Goal: Task Accomplishment & Management: Manage account settings

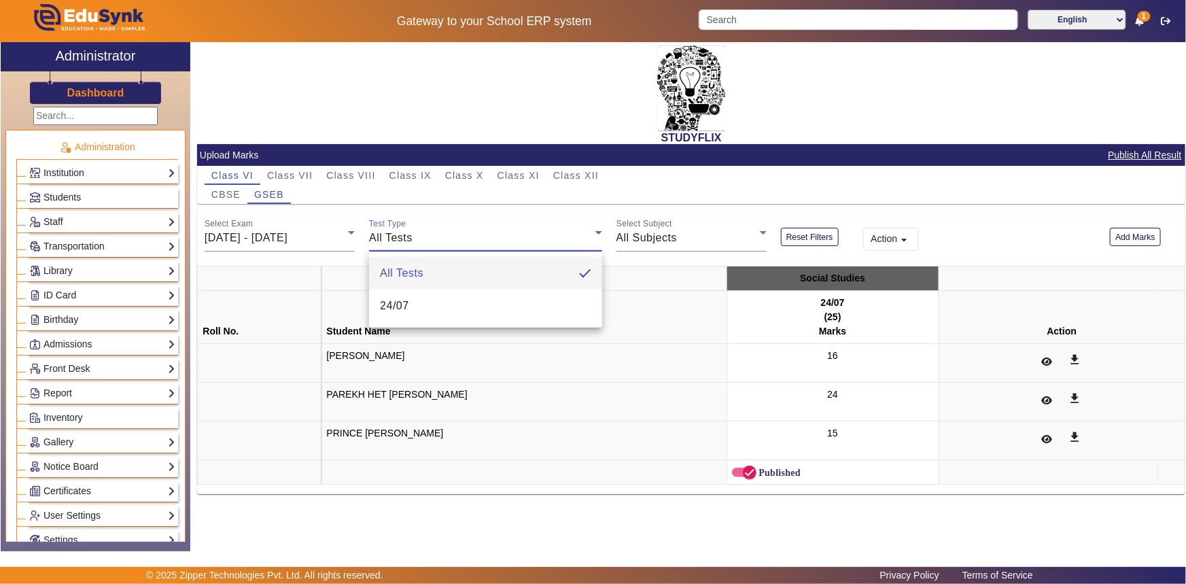
scroll to position [432, 0]
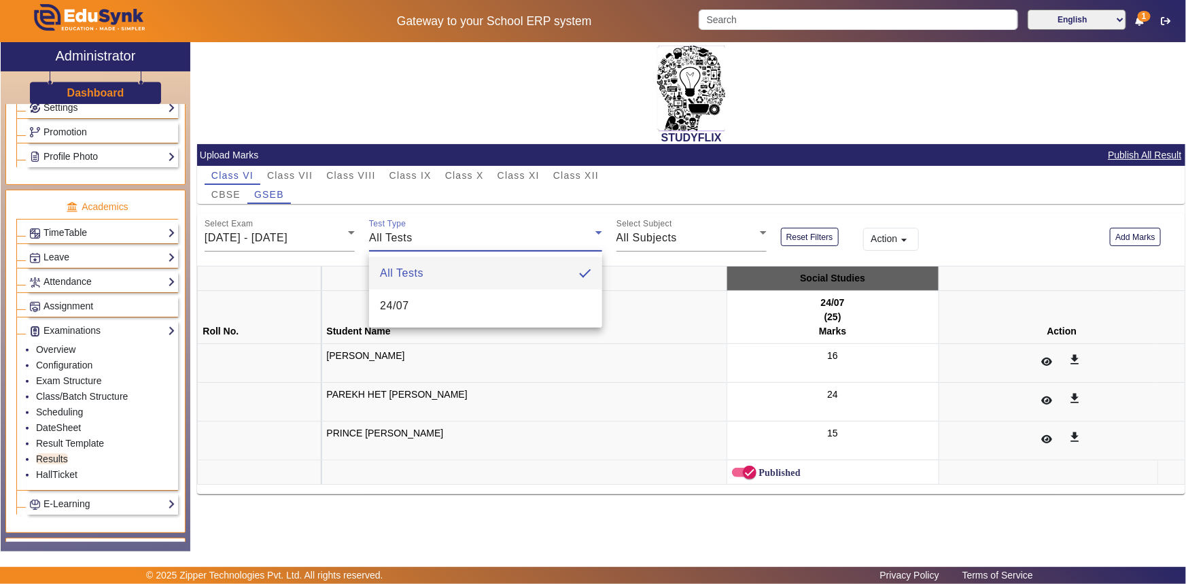
click at [116, 114] on div at bounding box center [593, 292] width 1186 height 584
click at [80, 110] on link "Settings" at bounding box center [102, 108] width 146 height 16
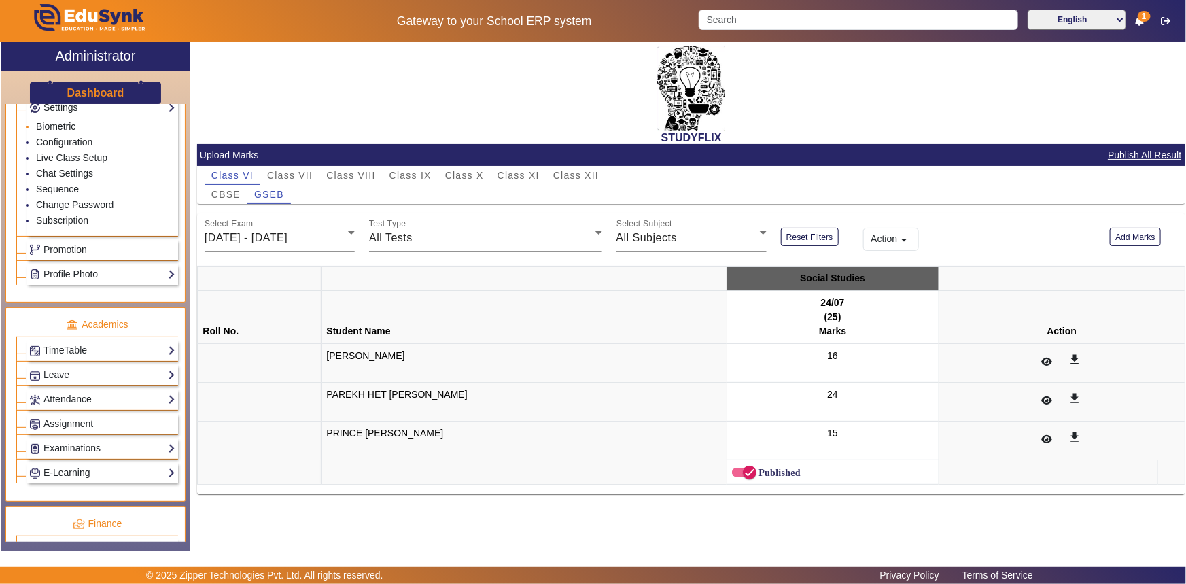
click at [63, 128] on link "Biometric" at bounding box center [55, 126] width 39 height 11
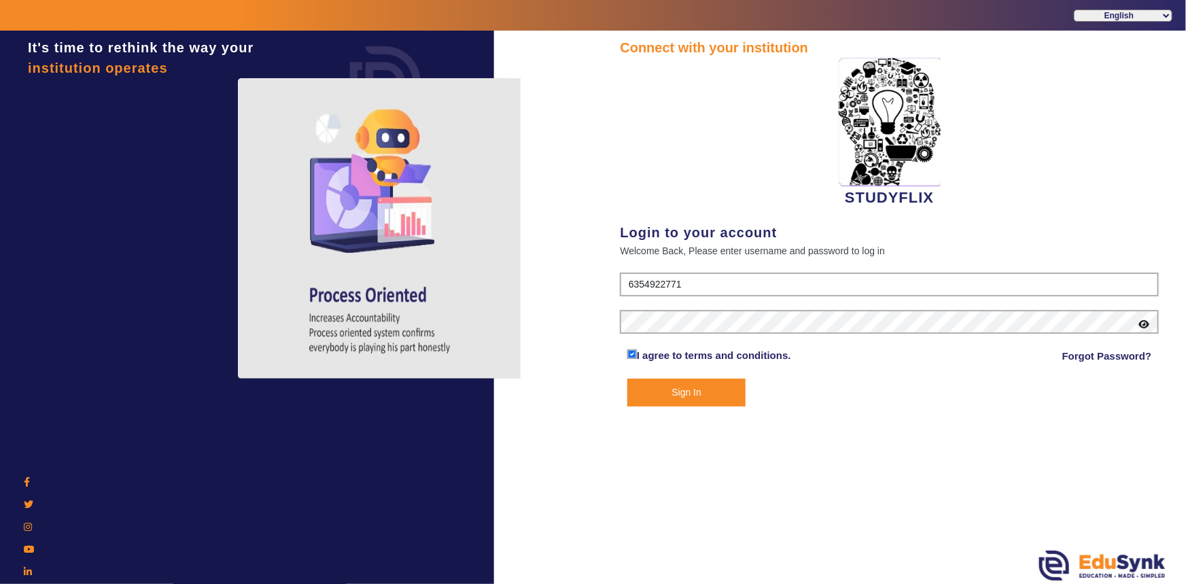
click at [664, 401] on button "Sign In" at bounding box center [687, 393] width 119 height 28
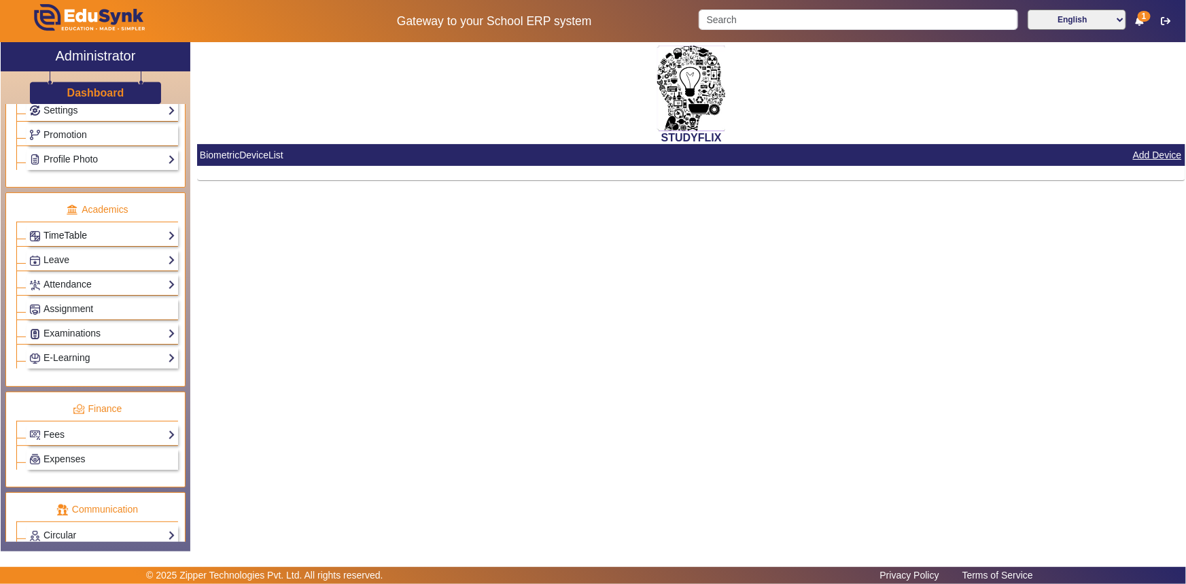
scroll to position [368, 0]
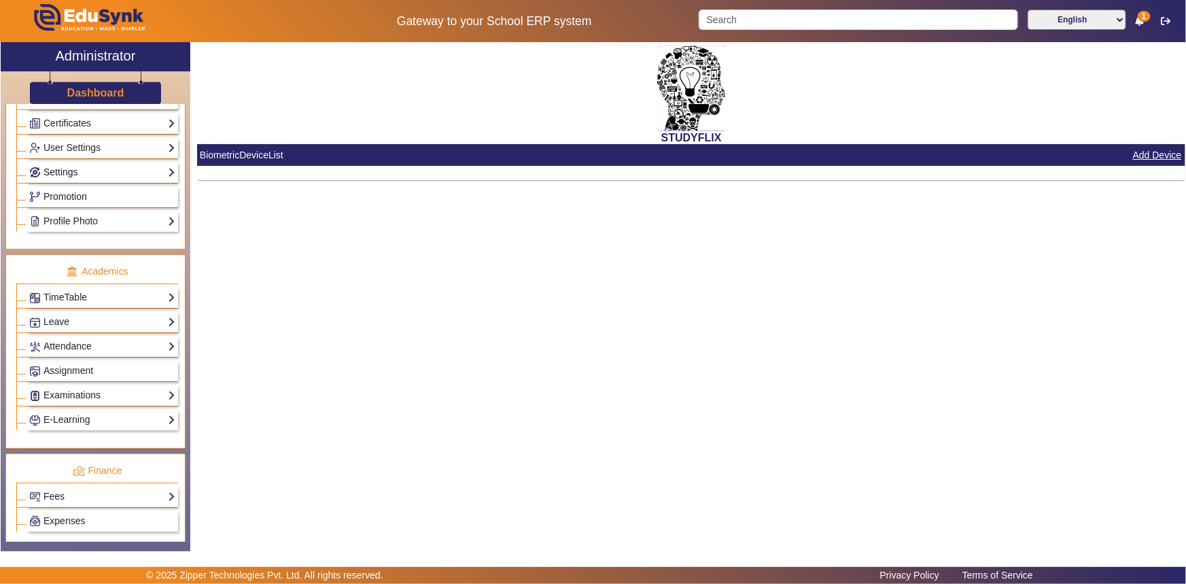
click at [62, 172] on link "Settings" at bounding box center [102, 173] width 146 height 16
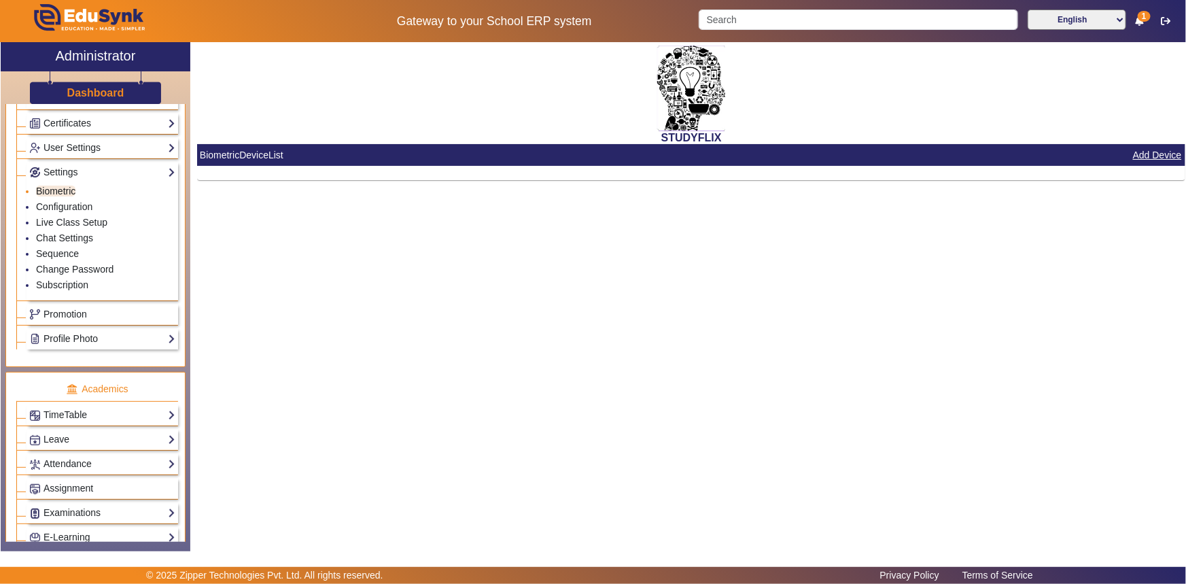
click at [63, 188] on link "Biometric" at bounding box center [55, 191] width 39 height 11
click at [1148, 155] on button "Add Device" at bounding box center [1158, 155] width 52 height 17
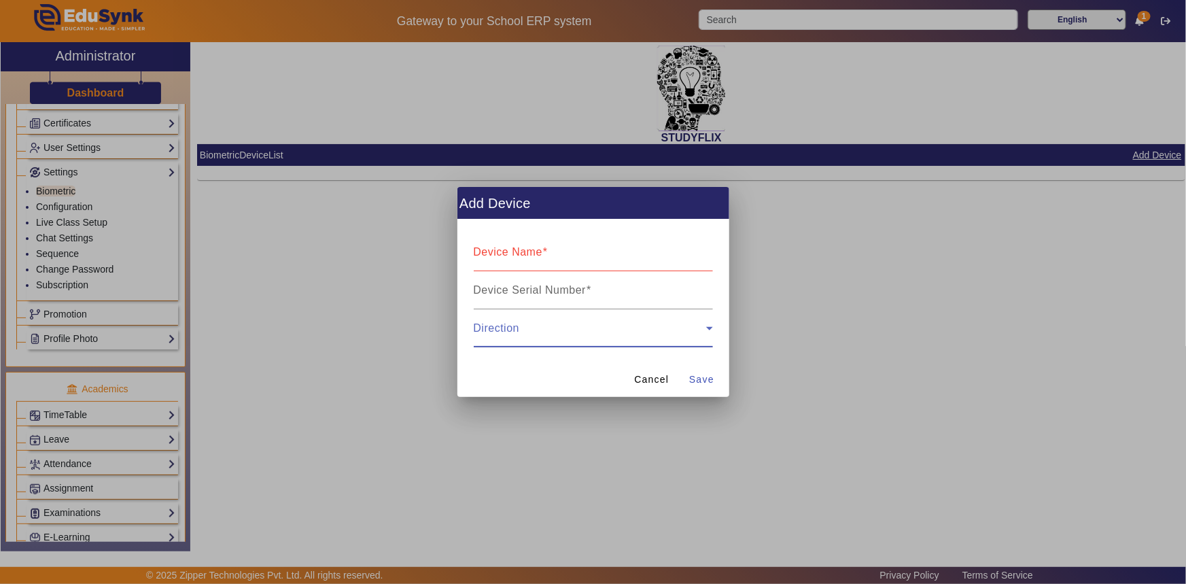
click at [712, 326] on icon at bounding box center [710, 328] width 16 height 16
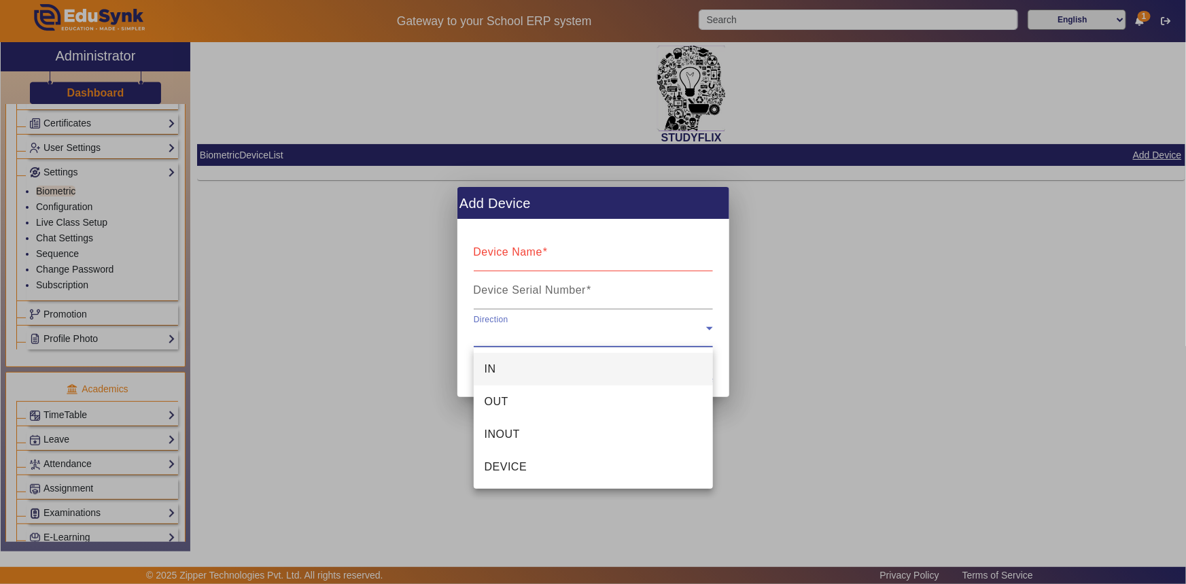
click at [521, 364] on mat-option "IN" at bounding box center [593, 369] width 239 height 33
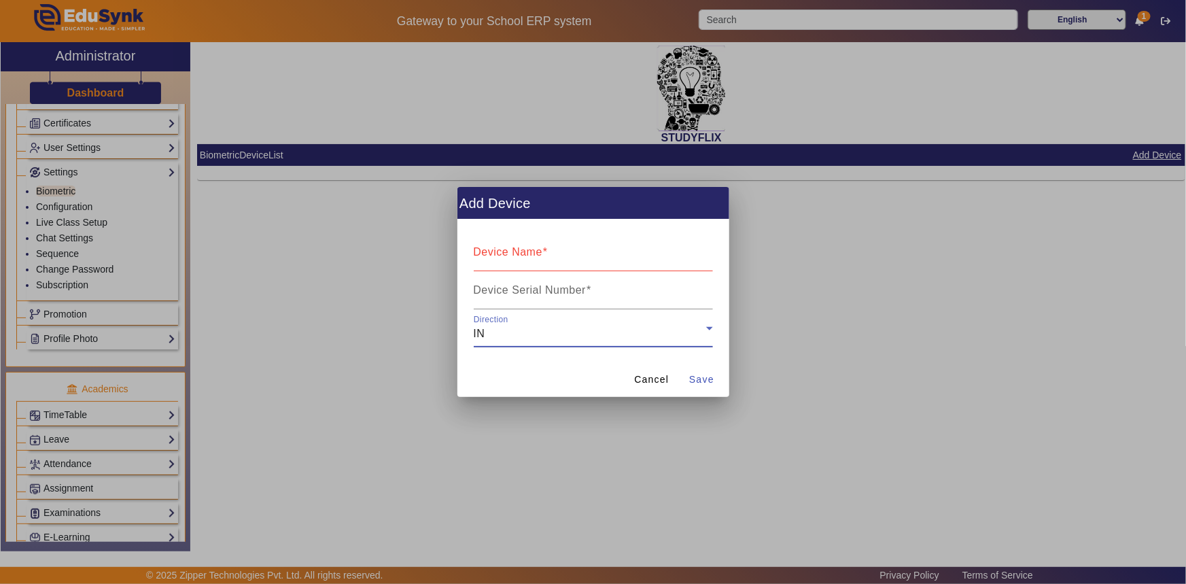
click at [577, 332] on div "IN" at bounding box center [590, 334] width 233 height 16
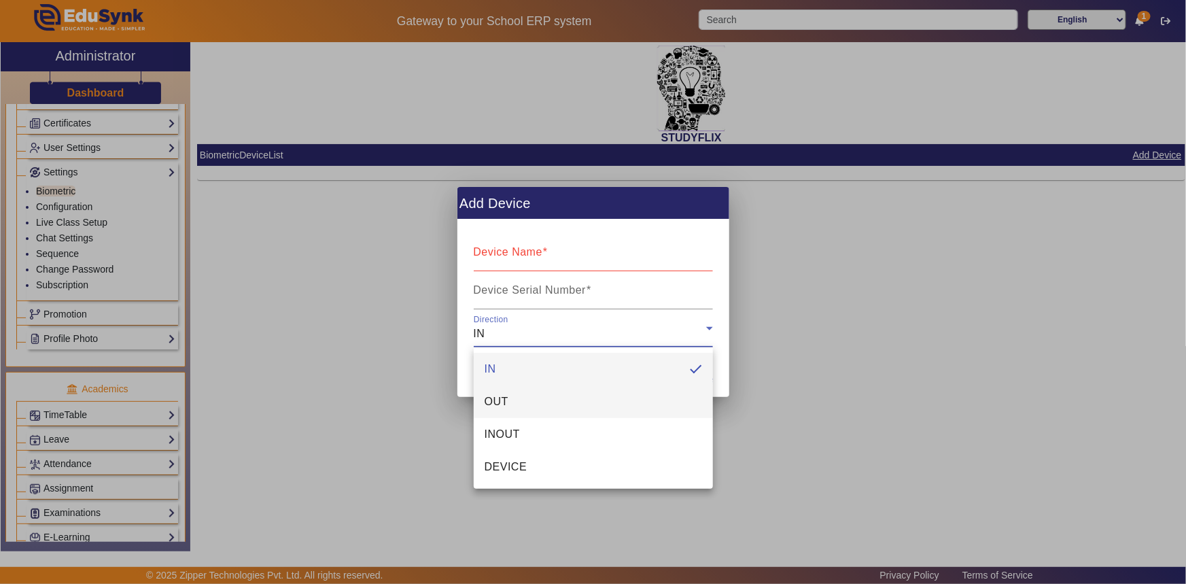
click at [541, 401] on mat-option "OUT" at bounding box center [593, 402] width 239 height 33
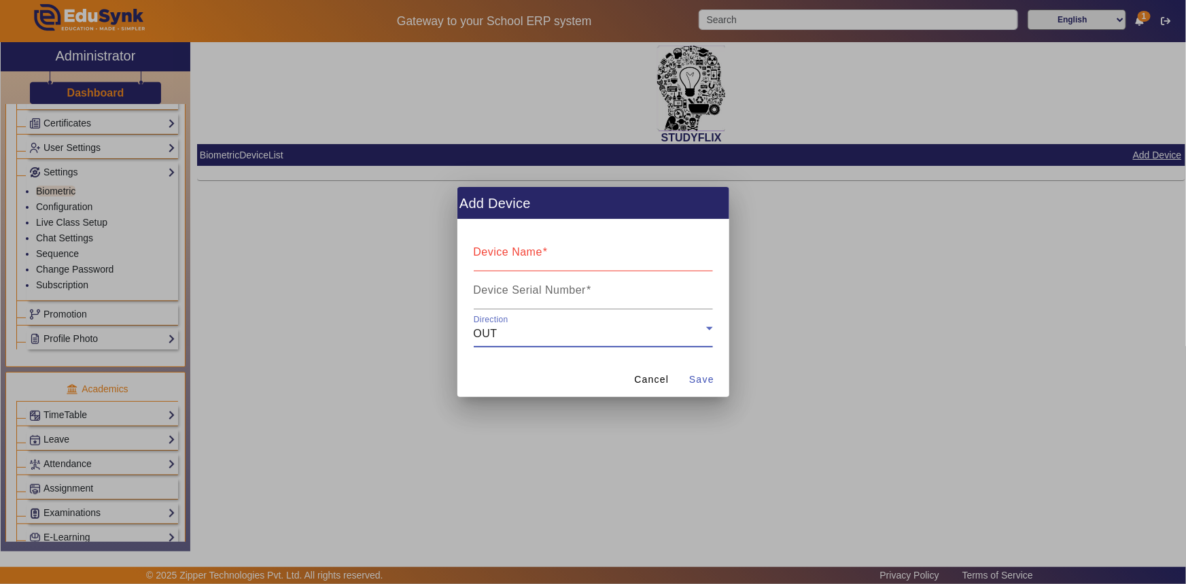
click at [537, 343] on div "Direction OUT" at bounding box center [593, 328] width 239 height 38
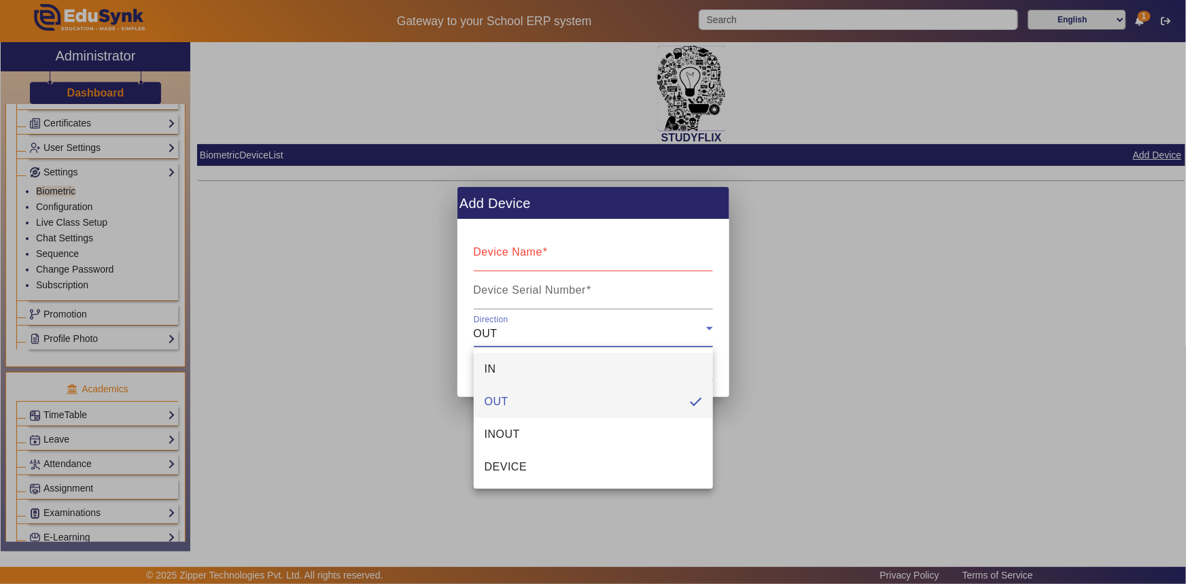
click at [512, 371] on mat-option "IN" at bounding box center [593, 369] width 239 height 33
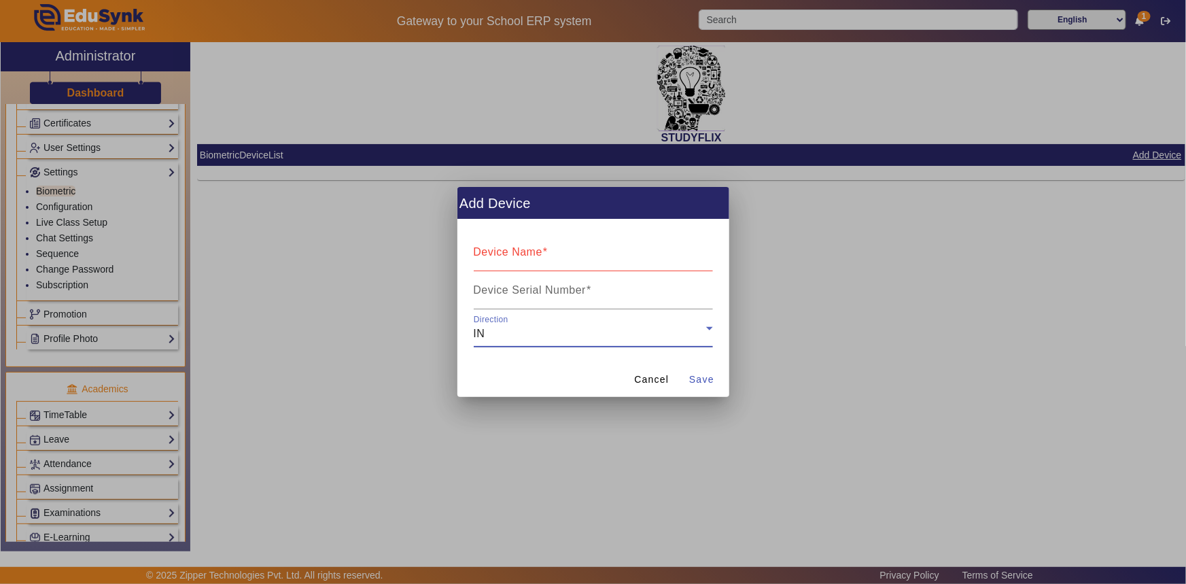
click at [549, 245] on div "Device Name" at bounding box center [593, 252] width 239 height 38
click at [528, 298] on input "Device Serial Number" at bounding box center [593, 296] width 239 height 16
click at [638, 379] on span "Cancel" at bounding box center [651, 380] width 35 height 14
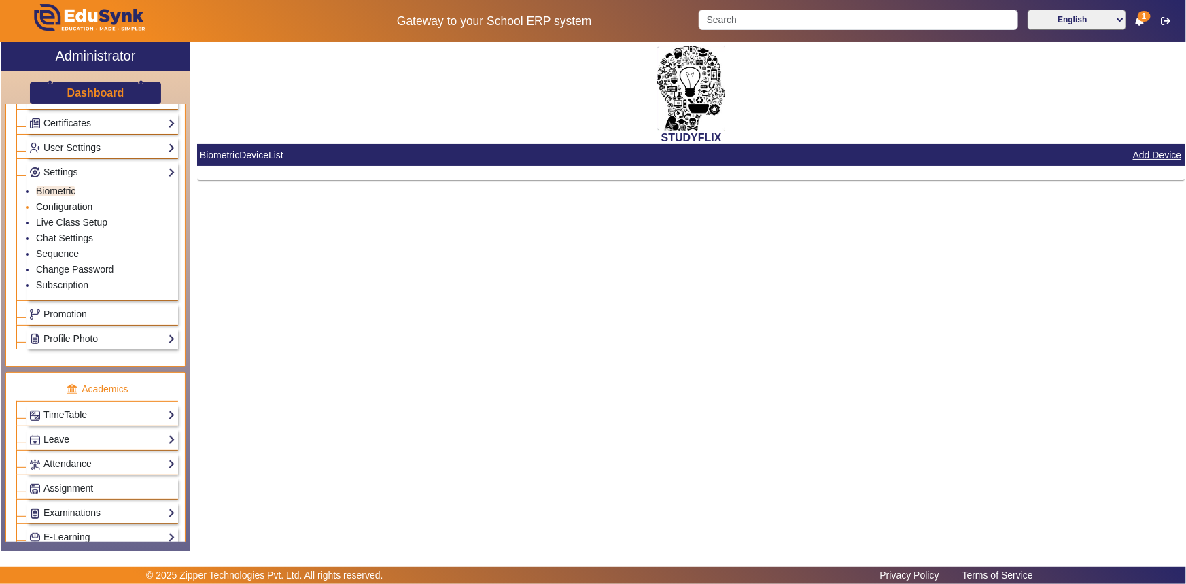
click at [67, 204] on link "Configuration" at bounding box center [64, 206] width 56 height 11
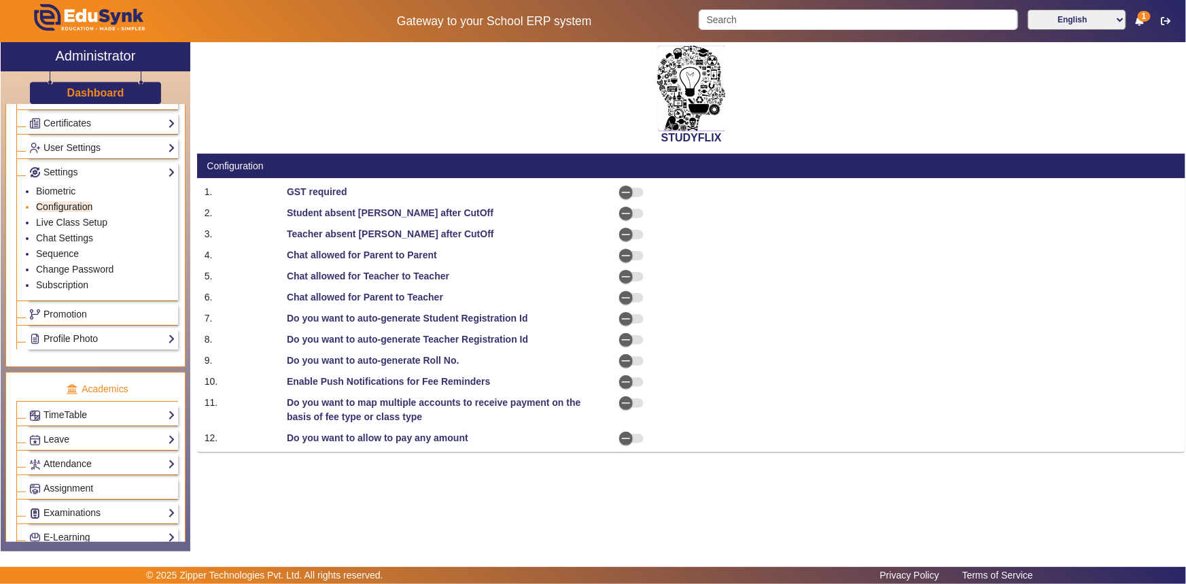
select select "AfterDueDate"
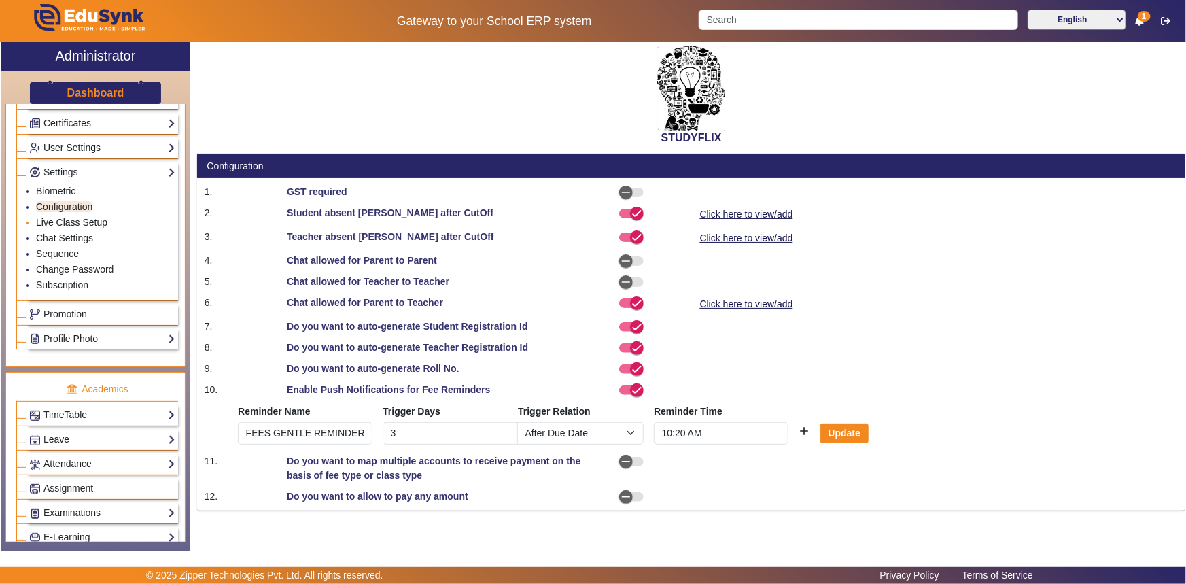
click at [60, 224] on link "Live Class Setup" at bounding box center [71, 222] width 71 height 11
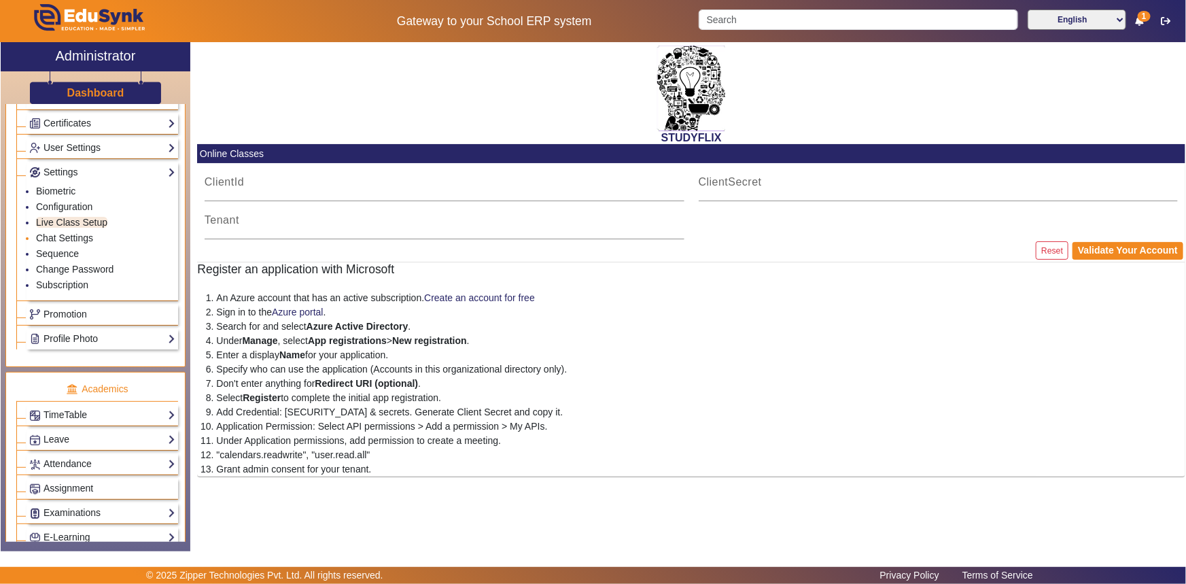
click at [58, 232] on li "Chat Settings" at bounding box center [105, 239] width 139 height 16
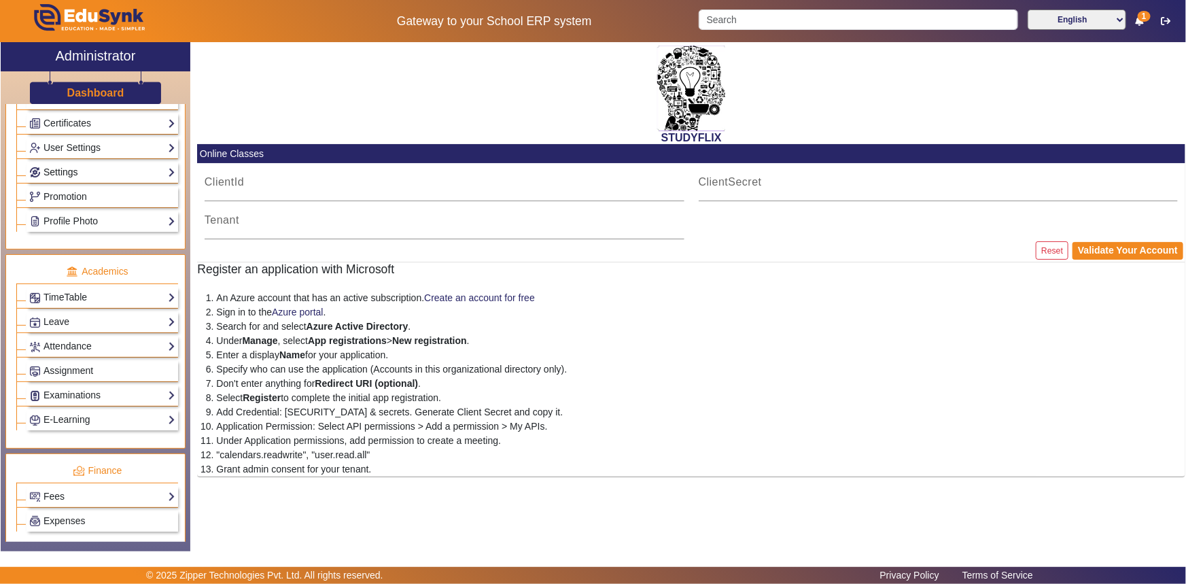
click at [69, 175] on link "Settings" at bounding box center [102, 173] width 146 height 16
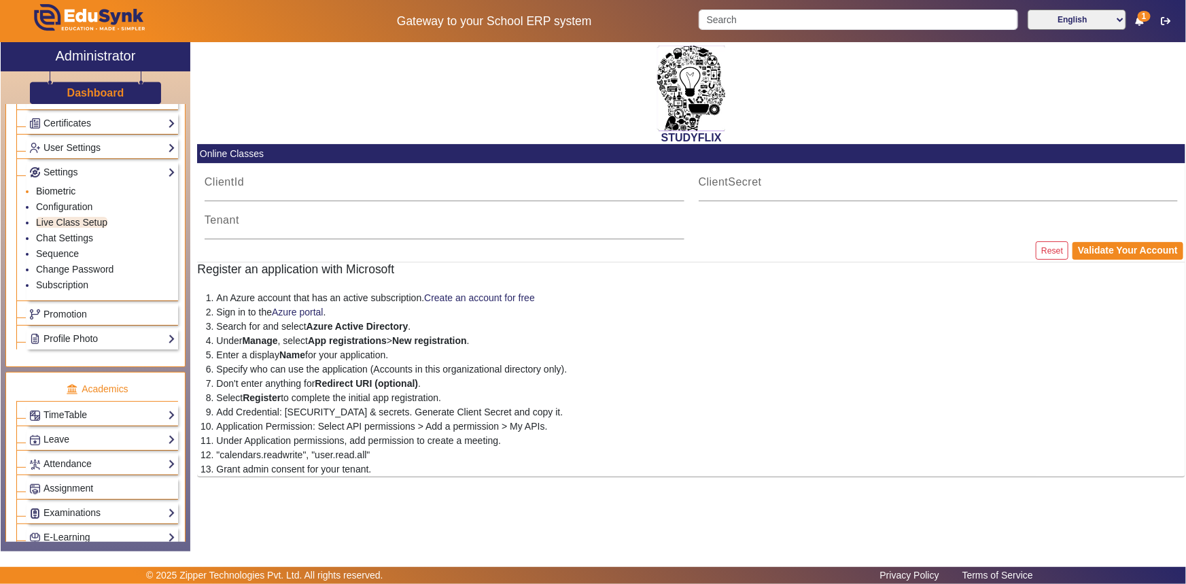
click at [55, 190] on link "Biometric" at bounding box center [55, 191] width 39 height 11
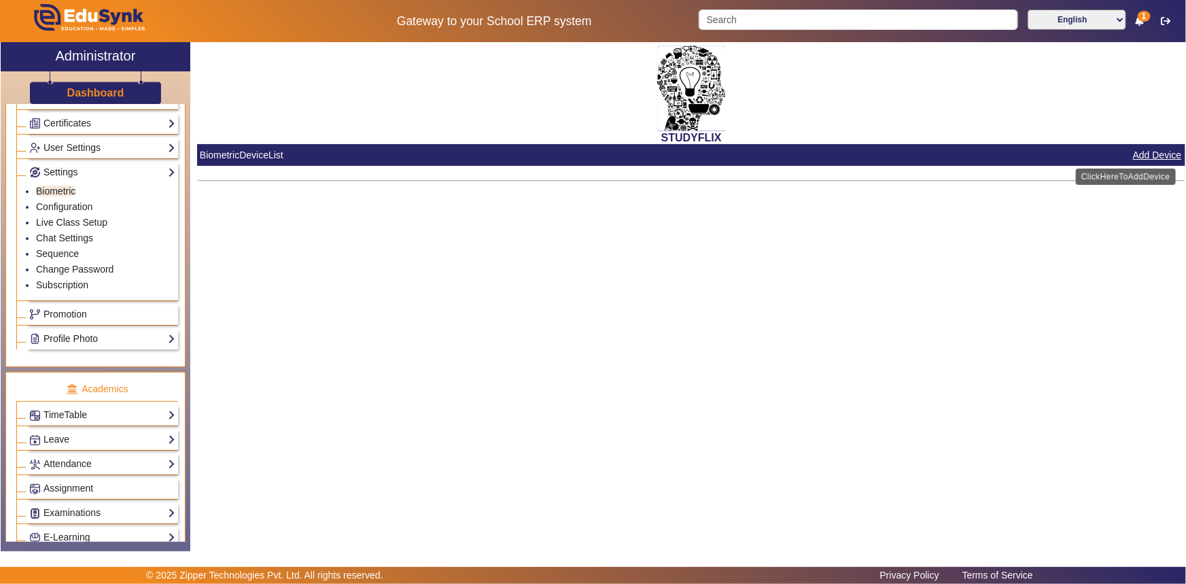
click at [1153, 153] on button "Add Device" at bounding box center [1158, 155] width 52 height 17
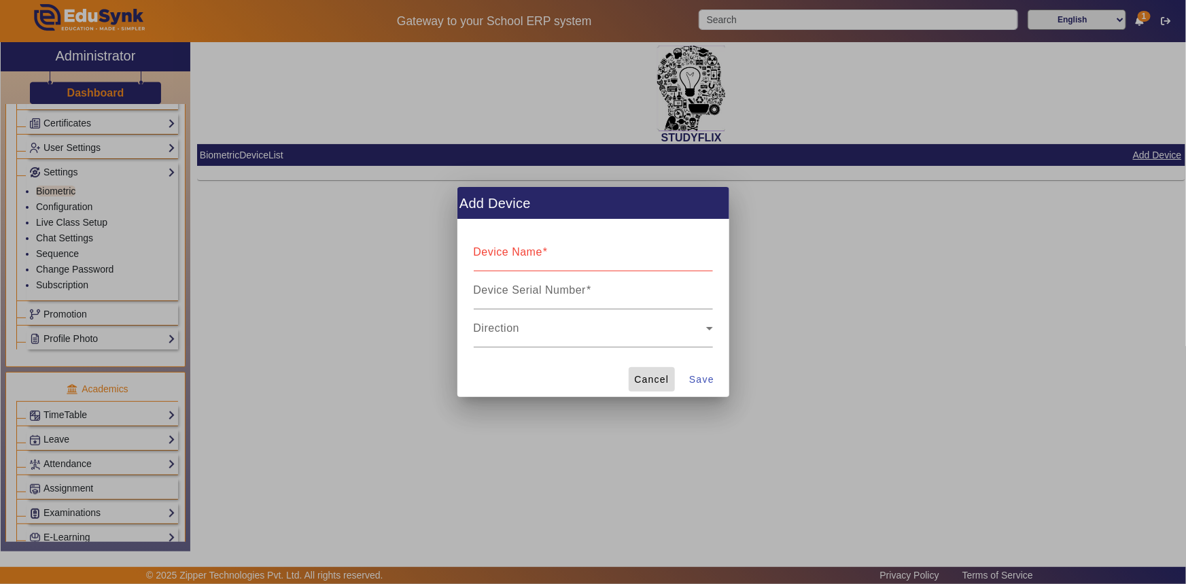
click at [652, 381] on span "Cancel" at bounding box center [651, 380] width 35 height 14
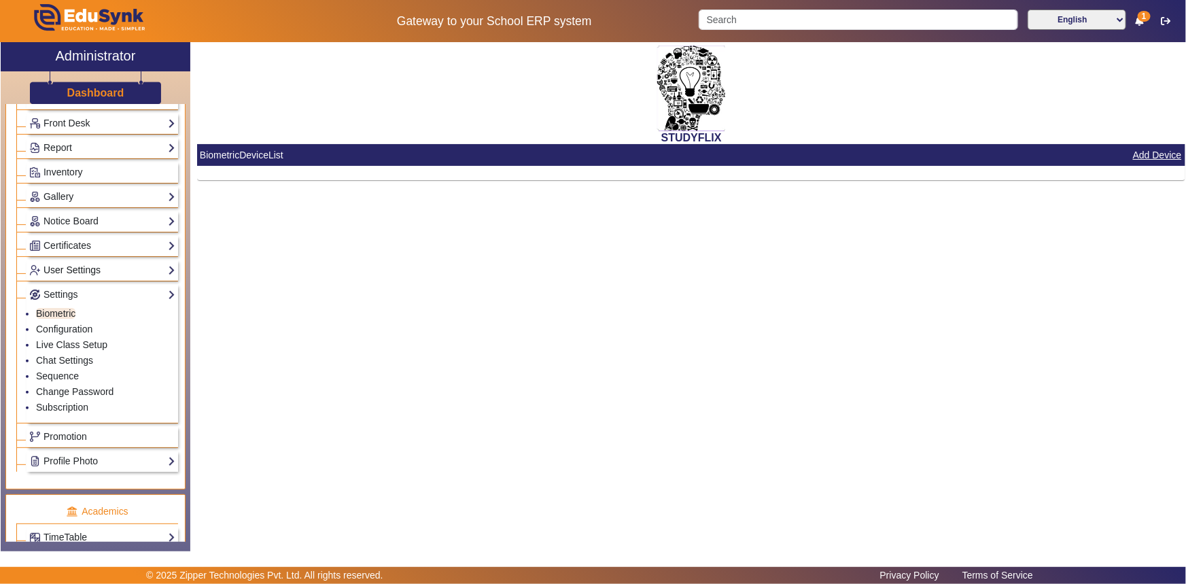
scroll to position [245, 0]
click at [49, 407] on link "Subscription" at bounding box center [62, 407] width 52 height 11
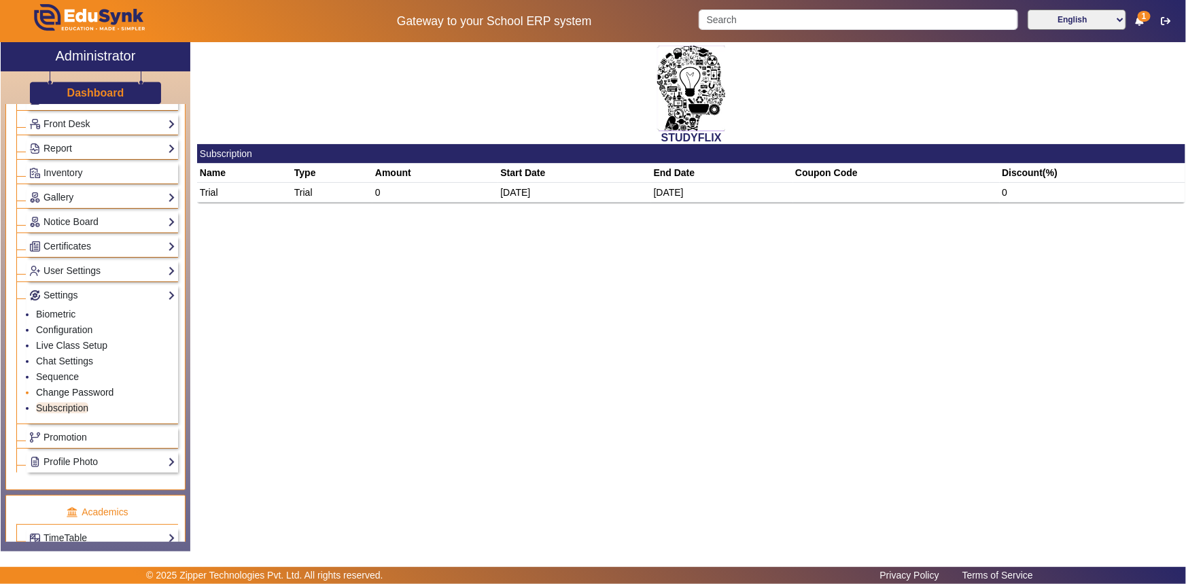
click at [54, 394] on link "Change Password" at bounding box center [75, 392] width 78 height 11
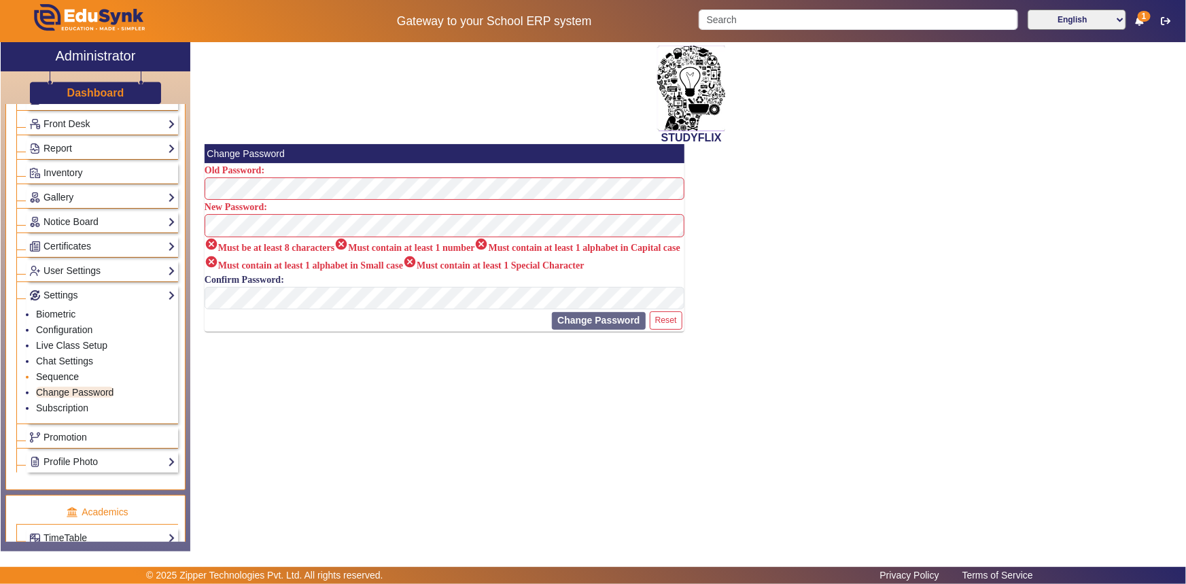
click at [58, 377] on link "Sequence" at bounding box center [57, 376] width 43 height 11
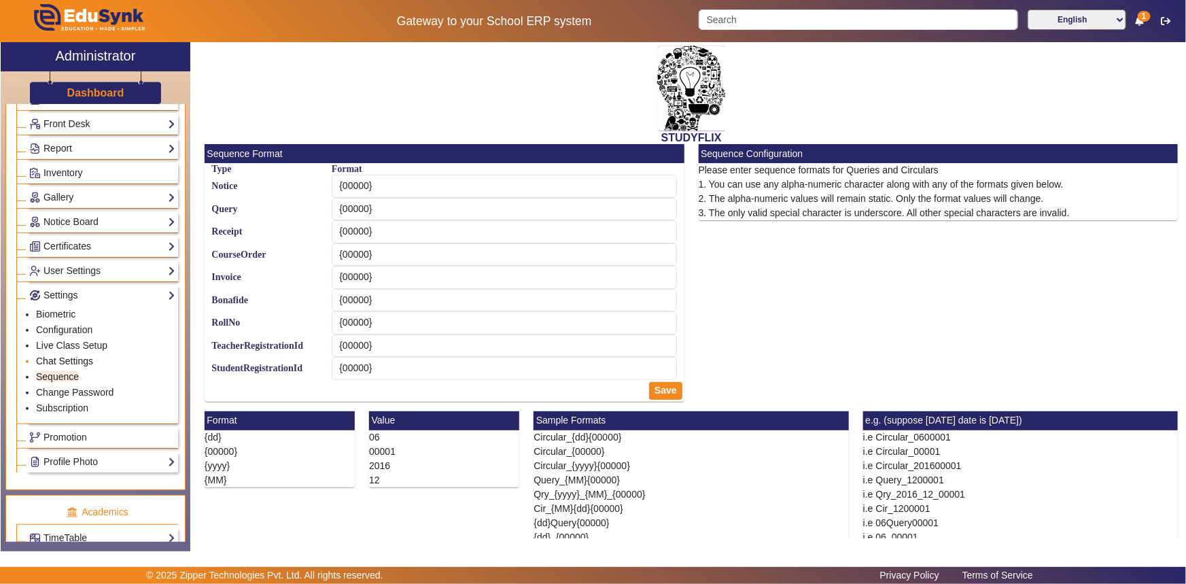
click at [59, 361] on link "Chat Settings" at bounding box center [64, 361] width 57 height 11
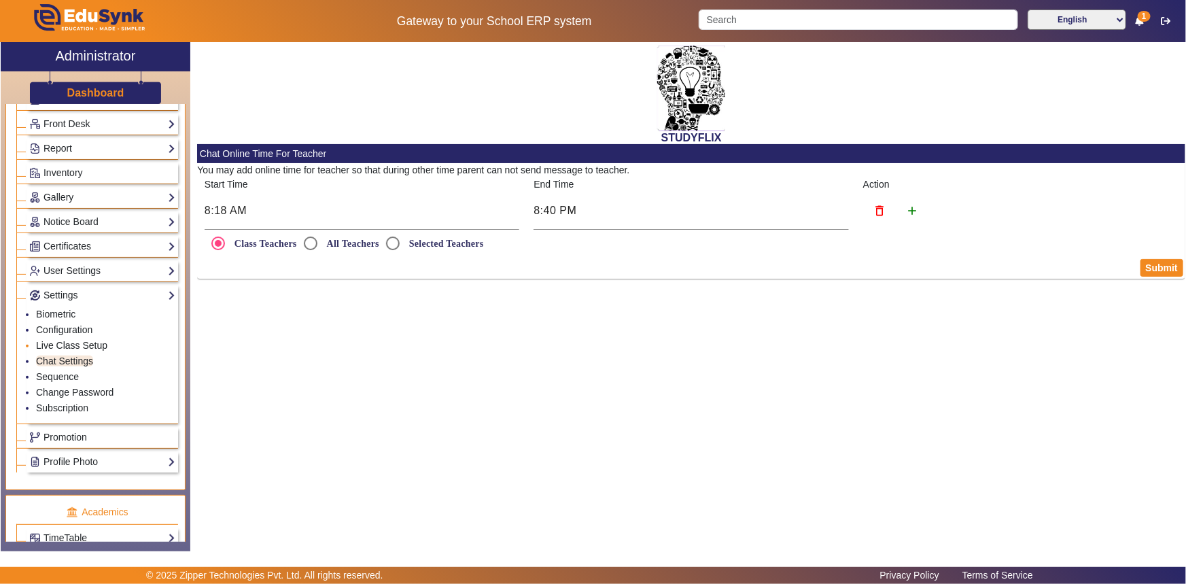
click at [58, 346] on link "Live Class Setup" at bounding box center [71, 345] width 71 height 11
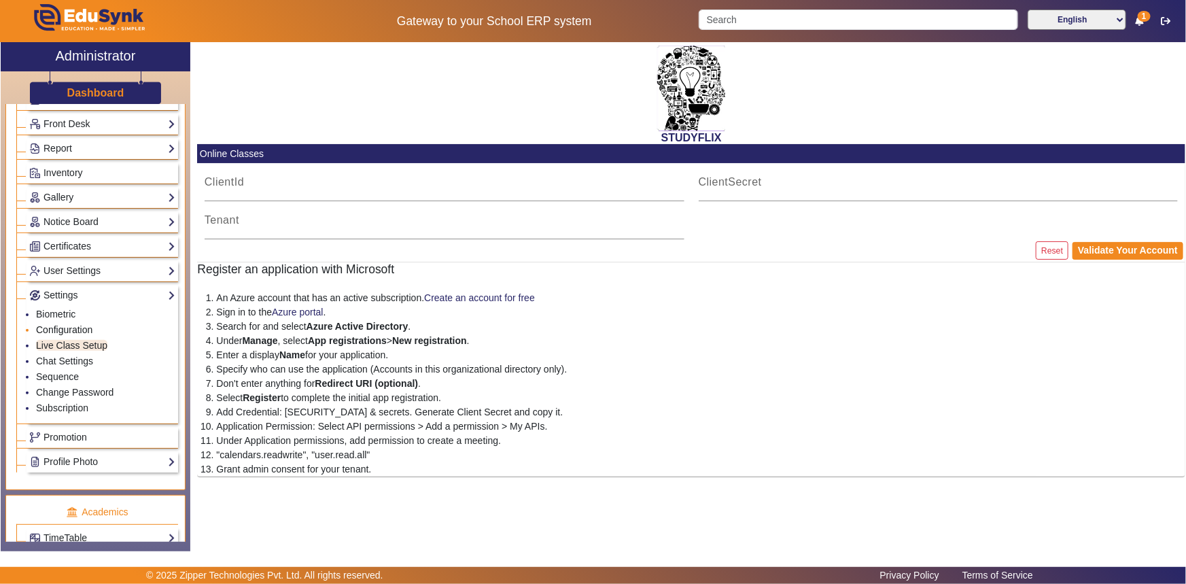
click at [54, 326] on link "Configuration" at bounding box center [64, 329] width 56 height 11
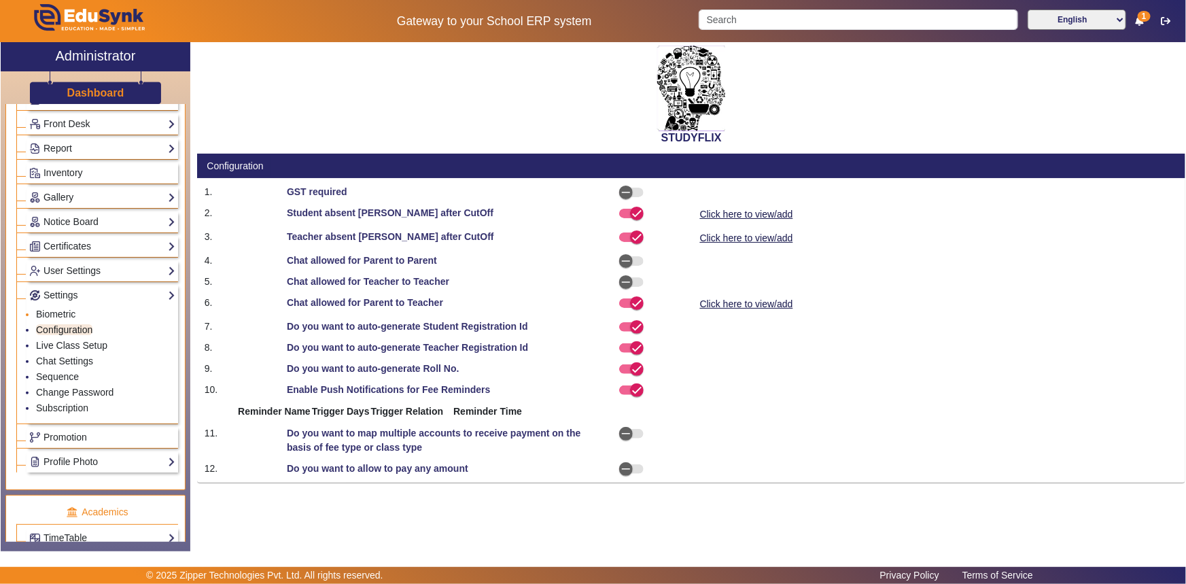
select select "AfterDueDate"
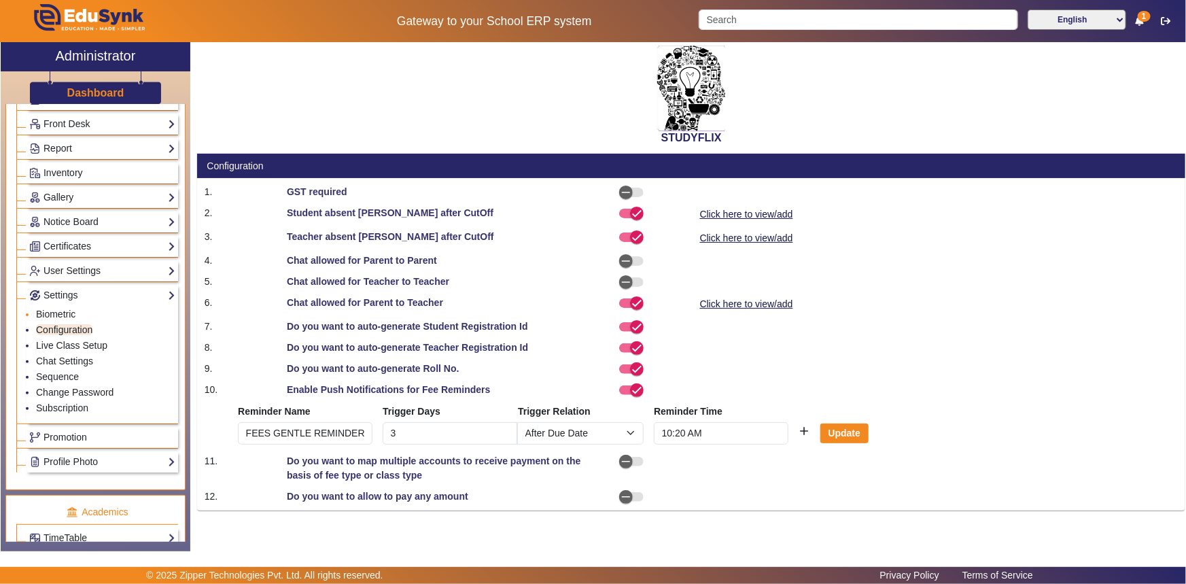
click at [55, 307] on li "Biometric" at bounding box center [105, 315] width 139 height 16
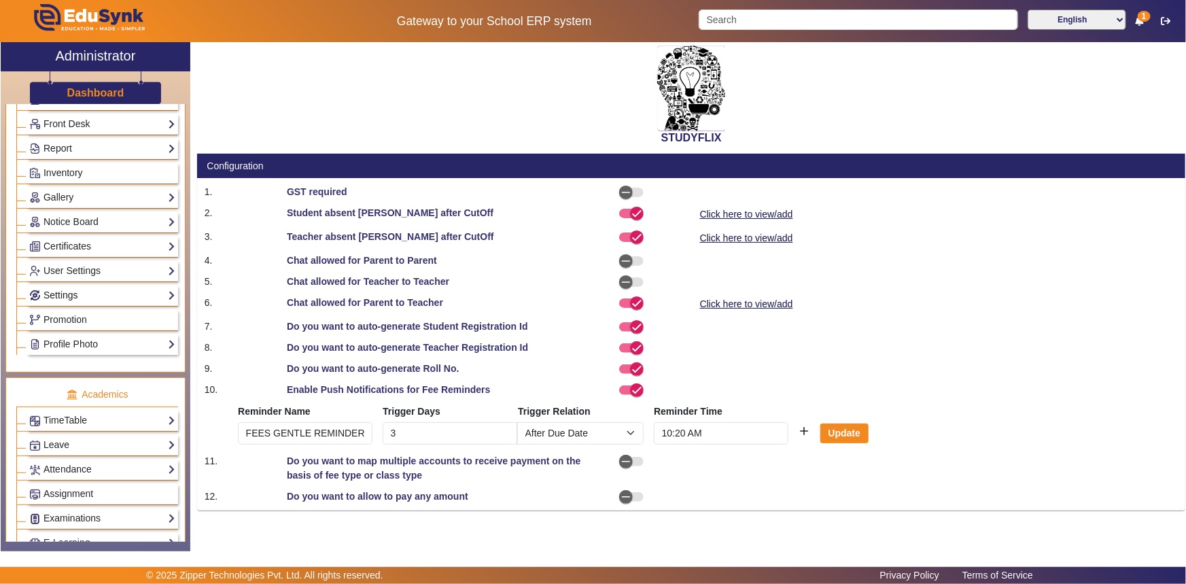
click at [58, 301] on link "Settings" at bounding box center [102, 296] width 146 height 16
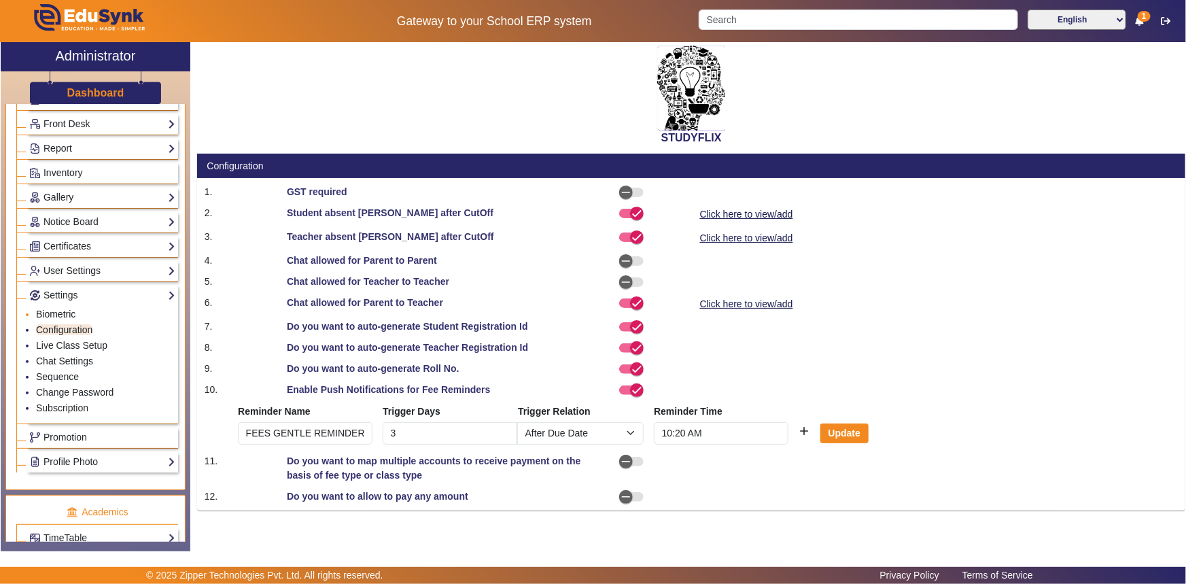
click at [53, 314] on link "Biometric" at bounding box center [55, 314] width 39 height 11
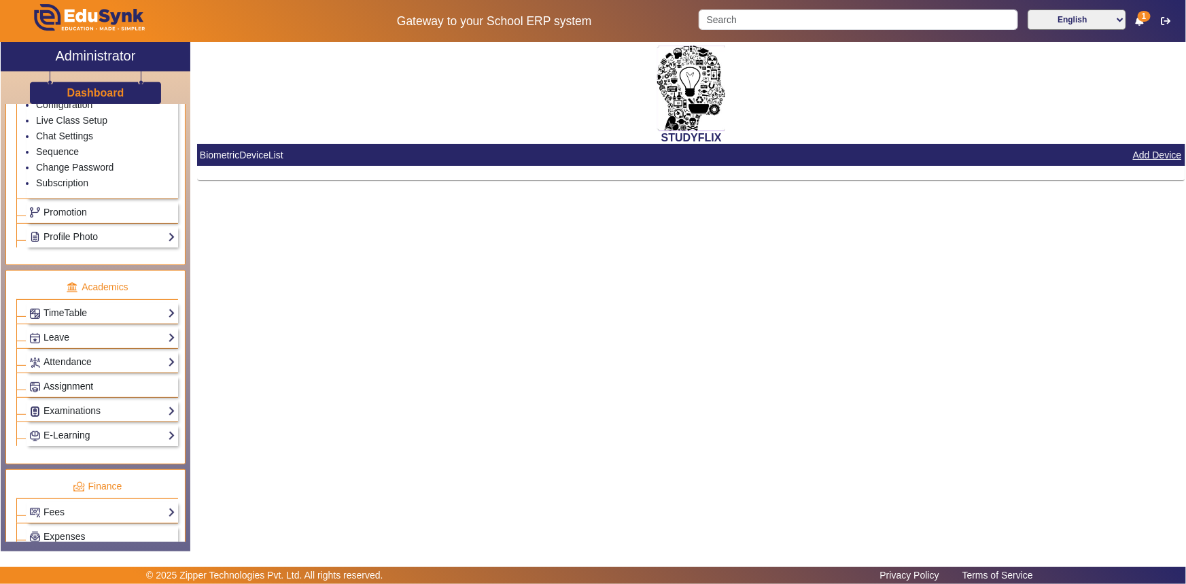
scroll to position [492, 0]
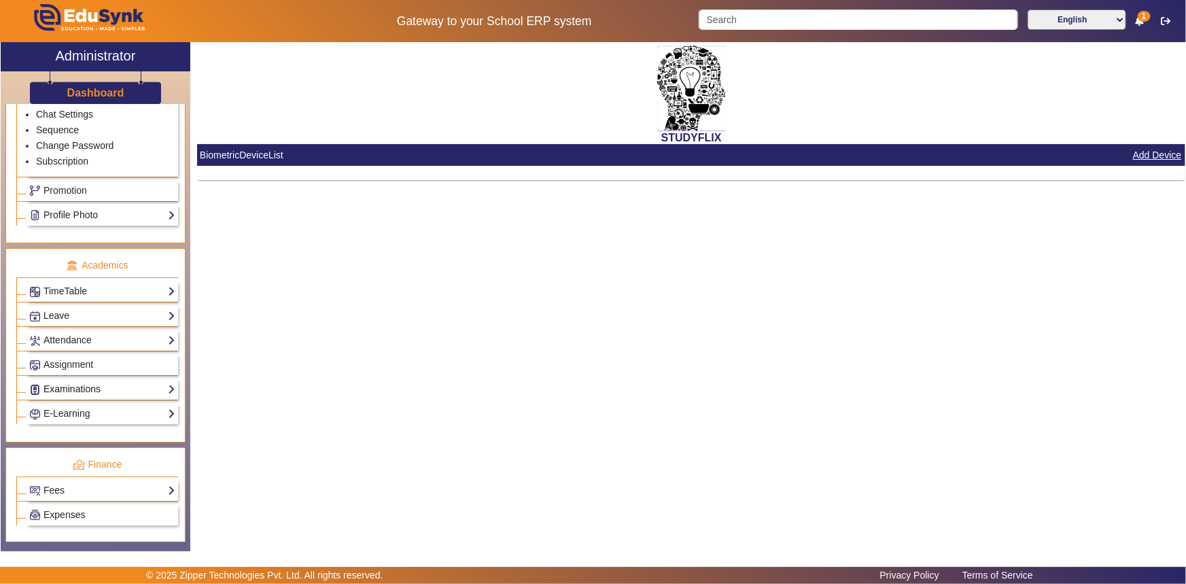
click at [64, 390] on link "Examinations" at bounding box center [102, 389] width 146 height 16
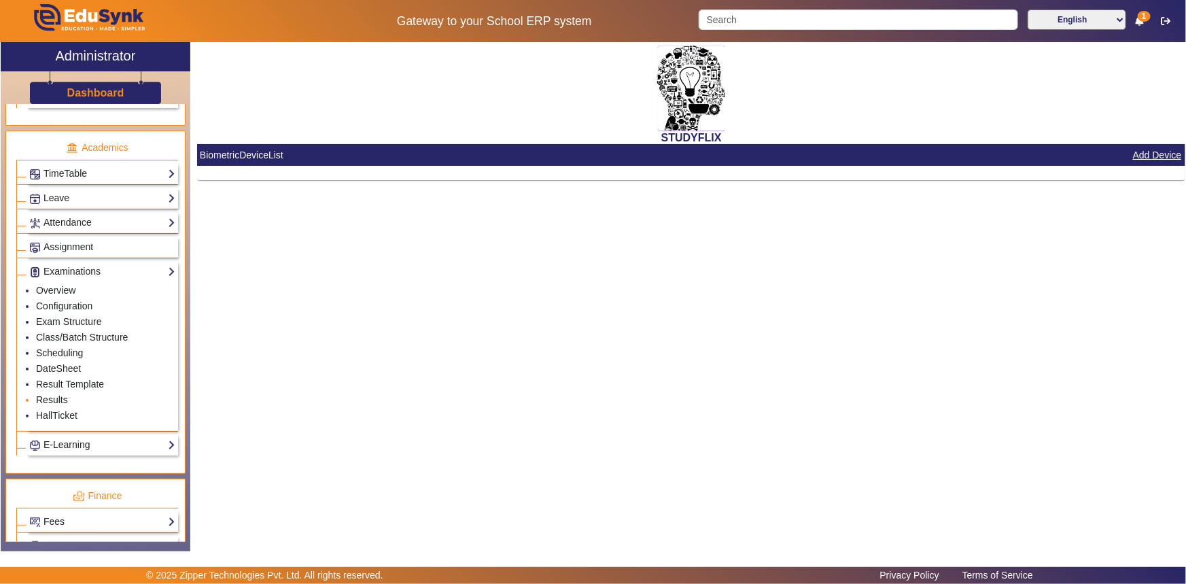
click at [53, 398] on link "Results" at bounding box center [52, 399] width 32 height 11
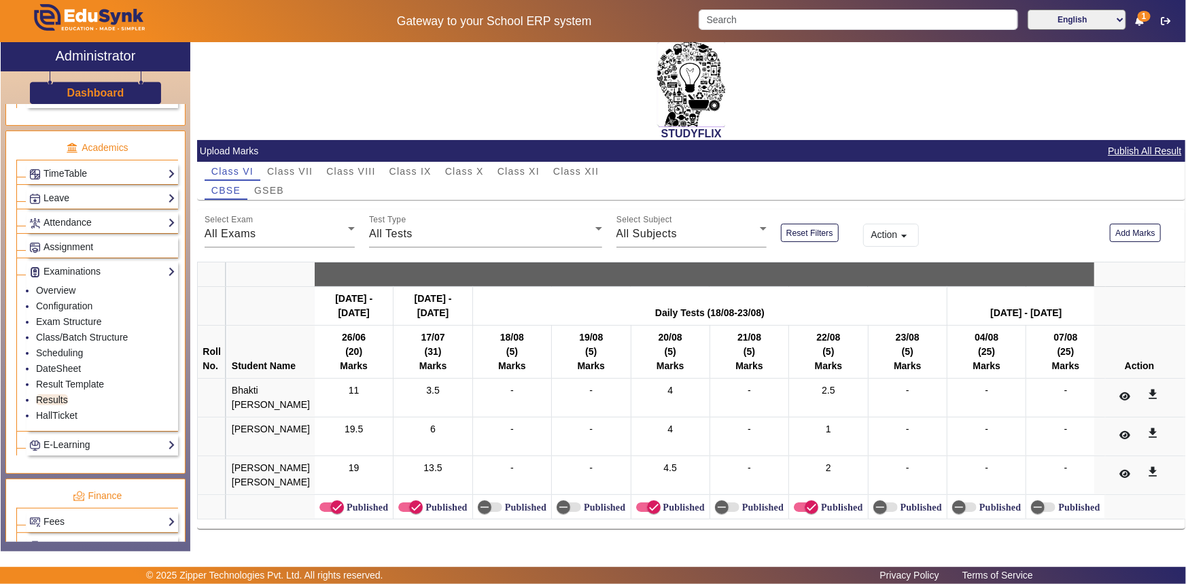
scroll to position [38, 0]
click at [354, 167] on span "Class VIII" at bounding box center [350, 172] width 49 height 10
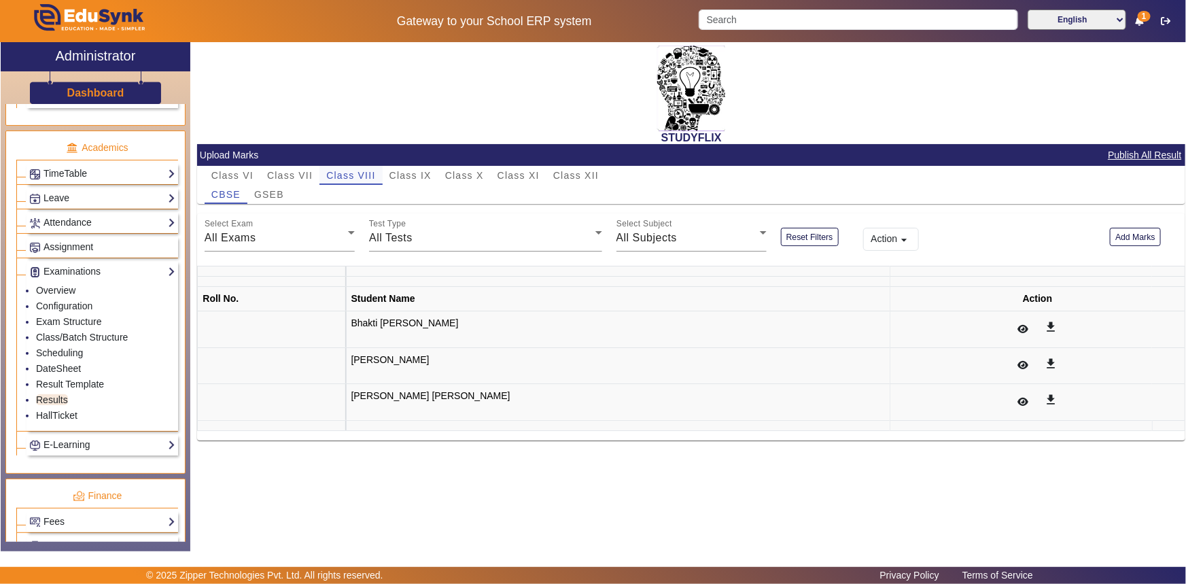
scroll to position [0, 0]
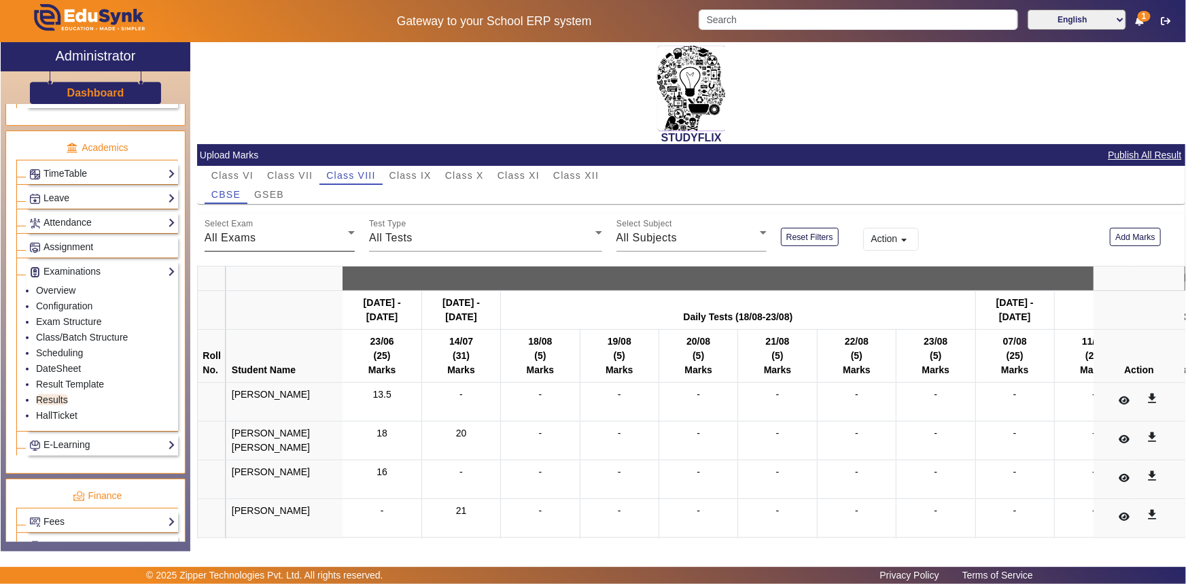
click at [298, 238] on div "All Exams" at bounding box center [276, 238] width 143 height 16
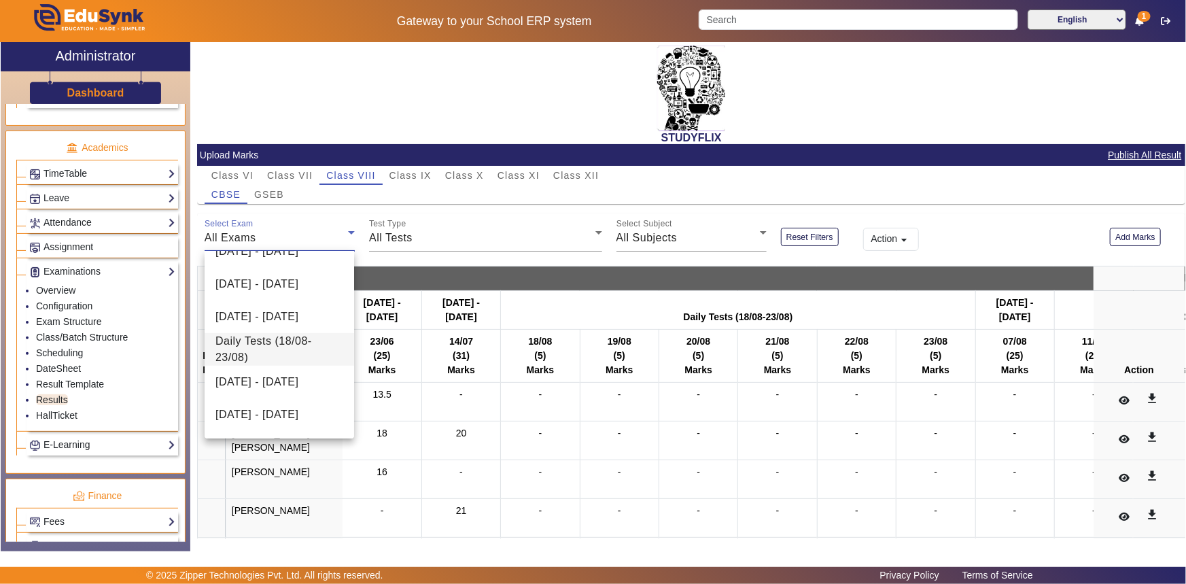
scroll to position [247, 0]
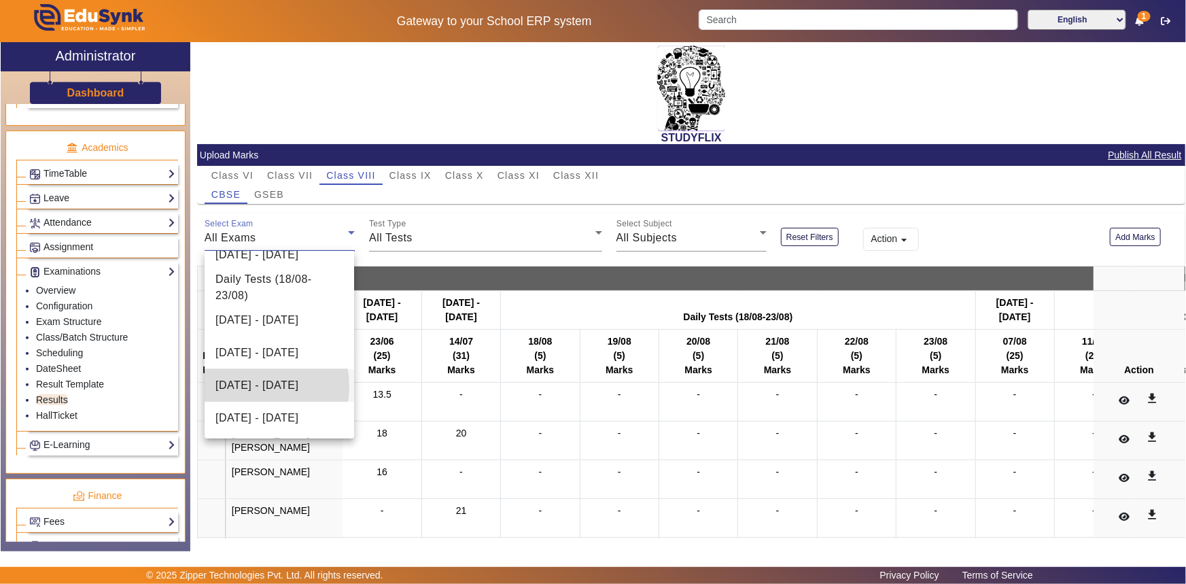
click at [245, 386] on span "[DATE] - [DATE]" at bounding box center [257, 385] width 83 height 16
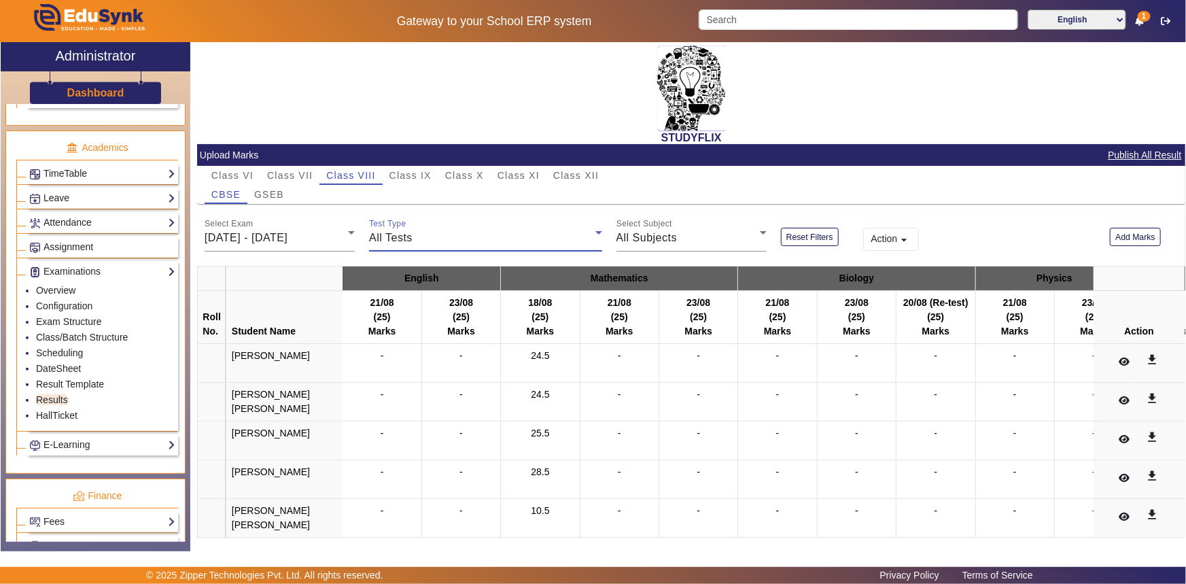
click at [391, 238] on span "All Tests" at bounding box center [391, 238] width 44 height 12
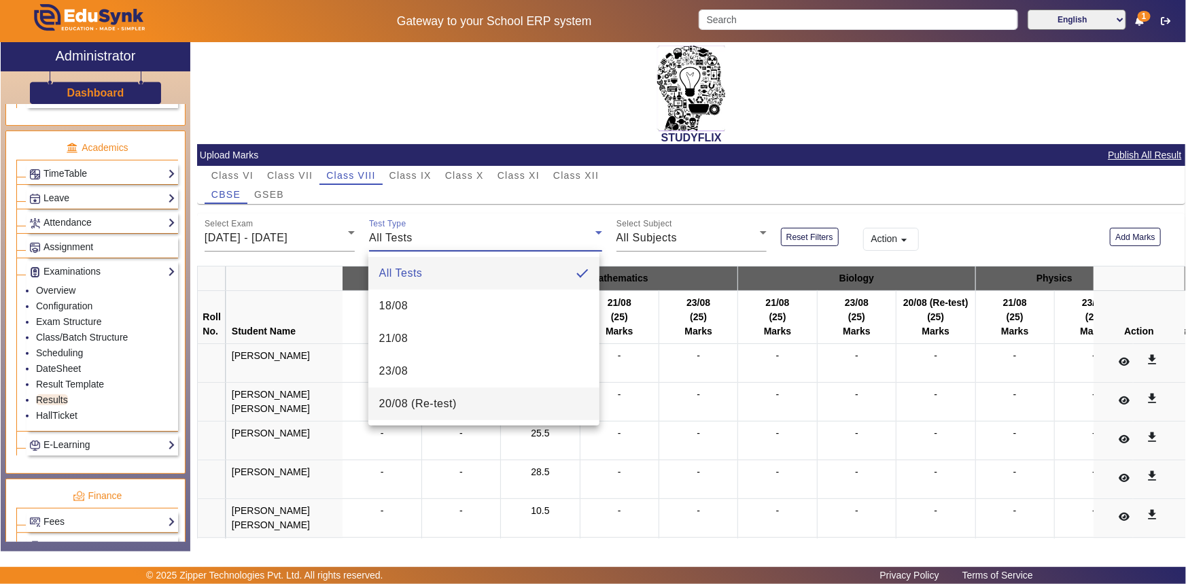
click at [401, 404] on span "20/08 (Re-test)" at bounding box center [418, 404] width 78 height 16
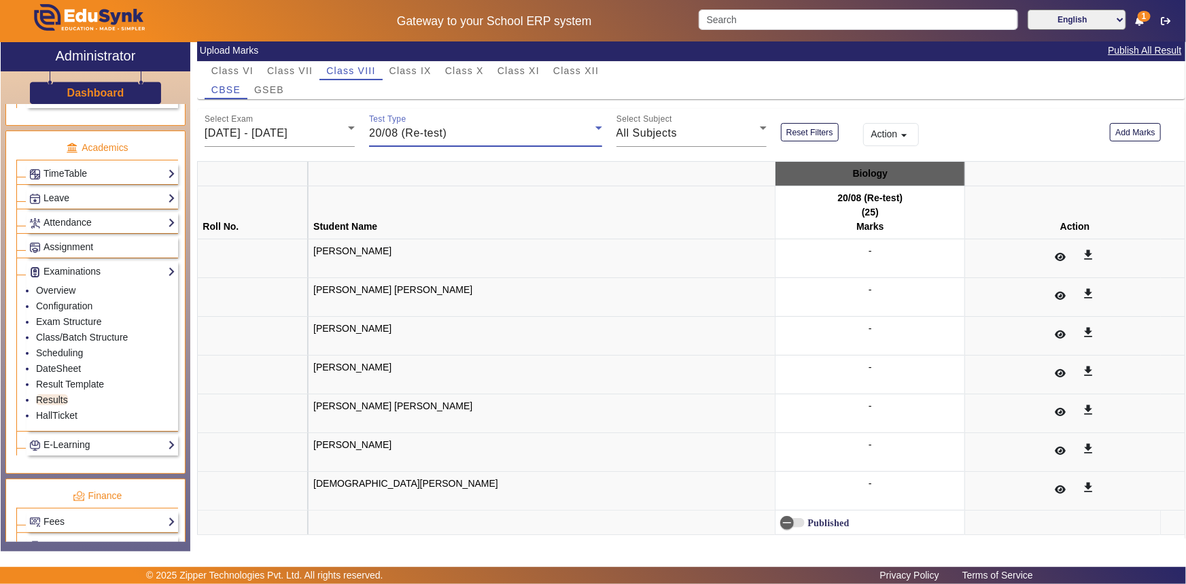
scroll to position [119, 0]
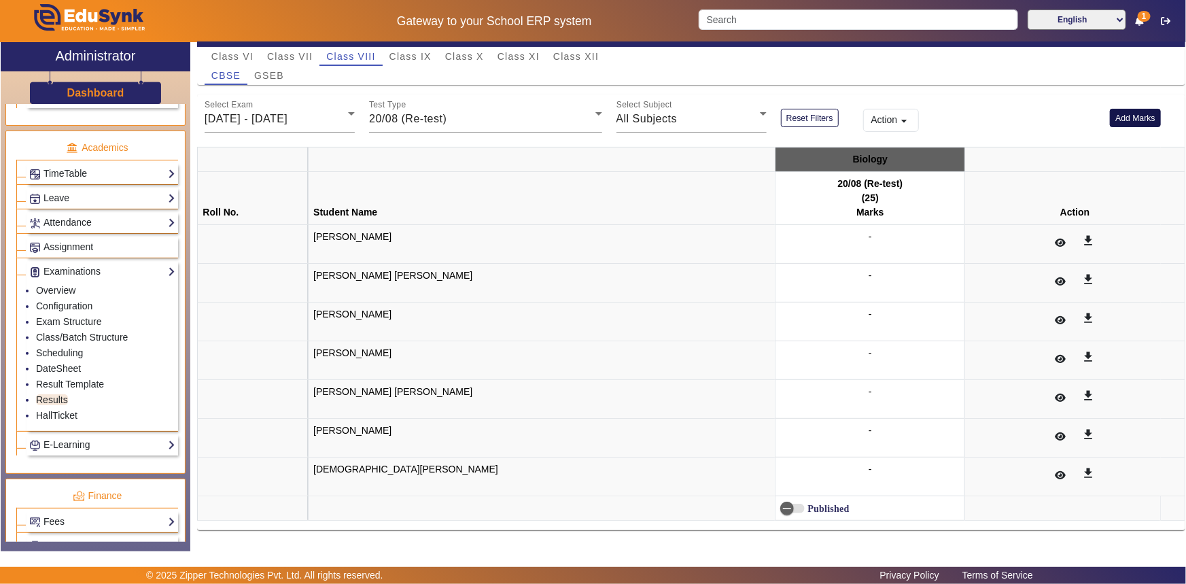
click at [1123, 119] on button "Add Marks" at bounding box center [1135, 118] width 51 height 18
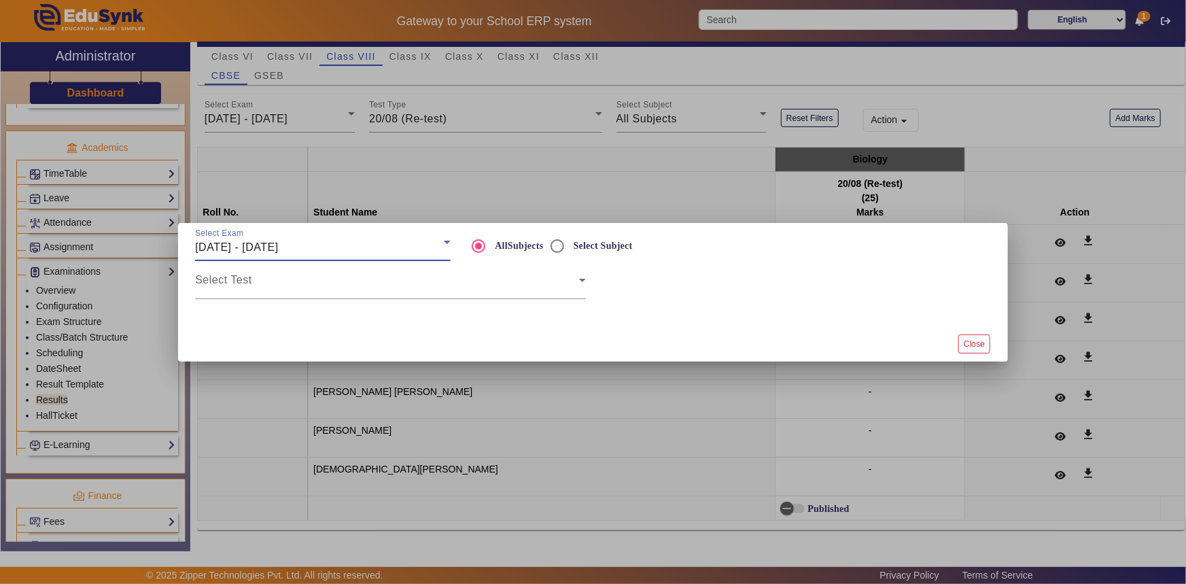
click at [339, 245] on div "[DATE] - [DATE]" at bounding box center [319, 247] width 249 height 16
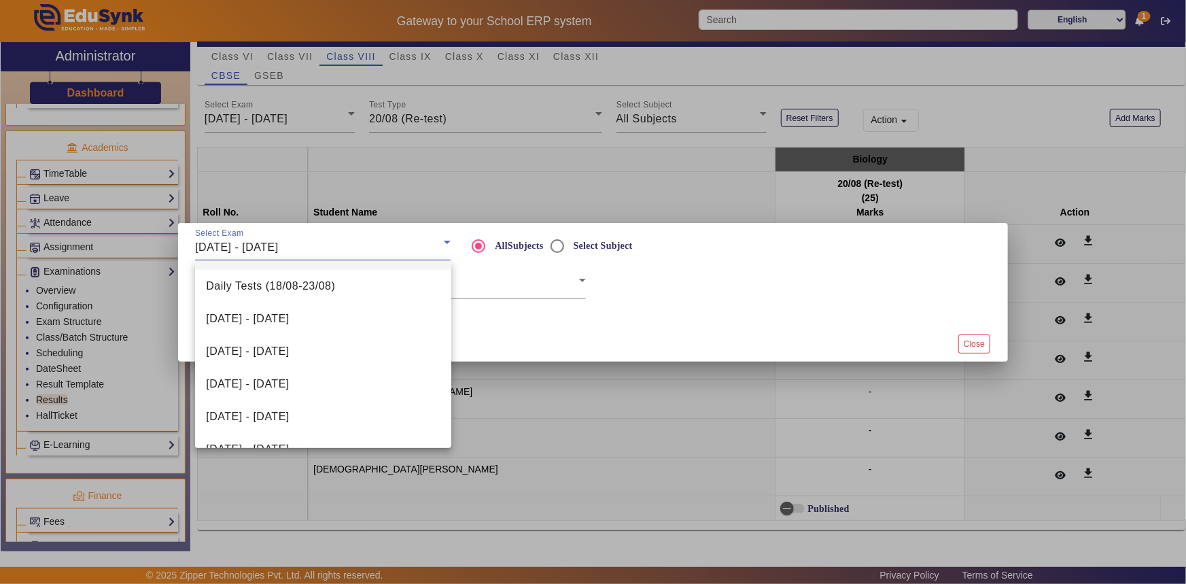
scroll to position [247, 0]
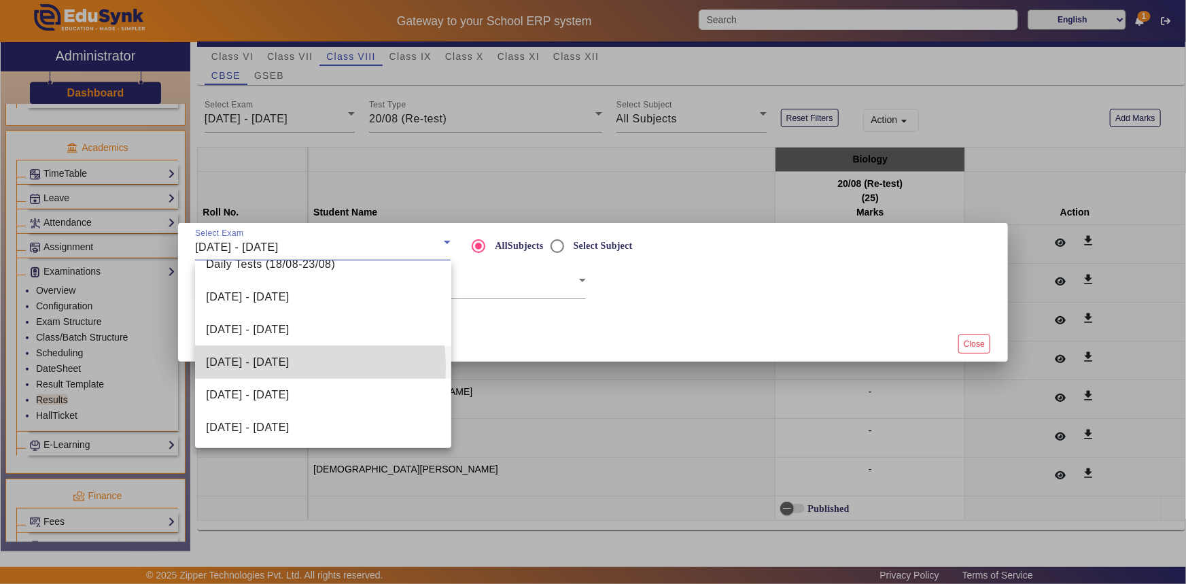
click at [275, 366] on span "[DATE] - [DATE]" at bounding box center [247, 362] width 83 height 16
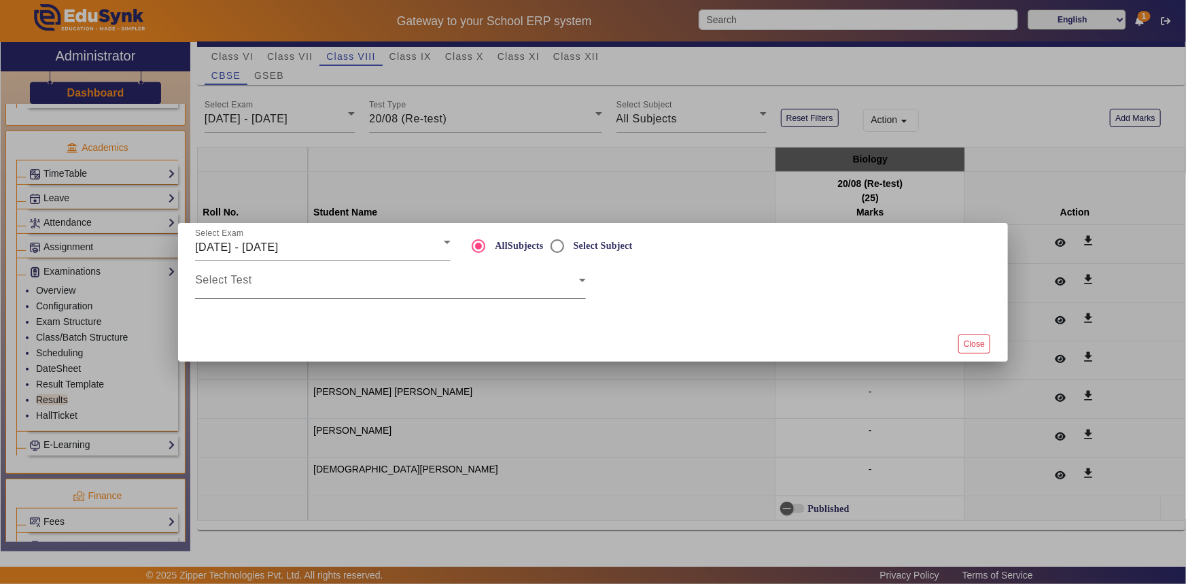
click at [291, 276] on div "Select Test" at bounding box center [390, 280] width 391 height 38
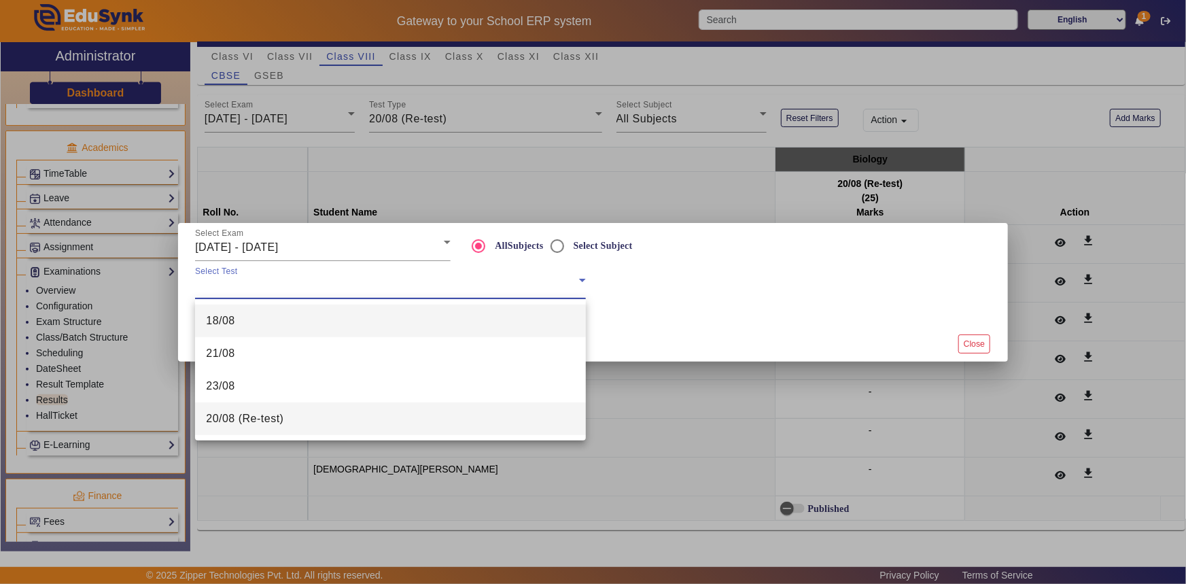
click at [254, 414] on span "20/08 (Re-test)" at bounding box center [245, 419] width 78 height 16
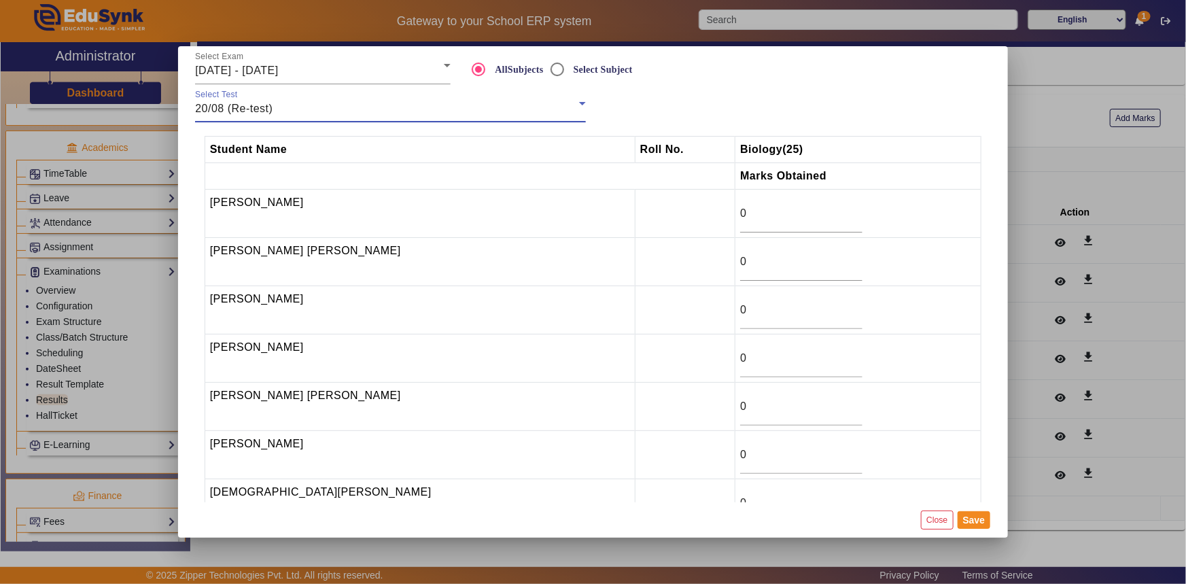
scroll to position [38, 0]
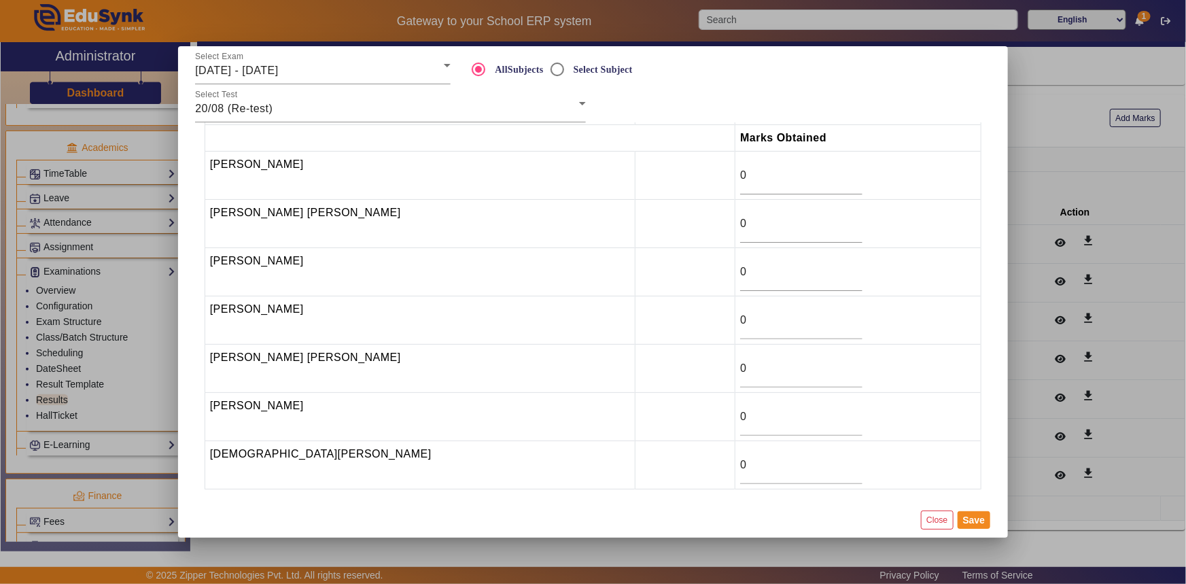
click at [1027, 160] on div at bounding box center [593, 292] width 1186 height 584
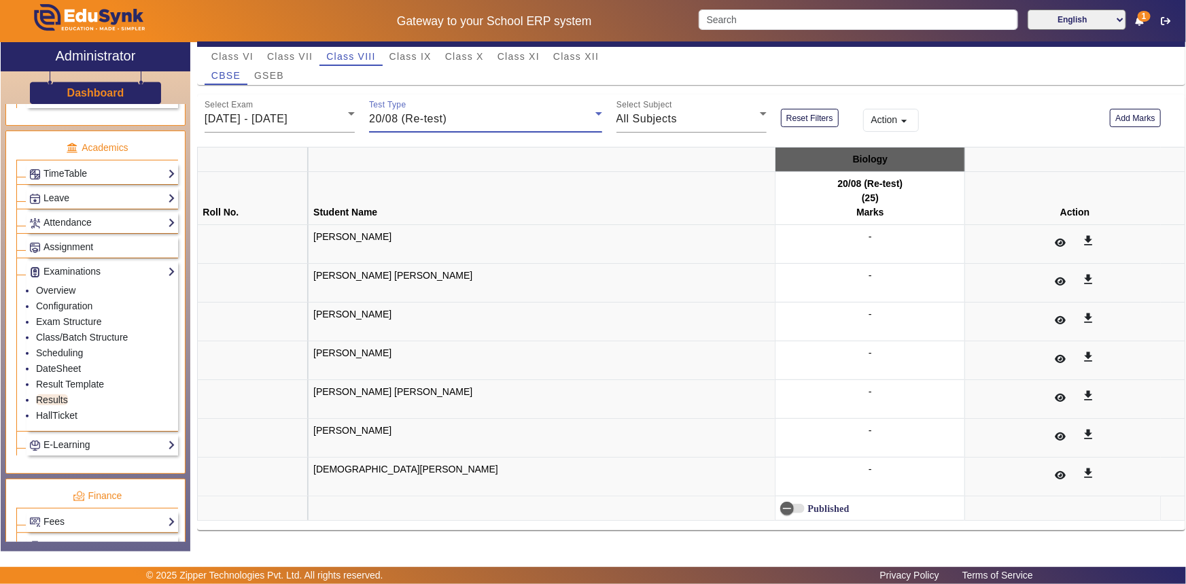
click at [428, 118] on span "20/08 (Re-test)" at bounding box center [408, 119] width 78 height 12
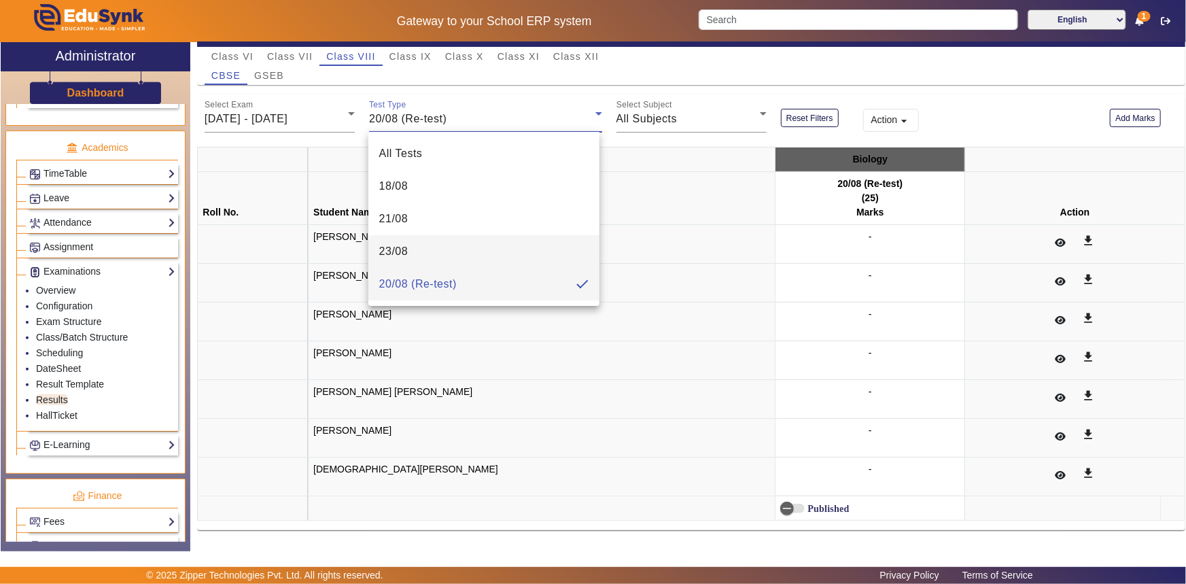
click at [416, 250] on mat-option "23/08" at bounding box center [484, 251] width 231 height 33
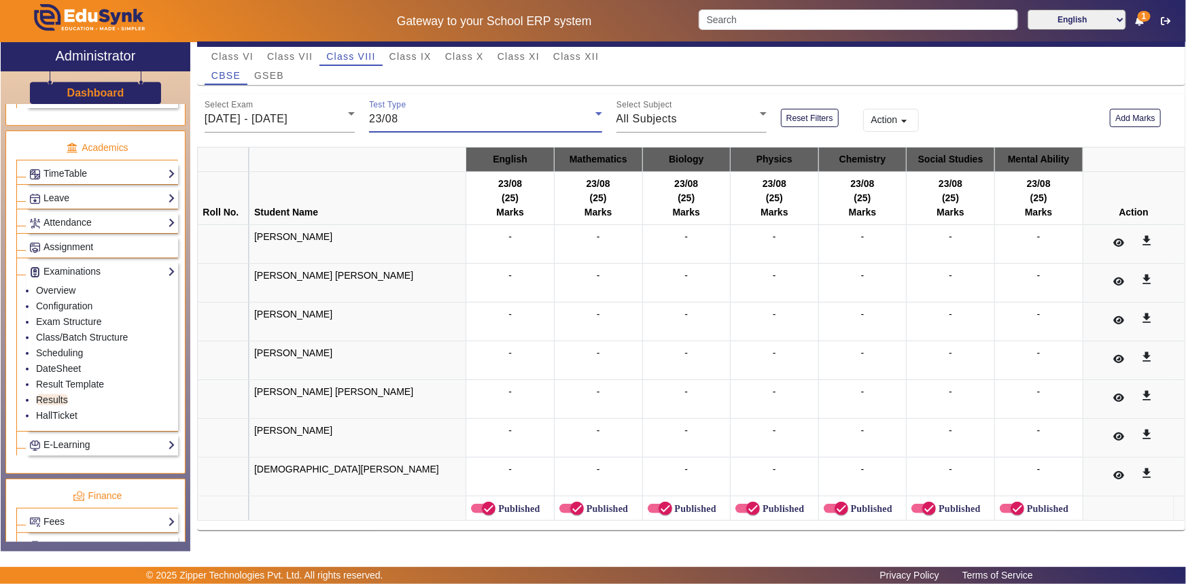
click at [449, 125] on div "23/08" at bounding box center [482, 119] width 226 height 16
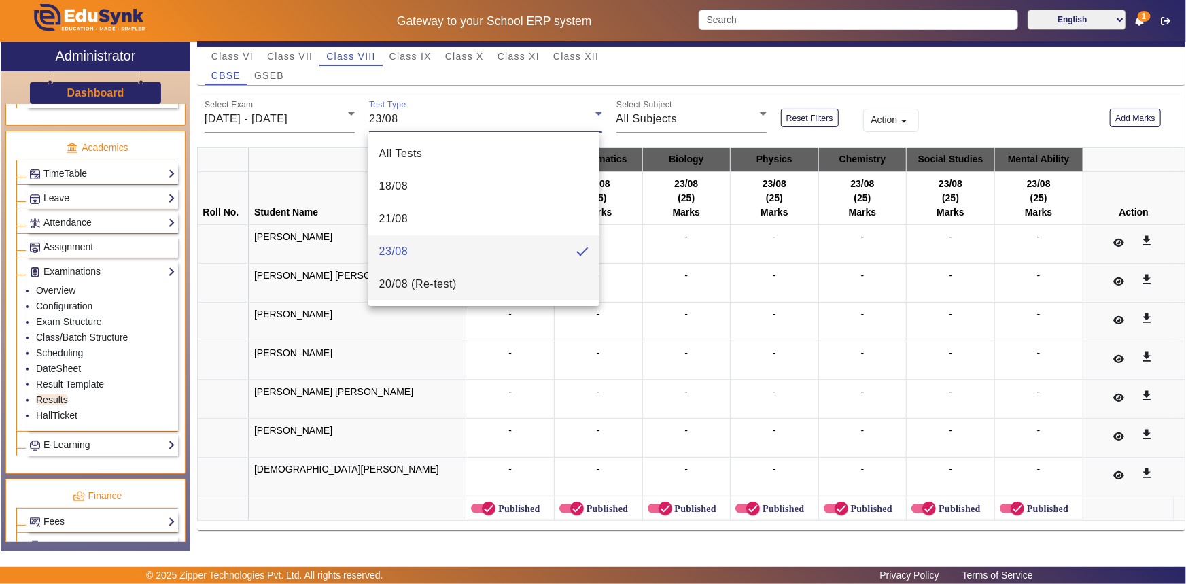
click at [413, 284] on span "20/08 (Re-test)" at bounding box center [418, 284] width 78 height 16
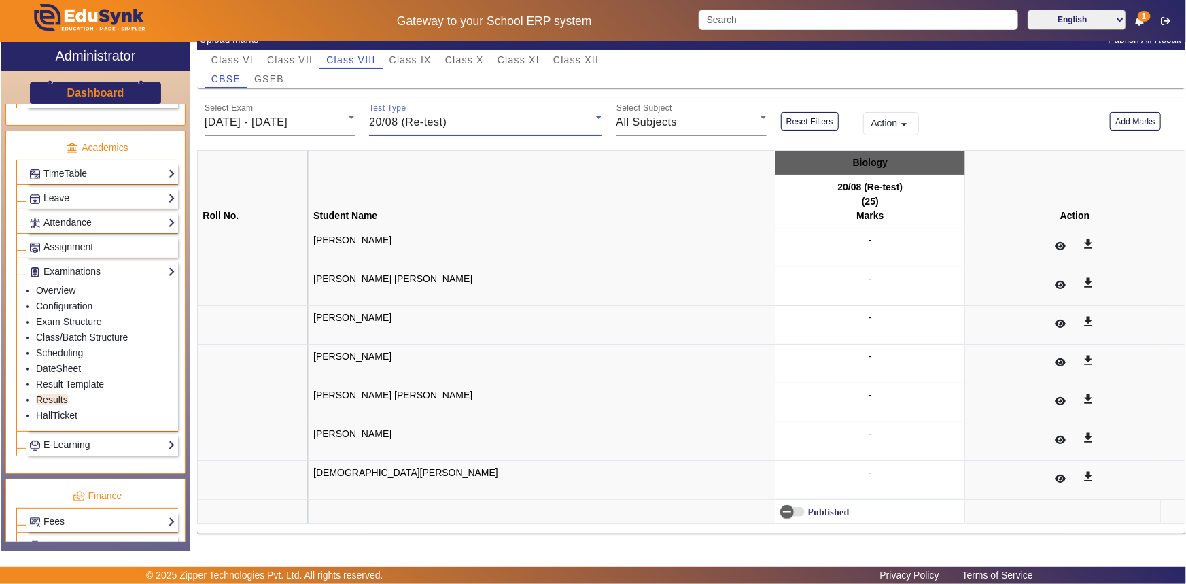
scroll to position [119, 0]
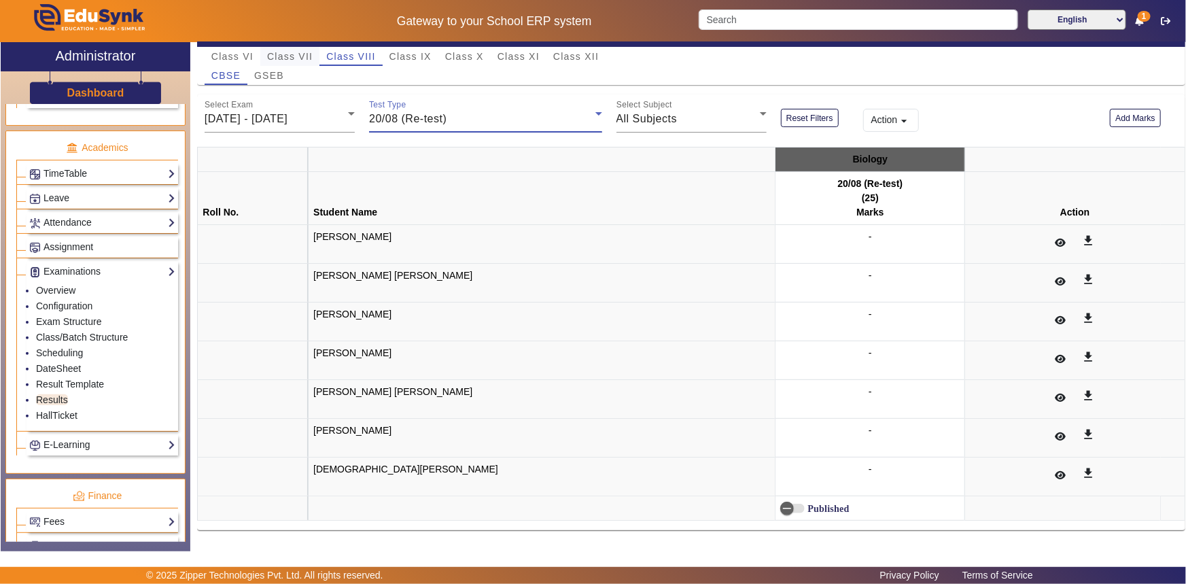
click at [299, 54] on span "Class VII" at bounding box center [290, 57] width 46 height 10
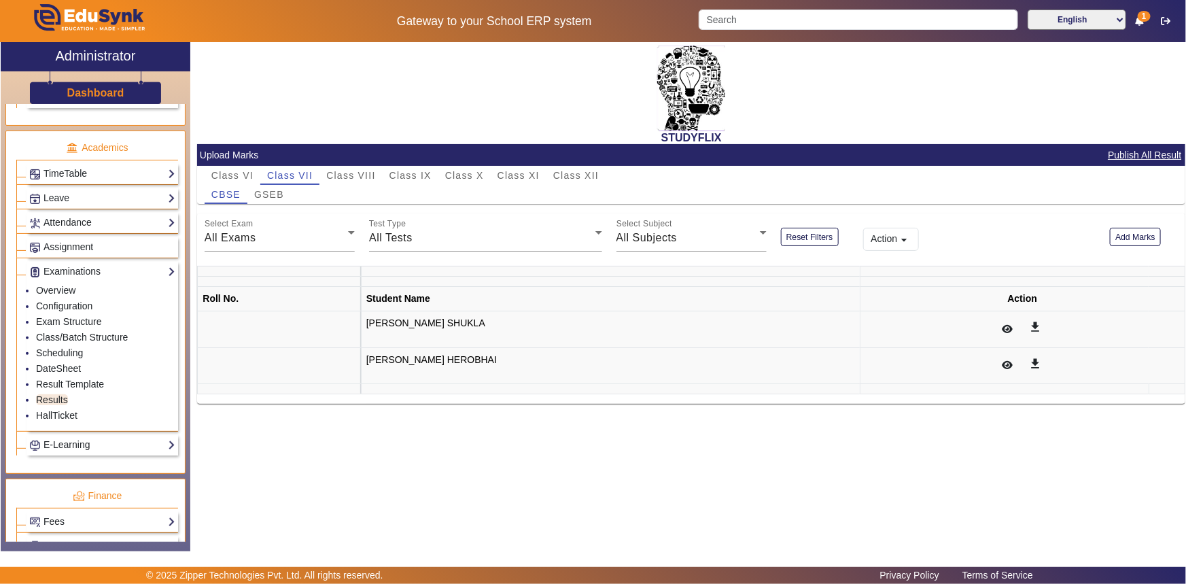
scroll to position [0, 0]
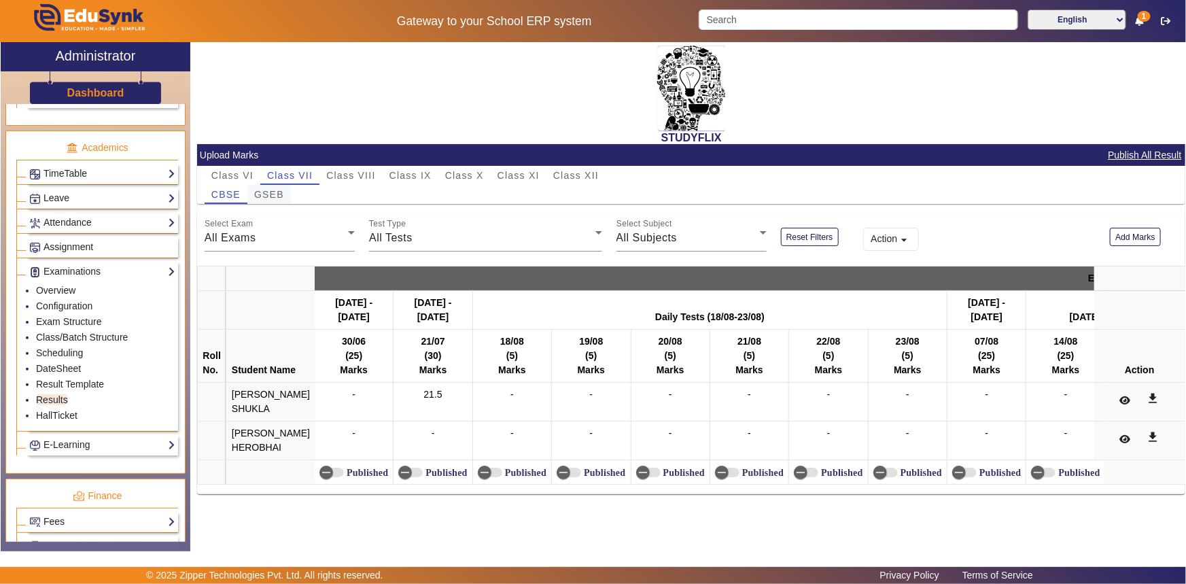
click at [273, 195] on span "GSEB" at bounding box center [269, 195] width 30 height 10
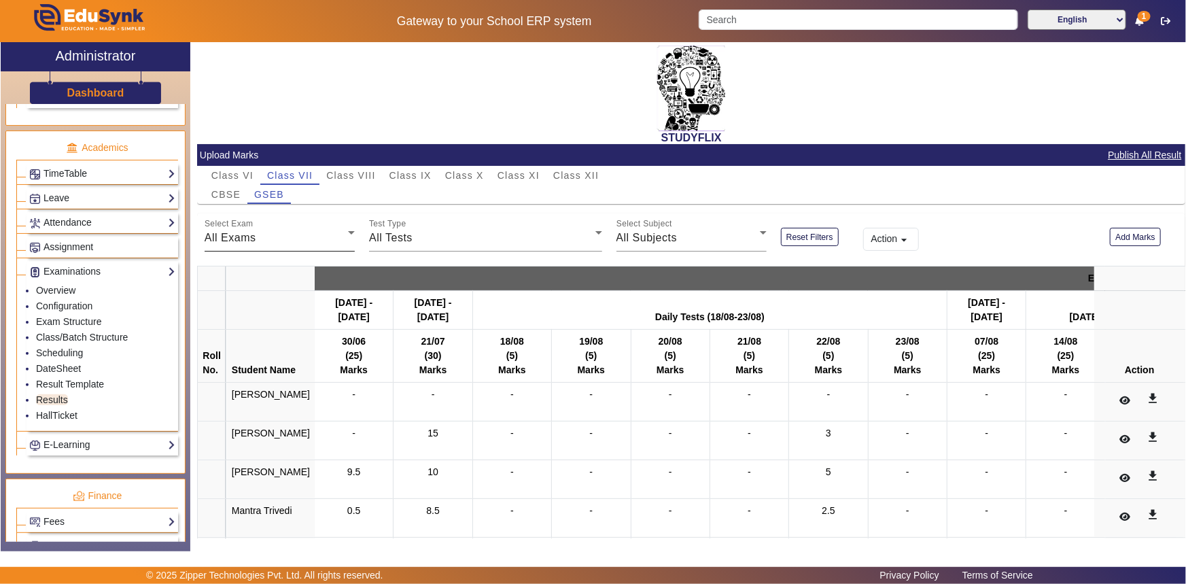
click at [267, 237] on div "All Exams" at bounding box center [276, 238] width 143 height 16
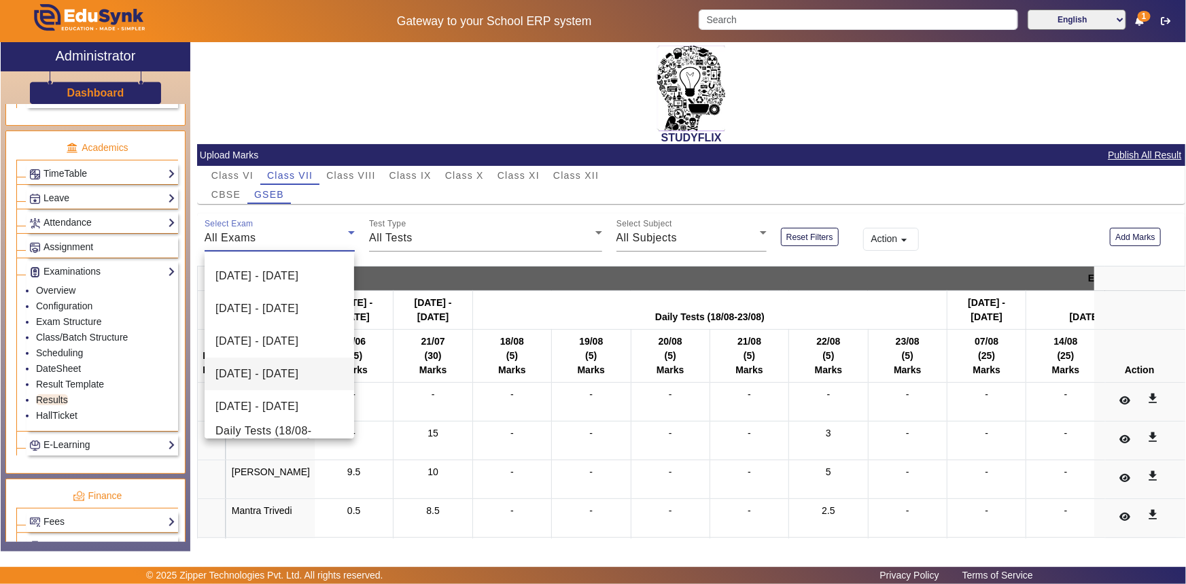
scroll to position [123, 0]
click at [246, 384] on span "[DATE] - [DATE]" at bounding box center [257, 379] width 83 height 16
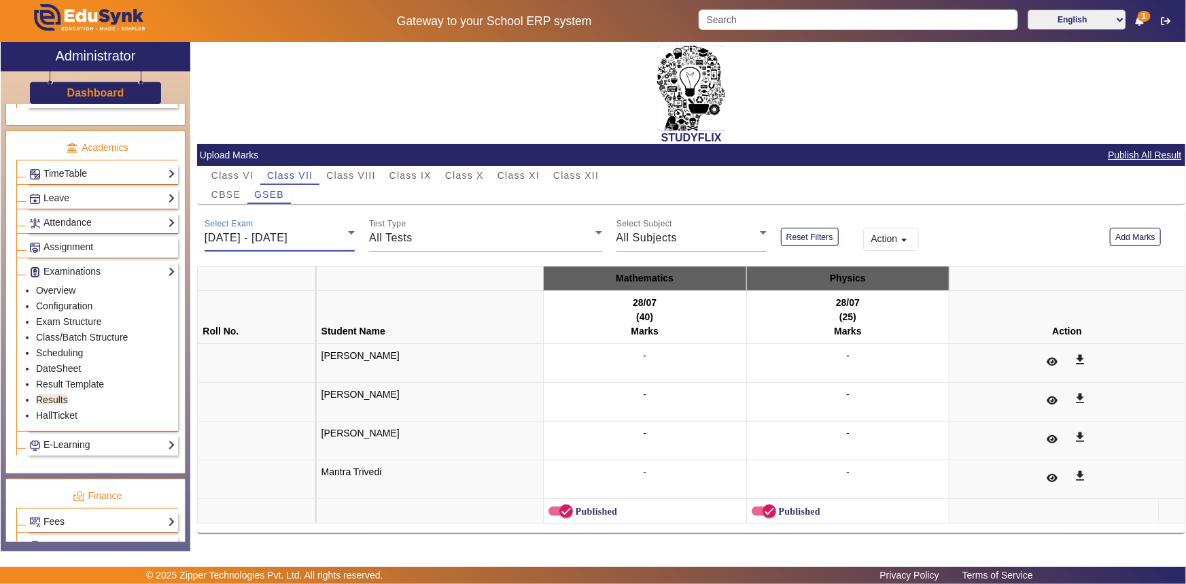
click at [285, 238] on span "[DATE] - [DATE]" at bounding box center [246, 238] width 83 height 12
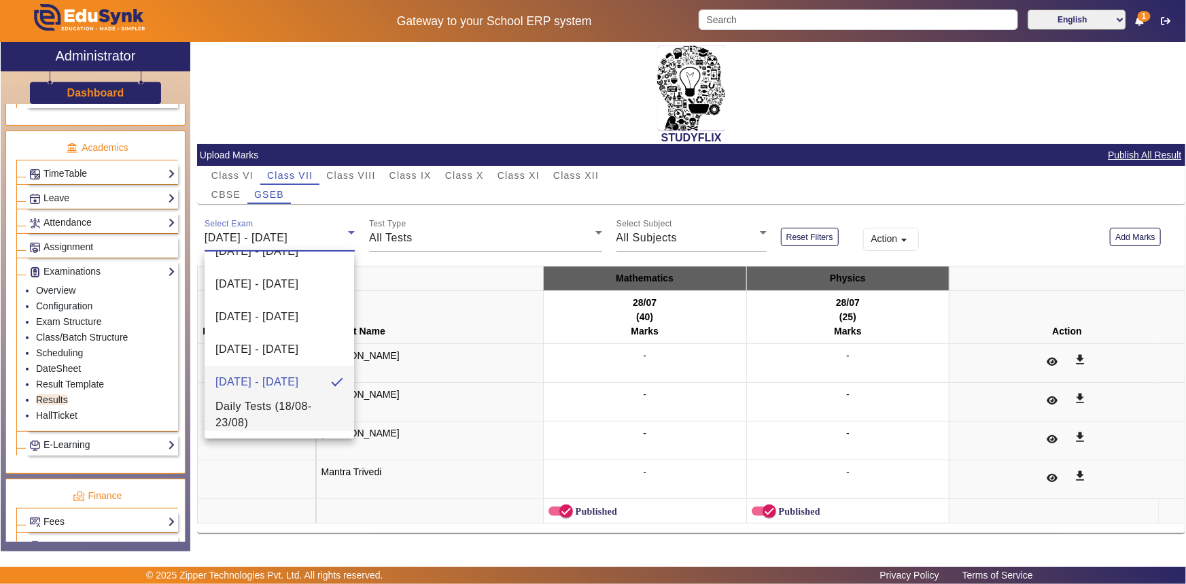
scroll to position [141, 0]
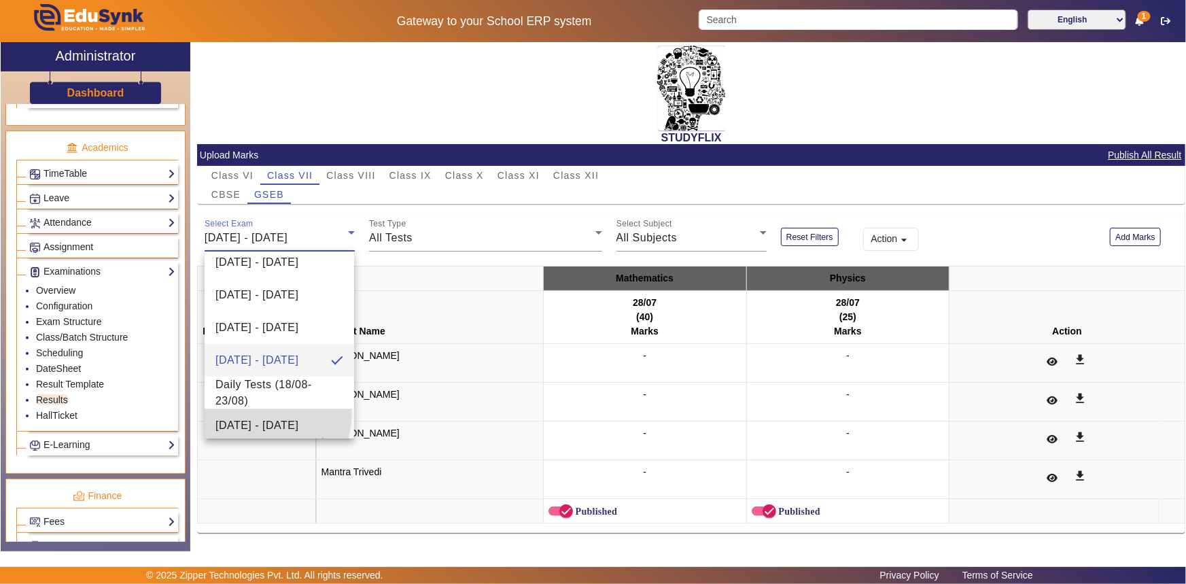
click at [246, 417] on span "[DATE] - [DATE]" at bounding box center [257, 425] width 83 height 16
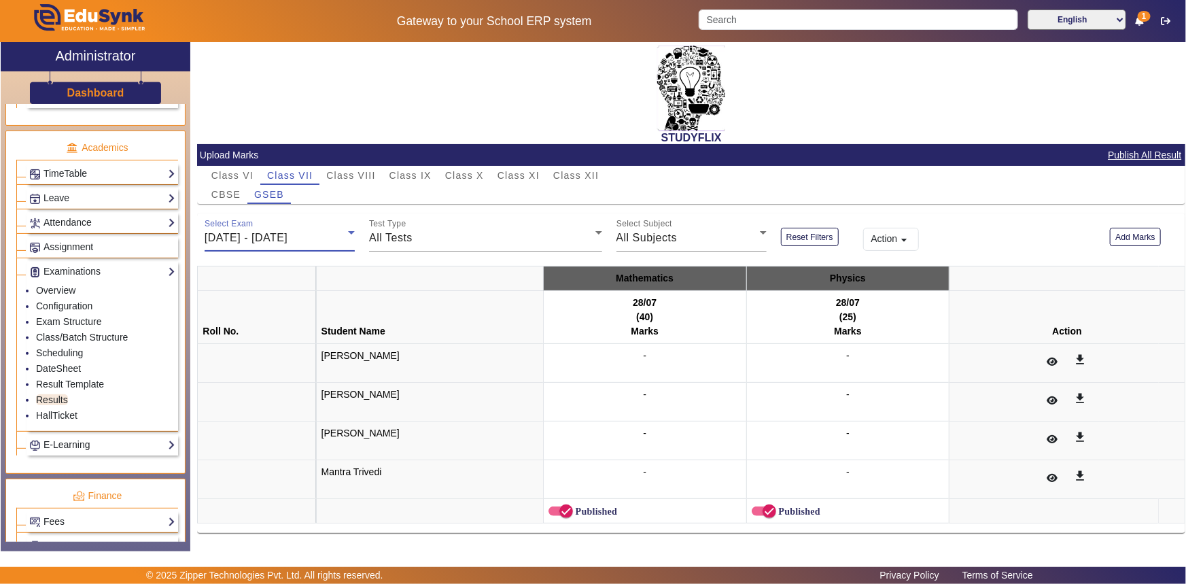
scroll to position [144, 0]
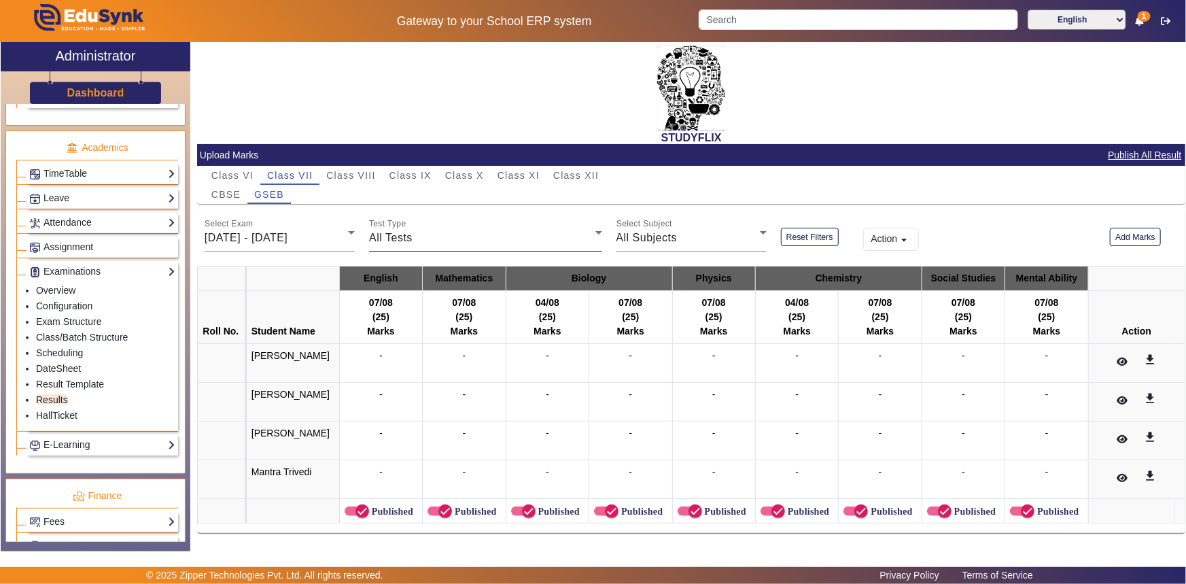
click at [425, 228] on div "Test Type All Tests" at bounding box center [485, 232] width 233 height 38
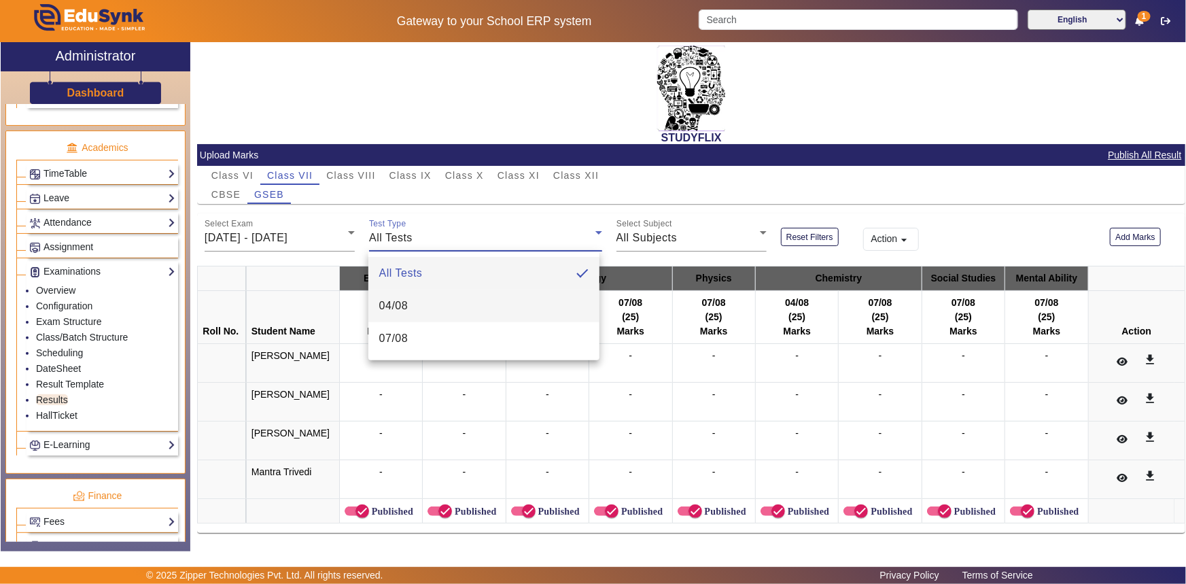
click at [398, 310] on span "04/08" at bounding box center [393, 306] width 29 height 16
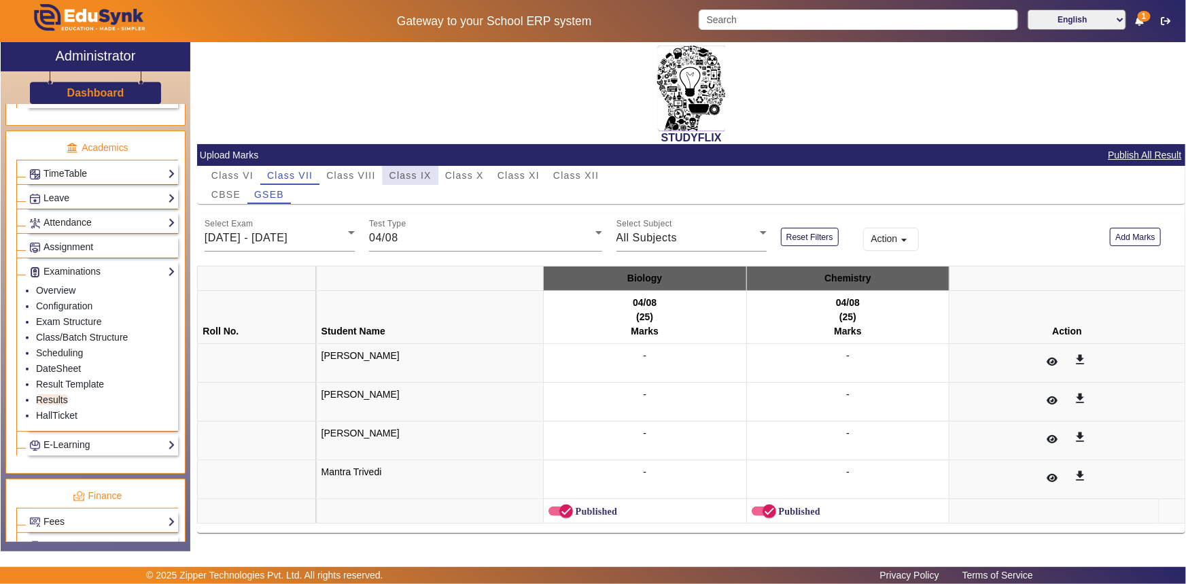
click at [428, 172] on span "Class IX" at bounding box center [411, 176] width 42 height 10
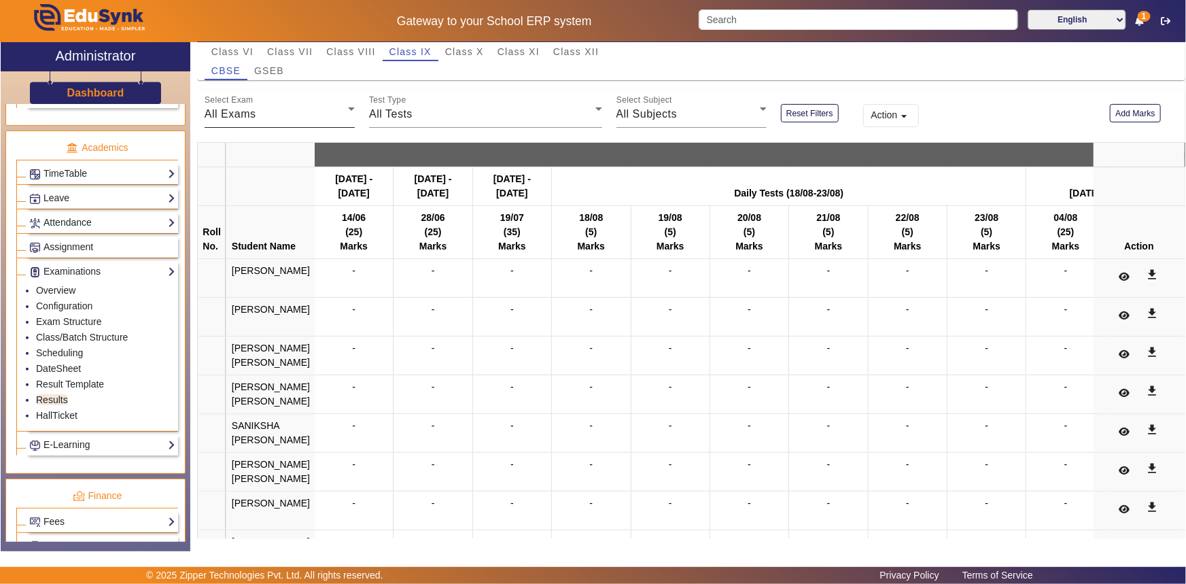
scroll to position [123, 0]
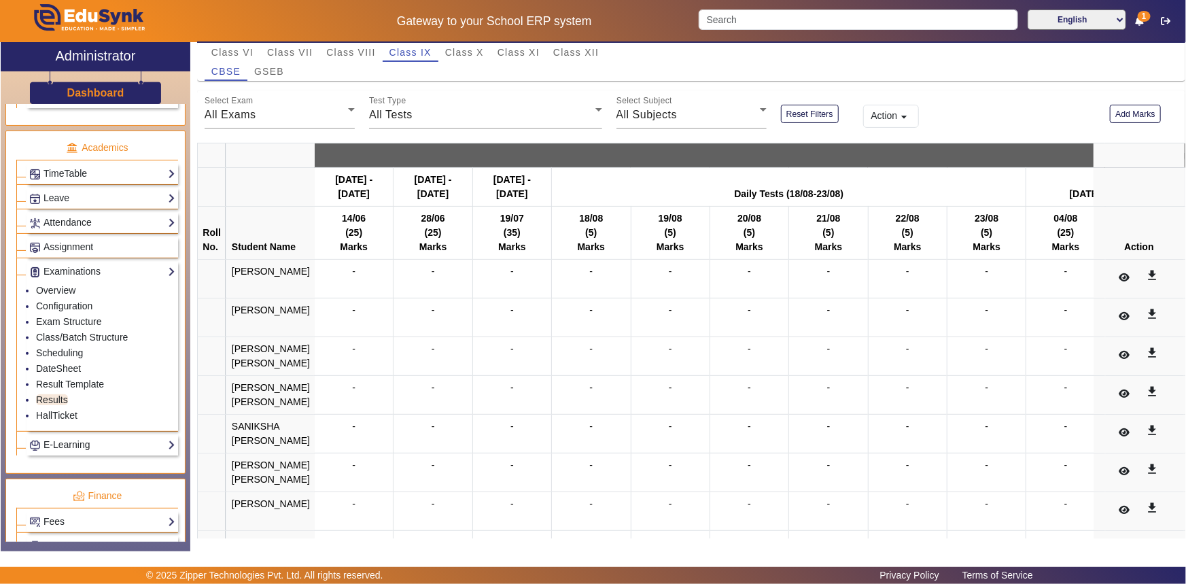
click at [271, 70] on span "GSEB" at bounding box center [269, 72] width 30 height 10
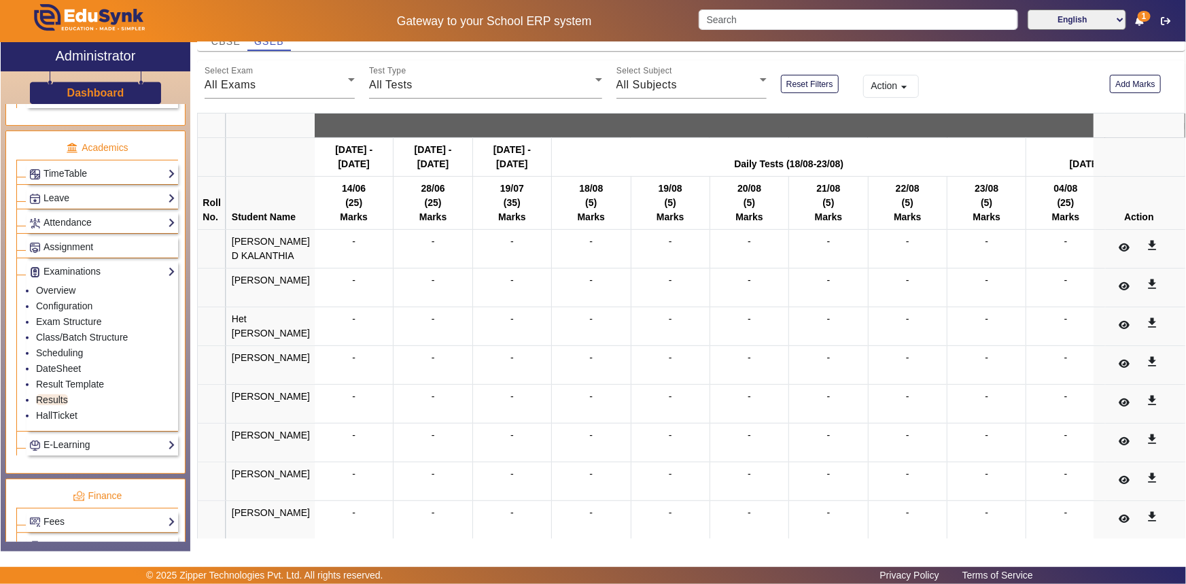
scroll to position [203, 0]
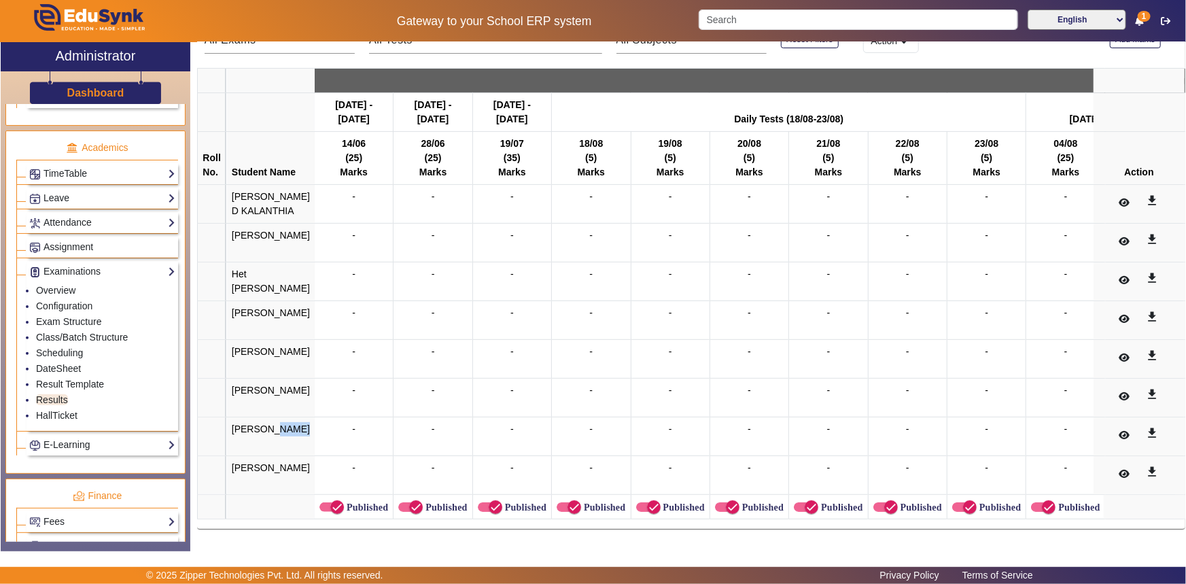
drag, startPoint x: 239, startPoint y: 430, endPoint x: 256, endPoint y: 430, distance: 17.7
click at [256, 430] on td "[PERSON_NAME]" at bounding box center [270, 436] width 88 height 39
drag, startPoint x: 237, startPoint y: 419, endPoint x: 981, endPoint y: 442, distance: 744.1
click at [275, 379] on td "MANVI O ARYA" at bounding box center [270, 398] width 88 height 39
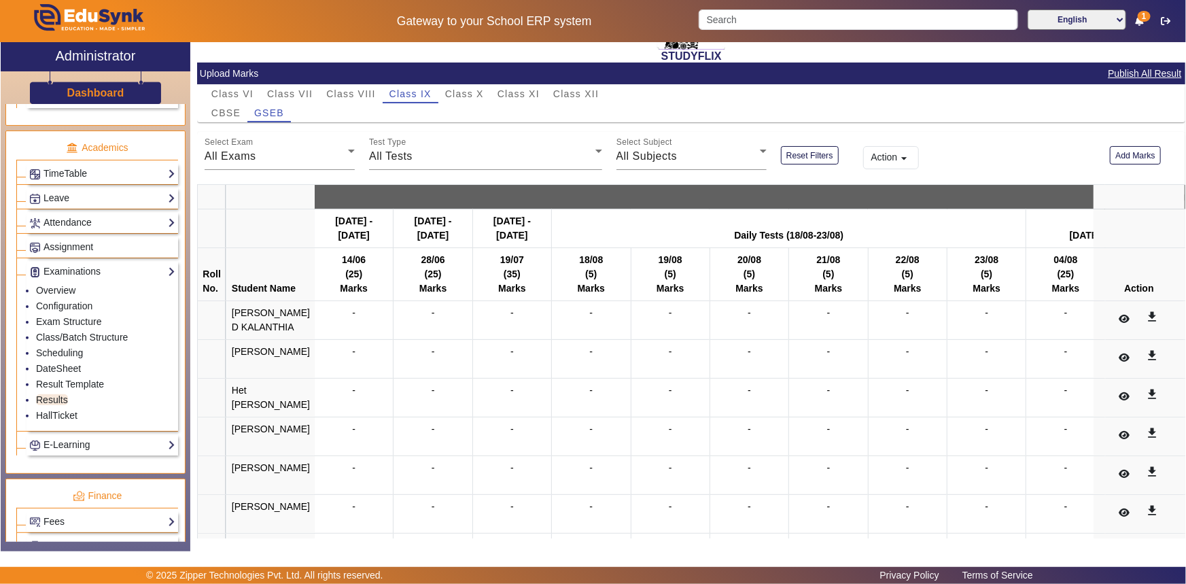
scroll to position [80, 0]
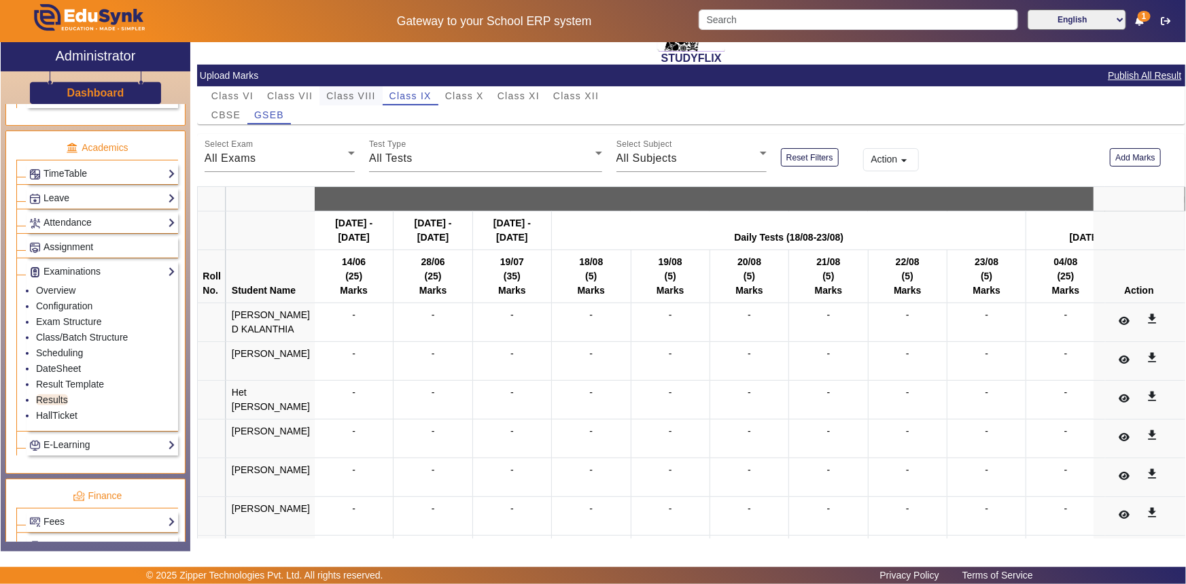
click at [351, 99] on span "Class VIII" at bounding box center [350, 96] width 49 height 10
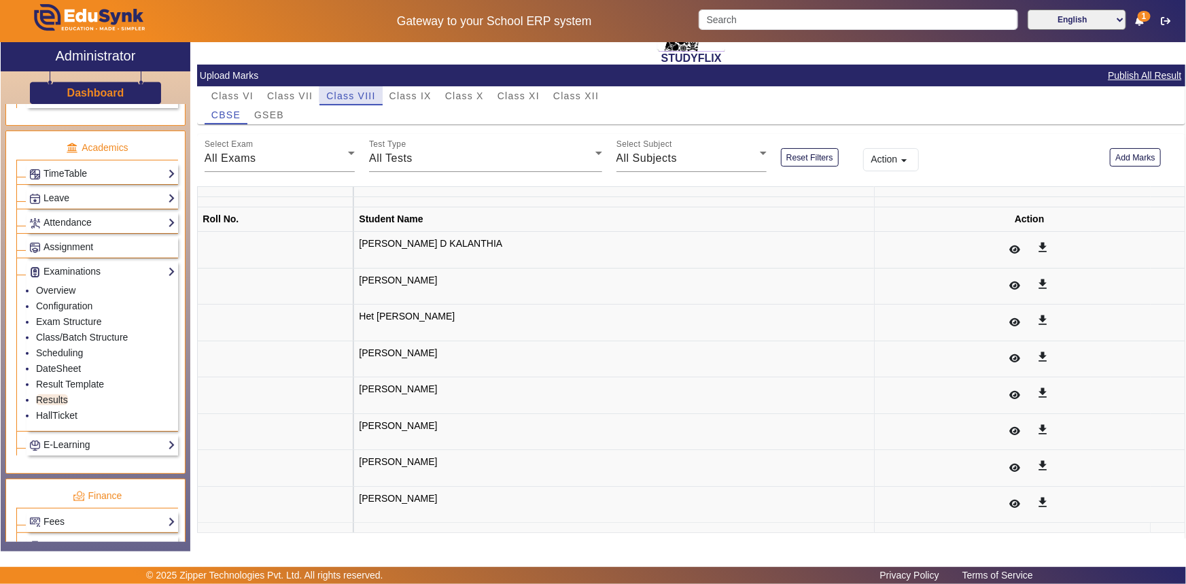
click at [353, 94] on mat-card "Upload Marks Publish All Result Class VI Class VII Class VIII Class IX Class X …" at bounding box center [691, 304] width 989 height 478
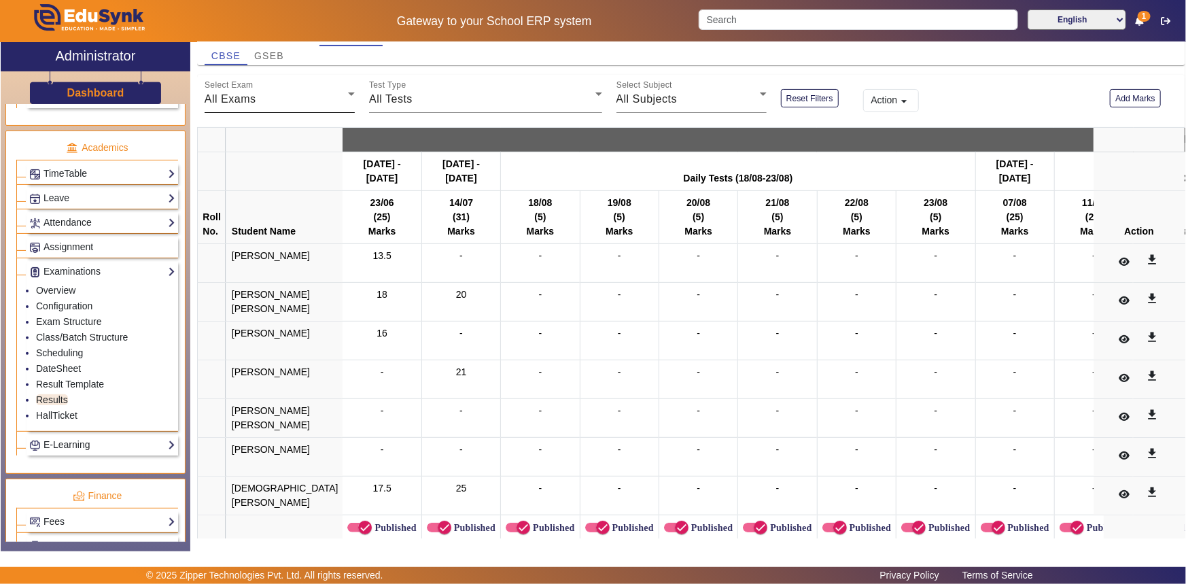
scroll to position [69, 0]
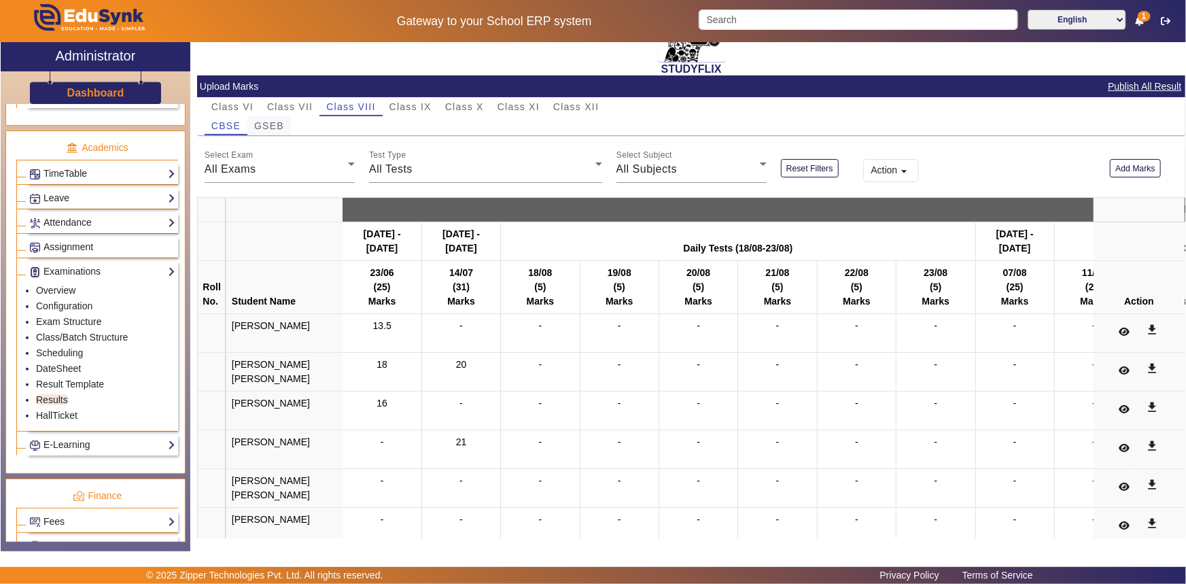
click at [279, 131] on span "GSEB" at bounding box center [269, 125] width 30 height 19
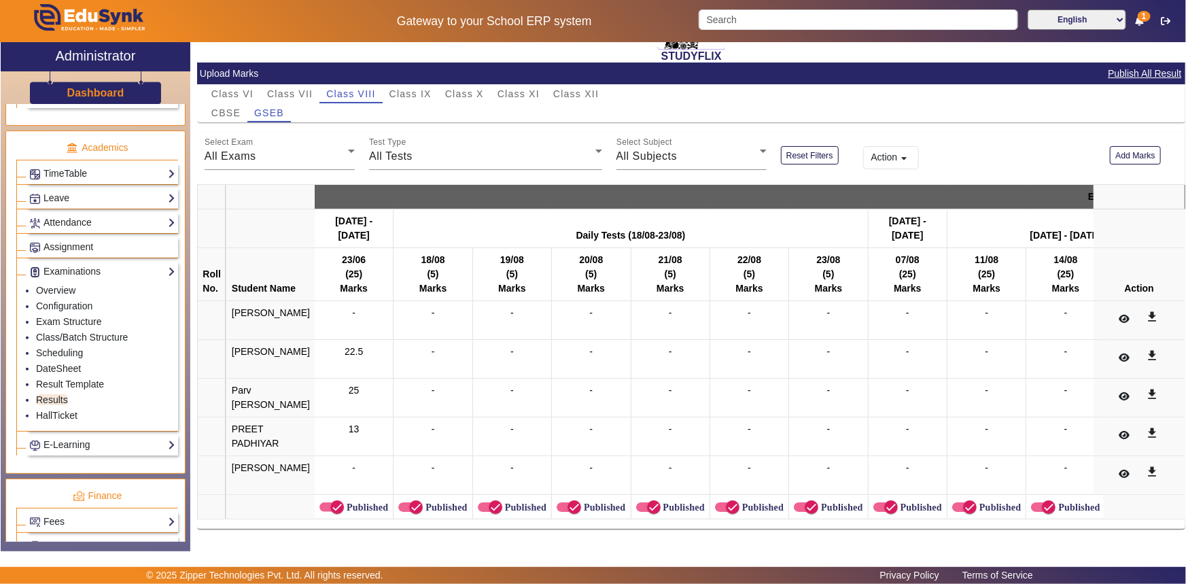
scroll to position [0, 0]
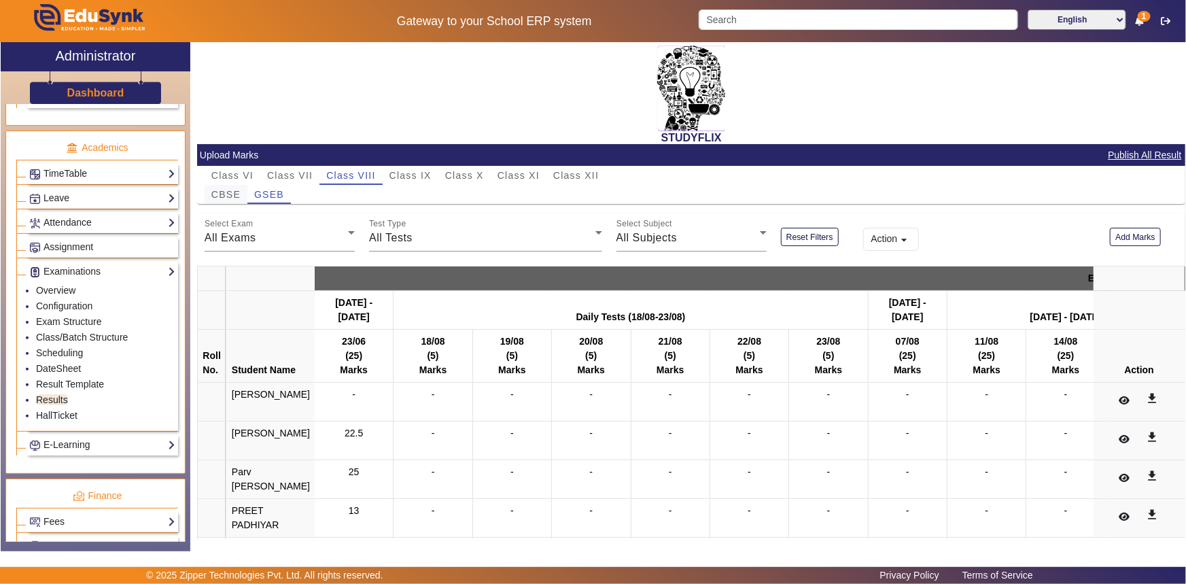
click at [231, 196] on span "CBSE" at bounding box center [225, 195] width 29 height 10
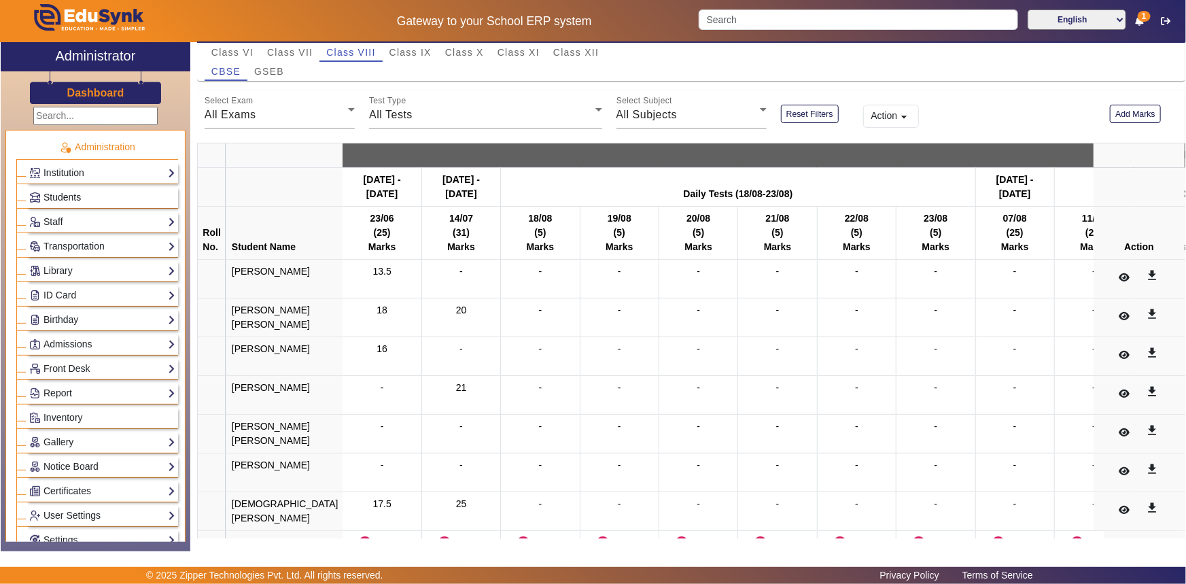
click at [61, 199] on span "Students" at bounding box center [62, 197] width 37 height 11
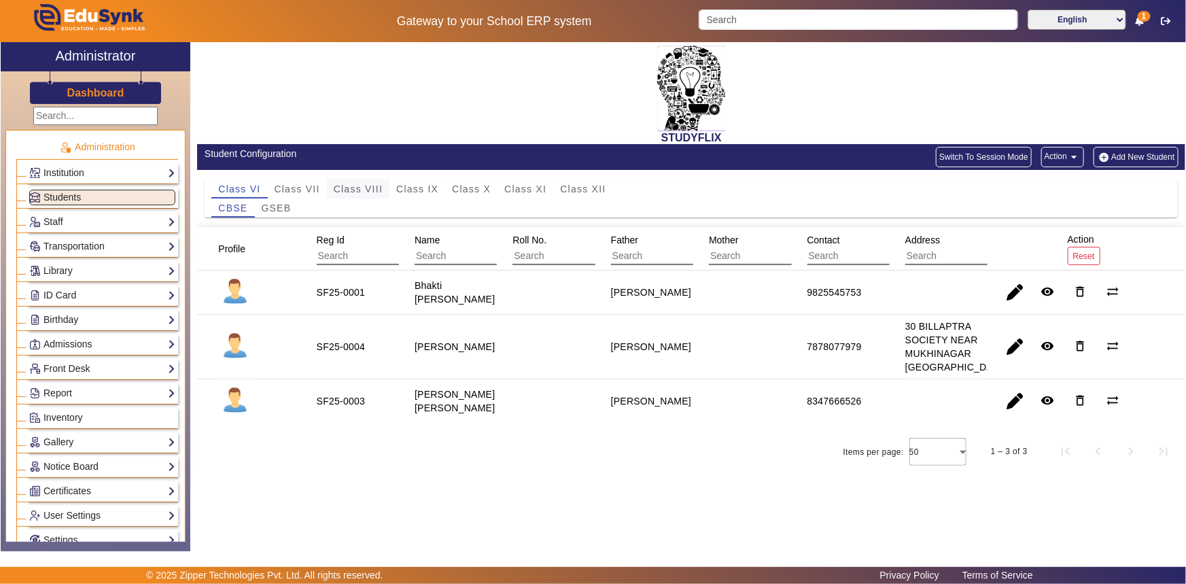
click at [331, 187] on div "Class VIII" at bounding box center [358, 188] width 63 height 19
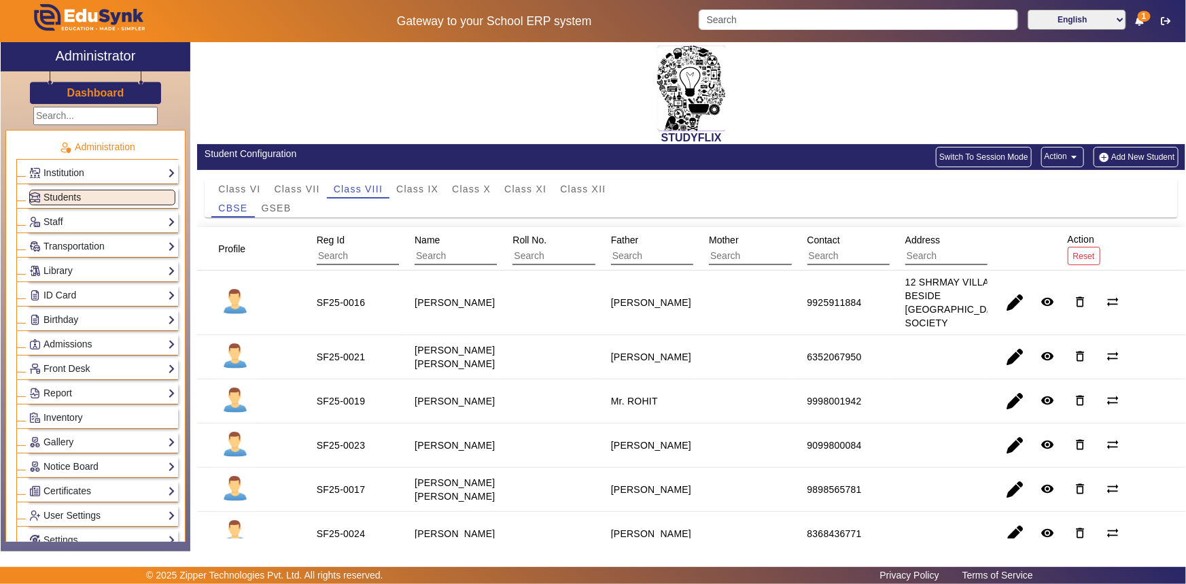
click at [1112, 156] on button "Add New Student" at bounding box center [1136, 157] width 84 height 20
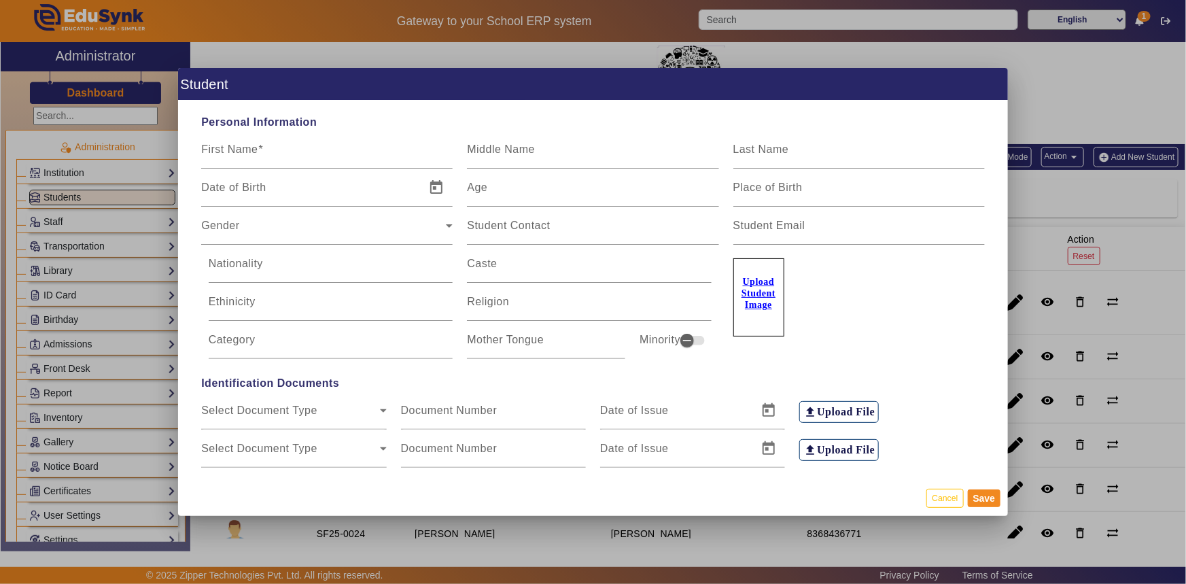
type input "00001"
click at [326, 312] on div "Ethinicity" at bounding box center [331, 302] width 245 height 38
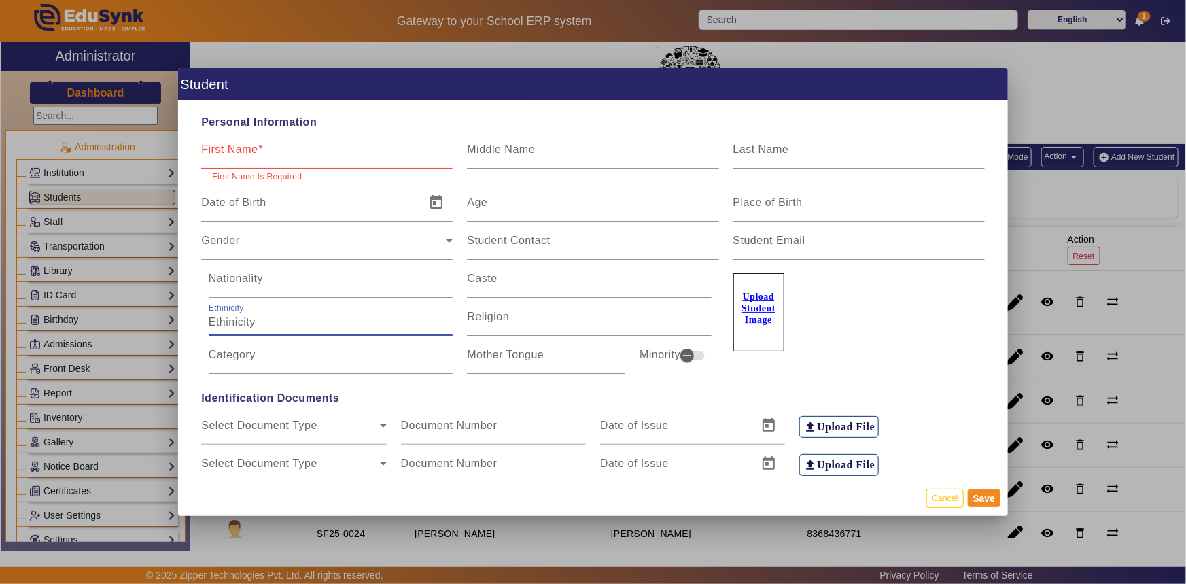
click at [325, 313] on div "Ethinicity" at bounding box center [331, 317] width 245 height 38
click at [931, 498] on button "Cancel" at bounding box center [945, 498] width 37 height 18
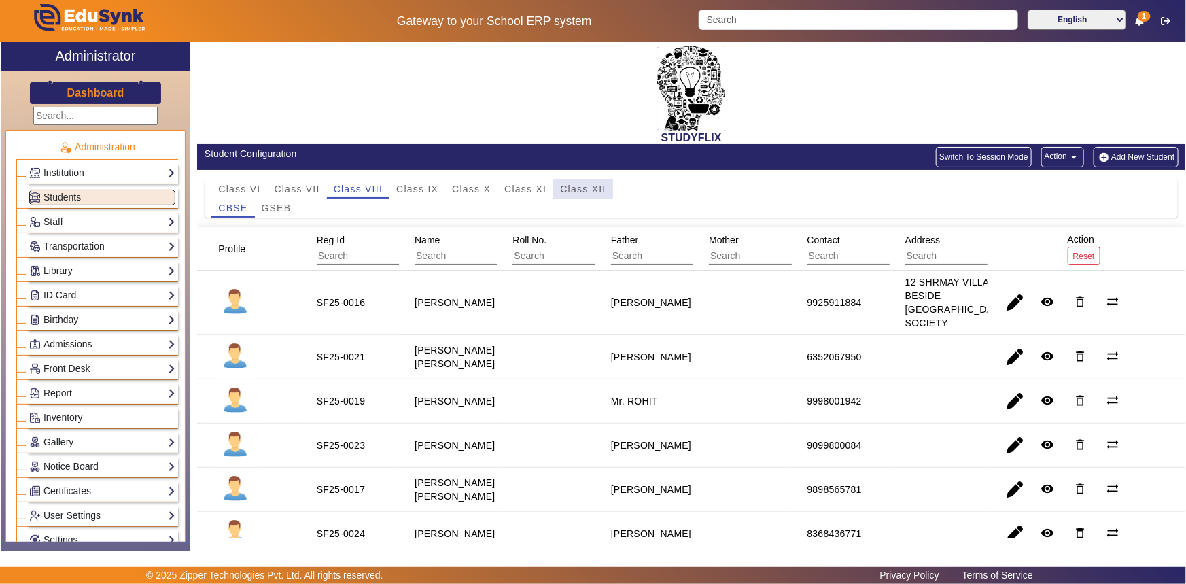
click at [589, 192] on span "Class XII" at bounding box center [583, 189] width 46 height 10
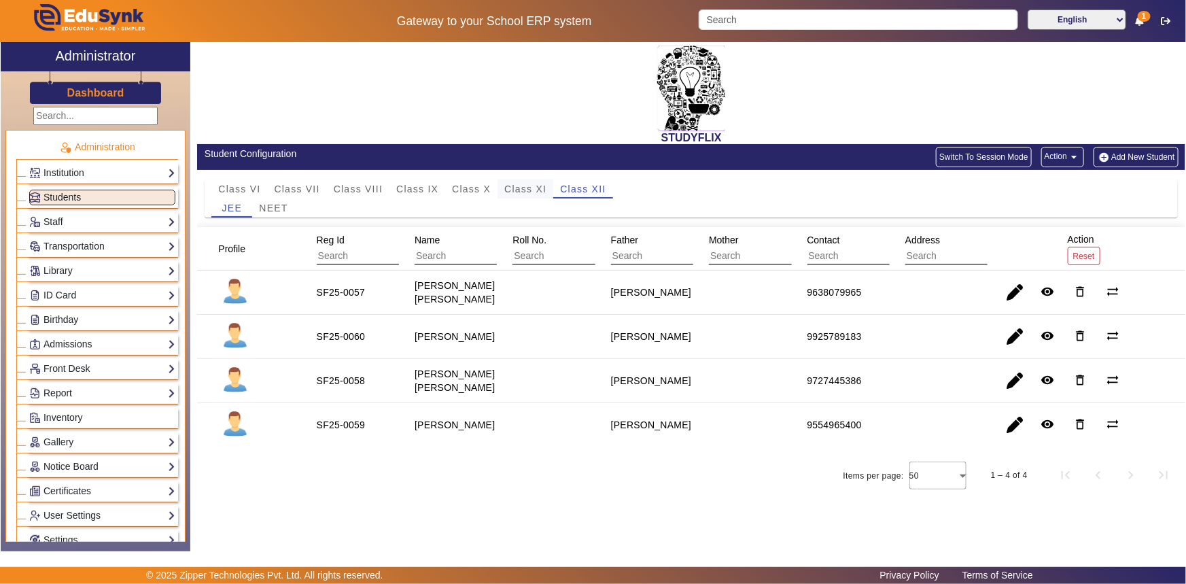
click at [527, 186] on span "Class XI" at bounding box center [525, 189] width 42 height 10
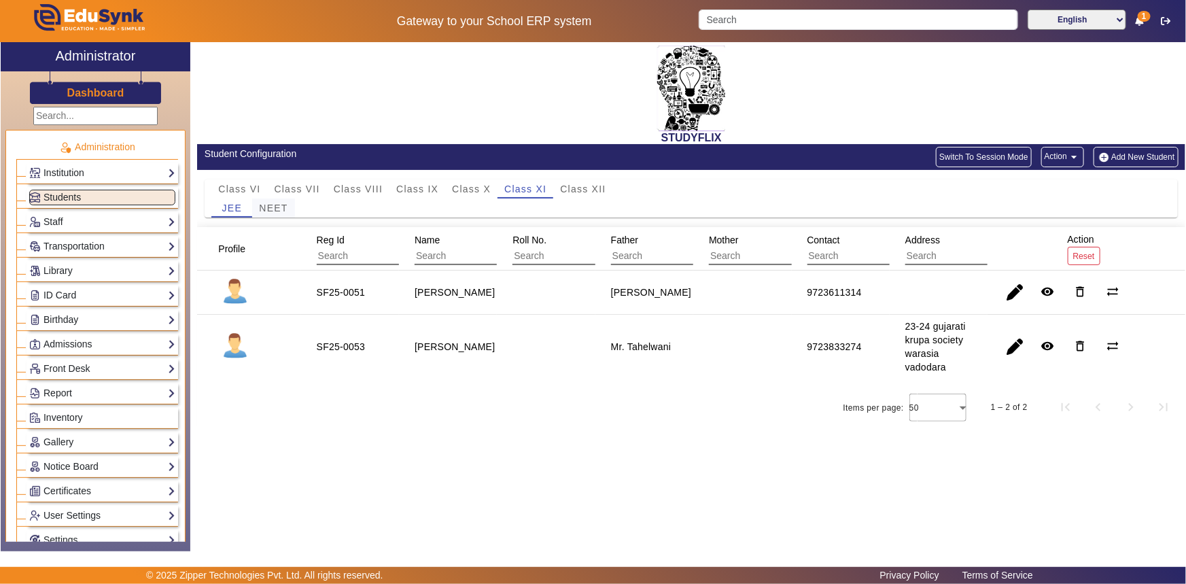
click at [275, 211] on span "NEET" at bounding box center [273, 208] width 29 height 10
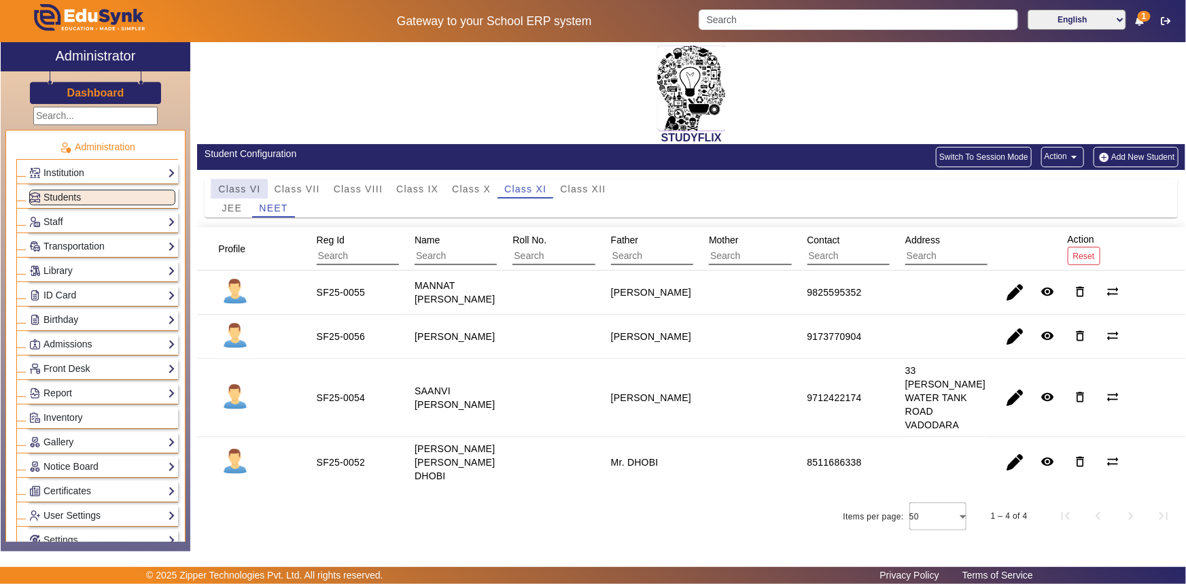
click at [238, 190] on span "Class VI" at bounding box center [239, 189] width 42 height 10
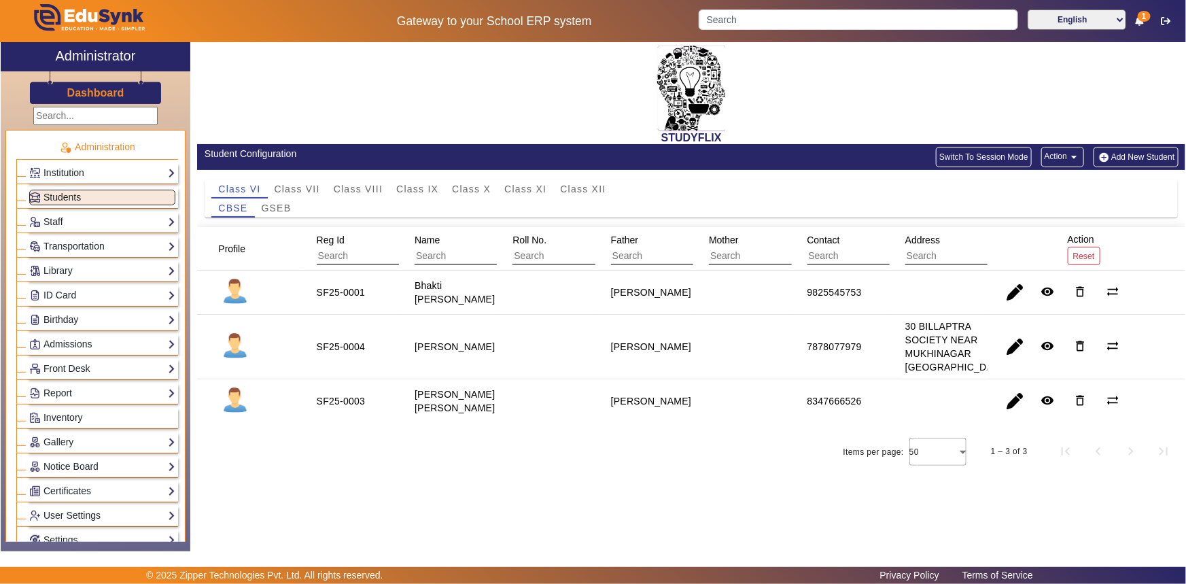
drag, startPoint x: 563, startPoint y: 211, endPoint x: 555, endPoint y: 209, distance: 7.8
click at [557, 209] on div "CBSE GSEB" at bounding box center [691, 208] width 960 height 19
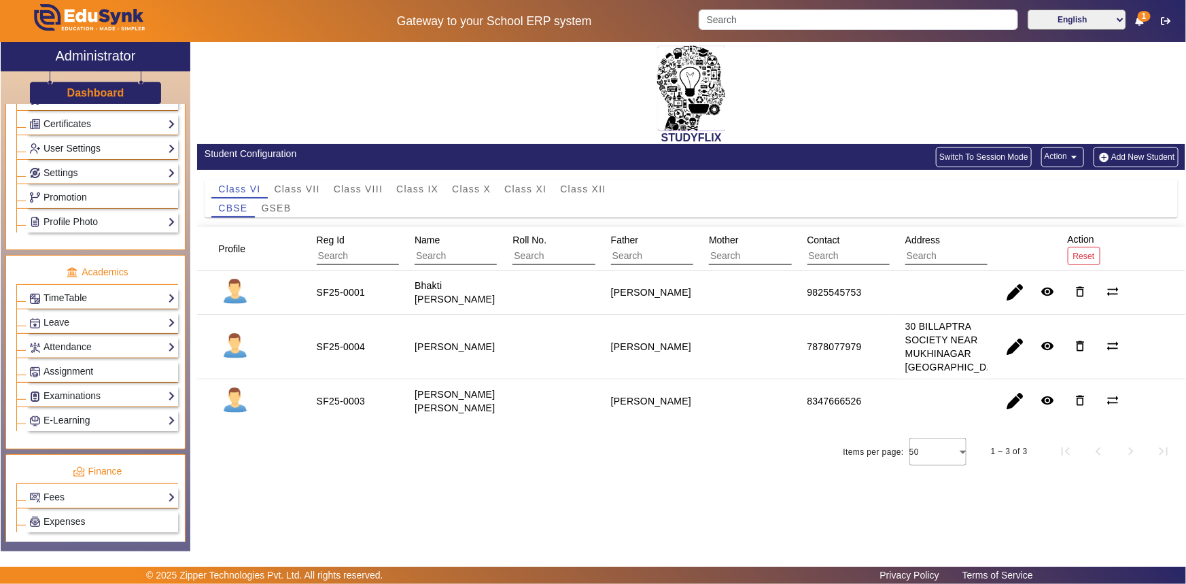
scroll to position [371, 0]
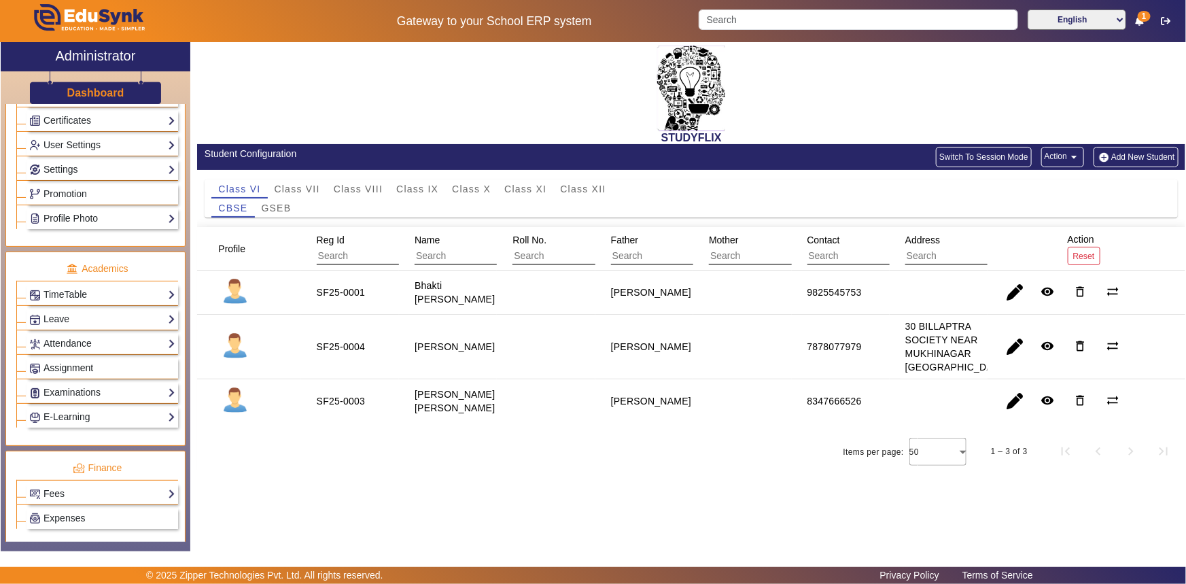
click at [68, 365] on span "Assignment" at bounding box center [69, 367] width 50 height 11
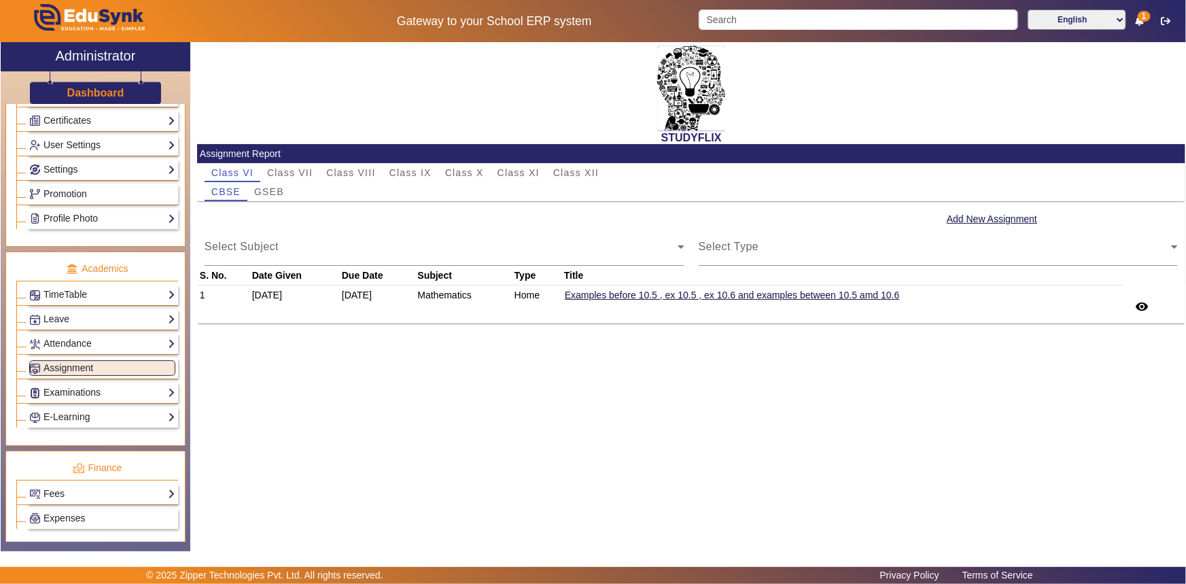
click at [63, 397] on link "Examinations" at bounding box center [102, 393] width 146 height 16
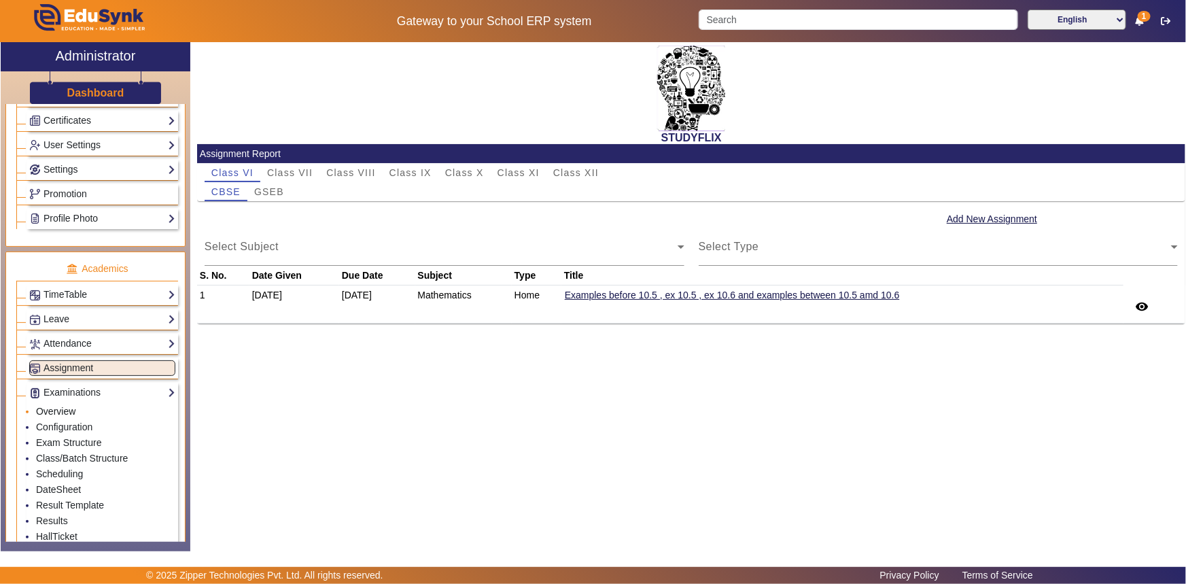
click at [61, 411] on link "Overview" at bounding box center [55, 411] width 39 height 11
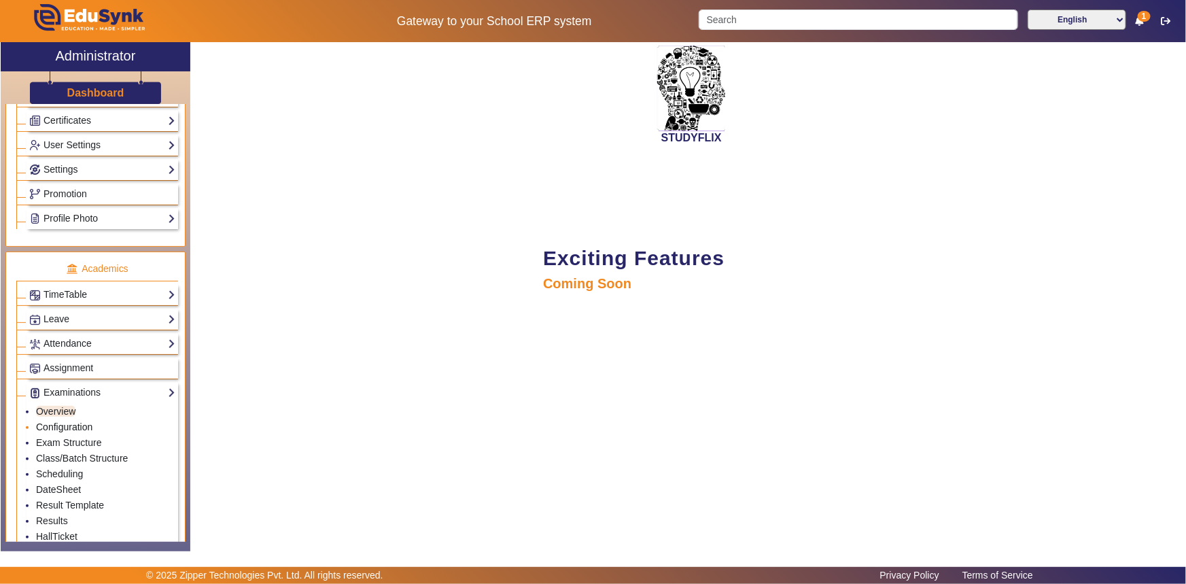
click at [61, 426] on link "Configuration" at bounding box center [64, 427] width 56 height 11
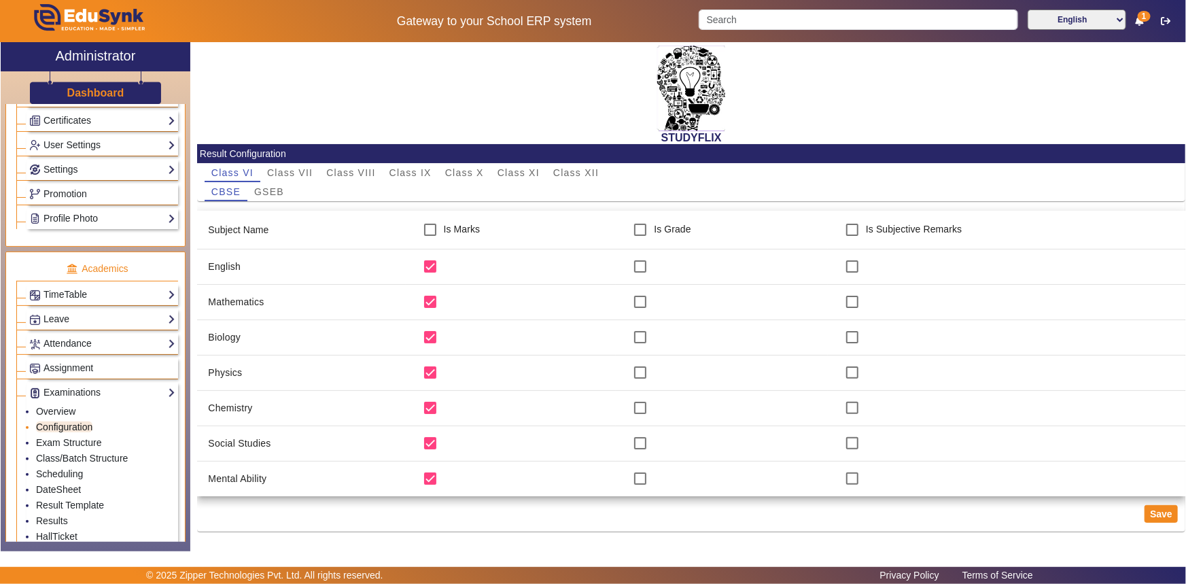
scroll to position [556, 0]
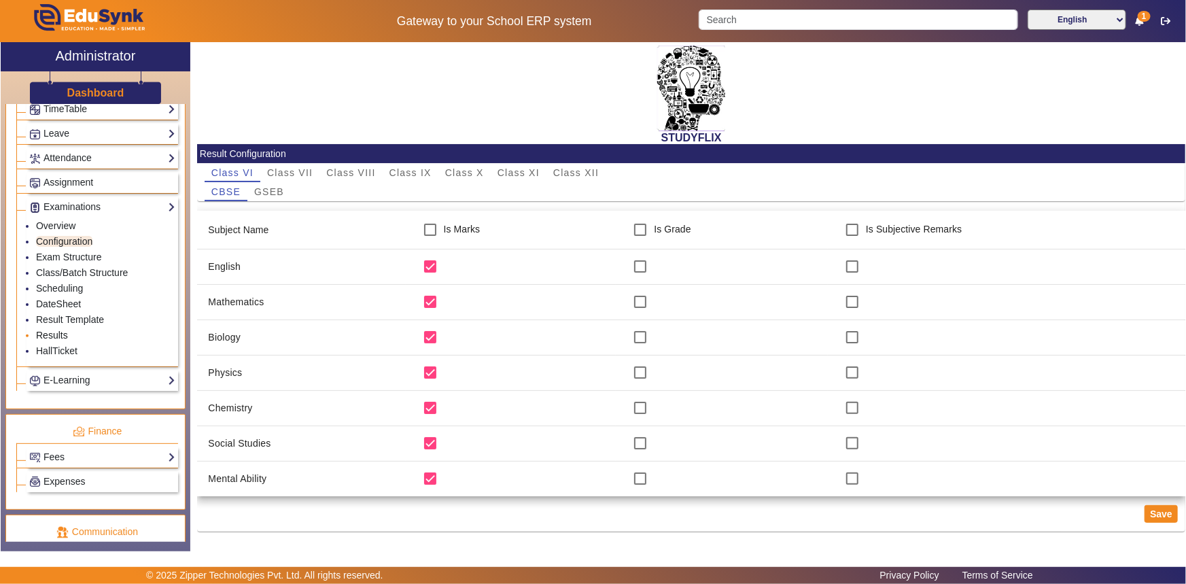
click at [62, 338] on link "Results" at bounding box center [52, 335] width 32 height 11
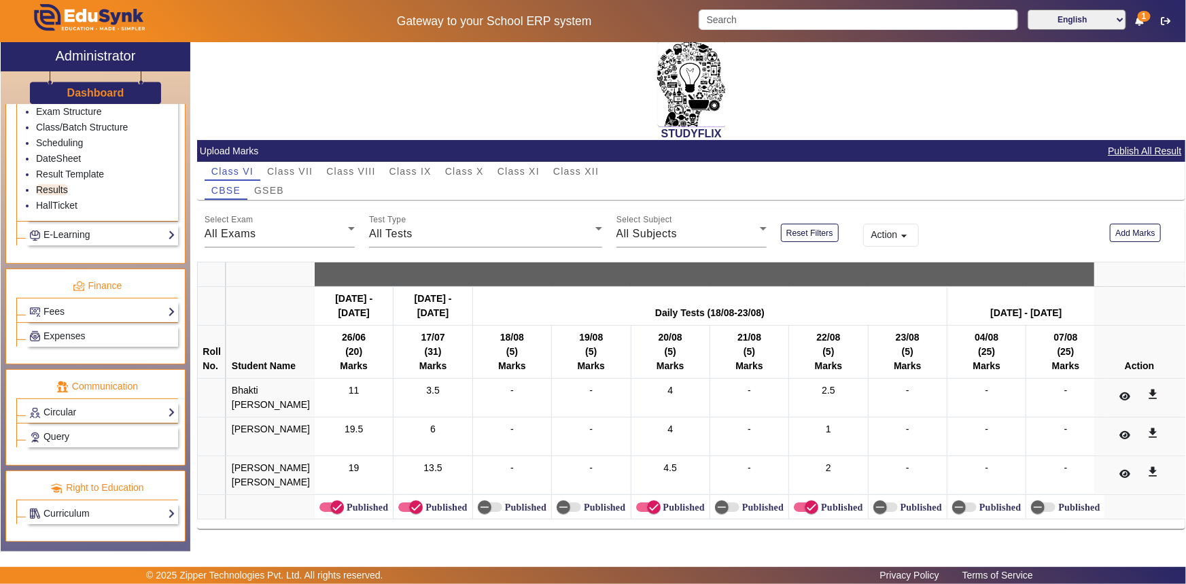
scroll to position [38, 0]
click at [565, 167] on span "Class XII" at bounding box center [576, 172] width 46 height 10
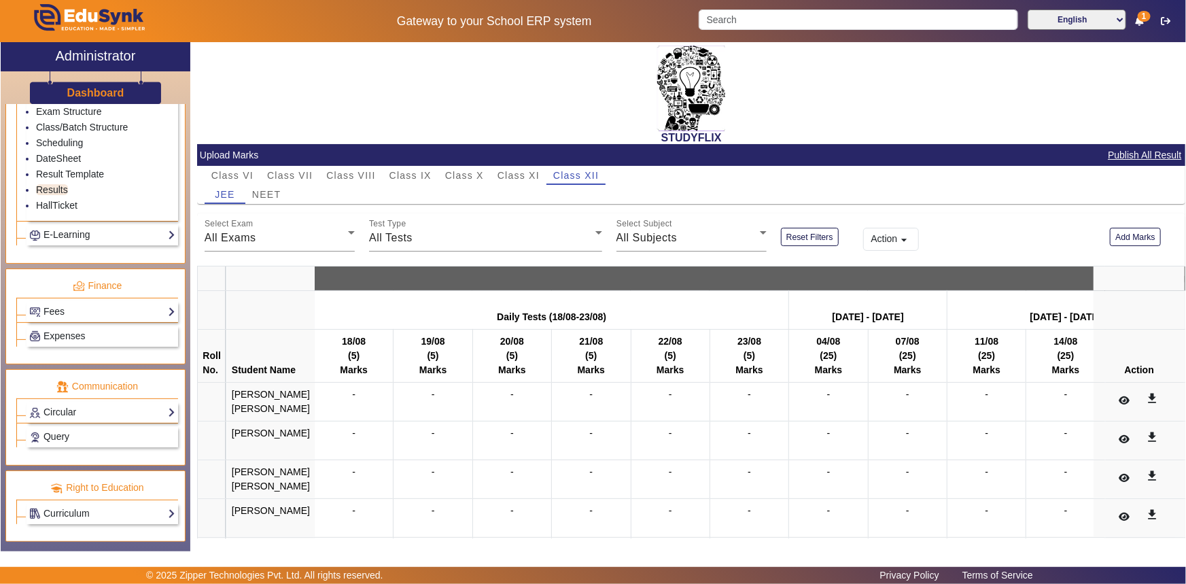
scroll to position [48, 0]
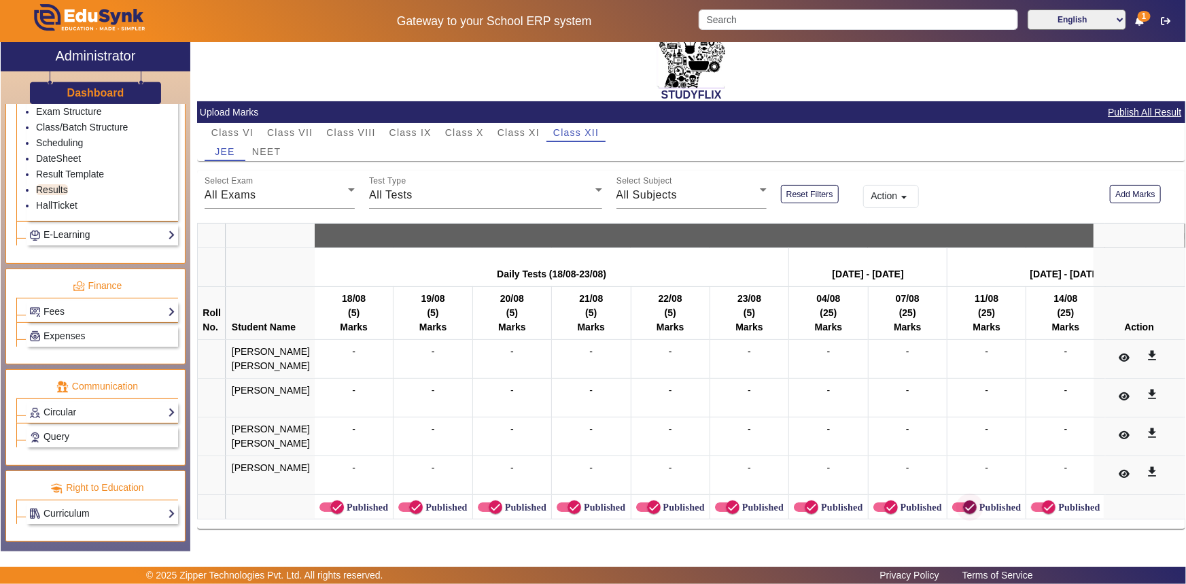
click at [957, 500] on span "button" at bounding box center [970, 507] width 27 height 27
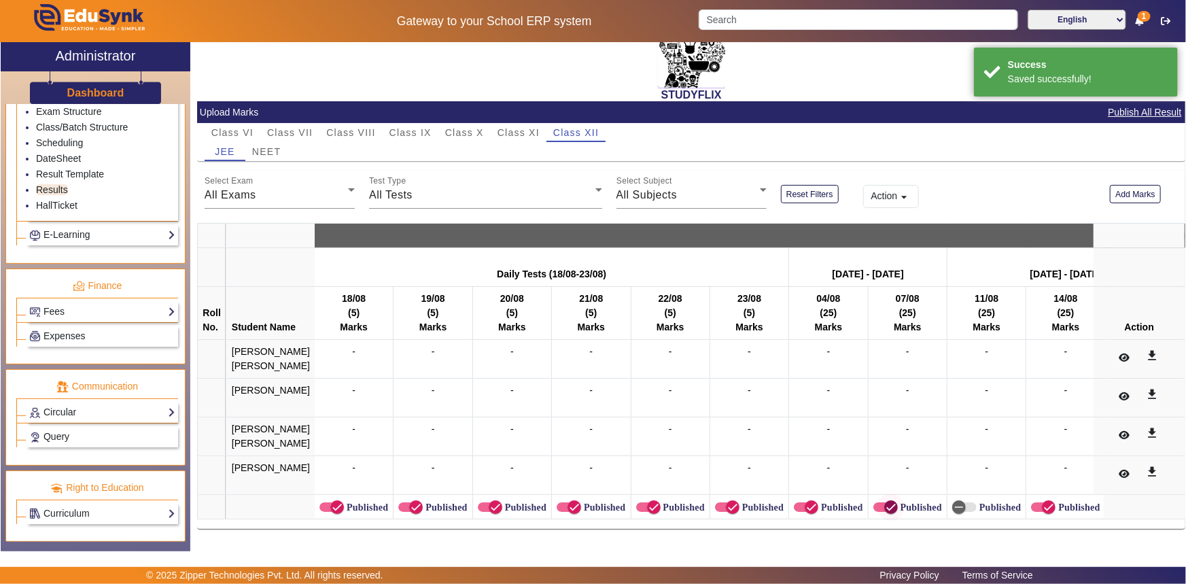
click at [885, 501] on icon "button" at bounding box center [891, 507] width 12 height 12
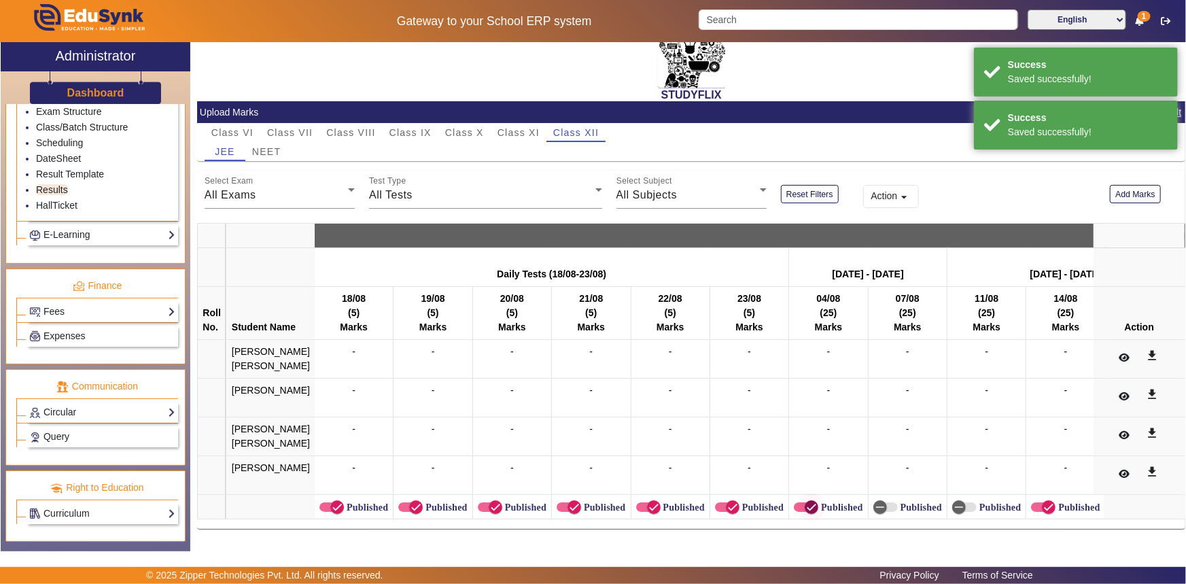
click at [808, 507] on icon "button" at bounding box center [812, 507] width 8 height 1
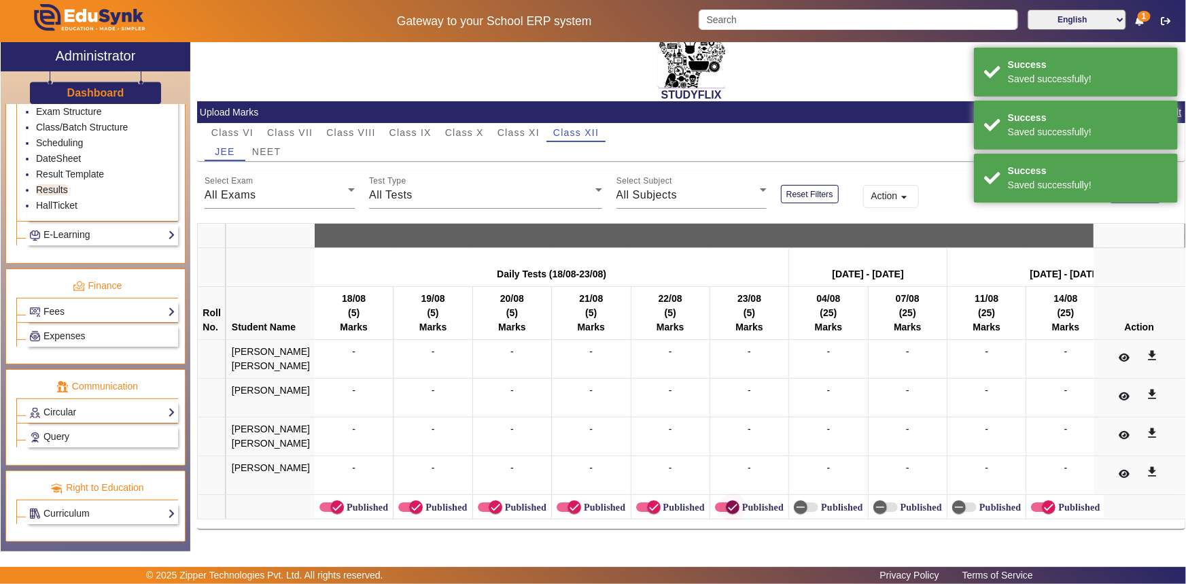
click at [727, 504] on icon "button" at bounding box center [733, 507] width 12 height 12
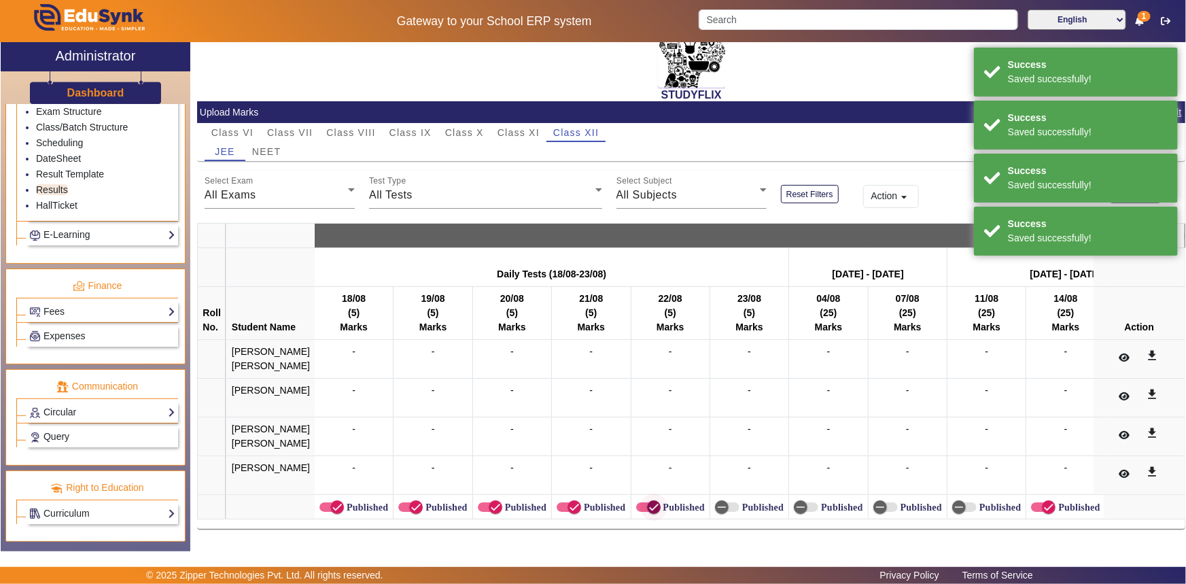
click at [648, 501] on icon "button" at bounding box center [654, 507] width 12 height 12
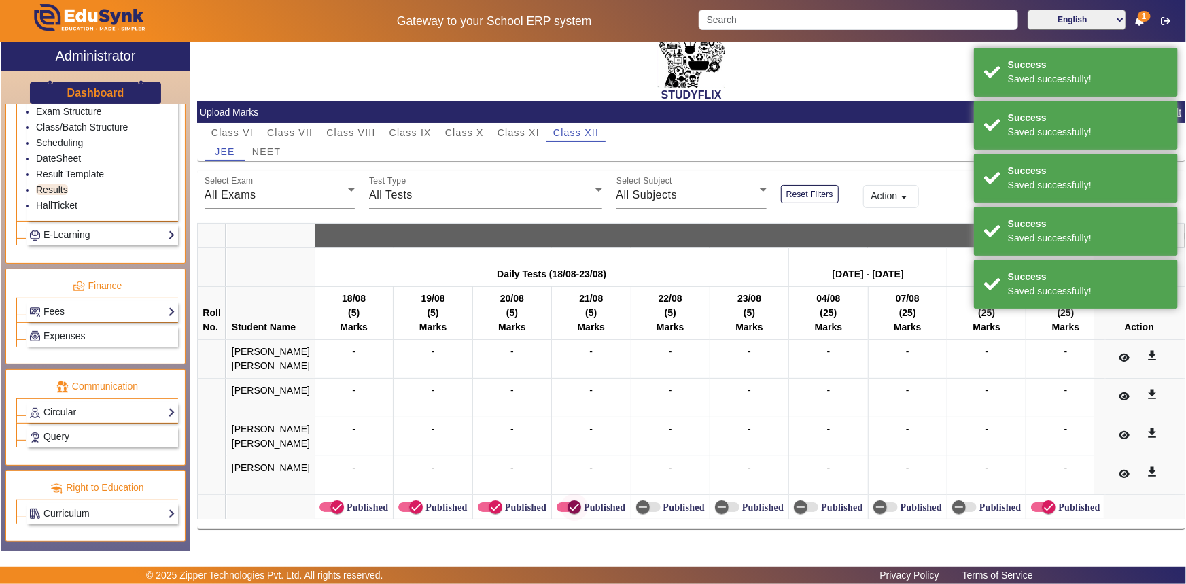
click at [568, 501] on icon "button" at bounding box center [574, 507] width 12 height 12
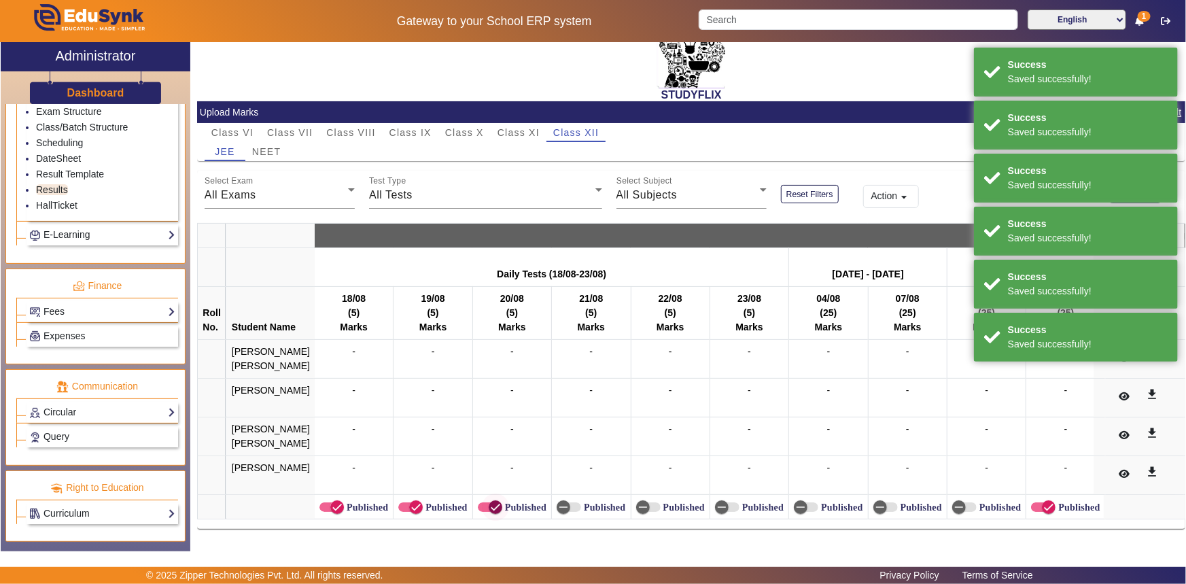
click at [492, 500] on span "button" at bounding box center [495, 507] width 27 height 27
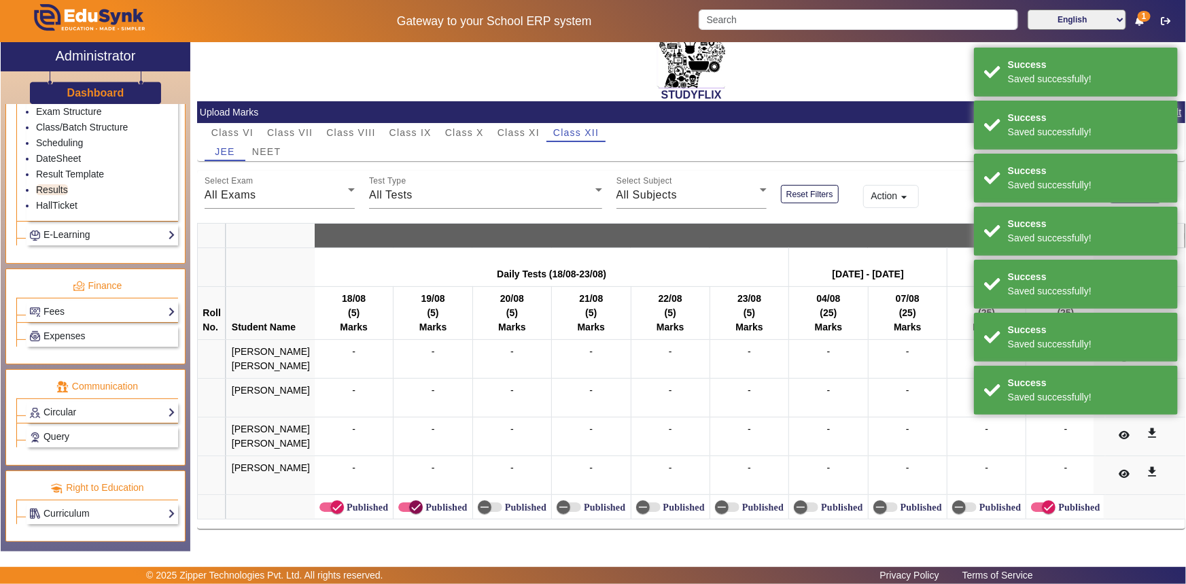
drag, startPoint x: 408, startPoint y: 502, endPoint x: 356, endPoint y: 504, distance: 52.4
click at [409, 503] on span "button" at bounding box center [416, 507] width 14 height 14
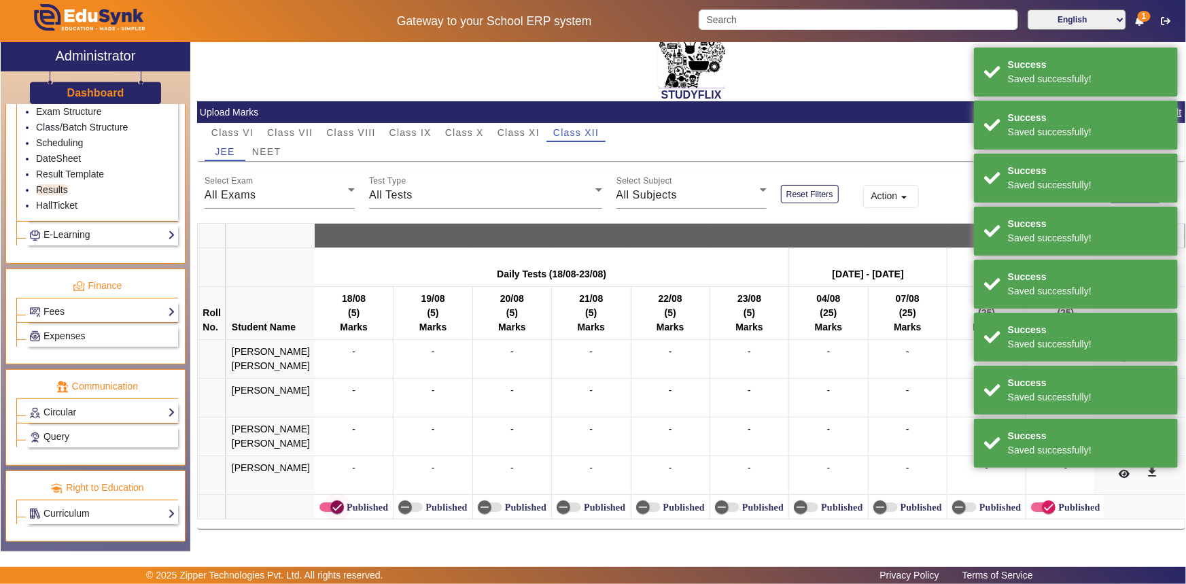
click at [330, 506] on span "button" at bounding box center [337, 507] width 27 height 27
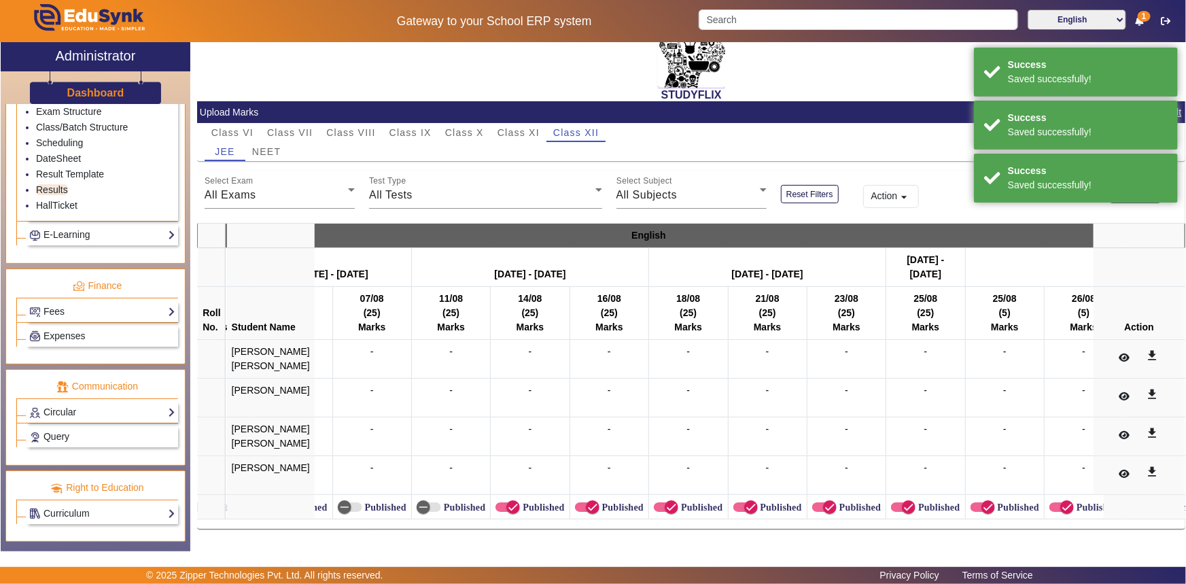
scroll to position [0, 728]
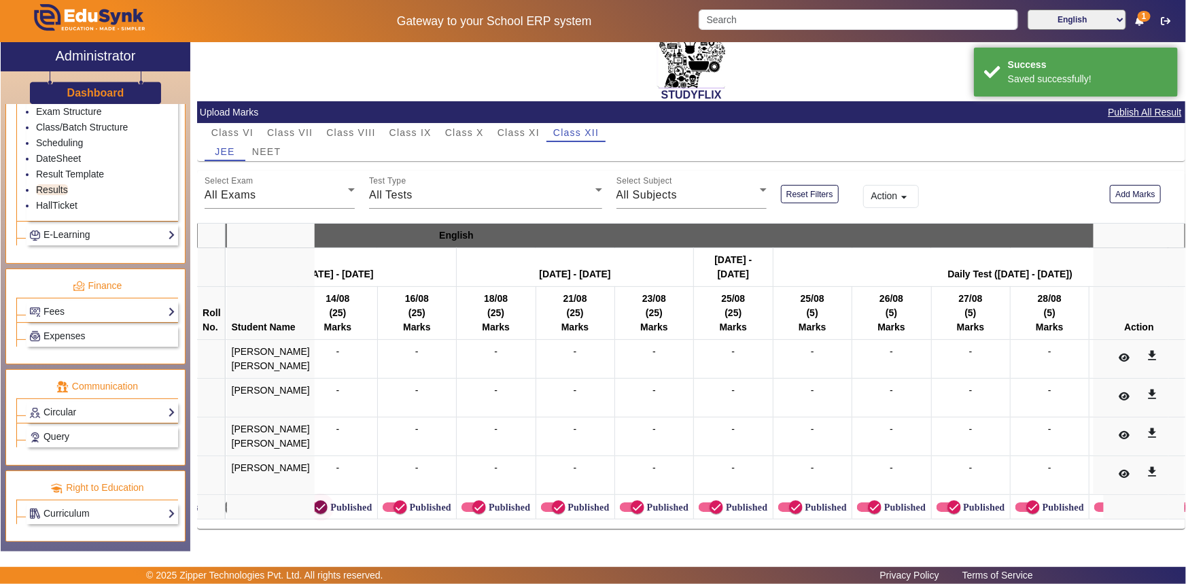
click at [315, 503] on icon "button" at bounding box center [321, 507] width 12 height 12
click at [394, 502] on icon "button" at bounding box center [400, 507] width 12 height 12
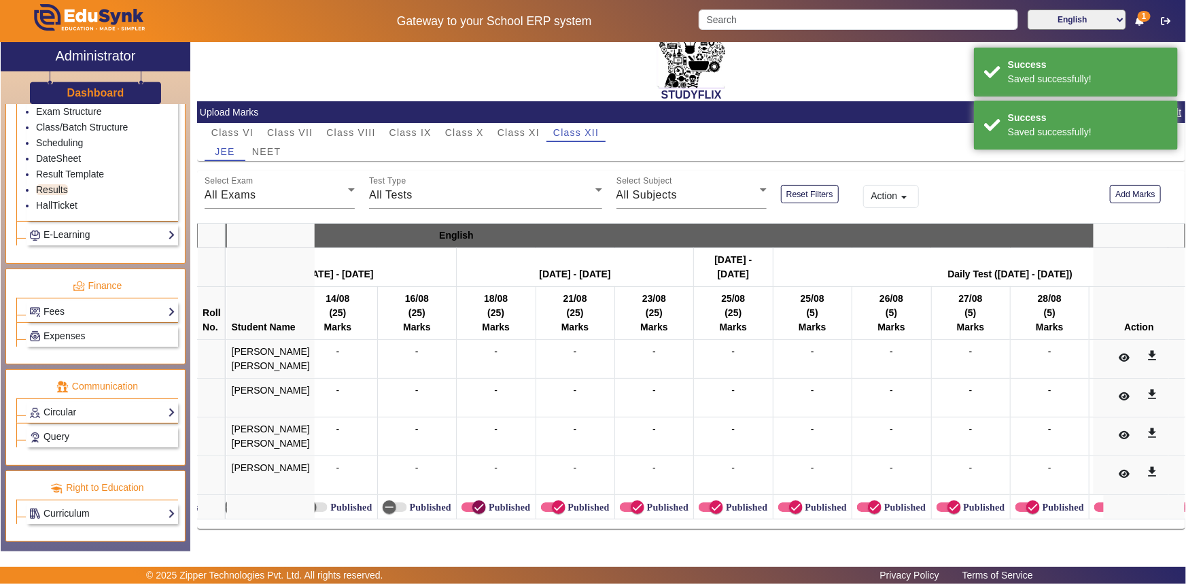
click at [473, 501] on icon "button" at bounding box center [479, 507] width 12 height 12
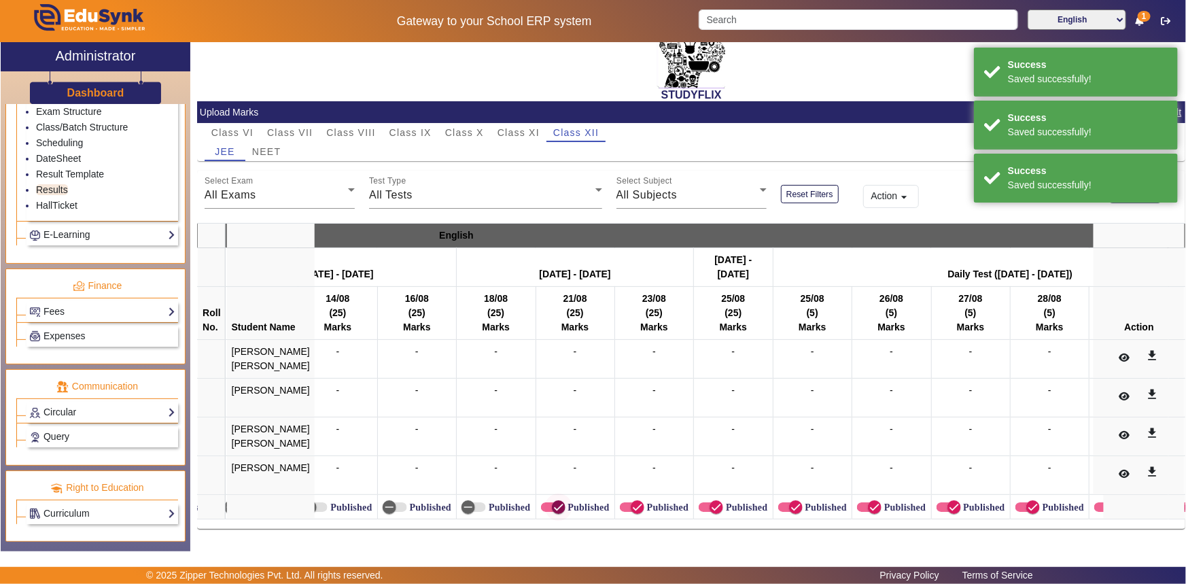
click at [553, 501] on icon "button" at bounding box center [559, 507] width 12 height 12
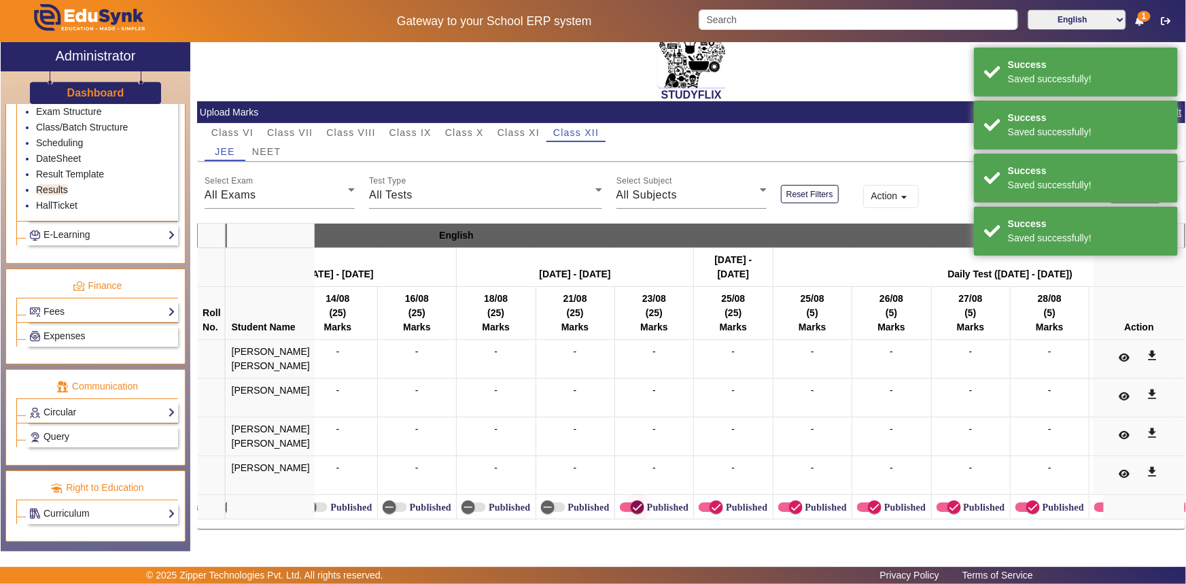
click at [632, 501] on icon "button" at bounding box center [638, 507] width 12 height 12
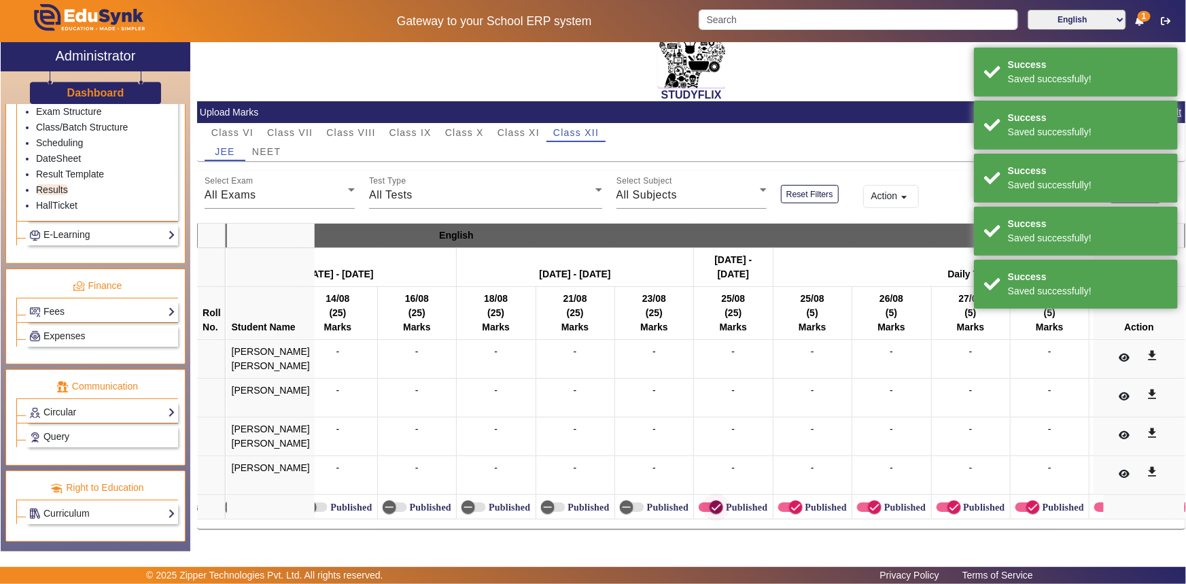
click at [703, 497] on span "button" at bounding box center [716, 507] width 27 height 27
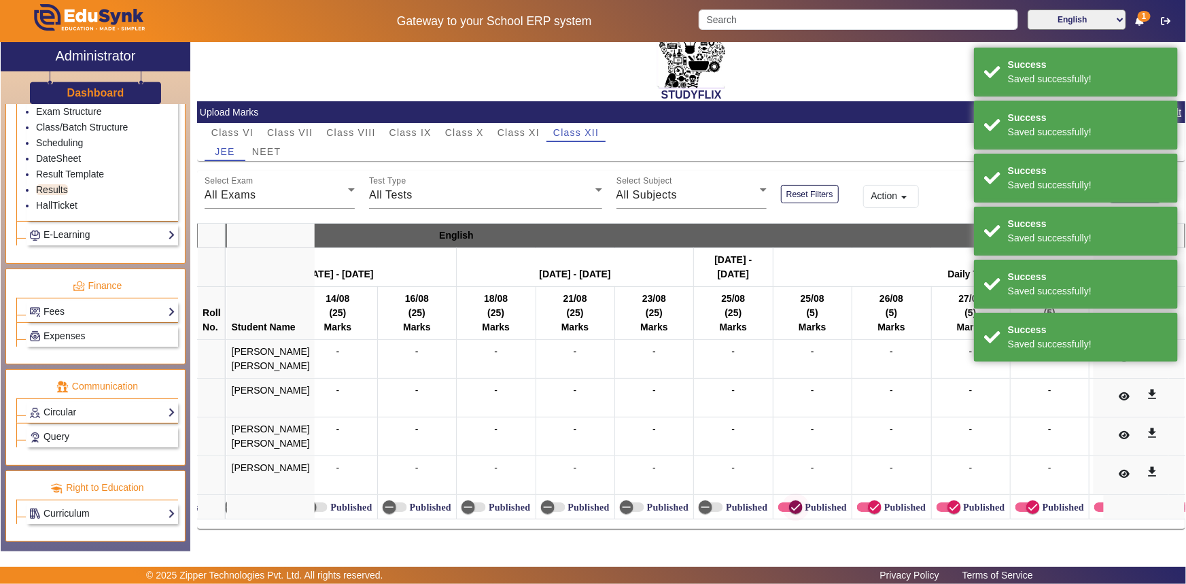
click at [783, 503] on span "button" at bounding box center [796, 507] width 27 height 27
click at [869, 502] on icon "button" at bounding box center [875, 507] width 12 height 12
drag, startPoint x: 927, startPoint y: 500, endPoint x: 942, endPoint y: 499, distance: 15.0
click at [941, 499] on span "button" at bounding box center [954, 507] width 27 height 27
click at [1020, 499] on span "button" at bounding box center [1033, 507] width 27 height 27
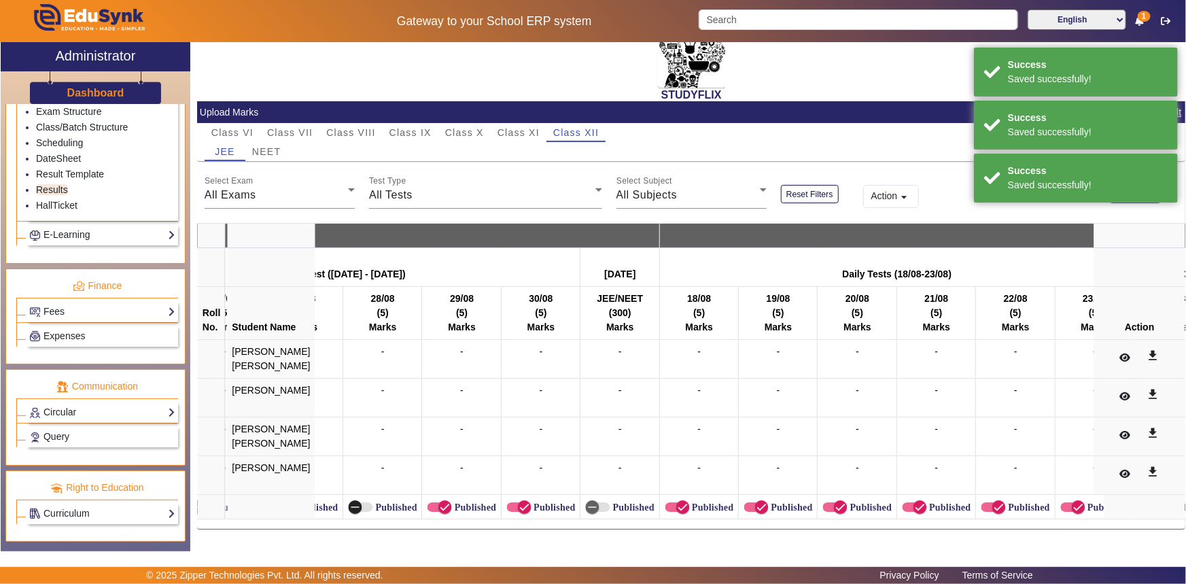
scroll to position [0, 1447]
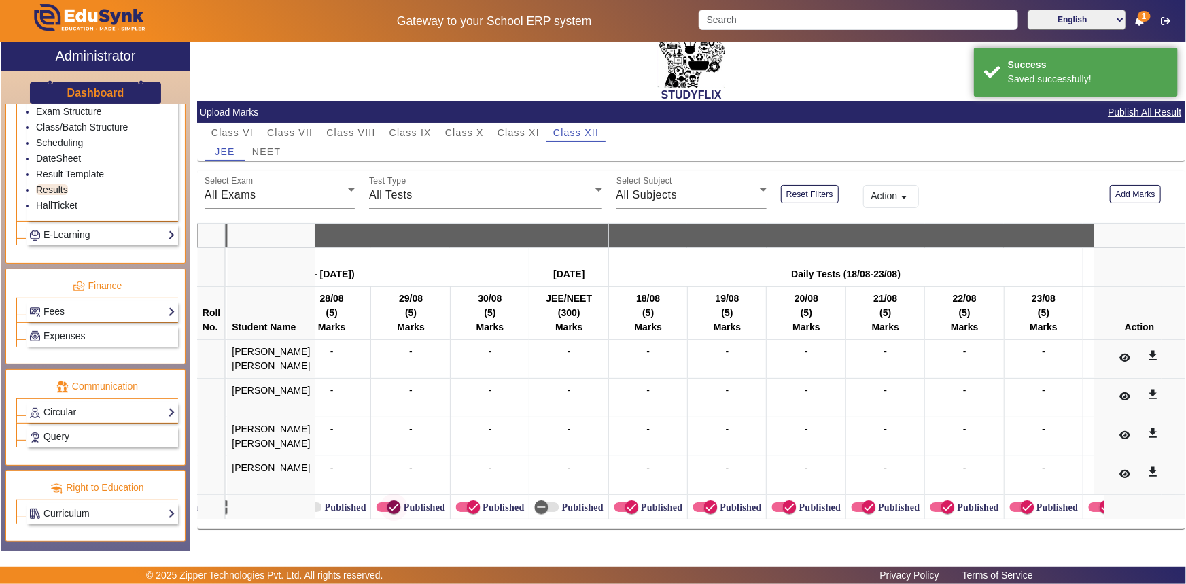
click at [388, 504] on icon "button" at bounding box center [394, 507] width 12 height 12
drag, startPoint x: 448, startPoint y: 502, endPoint x: 469, endPoint y: 494, distance: 22.6
click at [460, 502] on span "button" at bounding box center [473, 507] width 27 height 27
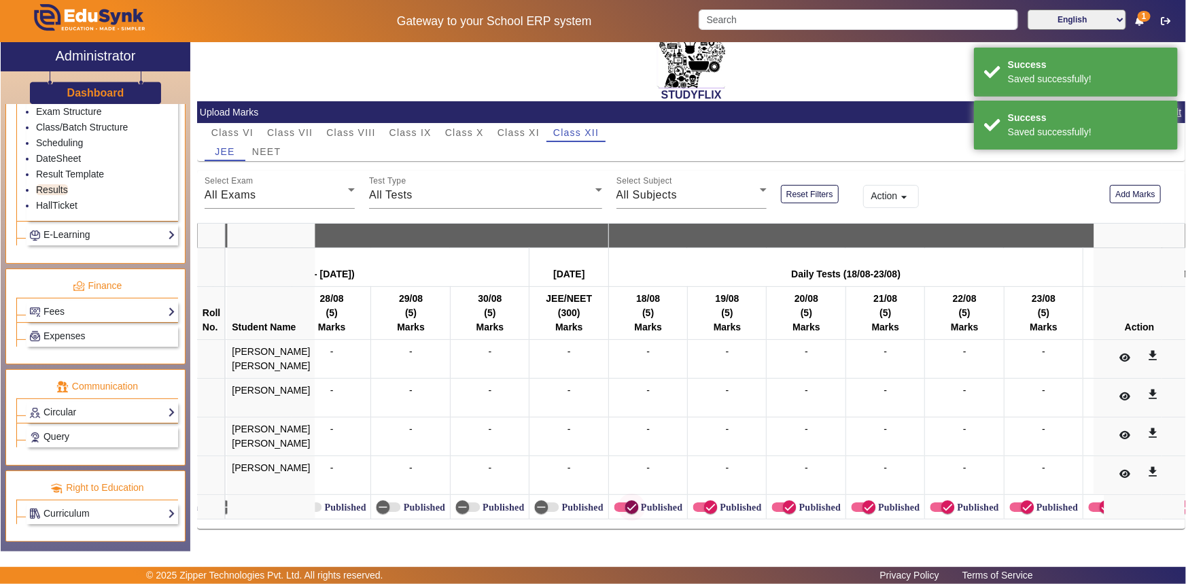
click at [625, 502] on span "button" at bounding box center [632, 507] width 14 height 14
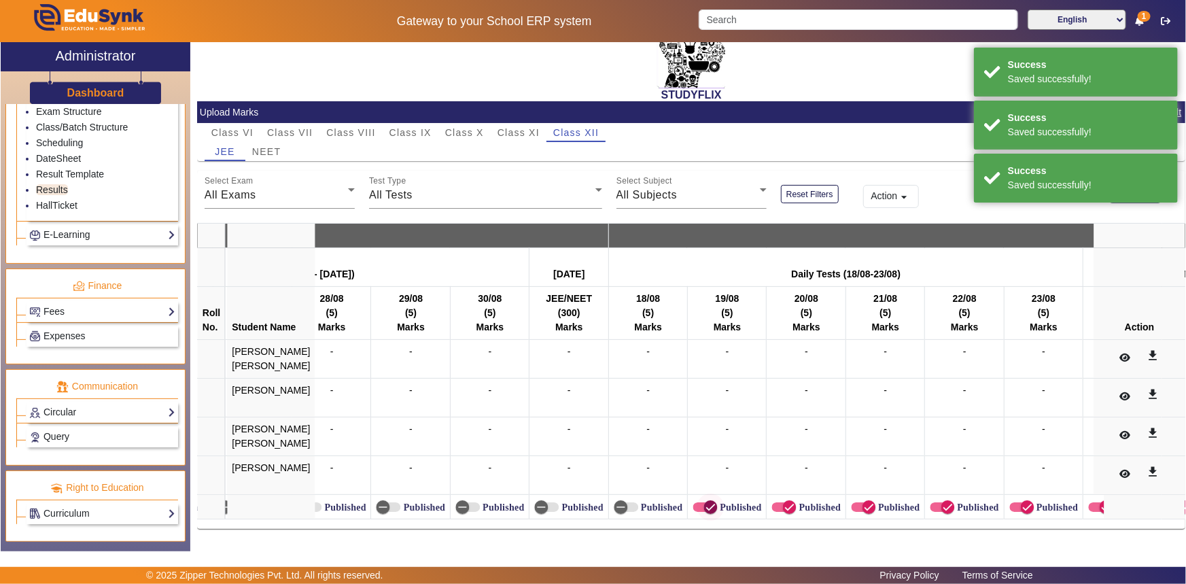
click at [704, 503] on icon "button" at bounding box center [710, 507] width 12 height 12
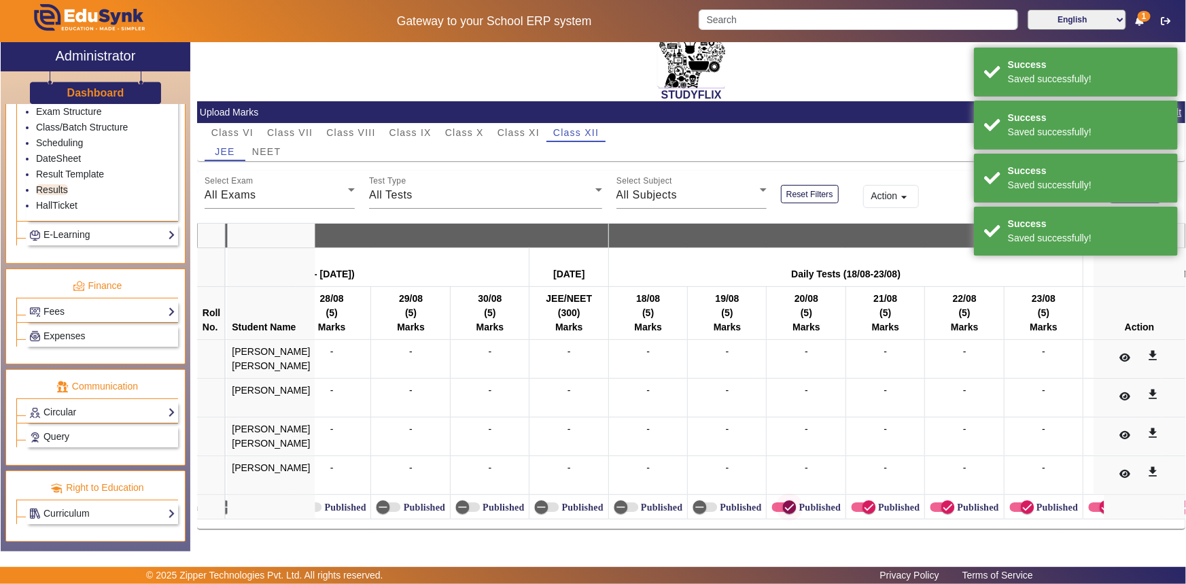
click at [785, 507] on icon "button" at bounding box center [789, 507] width 8 height 1
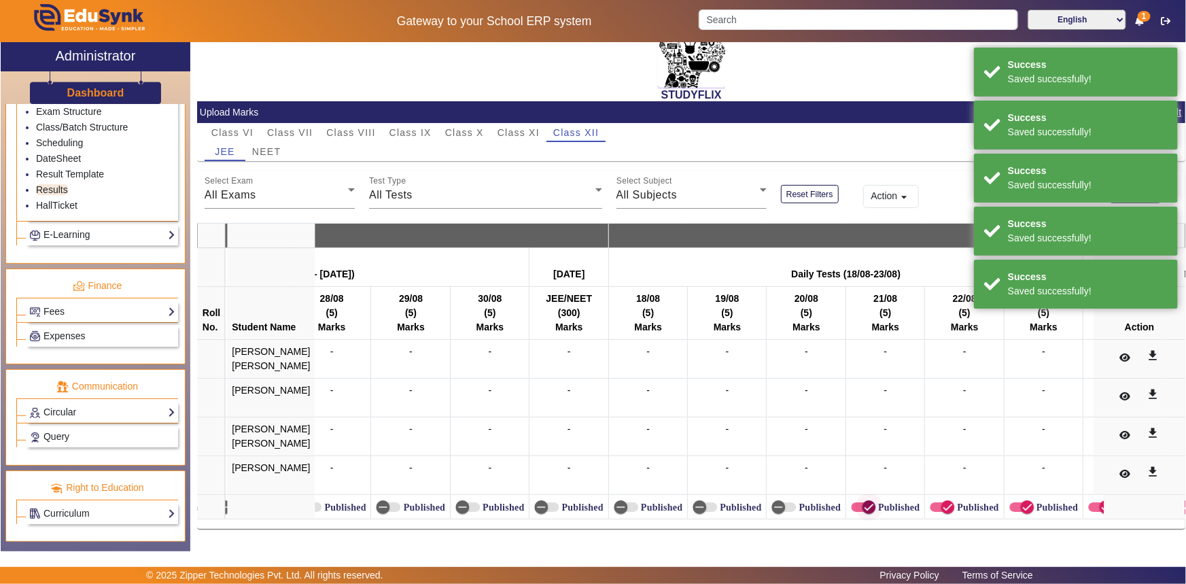
click at [863, 501] on icon "button" at bounding box center [869, 507] width 12 height 12
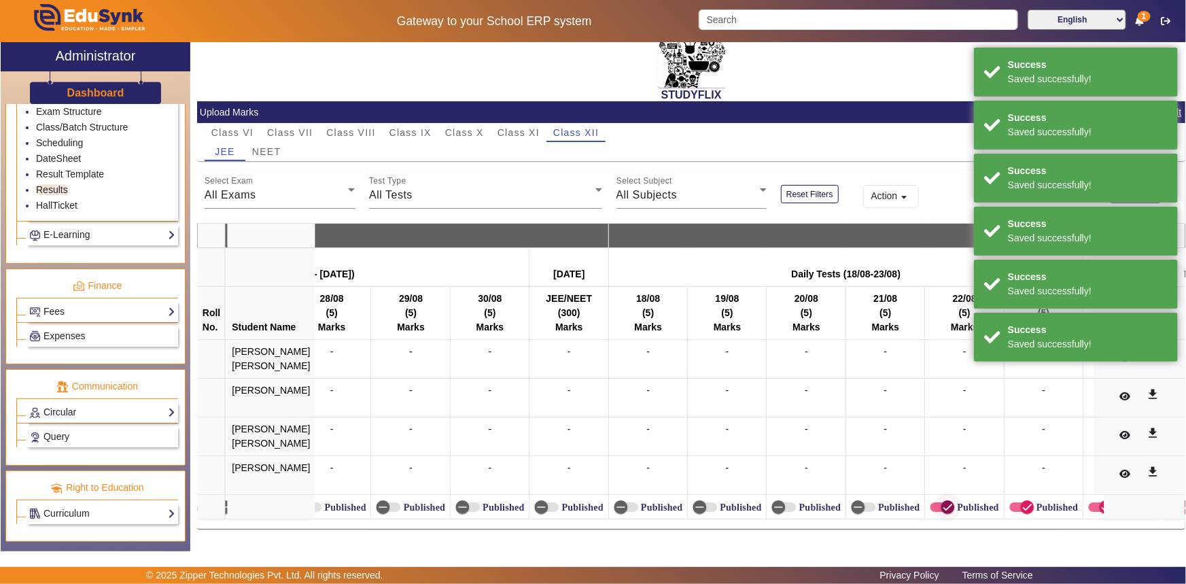
click at [942, 503] on icon "button" at bounding box center [948, 507] width 12 height 12
click at [1014, 498] on span "button" at bounding box center [1027, 507] width 27 height 27
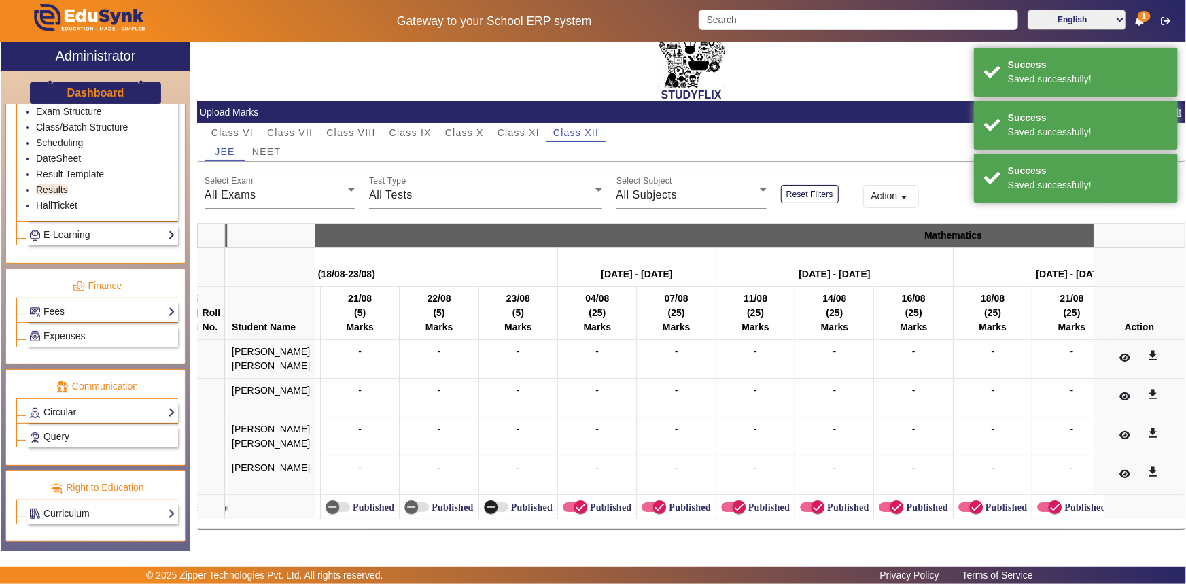
scroll to position [0, 1983]
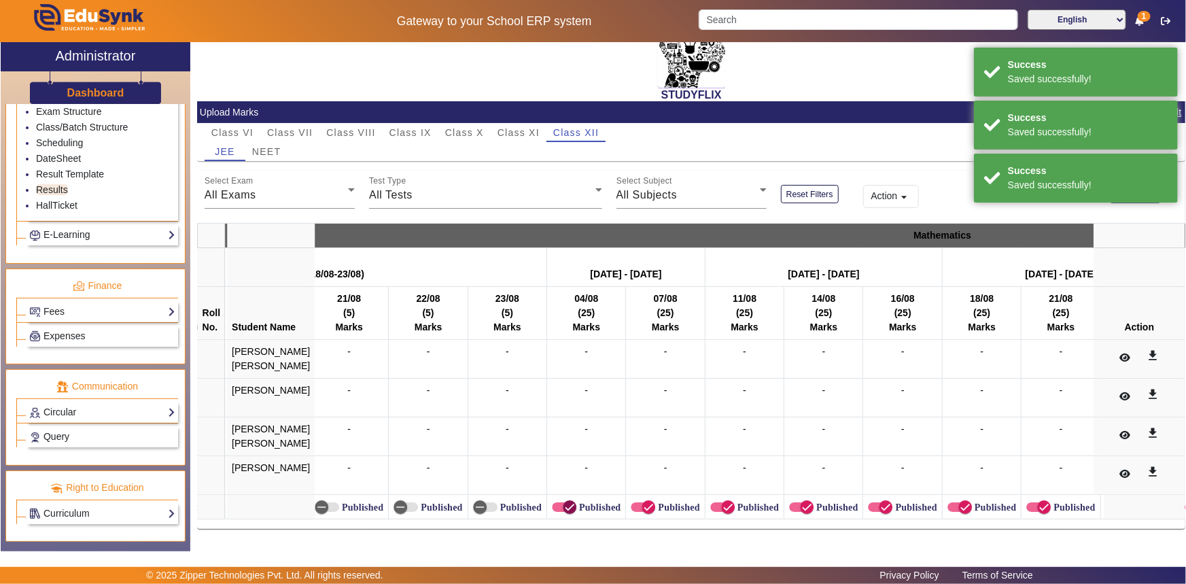
click at [556, 503] on span "button" at bounding box center [569, 507] width 27 height 27
click at [635, 503] on span "button" at bounding box center [648, 507] width 27 height 27
click at [721, 508] on span "button" at bounding box center [728, 507] width 14 height 14
click at [801, 502] on icon "button" at bounding box center [807, 507] width 12 height 12
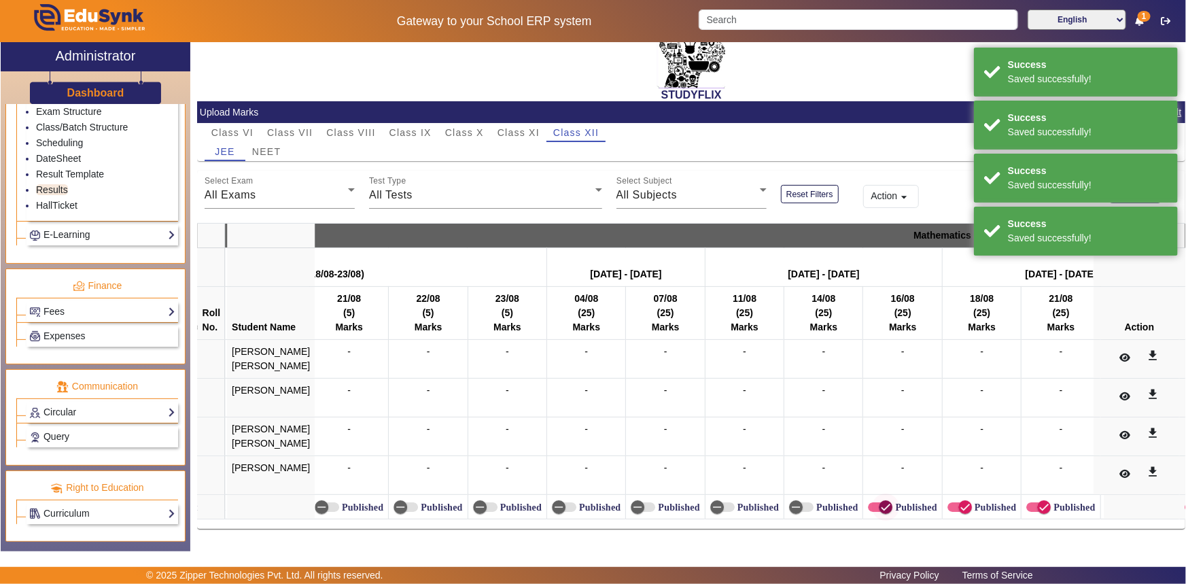
click at [876, 499] on span "button" at bounding box center [885, 507] width 27 height 27
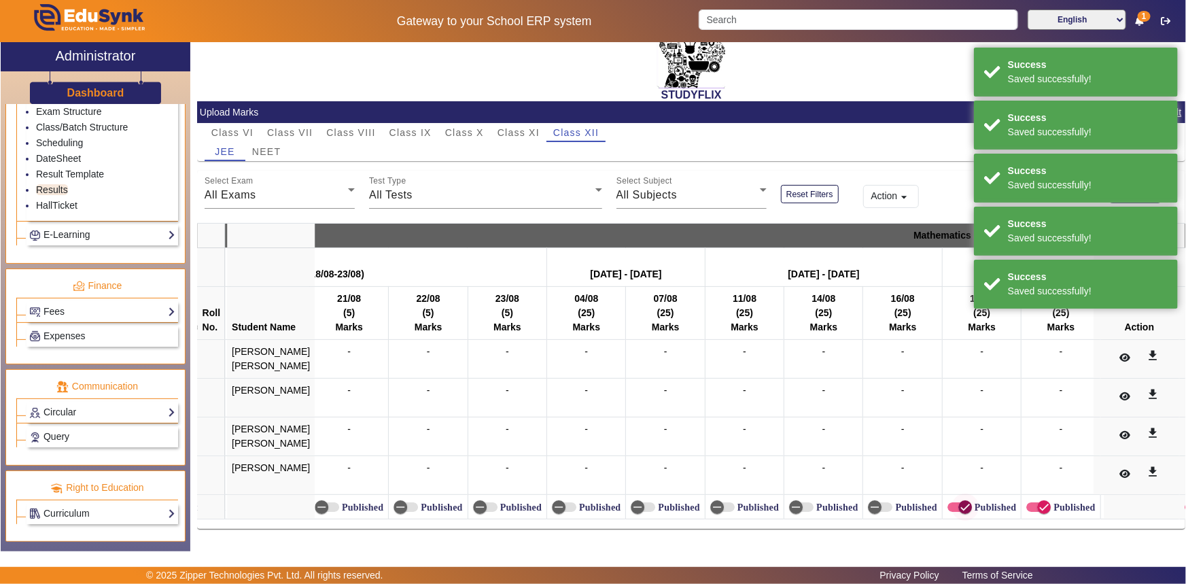
click at [959, 500] on span "button" at bounding box center [966, 507] width 14 height 14
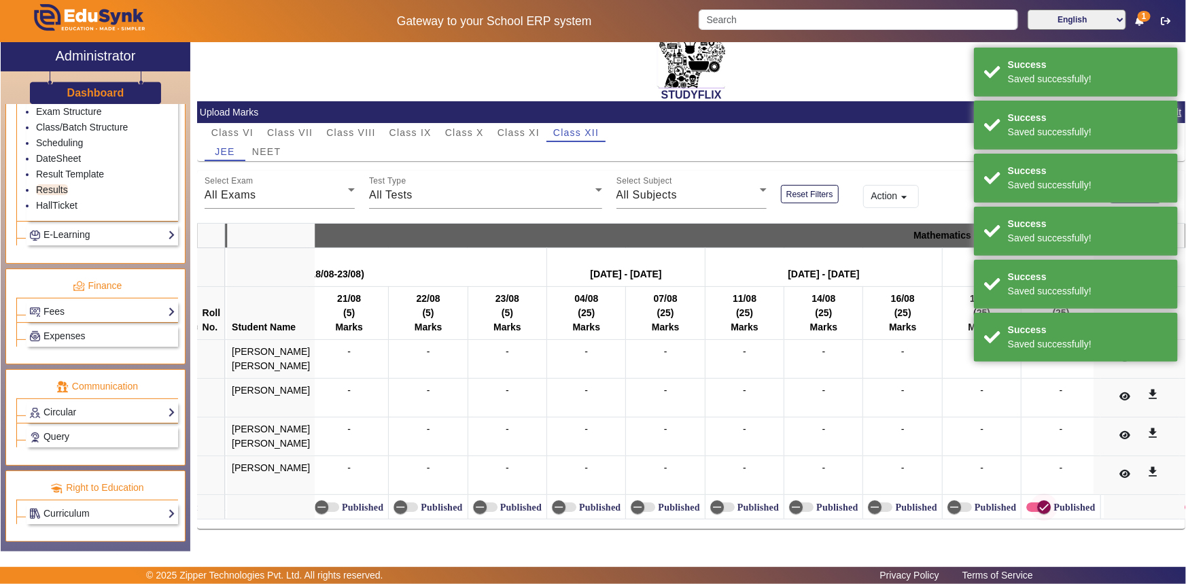
click at [1031, 498] on span "button" at bounding box center [1044, 507] width 27 height 27
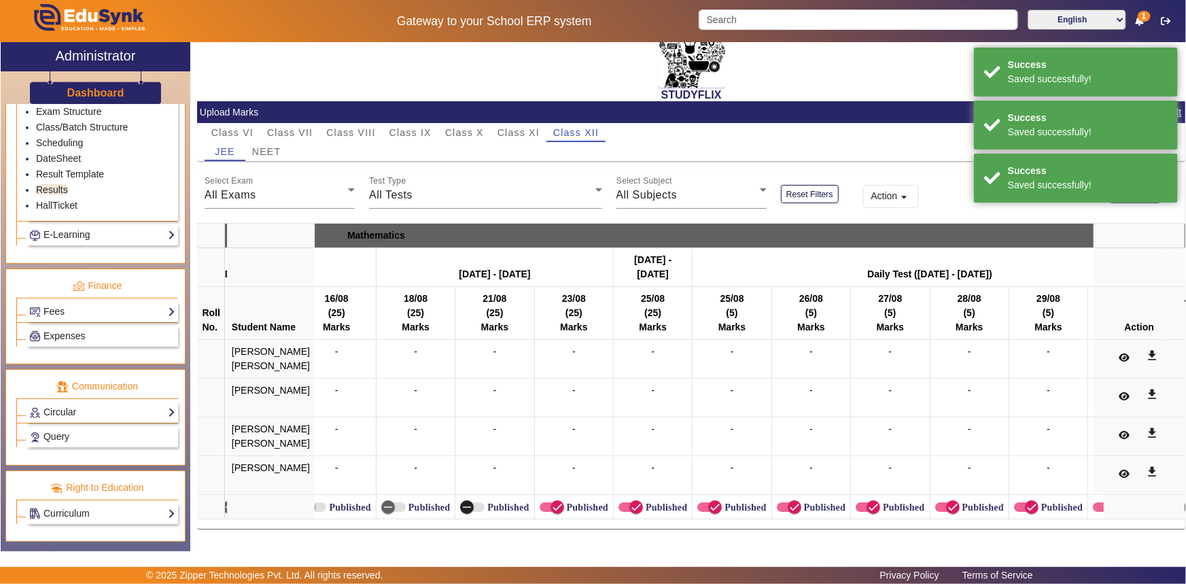
scroll to position [0, 2590]
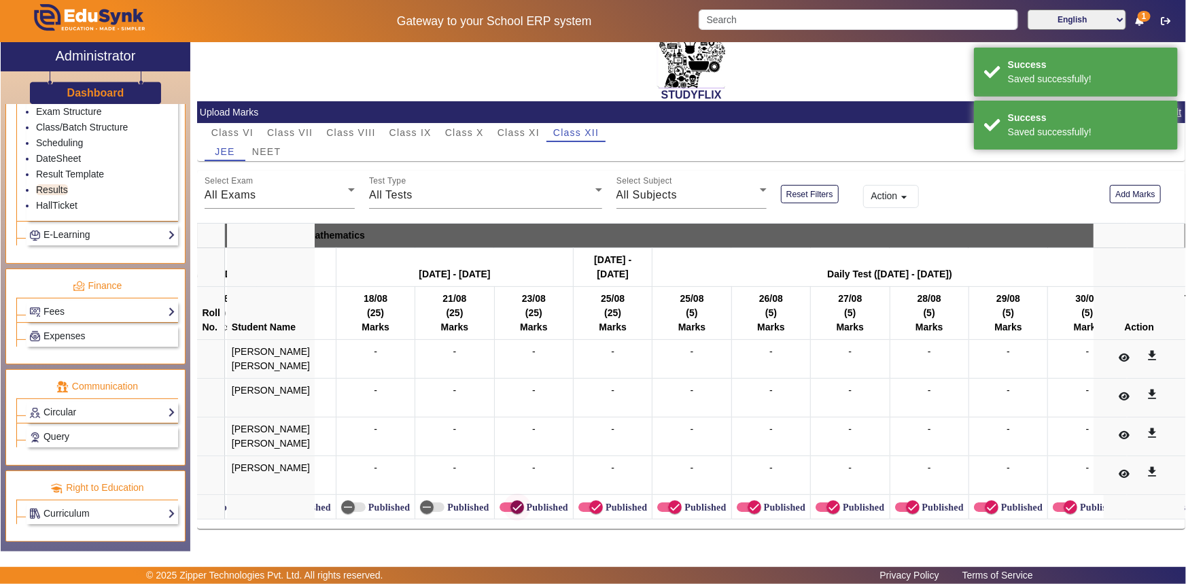
click at [504, 503] on span "button" at bounding box center [517, 507] width 27 height 27
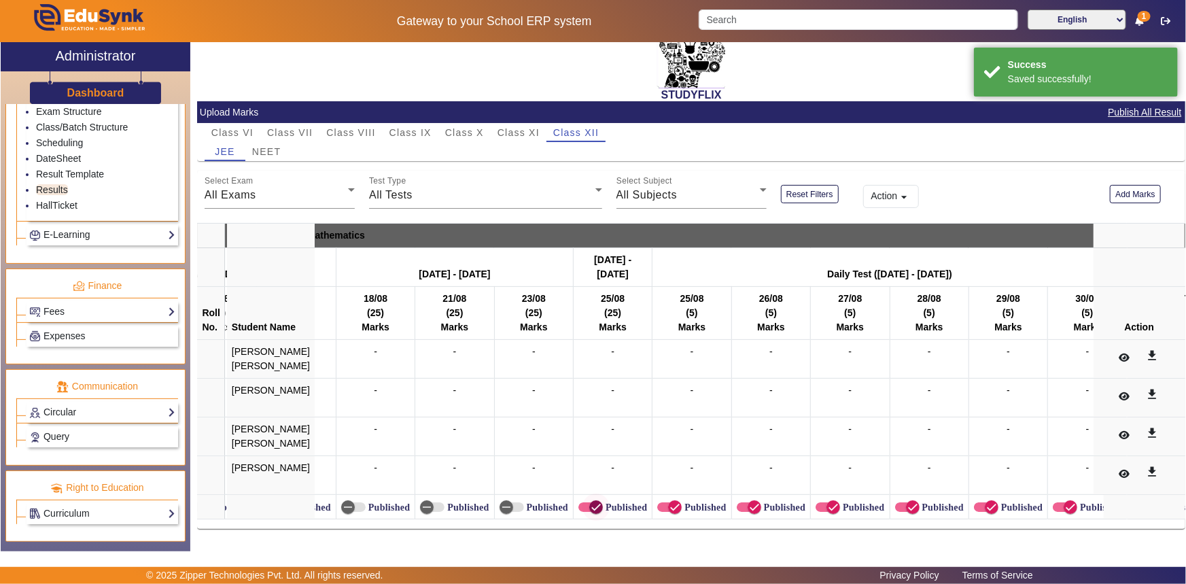
click at [583, 496] on span "button" at bounding box center [596, 507] width 27 height 27
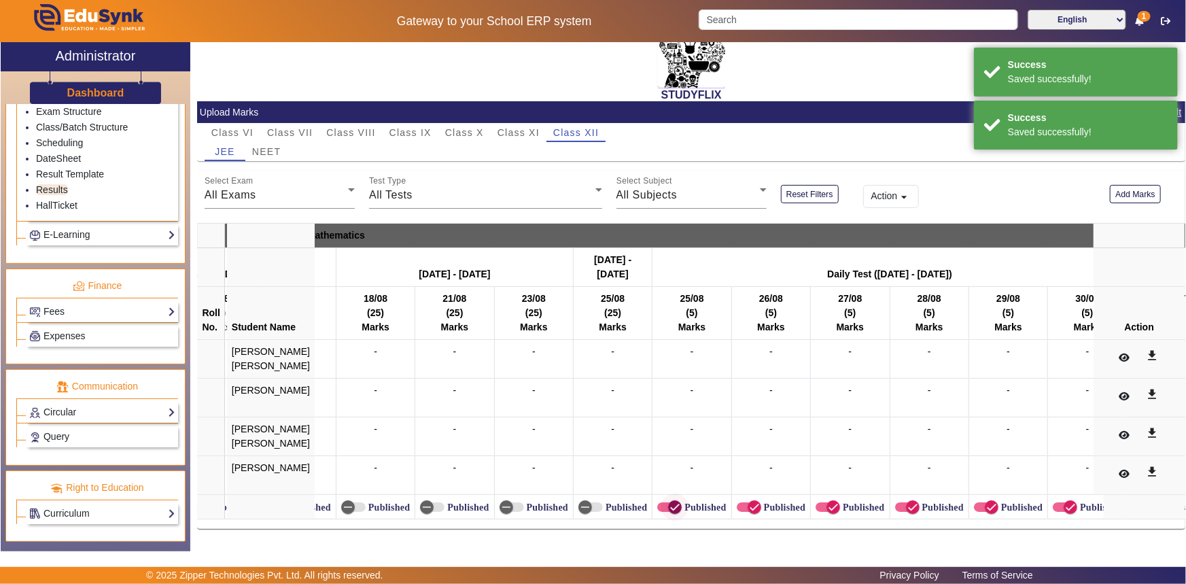
click at [662, 496] on span "button" at bounding box center [675, 507] width 27 height 27
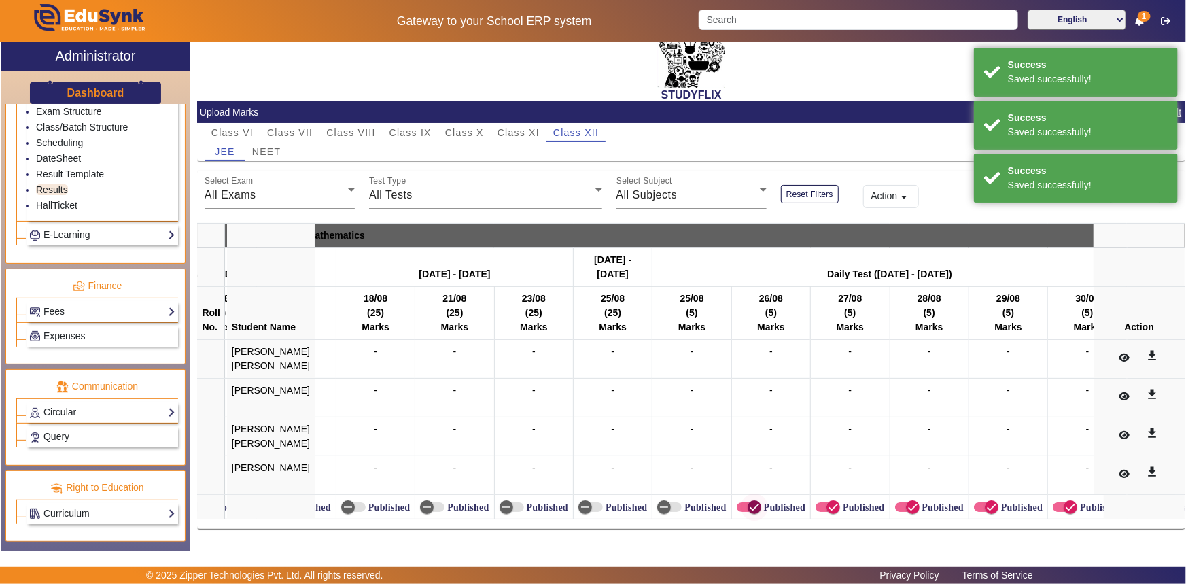
click at [751, 507] on icon "button" at bounding box center [755, 507] width 8 height 1
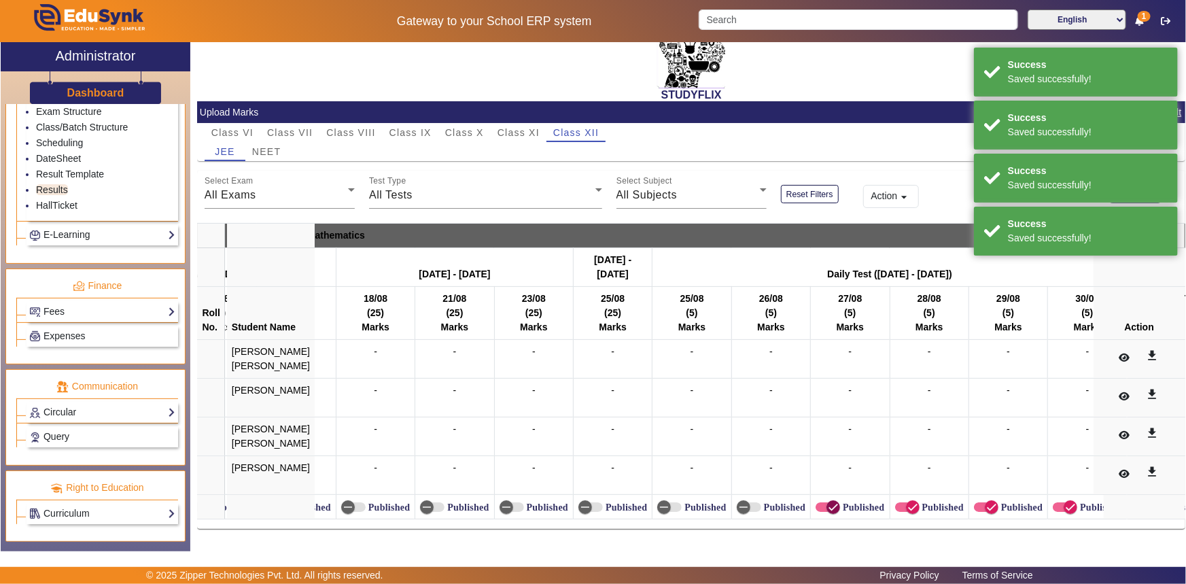
click at [827, 501] on icon "button" at bounding box center [833, 507] width 12 height 12
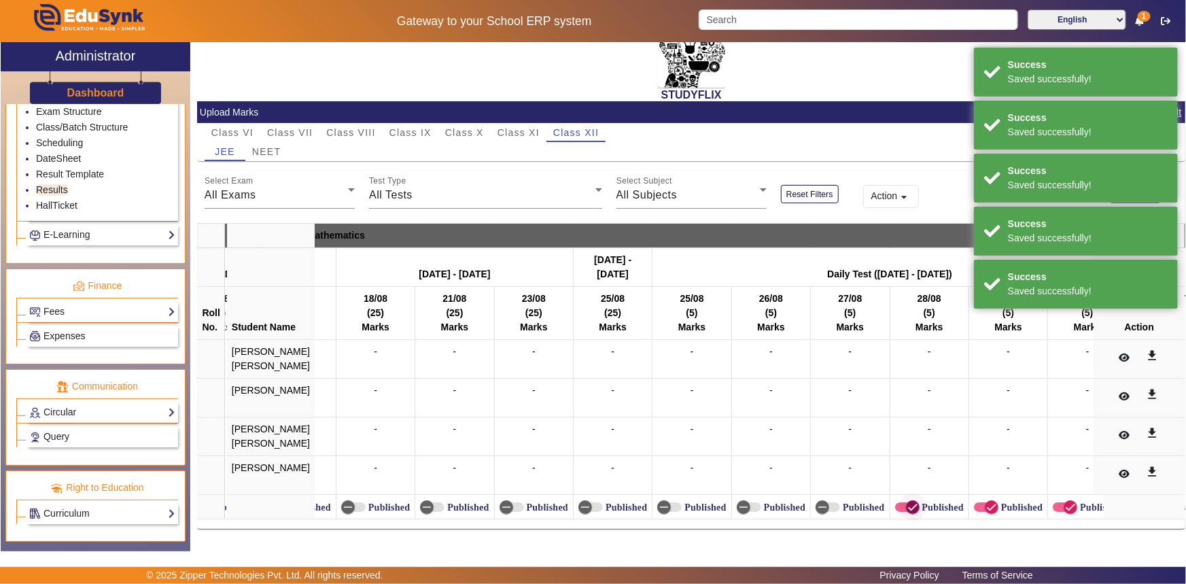
click at [895, 502] on span "button" at bounding box center [907, 507] width 24 height 10
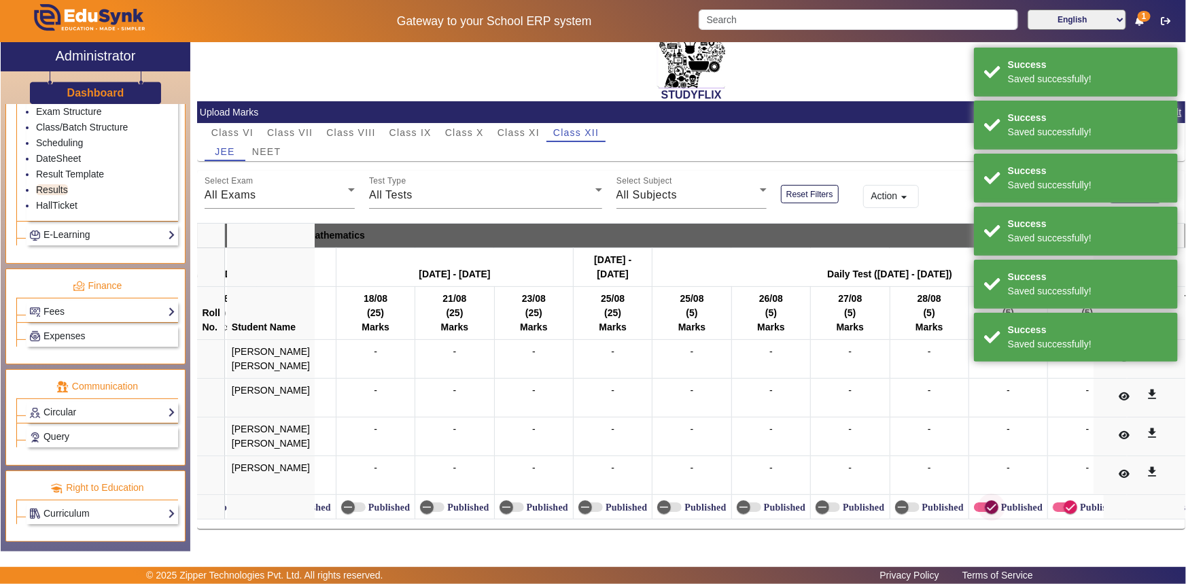
click at [986, 501] on icon "button" at bounding box center [992, 507] width 12 height 12
click at [1067, 507] on icon "button" at bounding box center [1071, 507] width 8 height 1
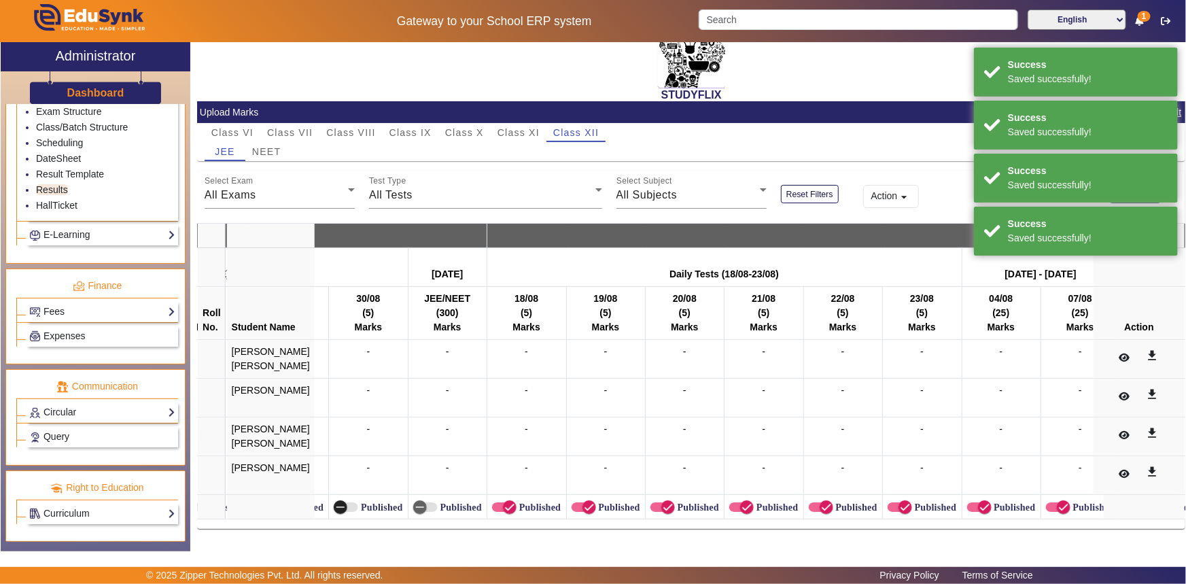
scroll to position [0, 3329]
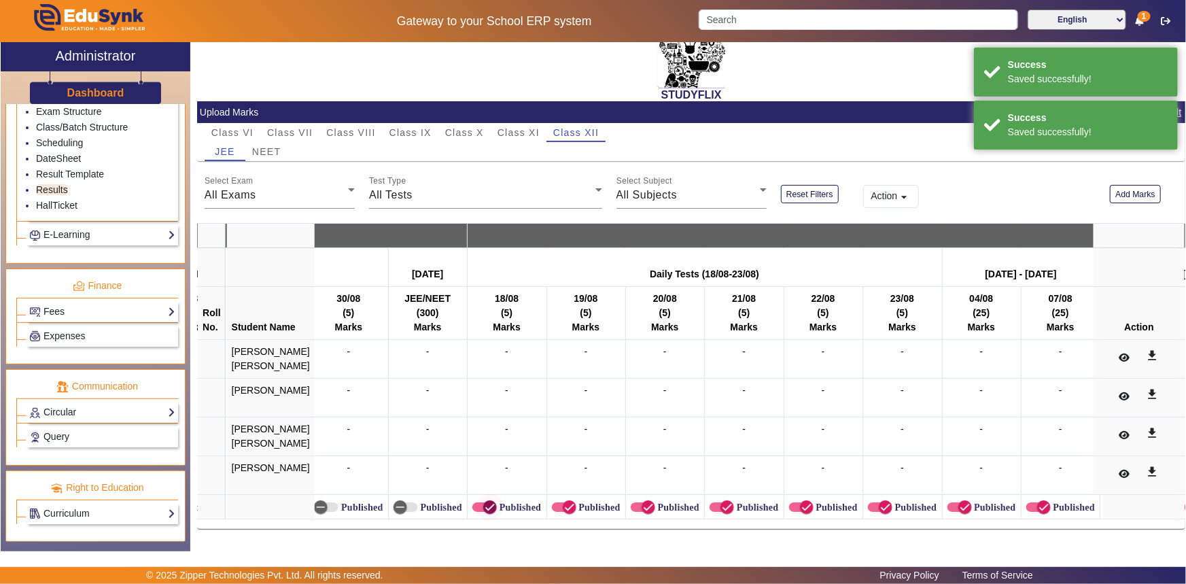
click at [484, 503] on icon "button" at bounding box center [490, 507] width 12 height 12
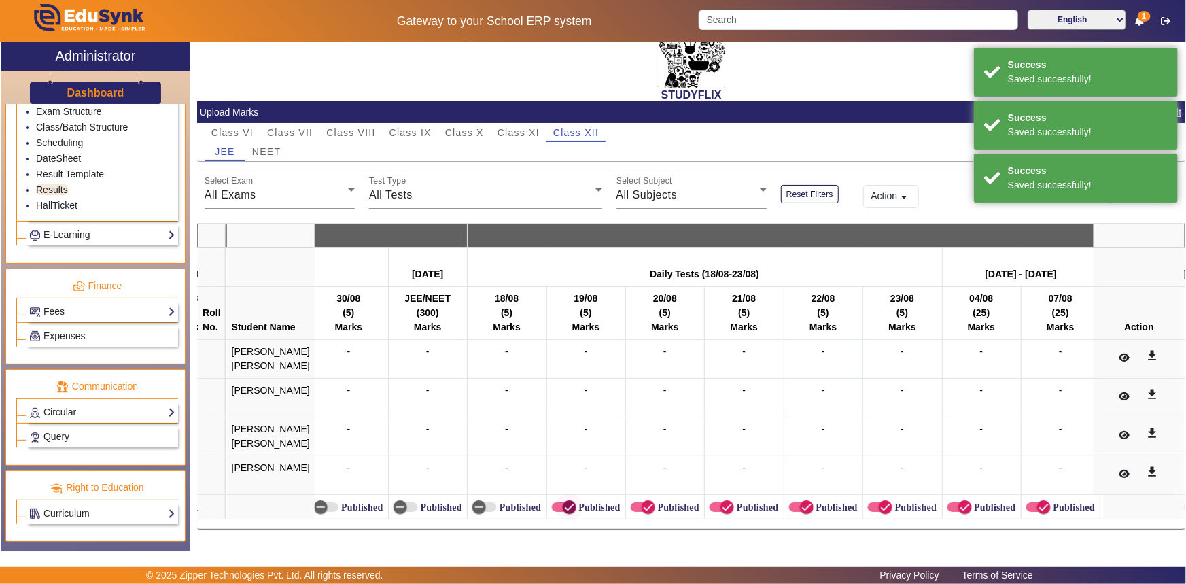
click at [556, 502] on span "button" at bounding box center [569, 507] width 27 height 27
click at [643, 501] on icon "button" at bounding box center [649, 507] width 12 height 12
click at [714, 500] on span "button" at bounding box center [727, 507] width 27 height 27
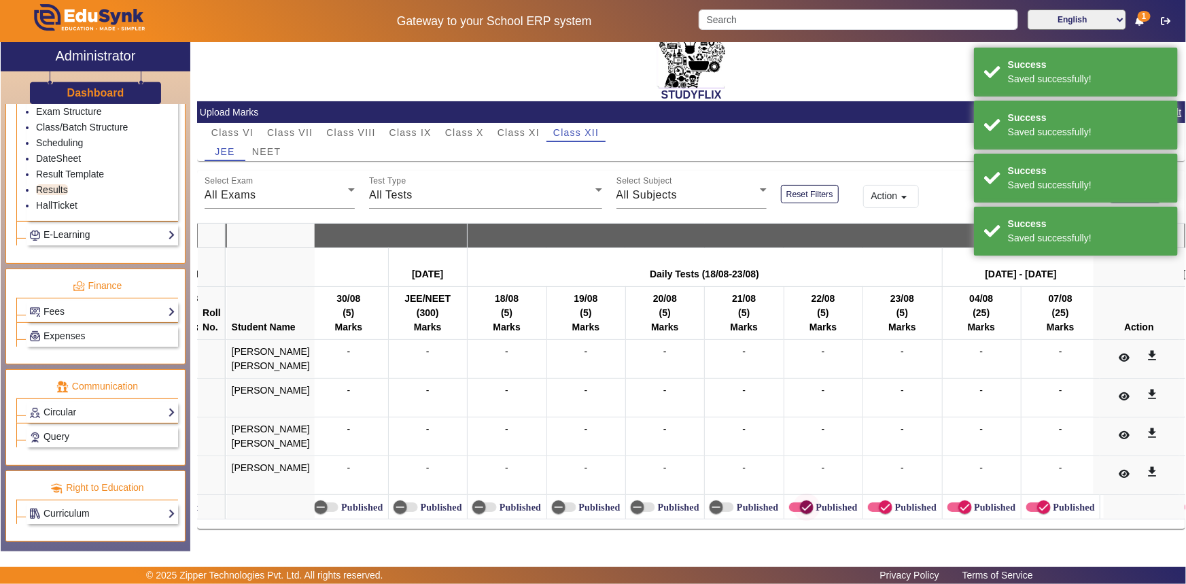
click at [801, 501] on icon "button" at bounding box center [807, 507] width 12 height 12
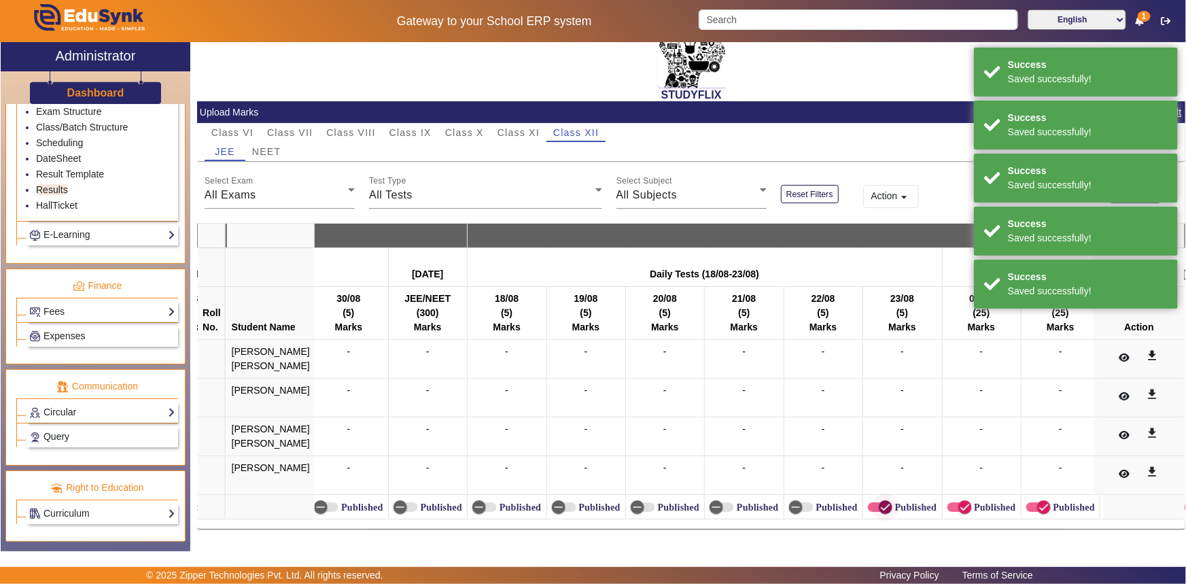
click at [880, 501] on icon "button" at bounding box center [886, 507] width 12 height 12
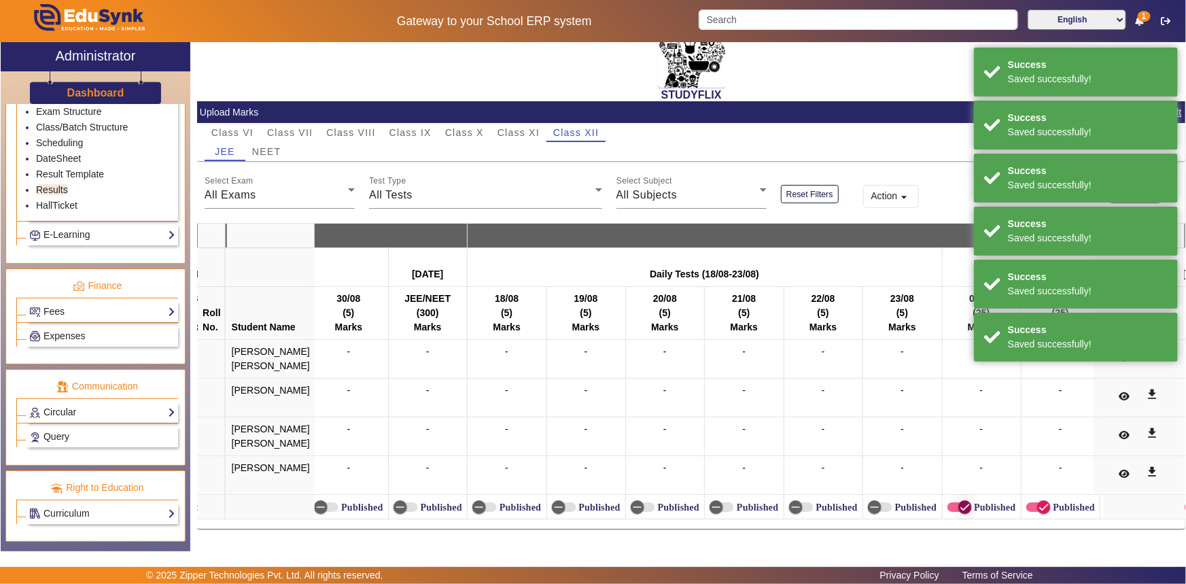
click at [961, 507] on icon "button" at bounding box center [965, 507] width 8 height 1
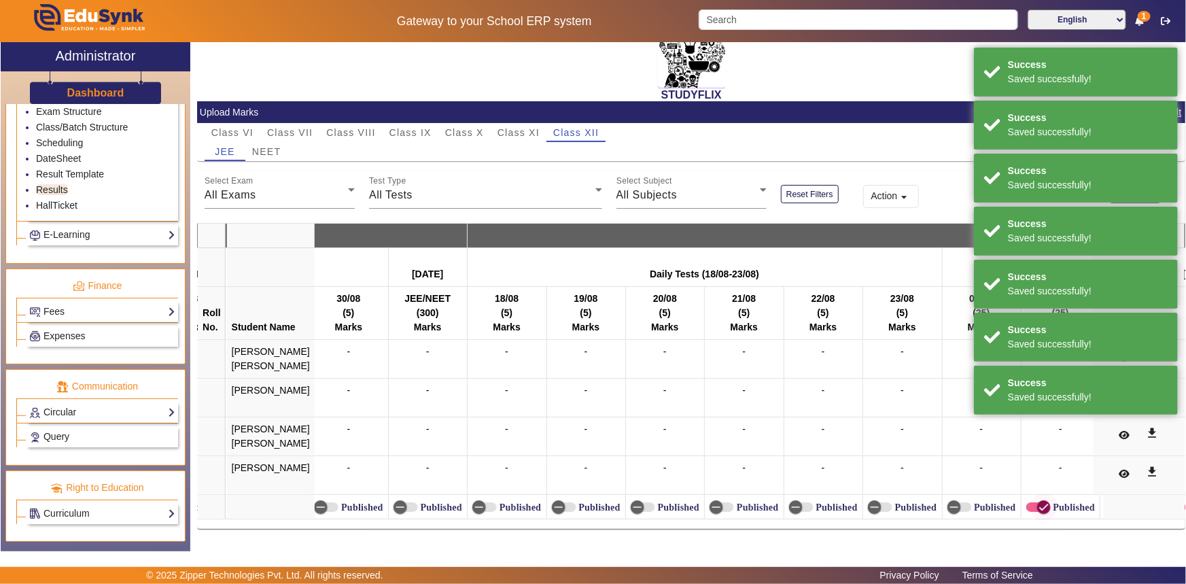
click at [1038, 501] on icon "button" at bounding box center [1044, 507] width 12 height 12
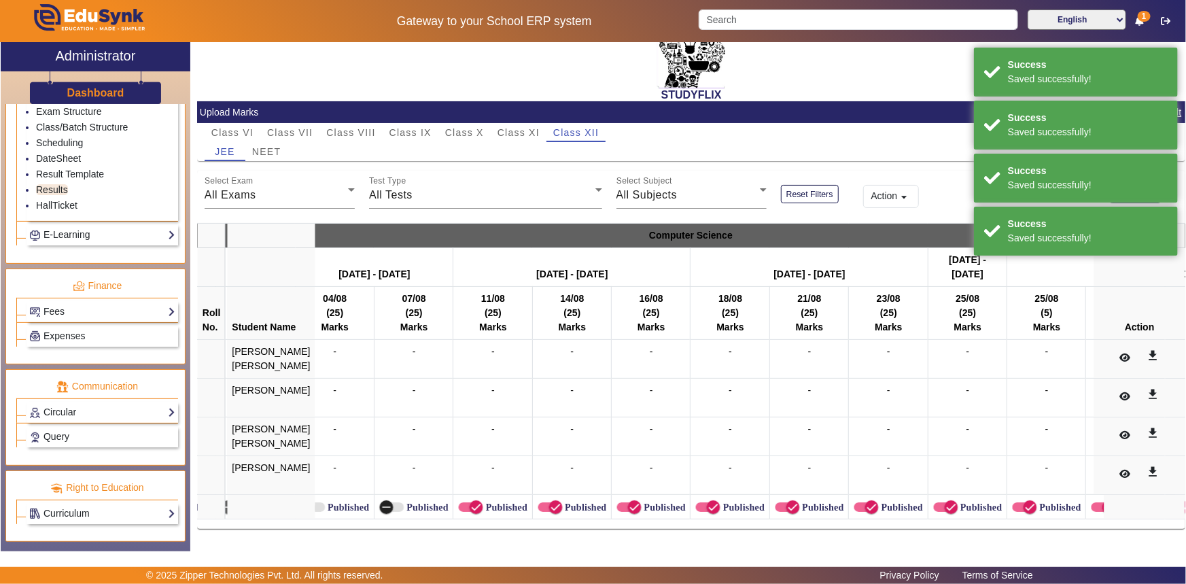
scroll to position [0, 3997]
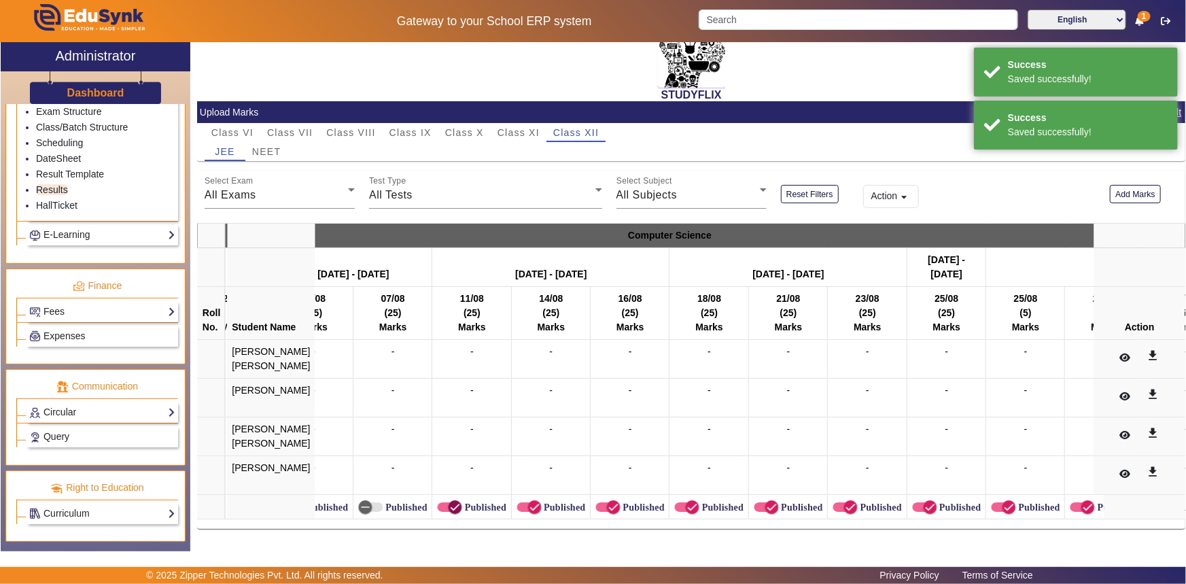
click at [449, 501] on icon "button" at bounding box center [455, 507] width 12 height 12
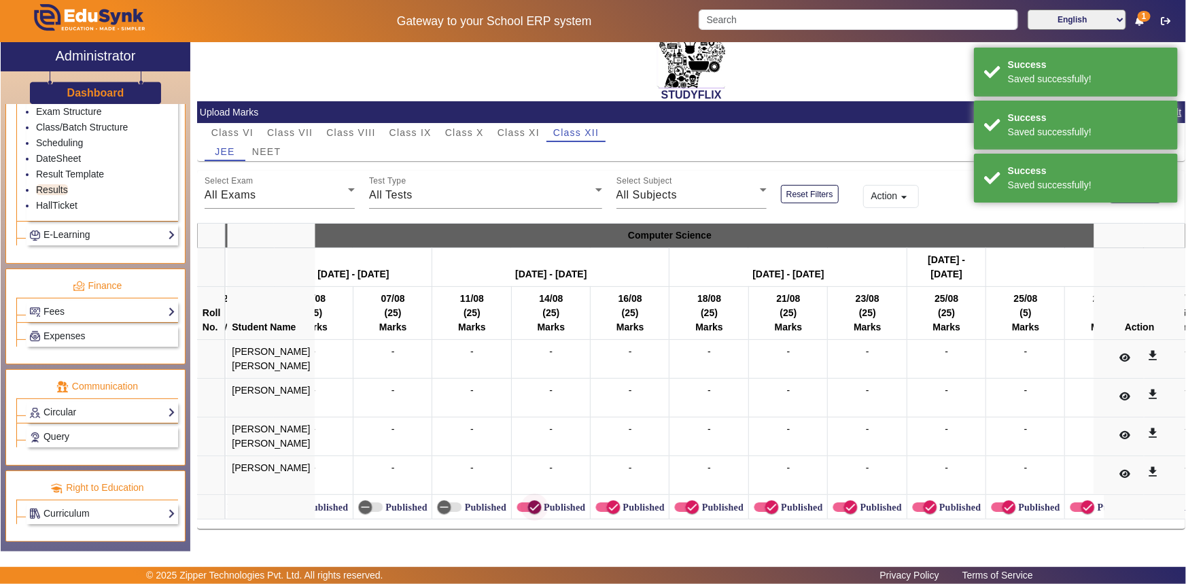
click at [528, 501] on icon "button" at bounding box center [534, 507] width 12 height 12
click at [606, 507] on span "button" at bounding box center [613, 507] width 27 height 27
click at [686, 501] on icon "button" at bounding box center [692, 507] width 12 height 12
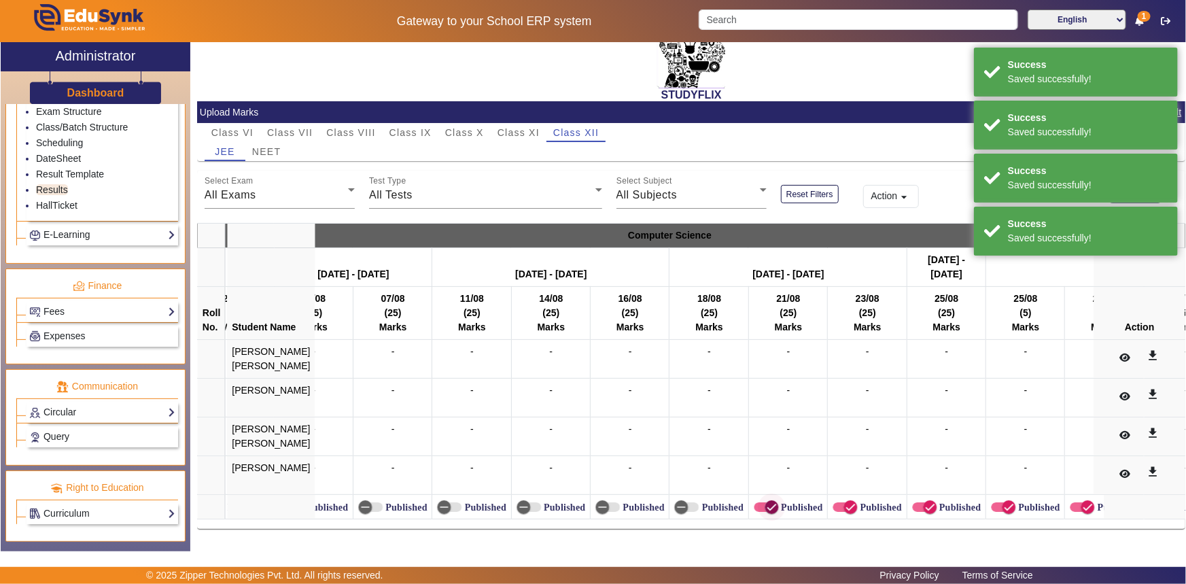
click at [766, 501] on icon "button" at bounding box center [772, 507] width 12 height 12
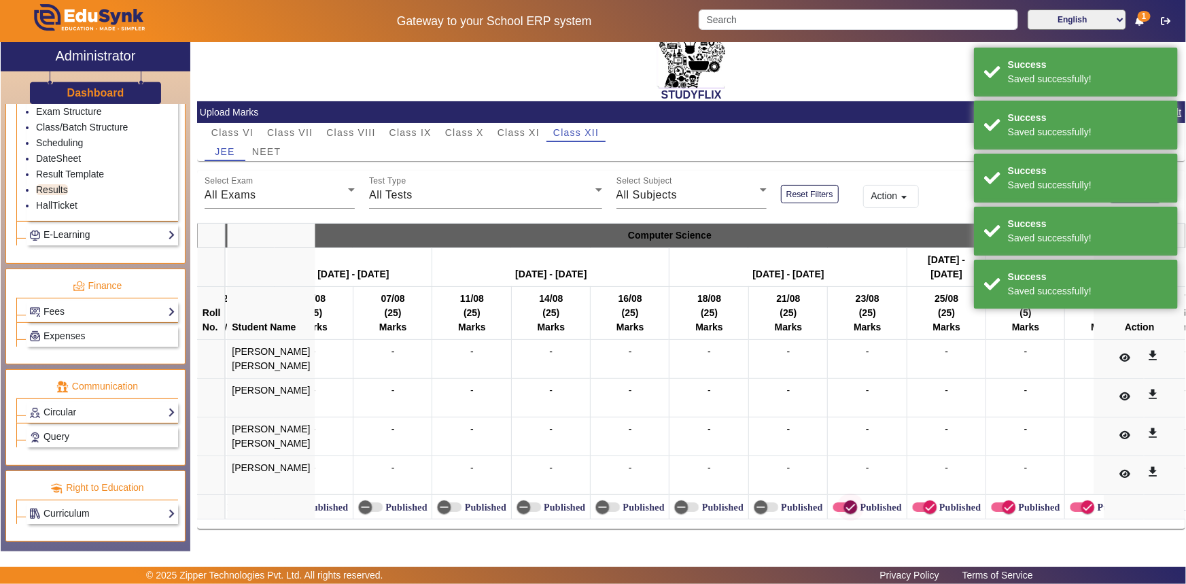
click at [844, 504] on icon "button" at bounding box center [850, 507] width 12 height 12
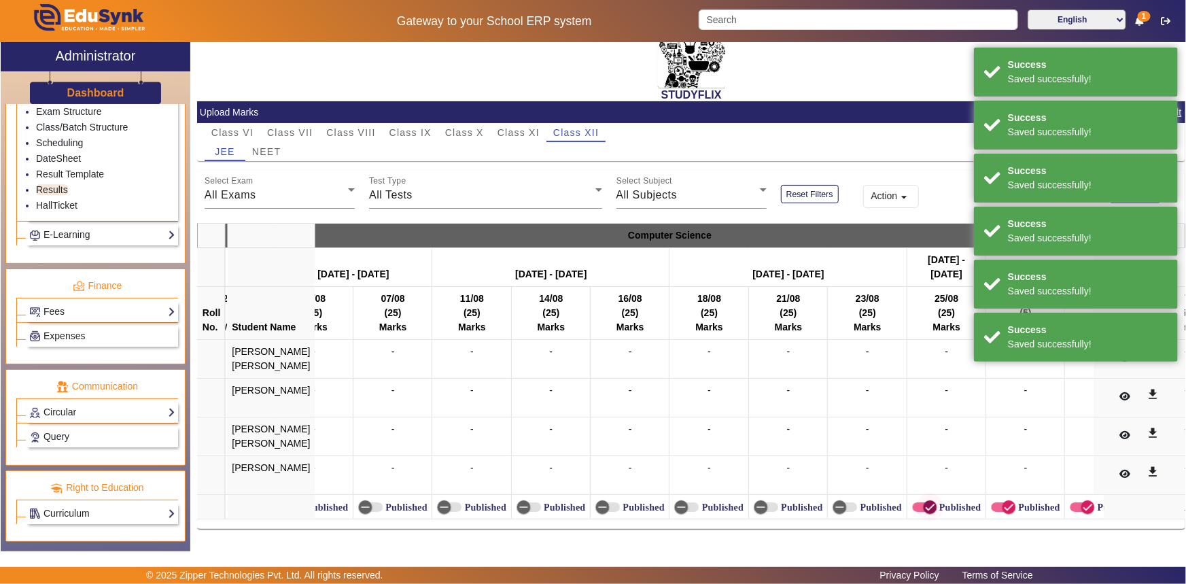
click at [912, 504] on span "button" at bounding box center [924, 507] width 24 height 10
click at [1002, 501] on span "button" at bounding box center [1009, 507] width 14 height 14
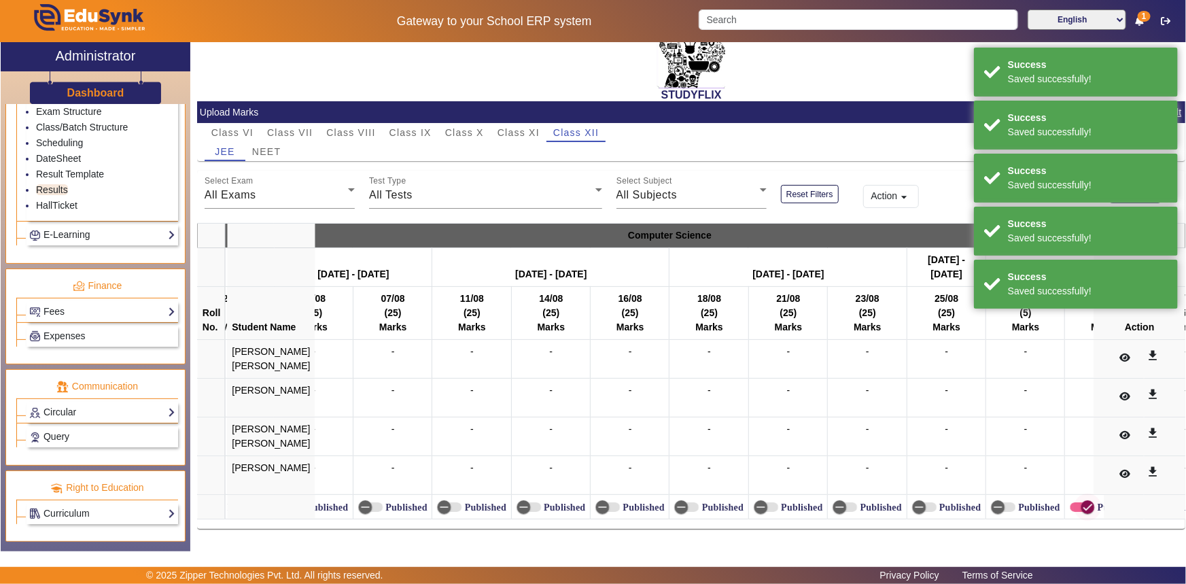
click at [1082, 501] on icon "button" at bounding box center [1088, 507] width 12 height 12
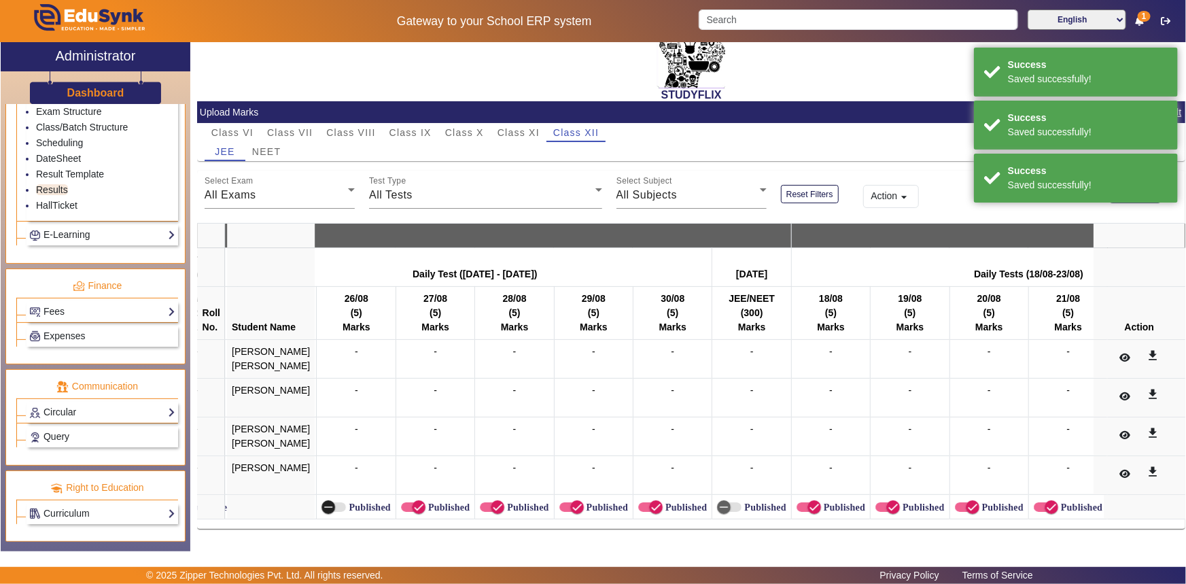
scroll to position [0, 4776]
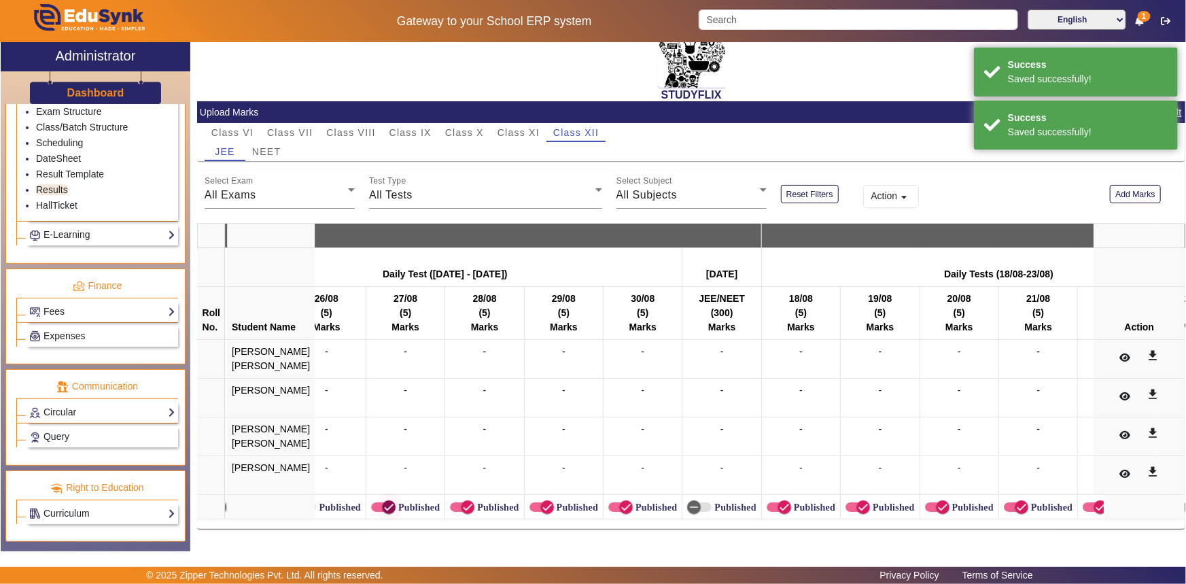
click at [383, 501] on icon "button" at bounding box center [389, 507] width 12 height 12
click at [464, 507] on icon "button" at bounding box center [468, 507] width 8 height 1
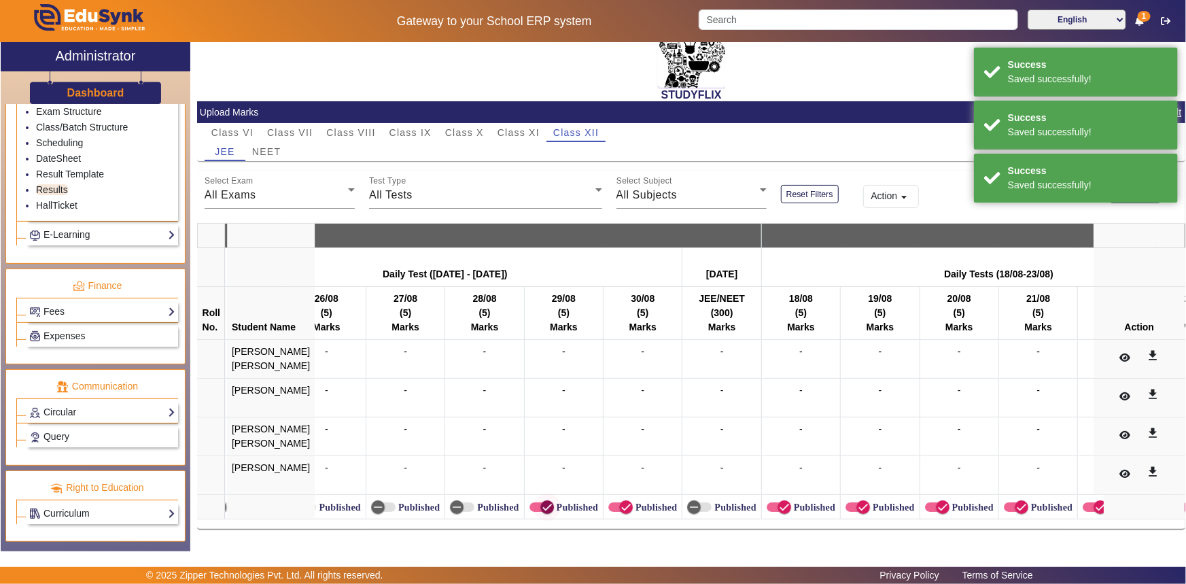
click at [537, 503] on span "button" at bounding box center [547, 507] width 27 height 27
click at [622, 507] on icon "button" at bounding box center [626, 507] width 8 height 1
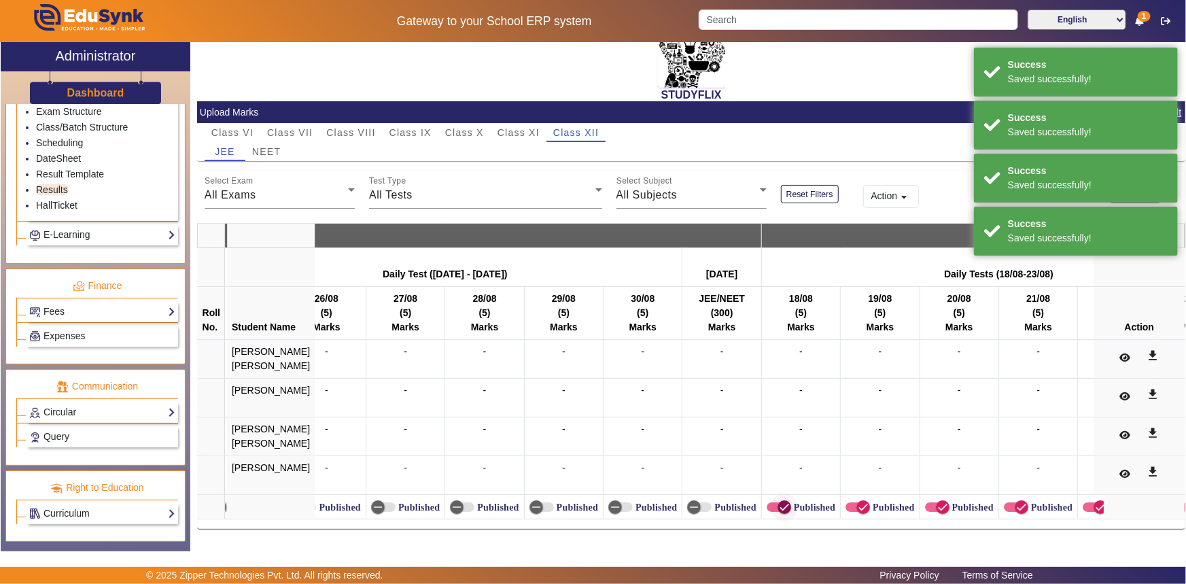
click at [771, 500] on span "button" at bounding box center [784, 507] width 27 height 27
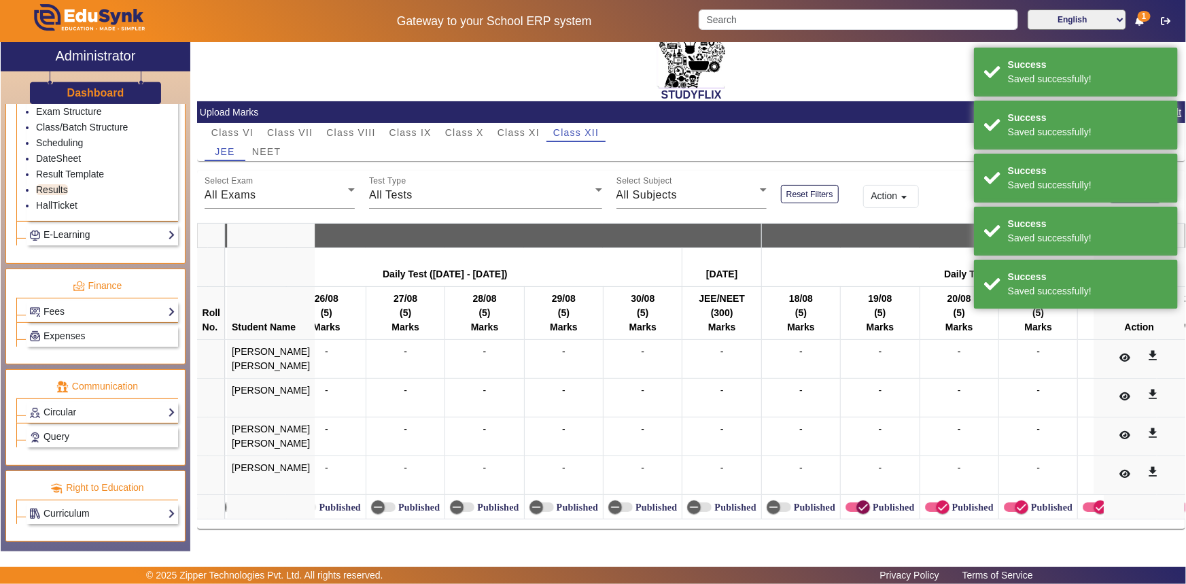
click at [859, 507] on icon "button" at bounding box center [863, 507] width 8 height 1
click at [937, 501] on icon "button" at bounding box center [943, 507] width 12 height 12
click at [1018, 507] on icon "button" at bounding box center [1022, 507] width 8 height 1
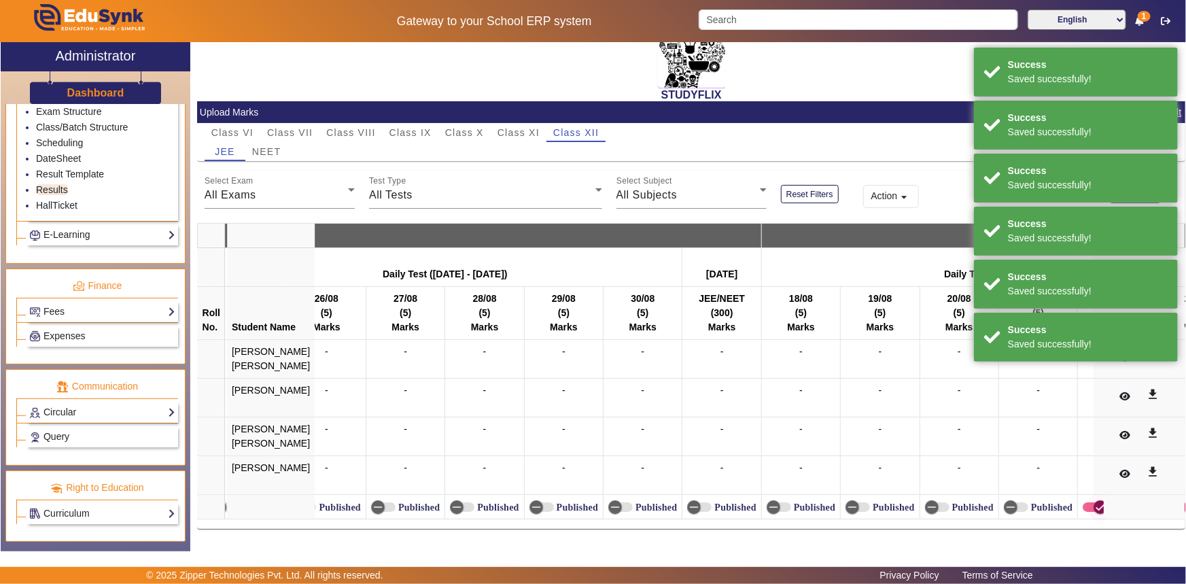
click at [1078, 502] on td "Published" at bounding box center [1117, 507] width 79 height 24
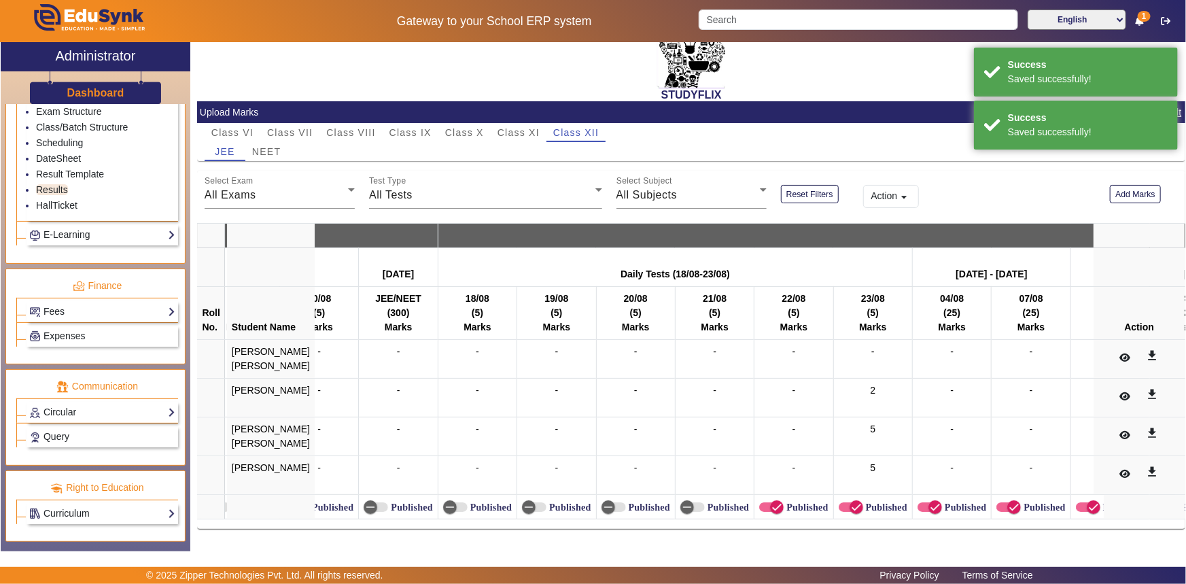
scroll to position [0, 5201]
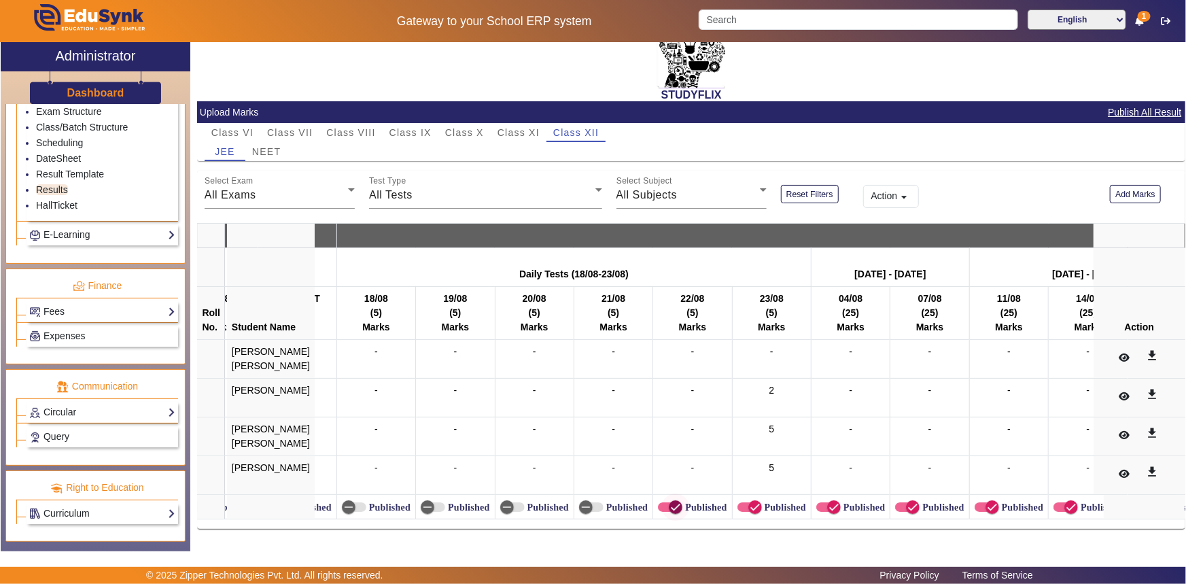
click at [670, 506] on icon "button" at bounding box center [676, 507] width 12 height 12
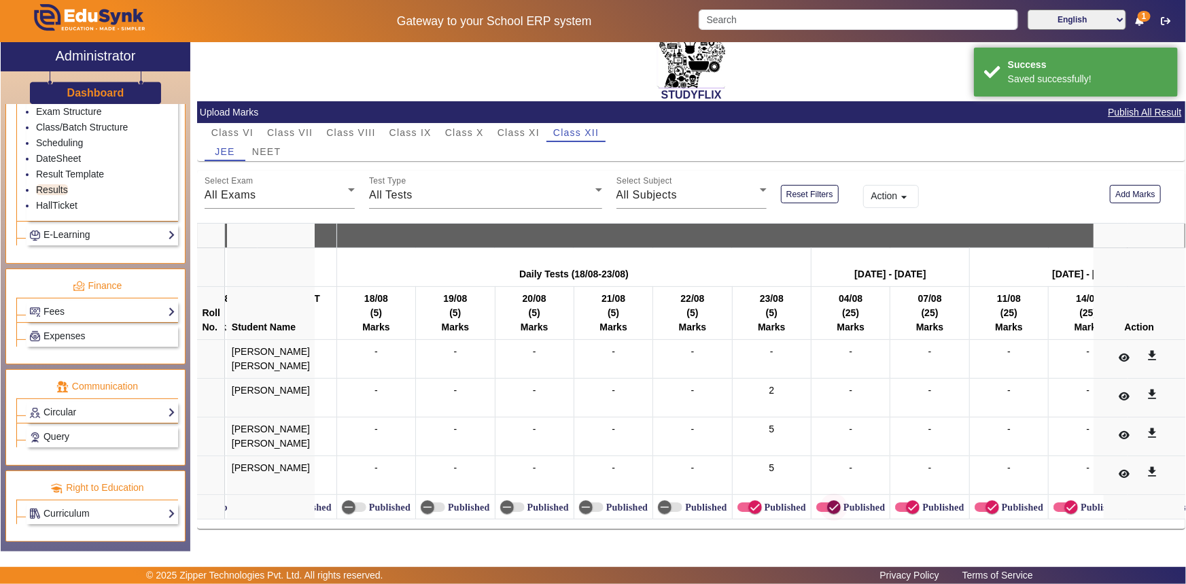
click at [830, 507] on icon "button" at bounding box center [834, 507] width 8 height 1
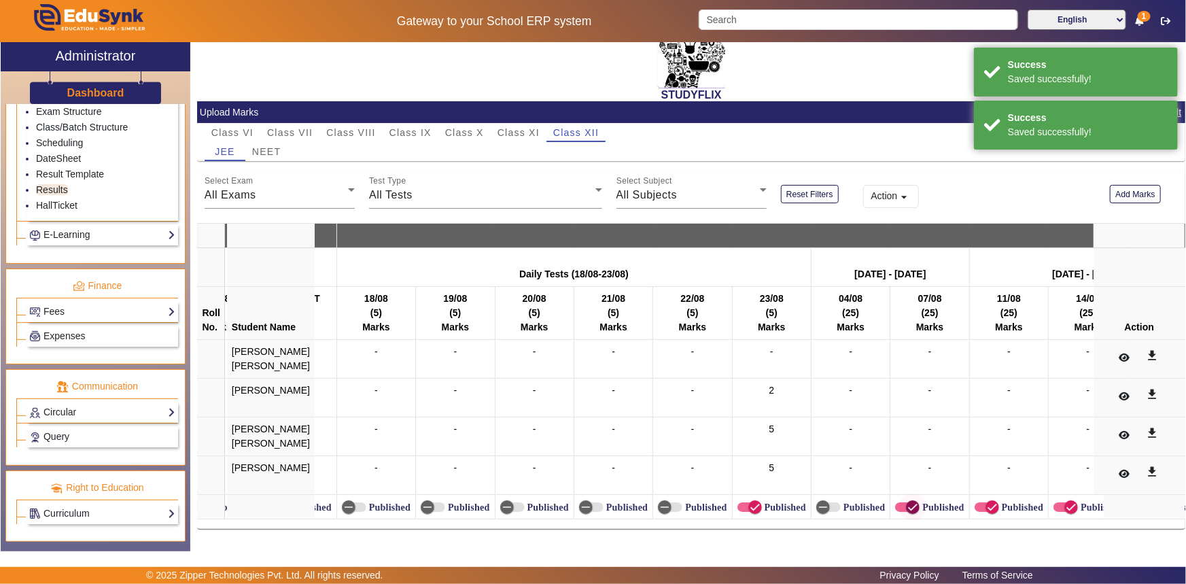
click at [900, 502] on span "button" at bounding box center [913, 507] width 27 height 27
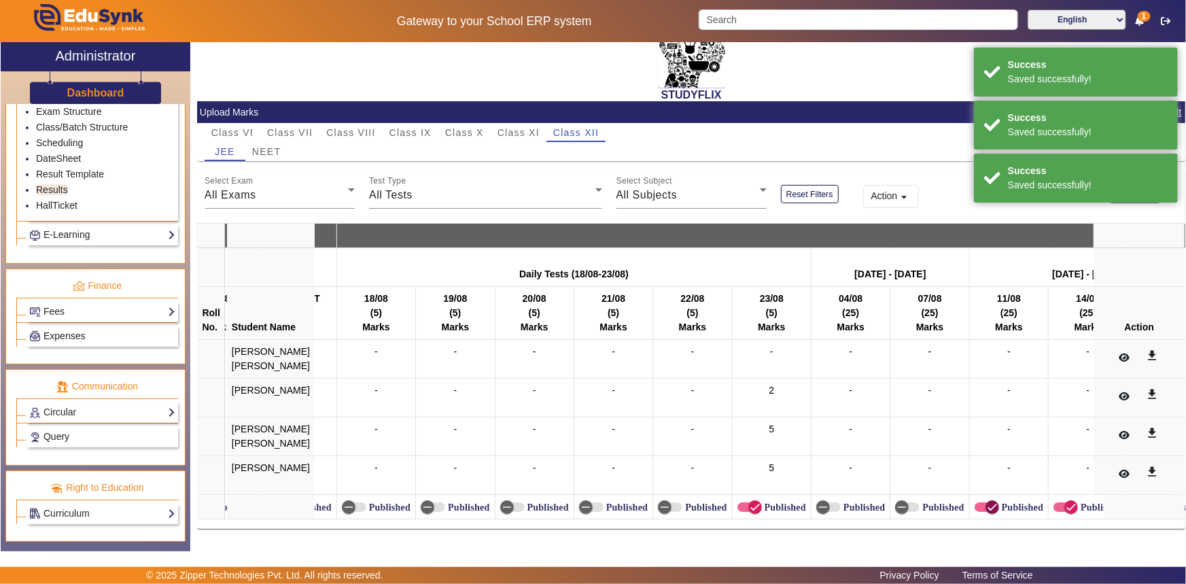
drag, startPoint x: 964, startPoint y: 497, endPoint x: 1024, endPoint y: 509, distance: 60.9
click at [986, 500] on span "button" at bounding box center [993, 507] width 14 height 14
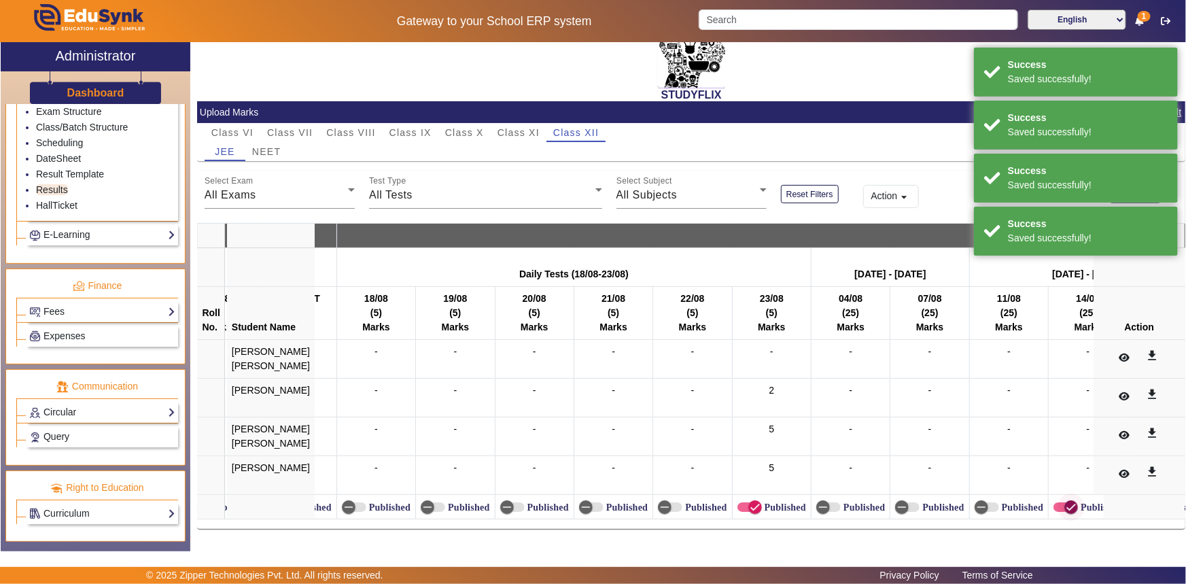
click at [1058, 509] on span "button" at bounding box center [1071, 507] width 27 height 27
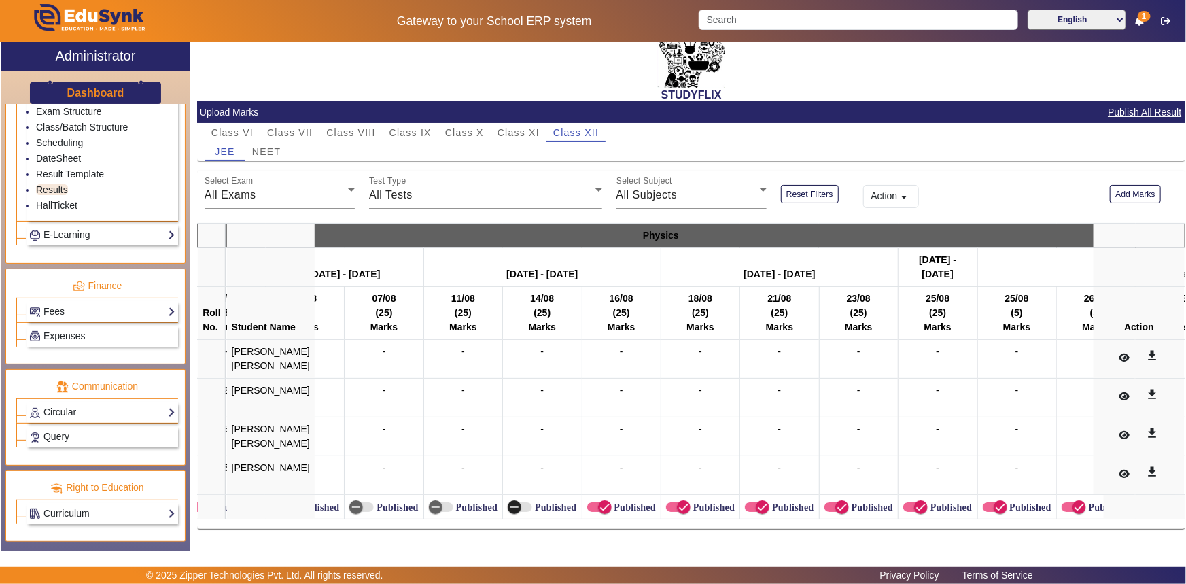
scroll to position [0, 5808]
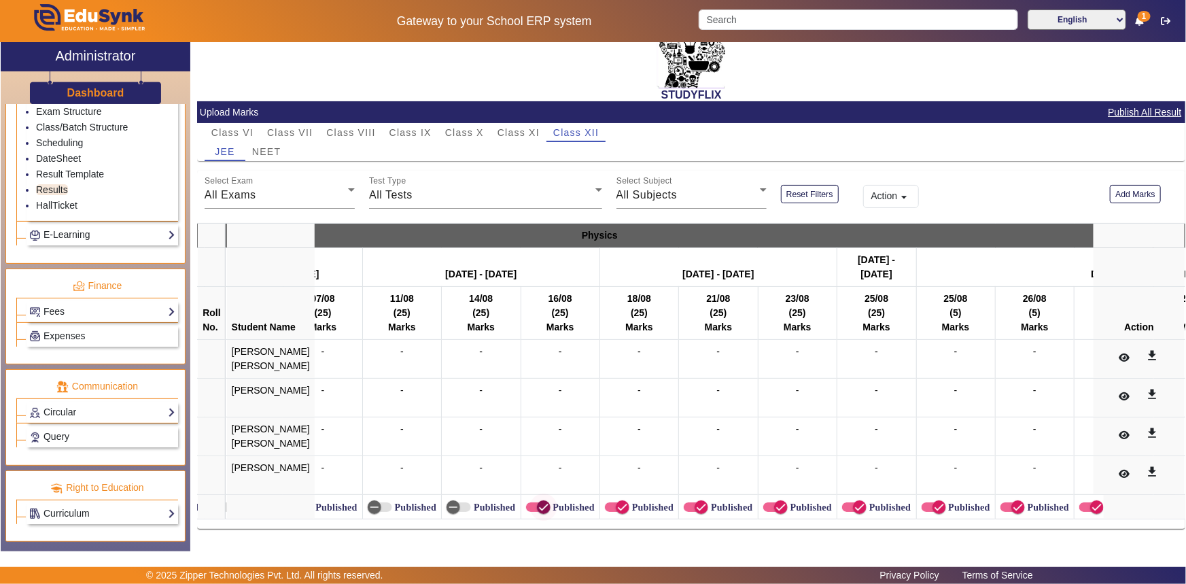
click at [540, 507] on icon "button" at bounding box center [544, 507] width 8 height 1
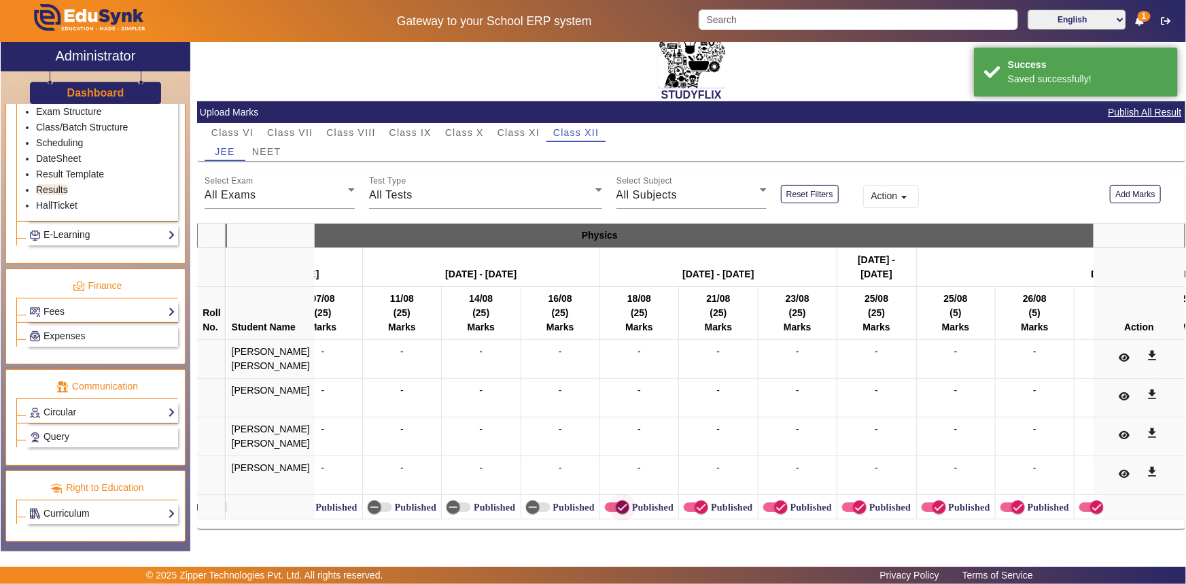
click at [616, 507] on span "button" at bounding box center [623, 507] width 14 height 14
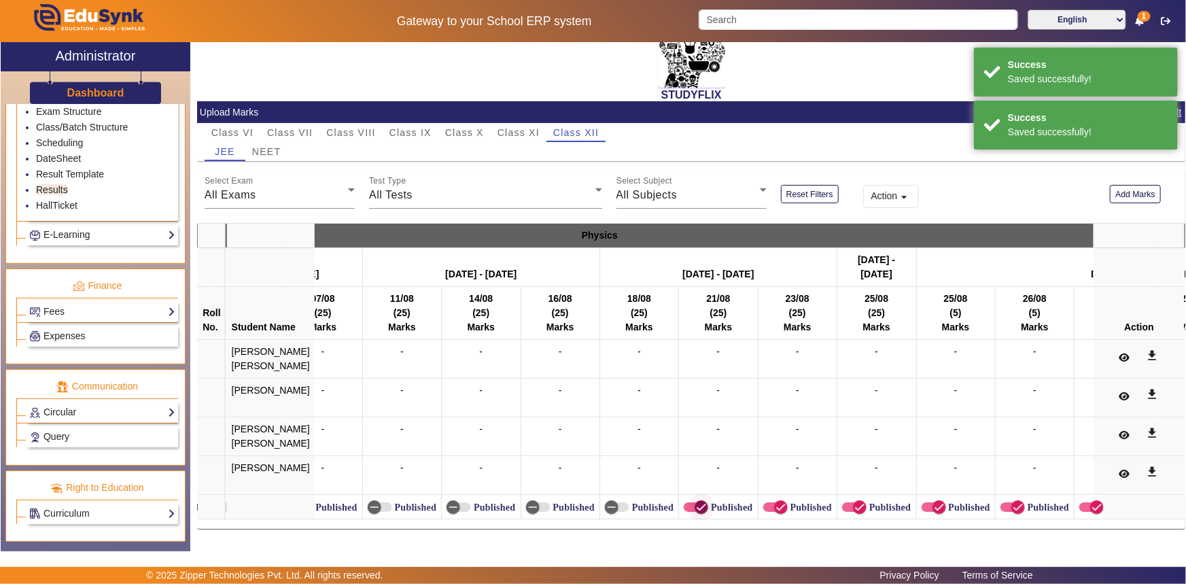
click at [691, 504] on span "button" at bounding box center [701, 507] width 27 height 27
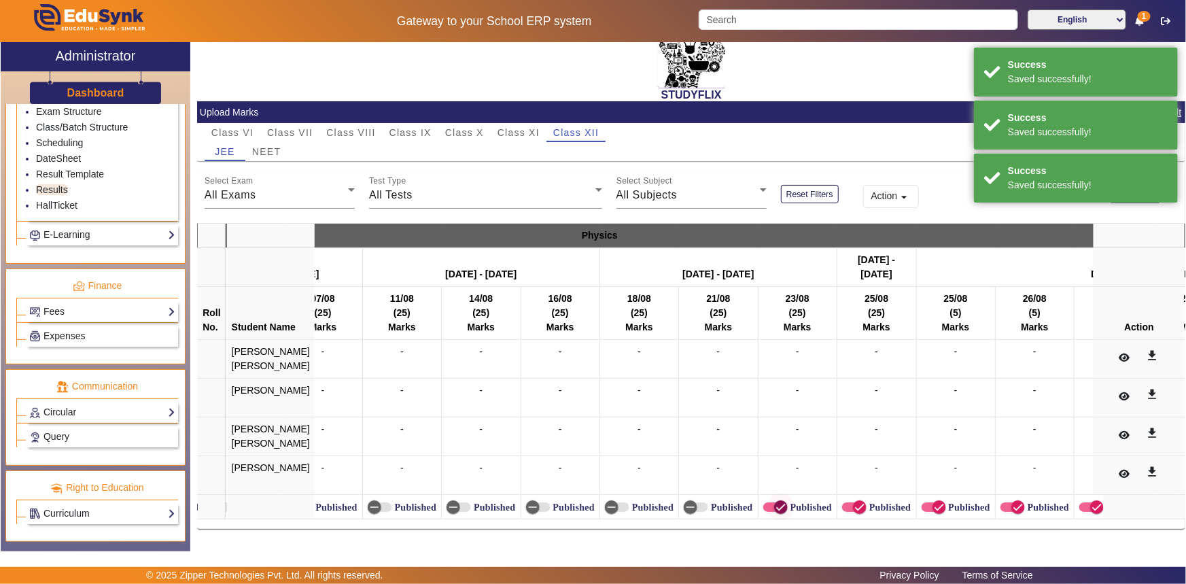
click at [774, 501] on span "button" at bounding box center [781, 507] width 14 height 14
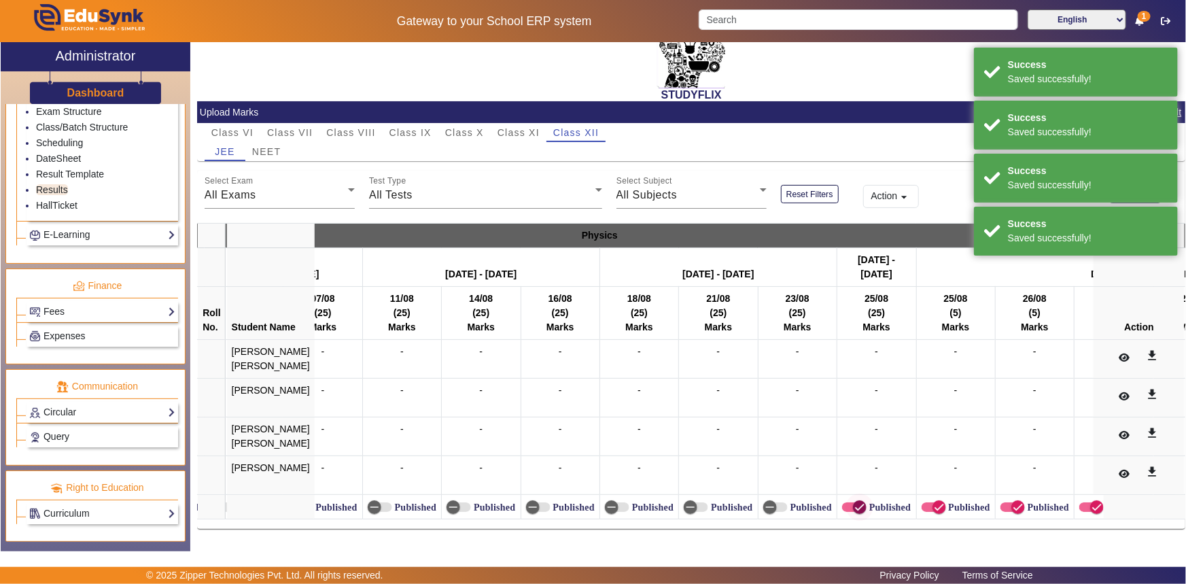
click at [854, 504] on icon "button" at bounding box center [860, 507] width 12 height 12
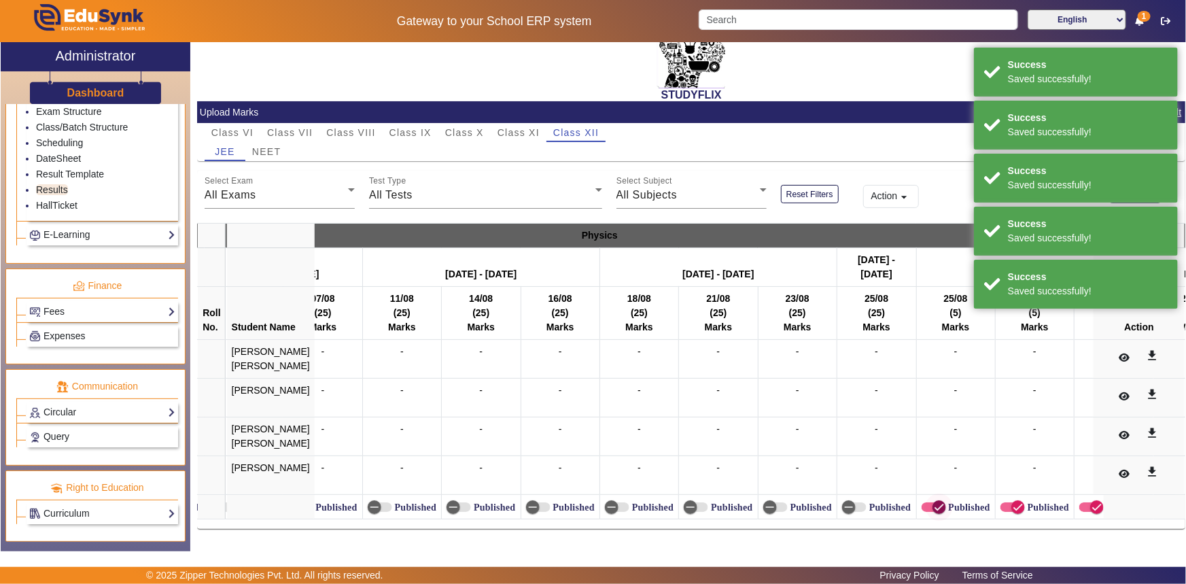
click at [933, 500] on span "button" at bounding box center [940, 507] width 14 height 14
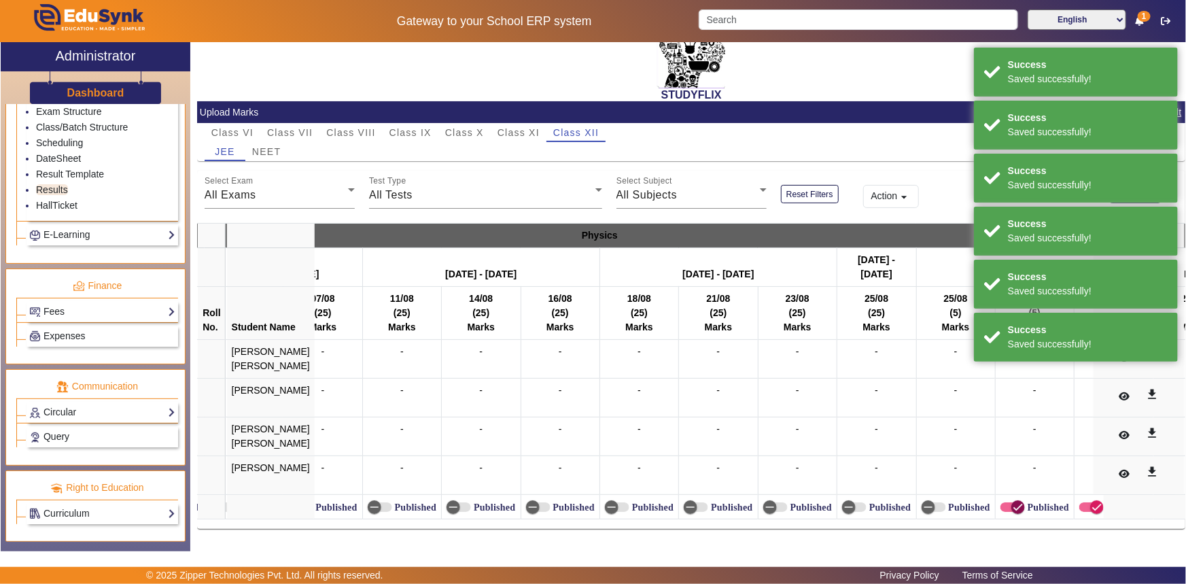
drag, startPoint x: 992, startPoint y: 501, endPoint x: 1018, endPoint y: 503, distance: 25.9
click at [1012, 501] on icon "button" at bounding box center [1018, 507] width 12 height 12
click at [1084, 498] on span "button" at bounding box center [1097, 507] width 27 height 27
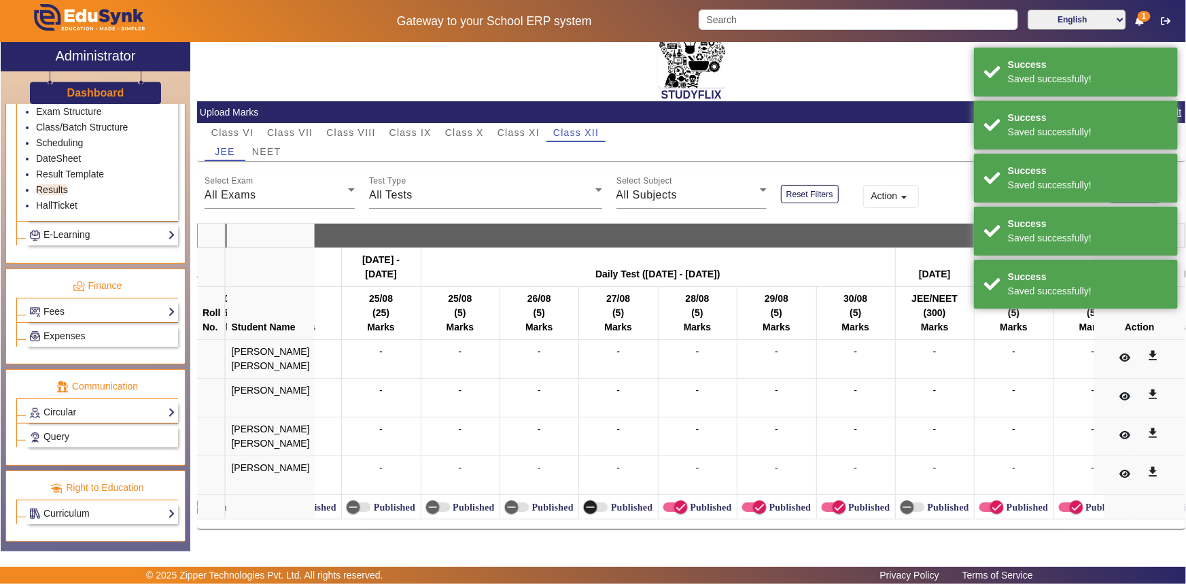
scroll to position [0, 6384]
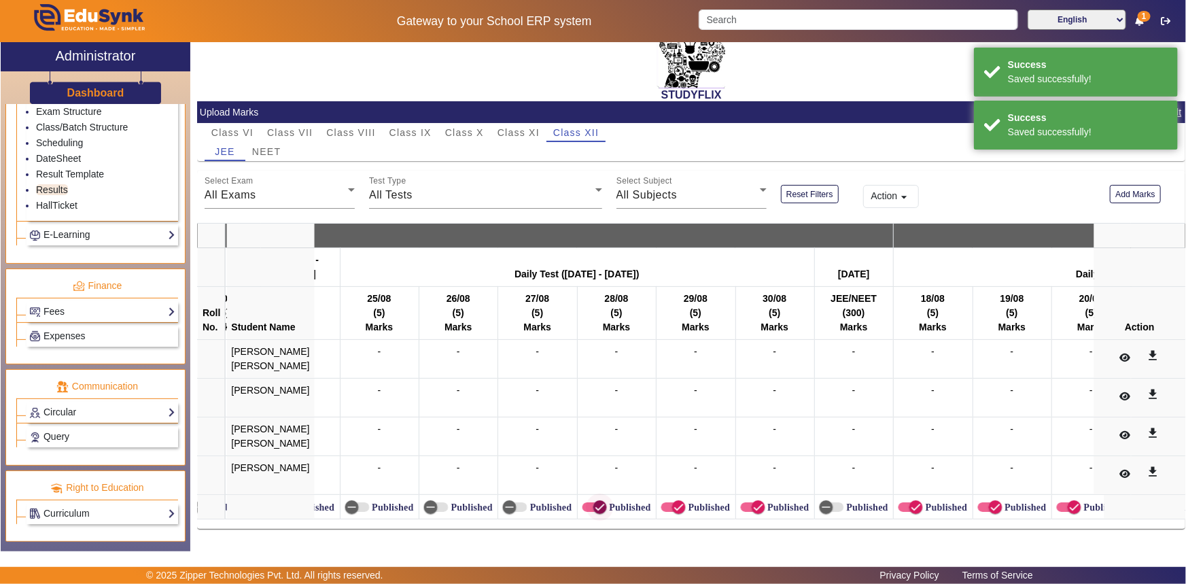
click at [587, 501] on span "button" at bounding box center [600, 507] width 27 height 27
click at [666, 501] on span "button" at bounding box center [679, 507] width 27 height 27
click at [745, 501] on span "button" at bounding box center [758, 507] width 27 height 27
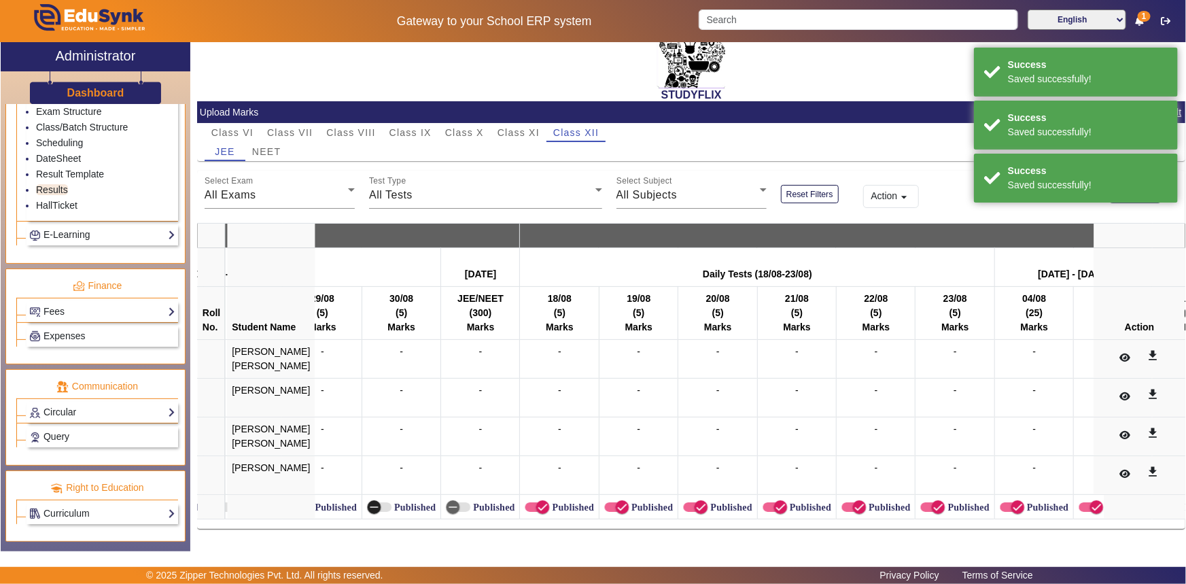
scroll to position [0, 6809]
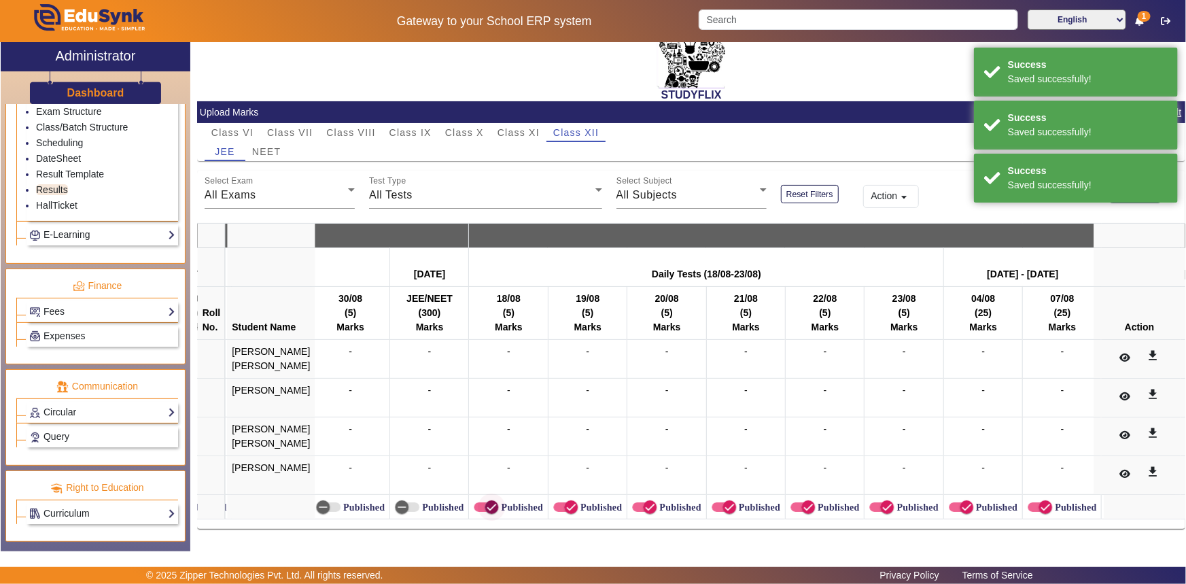
click at [485, 501] on icon "button" at bounding box center [491, 507] width 12 height 12
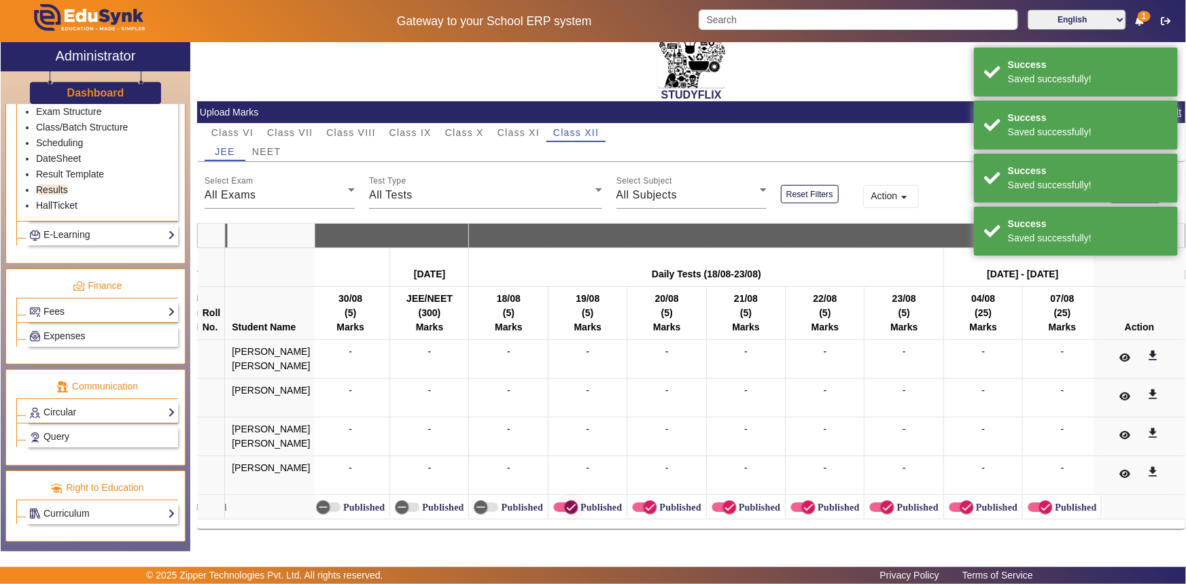
click at [558, 500] on span "button" at bounding box center [571, 507] width 27 height 27
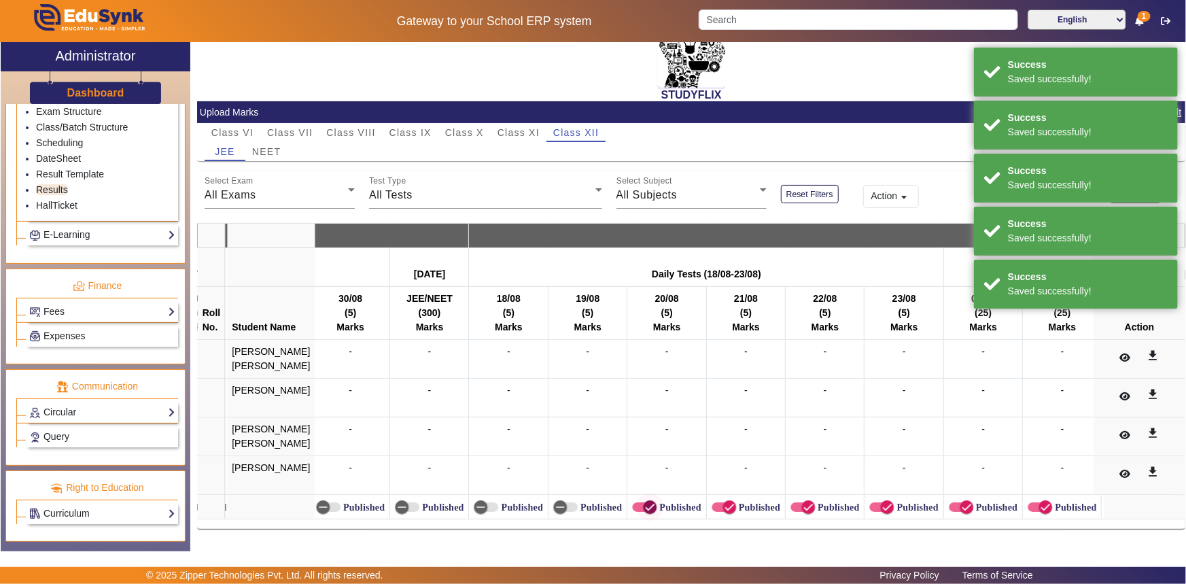
click at [644, 501] on icon "button" at bounding box center [650, 507] width 12 height 12
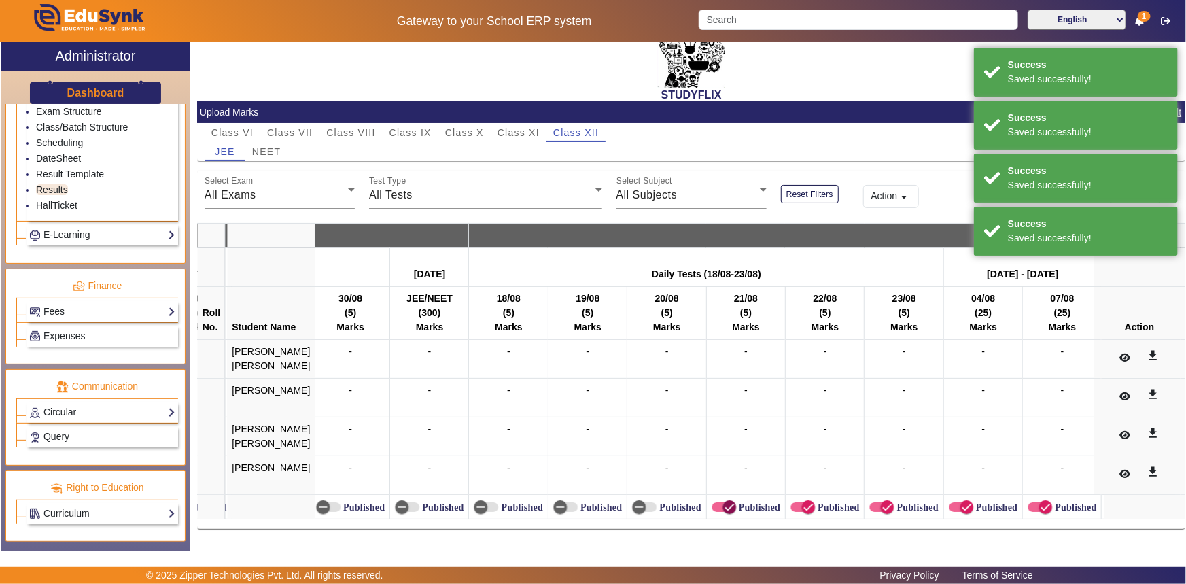
click at [723, 501] on icon "button" at bounding box center [729, 507] width 12 height 12
click at [802, 501] on icon "button" at bounding box center [808, 507] width 12 height 12
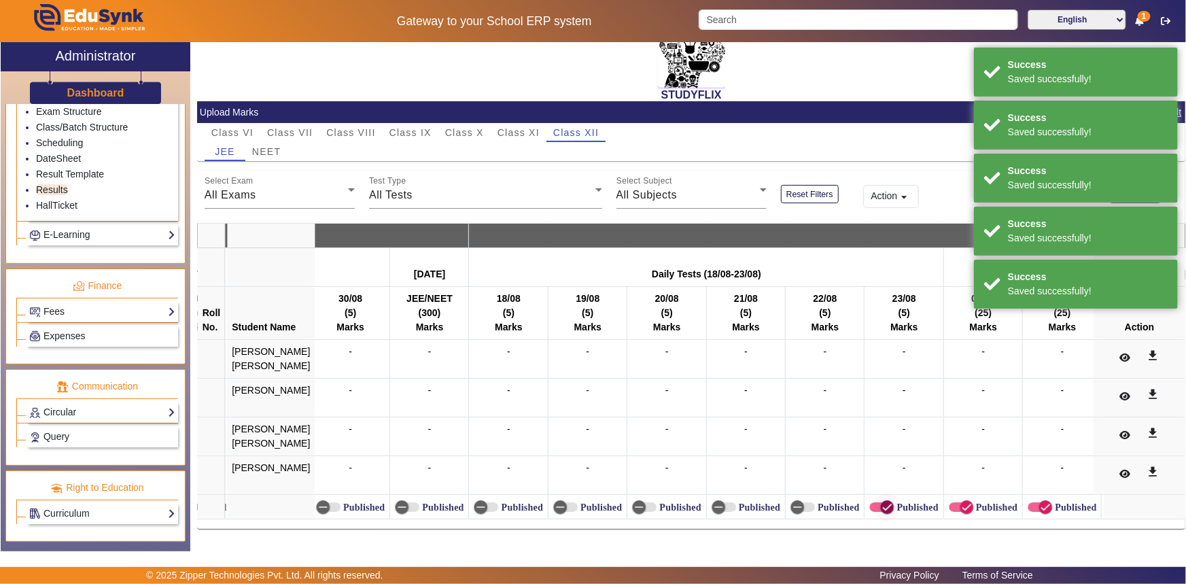
click at [881, 501] on icon "button" at bounding box center [887, 507] width 12 height 12
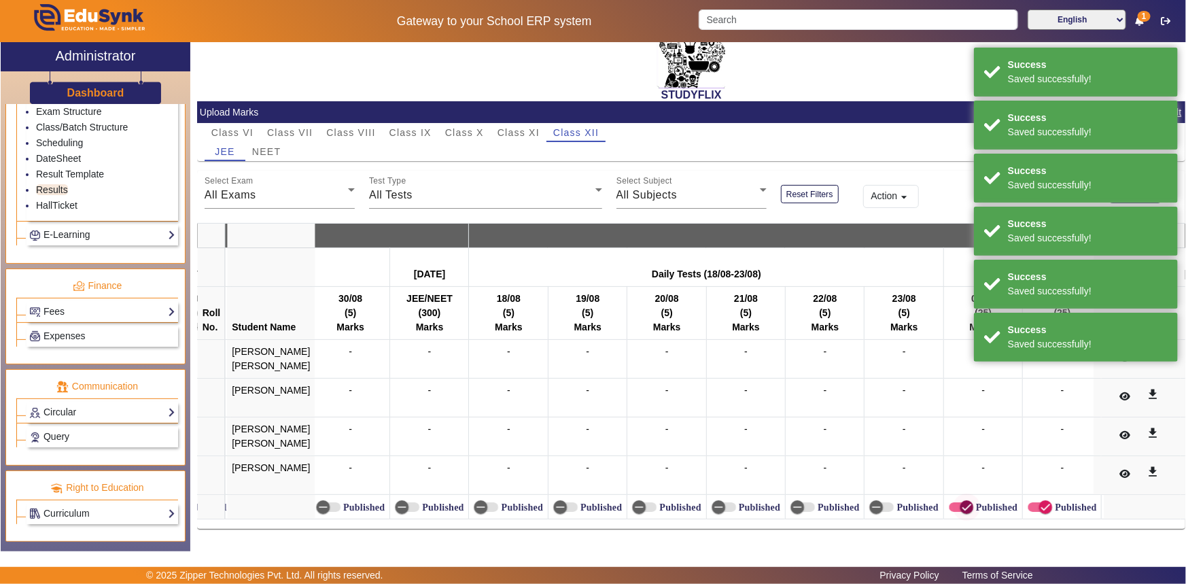
click at [953, 500] on span "button" at bounding box center [966, 507] width 27 height 27
click at [1040, 501] on icon "button" at bounding box center [1046, 507] width 12 height 12
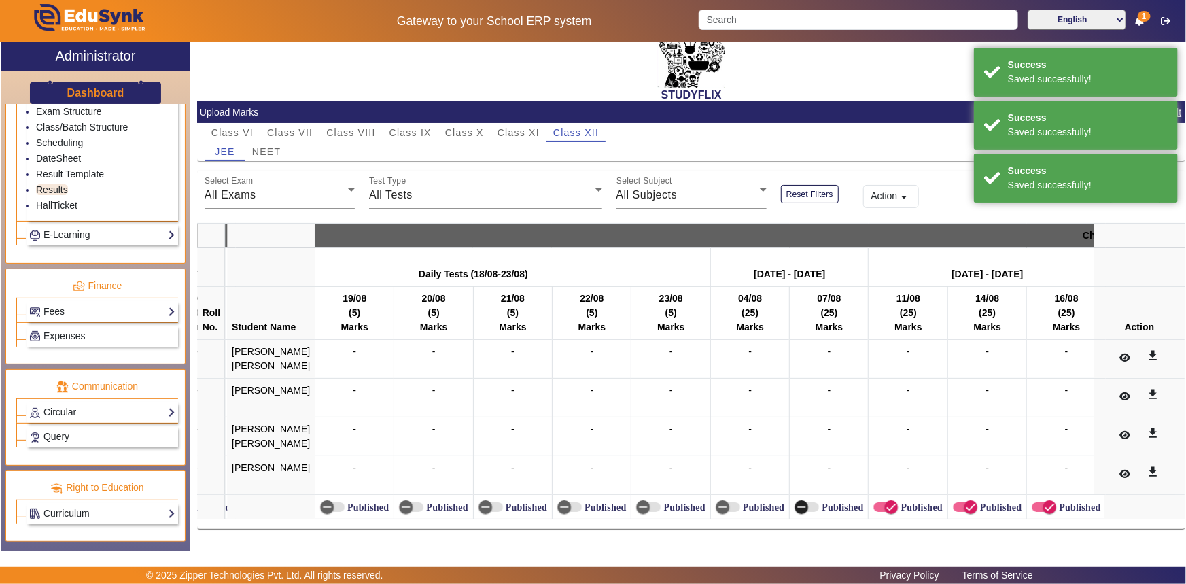
scroll to position [0, 7184]
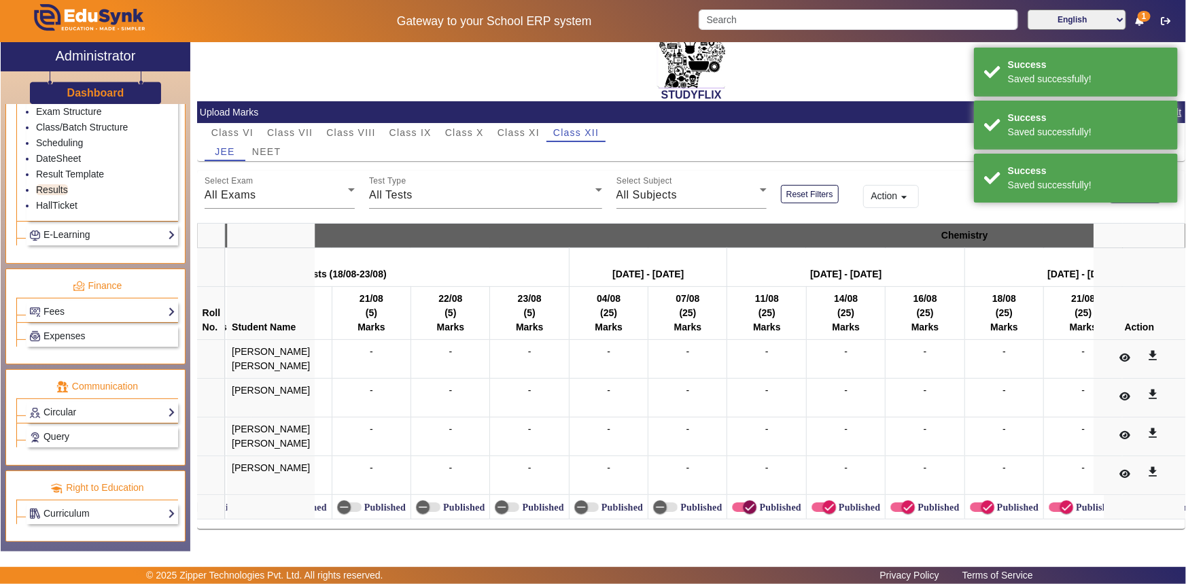
click at [744, 502] on icon "button" at bounding box center [750, 507] width 12 height 12
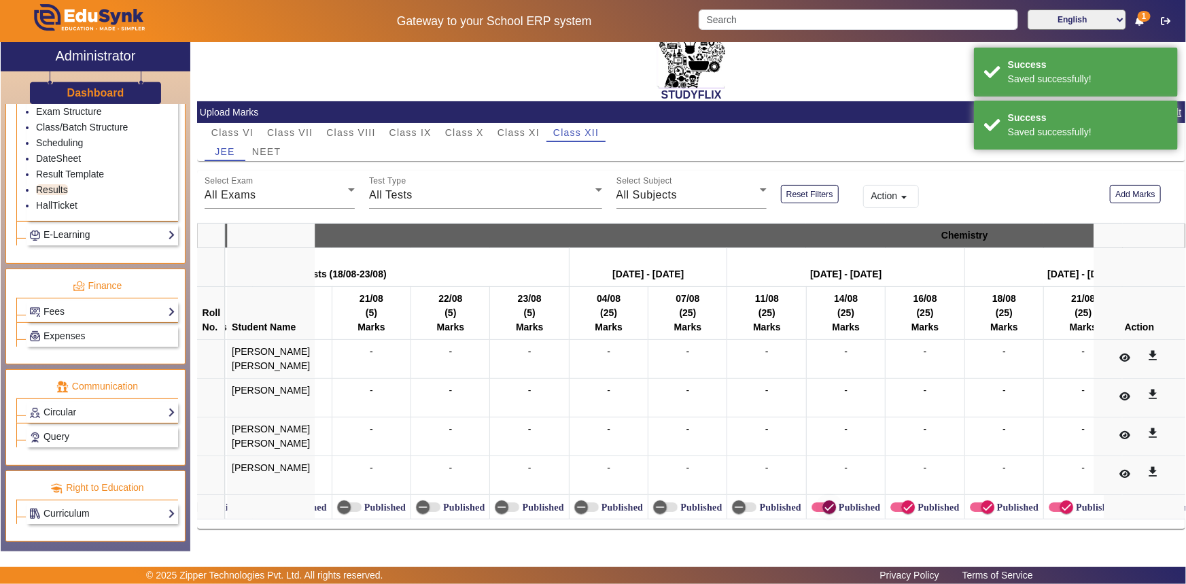
drag, startPoint x: 804, startPoint y: 502, endPoint x: 848, endPoint y: 502, distance: 44.2
click at [823, 502] on icon "button" at bounding box center [829, 507] width 12 height 12
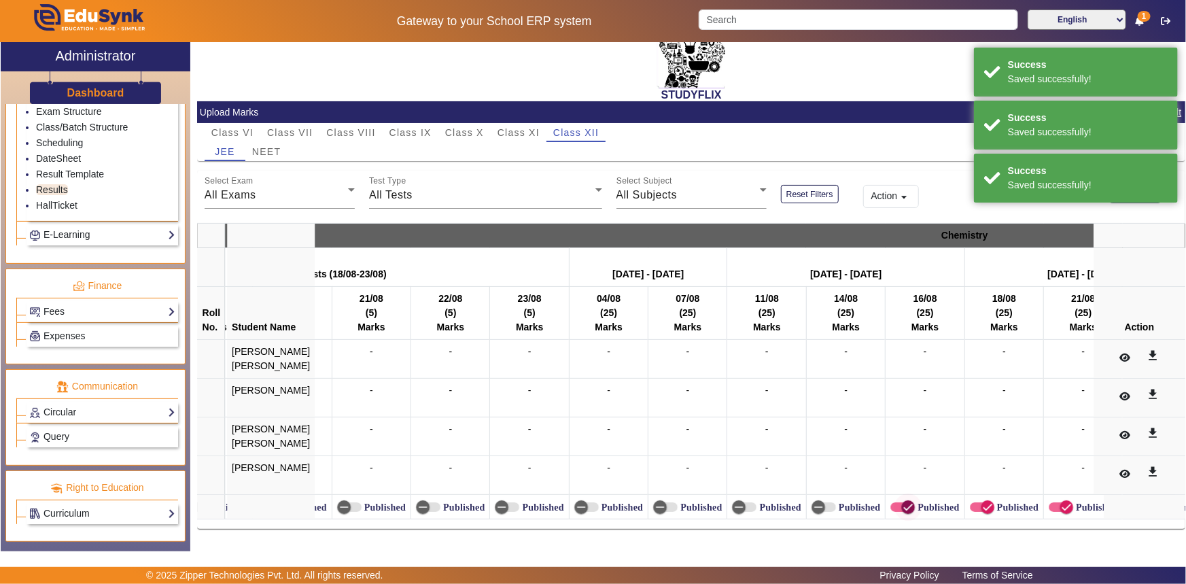
click at [902, 502] on span "button" at bounding box center [909, 507] width 14 height 14
click at [982, 501] on icon "button" at bounding box center [988, 507] width 12 height 12
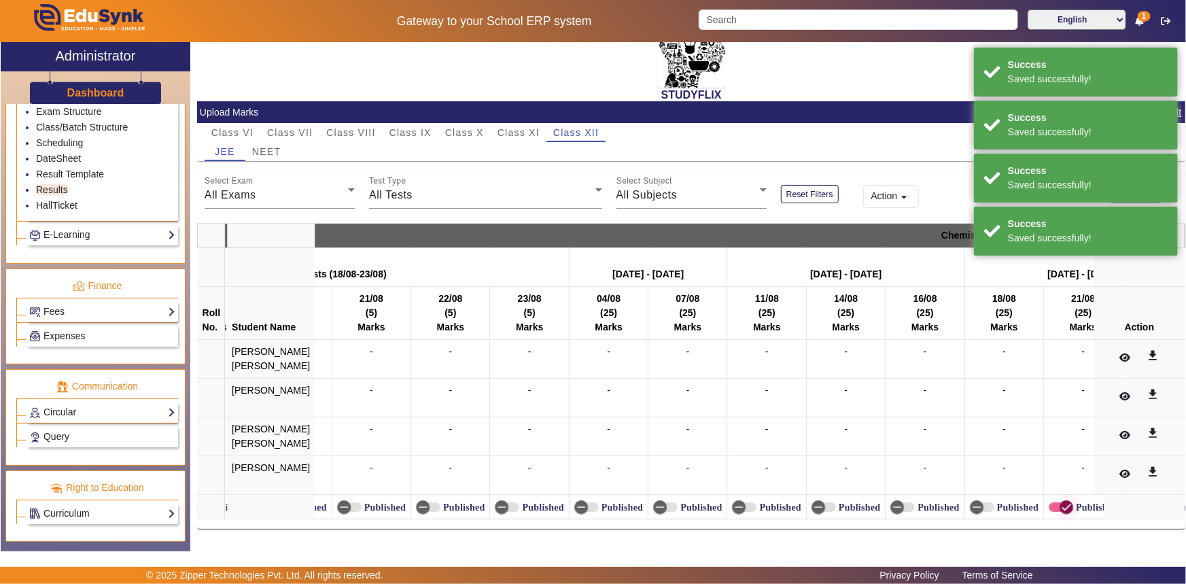
click at [1061, 503] on icon "button" at bounding box center [1067, 507] width 12 height 12
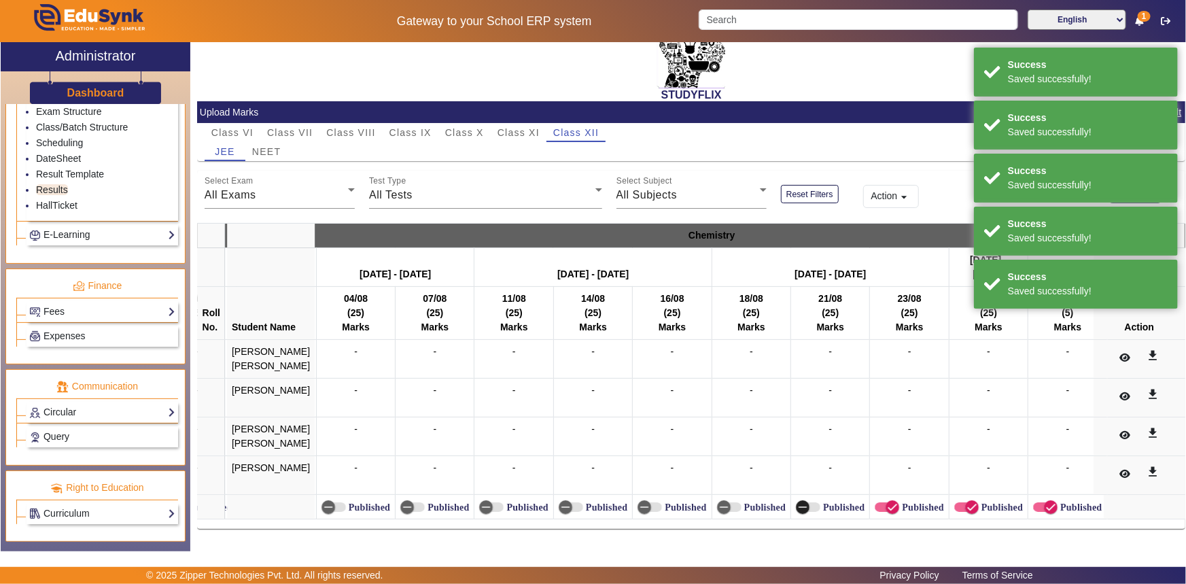
scroll to position [0, 7659]
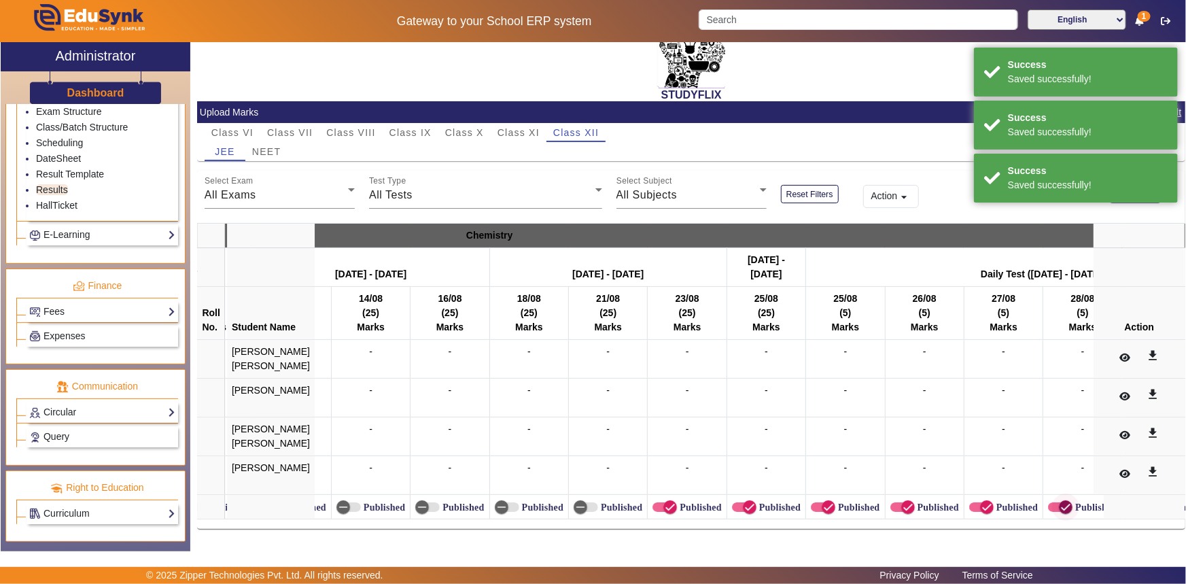
click at [1059, 500] on span "button" at bounding box center [1066, 507] width 14 height 14
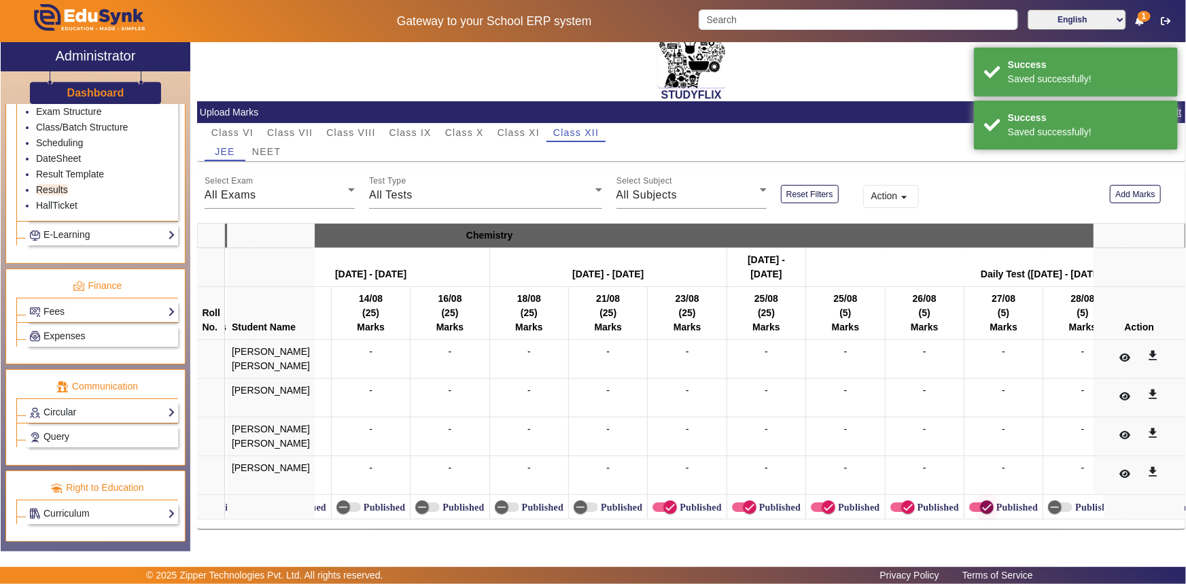
click at [974, 502] on span "button" at bounding box center [987, 507] width 27 height 27
click at [895, 502] on span "button" at bounding box center [908, 507] width 27 height 27
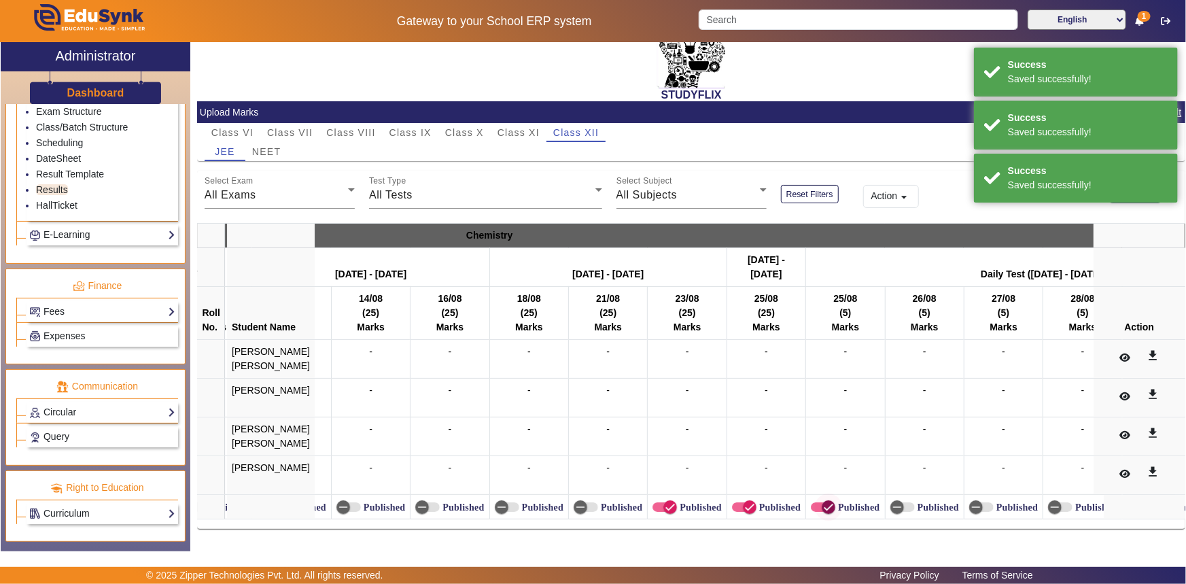
click at [836, 502] on label "Published" at bounding box center [858, 508] width 44 height 12
click at [823, 502] on button "Published" at bounding box center [823, 507] width 24 height 10
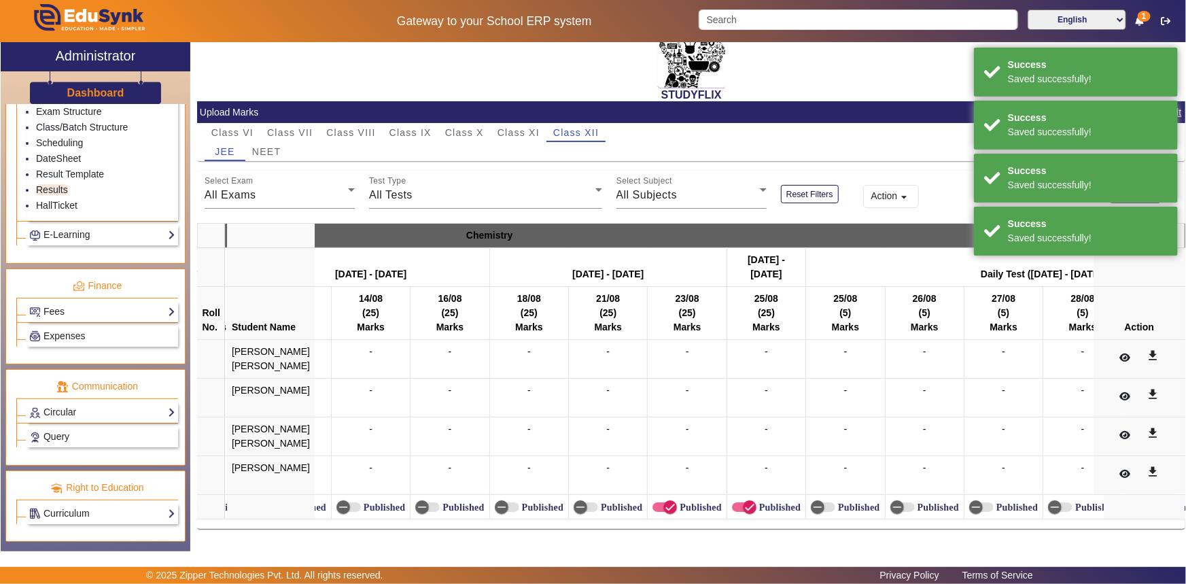
click at [757, 504] on label "Published" at bounding box center [779, 508] width 44 height 12
click at [757, 504] on button "Published" at bounding box center [744, 507] width 24 height 10
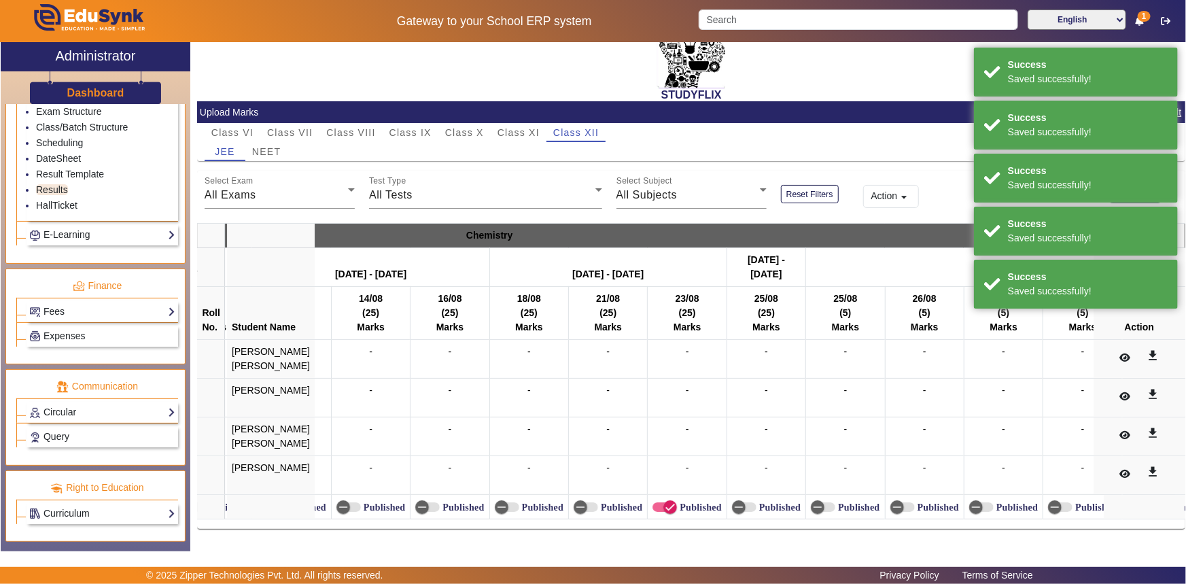
click at [679, 502] on label "Published" at bounding box center [699, 508] width 44 height 12
click at [677, 502] on button "Published" at bounding box center [665, 507] width 24 height 10
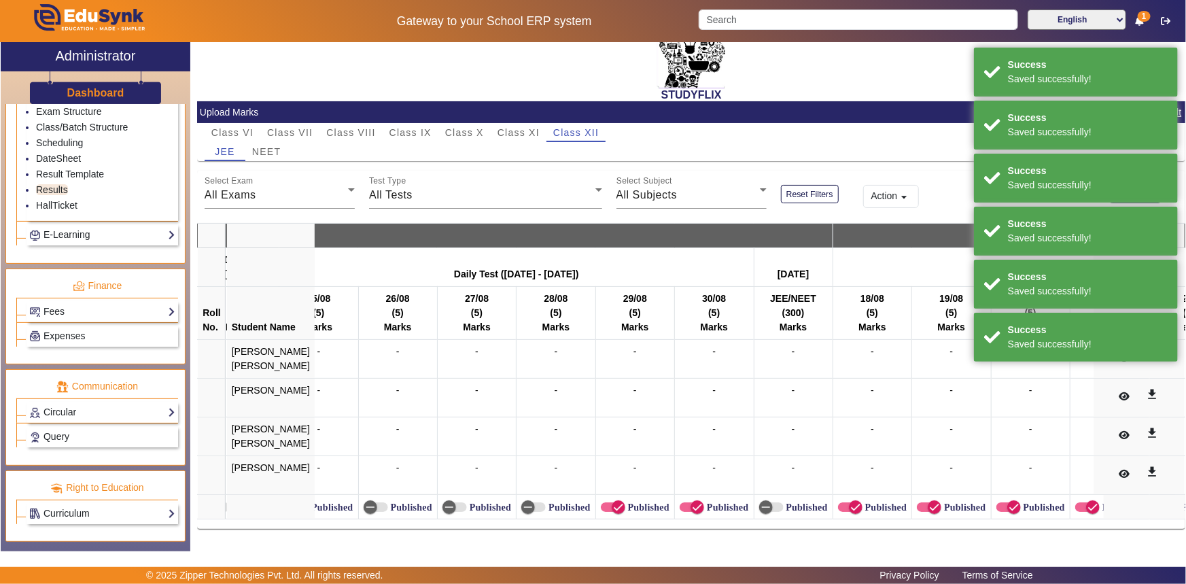
scroll to position [0, 8195]
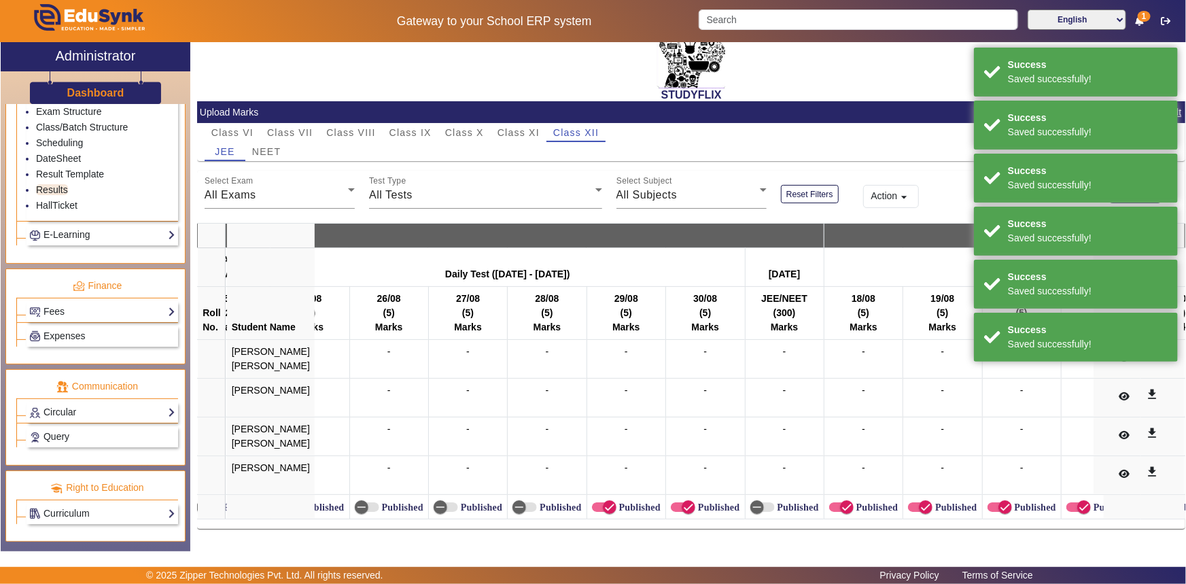
click at [617, 502] on label "Published" at bounding box center [639, 508] width 44 height 12
click at [599, 502] on button "Published" at bounding box center [604, 507] width 24 height 10
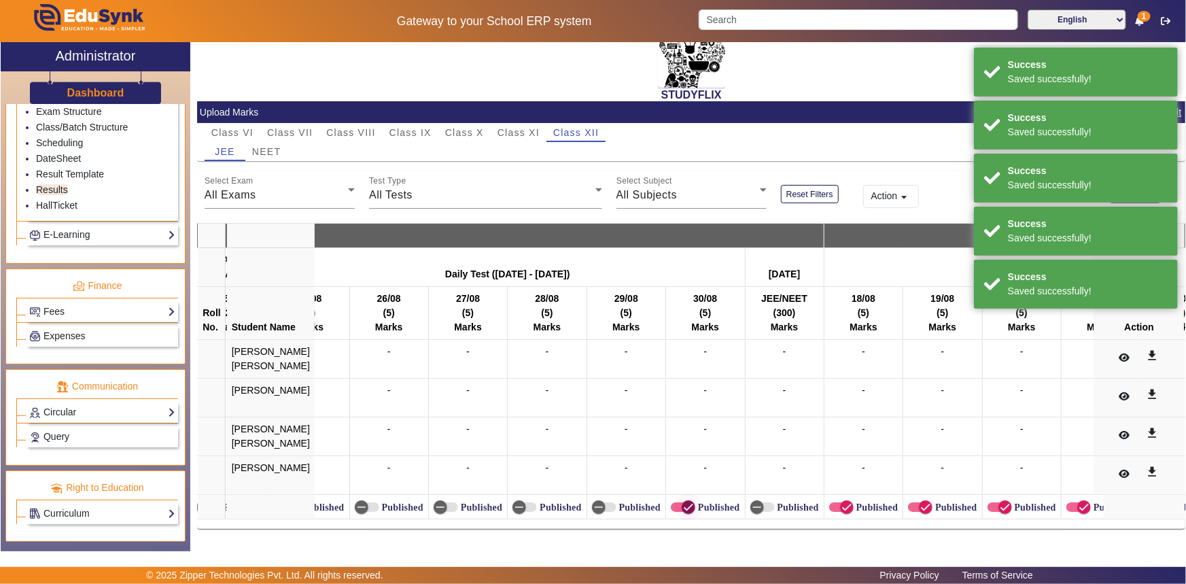
click at [683, 507] on icon "button" at bounding box center [689, 507] width 12 height 12
click at [854, 502] on label "Published" at bounding box center [876, 508] width 44 height 12
click at [837, 502] on button "Published" at bounding box center [841, 507] width 24 height 10
click at [933, 502] on label "Published" at bounding box center [955, 508] width 44 height 12
click at [918, 502] on button "Published" at bounding box center [920, 507] width 24 height 10
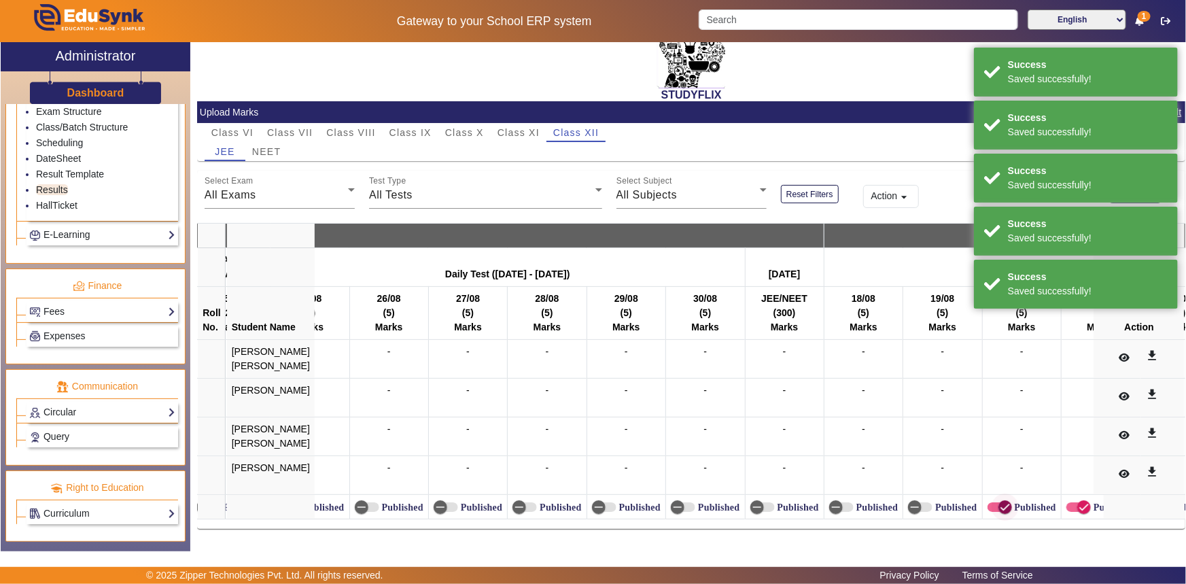
click at [993, 503] on span "button" at bounding box center [1005, 507] width 27 height 27
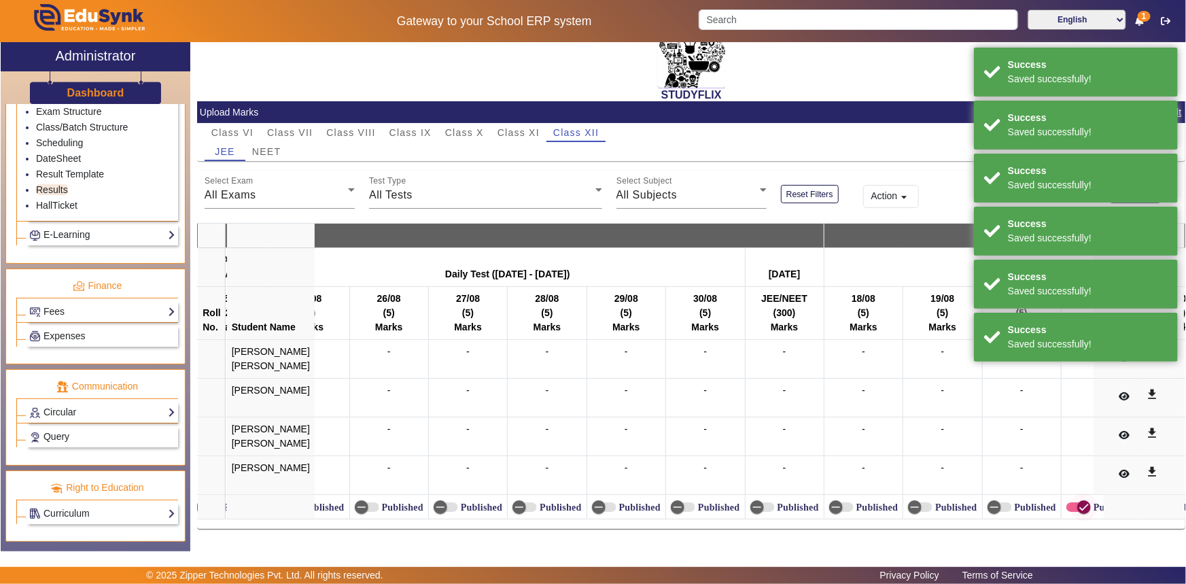
click at [1071, 498] on span "button" at bounding box center [1084, 507] width 27 height 27
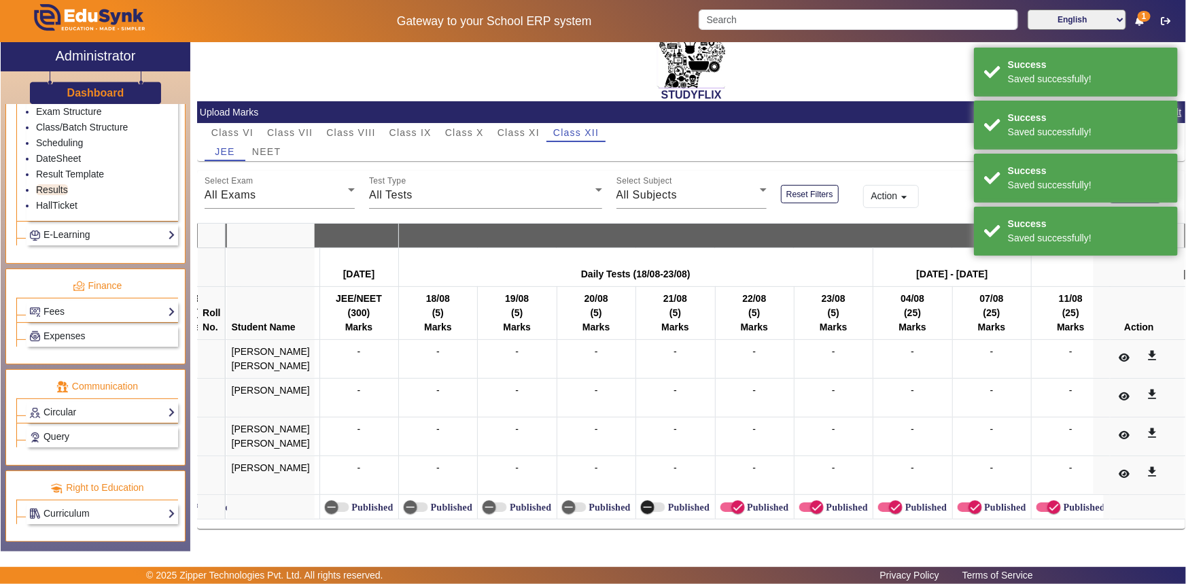
scroll to position [0, 8671]
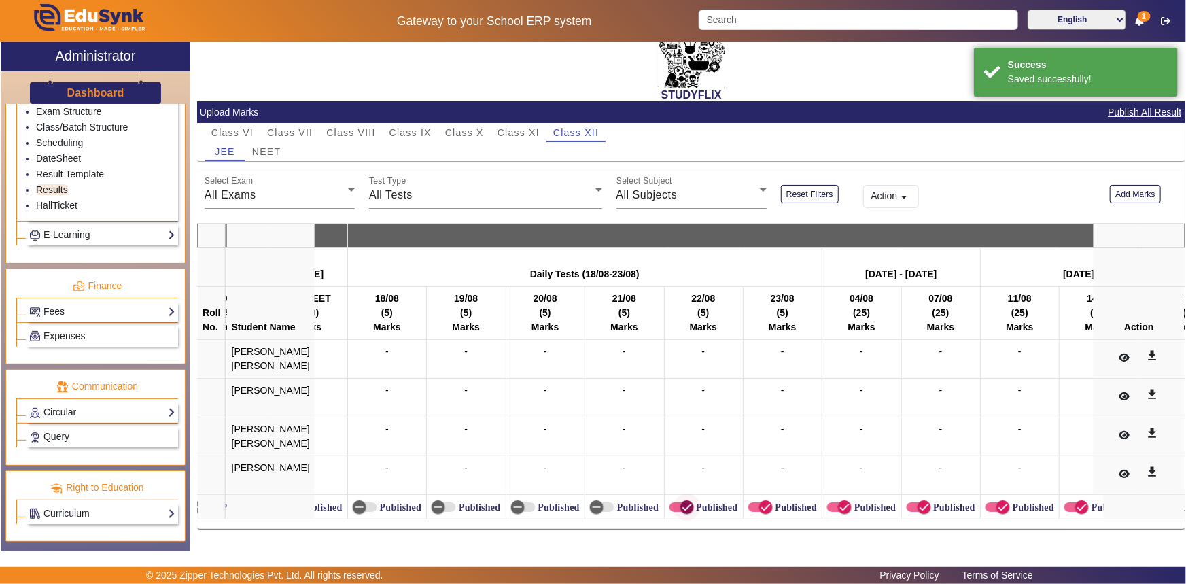
click at [681, 507] on icon "button" at bounding box center [687, 507] width 12 height 12
click at [753, 503] on span "button" at bounding box center [766, 507] width 27 height 27
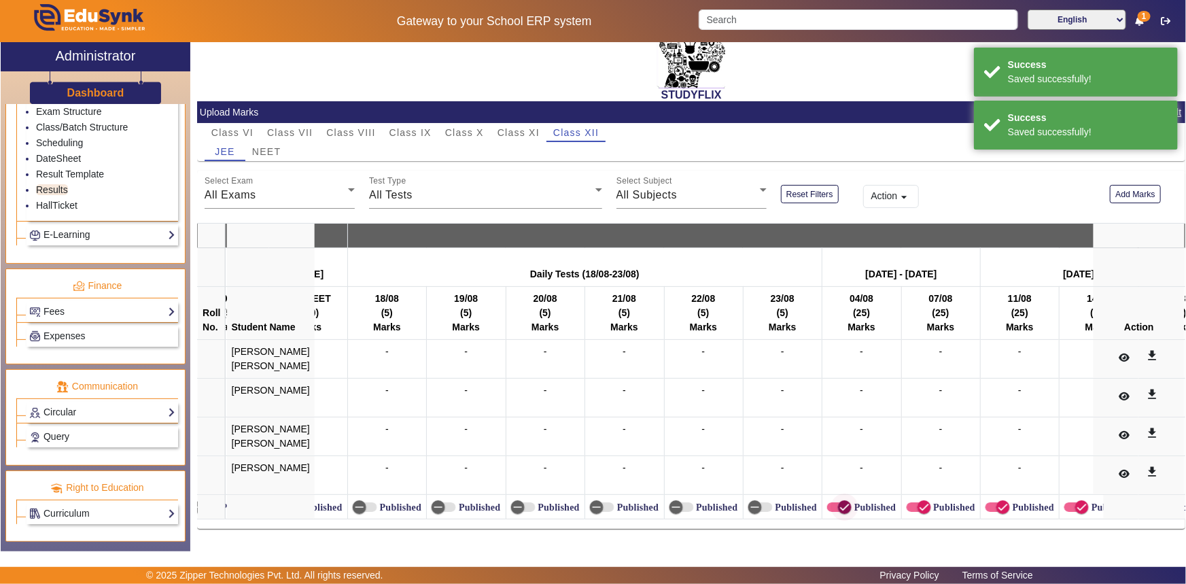
click at [839, 503] on icon "button" at bounding box center [845, 507] width 12 height 12
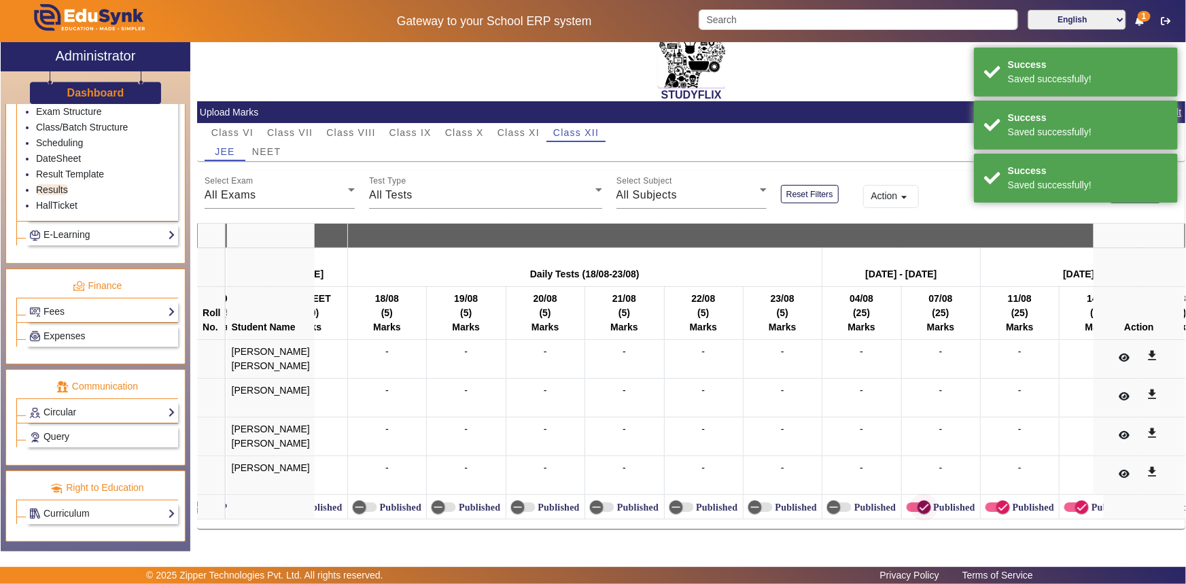
click at [911, 496] on span "button" at bounding box center [924, 507] width 27 height 27
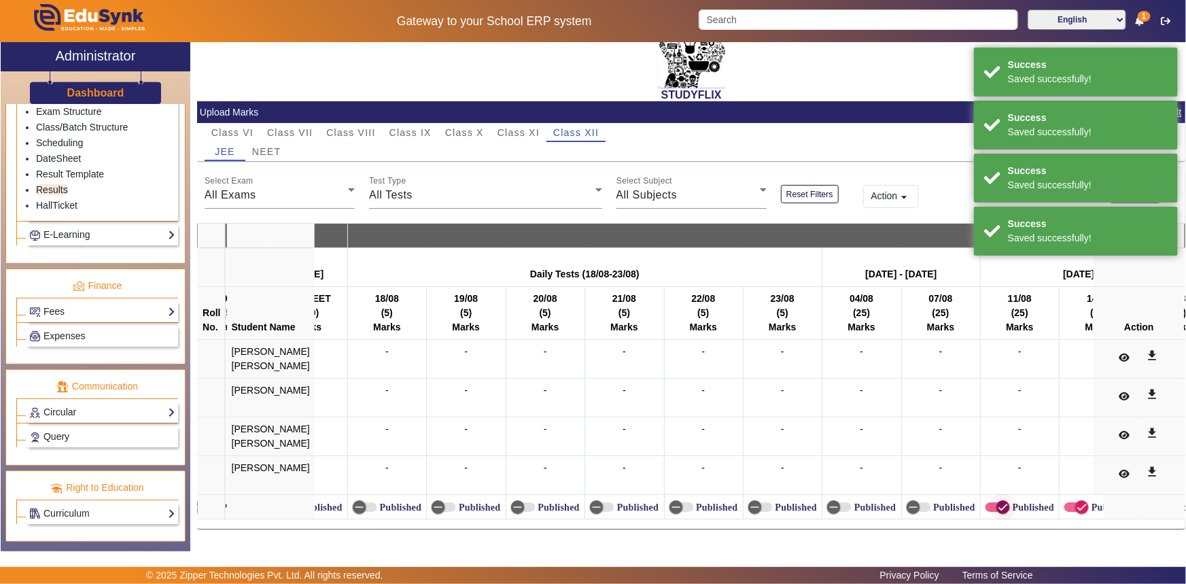
click at [997, 501] on icon "button" at bounding box center [1003, 507] width 12 height 12
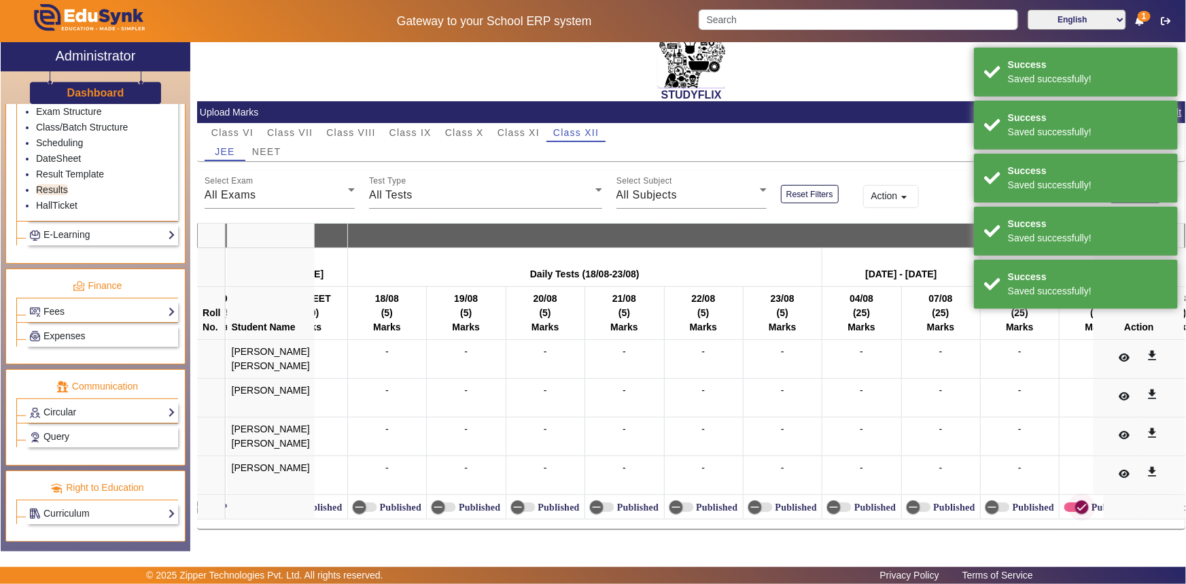
click at [1069, 503] on span "button" at bounding box center [1082, 507] width 27 height 27
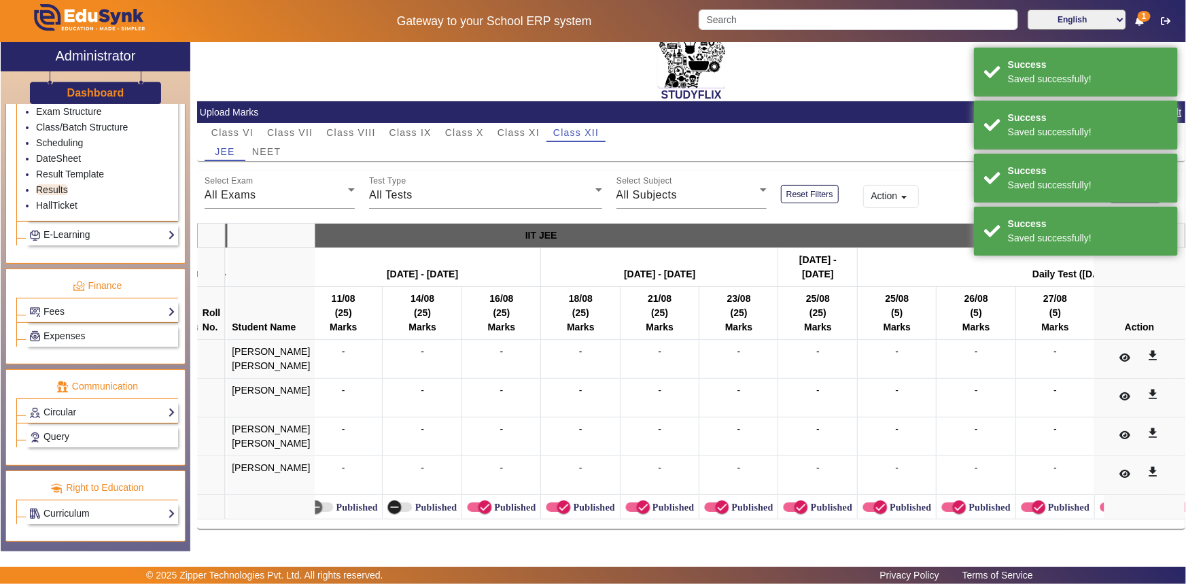
scroll to position [0, 9451]
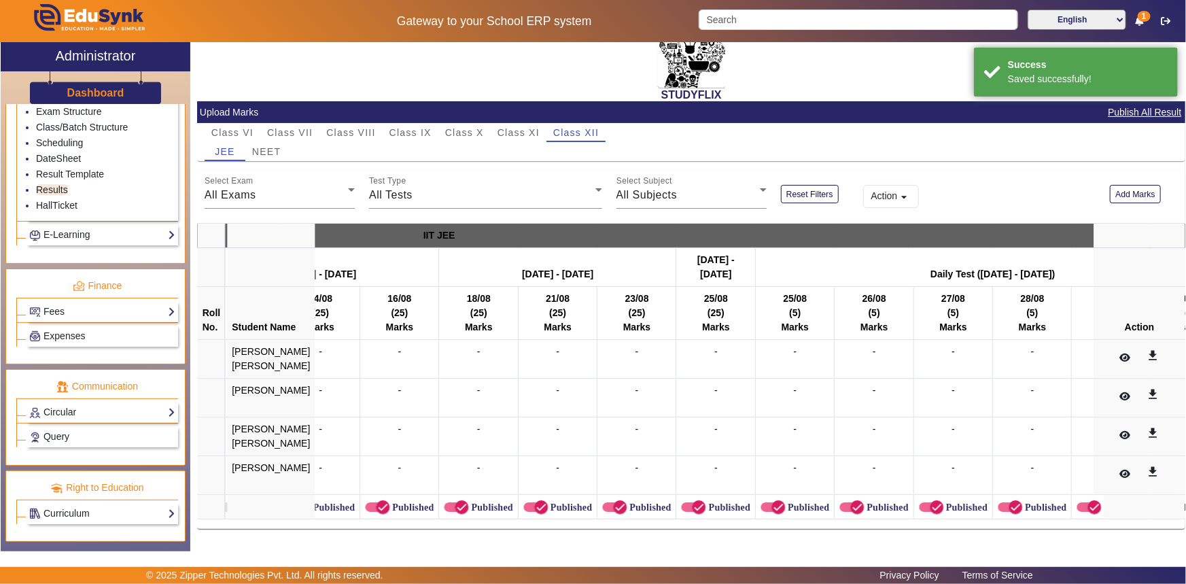
click at [390, 502] on label "Published" at bounding box center [412, 508] width 44 height 12
click at [386, 502] on button "Published" at bounding box center [377, 507] width 24 height 10
click at [468, 502] on label "Published" at bounding box center [490, 508] width 44 height 12
click at [452, 502] on button "Published" at bounding box center [456, 507] width 24 height 10
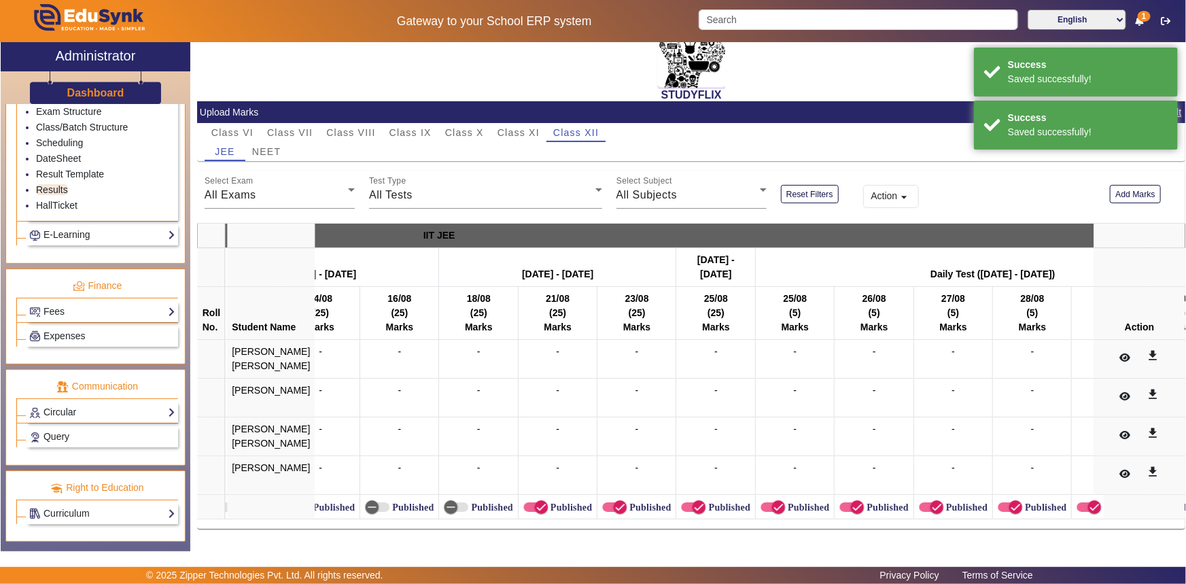
click at [548, 507] on label "Published" at bounding box center [570, 508] width 44 height 12
click at [533, 507] on button "Published" at bounding box center [536, 507] width 24 height 10
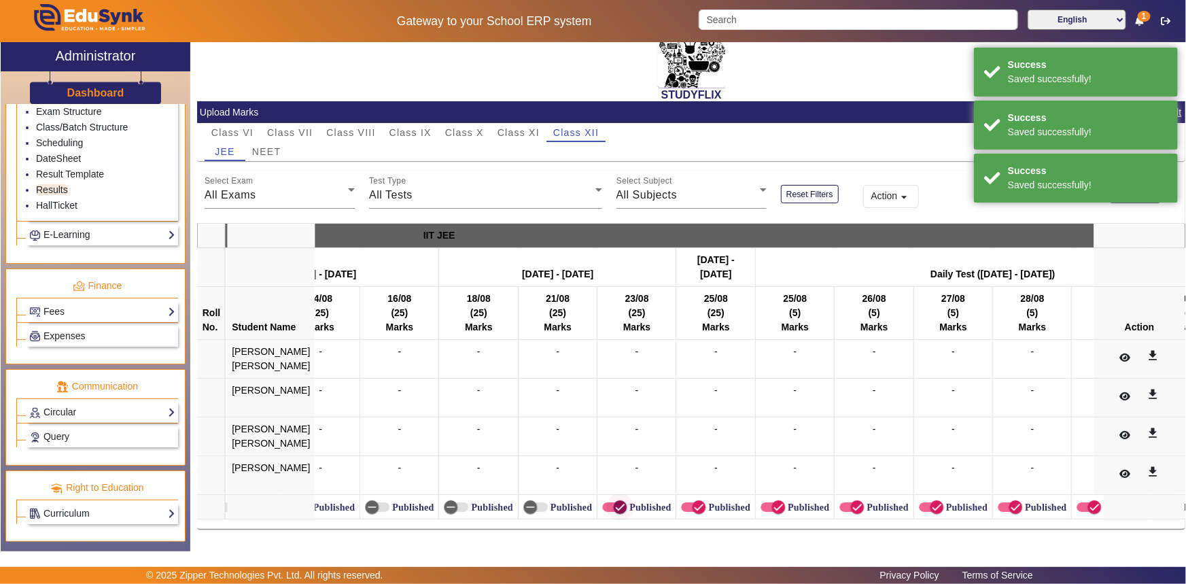
click at [614, 504] on icon "button" at bounding box center [620, 507] width 12 height 12
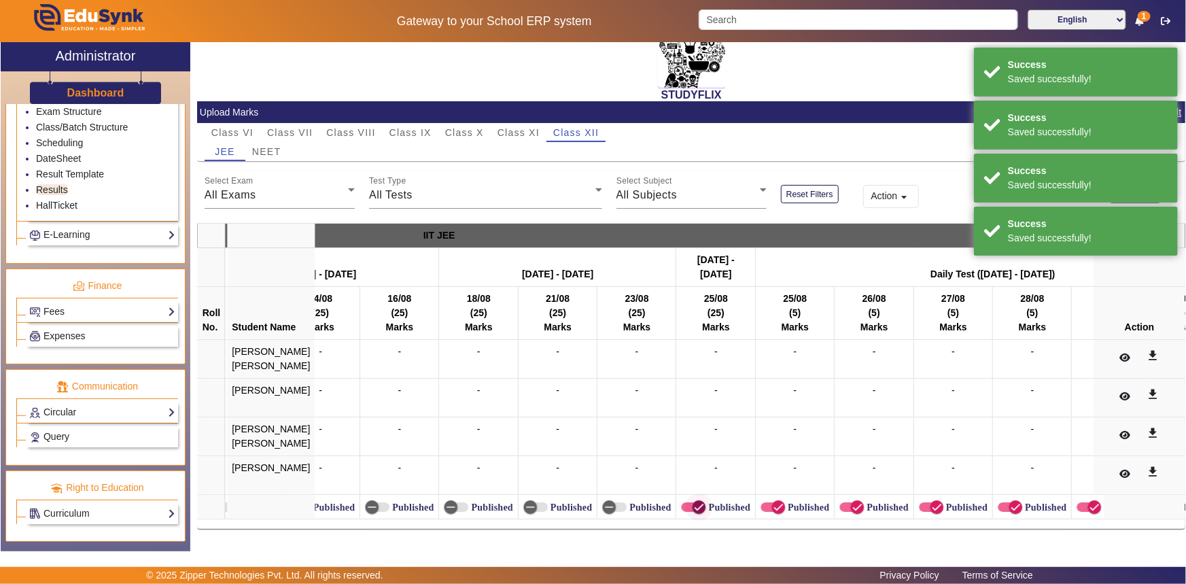
click at [695, 507] on icon "button" at bounding box center [699, 507] width 8 height 1
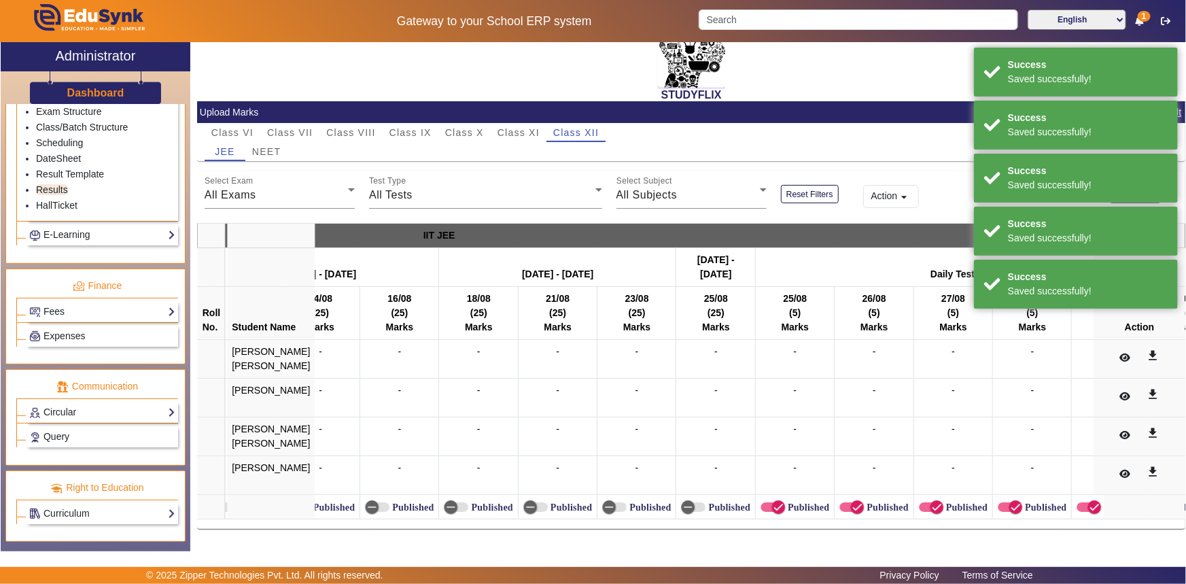
click at [785, 502] on label "Published" at bounding box center [807, 508] width 44 height 12
click at [768, 502] on button "Published" at bounding box center [773, 507] width 24 height 10
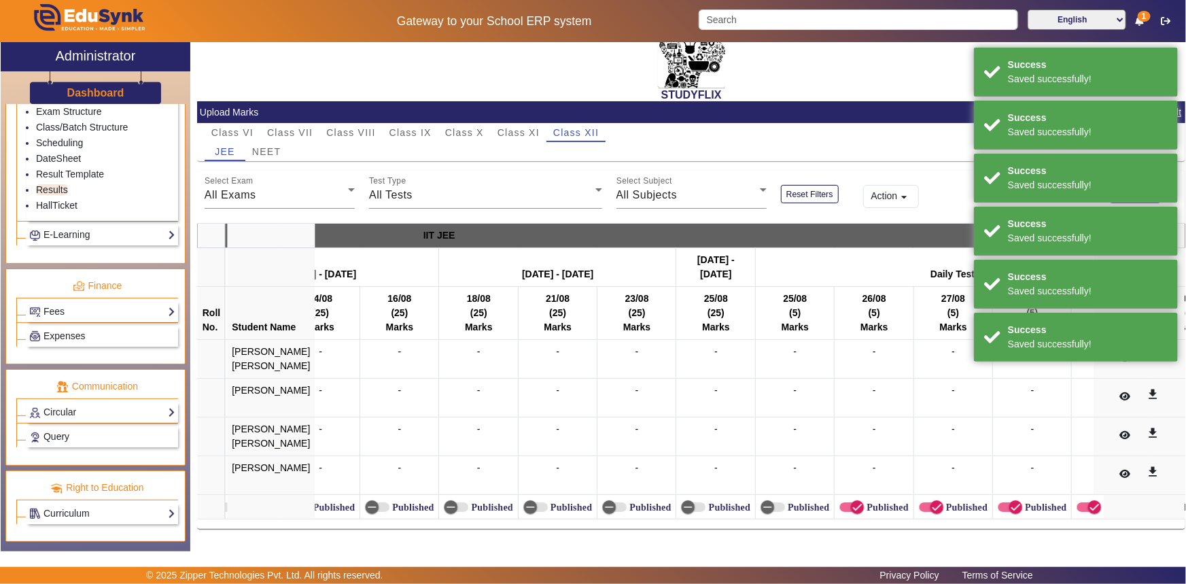
click at [864, 503] on label "Published" at bounding box center [886, 508] width 44 height 12
click at [846, 503] on button "Published" at bounding box center [852, 507] width 24 height 10
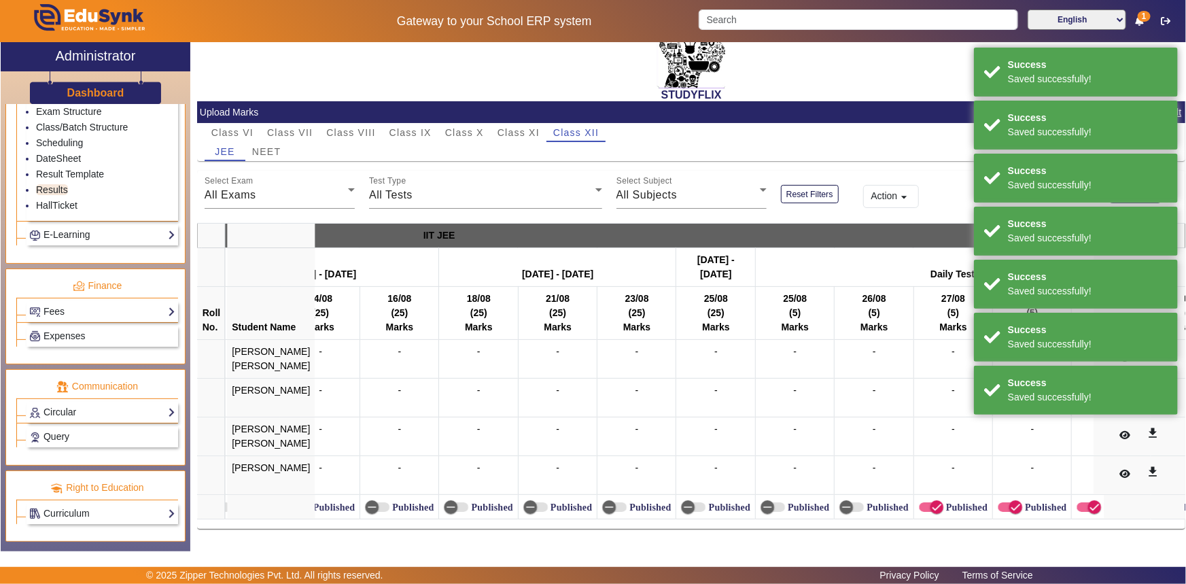
click at [931, 500] on mat-slide-toggle "Published" at bounding box center [953, 507] width 69 height 14
click at [963, 502] on td "Published" at bounding box center [953, 507] width 79 height 24
click at [952, 502] on label "Published" at bounding box center [966, 508] width 44 height 12
click at [944, 502] on button "Published" at bounding box center [931, 507] width 24 height 10
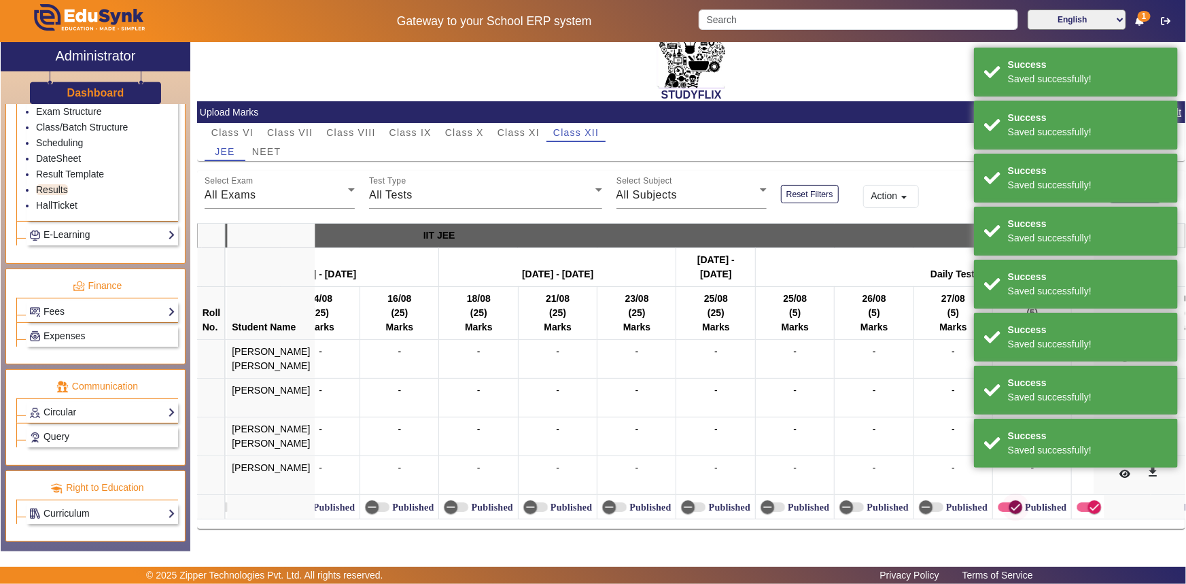
click at [1010, 501] on icon "button" at bounding box center [1016, 507] width 12 height 12
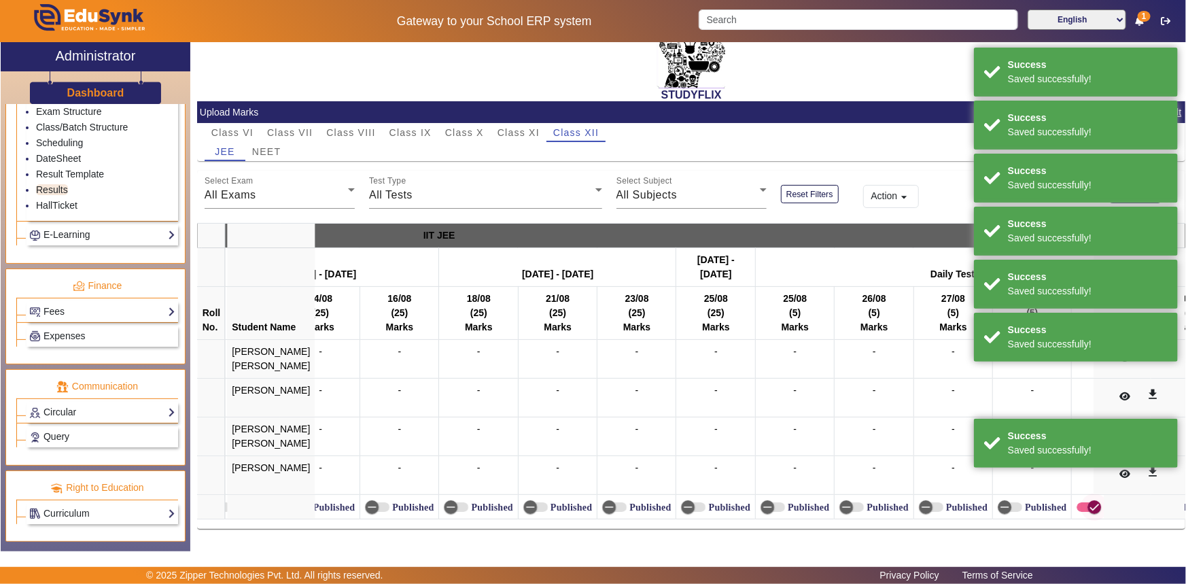
click at [1081, 495] on span "button" at bounding box center [1094, 507] width 27 height 27
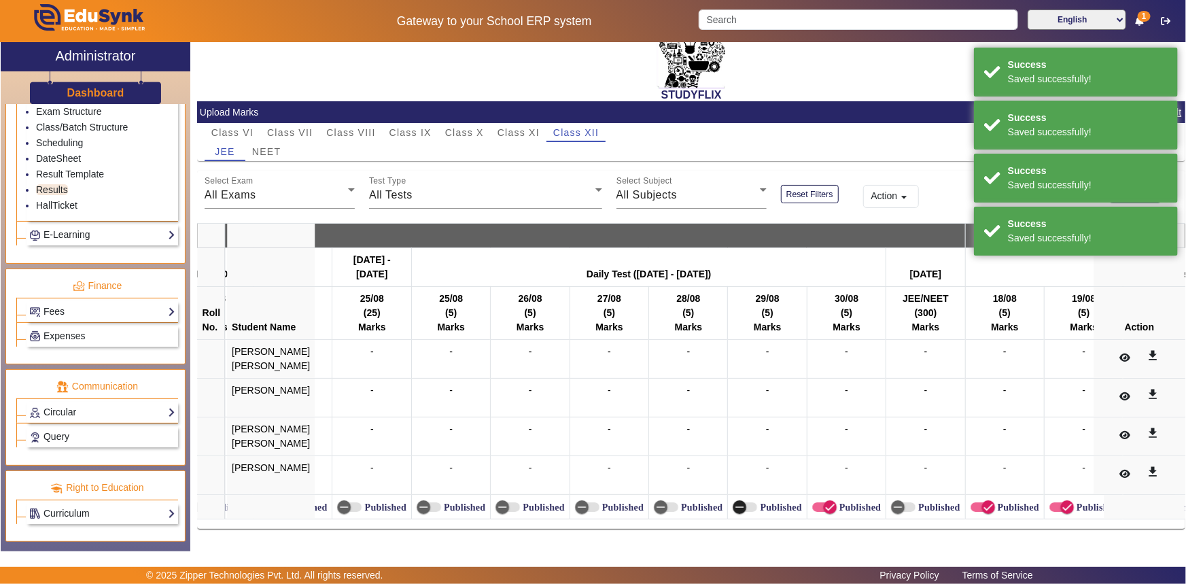
scroll to position [0, 9855]
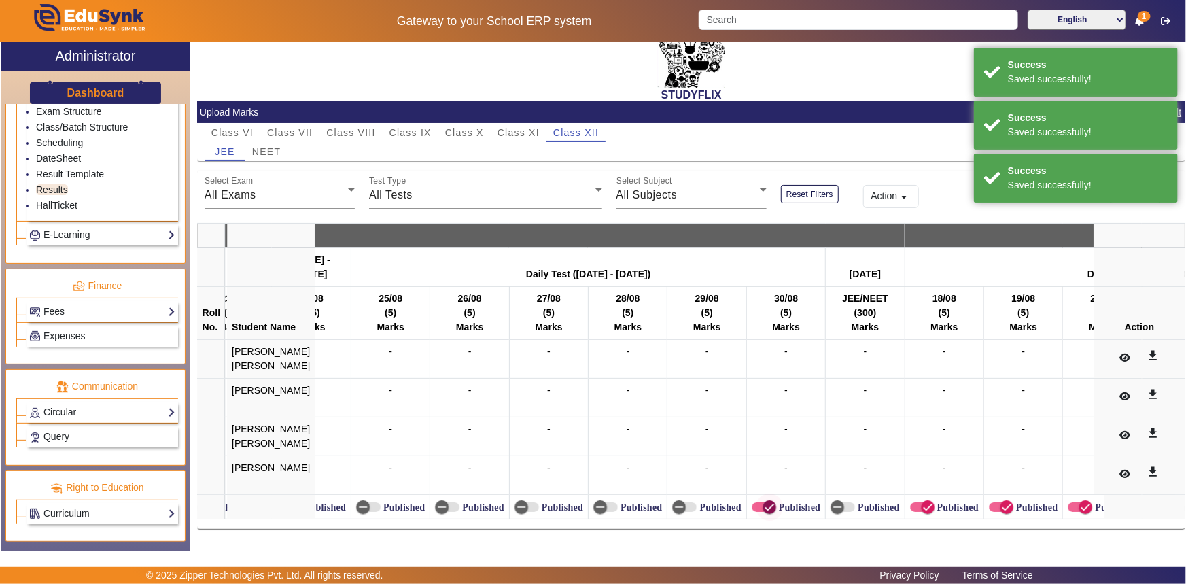
click at [756, 498] on span "button" at bounding box center [769, 507] width 27 height 27
click at [922, 501] on icon "button" at bounding box center [928, 507] width 12 height 12
click at [993, 494] on span "button" at bounding box center [1006, 507] width 27 height 27
click at [1072, 504] on span "button" at bounding box center [1085, 507] width 27 height 27
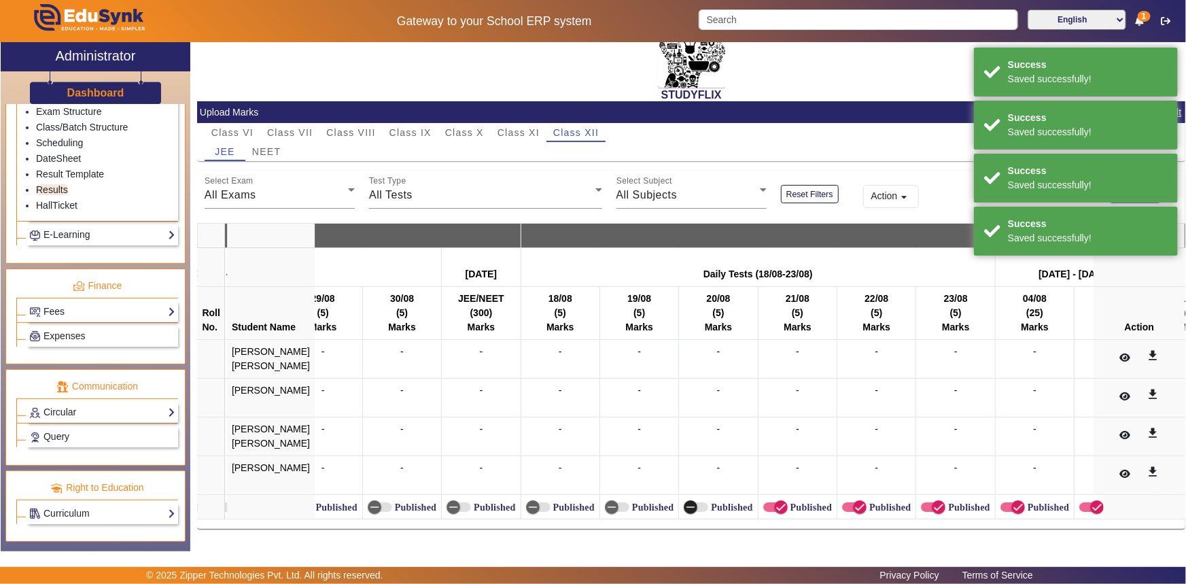
scroll to position [0, 10249]
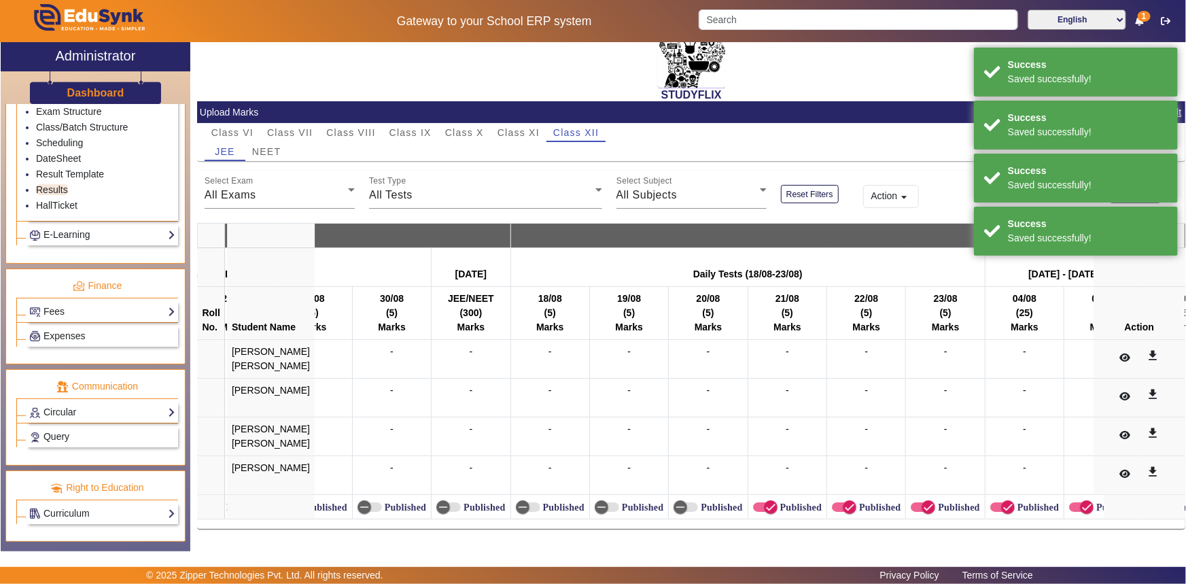
click at [778, 502] on label "Published" at bounding box center [800, 508] width 44 height 12
click at [766, 502] on button "Published" at bounding box center [765, 507] width 24 height 10
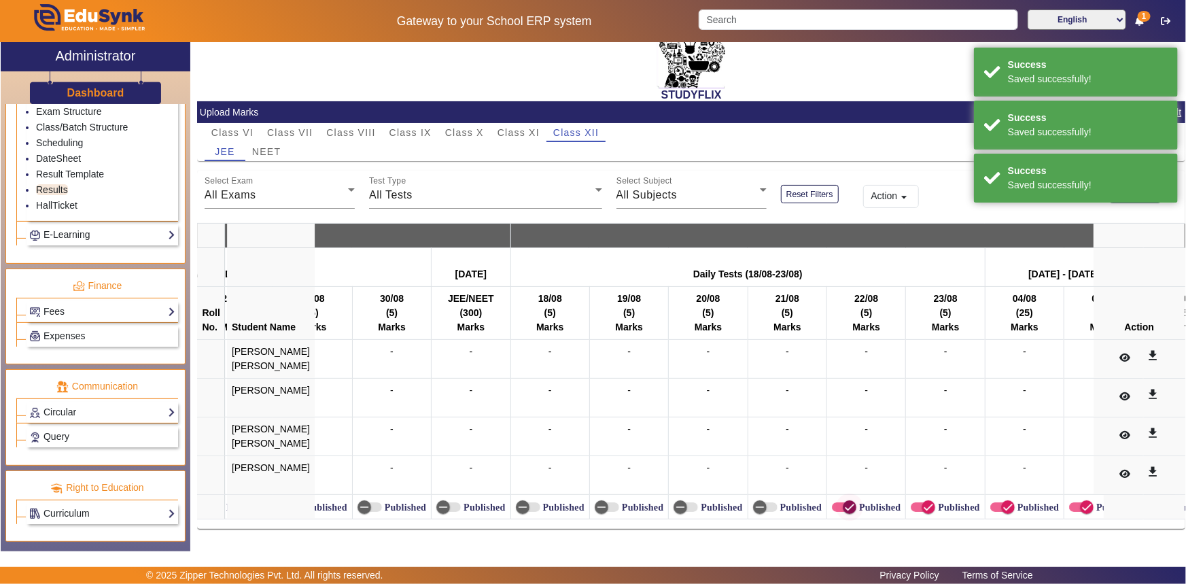
drag, startPoint x: 819, startPoint y: 502, endPoint x: 867, endPoint y: 504, distance: 48.3
click at [844, 502] on icon "button" at bounding box center [850, 507] width 12 height 12
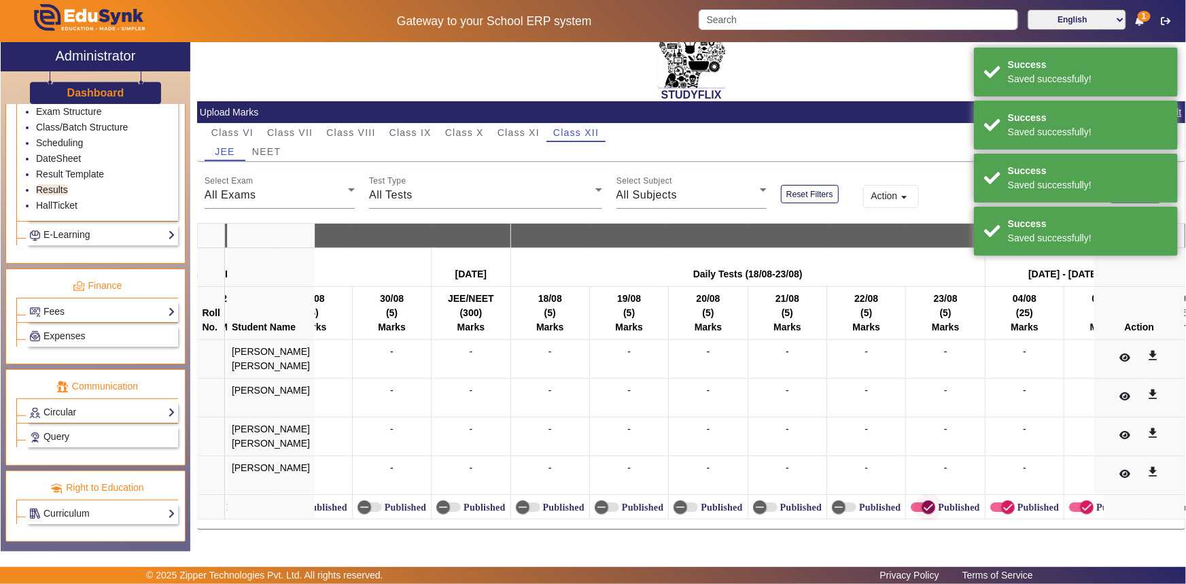
click at [923, 506] on icon "button" at bounding box center [929, 507] width 12 height 12
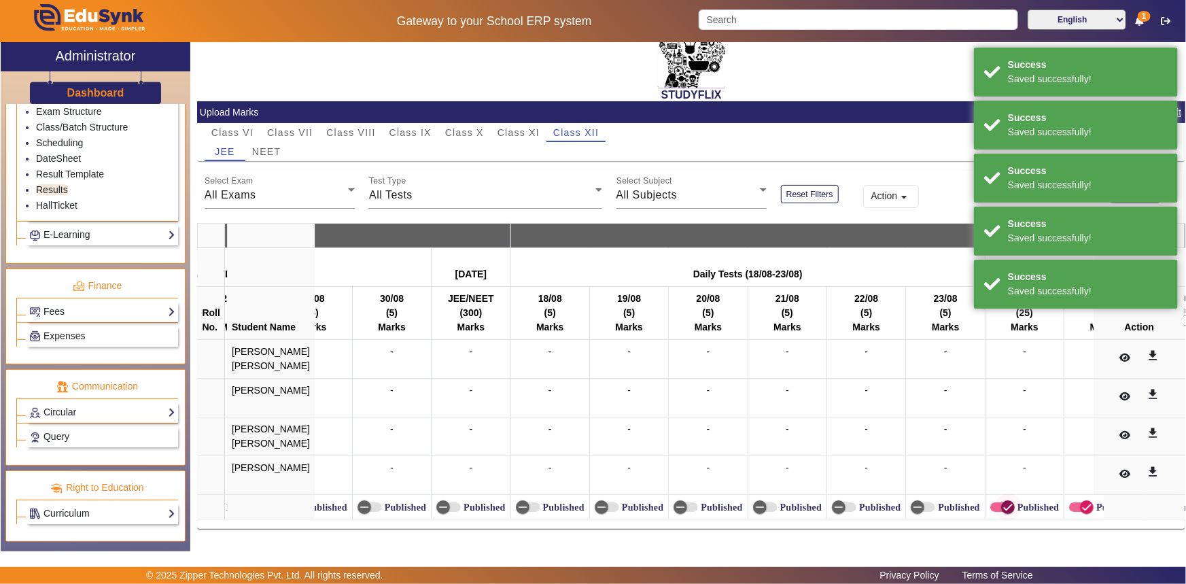
click at [995, 503] on span "button" at bounding box center [1008, 507] width 27 height 27
click at [1074, 499] on span "button" at bounding box center [1087, 507] width 27 height 27
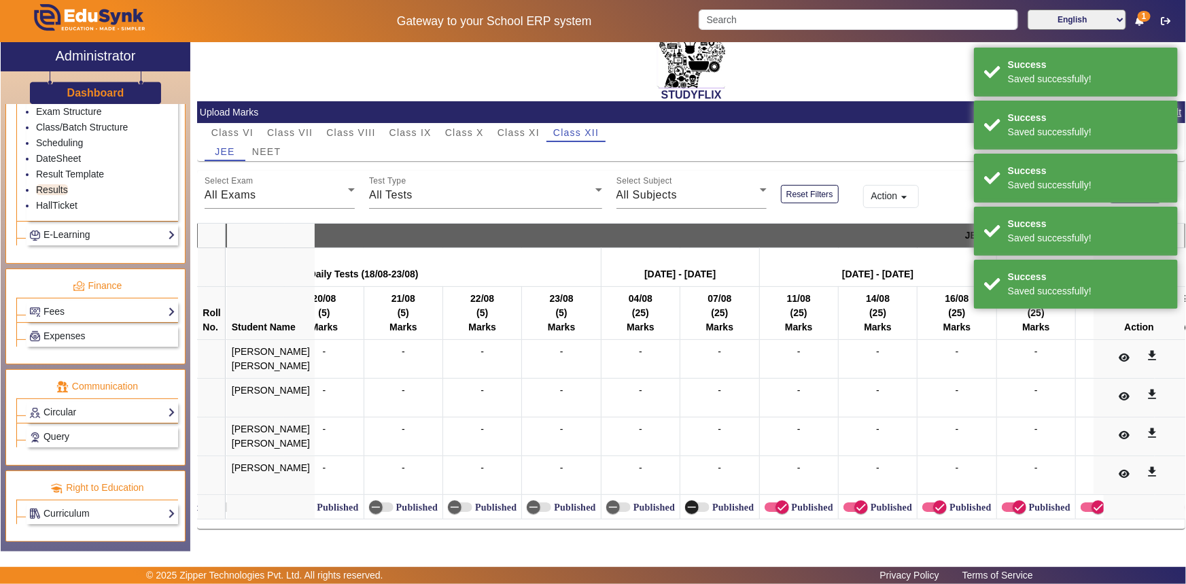
scroll to position [0, 10644]
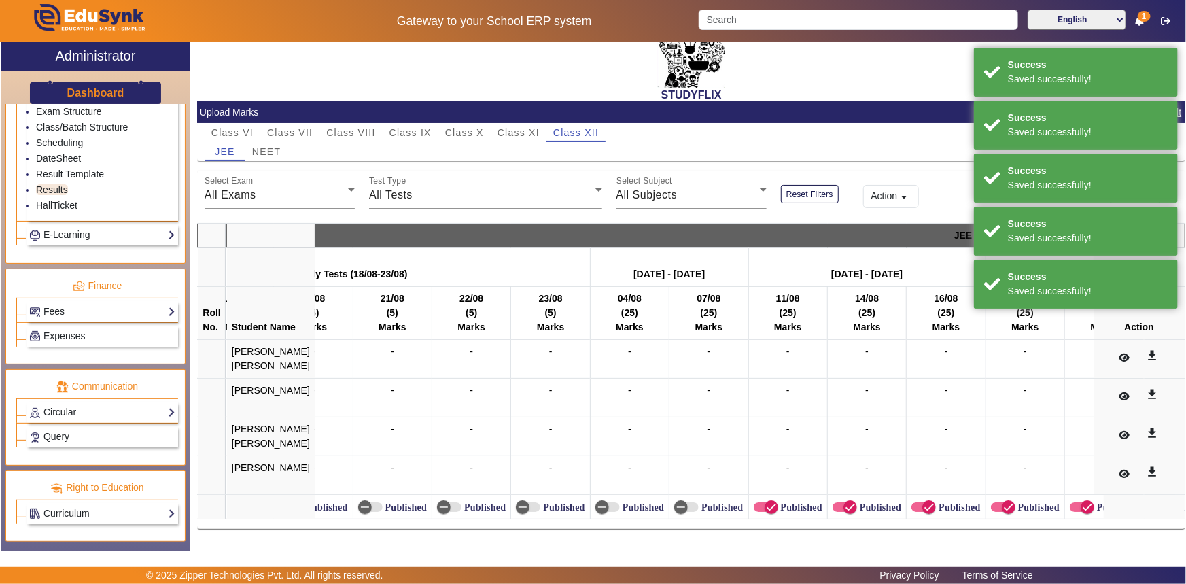
click at [787, 502] on label "Published" at bounding box center [800, 508] width 44 height 12
click at [778, 502] on button "Published" at bounding box center [766, 507] width 24 height 10
click at [857, 503] on label "Published" at bounding box center [879, 508] width 44 height 12
click at [853, 503] on button "Published" at bounding box center [845, 507] width 24 height 10
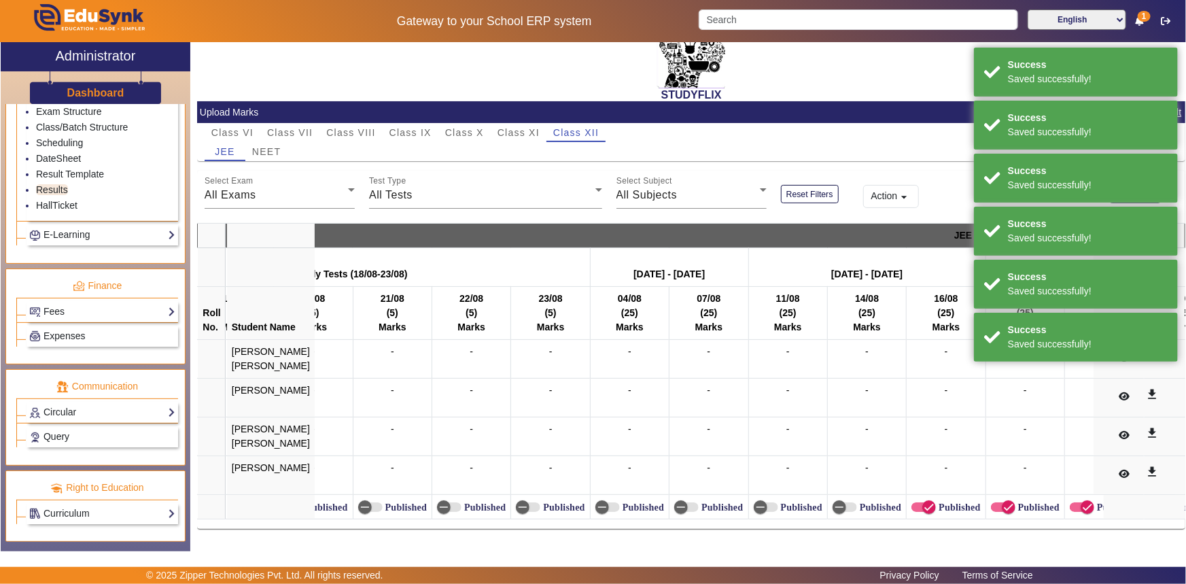
click at [936, 502] on label "Published" at bounding box center [958, 508] width 44 height 12
click at [926, 502] on button "Published" at bounding box center [924, 507] width 24 height 10
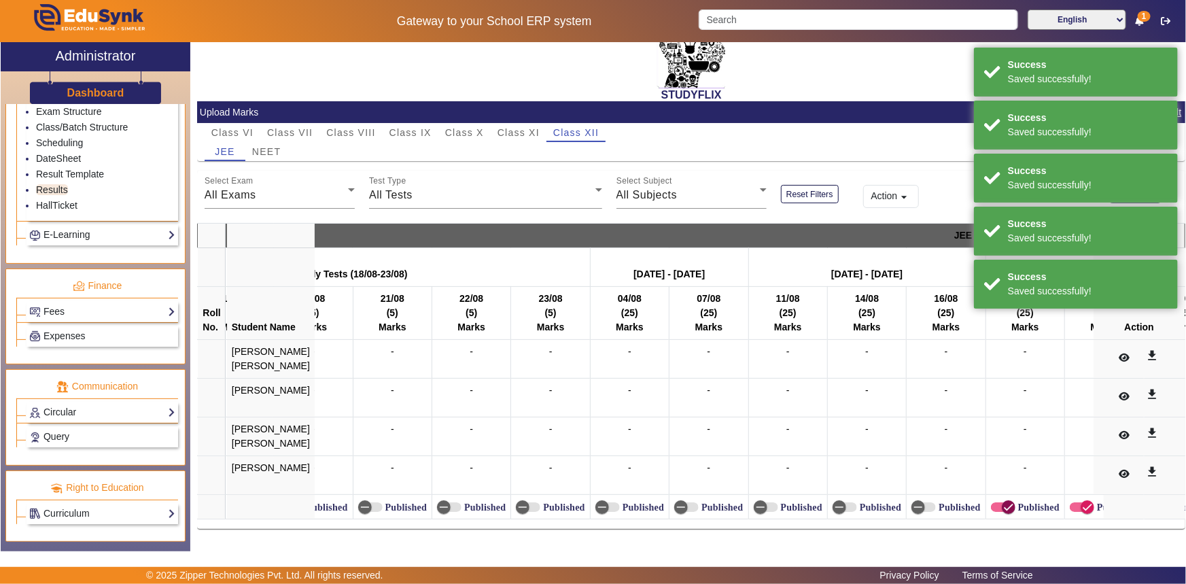
click at [995, 501] on span "button" at bounding box center [1008, 507] width 27 height 27
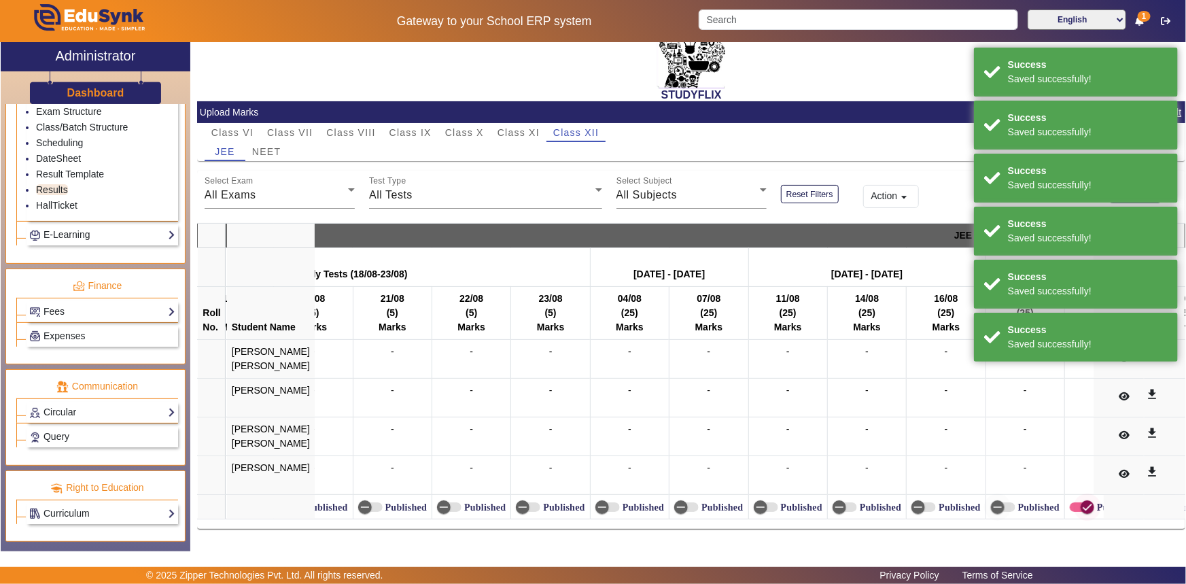
click at [1082, 501] on icon "button" at bounding box center [1088, 507] width 12 height 12
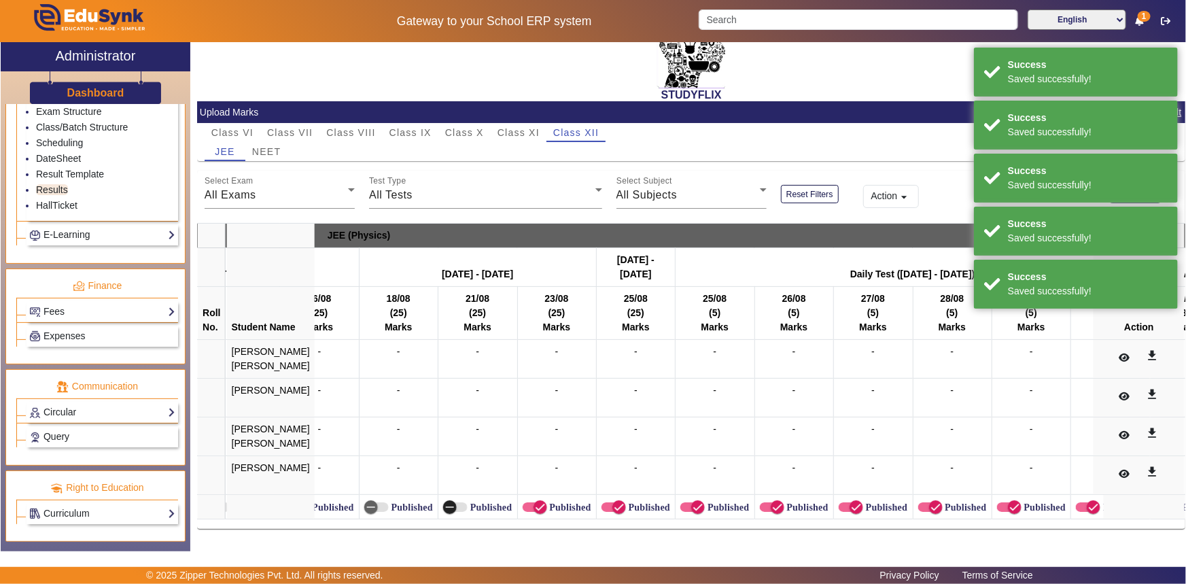
scroll to position [0, 11282]
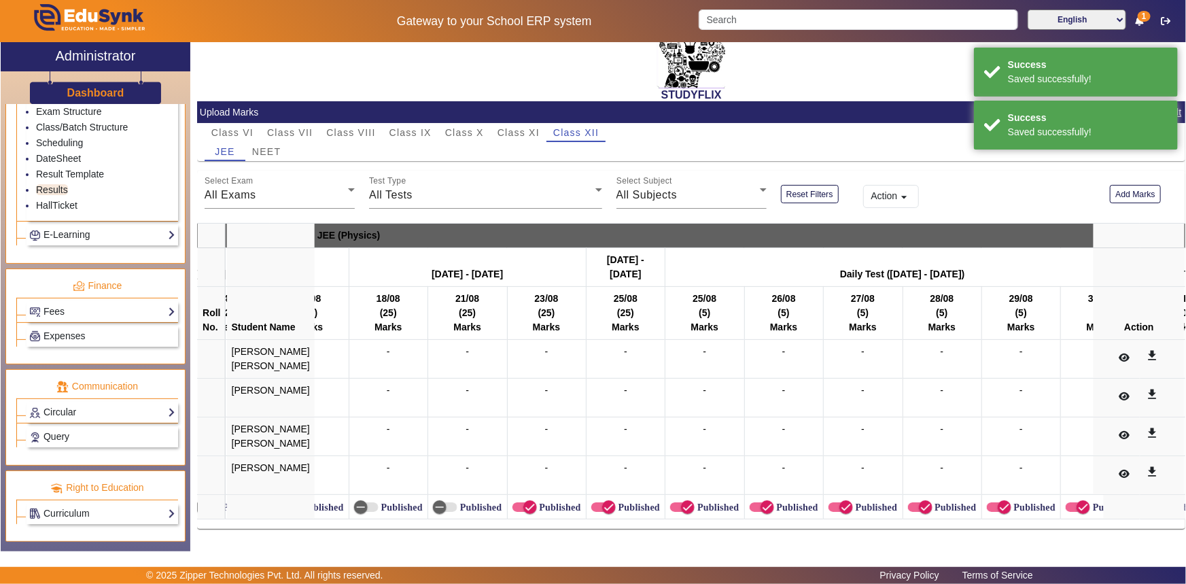
click at [553, 502] on label "Published" at bounding box center [559, 508] width 44 height 12
click at [537, 502] on button "Published" at bounding box center [525, 507] width 24 height 10
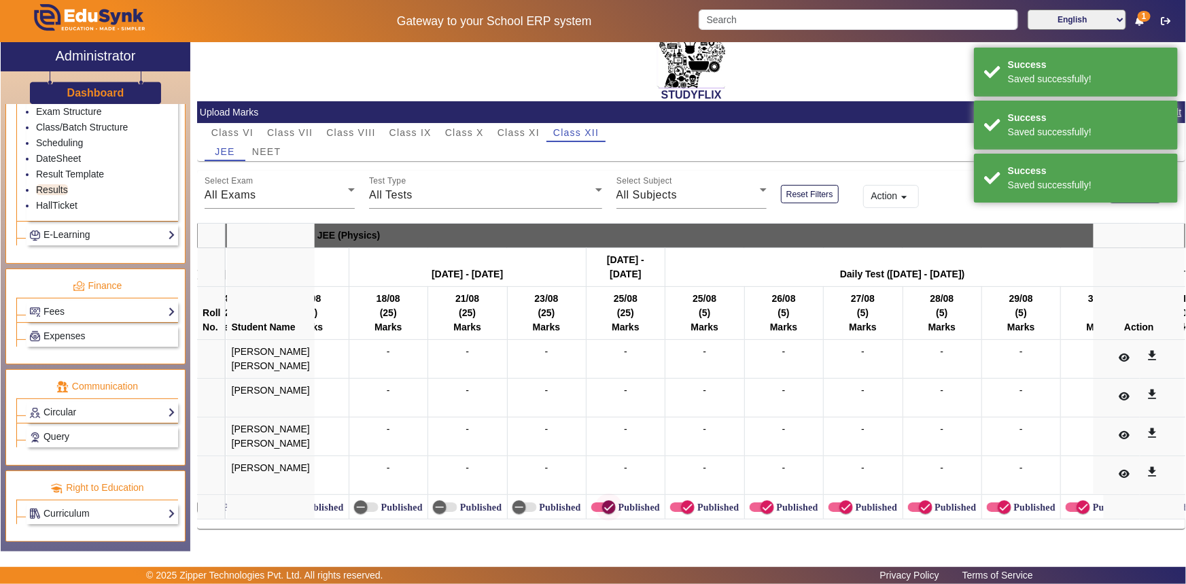
click at [596, 501] on span "button" at bounding box center [609, 507] width 27 height 27
click at [696, 504] on label "Published" at bounding box center [717, 508] width 44 height 12
click at [695, 504] on button "Published" at bounding box center [682, 507] width 24 height 10
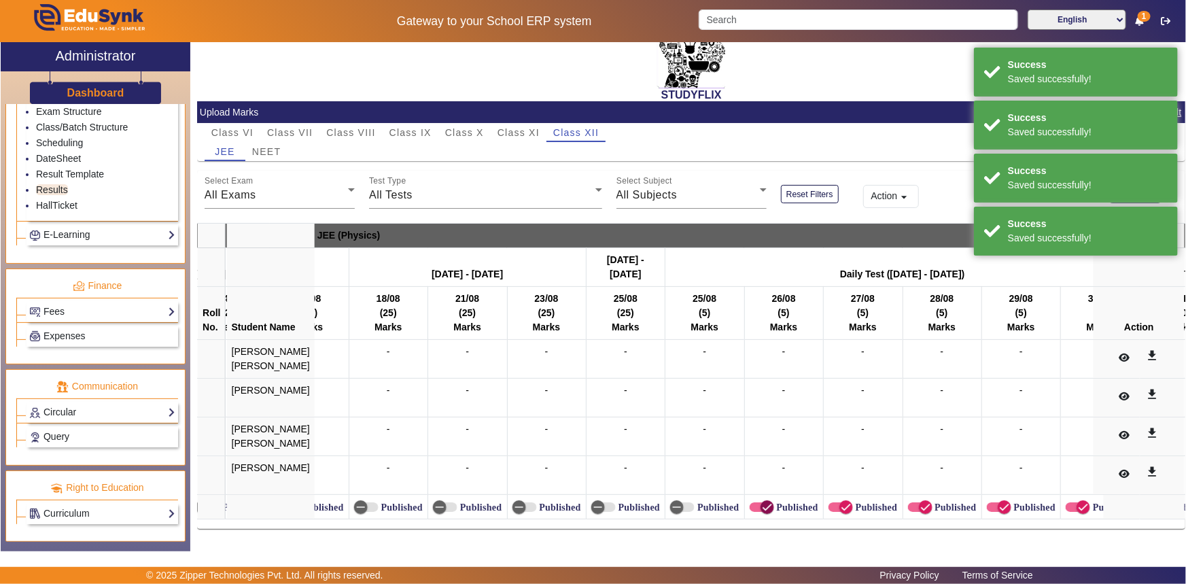
click at [761, 503] on icon "button" at bounding box center [767, 507] width 12 height 12
click at [842, 507] on icon "button" at bounding box center [846, 507] width 8 height 1
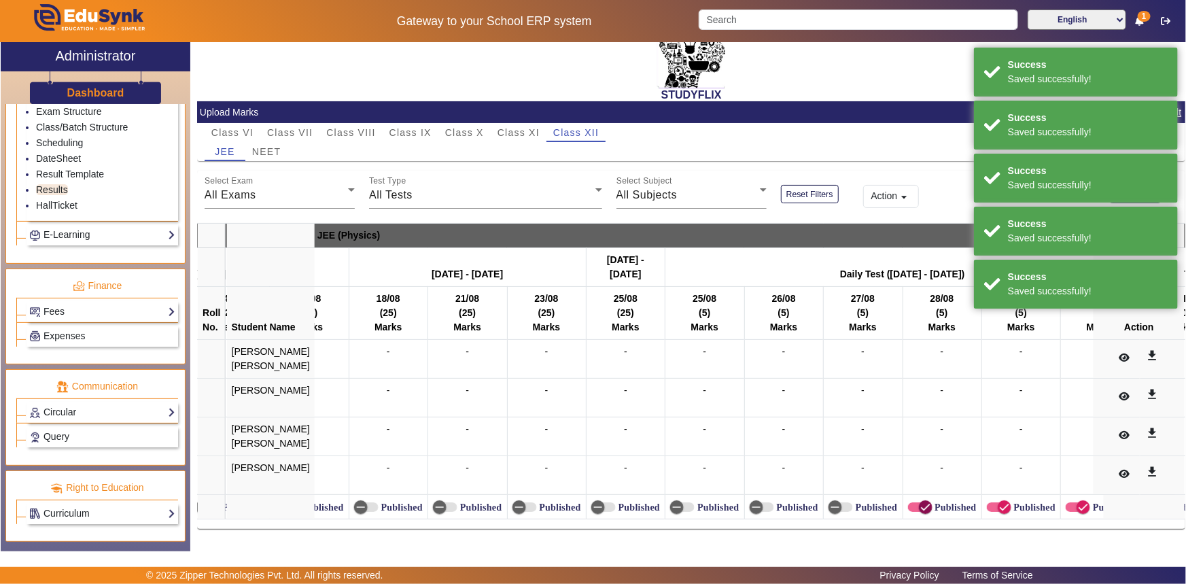
click at [920, 501] on icon "button" at bounding box center [926, 507] width 12 height 12
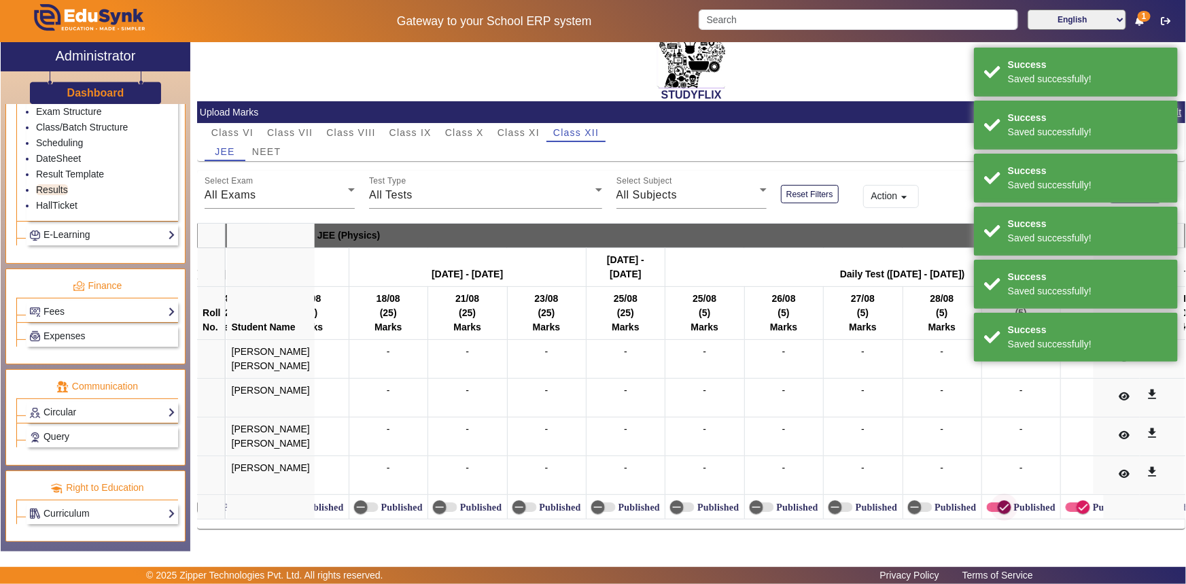
drag, startPoint x: 975, startPoint y: 498, endPoint x: 1021, endPoint y: 497, distance: 45.6
click at [999, 501] on icon "button" at bounding box center [1005, 507] width 12 height 12
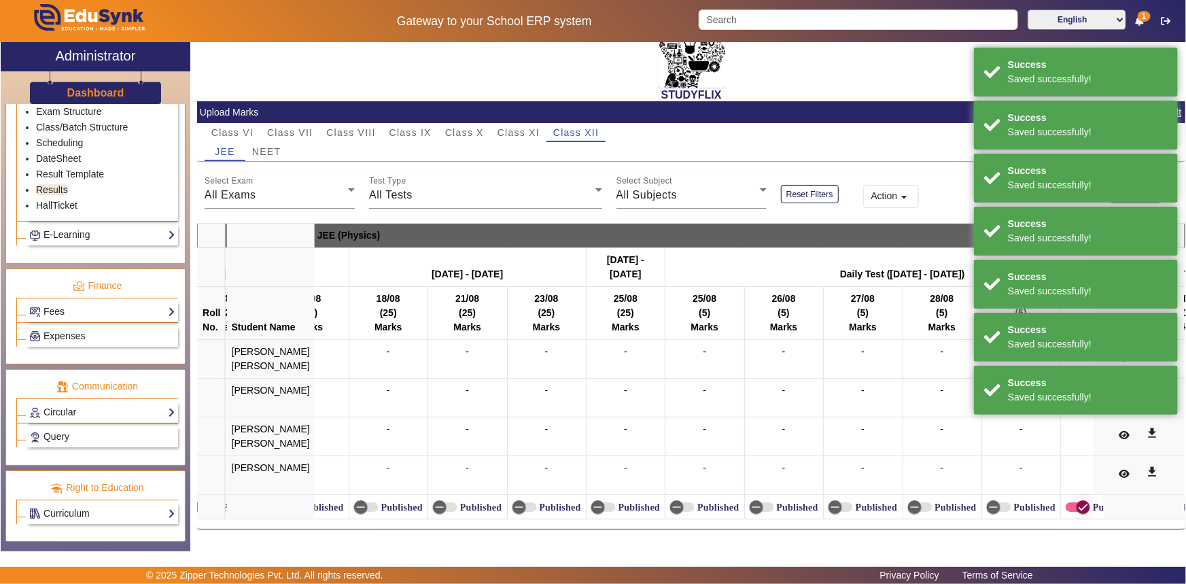
click at [1070, 497] on span "button" at bounding box center [1083, 507] width 27 height 27
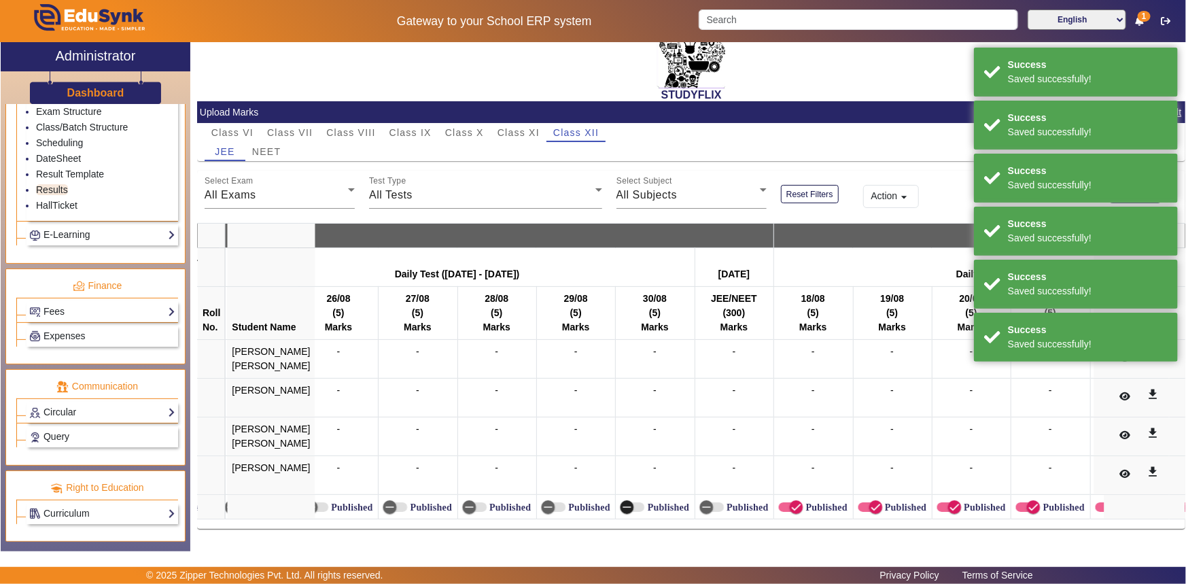
scroll to position [0, 11747]
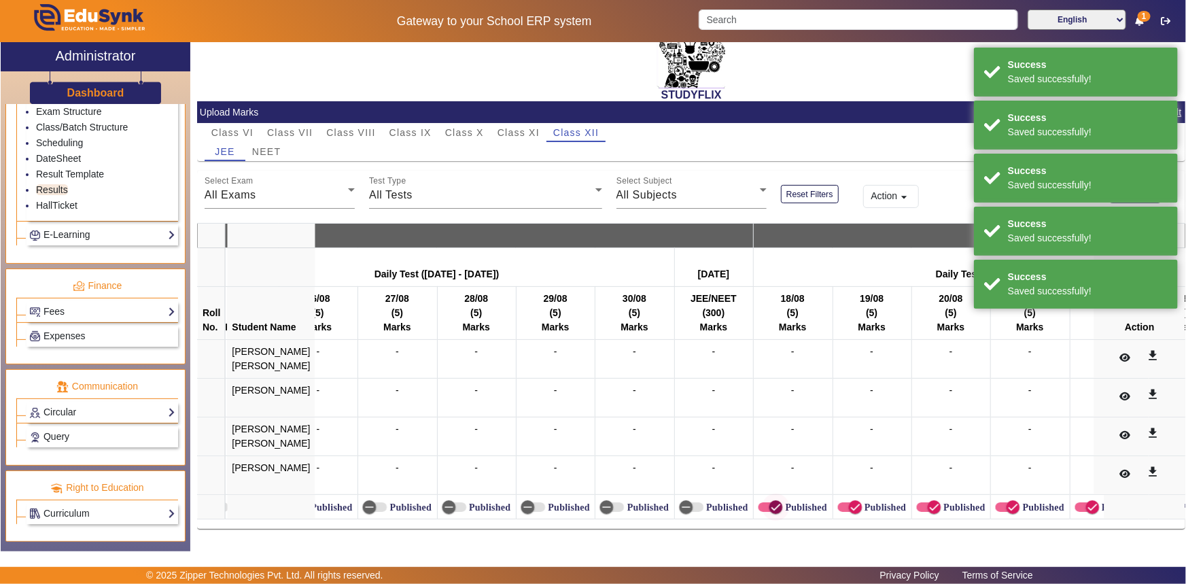
click at [763, 498] on span "button" at bounding box center [776, 507] width 27 height 27
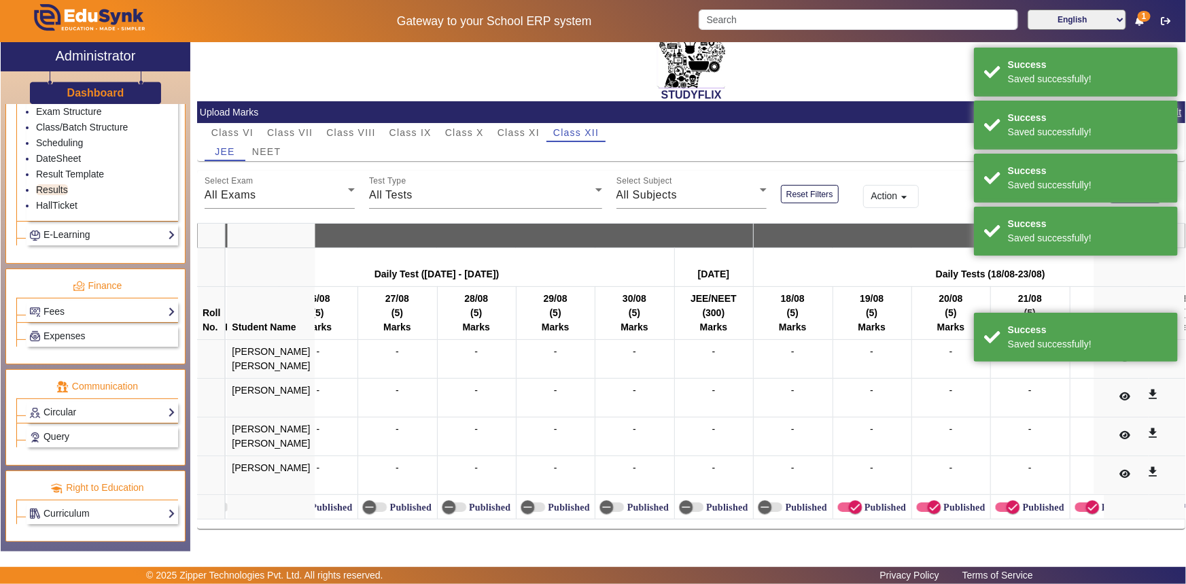
click at [863, 502] on label "Published" at bounding box center [885, 508] width 44 height 12
click at [843, 502] on button "Published" at bounding box center [850, 507] width 24 height 10
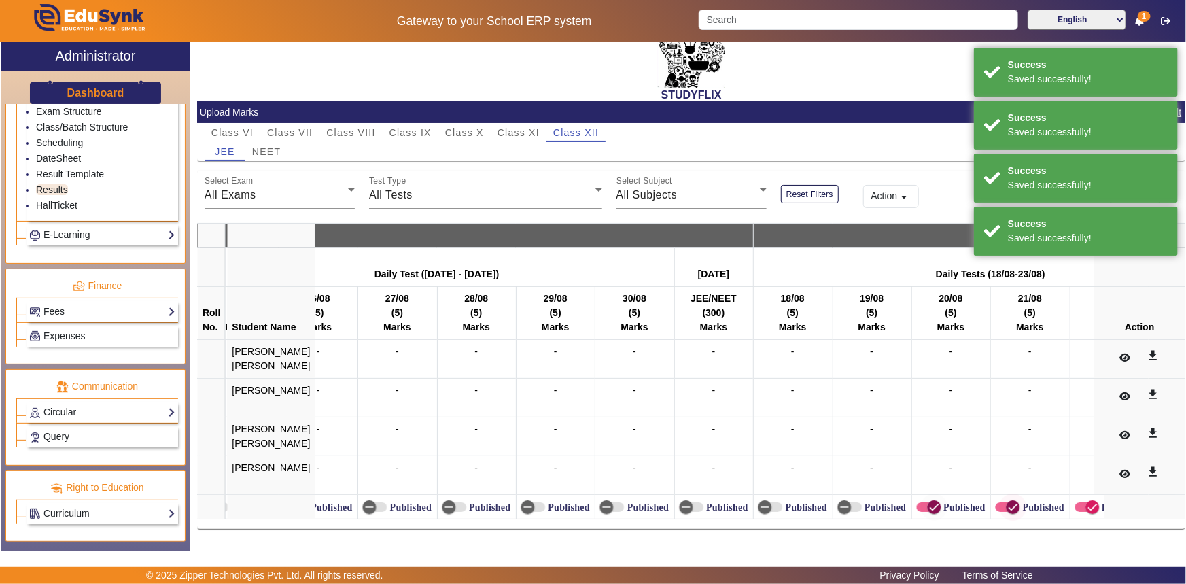
drag, startPoint x: 910, startPoint y: 502, endPoint x: 978, endPoint y: 502, distance: 67.3
click at [929, 502] on icon "button" at bounding box center [935, 507] width 12 height 12
drag, startPoint x: 979, startPoint y: 502, endPoint x: 1051, endPoint y: 502, distance: 72.1
click at [1007, 502] on span "button" at bounding box center [1014, 507] width 14 height 14
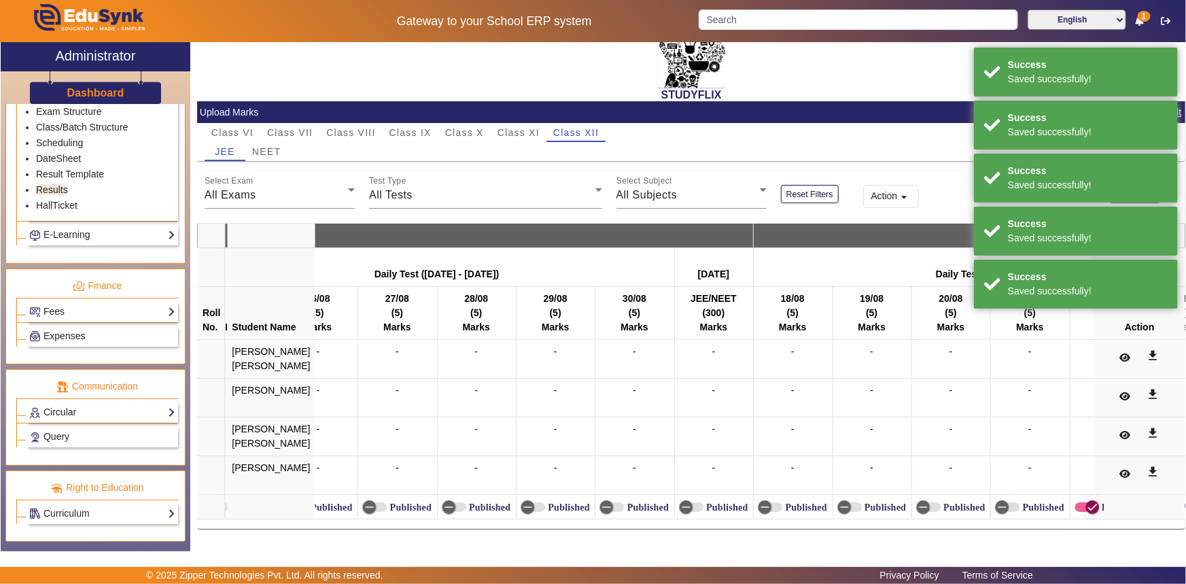
click at [1087, 502] on icon "button" at bounding box center [1093, 507] width 12 height 12
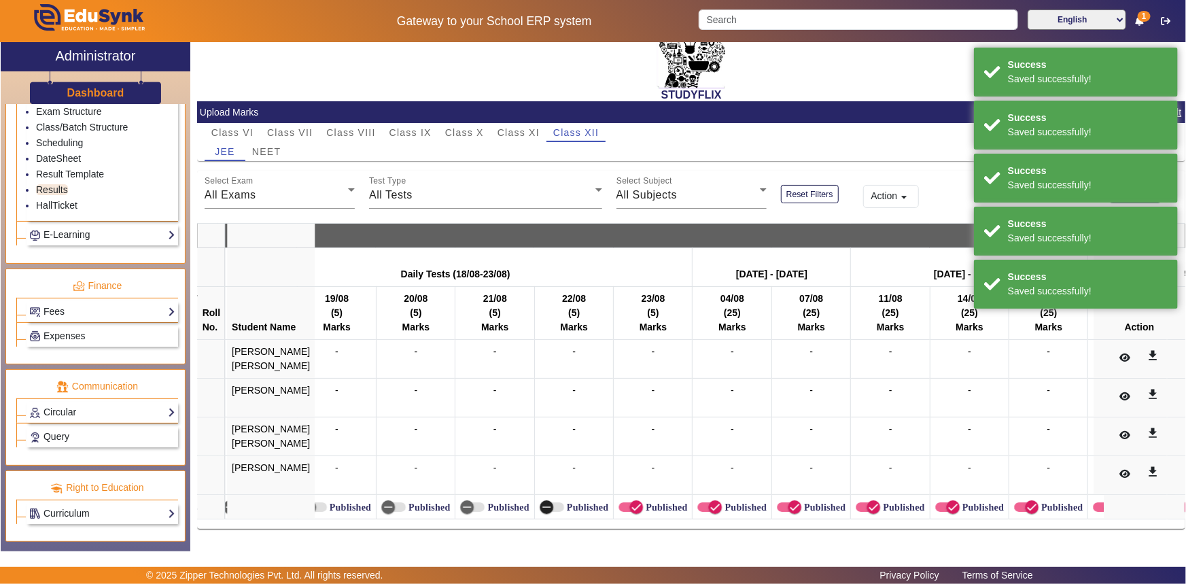
scroll to position [0, 12304]
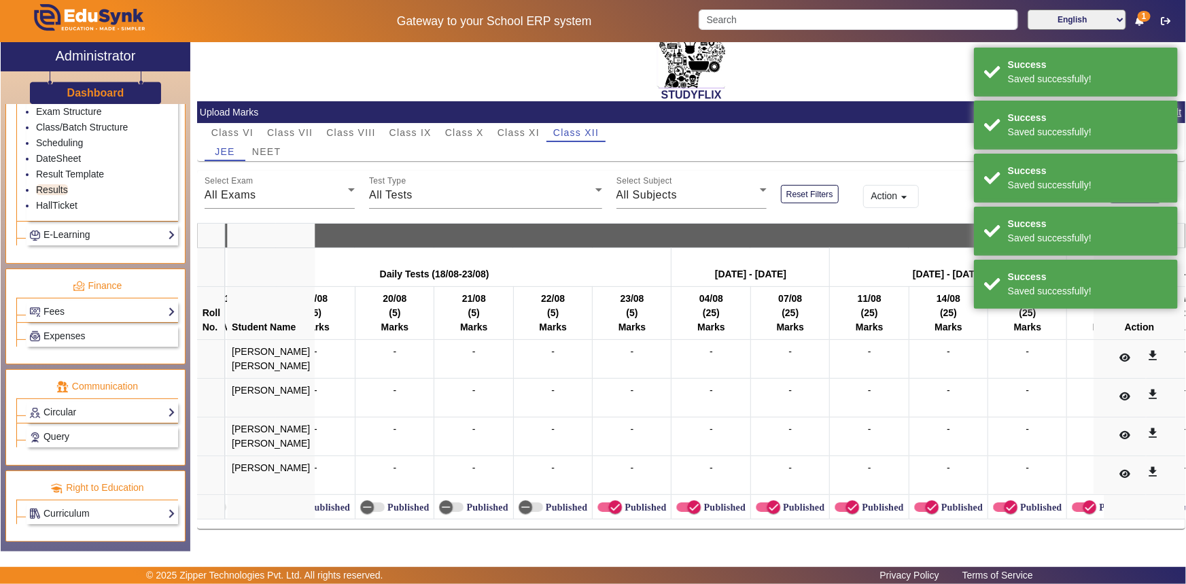
click at [622, 503] on label "Published" at bounding box center [644, 508] width 44 height 12
click at [611, 503] on button "Published" at bounding box center [610, 507] width 24 height 10
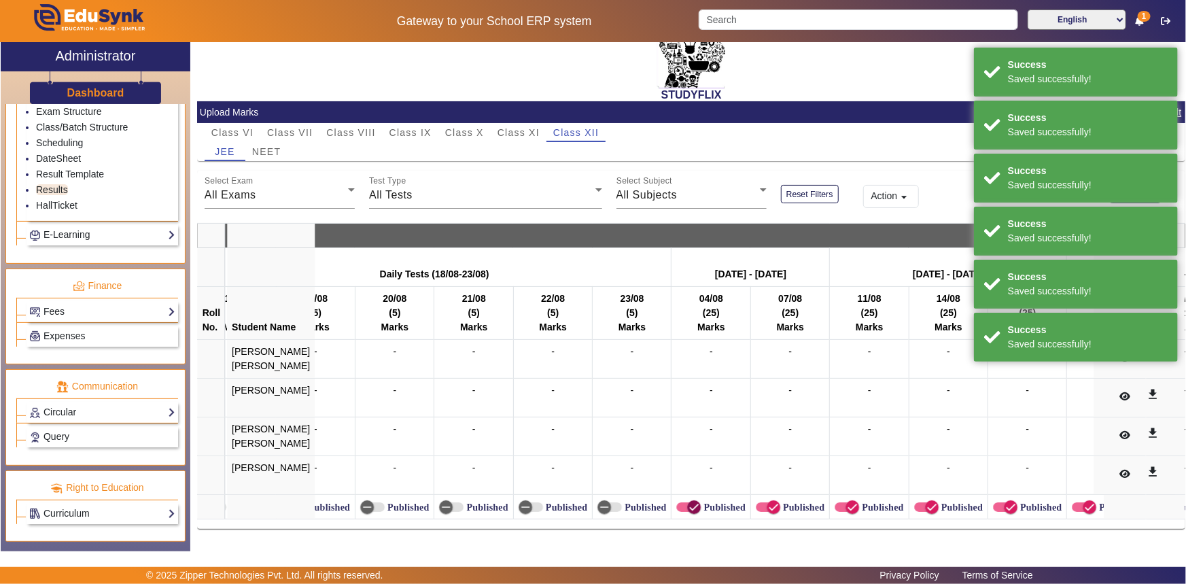
click at [687, 501] on span "button" at bounding box center [694, 507] width 14 height 14
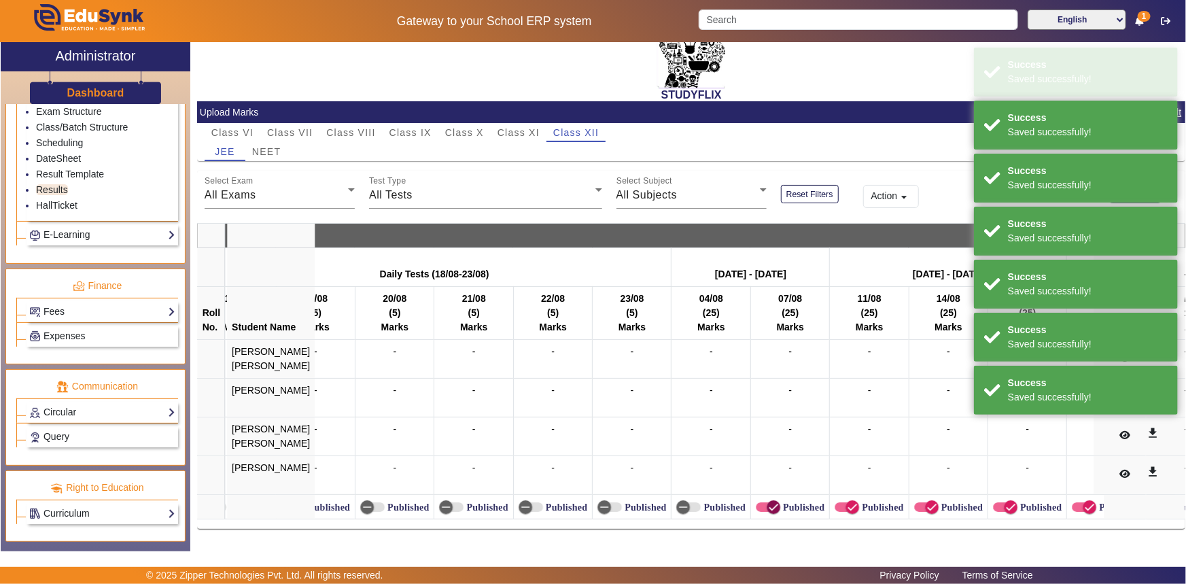
click at [768, 501] on icon "button" at bounding box center [774, 507] width 12 height 12
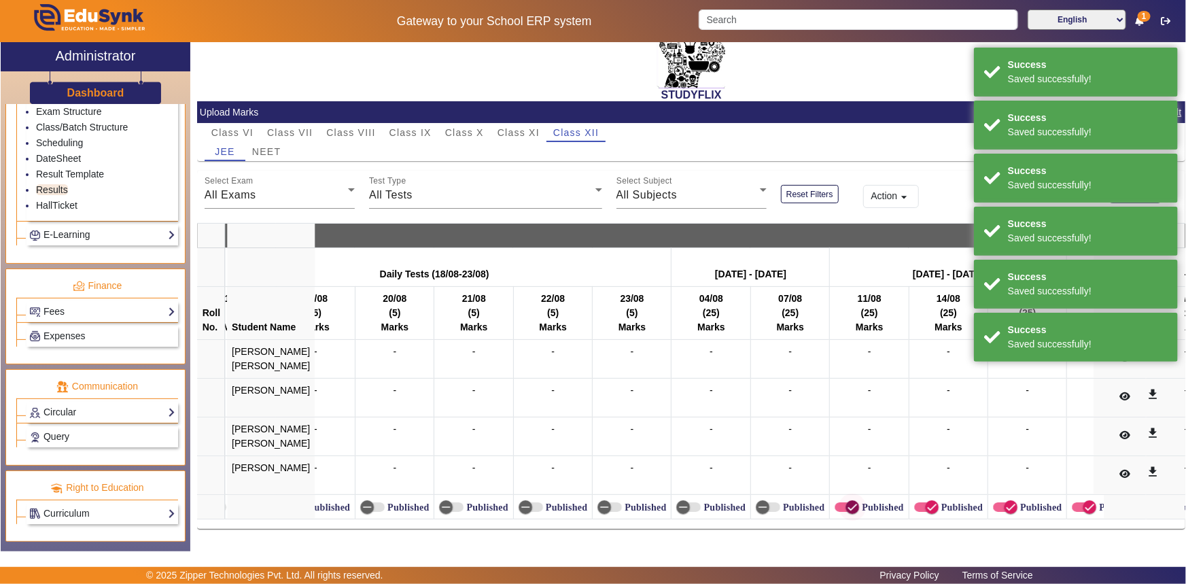
click at [839, 502] on span "button" at bounding box center [852, 507] width 27 height 27
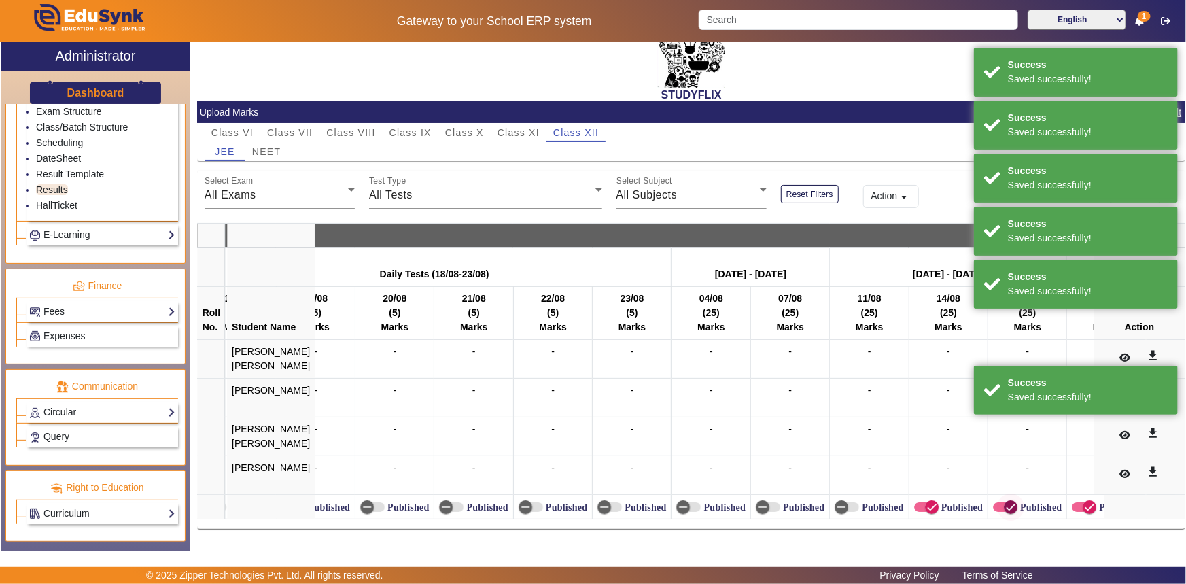
drag, startPoint x: 917, startPoint y: 500, endPoint x: 980, endPoint y: 500, distance: 62.6
click at [939, 502] on label "Published" at bounding box center [961, 508] width 44 height 12
click at [930, 502] on button "Published" at bounding box center [926, 507] width 24 height 10
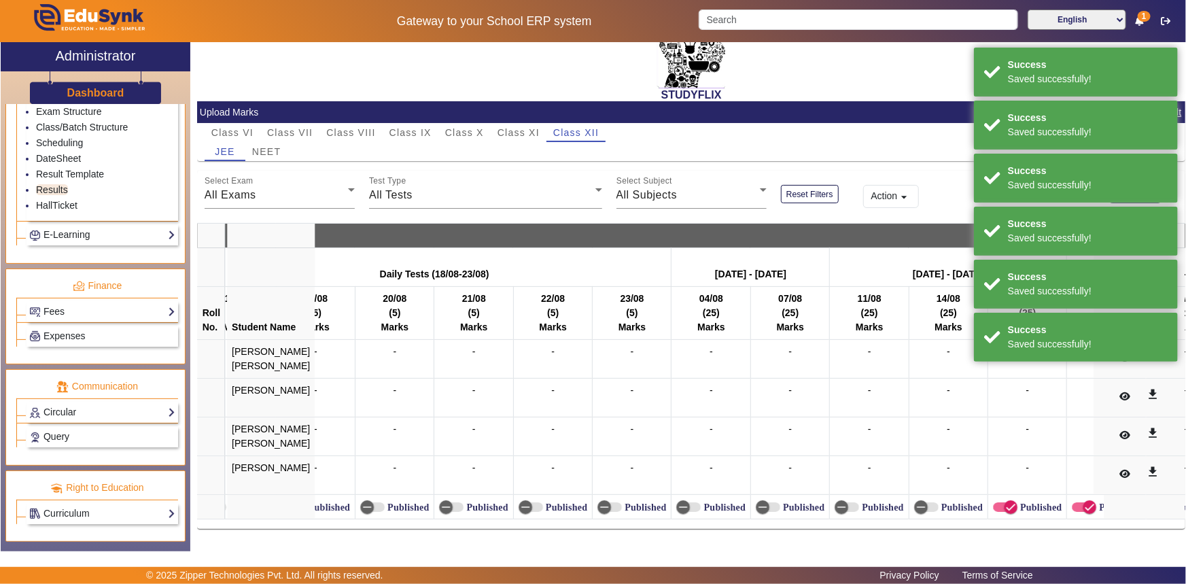
click at [1018, 502] on label "Published" at bounding box center [1040, 508] width 44 height 12
click at [998, 502] on button "Published" at bounding box center [1005, 507] width 24 height 10
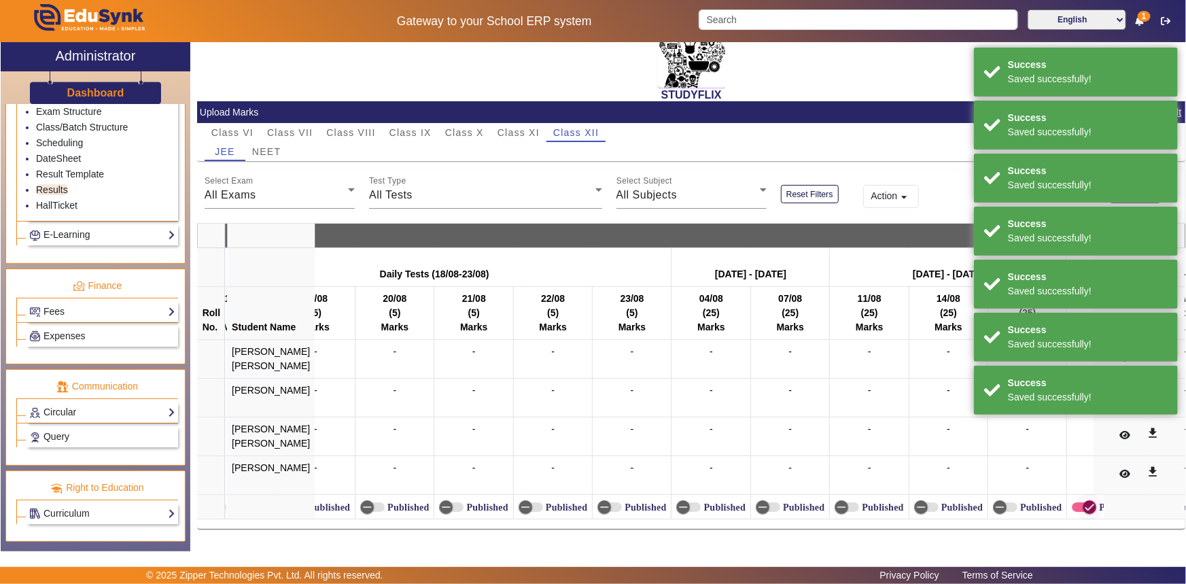
click at [1076, 500] on span "button" at bounding box center [1089, 507] width 27 height 27
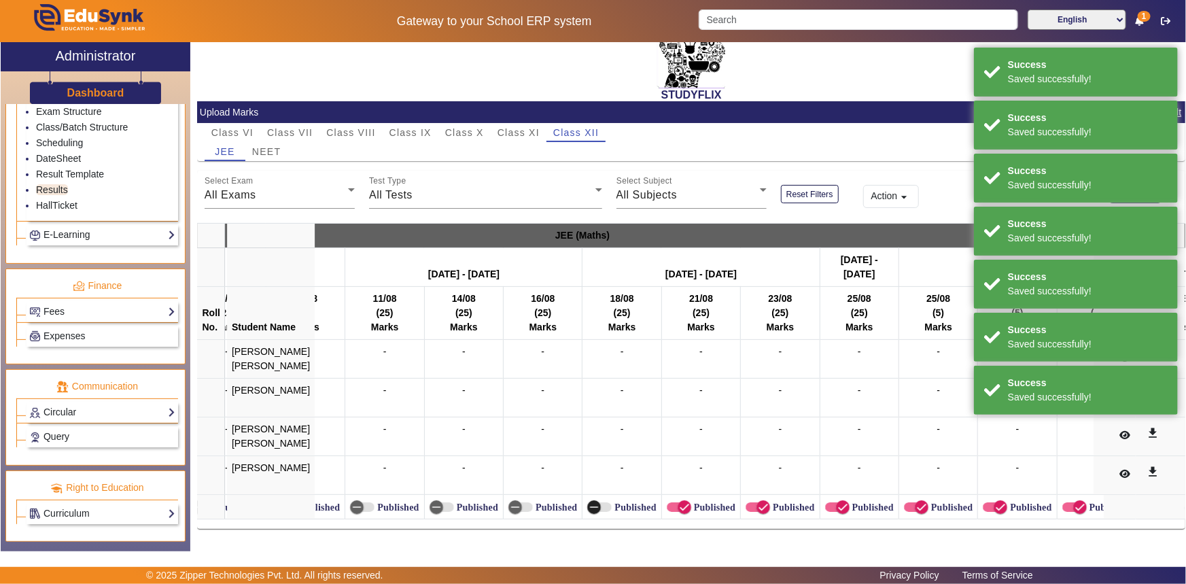
scroll to position [0, 12819]
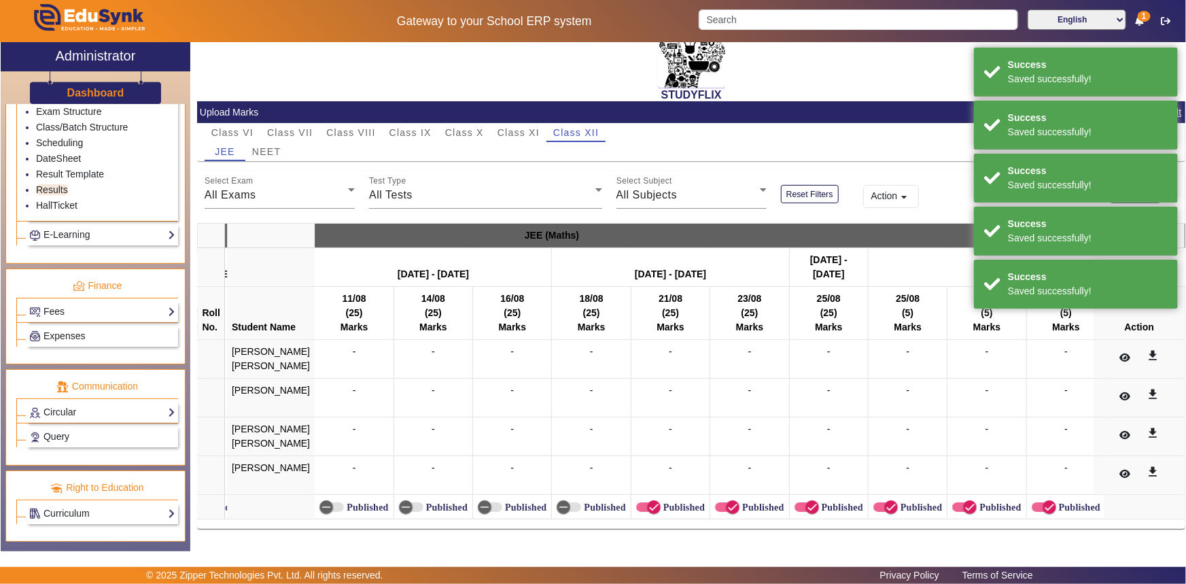
click at [661, 503] on label "Published" at bounding box center [683, 508] width 44 height 12
click at [653, 503] on button "Published" at bounding box center [648, 507] width 24 height 10
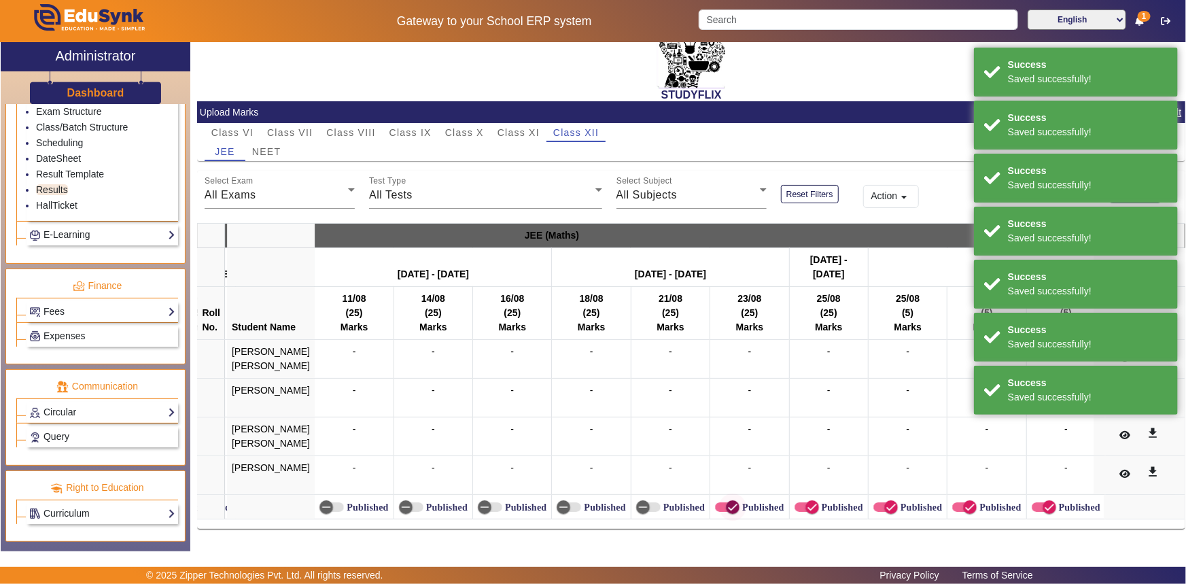
click at [727, 504] on icon "button" at bounding box center [733, 507] width 12 height 12
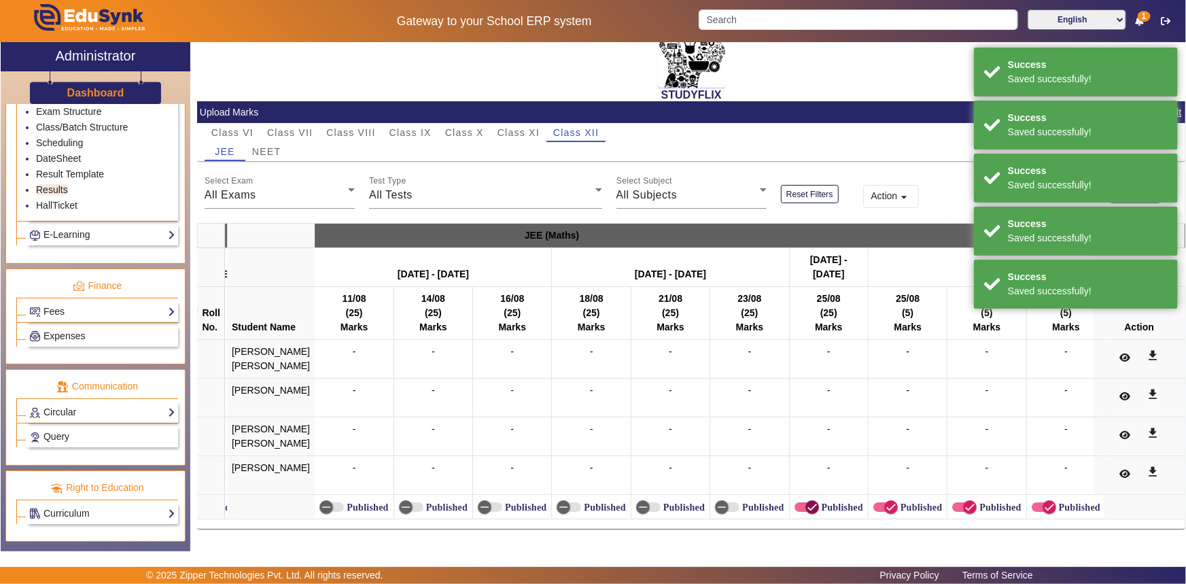
drag, startPoint x: 777, startPoint y: 500, endPoint x: 823, endPoint y: 501, distance: 45.6
click at [806, 501] on icon "button" at bounding box center [812, 507] width 12 height 12
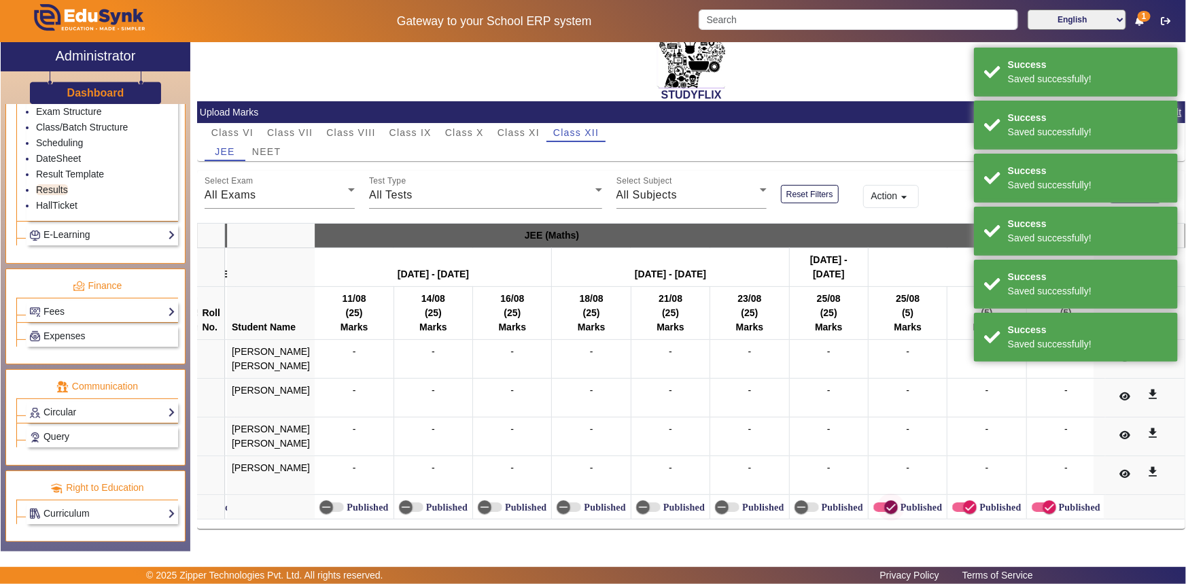
click at [885, 503] on icon "button" at bounding box center [891, 507] width 12 height 12
click at [977, 502] on label "Published" at bounding box center [999, 508] width 44 height 12
click at [960, 502] on button "Published" at bounding box center [965, 507] width 24 height 10
click at [1044, 501] on icon "button" at bounding box center [1050, 507] width 12 height 12
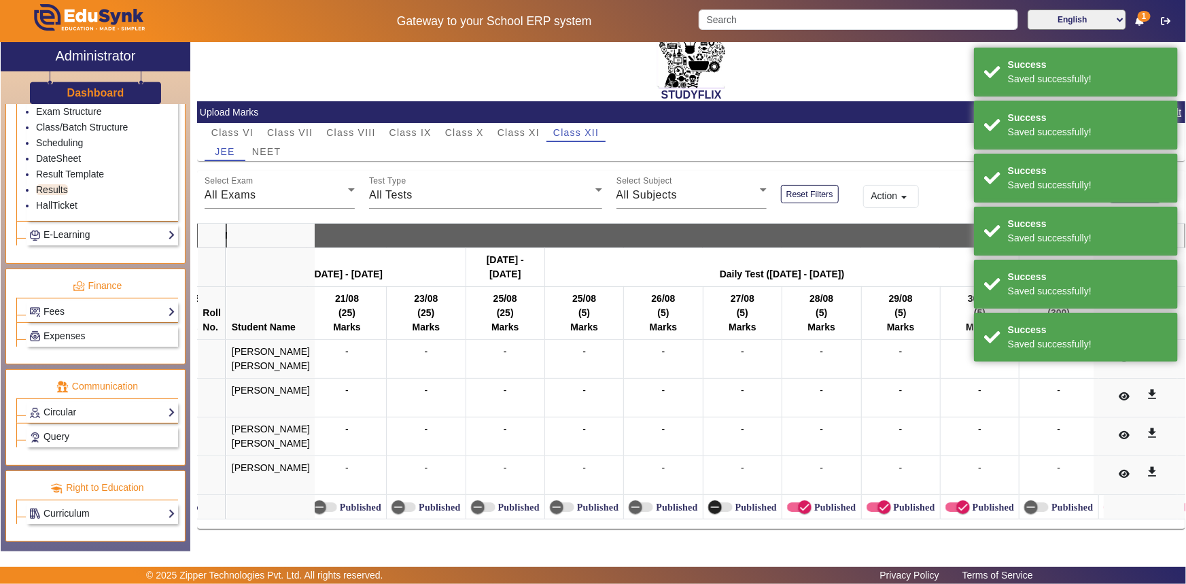
scroll to position [0, 13285]
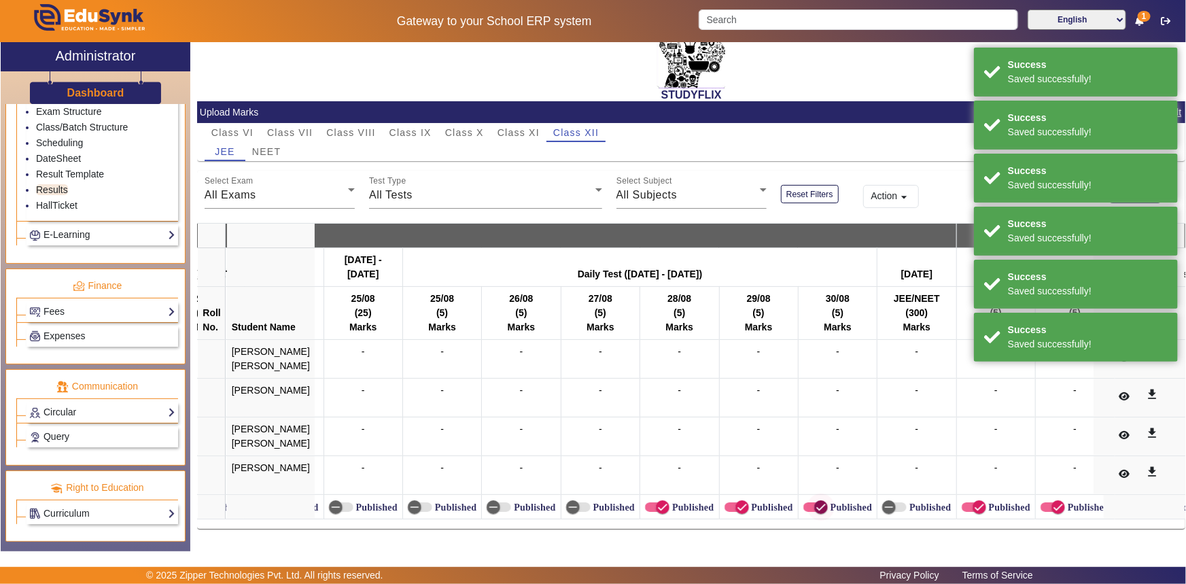
click at [815, 501] on icon "button" at bounding box center [821, 507] width 12 height 12
click at [749, 502] on label "Published" at bounding box center [771, 508] width 44 height 12
click at [734, 502] on button "Published" at bounding box center [737, 507] width 24 height 10
click at [670, 502] on label "Published" at bounding box center [692, 508] width 44 height 12
click at [663, 502] on button "Published" at bounding box center [657, 507] width 24 height 10
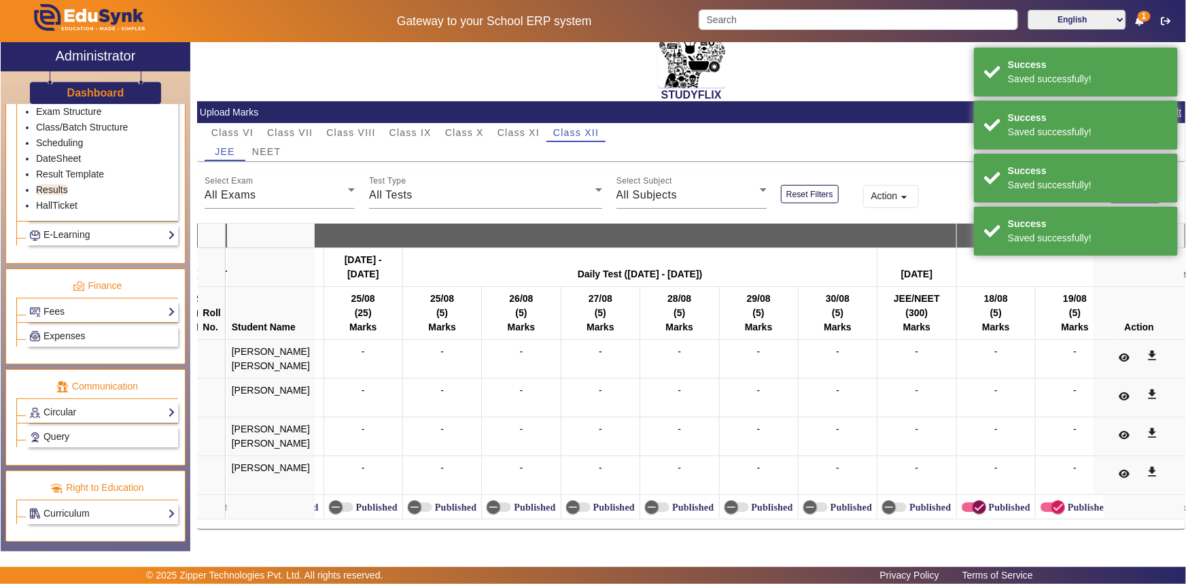
drag, startPoint x: 950, startPoint y: 502, endPoint x: 996, endPoint y: 500, distance: 45.6
click at [976, 507] on icon "button" at bounding box center [980, 507] width 8 height 1
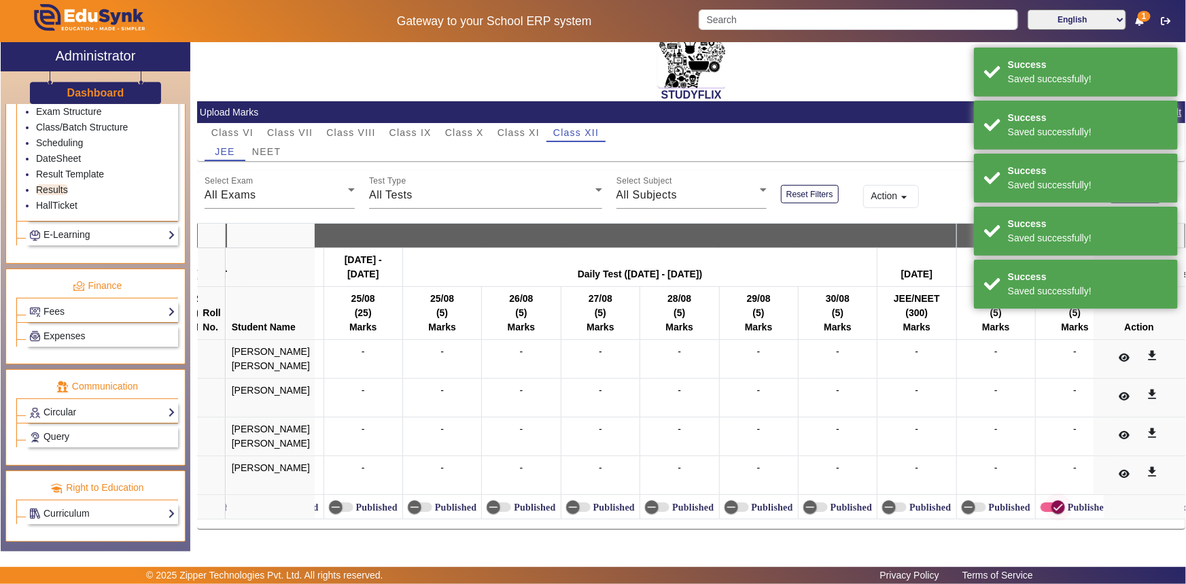
click at [1045, 496] on span "button" at bounding box center [1058, 507] width 27 height 27
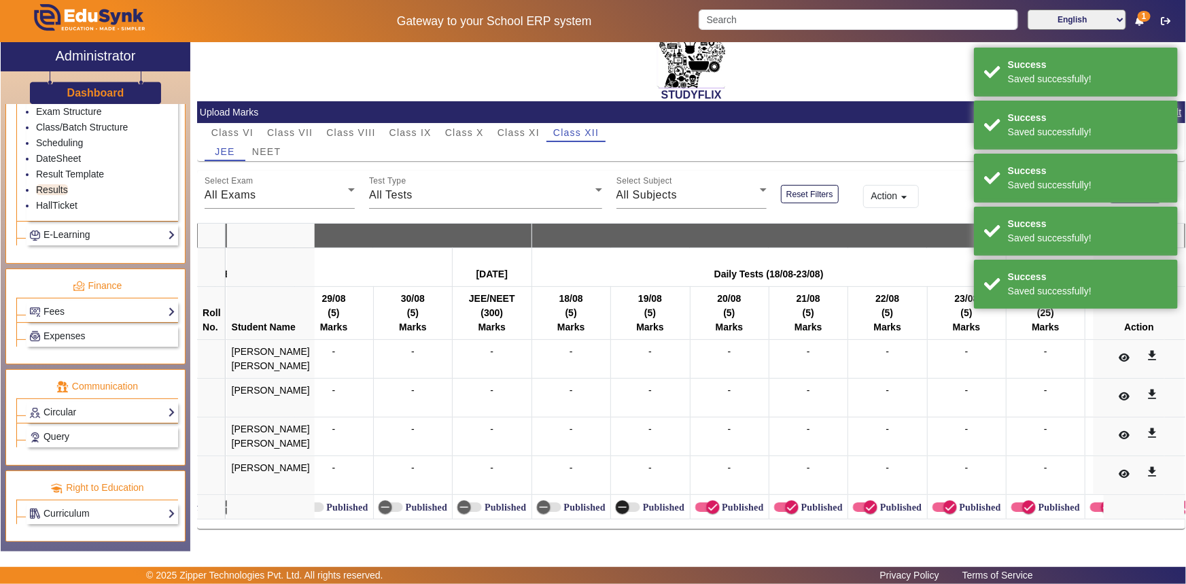
scroll to position [0, 13741]
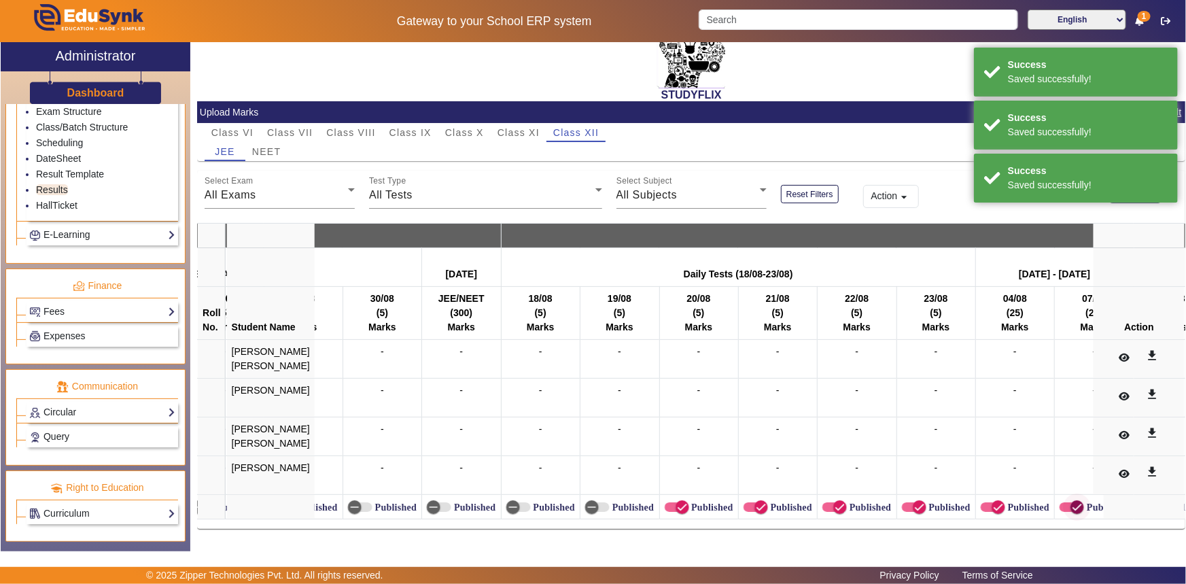
click at [1072, 504] on icon "button" at bounding box center [1078, 507] width 12 height 12
click at [1006, 503] on label "Published" at bounding box center [1028, 508] width 44 height 12
click at [1000, 503] on button "Published" at bounding box center [993, 507] width 24 height 10
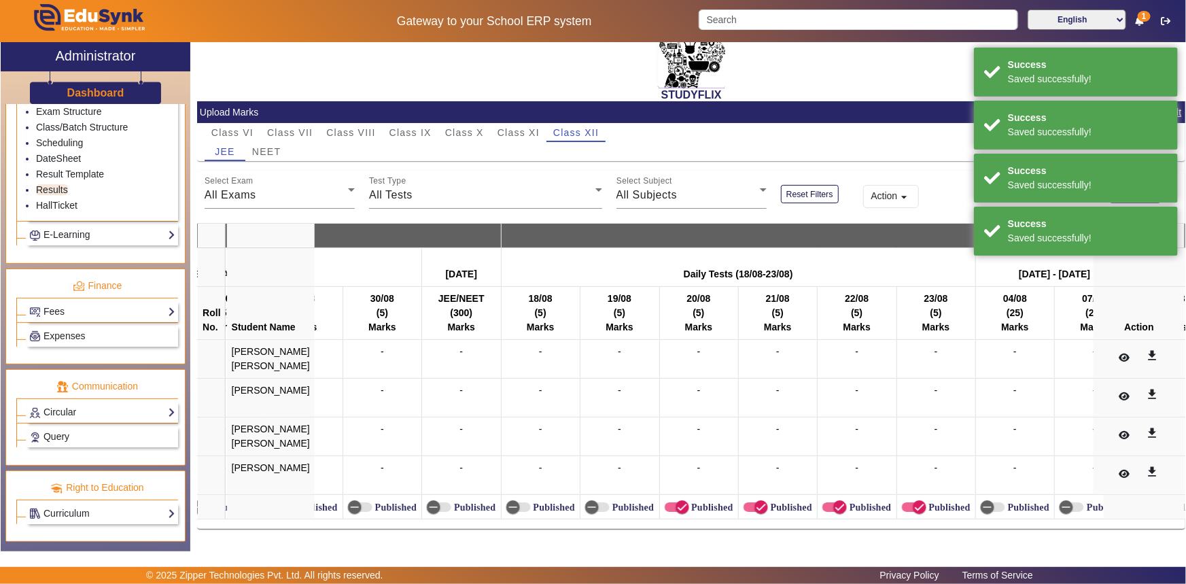
drag, startPoint x: 919, startPoint y: 497, endPoint x: 906, endPoint y: 497, distance: 12.9
click at [927, 502] on label "Published" at bounding box center [949, 508] width 44 height 12
click at [918, 502] on button "Published" at bounding box center [914, 507] width 24 height 10
click at [847, 502] on label "Published" at bounding box center [869, 508] width 44 height 12
click at [842, 502] on button "Published" at bounding box center [835, 507] width 24 height 10
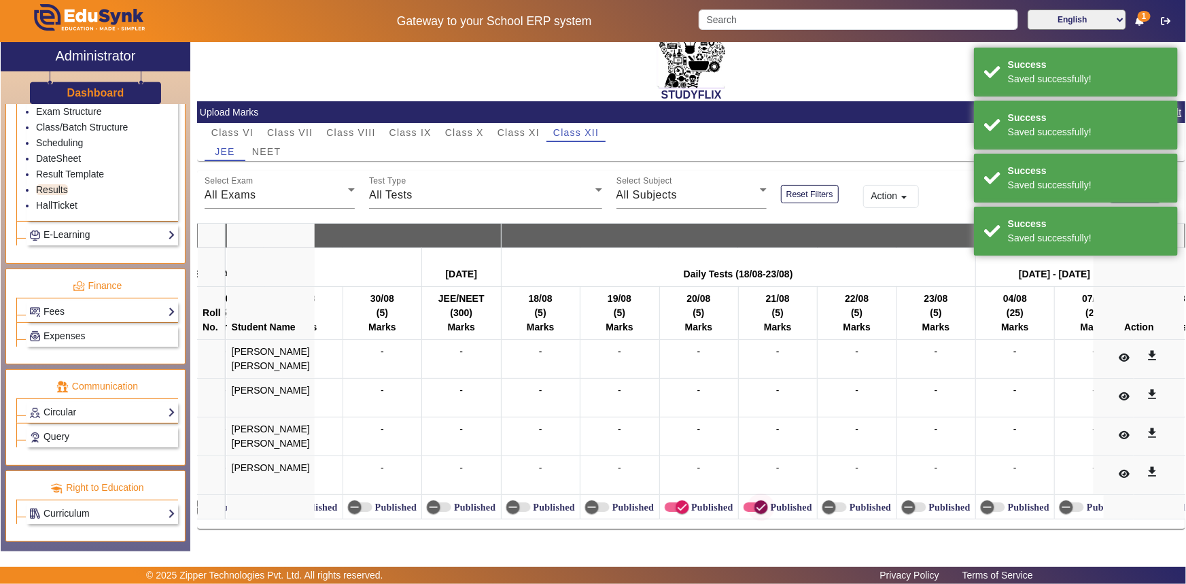
drag, startPoint x: 769, startPoint y: 502, endPoint x: 736, endPoint y: 502, distance: 32.6
click at [768, 502] on label "Published" at bounding box center [790, 508] width 44 height 12
click at [768, 502] on button "Published" at bounding box center [756, 507] width 24 height 10
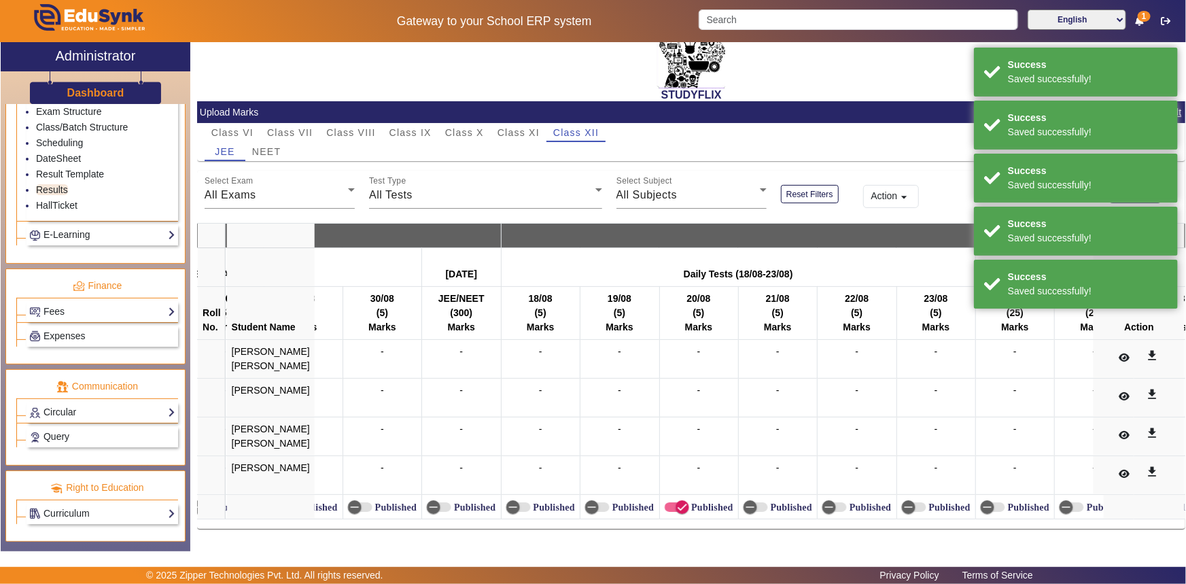
click at [689, 504] on label "Published" at bounding box center [711, 508] width 44 height 12
click at [676, 504] on button "Published" at bounding box center [677, 507] width 24 height 10
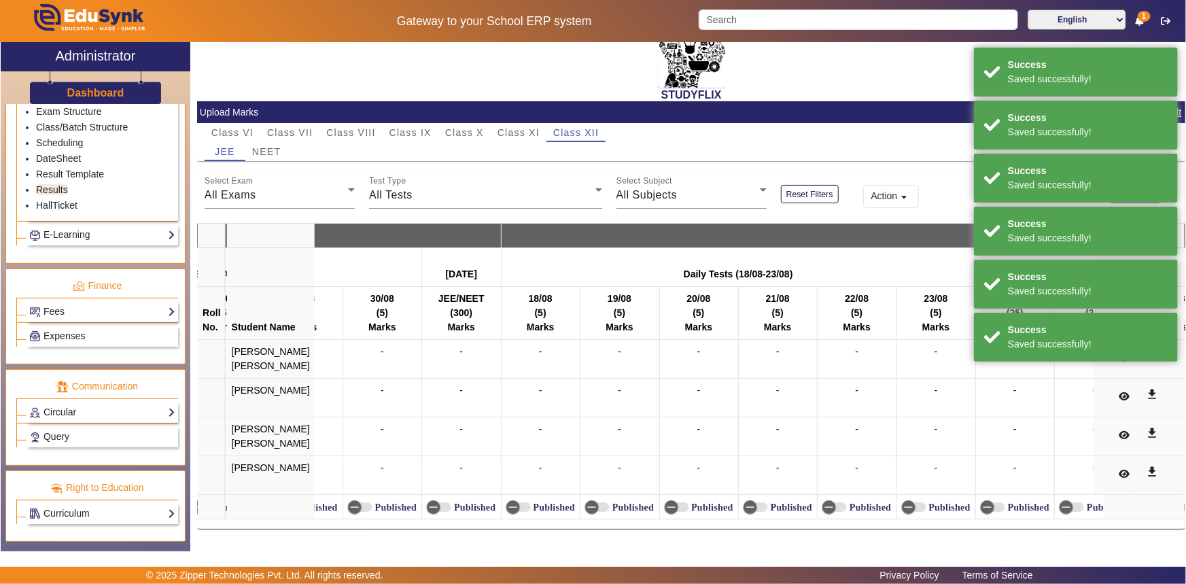
drag, startPoint x: 1069, startPoint y: 522, endPoint x: 1127, endPoint y: 524, distance: 58.5
click at [1127, 524] on div "English Mathematics Computer Science Physics Chemistry IIT JEE JEE (Physics) JE…" at bounding box center [691, 369] width 989 height 320
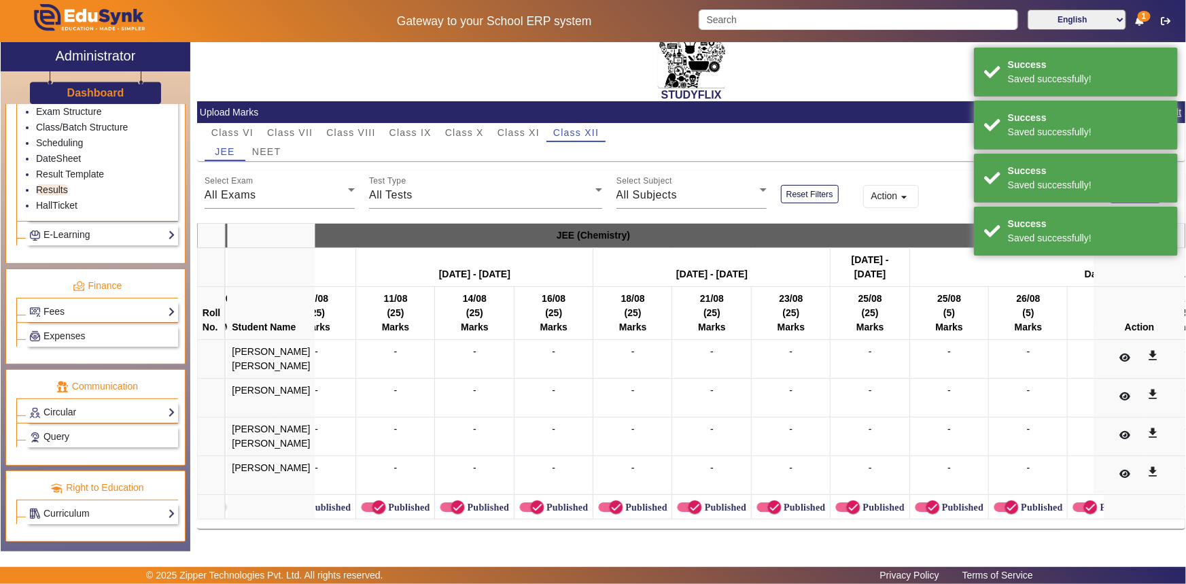
scroll to position [0, 14529]
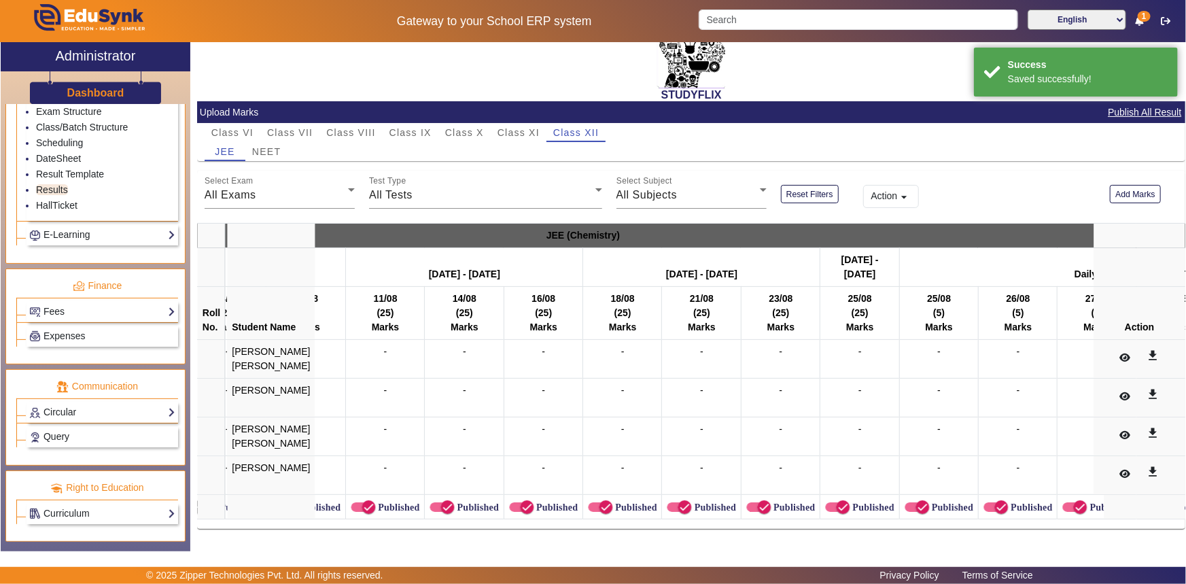
click at [379, 503] on label "Published" at bounding box center [397, 508] width 44 height 12
click at [375, 503] on button "Published" at bounding box center [363, 507] width 24 height 10
click at [434, 502] on span "button" at bounding box center [447, 507] width 27 height 27
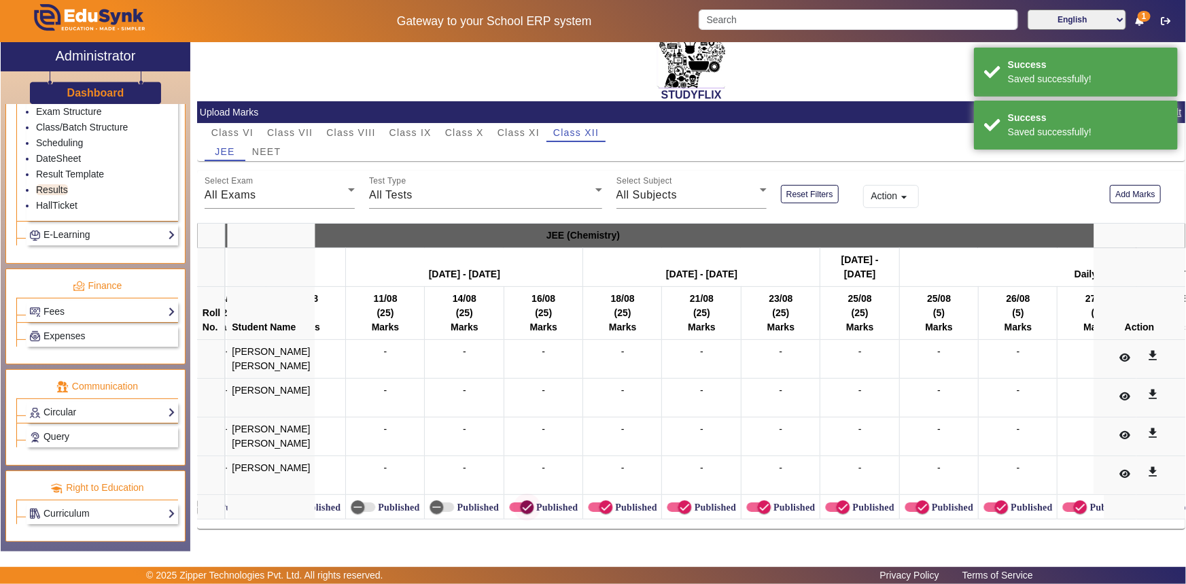
drag, startPoint x: 494, startPoint y: 502, endPoint x: 511, endPoint y: 502, distance: 16.3
click at [521, 502] on icon "button" at bounding box center [527, 507] width 12 height 12
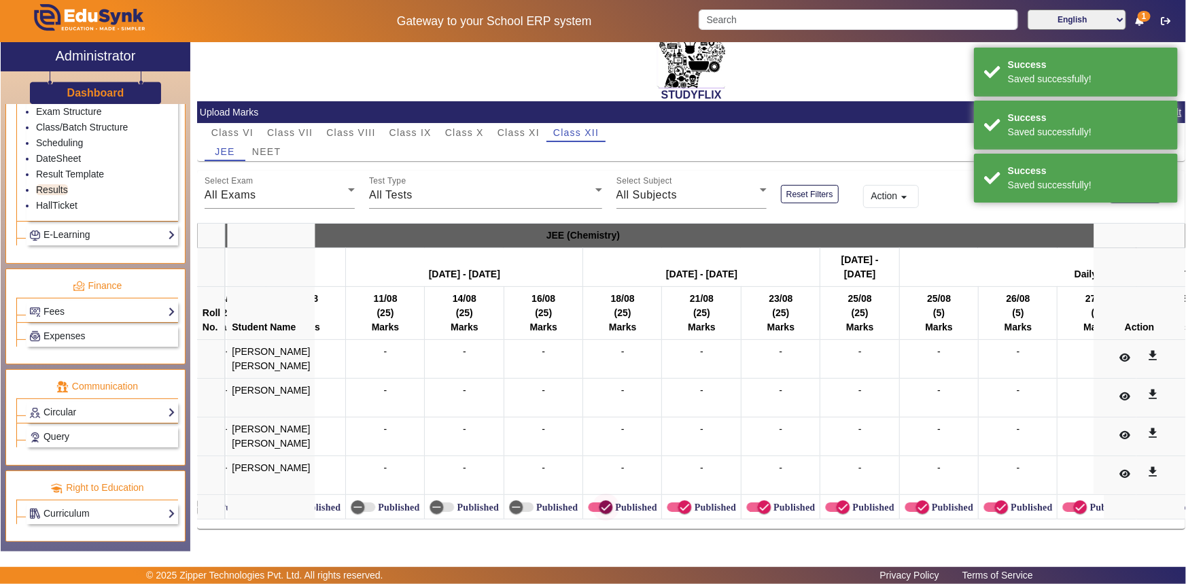
click at [600, 502] on icon "button" at bounding box center [606, 507] width 12 height 12
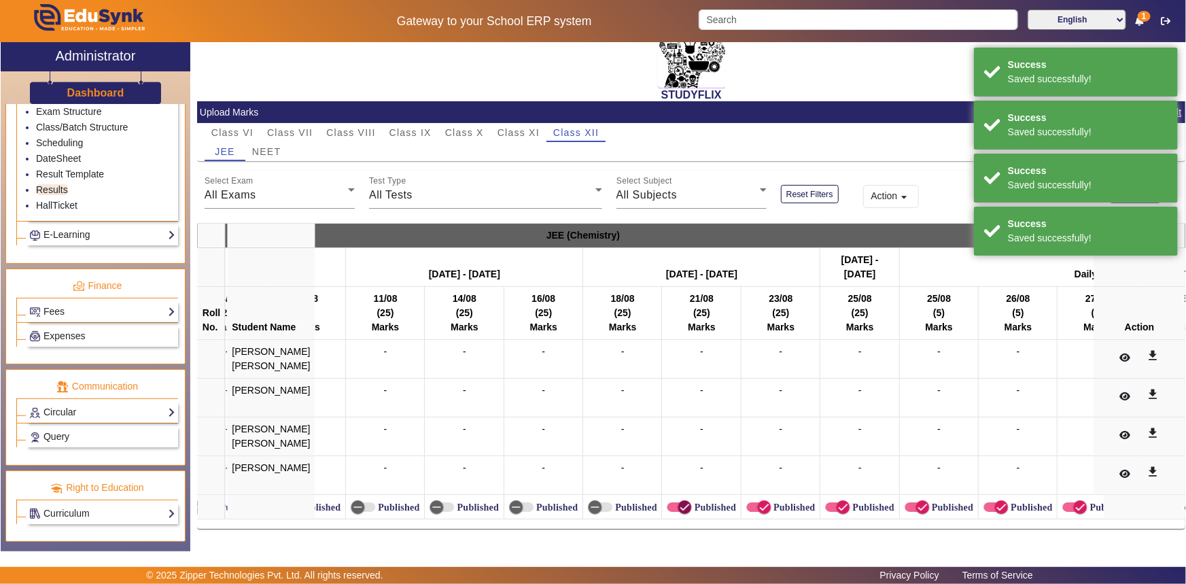
drag, startPoint x: 655, startPoint y: 500, endPoint x: 696, endPoint y: 498, distance: 40.9
click at [679, 501] on icon "button" at bounding box center [685, 507] width 12 height 12
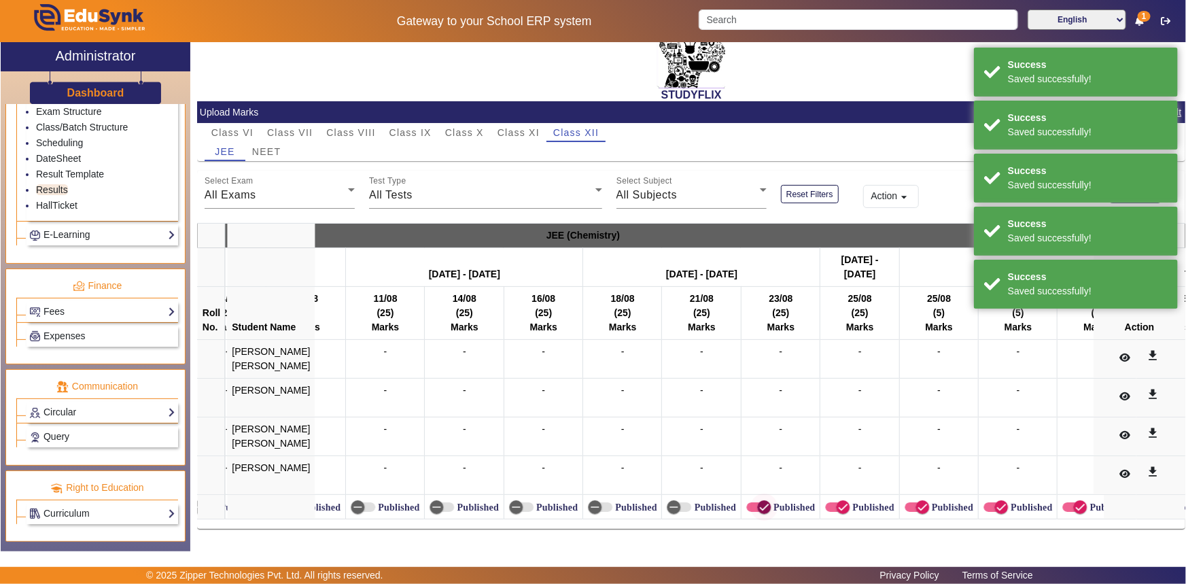
click at [751, 498] on span "button" at bounding box center [764, 507] width 27 height 27
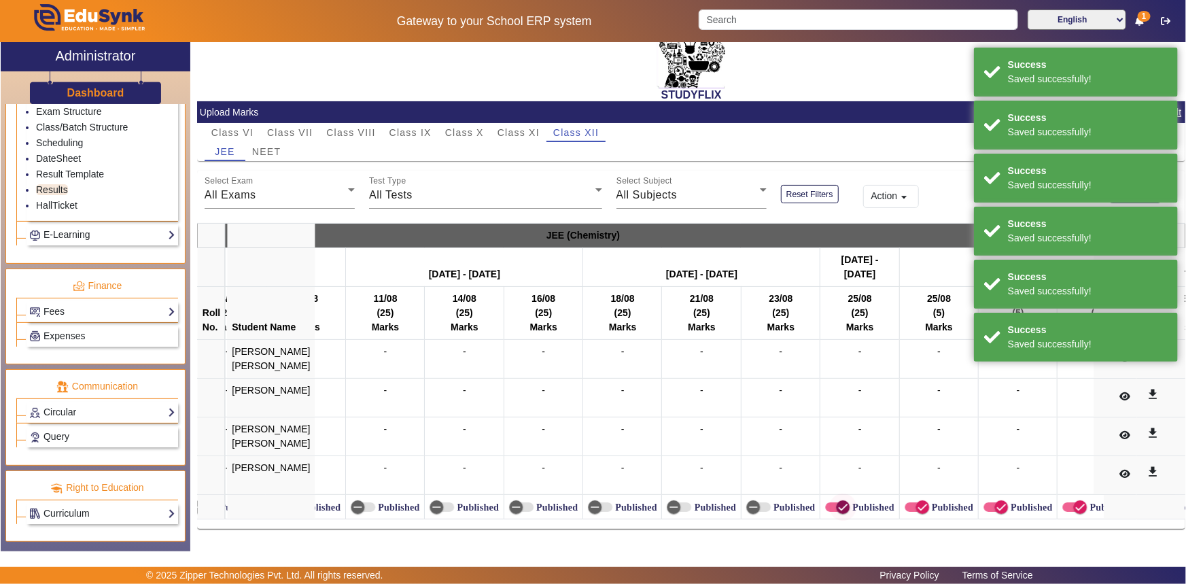
click at [837, 501] on icon "button" at bounding box center [843, 507] width 12 height 12
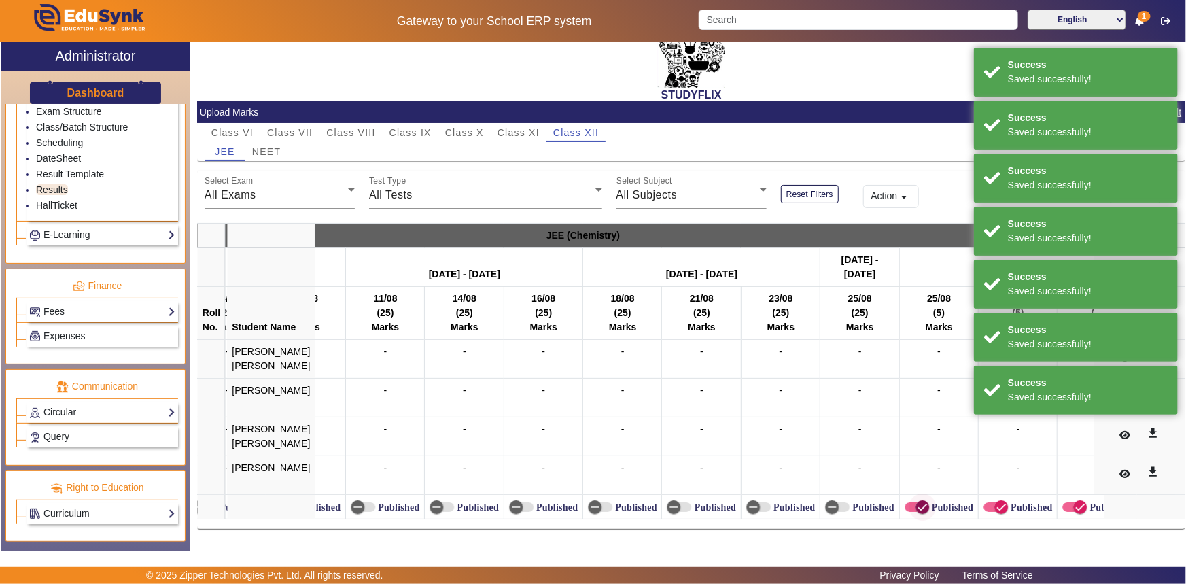
click at [917, 501] on icon "button" at bounding box center [923, 507] width 12 height 12
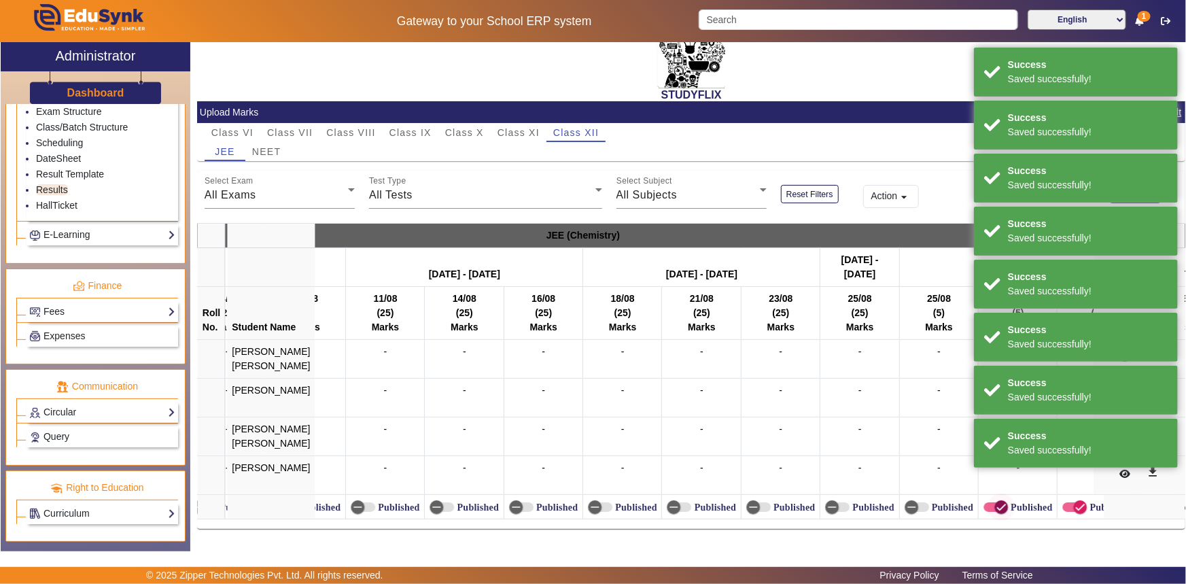
click at [988, 499] on span "button" at bounding box center [1001, 507] width 27 height 27
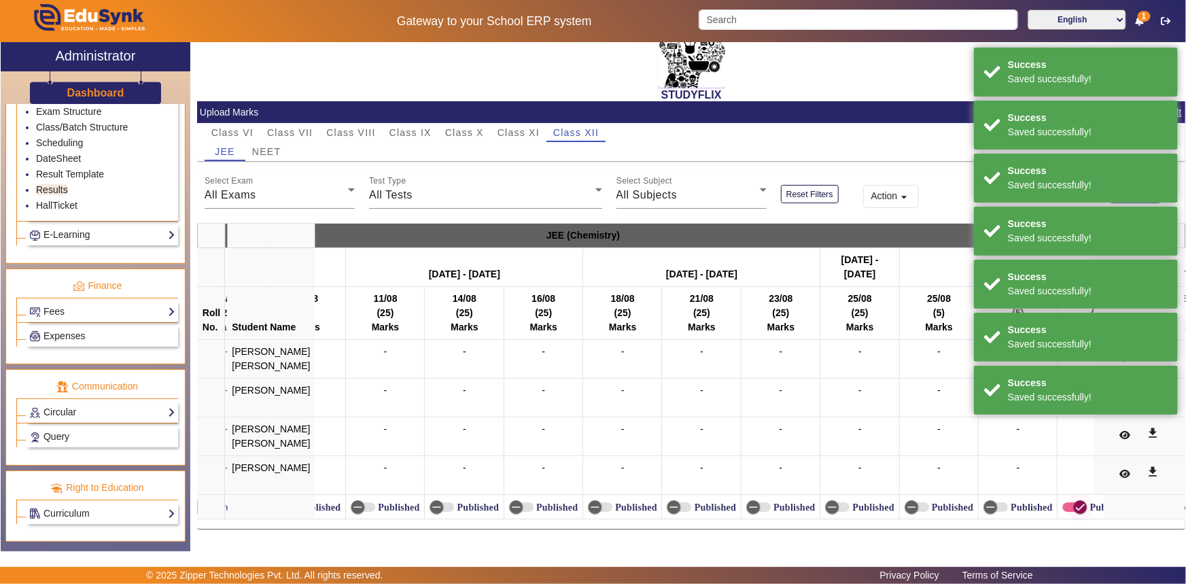
click at [1074, 502] on icon "button" at bounding box center [1080, 507] width 12 height 12
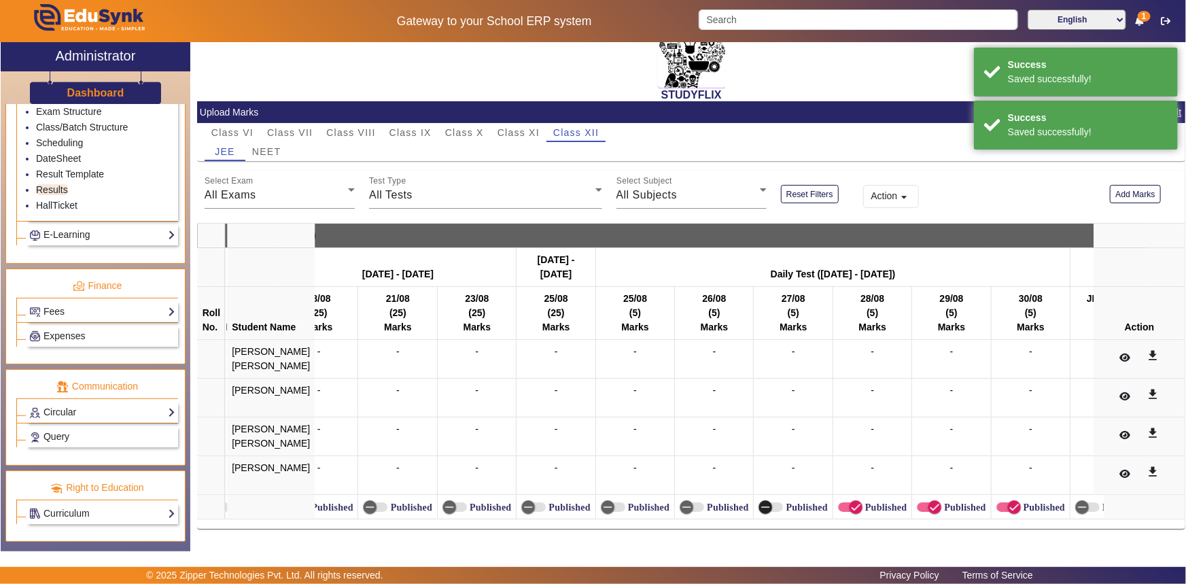
scroll to position [0, 14863]
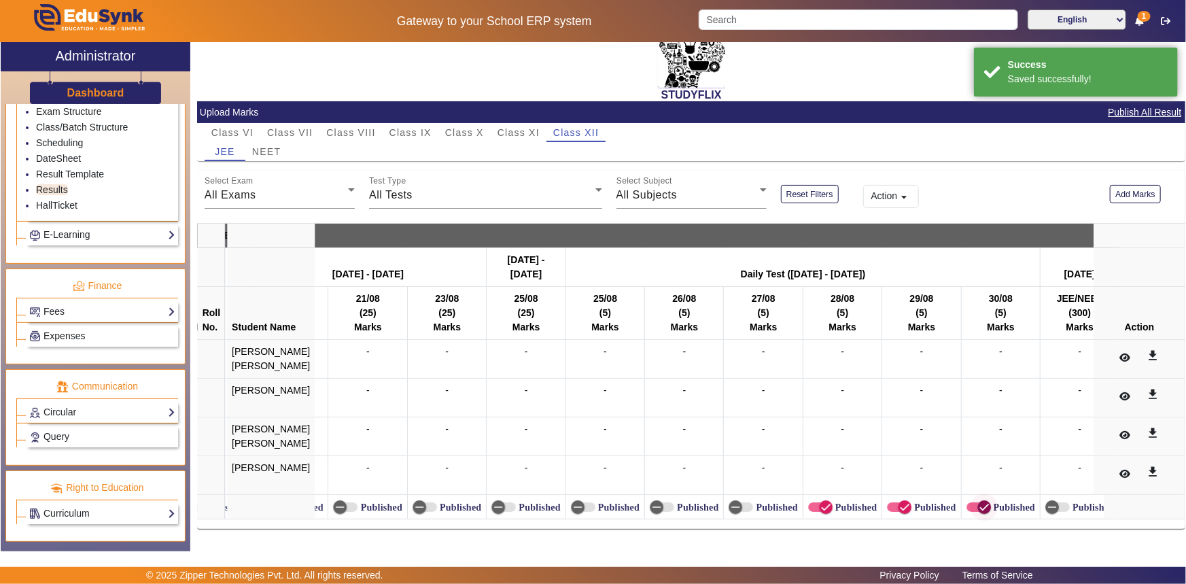
click at [978, 501] on icon "button" at bounding box center [984, 507] width 12 height 12
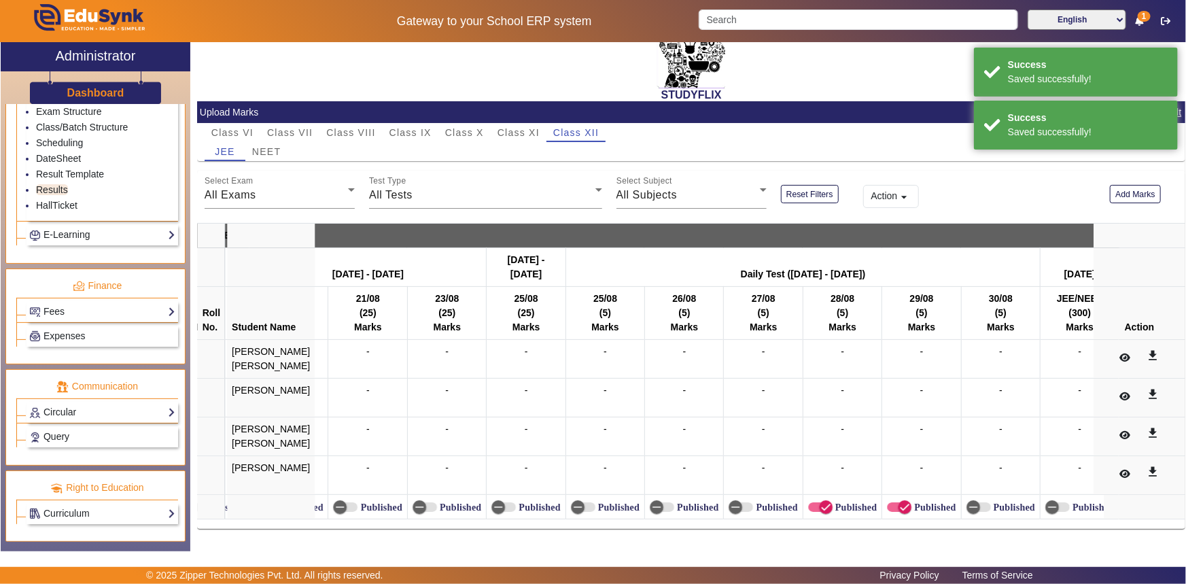
click at [912, 502] on label "Published" at bounding box center [934, 508] width 44 height 12
click at [898, 502] on button "Published" at bounding box center [899, 507] width 24 height 10
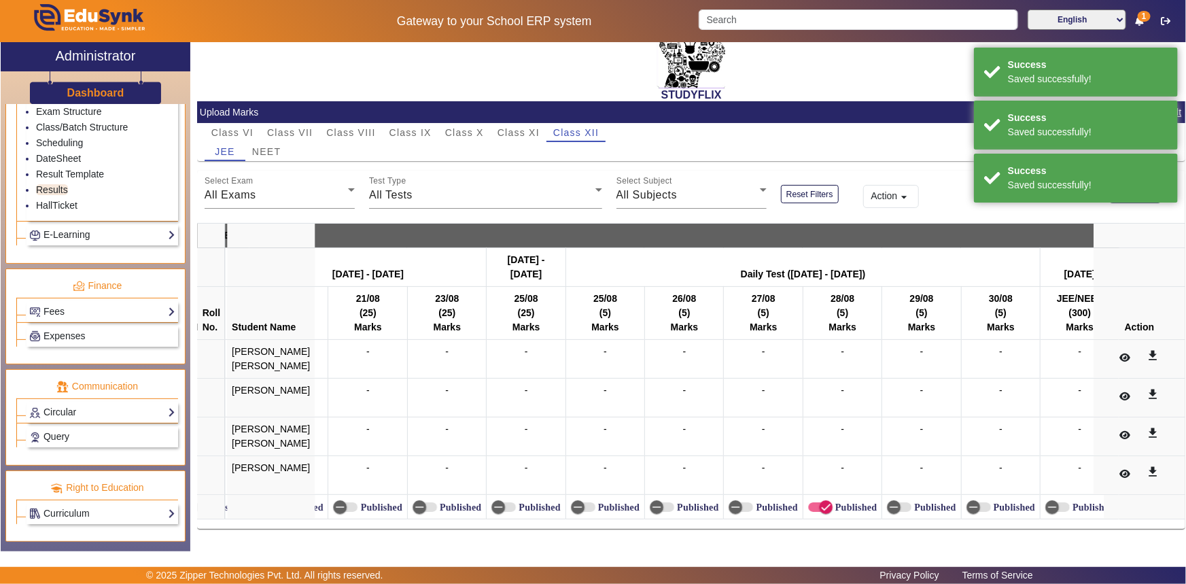
click at [833, 502] on label "Published" at bounding box center [855, 508] width 44 height 12
click at [823, 502] on button "Published" at bounding box center [820, 507] width 24 height 10
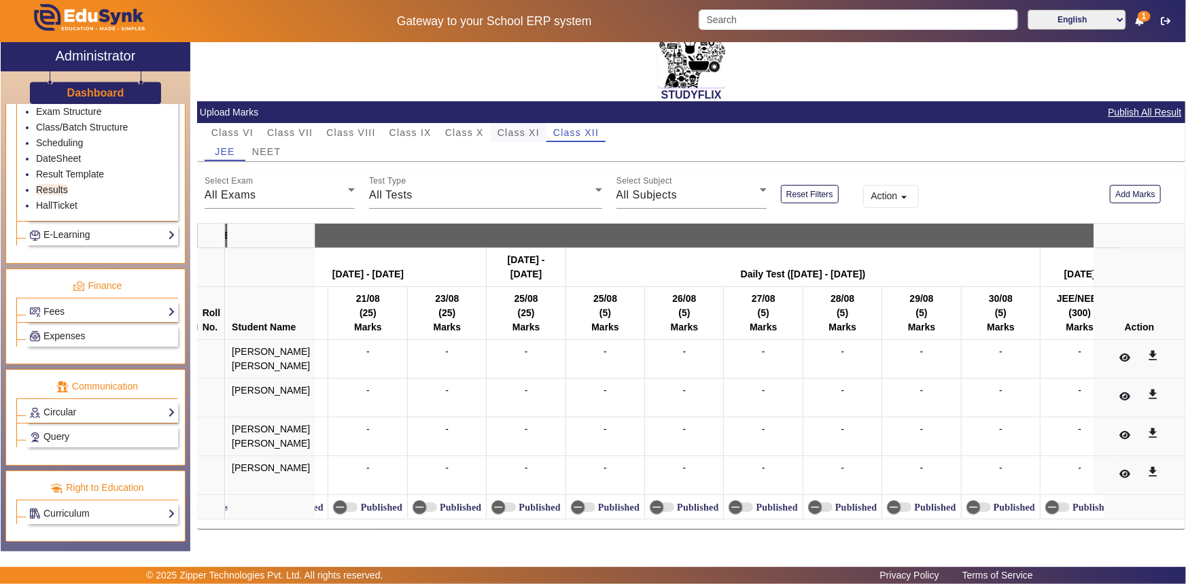
click at [517, 129] on span "Class XI" at bounding box center [519, 133] width 42 height 10
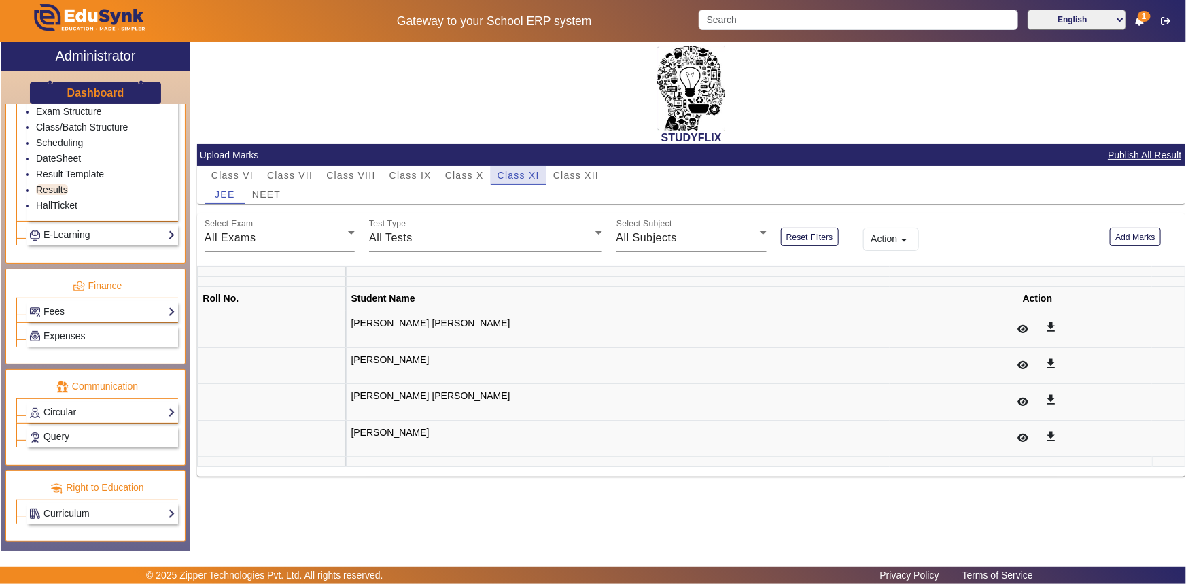
scroll to position [0, 0]
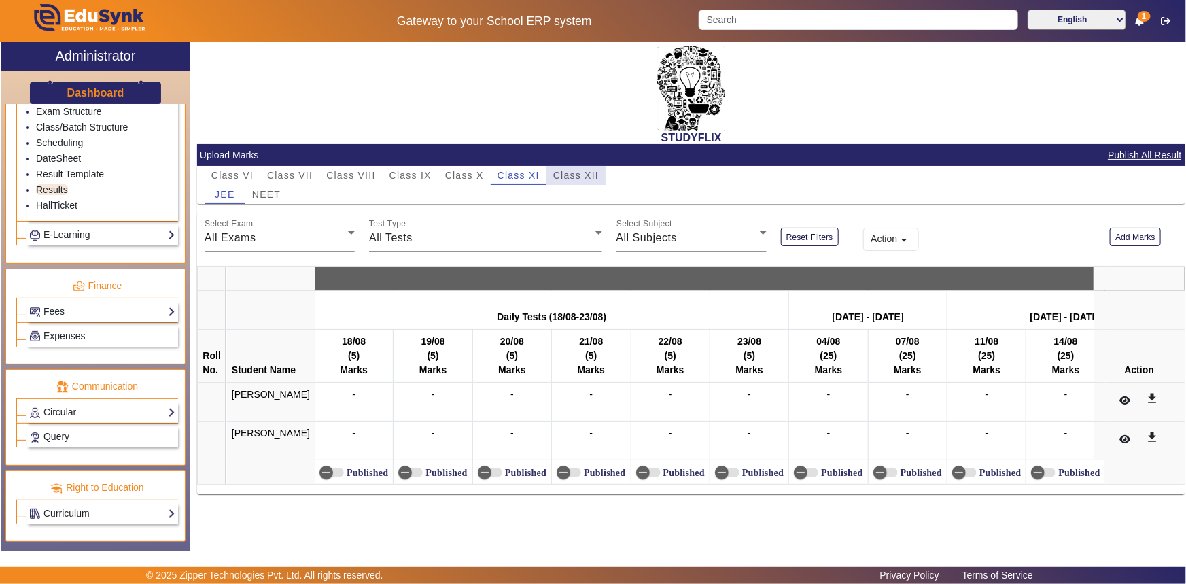
click at [566, 173] on span "Class XII" at bounding box center [576, 176] width 46 height 10
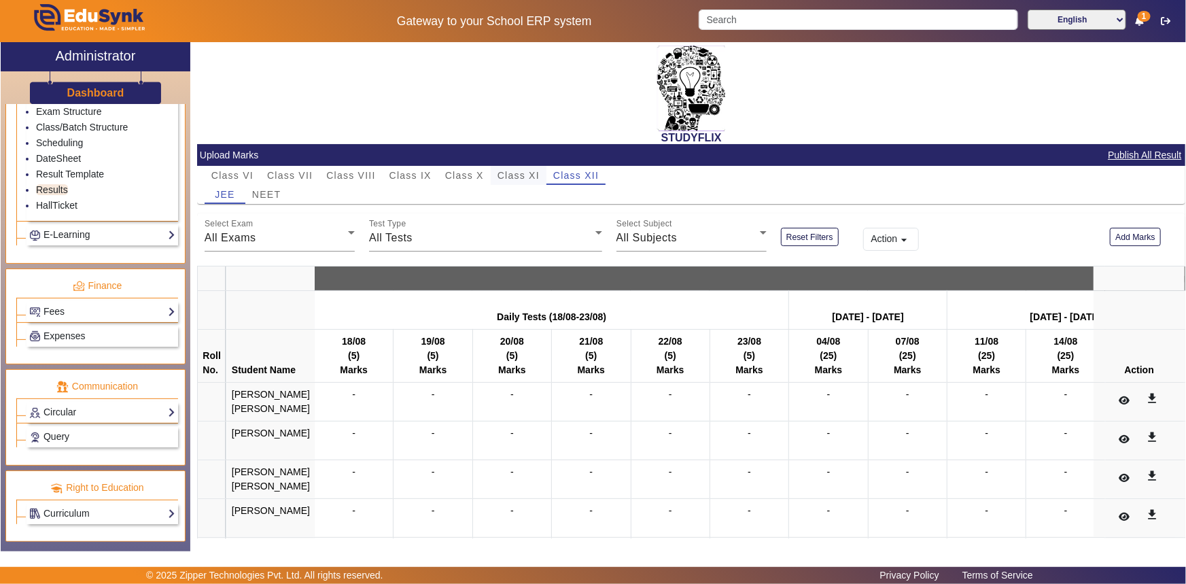
click at [529, 177] on span "Class XI" at bounding box center [519, 176] width 42 height 10
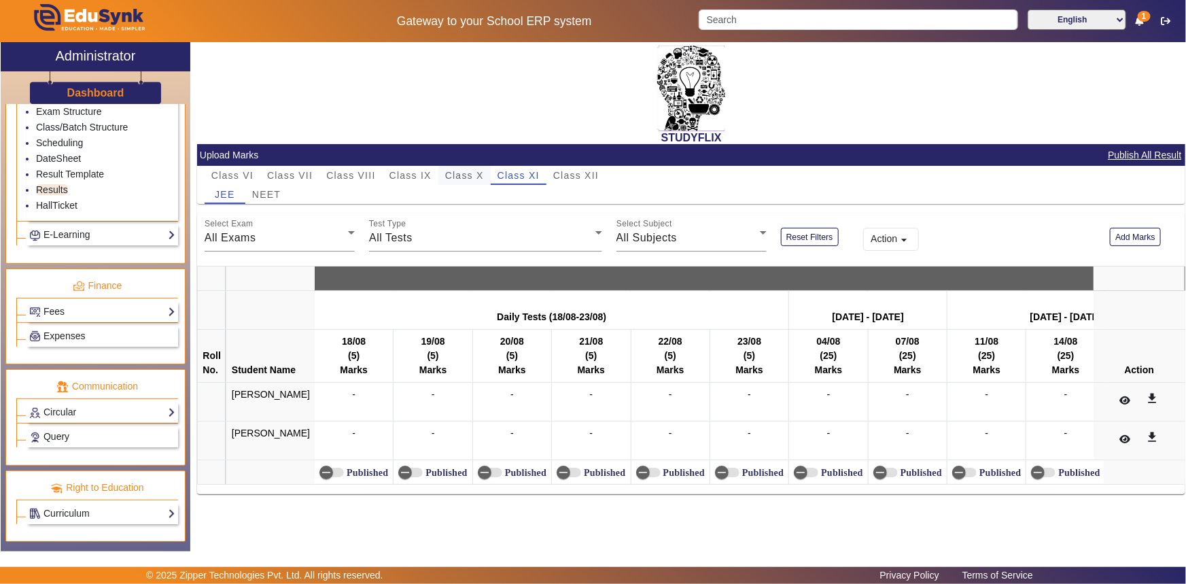
click at [467, 175] on span "Class X" at bounding box center [464, 176] width 39 height 10
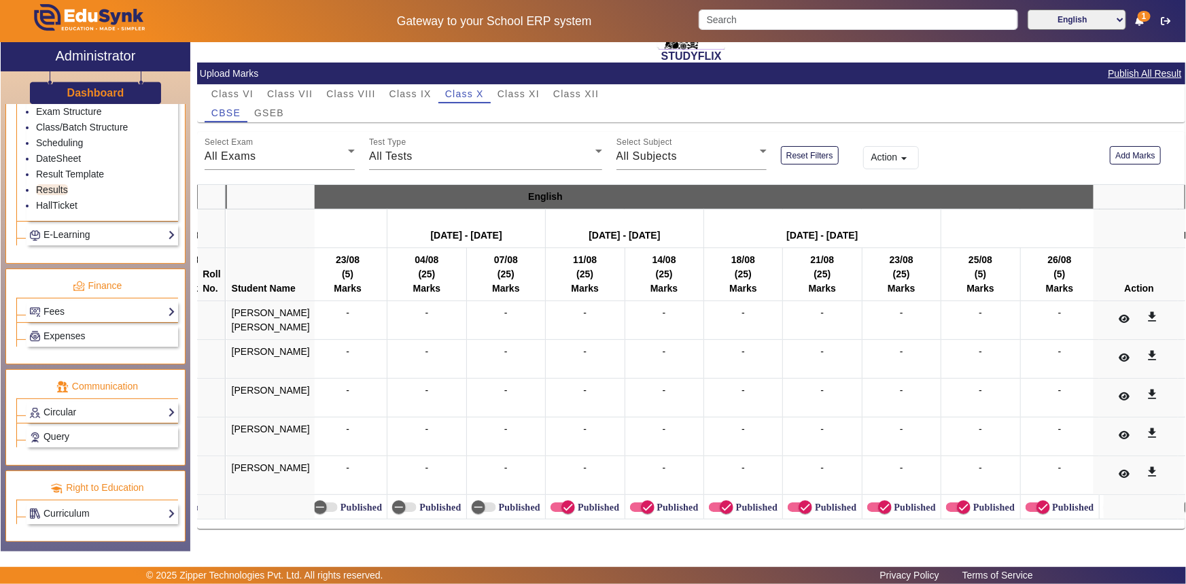
scroll to position [0, 647]
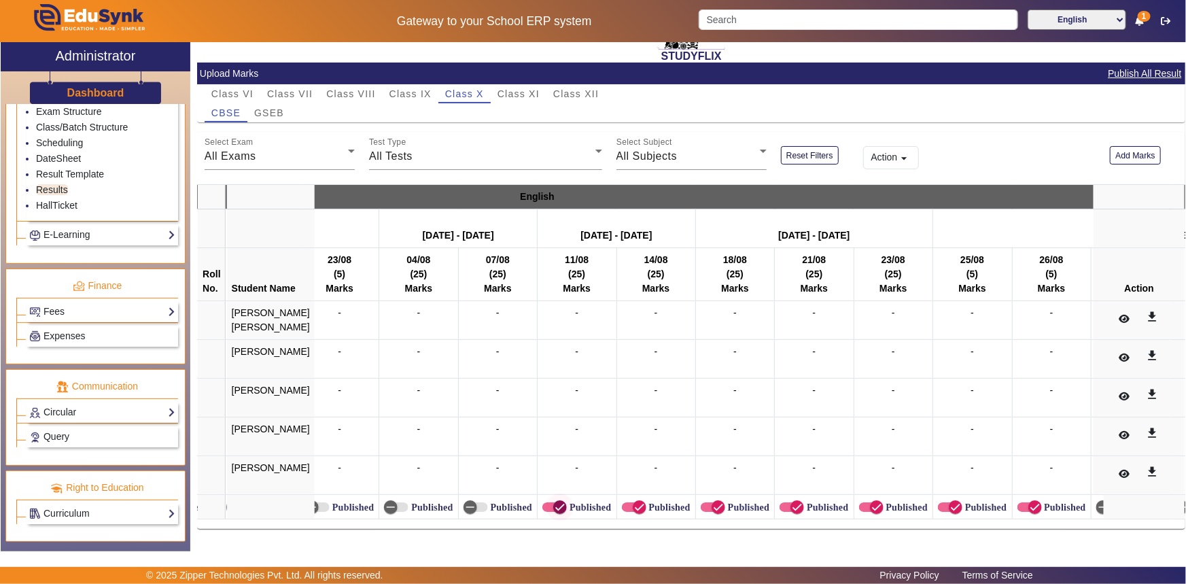
click at [554, 504] on icon "button" at bounding box center [560, 507] width 12 height 12
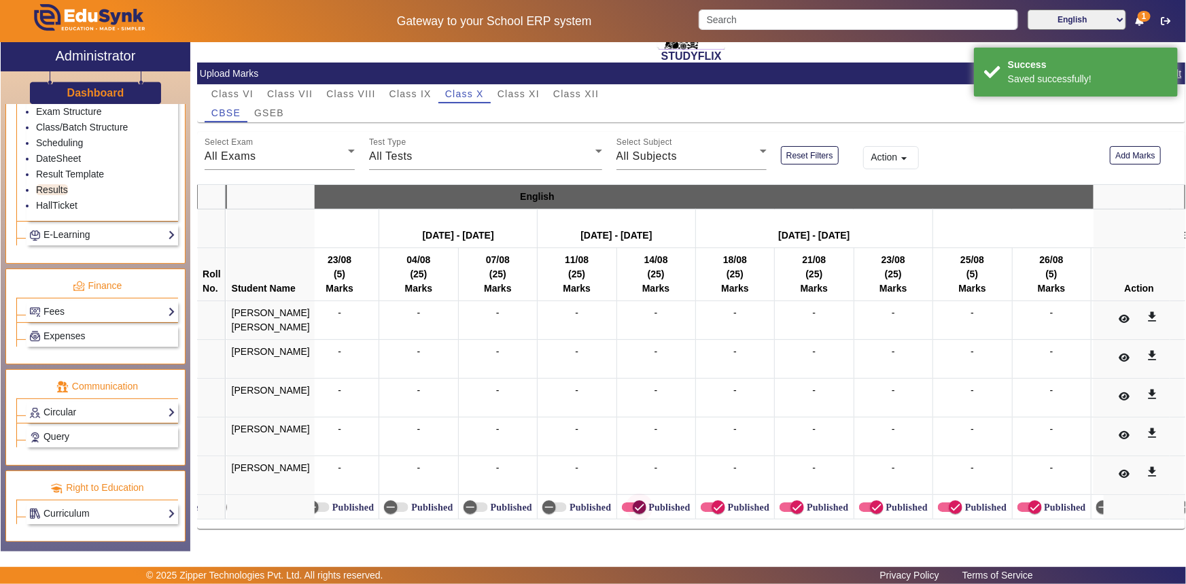
click at [634, 501] on icon "button" at bounding box center [640, 507] width 12 height 12
click at [713, 501] on icon "button" at bounding box center [719, 507] width 12 height 12
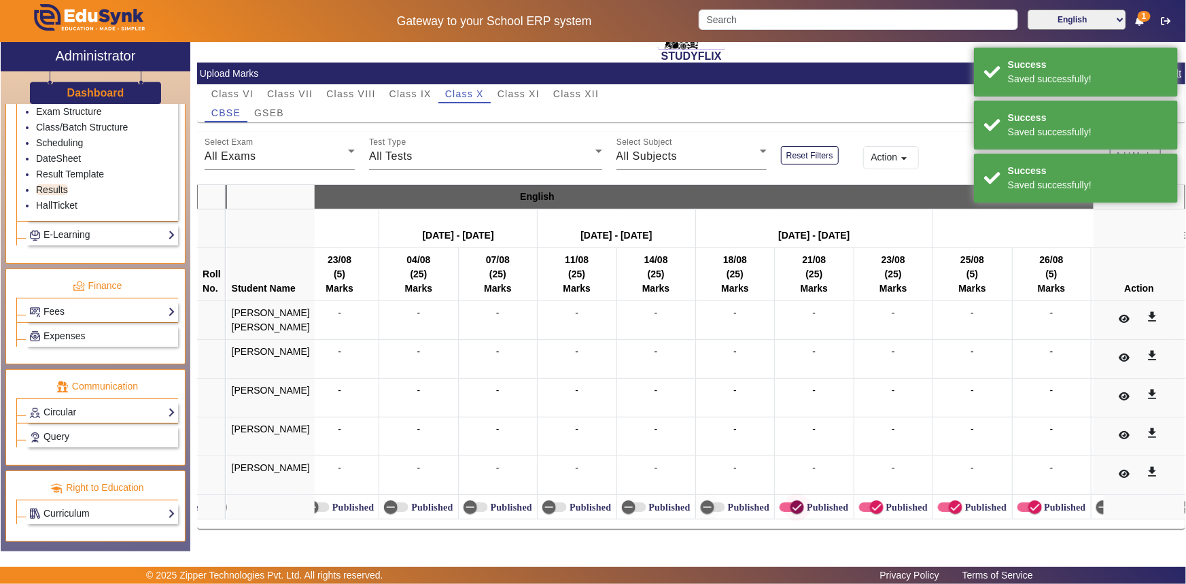
click at [789, 497] on span "button" at bounding box center [797, 507] width 27 height 27
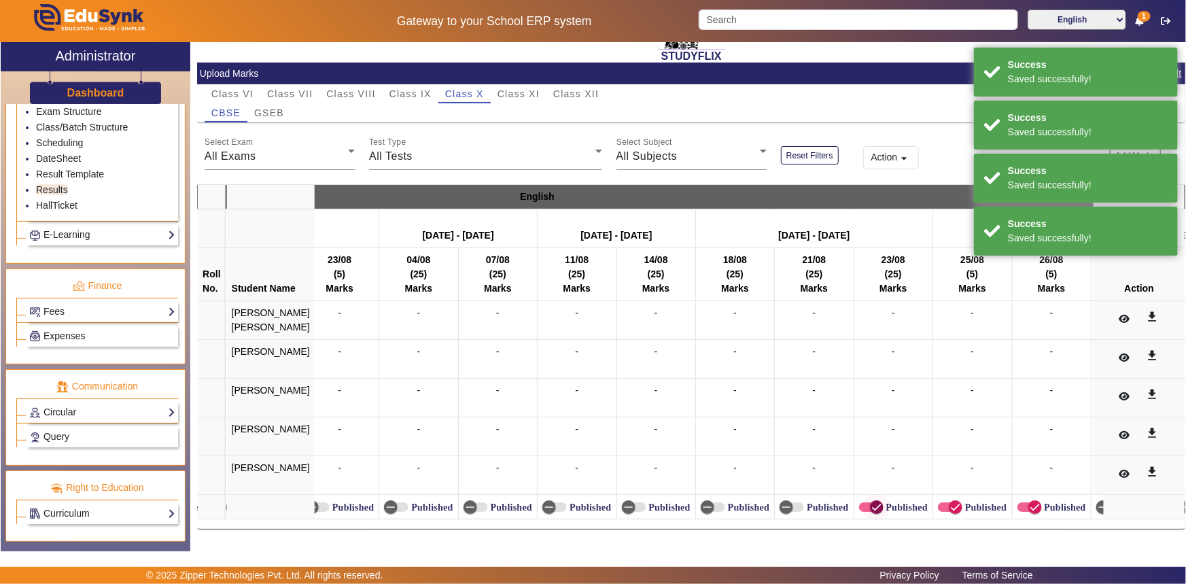
click at [863, 498] on span "button" at bounding box center [876, 507] width 27 height 27
click at [950, 507] on icon "button" at bounding box center [956, 507] width 12 height 12
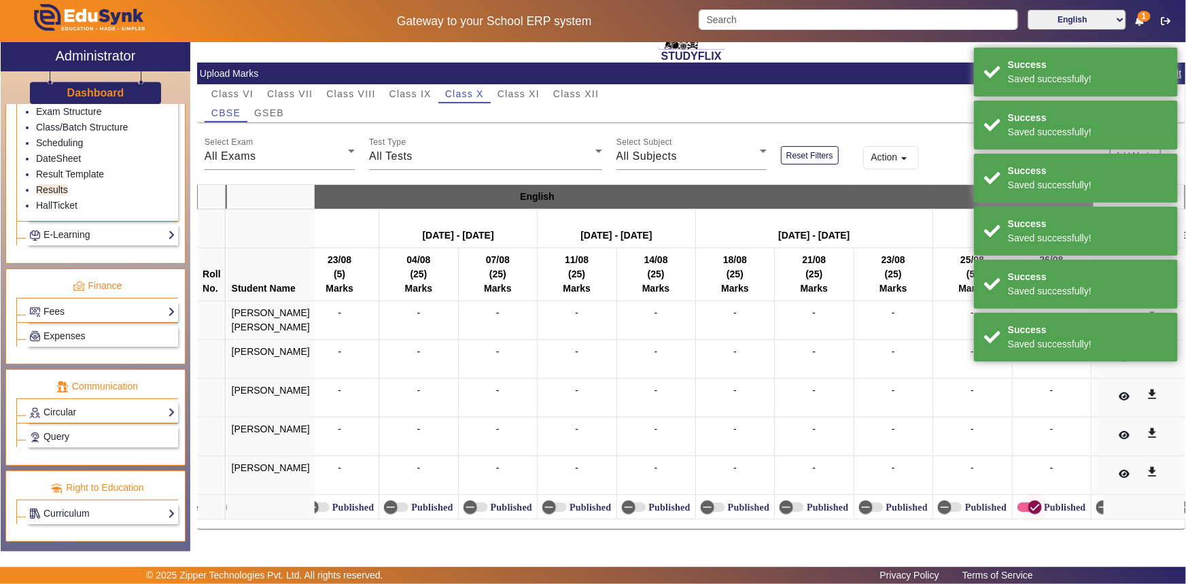
click at [1031, 507] on icon "button" at bounding box center [1035, 507] width 8 height 1
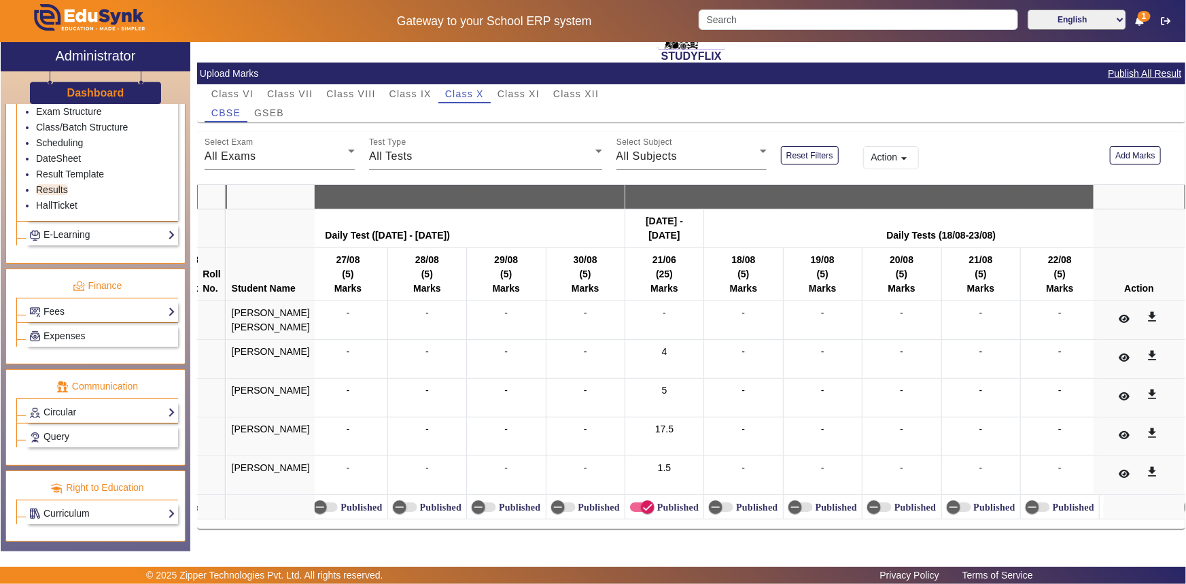
scroll to position [0, 5897]
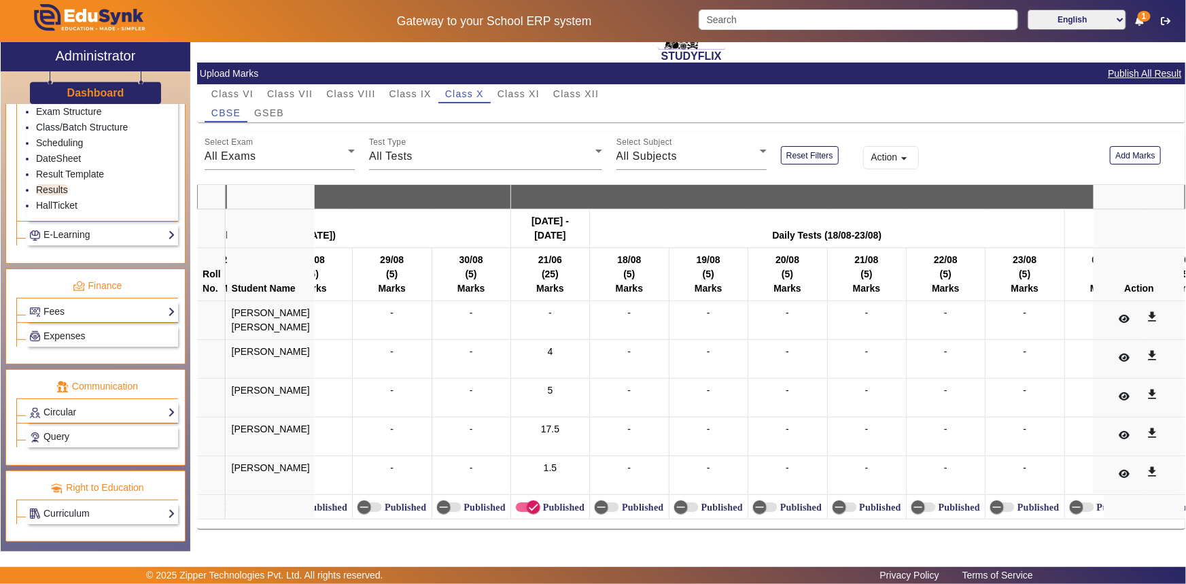
click at [281, 108] on span "GSEB" at bounding box center [269, 113] width 30 height 10
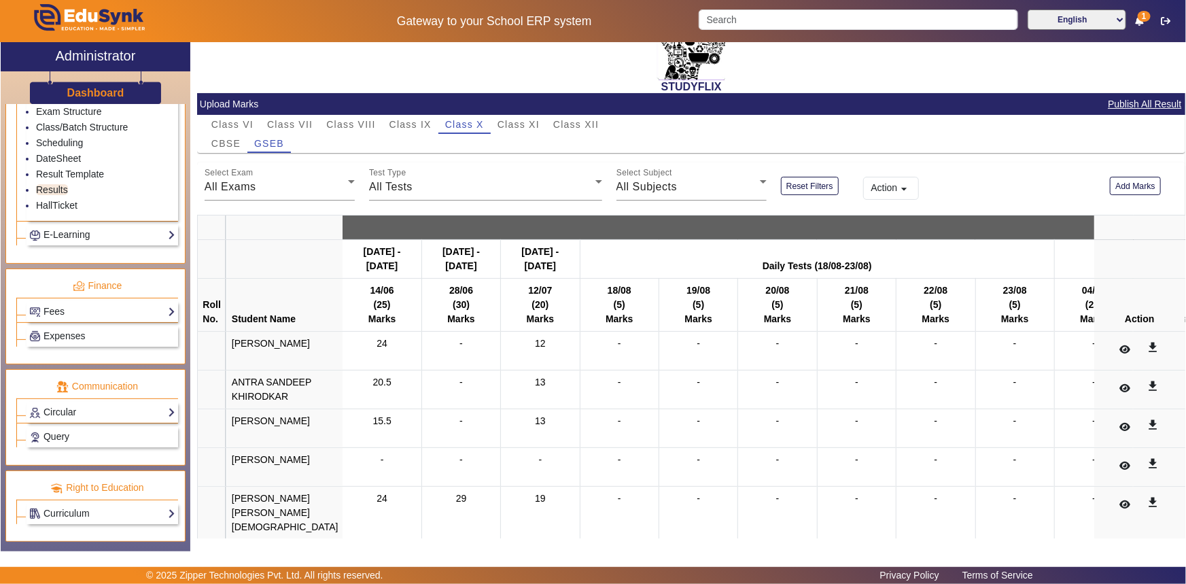
scroll to position [101, 0]
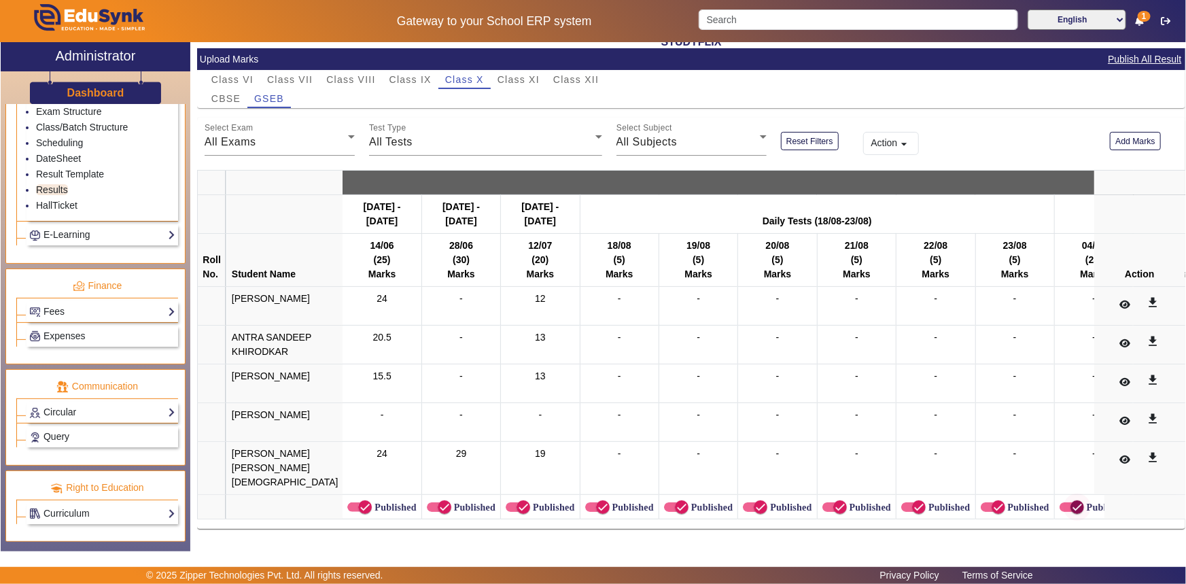
click at [1072, 501] on icon "button" at bounding box center [1078, 507] width 12 height 12
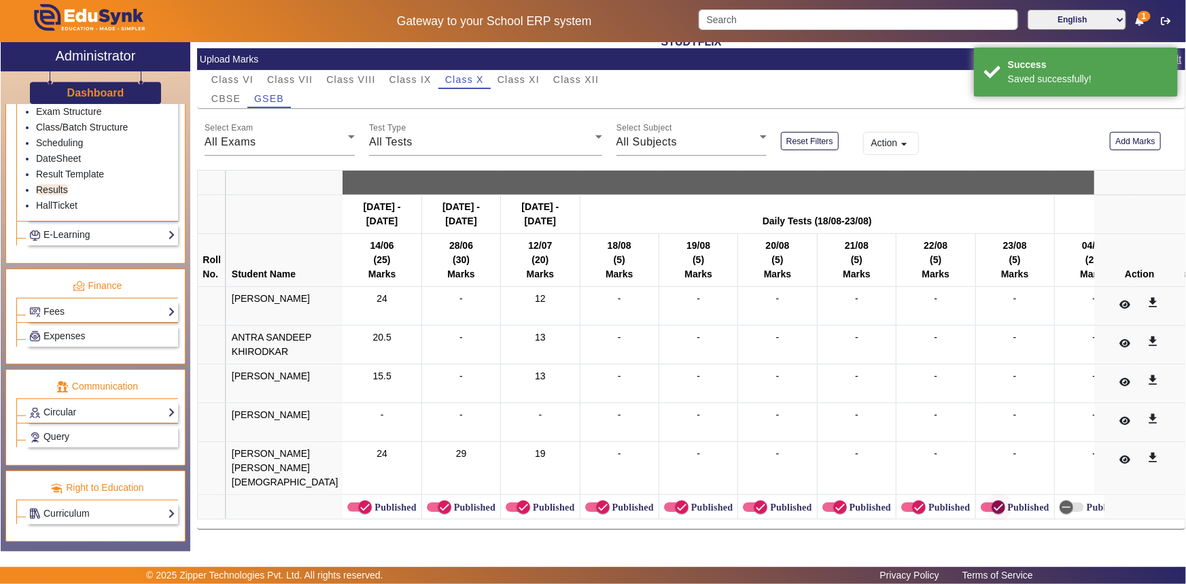
click at [993, 501] on icon "button" at bounding box center [999, 507] width 12 height 12
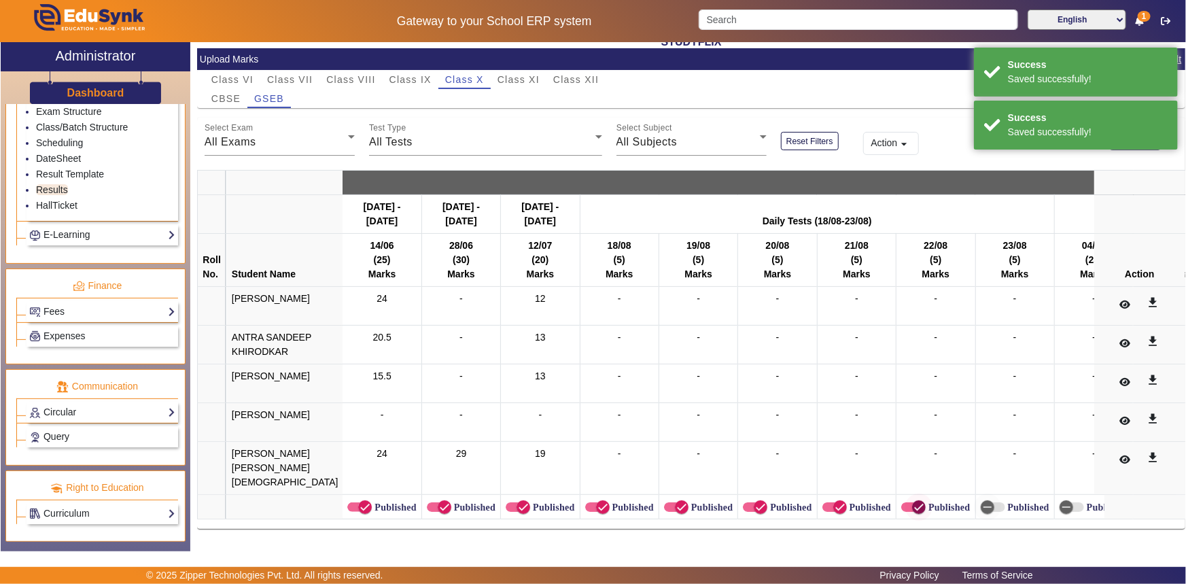
click at [913, 501] on icon "button" at bounding box center [919, 507] width 12 height 12
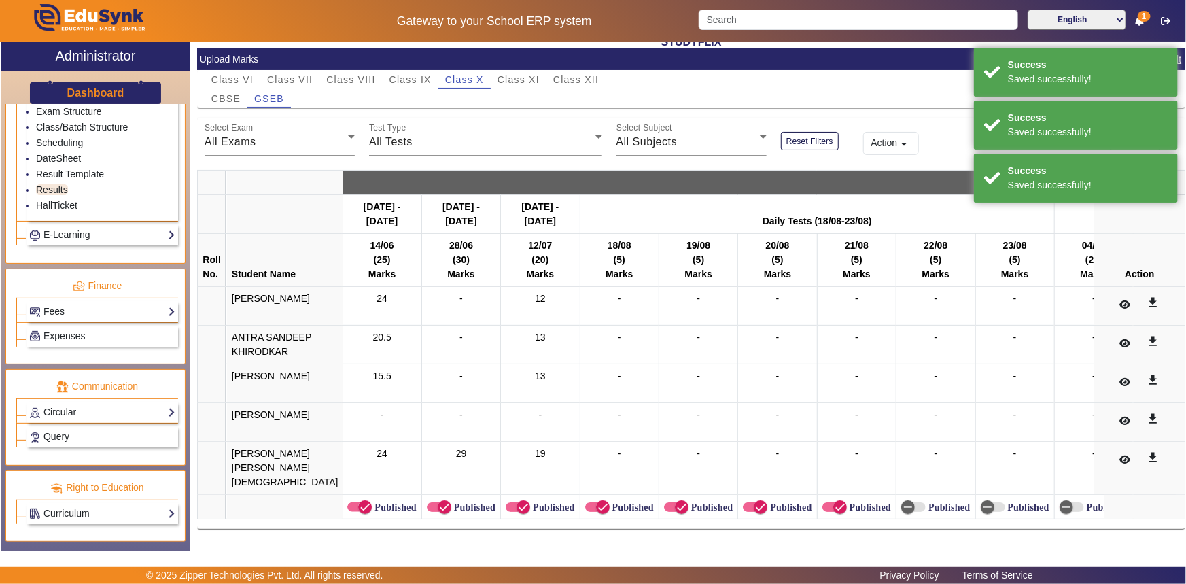
click at [772, 502] on td "Published" at bounding box center [777, 507] width 79 height 24
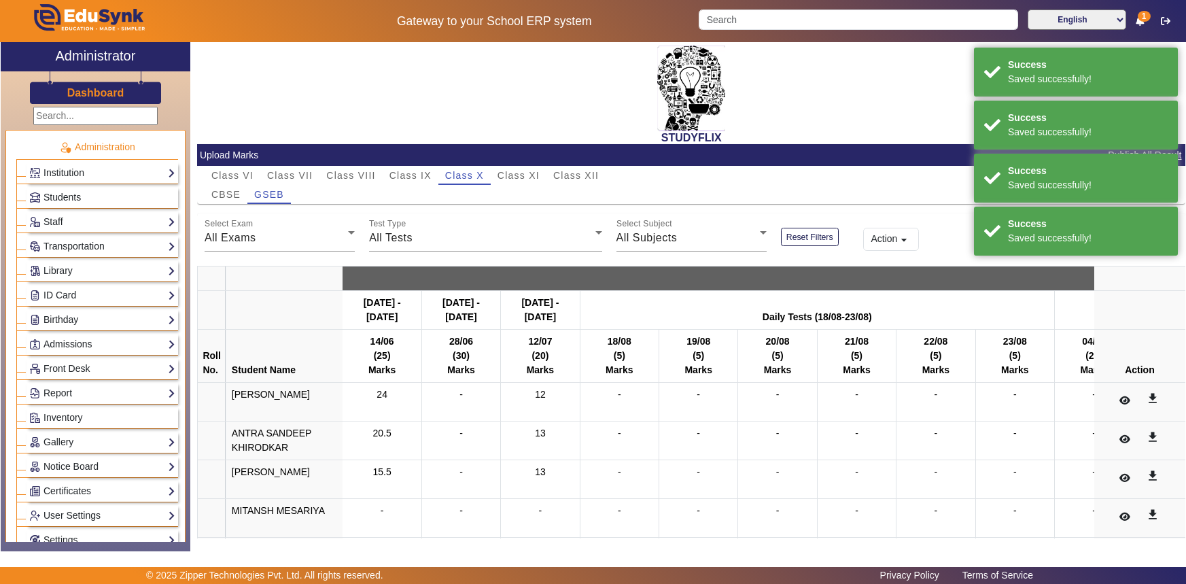
click at [768, 583] on label "Published" at bounding box center [790, 589] width 44 height 12
click at [743, 583] on button "Published" at bounding box center [755, 589] width 24 height 10
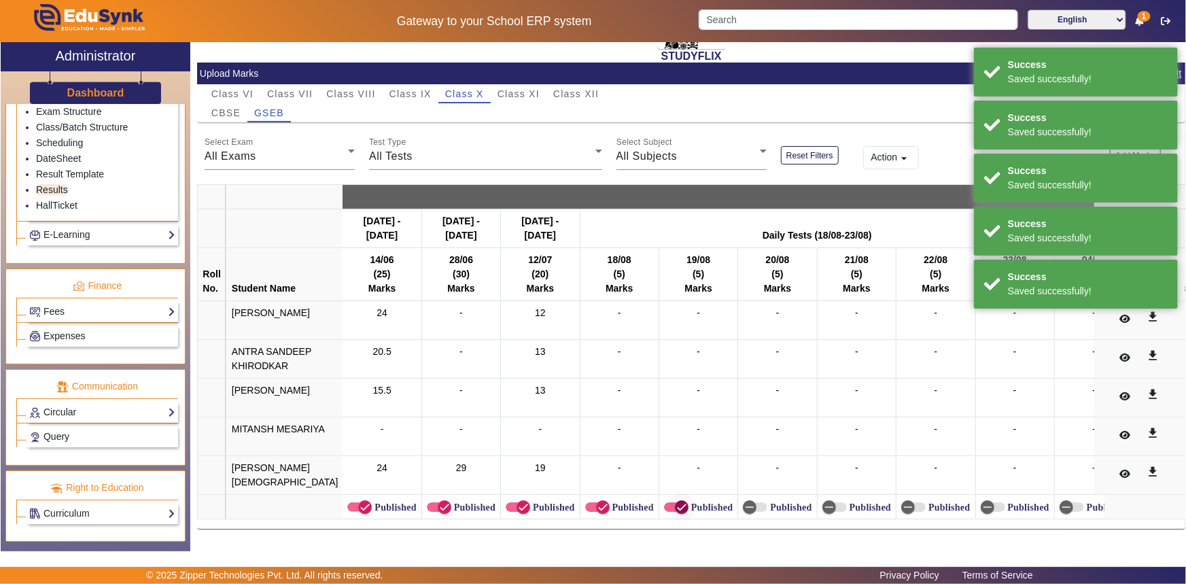
click at [676, 501] on icon "button" at bounding box center [682, 507] width 12 height 12
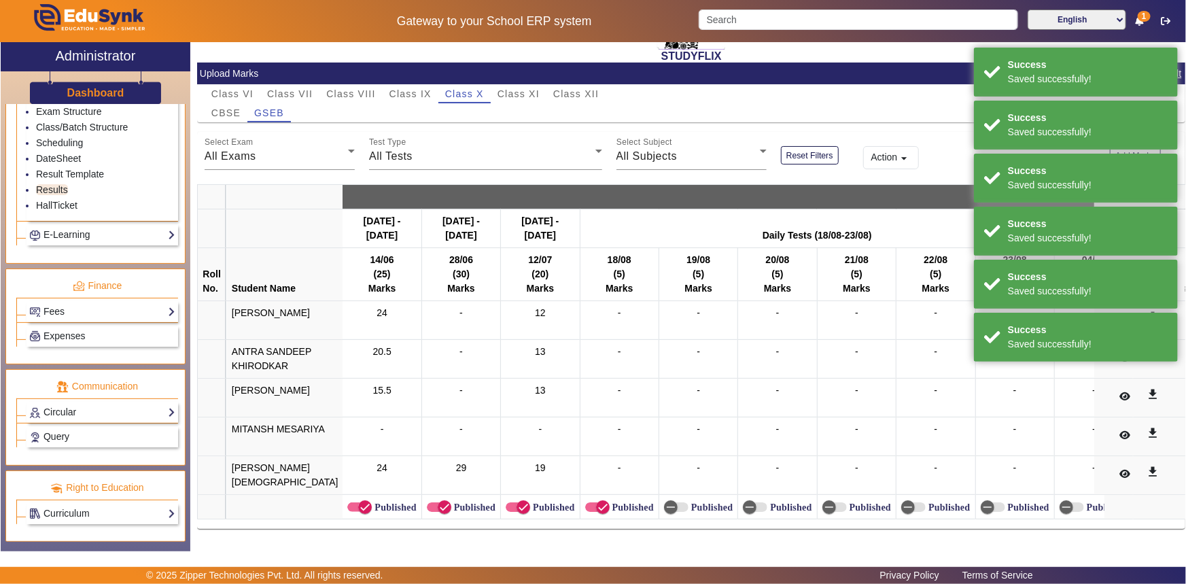
click at [610, 502] on label "Published" at bounding box center [632, 508] width 44 height 12
click at [588, 502] on button "Published" at bounding box center [597, 507] width 24 height 10
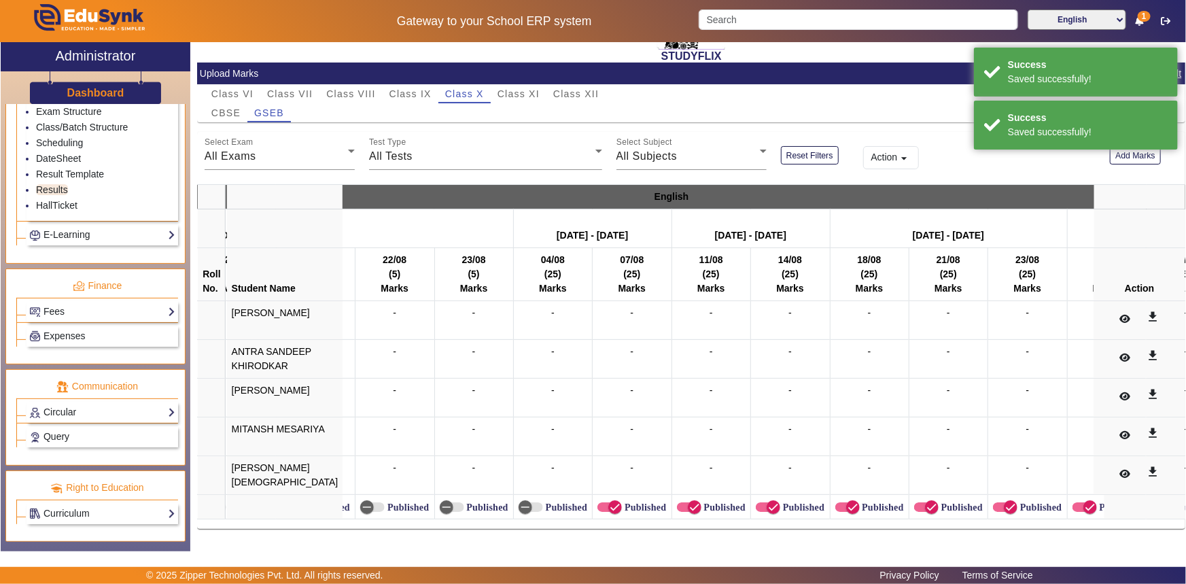
scroll to position [0, 688]
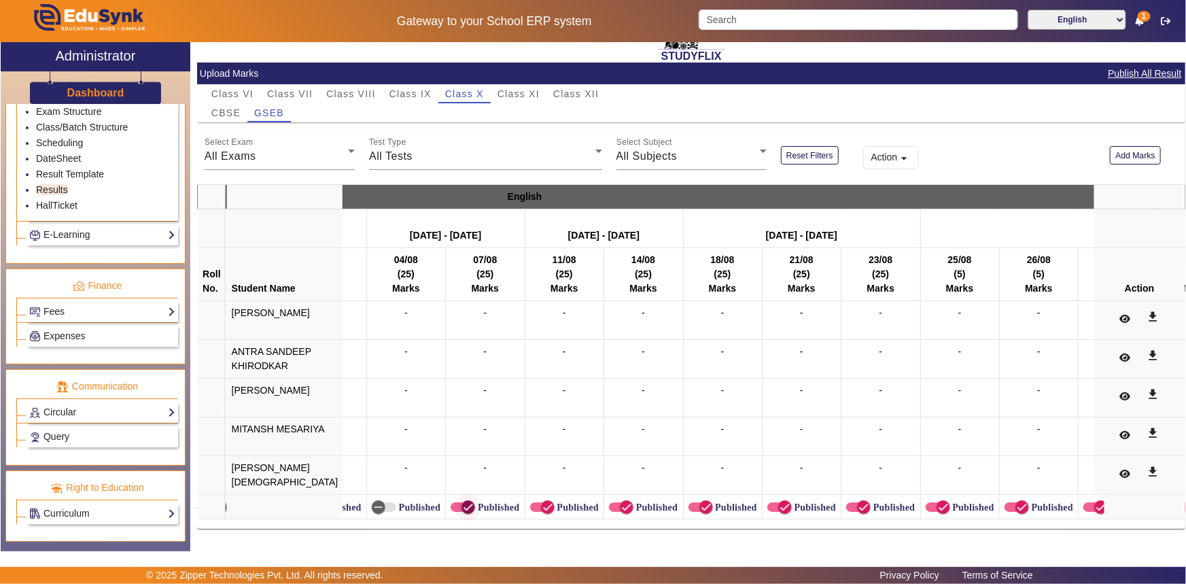
click at [462, 503] on icon "button" at bounding box center [468, 507] width 12 height 12
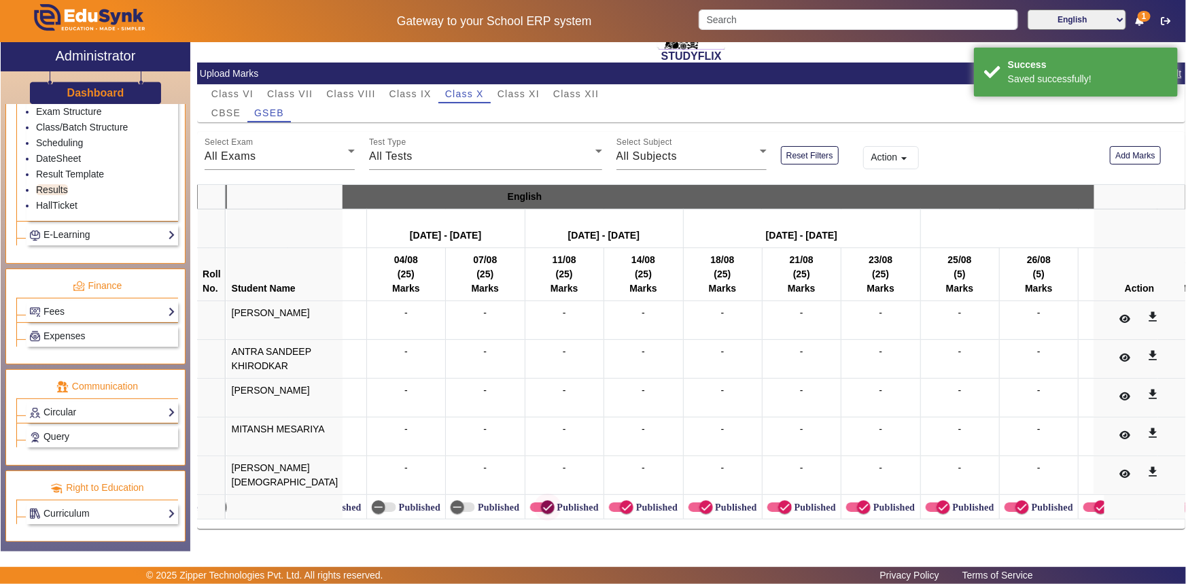
click at [542, 501] on icon "button" at bounding box center [548, 507] width 12 height 12
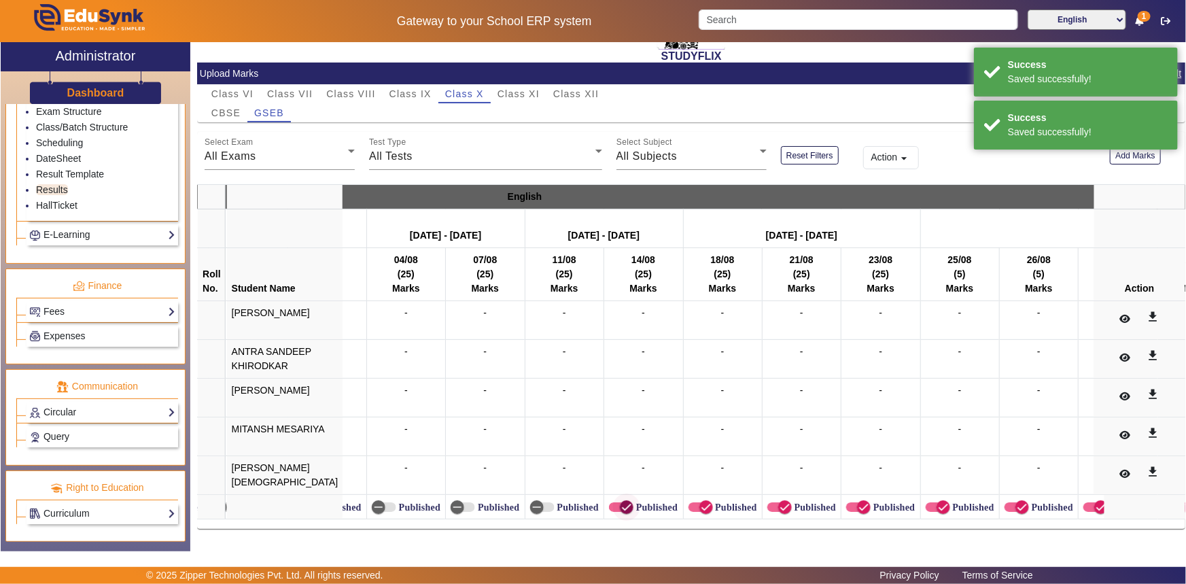
click at [621, 501] on icon "button" at bounding box center [627, 507] width 12 height 12
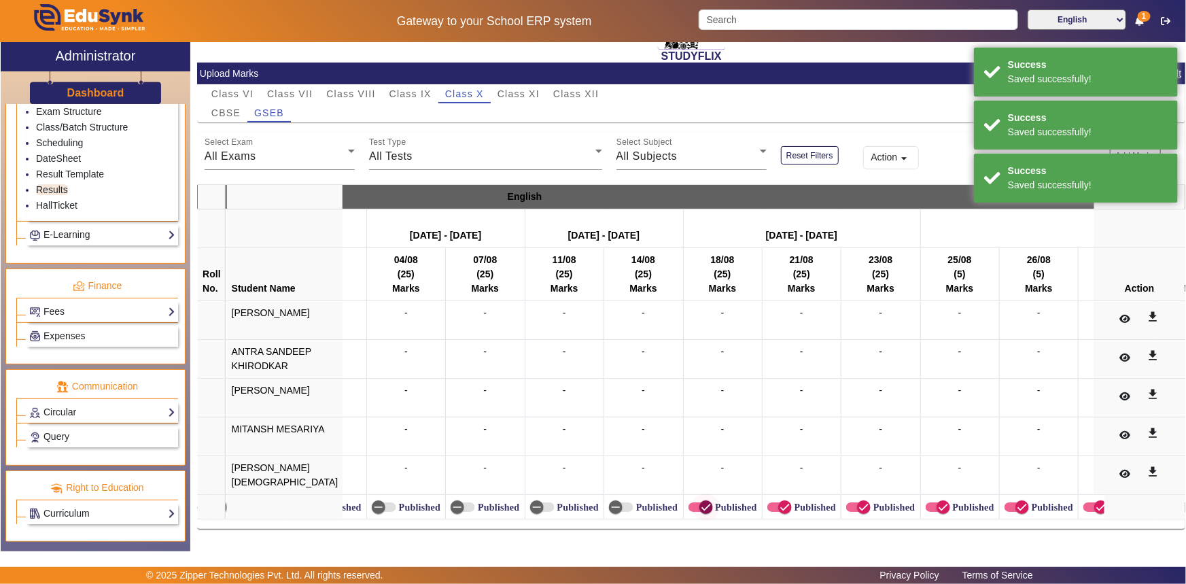
click at [702, 507] on icon "button" at bounding box center [706, 507] width 8 height 1
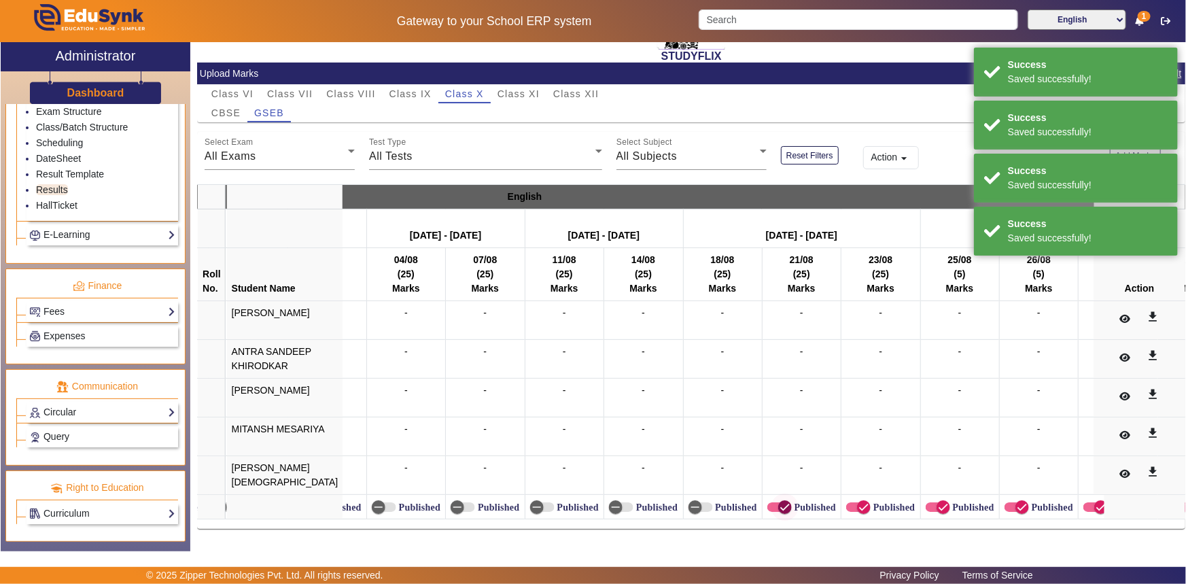
click at [779, 501] on icon "button" at bounding box center [785, 507] width 12 height 12
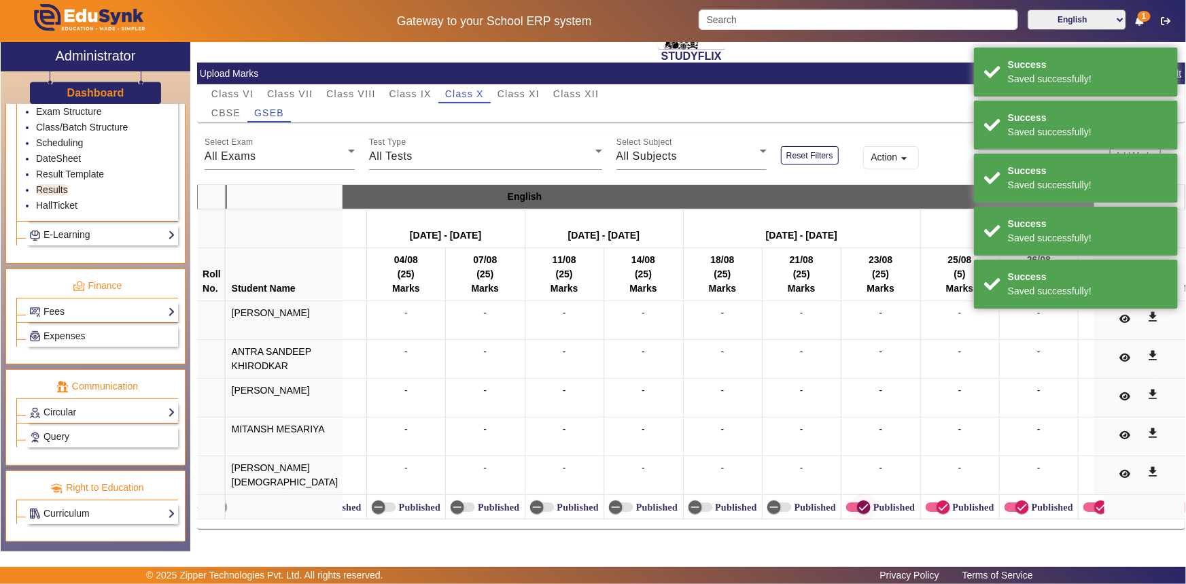
click at [858, 501] on icon "button" at bounding box center [864, 507] width 12 height 12
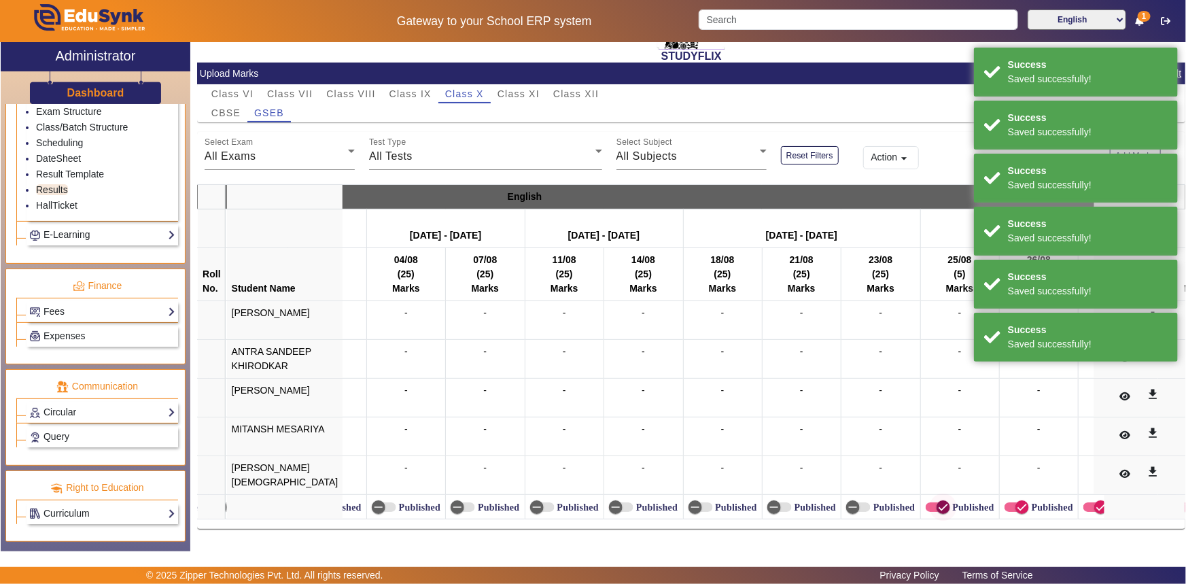
click at [930, 503] on span "button" at bounding box center [943, 507] width 27 height 27
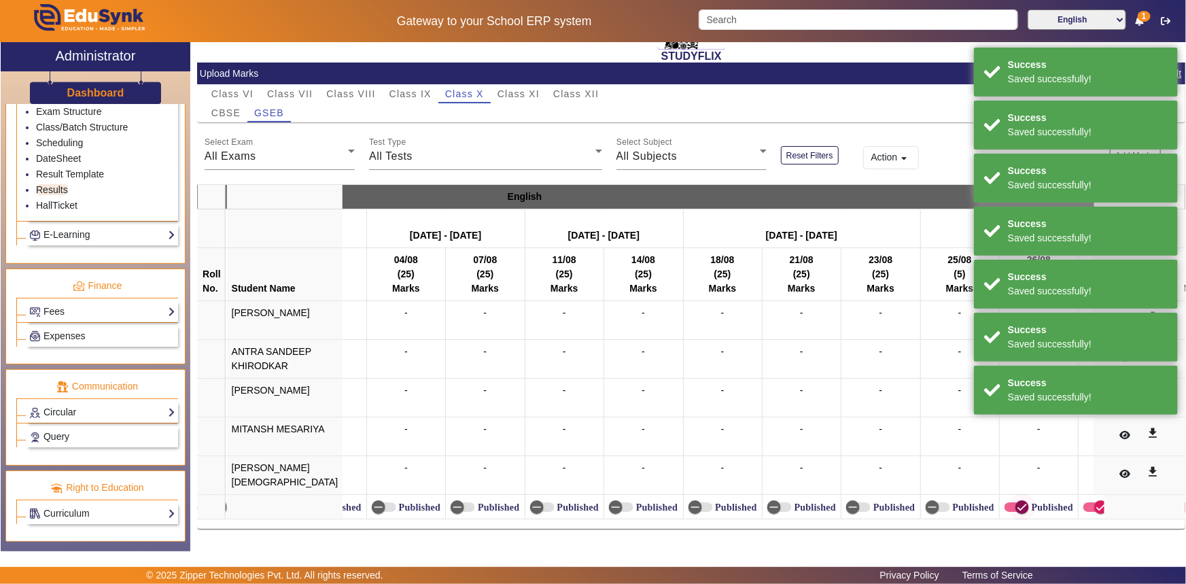
click at [1009, 494] on span "button" at bounding box center [1022, 507] width 27 height 27
click at [1088, 500] on span "button" at bounding box center [1101, 507] width 27 height 27
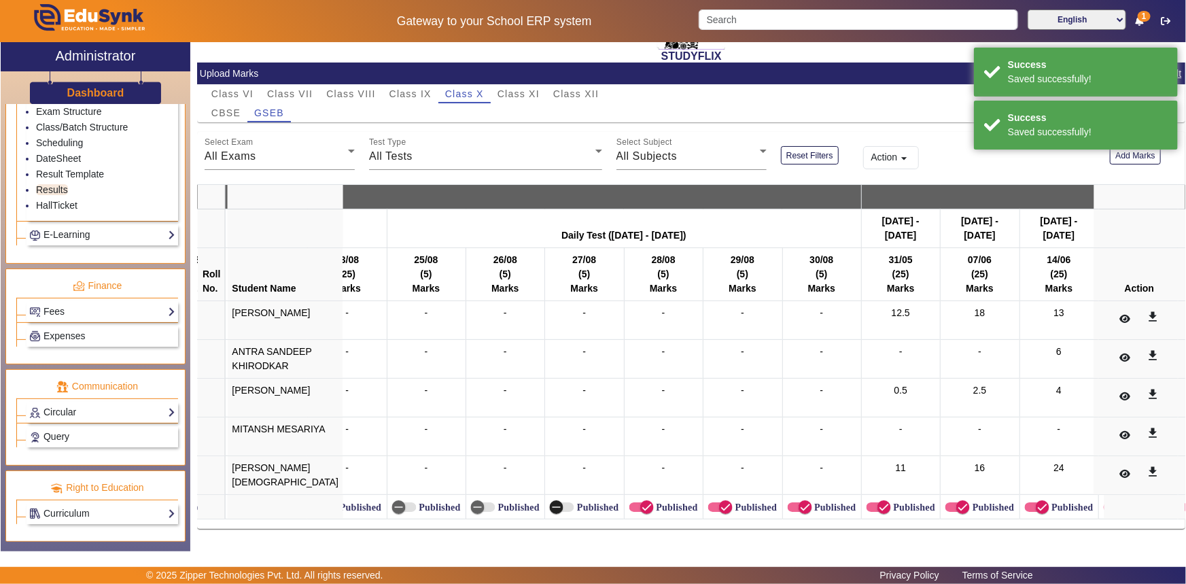
scroll to position [0, 1231]
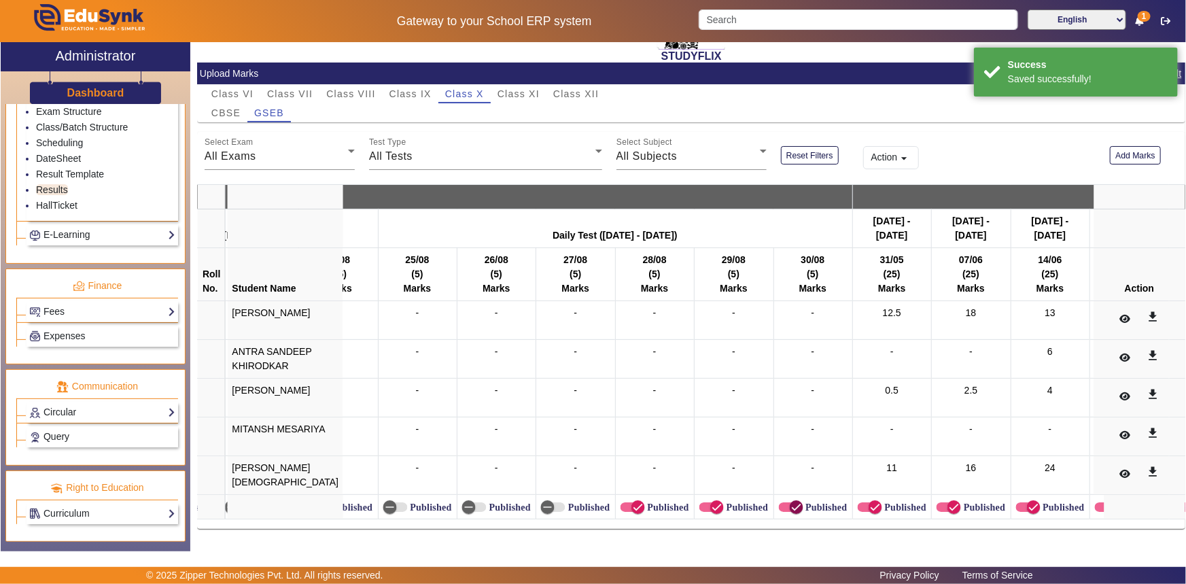
click at [783, 501] on span "button" at bounding box center [796, 507] width 27 height 27
click at [724, 502] on label "Published" at bounding box center [746, 508] width 44 height 12
click at [700, 502] on button "Published" at bounding box center [712, 507] width 24 height 10
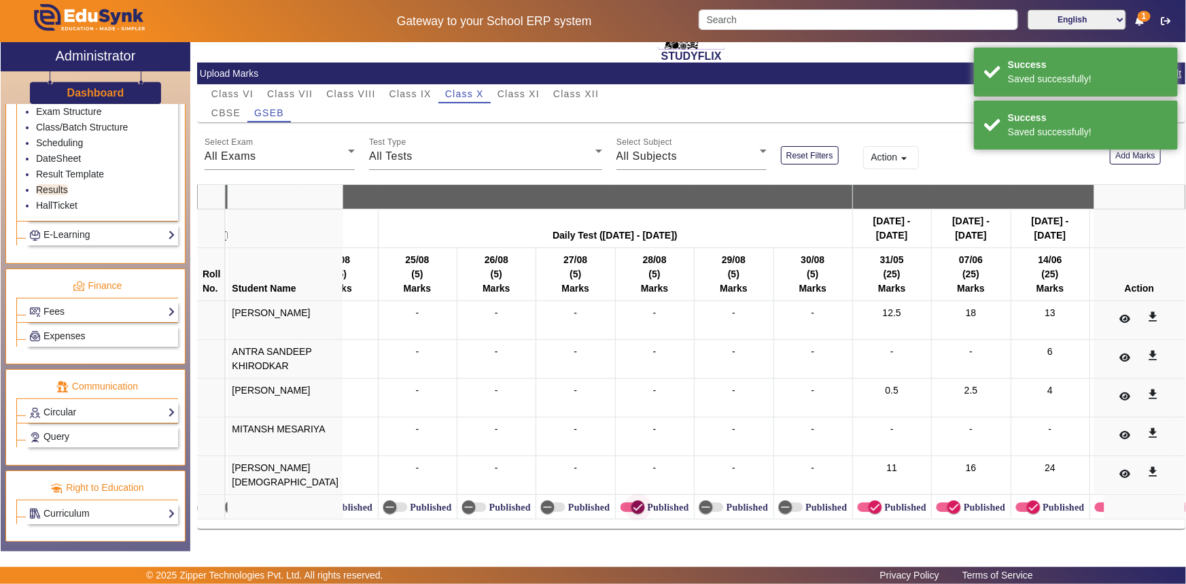
click at [625, 502] on span "button" at bounding box center [638, 507] width 27 height 27
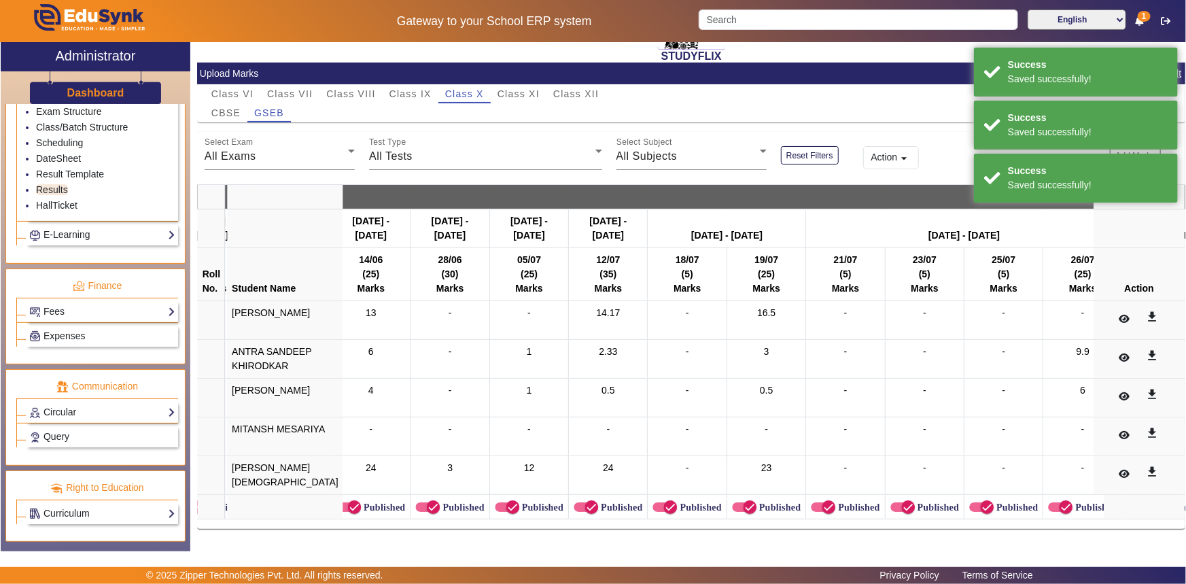
scroll to position [0, 1976]
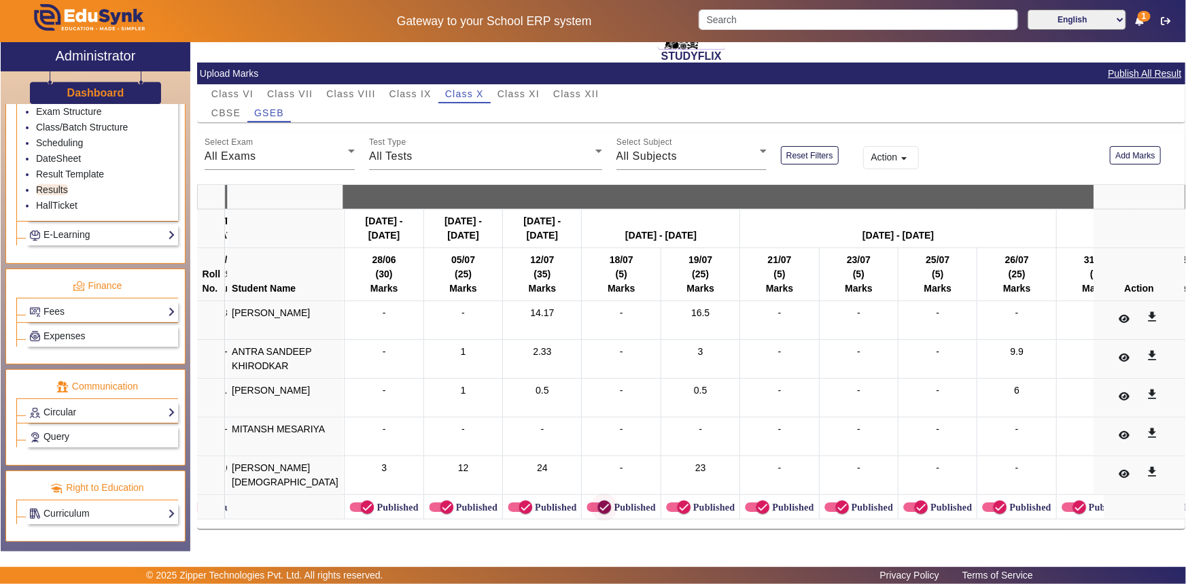
click at [591, 502] on span "button" at bounding box center [604, 507] width 27 height 27
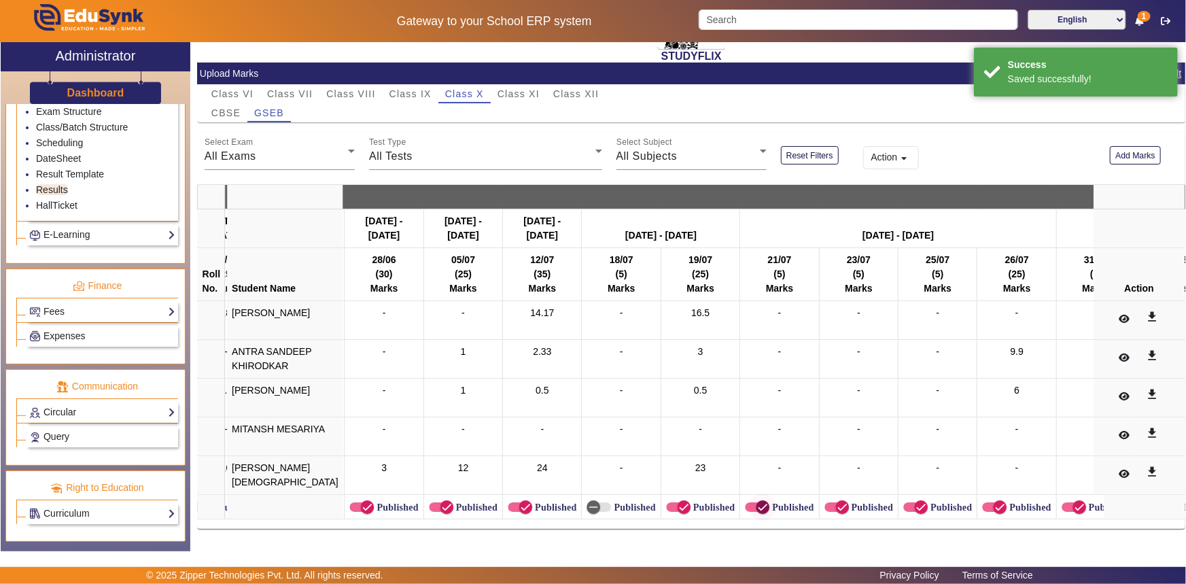
click at [749, 498] on span "button" at bounding box center [762, 507] width 27 height 27
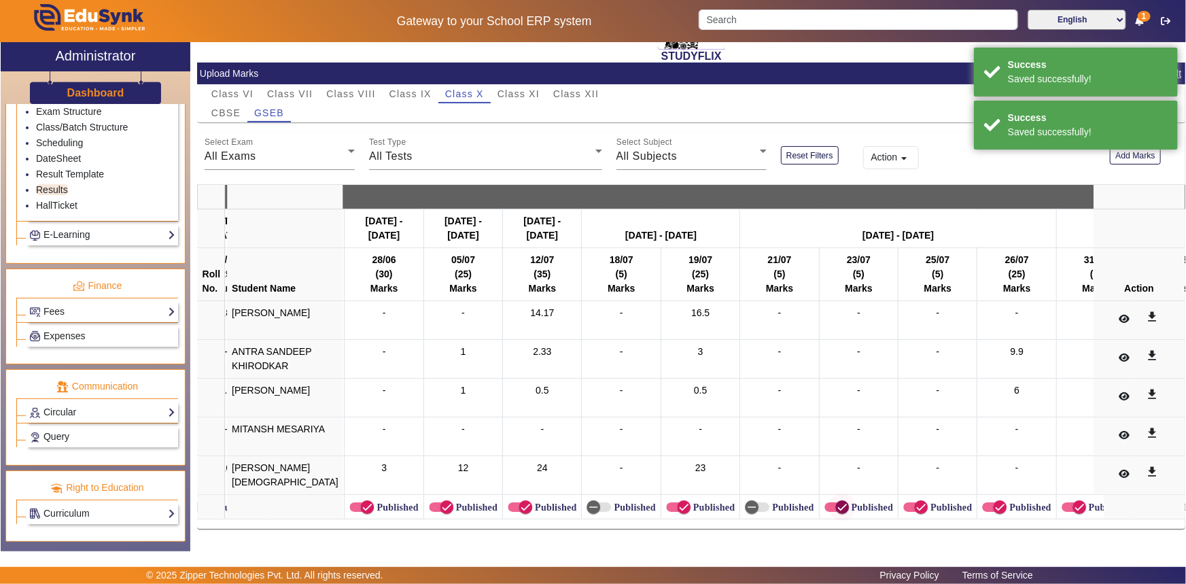
click at [836, 500] on span "button" at bounding box center [843, 507] width 14 height 14
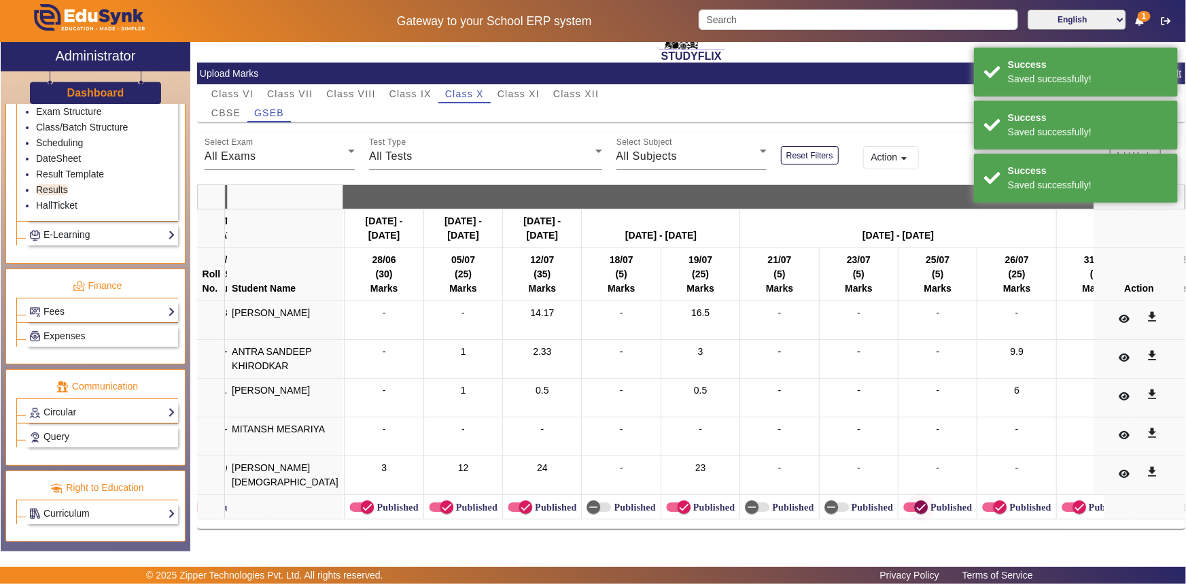
click at [915, 501] on icon "button" at bounding box center [921, 507] width 12 height 12
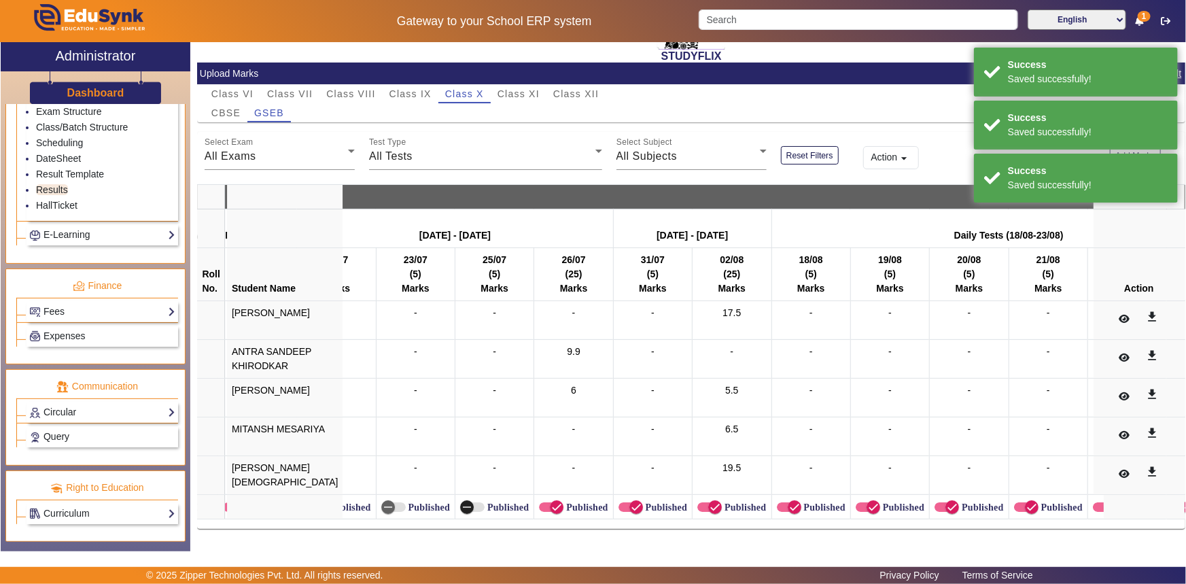
scroll to position [0, 2468]
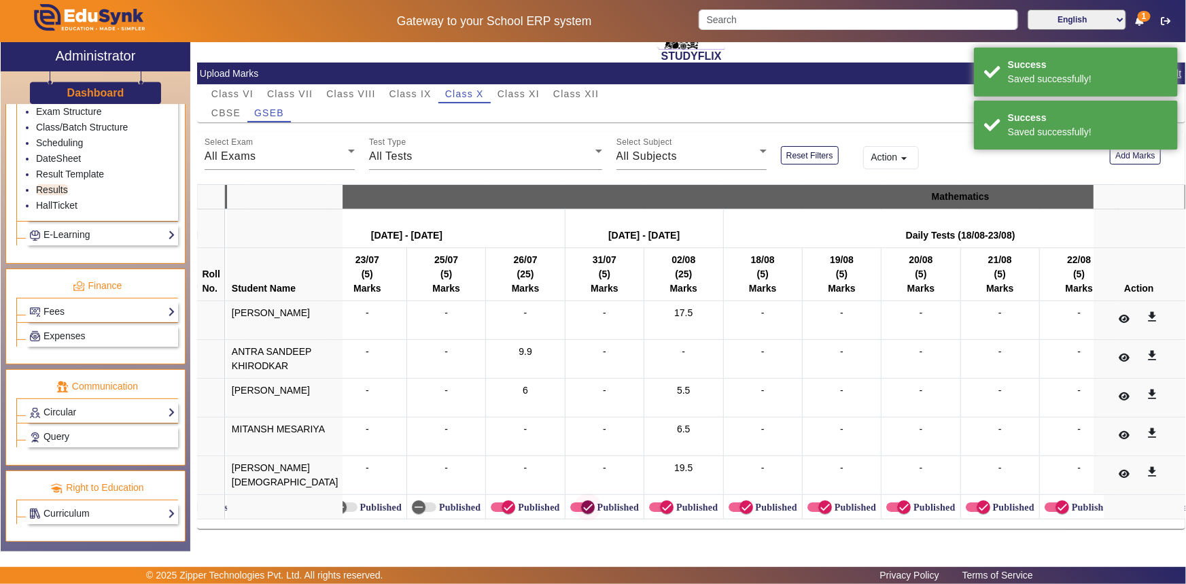
click at [582, 503] on icon "button" at bounding box center [588, 507] width 12 height 12
click at [740, 501] on icon "button" at bounding box center [746, 507] width 12 height 12
click at [812, 503] on span "button" at bounding box center [825, 507] width 27 height 27
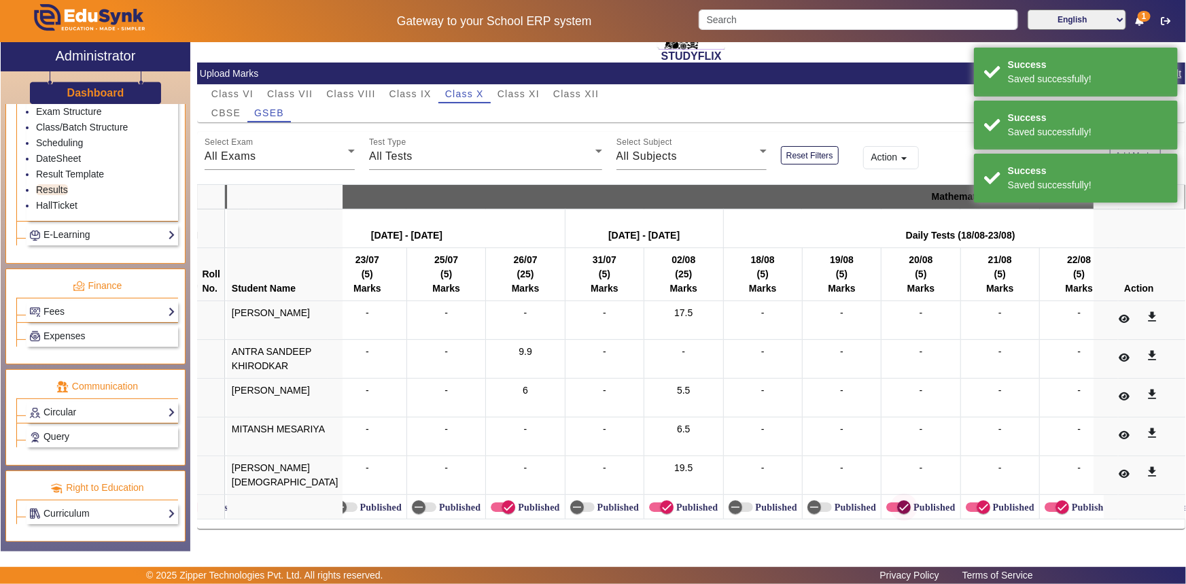
click at [900, 507] on icon "button" at bounding box center [904, 507] width 8 height 1
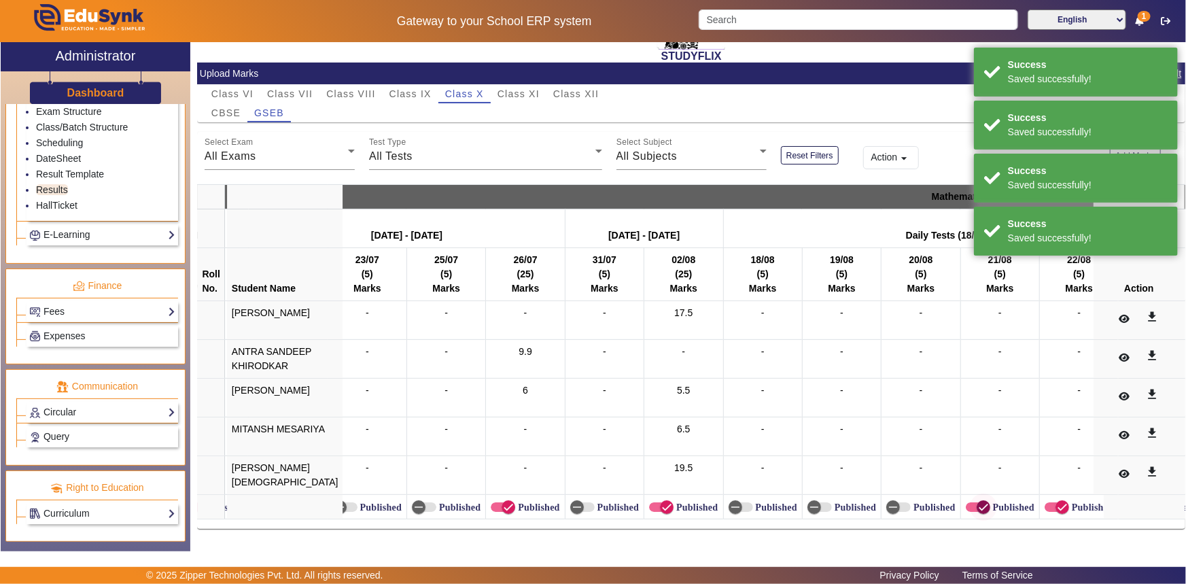
click at [978, 501] on icon "button" at bounding box center [984, 507] width 12 height 12
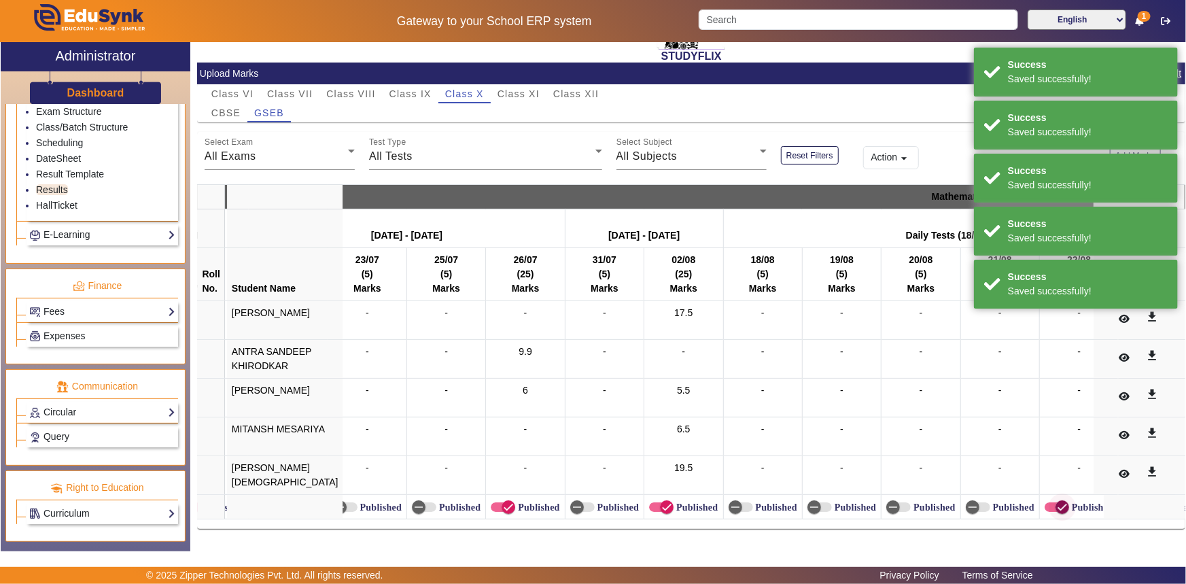
click at [1049, 499] on span "button" at bounding box center [1062, 507] width 27 height 27
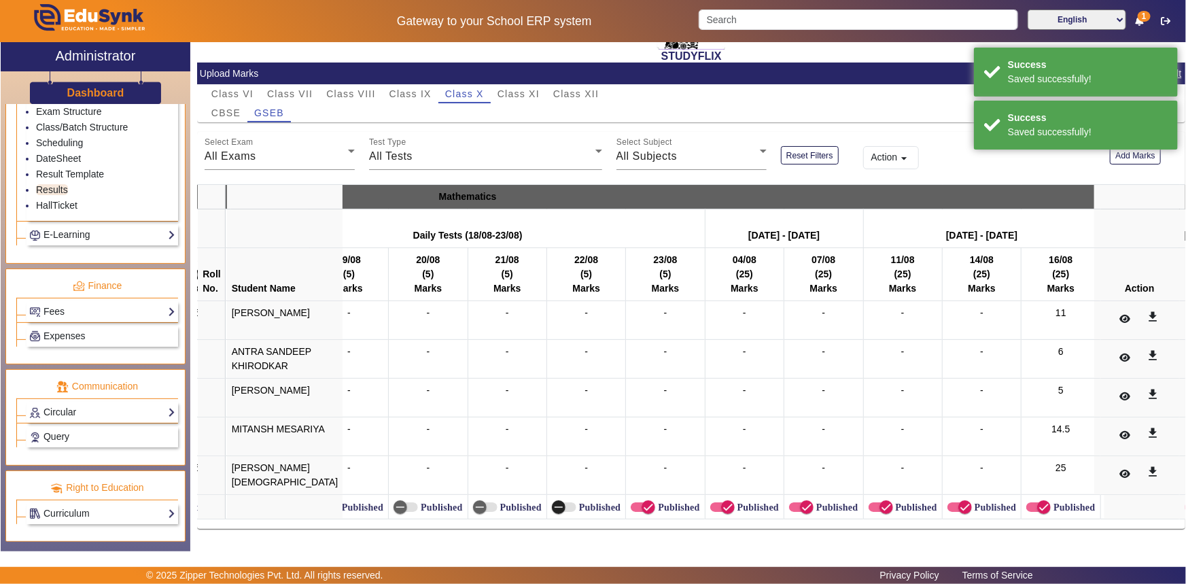
scroll to position [0, 2968]
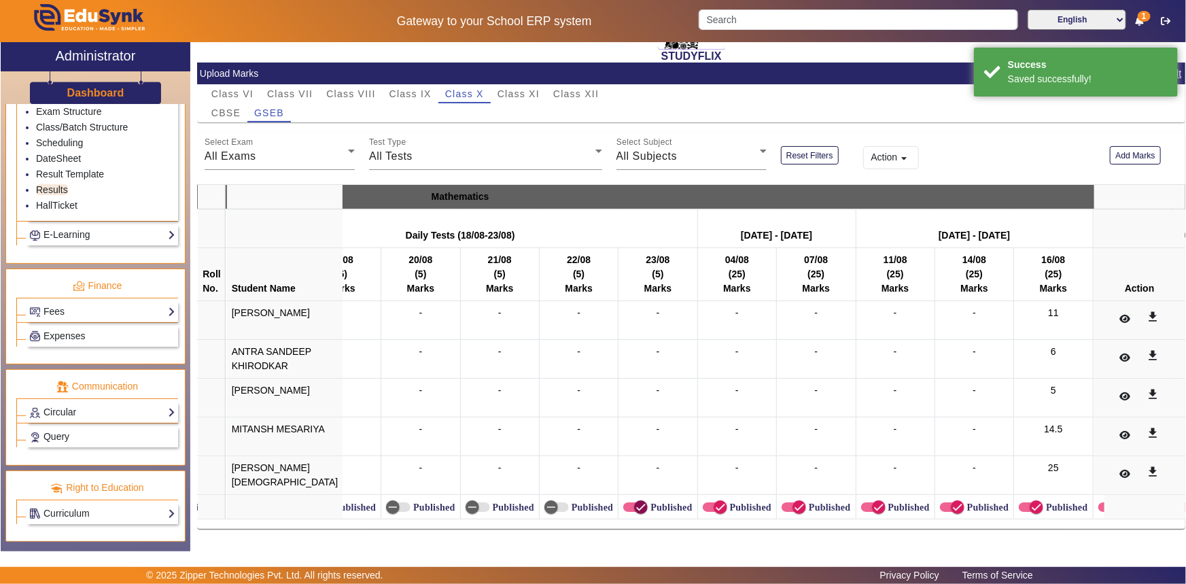
drag, startPoint x: 596, startPoint y: 504, endPoint x: 628, endPoint y: 501, distance: 32.1
click at [635, 503] on icon "button" at bounding box center [641, 507] width 12 height 12
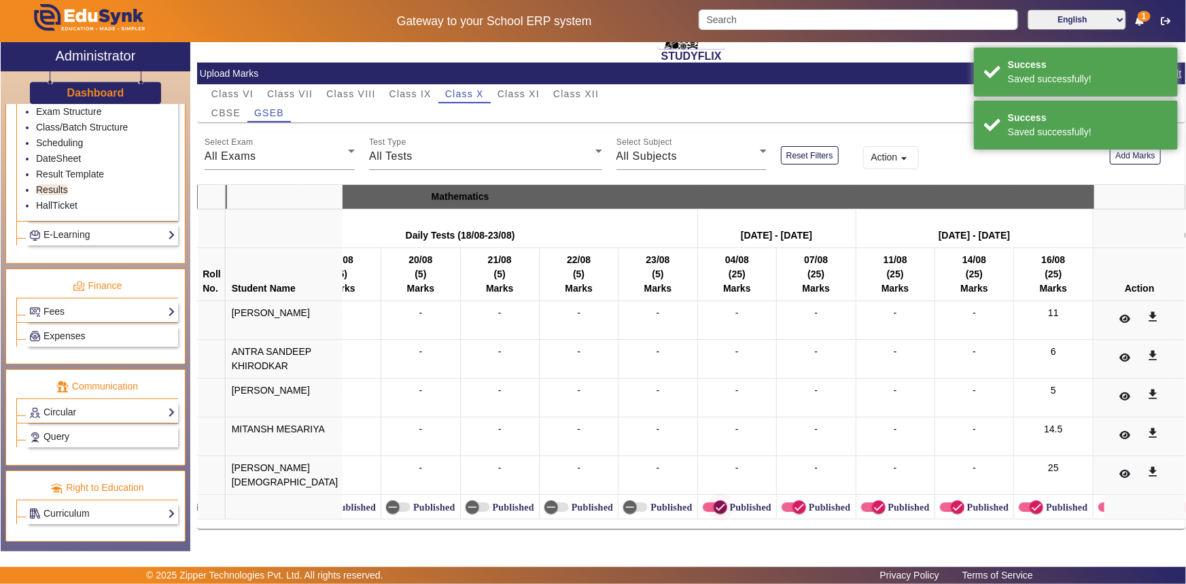
click at [707, 500] on span "button" at bounding box center [720, 507] width 27 height 27
click at [786, 504] on span "button" at bounding box center [799, 507] width 27 height 27
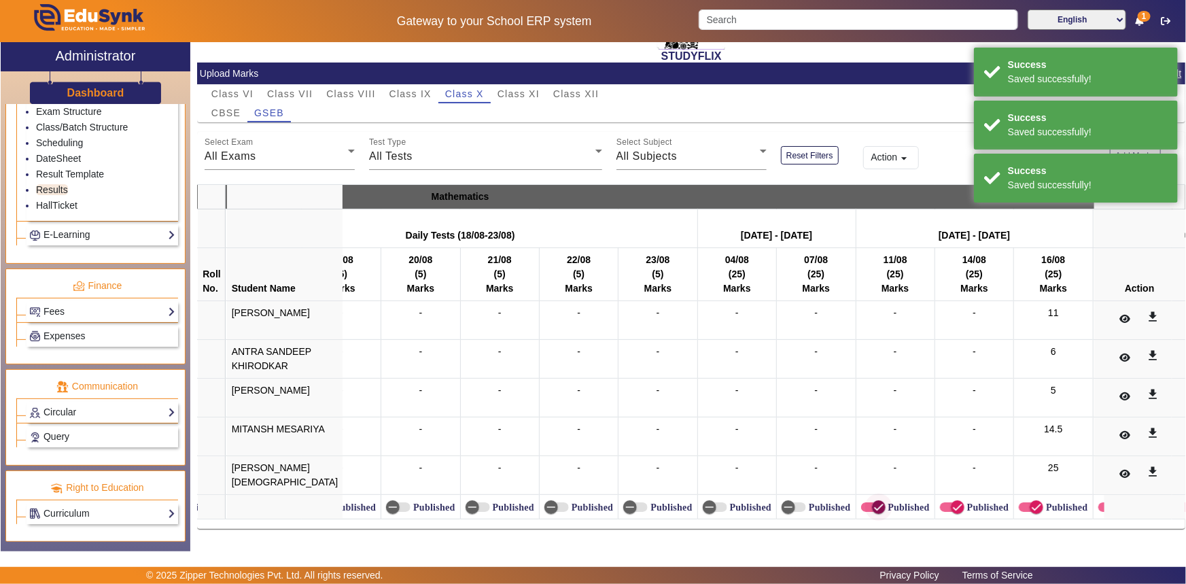
click at [873, 503] on icon "button" at bounding box center [879, 507] width 12 height 12
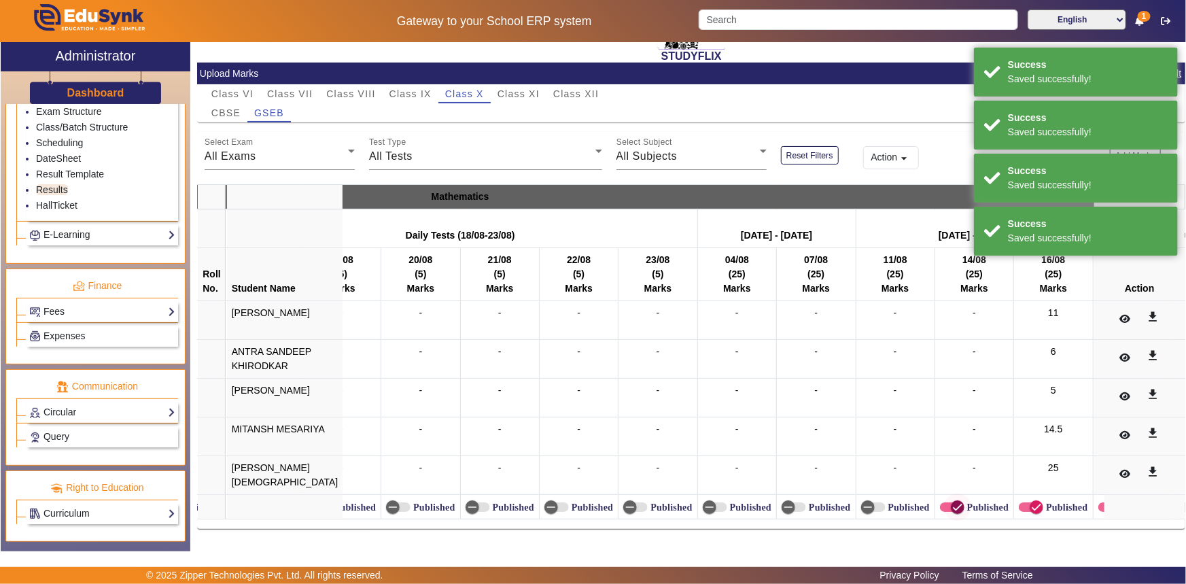
click at [952, 501] on icon "button" at bounding box center [958, 507] width 12 height 12
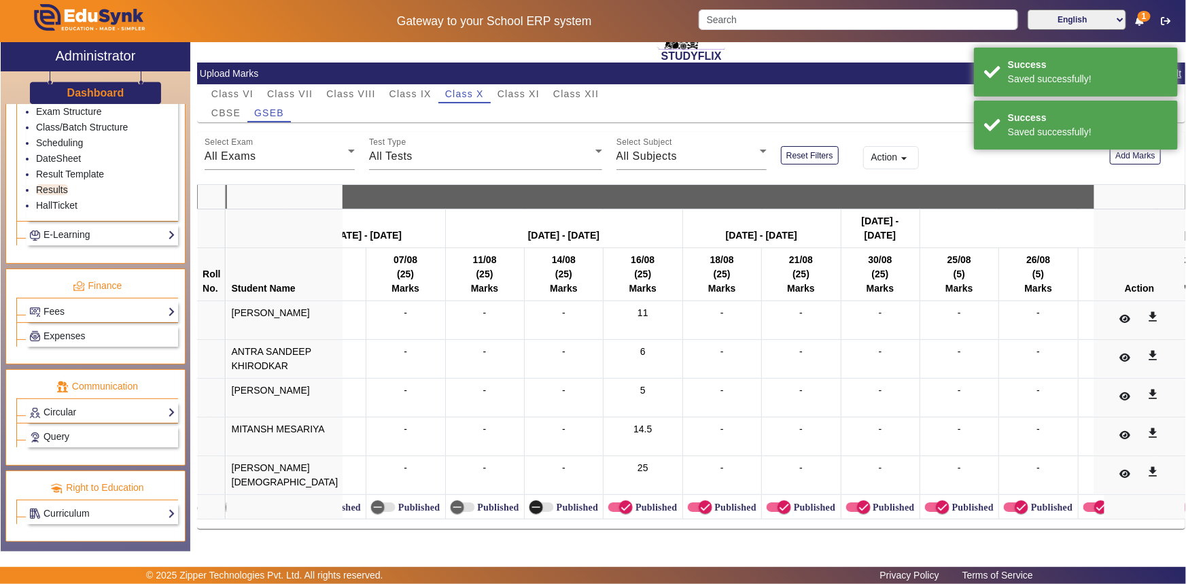
scroll to position [0, 3387]
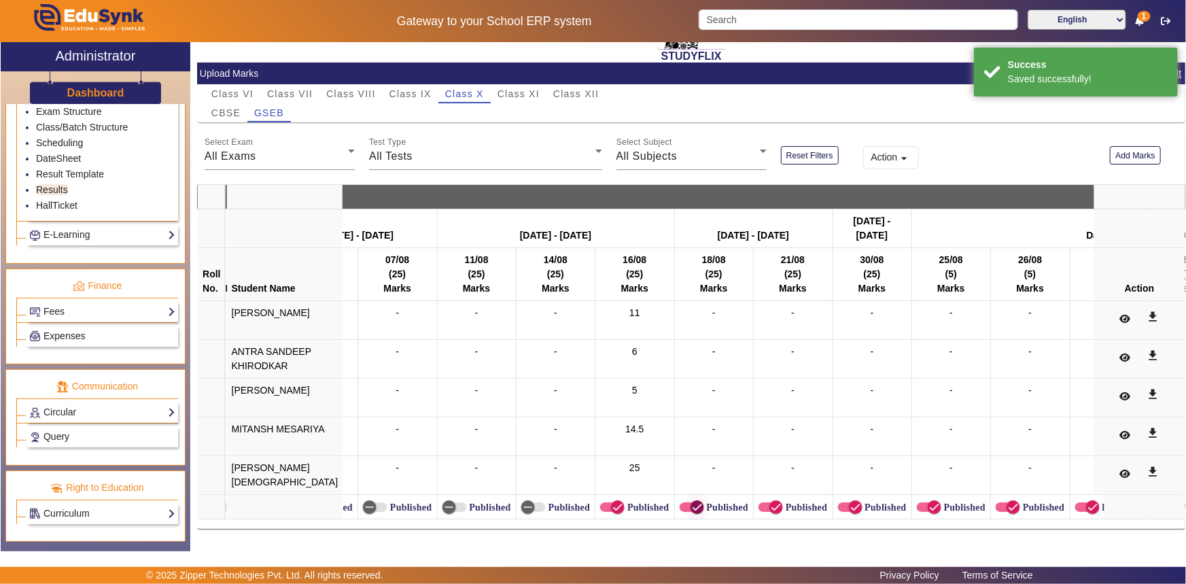
click at [693, 507] on icon "button" at bounding box center [697, 507] width 8 height 1
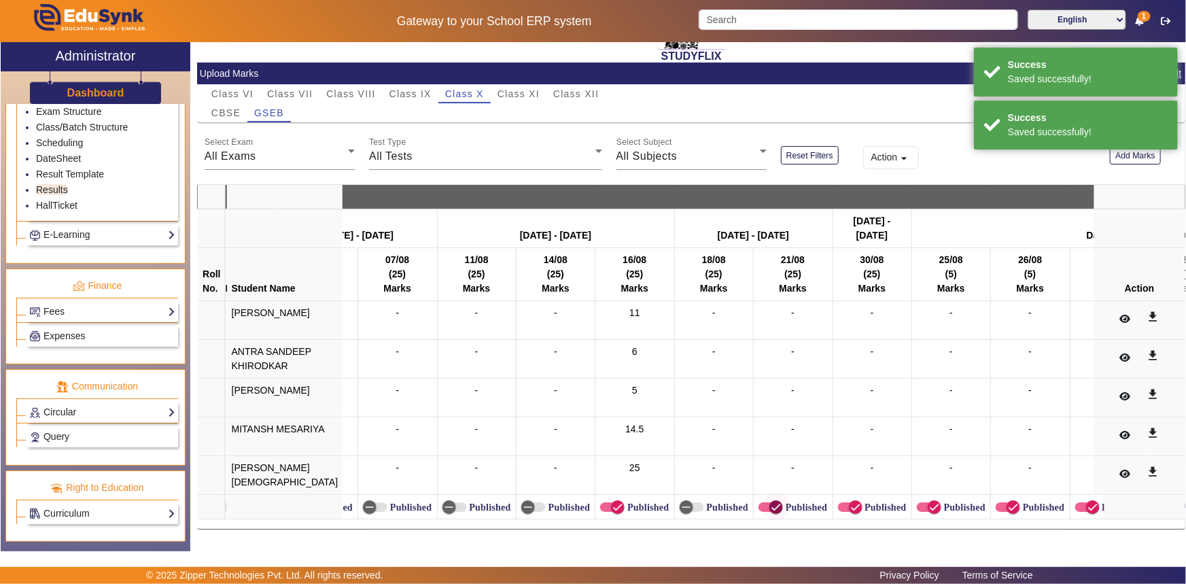
click at [770, 501] on icon "button" at bounding box center [776, 507] width 12 height 12
click at [850, 501] on icon "button" at bounding box center [856, 507] width 12 height 12
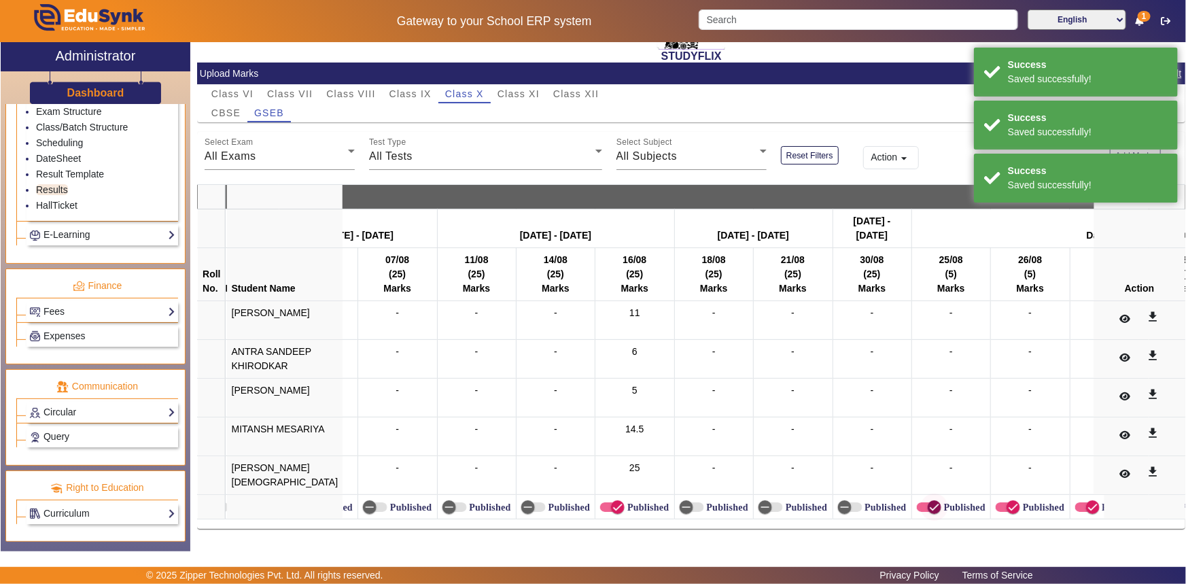
click at [929, 501] on icon "button" at bounding box center [935, 507] width 12 height 12
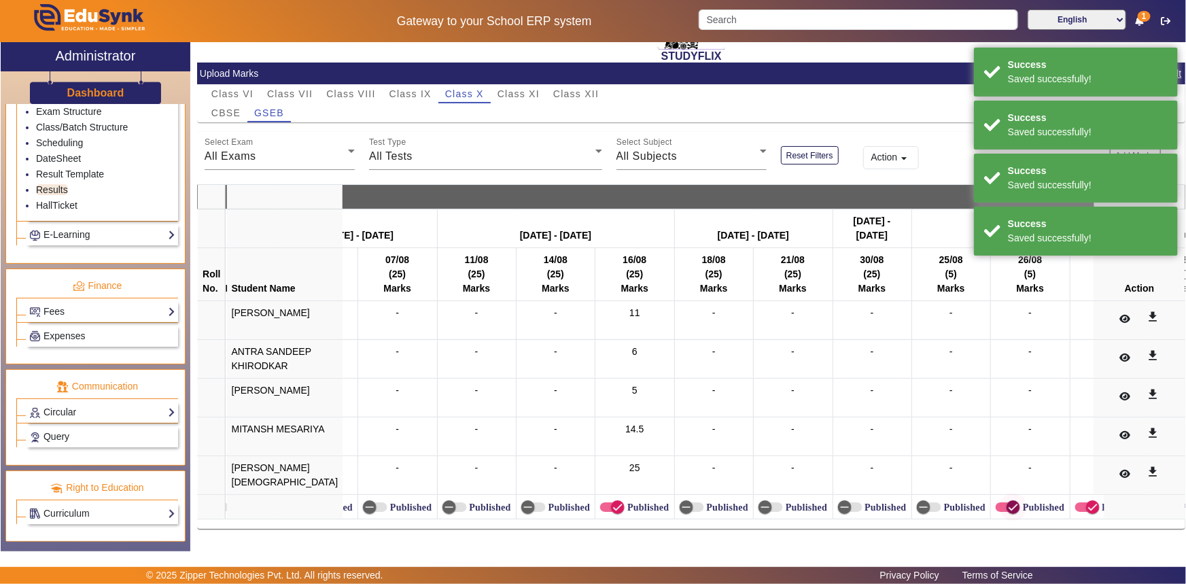
click at [1000, 502] on span "button" at bounding box center [1013, 507] width 27 height 27
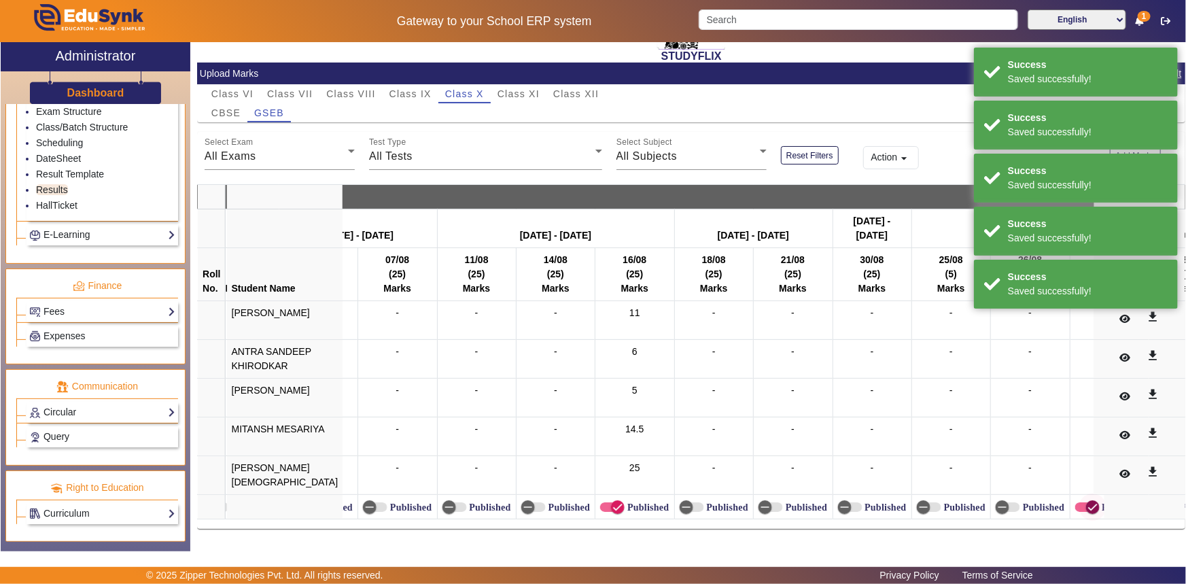
click at [1087, 505] on icon "button" at bounding box center [1093, 507] width 12 height 12
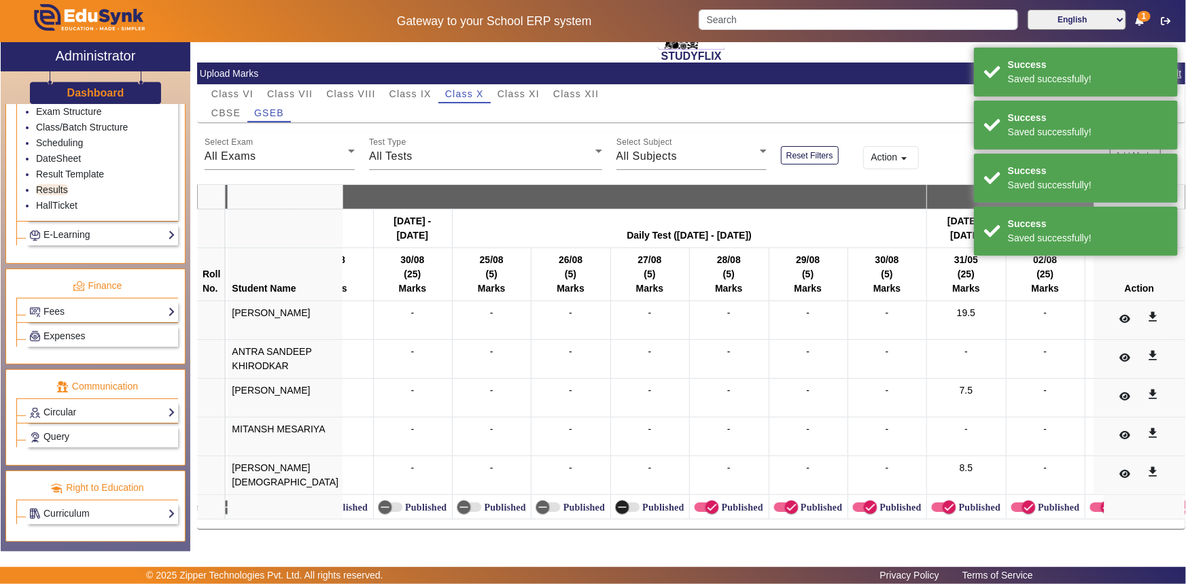
scroll to position [0, 3879]
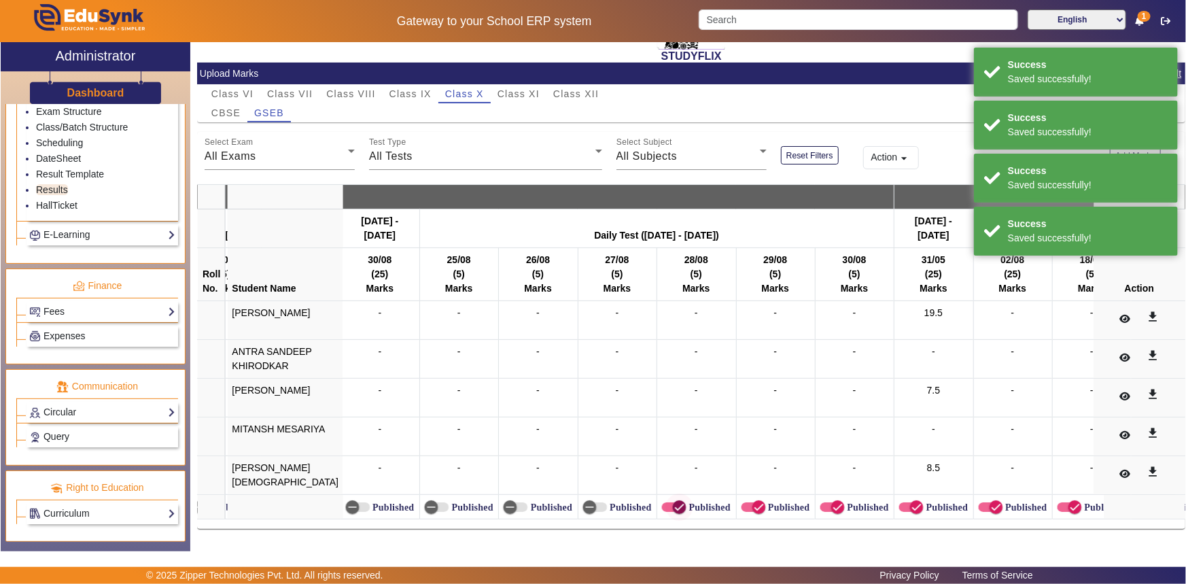
click at [674, 504] on icon "button" at bounding box center [680, 507] width 12 height 12
click at [753, 501] on icon "button" at bounding box center [759, 507] width 12 height 12
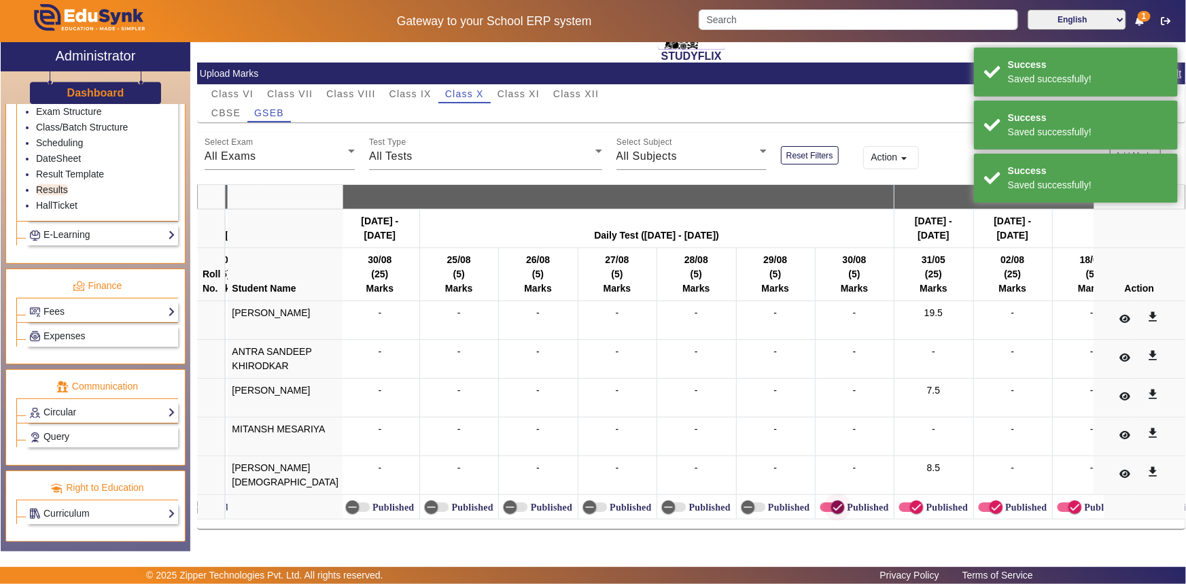
click at [834, 507] on icon "button" at bounding box center [838, 507] width 8 height 1
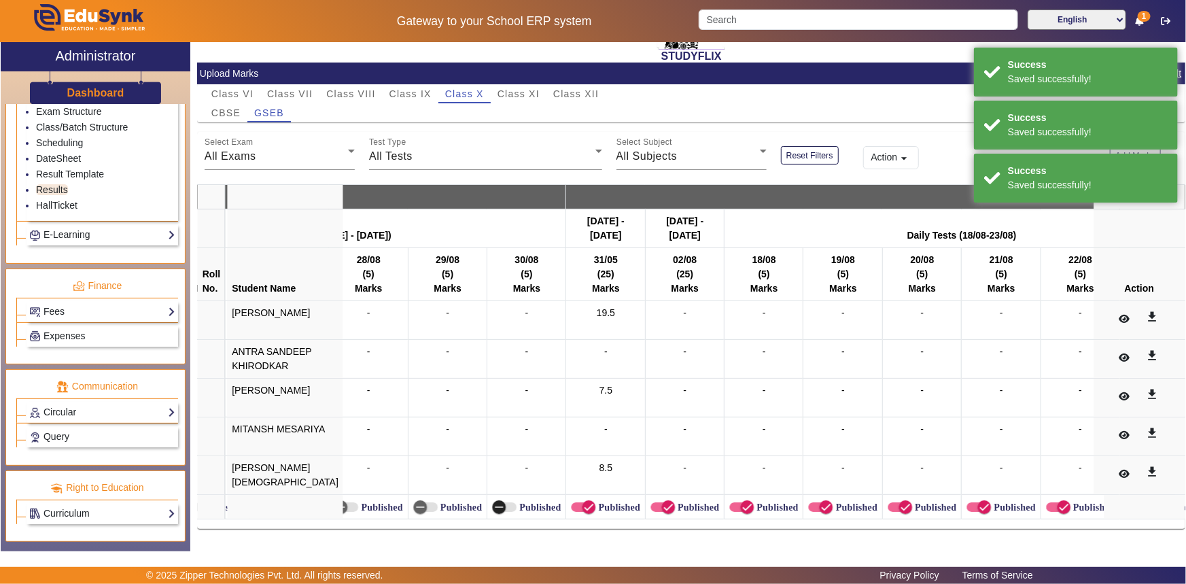
scroll to position [0, 4215]
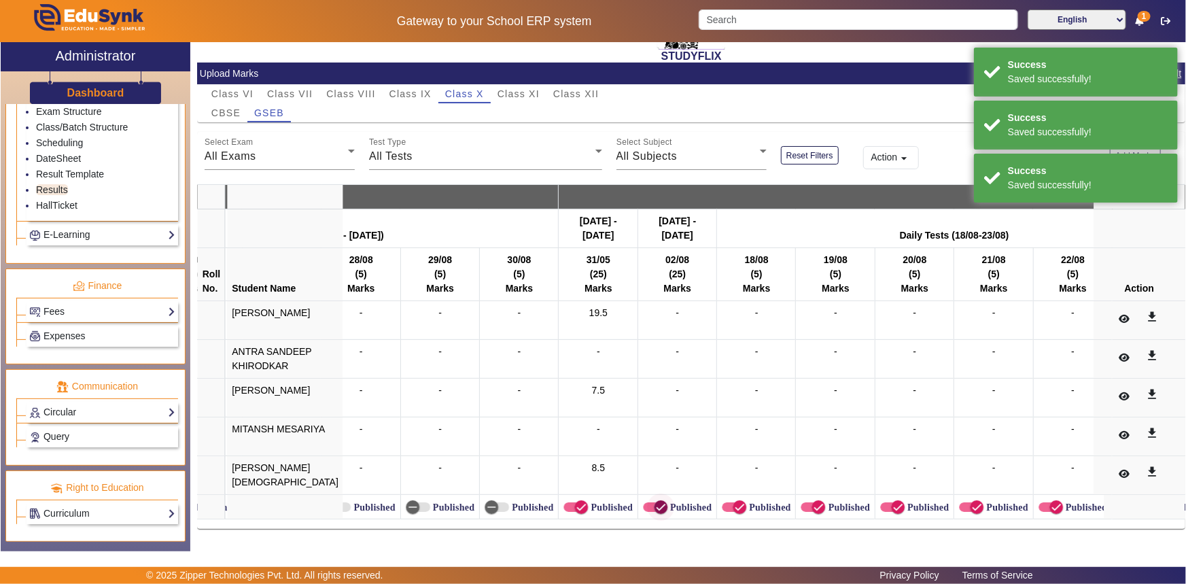
click at [655, 502] on icon "button" at bounding box center [661, 507] width 12 height 12
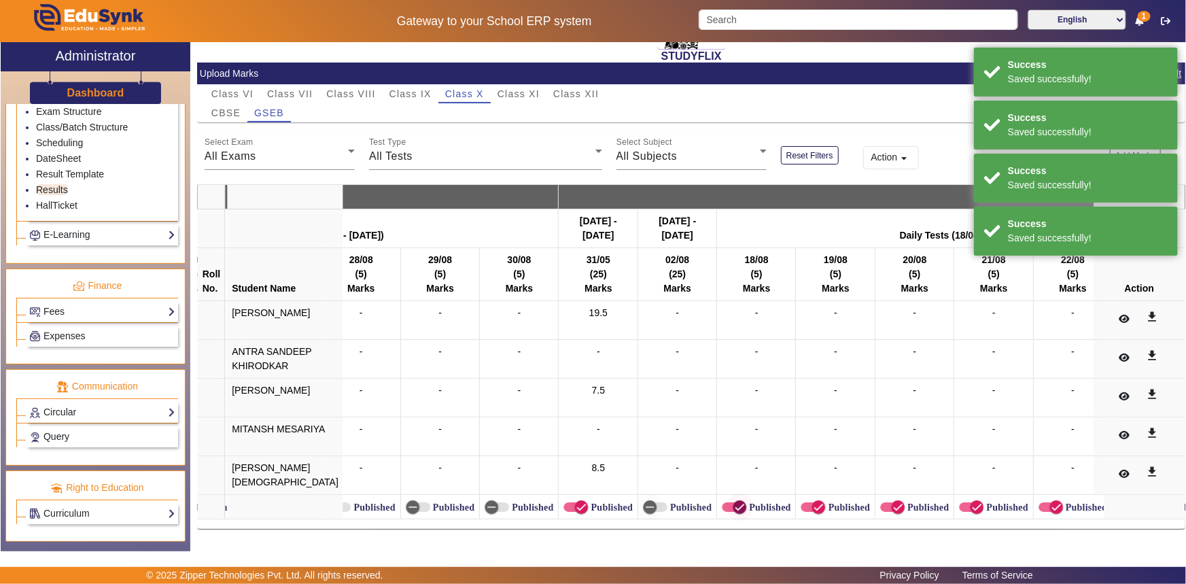
click at [726, 500] on span "button" at bounding box center [739, 507] width 27 height 27
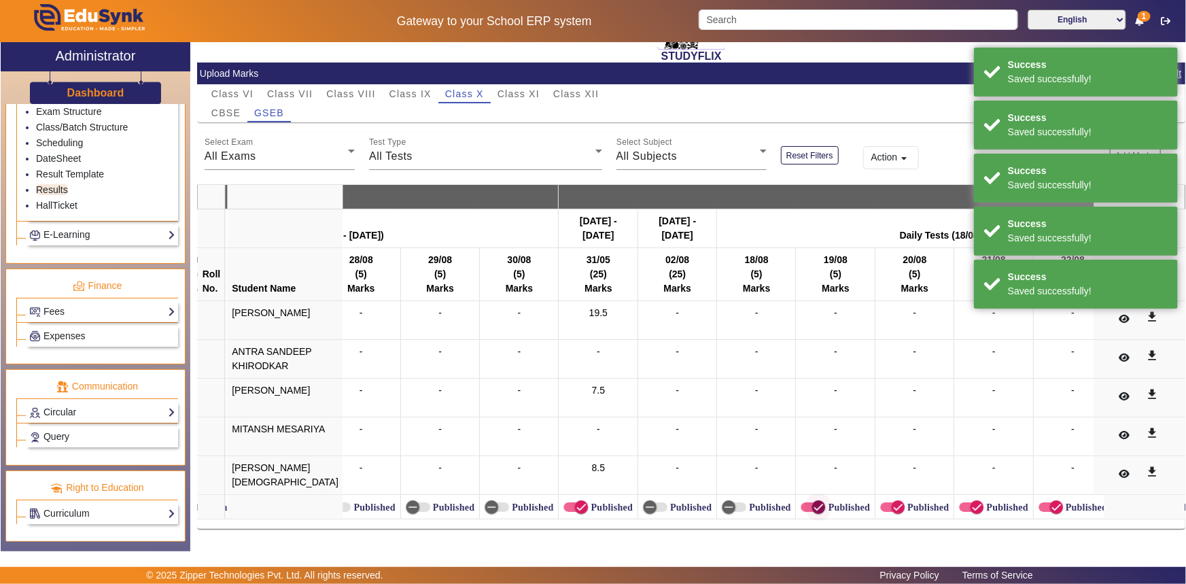
click at [805, 498] on span "button" at bounding box center [818, 507] width 27 height 27
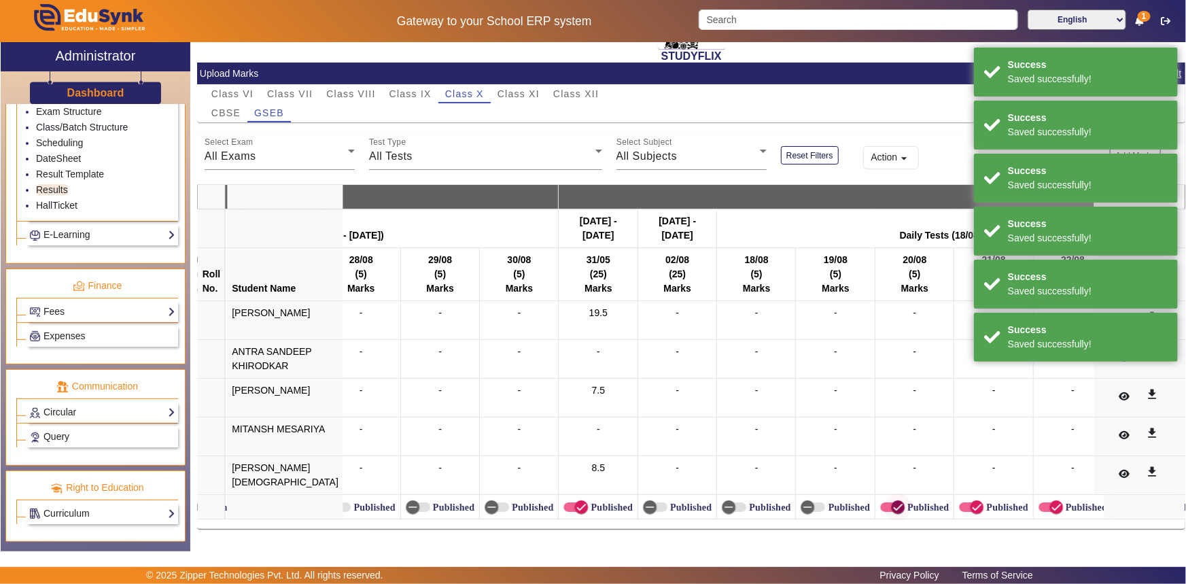
click at [892, 501] on icon "button" at bounding box center [898, 507] width 12 height 12
click at [971, 501] on icon "button" at bounding box center [977, 507] width 12 height 12
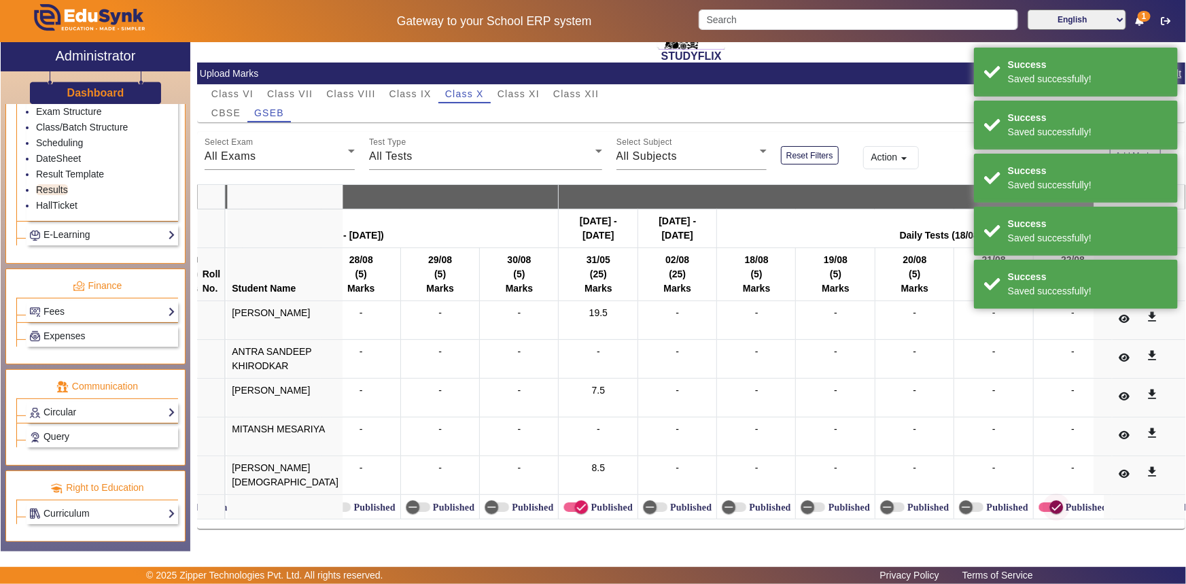
click at [1050, 502] on span "button" at bounding box center [1057, 507] width 14 height 14
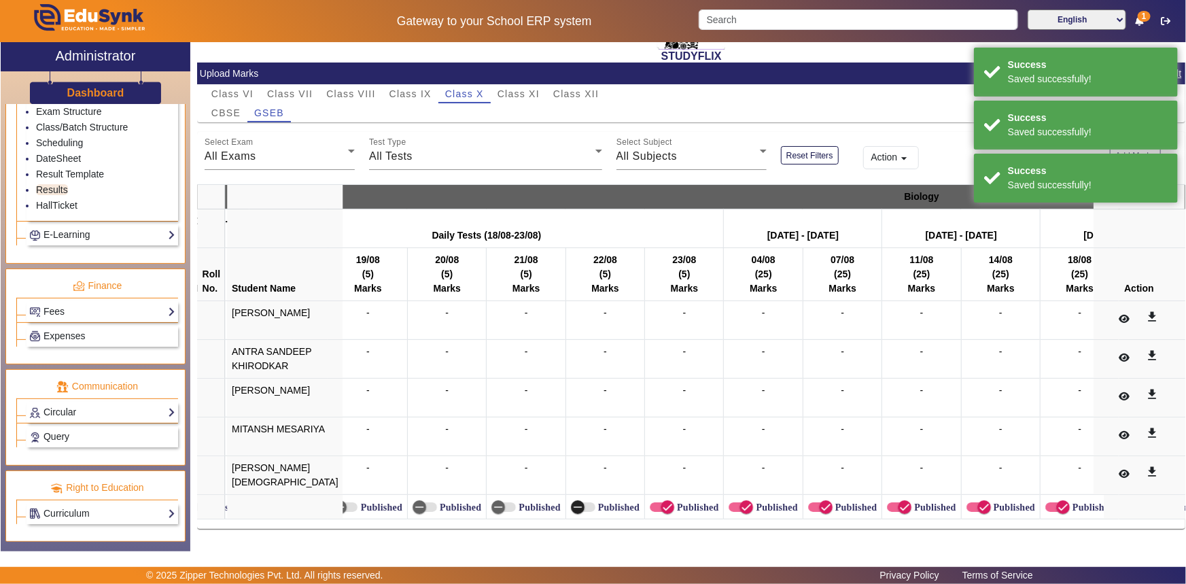
scroll to position [0, 4716]
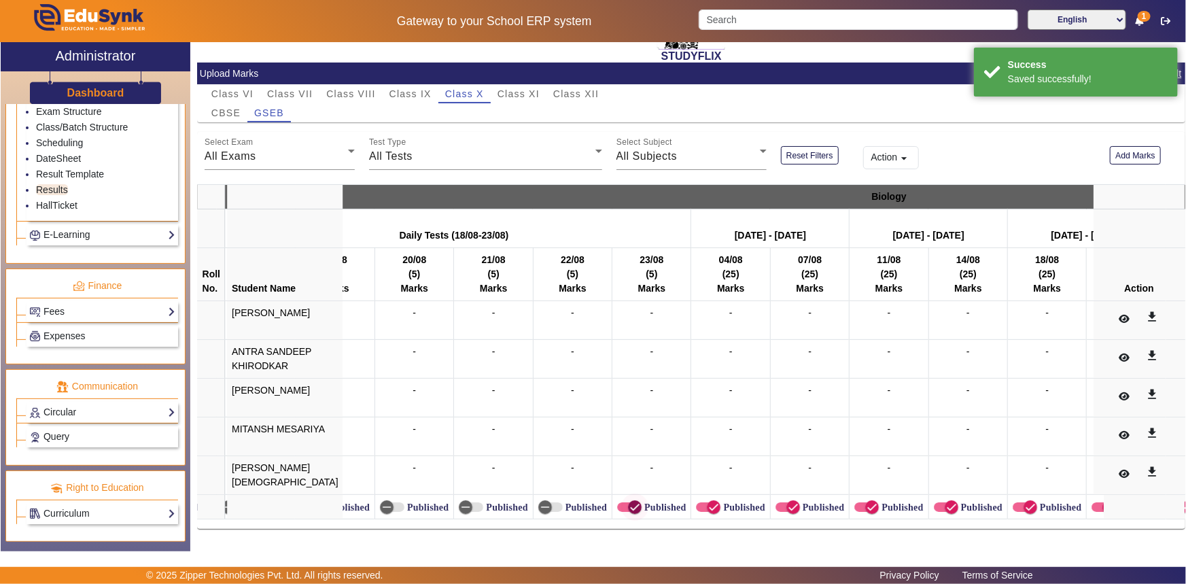
click at [628, 500] on span "button" at bounding box center [635, 507] width 14 height 14
click at [700, 496] on span "button" at bounding box center [713, 507] width 27 height 27
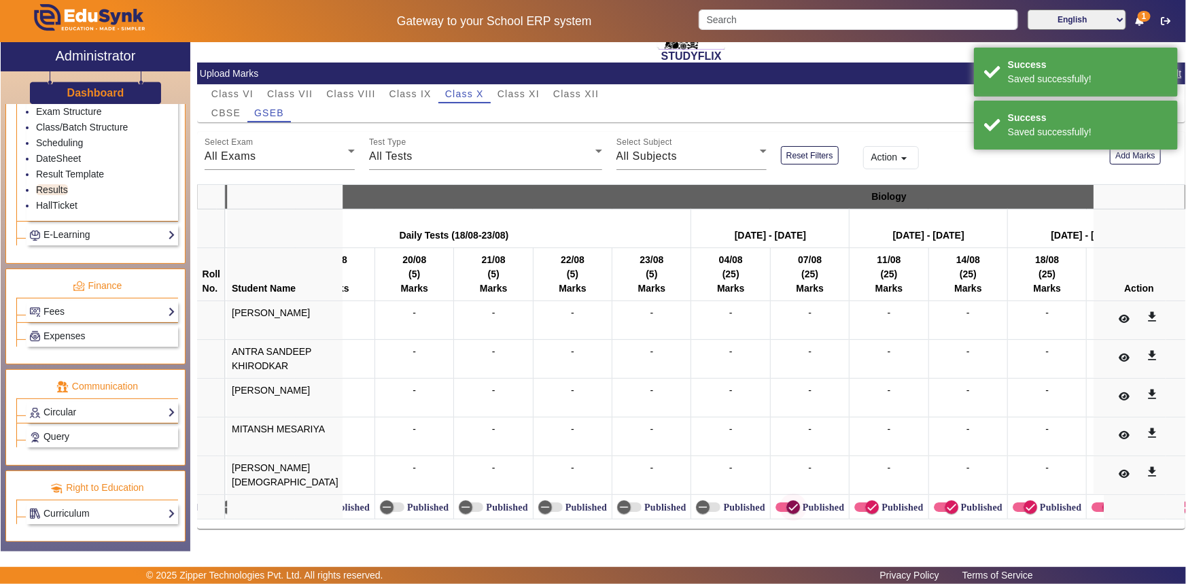
click at [787, 502] on icon "button" at bounding box center [793, 507] width 12 height 12
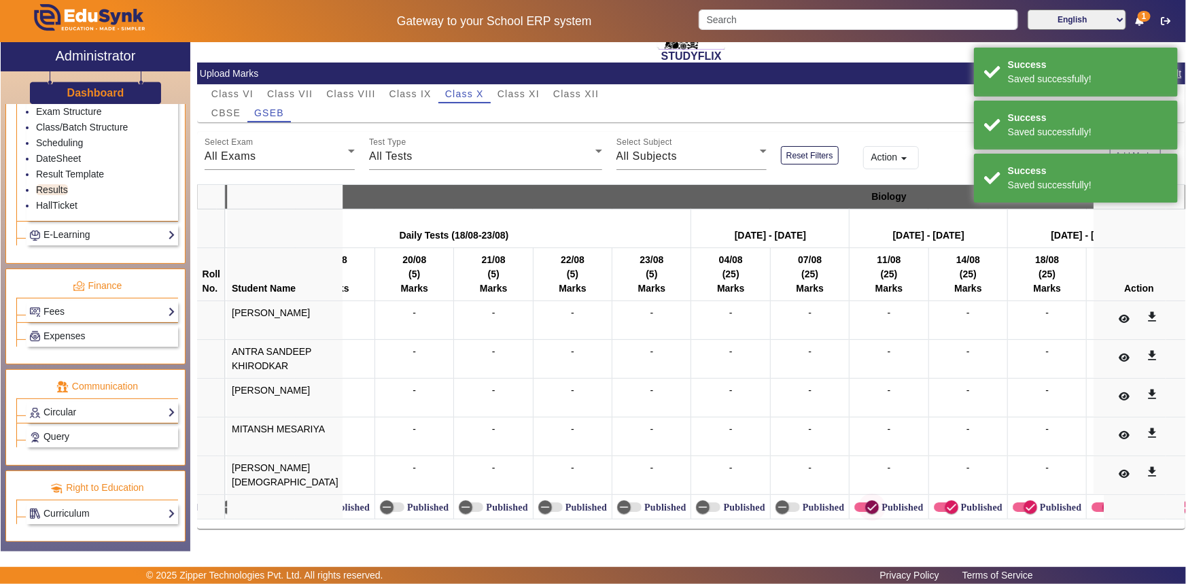
click at [866, 501] on icon "button" at bounding box center [872, 507] width 12 height 12
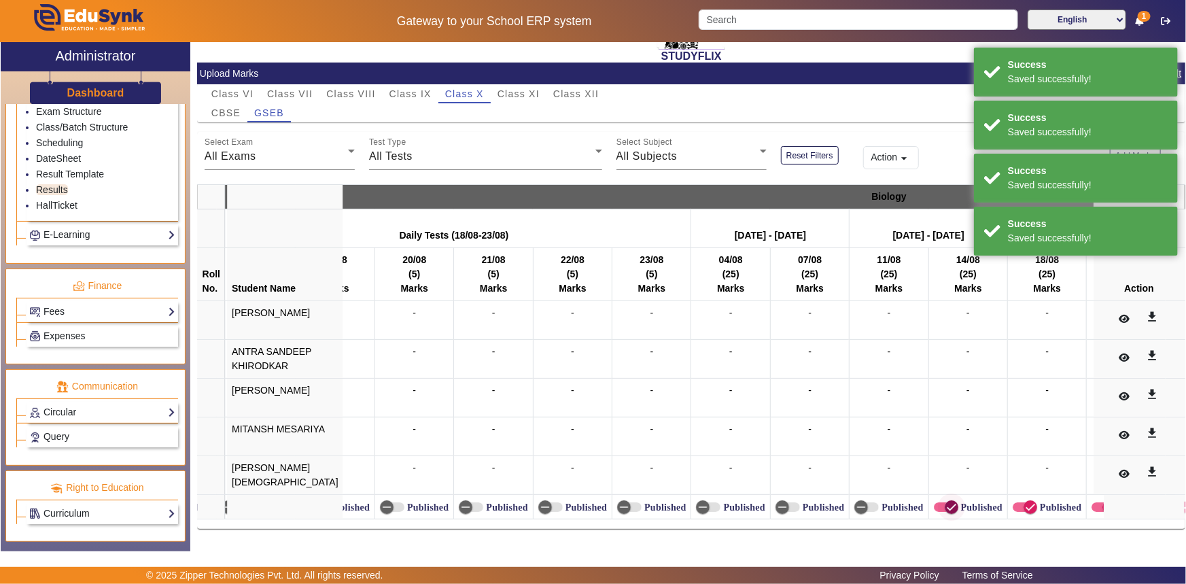
click at [946, 501] on icon "button" at bounding box center [952, 507] width 12 height 12
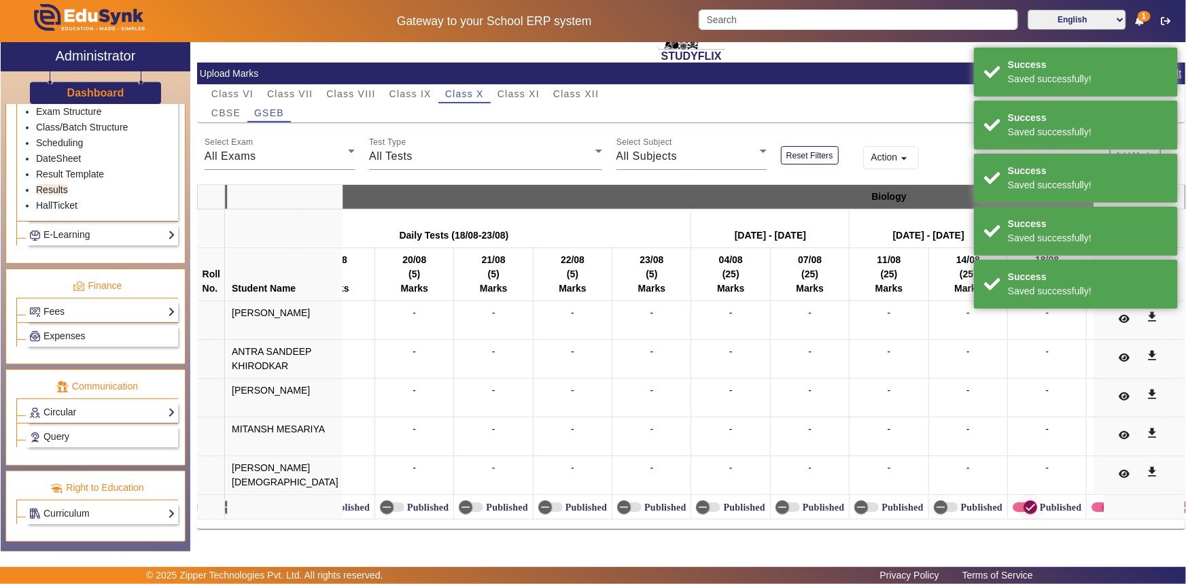
click at [1025, 501] on icon "button" at bounding box center [1031, 507] width 12 height 12
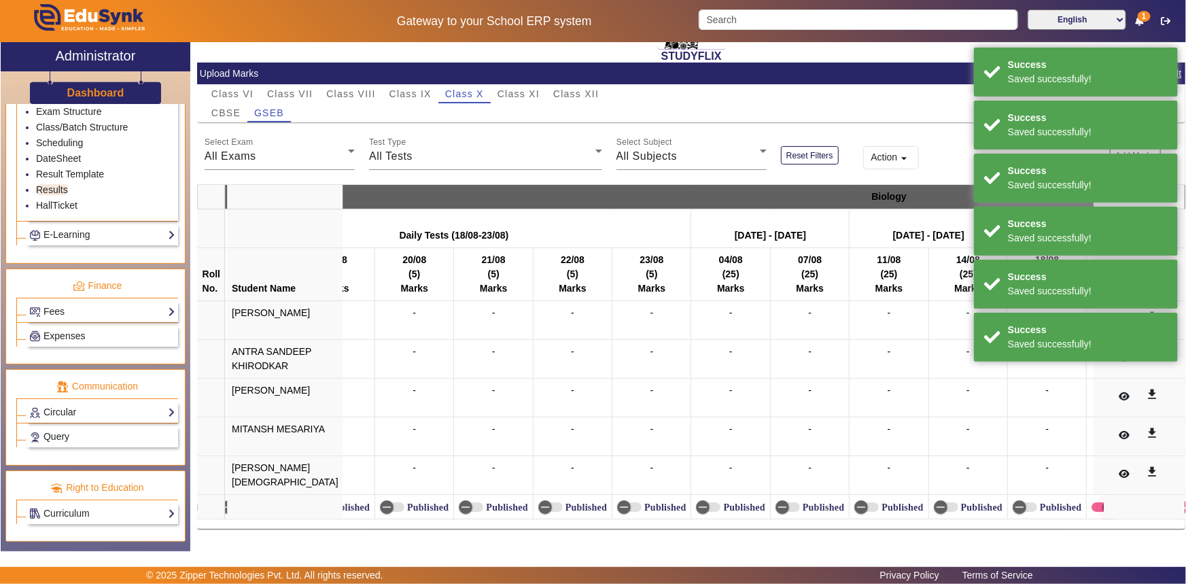
click at [1103, 501] on icon "button" at bounding box center [1109, 507] width 12 height 12
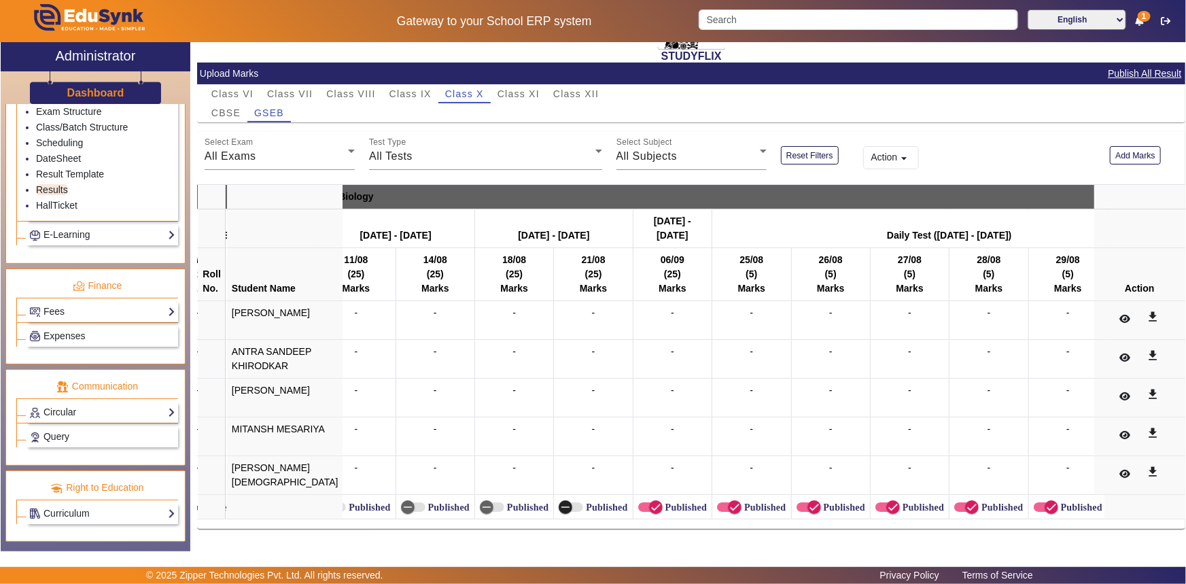
scroll to position [0, 5249]
click at [663, 505] on label "Published" at bounding box center [685, 508] width 44 height 12
click at [638, 505] on button "Published" at bounding box center [650, 507] width 24 height 10
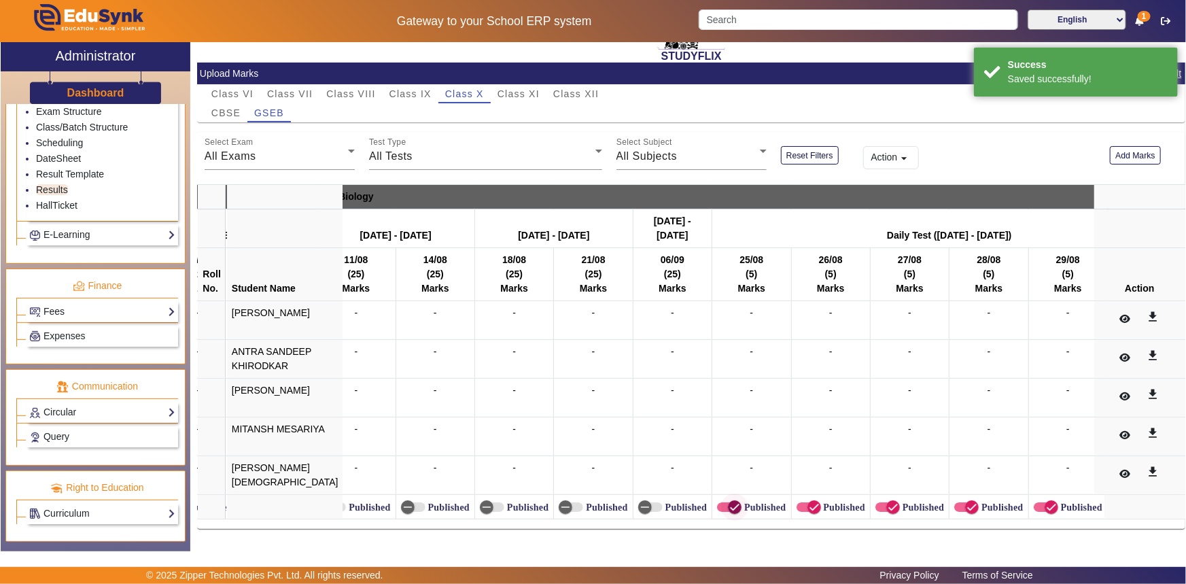
click at [728, 503] on span "button" at bounding box center [735, 507] width 14 height 14
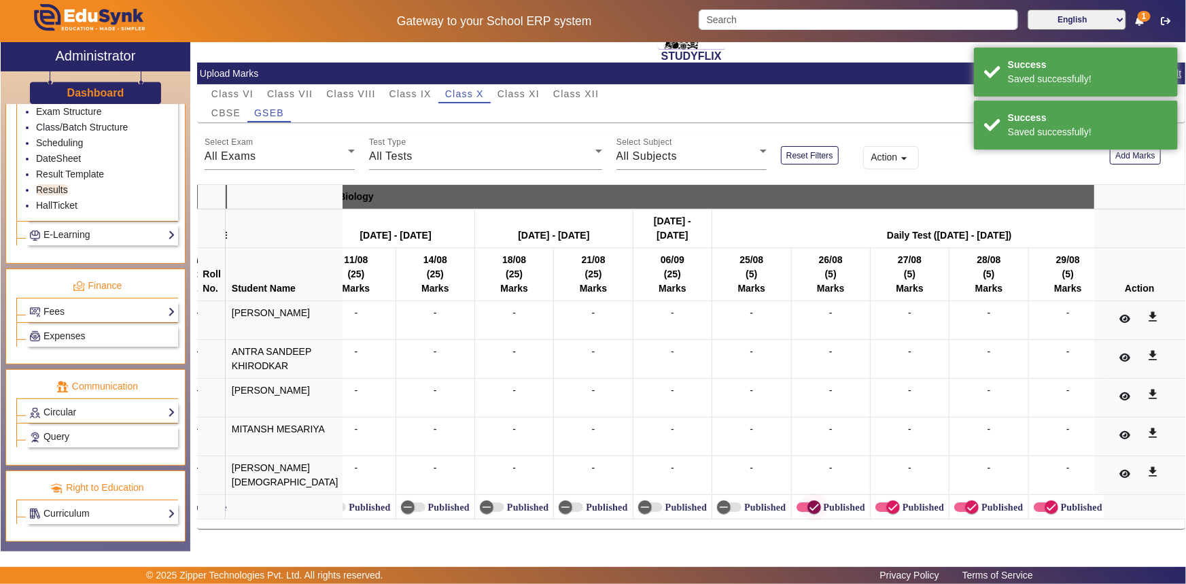
click at [808, 501] on icon "button" at bounding box center [814, 507] width 12 height 12
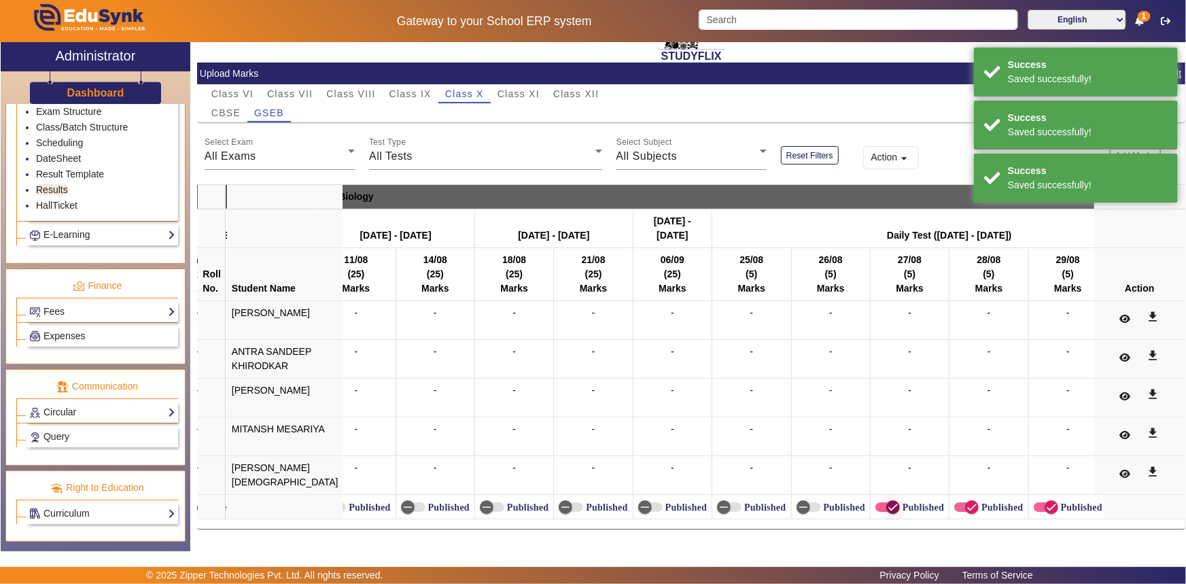
click at [880, 502] on span "button" at bounding box center [893, 507] width 27 height 27
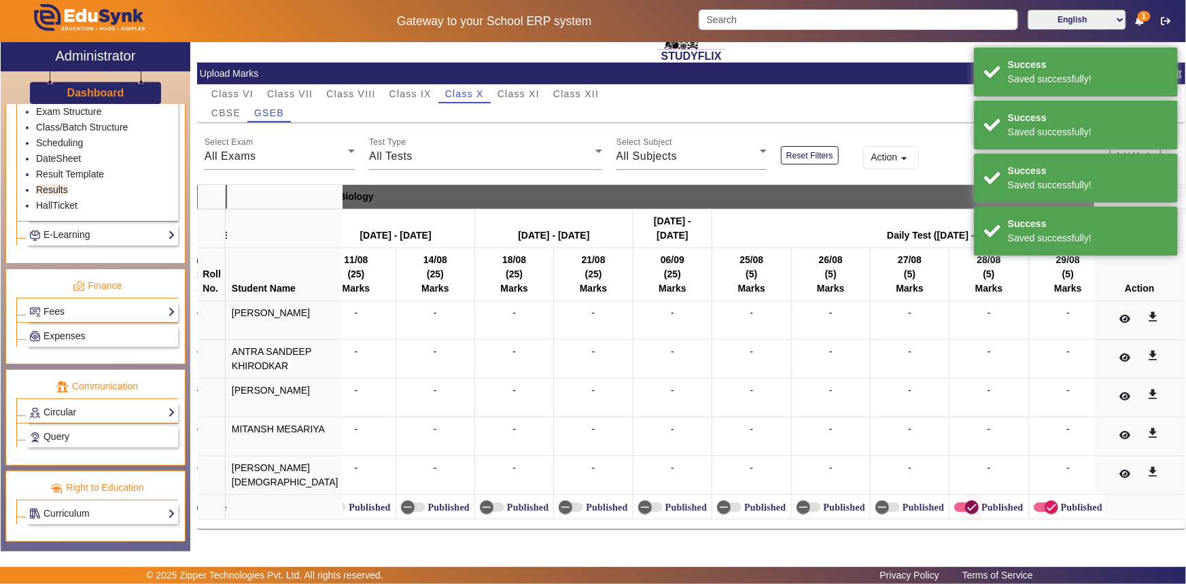
click at [959, 502] on span "button" at bounding box center [972, 507] width 27 height 27
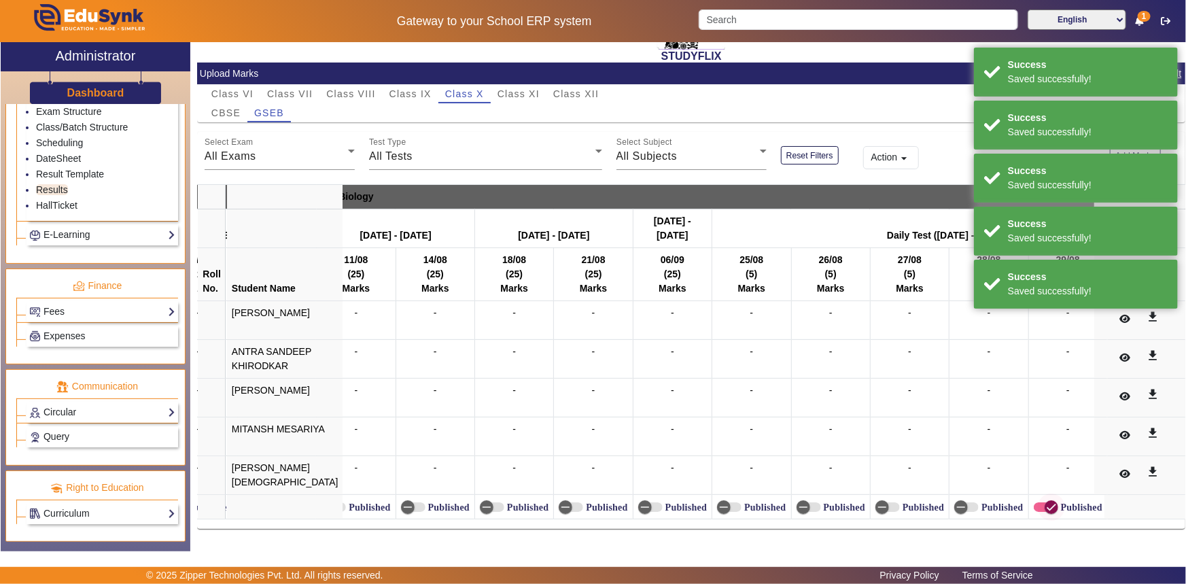
click at [1038, 501] on span "button" at bounding box center [1051, 507] width 27 height 27
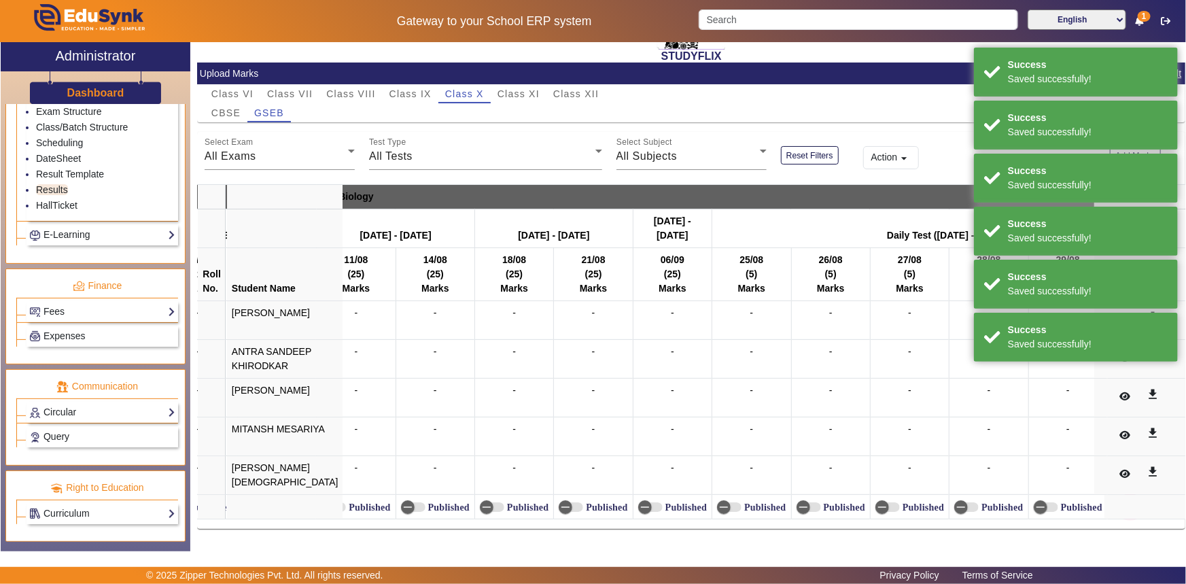
click at [1117, 498] on span "button" at bounding box center [1130, 507] width 27 height 27
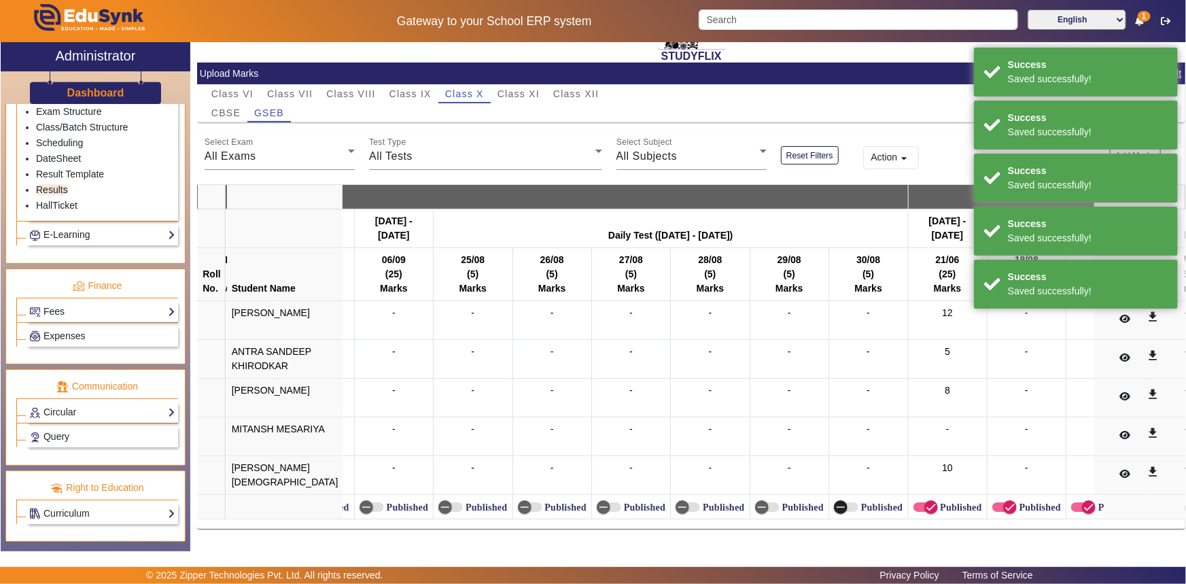
scroll to position [0, 5634]
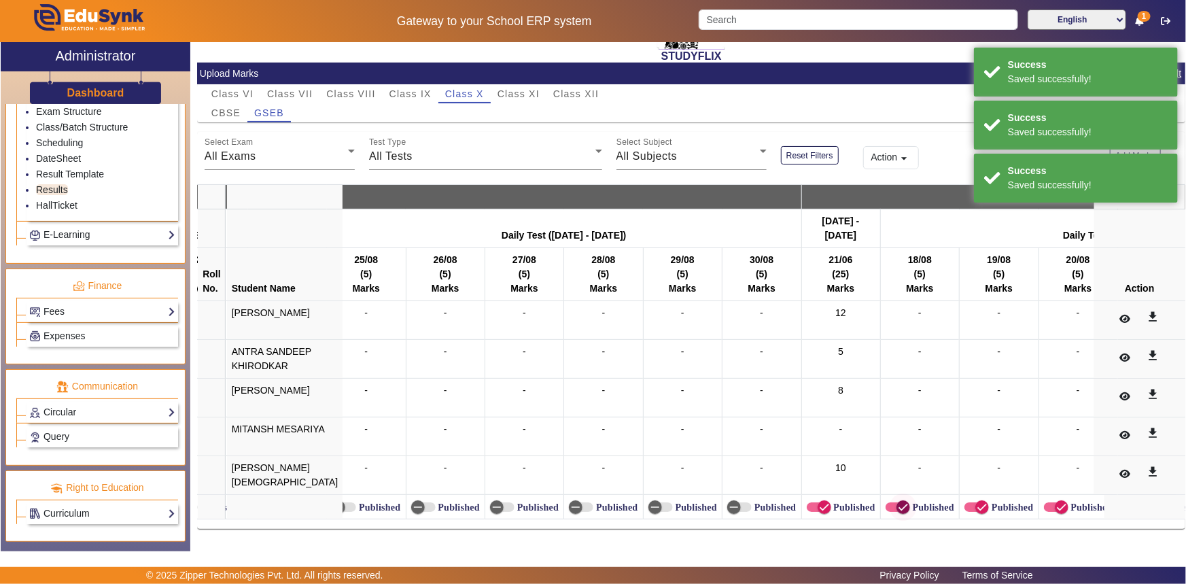
click at [897, 503] on icon "button" at bounding box center [903, 507] width 12 height 12
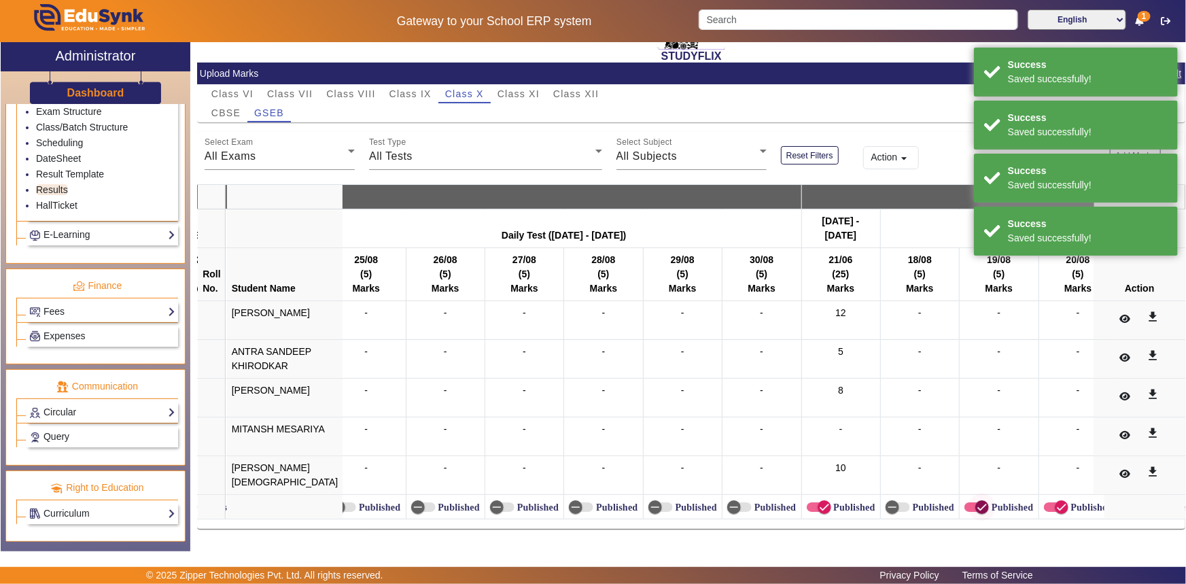
click at [969, 503] on span "button" at bounding box center [982, 507] width 27 height 27
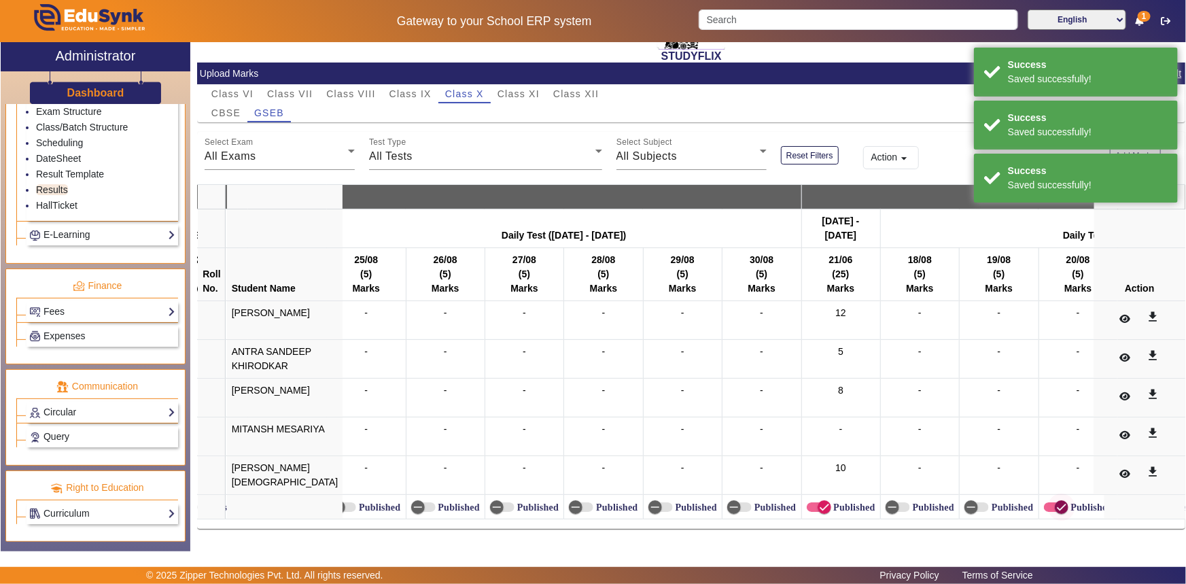
click at [1056, 501] on icon "button" at bounding box center [1062, 507] width 12 height 12
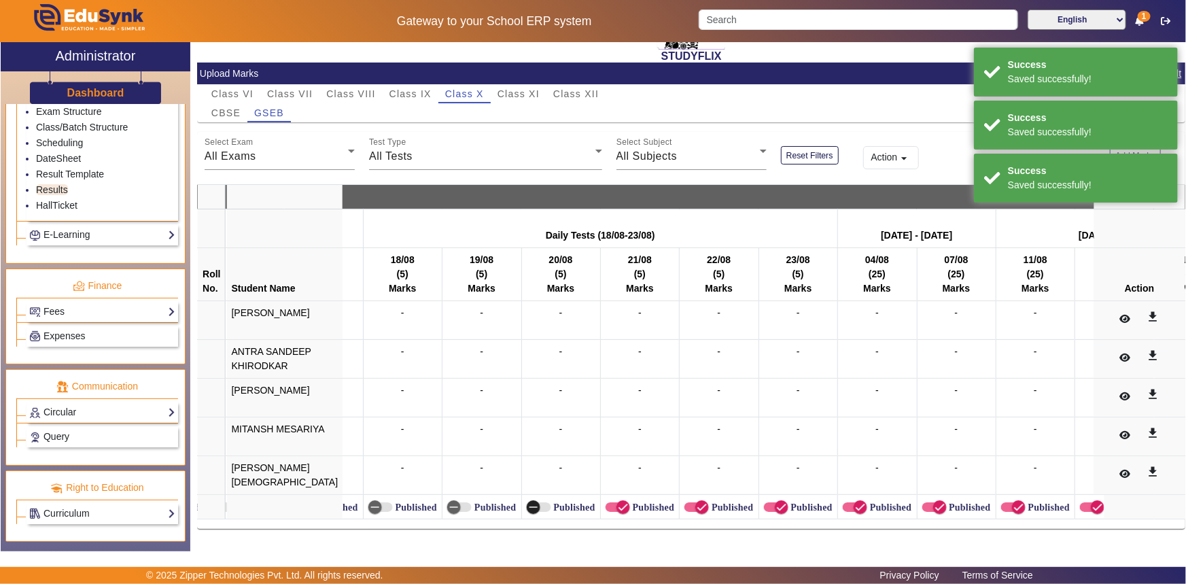
scroll to position [0, 6167]
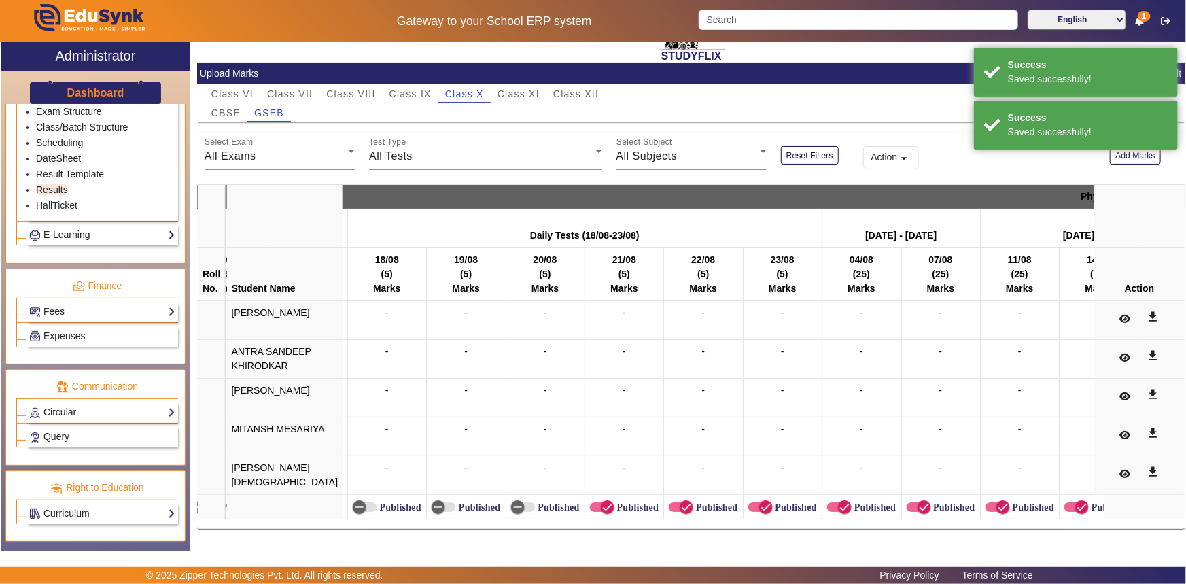
click at [615, 502] on label "Published" at bounding box center [637, 508] width 44 height 12
click at [590, 502] on button "Published" at bounding box center [602, 507] width 24 height 10
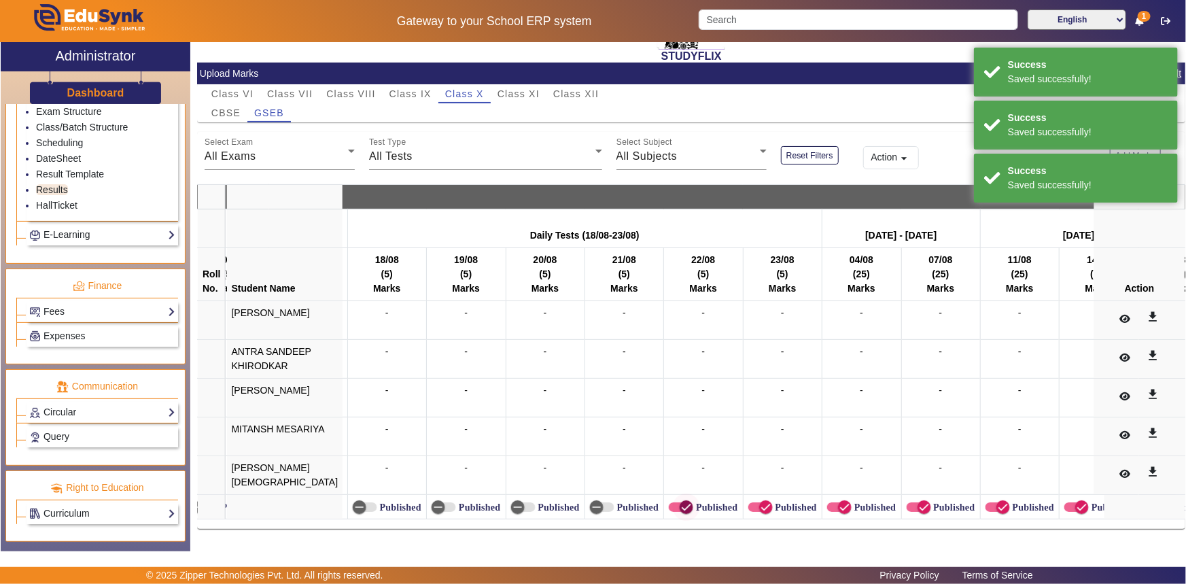
click at [673, 502] on span "button" at bounding box center [686, 507] width 27 height 27
click at [760, 502] on icon "button" at bounding box center [766, 507] width 12 height 12
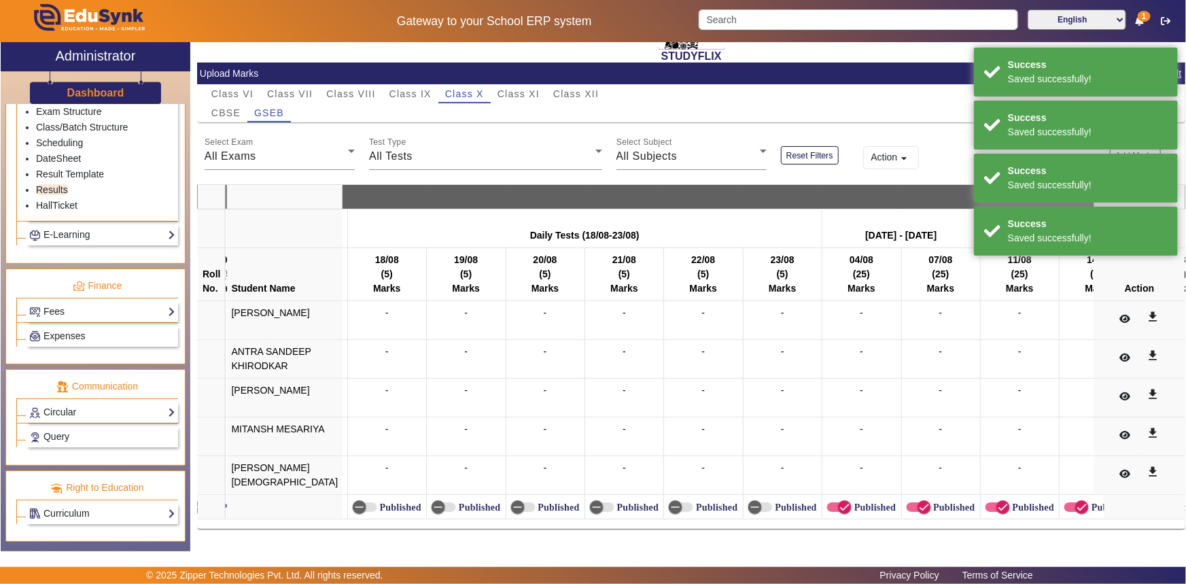
click at [852, 506] on label "Published" at bounding box center [874, 508] width 44 height 12
click at [827, 506] on button "Published" at bounding box center [839, 507] width 24 height 10
click at [918, 500] on span "button" at bounding box center [925, 507] width 14 height 14
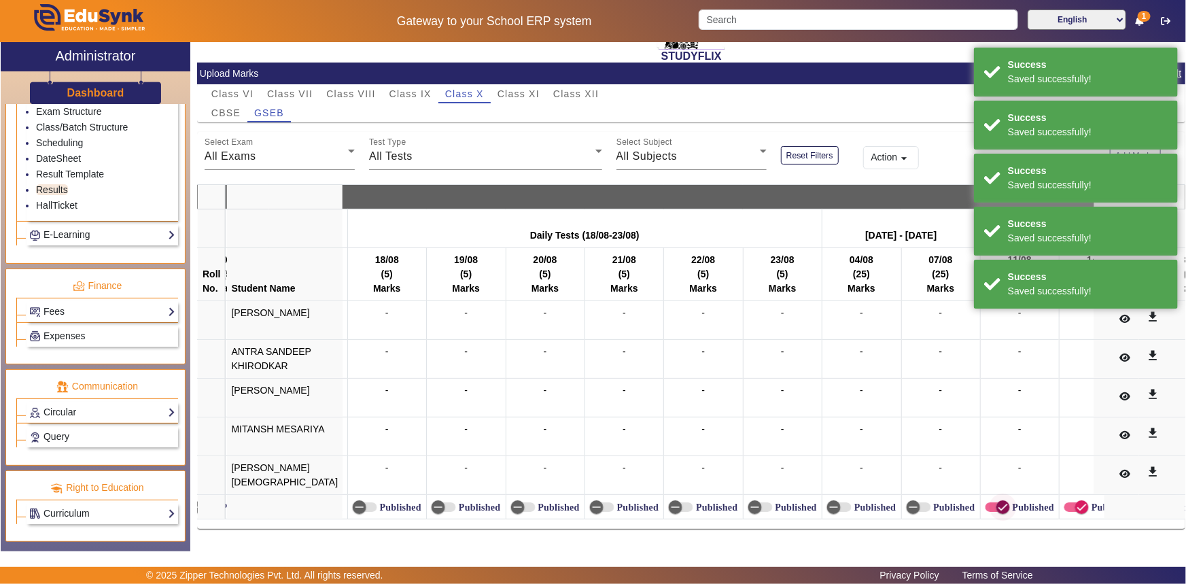
click at [997, 501] on icon "button" at bounding box center [1003, 507] width 12 height 12
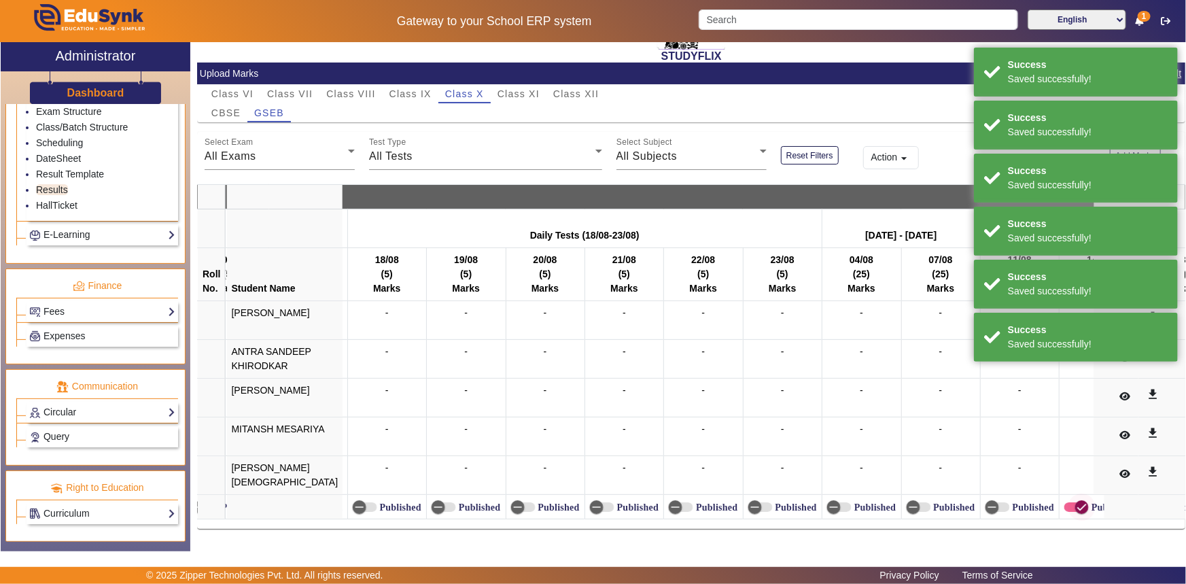
click at [1069, 502] on span "button" at bounding box center [1082, 507] width 27 height 27
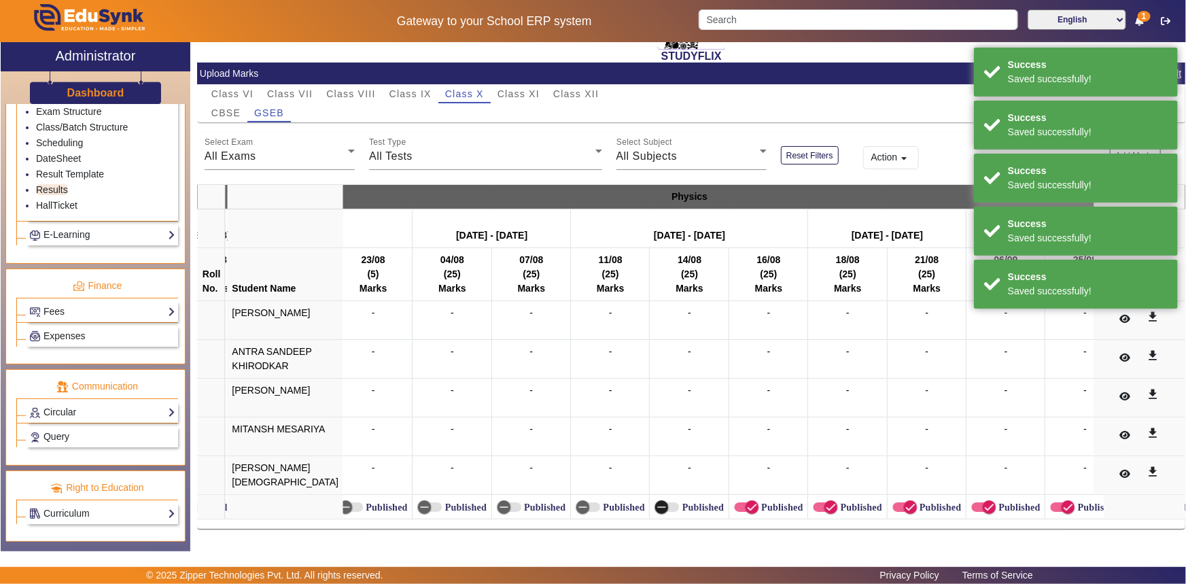
scroll to position [0, 6643]
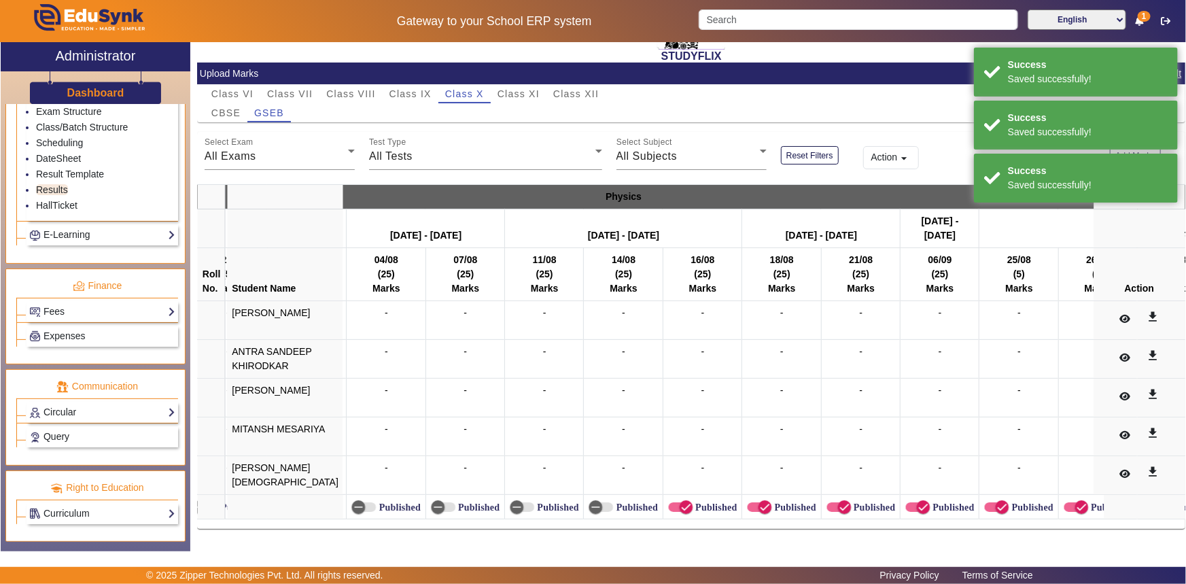
click at [693, 502] on label "Published" at bounding box center [715, 508] width 44 height 12
click at [678, 502] on button "Published" at bounding box center [680, 507] width 24 height 10
click at [751, 499] on span "button" at bounding box center [764, 507] width 27 height 27
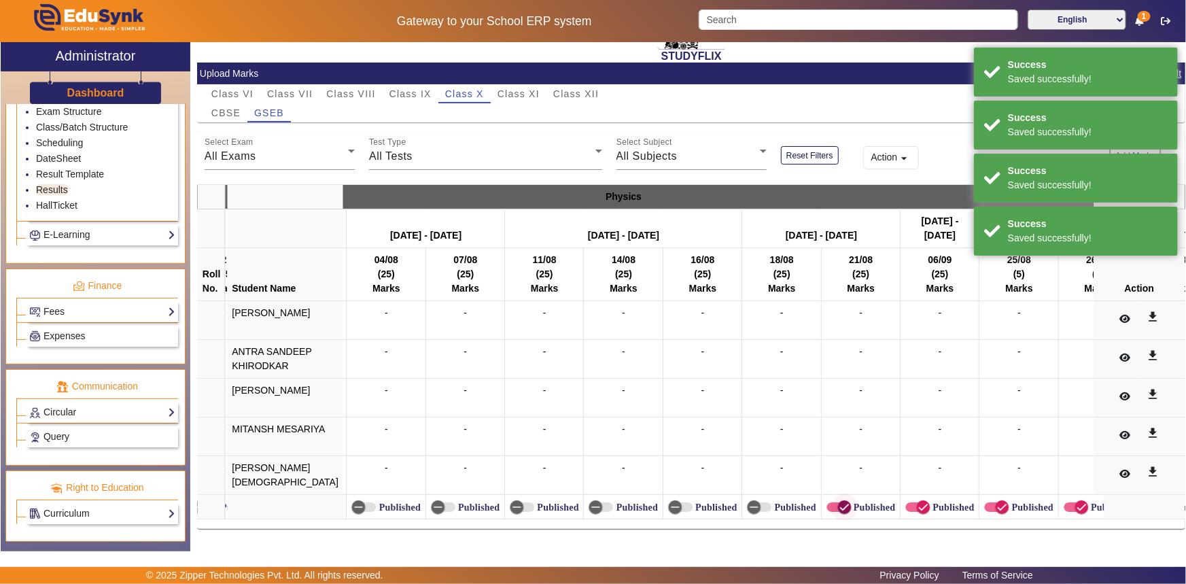
click at [838, 502] on icon "button" at bounding box center [844, 507] width 12 height 12
click at [906, 502] on span "button" at bounding box center [918, 507] width 24 height 10
click at [989, 496] on span "button" at bounding box center [1002, 507] width 27 height 27
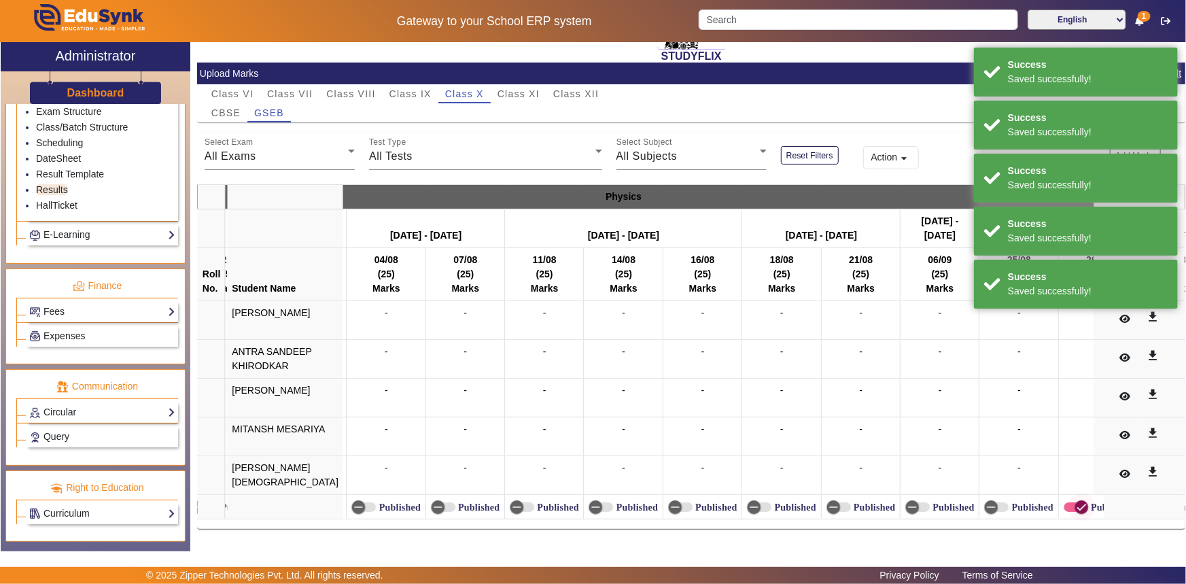
click at [1068, 497] on span "button" at bounding box center [1081, 507] width 27 height 27
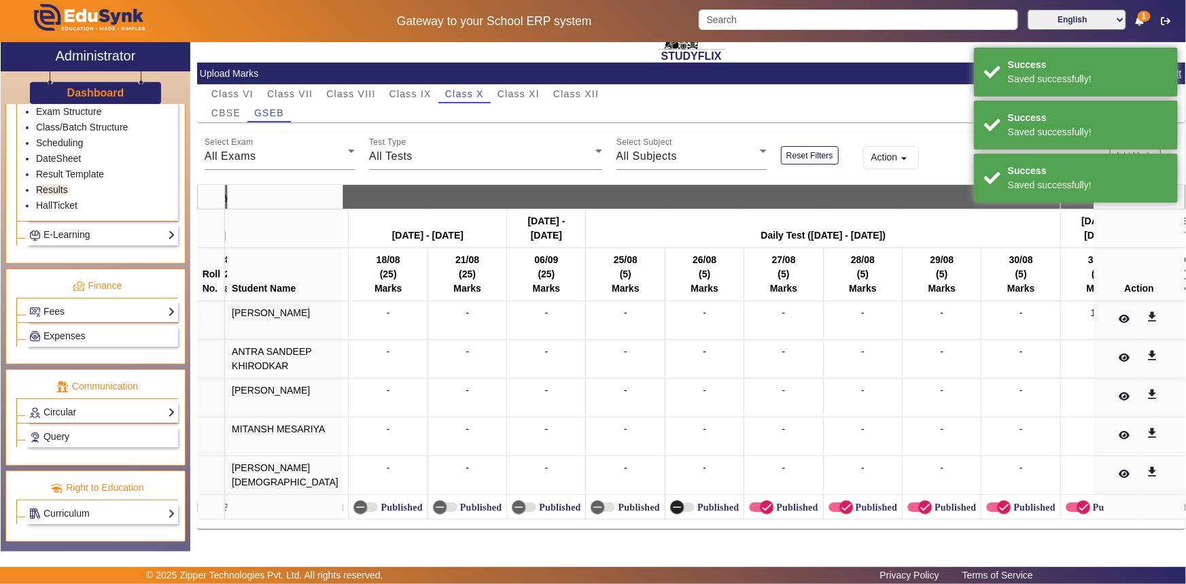
scroll to position [0, 7037]
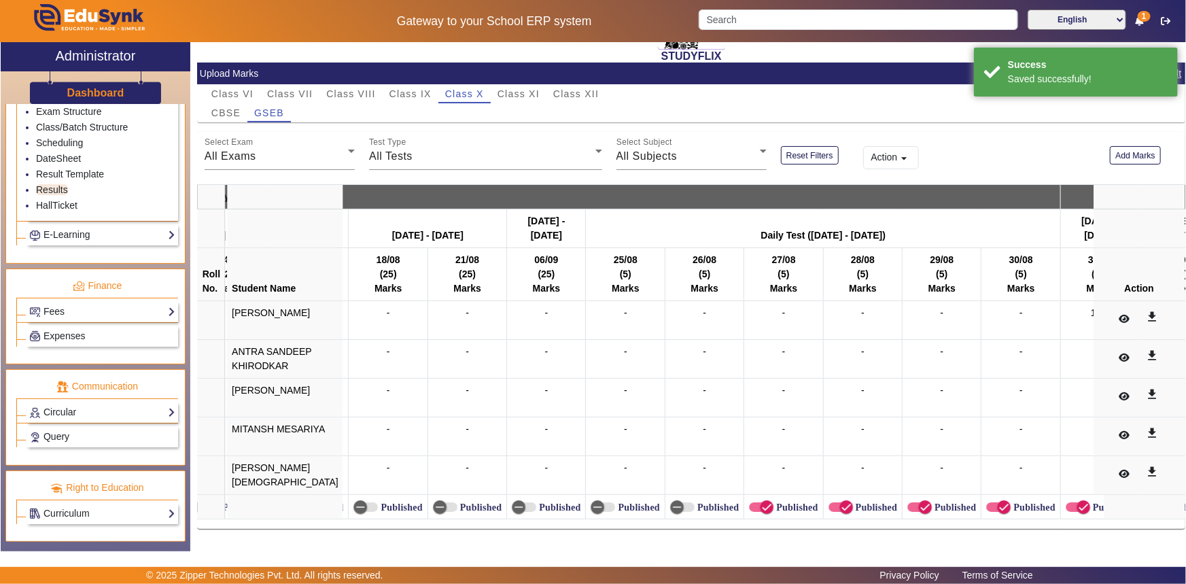
click at [774, 504] on label "Published" at bounding box center [796, 508] width 44 height 12
click at [749, 504] on button "Published" at bounding box center [761, 507] width 24 height 10
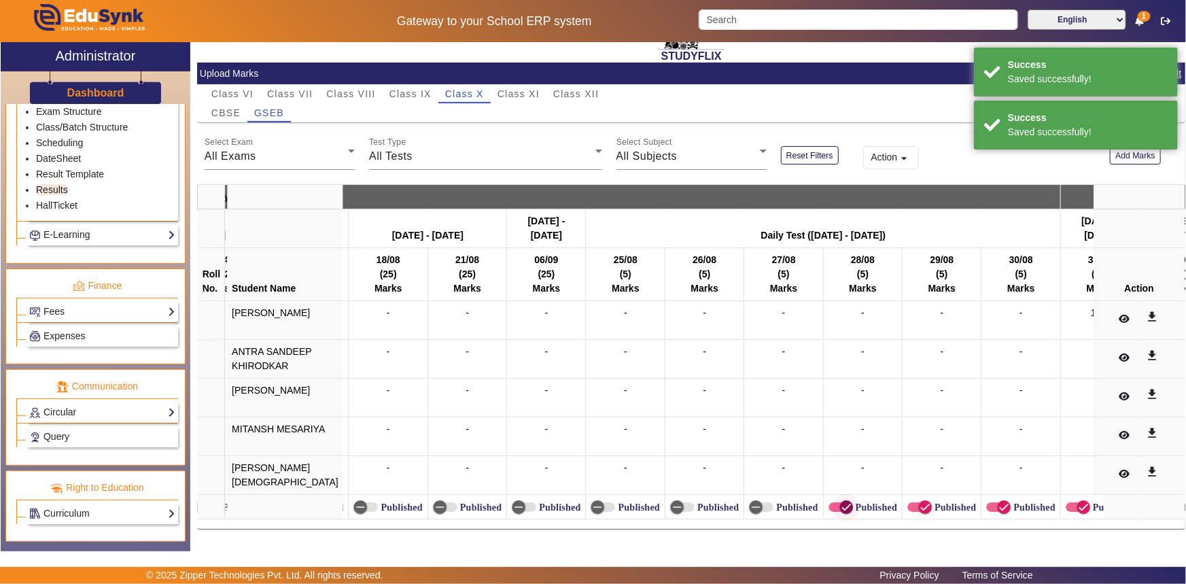
click at [840, 503] on icon "button" at bounding box center [846, 507] width 12 height 12
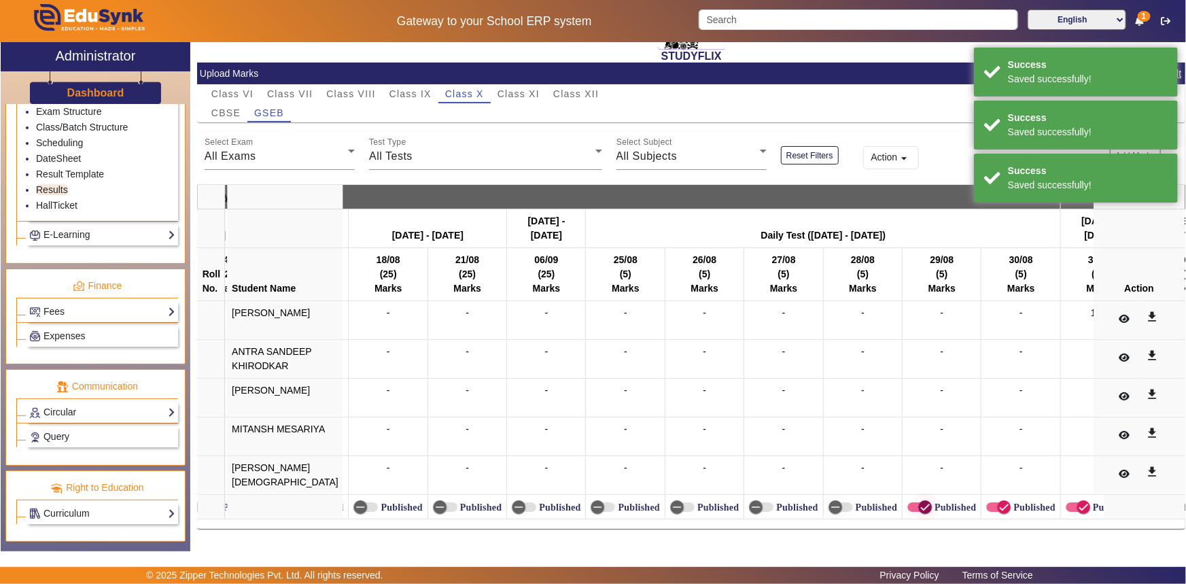
click at [919, 503] on icon "button" at bounding box center [925, 507] width 12 height 12
click at [991, 498] on span "button" at bounding box center [1004, 507] width 27 height 27
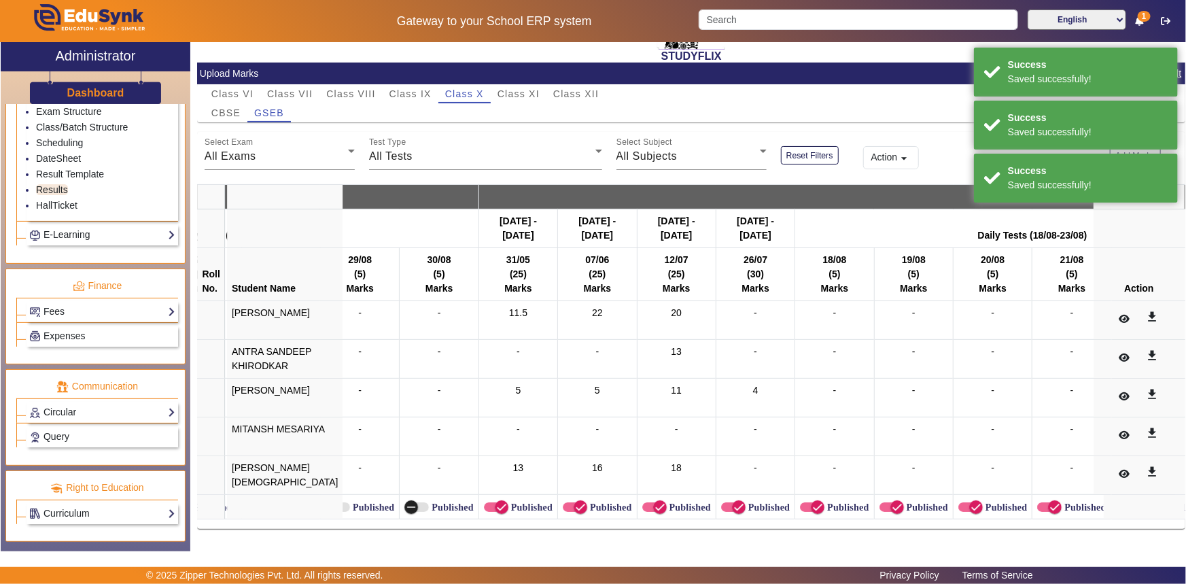
scroll to position [0, 7669]
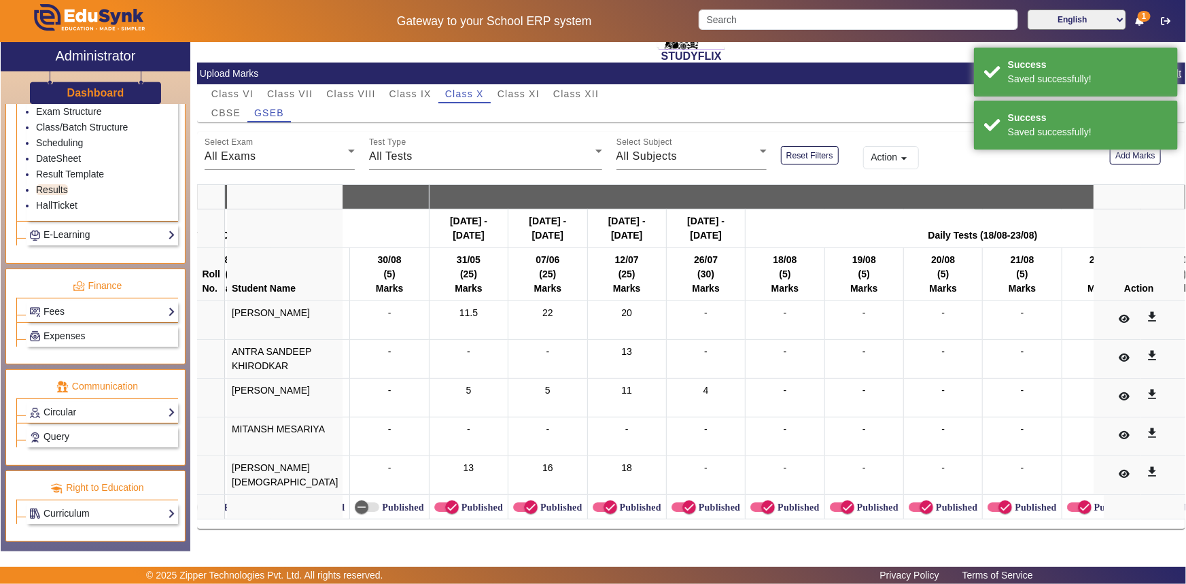
click at [775, 502] on label "Published" at bounding box center [797, 508] width 44 height 12
click at [757, 502] on button "Published" at bounding box center [763, 507] width 24 height 10
click at [842, 501] on icon "button" at bounding box center [848, 507] width 12 height 12
click at [913, 500] on span "button" at bounding box center [926, 507] width 27 height 27
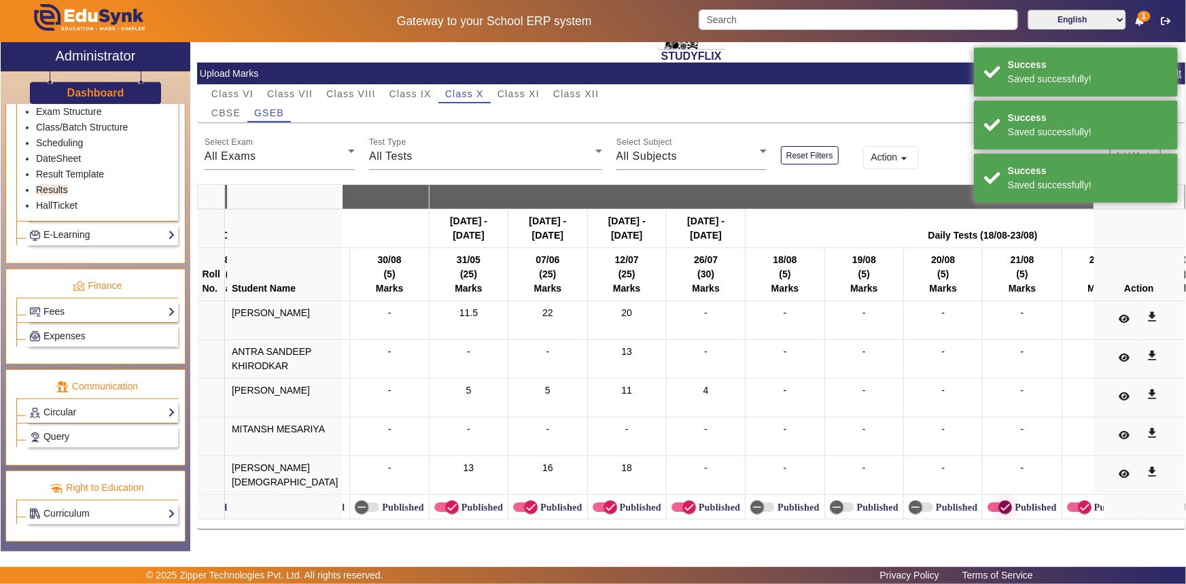
click at [999, 505] on icon "button" at bounding box center [1005, 507] width 12 height 12
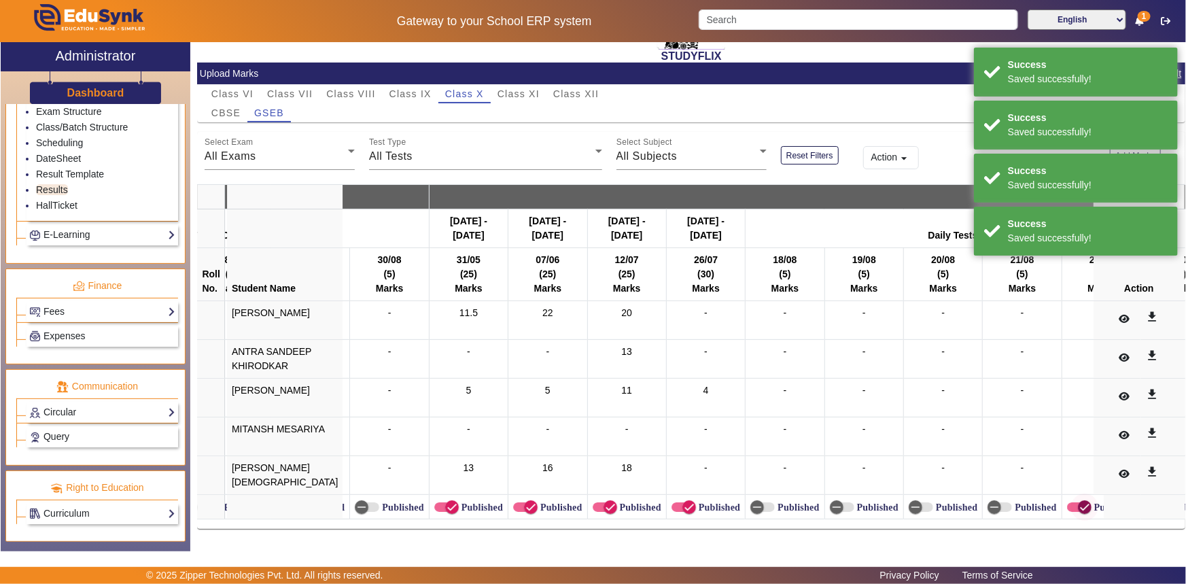
click at [1078, 502] on span "button" at bounding box center [1085, 507] width 14 height 14
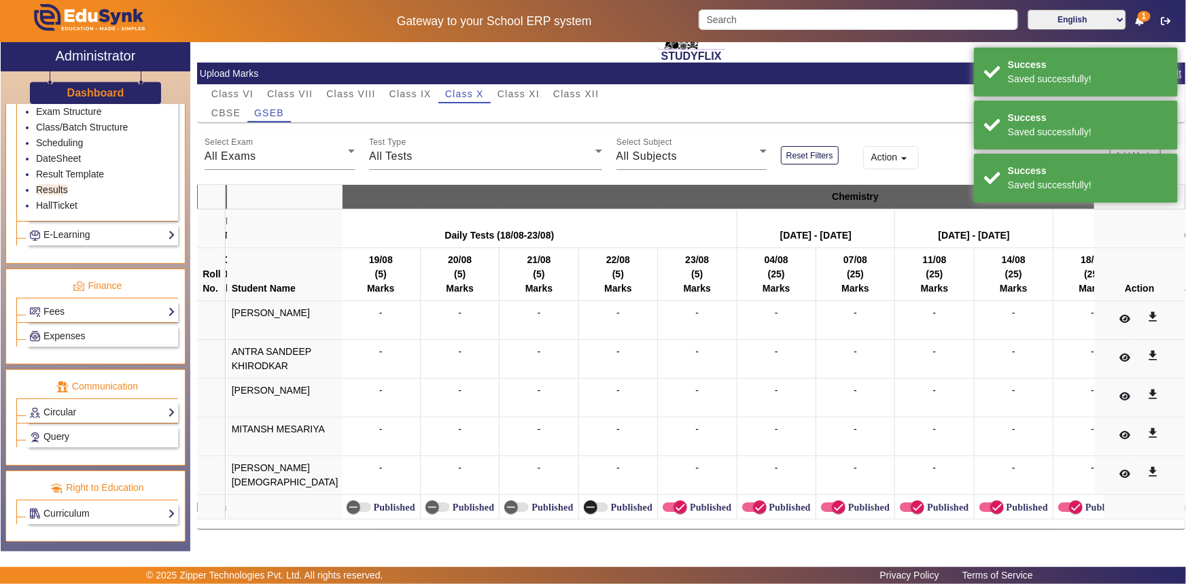
scroll to position [0, 8185]
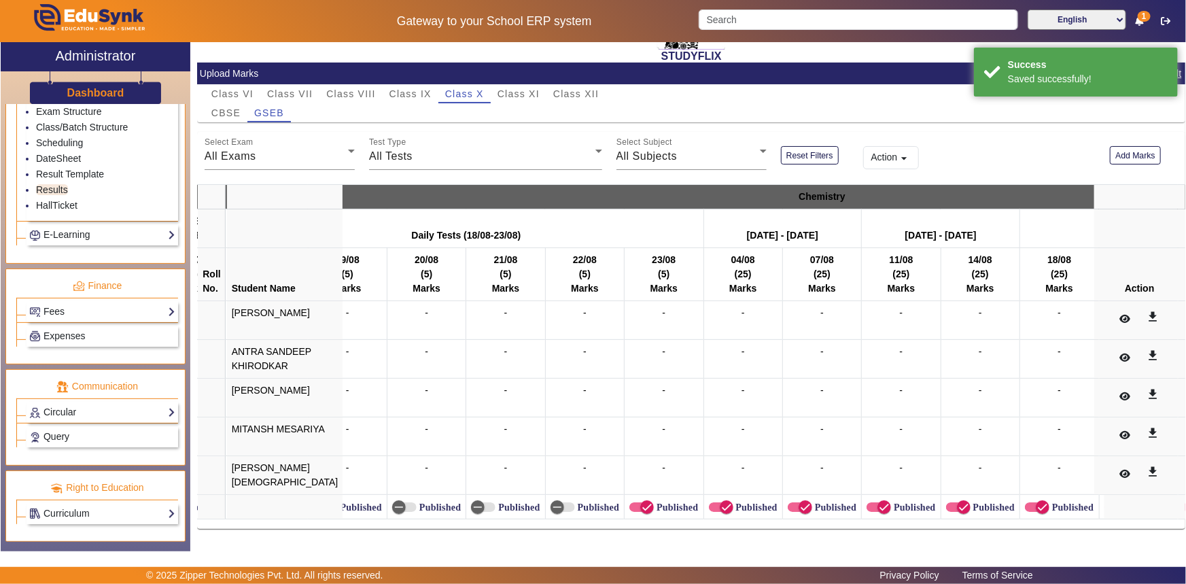
click at [654, 502] on label "Published" at bounding box center [676, 508] width 44 height 12
click at [644, 502] on button "Published" at bounding box center [642, 507] width 24 height 10
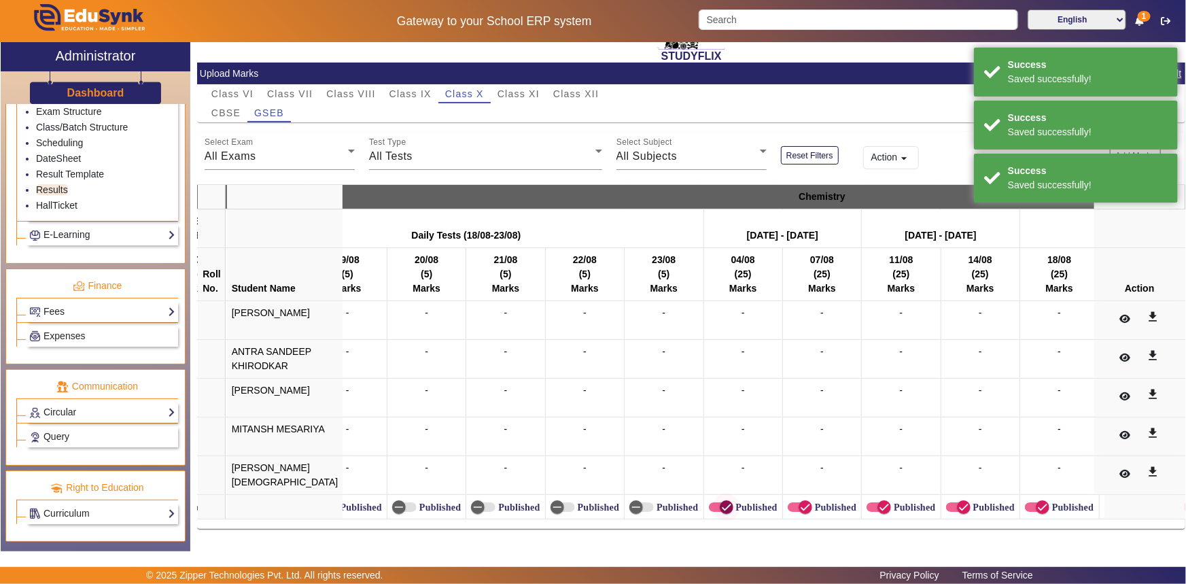
click at [721, 501] on icon "button" at bounding box center [727, 507] width 12 height 12
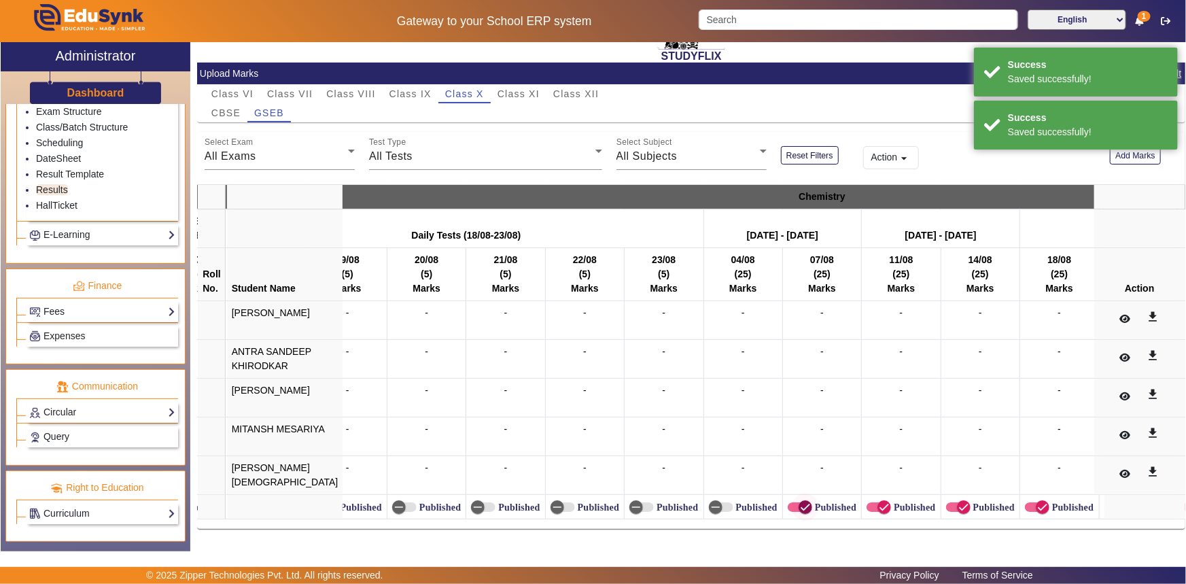
click at [800, 501] on icon "button" at bounding box center [806, 507] width 12 height 12
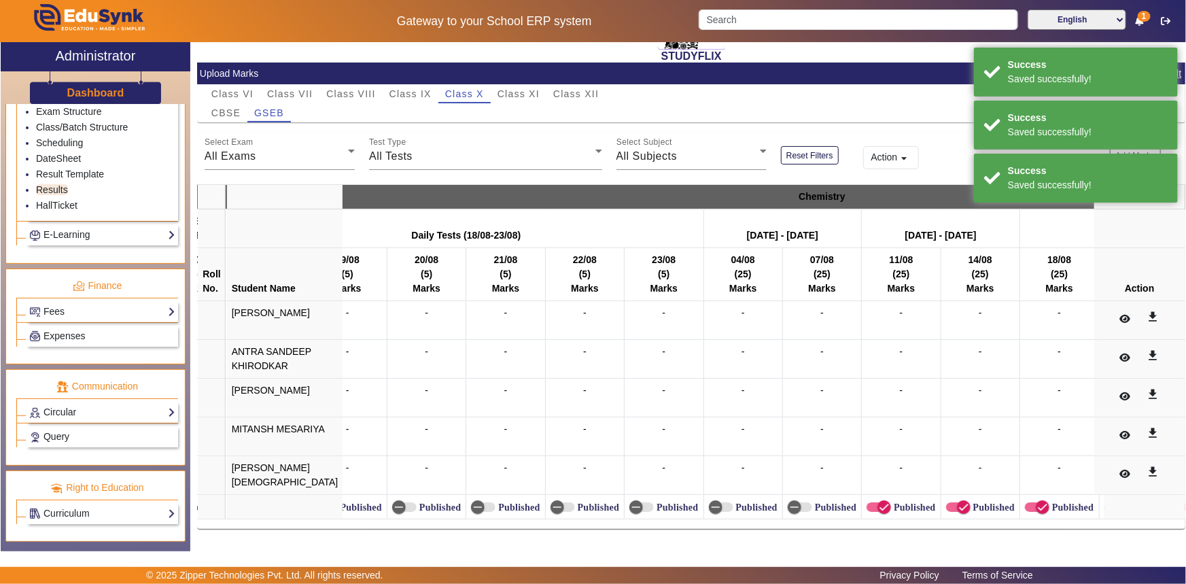
click at [862, 509] on td "Published" at bounding box center [901, 507] width 79 height 24
click at [891, 504] on label "Published" at bounding box center [913, 508] width 44 height 12
click at [867, 504] on button "Published" at bounding box center [879, 507] width 24 height 10
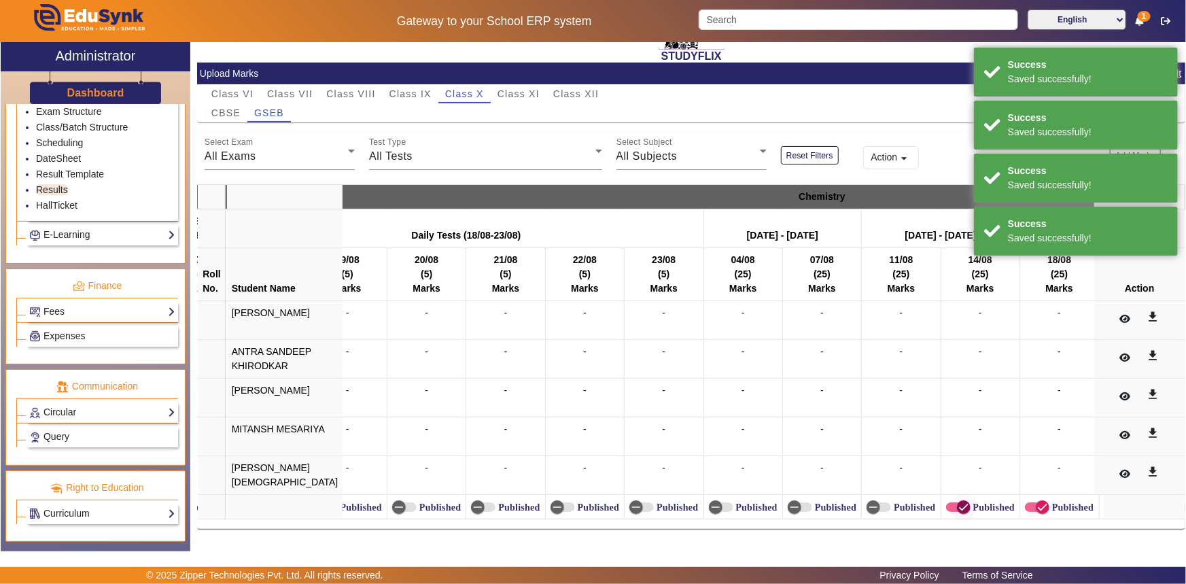
click at [958, 502] on icon "button" at bounding box center [964, 507] width 12 height 12
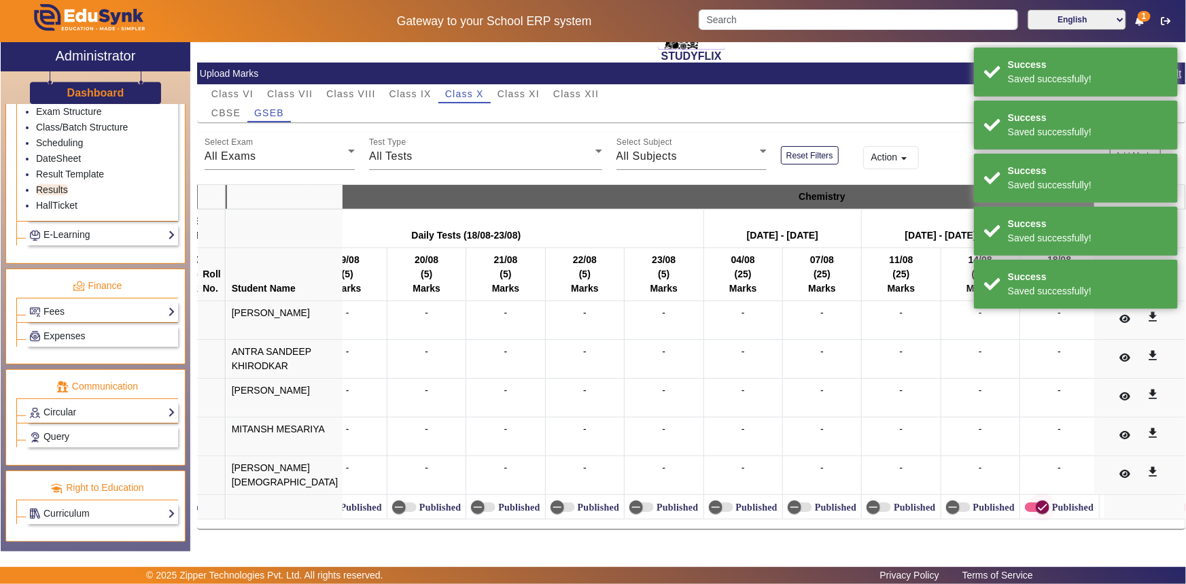
click at [1029, 497] on span "button" at bounding box center [1042, 507] width 27 height 27
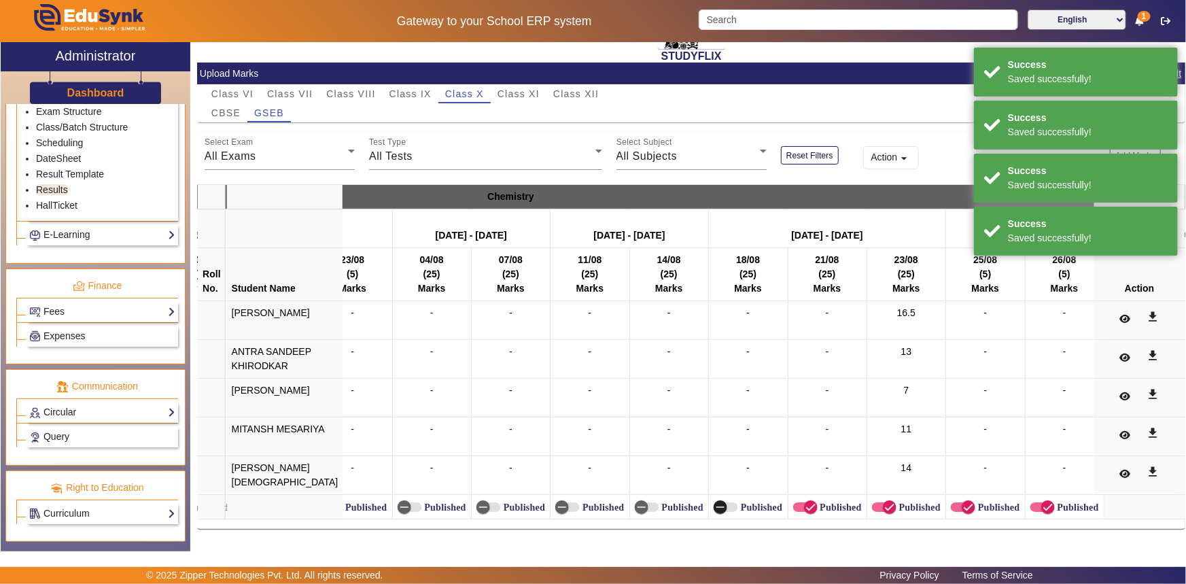
scroll to position [0, 8506]
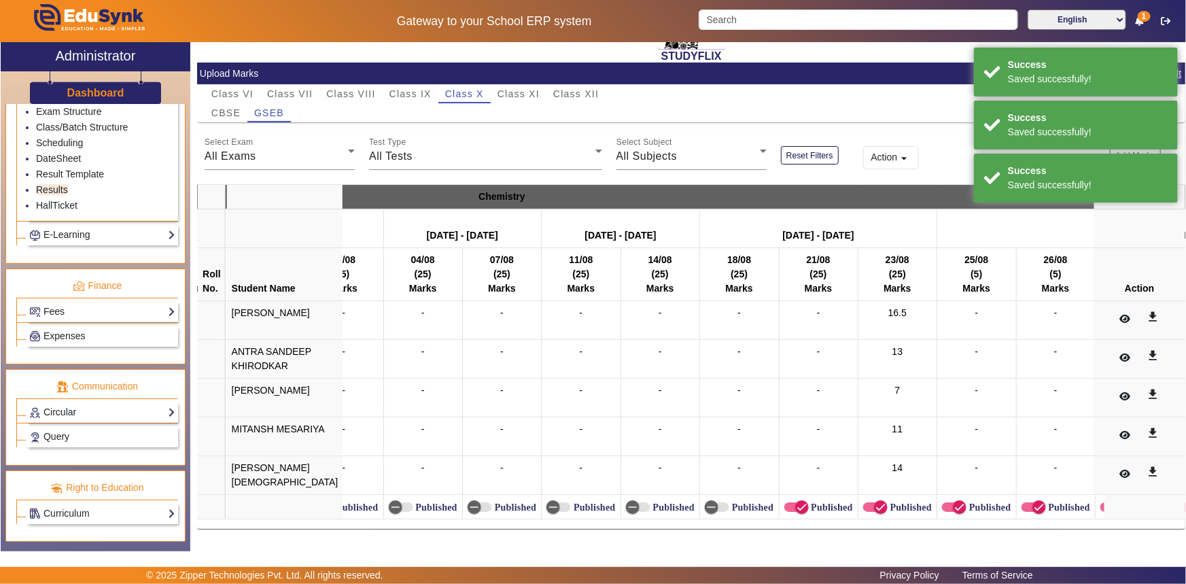
click at [809, 503] on label "Published" at bounding box center [831, 508] width 44 height 12
click at [785, 503] on button "Published" at bounding box center [797, 507] width 24 height 10
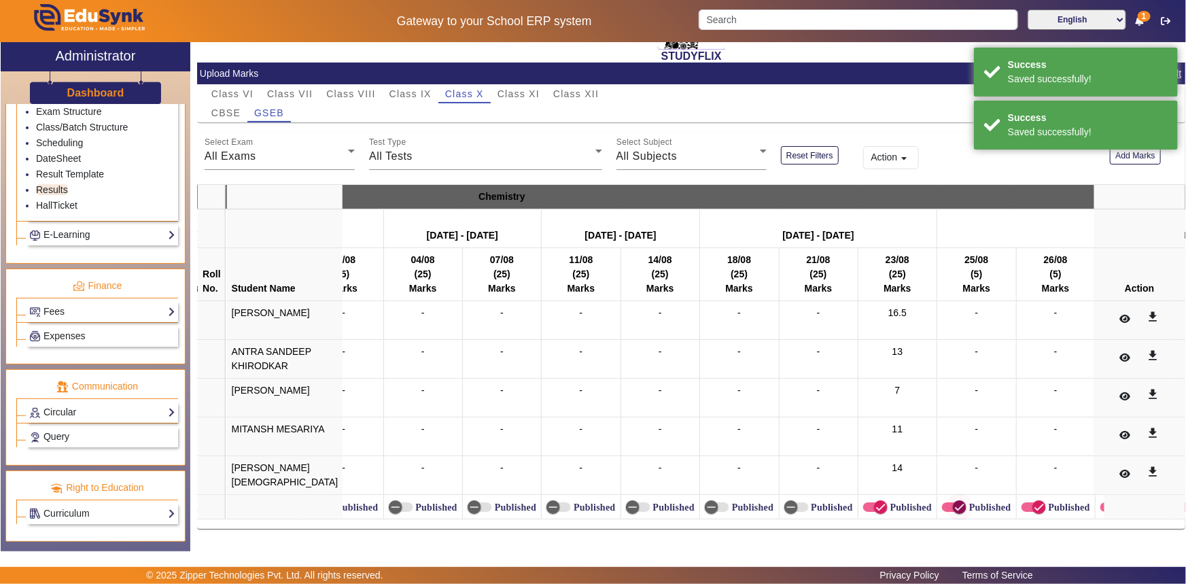
click at [946, 496] on span "button" at bounding box center [959, 507] width 27 height 27
click at [1022, 502] on span "button" at bounding box center [1034, 507] width 24 height 10
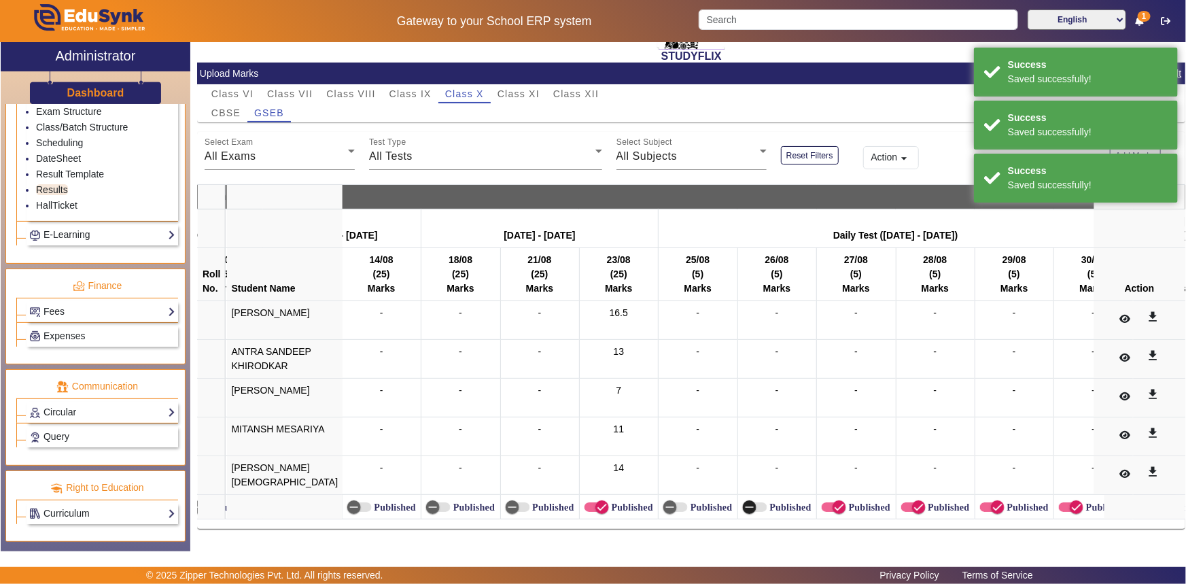
scroll to position [0, 8850]
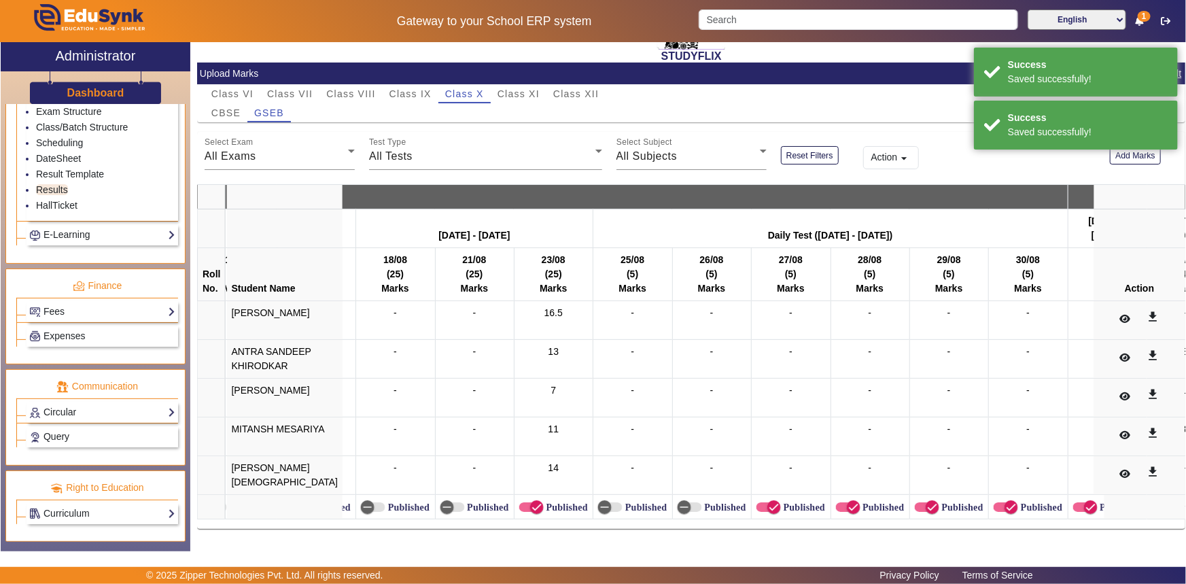
click at [781, 502] on label "Published" at bounding box center [803, 508] width 44 height 12
click at [757, 502] on button "Published" at bounding box center [769, 507] width 24 height 10
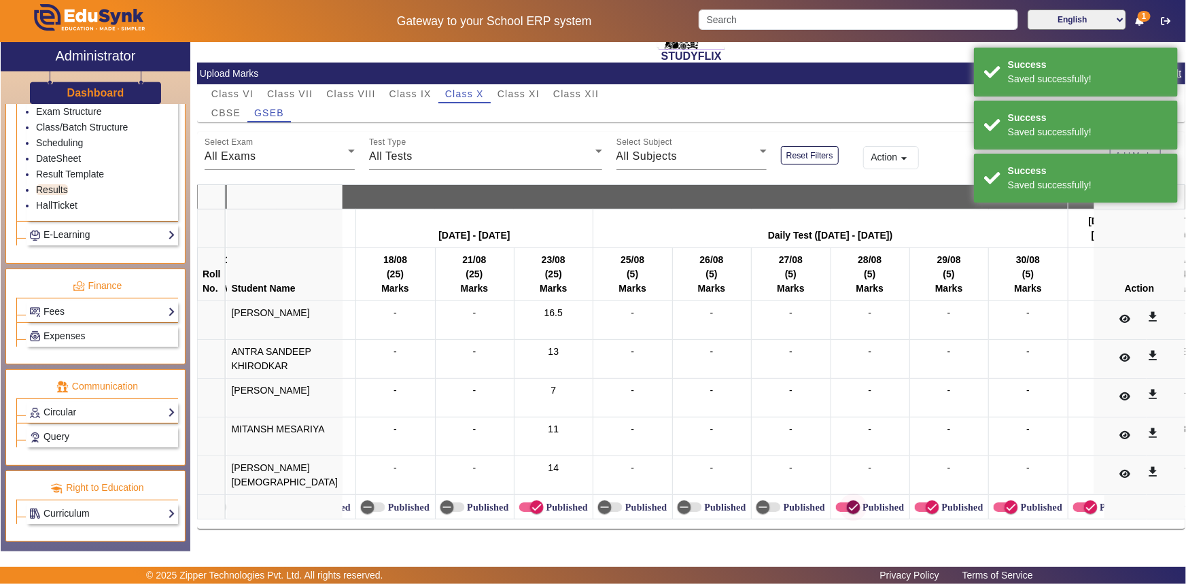
click at [847, 500] on span "button" at bounding box center [854, 507] width 14 height 14
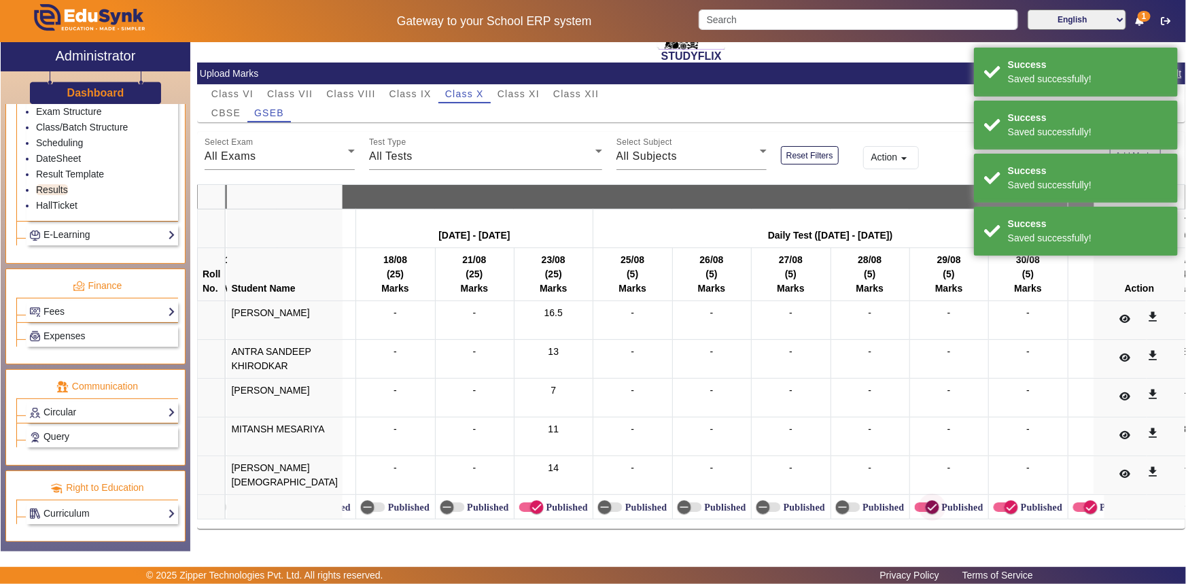
click at [919, 503] on span "button" at bounding box center [932, 507] width 27 height 27
click at [1006, 507] on icon "button" at bounding box center [1012, 507] width 12 height 12
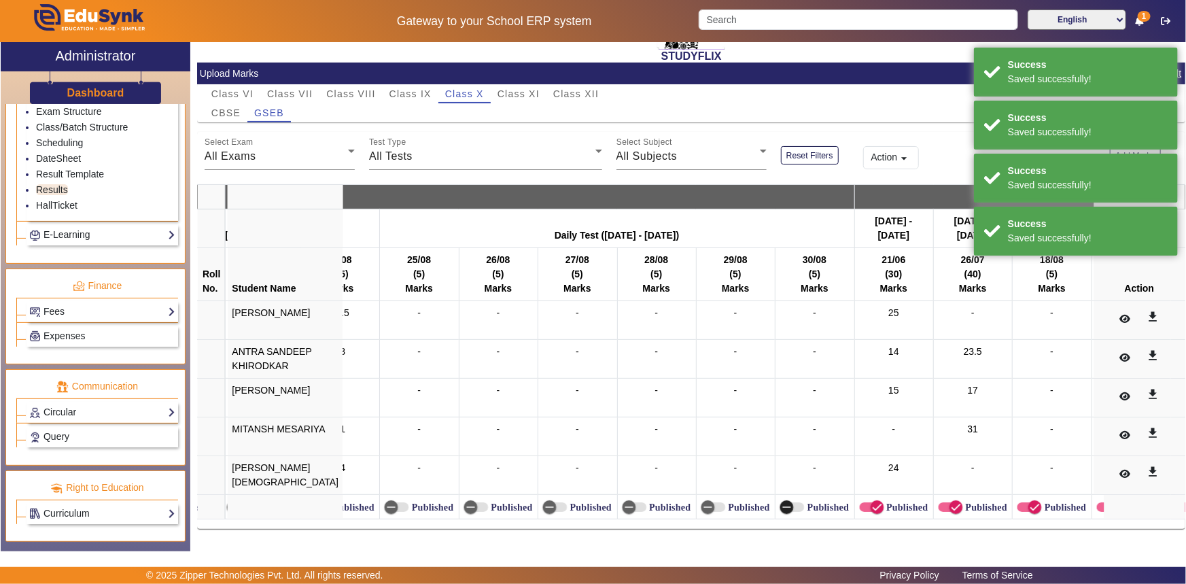
scroll to position [0, 9162]
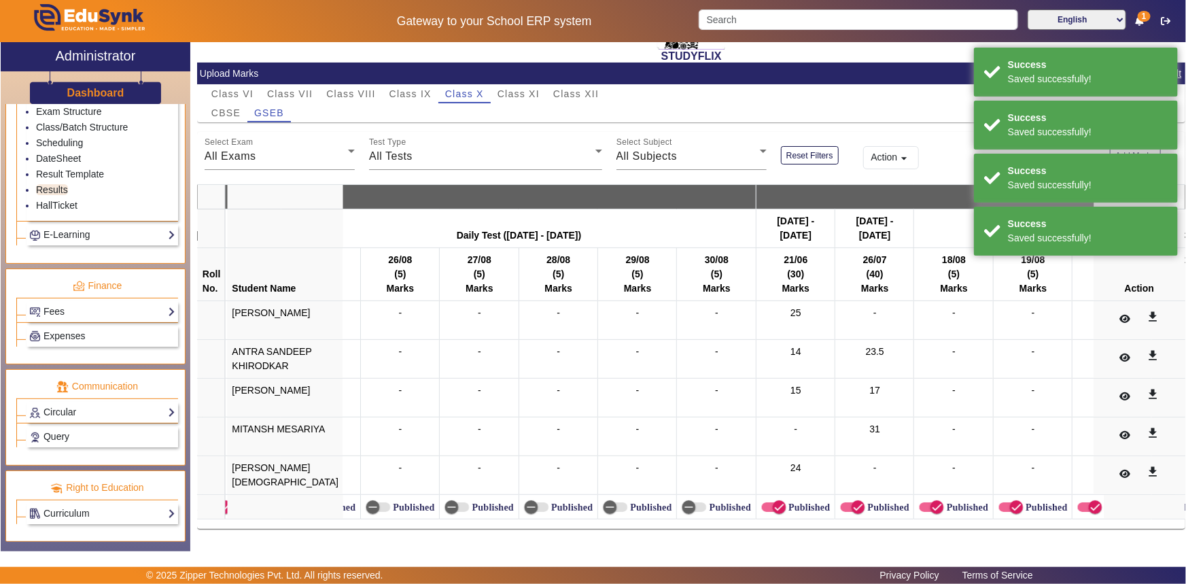
click at [944, 502] on label "Published" at bounding box center [966, 508] width 44 height 12
click at [919, 502] on button "Published" at bounding box center [931, 507] width 24 height 10
click at [1010, 501] on span "button" at bounding box center [1017, 507] width 14 height 14
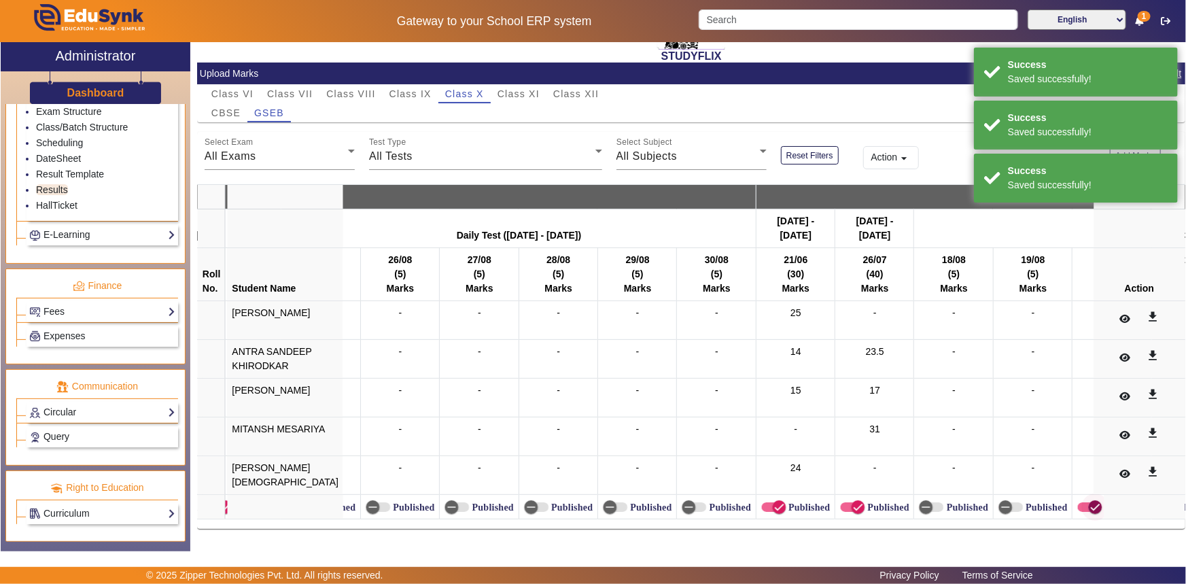
click at [1082, 497] on span "button" at bounding box center [1095, 507] width 27 height 27
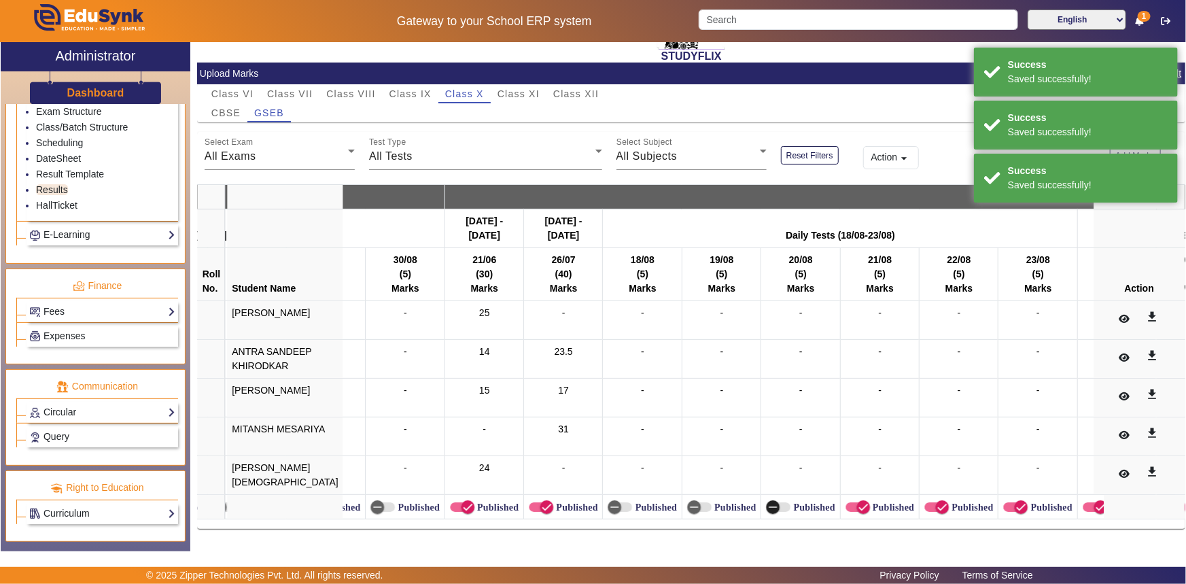
scroll to position [0, 9481]
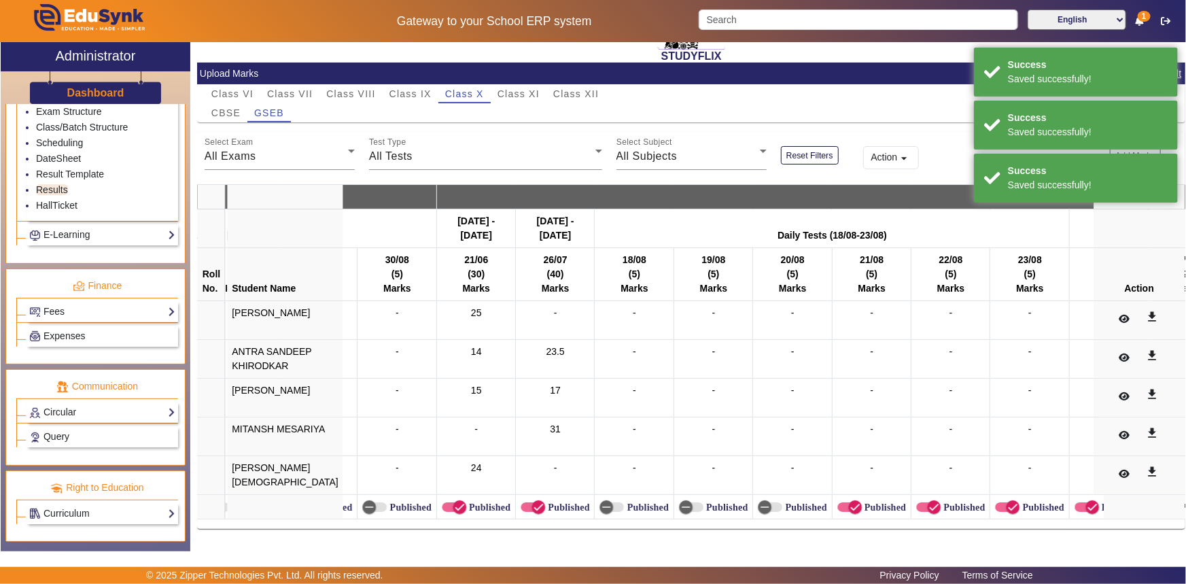
click at [862, 502] on label "Published" at bounding box center [884, 508] width 44 height 12
click at [847, 502] on button "Published" at bounding box center [850, 507] width 24 height 10
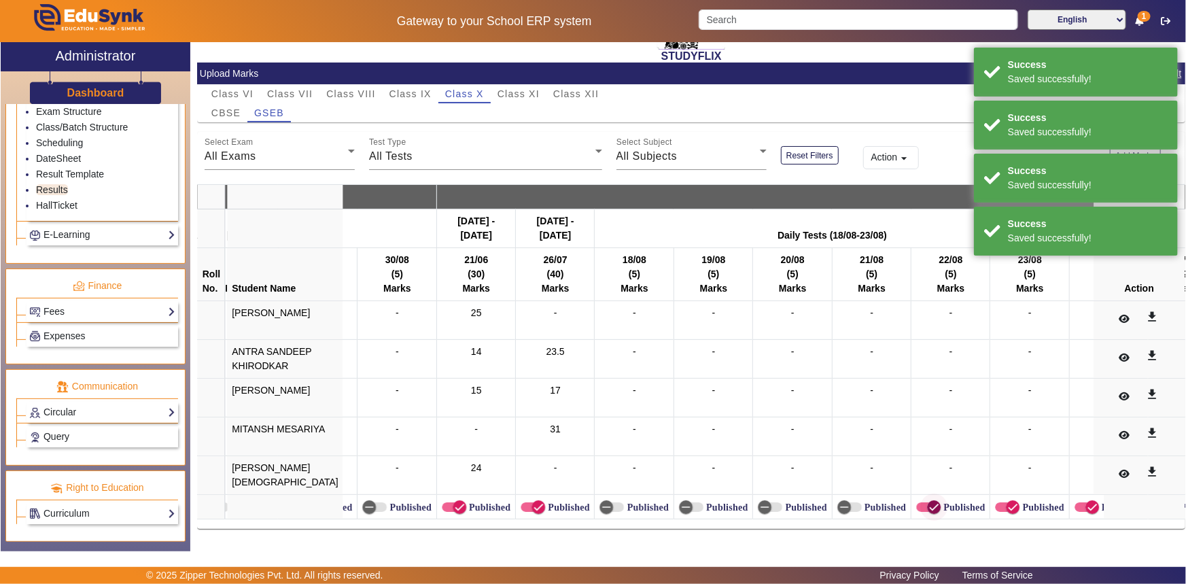
click at [928, 501] on icon "button" at bounding box center [934, 507] width 12 height 12
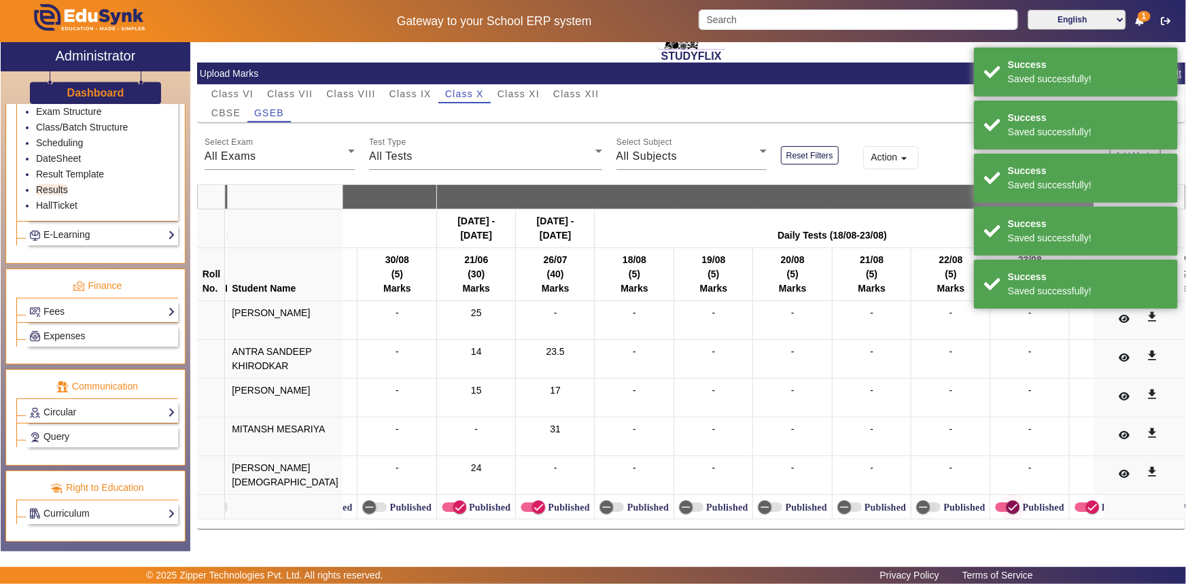
click at [999, 499] on span "button" at bounding box center [1012, 507] width 27 height 27
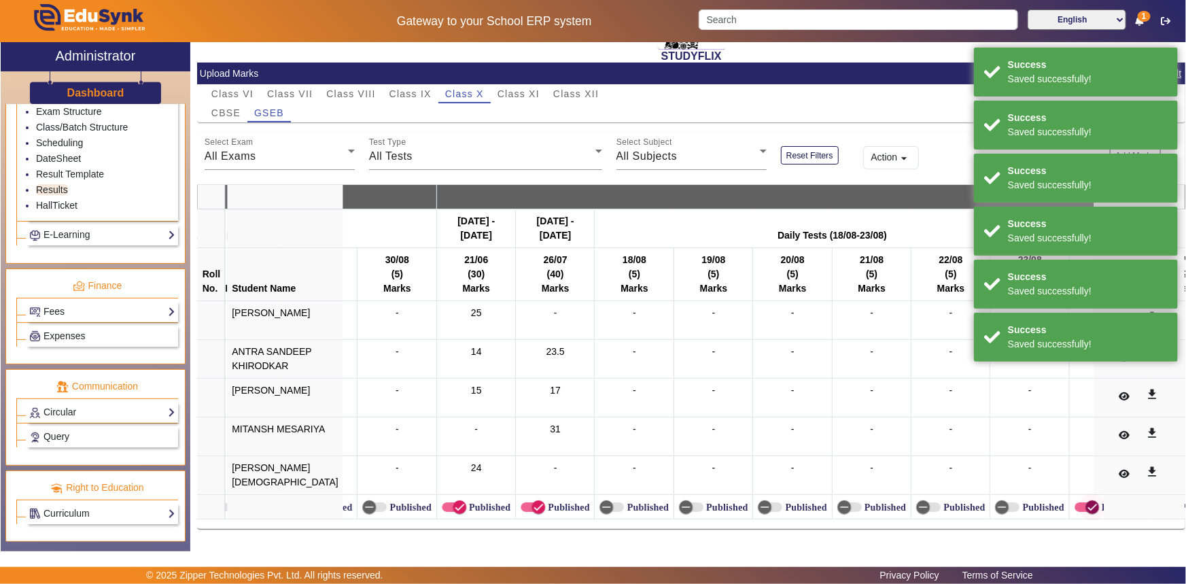
click at [1079, 502] on span "button" at bounding box center [1092, 507] width 27 height 27
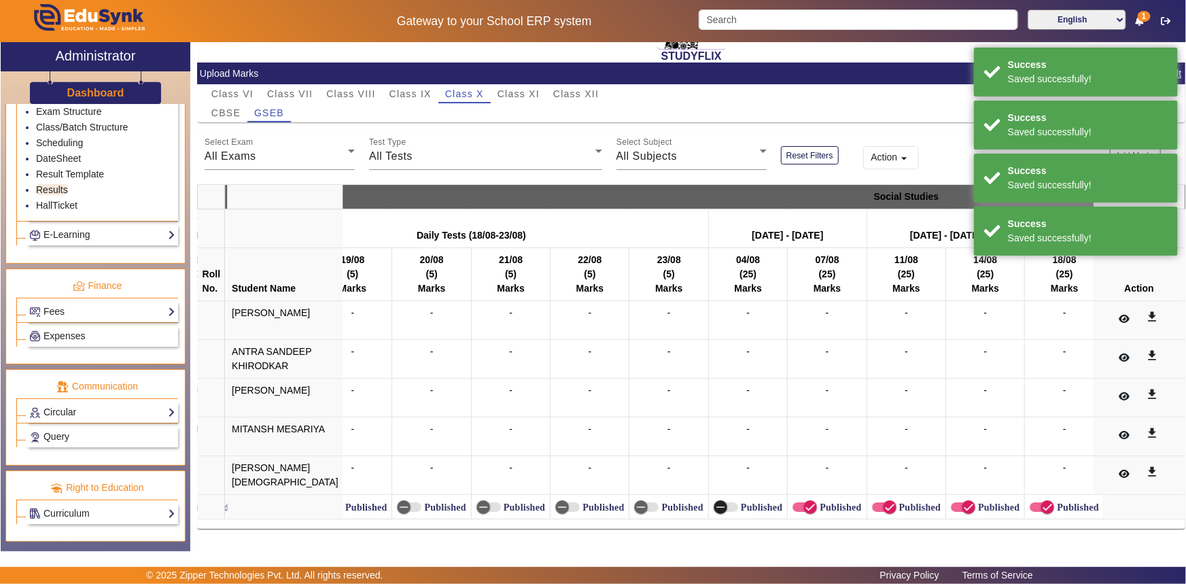
scroll to position [0, 9866]
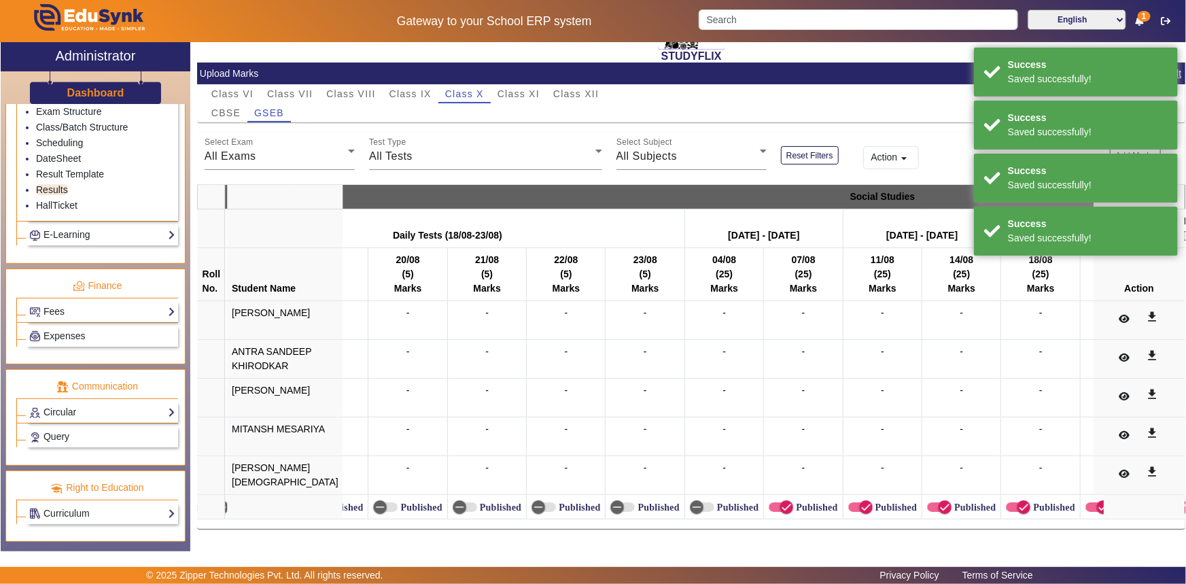
click at [793, 502] on label "Published" at bounding box center [815, 508] width 44 height 12
click at [769, 502] on button "Published" at bounding box center [781, 507] width 24 height 10
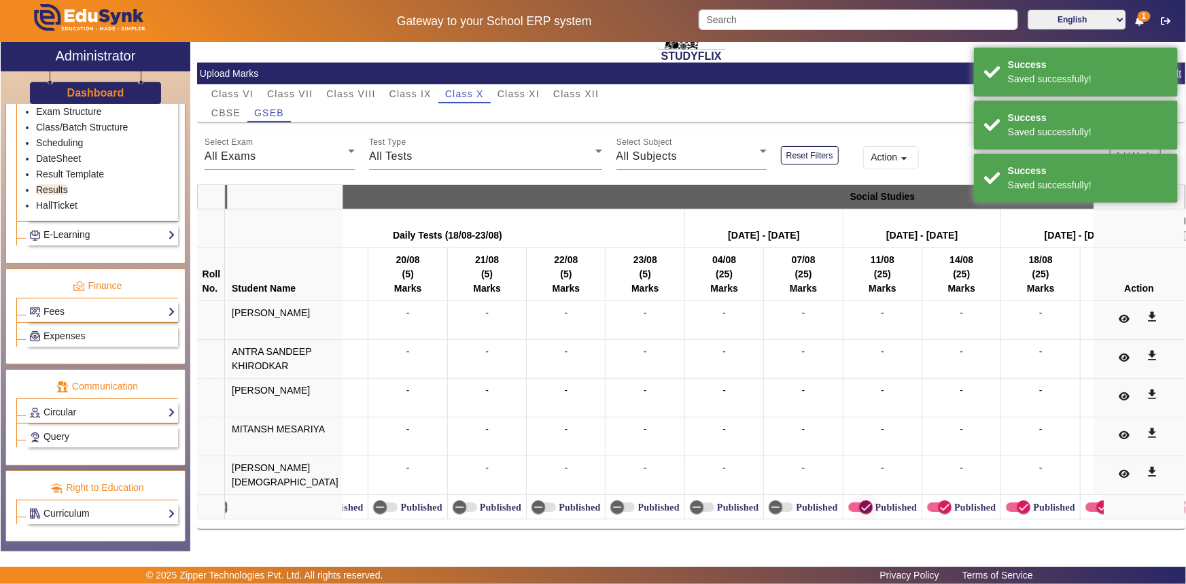
click at [853, 502] on span "button" at bounding box center [866, 507] width 27 height 27
click at [939, 501] on icon "button" at bounding box center [945, 507] width 12 height 12
click at [1010, 500] on span "button" at bounding box center [1023, 507] width 27 height 27
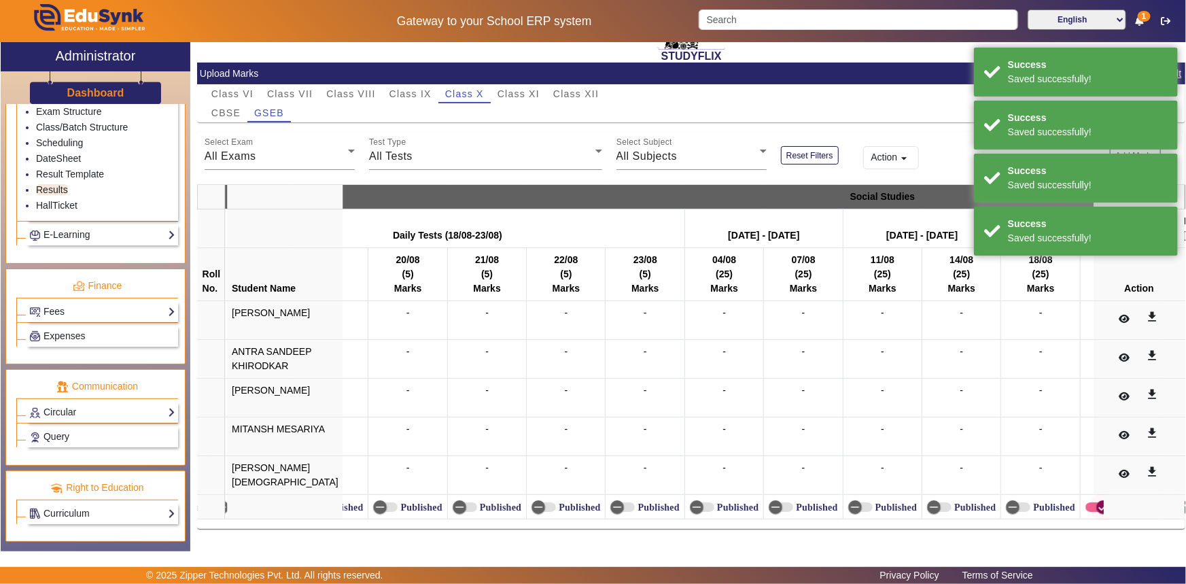
click at [1097, 503] on span "button" at bounding box center [1104, 507] width 14 height 14
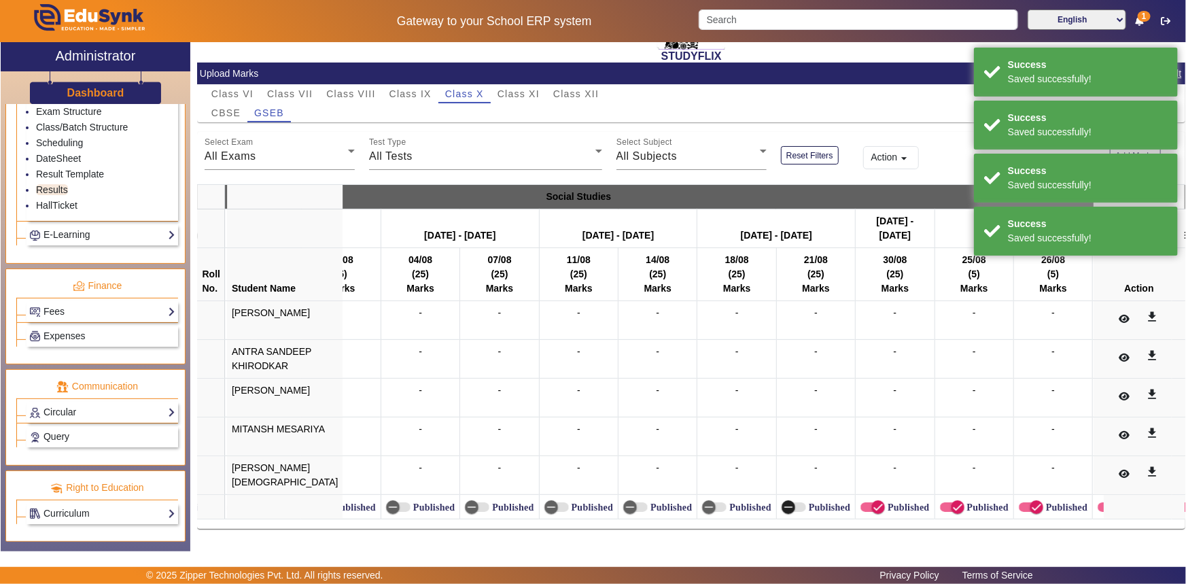
scroll to position [0, 10203]
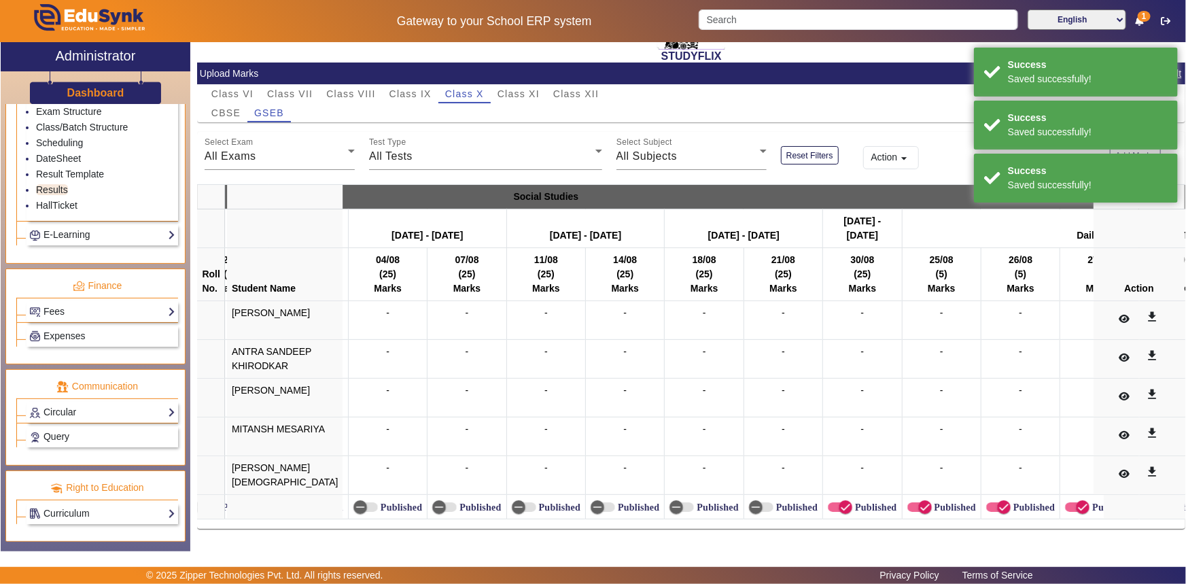
click at [853, 502] on label "Published" at bounding box center [875, 508] width 44 height 12
click at [829, 502] on button "Published" at bounding box center [840, 507] width 24 height 10
click at [919, 501] on icon "button" at bounding box center [925, 507] width 12 height 12
click at [991, 496] on span "button" at bounding box center [1004, 507] width 27 height 27
click at [1069, 502] on span "button" at bounding box center [1082, 507] width 27 height 27
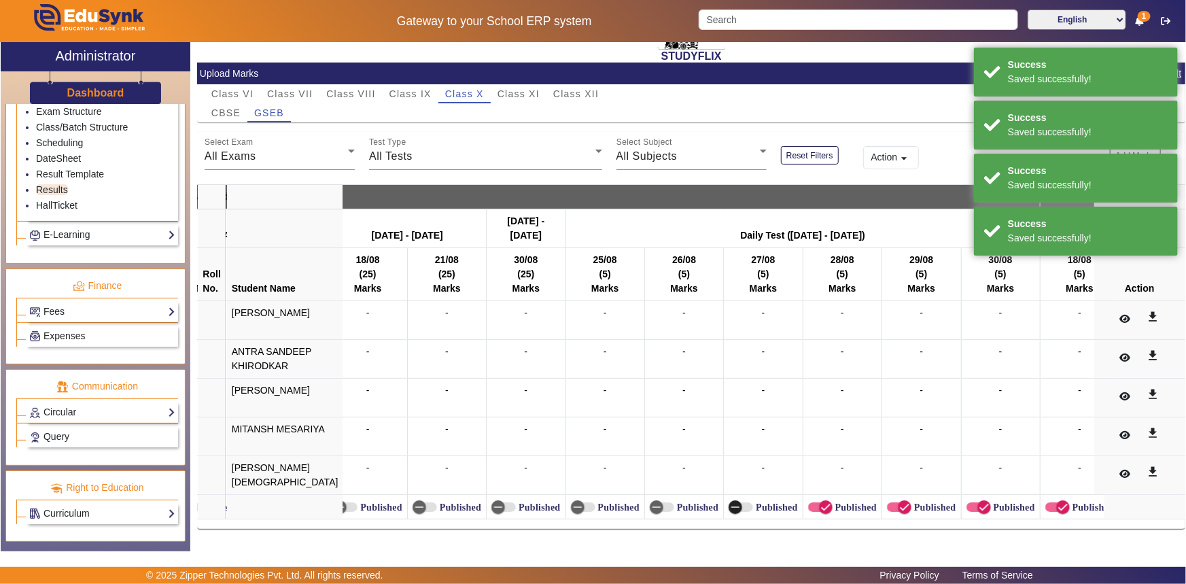
scroll to position [0, 10555]
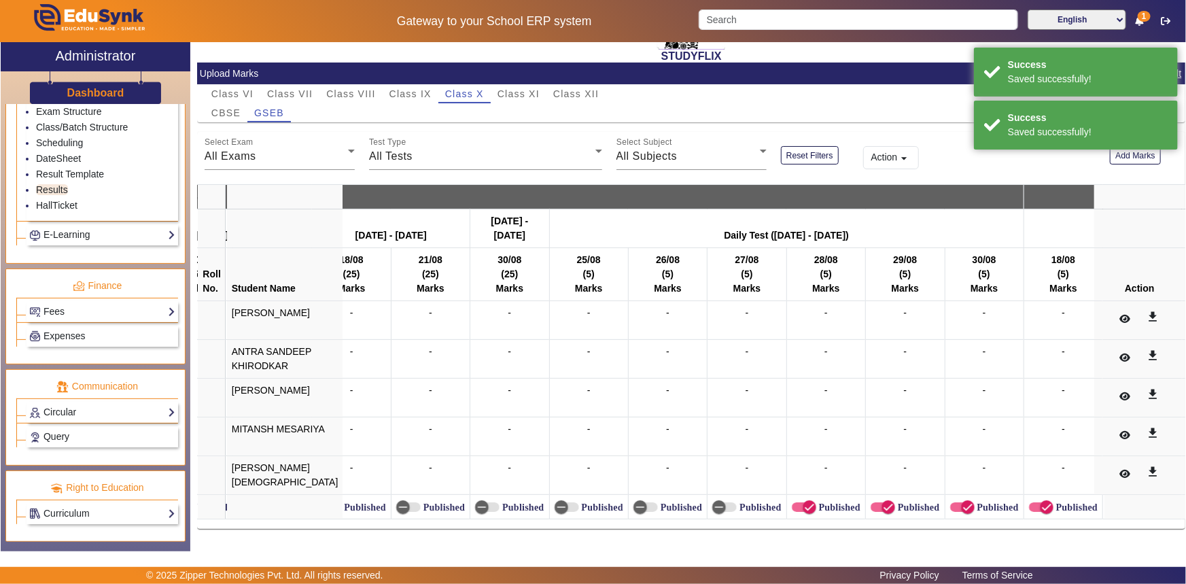
click at [817, 502] on label "Published" at bounding box center [839, 508] width 44 height 12
click at [792, 502] on button "Published" at bounding box center [804, 507] width 24 height 10
click at [875, 496] on span "button" at bounding box center [888, 507] width 27 height 27
click at [962, 501] on icon "button" at bounding box center [968, 507] width 12 height 12
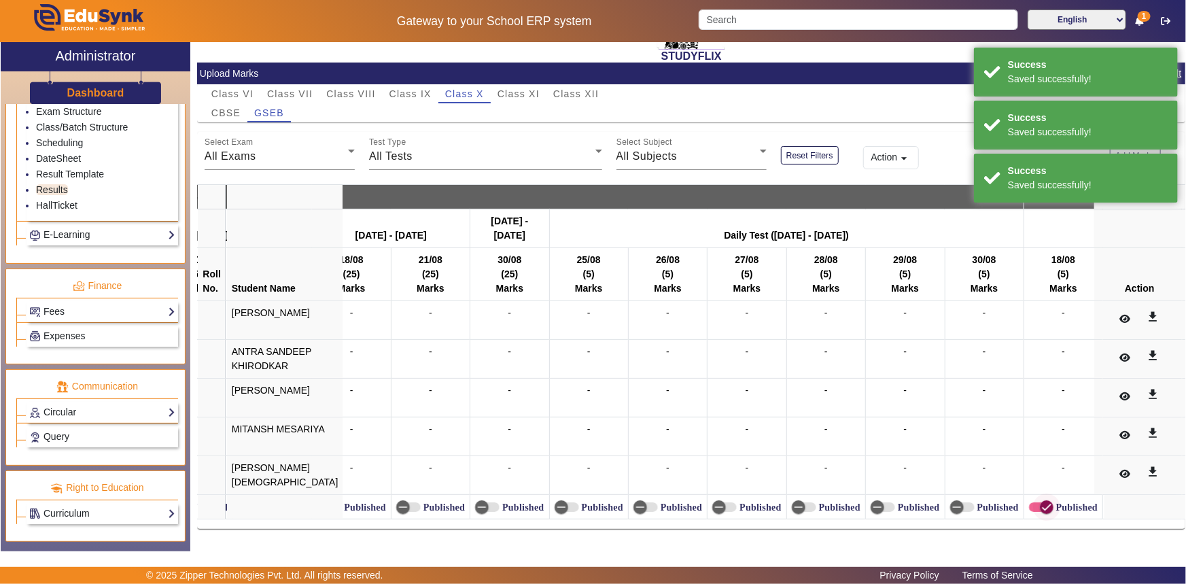
click at [1040, 502] on span "button" at bounding box center [1047, 507] width 14 height 14
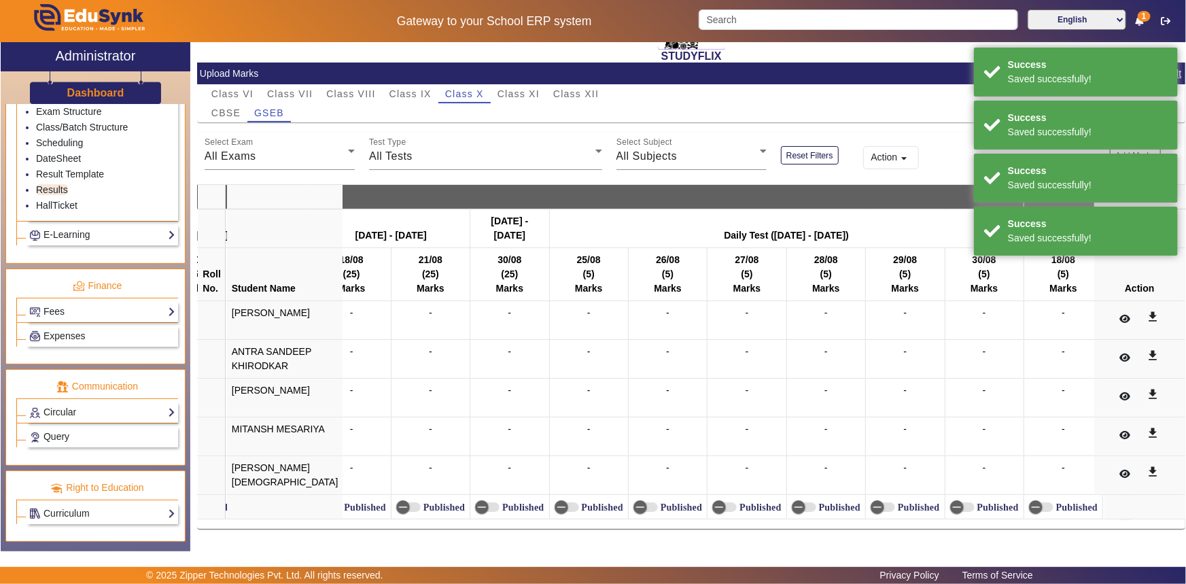
click at [1112, 500] on span "button" at bounding box center [1125, 507] width 27 height 27
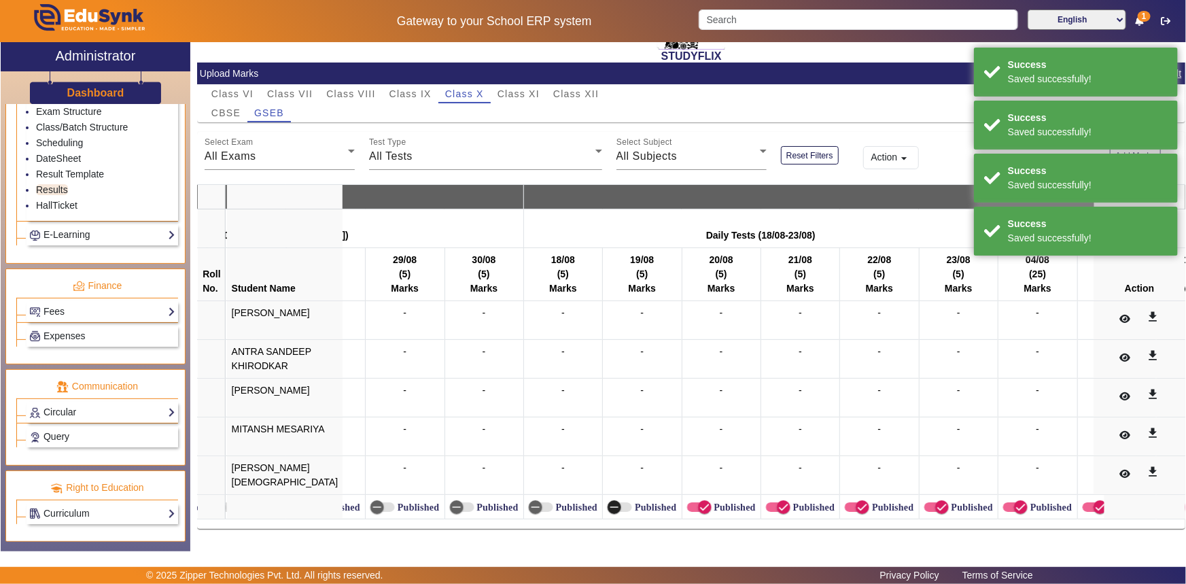
scroll to position [0, 11122]
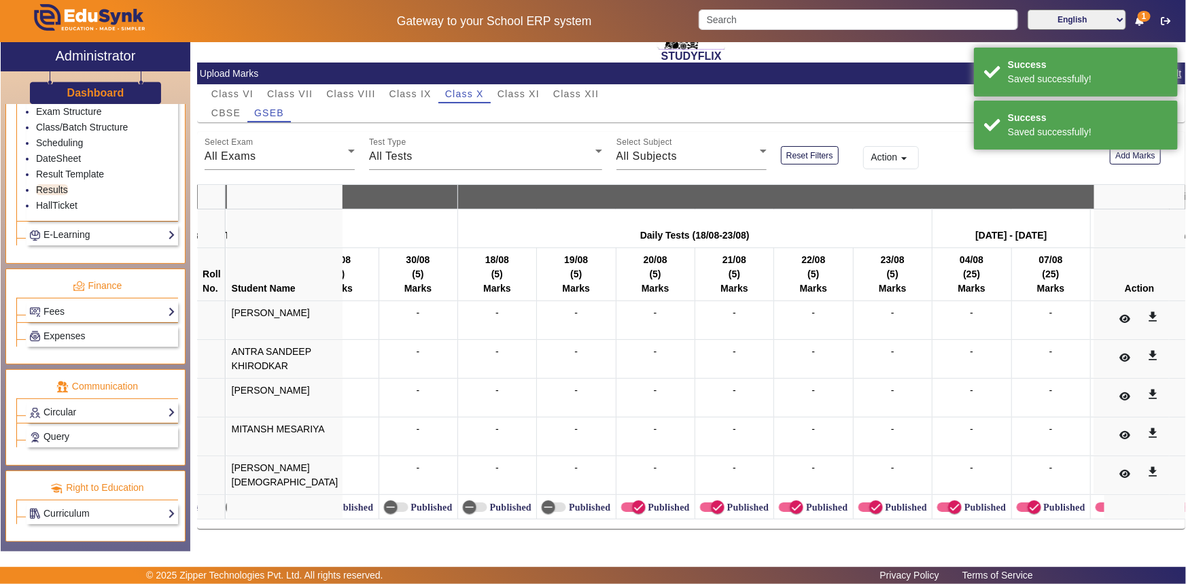
click at [646, 502] on label "Published" at bounding box center [668, 508] width 44 height 12
click at [621, 502] on button "Published" at bounding box center [633, 507] width 24 height 10
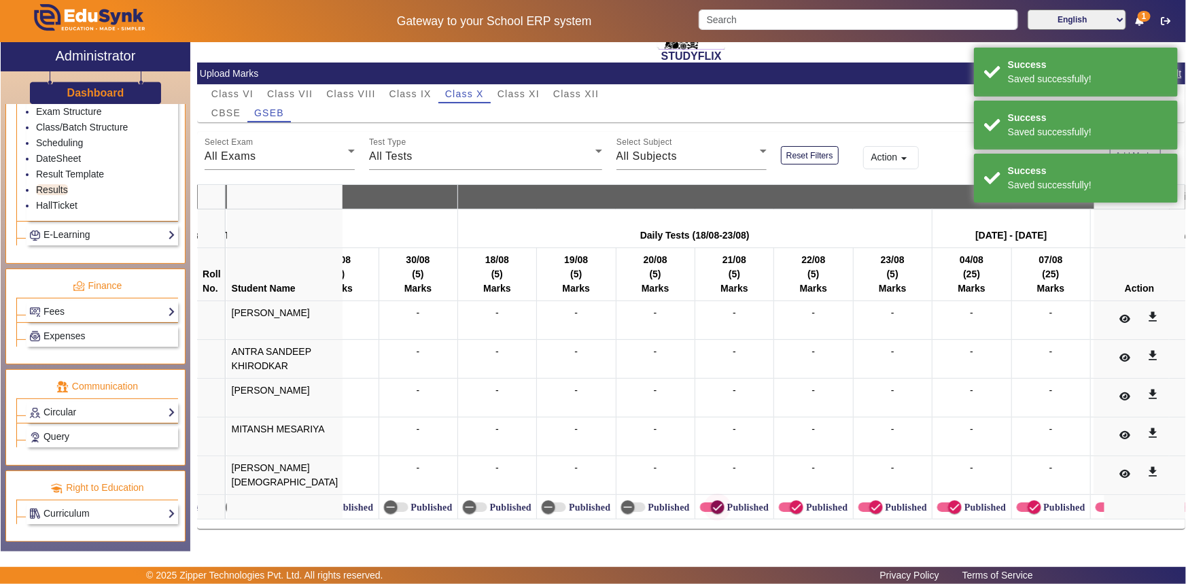
click at [712, 501] on icon "button" at bounding box center [718, 507] width 12 height 12
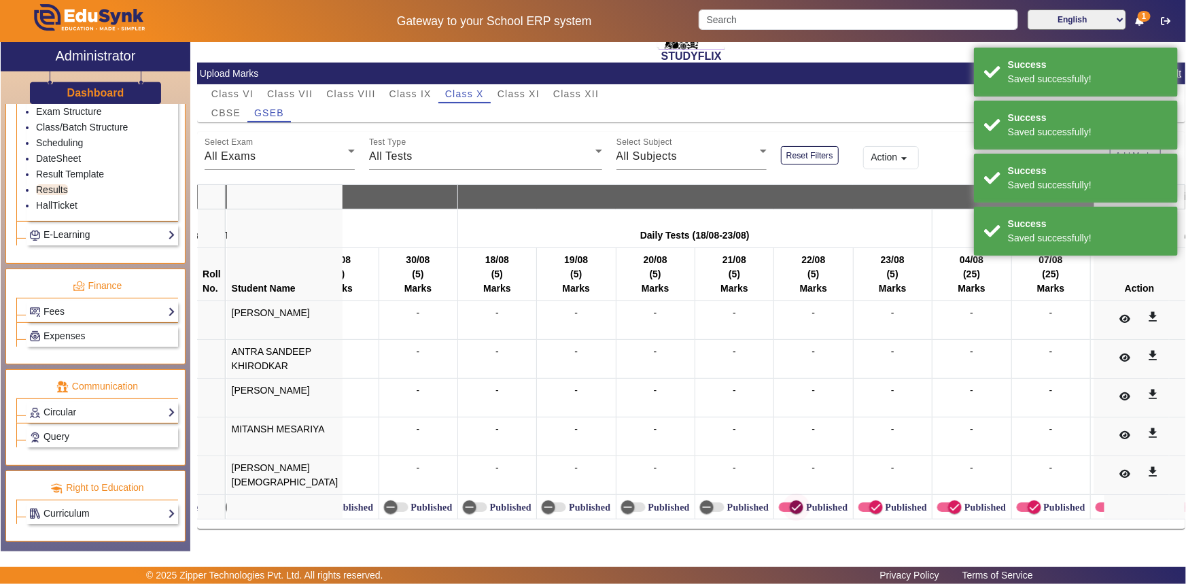
click at [791, 501] on icon "button" at bounding box center [797, 507] width 12 height 12
click at [870, 502] on icon "button" at bounding box center [876, 507] width 12 height 12
click at [949, 504] on icon "button" at bounding box center [955, 507] width 12 height 12
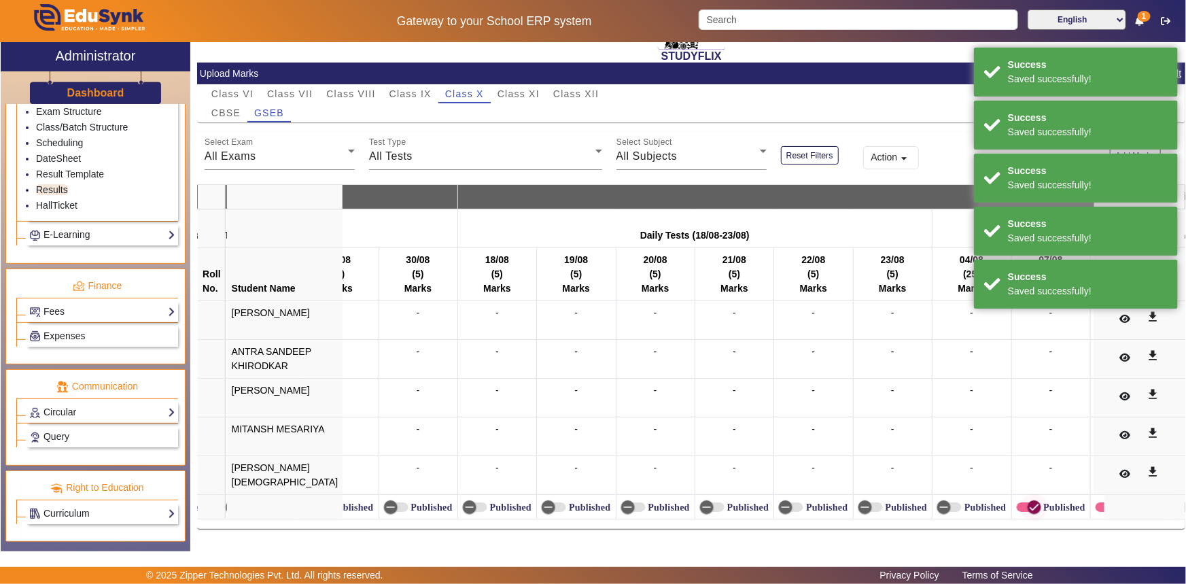
click at [1031, 507] on icon "button" at bounding box center [1035, 507] width 8 height 1
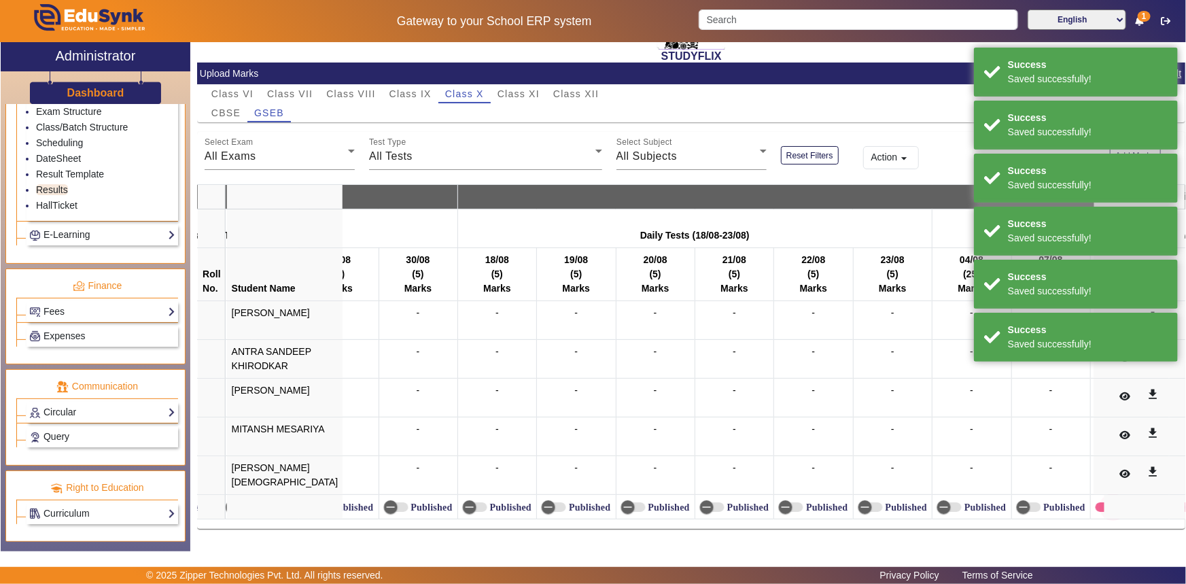
click at [1108, 501] on icon "button" at bounding box center [1114, 507] width 12 height 12
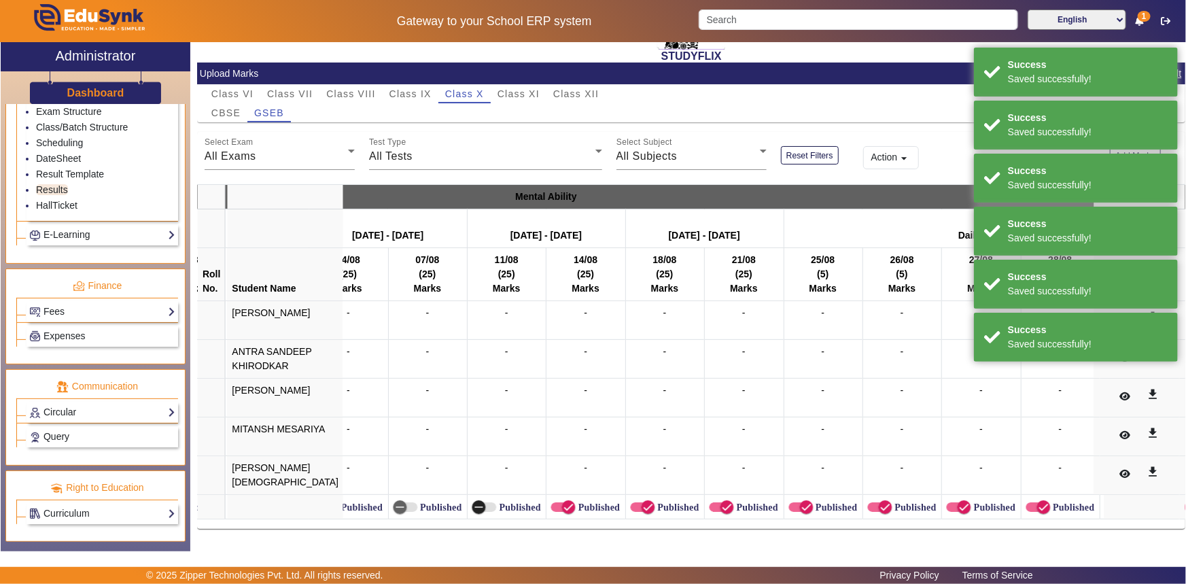
scroll to position [0, 11769]
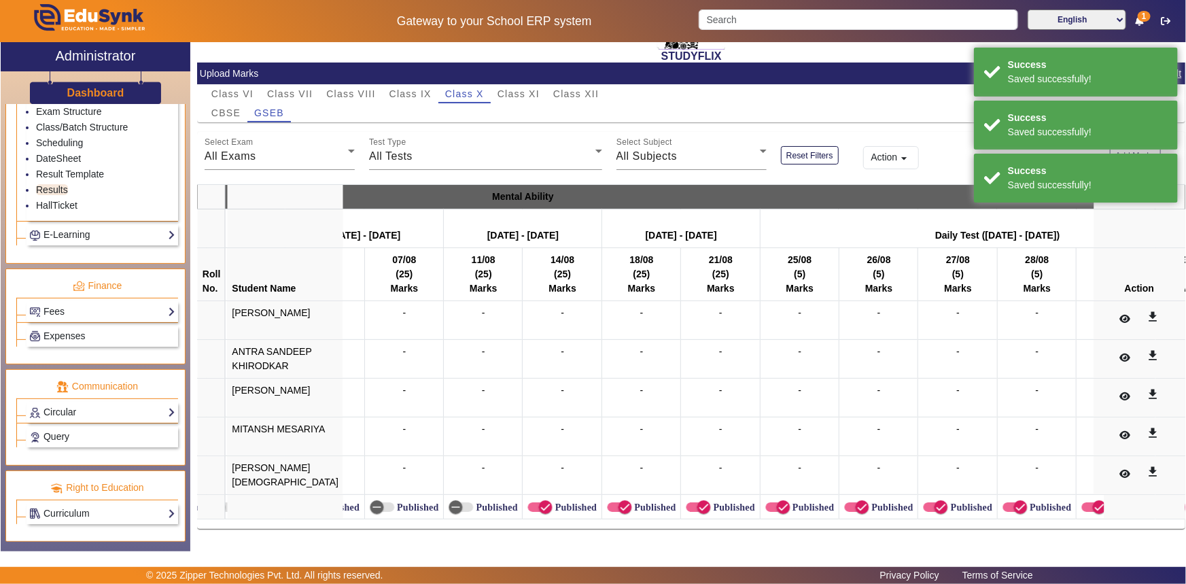
click at [528, 500] on mat-slide-toggle "Published" at bounding box center [562, 507] width 69 height 14
click at [541, 498] on td "Published" at bounding box center [562, 507] width 79 height 24
click at [552, 502] on label "Published" at bounding box center [574, 508] width 44 height 12
click at [530, 502] on button "Published" at bounding box center [540, 507] width 24 height 10
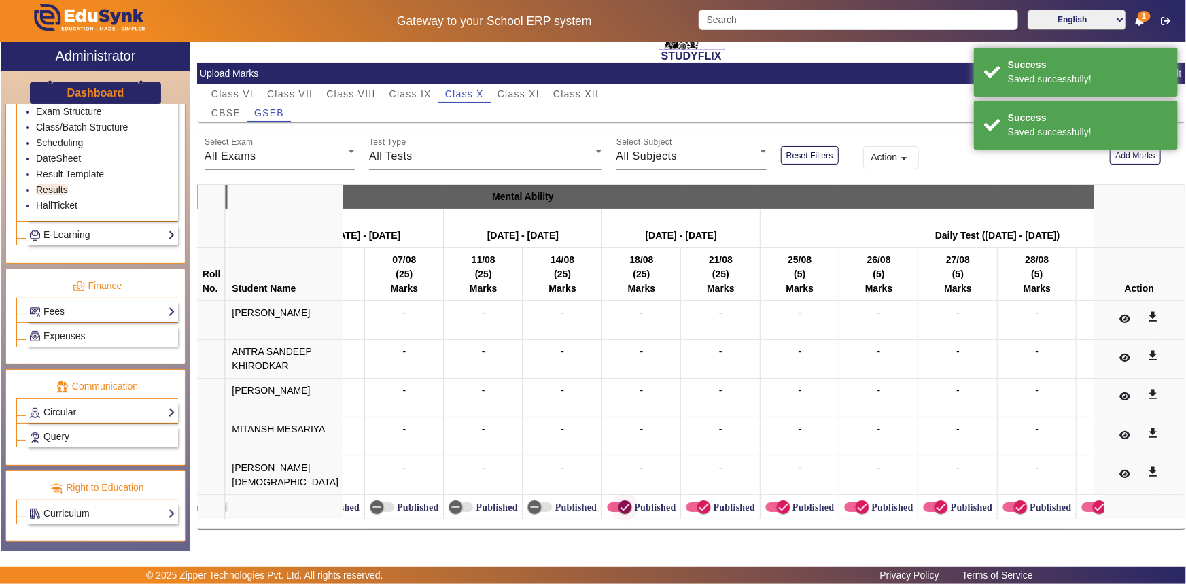
click at [619, 501] on icon "button" at bounding box center [625, 507] width 12 height 12
click at [690, 500] on span "button" at bounding box center [703, 507] width 27 height 27
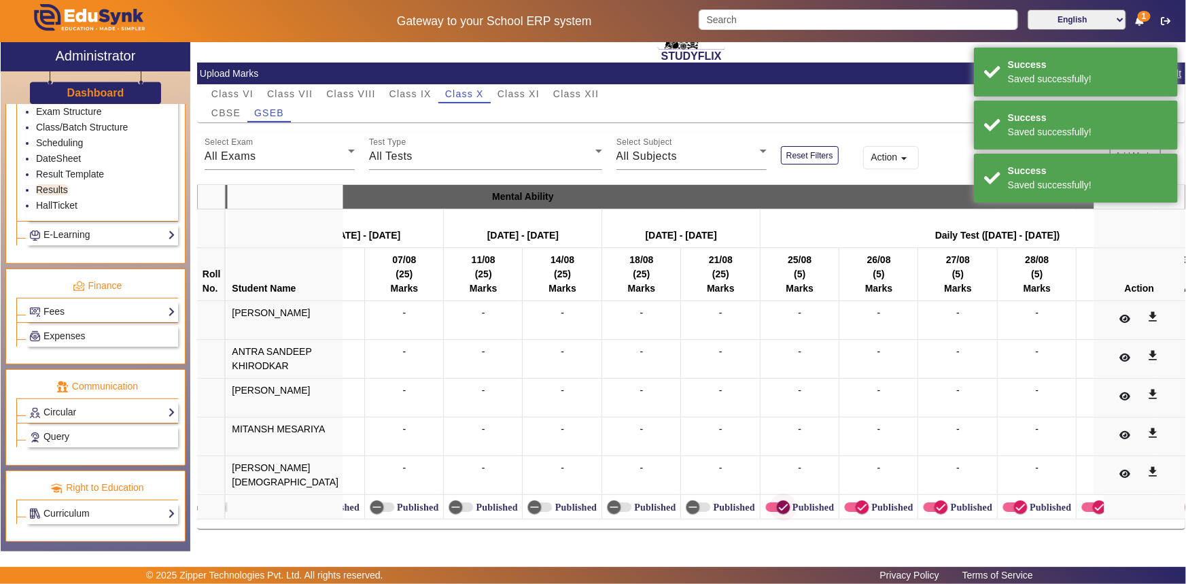
click at [777, 501] on icon "button" at bounding box center [783, 507] width 12 height 12
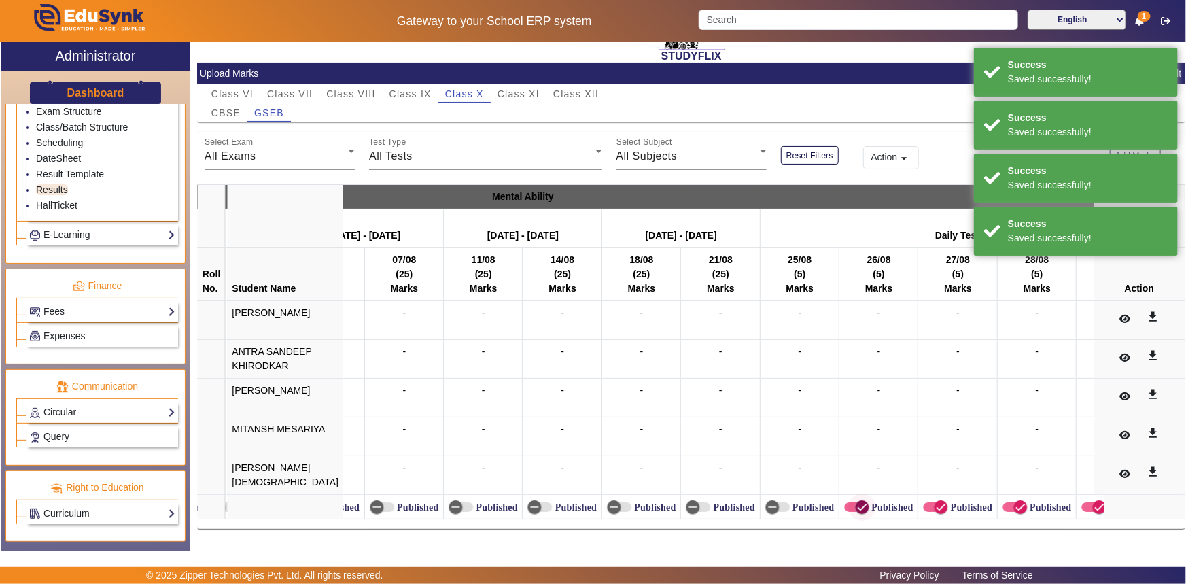
click at [849, 503] on span "button" at bounding box center [862, 507] width 27 height 27
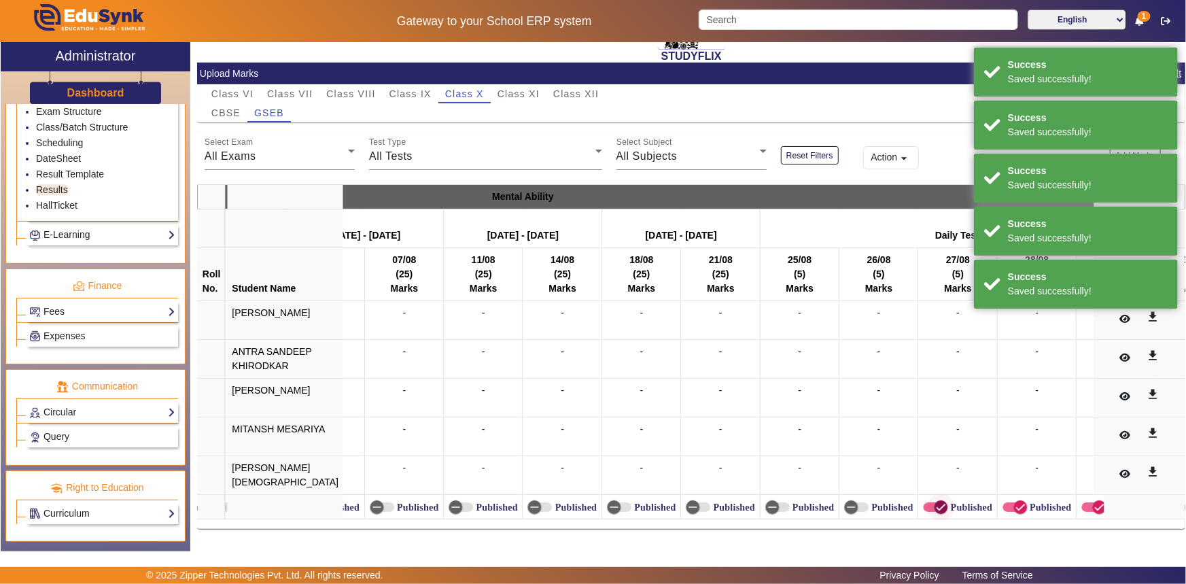
click at [935, 501] on icon "button" at bounding box center [941, 507] width 12 height 12
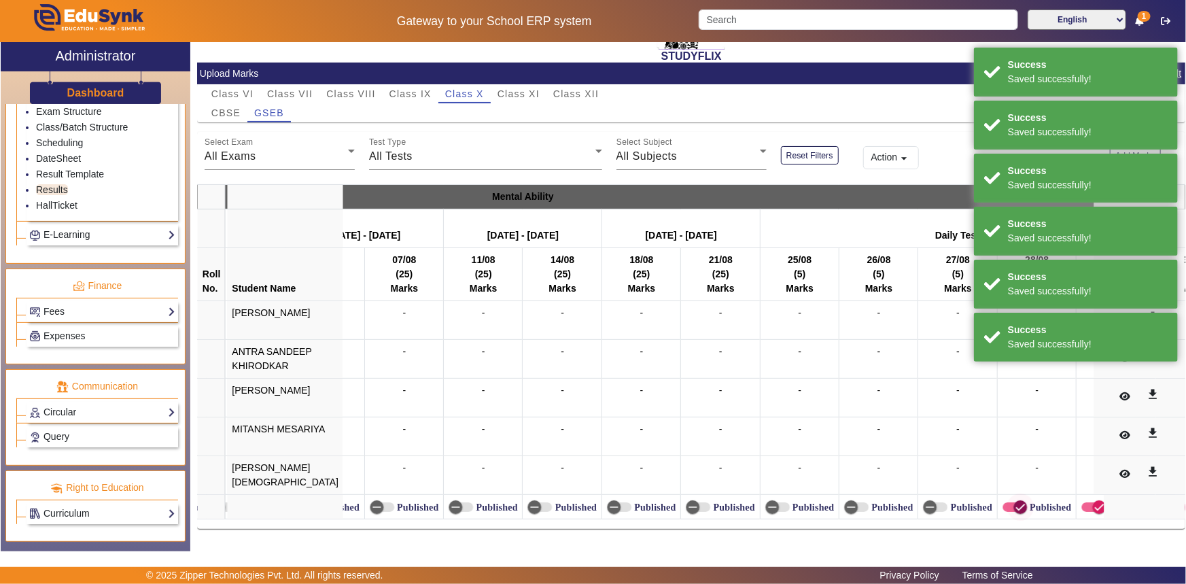
click at [1007, 498] on span "button" at bounding box center [1020, 507] width 27 height 27
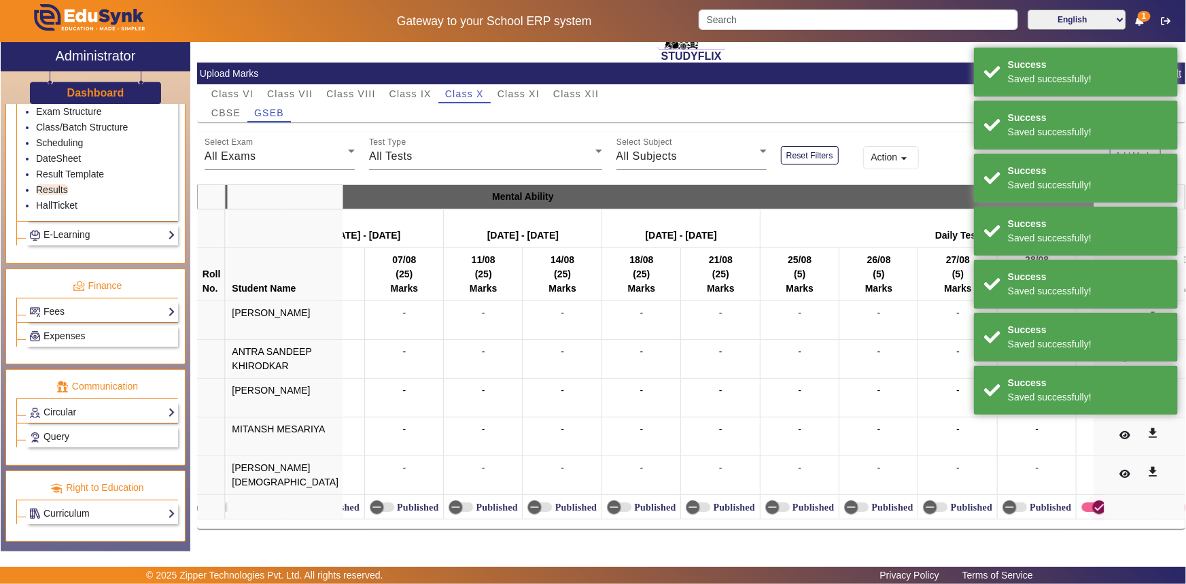
click at [1082, 502] on button "Published" at bounding box center [1094, 507] width 24 height 10
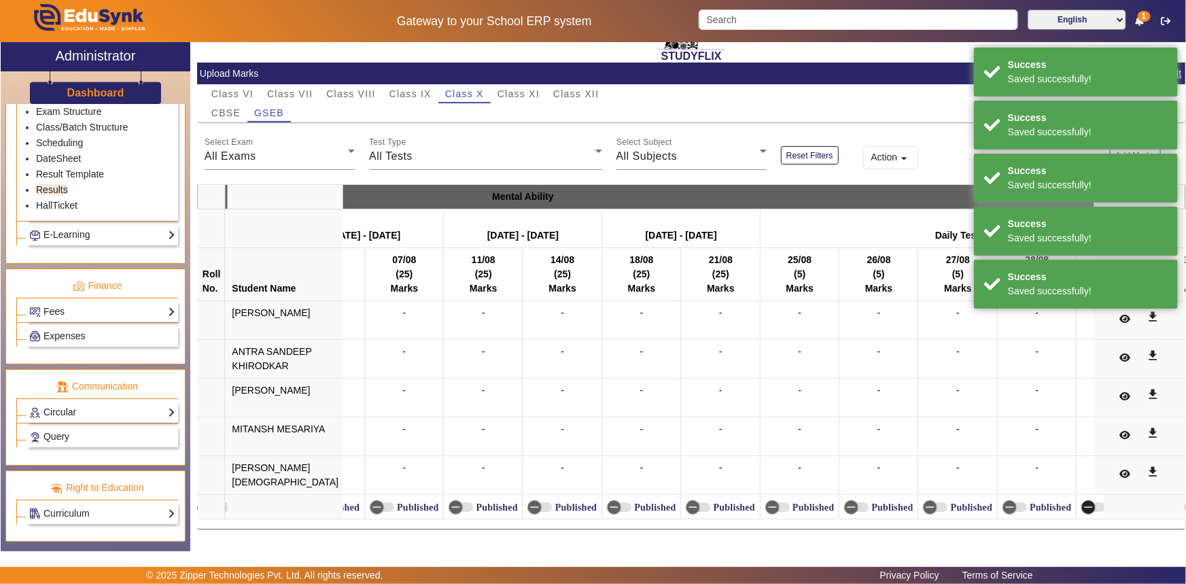
scroll to position [0, 11859]
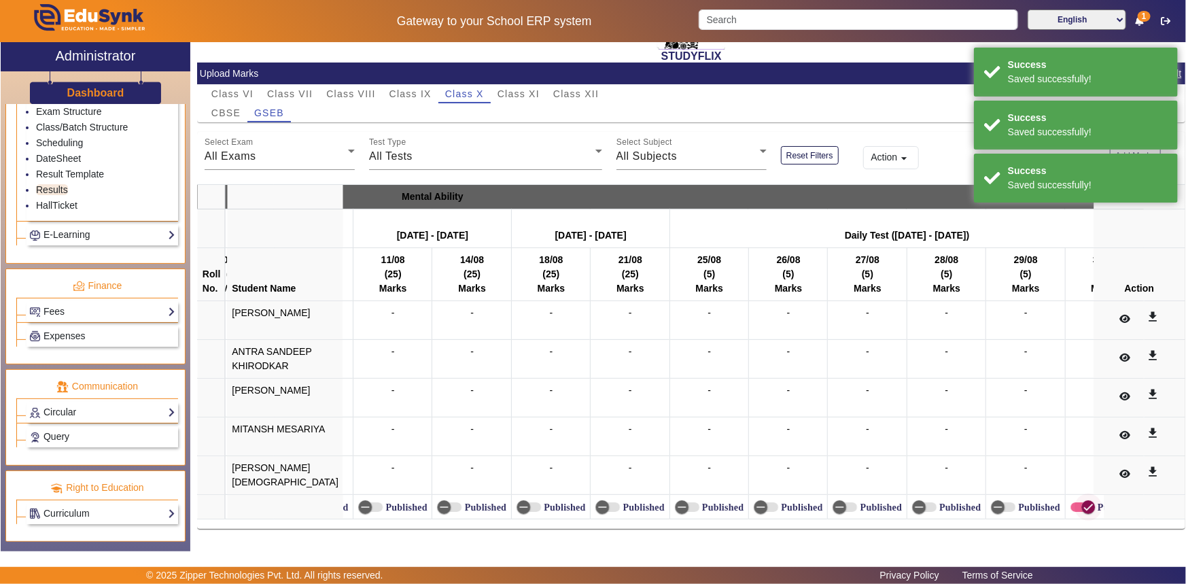
click at [1082, 504] on icon "button" at bounding box center [1088, 507] width 12 height 12
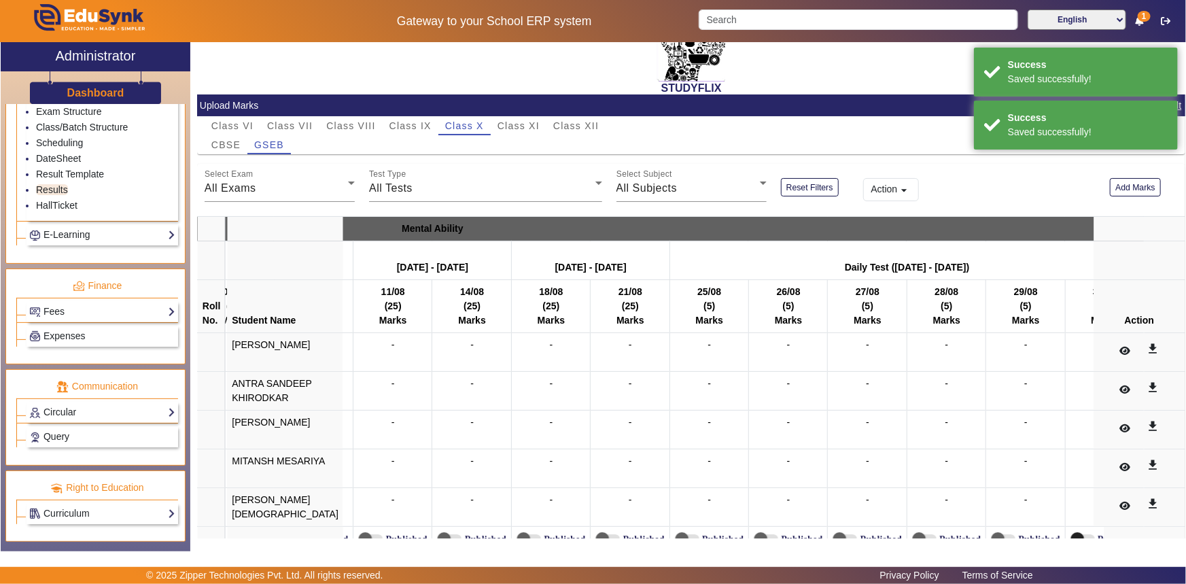
scroll to position [101, 0]
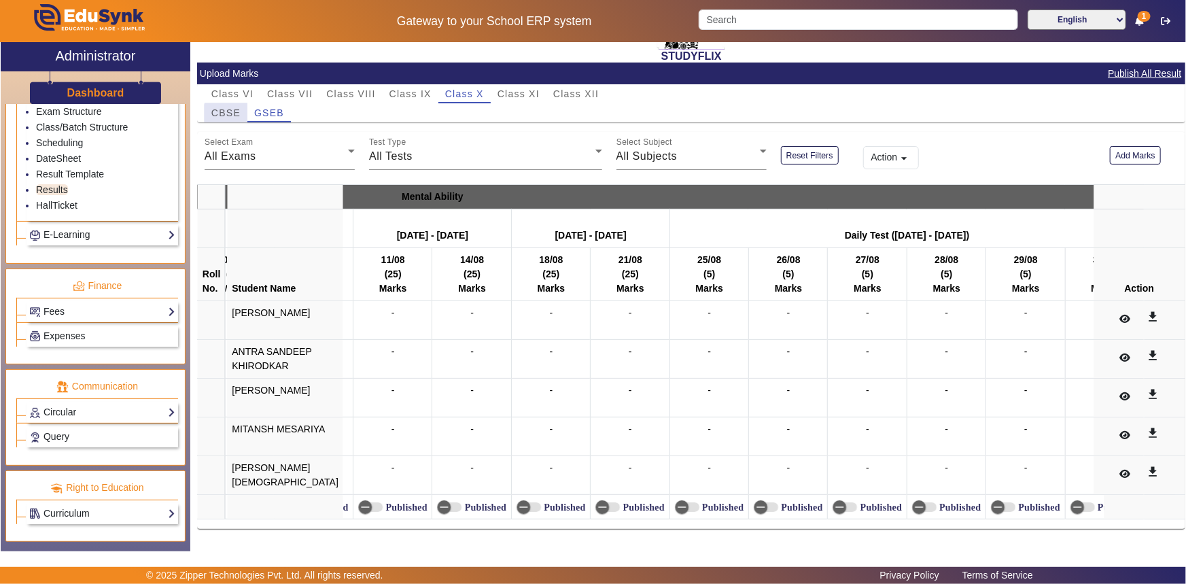
click at [231, 108] on span "CBSE" at bounding box center [225, 113] width 29 height 10
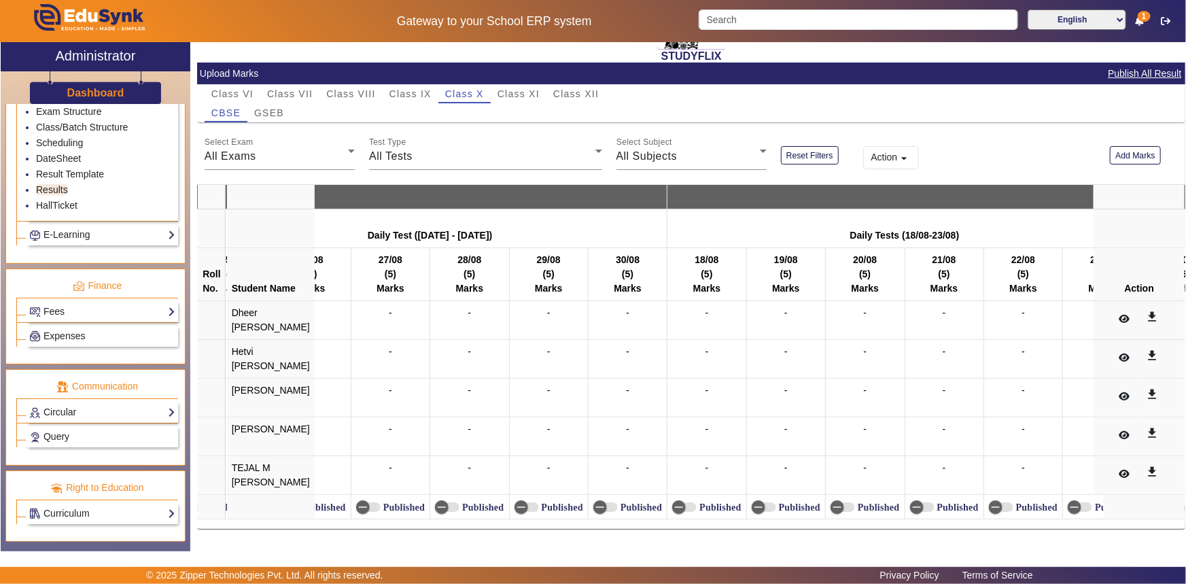
scroll to position [0, 10965]
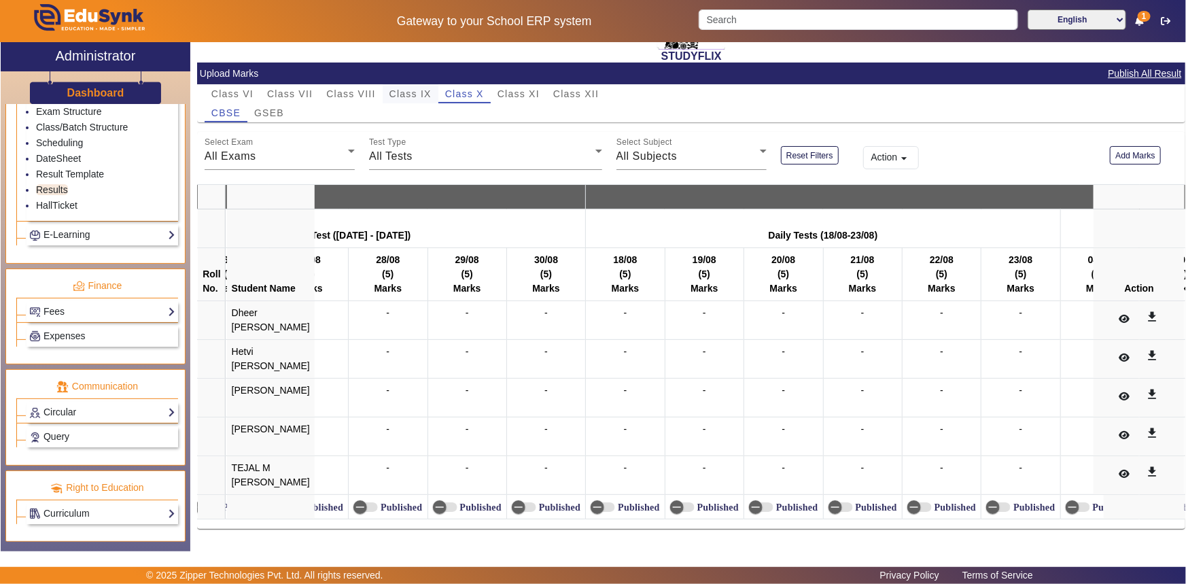
click at [431, 89] on span "Class IX" at bounding box center [411, 94] width 42 height 10
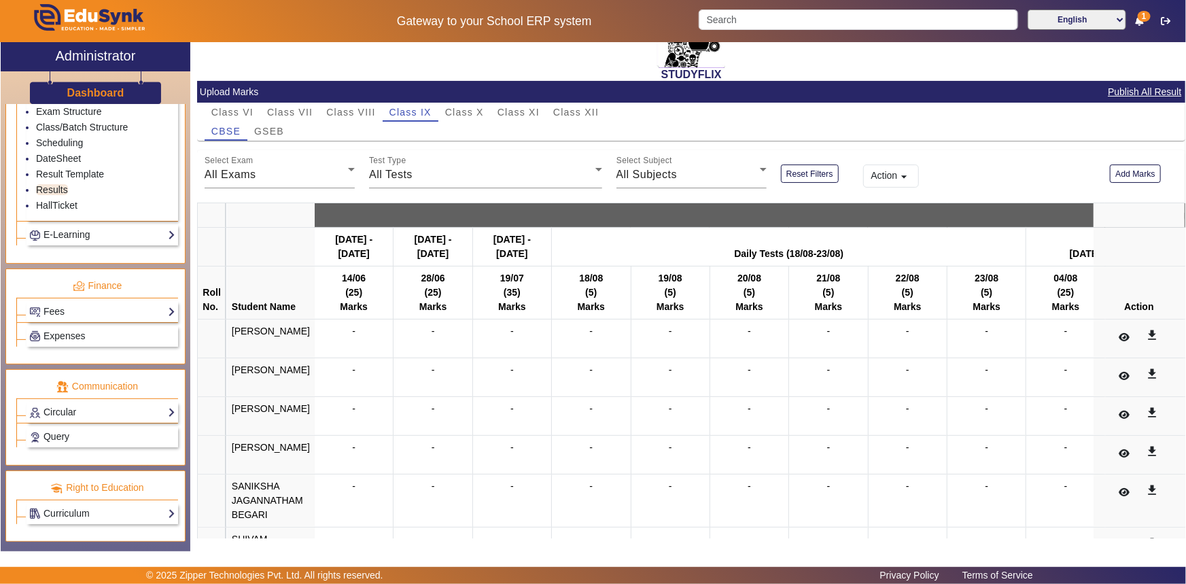
scroll to position [22, 0]
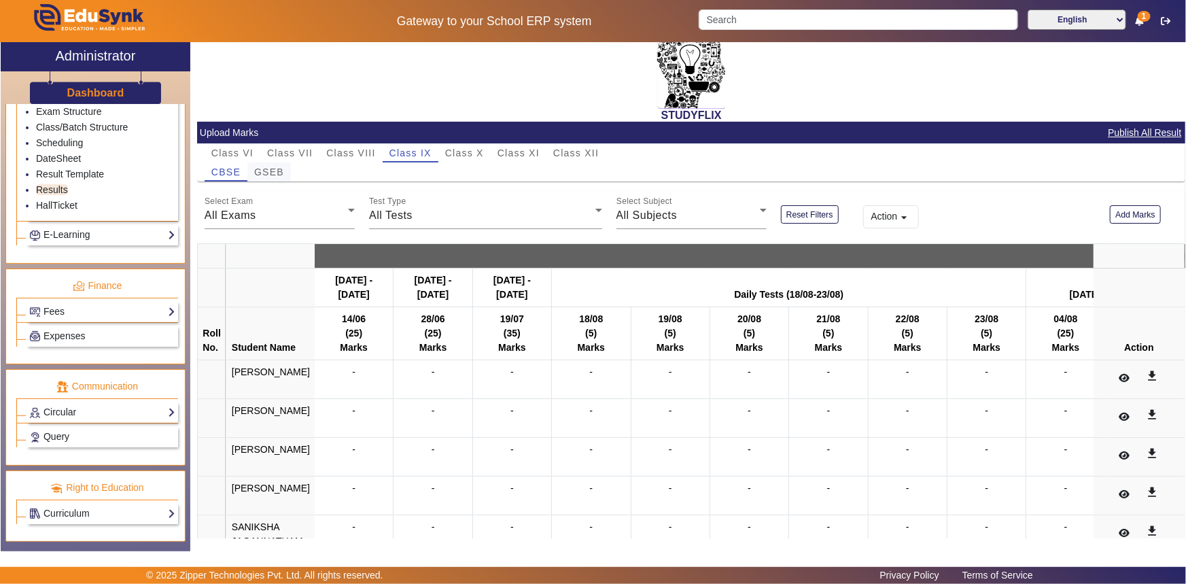
click at [268, 174] on span "GSEB" at bounding box center [269, 172] width 30 height 10
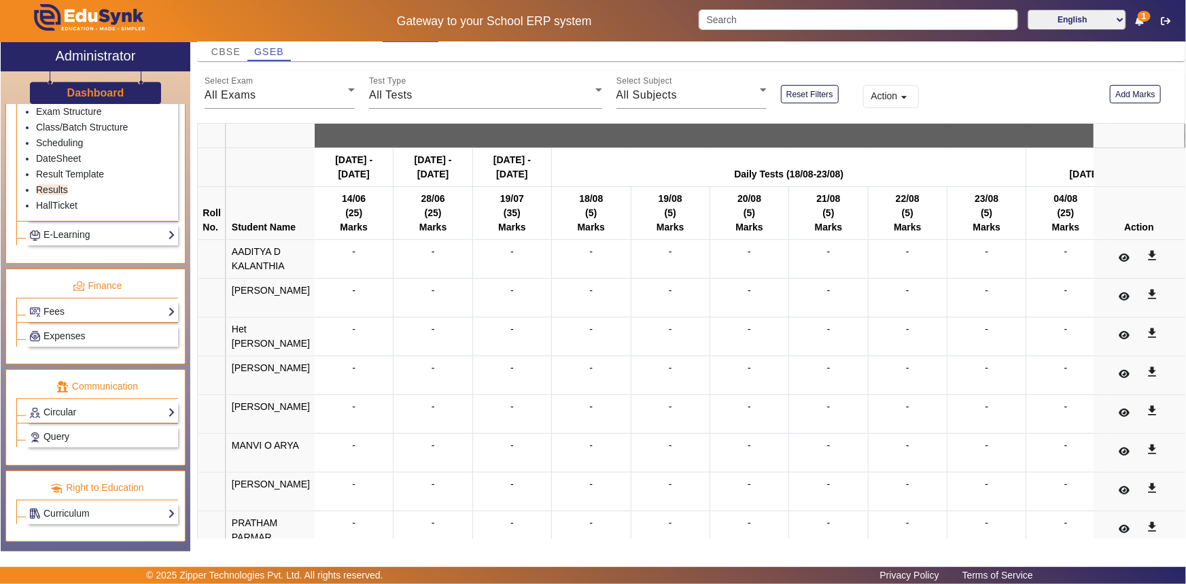
scroll to position [203, 0]
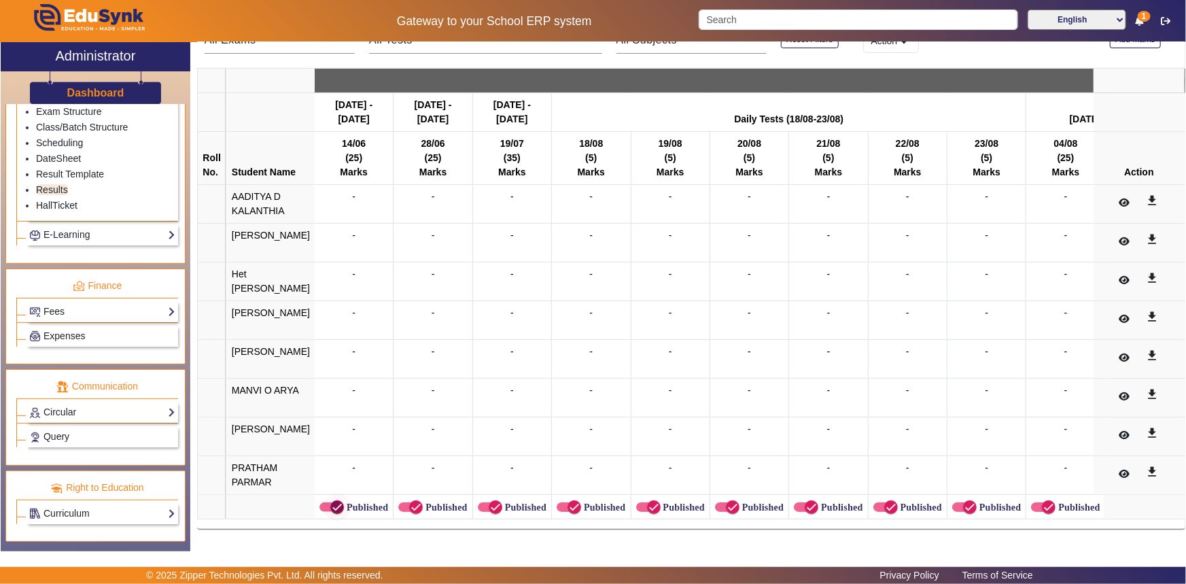
click at [335, 497] on span "button" at bounding box center [337, 507] width 27 height 27
click at [423, 502] on label "Published" at bounding box center [445, 508] width 44 height 12
click at [419, 502] on button "Published" at bounding box center [410, 507] width 24 height 10
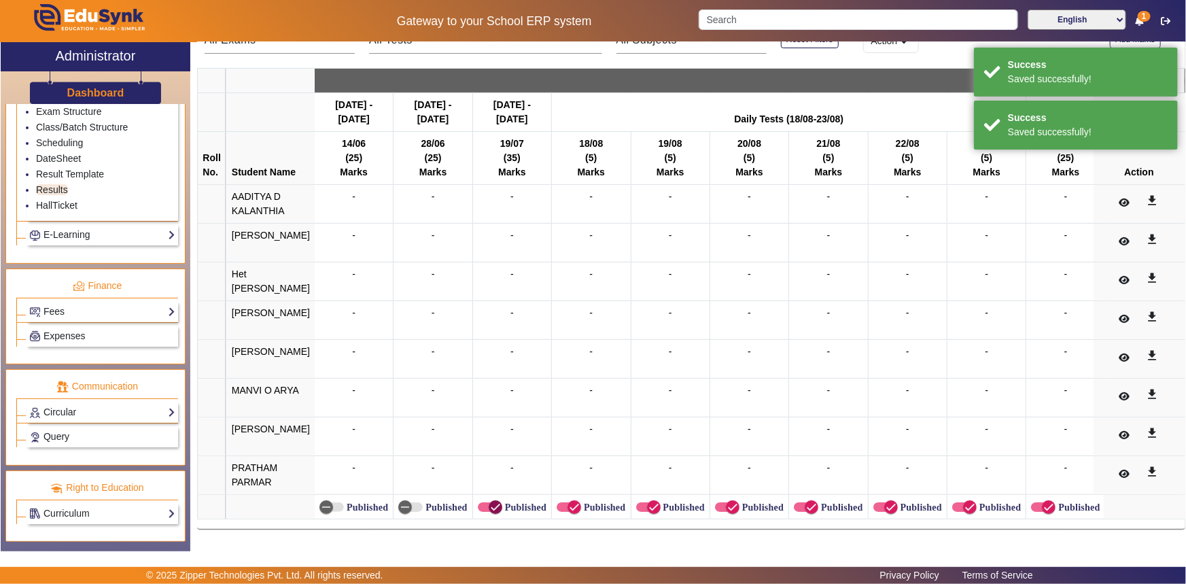
click at [490, 506] on icon "button" at bounding box center [496, 507] width 12 height 12
click at [568, 504] on span "button" at bounding box center [575, 507] width 14 height 14
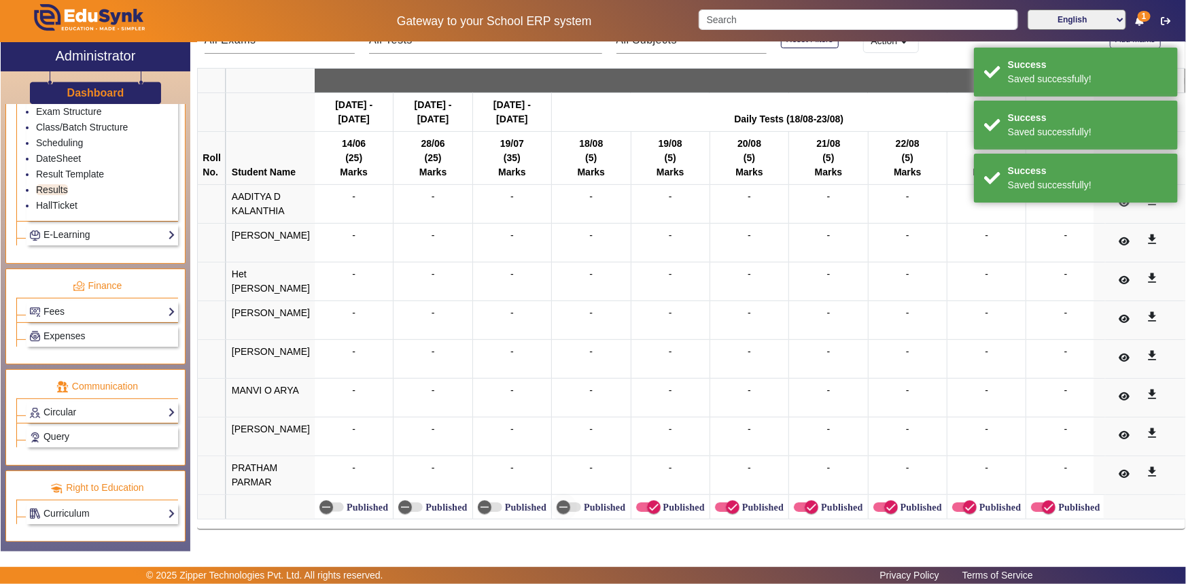
click at [661, 502] on label "Published" at bounding box center [683, 508] width 44 height 12
click at [654, 502] on button "Published" at bounding box center [648, 507] width 24 height 10
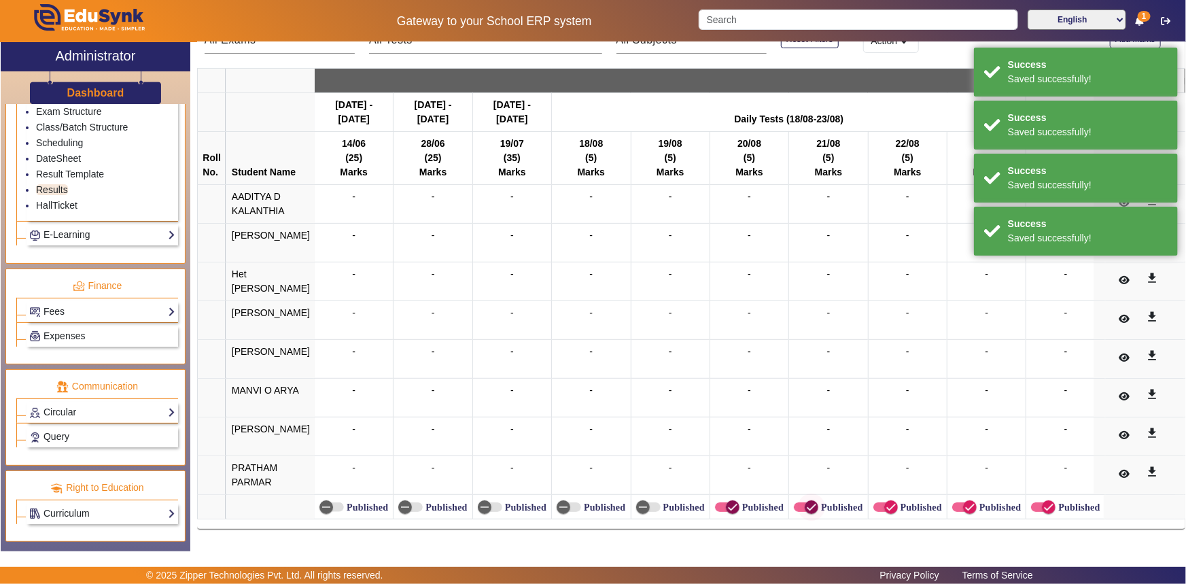
click at [727, 501] on icon "button" at bounding box center [733, 507] width 12 height 12
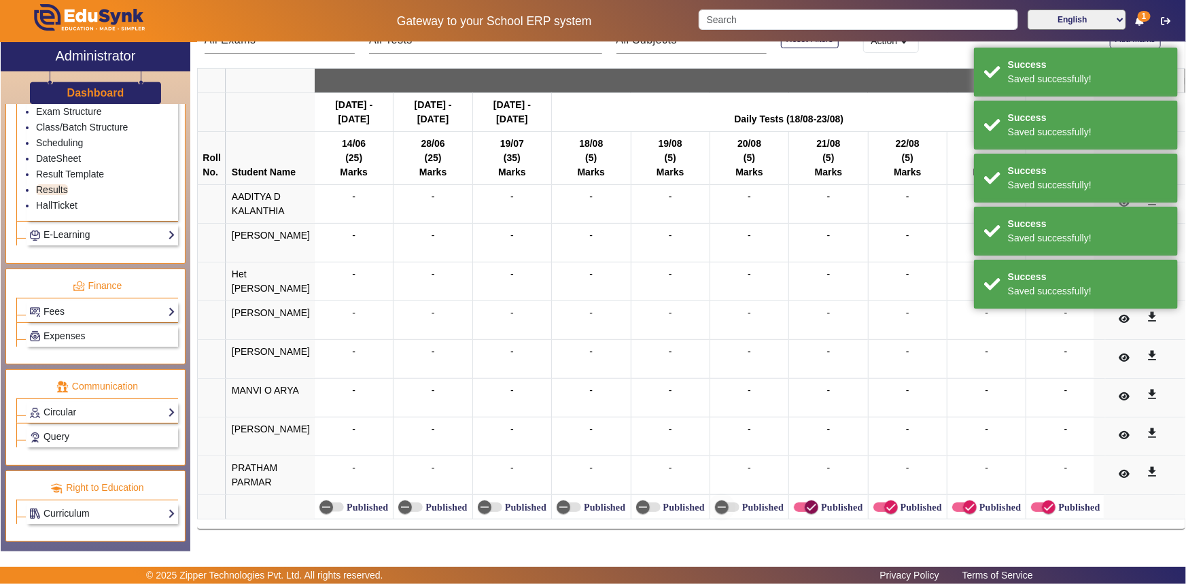
drag, startPoint x: 785, startPoint y: 501, endPoint x: 895, endPoint y: 498, distance: 110.9
click at [798, 501] on span "button" at bounding box center [811, 507] width 27 height 27
click at [898, 502] on label "Published" at bounding box center [920, 508] width 44 height 12
click at [895, 502] on button "Published" at bounding box center [886, 507] width 24 height 10
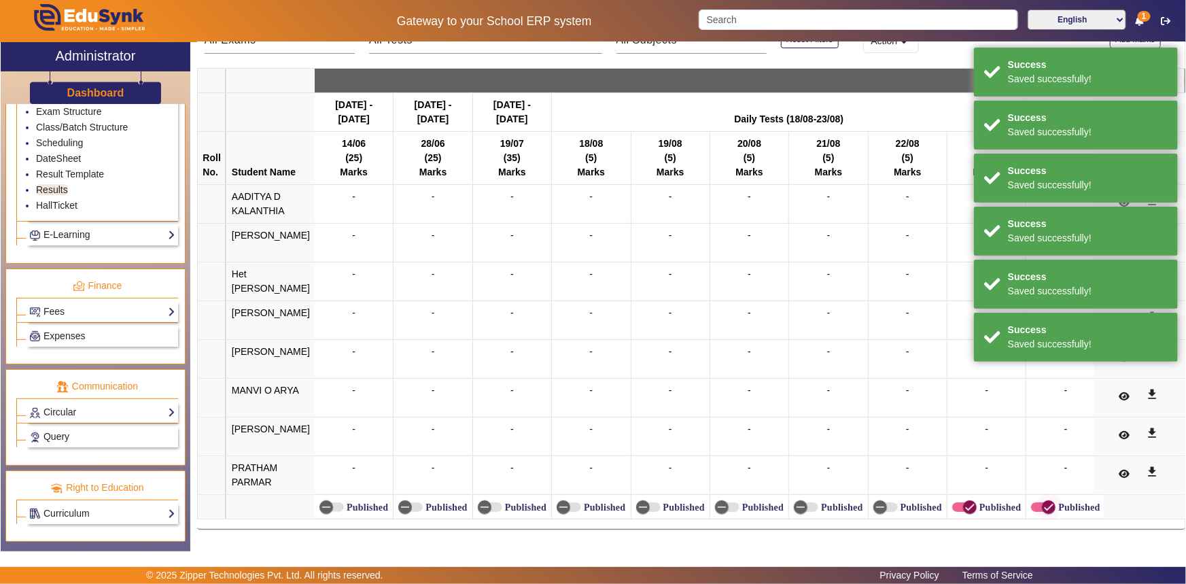
click at [964, 501] on icon "button" at bounding box center [970, 507] width 12 height 12
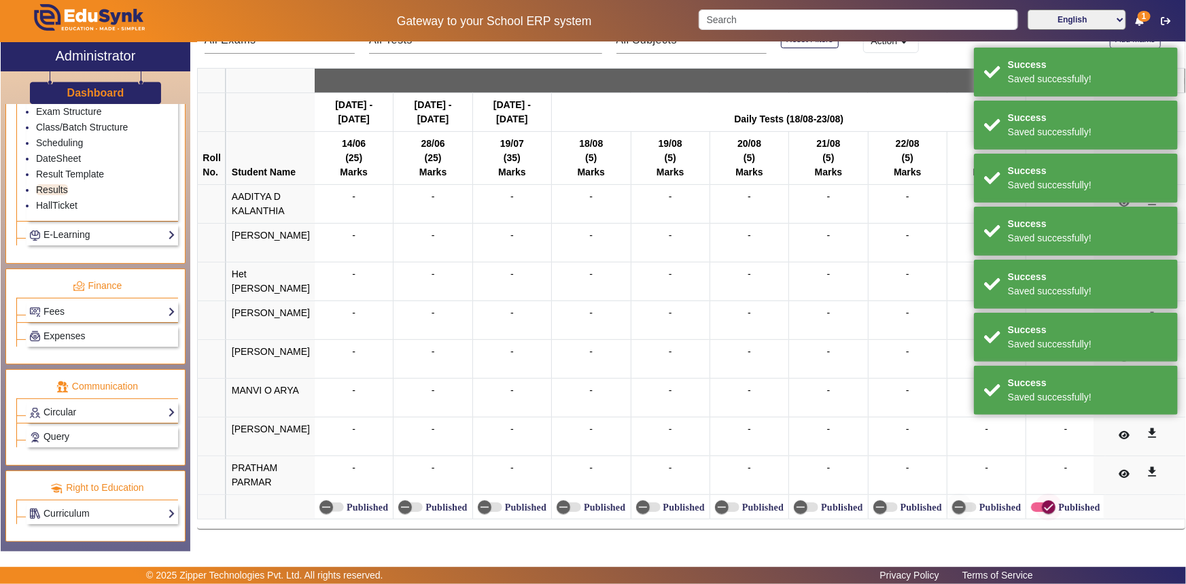
click at [1044, 508] on span "button" at bounding box center [1048, 507] width 27 height 27
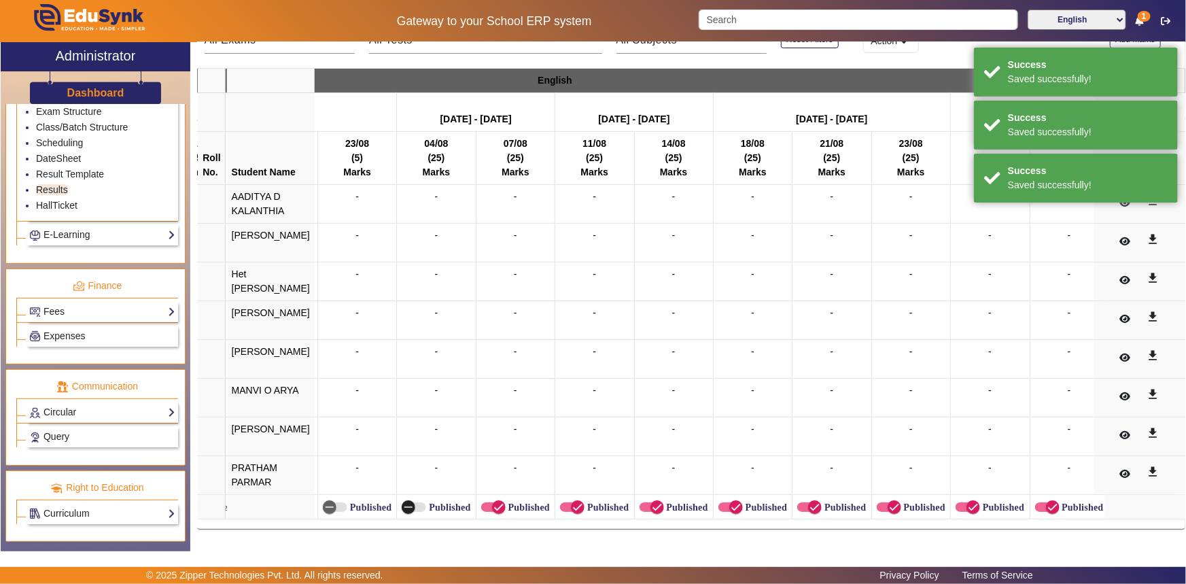
scroll to position [0, 672]
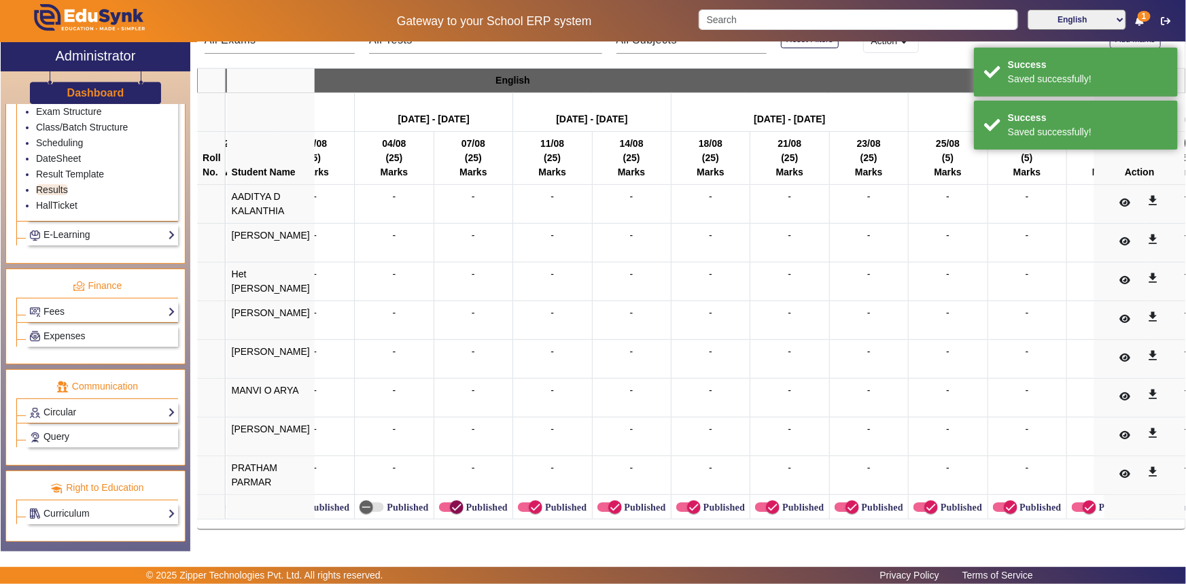
click at [451, 502] on icon "button" at bounding box center [457, 507] width 12 height 12
click at [549, 502] on label "Published" at bounding box center [565, 508] width 44 height 12
click at [543, 502] on button "Published" at bounding box center [530, 507] width 24 height 10
click at [598, 502] on span "button" at bounding box center [610, 507] width 24 height 10
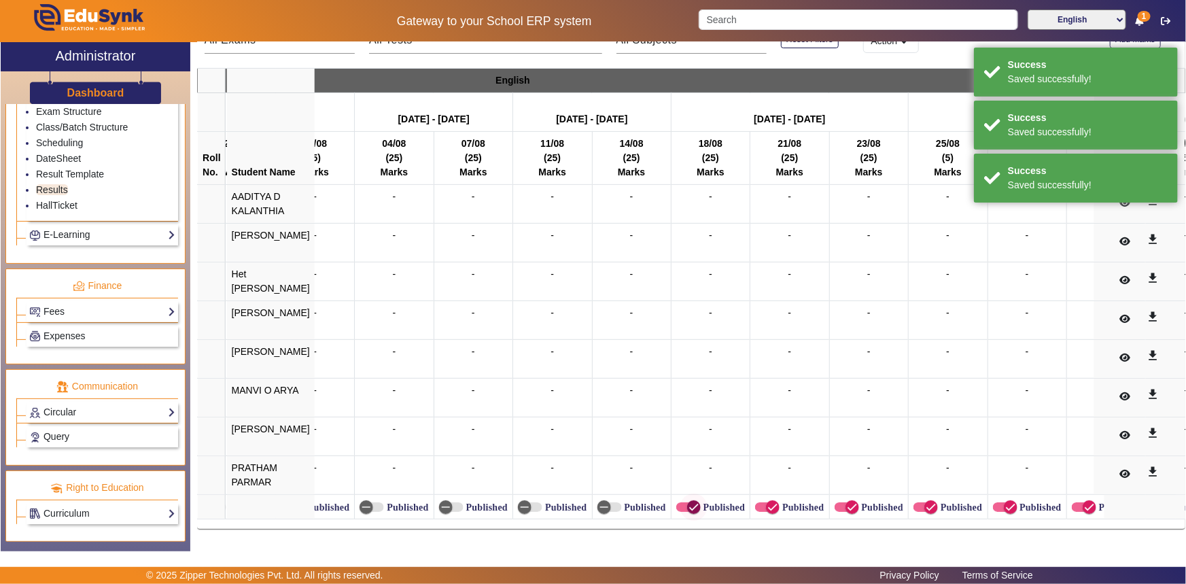
click at [689, 495] on span "button" at bounding box center [694, 507] width 27 height 27
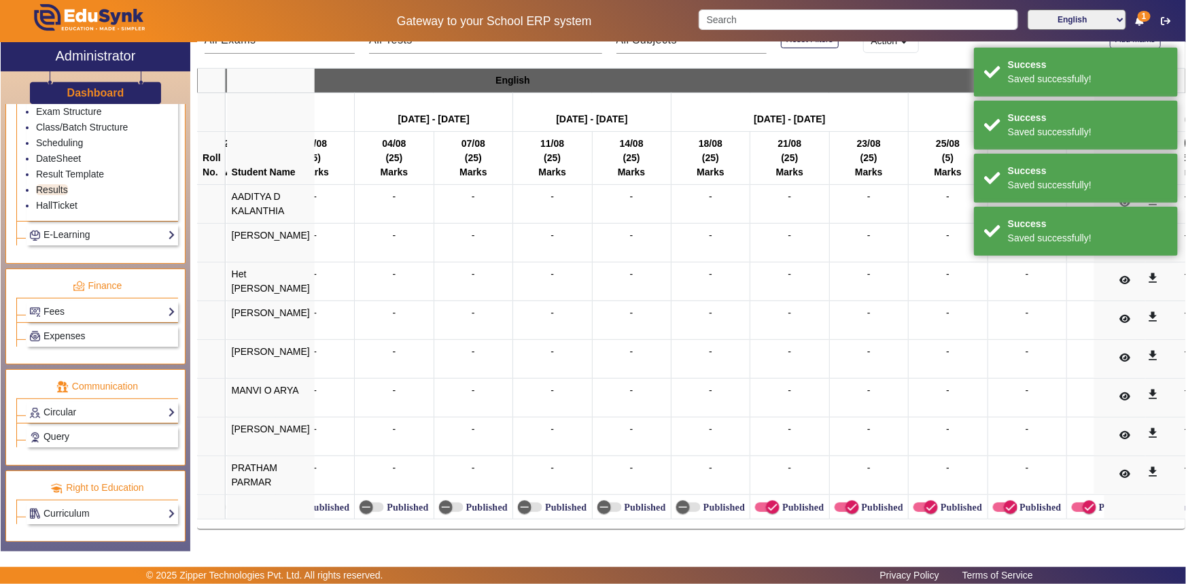
click at [780, 503] on label "Published" at bounding box center [802, 508] width 44 height 12
click at [772, 503] on button "Published" at bounding box center [767, 507] width 24 height 10
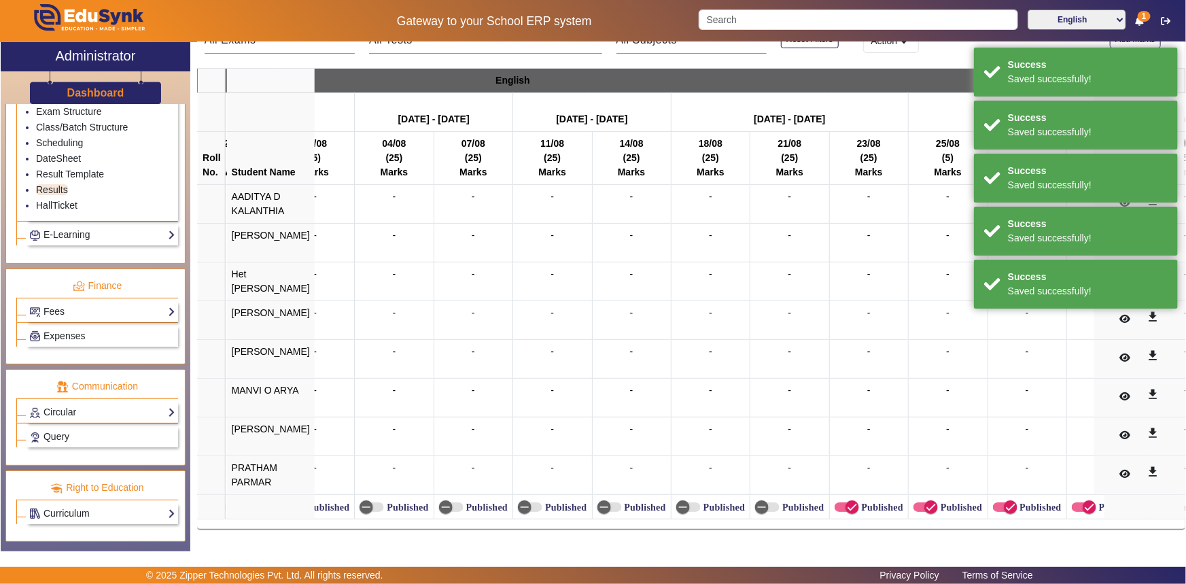
click at [859, 502] on label "Published" at bounding box center [881, 508] width 44 height 12
click at [857, 502] on button "Published" at bounding box center [847, 507] width 24 height 10
click at [925, 501] on icon "button" at bounding box center [931, 507] width 12 height 12
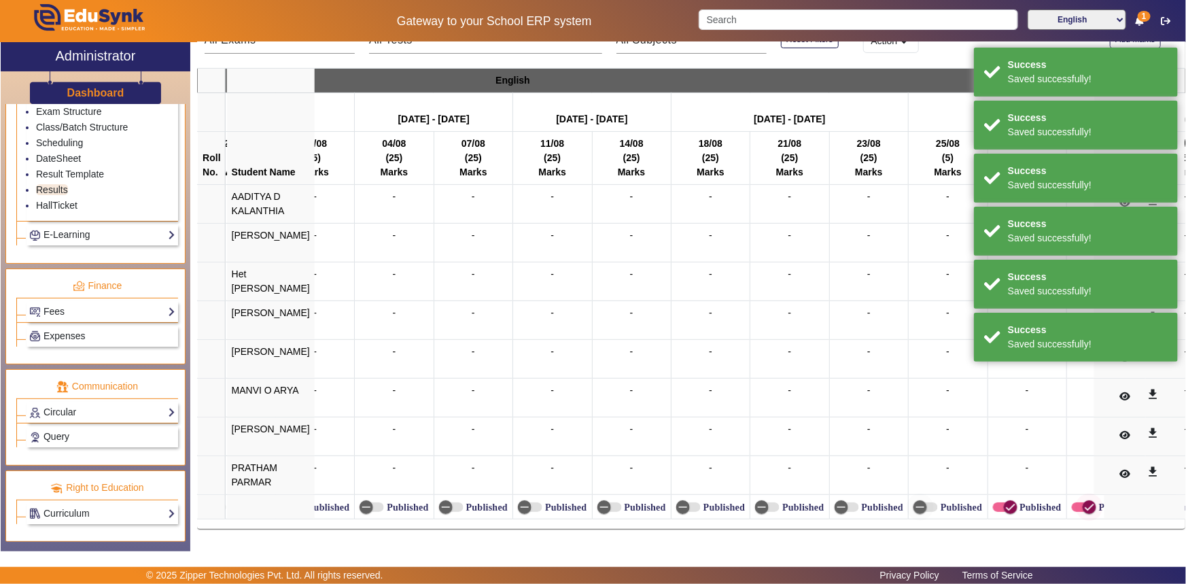
click at [1005, 501] on icon "button" at bounding box center [1011, 507] width 12 height 12
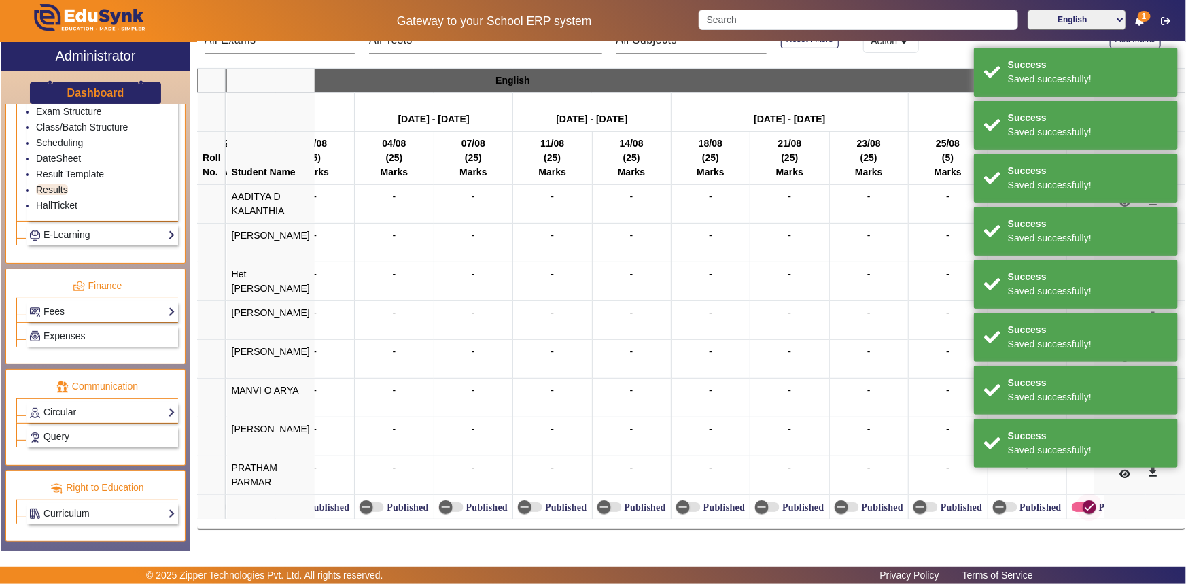
click at [1084, 504] on icon "button" at bounding box center [1090, 507] width 12 height 12
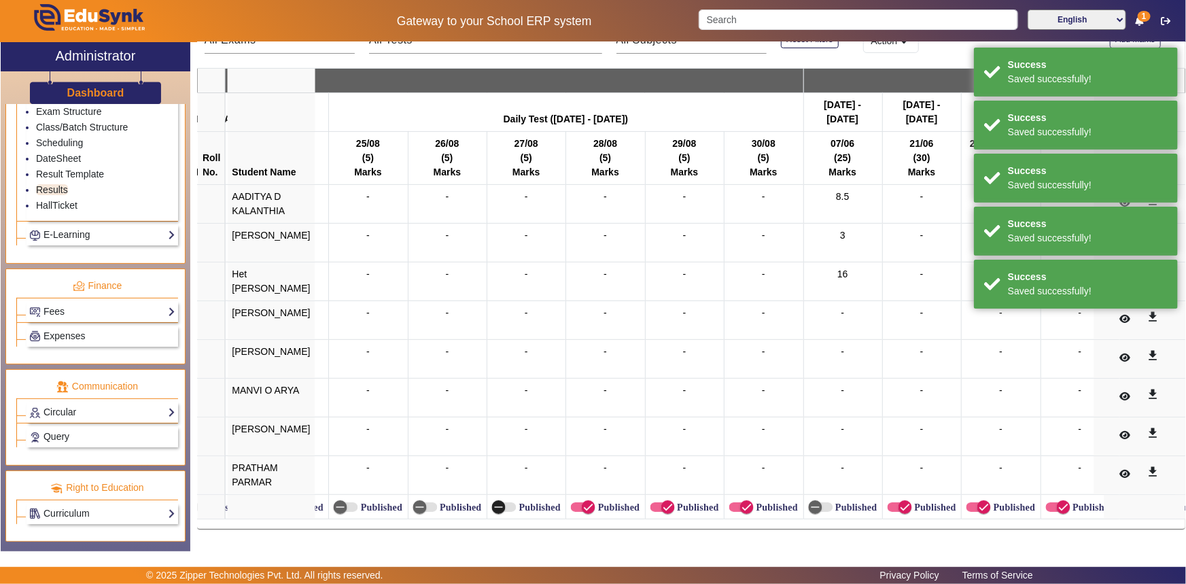
scroll to position [0, 1311]
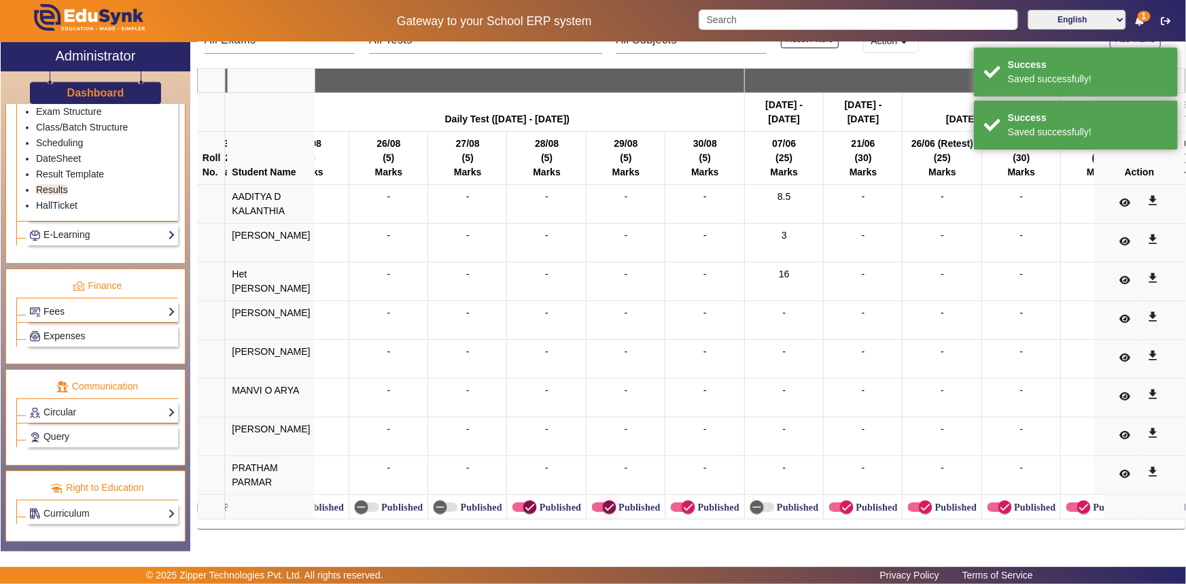
click at [516, 500] on span "button" at bounding box center [529, 507] width 27 height 27
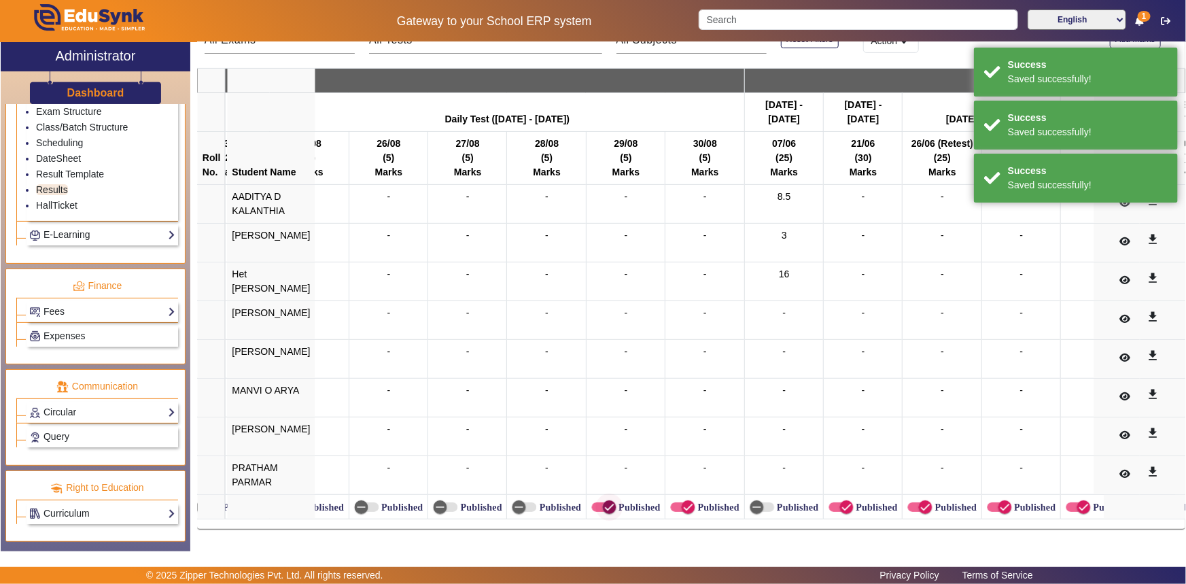
click at [603, 501] on icon "button" at bounding box center [609, 507] width 12 height 12
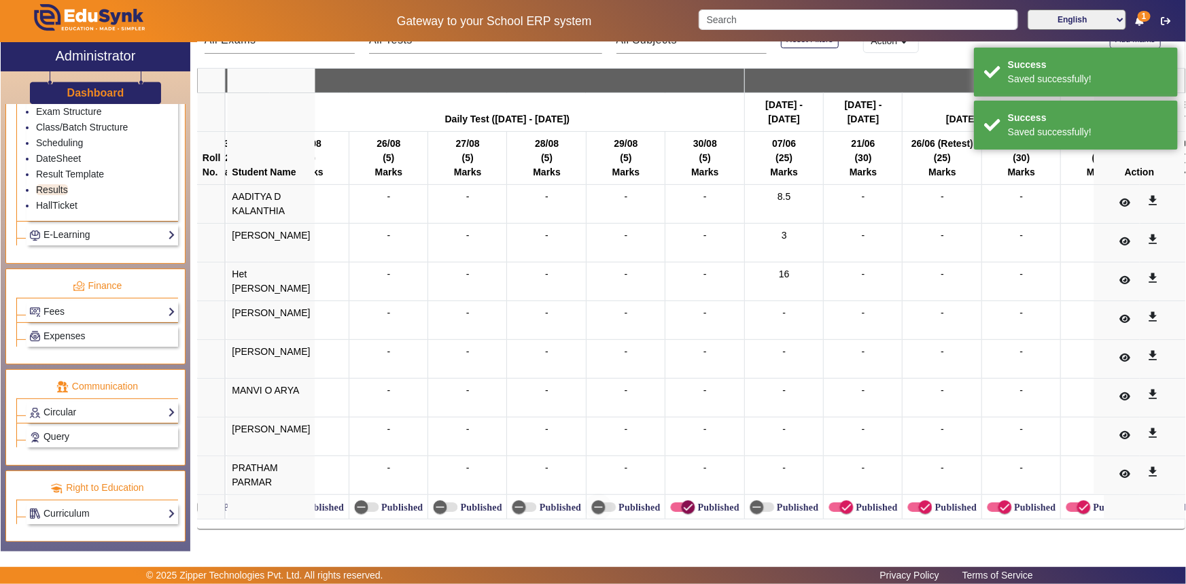
click at [682, 501] on icon "button" at bounding box center [688, 507] width 12 height 12
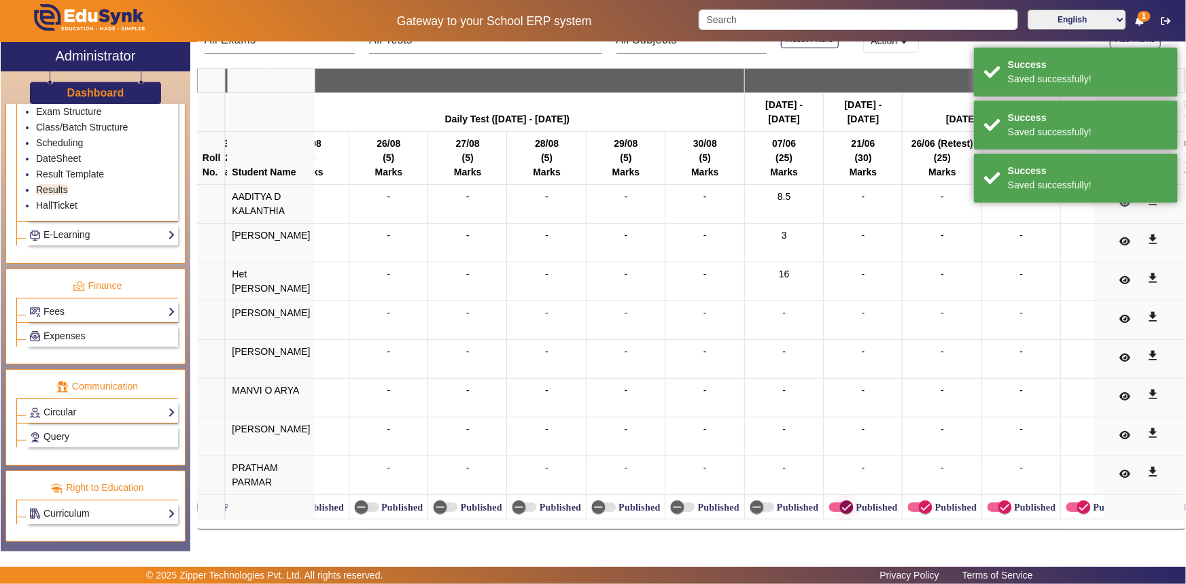
click at [838, 499] on span "button" at bounding box center [846, 507] width 27 height 27
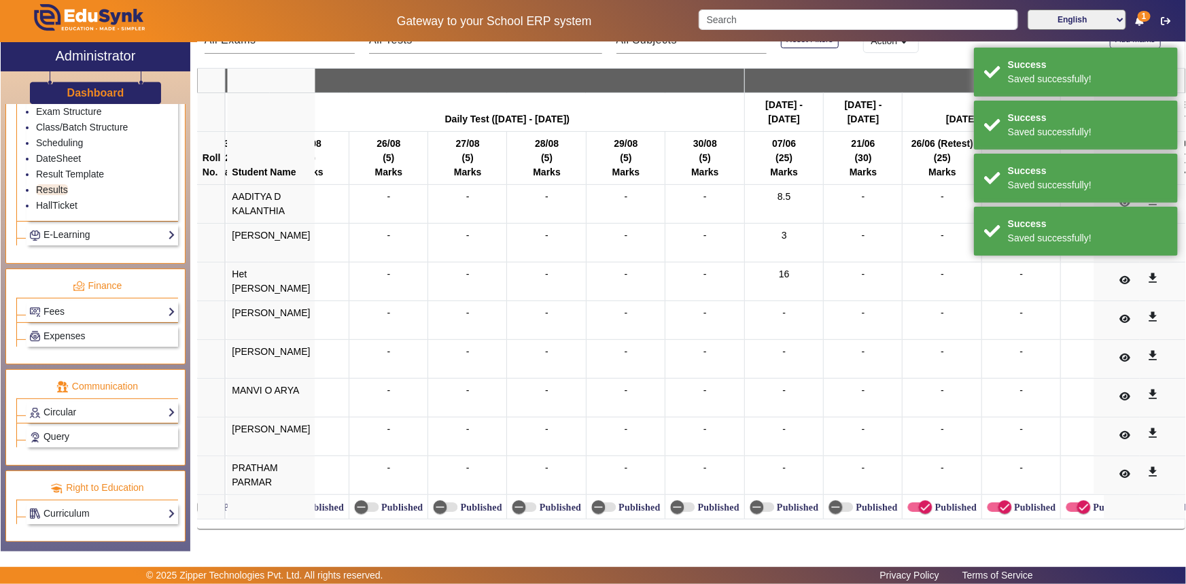
click at [785, 502] on label "Published" at bounding box center [796, 508] width 44 height 12
click at [774, 502] on button "Published" at bounding box center [762, 507] width 24 height 10
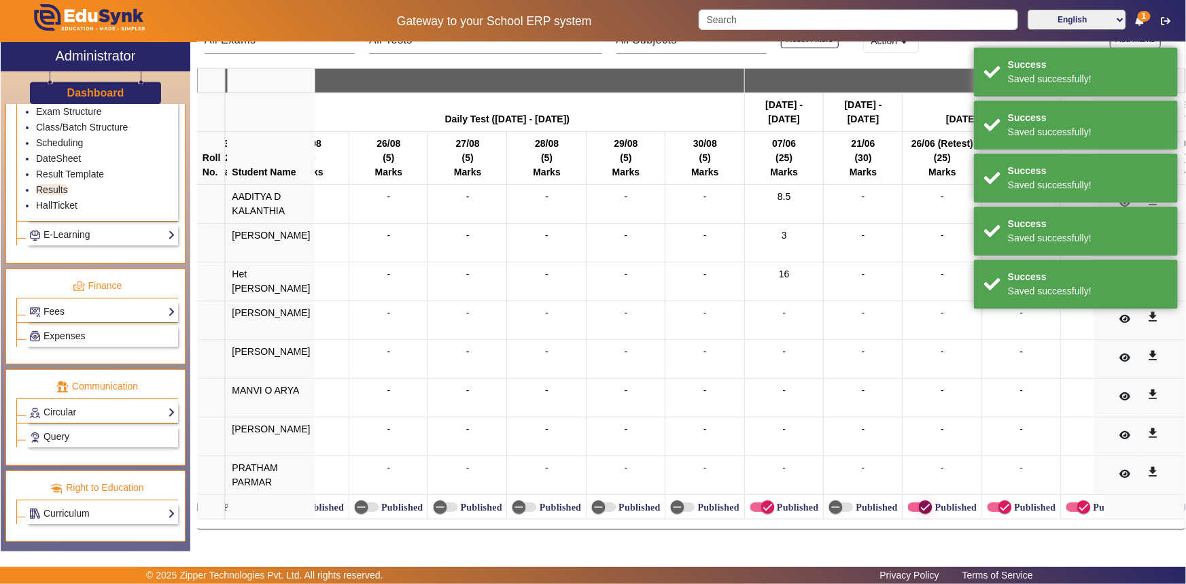
click at [919, 503] on icon "button" at bounding box center [925, 507] width 12 height 12
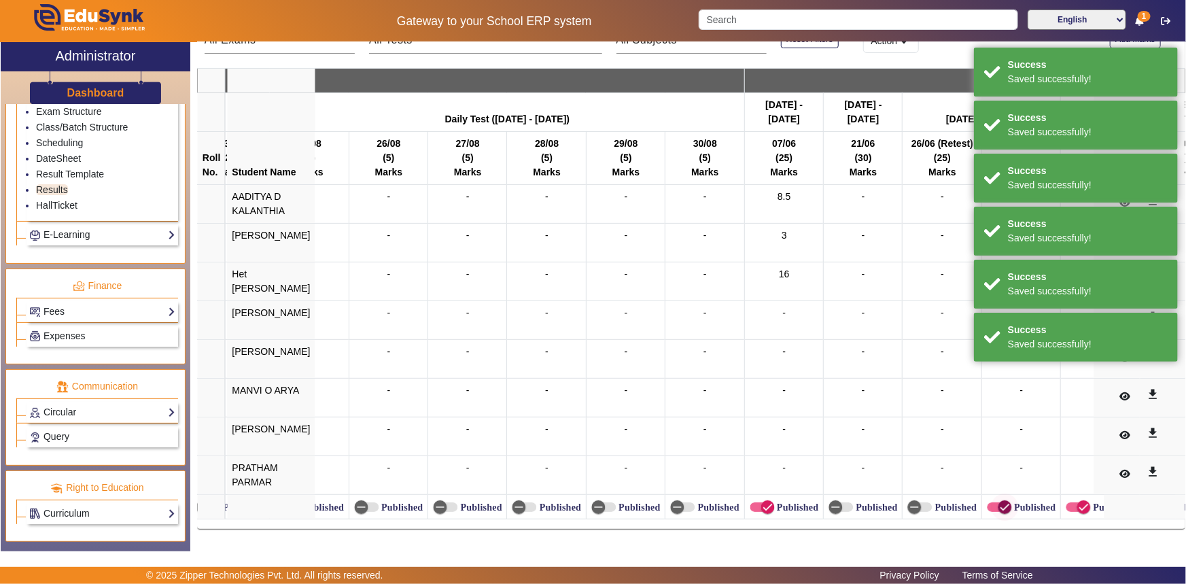
click at [999, 503] on icon "button" at bounding box center [1005, 507] width 12 height 12
click at [1080, 507] on icon "button" at bounding box center [1084, 507] width 8 height 1
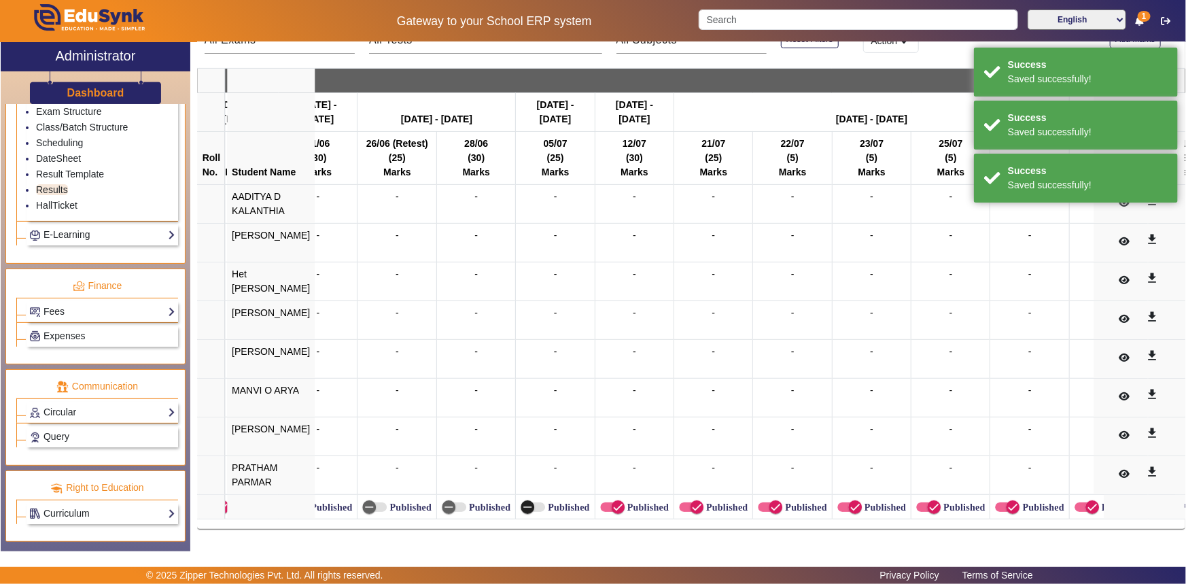
scroll to position [0, 1883]
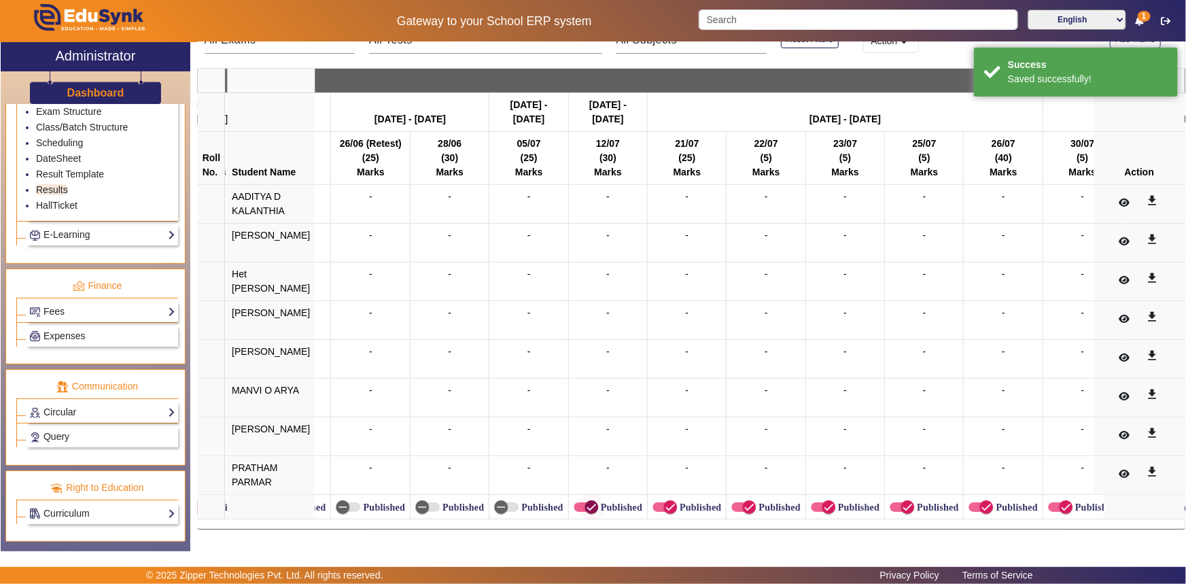
click at [585, 504] on icon "button" at bounding box center [591, 507] width 12 height 12
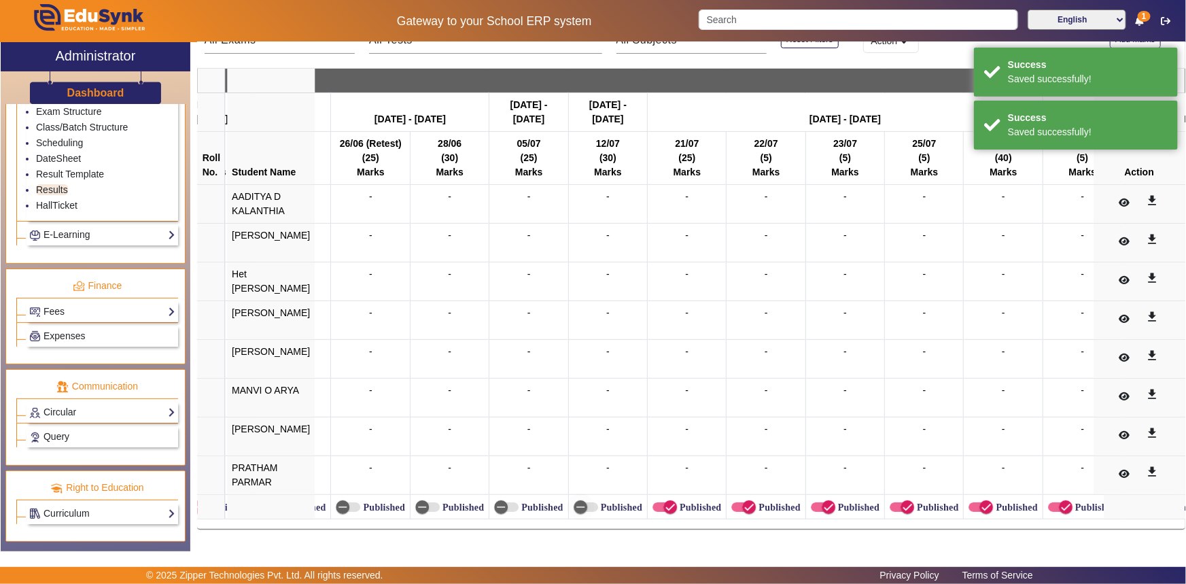
click at [677, 502] on label "Published" at bounding box center [699, 508] width 44 height 12
click at [670, 502] on button "Published" at bounding box center [665, 507] width 24 height 10
click at [743, 501] on icon "button" at bounding box center [749, 507] width 12 height 12
click at [823, 501] on icon "button" at bounding box center [829, 507] width 12 height 12
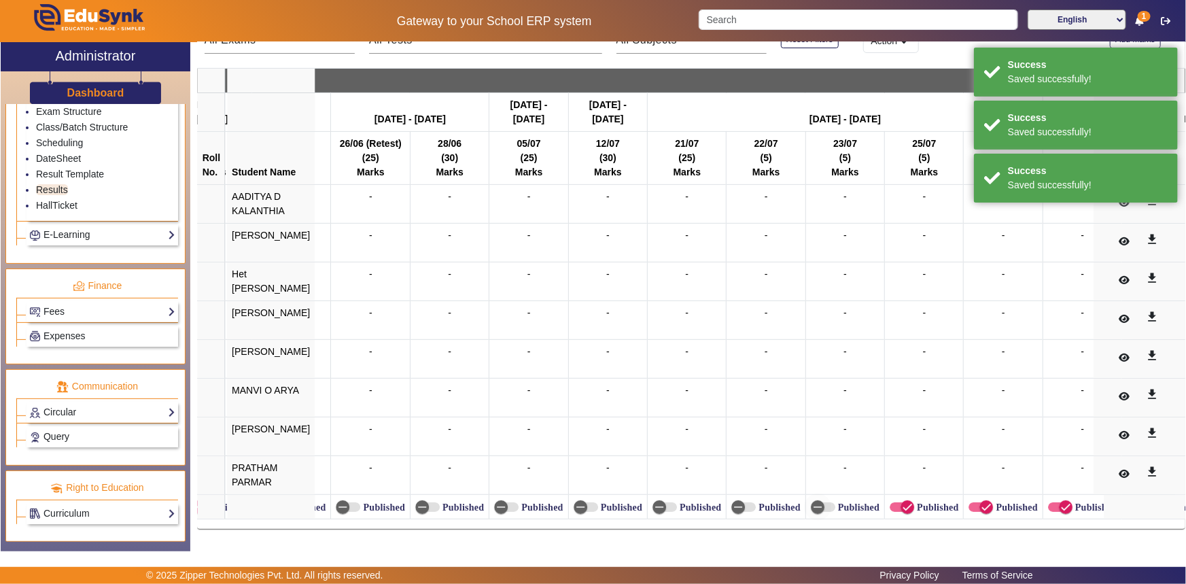
click at [914, 502] on label "Published" at bounding box center [936, 508] width 44 height 12
click at [906, 502] on button "Published" at bounding box center [902, 507] width 24 height 10
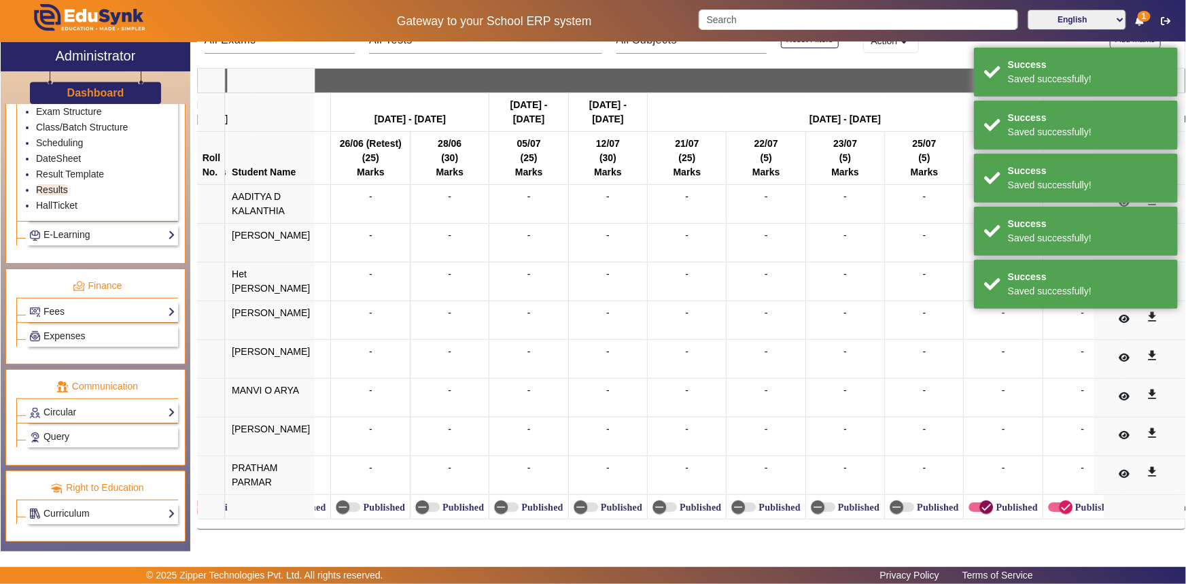
click at [980, 501] on icon "button" at bounding box center [986, 507] width 12 height 12
click at [1052, 500] on span "button" at bounding box center [1065, 507] width 27 height 27
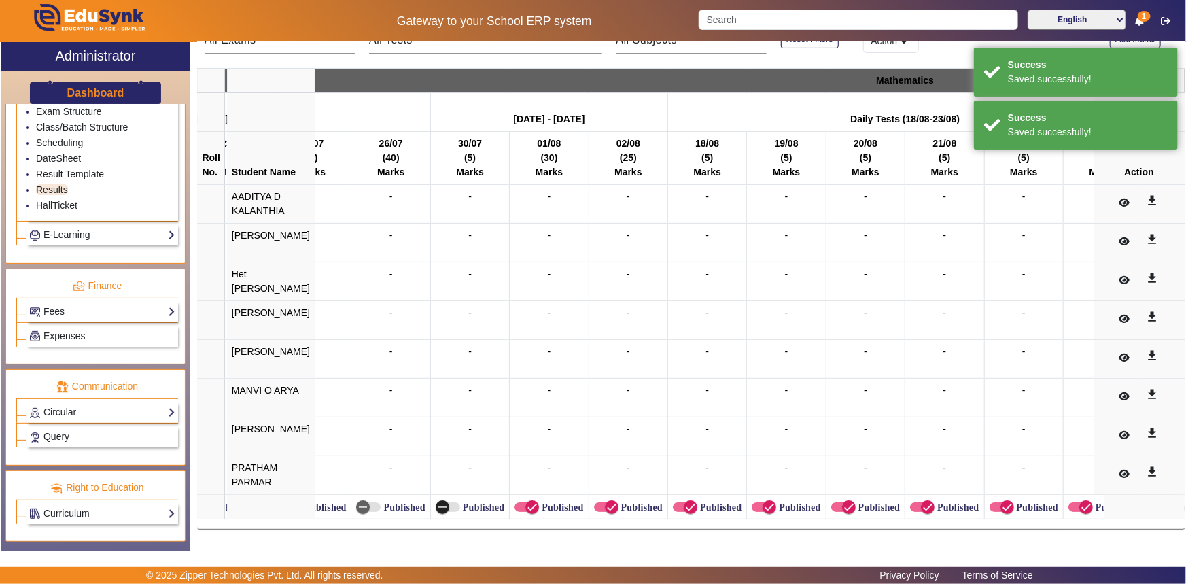
scroll to position [0, 2504]
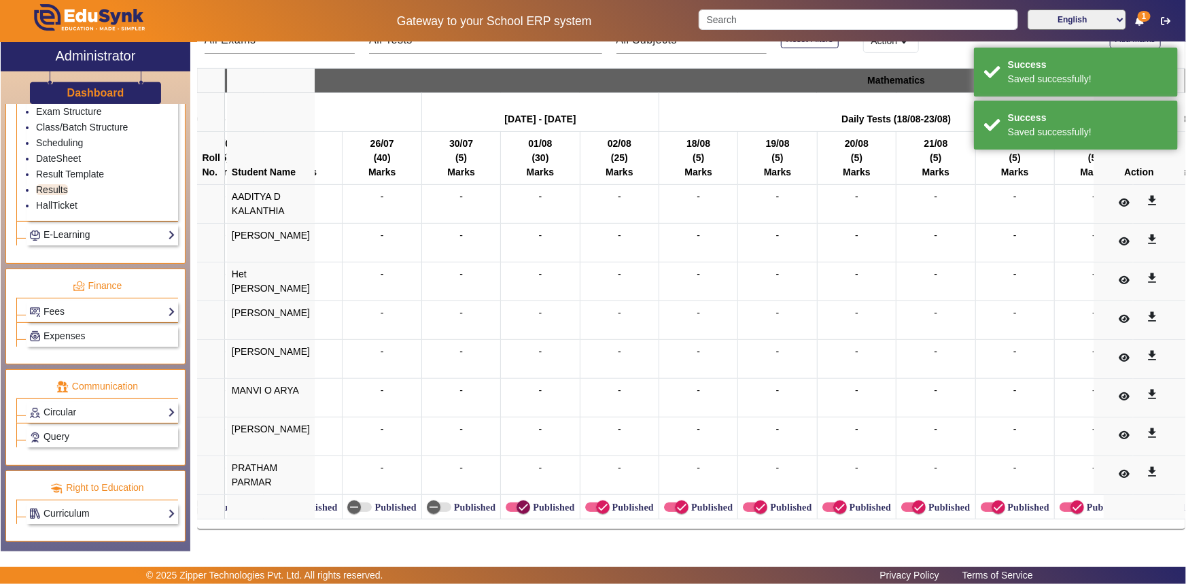
click at [518, 503] on span "button" at bounding box center [523, 507] width 27 height 27
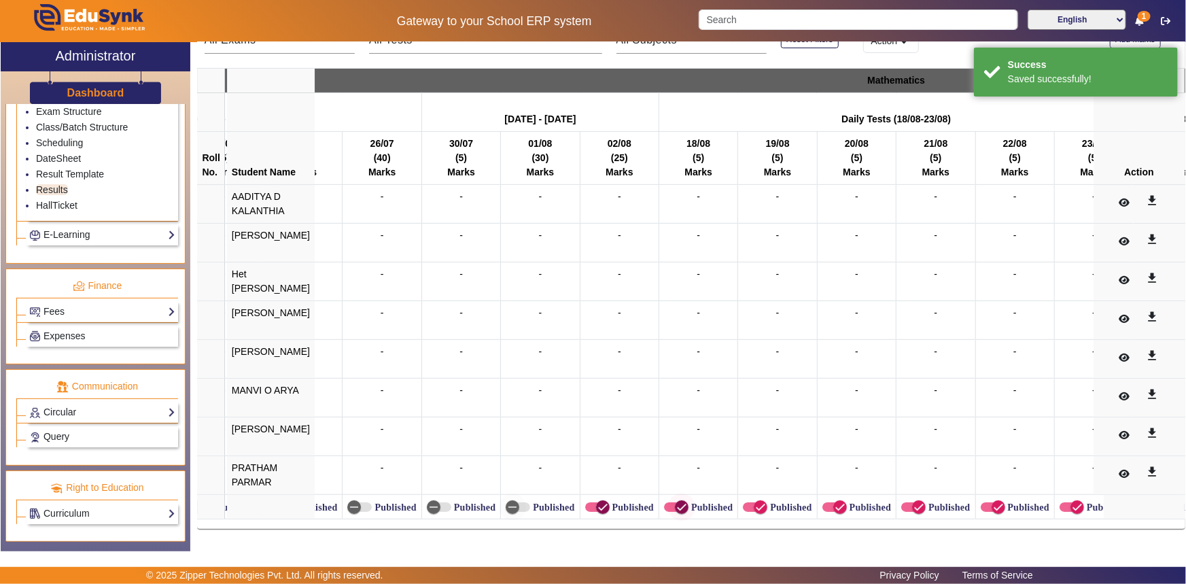
click at [597, 502] on icon "button" at bounding box center [603, 507] width 12 height 12
click at [678, 507] on icon "button" at bounding box center [682, 507] width 8 height 1
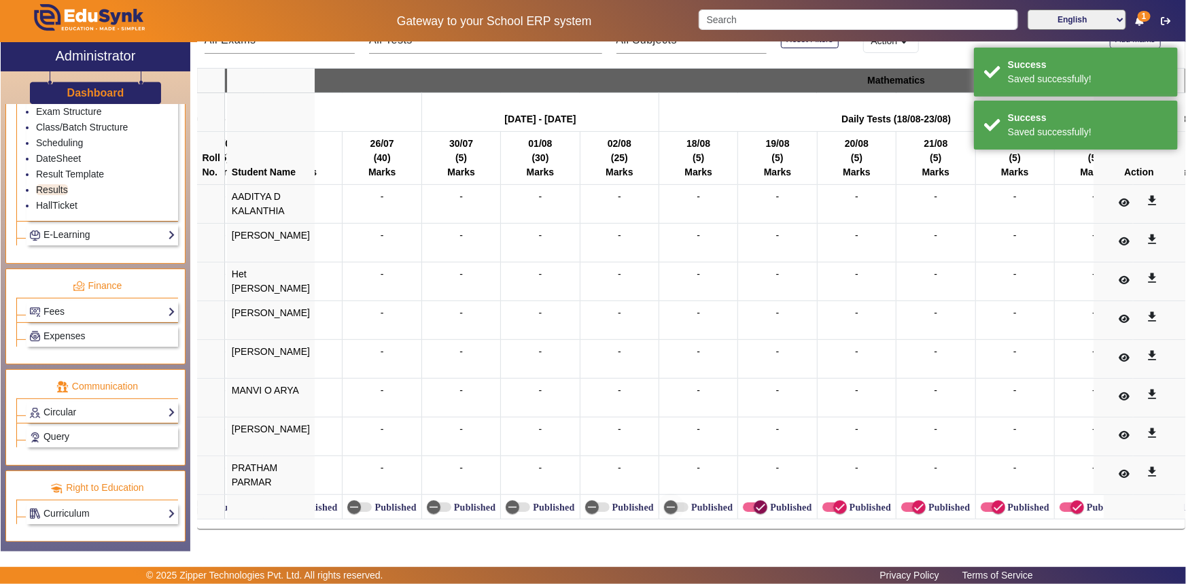
click at [751, 503] on span "button" at bounding box center [760, 507] width 27 height 27
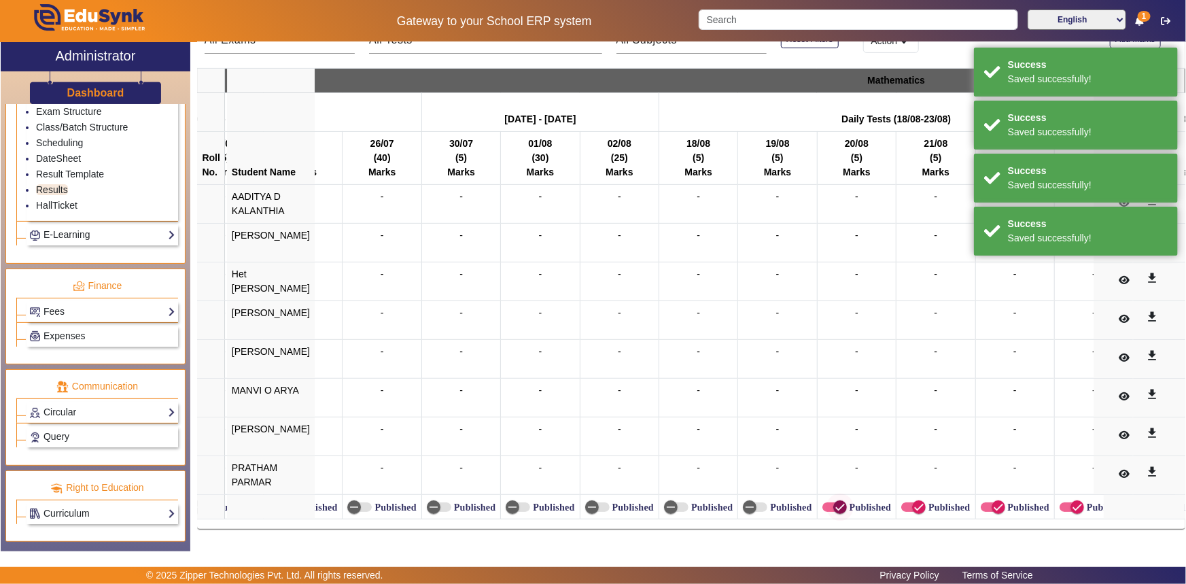
click at [834, 501] on icon "button" at bounding box center [840, 507] width 12 height 12
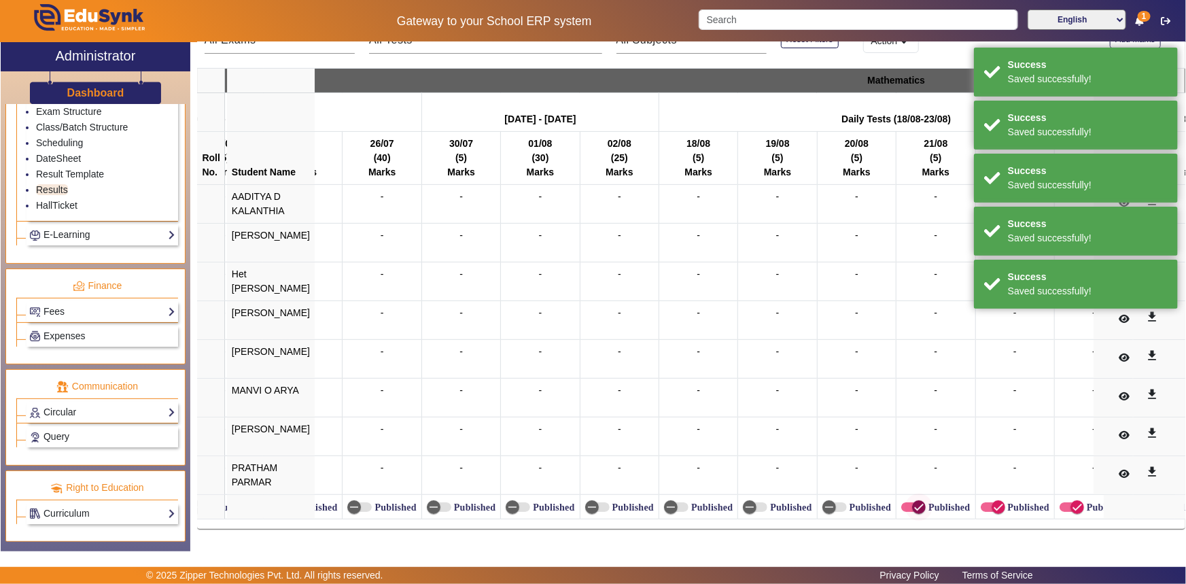
click at [913, 501] on icon "button" at bounding box center [919, 507] width 12 height 12
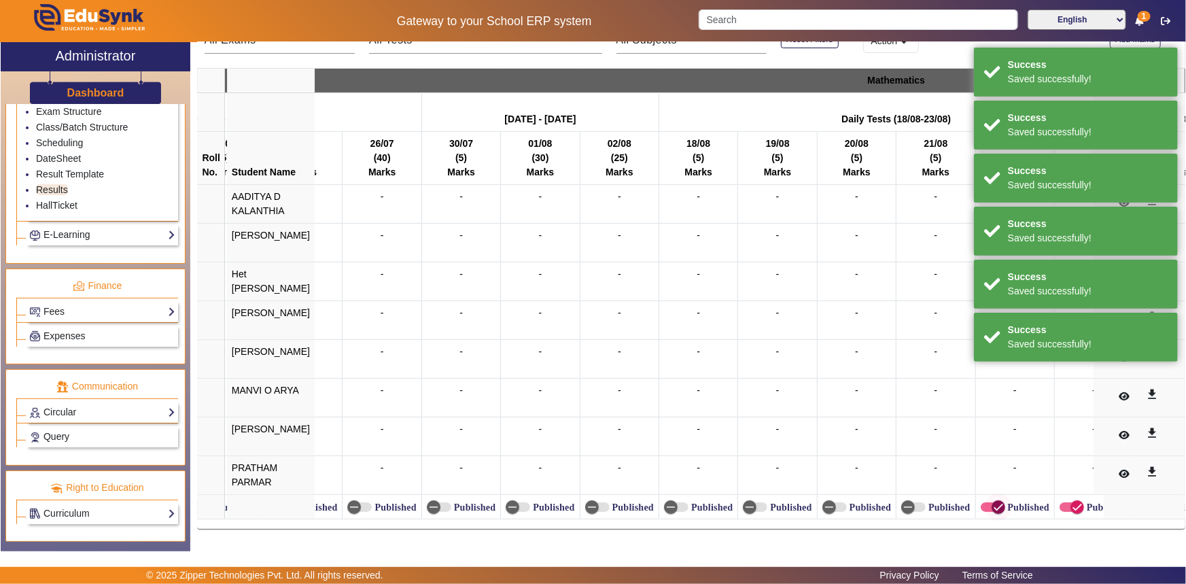
click at [993, 501] on icon "button" at bounding box center [999, 507] width 12 height 12
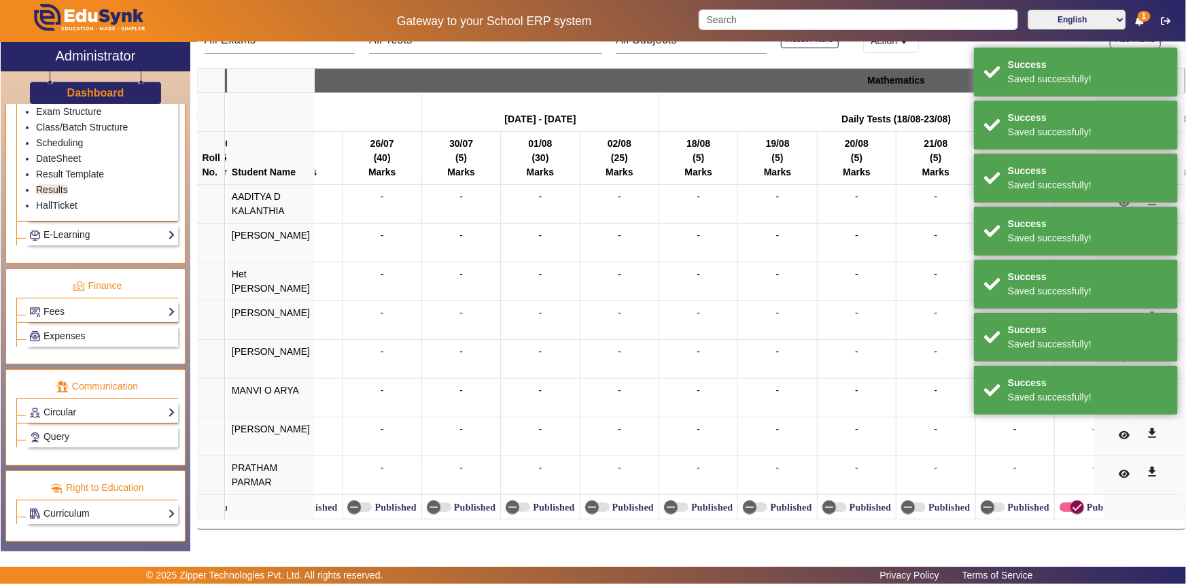
click at [1071, 500] on span "button" at bounding box center [1078, 507] width 14 height 14
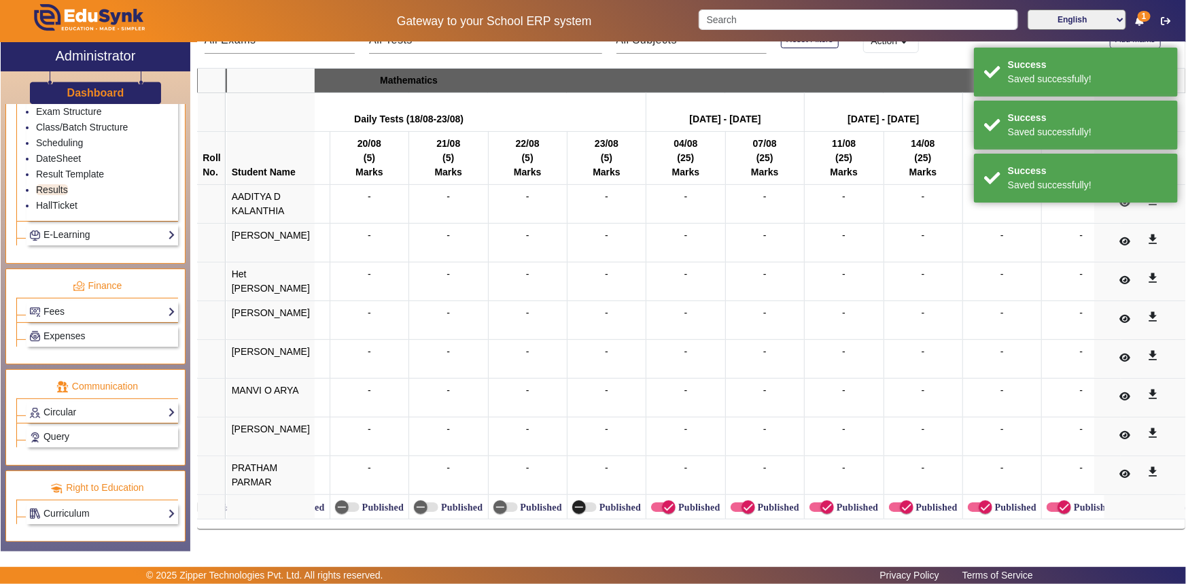
scroll to position [0, 3252]
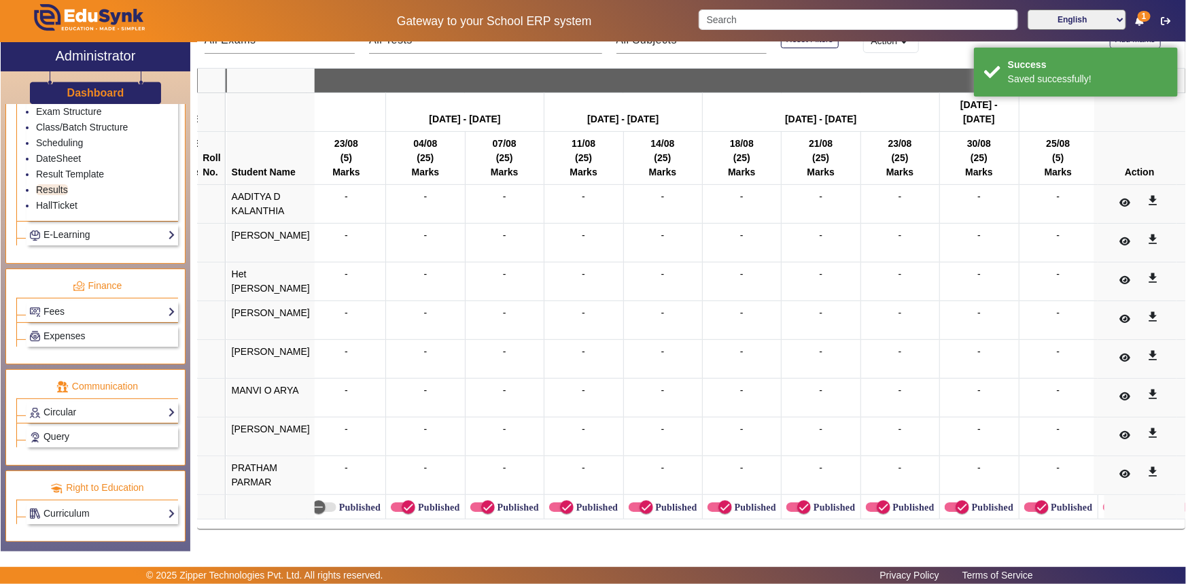
click at [422, 502] on label "Published" at bounding box center [437, 508] width 44 height 12
click at [415, 502] on button "Published" at bounding box center [403, 507] width 24 height 10
click at [482, 501] on icon "button" at bounding box center [488, 507] width 12 height 12
click at [561, 504] on icon "button" at bounding box center [567, 507] width 12 height 12
click at [640, 501] on icon "button" at bounding box center [646, 507] width 12 height 12
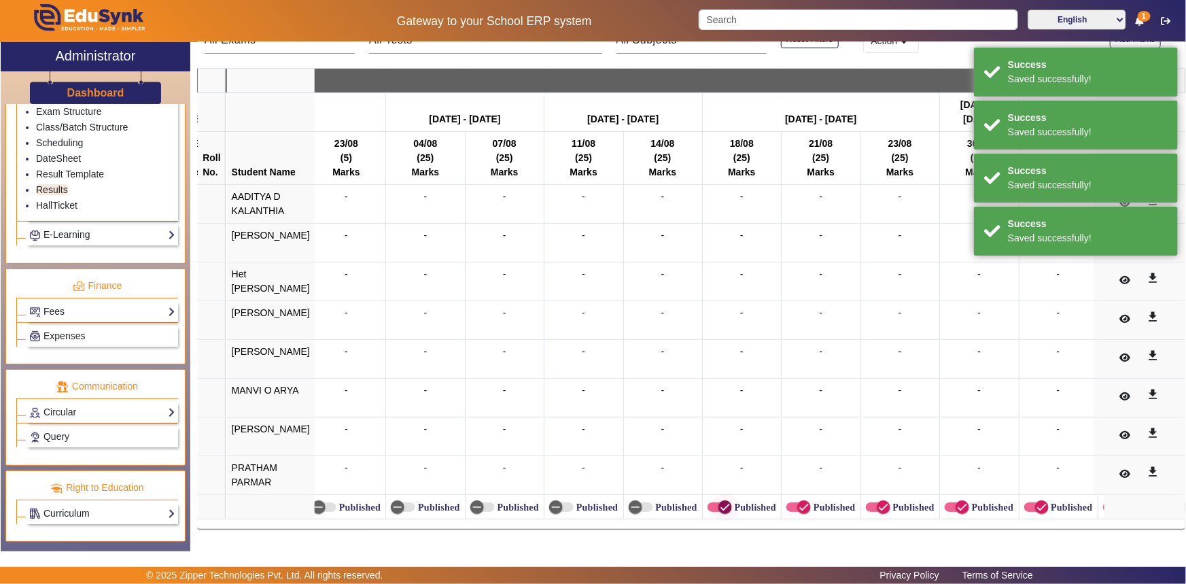
click at [719, 501] on icon "button" at bounding box center [725, 507] width 12 height 12
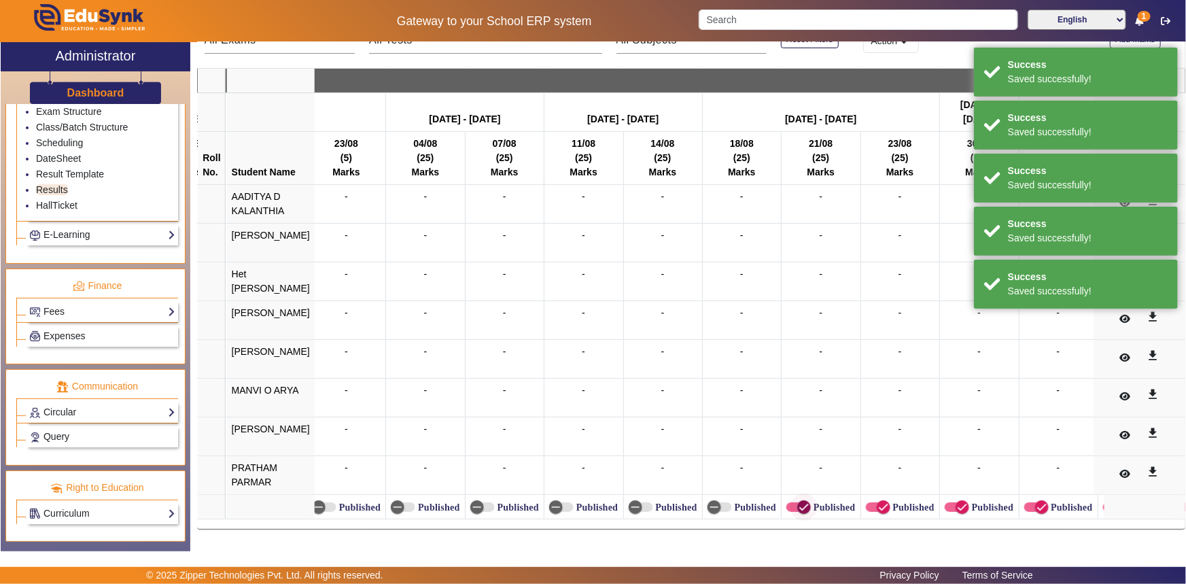
click at [798, 503] on icon "button" at bounding box center [804, 507] width 12 height 12
click at [878, 501] on icon "button" at bounding box center [884, 507] width 12 height 12
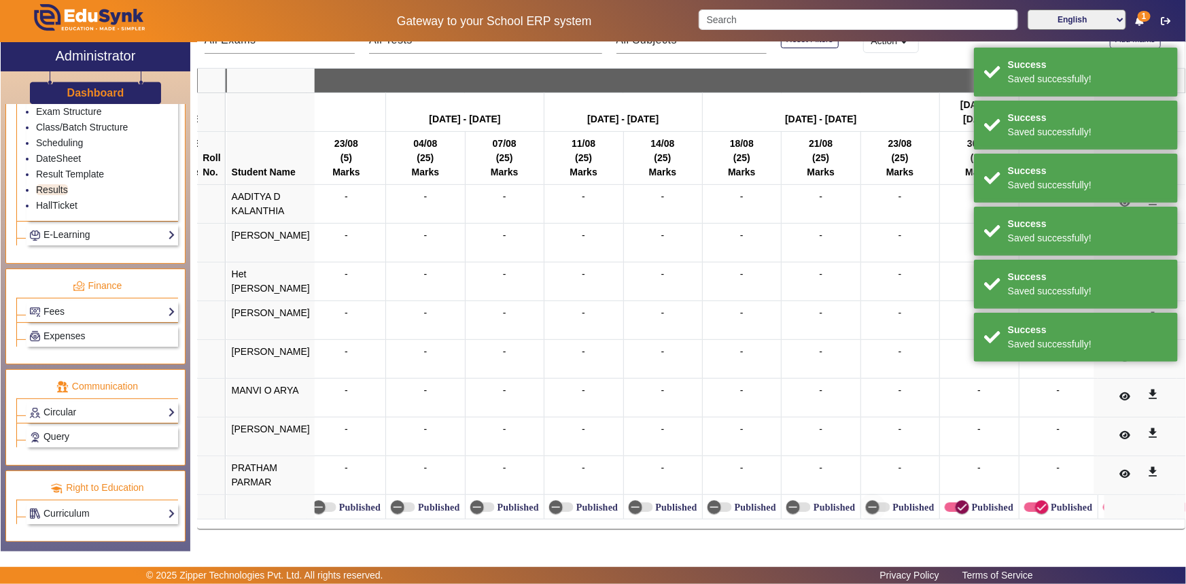
click at [957, 504] on icon "button" at bounding box center [963, 507] width 12 height 12
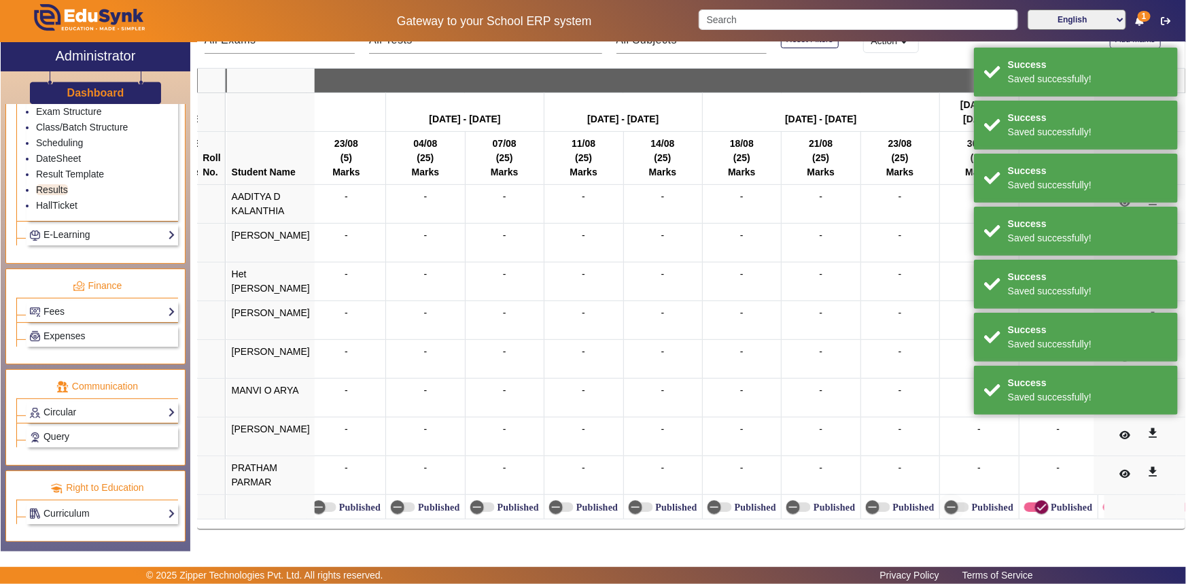
click at [1036, 502] on icon "button" at bounding box center [1042, 507] width 12 height 12
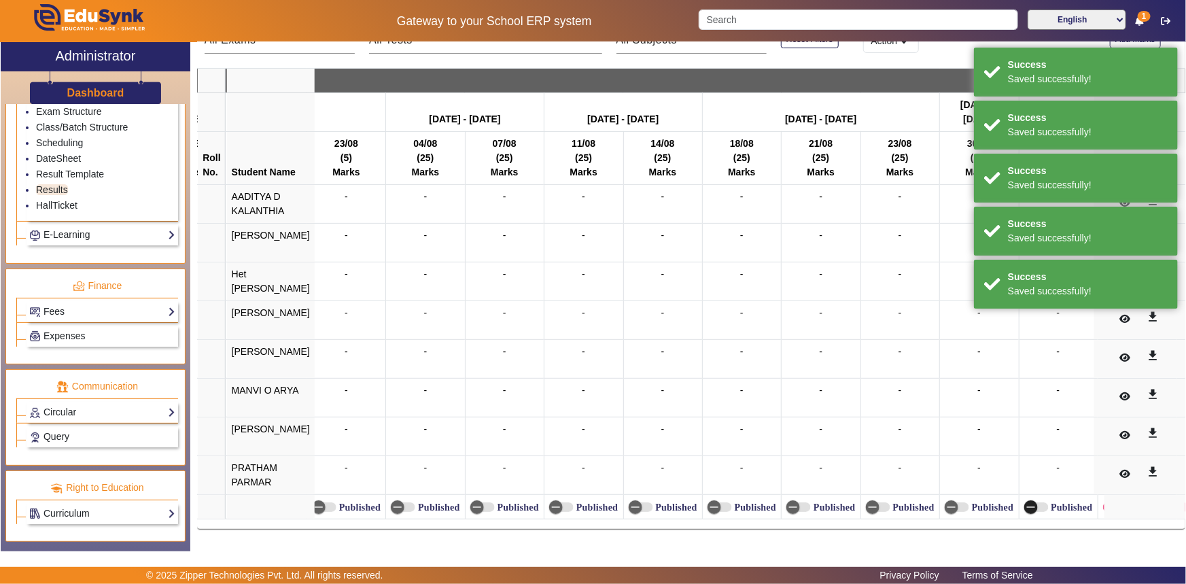
scroll to position [0, 4112]
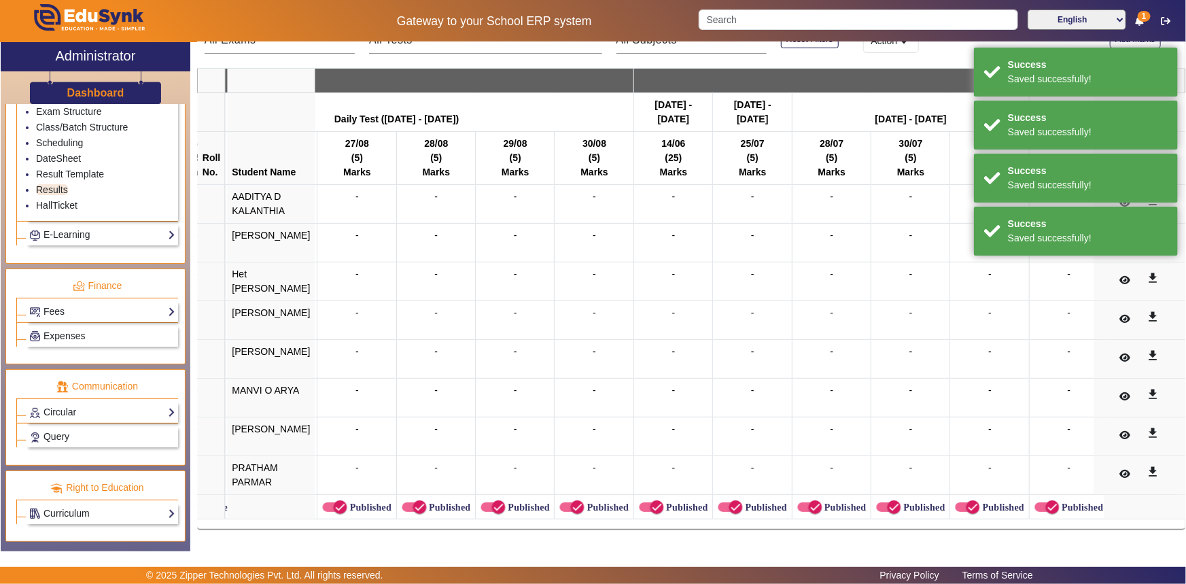
click at [347, 503] on label "Published" at bounding box center [369, 508] width 44 height 12
click at [335, 503] on button "Published" at bounding box center [334, 507] width 24 height 10
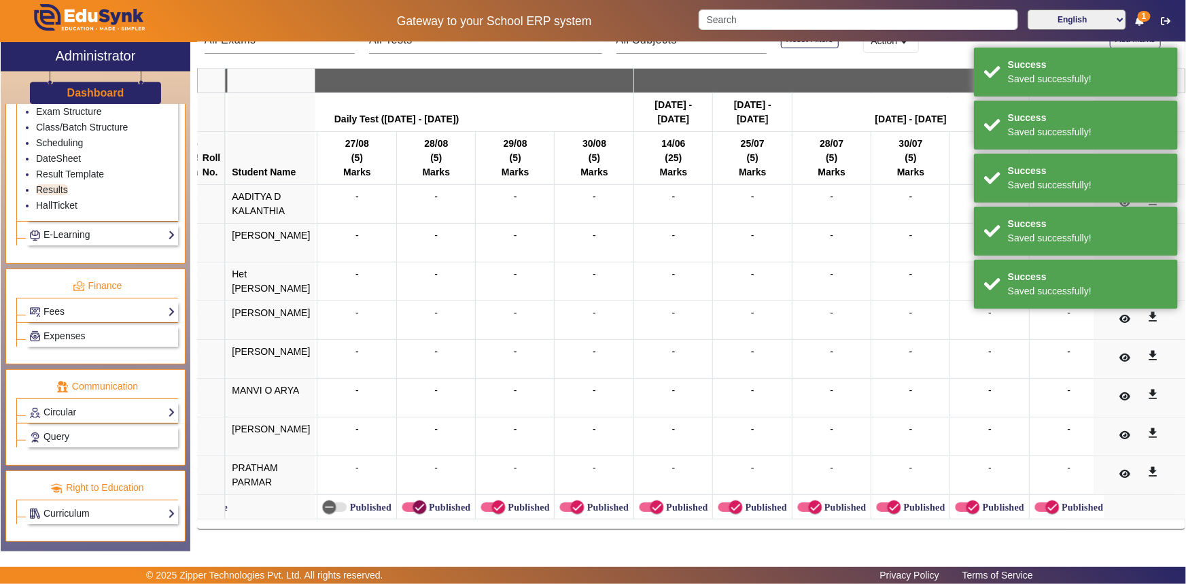
click at [413, 502] on icon "button" at bounding box center [419, 507] width 12 height 12
click at [492, 502] on icon "button" at bounding box center [498, 507] width 12 height 12
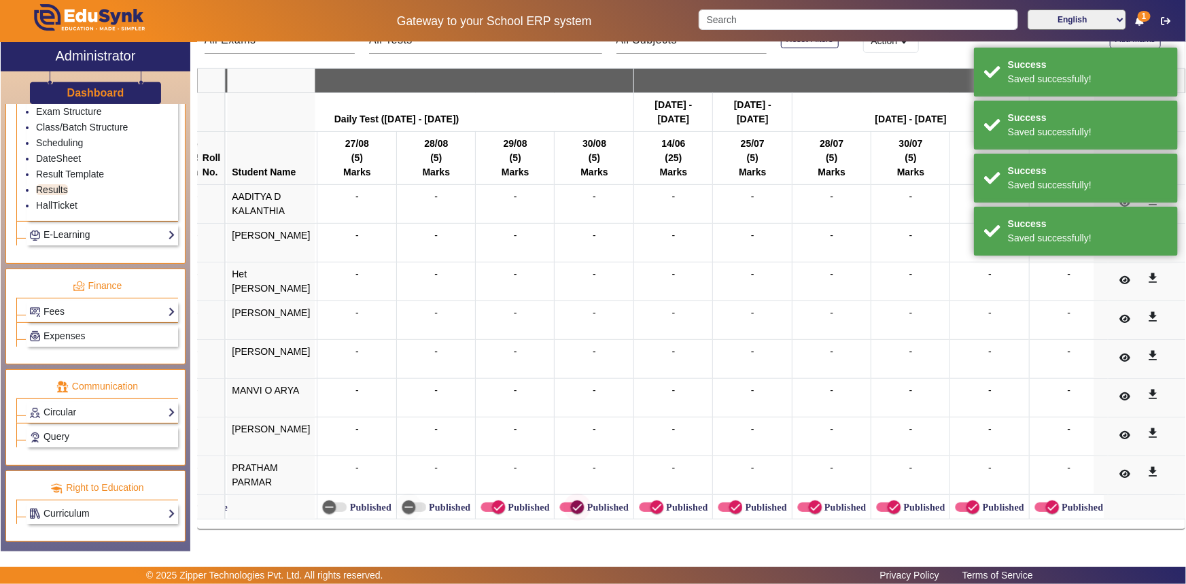
click at [568, 502] on span "button" at bounding box center [577, 507] width 27 height 27
click at [651, 502] on icon "button" at bounding box center [657, 507] width 12 height 12
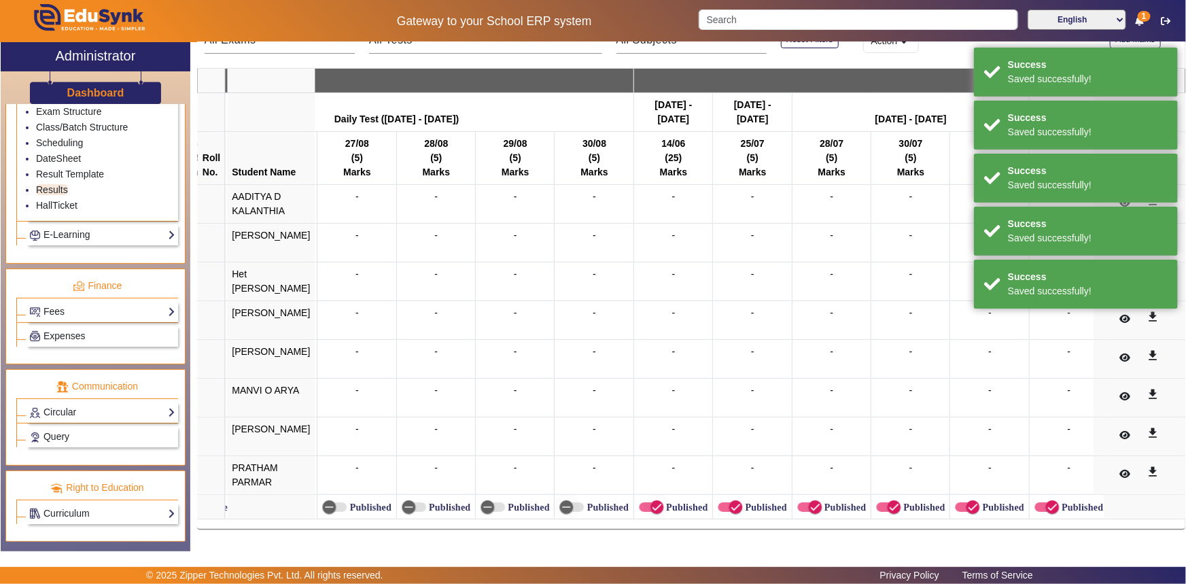
click at [742, 502] on label "Published" at bounding box center [764, 508] width 44 height 12
click at [733, 502] on button "Published" at bounding box center [730, 507] width 24 height 10
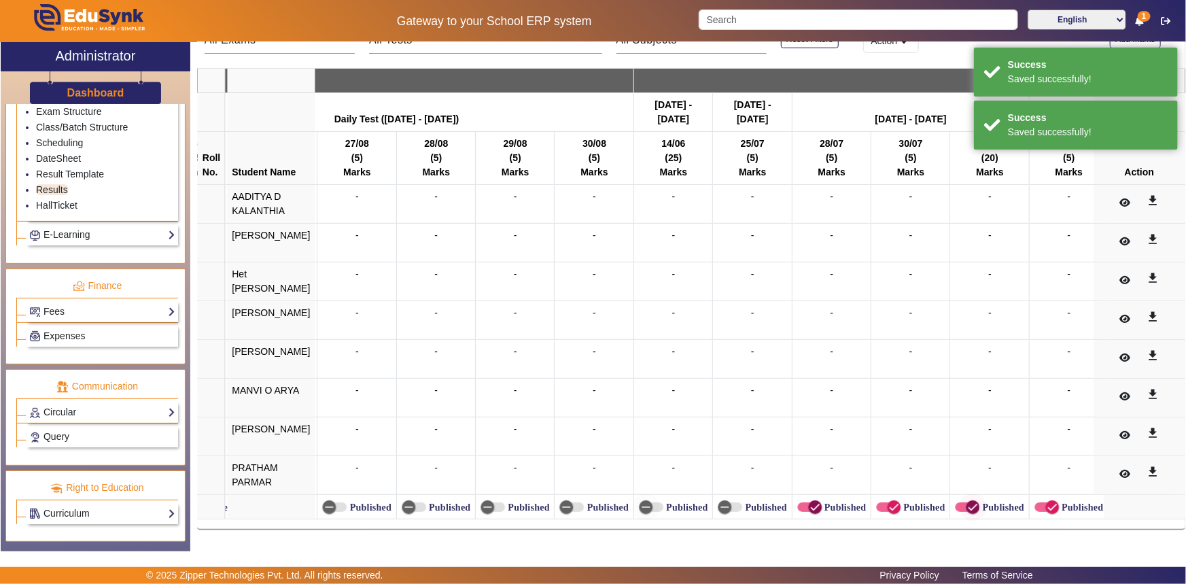
click at [798, 502] on span "button" at bounding box center [810, 507] width 24 height 10
click at [850, 501] on td "Published" at bounding box center [831, 507] width 79 height 24
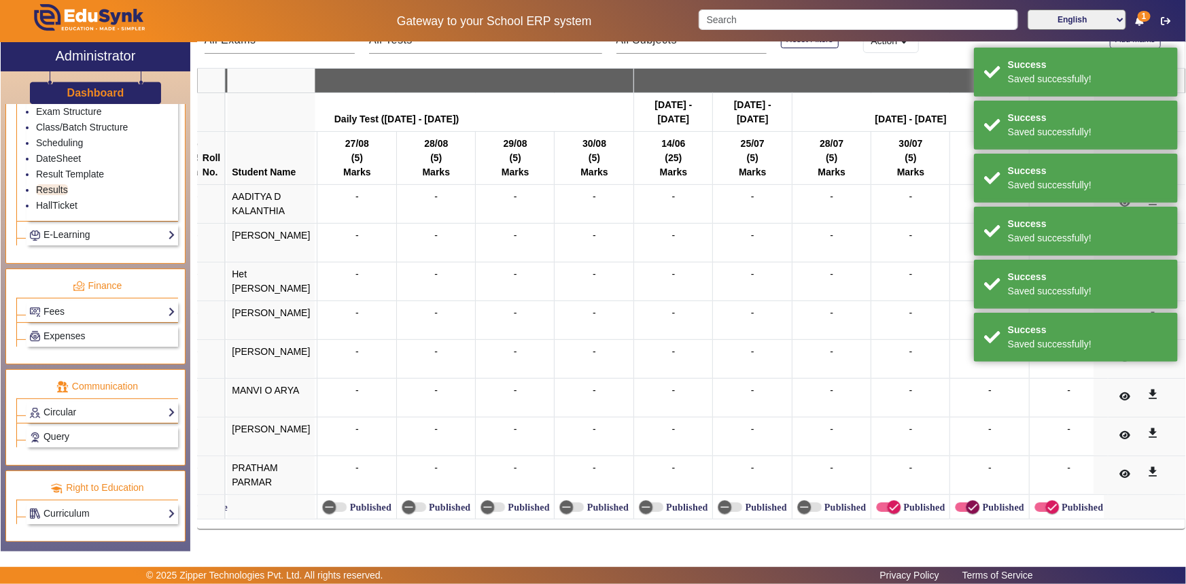
click at [967, 504] on icon "button" at bounding box center [973, 507] width 12 height 12
click at [885, 506] on span "button" at bounding box center [893, 507] width 27 height 27
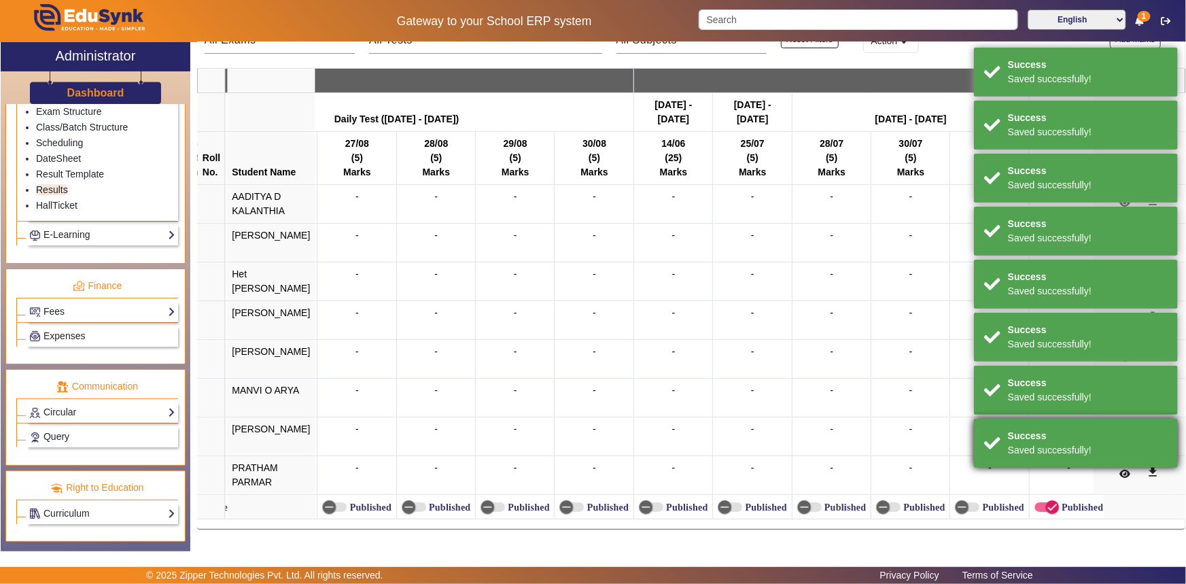
click at [1022, 458] on div "Saved successfully!" at bounding box center [1088, 450] width 160 height 14
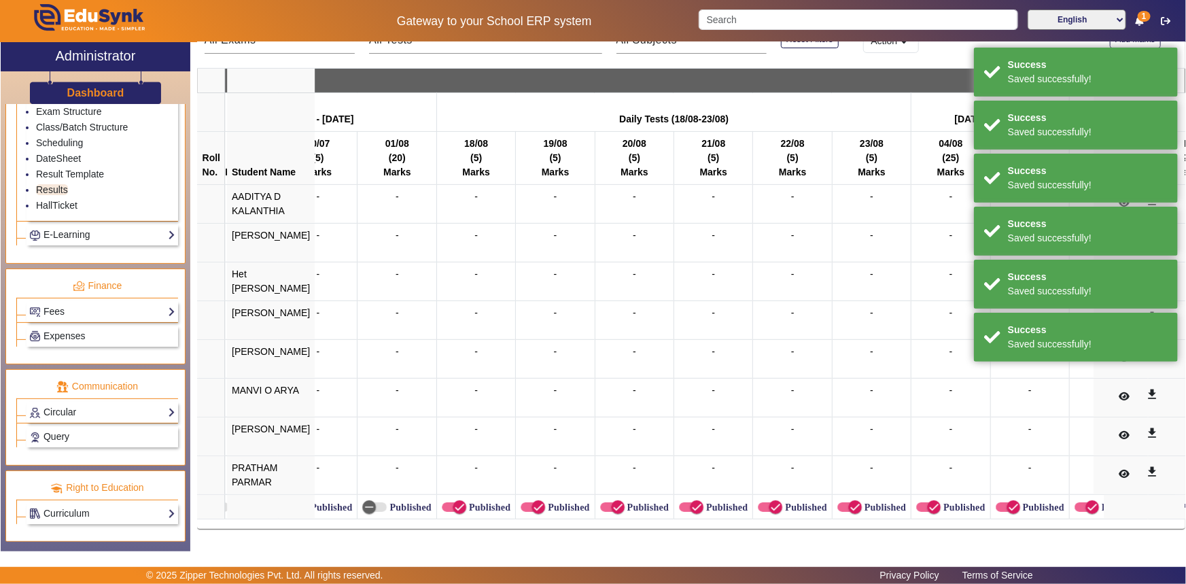
scroll to position [0, 4731]
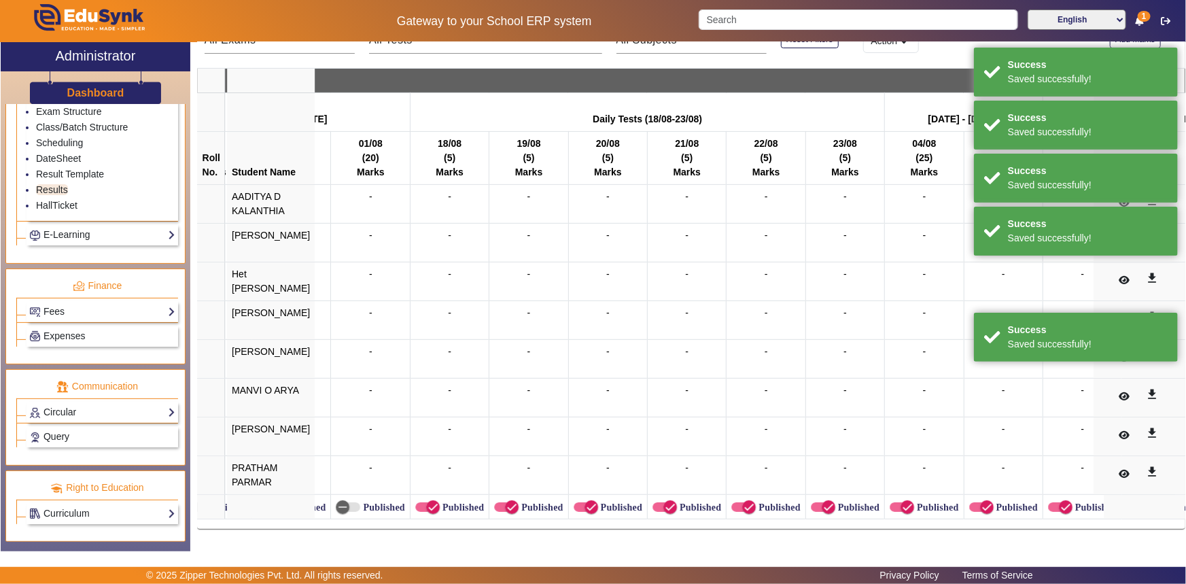
click at [440, 505] on label "Published" at bounding box center [462, 508] width 44 height 12
click at [437, 505] on button "Published" at bounding box center [427, 507] width 24 height 10
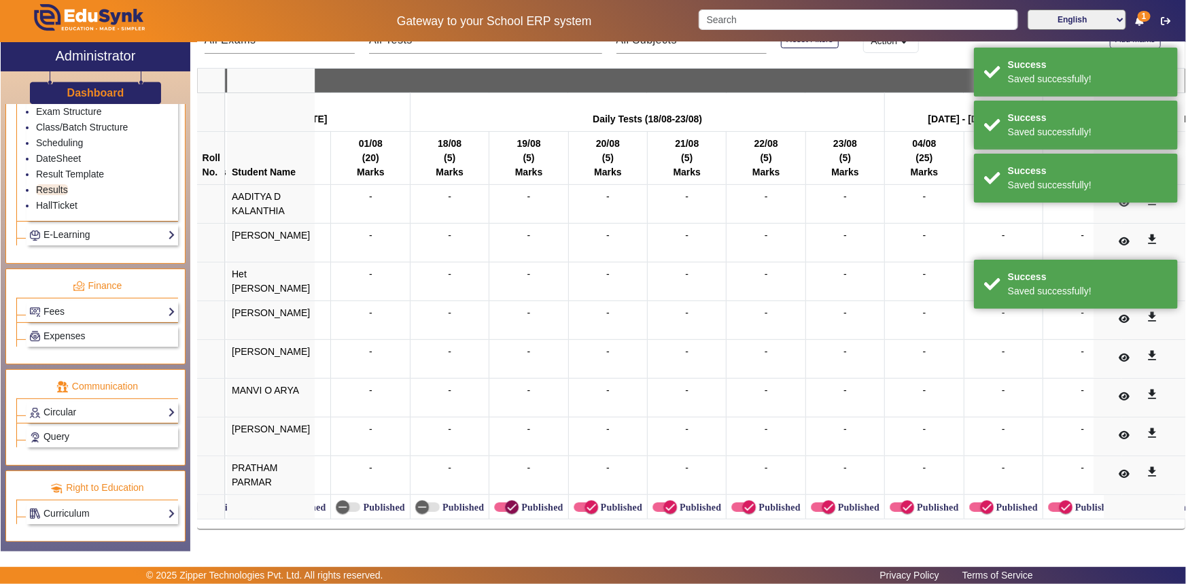
click at [498, 496] on span "button" at bounding box center [511, 507] width 27 height 27
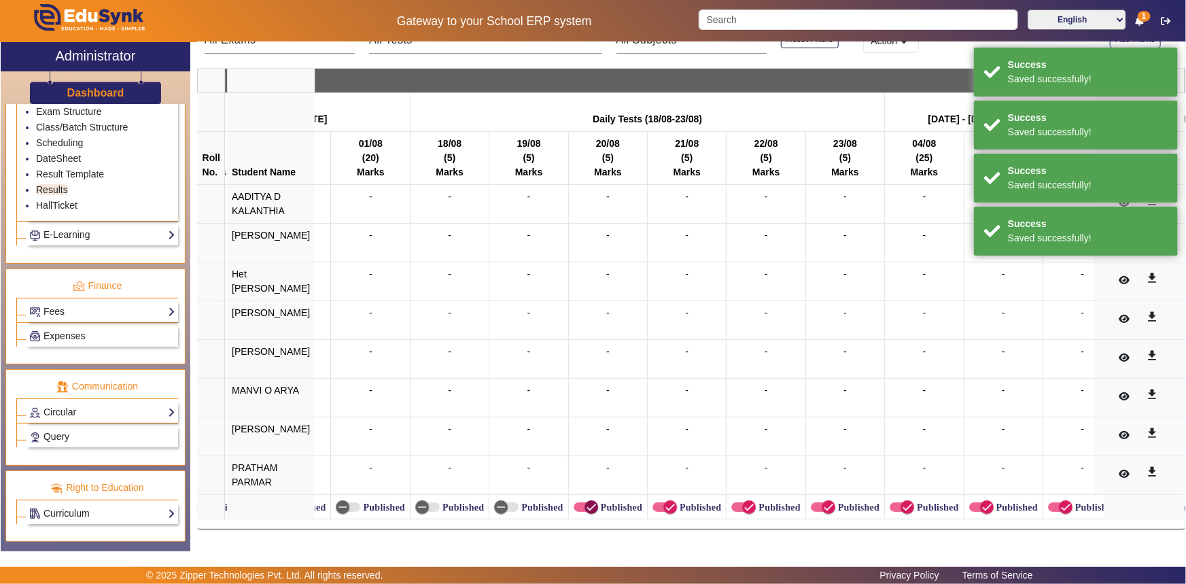
click at [585, 500] on span "button" at bounding box center [592, 507] width 14 height 14
click at [664, 503] on icon "button" at bounding box center [670, 507] width 12 height 12
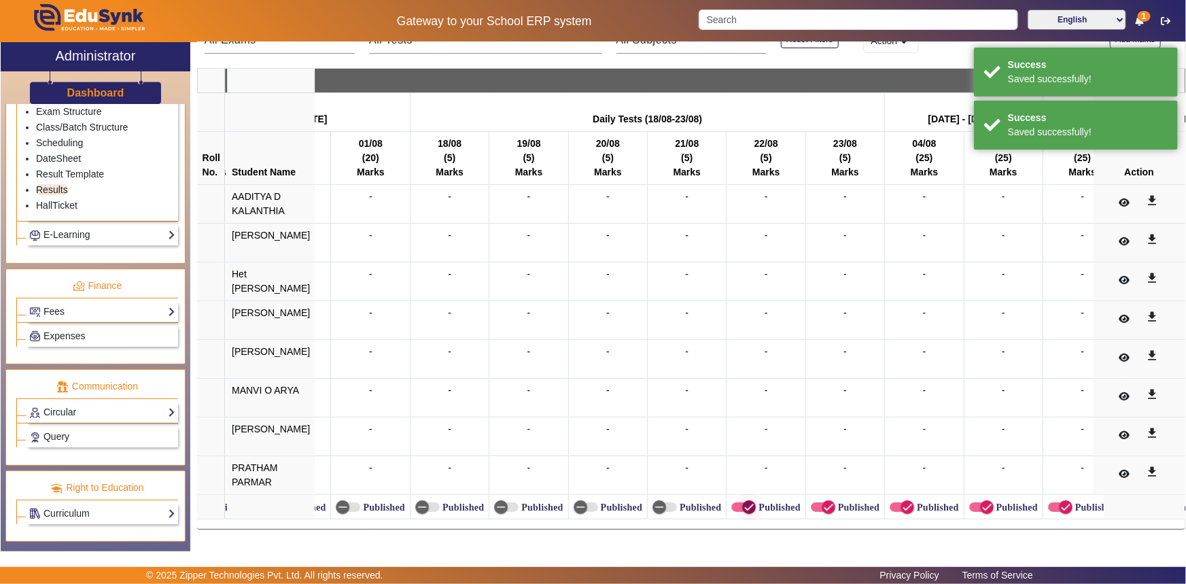
click at [743, 505] on icon "button" at bounding box center [749, 507] width 12 height 12
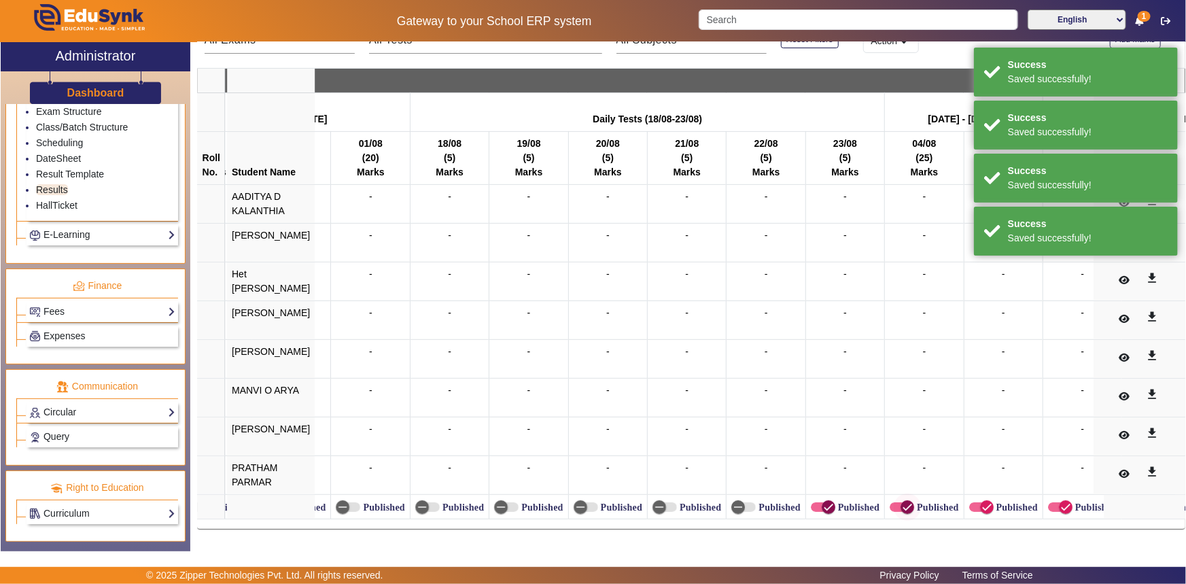
drag, startPoint x: 795, startPoint y: 503, endPoint x: 876, endPoint y: 493, distance: 81.5
click at [815, 502] on span "button" at bounding box center [828, 507] width 27 height 27
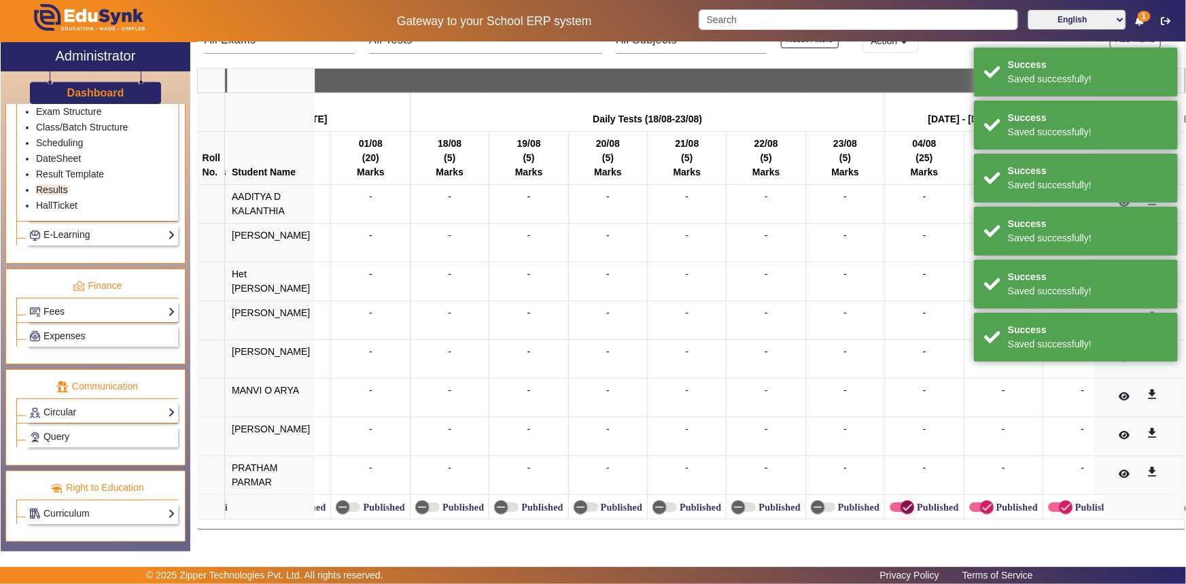
click at [894, 494] on span "button" at bounding box center [907, 507] width 27 height 27
click at [983, 507] on icon "button" at bounding box center [987, 507] width 8 height 1
click at [1052, 501] on span "button" at bounding box center [1065, 507] width 27 height 27
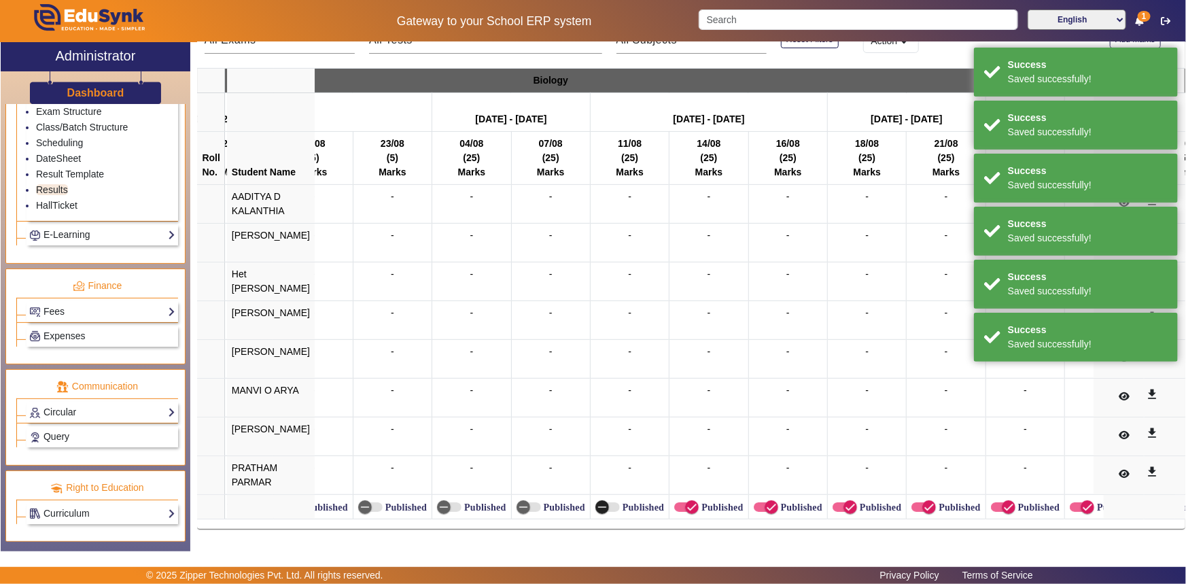
scroll to position [0, 5386]
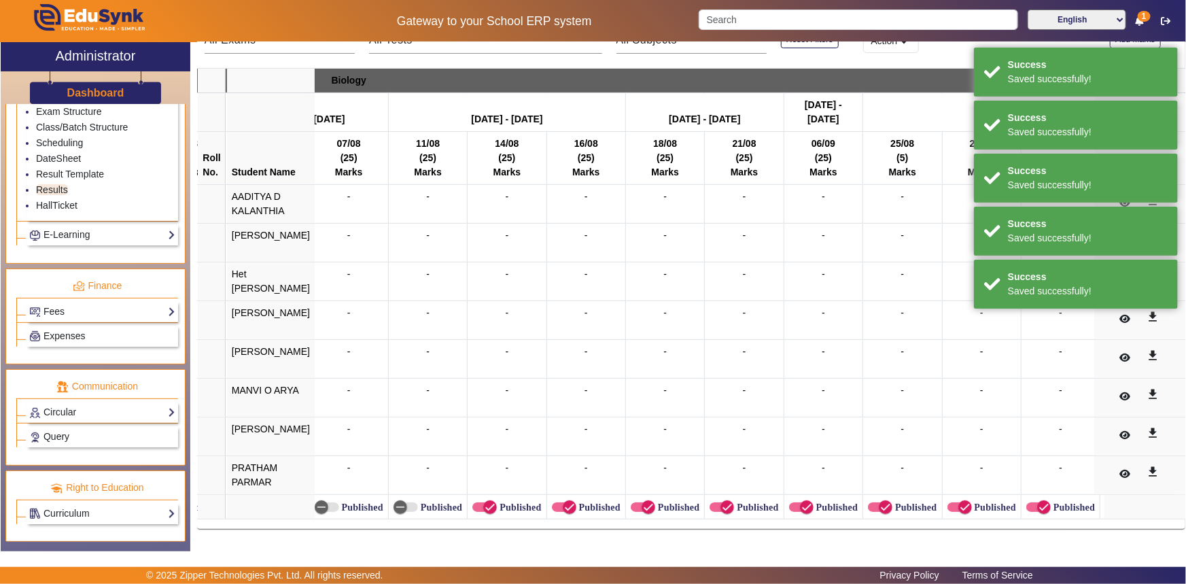
click at [497, 502] on label "Published" at bounding box center [519, 508] width 44 height 12
click at [490, 502] on button "Published" at bounding box center [485, 507] width 24 height 10
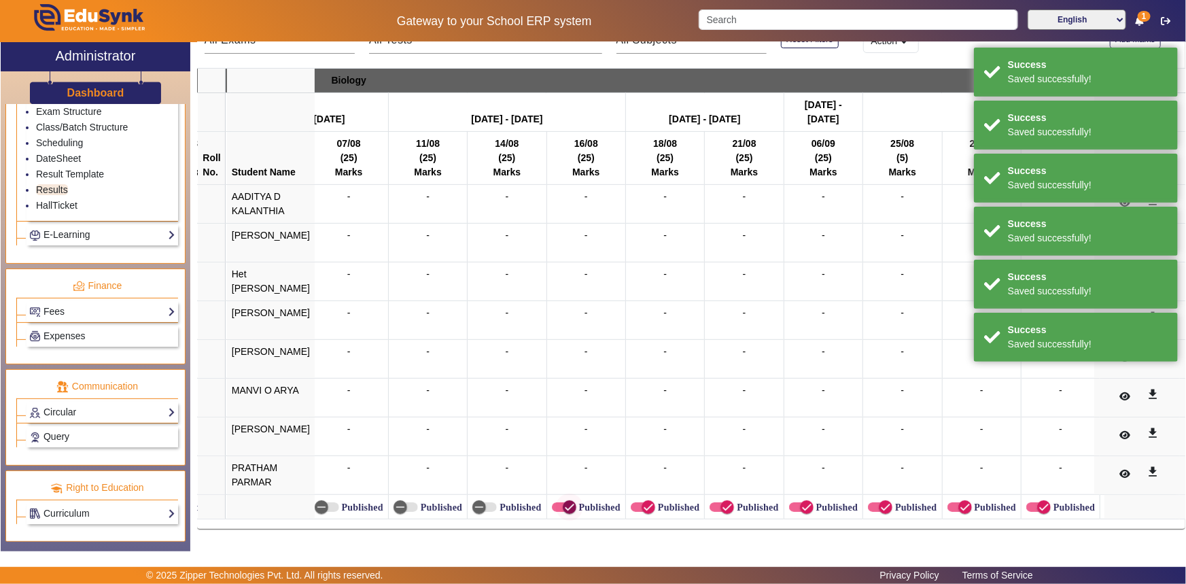
click at [552, 502] on span "button" at bounding box center [564, 507] width 24 height 10
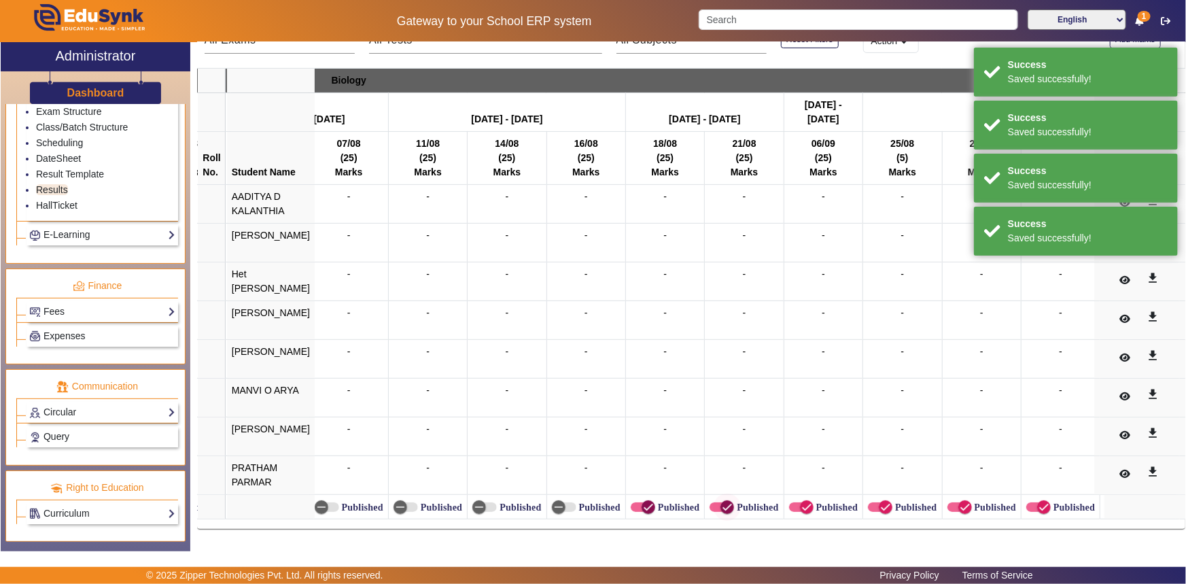
click at [637, 498] on span "button" at bounding box center [648, 507] width 27 height 27
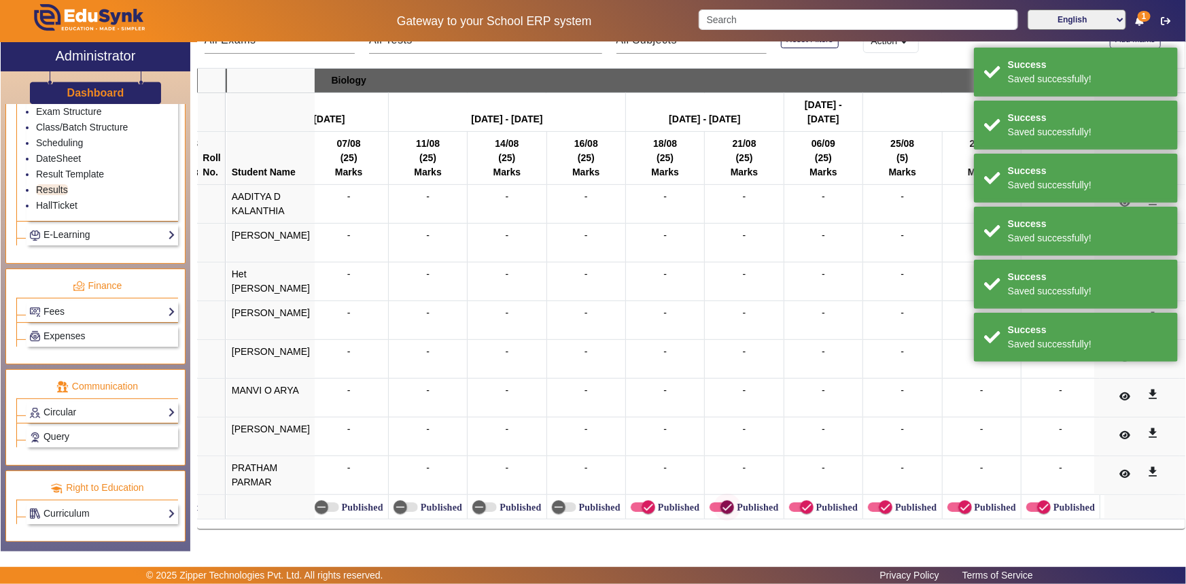
click at [716, 498] on span "button" at bounding box center [727, 507] width 27 height 27
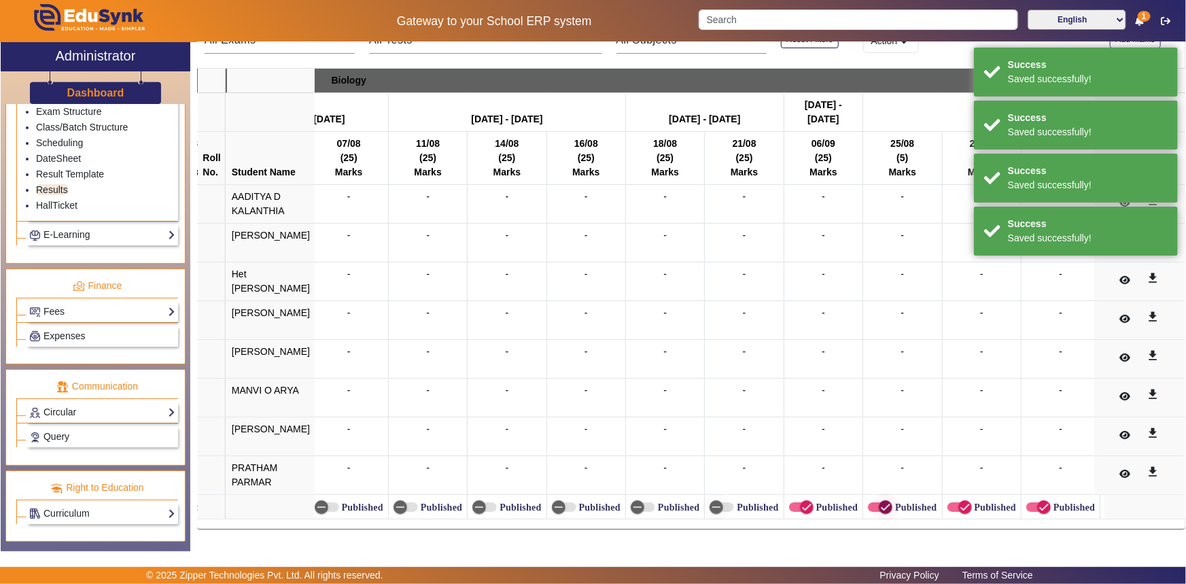
click at [814, 502] on label "Published" at bounding box center [836, 508] width 44 height 12
click at [802, 502] on button "Published" at bounding box center [801, 507] width 24 height 10
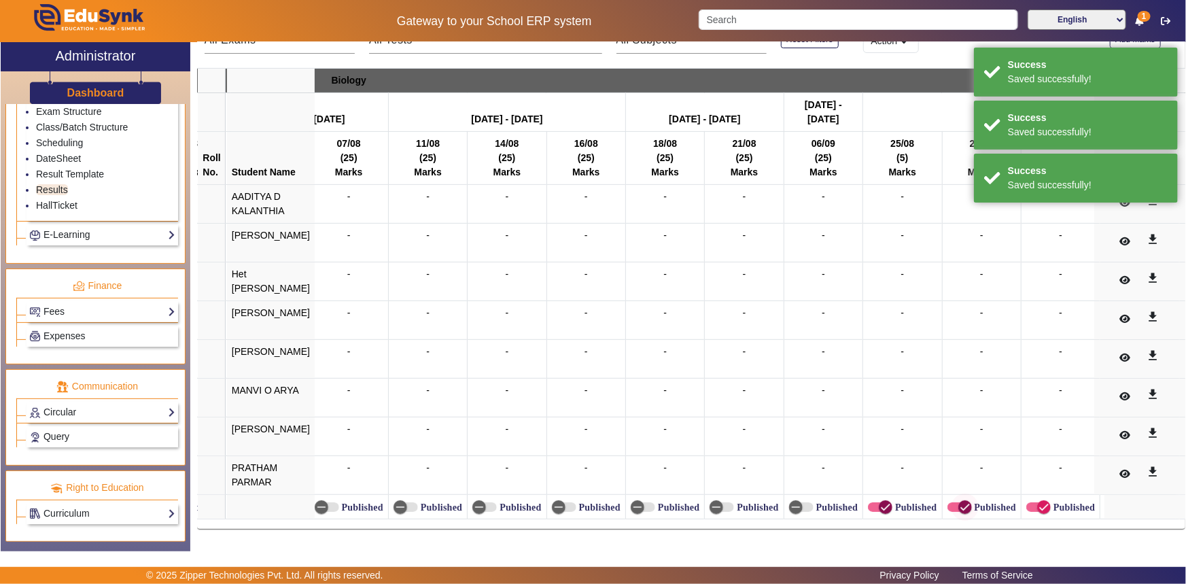
click at [880, 501] on icon "button" at bounding box center [886, 507] width 12 height 12
click at [948, 502] on span "button" at bounding box center [960, 507] width 24 height 10
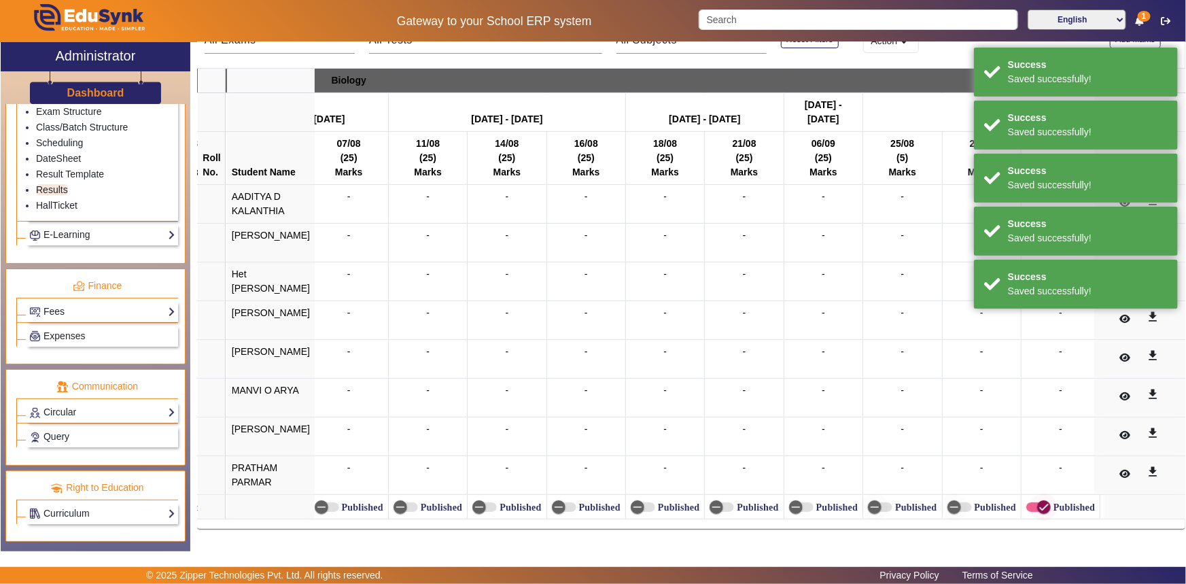
click at [1031, 500] on span "button" at bounding box center [1044, 507] width 27 height 27
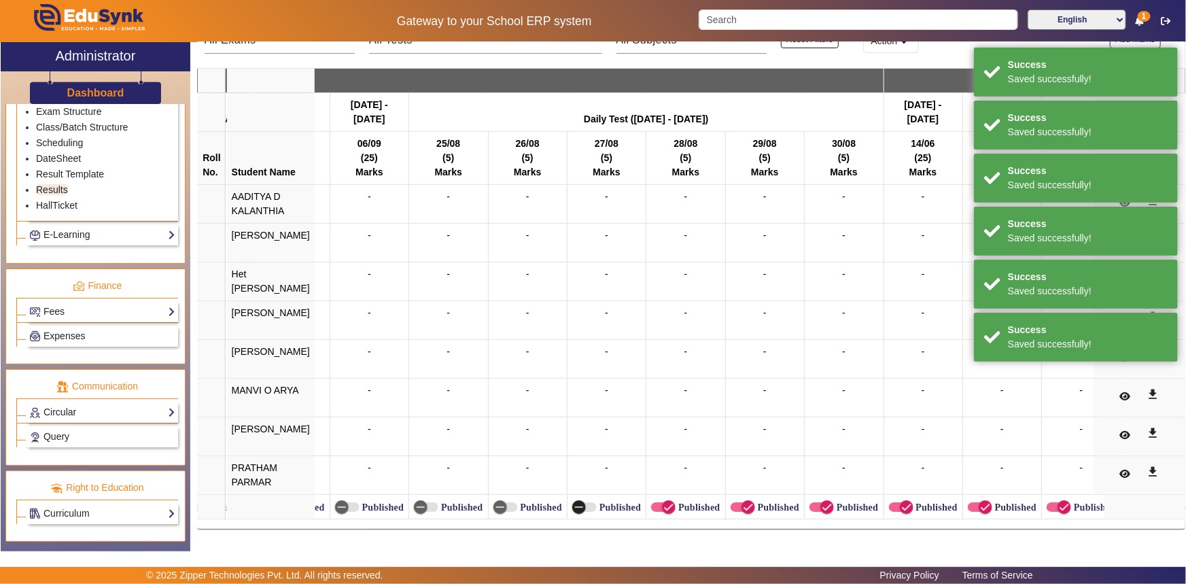
scroll to position [0, 5899]
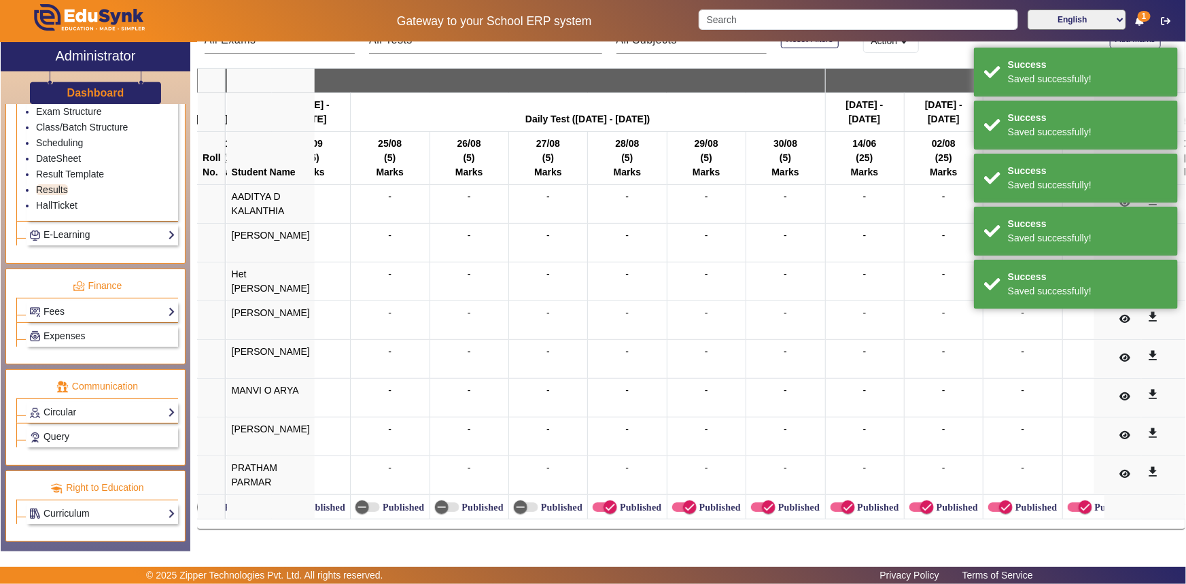
click at [617, 502] on label "Published" at bounding box center [639, 508] width 44 height 12
click at [613, 502] on button "Published" at bounding box center [605, 507] width 24 height 10
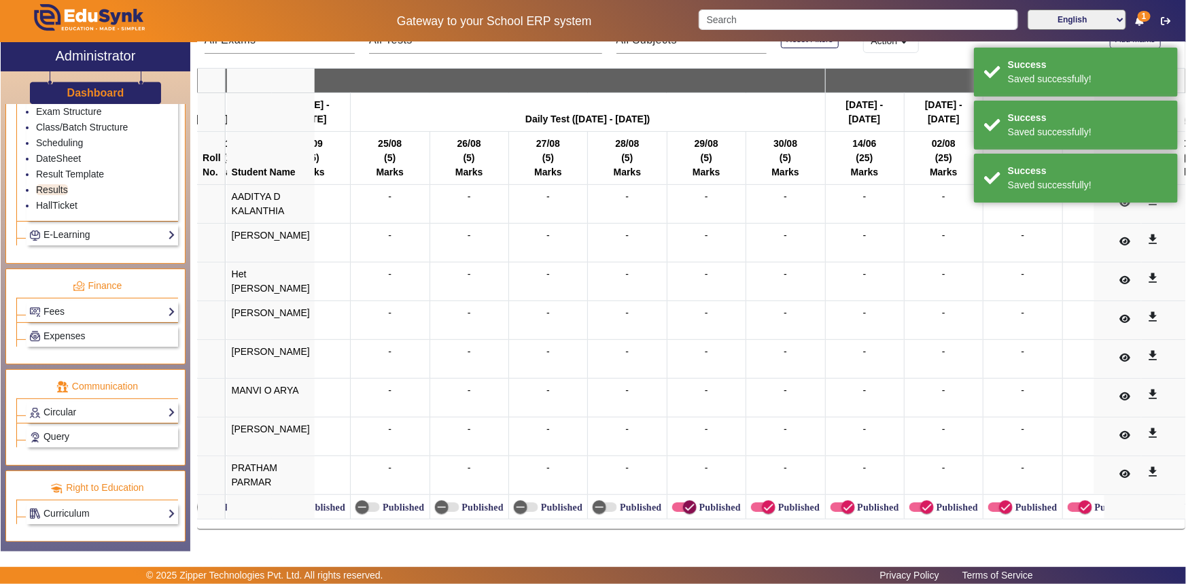
click at [679, 498] on span "button" at bounding box center [689, 507] width 27 height 27
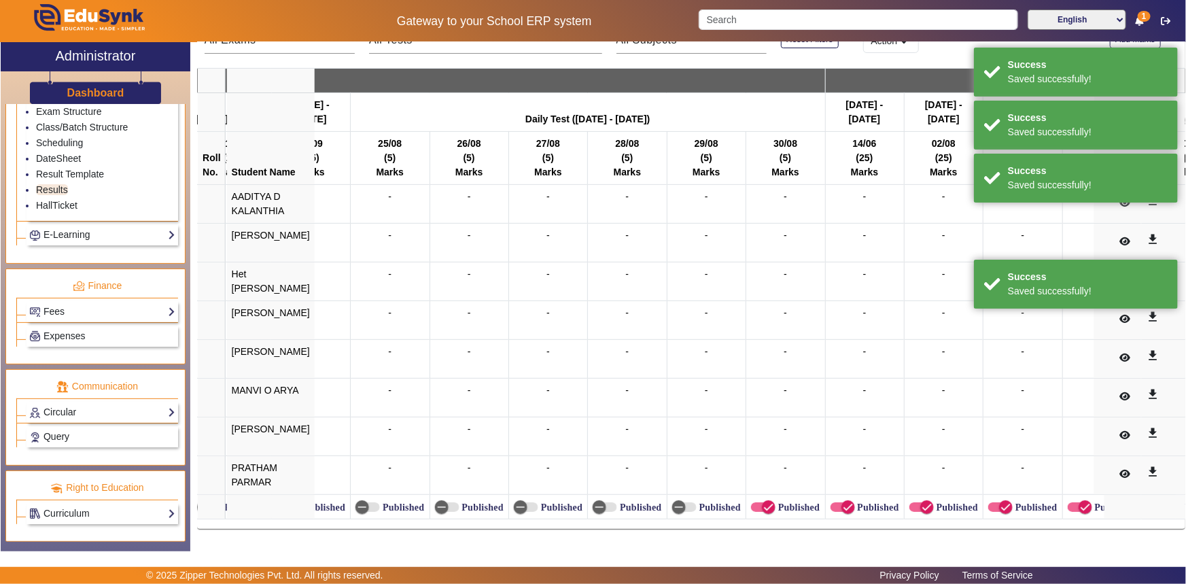
click at [776, 502] on label "Published" at bounding box center [798, 508] width 44 height 12
click at [772, 502] on button "Published" at bounding box center [763, 507] width 24 height 10
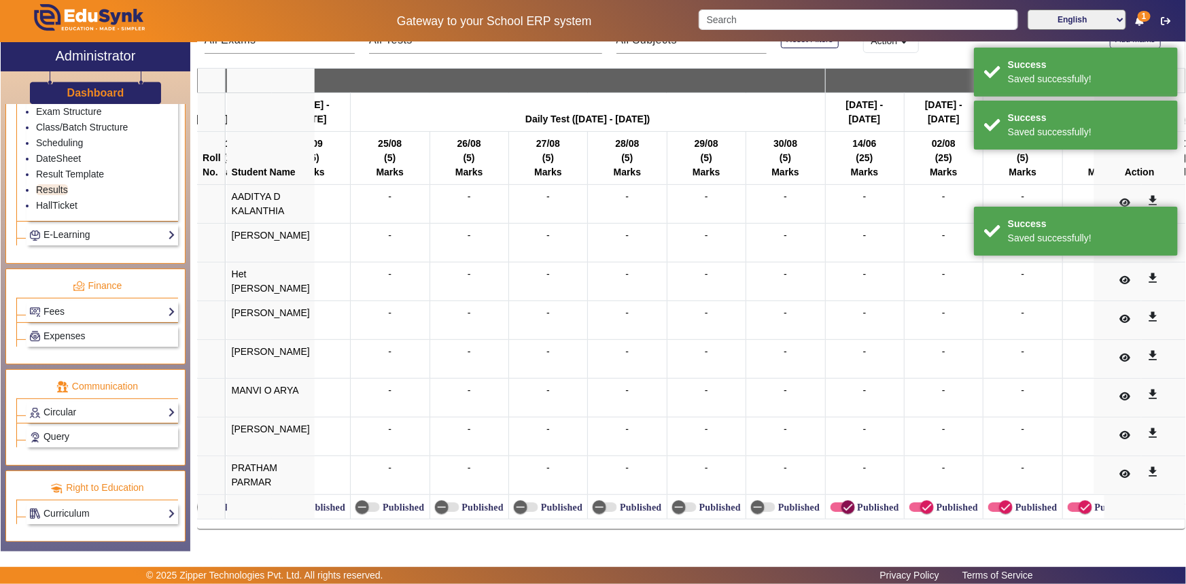
click at [842, 501] on icon "button" at bounding box center [848, 507] width 12 height 12
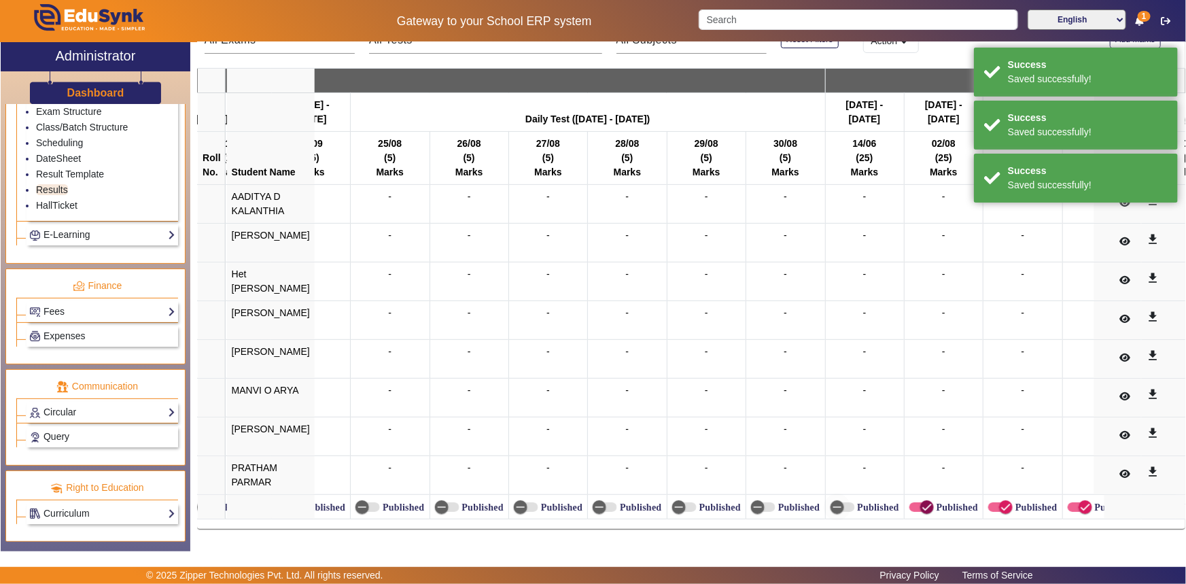
click at [921, 501] on icon "button" at bounding box center [927, 507] width 12 height 12
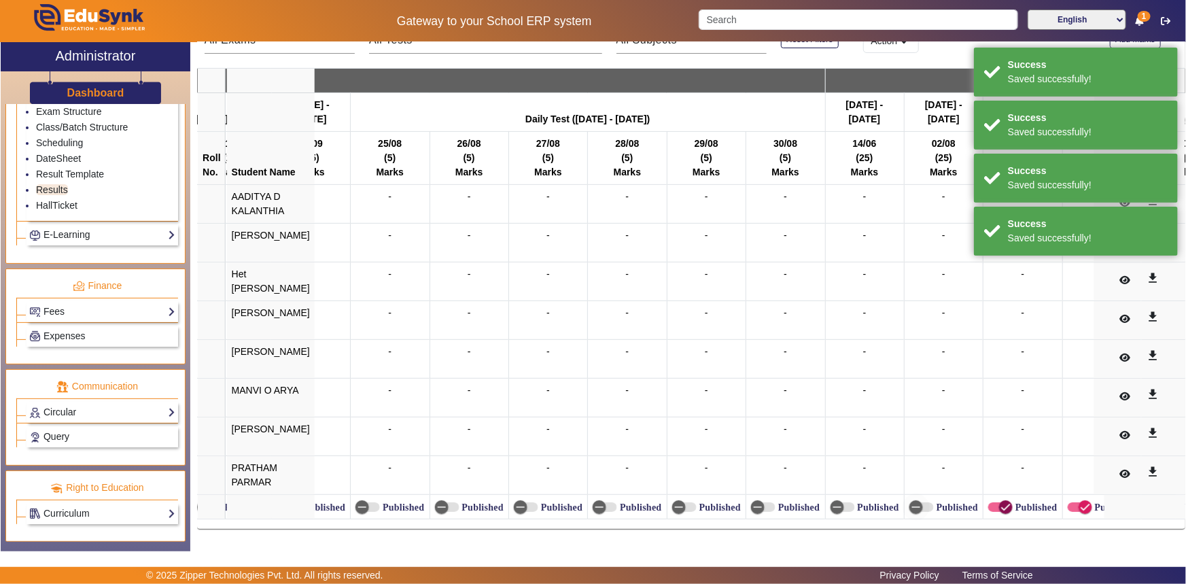
click at [1000, 504] on icon "button" at bounding box center [1006, 507] width 12 height 12
click at [1063, 504] on td "Published" at bounding box center [1102, 507] width 79 height 24
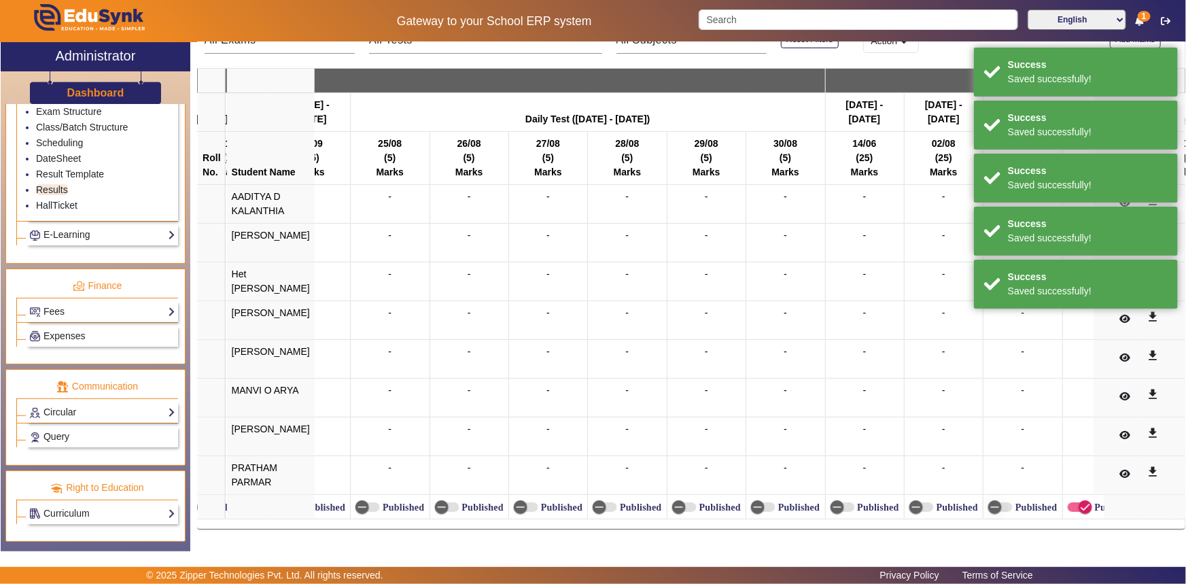
click at [1063, 503] on td "Published" at bounding box center [1102, 507] width 79 height 24
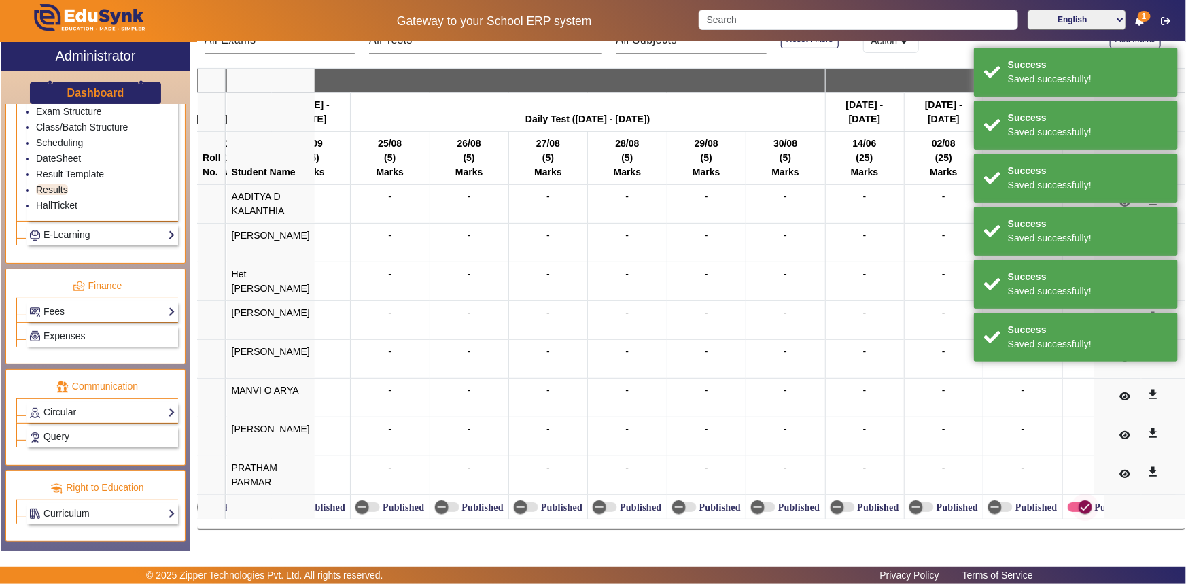
click at [1072, 500] on span "button" at bounding box center [1085, 507] width 27 height 27
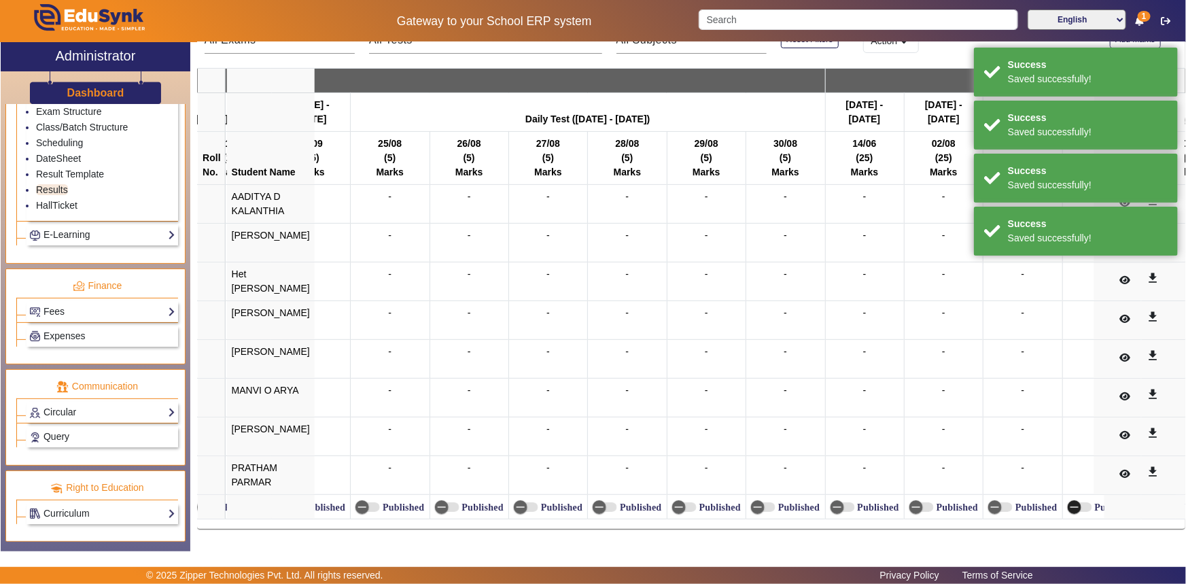
scroll to position [0, 6759]
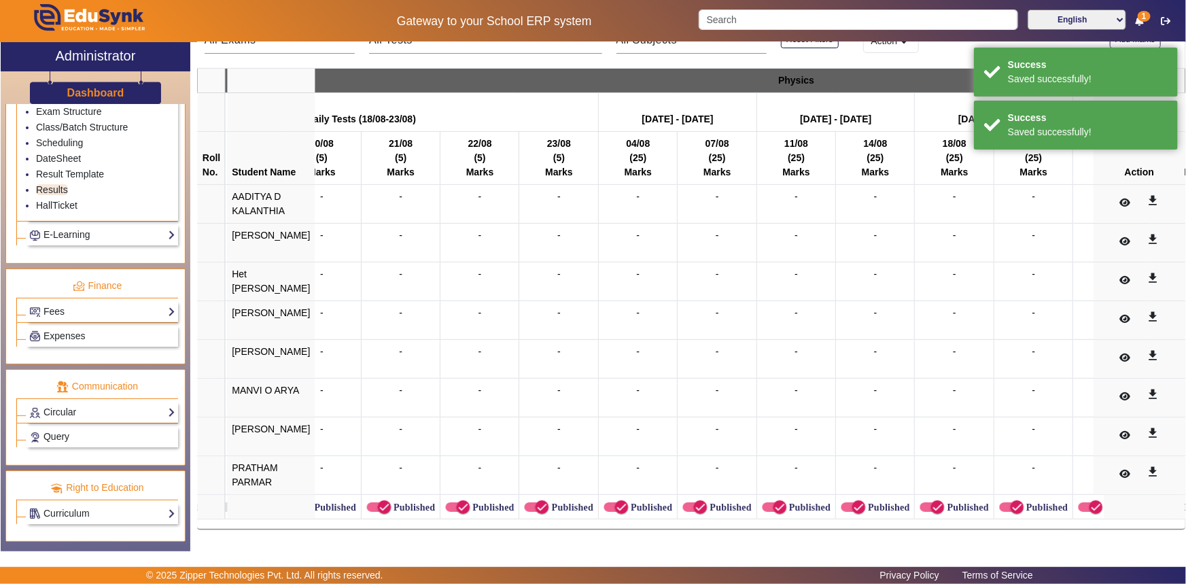
click at [391, 502] on label "Published" at bounding box center [413, 508] width 44 height 12
click at [386, 502] on button "Published" at bounding box center [378, 507] width 24 height 10
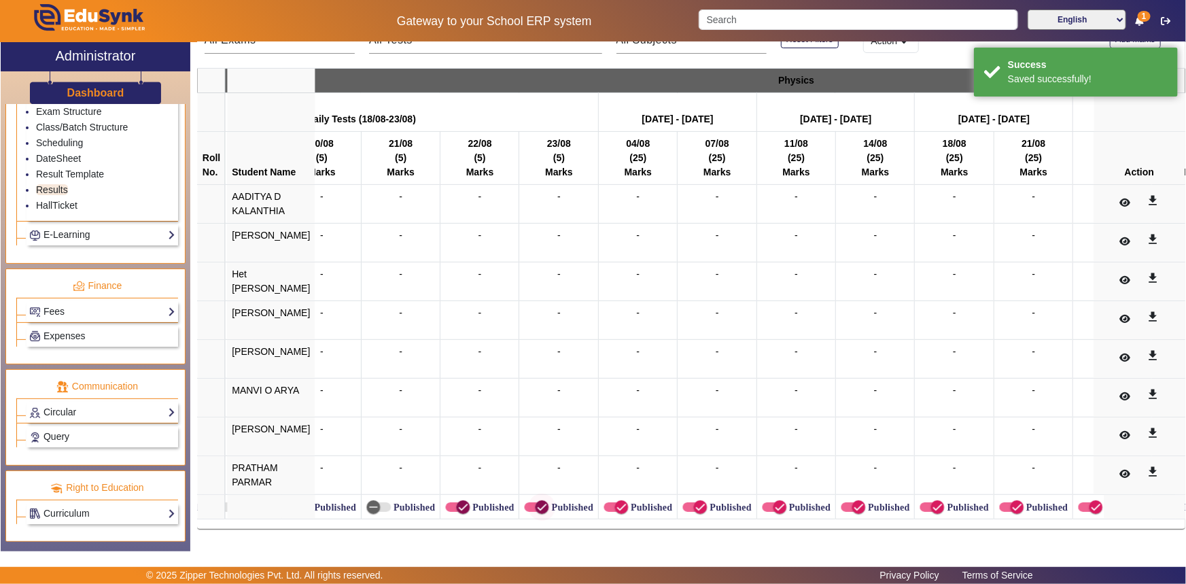
click at [457, 501] on icon "button" at bounding box center [463, 507] width 12 height 12
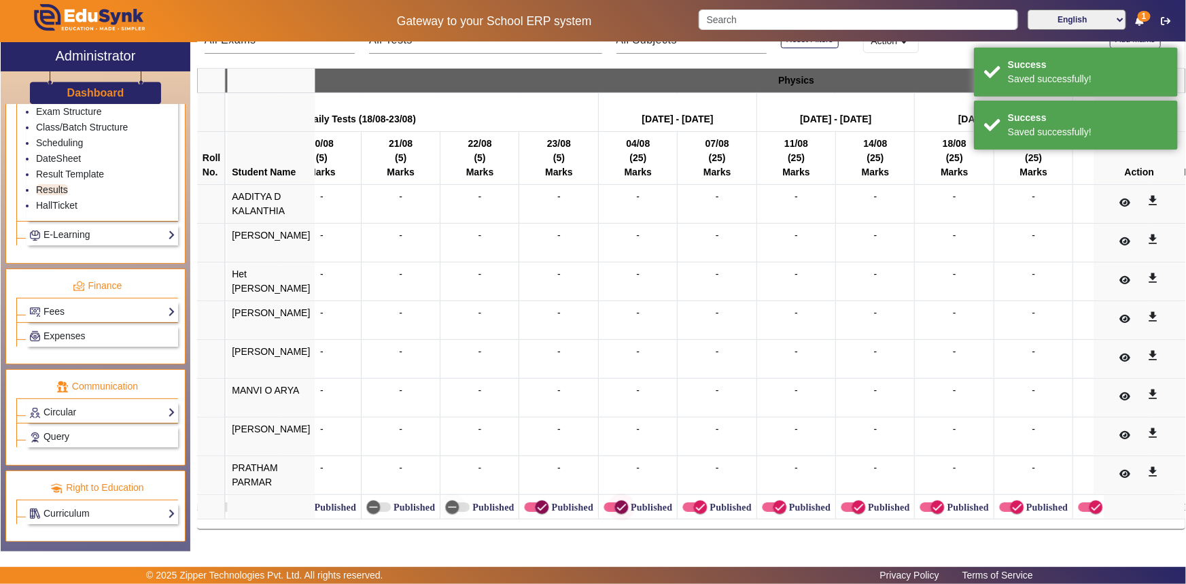
click at [536, 501] on icon "button" at bounding box center [542, 507] width 12 height 12
click at [615, 501] on icon "button" at bounding box center [621, 507] width 12 height 12
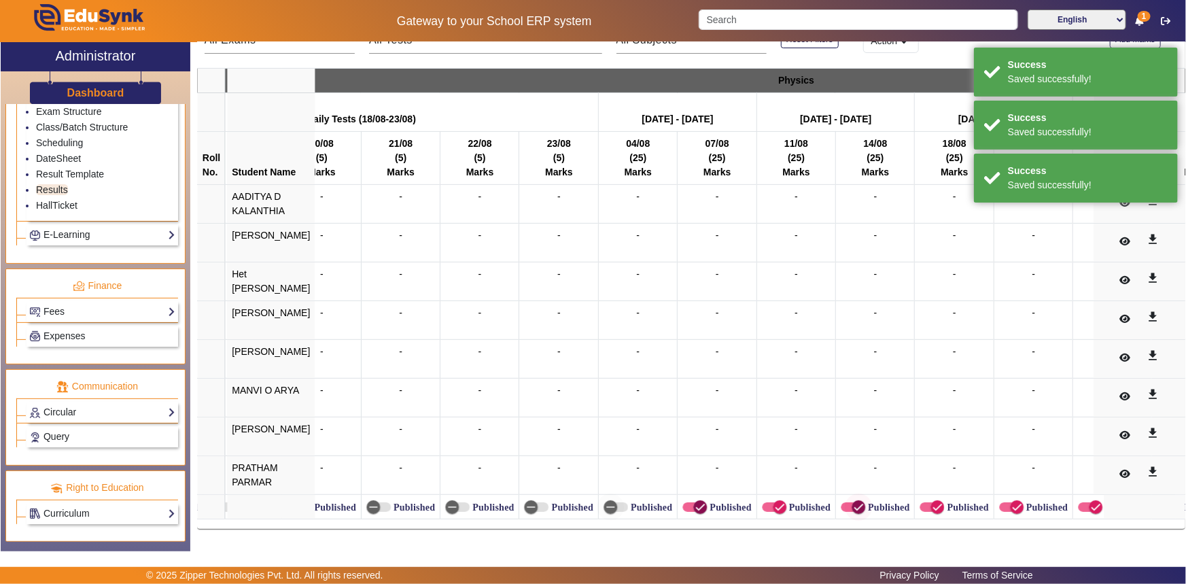
click at [687, 502] on span "button" at bounding box center [700, 507] width 27 height 27
click at [774, 501] on icon "button" at bounding box center [780, 507] width 12 height 12
click at [852, 500] on span "button" at bounding box center [859, 507] width 14 height 14
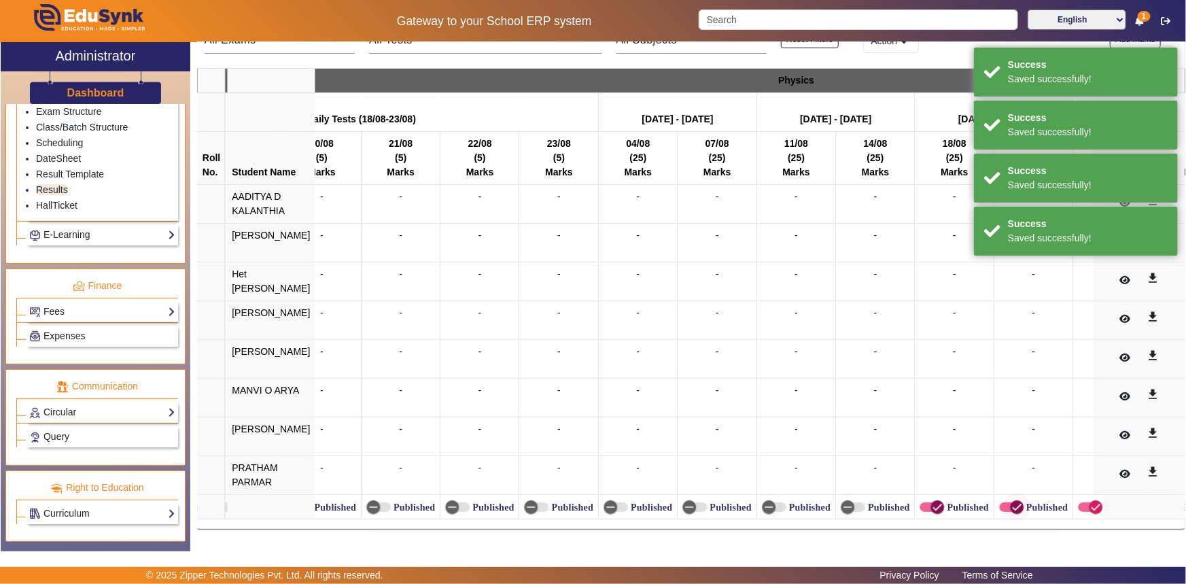
click at [931, 501] on icon "button" at bounding box center [937, 507] width 12 height 12
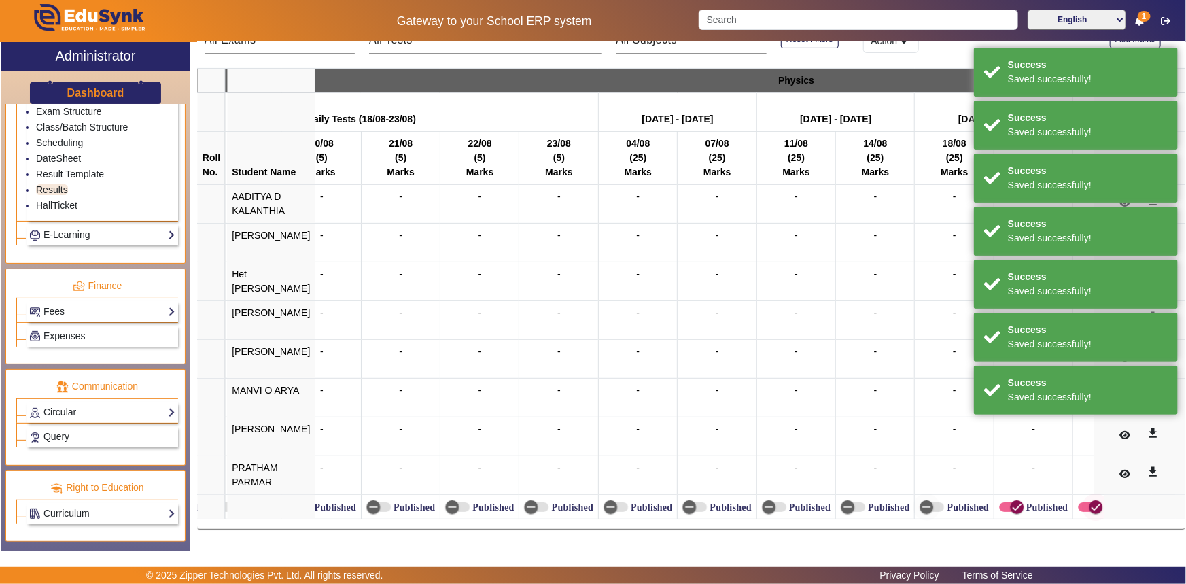
click at [1011, 501] on icon "button" at bounding box center [1017, 507] width 12 height 12
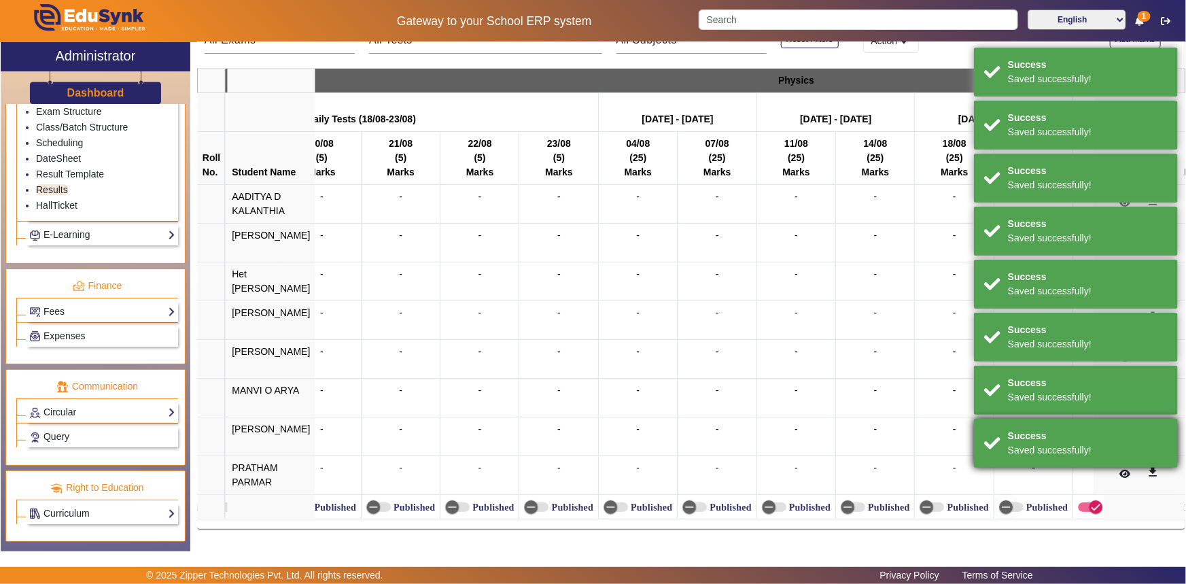
click at [1074, 458] on div "Saved successfully!" at bounding box center [1088, 450] width 160 height 14
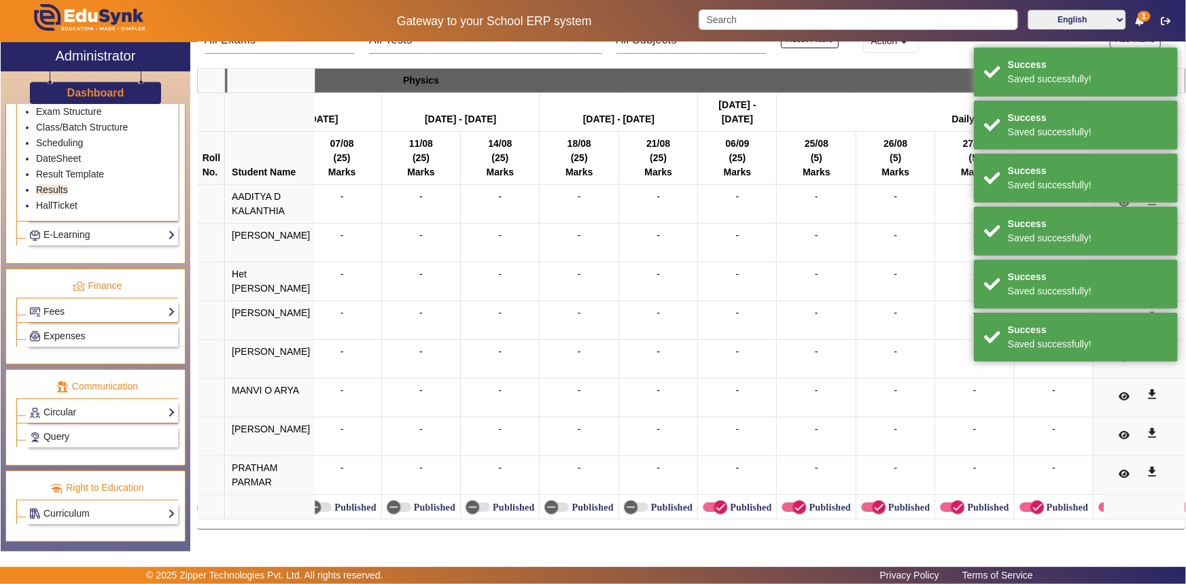
scroll to position [0, 7201]
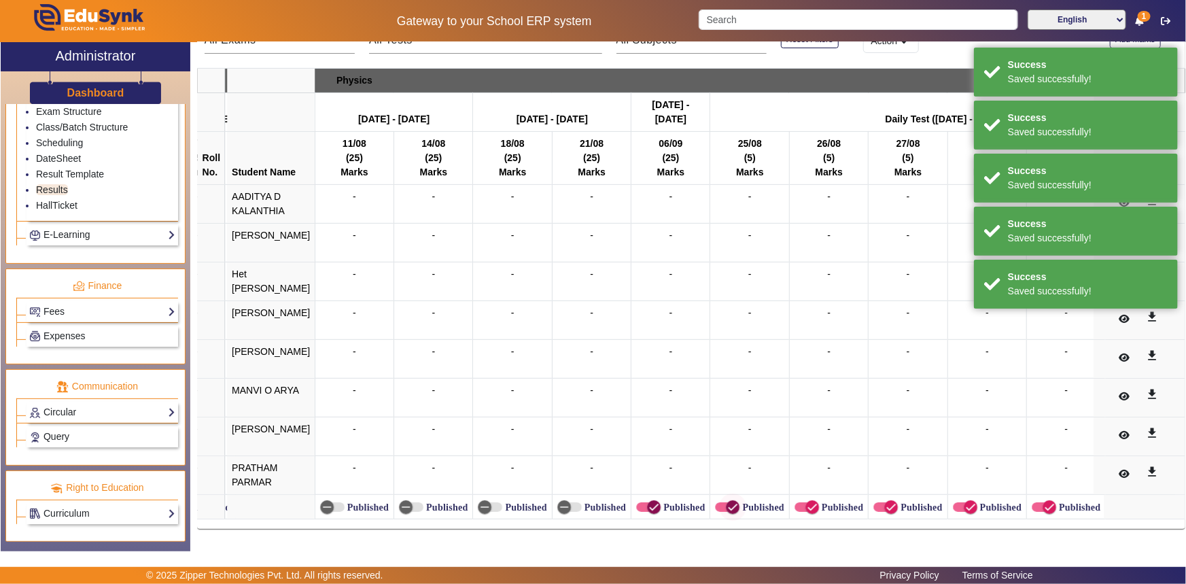
click at [643, 504] on span "button" at bounding box center [653, 507] width 27 height 27
click at [727, 501] on icon "button" at bounding box center [733, 507] width 12 height 12
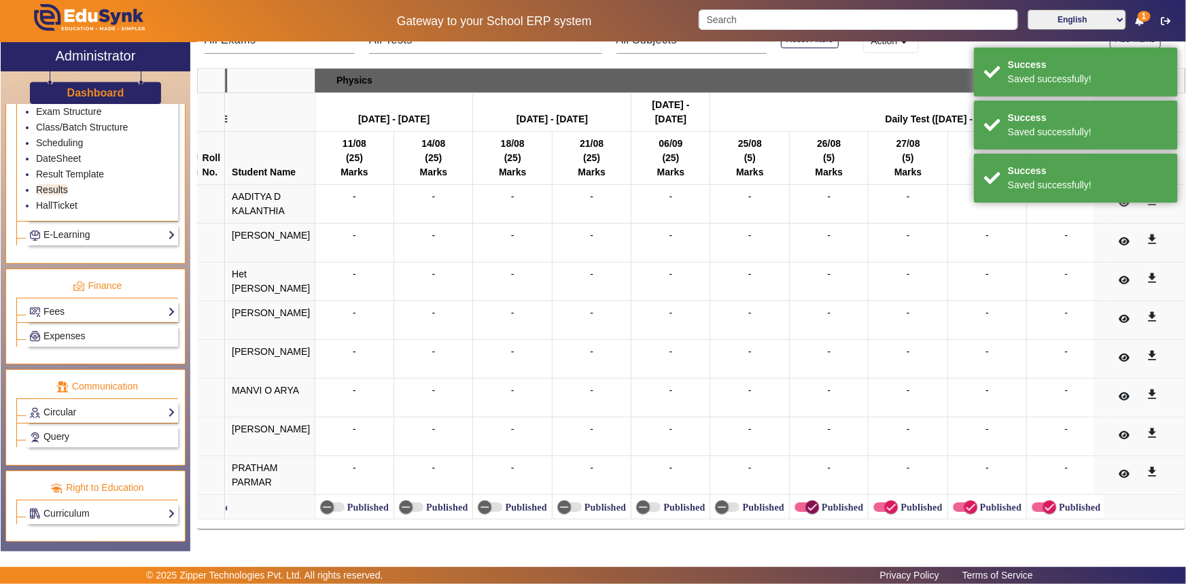
click at [799, 502] on span "button" at bounding box center [812, 507] width 27 height 27
click at [885, 501] on icon "button" at bounding box center [891, 507] width 12 height 12
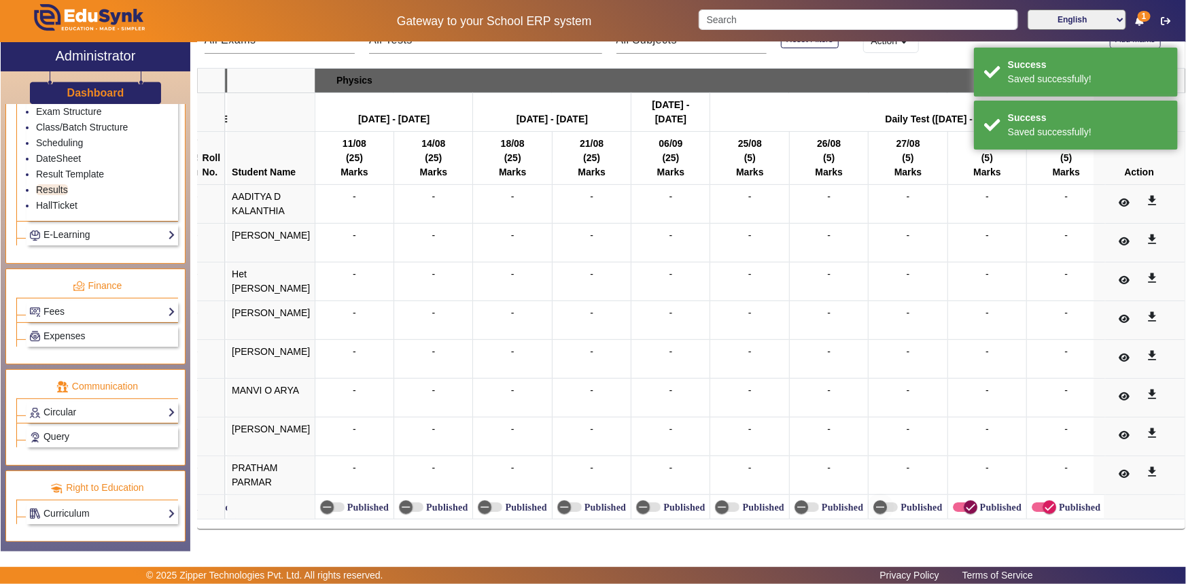
drag, startPoint x: 942, startPoint y: 502, endPoint x: 998, endPoint y: 502, distance: 55.8
click at [965, 502] on icon "button" at bounding box center [971, 507] width 12 height 12
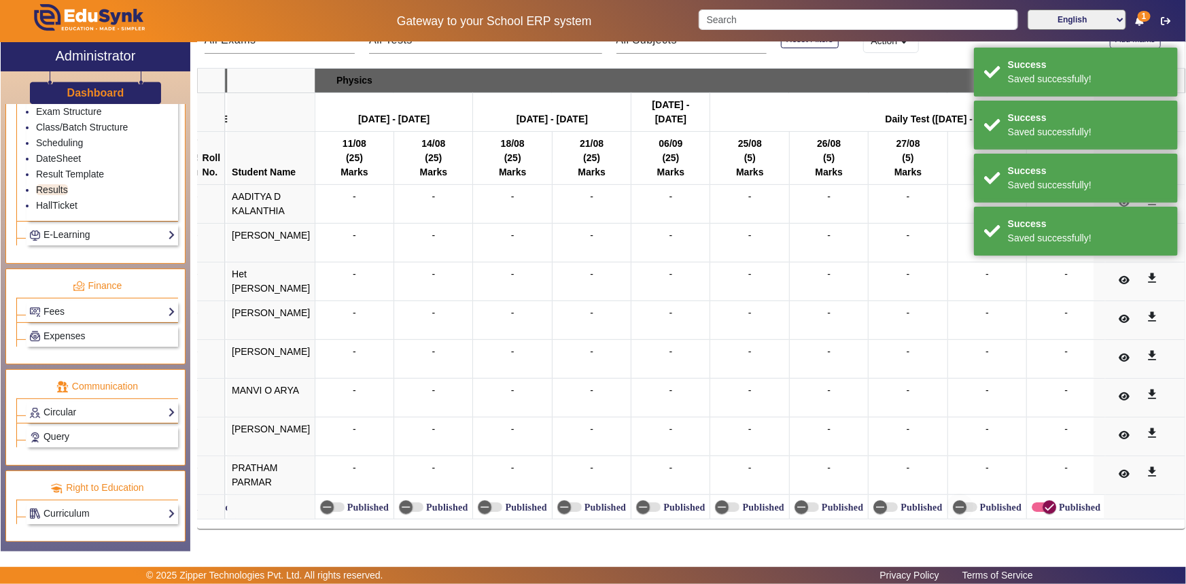
click at [1044, 501] on icon "button" at bounding box center [1050, 507] width 12 height 12
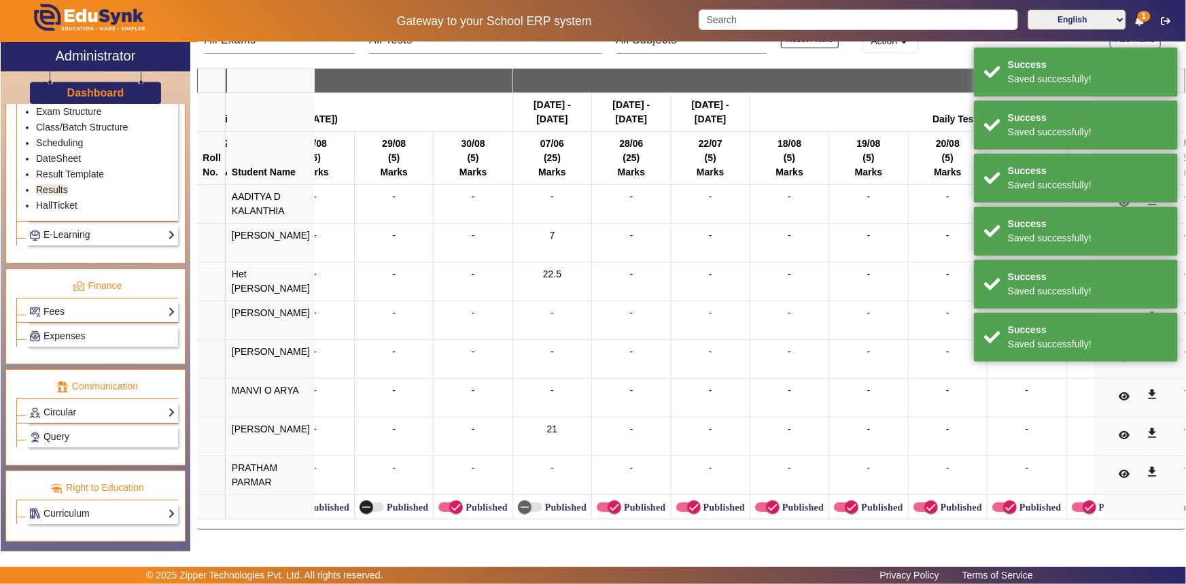
scroll to position [0, 7890]
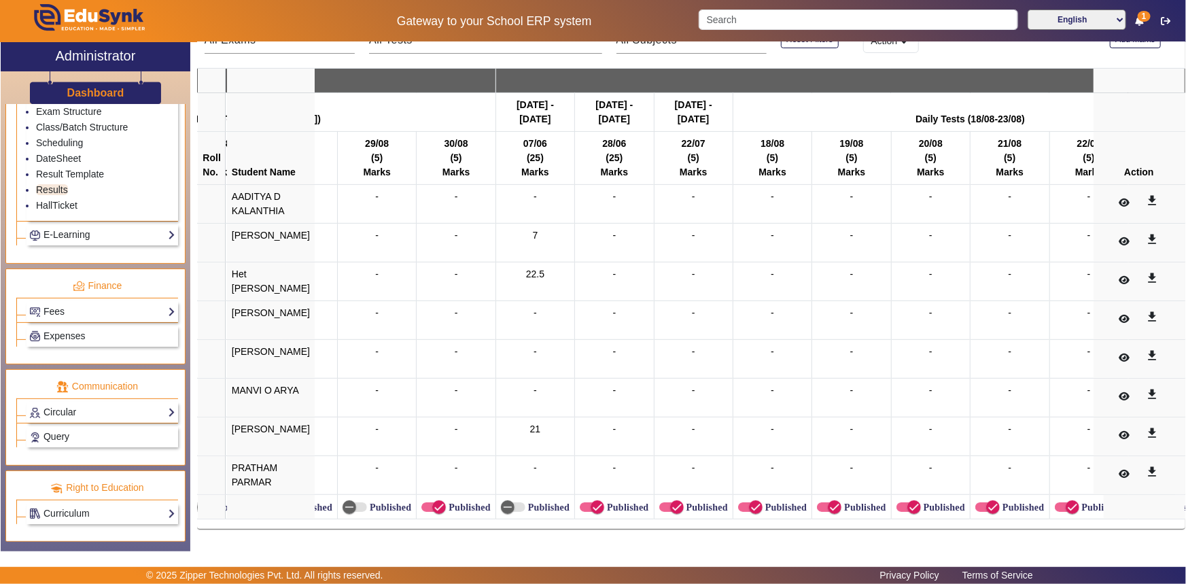
click at [446, 502] on label "Published" at bounding box center [468, 508] width 44 height 12
click at [434, 502] on button "Published" at bounding box center [434, 507] width 24 height 10
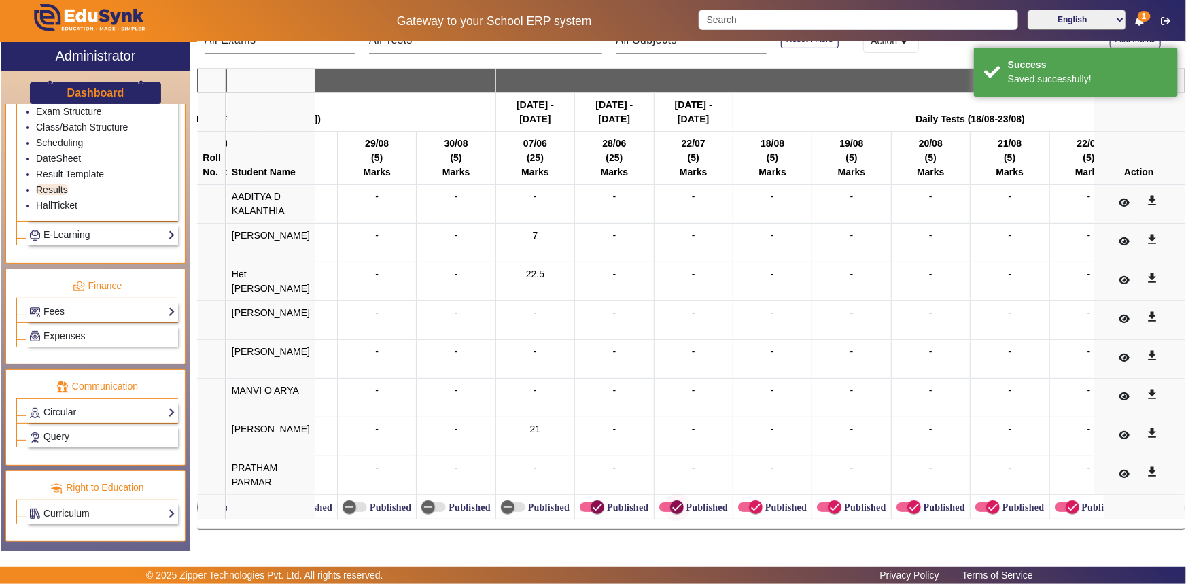
click at [592, 502] on icon "button" at bounding box center [598, 507] width 12 height 12
click at [665, 504] on span "button" at bounding box center [677, 507] width 27 height 27
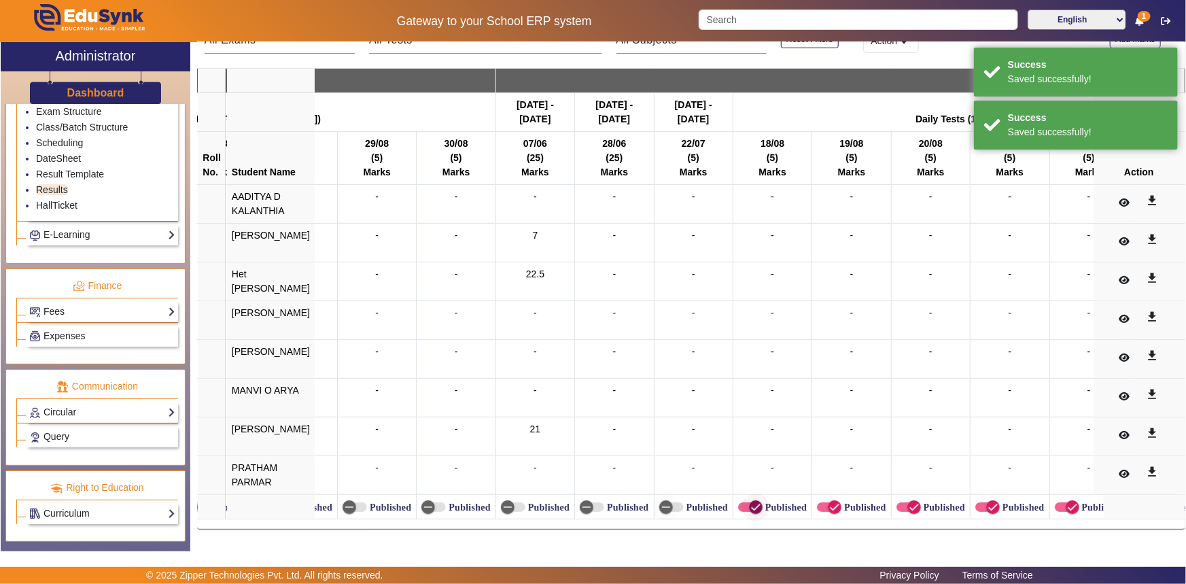
click at [750, 502] on icon "button" at bounding box center [756, 507] width 12 height 12
click at [821, 503] on span "button" at bounding box center [834, 507] width 27 height 27
click at [901, 503] on span "button" at bounding box center [914, 507] width 27 height 27
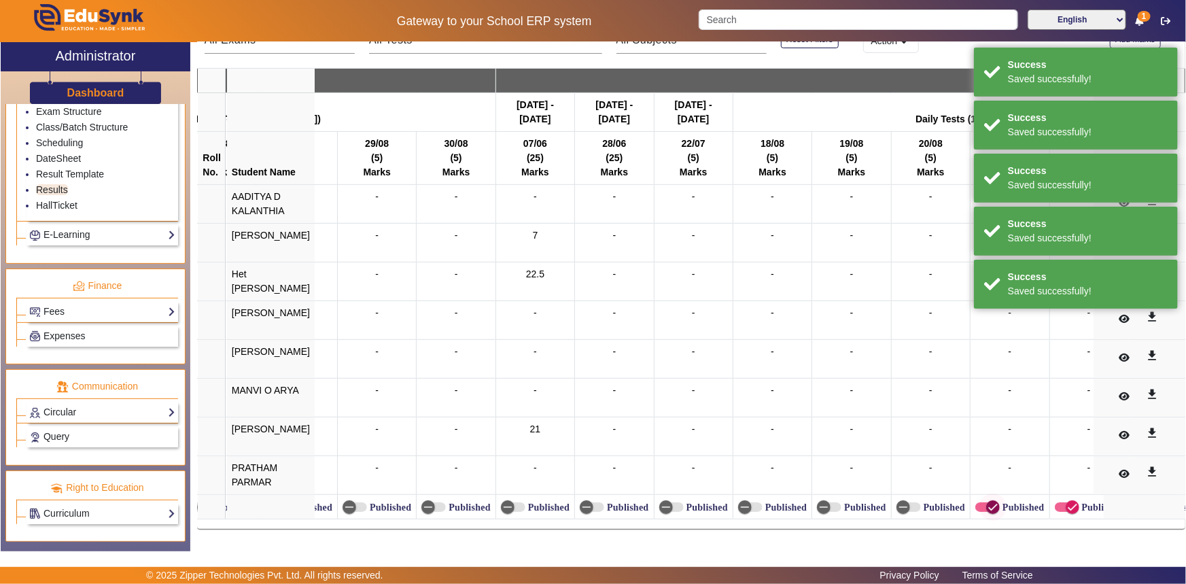
click at [980, 498] on span "button" at bounding box center [993, 507] width 27 height 27
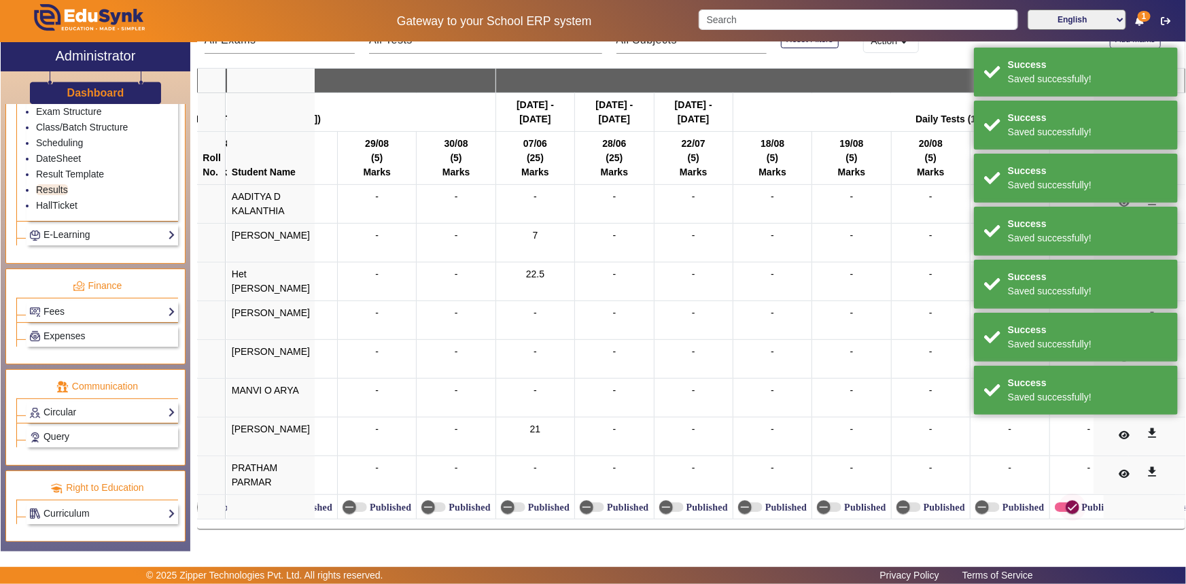
click at [1067, 501] on icon "button" at bounding box center [1073, 507] width 12 height 12
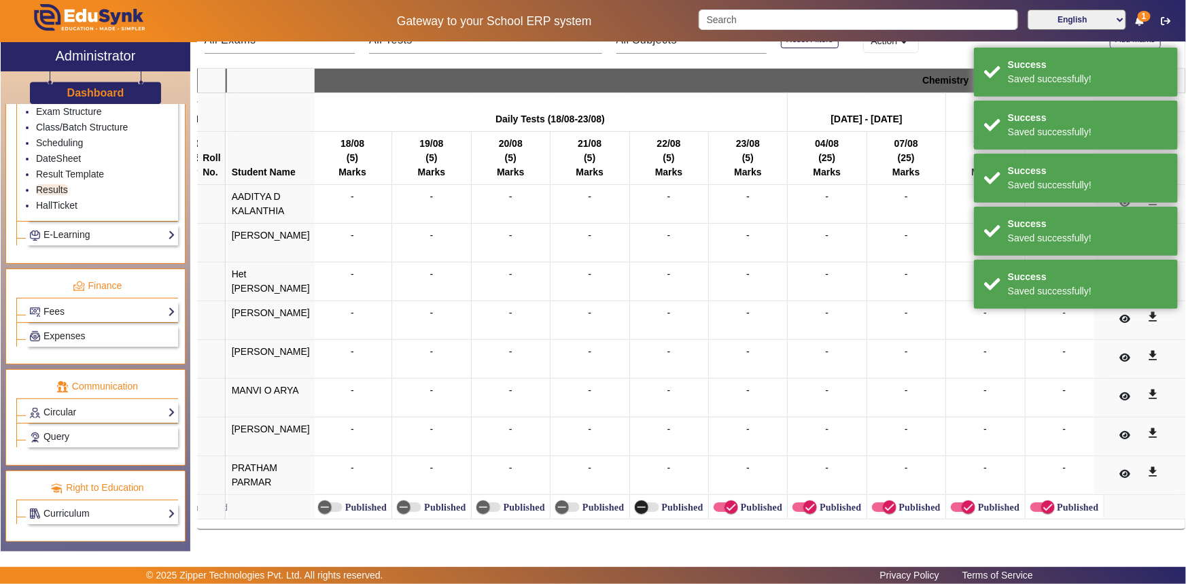
scroll to position [0, 8537]
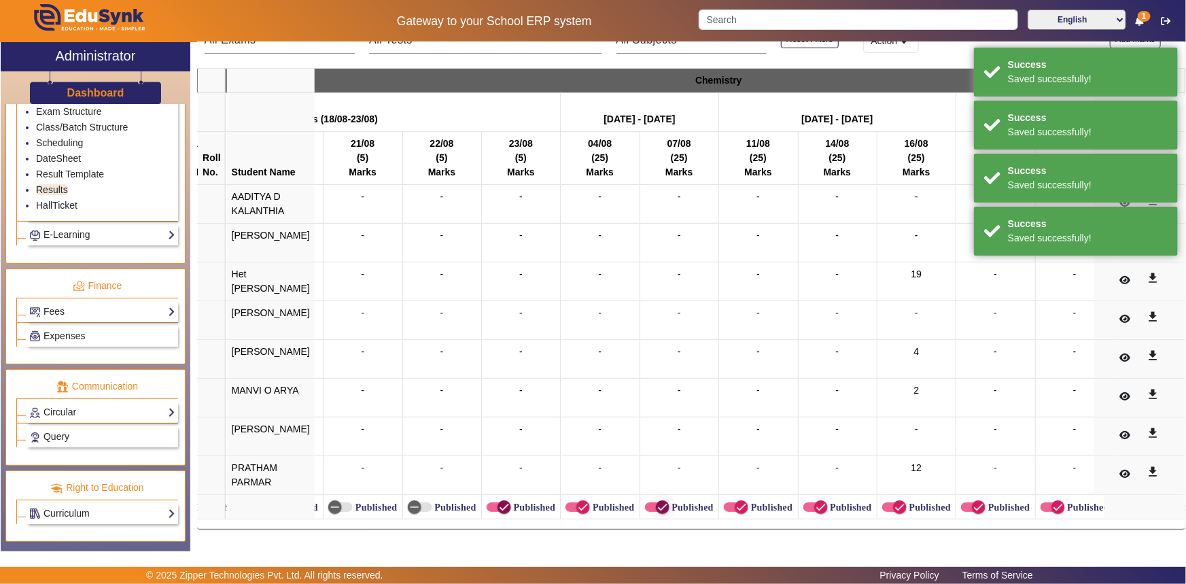
click at [498, 501] on icon "button" at bounding box center [504, 507] width 12 height 12
click at [577, 501] on icon "button" at bounding box center [583, 507] width 12 height 12
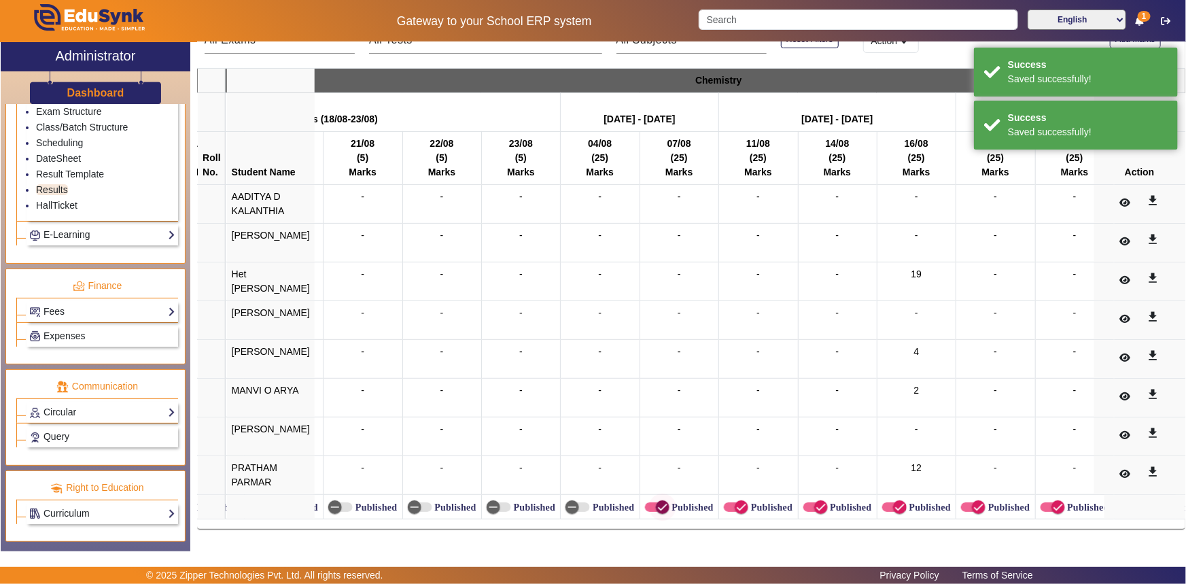
click at [657, 501] on icon "button" at bounding box center [663, 507] width 12 height 12
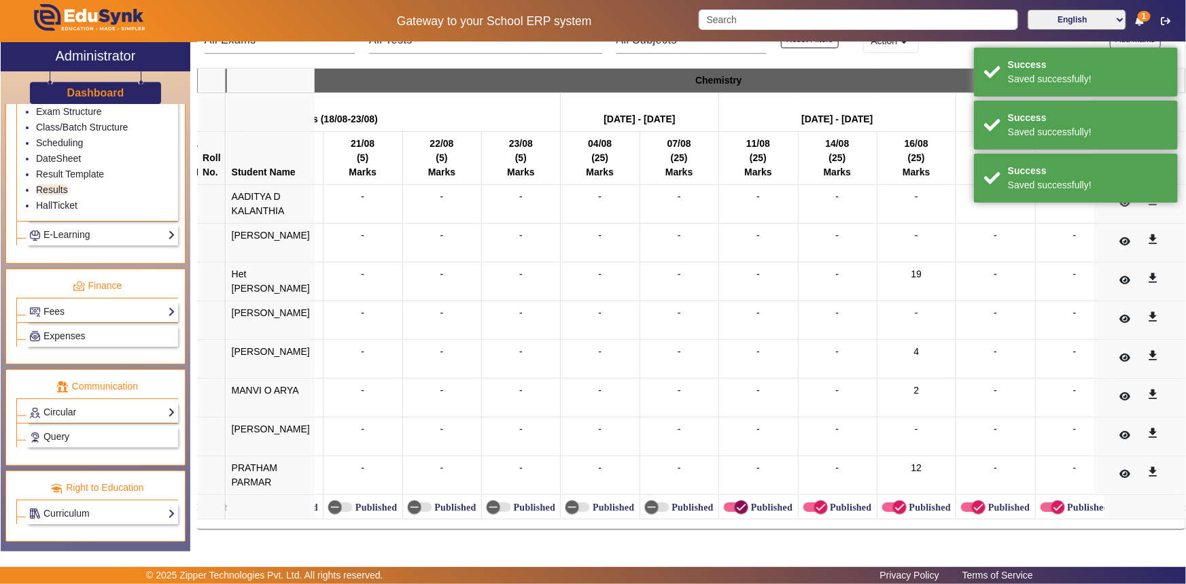
click at [728, 500] on span "button" at bounding box center [741, 507] width 27 height 27
click at [815, 506] on icon "button" at bounding box center [821, 507] width 12 height 12
click at [894, 502] on icon "button" at bounding box center [900, 507] width 12 height 12
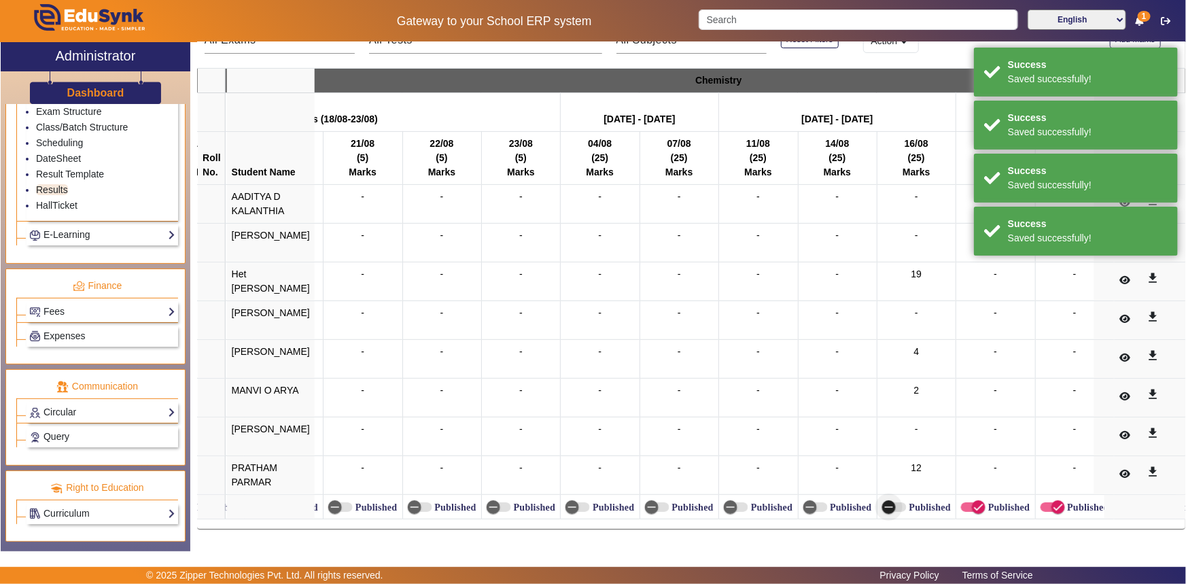
click at [883, 502] on span "button" at bounding box center [890, 507] width 14 height 14
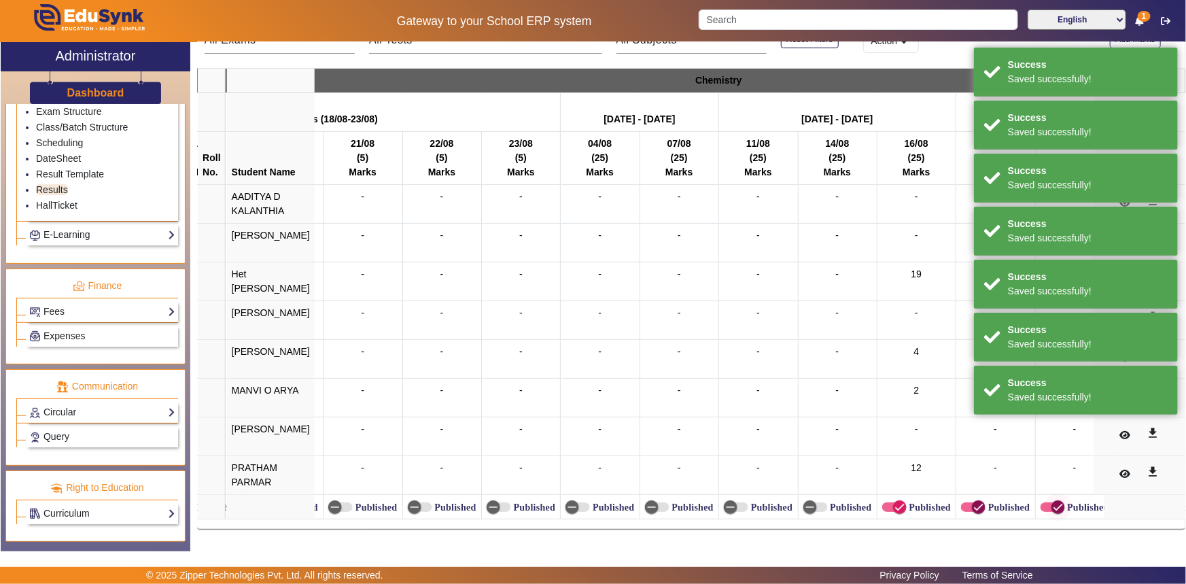
click at [973, 501] on icon "button" at bounding box center [979, 507] width 12 height 12
click at [1045, 504] on span "button" at bounding box center [1058, 507] width 27 height 27
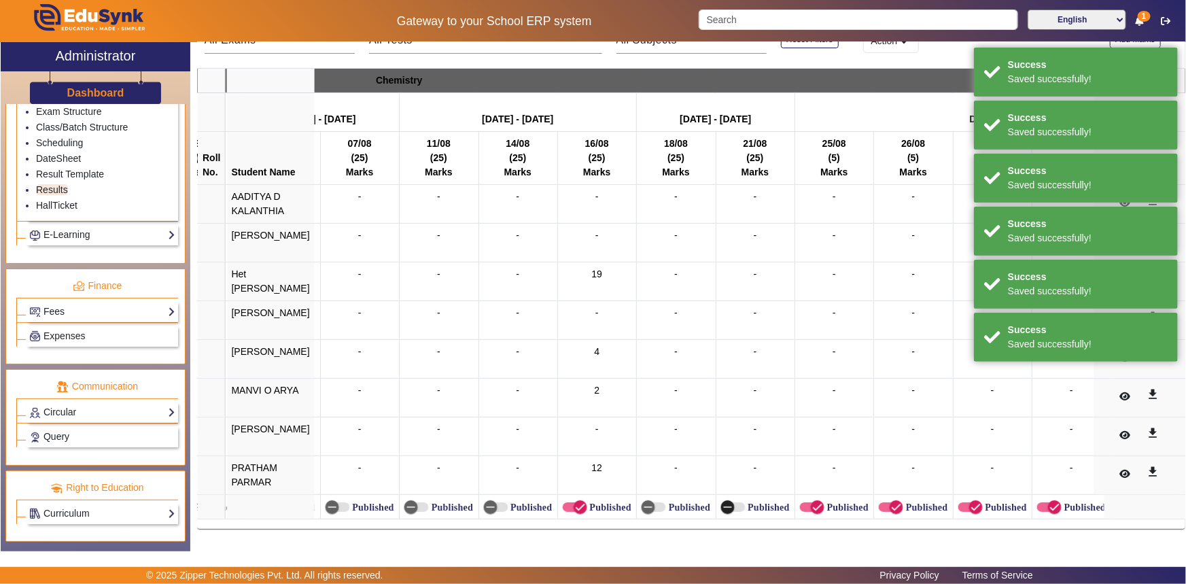
scroll to position [0, 8882]
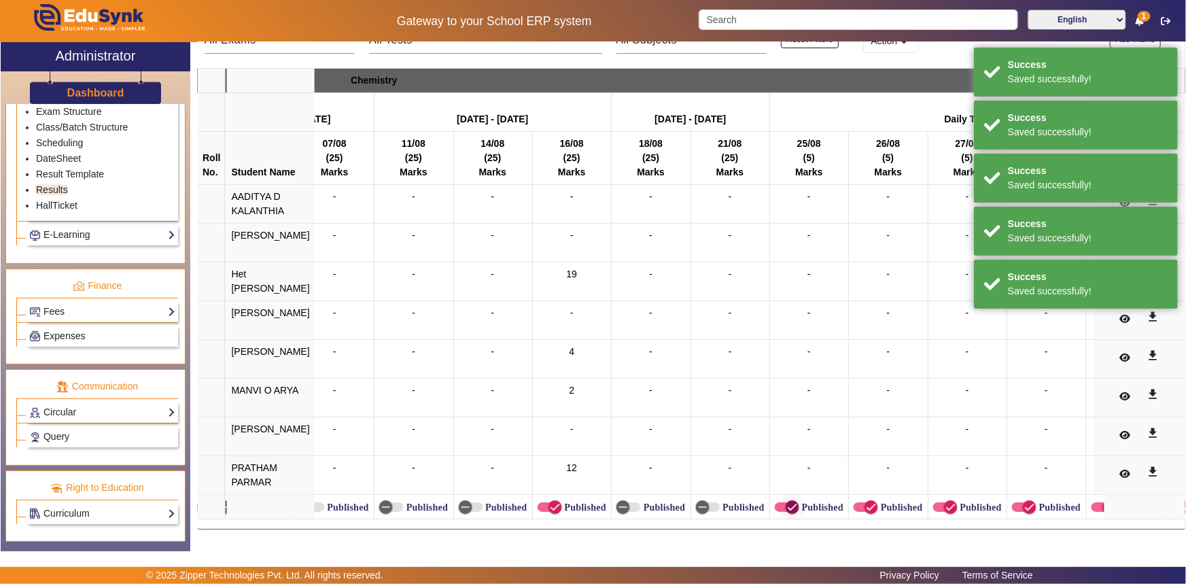
click at [787, 501] on icon "button" at bounding box center [793, 507] width 12 height 12
click at [866, 501] on icon "button" at bounding box center [872, 507] width 12 height 12
click at [938, 503] on span "button" at bounding box center [951, 507] width 27 height 27
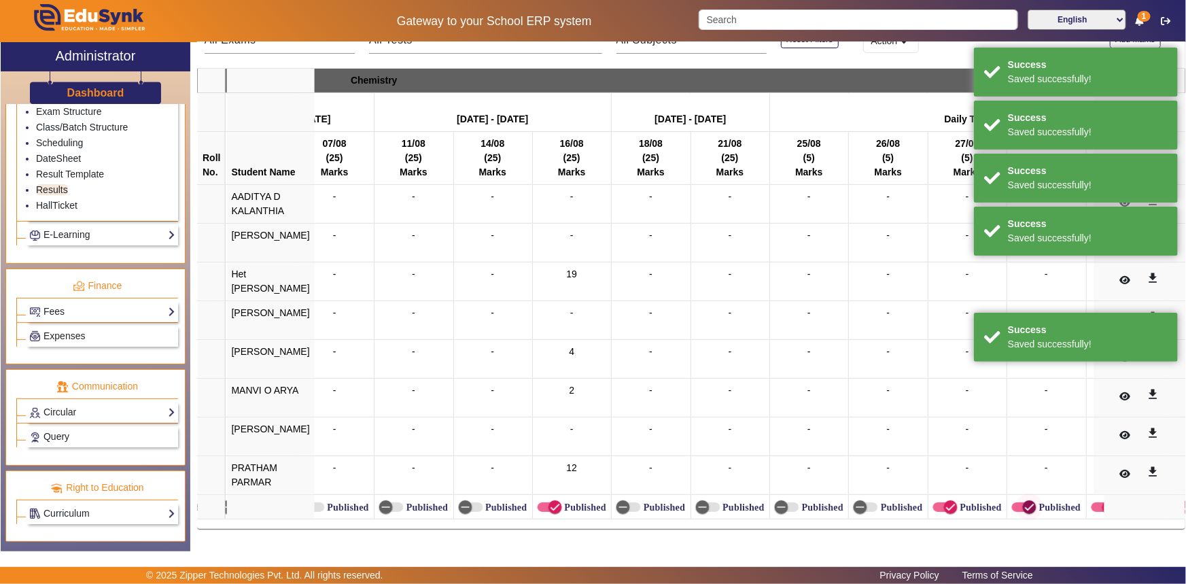
click at [1024, 501] on icon "button" at bounding box center [1030, 507] width 12 height 12
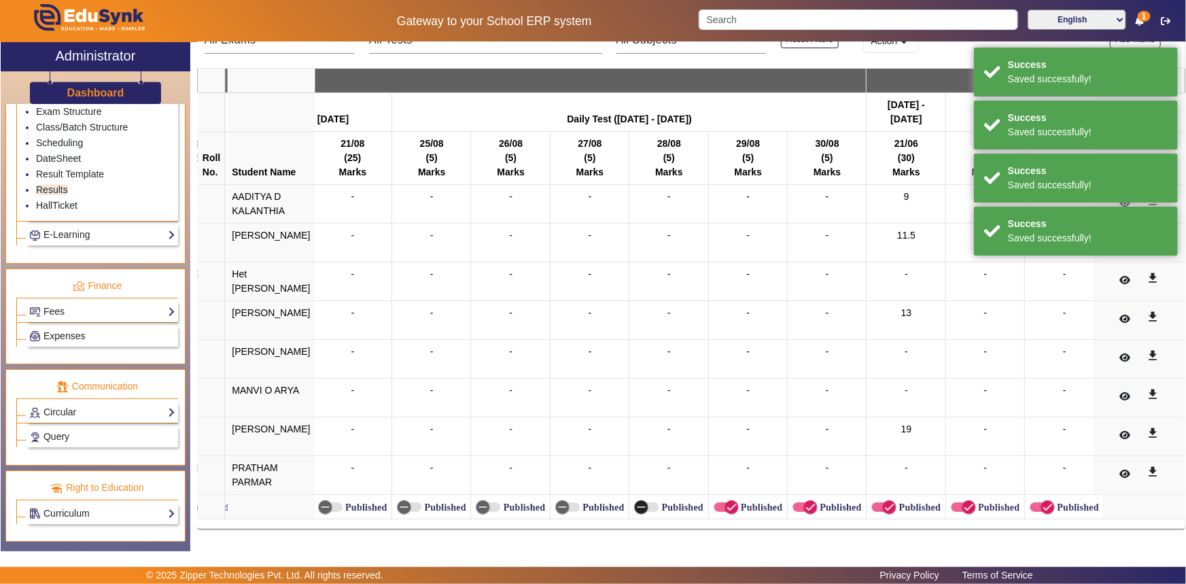
scroll to position [0, 9310]
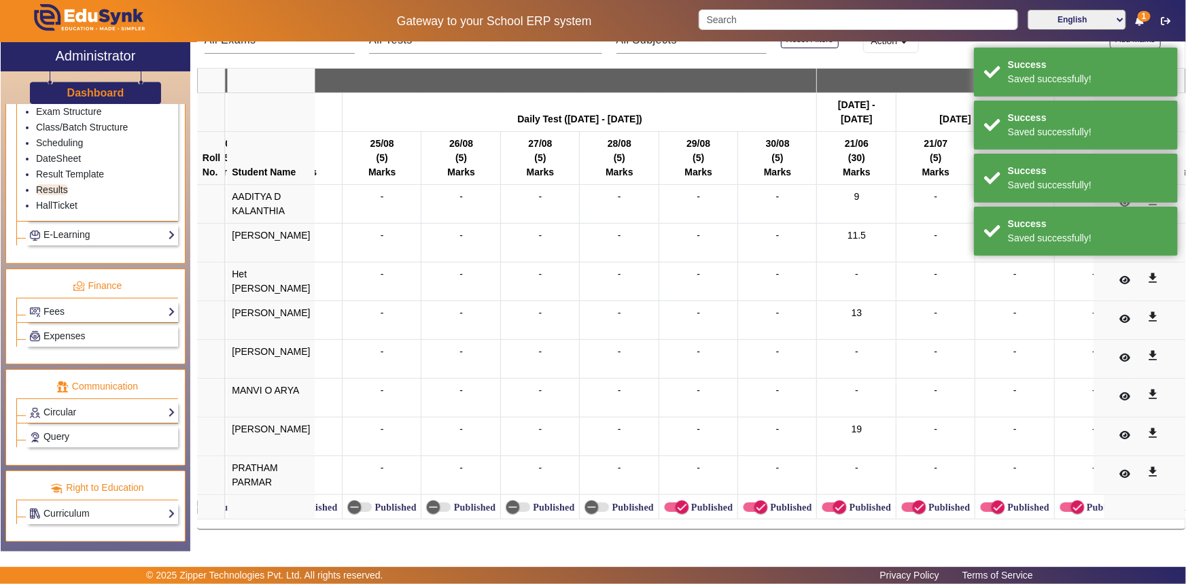
click at [689, 502] on label "Published" at bounding box center [711, 508] width 44 height 12
click at [676, 502] on button "Published" at bounding box center [676, 507] width 24 height 10
click at [768, 502] on label "Published" at bounding box center [790, 508] width 44 height 12
click at [756, 502] on button "Published" at bounding box center [755, 507] width 24 height 10
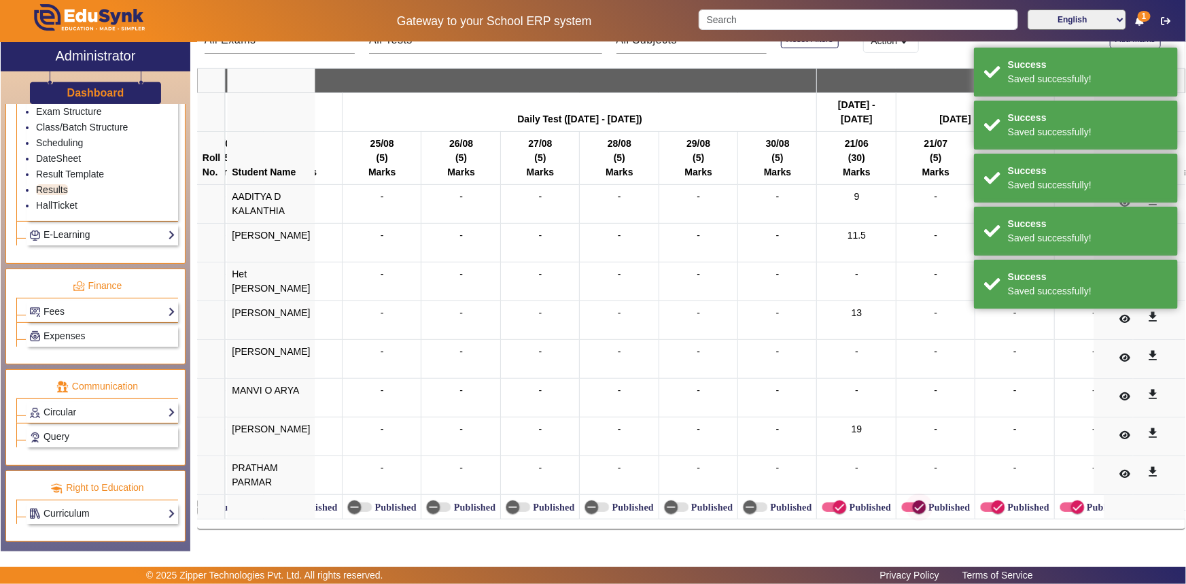
click at [913, 503] on icon "button" at bounding box center [919, 507] width 12 height 12
click at [992, 502] on icon "button" at bounding box center [998, 507] width 12 height 12
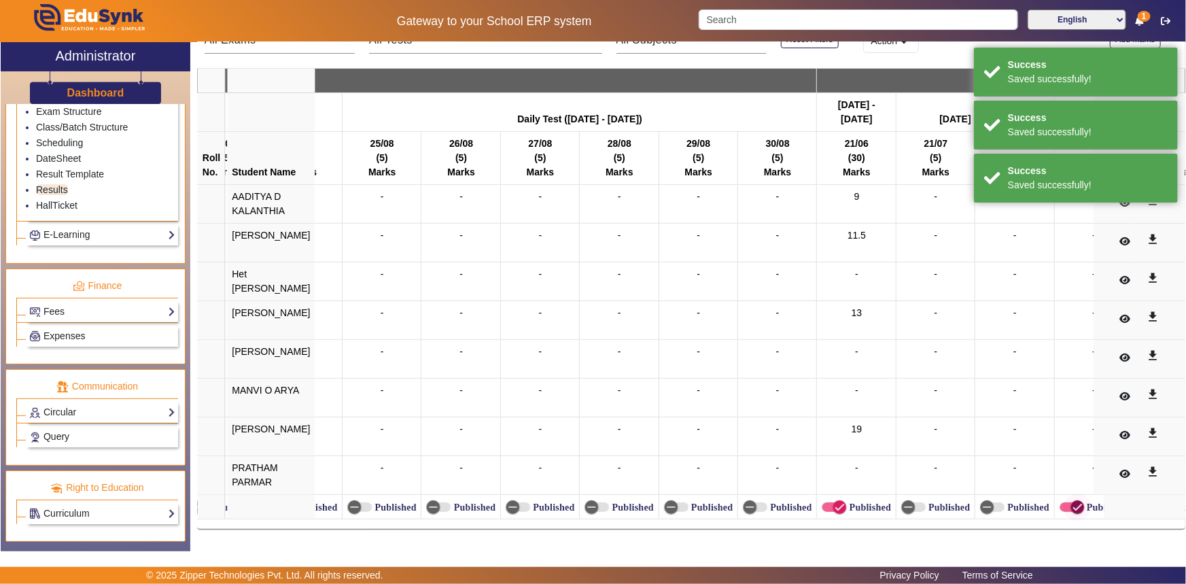
click at [1072, 501] on icon "button" at bounding box center [1078, 507] width 12 height 12
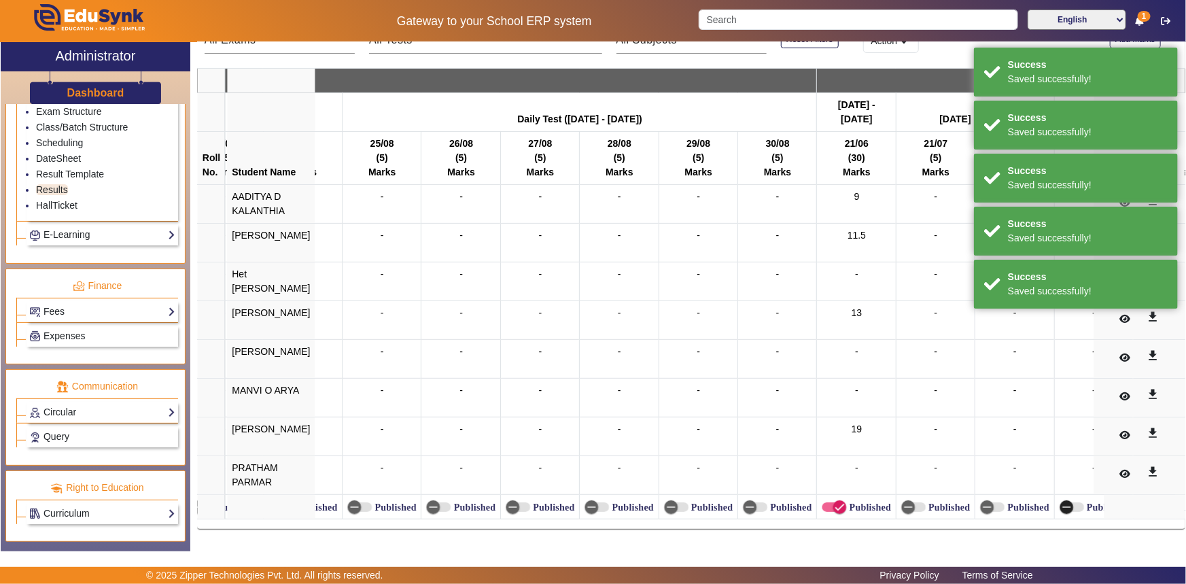
scroll to position [0, 9823]
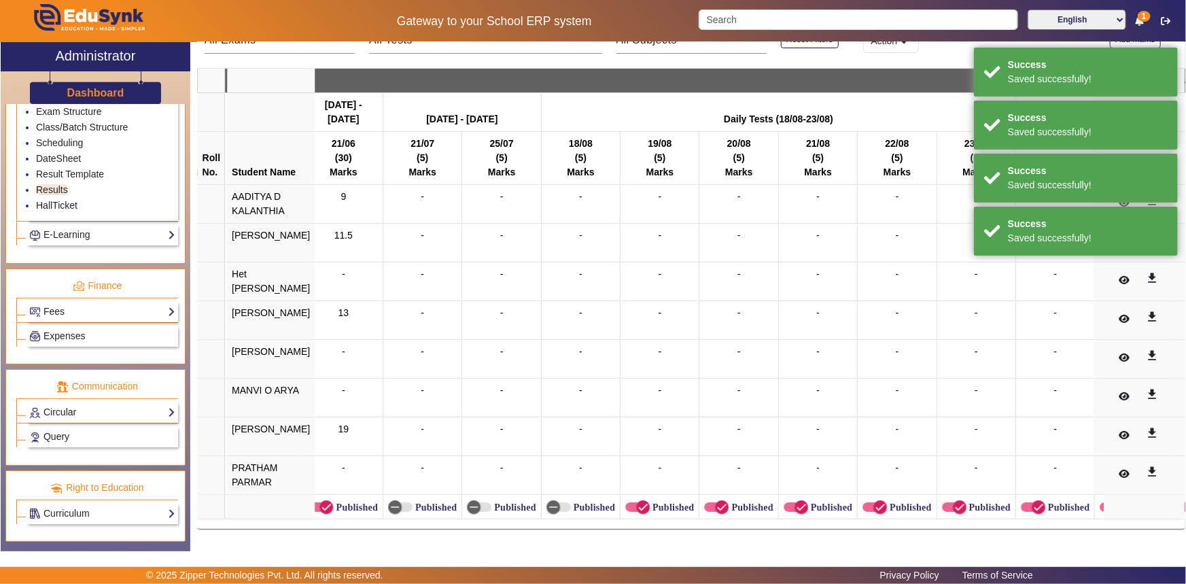
click at [650, 502] on label "Published" at bounding box center [672, 508] width 44 height 12
click at [640, 502] on button "Published" at bounding box center [638, 507] width 24 height 10
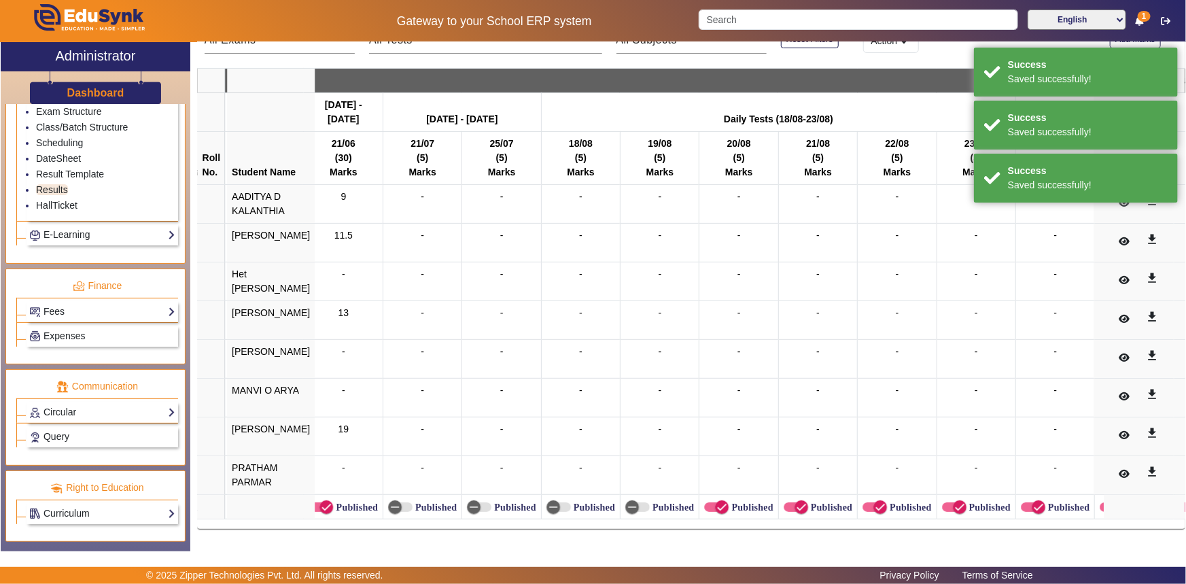
click at [729, 502] on label "Published" at bounding box center [751, 508] width 44 height 12
click at [713, 502] on button "Published" at bounding box center [716, 507] width 24 height 10
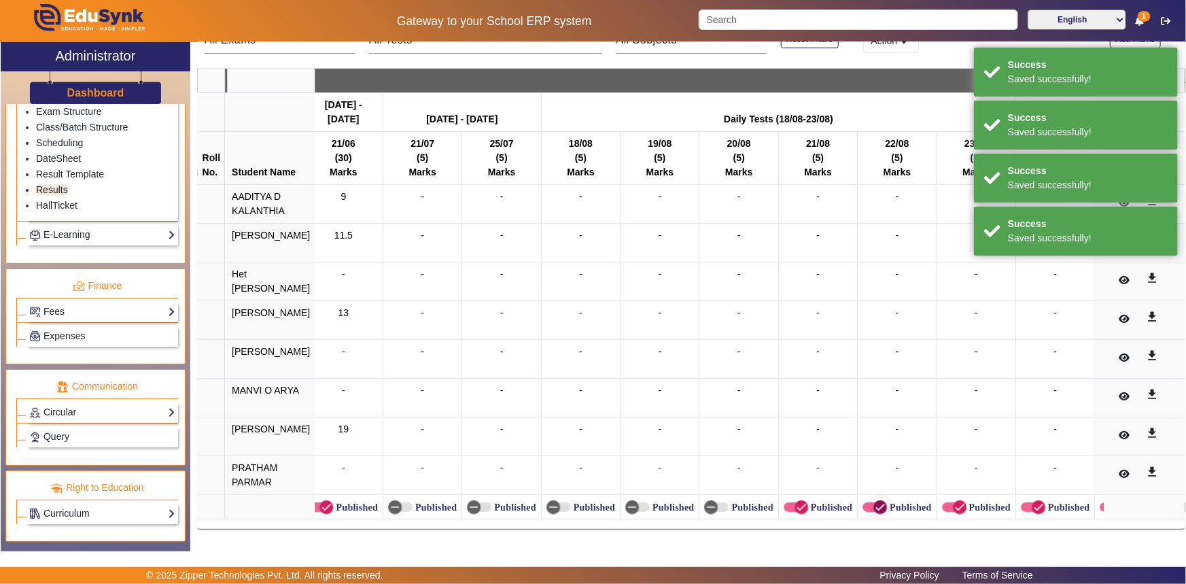
click at [808, 502] on label "Published" at bounding box center [830, 508] width 44 height 12
click at [796, 502] on button "Published" at bounding box center [796, 507] width 24 height 10
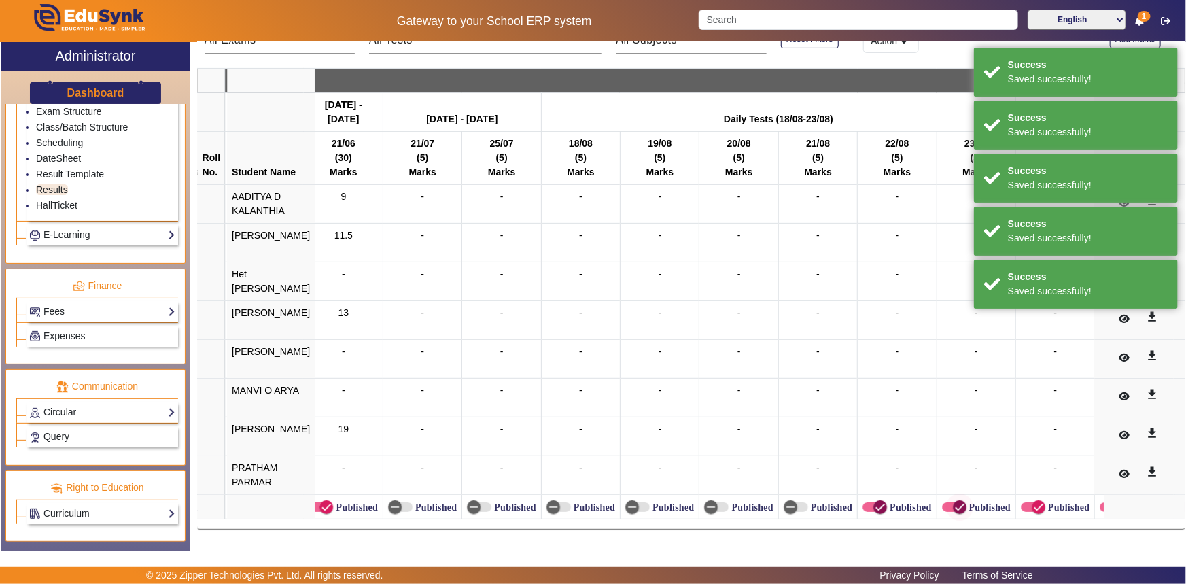
click at [874, 501] on icon "button" at bounding box center [880, 507] width 12 height 12
click at [954, 501] on icon "button" at bounding box center [960, 507] width 12 height 12
click at [1033, 501] on icon "button" at bounding box center [1039, 507] width 12 height 12
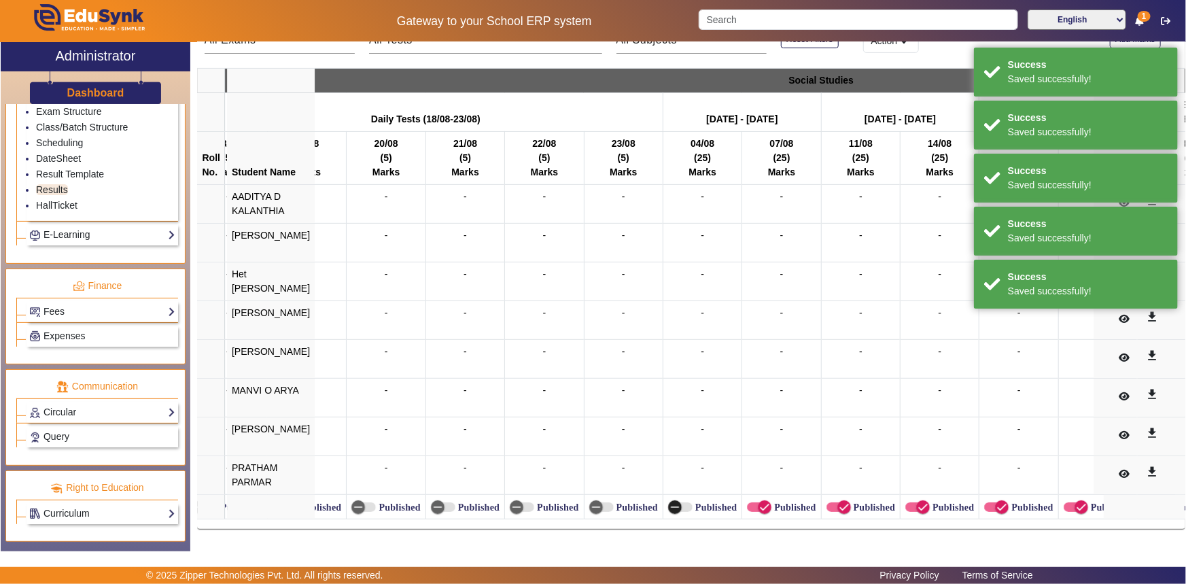
scroll to position [0, 10185]
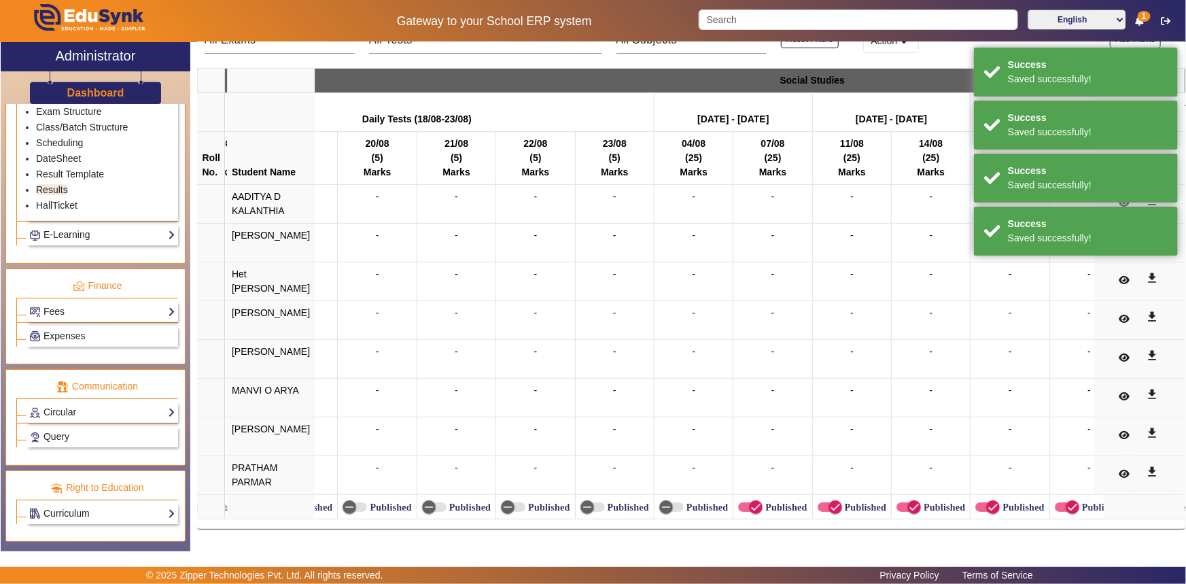
click at [763, 502] on label "Published" at bounding box center [785, 508] width 44 height 12
click at [744, 502] on button "Published" at bounding box center [750, 507] width 24 height 10
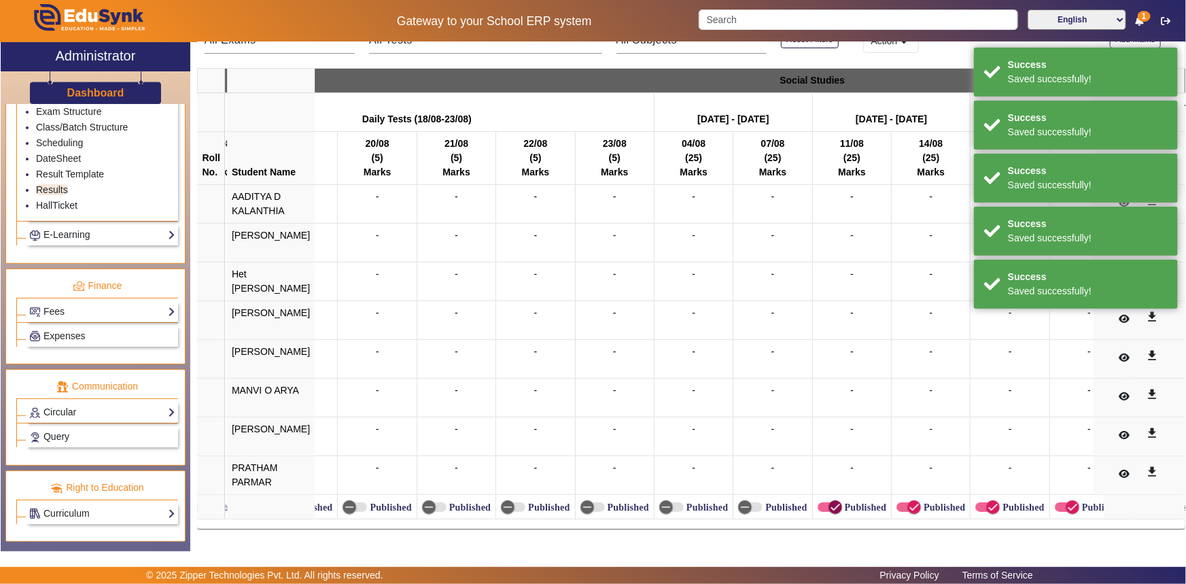
click at [829, 501] on icon "button" at bounding box center [835, 507] width 12 height 12
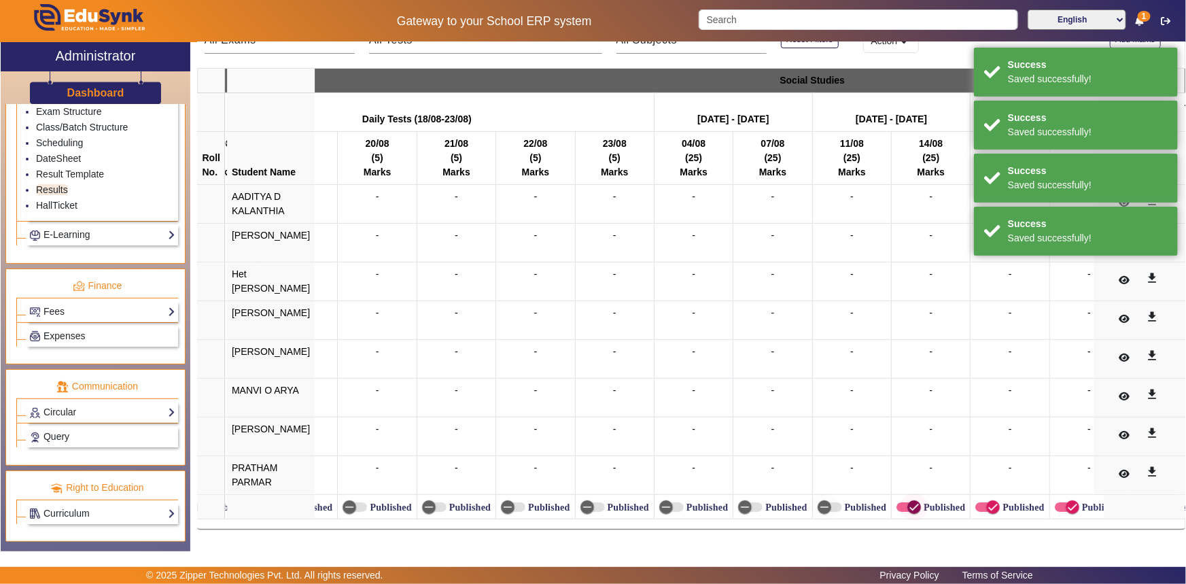
click at [901, 499] on span "button" at bounding box center [914, 507] width 27 height 27
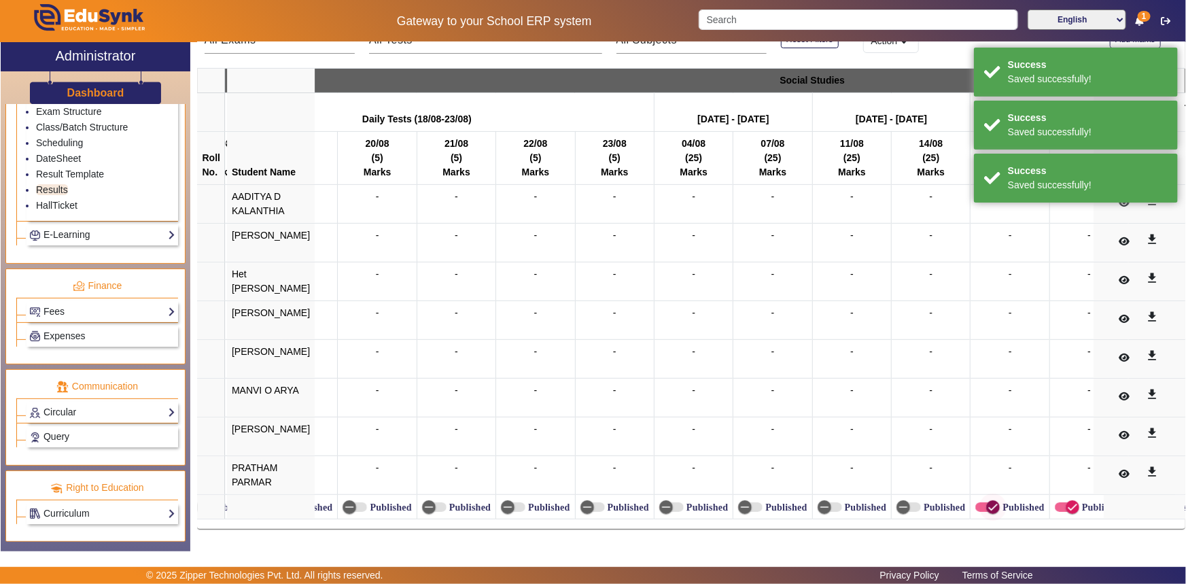
click at [987, 505] on icon "button" at bounding box center [993, 507] width 12 height 12
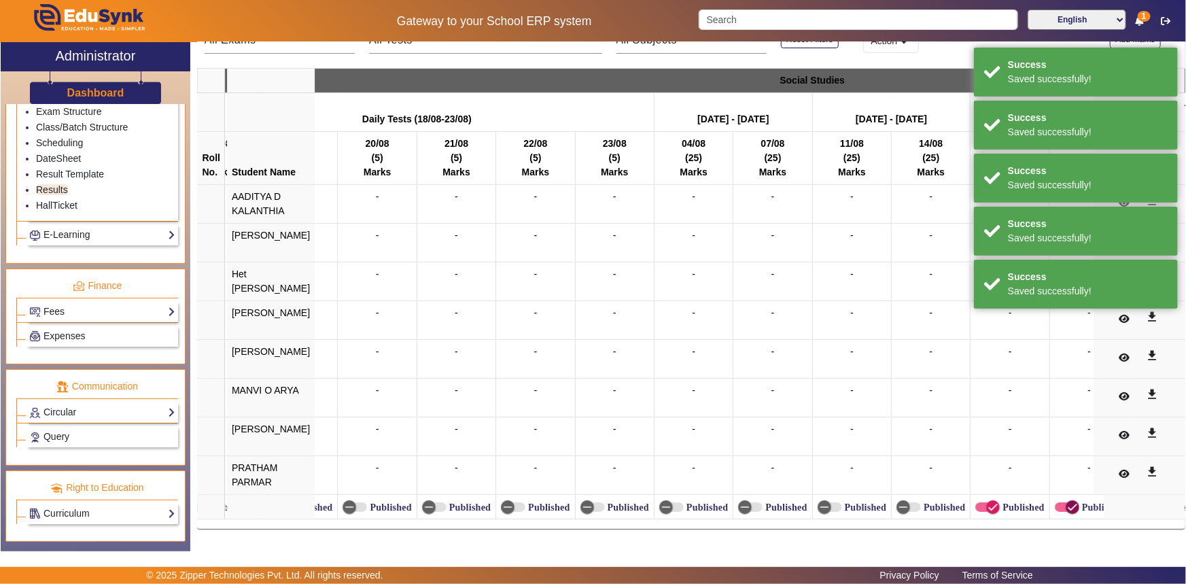
click at [1067, 501] on icon "button" at bounding box center [1073, 507] width 12 height 12
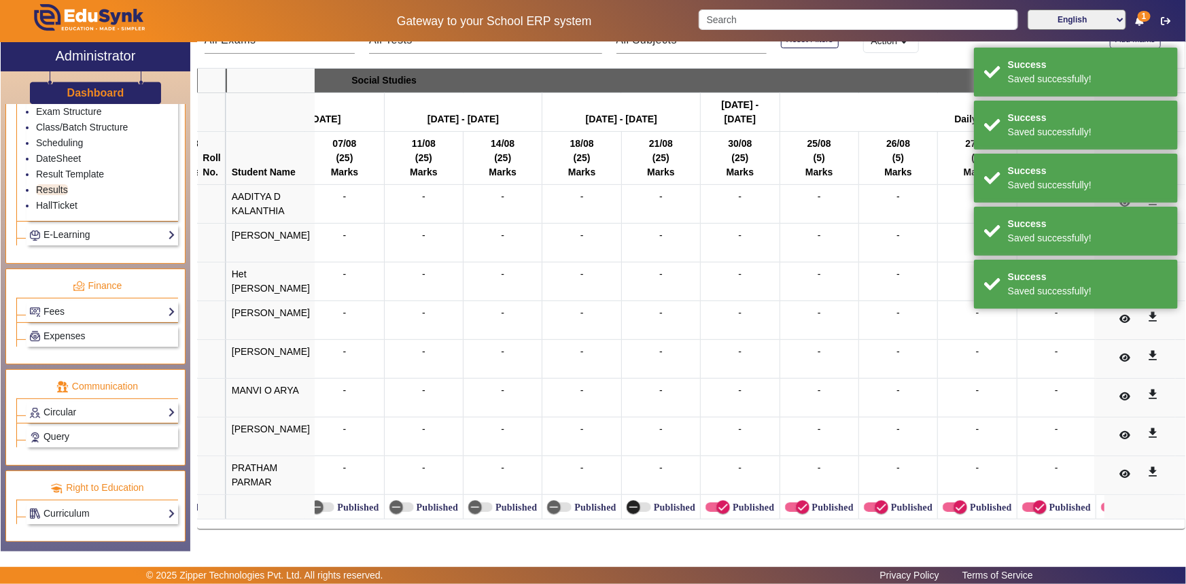
scroll to position [0, 10655]
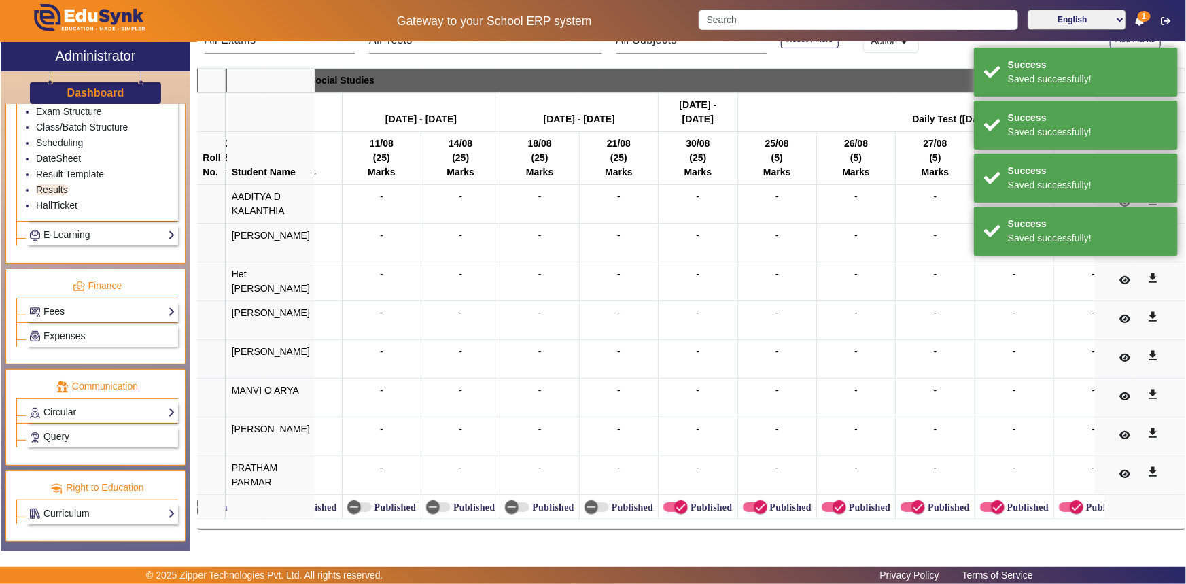
click at [688, 502] on label "Published" at bounding box center [710, 508] width 44 height 12
click at [677, 502] on button "Published" at bounding box center [676, 507] width 24 height 10
click at [747, 502] on span "button" at bounding box center [760, 507] width 27 height 27
click at [834, 501] on icon "button" at bounding box center [840, 507] width 12 height 12
click at [912, 502] on icon "button" at bounding box center [918, 507] width 12 height 12
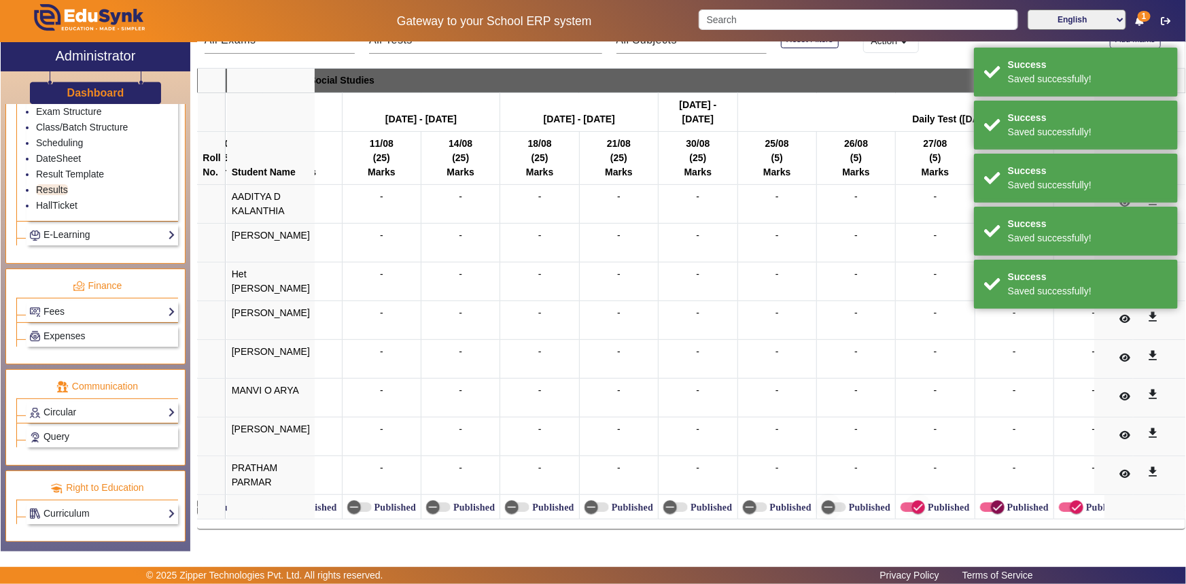
click at [991, 500] on span "button" at bounding box center [998, 507] width 14 height 14
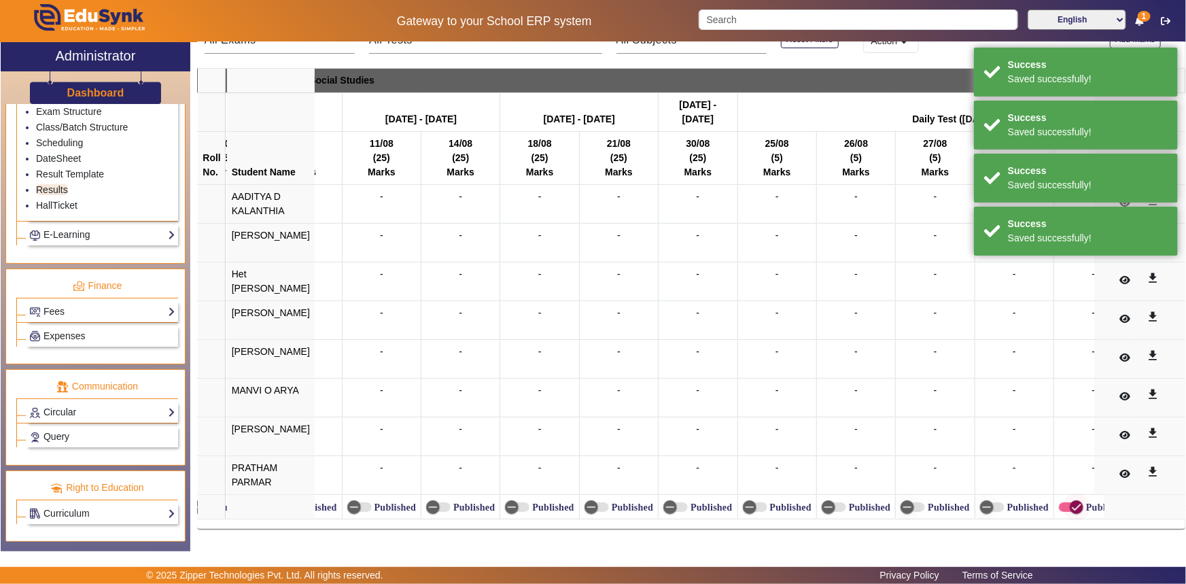
click at [1071, 501] on icon "button" at bounding box center [1077, 507] width 12 height 12
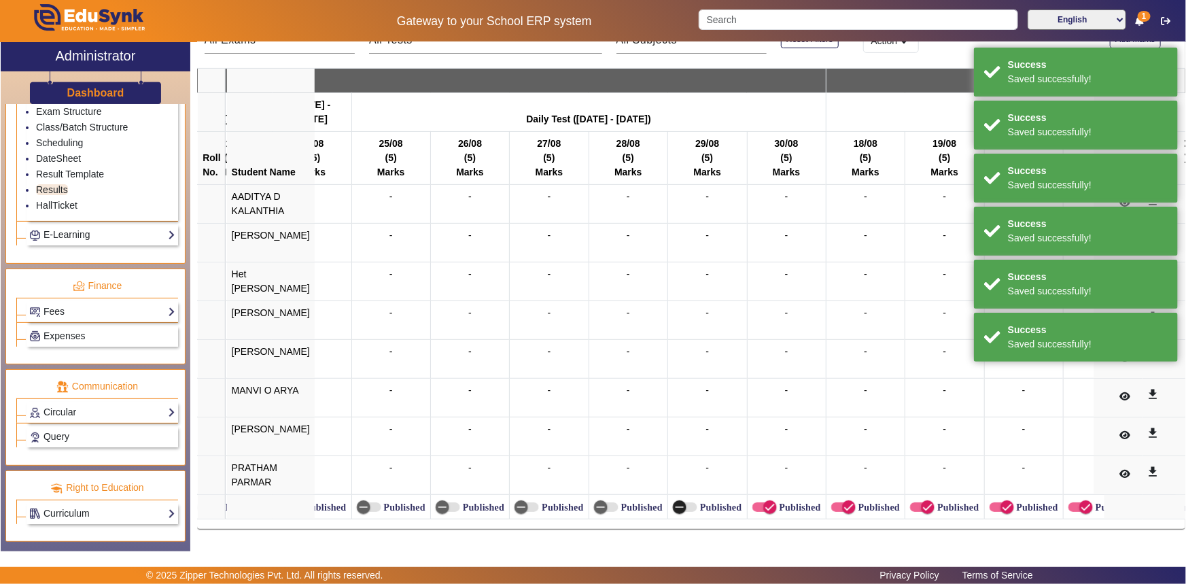
scroll to position [0, 11150]
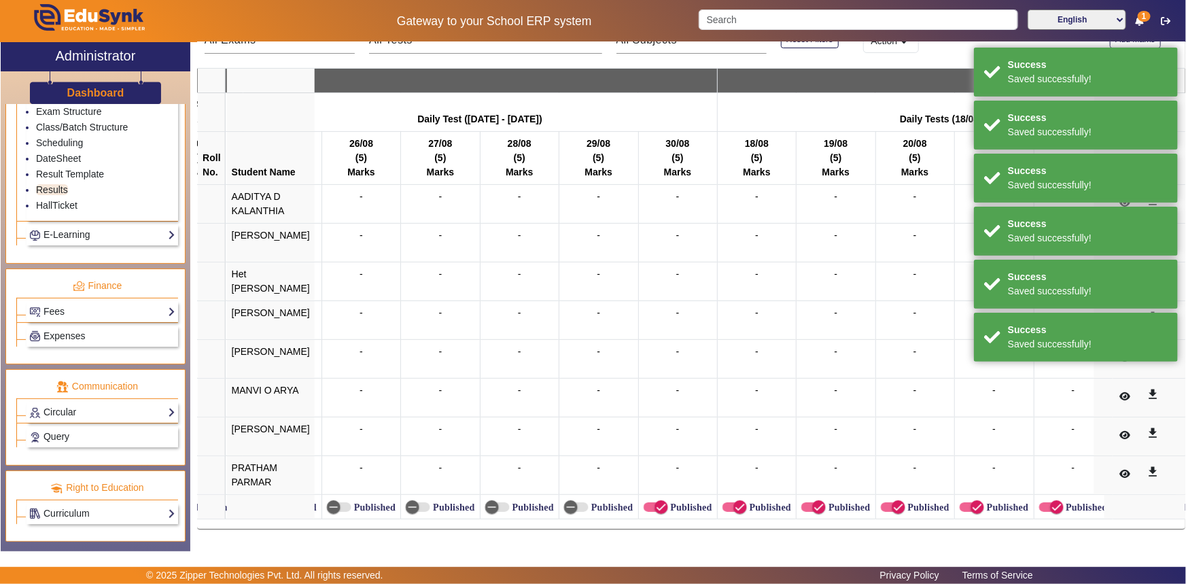
click at [668, 502] on label "Published" at bounding box center [690, 508] width 44 height 12
click at [668, 502] on button "Published" at bounding box center [656, 507] width 24 height 10
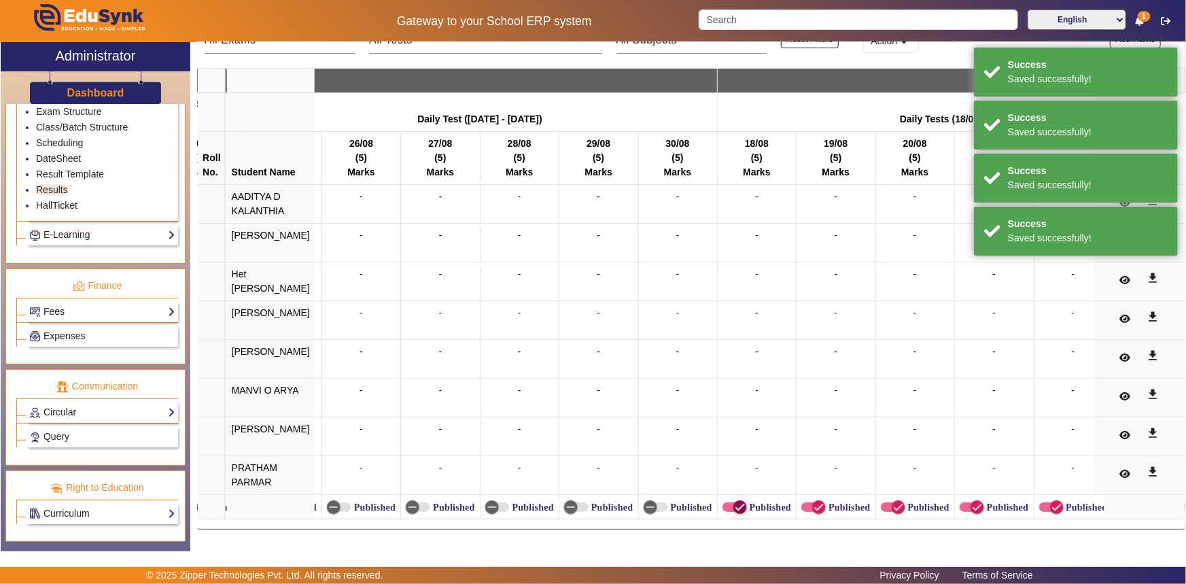
click at [727, 500] on span "button" at bounding box center [740, 507] width 27 height 27
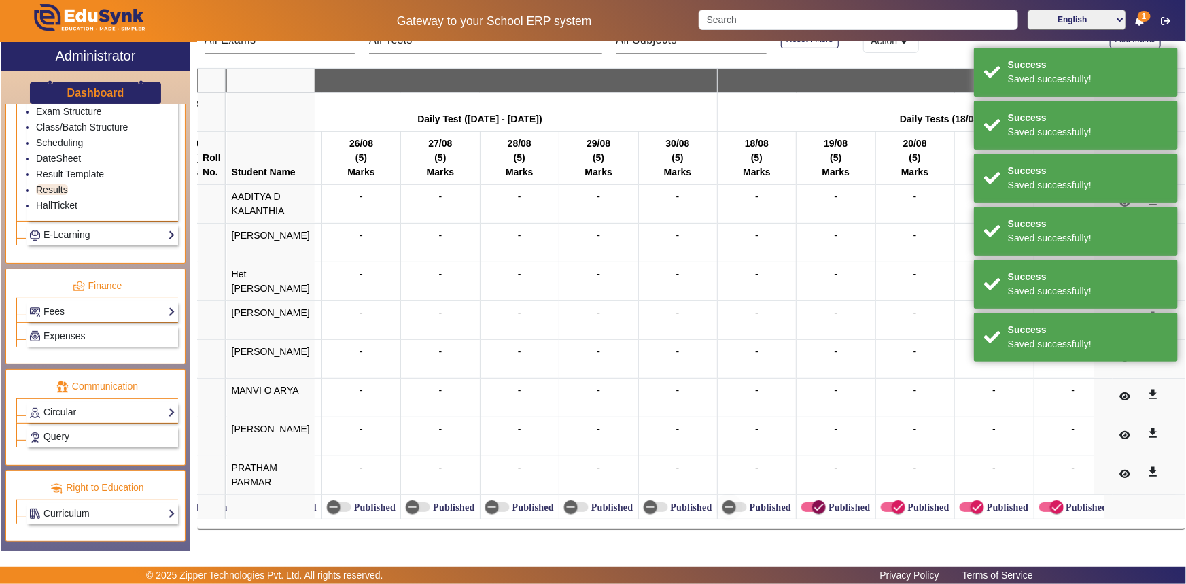
click at [813, 501] on icon "button" at bounding box center [819, 507] width 12 height 12
click at [906, 502] on label "Published" at bounding box center [928, 508] width 44 height 12
click at [899, 502] on button "Published" at bounding box center [893, 507] width 24 height 10
click at [972, 501] on icon "button" at bounding box center [978, 507] width 12 height 12
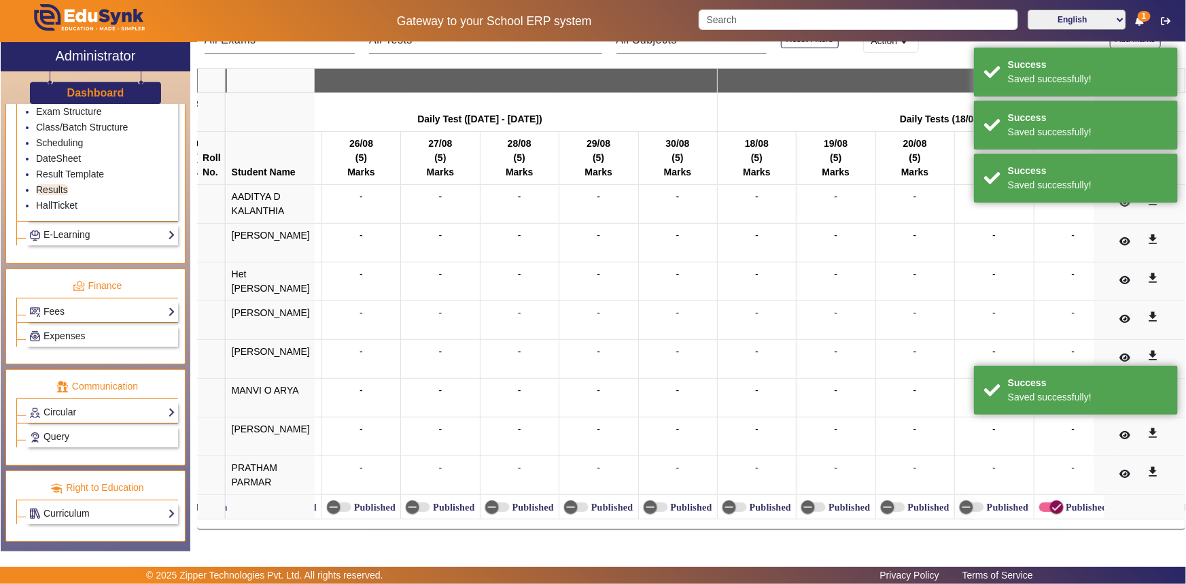
click at [1044, 496] on span "button" at bounding box center [1057, 507] width 27 height 27
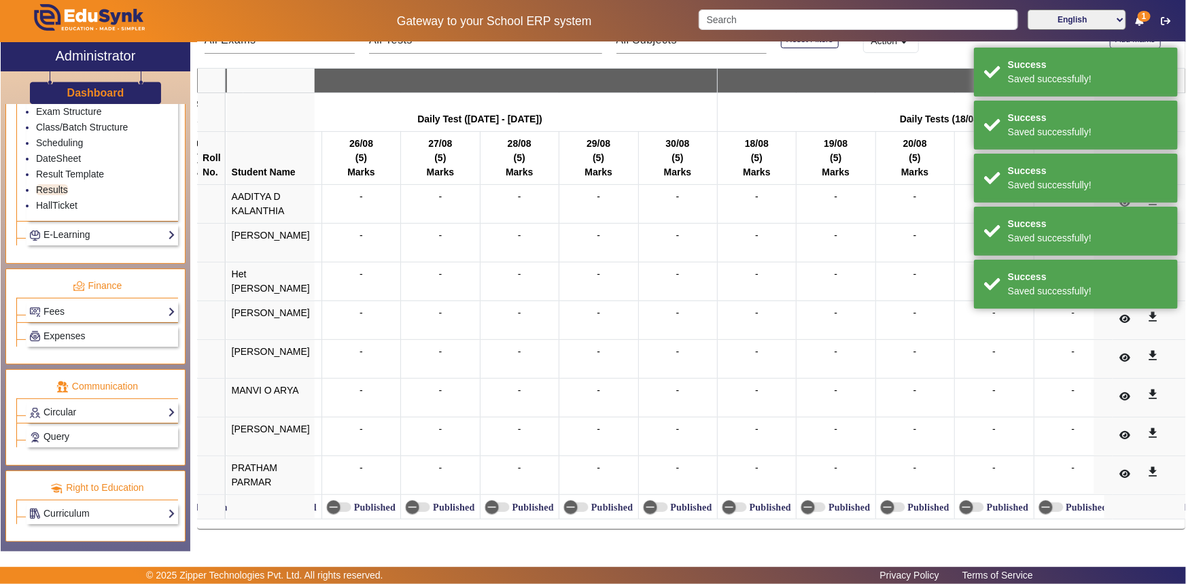
drag, startPoint x: 1031, startPoint y: 522, endPoint x: 1061, endPoint y: 524, distance: 29.9
click at [1061, 524] on div "English Mathematics Biology Physics Chemistry Social Studies Mental Ability [DA…" at bounding box center [691, 291] width 989 height 475
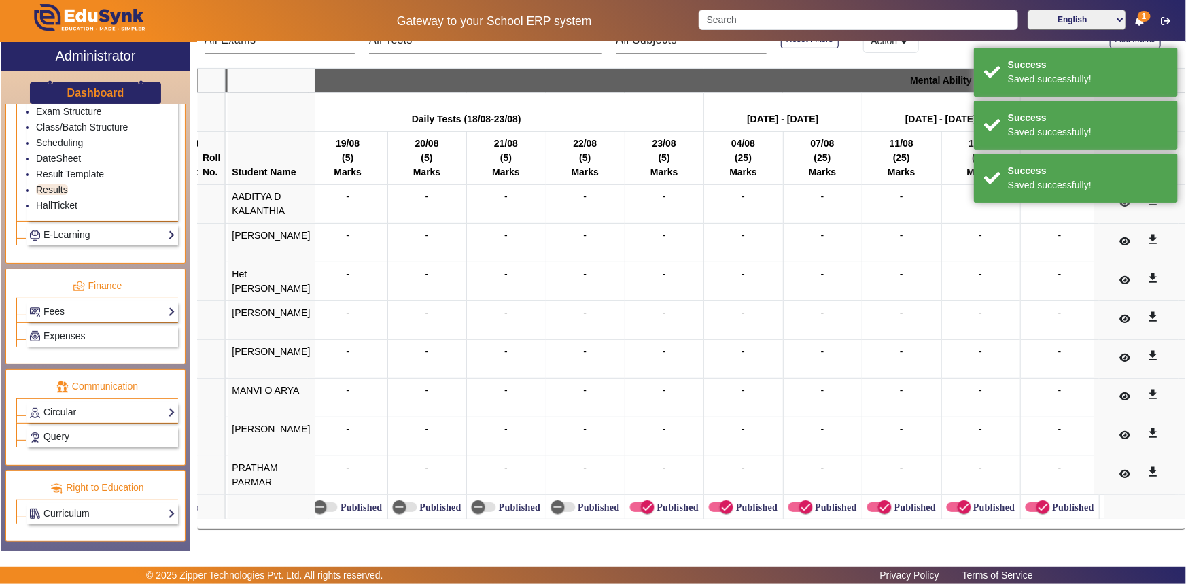
scroll to position [0, 11832]
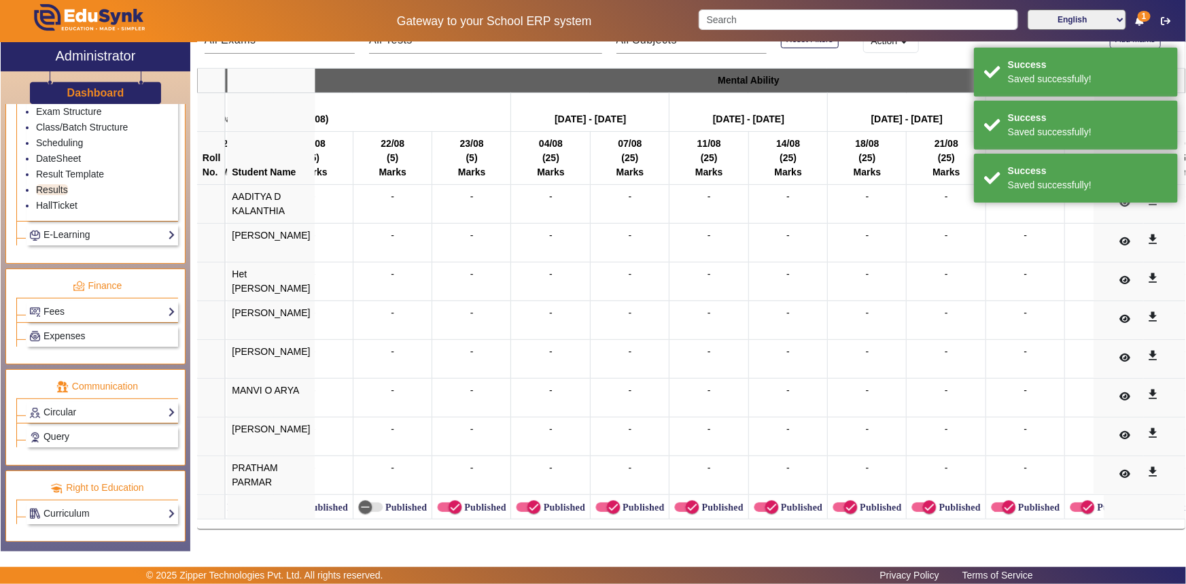
click at [462, 502] on label "Published" at bounding box center [484, 508] width 44 height 12
click at [460, 502] on button "Published" at bounding box center [449, 507] width 24 height 10
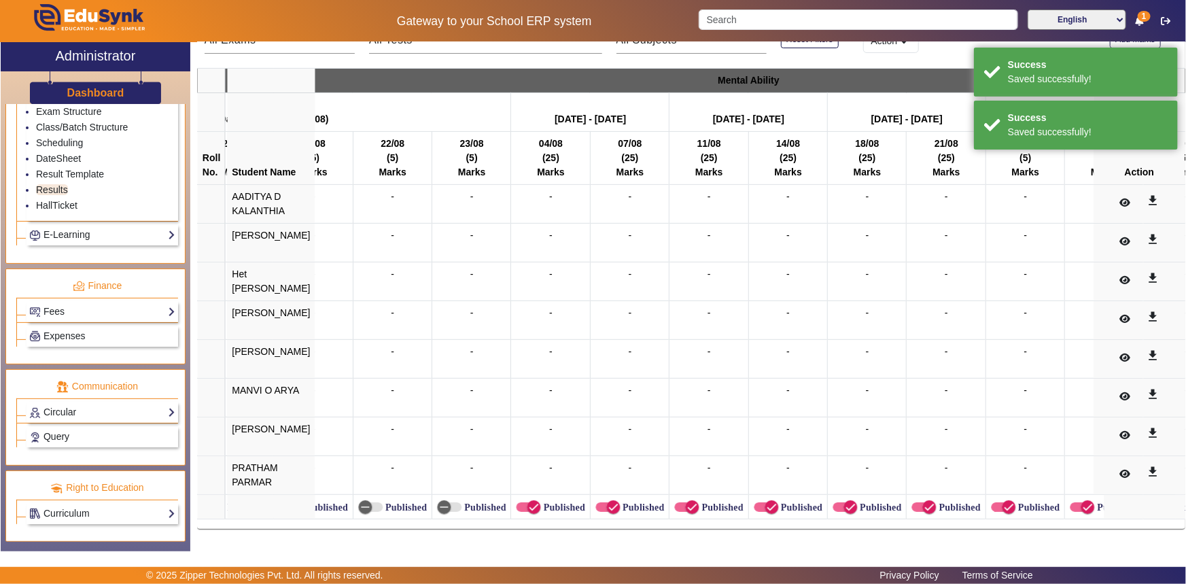
click at [541, 502] on label "Published" at bounding box center [563, 508] width 44 height 12
click at [526, 502] on button "Published" at bounding box center [528, 507] width 24 height 10
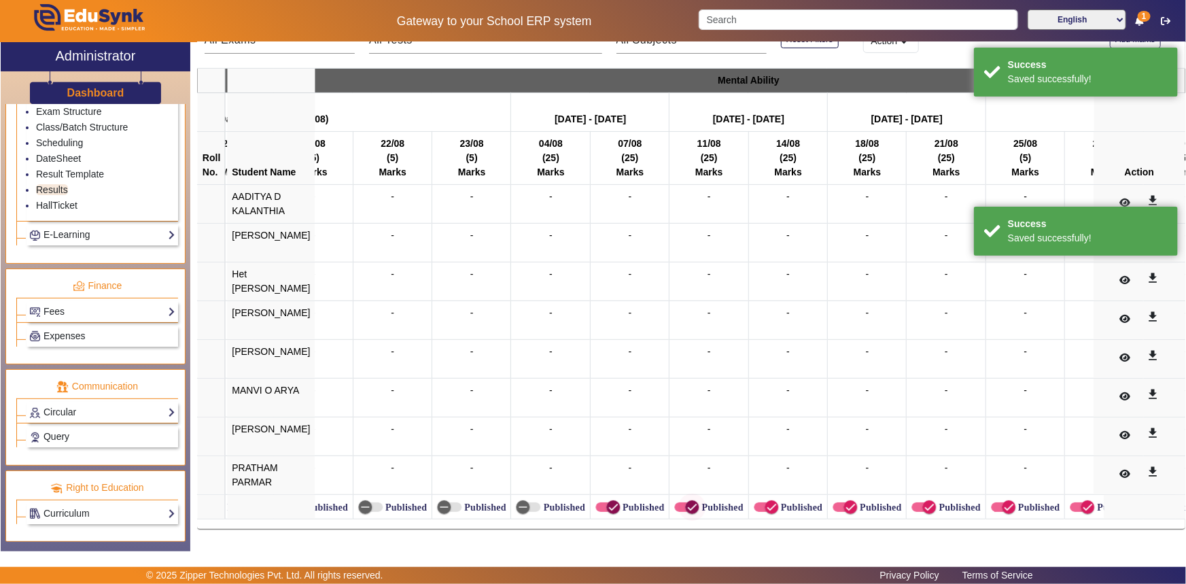
click at [600, 499] on span "button" at bounding box center [613, 507] width 27 height 27
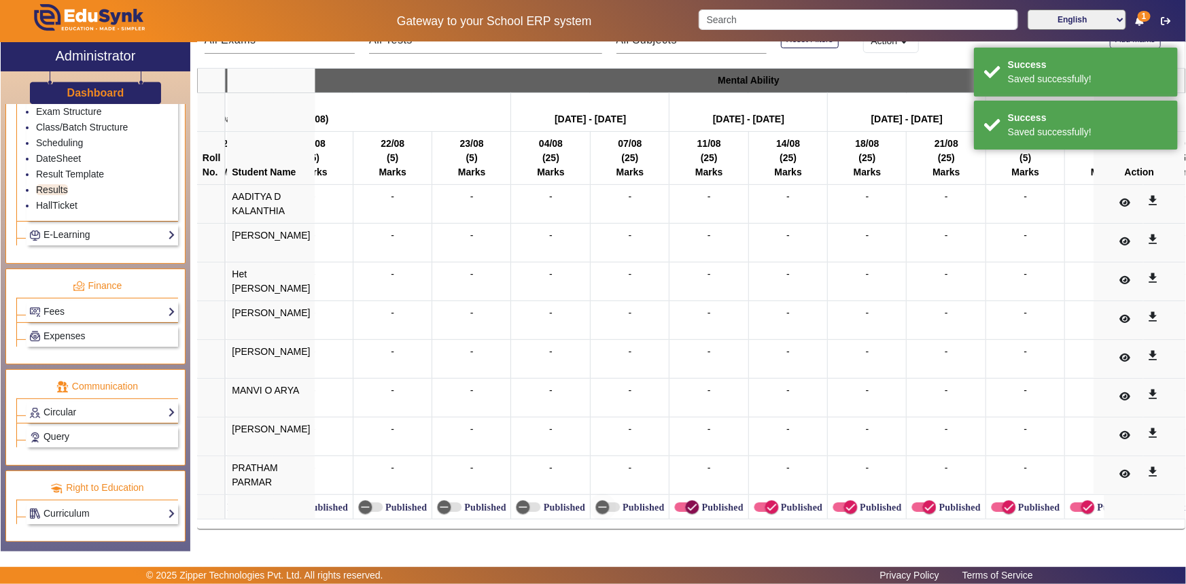
click at [686, 501] on icon "button" at bounding box center [692, 507] width 12 height 12
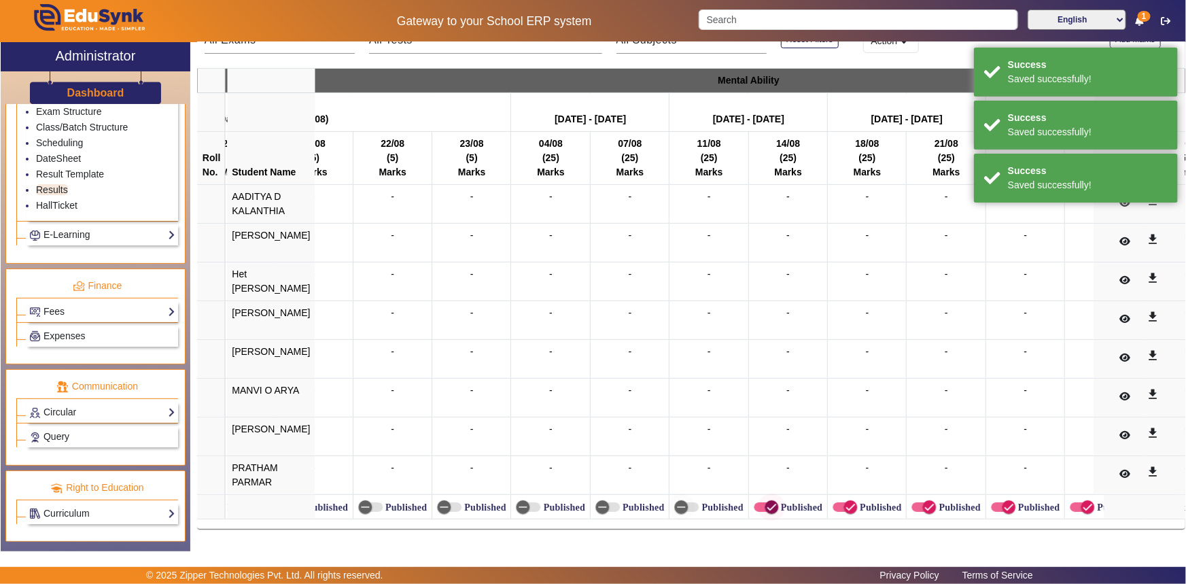
click at [768, 507] on icon "button" at bounding box center [772, 507] width 8 height 1
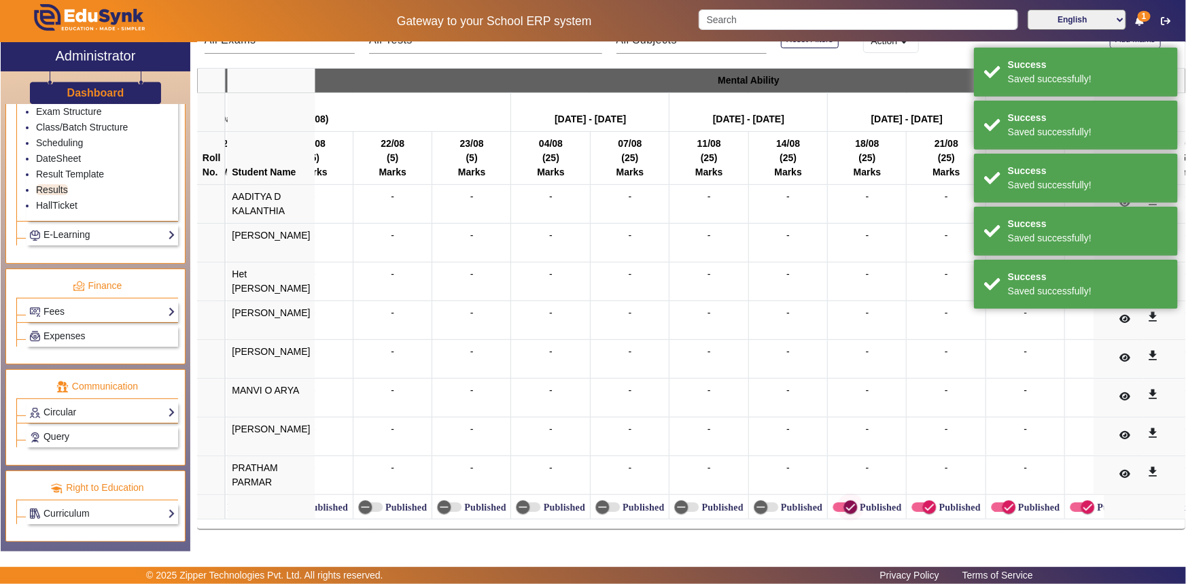
click at [844, 504] on icon "button" at bounding box center [850, 507] width 12 height 12
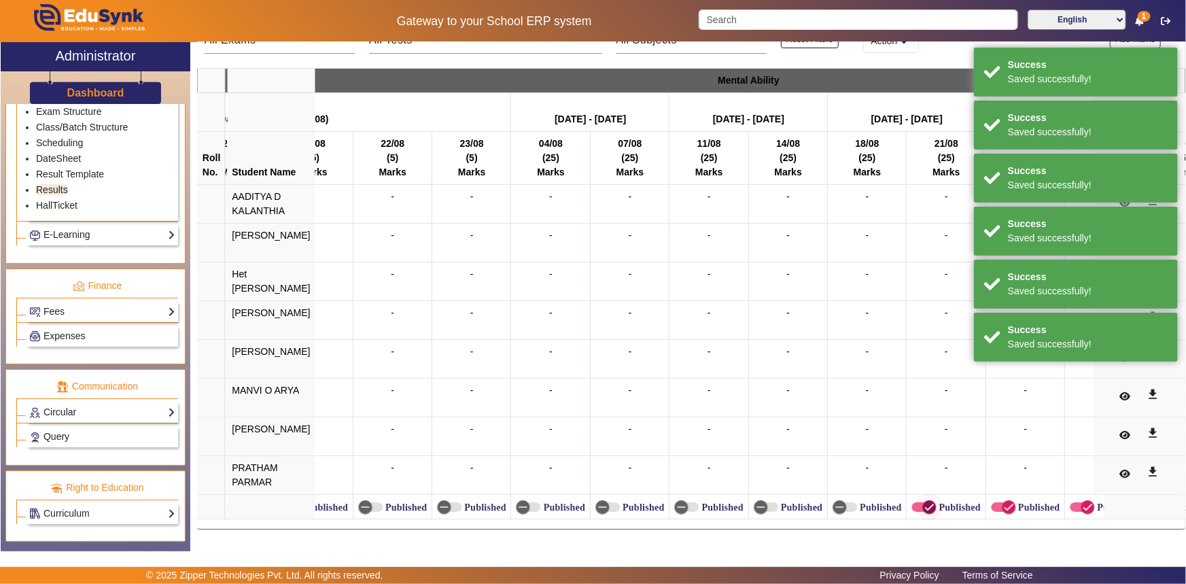
click at [923, 504] on icon "button" at bounding box center [929, 507] width 12 height 12
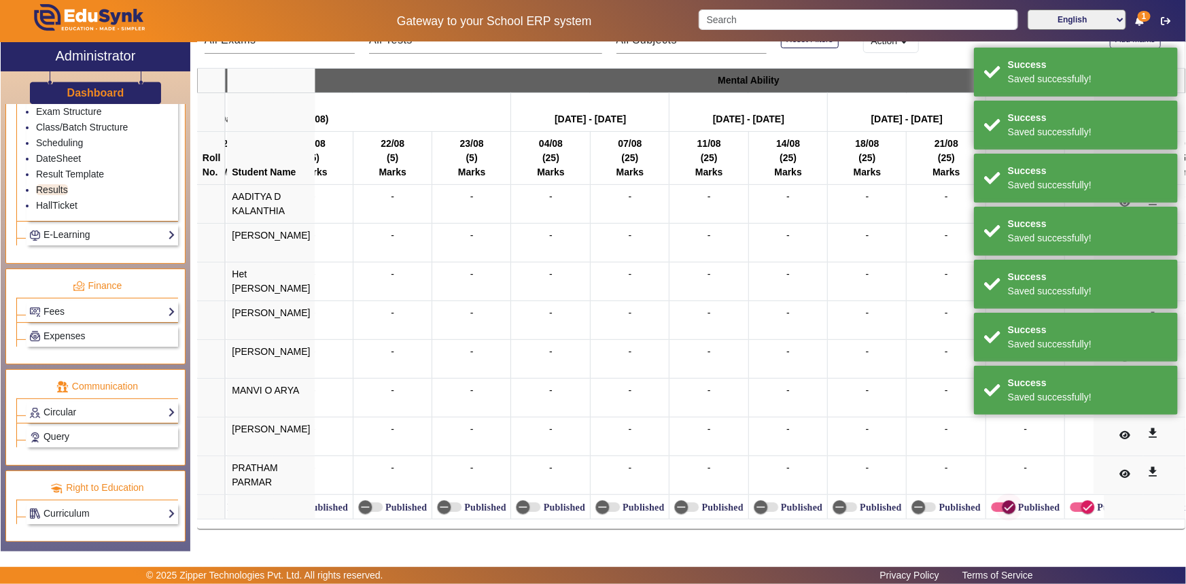
click at [995, 500] on span "button" at bounding box center [1008, 507] width 27 height 27
click at [1082, 501] on icon "button" at bounding box center [1088, 507] width 12 height 12
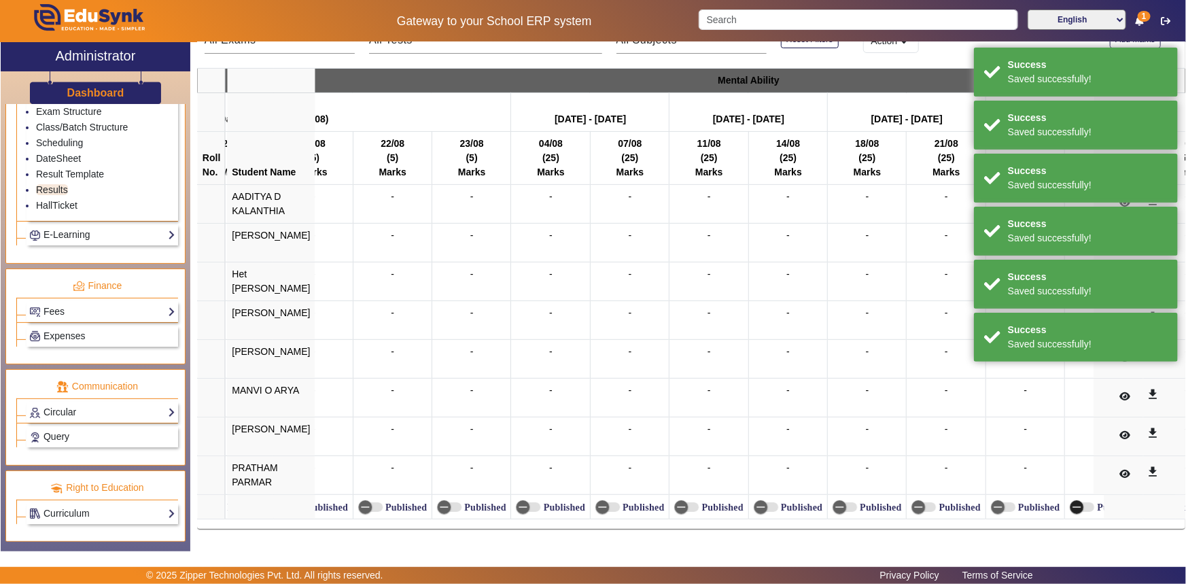
scroll to position [0, 12176]
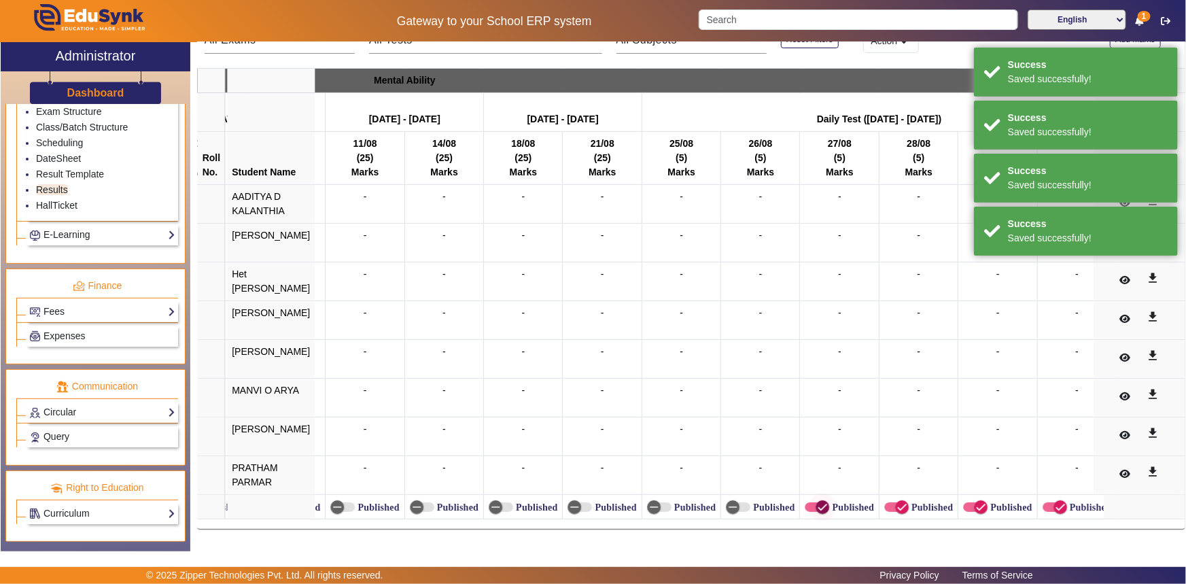
click at [809, 496] on span "button" at bounding box center [822, 507] width 27 height 27
click at [895, 500] on span "button" at bounding box center [902, 507] width 14 height 14
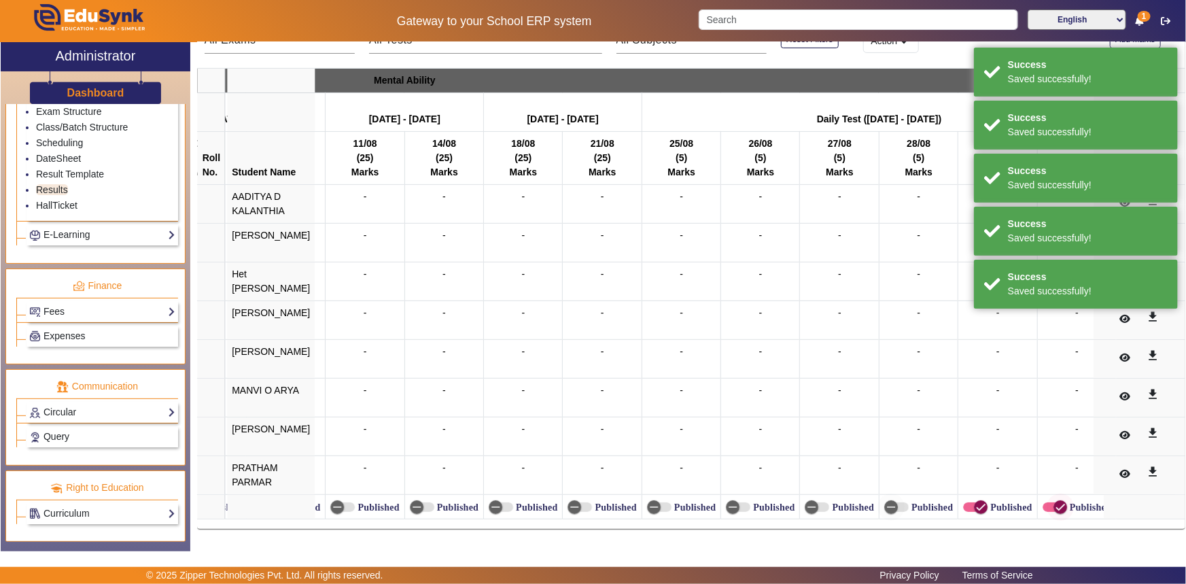
click at [967, 500] on span "button" at bounding box center [980, 507] width 27 height 27
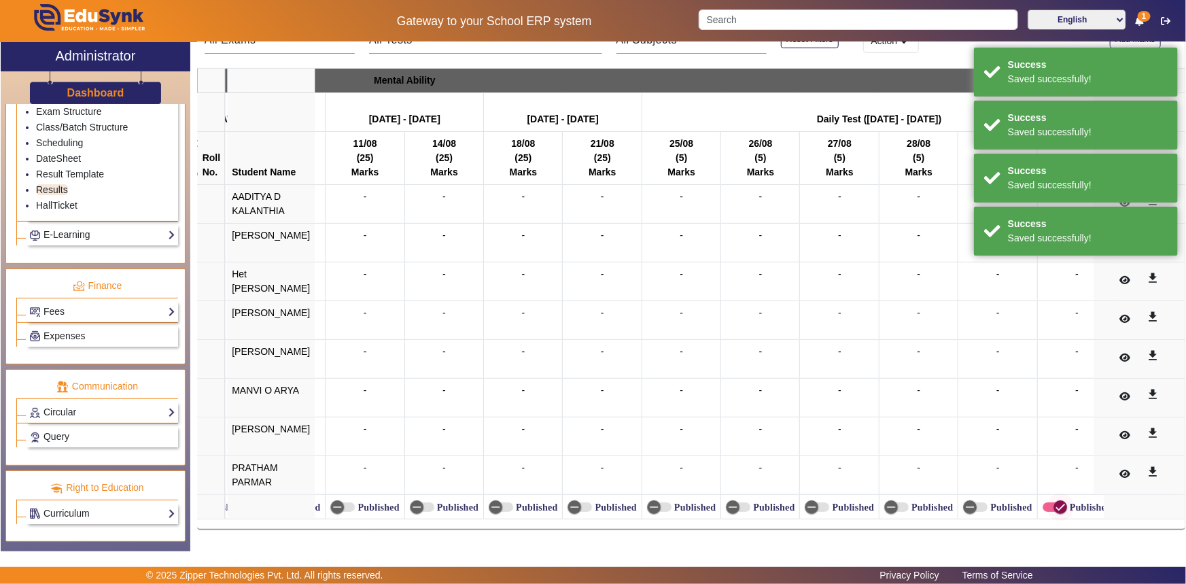
click at [1055, 501] on icon "button" at bounding box center [1061, 507] width 12 height 12
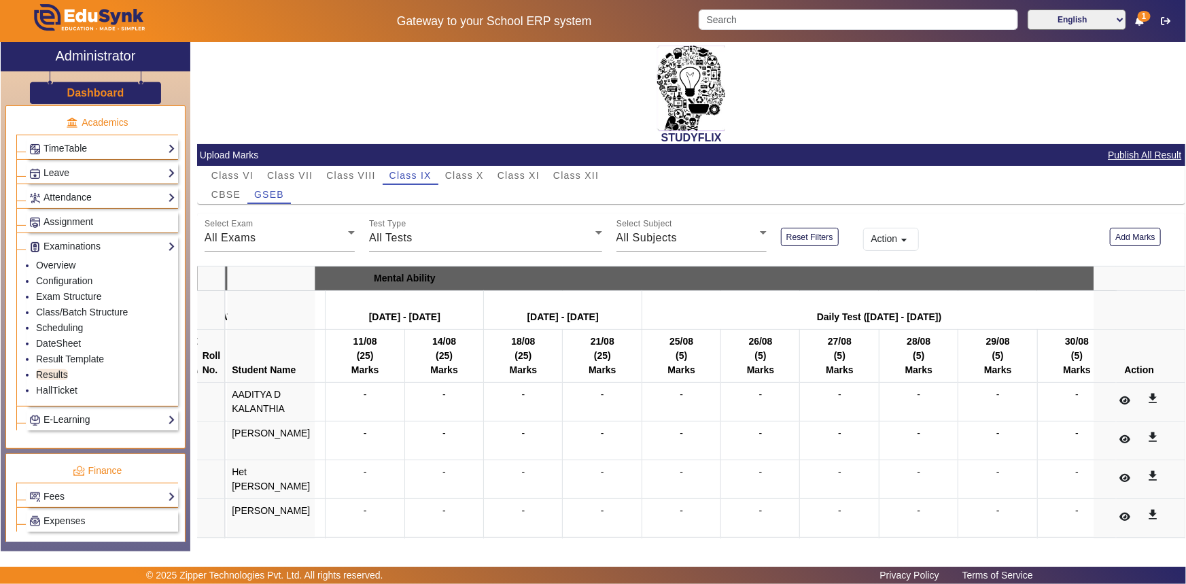
scroll to position [0, 0]
click at [369, 182] on span "Class VIII" at bounding box center [350, 175] width 49 height 19
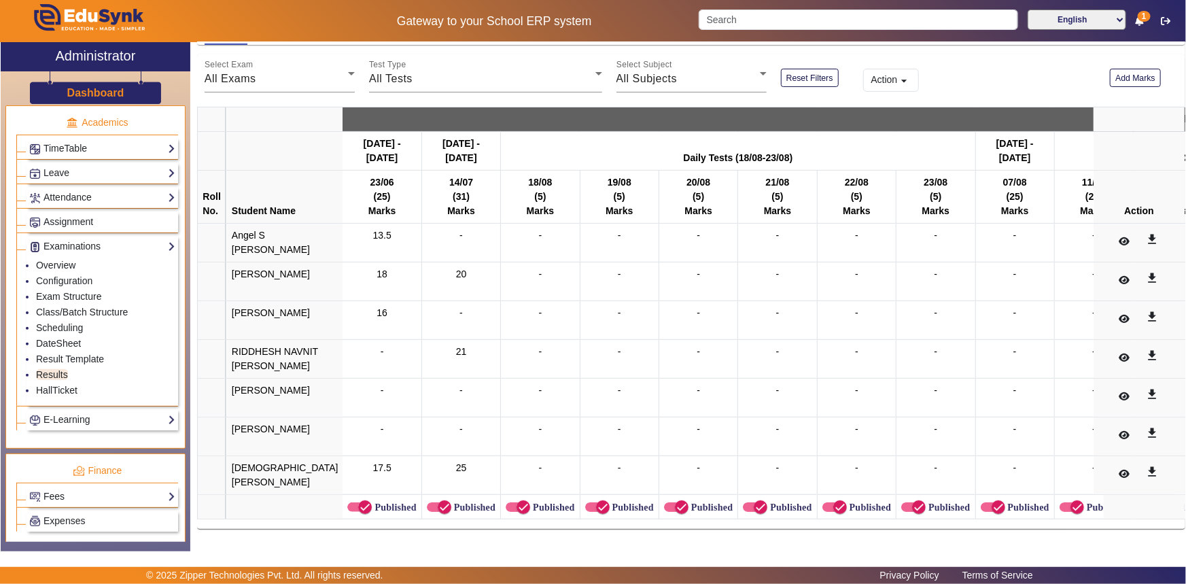
scroll to position [192, 0]
click at [510, 502] on span "button" at bounding box center [523, 507] width 27 height 27
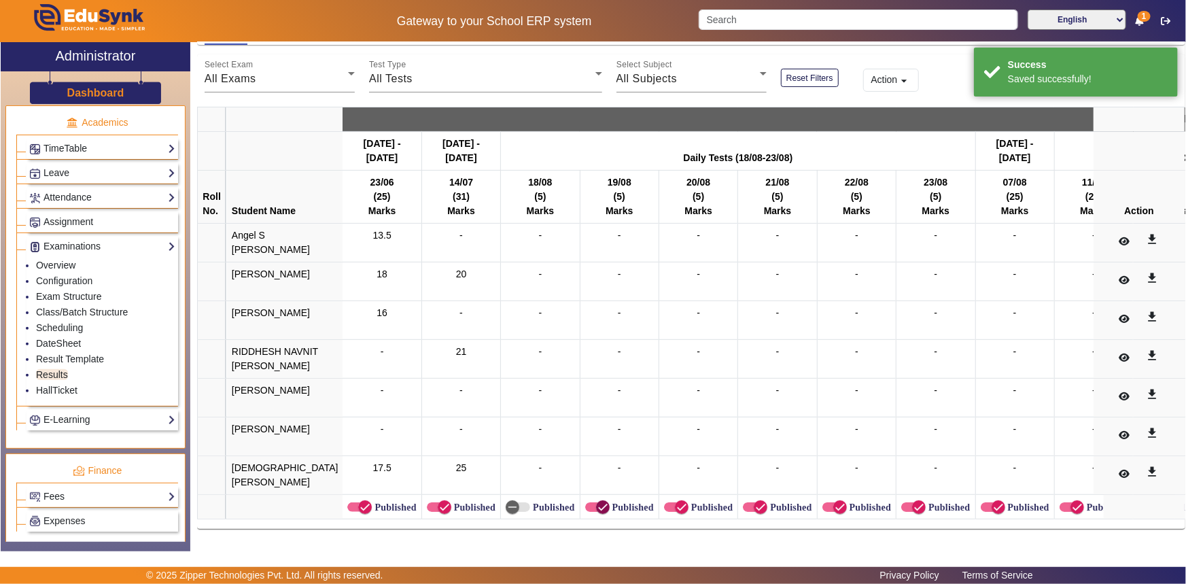
drag, startPoint x: 577, startPoint y: 503, endPoint x: 665, endPoint y: 505, distance: 87.7
click at [589, 503] on span "button" at bounding box center [602, 507] width 27 height 27
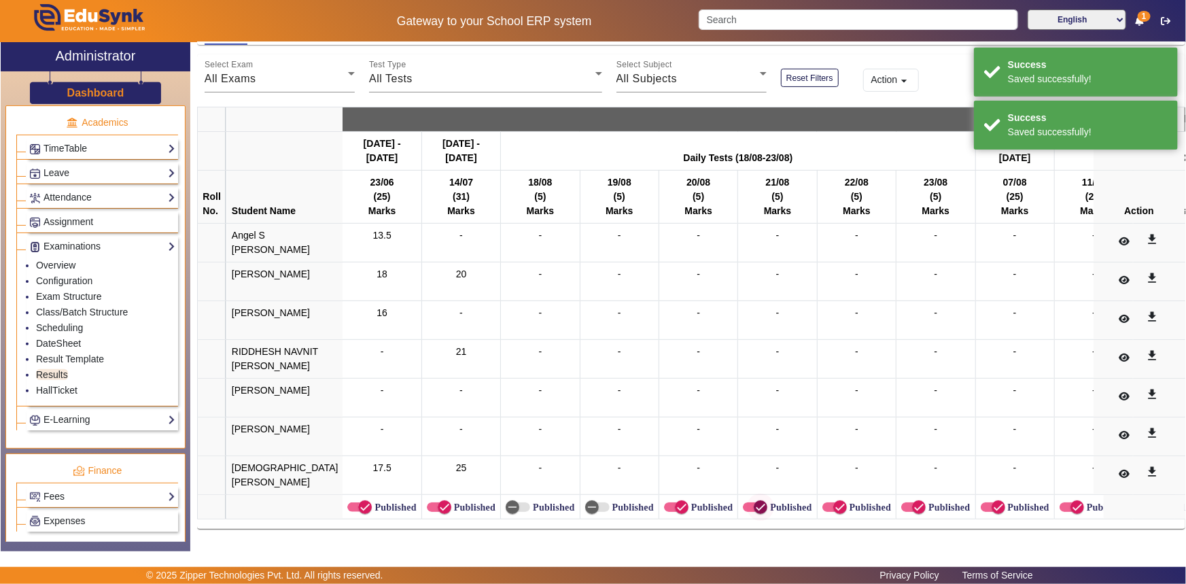
drag, startPoint x: 664, startPoint y: 503, endPoint x: 715, endPoint y: 503, distance: 51.7
click at [689, 503] on label "Published" at bounding box center [711, 508] width 44 height 12
click at [664, 503] on button "Published" at bounding box center [676, 507] width 24 height 10
click at [747, 503] on span "button" at bounding box center [760, 507] width 27 height 27
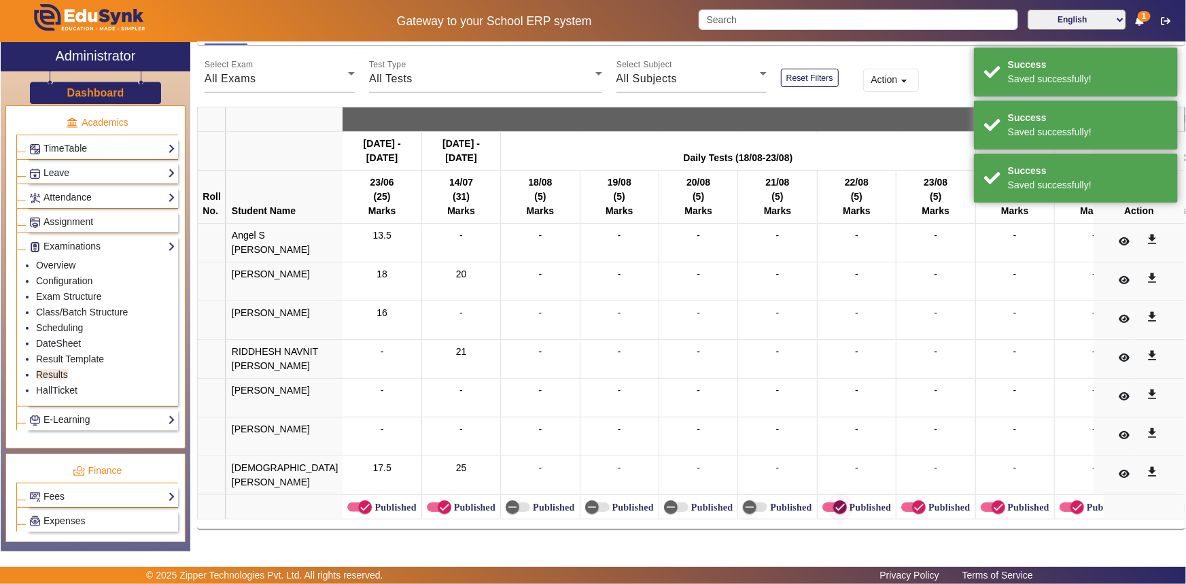
click at [834, 501] on icon "button" at bounding box center [840, 507] width 12 height 12
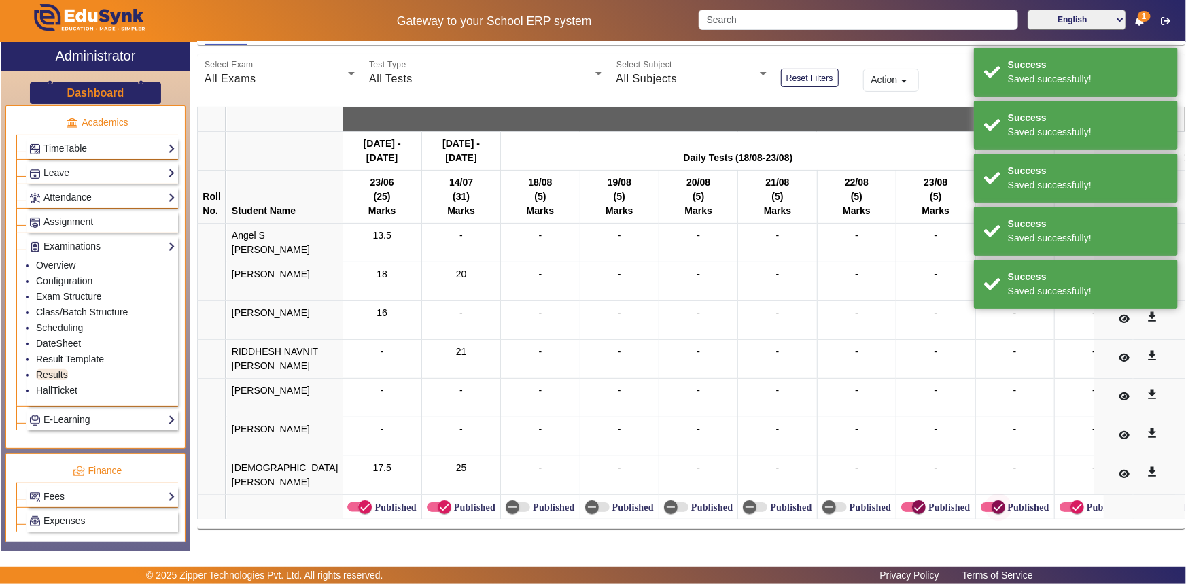
drag, startPoint x: 890, startPoint y: 497, endPoint x: 969, endPoint y: 502, distance: 79.1
click at [913, 501] on icon "button" at bounding box center [919, 507] width 12 height 12
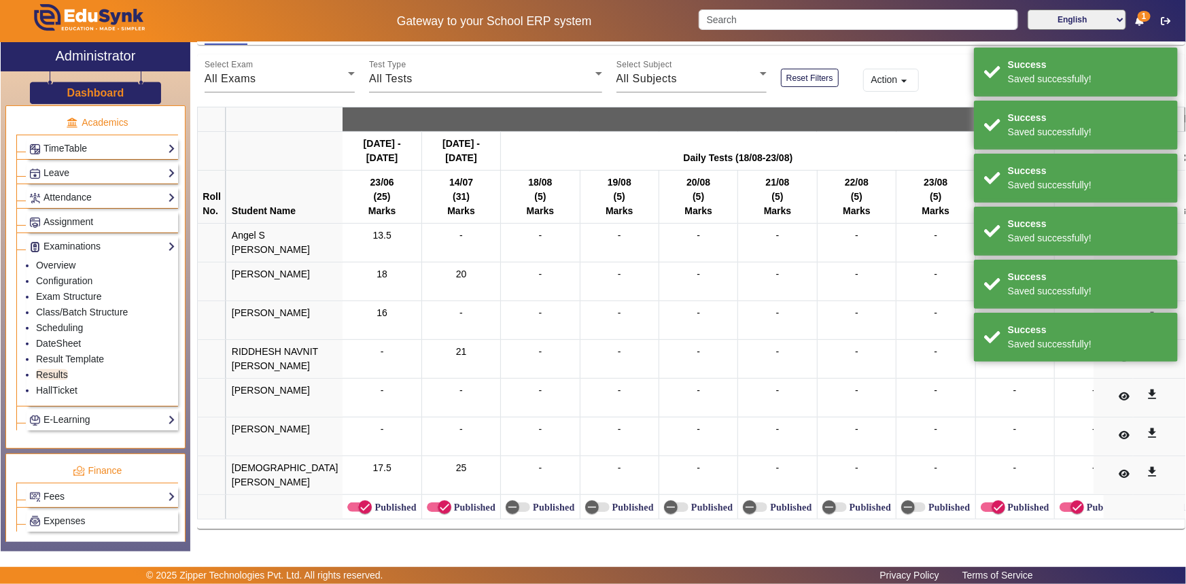
click at [1006, 502] on label "Published" at bounding box center [1028, 508] width 44 height 12
click at [989, 502] on button "Published" at bounding box center [993, 507] width 24 height 10
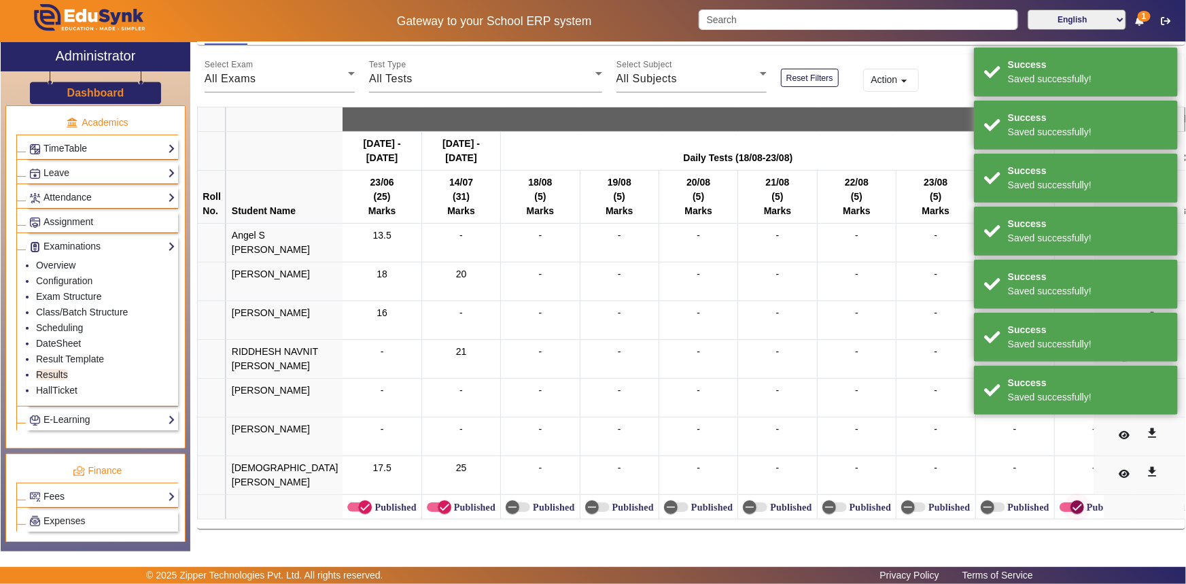
click at [1064, 496] on span "button" at bounding box center [1077, 507] width 27 height 27
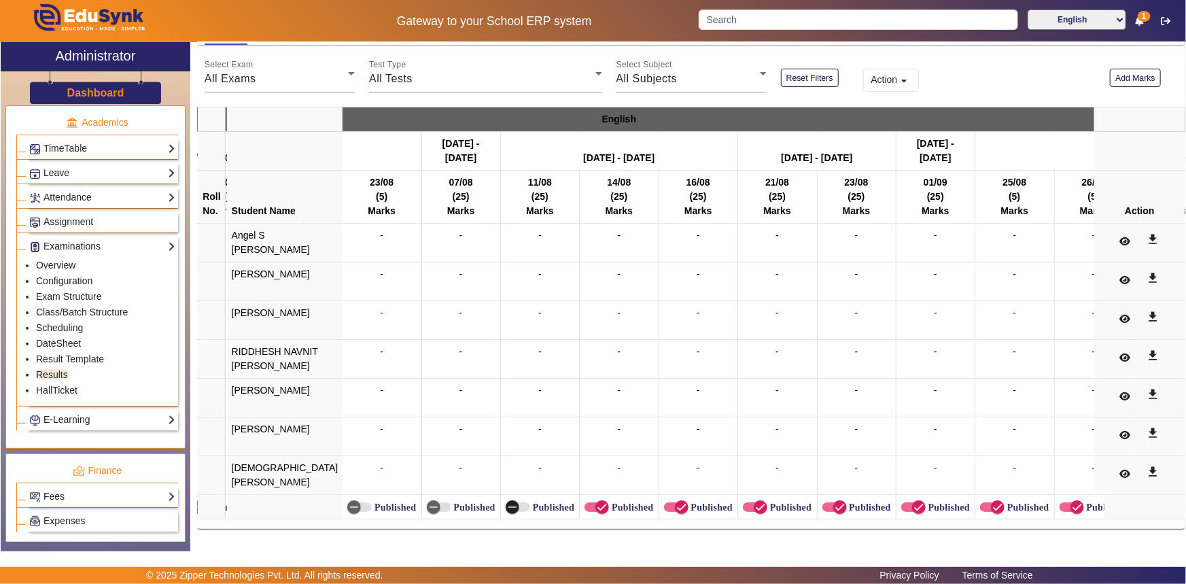
scroll to position [0, 597]
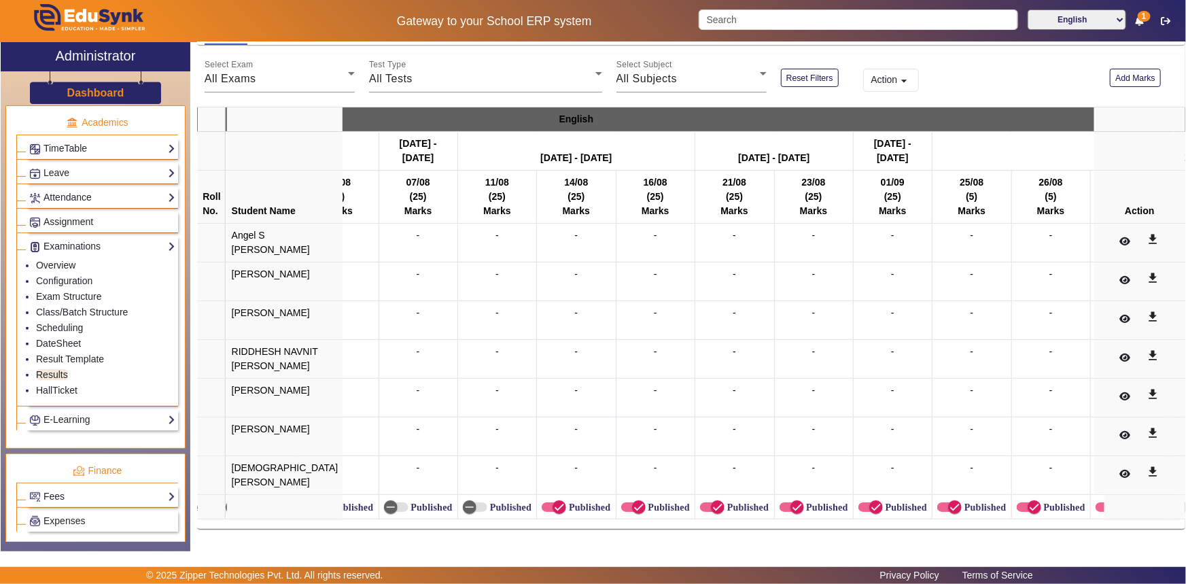
click at [566, 502] on label "Published" at bounding box center [588, 508] width 44 height 12
click at [558, 502] on button "Published" at bounding box center [554, 507] width 24 height 10
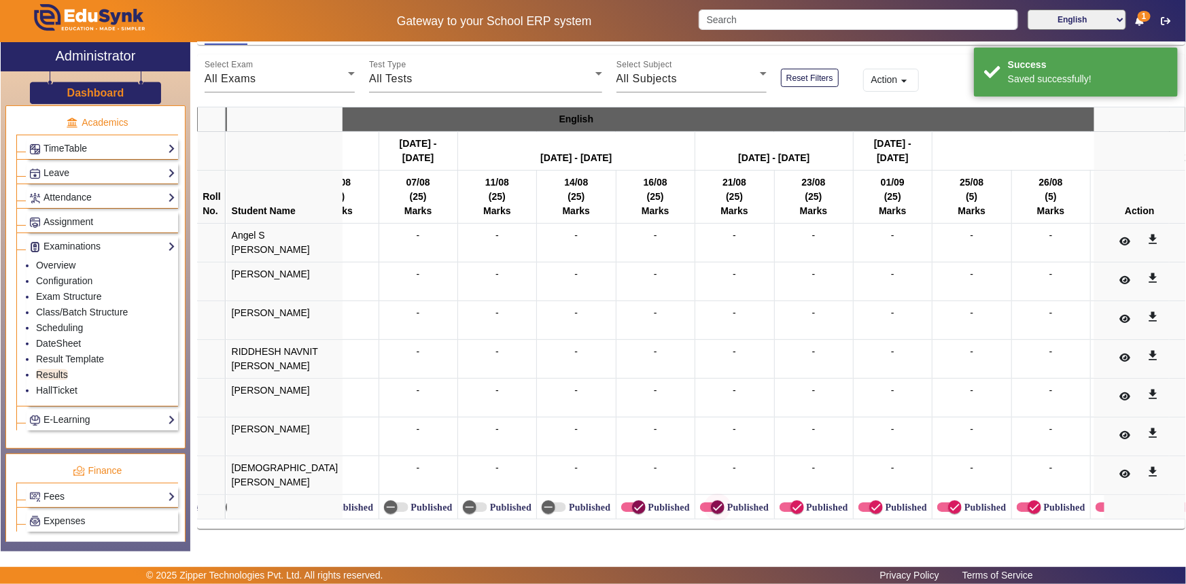
click at [626, 504] on span "button" at bounding box center [639, 507] width 27 height 27
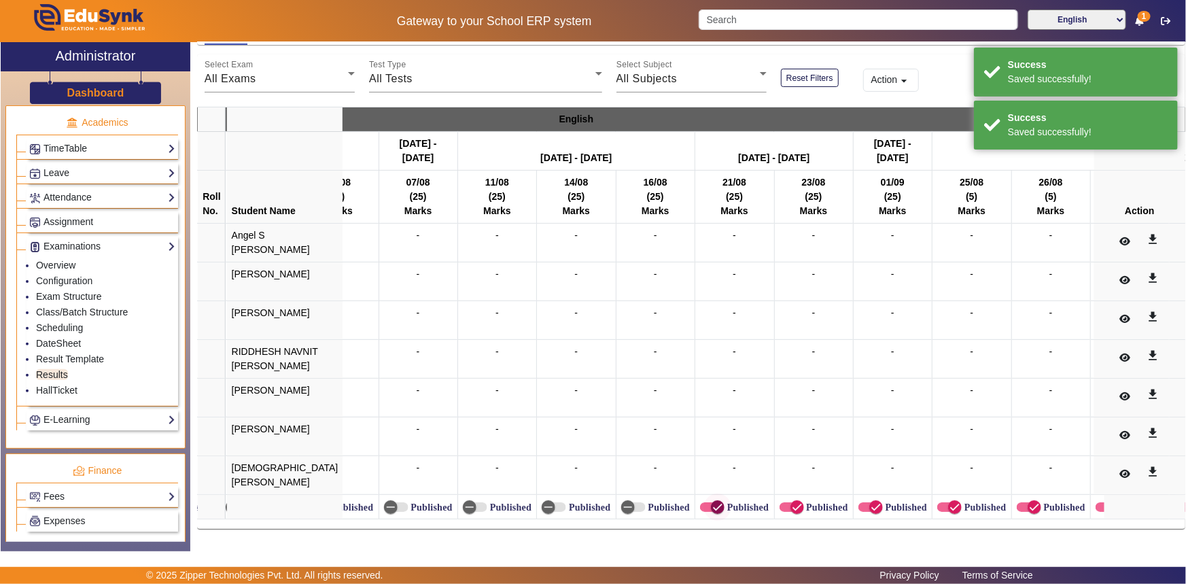
click at [712, 503] on icon "button" at bounding box center [718, 507] width 12 height 12
click at [780, 503] on span "button" at bounding box center [792, 507] width 24 height 10
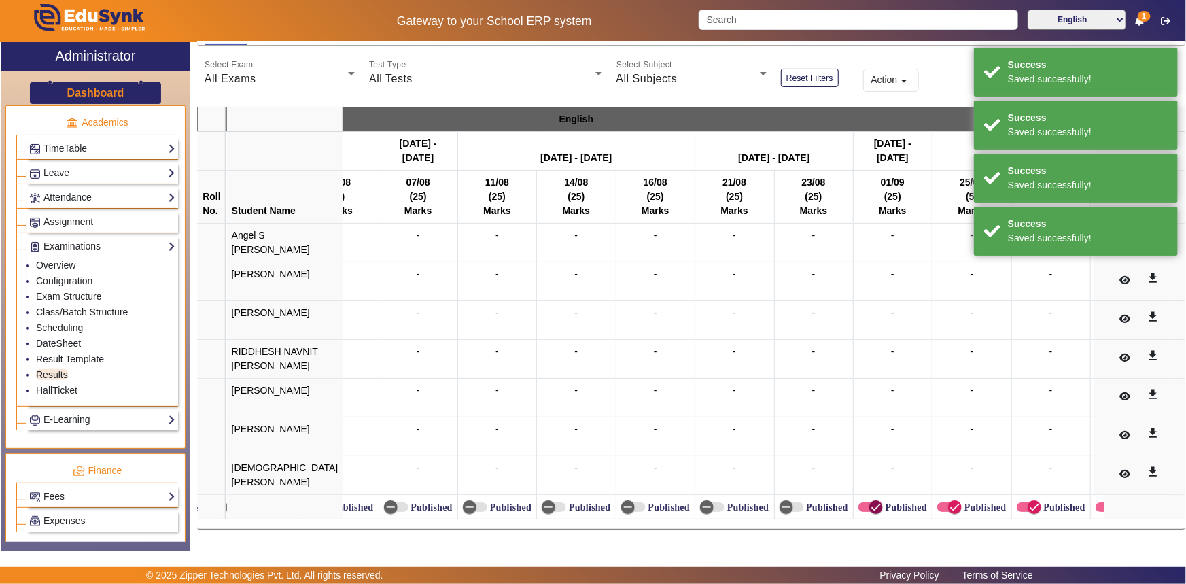
drag, startPoint x: 831, startPoint y: 496, endPoint x: 863, endPoint y: 499, distance: 32.7
click at [863, 496] on span "button" at bounding box center [876, 507] width 27 height 27
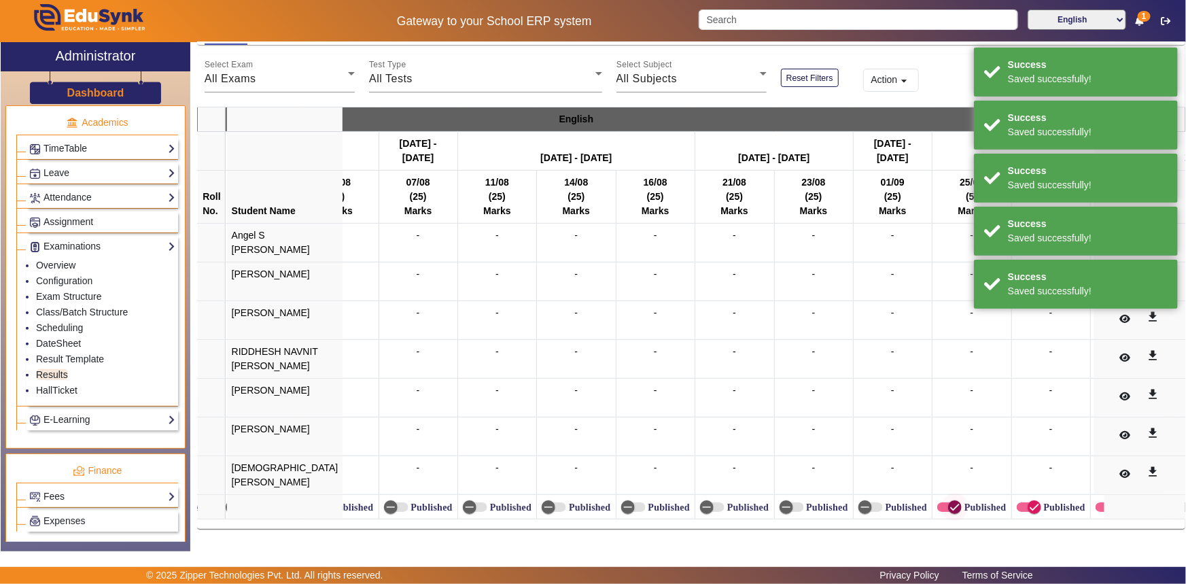
click at [942, 498] on span "button" at bounding box center [955, 507] width 27 height 27
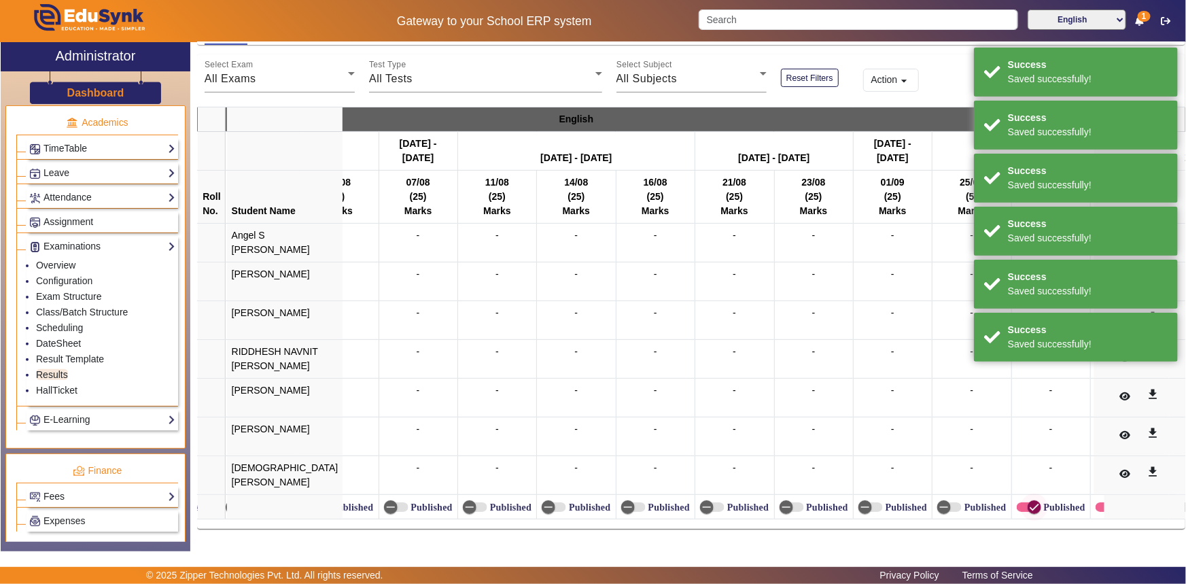
click at [1021, 496] on span "button" at bounding box center [1034, 507] width 27 height 27
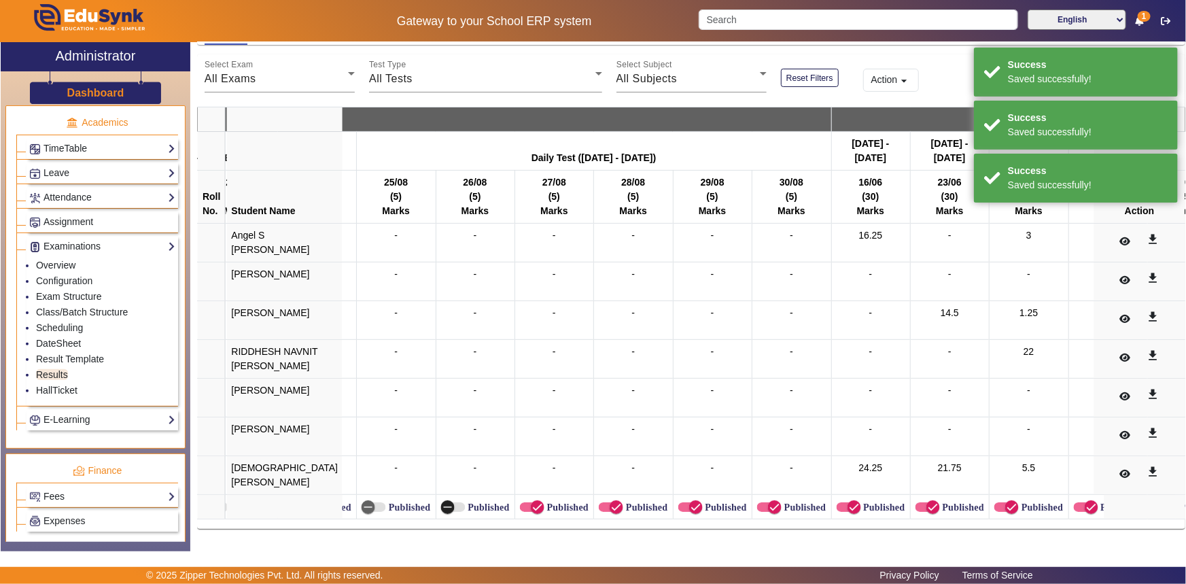
scroll to position [0, 1209]
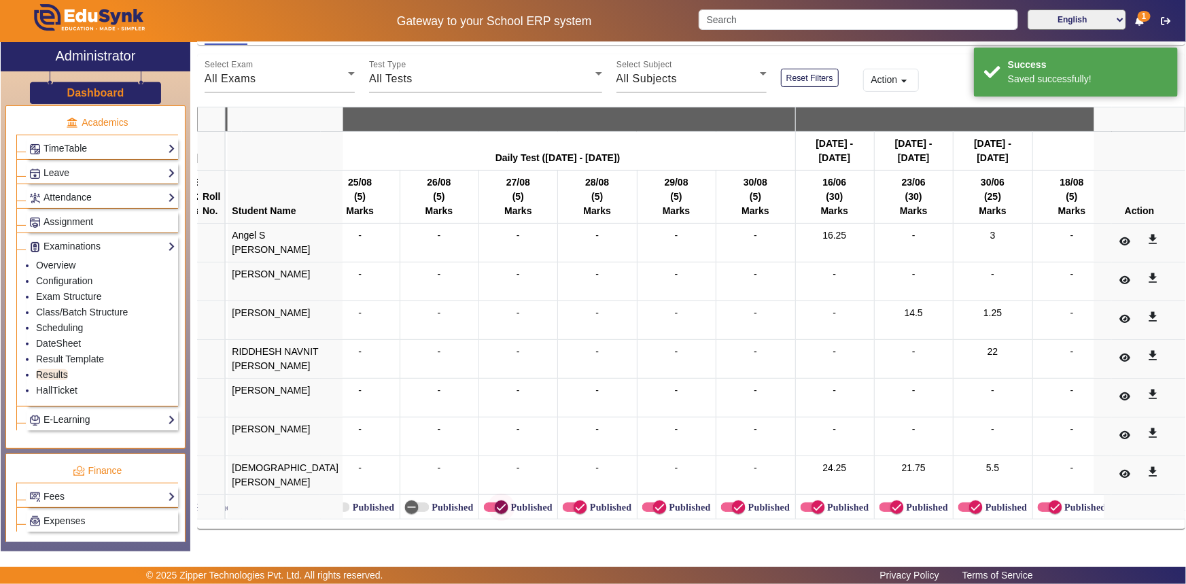
click at [496, 501] on icon "button" at bounding box center [502, 507] width 12 height 12
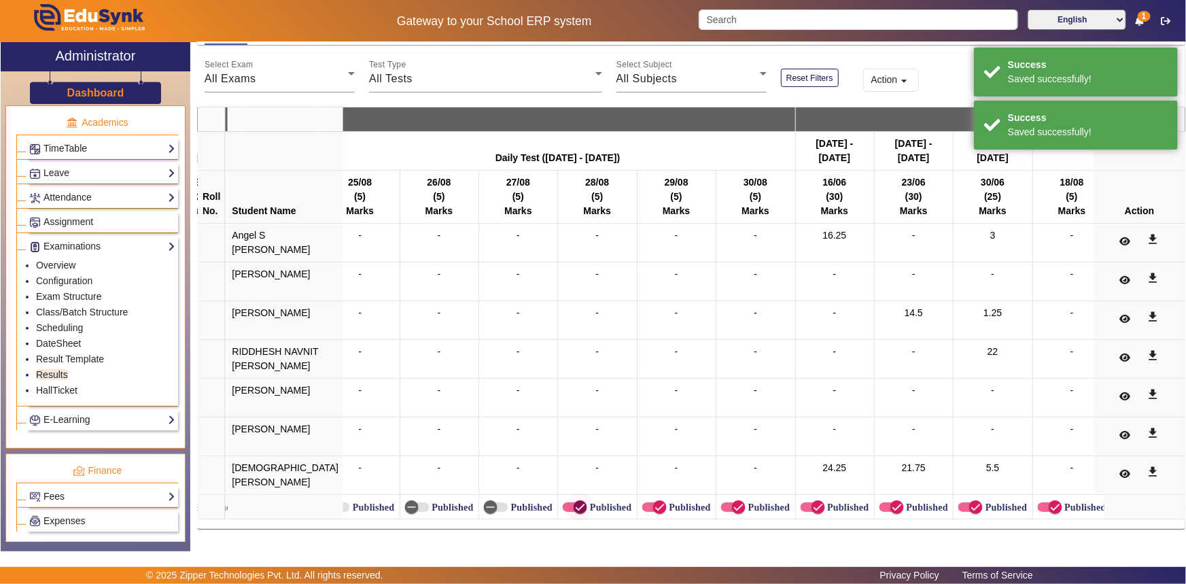
click at [575, 501] on icon "button" at bounding box center [581, 507] width 12 height 12
click at [653, 503] on span "button" at bounding box center [660, 507] width 14 height 14
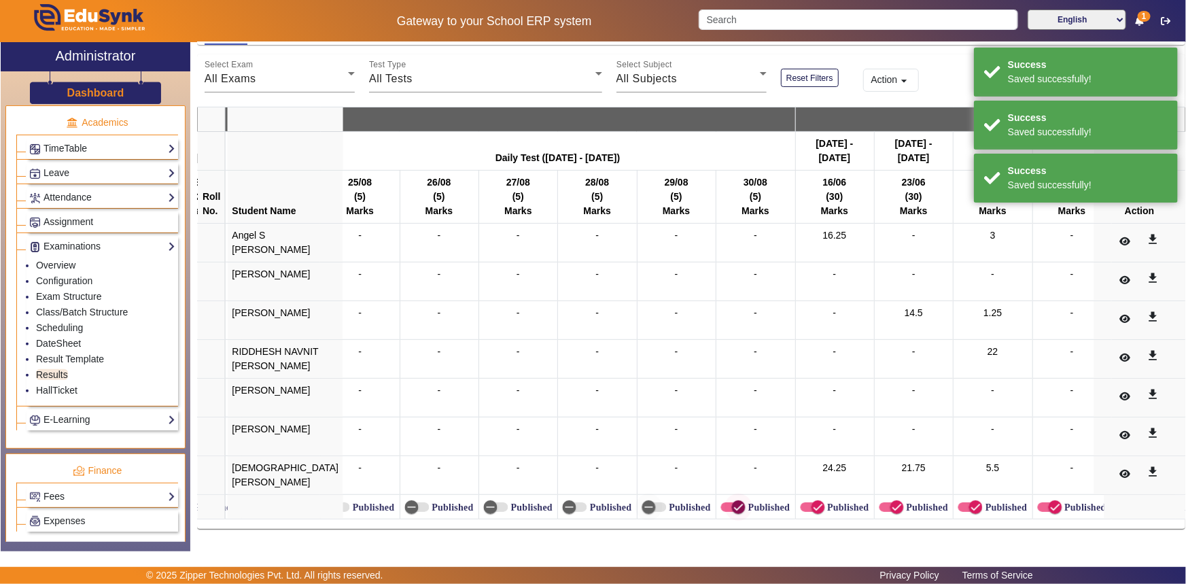
click at [733, 501] on icon "button" at bounding box center [739, 507] width 12 height 12
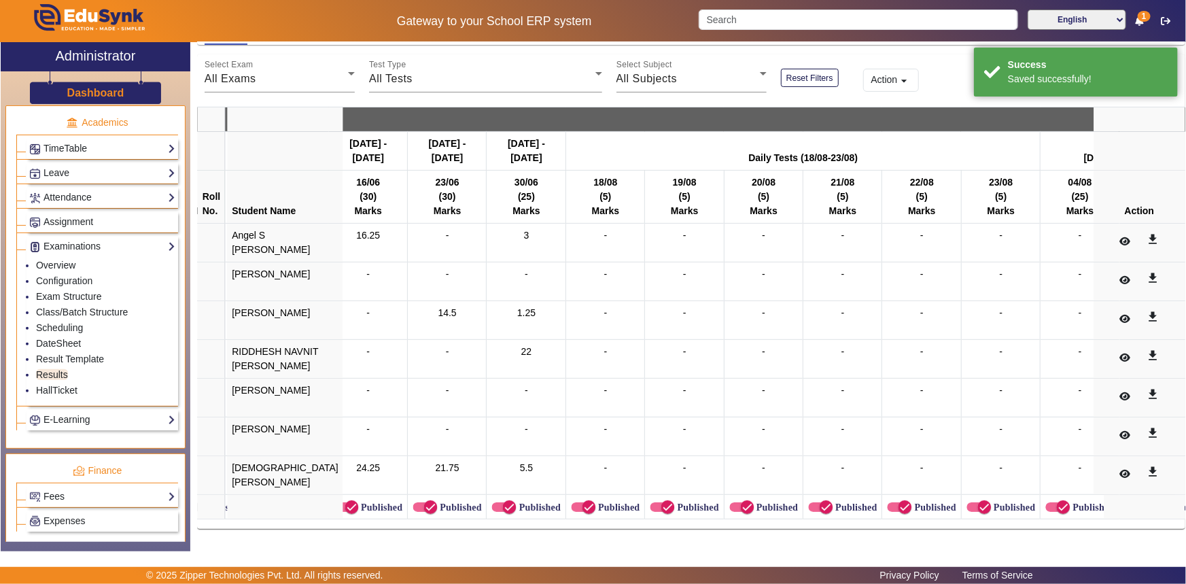
scroll to position [0, 1683]
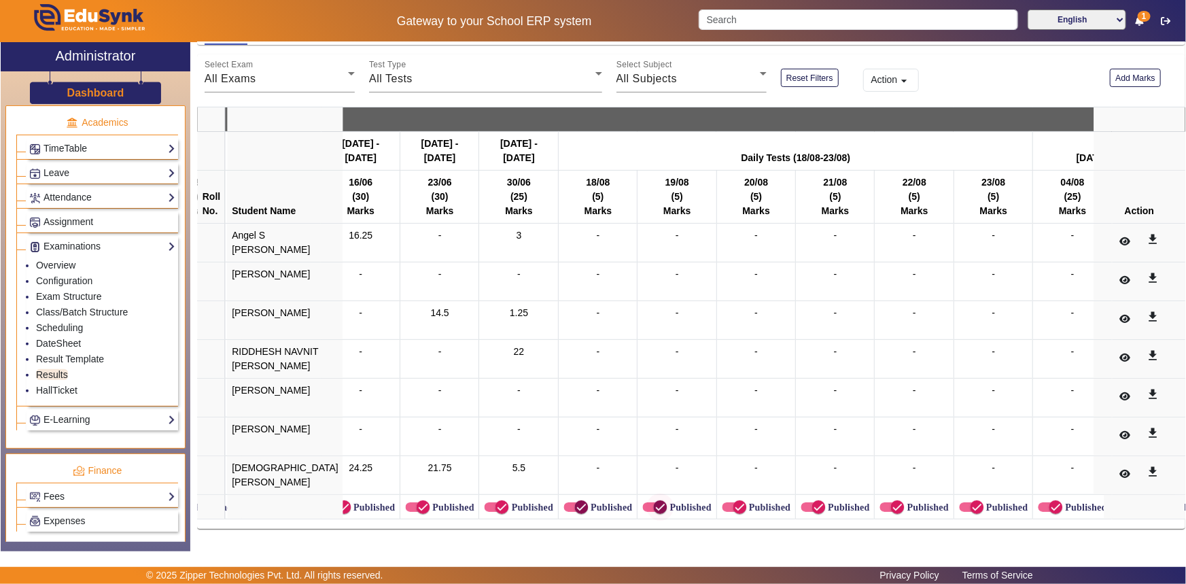
click at [575, 504] on icon "button" at bounding box center [581, 507] width 12 height 12
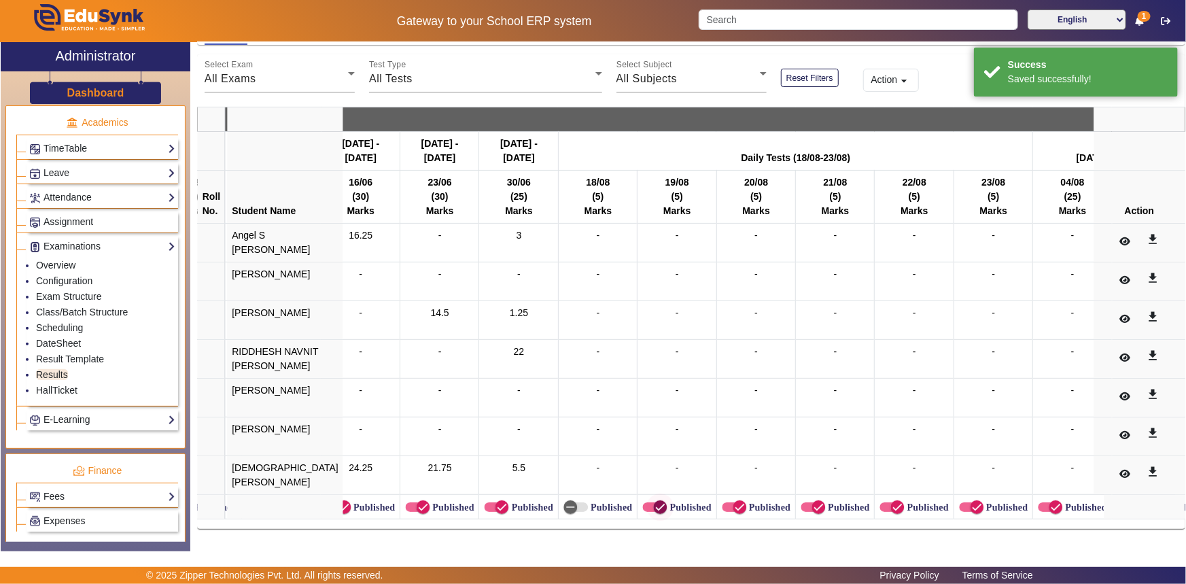
click at [653, 502] on span "button" at bounding box center [660, 507] width 14 height 14
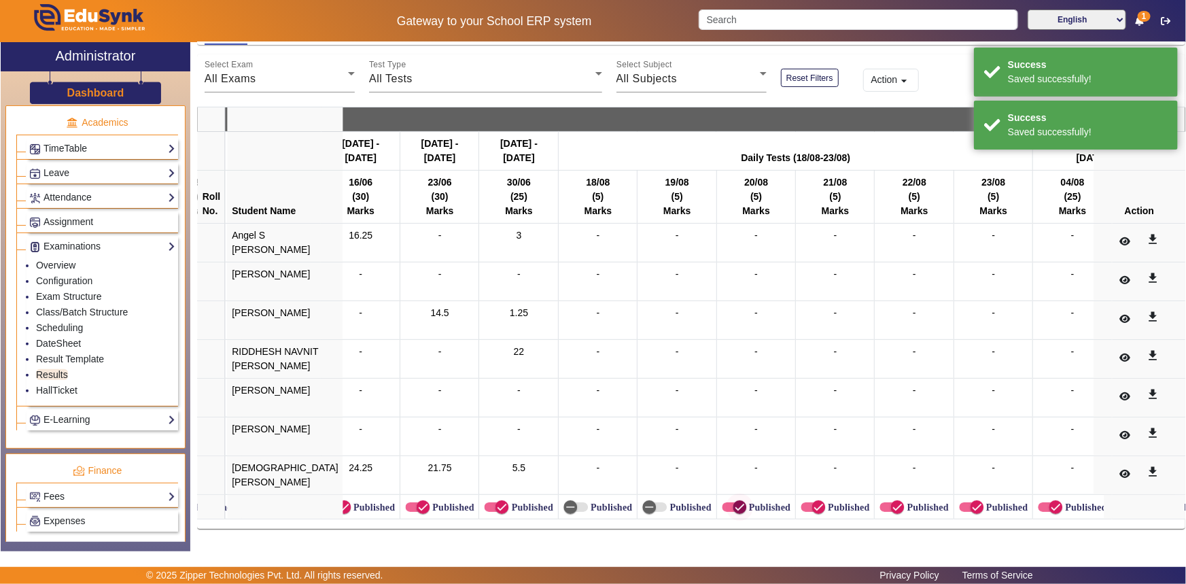
click at [734, 501] on icon "button" at bounding box center [740, 507] width 12 height 12
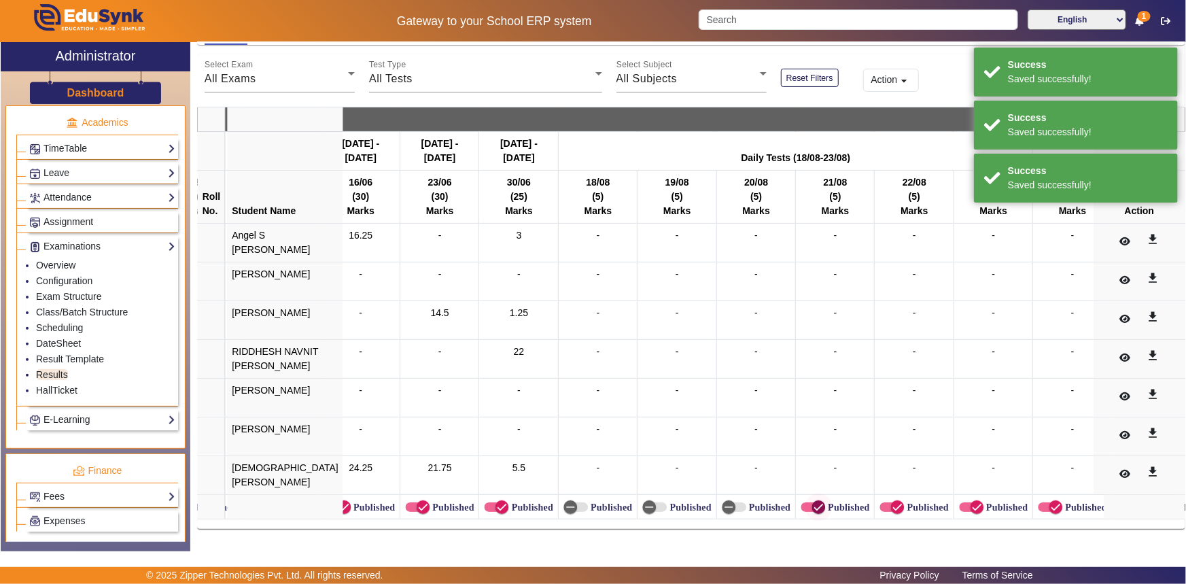
click at [812, 501] on icon "button" at bounding box center [818, 507] width 12 height 12
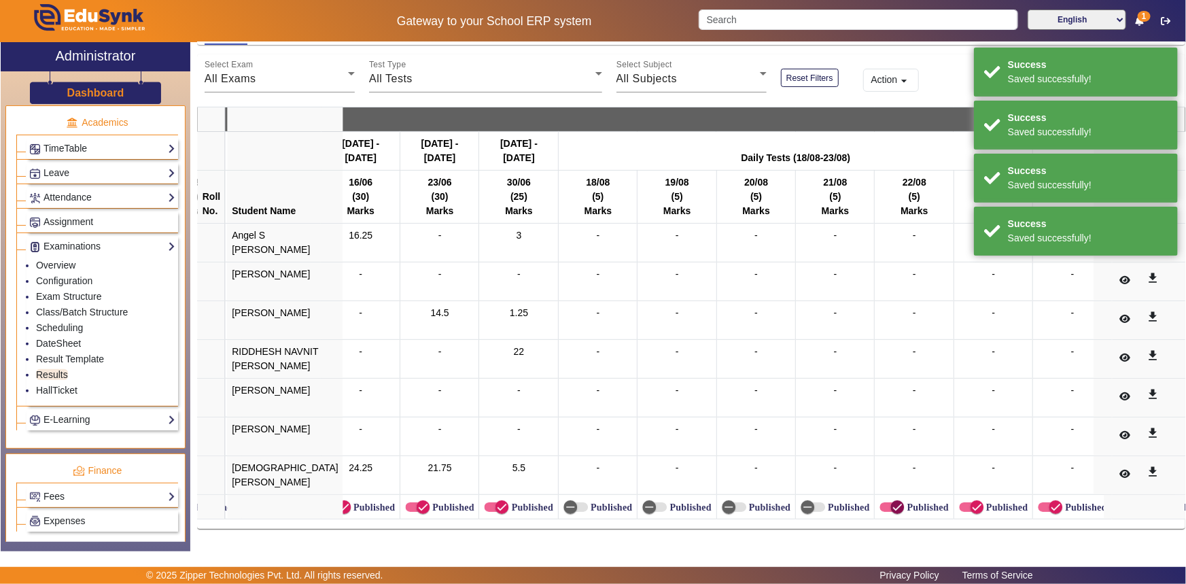
click at [891, 504] on icon "button" at bounding box center [897, 507] width 12 height 12
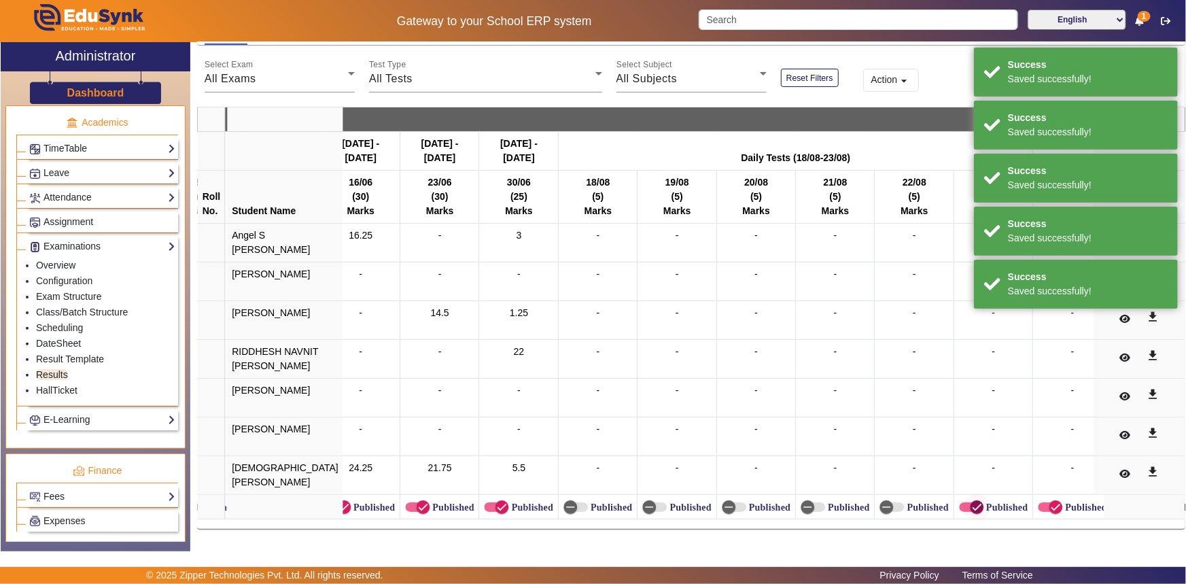
click at [963, 498] on span "button" at bounding box center [976, 507] width 27 height 27
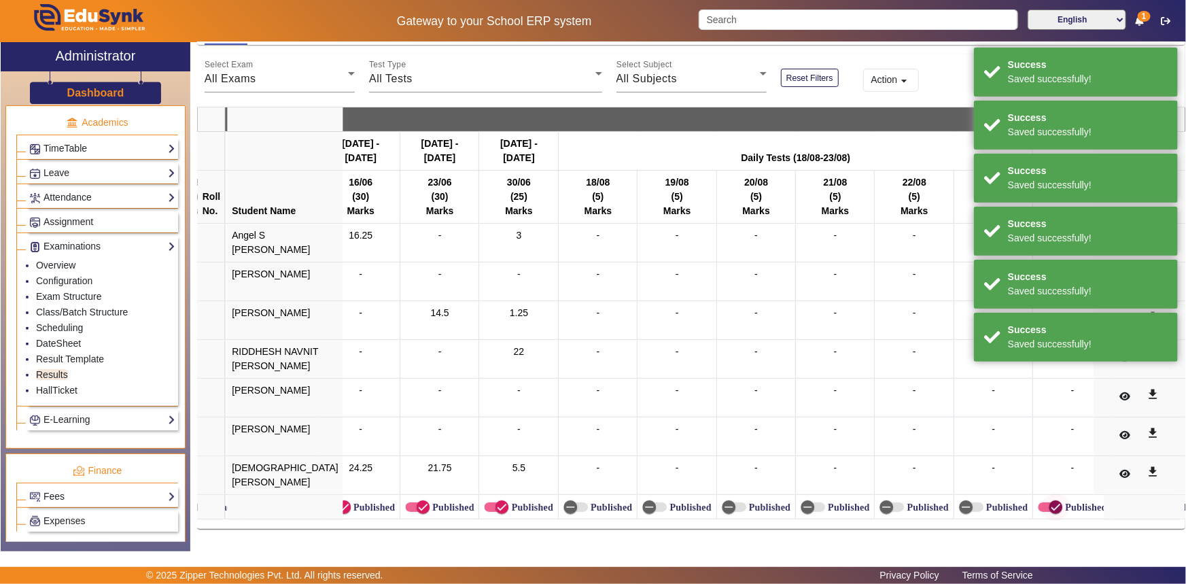
click at [1050, 501] on icon "button" at bounding box center [1056, 507] width 12 height 12
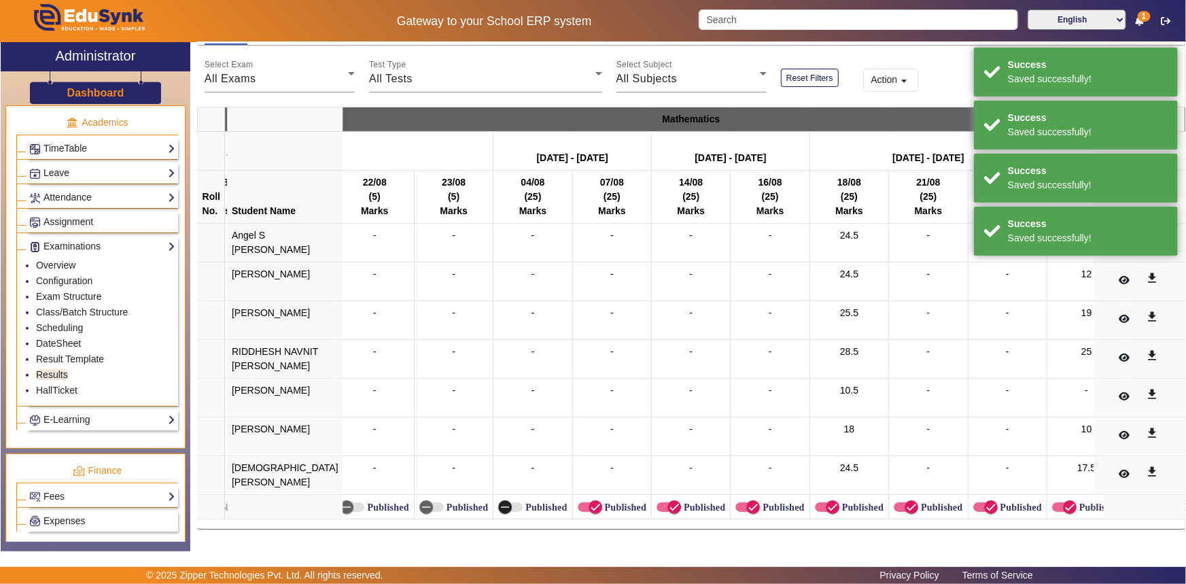
scroll to position [0, 2244]
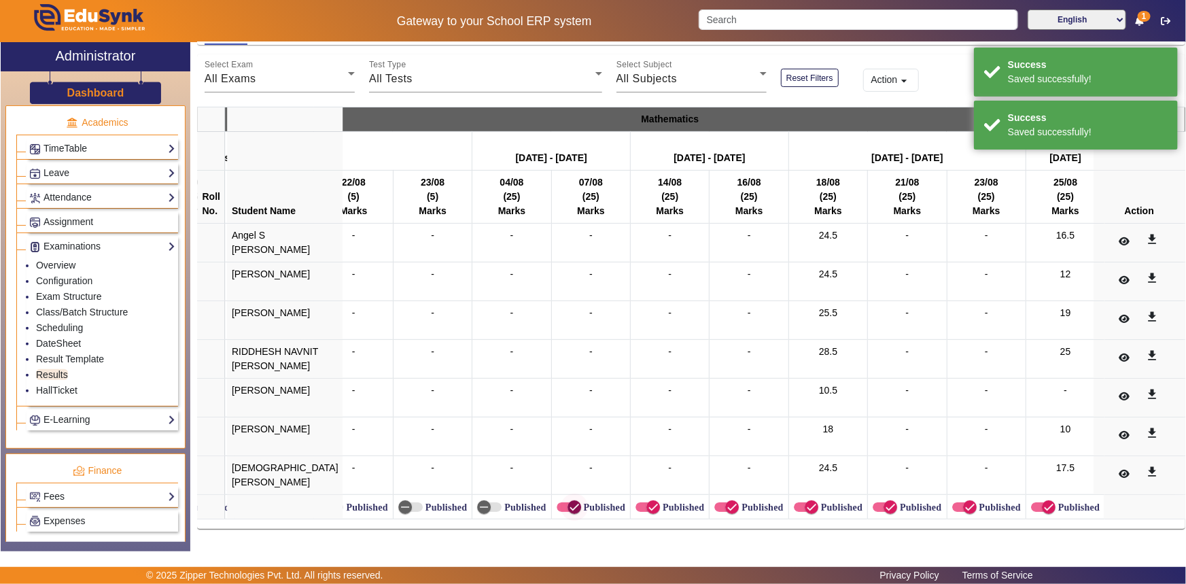
click at [568, 501] on icon "button" at bounding box center [574, 507] width 12 height 12
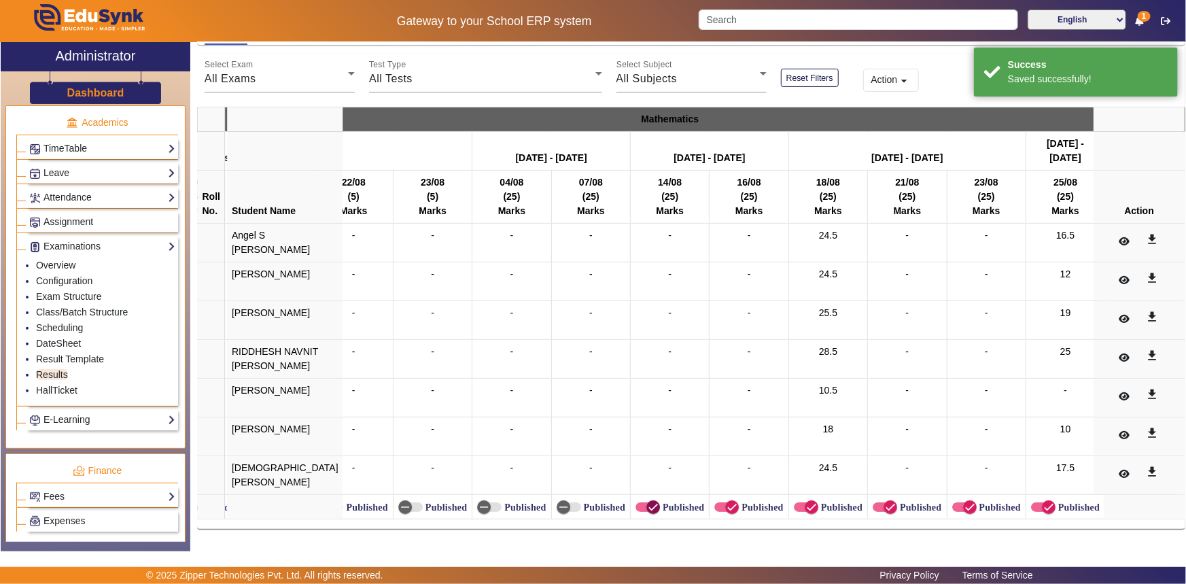
click at [647, 500] on span "button" at bounding box center [654, 507] width 14 height 14
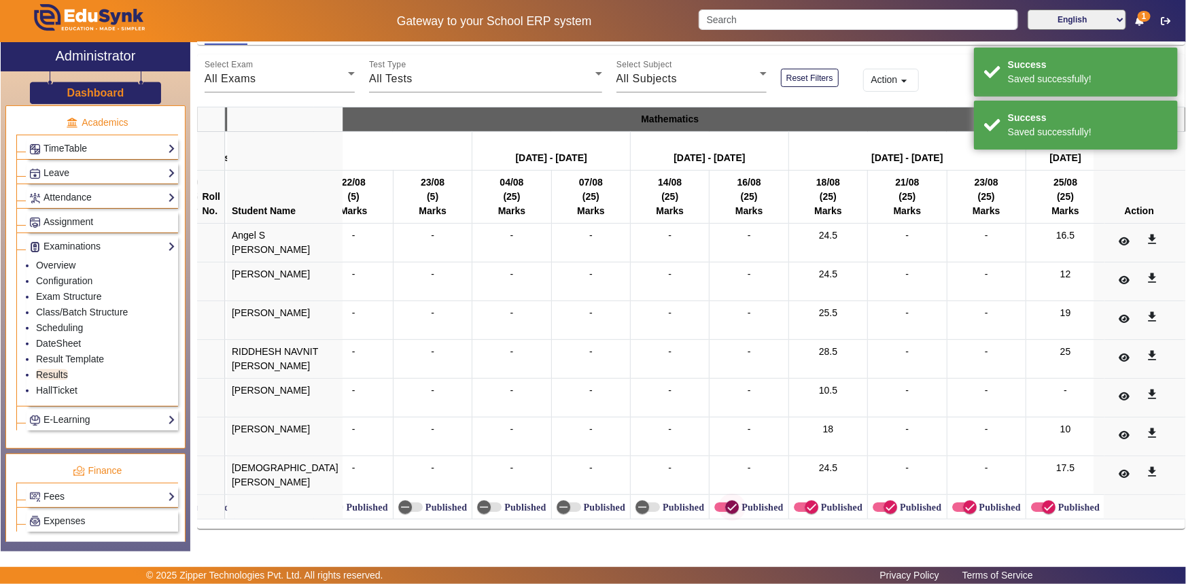
click at [726, 501] on icon "button" at bounding box center [732, 507] width 12 height 12
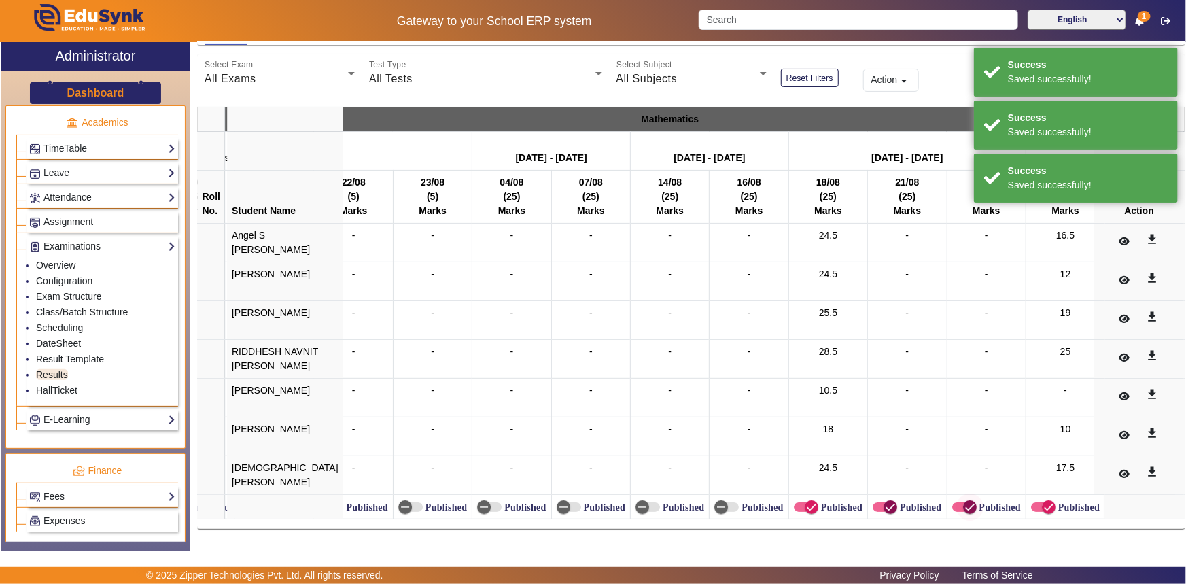
click at [885, 504] on icon "button" at bounding box center [891, 507] width 12 height 12
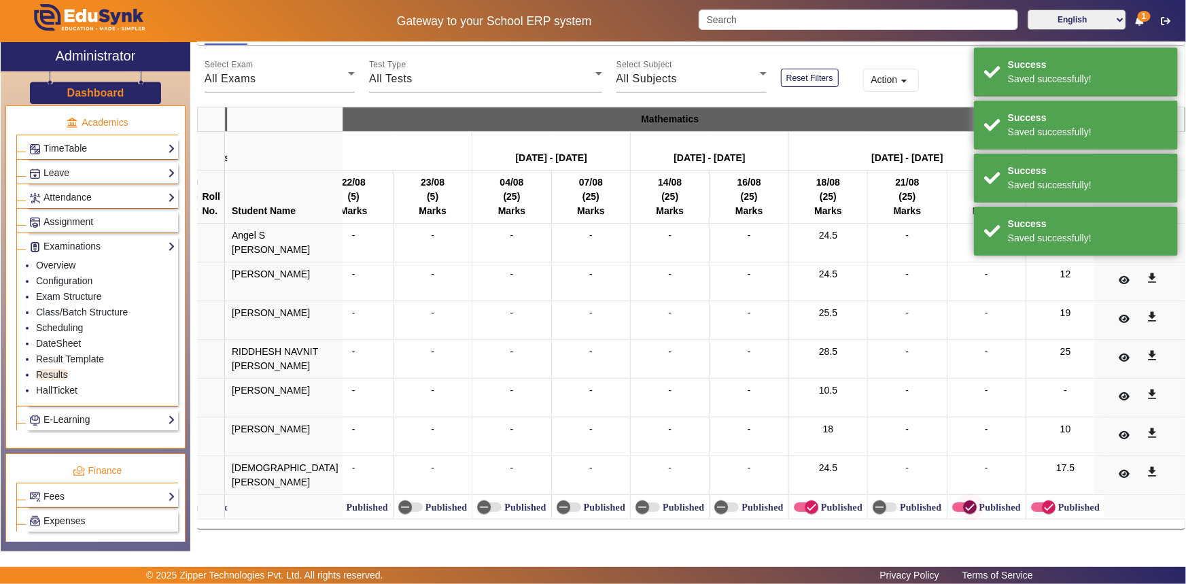
click at [966, 507] on icon "button" at bounding box center [970, 507] width 8 height 1
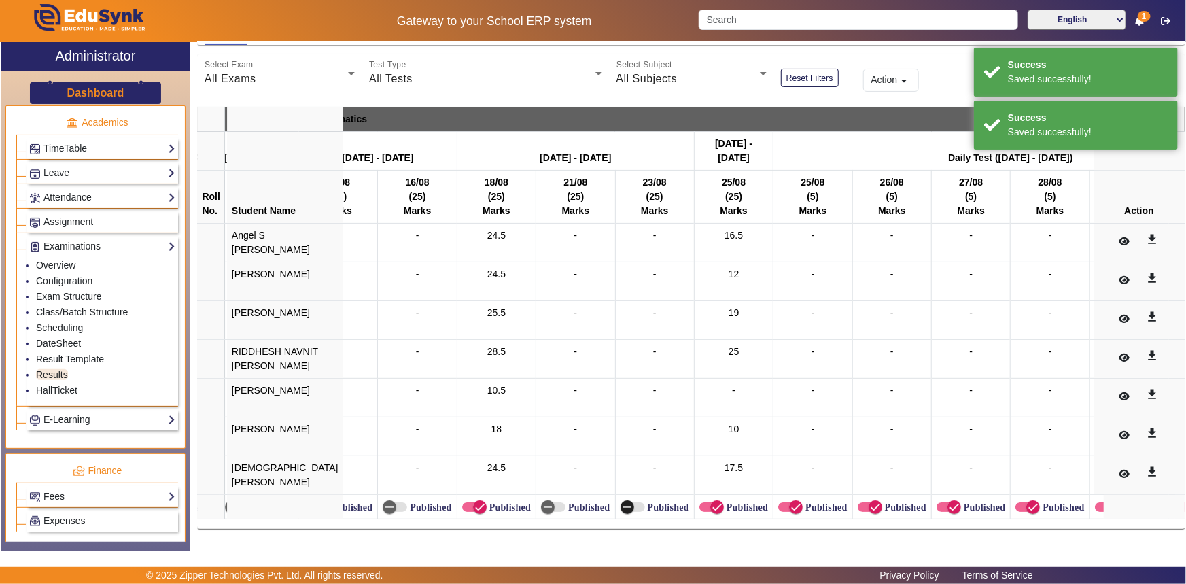
scroll to position [0, 2611]
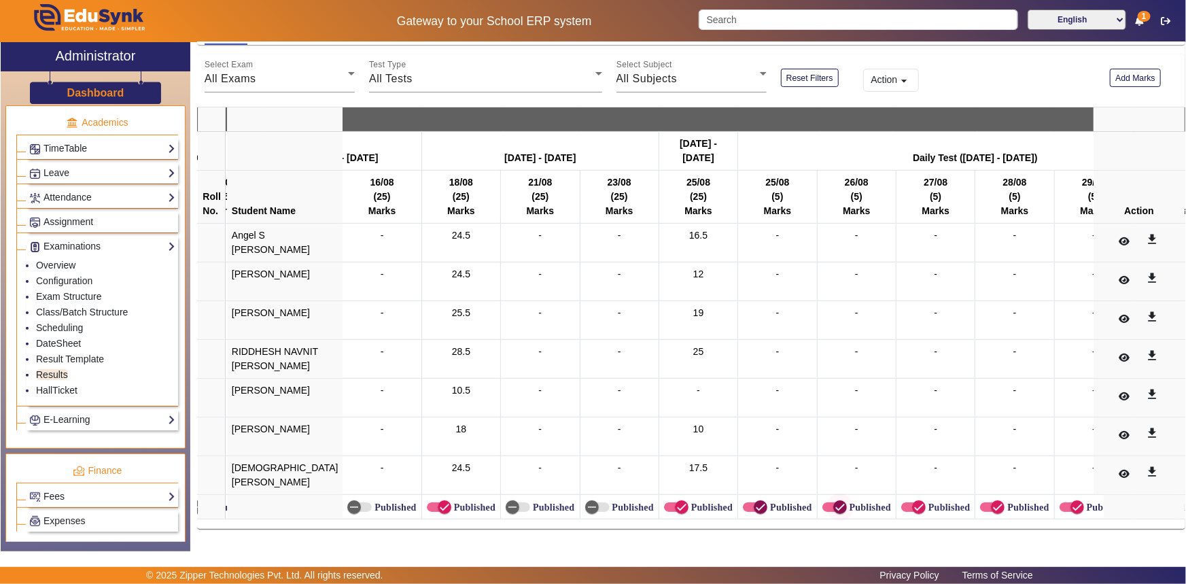
click at [747, 496] on span "button" at bounding box center [760, 507] width 27 height 27
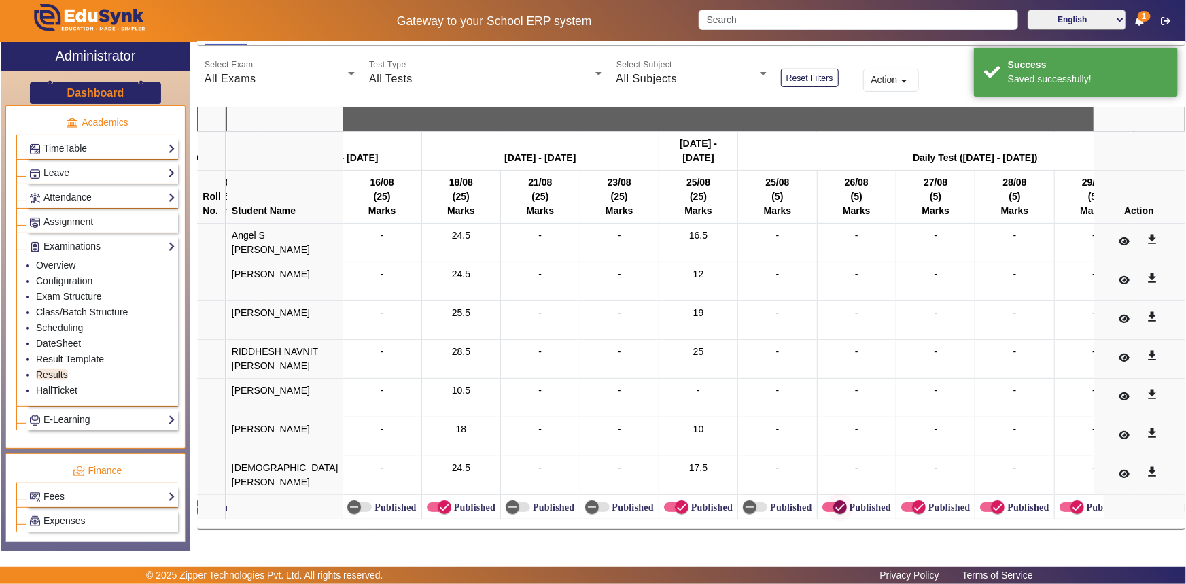
click at [827, 496] on span "button" at bounding box center [840, 507] width 27 height 27
click at [913, 501] on icon "button" at bounding box center [919, 507] width 12 height 12
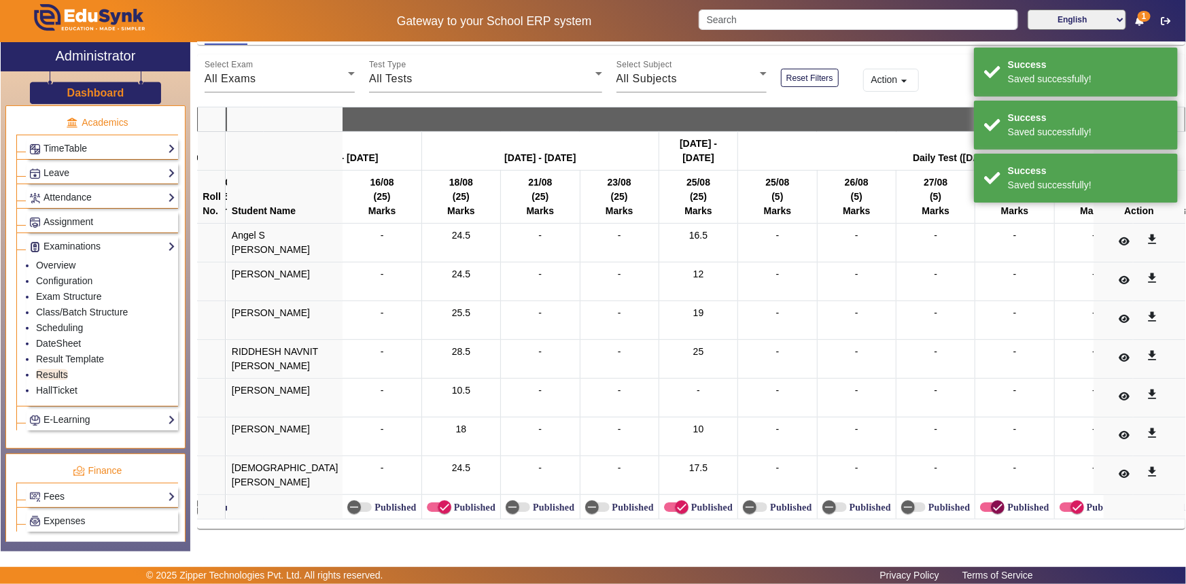
click at [992, 501] on icon "button" at bounding box center [998, 507] width 12 height 12
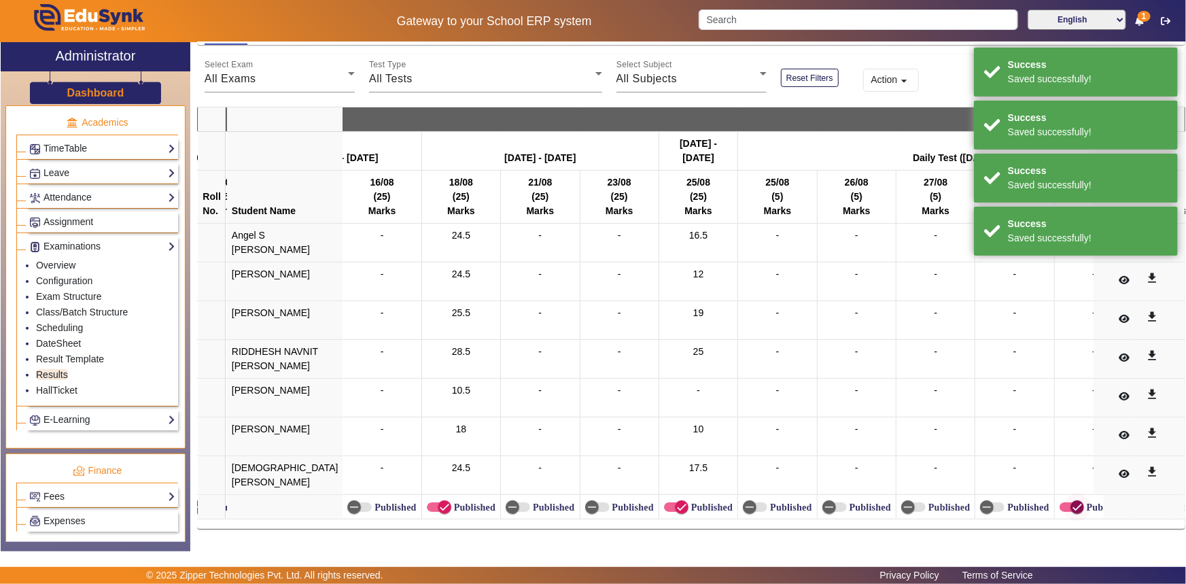
click at [1072, 501] on icon "button" at bounding box center [1078, 507] width 12 height 12
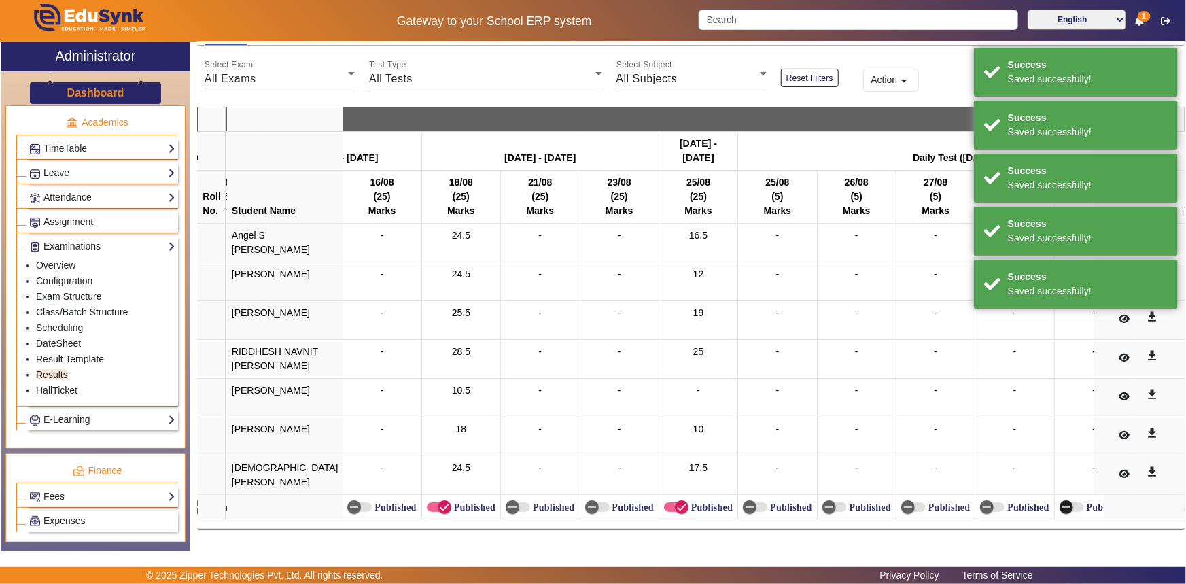
scroll to position [0, 3472]
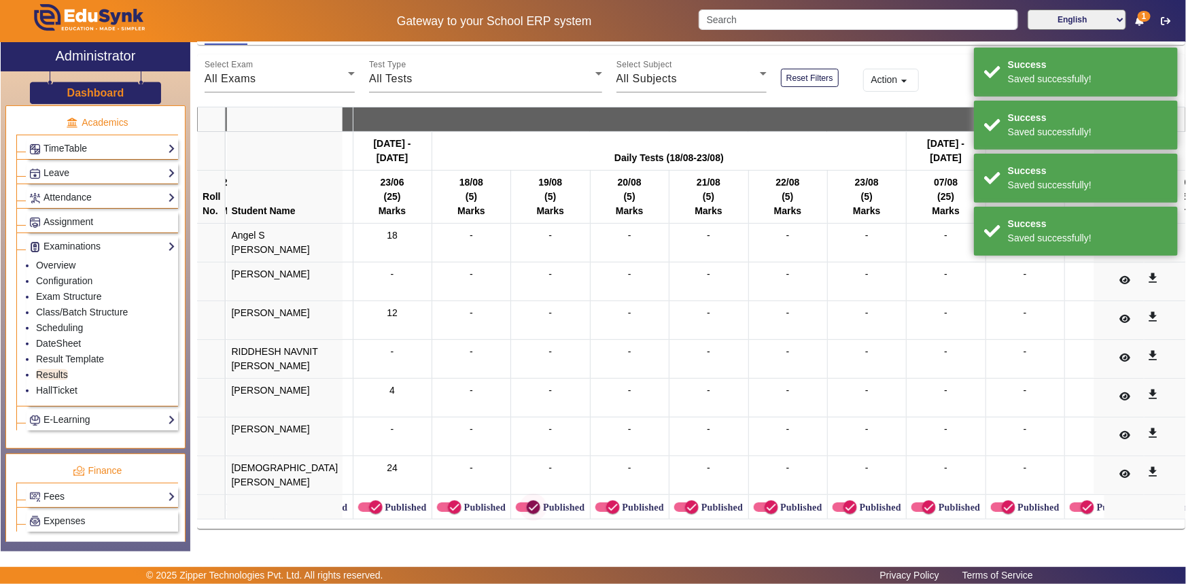
click at [462, 502] on label "Published" at bounding box center [484, 508] width 44 height 12
click at [454, 502] on button "Published" at bounding box center [449, 507] width 24 height 10
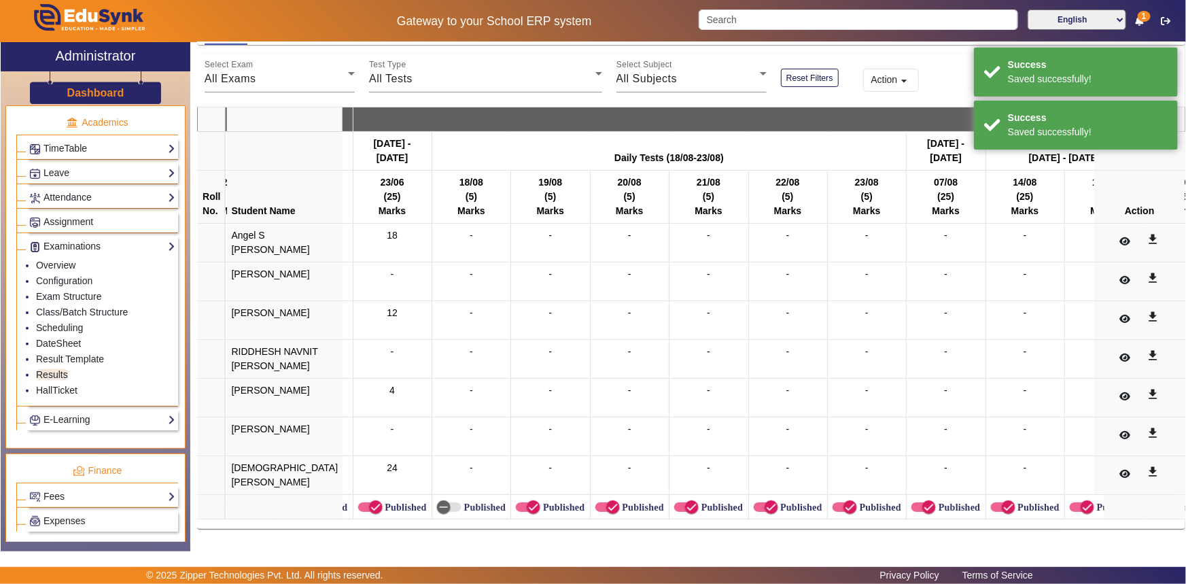
click at [541, 502] on label "Published" at bounding box center [563, 508] width 44 height 12
click at [516, 502] on button "Published" at bounding box center [528, 507] width 24 height 10
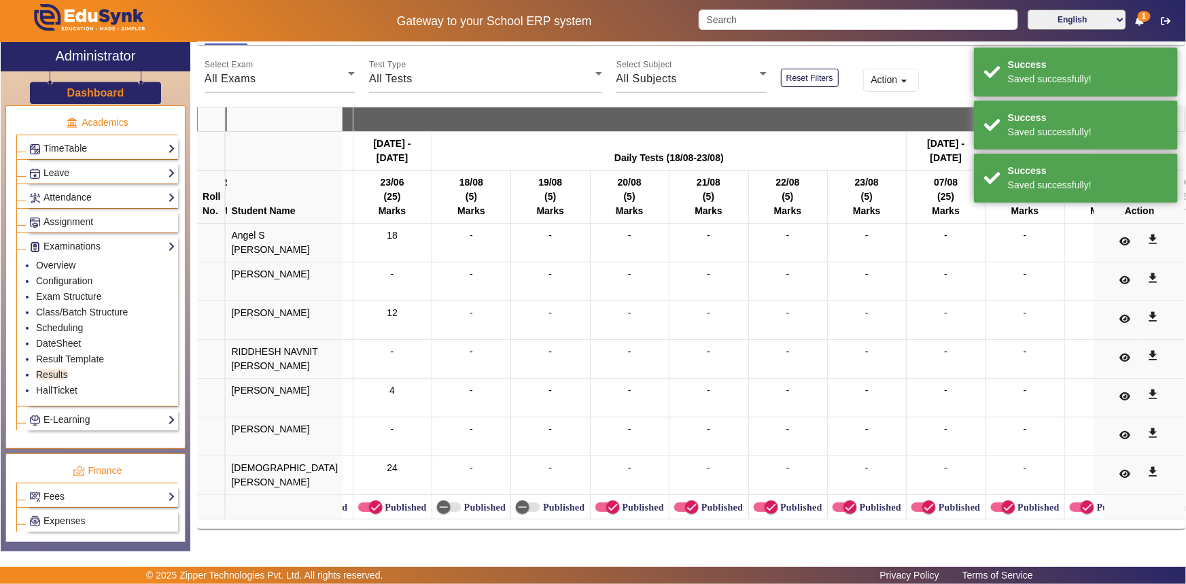
click at [620, 502] on label "Published" at bounding box center [642, 508] width 44 height 12
click at [596, 502] on button "Published" at bounding box center [608, 507] width 24 height 10
click at [679, 500] on span "button" at bounding box center [692, 507] width 27 height 27
click at [758, 500] on span "button" at bounding box center [771, 507] width 27 height 27
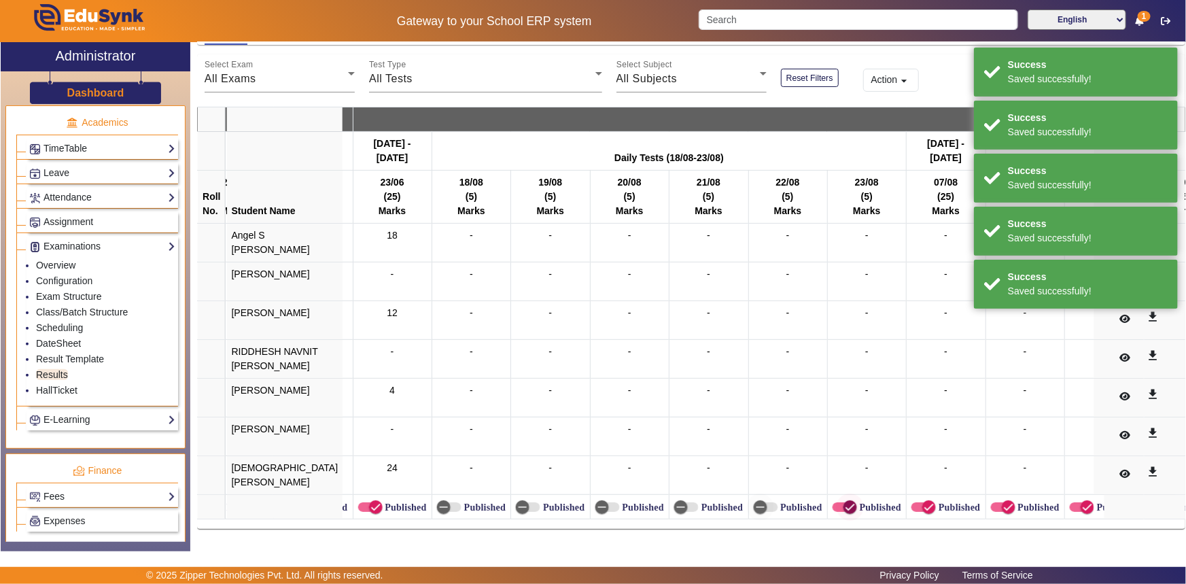
click at [837, 506] on span "button" at bounding box center [850, 507] width 27 height 27
click at [923, 501] on icon "button" at bounding box center [929, 507] width 12 height 12
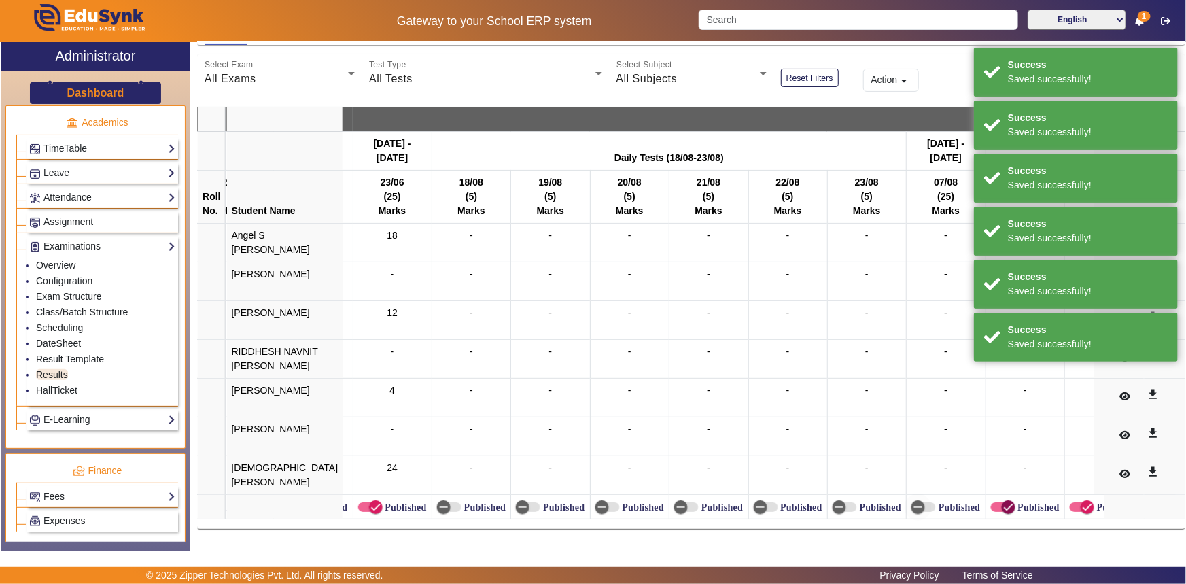
click at [1003, 501] on icon "button" at bounding box center [1009, 507] width 12 height 12
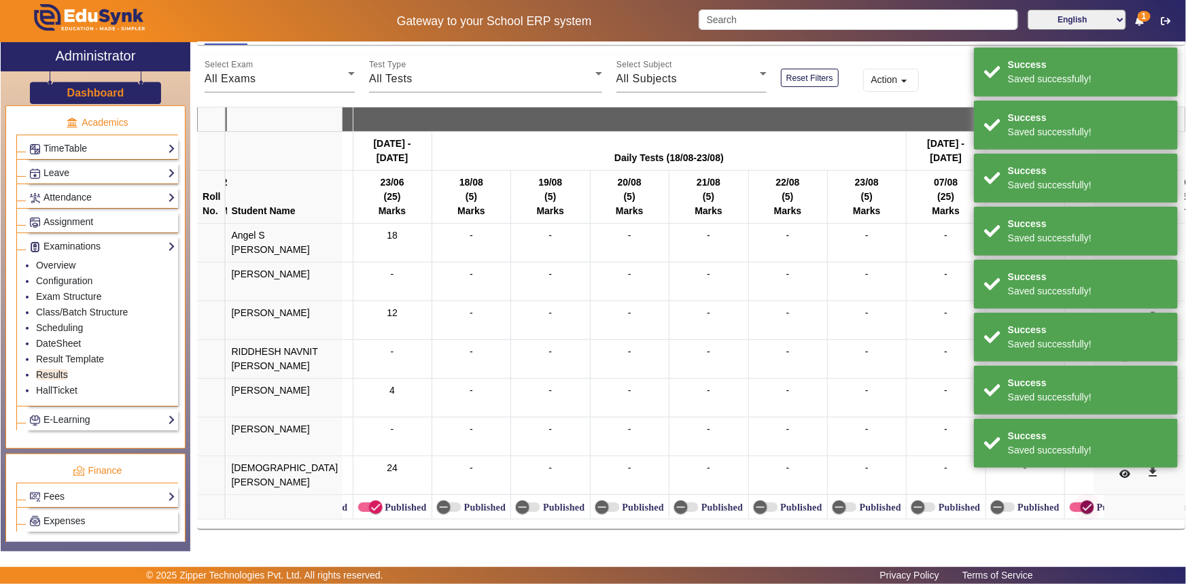
click at [1074, 500] on span "button" at bounding box center [1087, 507] width 27 height 27
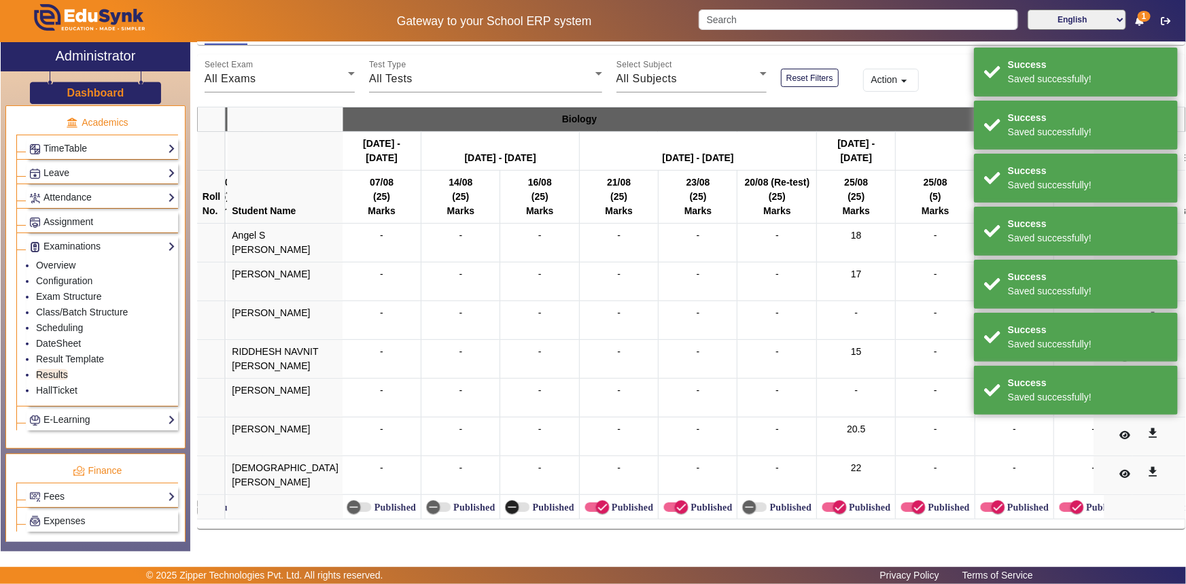
scroll to position [0, 4051]
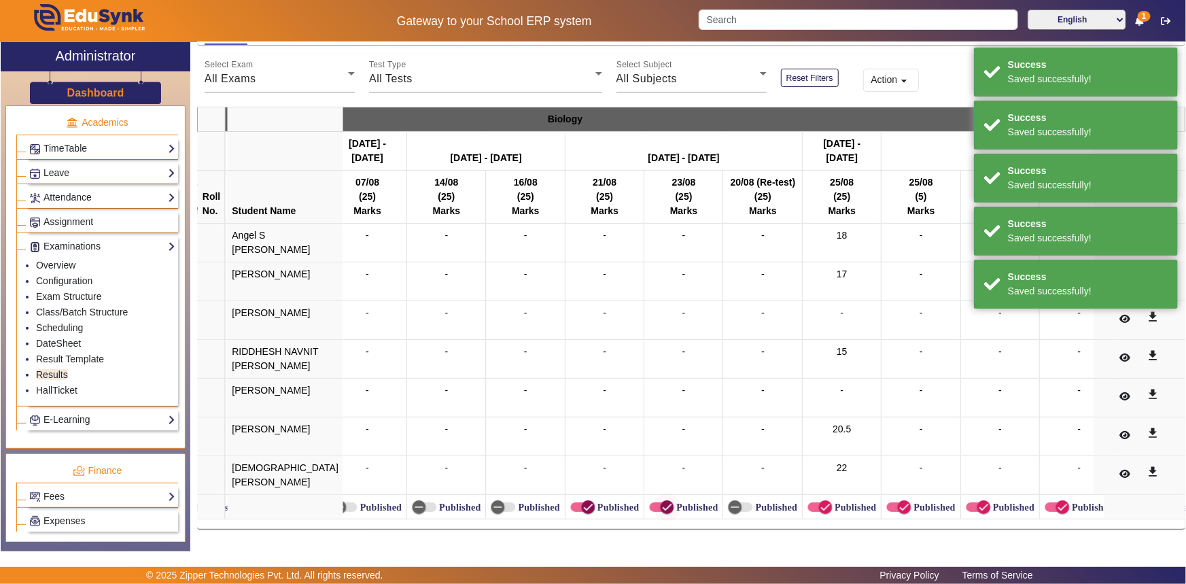
click at [575, 500] on span "button" at bounding box center [588, 507] width 27 height 27
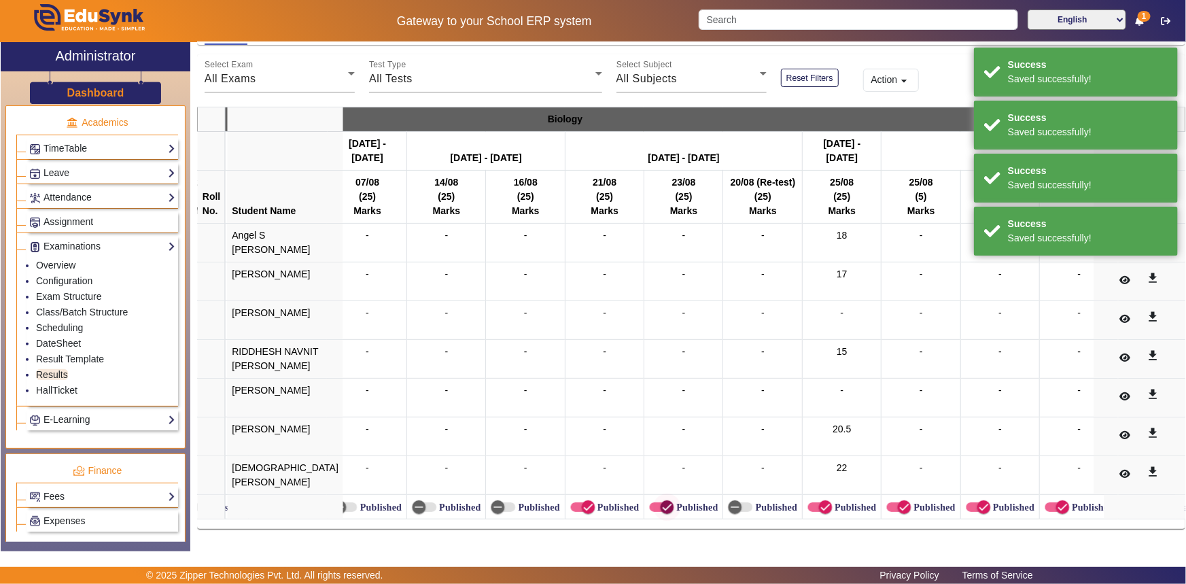
click at [661, 501] on icon "button" at bounding box center [667, 507] width 12 height 12
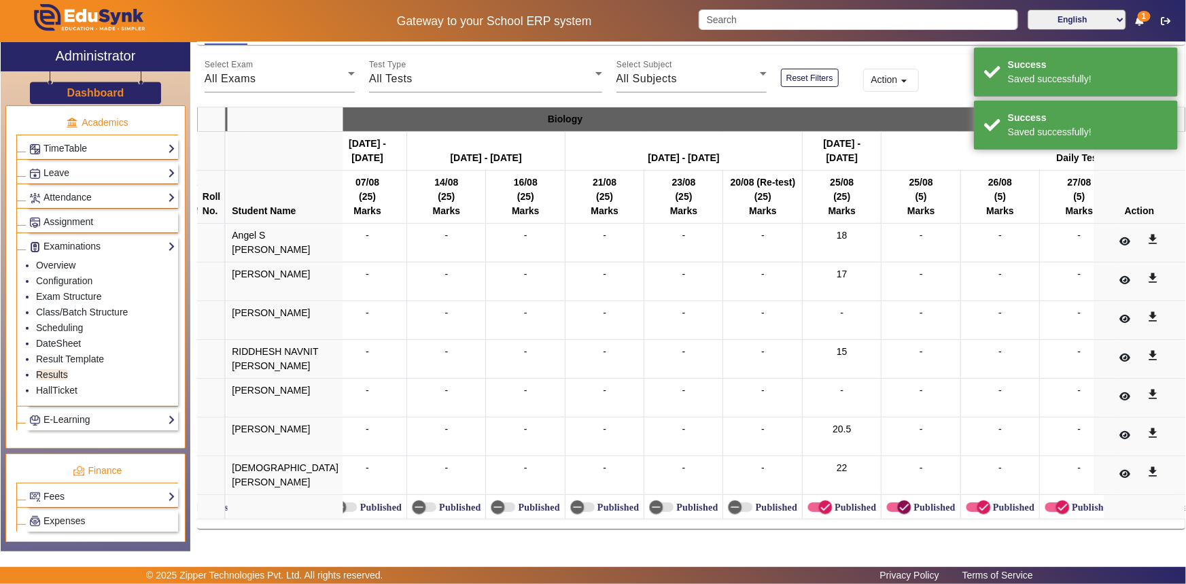
click at [898, 501] on icon "button" at bounding box center [904, 507] width 12 height 12
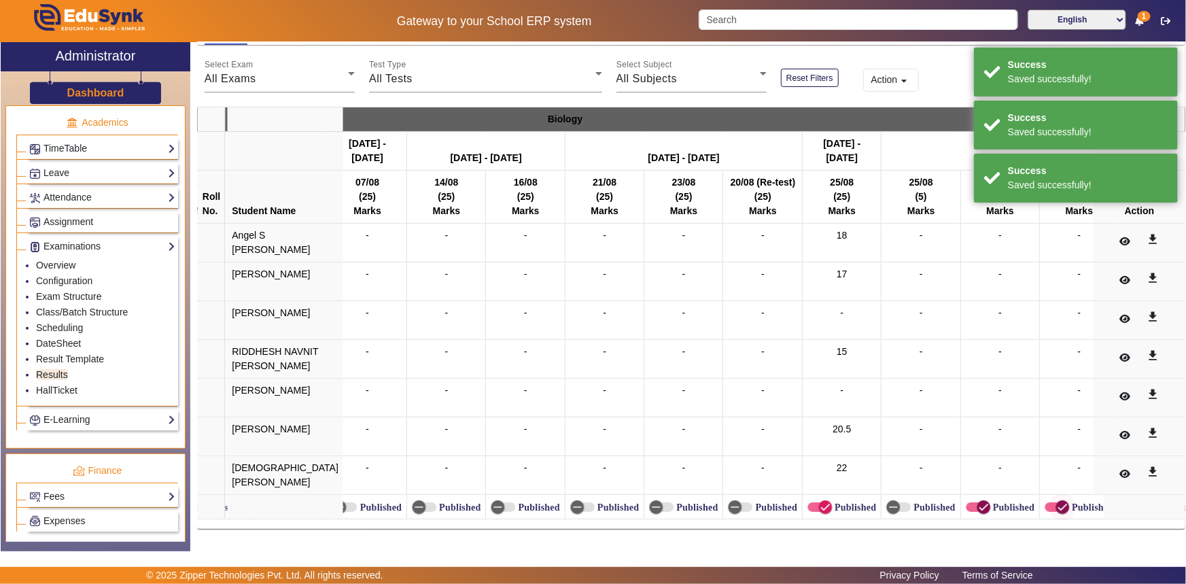
click at [978, 501] on icon "button" at bounding box center [984, 507] width 12 height 12
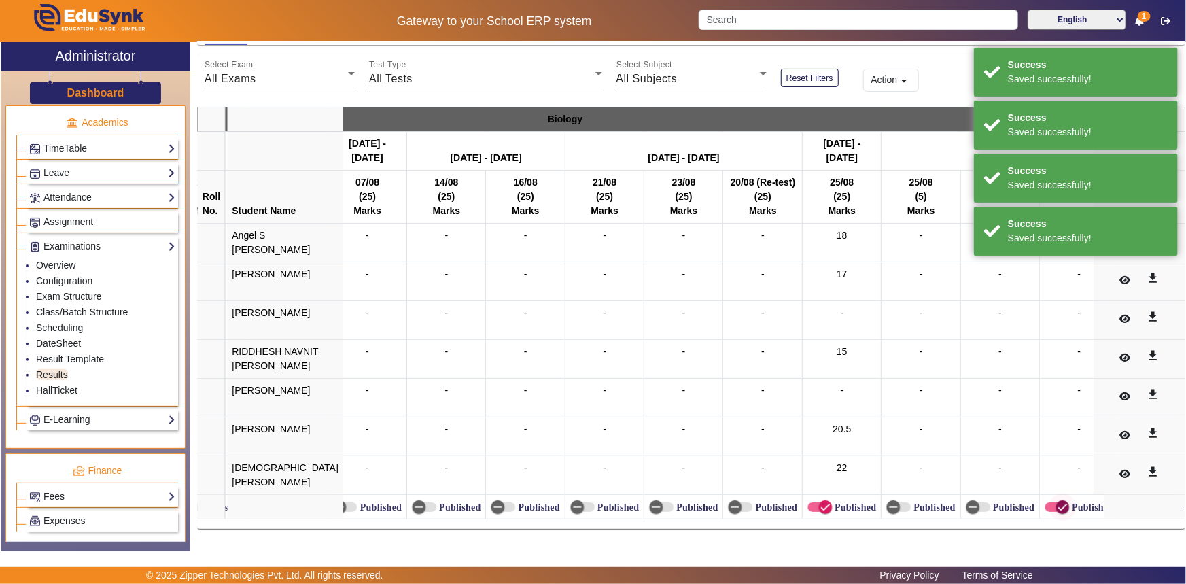
click at [1049, 503] on span "button" at bounding box center [1062, 507] width 27 height 27
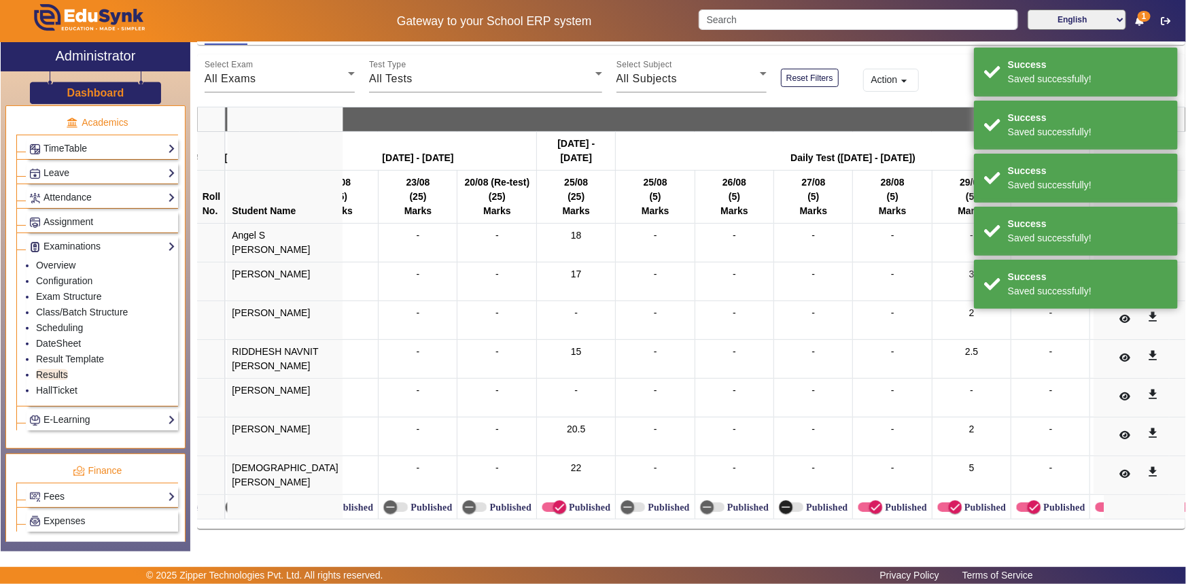
scroll to position [0, 4533]
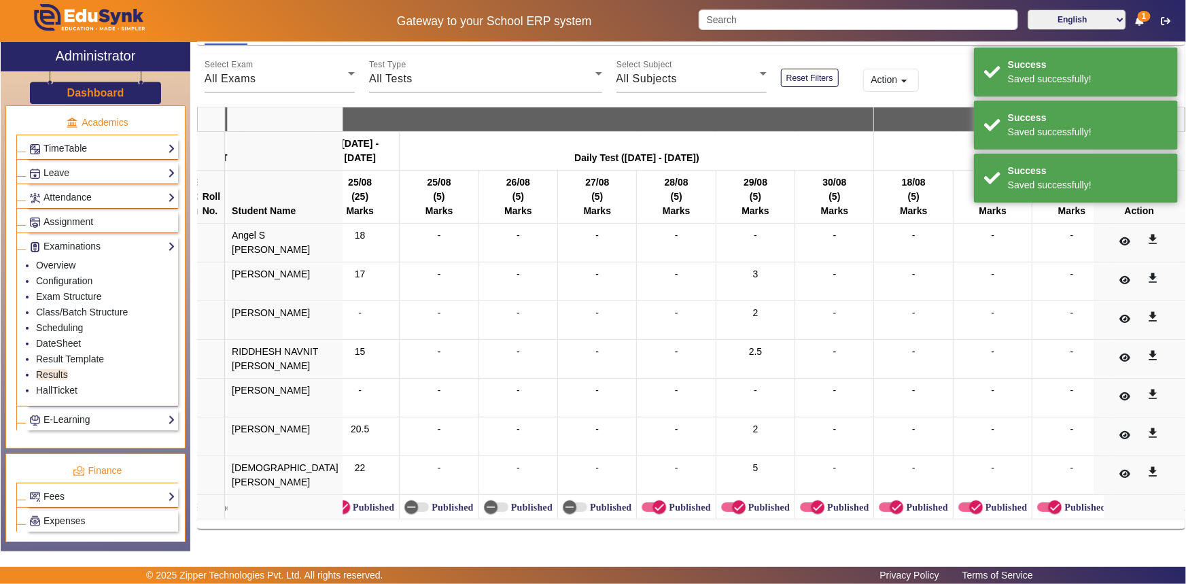
click at [666, 502] on label "Published" at bounding box center [688, 508] width 44 height 12
click at [642, 502] on button "Published" at bounding box center [654, 507] width 24 height 10
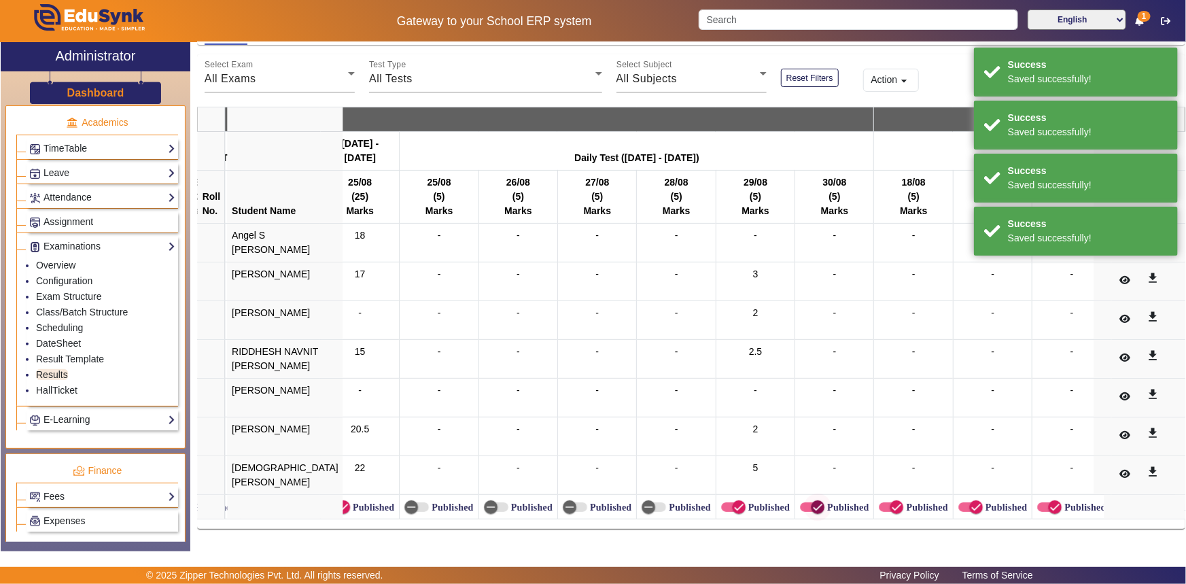
click at [812, 501] on icon "button" at bounding box center [818, 507] width 12 height 12
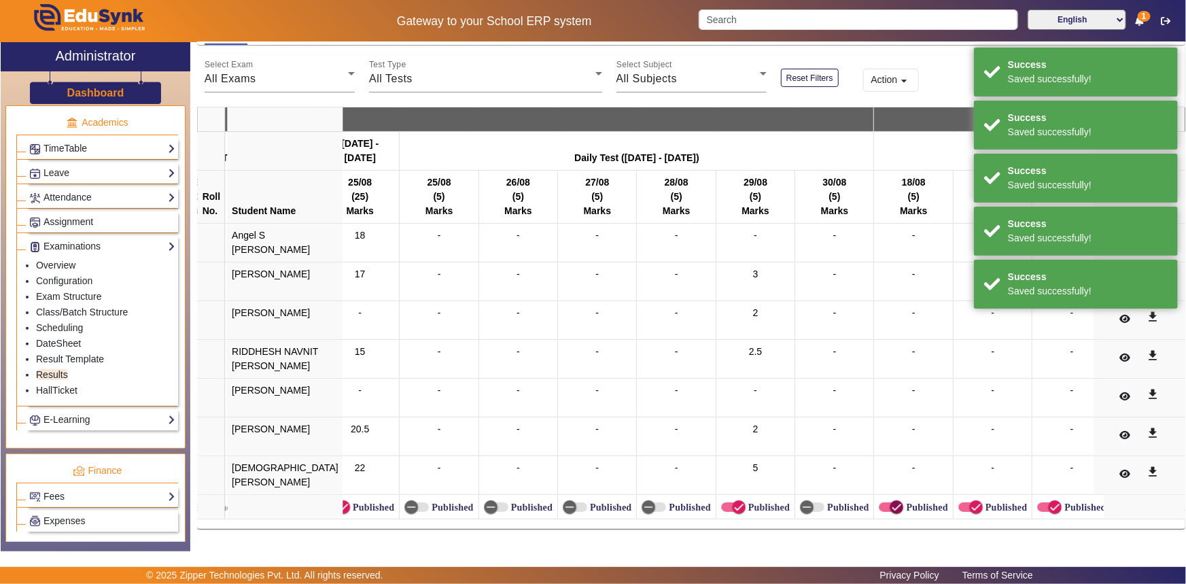
click at [891, 501] on icon "button" at bounding box center [897, 507] width 12 height 12
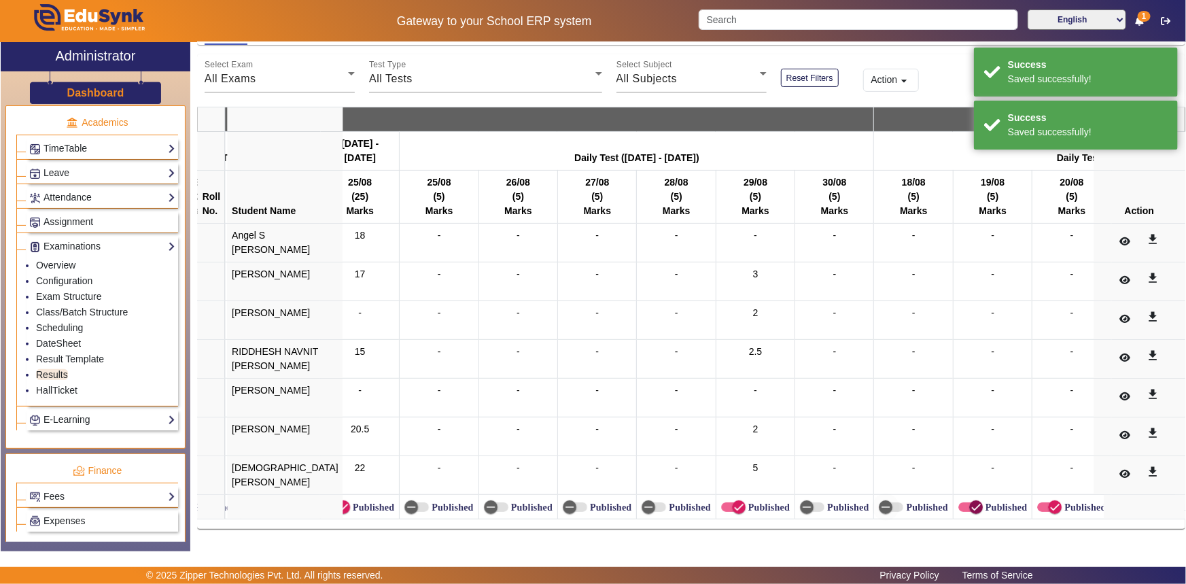
click at [970, 502] on span "button" at bounding box center [977, 507] width 14 height 14
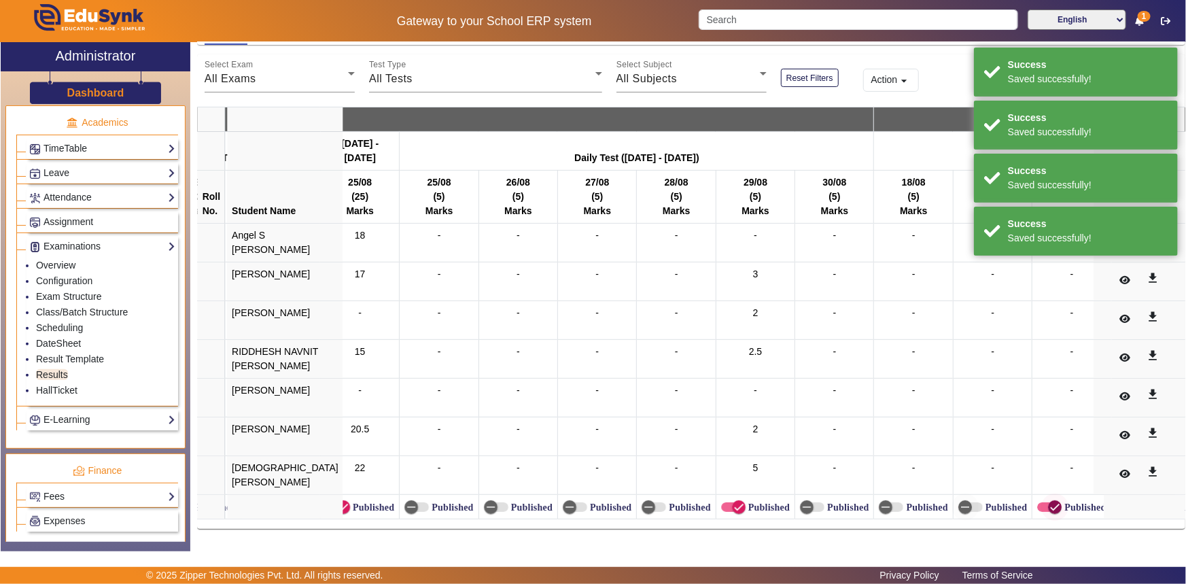
click at [1042, 502] on span "button" at bounding box center [1055, 507] width 27 height 27
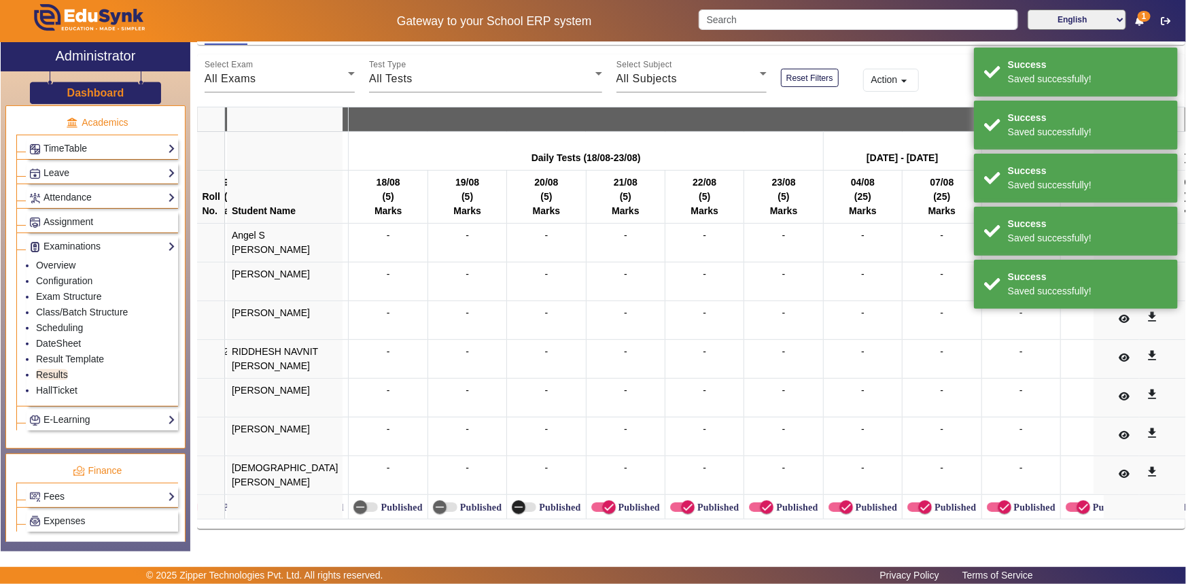
scroll to position [0, 5094]
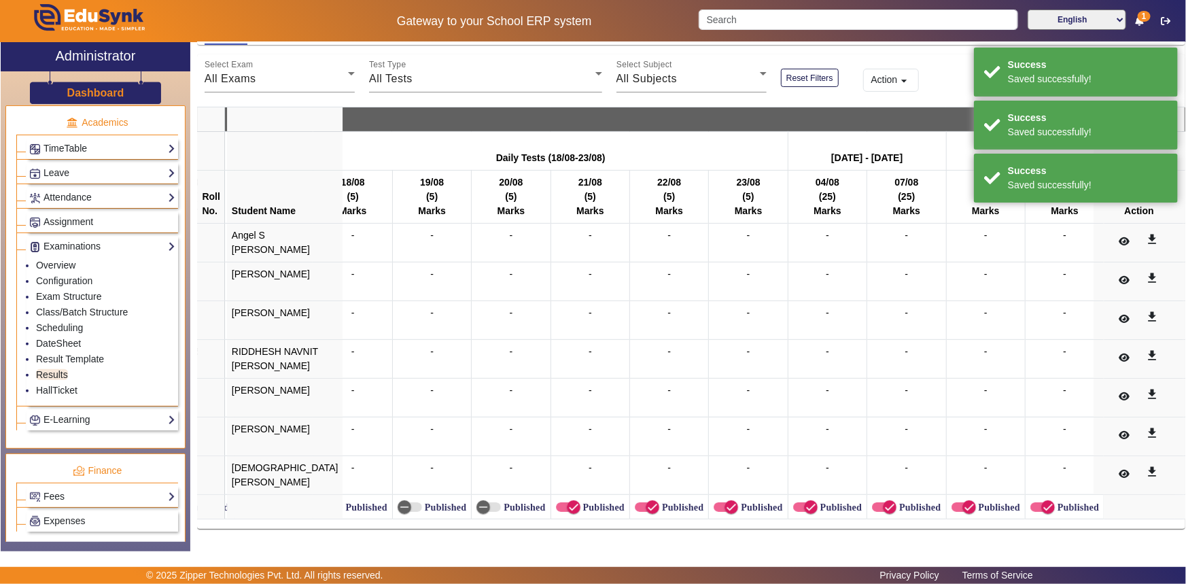
click at [581, 502] on label "Published" at bounding box center [603, 508] width 44 height 12
click at [570, 502] on button "Published" at bounding box center [568, 507] width 24 height 10
click at [646, 500] on span "button" at bounding box center [653, 507] width 14 height 14
click at [725, 501] on icon "button" at bounding box center [731, 507] width 12 height 12
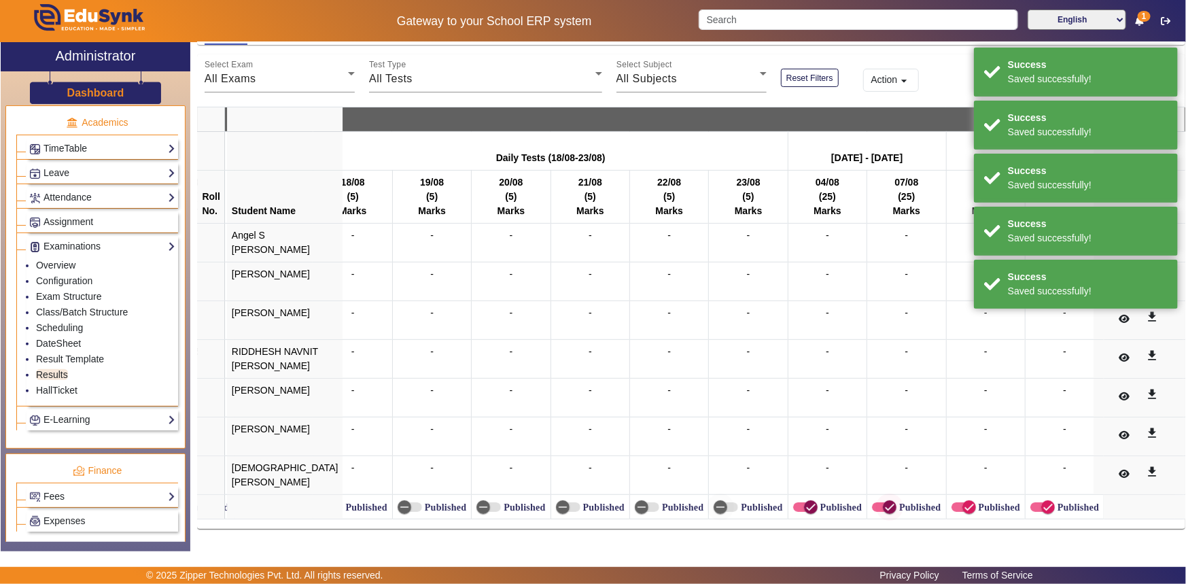
click at [805, 502] on icon "button" at bounding box center [811, 507] width 12 height 12
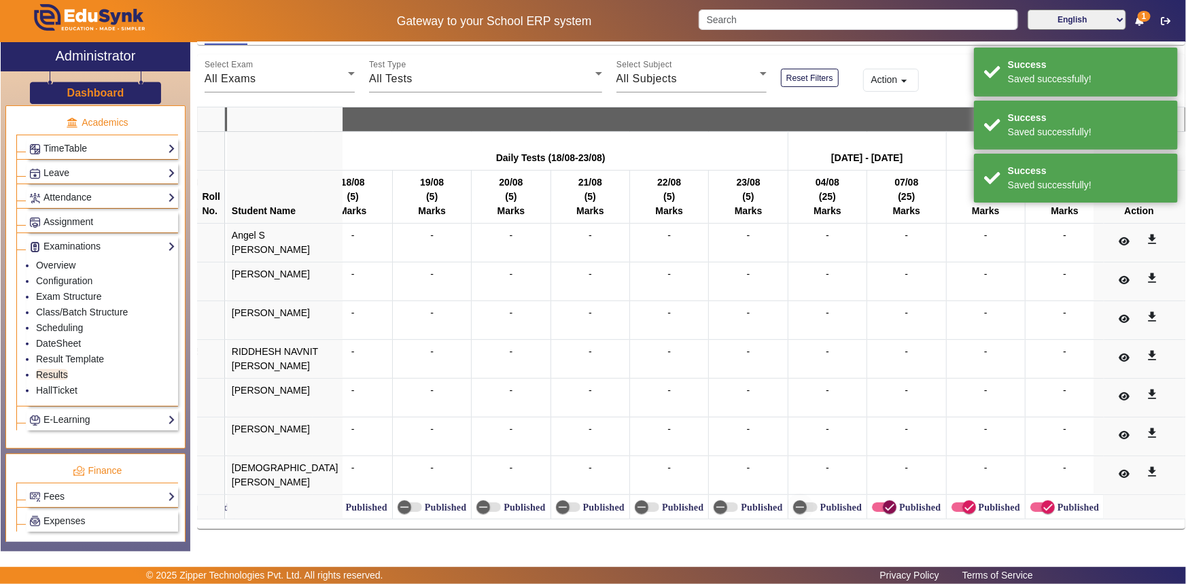
click at [876, 496] on span "button" at bounding box center [889, 507] width 27 height 27
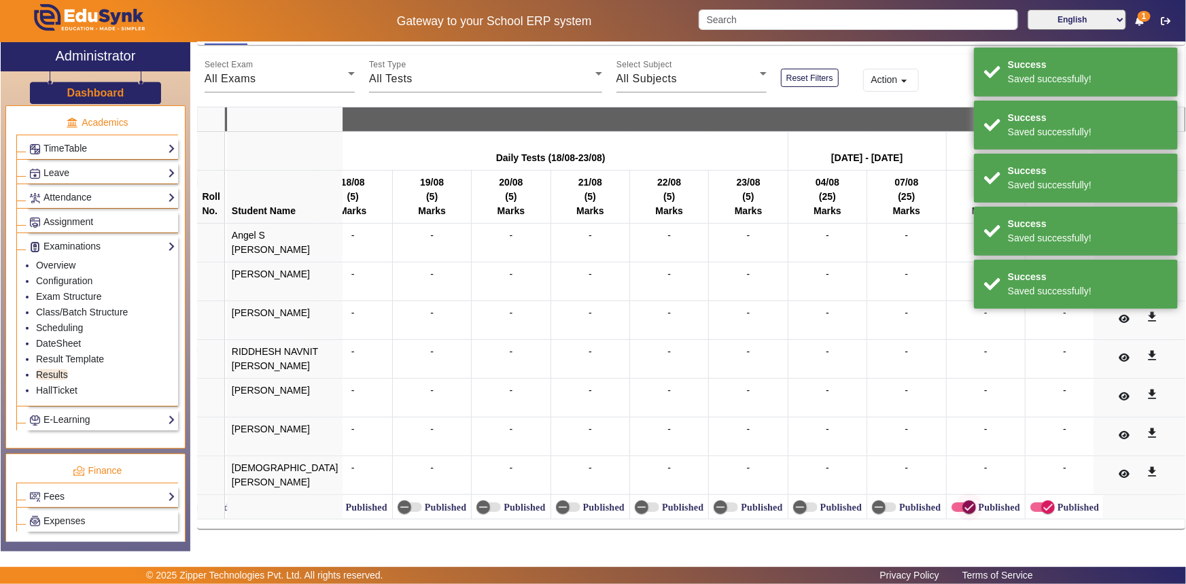
click at [965, 507] on icon "button" at bounding box center [969, 507] width 8 height 1
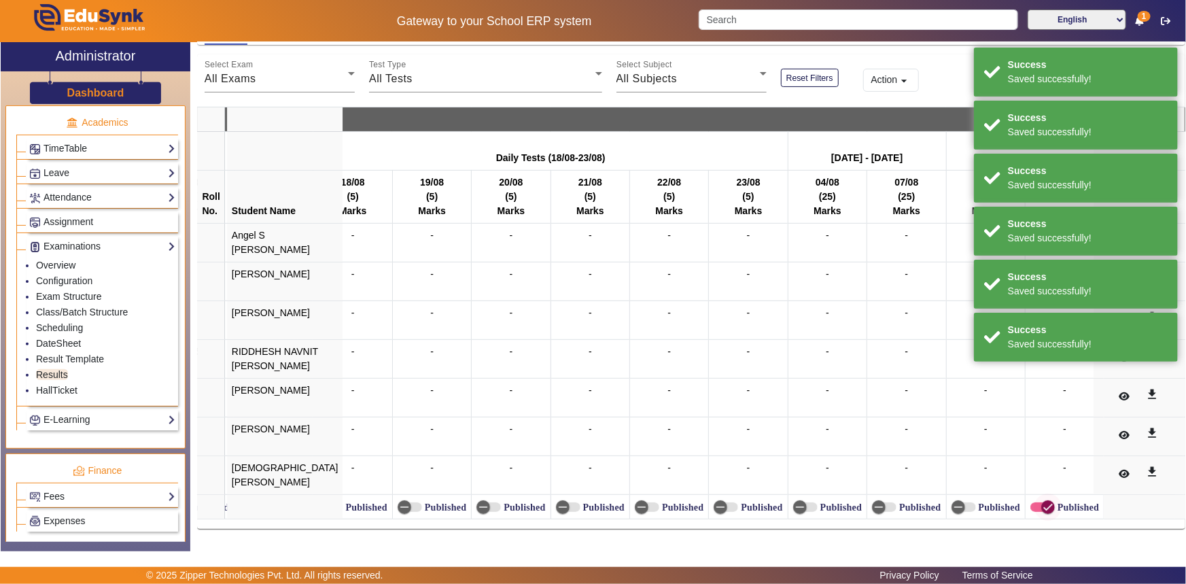
click at [1035, 494] on span "button" at bounding box center [1048, 507] width 27 height 27
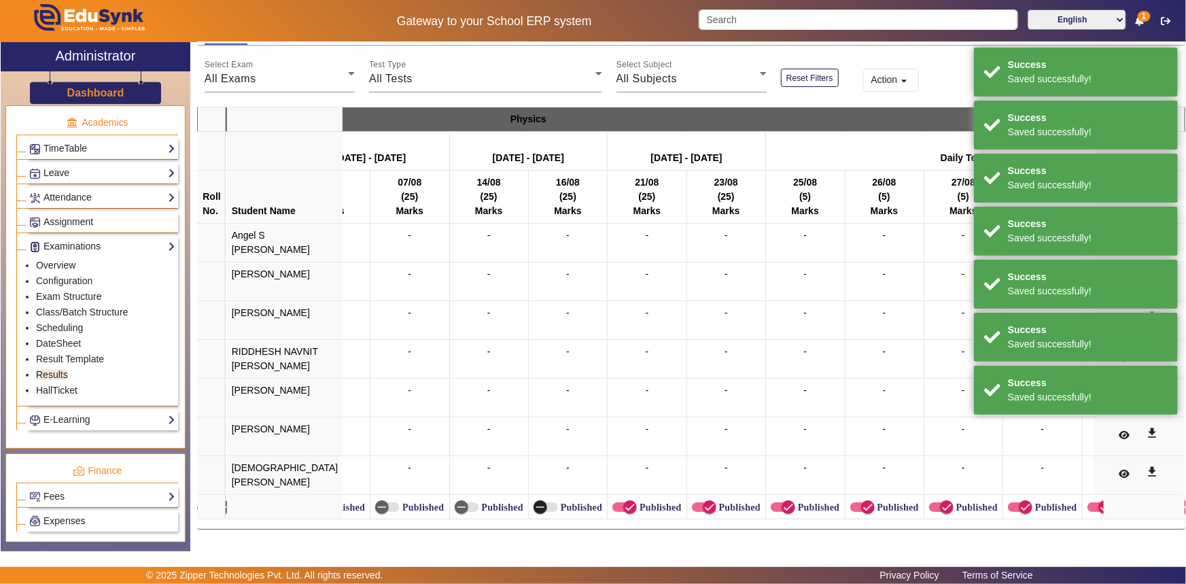
scroll to position [0, 5598]
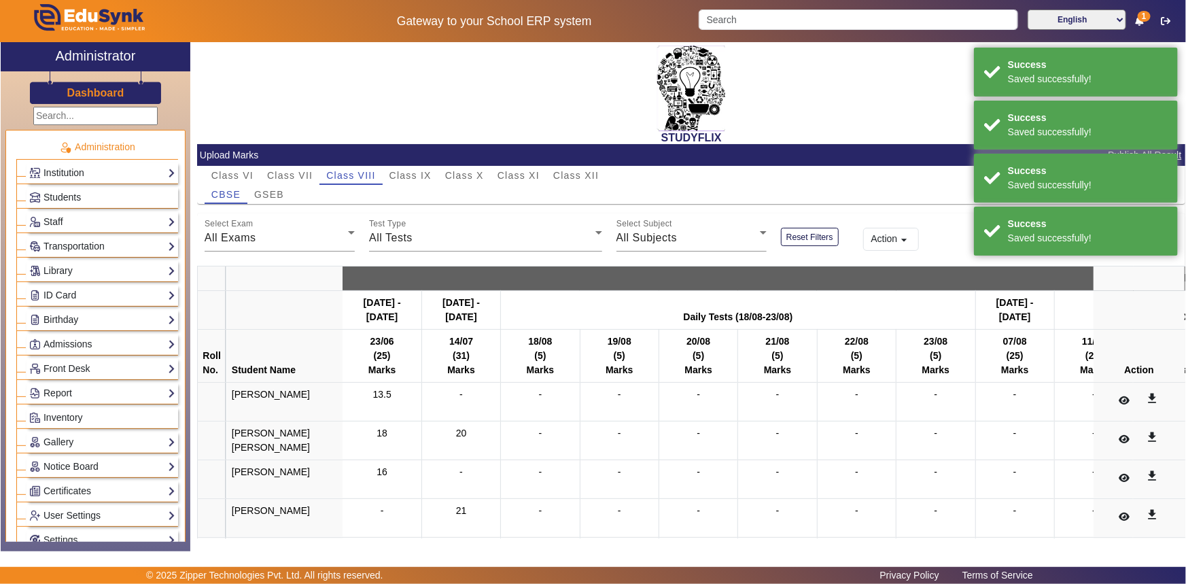
scroll to position [0, 5598]
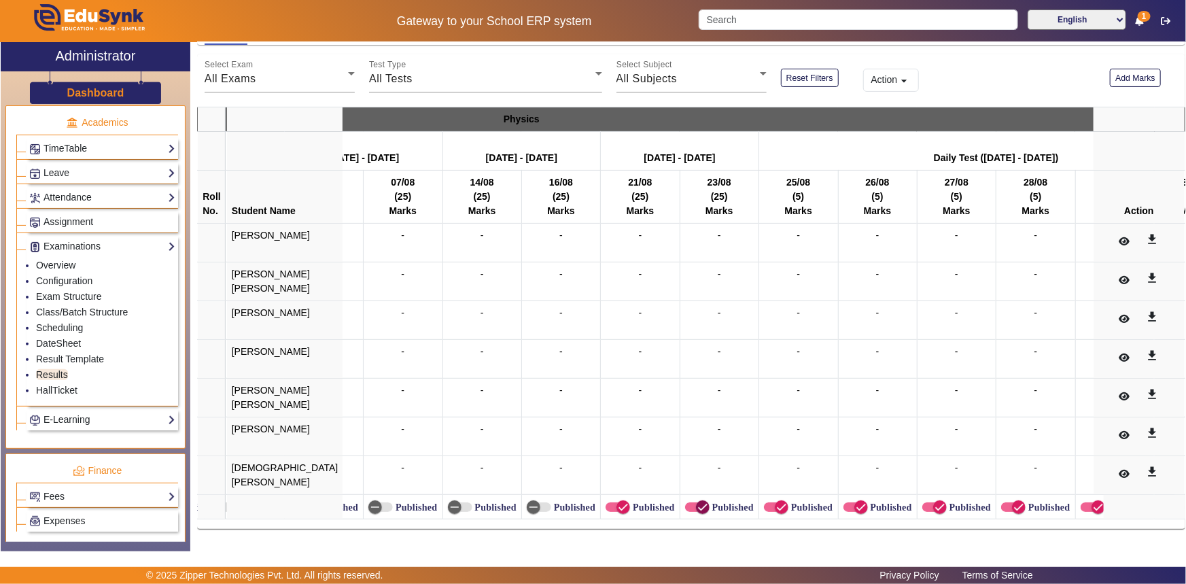
click at [689, 500] on span "button" at bounding box center [702, 507] width 27 height 27
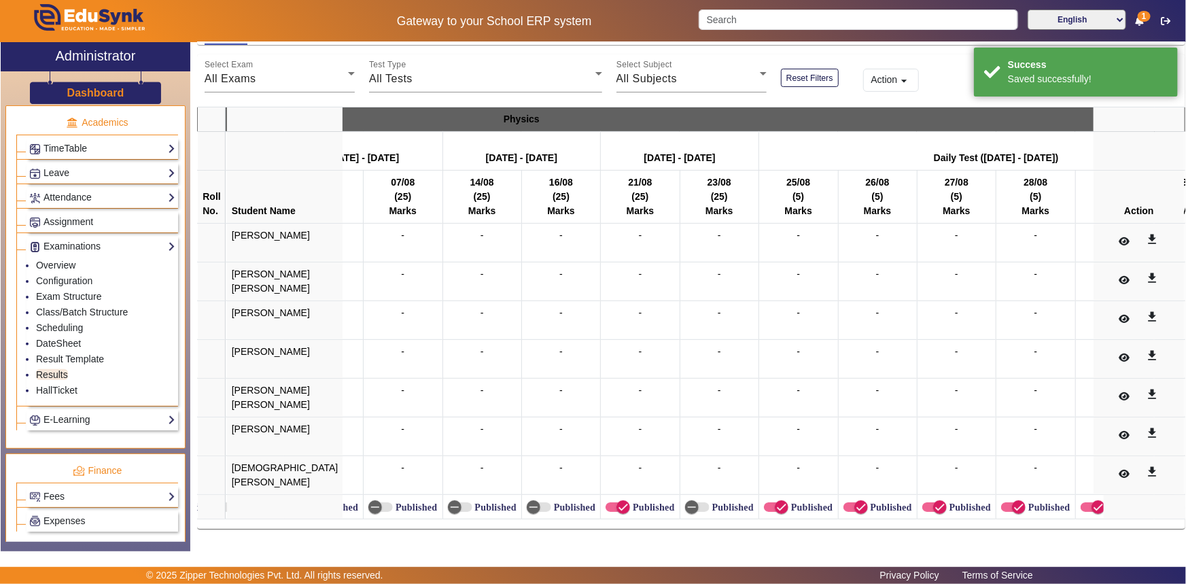
click at [630, 503] on label "Published" at bounding box center [652, 508] width 44 height 12
click at [606, 503] on button "Published" at bounding box center [618, 507] width 24 height 10
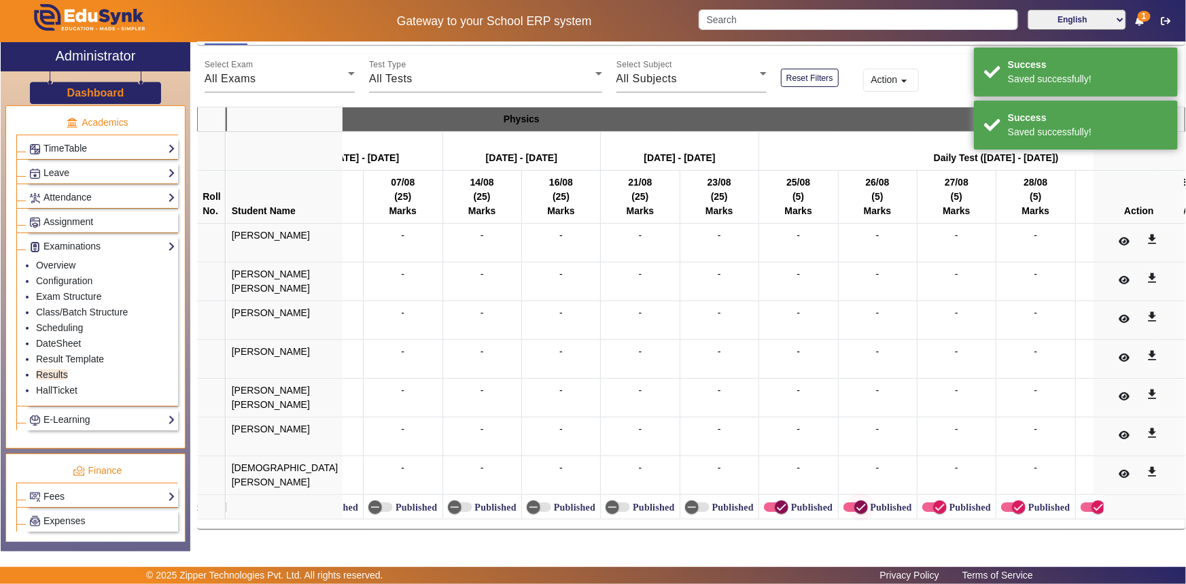
click at [768, 500] on span "button" at bounding box center [781, 507] width 27 height 27
click at [848, 500] on span "button" at bounding box center [861, 507] width 27 height 27
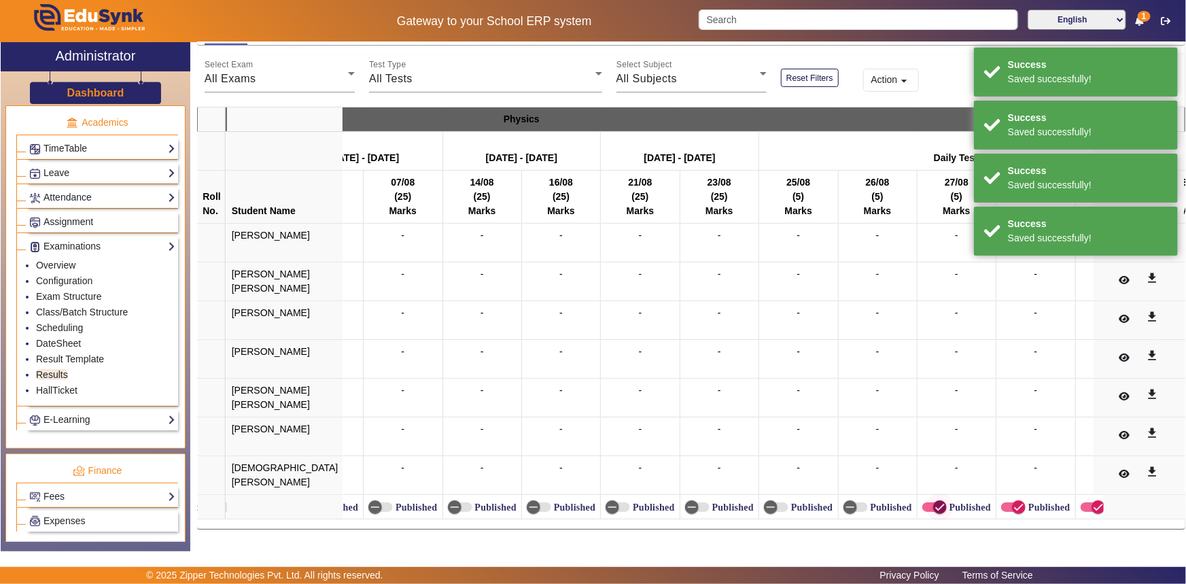
click at [934, 501] on icon "button" at bounding box center [940, 507] width 12 height 12
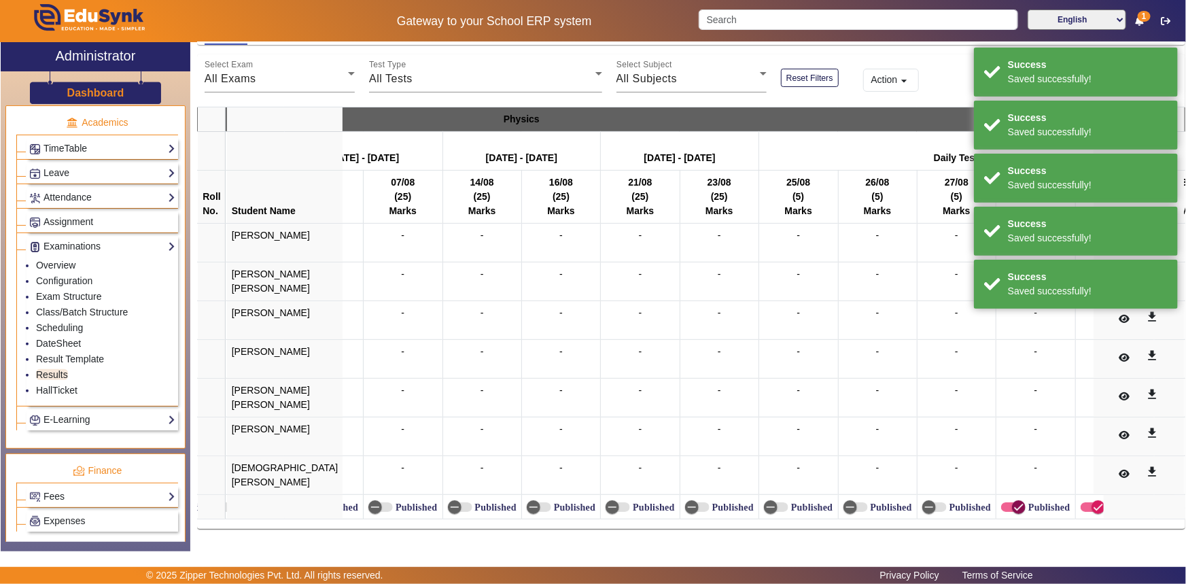
click at [1012, 500] on span "button" at bounding box center [1019, 507] width 14 height 14
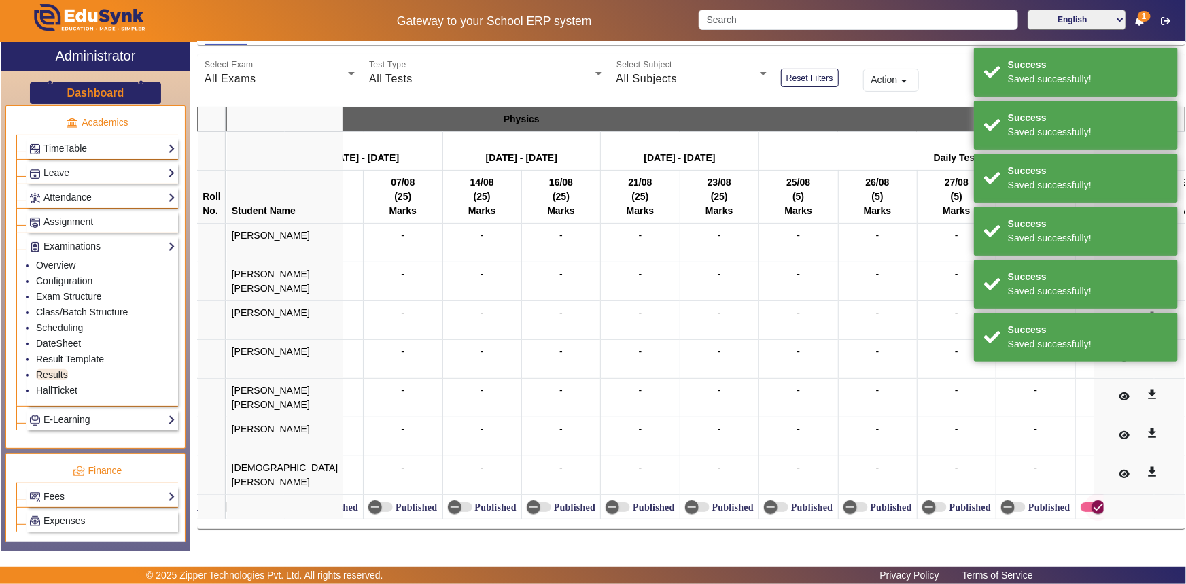
click at [1085, 500] on span "button" at bounding box center [1098, 507] width 27 height 27
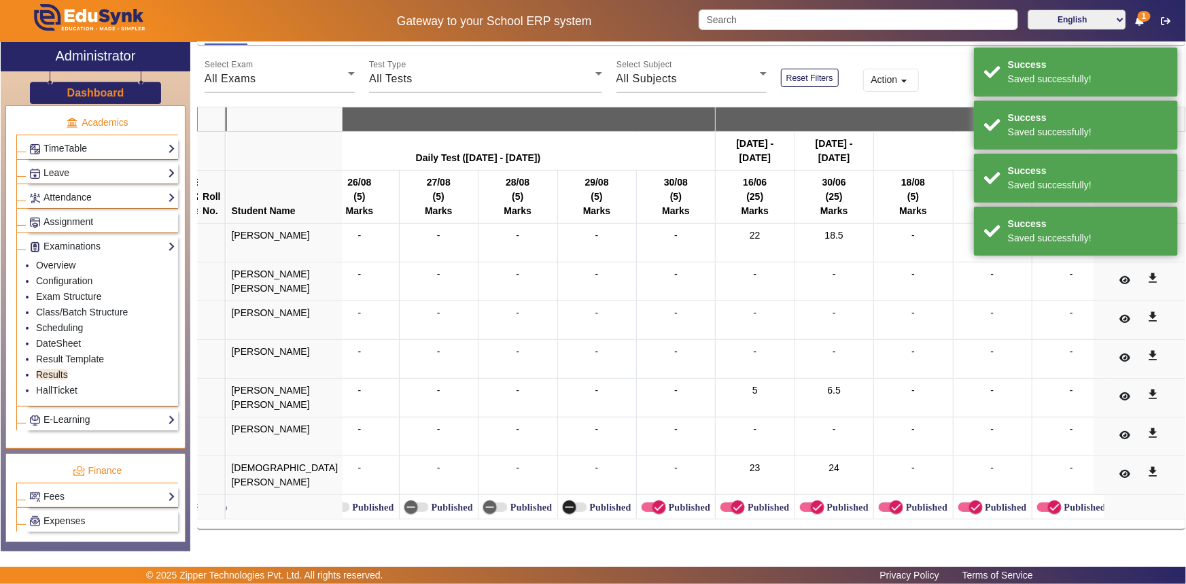
scroll to position [0, 6122]
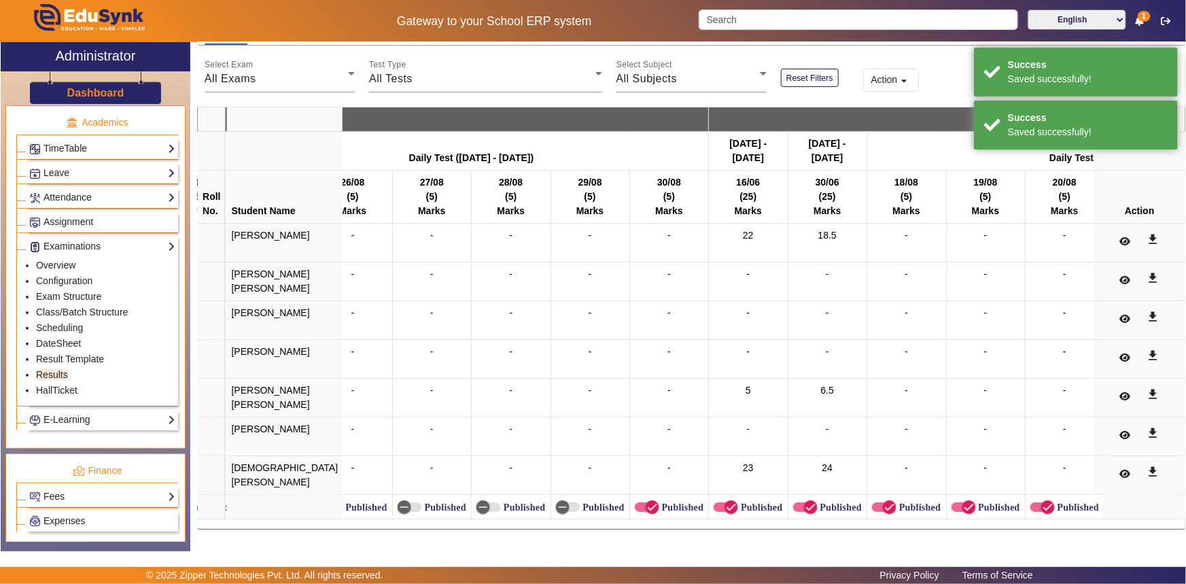
click at [660, 502] on label "Published" at bounding box center [682, 508] width 44 height 12
click at [637, 502] on button "Published" at bounding box center [647, 507] width 24 height 10
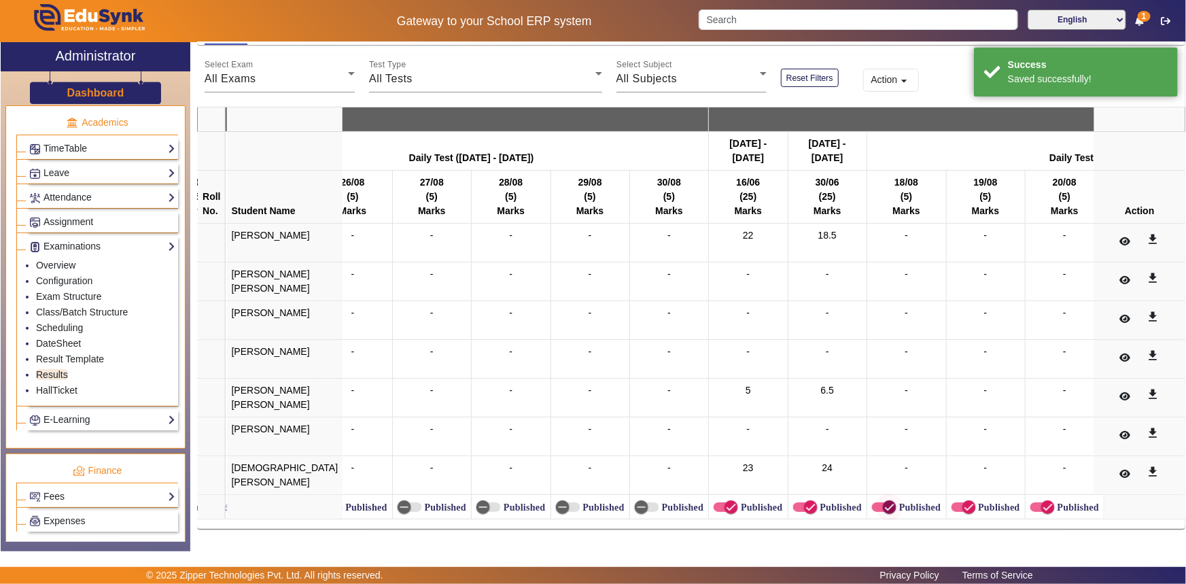
click at [876, 502] on span "button" at bounding box center [889, 507] width 27 height 27
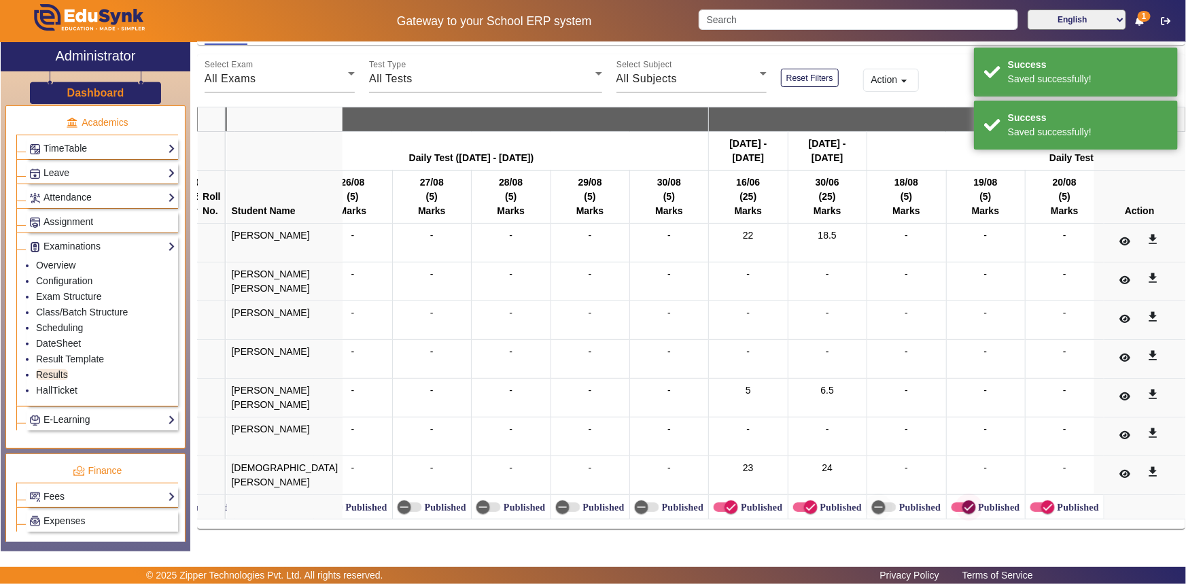
click at [963, 501] on icon "button" at bounding box center [969, 507] width 12 height 12
click at [1035, 498] on span "button" at bounding box center [1048, 507] width 27 height 27
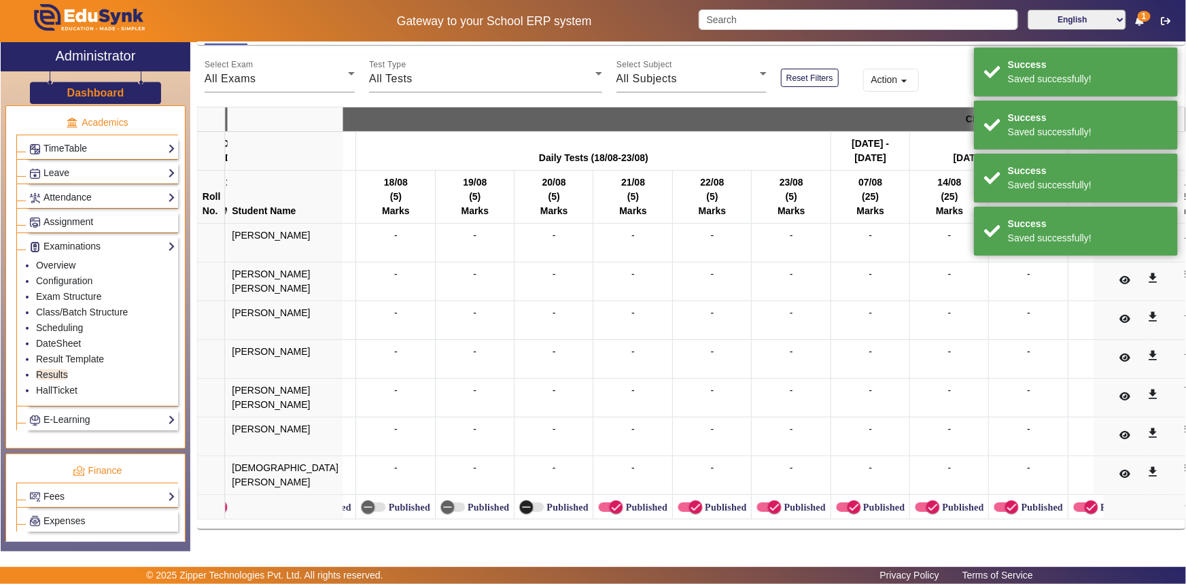
scroll to position [0, 6649]
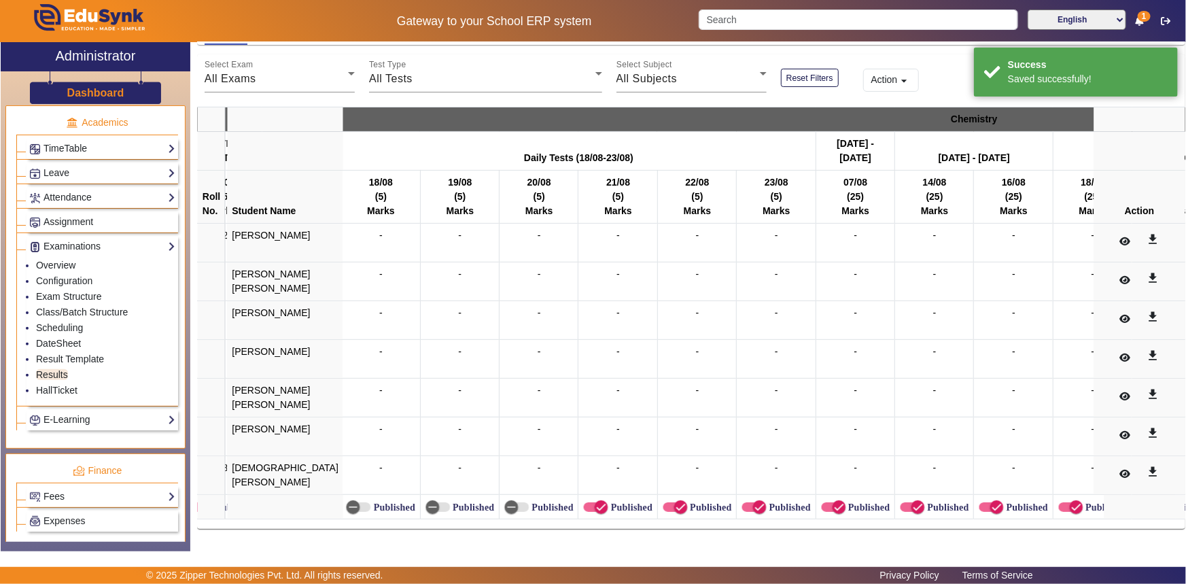
click at [608, 502] on label "Published" at bounding box center [630, 508] width 44 height 12
click at [604, 502] on button "Published" at bounding box center [595, 507] width 24 height 10
click at [687, 502] on label "Published" at bounding box center [709, 508] width 44 height 12
click at [663, 502] on button "Published" at bounding box center [675, 507] width 24 height 10
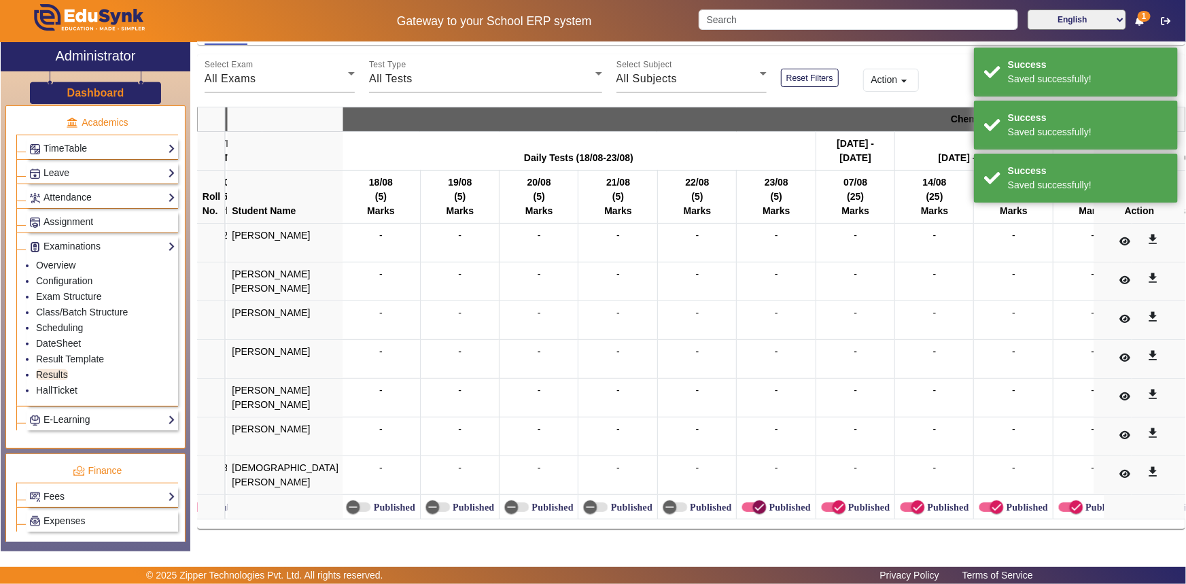
click at [753, 503] on icon "button" at bounding box center [759, 507] width 12 height 12
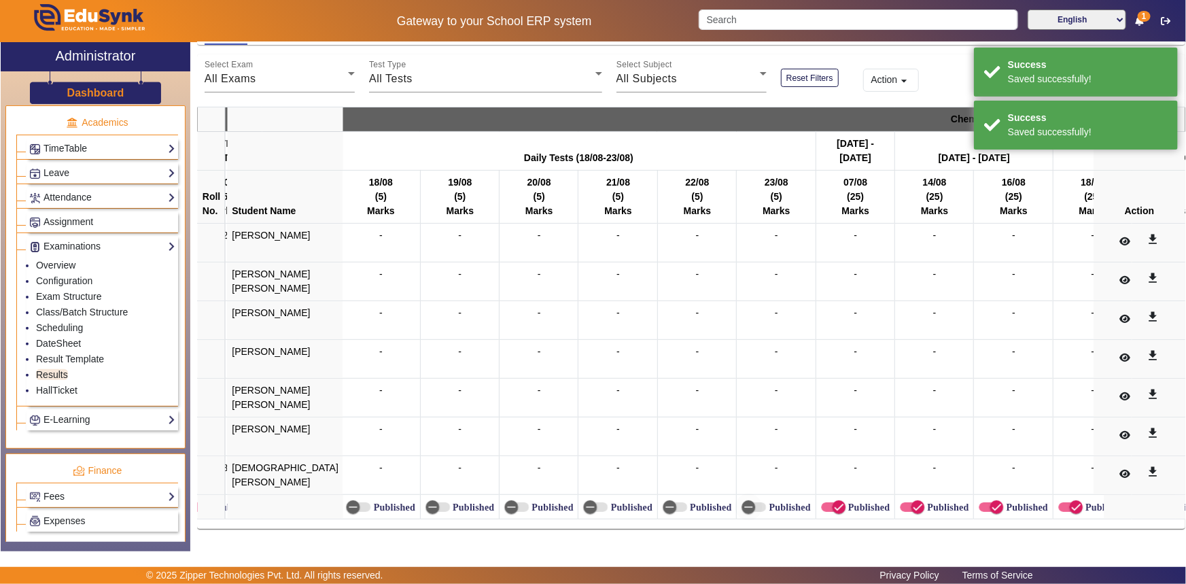
click at [846, 502] on label "Published" at bounding box center [868, 508] width 44 height 12
click at [821, 502] on button "Published" at bounding box center [833, 507] width 24 height 10
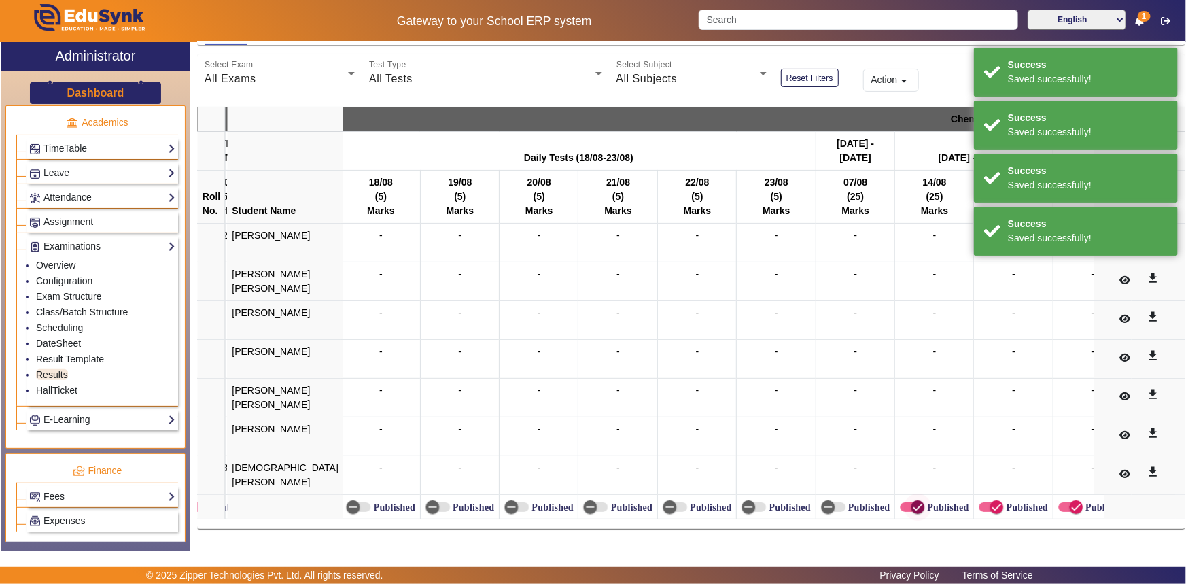
click at [900, 502] on span "button" at bounding box center [912, 507] width 24 height 10
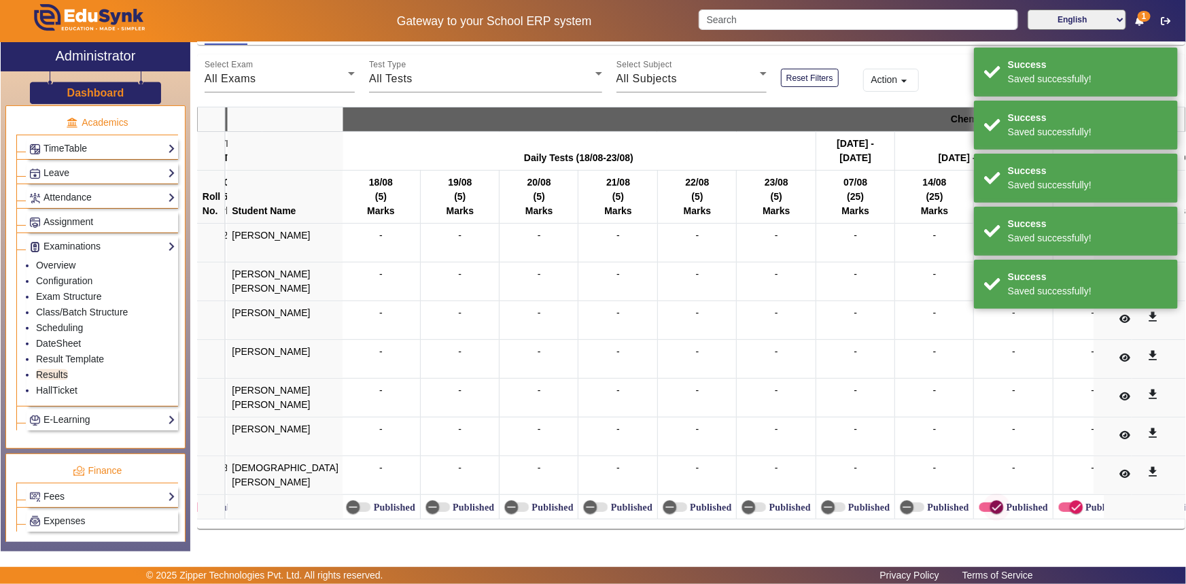
click at [991, 501] on icon "button" at bounding box center [997, 507] width 12 height 12
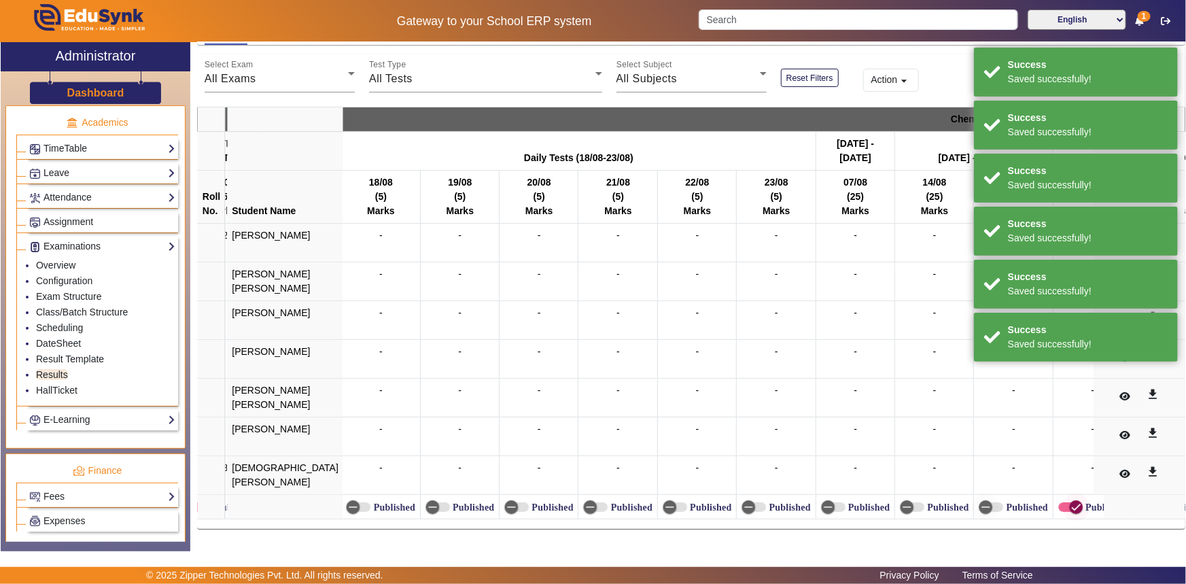
click at [1070, 502] on icon "button" at bounding box center [1076, 507] width 12 height 12
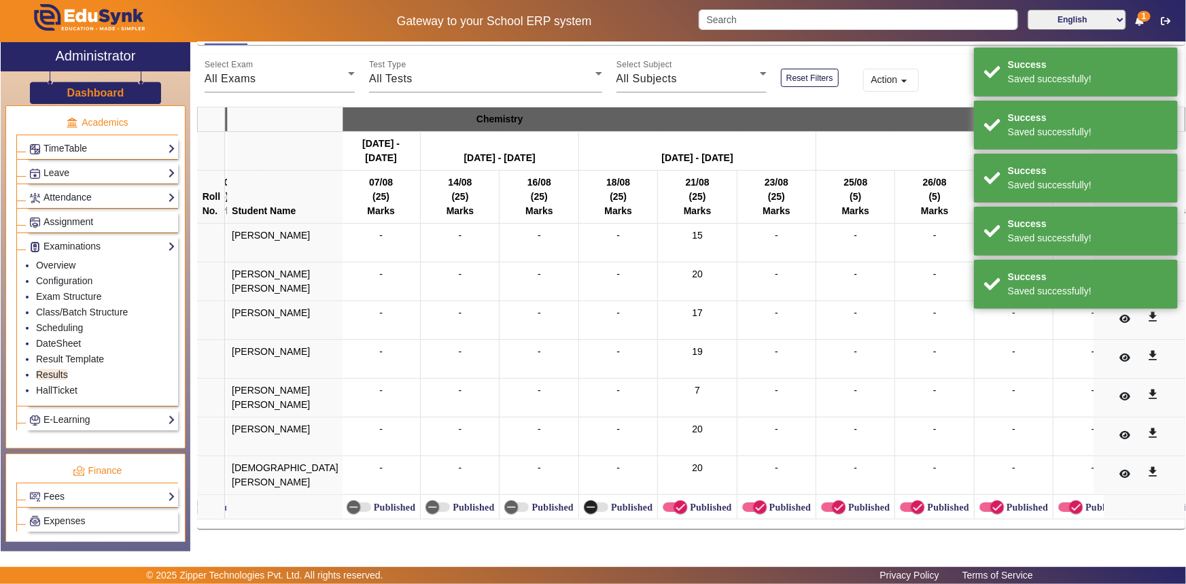
scroll to position [0, 7130]
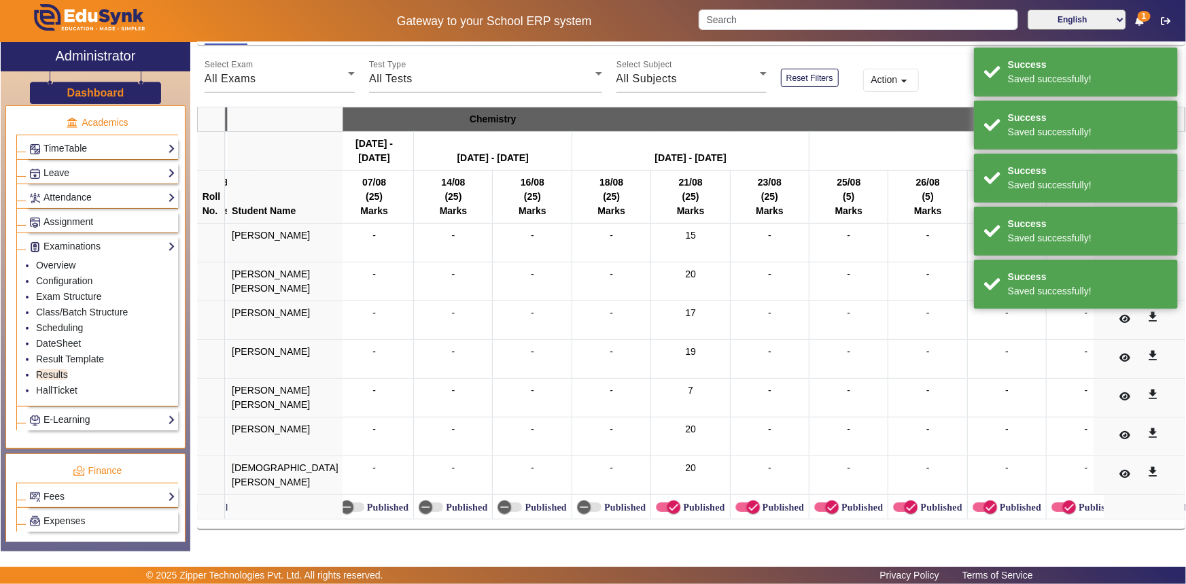
click at [760, 502] on label "Published" at bounding box center [782, 508] width 44 height 12
click at [747, 502] on button "Published" at bounding box center [748, 507] width 24 height 10
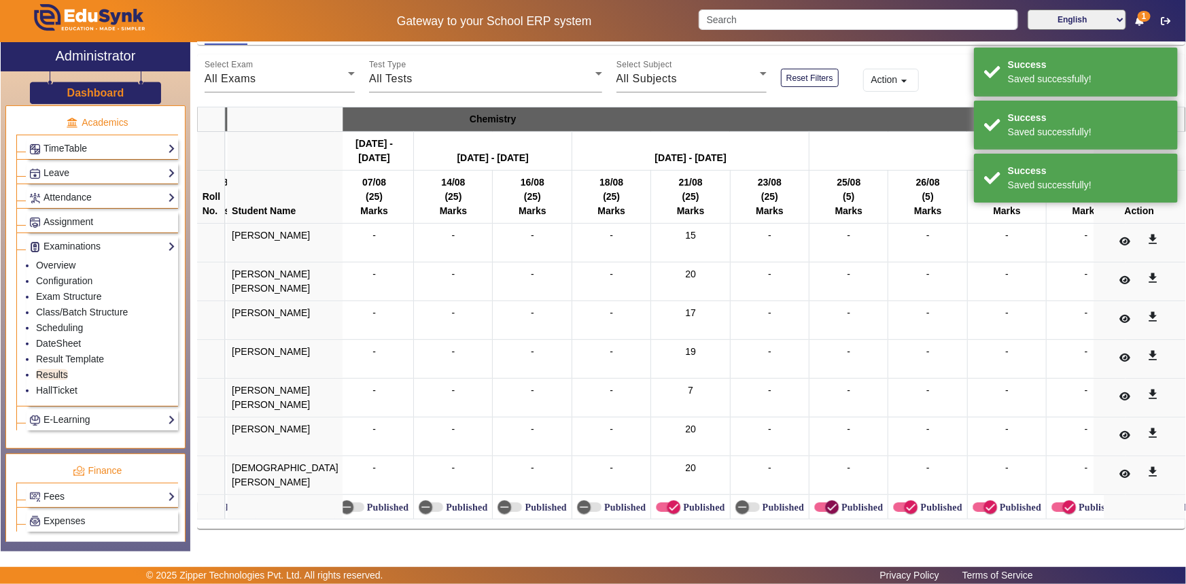
click at [819, 498] on span "button" at bounding box center [832, 507] width 27 height 27
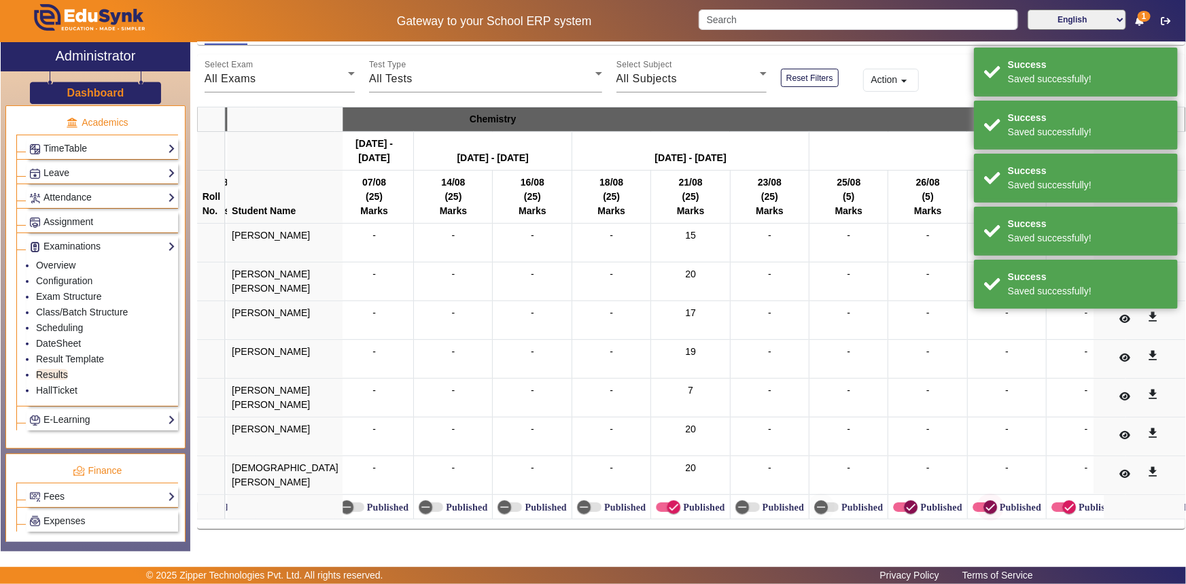
click at [905, 501] on icon "button" at bounding box center [911, 507] width 12 height 12
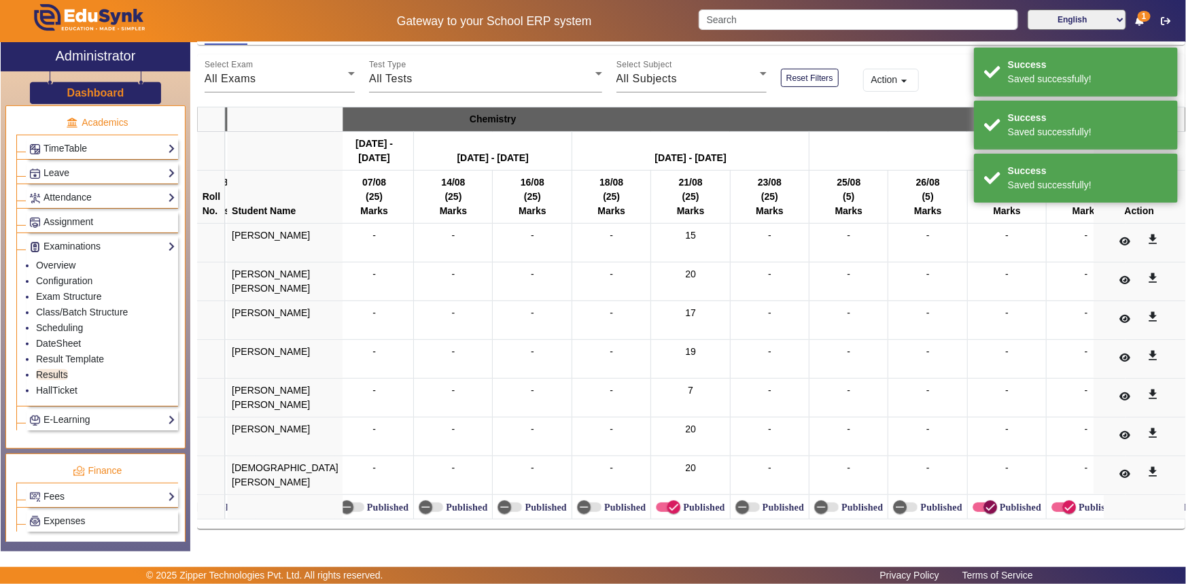
click at [977, 496] on span "button" at bounding box center [990, 507] width 27 height 27
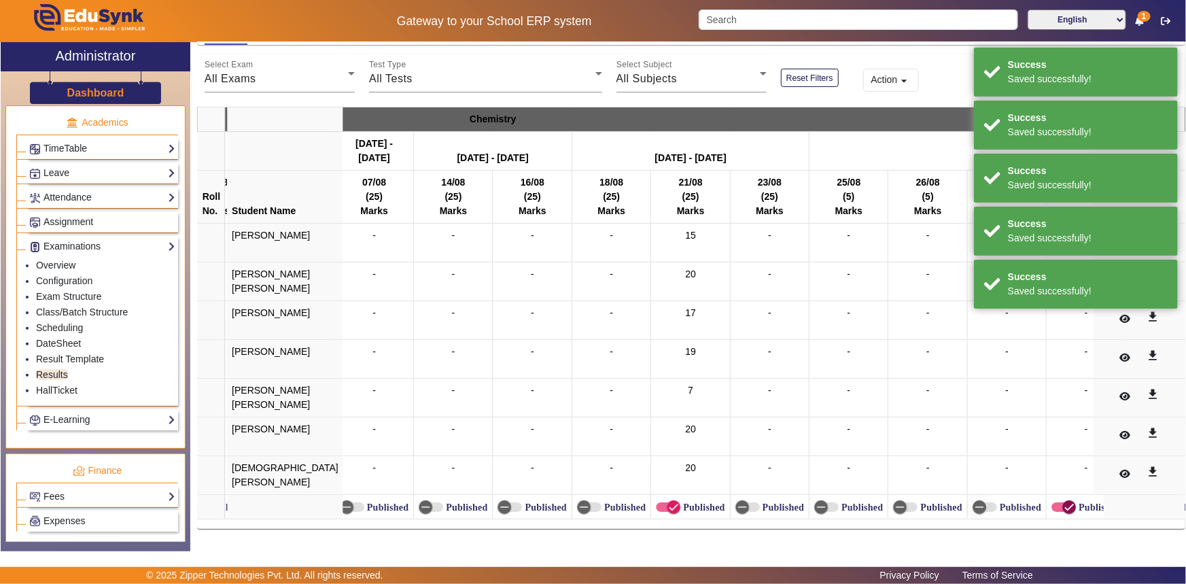
click at [1063, 501] on icon "button" at bounding box center [1069, 507] width 12 height 12
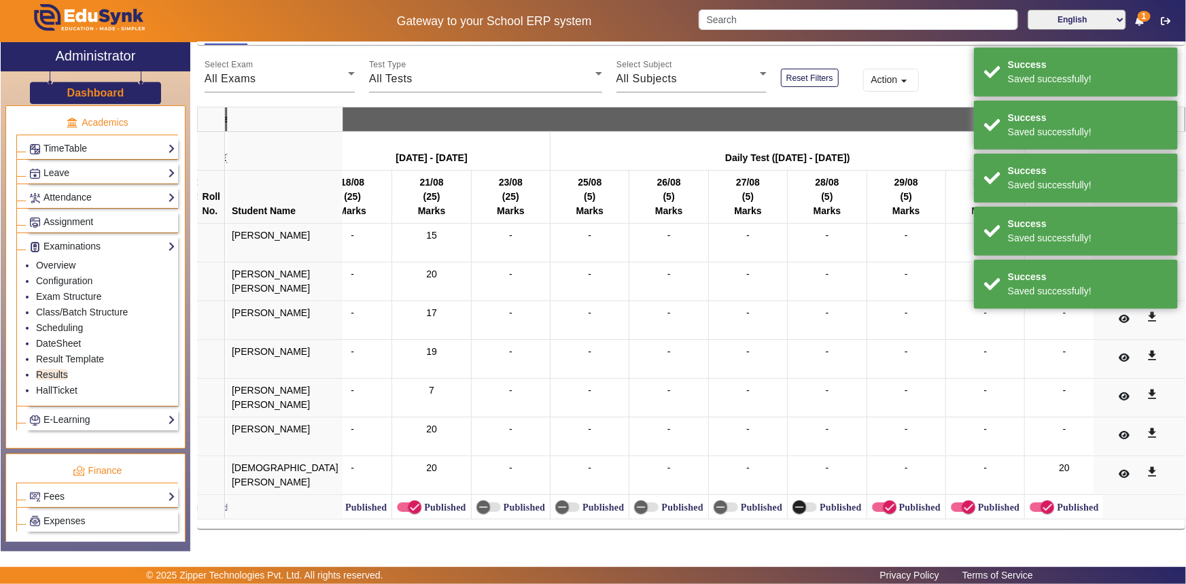
scroll to position [0, 7476]
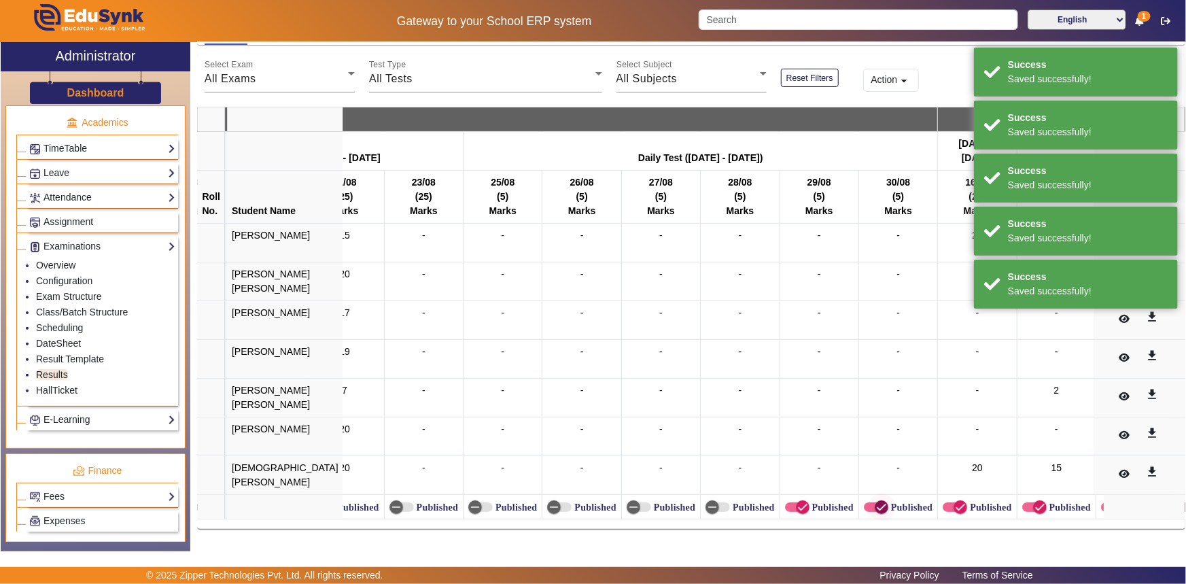
click at [876, 501] on icon "button" at bounding box center [882, 507] width 12 height 12
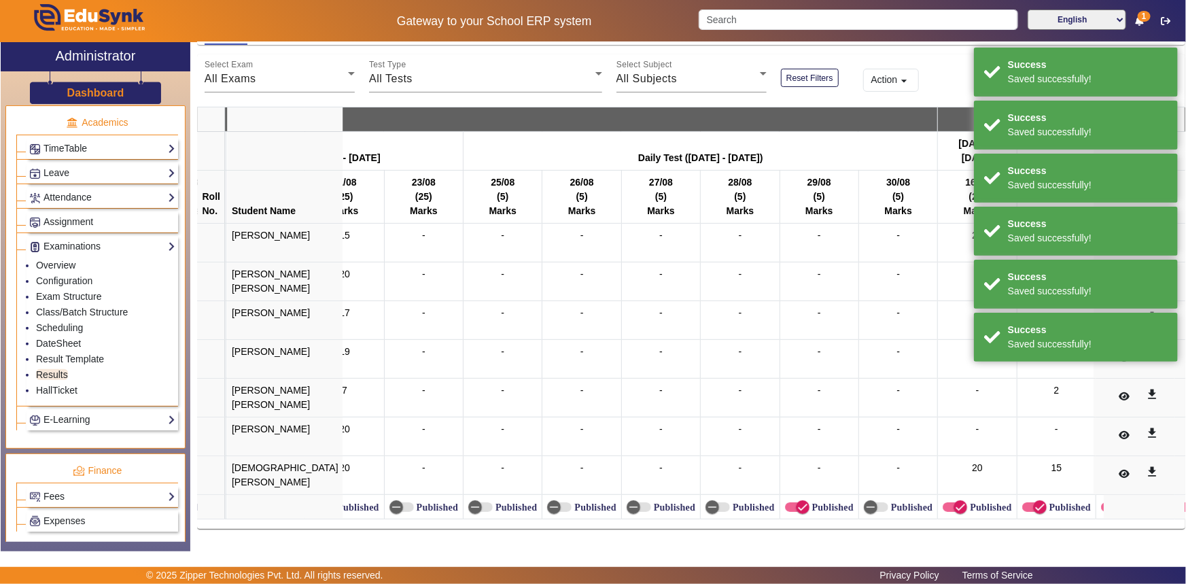
click at [810, 502] on label "Published" at bounding box center [832, 508] width 44 height 12
click at [793, 502] on button "Published" at bounding box center [797, 507] width 24 height 10
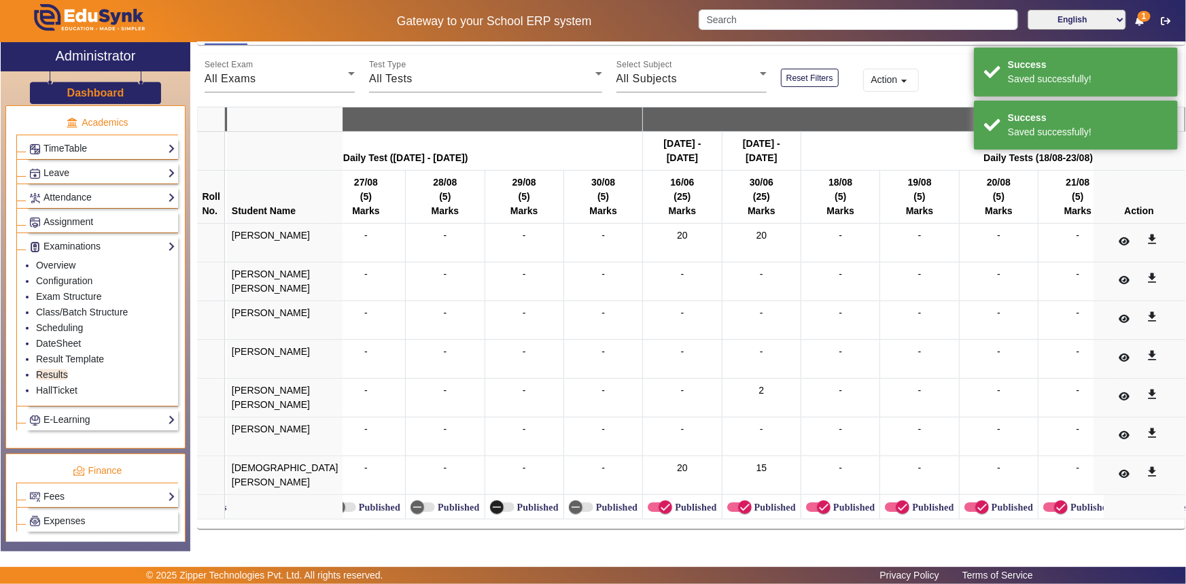
scroll to position [0, 7828]
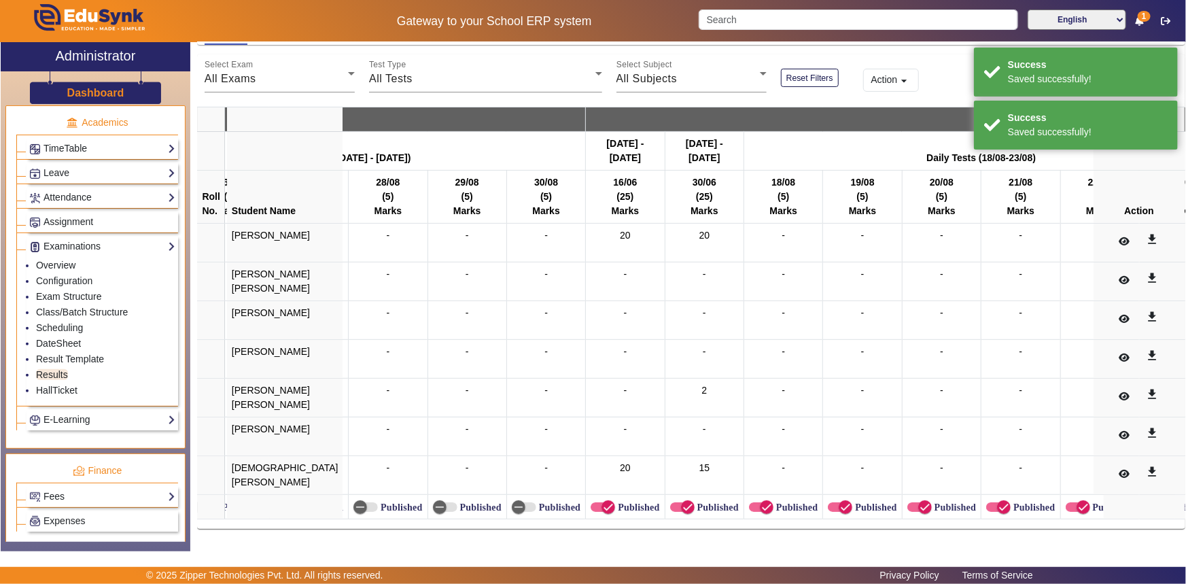
click at [774, 503] on label "Published" at bounding box center [796, 508] width 44 height 12
click at [768, 503] on button "Published" at bounding box center [761, 507] width 24 height 10
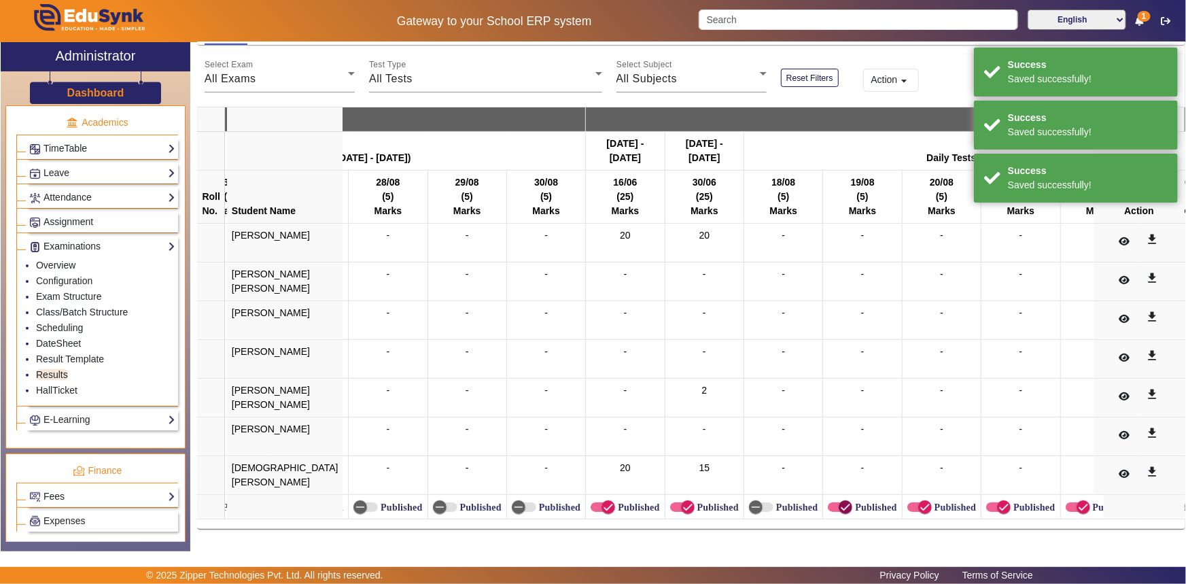
click at [832, 503] on span "button" at bounding box center [845, 507] width 27 height 27
click at [919, 501] on icon "button" at bounding box center [925, 507] width 12 height 12
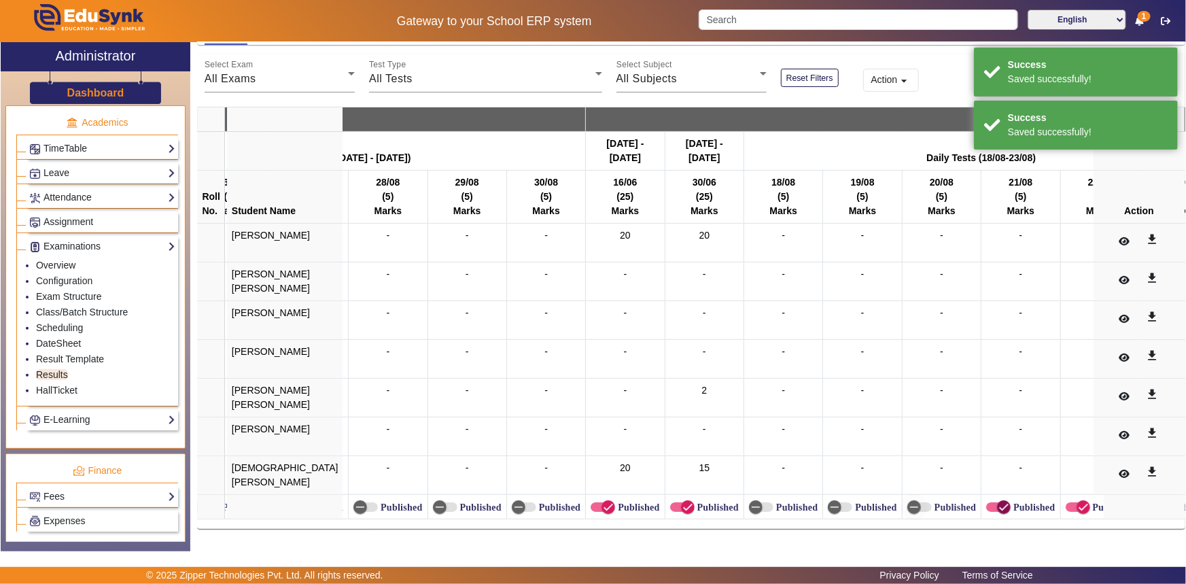
click at [991, 501] on span "button" at bounding box center [1004, 507] width 27 height 27
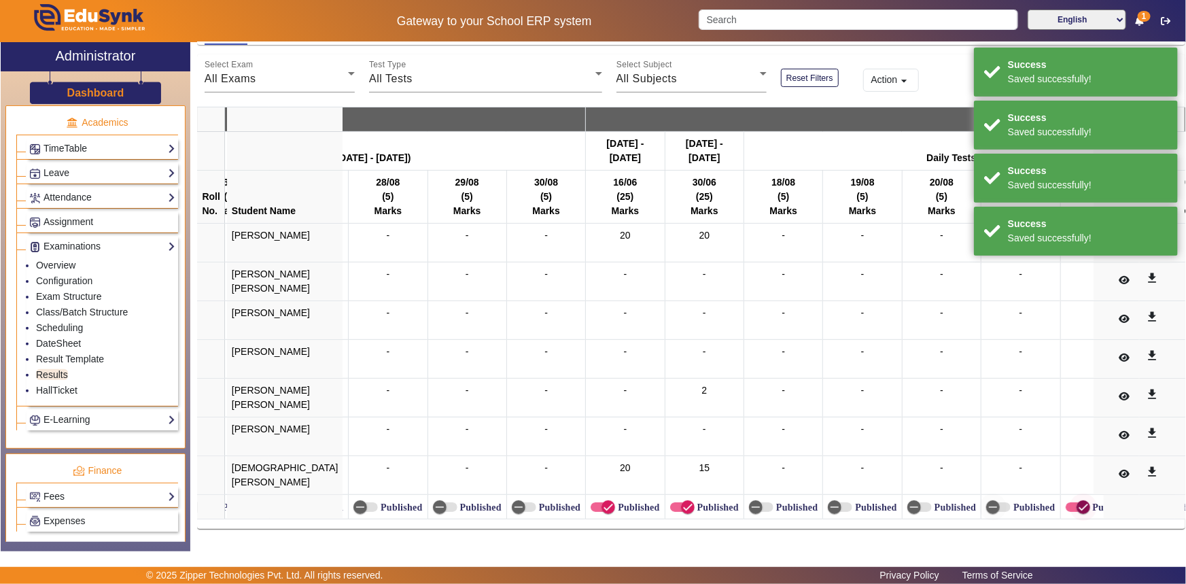
click at [1078, 501] on icon "button" at bounding box center [1084, 507] width 12 height 12
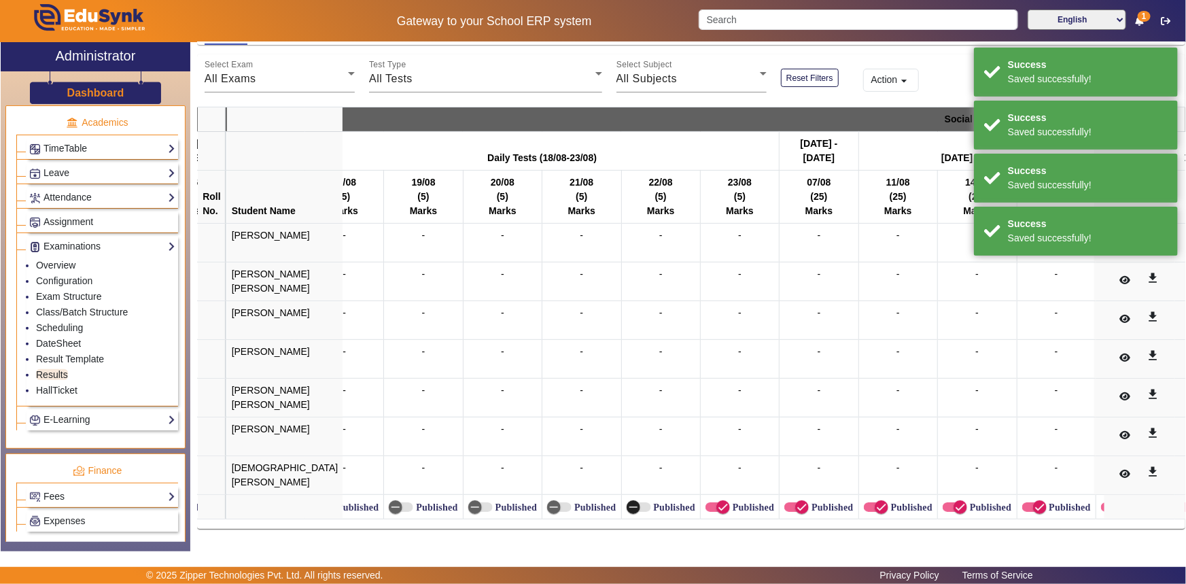
scroll to position [0, 8303]
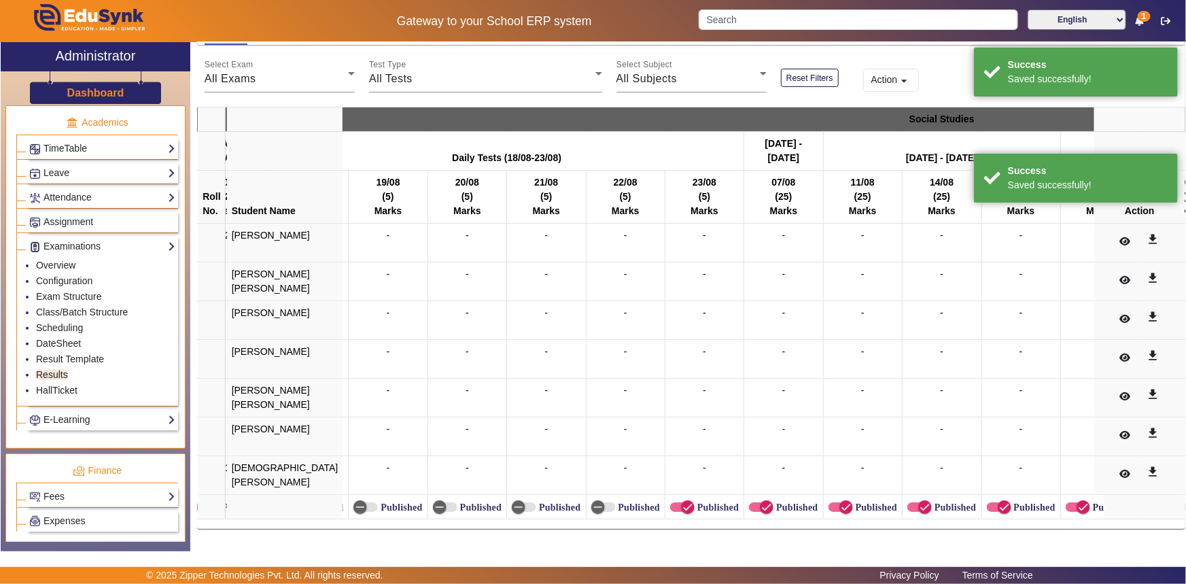
click at [695, 502] on label "Published" at bounding box center [717, 508] width 44 height 12
click at [687, 502] on button "Published" at bounding box center [682, 507] width 24 height 10
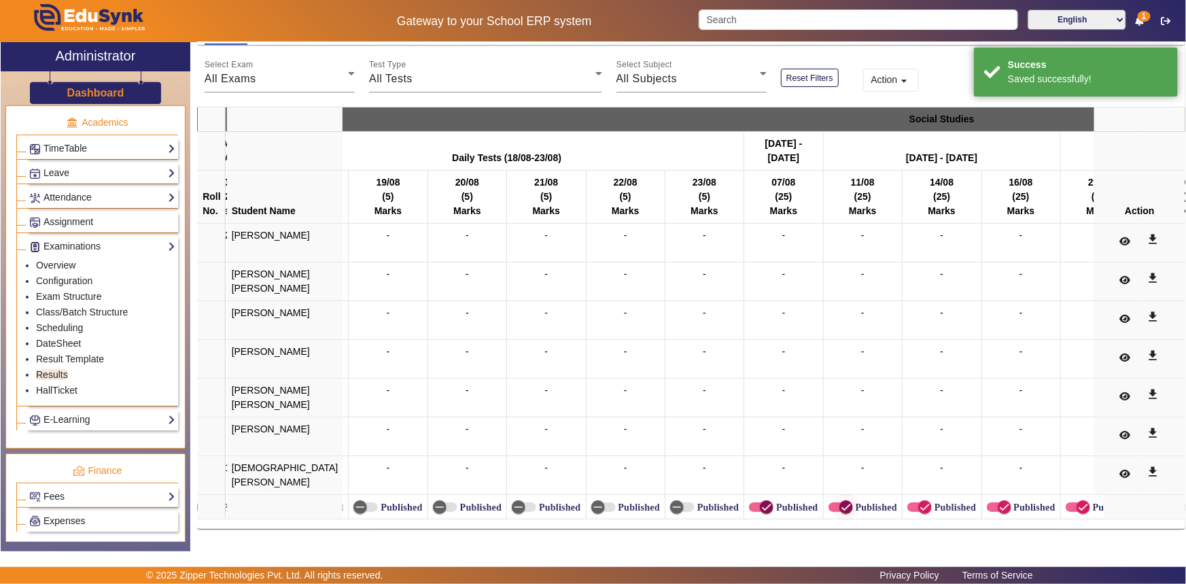
click at [753, 498] on span "button" at bounding box center [766, 507] width 27 height 27
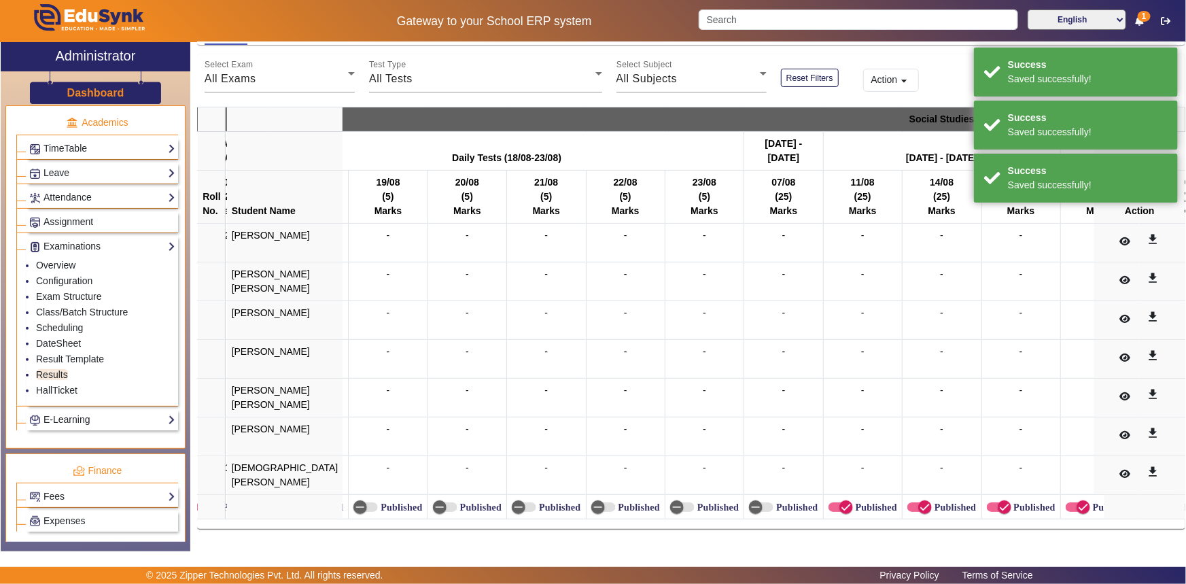
click at [853, 502] on label "Published" at bounding box center [875, 508] width 44 height 12
click at [829, 502] on button "Published" at bounding box center [841, 507] width 24 height 10
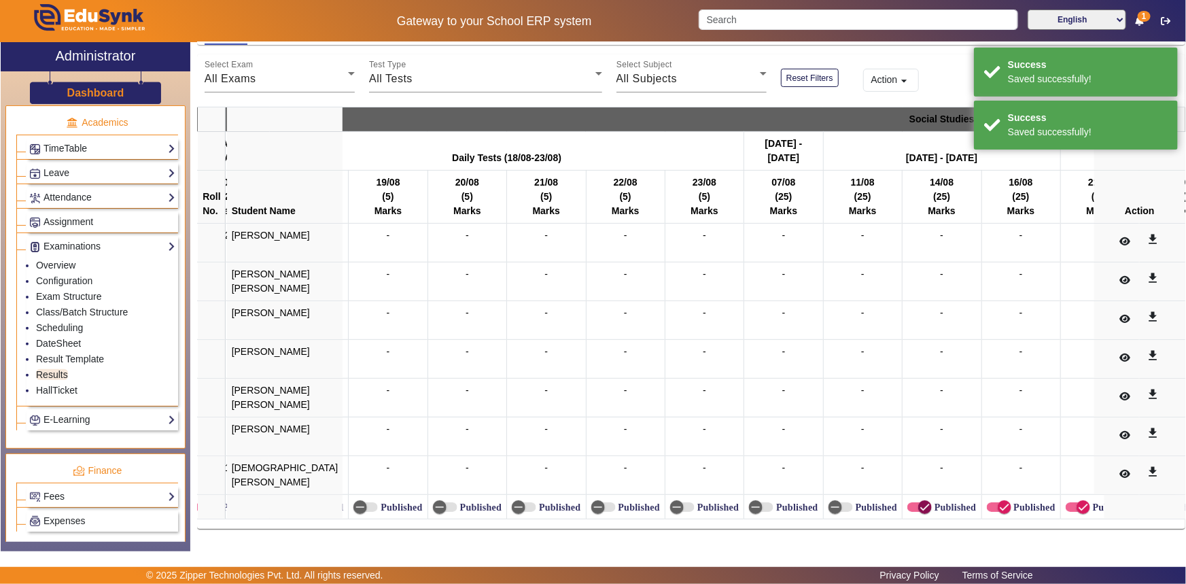
click at [912, 501] on span "button" at bounding box center [925, 507] width 27 height 27
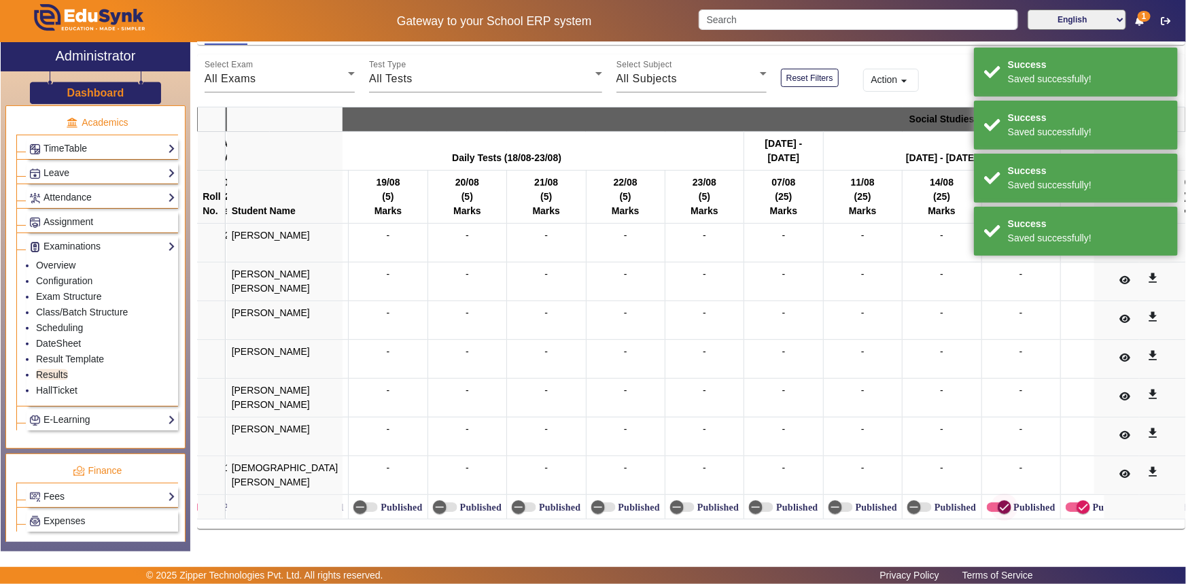
click at [1001, 507] on icon "button" at bounding box center [1005, 507] width 8 height 1
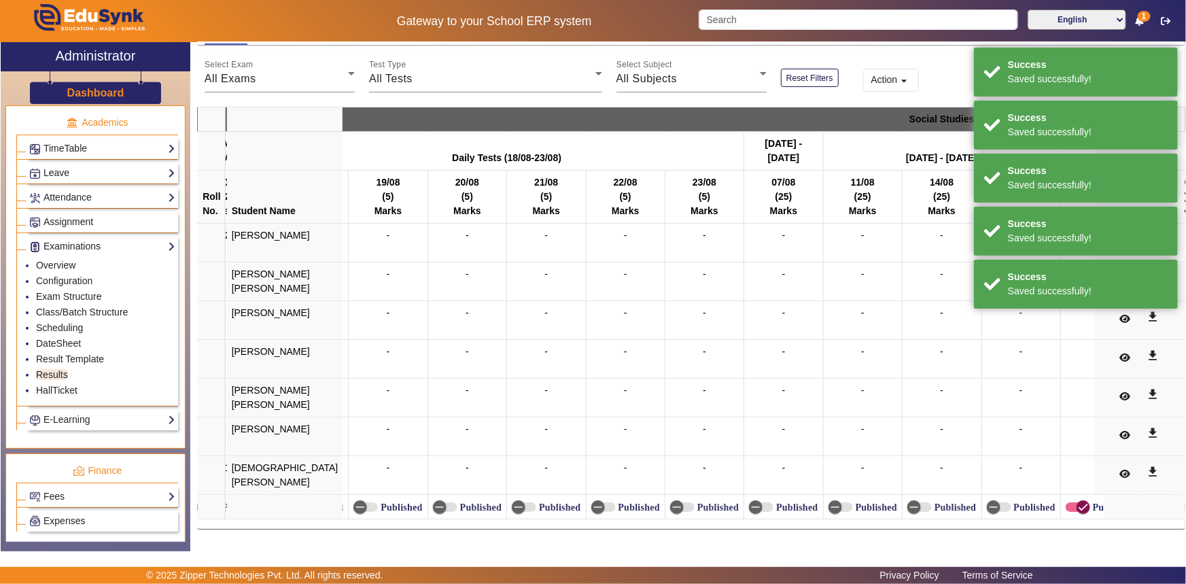
click at [1078, 501] on icon "button" at bounding box center [1084, 507] width 12 height 12
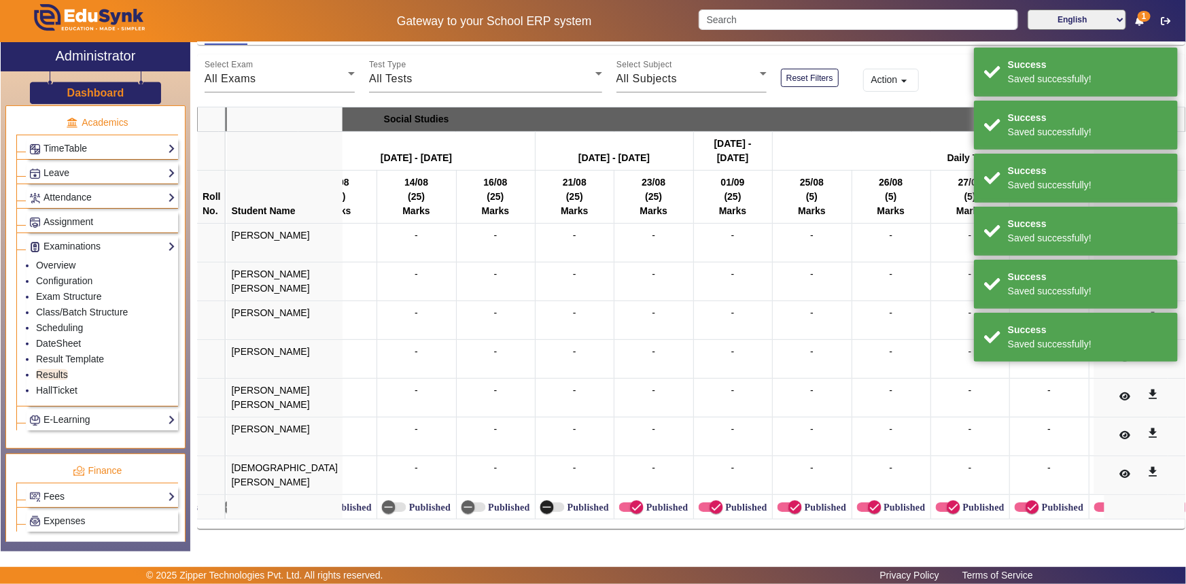
scroll to position [0, 8843]
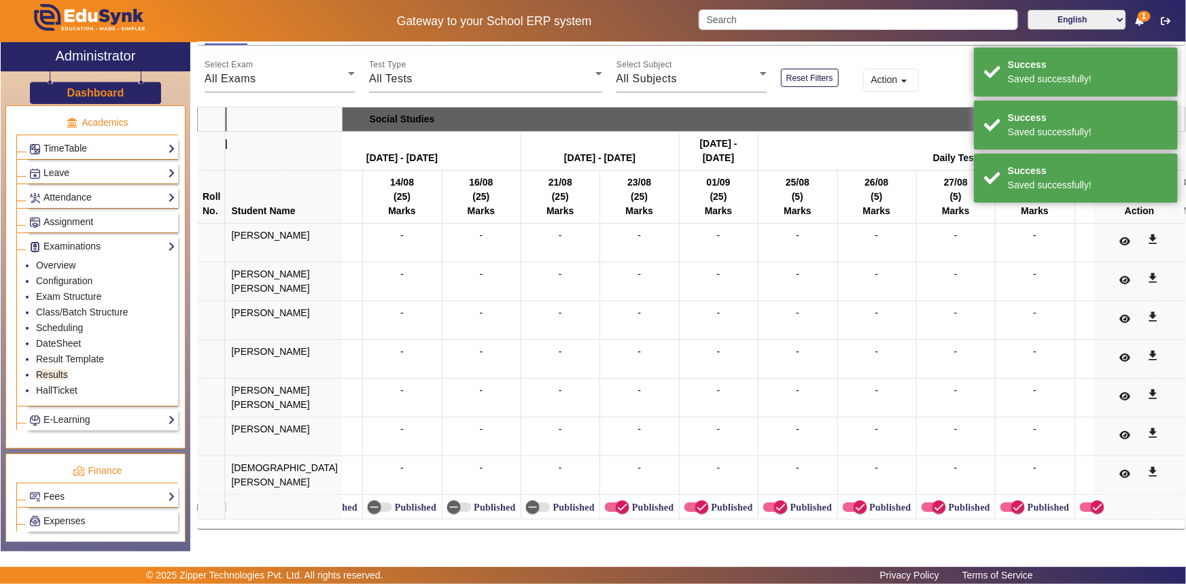
click at [630, 502] on label "Published" at bounding box center [652, 508] width 44 height 12
click at [619, 502] on button "Published" at bounding box center [617, 507] width 24 height 10
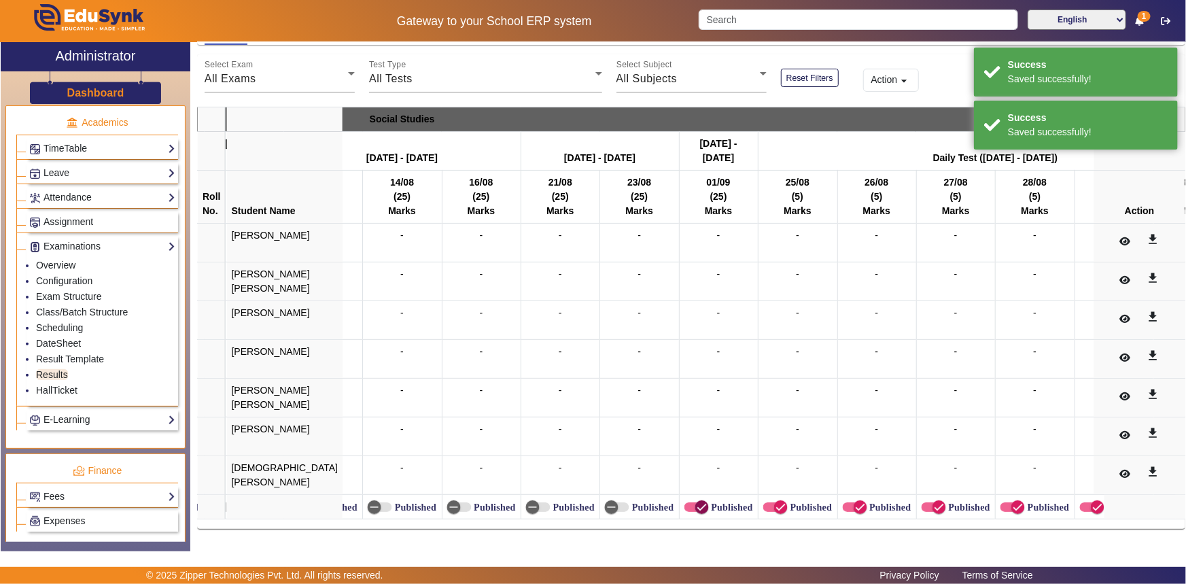
click at [689, 501] on span "button" at bounding box center [702, 507] width 27 height 27
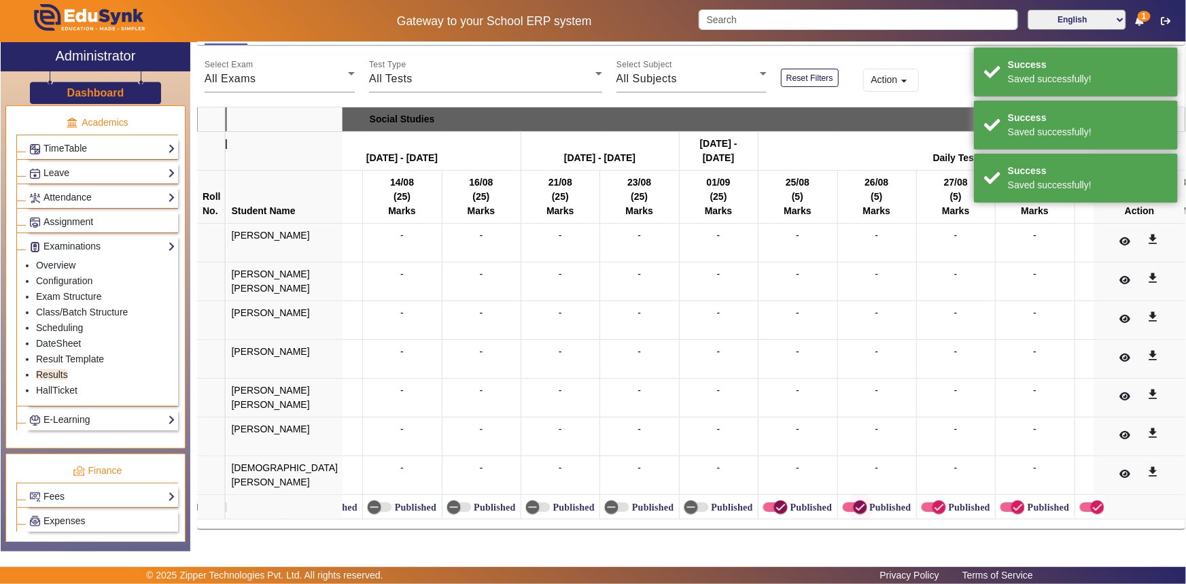
click at [768, 499] on span "button" at bounding box center [781, 507] width 27 height 27
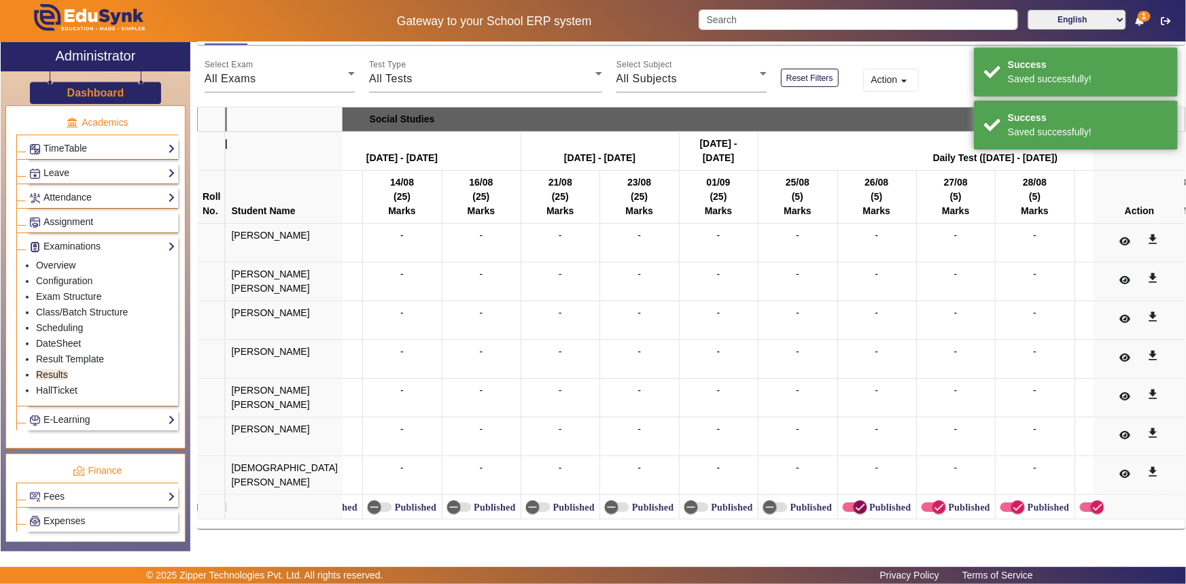
click at [855, 503] on icon "button" at bounding box center [861, 507] width 12 height 12
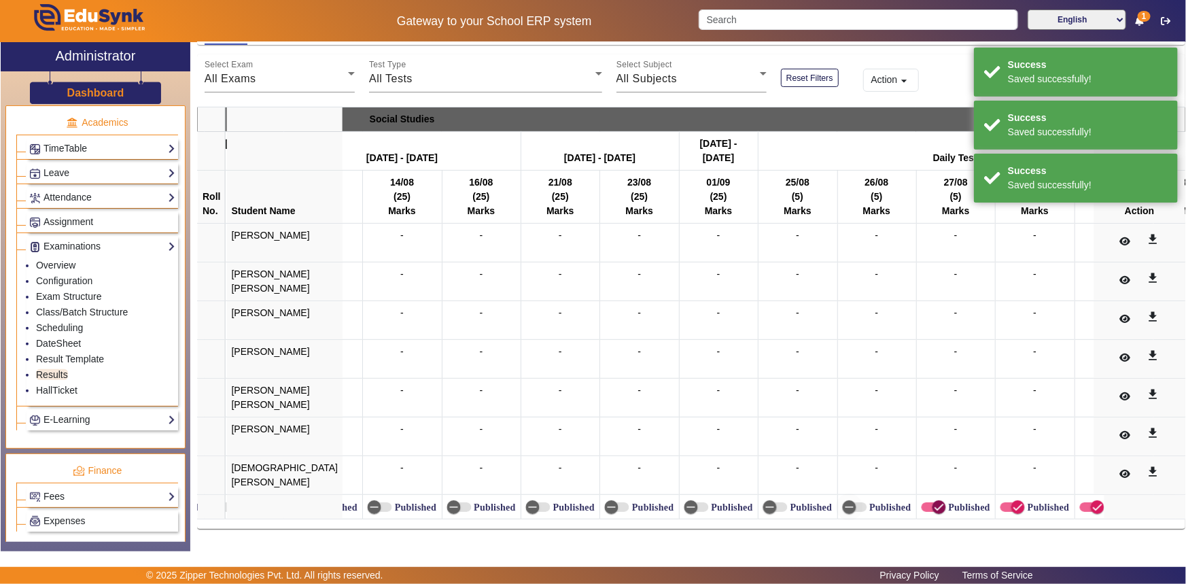
click at [934, 504] on icon "button" at bounding box center [940, 507] width 12 height 12
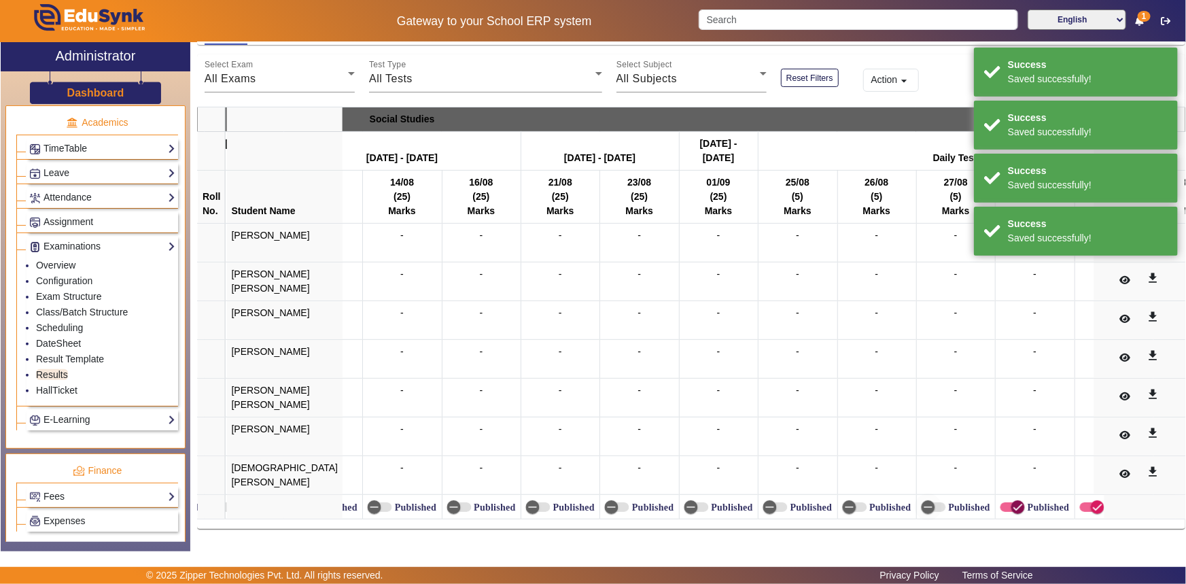
click at [1012, 502] on span "button" at bounding box center [1019, 507] width 14 height 14
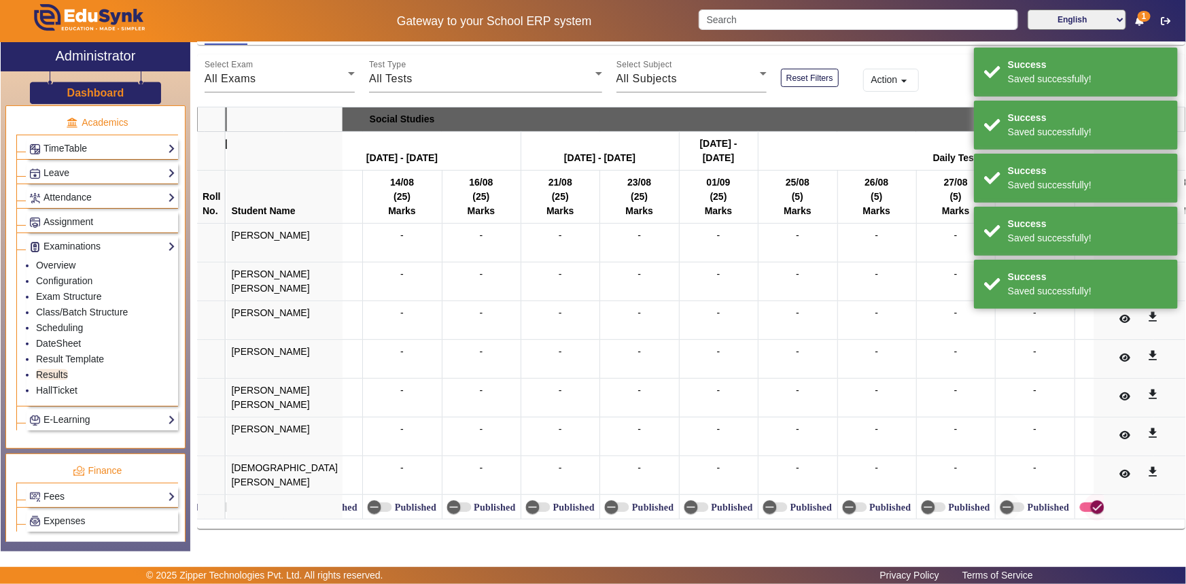
click at [1084, 502] on span "button" at bounding box center [1097, 507] width 27 height 27
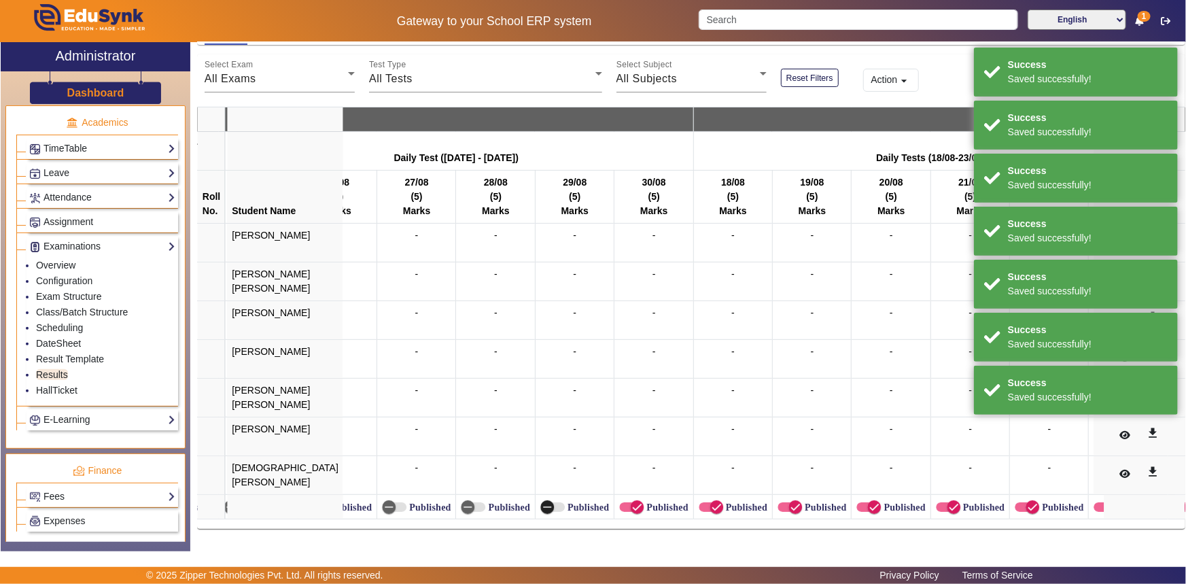
scroll to position [0, 9397]
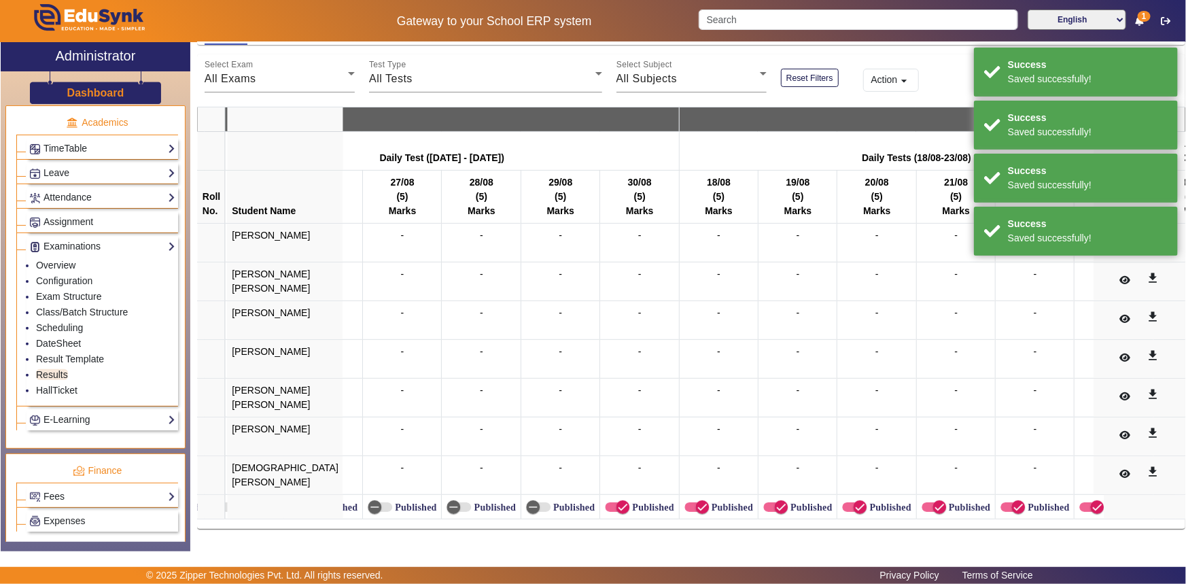
click at [630, 502] on label "Published" at bounding box center [652, 508] width 44 height 12
click at [608, 502] on button "Published" at bounding box center [617, 507] width 24 height 10
click at [696, 503] on icon "button" at bounding box center [702, 507] width 12 height 12
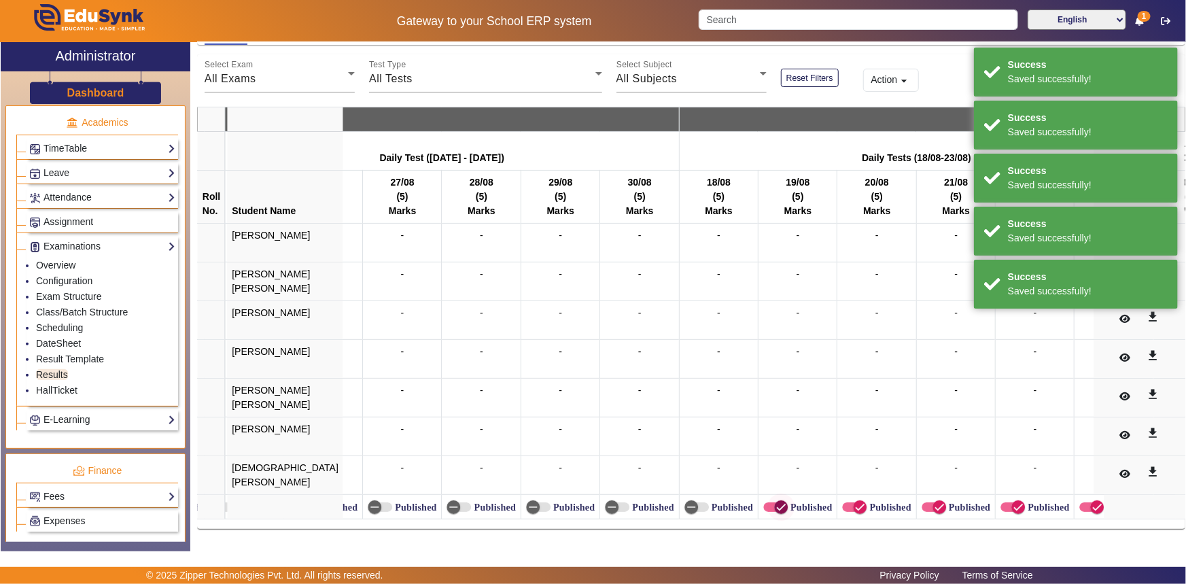
click at [775, 503] on icon "button" at bounding box center [781, 507] width 12 height 12
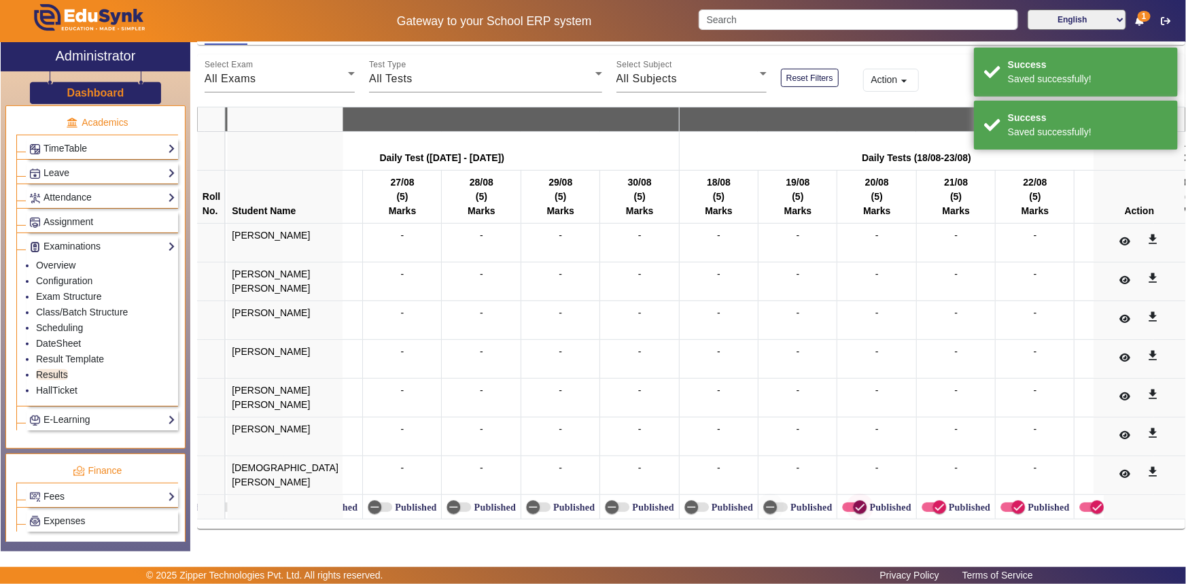
click at [846, 498] on span "button" at bounding box center [859, 507] width 27 height 27
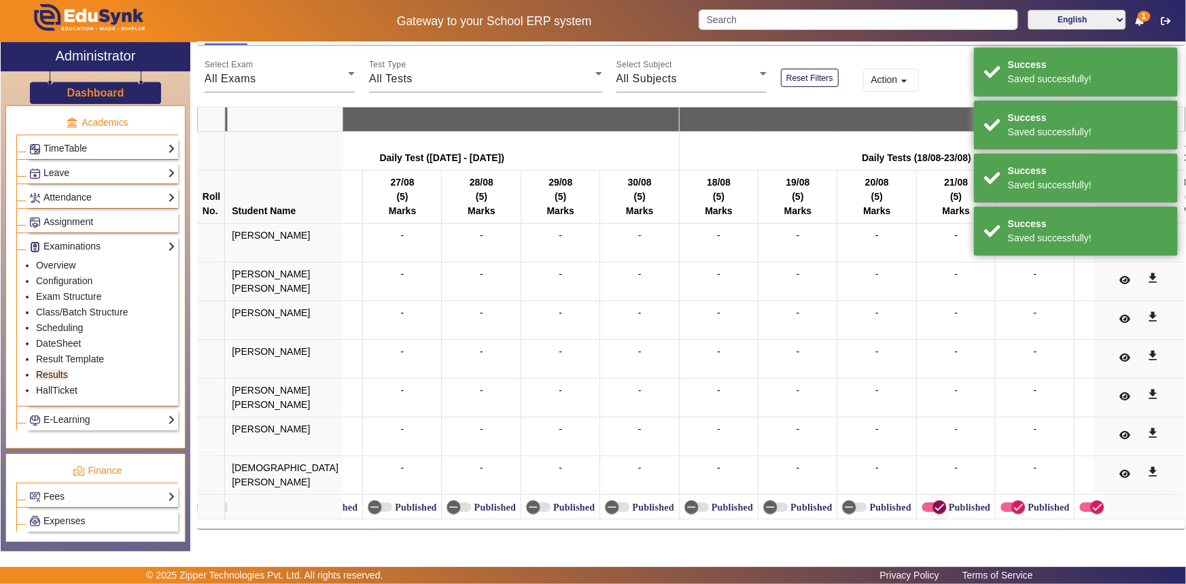
click at [926, 503] on span "button" at bounding box center [939, 507] width 27 height 27
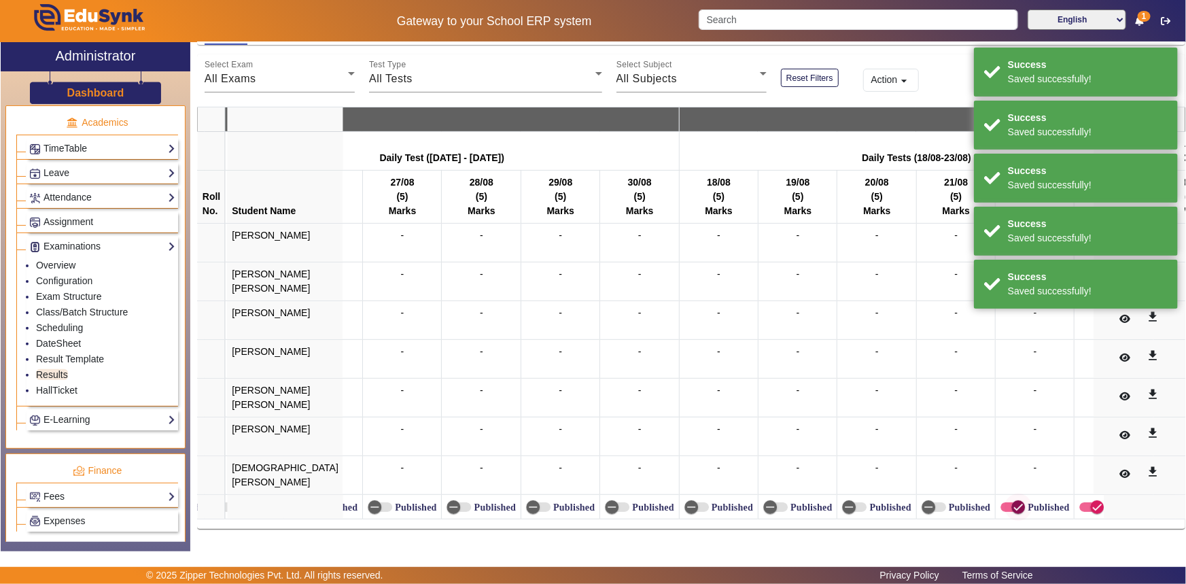
click at [1012, 501] on icon "button" at bounding box center [1018, 507] width 12 height 12
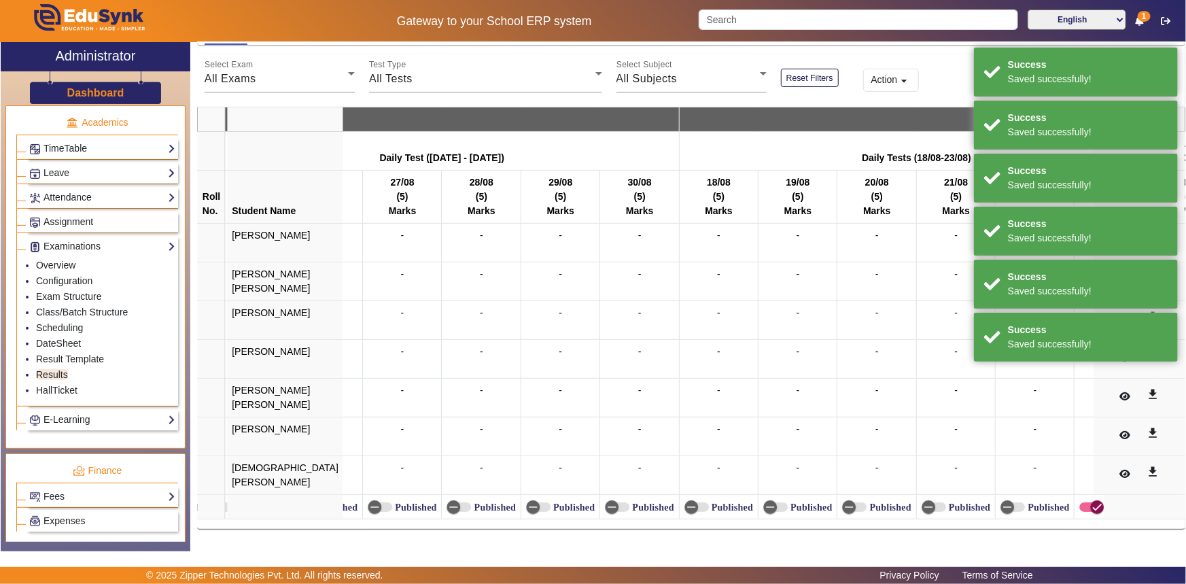
click at [1084, 499] on span "button" at bounding box center [1097, 507] width 27 height 27
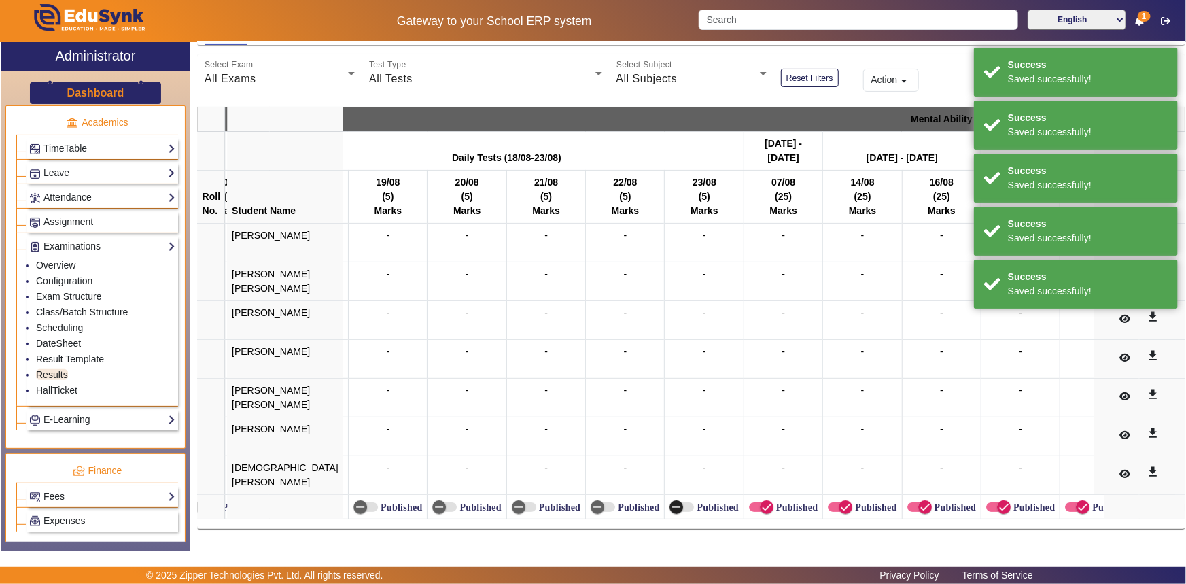
scroll to position [0, 9857]
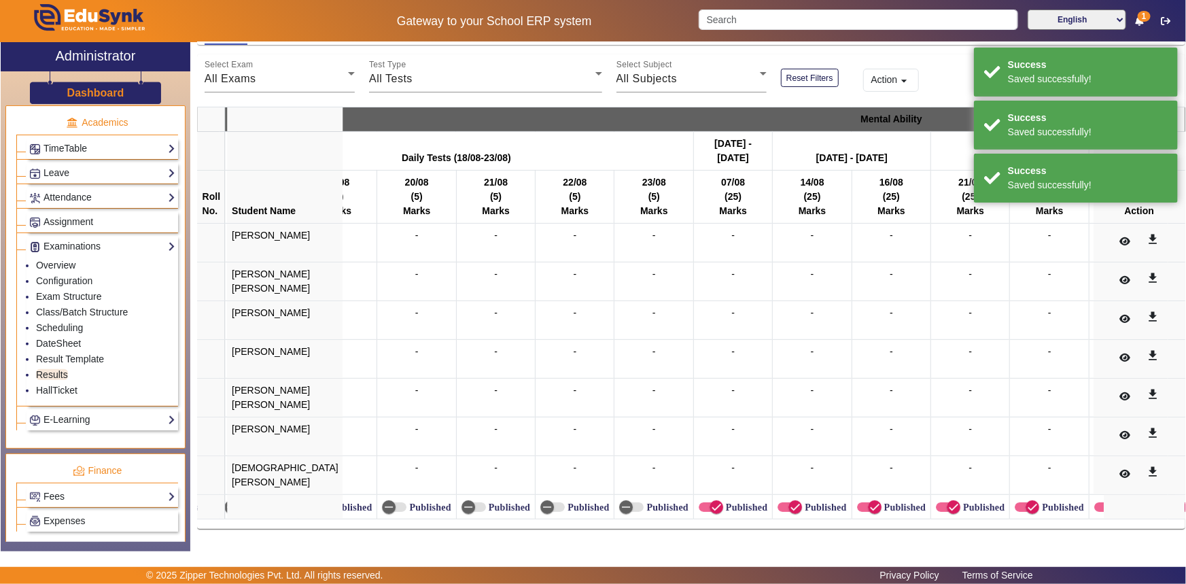
click at [723, 502] on label "Published" at bounding box center [745, 508] width 44 height 12
click at [702, 502] on button "Published" at bounding box center [711, 507] width 24 height 10
click at [789, 501] on span "button" at bounding box center [796, 507] width 14 height 14
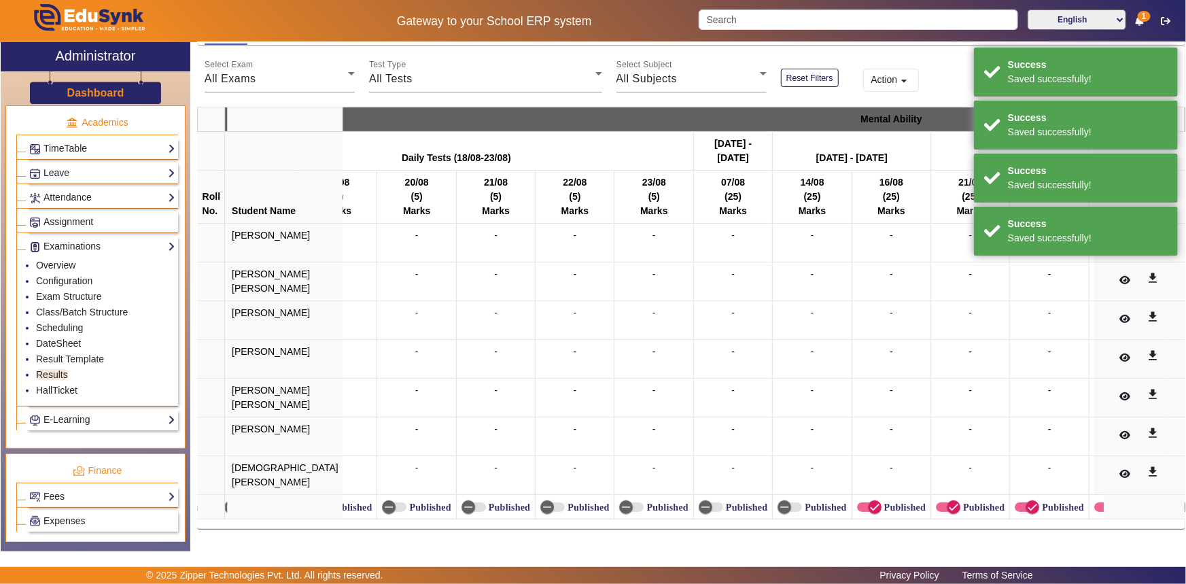
click at [882, 502] on label "Published" at bounding box center [904, 508] width 44 height 12
click at [857, 502] on button "Published" at bounding box center [869, 507] width 24 height 10
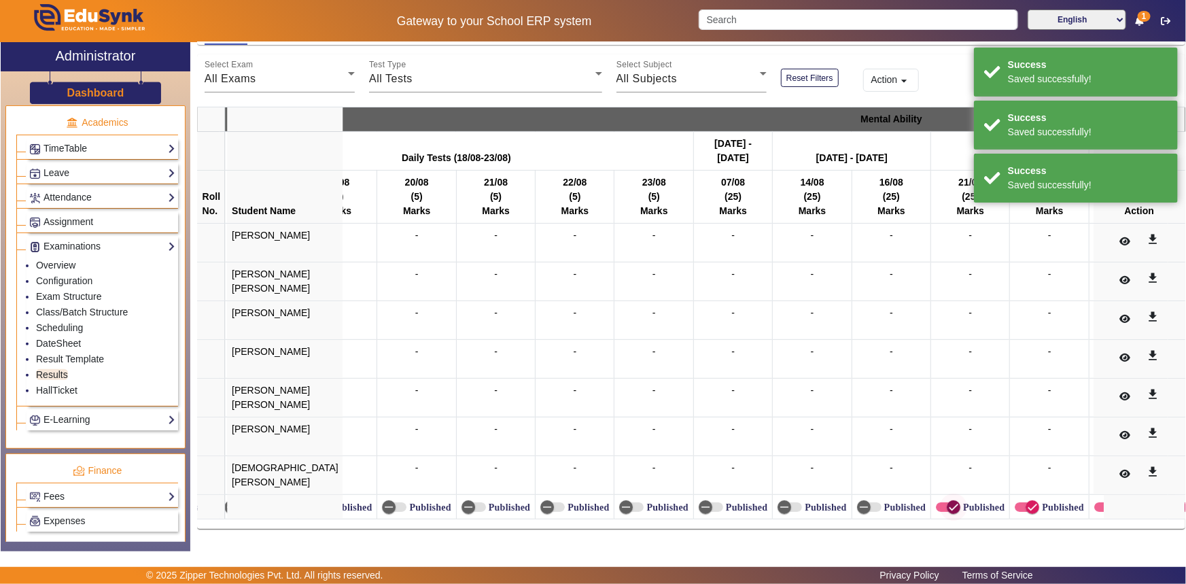
click at [948, 501] on icon "button" at bounding box center [954, 507] width 12 height 12
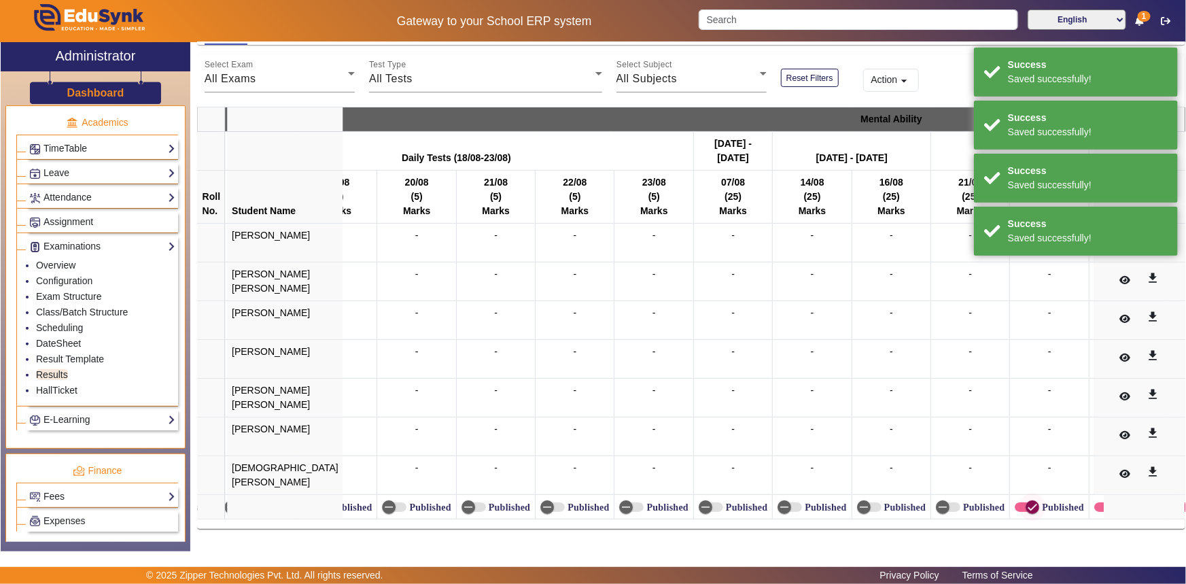
click at [1027, 501] on icon "button" at bounding box center [1033, 507] width 12 height 12
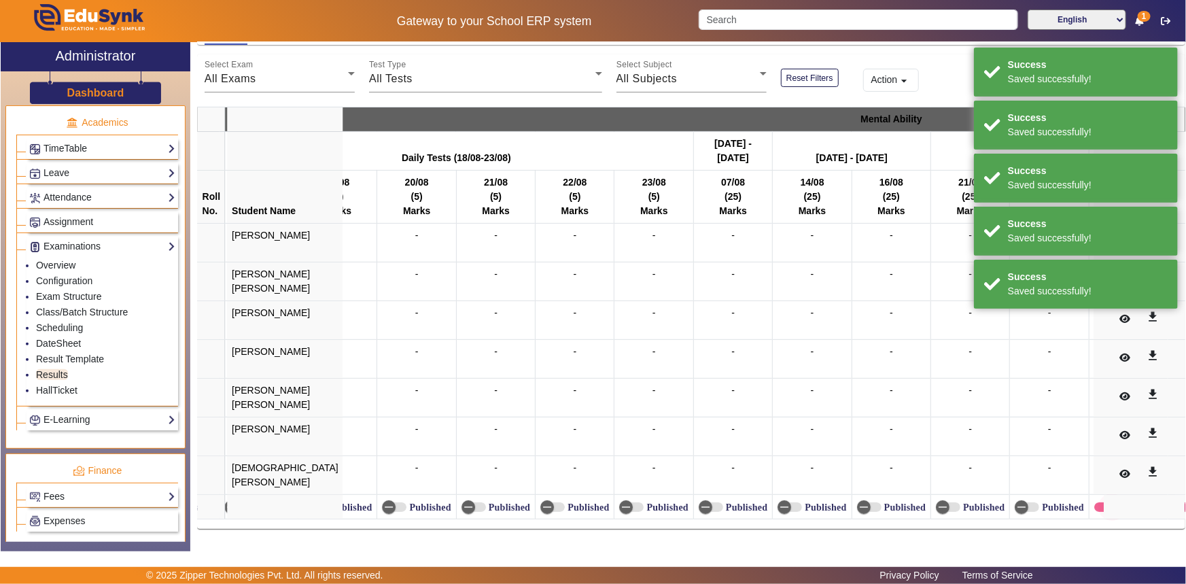
click at [1099, 496] on span "button" at bounding box center [1112, 507] width 27 height 27
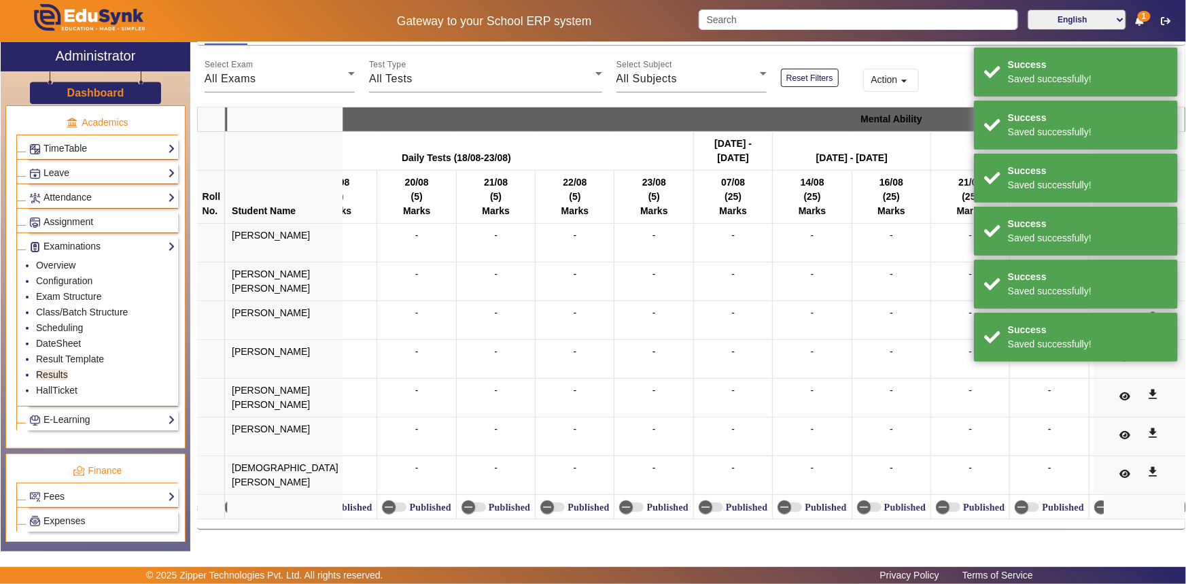
drag, startPoint x: 1063, startPoint y: 521, endPoint x: 1126, endPoint y: 521, distance: 63.2
click at [1126, 521] on div "English Mathematics Biology Physics Chemistry Social Studies Mental Ability 23/…" at bounding box center [691, 310] width 989 height 436
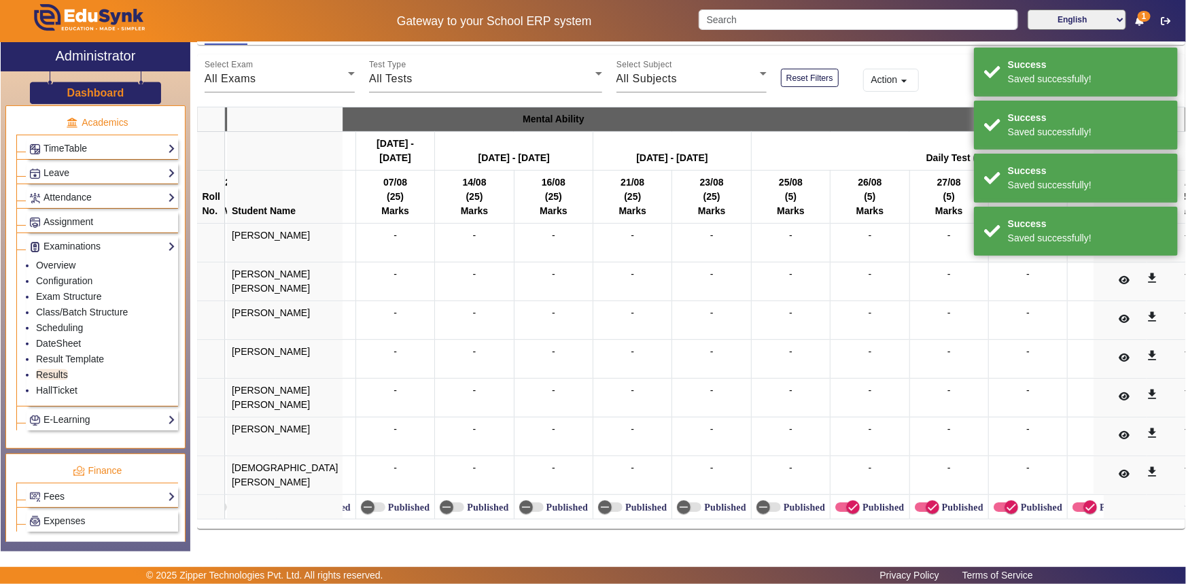
scroll to position [0, 10288]
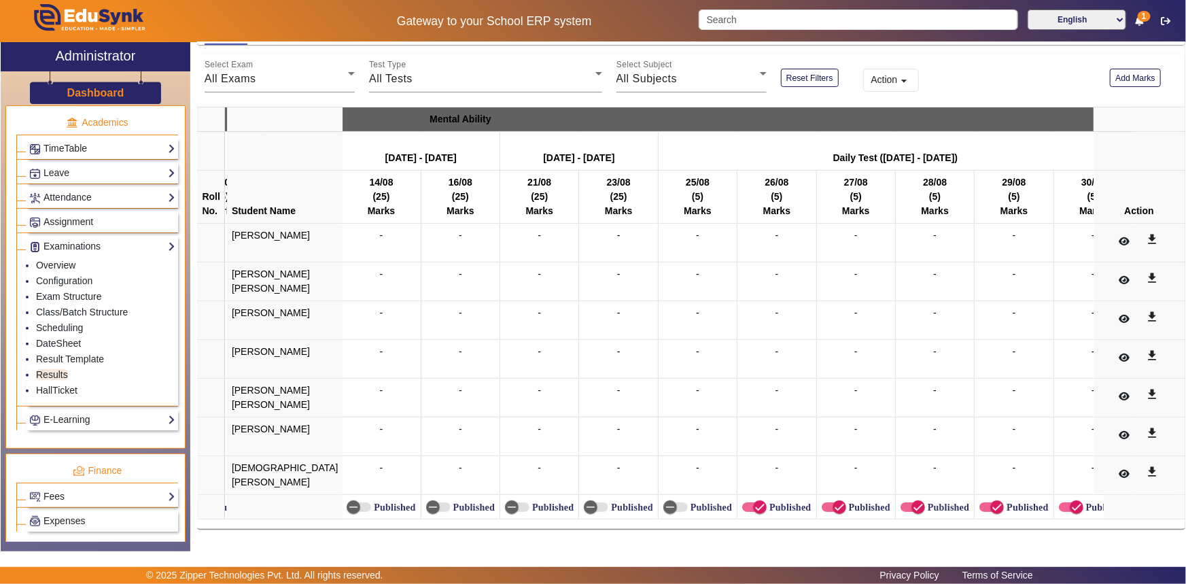
click at [767, 502] on label "Published" at bounding box center [789, 508] width 44 height 12
click at [742, 502] on button "Published" at bounding box center [754, 507] width 24 height 10
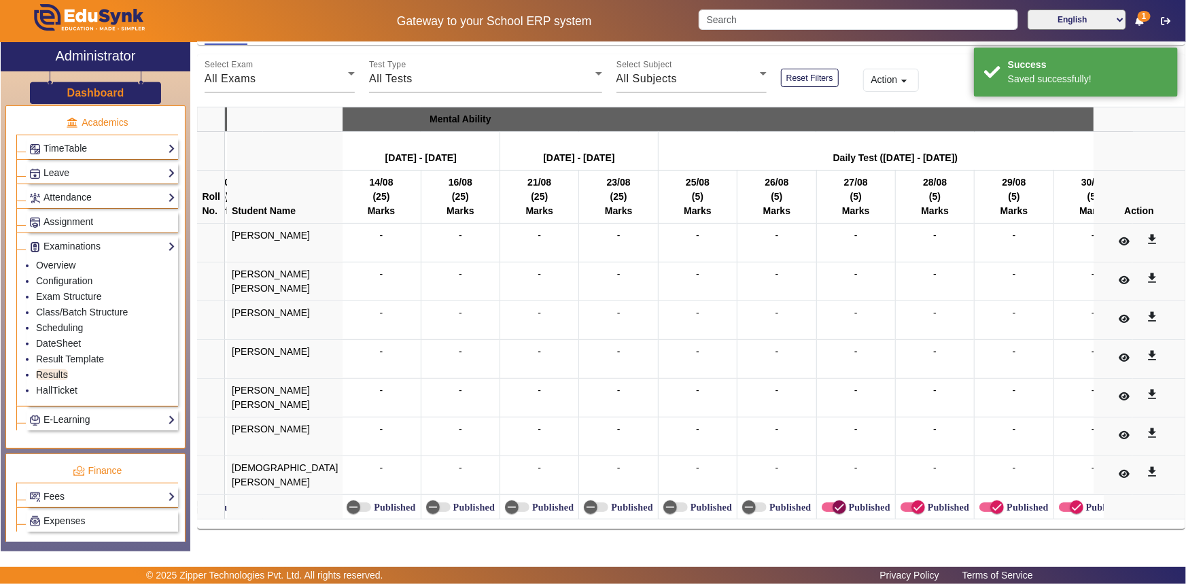
drag, startPoint x: 789, startPoint y: 503, endPoint x: 842, endPoint y: 505, distance: 52.4
click at [834, 503] on icon "button" at bounding box center [840, 507] width 12 height 12
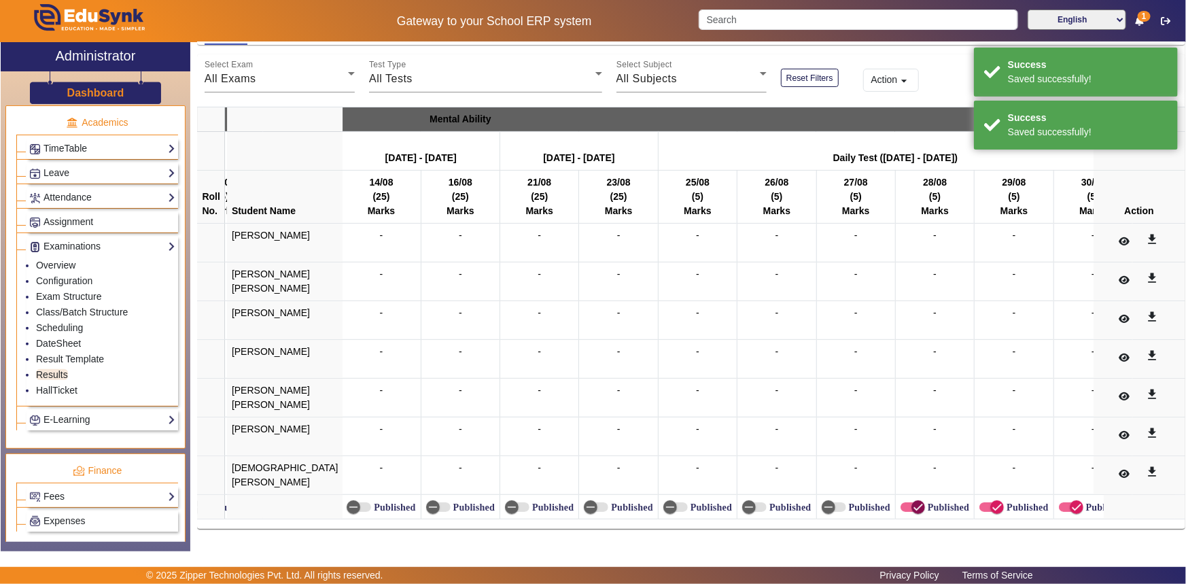
click at [912, 501] on icon "button" at bounding box center [918, 507] width 12 height 12
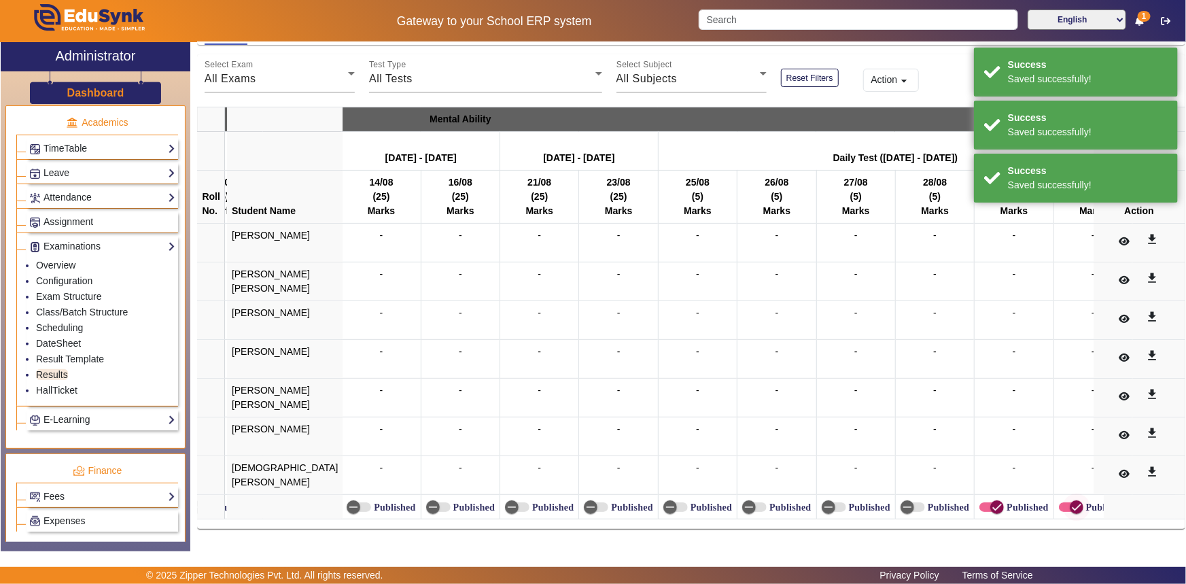
click at [984, 498] on span "button" at bounding box center [997, 507] width 27 height 27
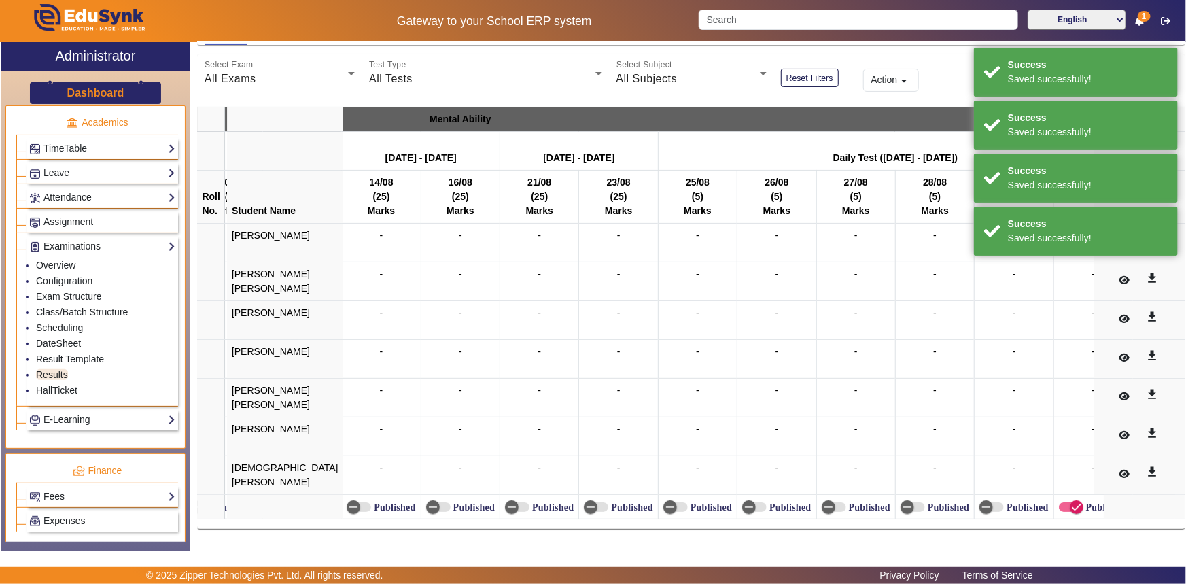
click at [1084, 502] on label "Published" at bounding box center [1106, 508] width 44 height 12
click at [1059, 502] on button "Published" at bounding box center [1071, 507] width 24 height 10
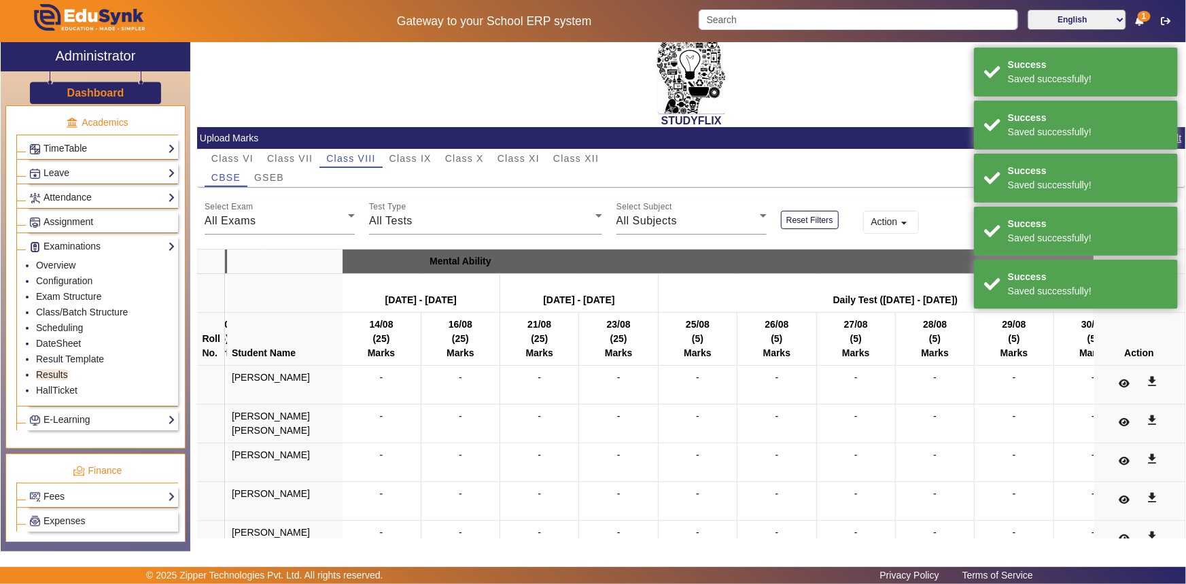
scroll to position [7, 0]
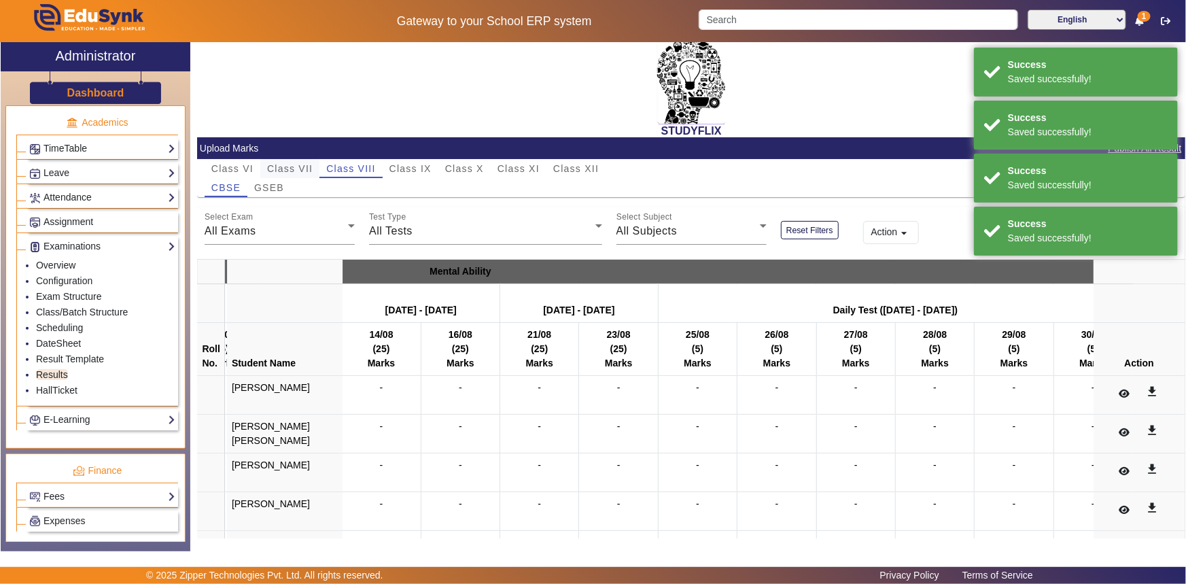
click at [307, 167] on span "Class VII" at bounding box center [290, 169] width 46 height 10
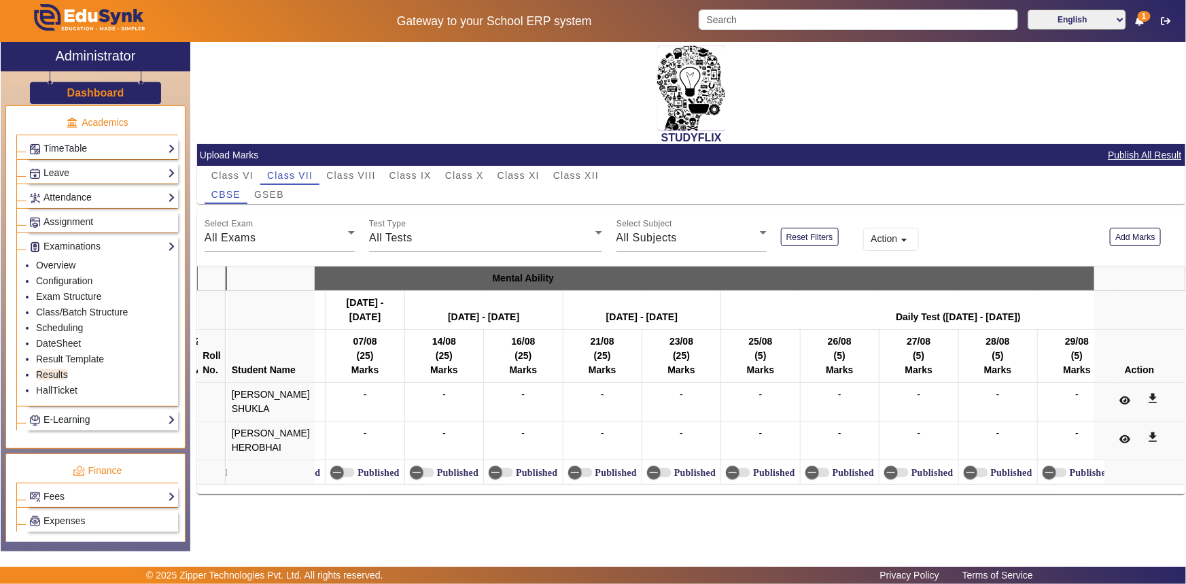
scroll to position [0, 10905]
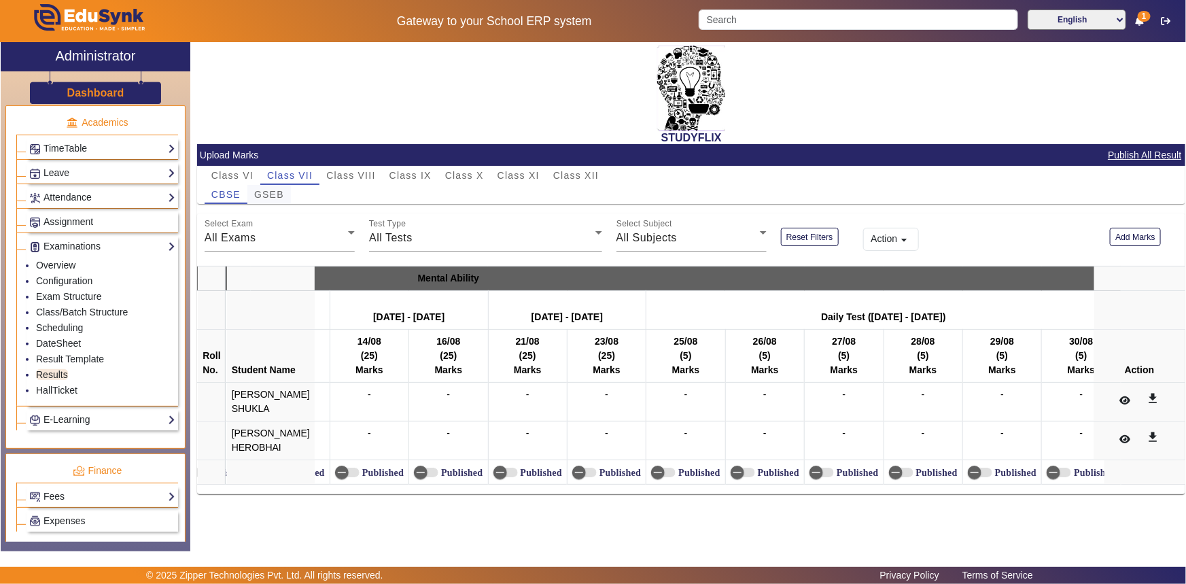
click at [281, 196] on span "GSEB" at bounding box center [269, 195] width 30 height 10
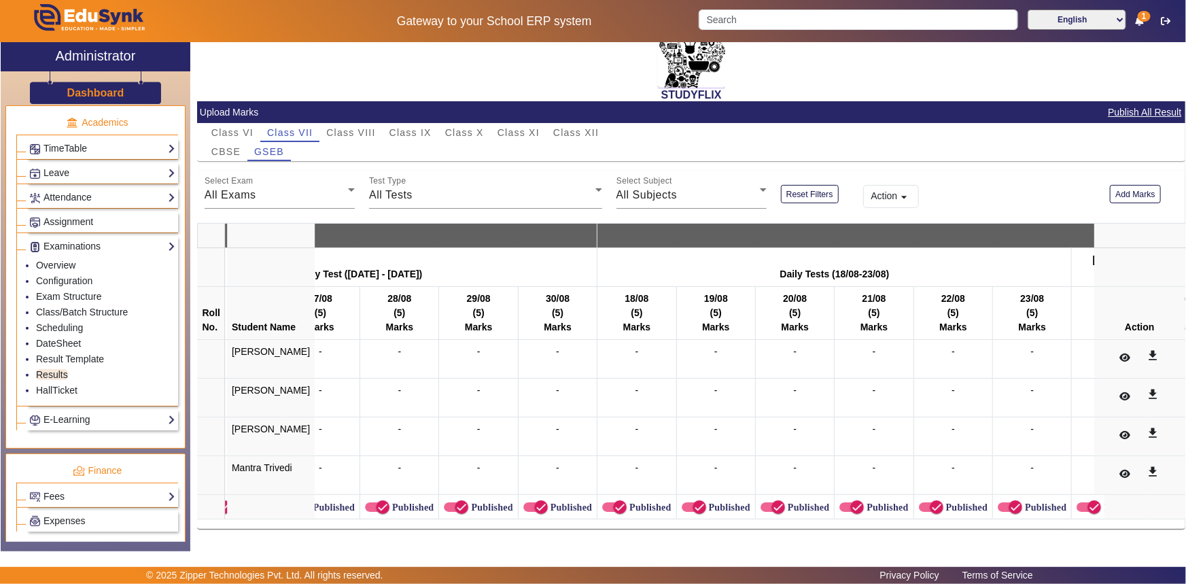
scroll to position [0, 10911]
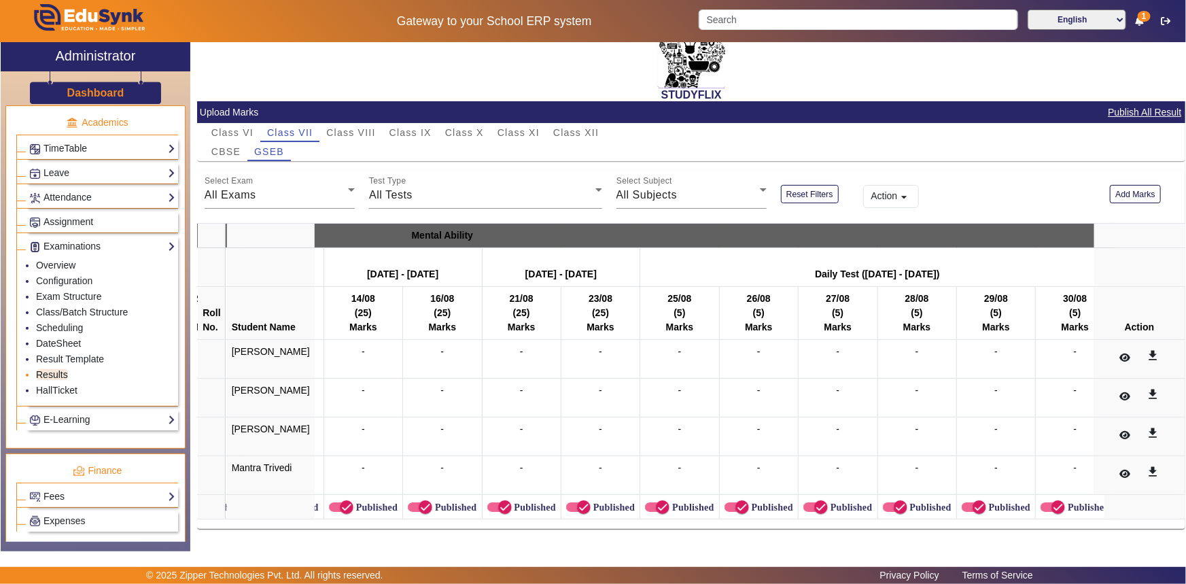
click at [51, 375] on link "Results" at bounding box center [52, 374] width 32 height 11
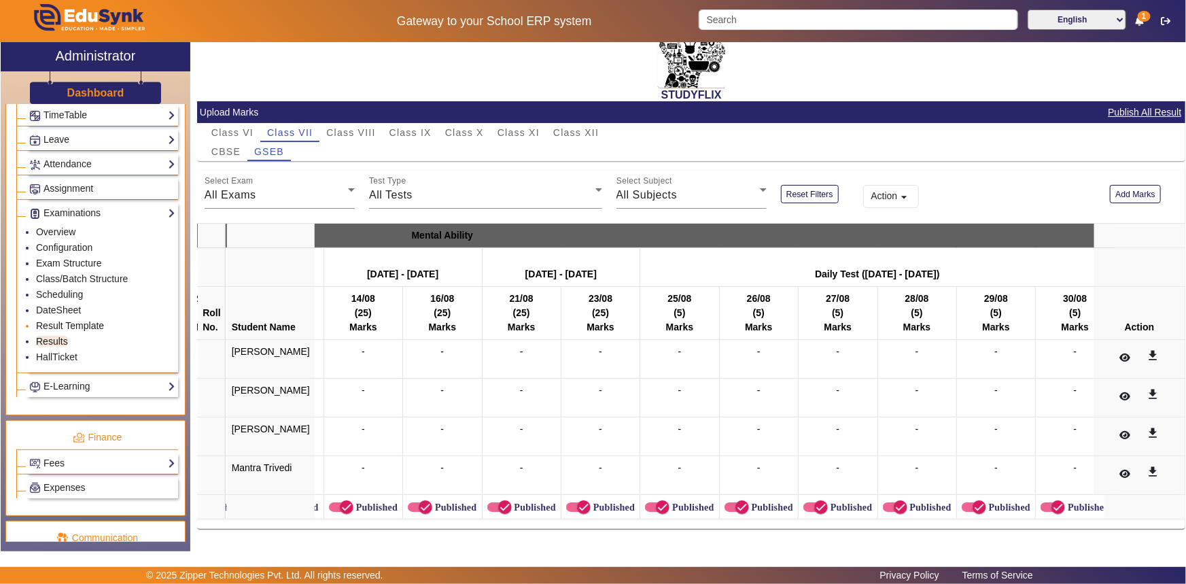
scroll to position [578, 0]
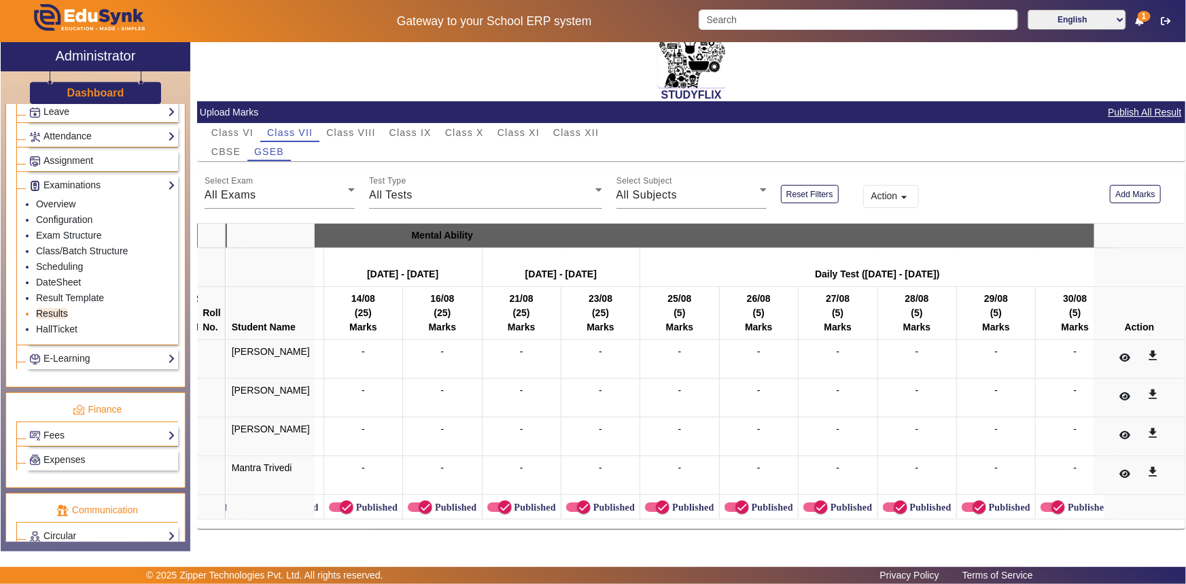
click at [59, 317] on link "Results" at bounding box center [52, 313] width 32 height 11
click at [63, 298] on link "Result Template" at bounding box center [70, 297] width 68 height 11
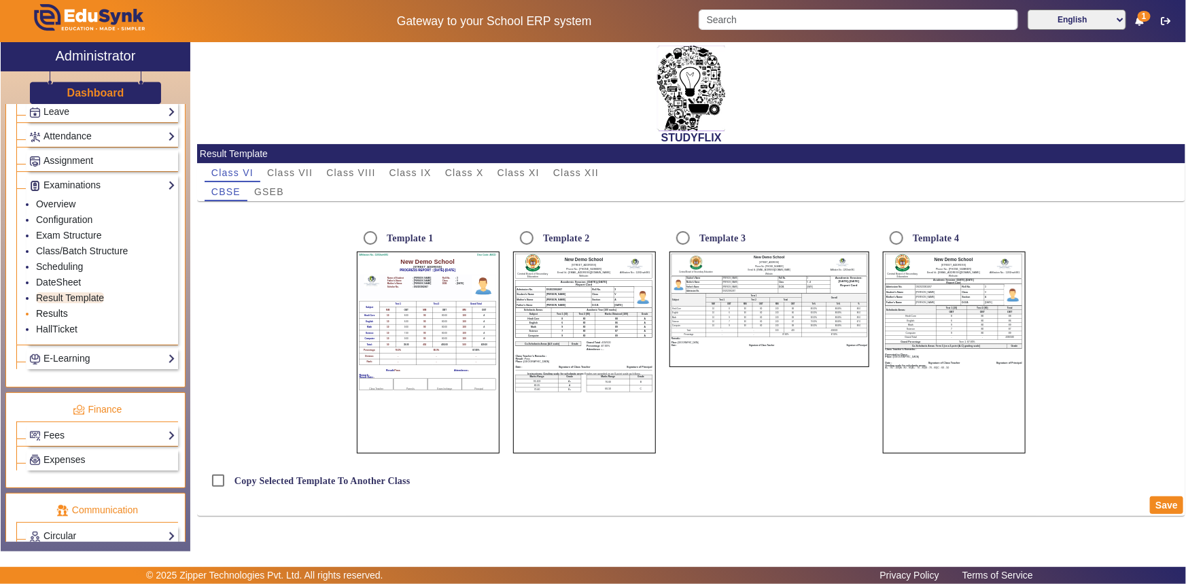
click at [61, 315] on link "Results" at bounding box center [52, 313] width 32 height 11
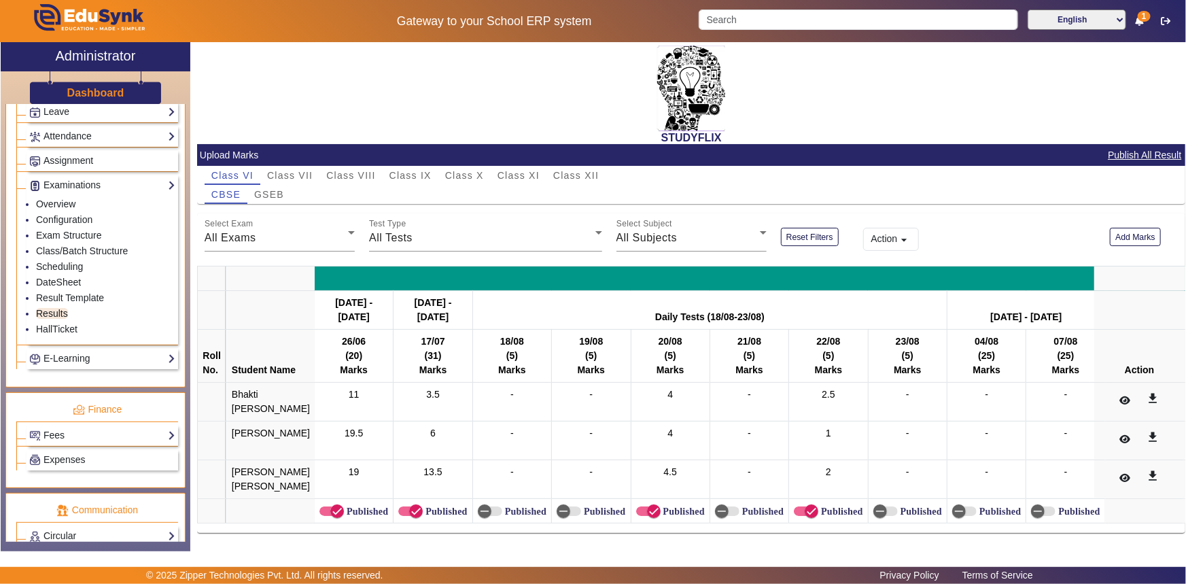
scroll to position [38, 0]
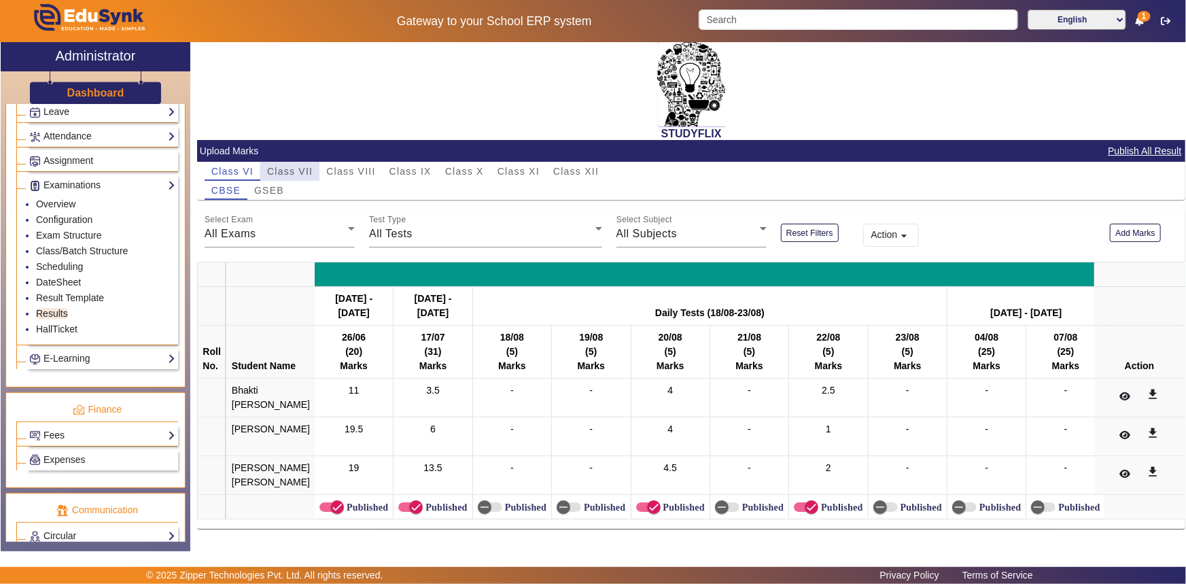
click at [313, 162] on div "Class VII" at bounding box center [289, 171] width 59 height 19
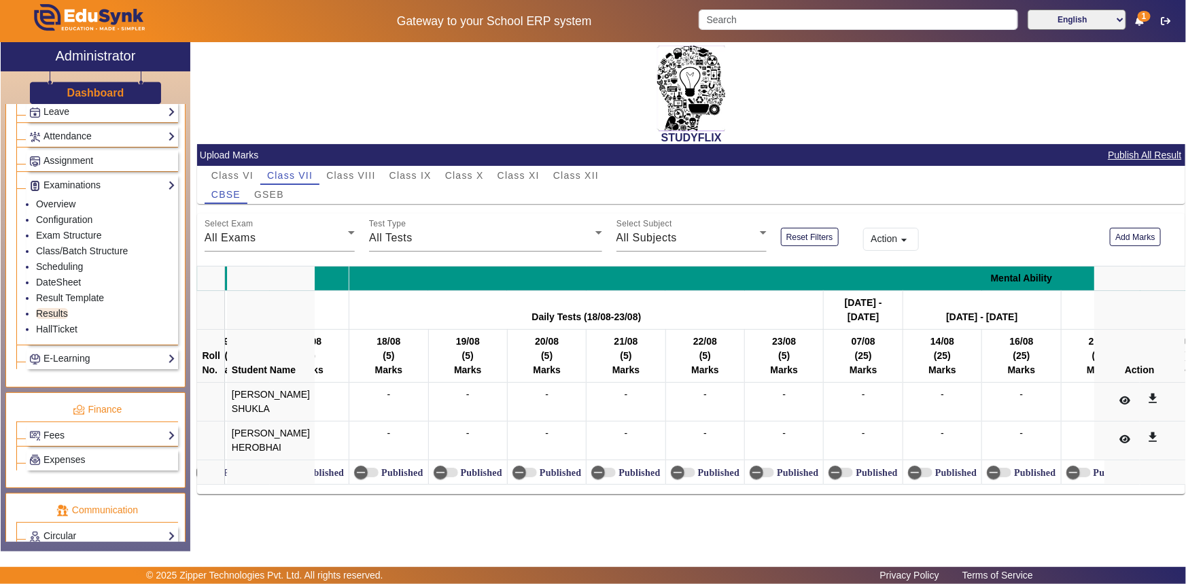
scroll to position [0, 10905]
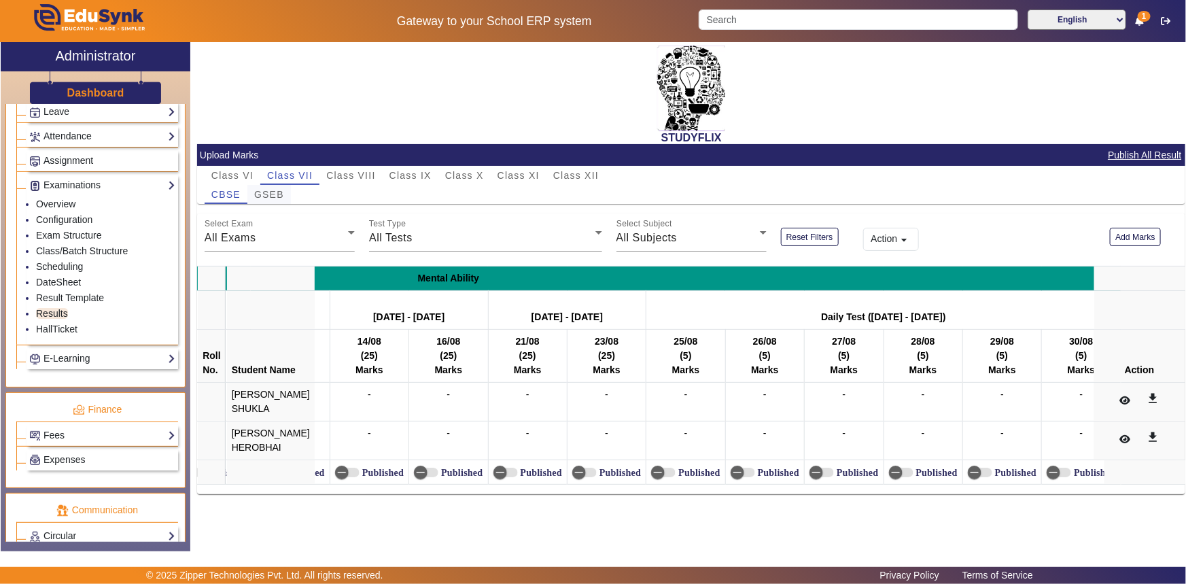
click at [272, 199] on span "GSEB" at bounding box center [269, 194] width 30 height 19
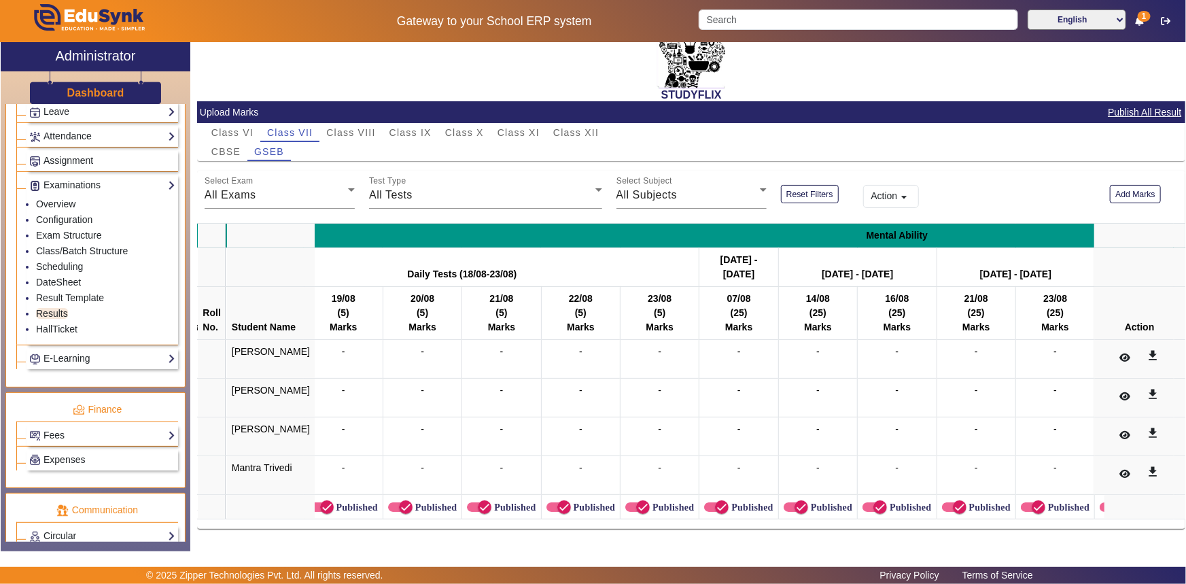
scroll to position [0, 10911]
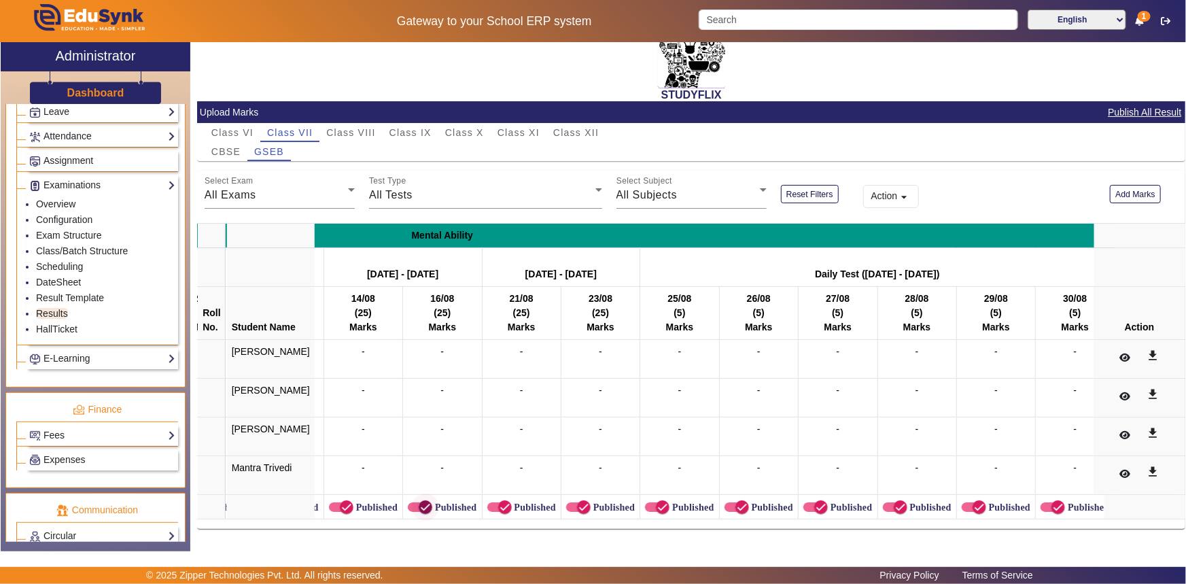
click at [419, 501] on icon "button" at bounding box center [425, 507] width 12 height 12
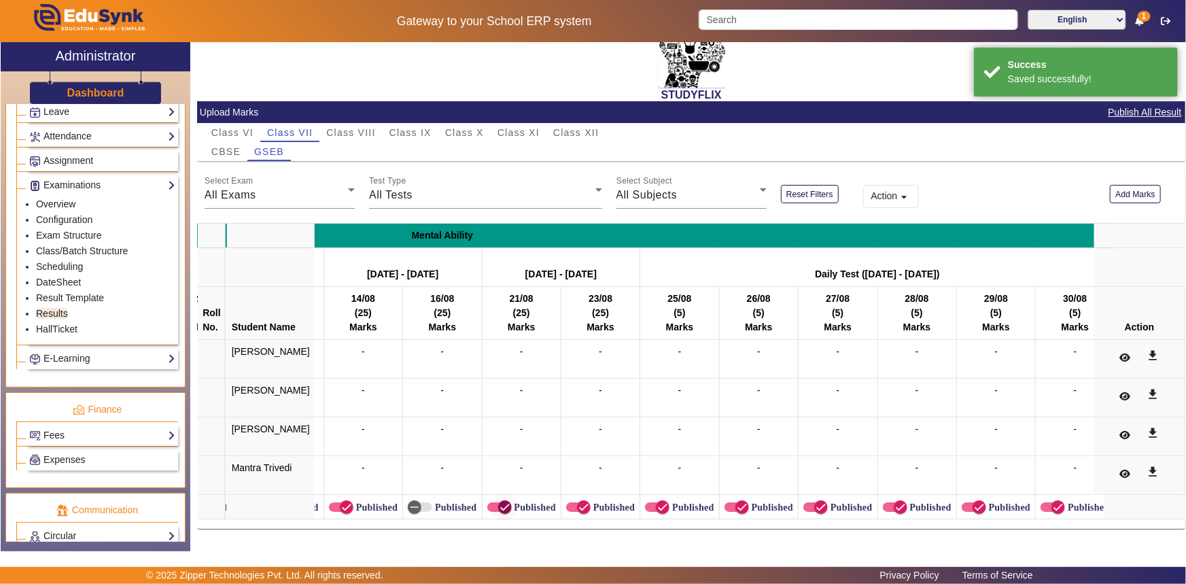
click at [492, 502] on span "button" at bounding box center [505, 507] width 27 height 27
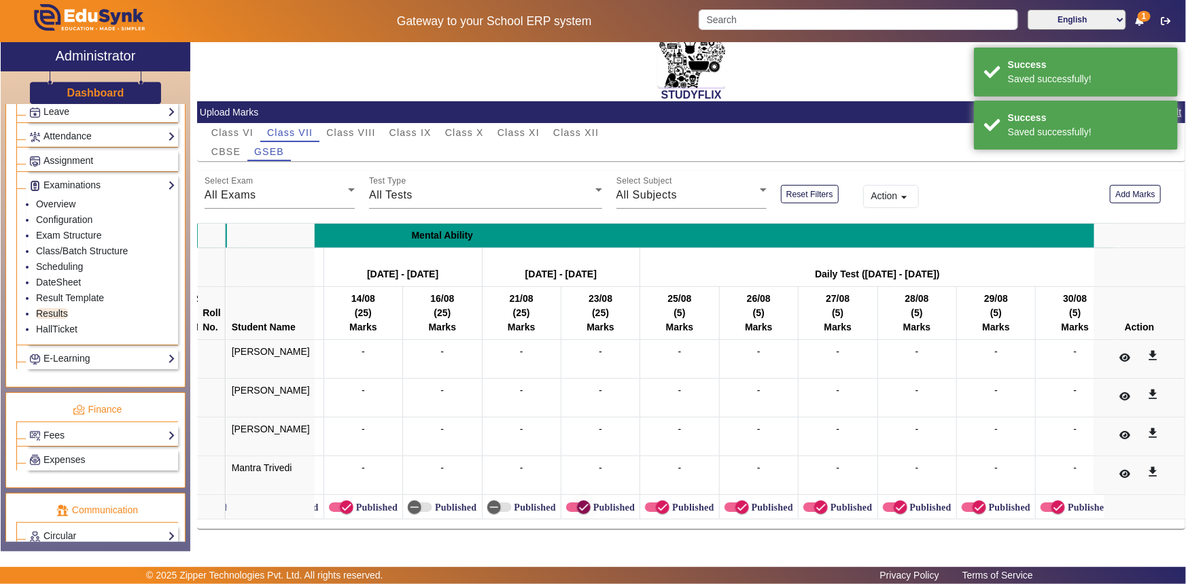
drag, startPoint x: 557, startPoint y: 503, endPoint x: 596, endPoint y: 503, distance: 39.4
click at [578, 502] on icon "button" at bounding box center [584, 507] width 12 height 12
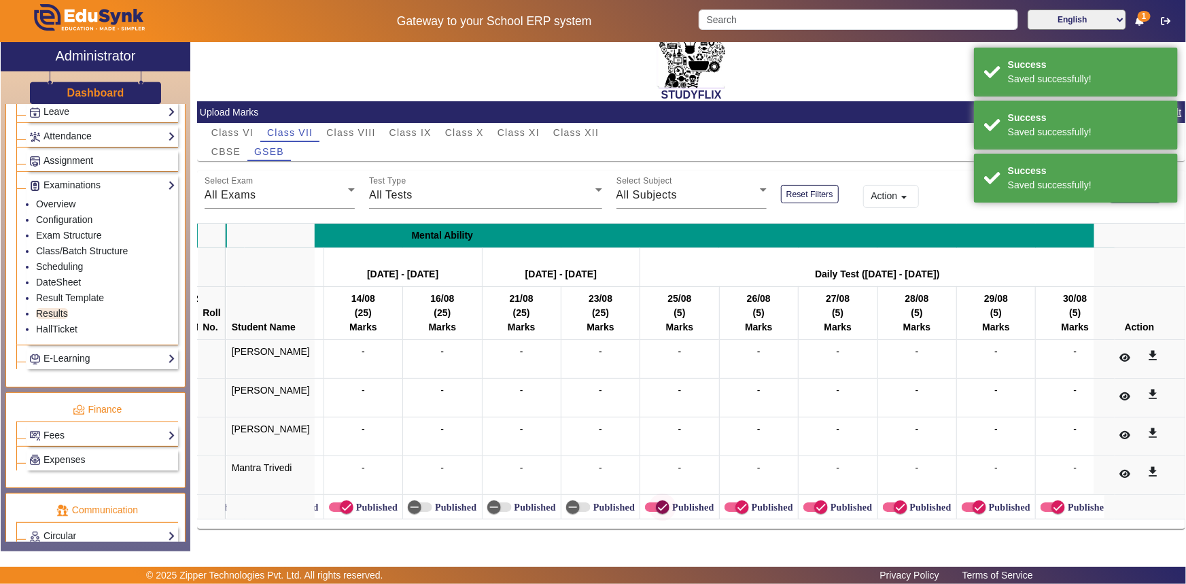
click at [649, 503] on span "button" at bounding box center [662, 507] width 27 height 27
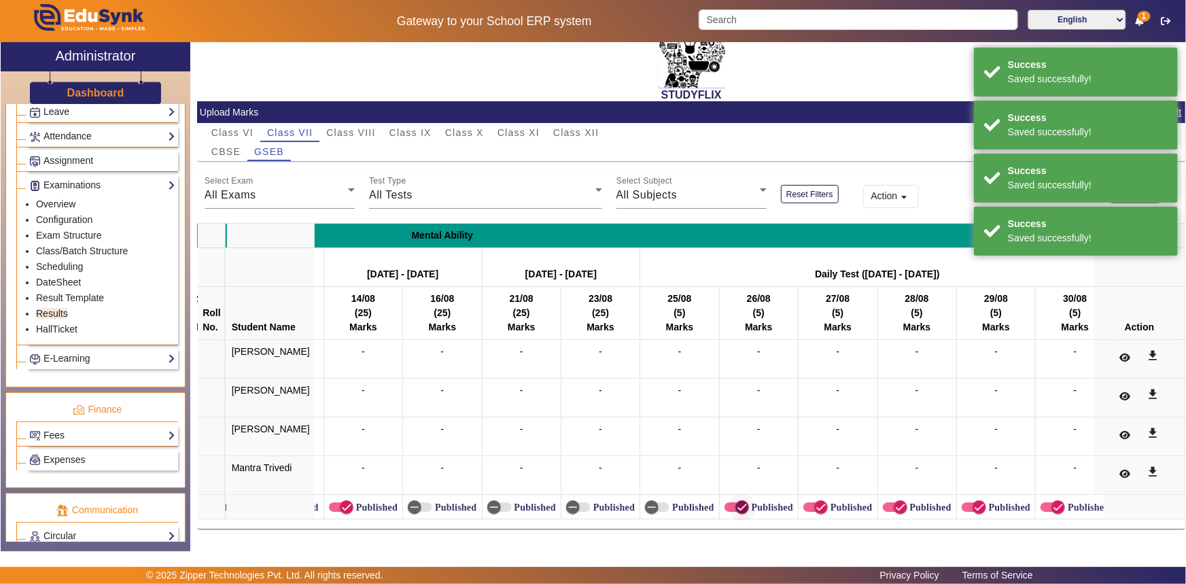
click at [736, 508] on span "button" at bounding box center [743, 507] width 14 height 14
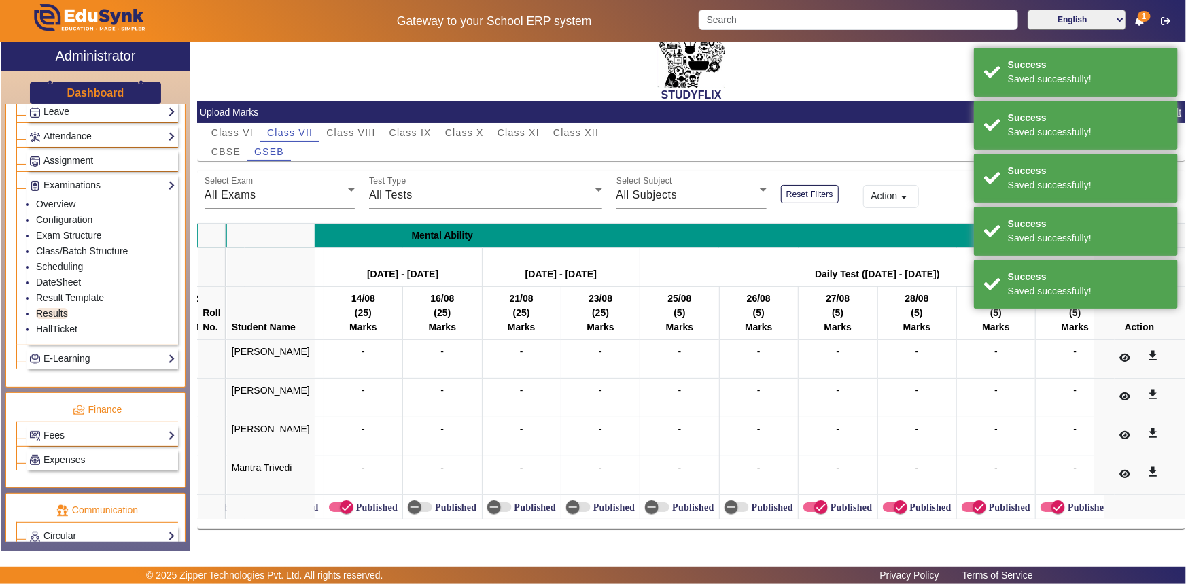
click at [828, 503] on label "Published" at bounding box center [850, 508] width 44 height 12
click at [820, 503] on button "Published" at bounding box center [816, 507] width 24 height 10
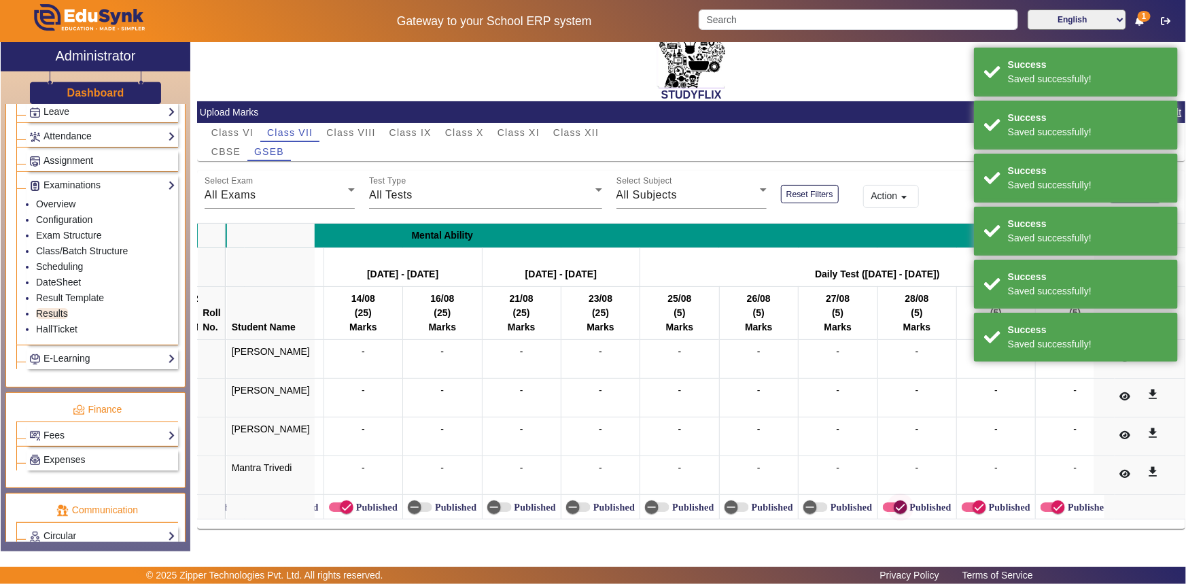
click at [887, 498] on span "button" at bounding box center [900, 507] width 27 height 27
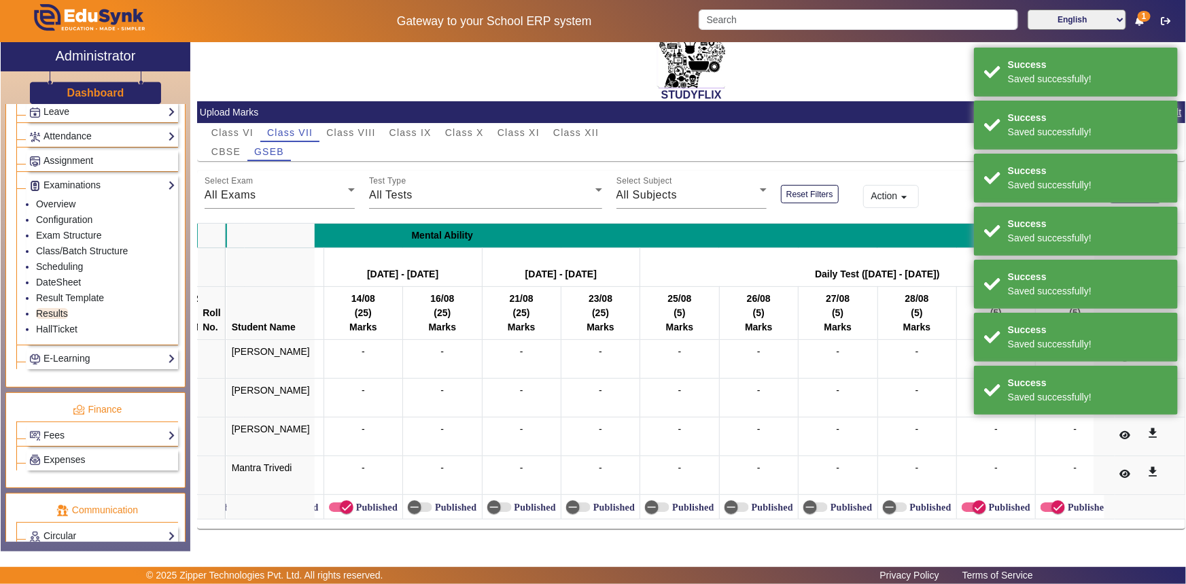
click at [987, 502] on label "Published" at bounding box center [1009, 508] width 44 height 12
click at [980, 502] on button "Published" at bounding box center [974, 507] width 24 height 10
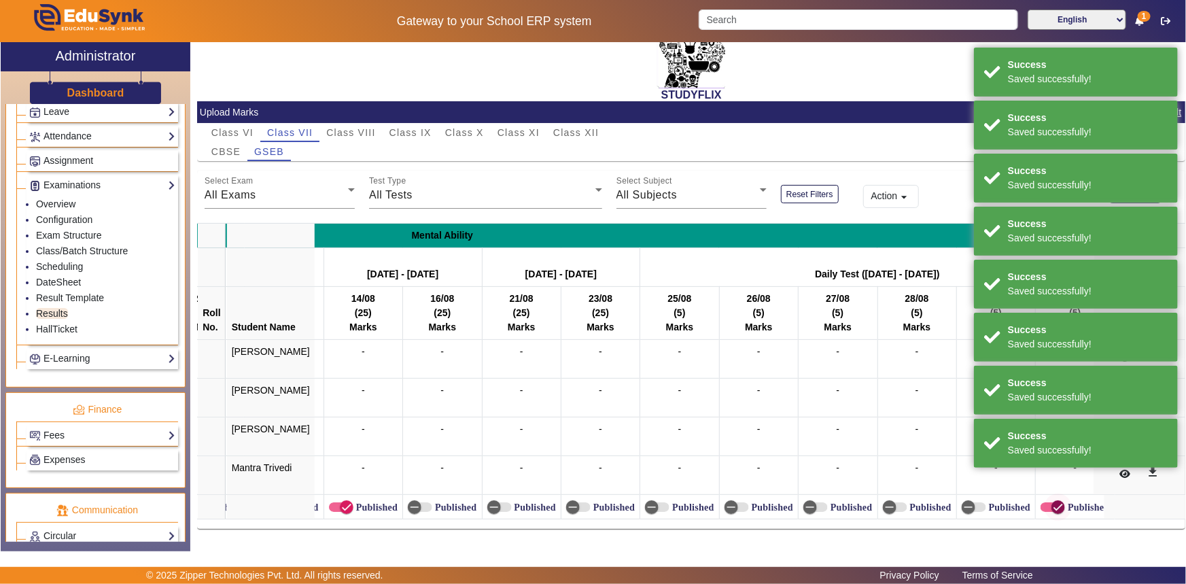
click at [1052, 501] on icon "button" at bounding box center [1058, 507] width 12 height 12
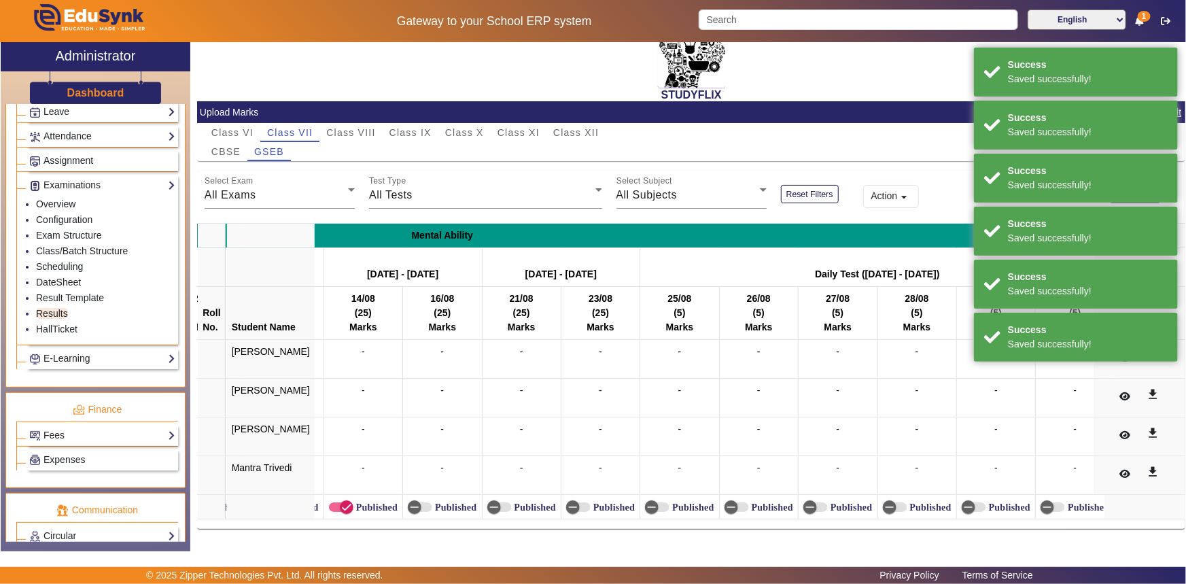
click at [354, 502] on label "Published" at bounding box center [376, 508] width 44 height 12
click at [339, 502] on button "Published" at bounding box center [341, 507] width 24 height 10
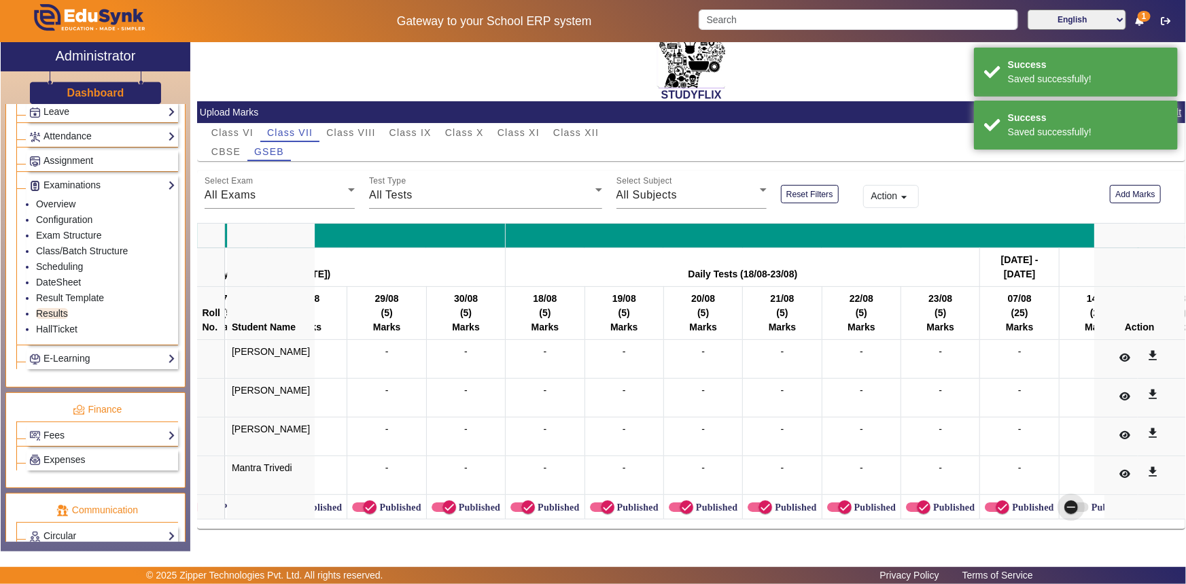
scroll to position [0, 10167]
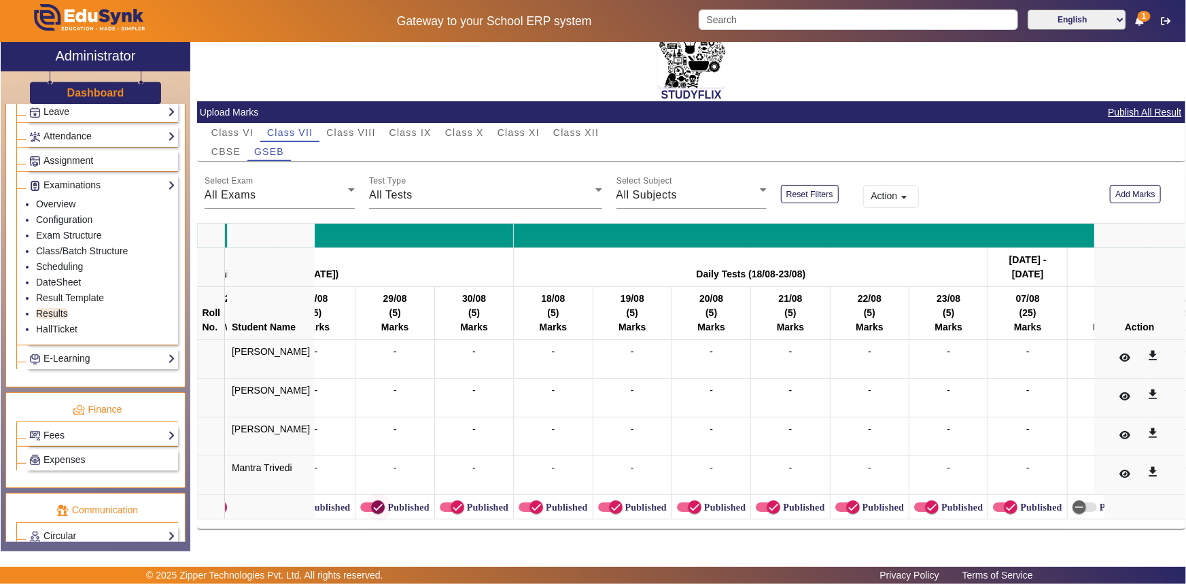
click at [364, 501] on span "button" at bounding box center [377, 507] width 27 height 27
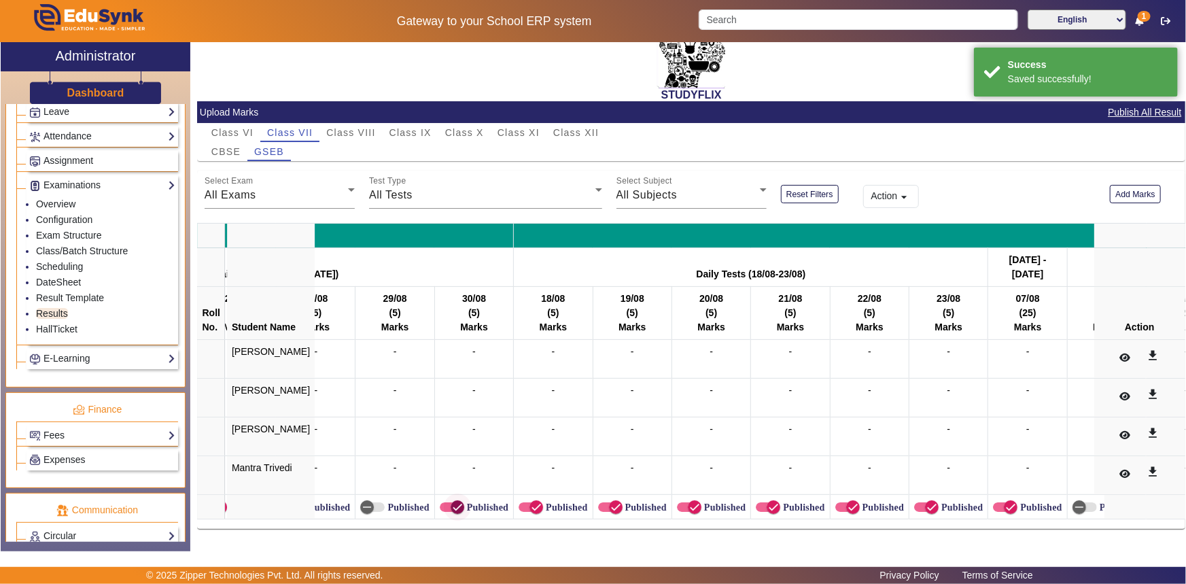
click at [444, 498] on span "button" at bounding box center [457, 507] width 27 height 27
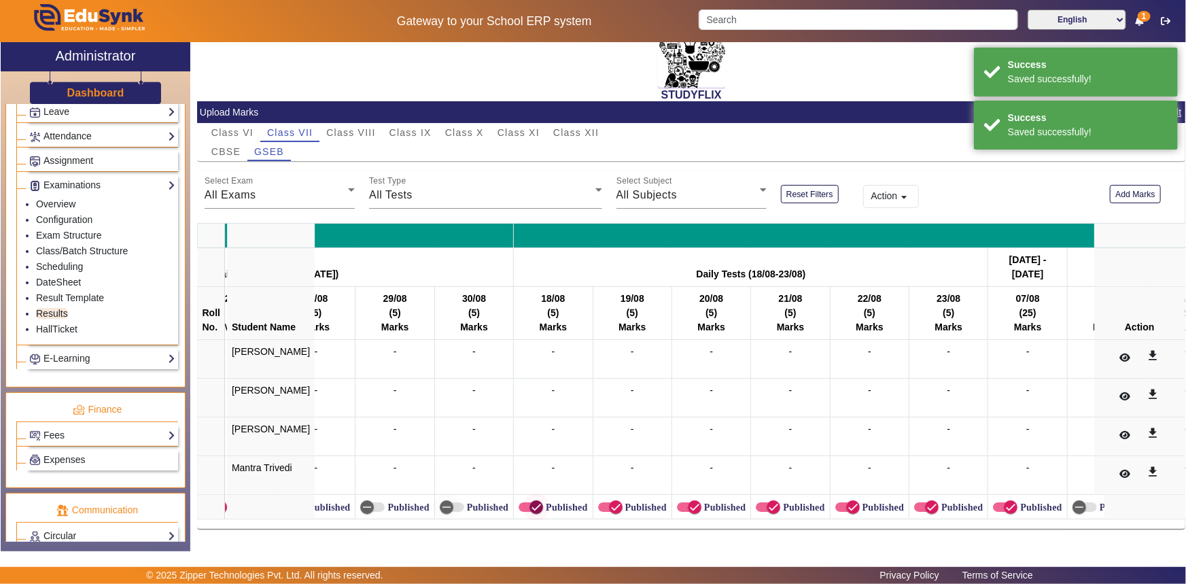
click at [523, 501] on span "button" at bounding box center [536, 507] width 27 height 27
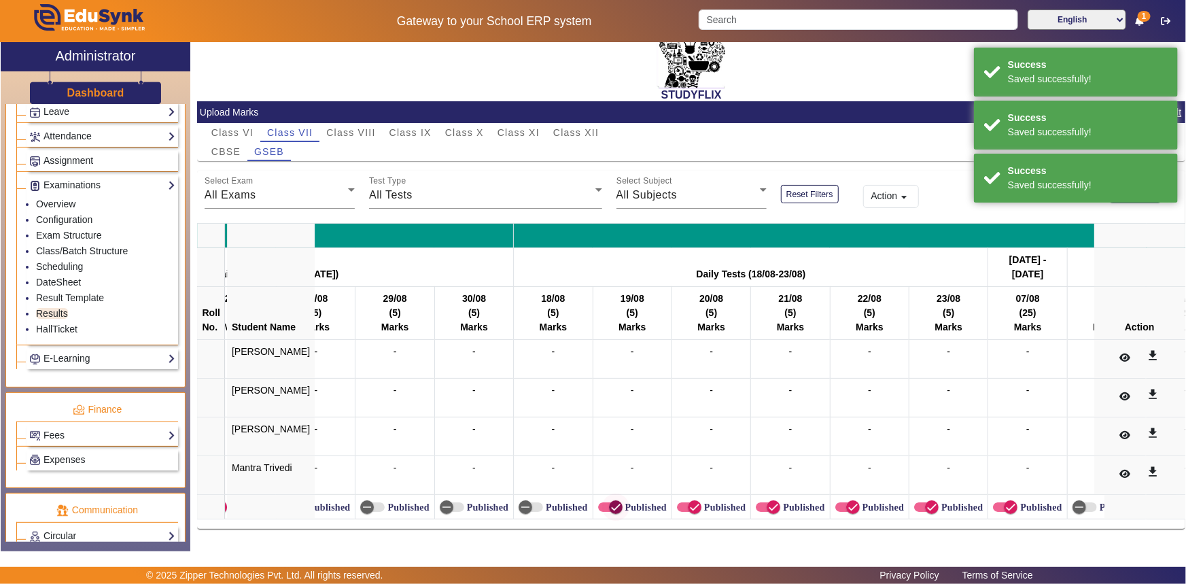
click at [610, 502] on icon "button" at bounding box center [616, 507] width 12 height 12
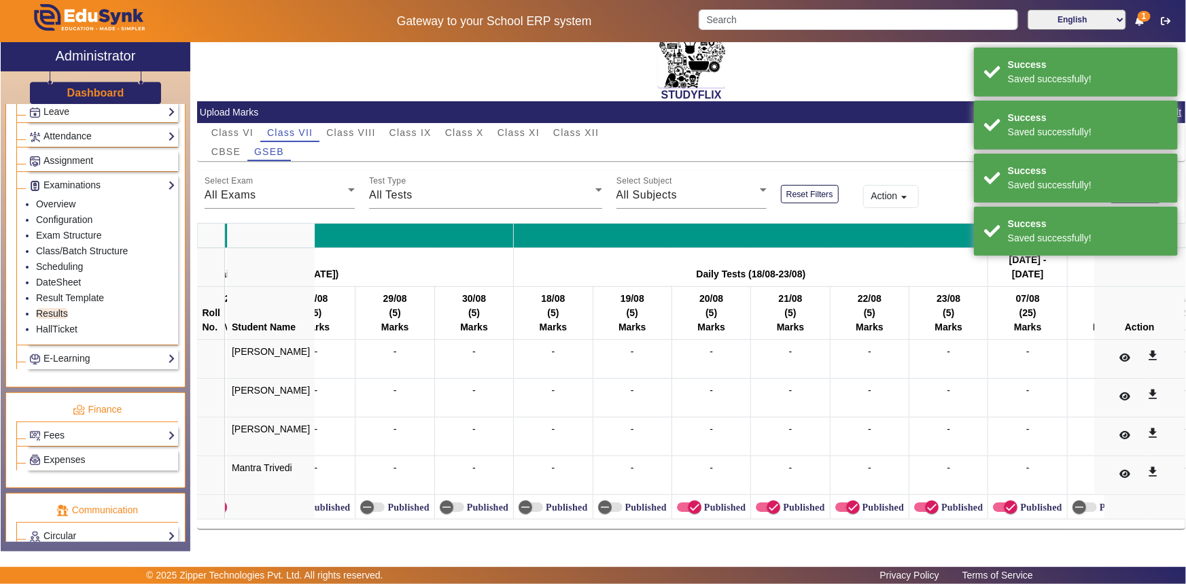
click at [702, 502] on label "Published" at bounding box center [724, 508] width 44 height 12
click at [689, 502] on button "Published" at bounding box center [689, 507] width 24 height 10
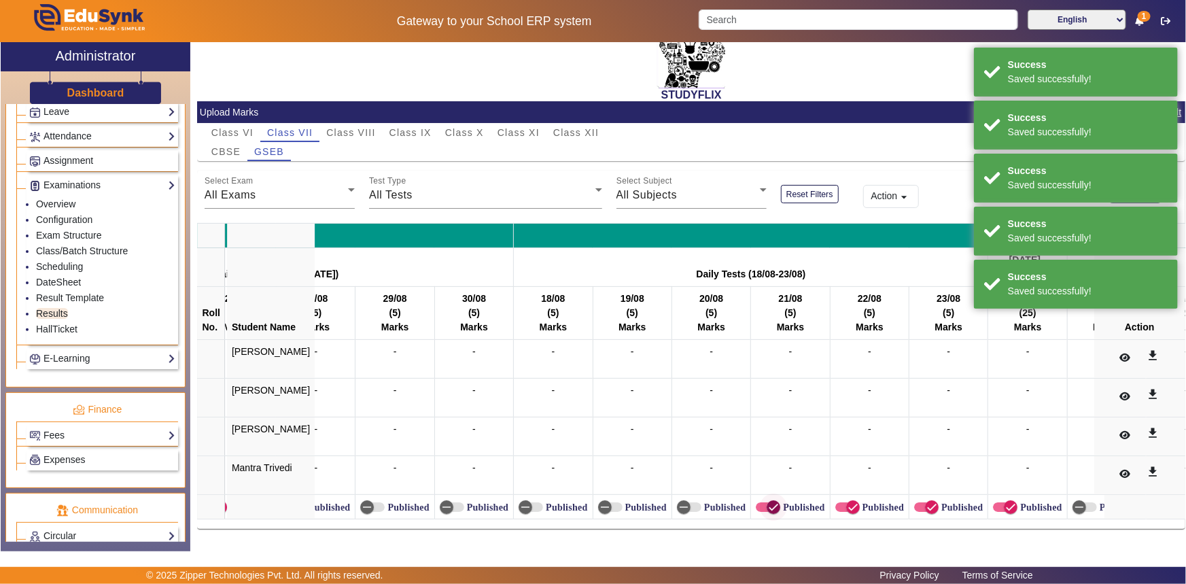
click at [768, 501] on icon "button" at bounding box center [774, 507] width 12 height 12
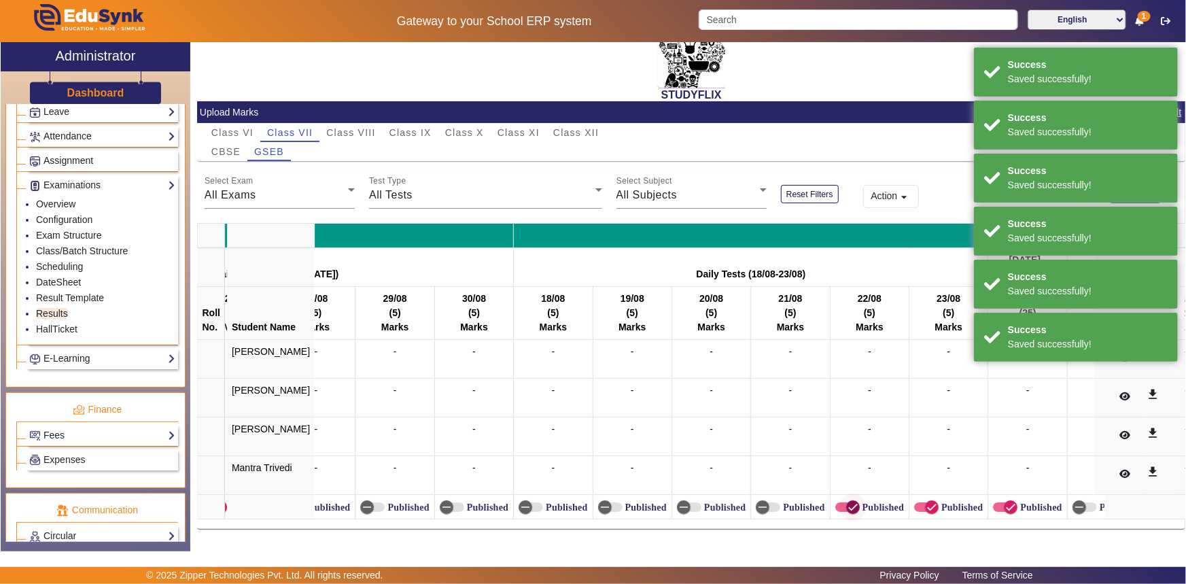
click at [847, 501] on icon "button" at bounding box center [853, 507] width 12 height 12
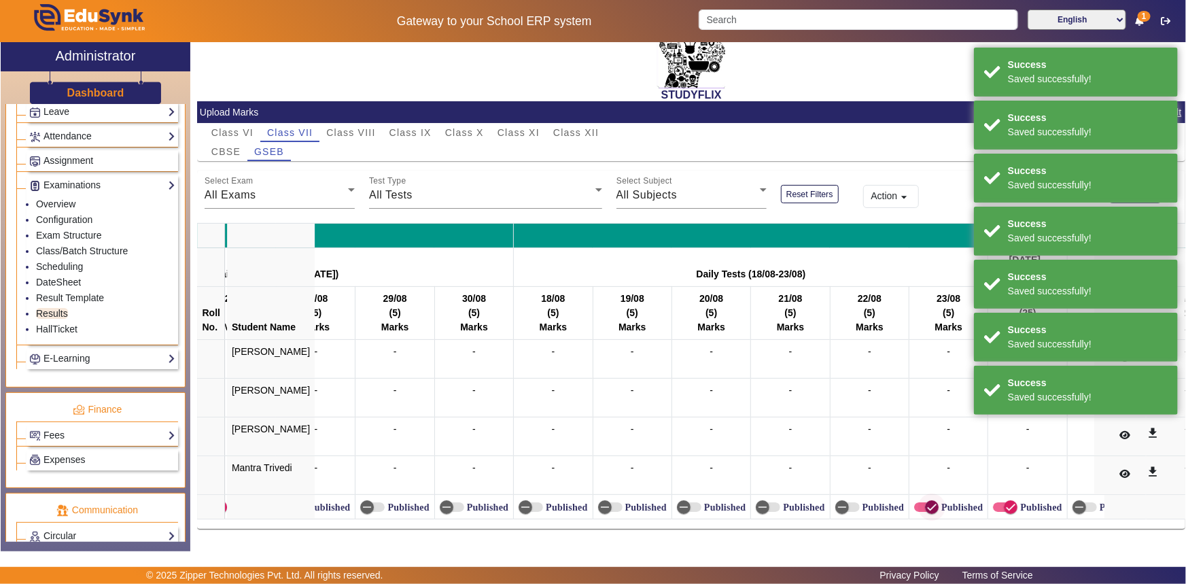
drag, startPoint x: 904, startPoint y: 505, endPoint x: 926, endPoint y: 501, distance: 22.8
click at [926, 505] on icon "button" at bounding box center [932, 507] width 12 height 12
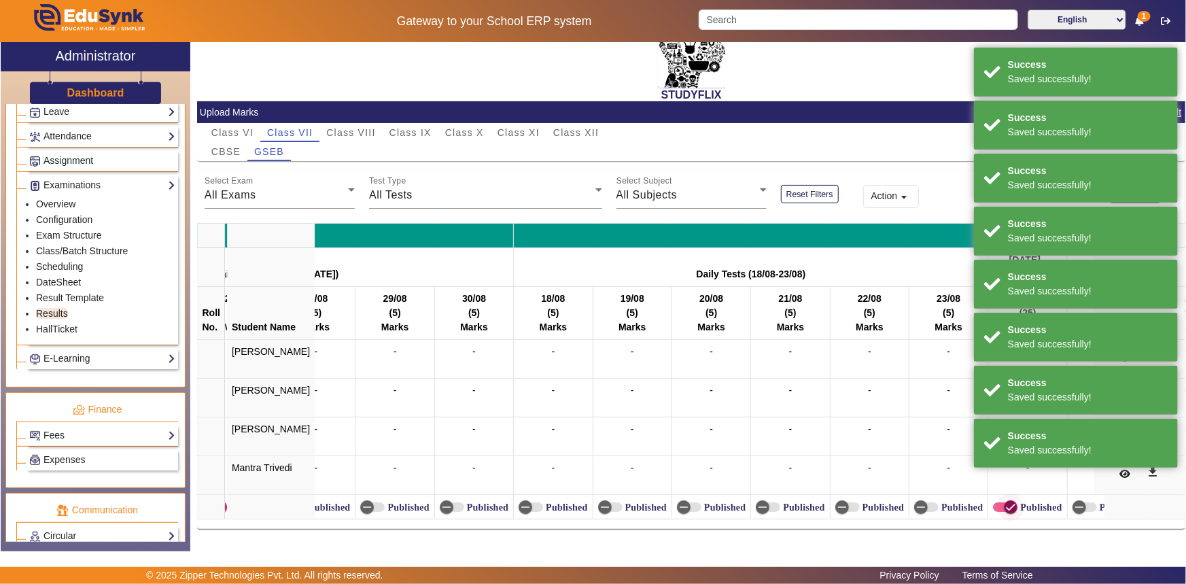
click at [1005, 501] on icon "button" at bounding box center [1011, 507] width 12 height 12
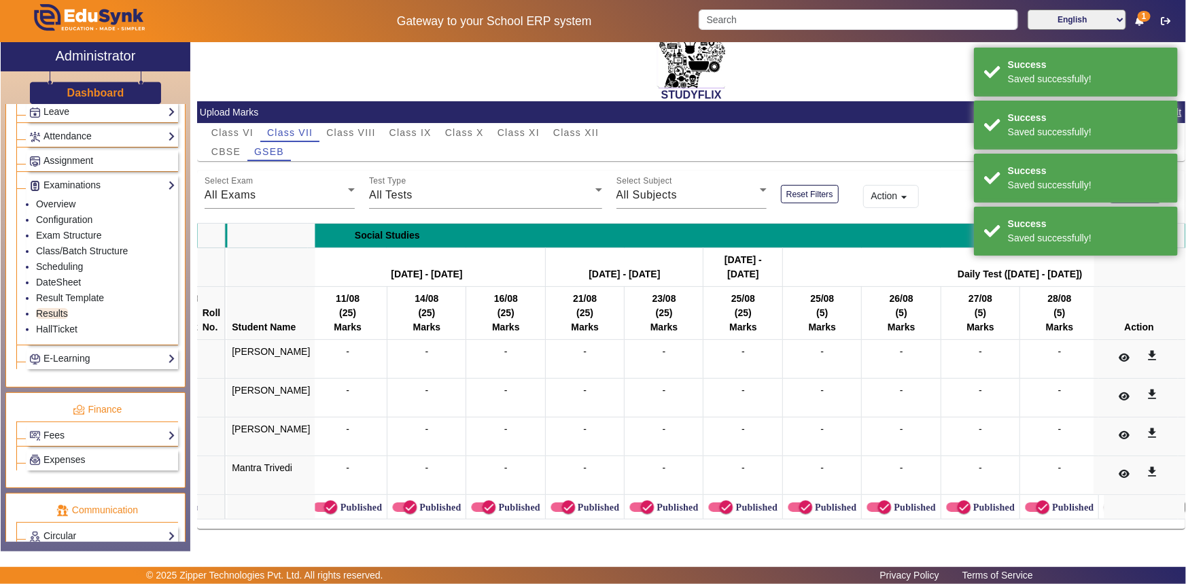
scroll to position [0, 9378]
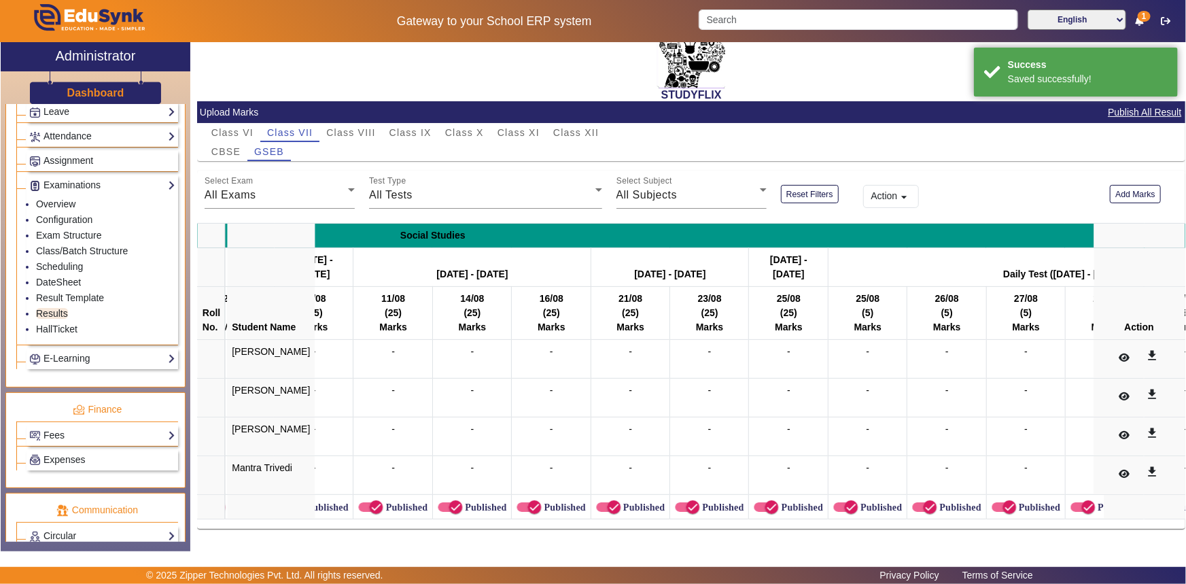
click at [383, 503] on label "Published" at bounding box center [405, 508] width 44 height 12
click at [375, 503] on button "Published" at bounding box center [370, 507] width 24 height 10
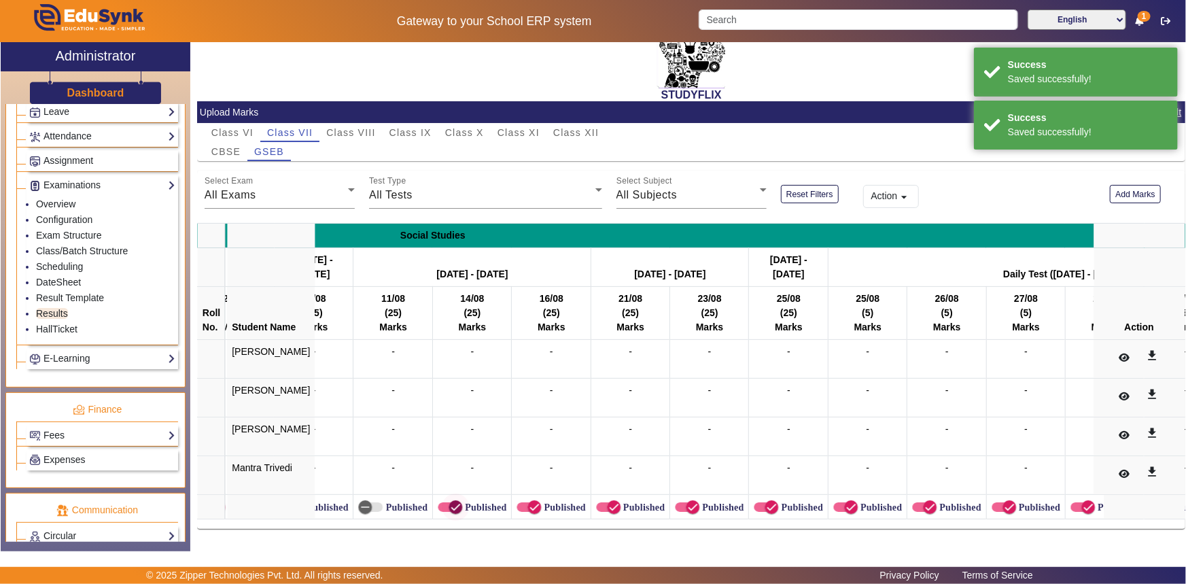
click at [442, 503] on span "button" at bounding box center [455, 507] width 27 height 27
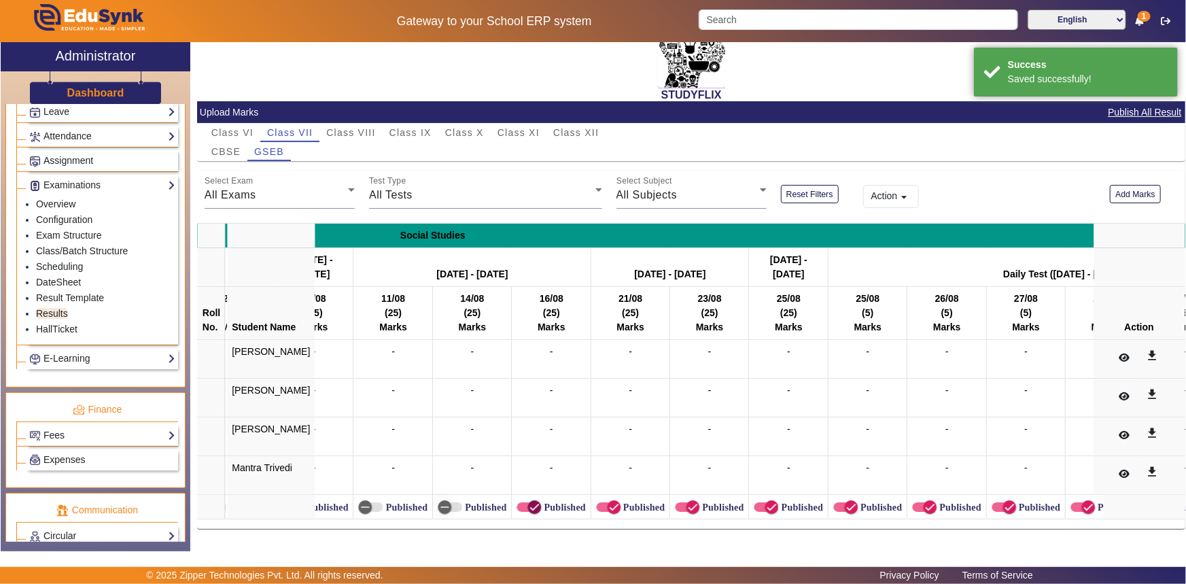
click at [528, 501] on icon "button" at bounding box center [534, 507] width 12 height 12
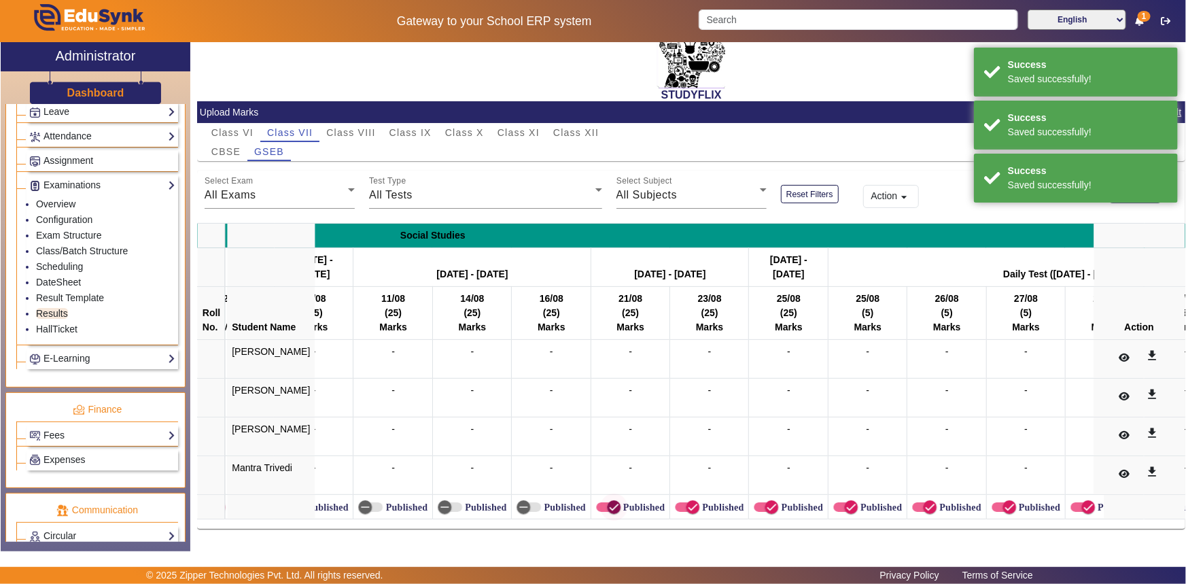
click at [608, 501] on icon "button" at bounding box center [614, 507] width 12 height 12
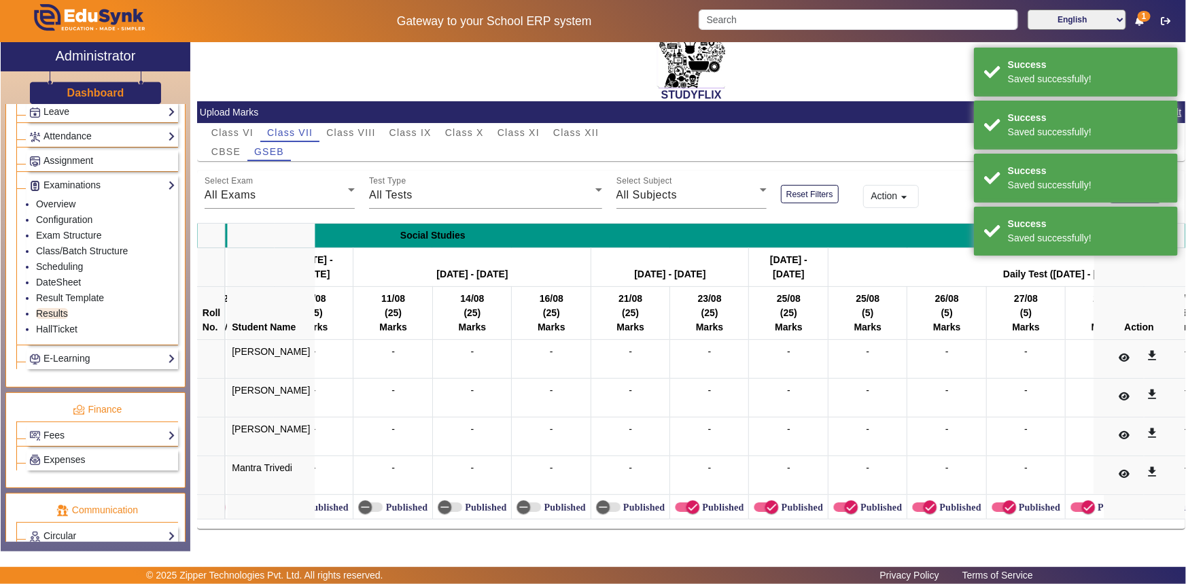
click at [700, 502] on label "Published" at bounding box center [722, 508] width 44 height 12
click at [689, 502] on button "Published" at bounding box center [687, 507] width 24 height 10
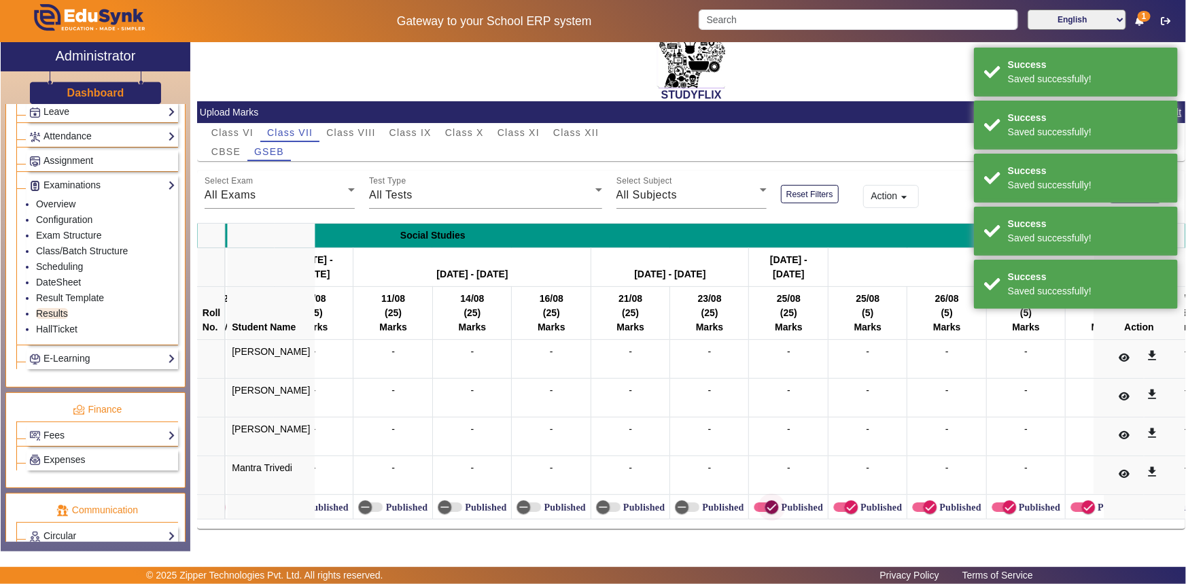
click at [766, 501] on icon "button" at bounding box center [772, 507] width 12 height 12
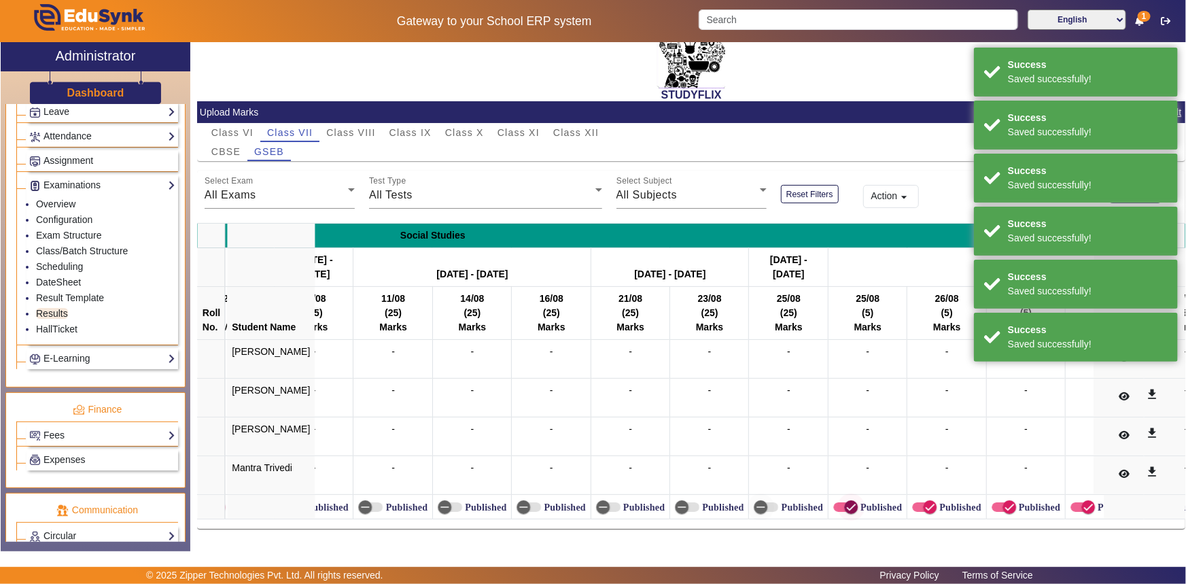
click at [845, 501] on icon "button" at bounding box center [851, 507] width 12 height 12
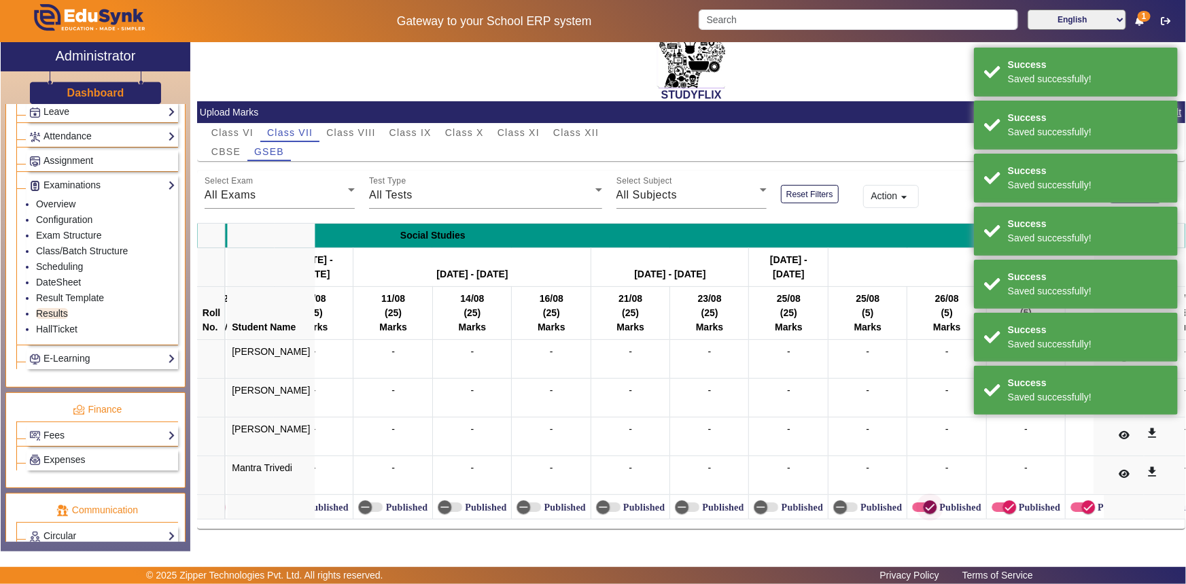
click at [924, 501] on icon "button" at bounding box center [930, 507] width 12 height 12
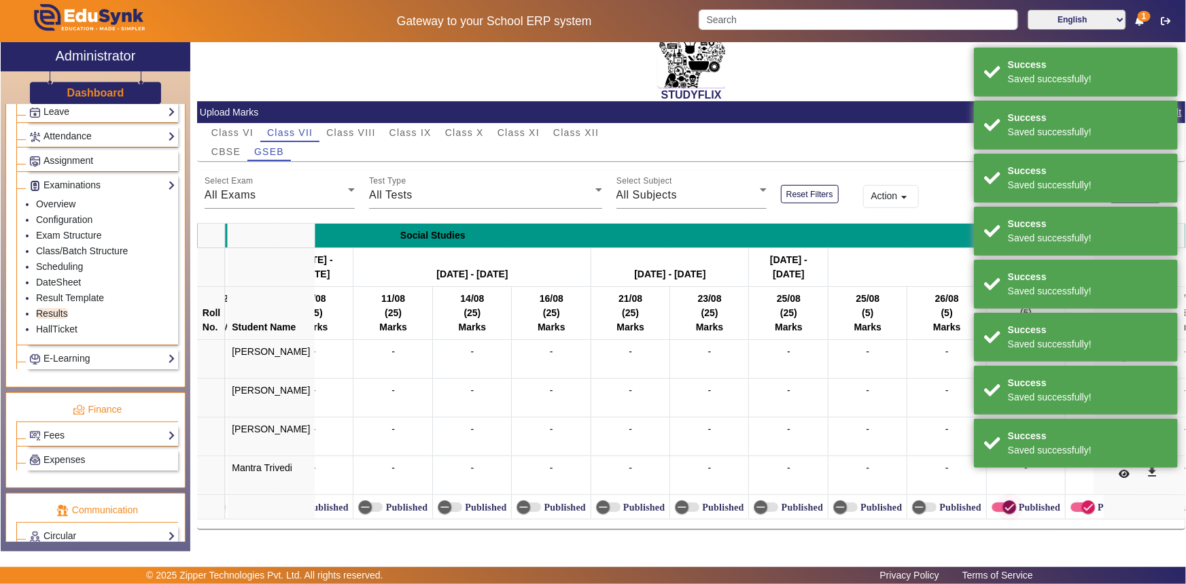
click at [1004, 501] on icon "button" at bounding box center [1010, 507] width 12 height 12
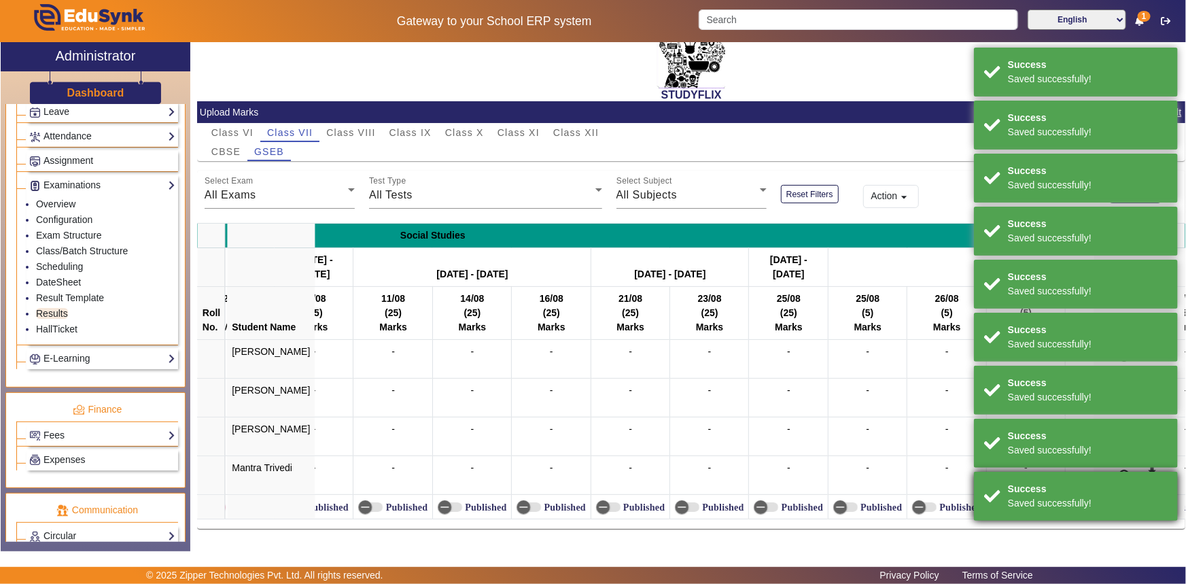
click at [1071, 500] on div "Saved successfully!" at bounding box center [1088, 503] width 160 height 14
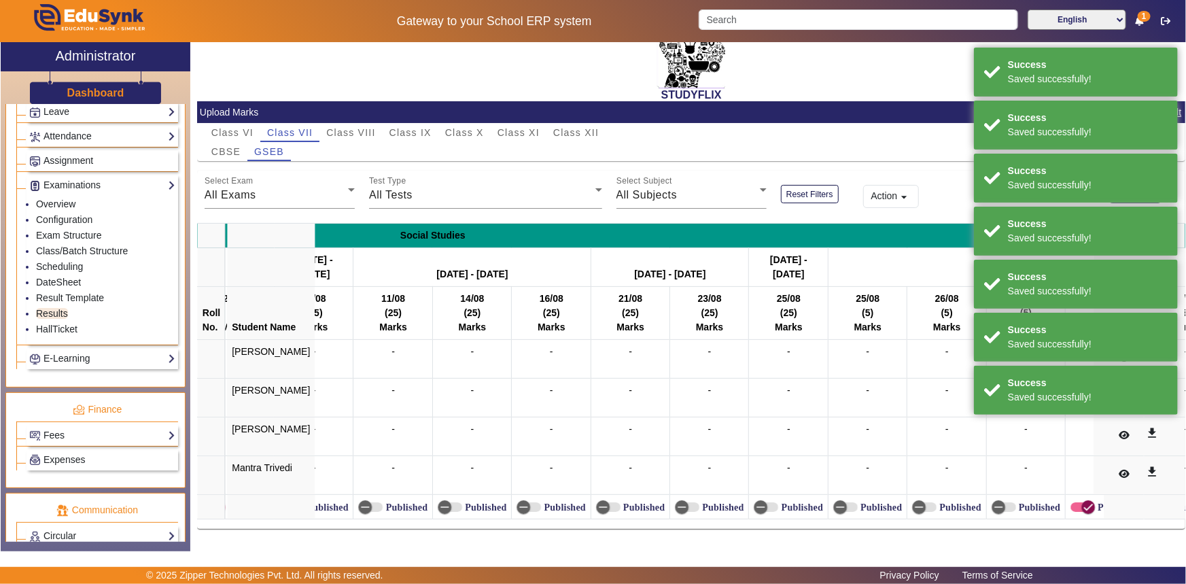
click at [1075, 500] on span "button" at bounding box center [1088, 507] width 27 height 27
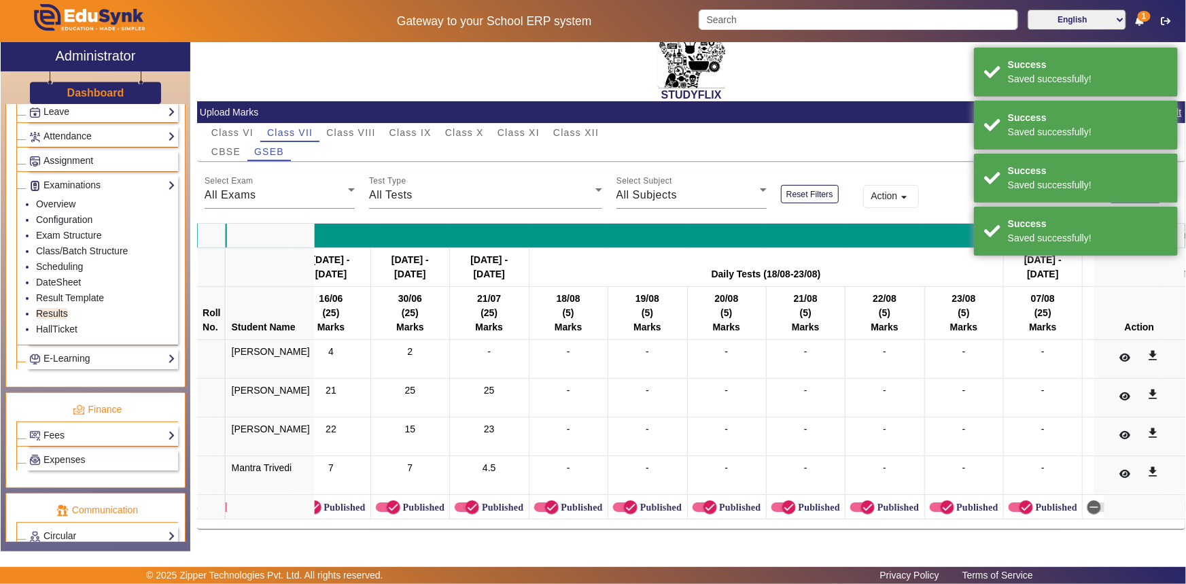
scroll to position [0, 8626]
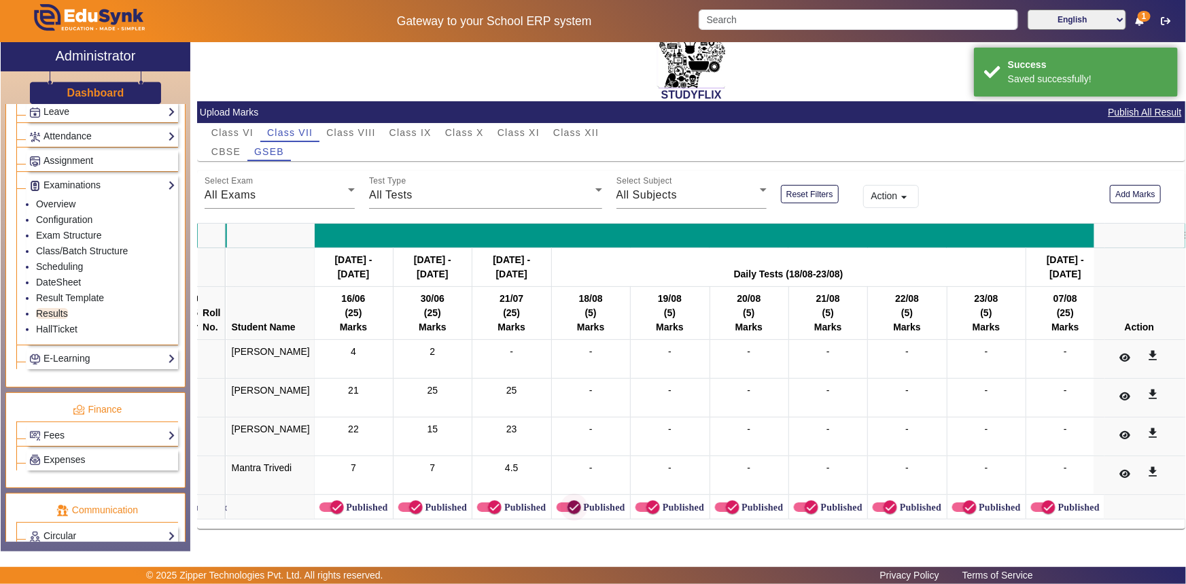
click at [568, 503] on icon "button" at bounding box center [574, 507] width 12 height 12
click at [660, 502] on label "Published" at bounding box center [682, 508] width 44 height 12
click at [645, 502] on button "Published" at bounding box center [648, 507] width 24 height 10
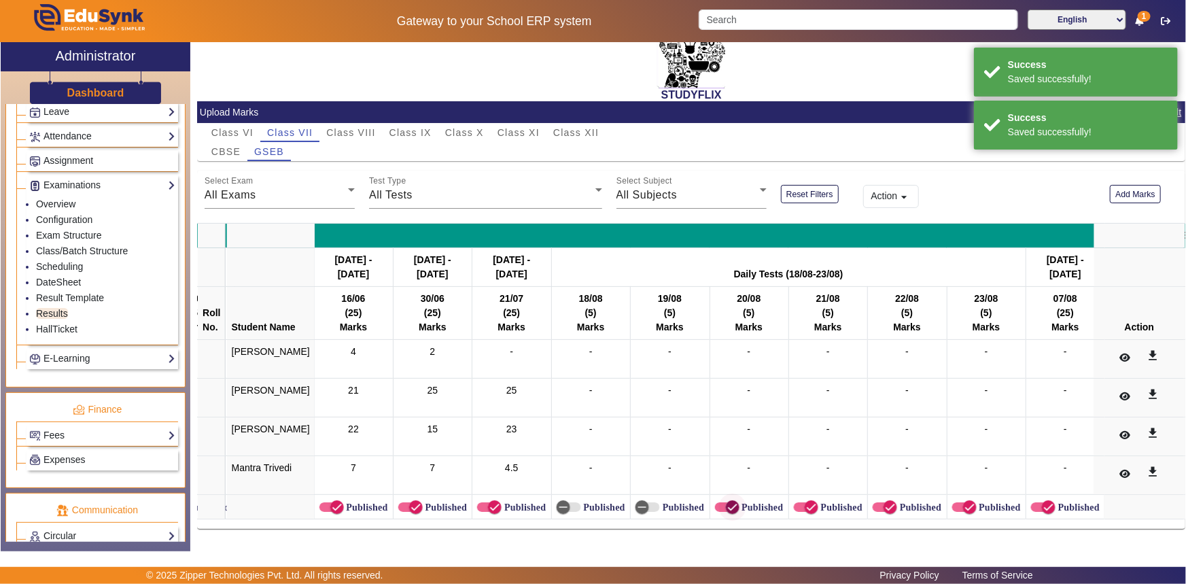
click at [715, 502] on button "Published" at bounding box center [727, 507] width 24 height 10
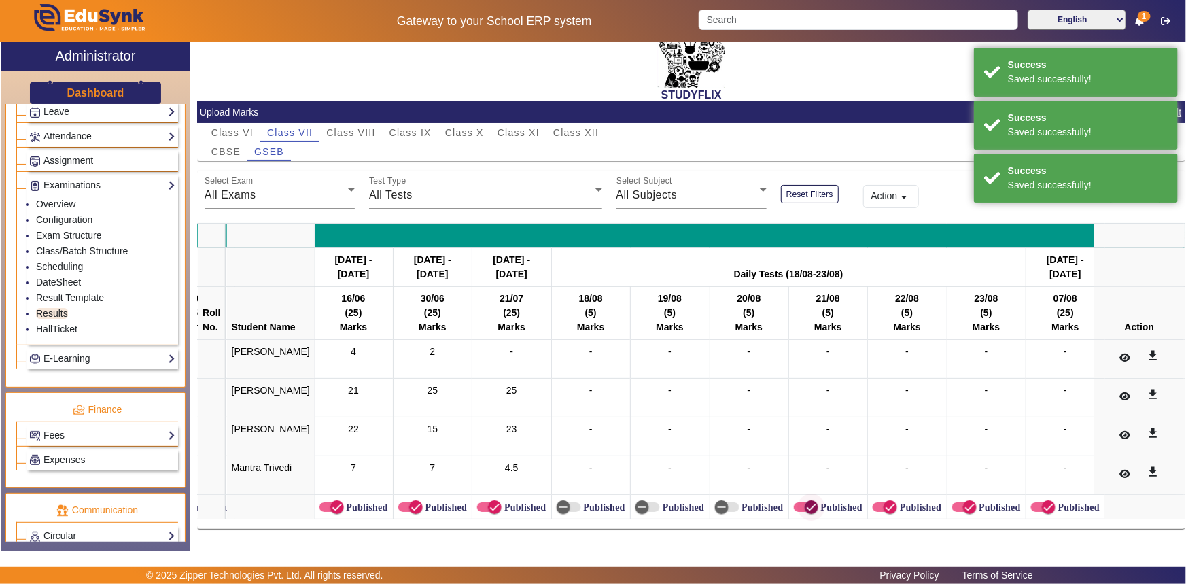
click at [798, 498] on span "button" at bounding box center [811, 507] width 27 height 27
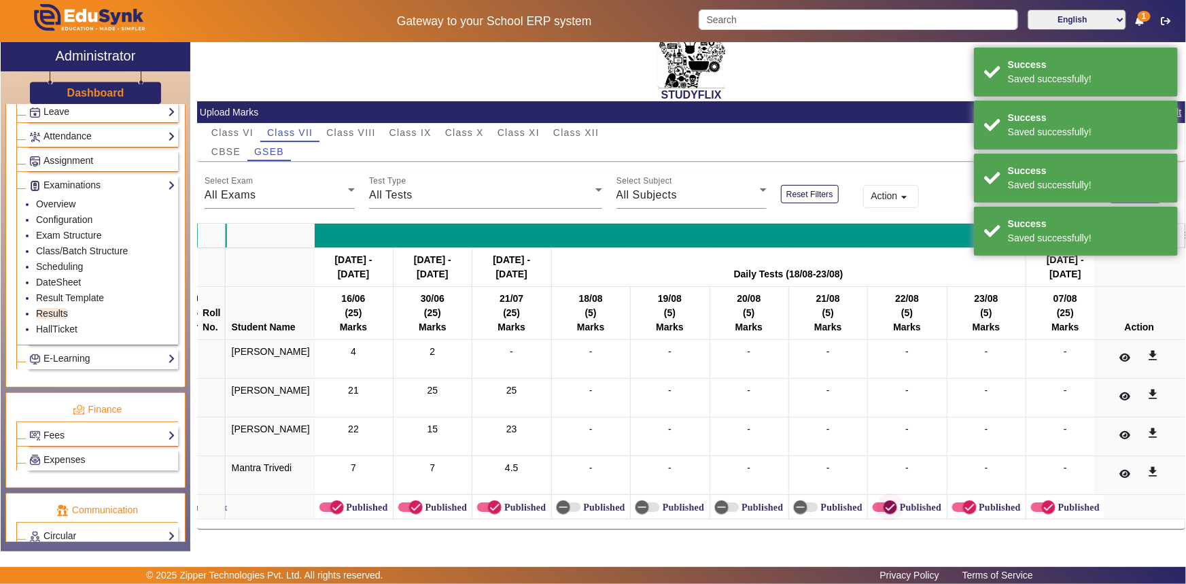
drag, startPoint x: 866, startPoint y: 502, endPoint x: 929, endPoint y: 500, distance: 63.3
click at [885, 502] on icon "button" at bounding box center [891, 507] width 12 height 12
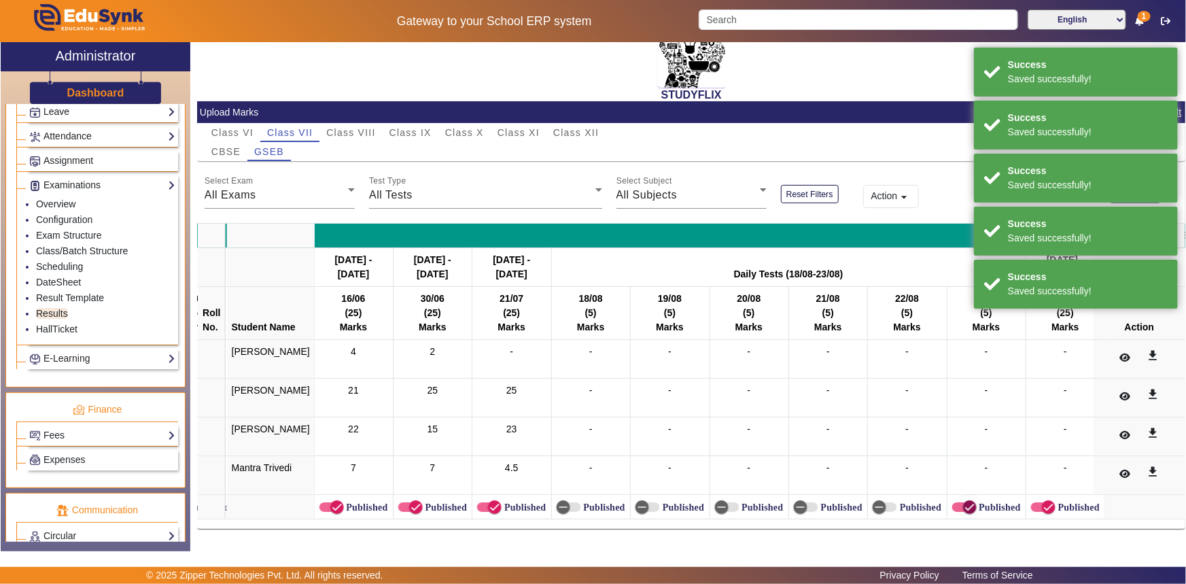
drag, startPoint x: 947, startPoint y: 499, endPoint x: 993, endPoint y: 499, distance: 45.6
click at [964, 501] on icon "button" at bounding box center [970, 507] width 12 height 12
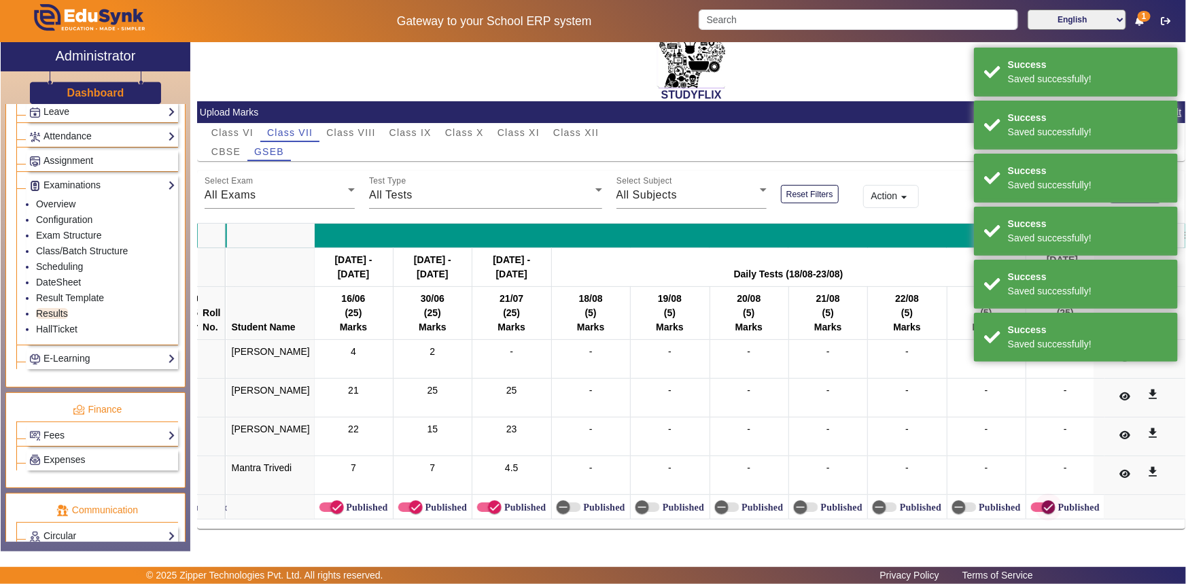
click at [1035, 498] on span "button" at bounding box center [1048, 507] width 27 height 27
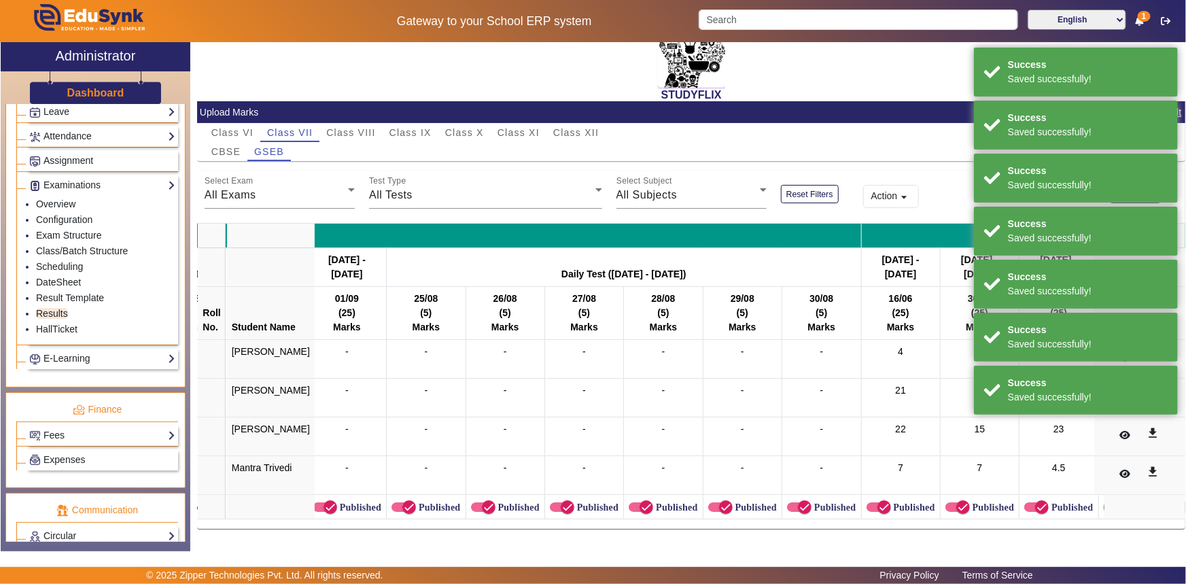
scroll to position [0, 7988]
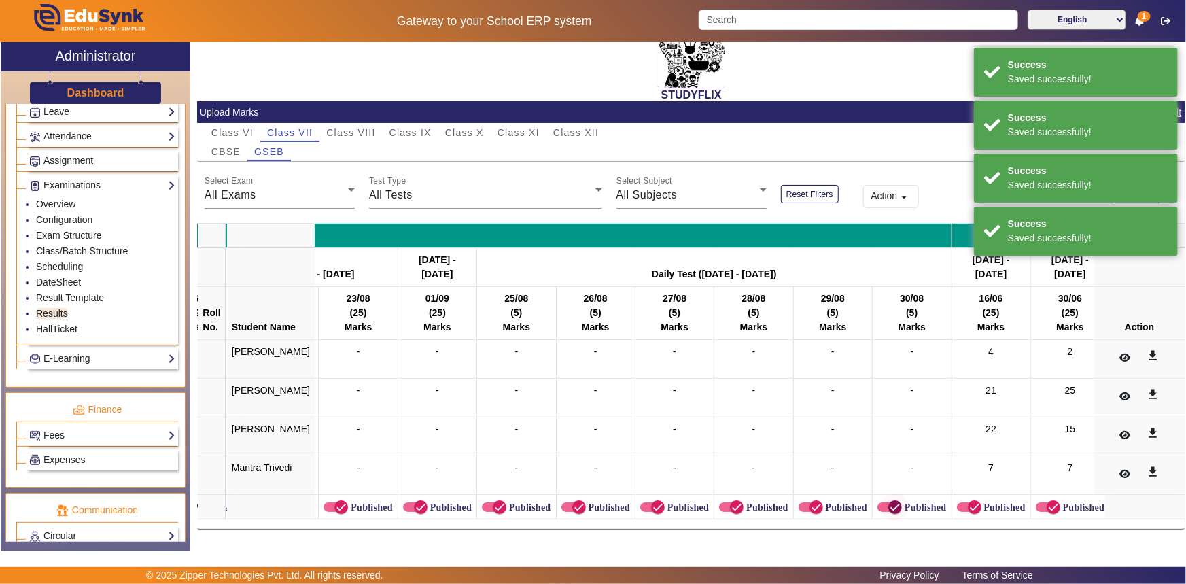
click at [891, 507] on icon "button" at bounding box center [895, 507] width 8 height 1
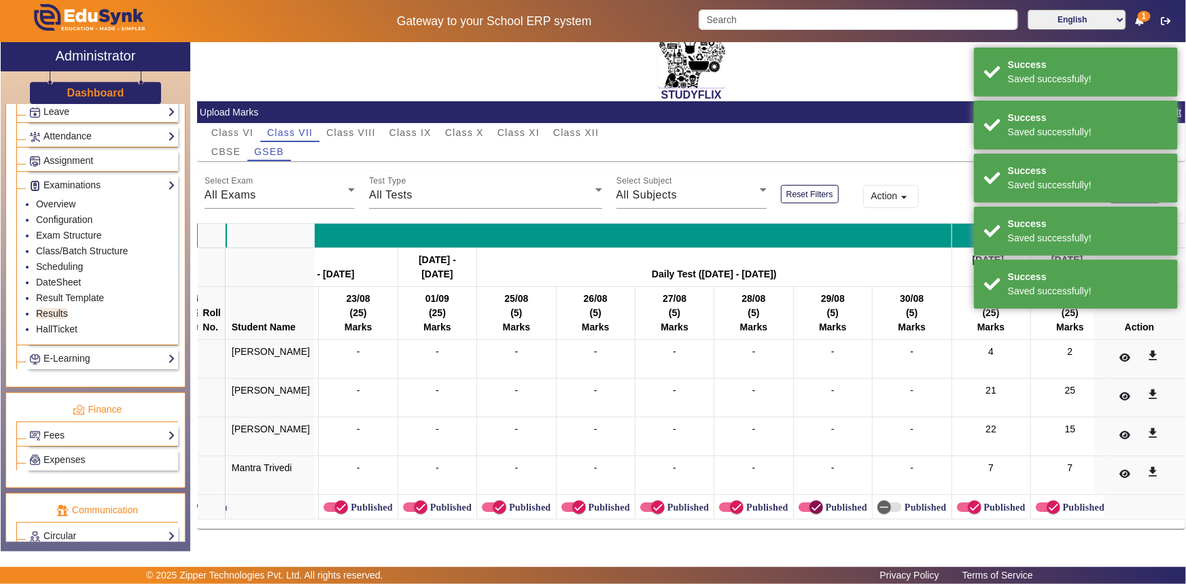
click at [803, 494] on span "button" at bounding box center [816, 507] width 27 height 27
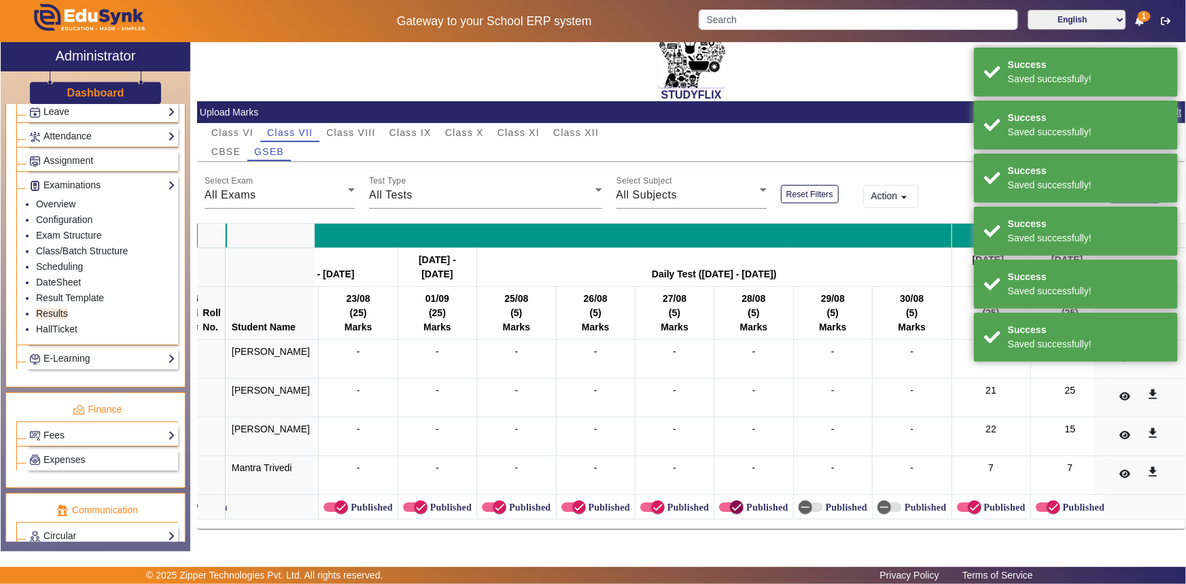
drag, startPoint x: 702, startPoint y: 500, endPoint x: 681, endPoint y: 500, distance: 21.1
click at [723, 500] on span "button" at bounding box center [736, 507] width 27 height 27
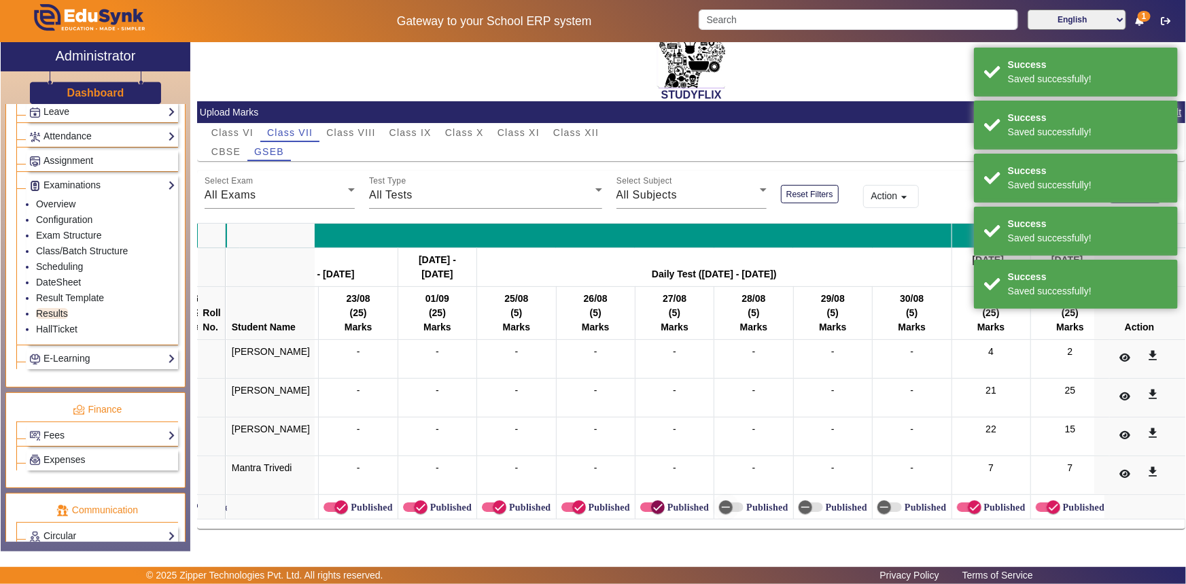
drag, startPoint x: 640, startPoint y: 497, endPoint x: 600, endPoint y: 498, distance: 39.5
click at [652, 501] on icon "button" at bounding box center [658, 507] width 12 height 12
drag, startPoint x: 555, startPoint y: 498, endPoint x: 538, endPoint y: 501, distance: 17.2
click at [573, 501] on icon "button" at bounding box center [579, 507] width 12 height 12
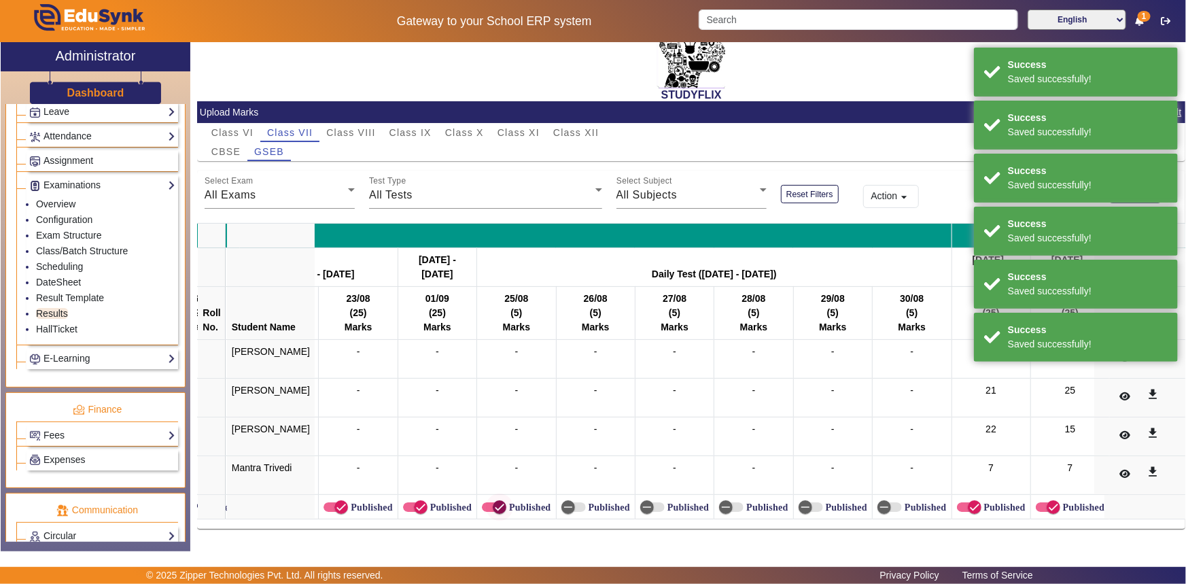
click at [487, 501] on span "button" at bounding box center [499, 507] width 27 height 27
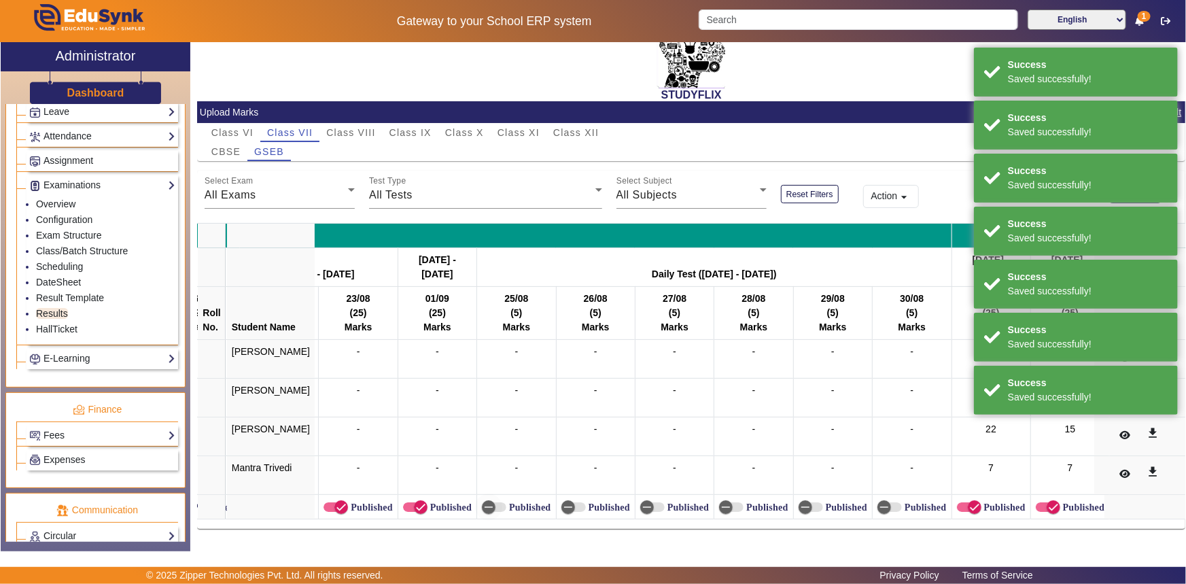
click at [428, 502] on label "Published" at bounding box center [450, 508] width 44 height 12
click at [425, 502] on button "Published" at bounding box center [415, 507] width 24 height 10
click at [328, 503] on span "button" at bounding box center [341, 507] width 27 height 27
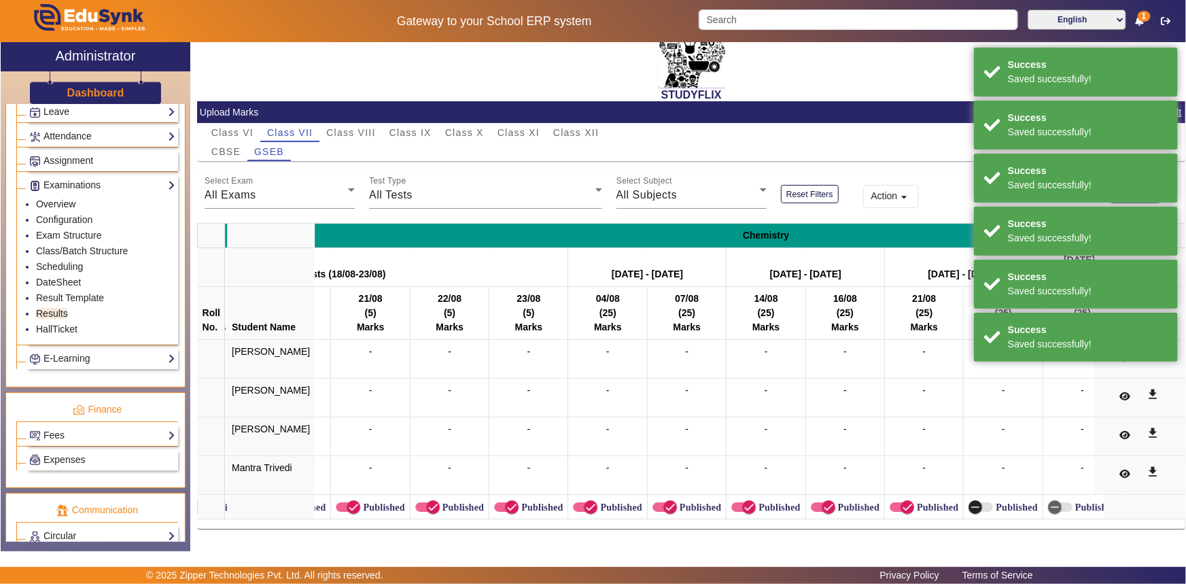
scroll to position [0, 7304]
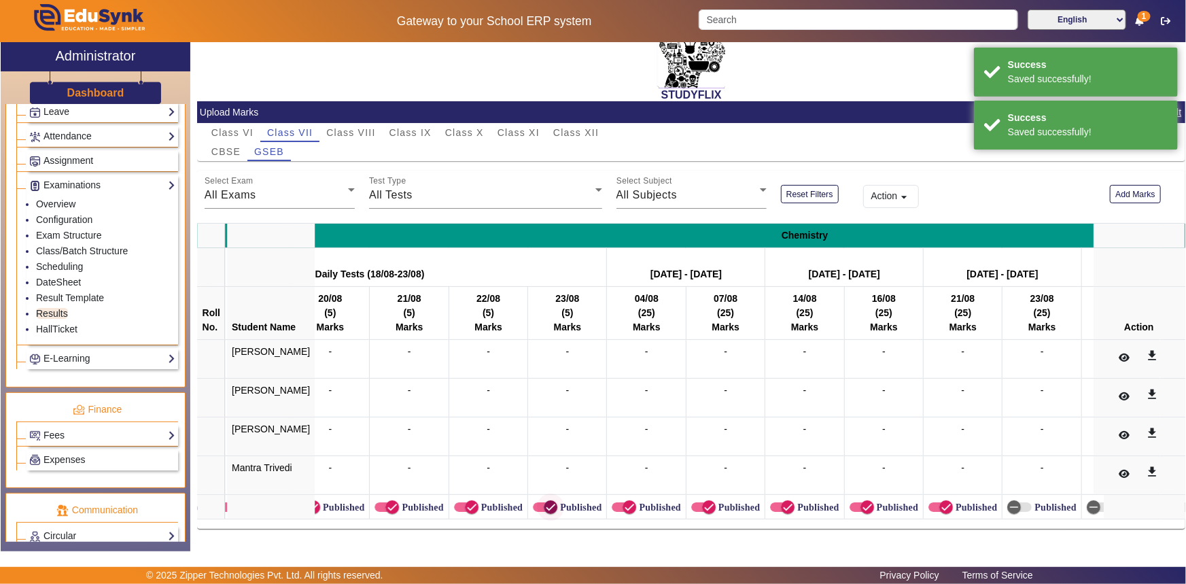
click at [545, 501] on icon "button" at bounding box center [551, 507] width 12 height 12
click at [623, 501] on icon "button" at bounding box center [629, 507] width 12 height 12
click at [703, 501] on icon "button" at bounding box center [709, 507] width 12 height 12
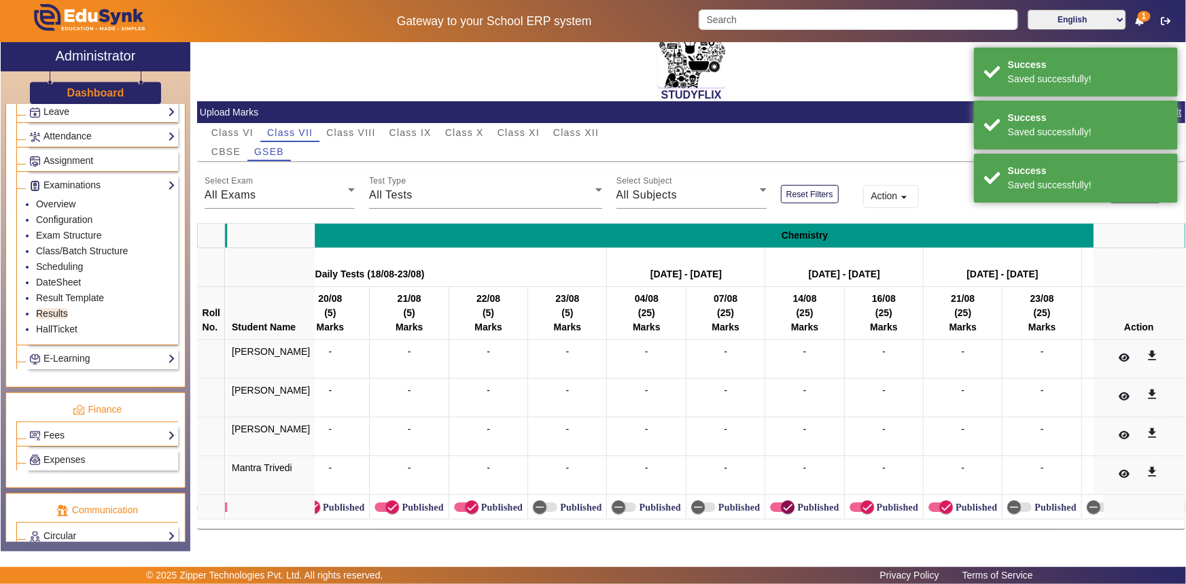
drag, startPoint x: 769, startPoint y: 503, endPoint x: 781, endPoint y: 503, distance: 12.2
click at [782, 503] on icon "button" at bounding box center [788, 507] width 12 height 12
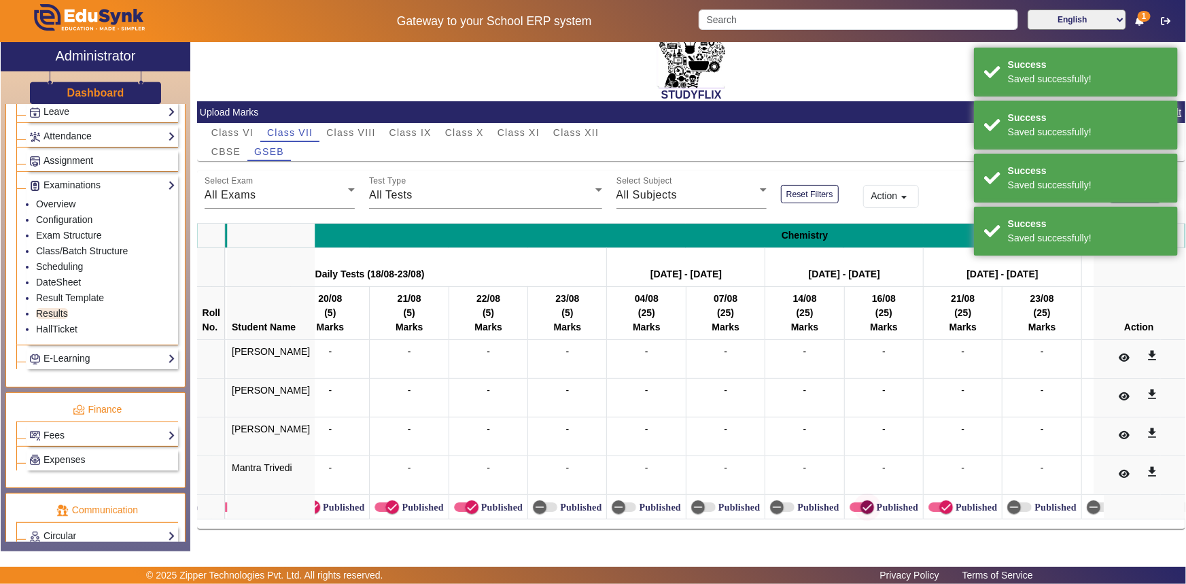
click at [857, 502] on span "button" at bounding box center [867, 507] width 27 height 27
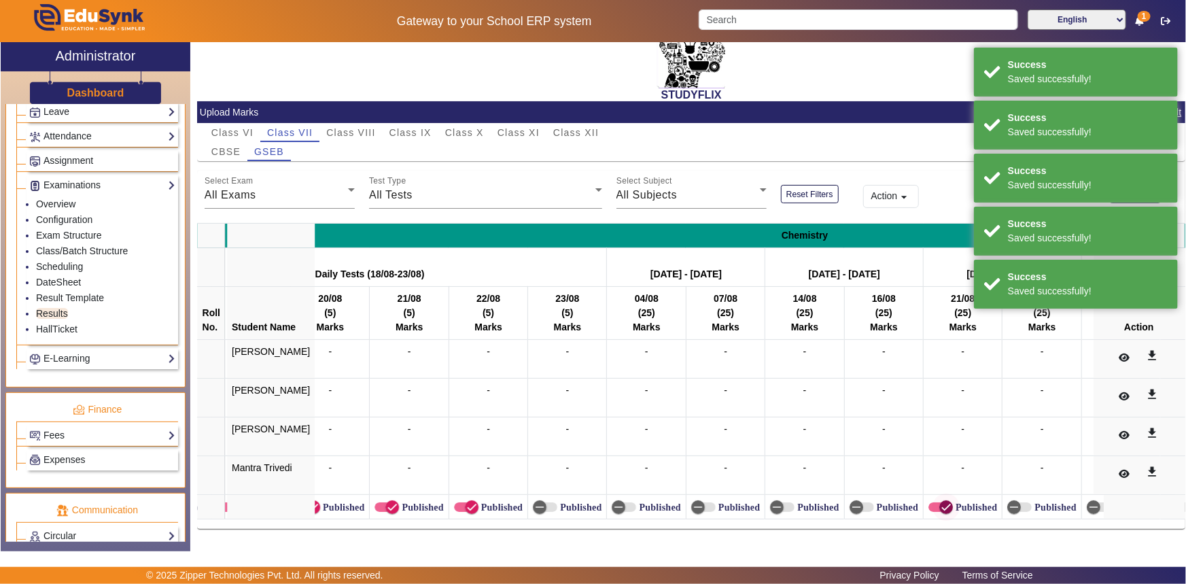
click at [929, 502] on span "button" at bounding box center [941, 507] width 24 height 10
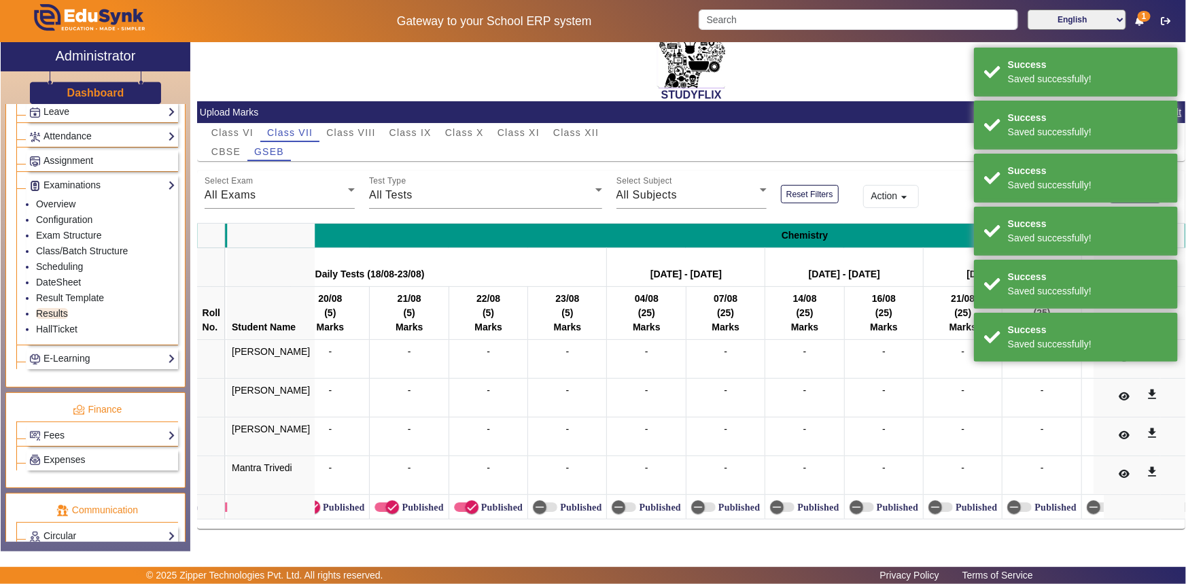
drag, startPoint x: 474, startPoint y: 500, endPoint x: 425, endPoint y: 502, distance: 49.0
click at [479, 502] on label "Published" at bounding box center [501, 508] width 44 height 12
click at [470, 502] on button "Published" at bounding box center [466, 507] width 24 height 10
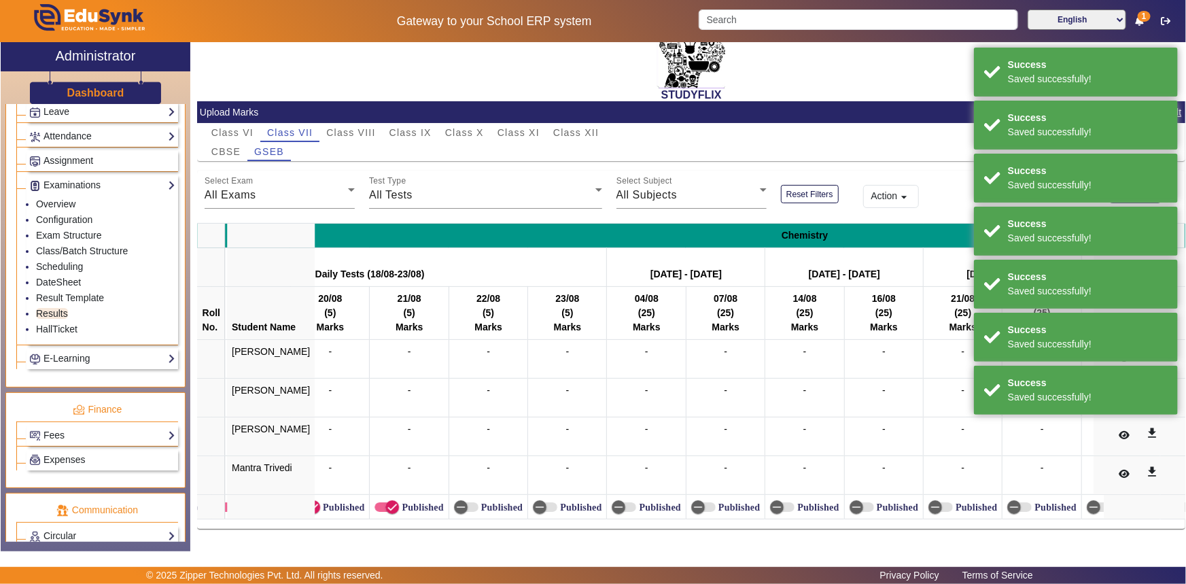
click at [401, 503] on label "Published" at bounding box center [421, 508] width 44 height 12
click at [399, 503] on button "Published" at bounding box center [387, 507] width 24 height 10
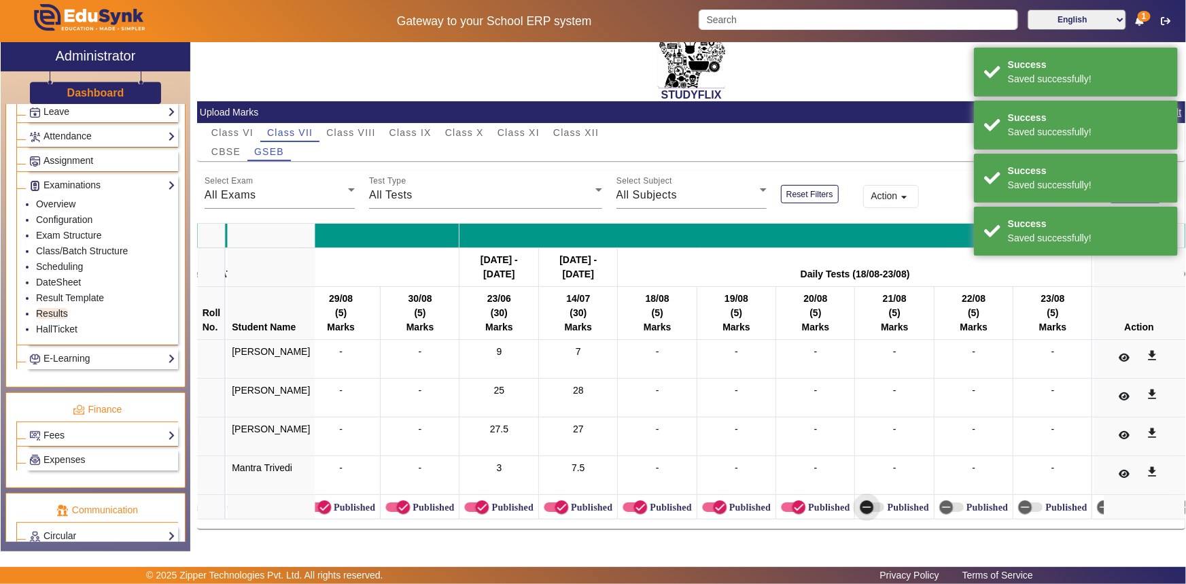
scroll to position [0, 6727]
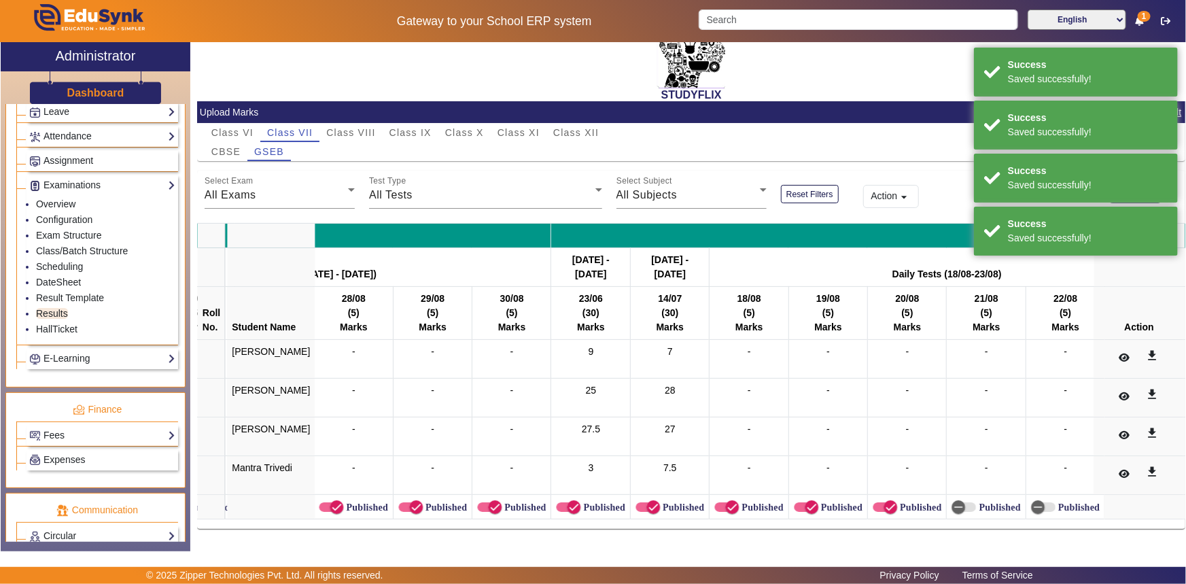
drag, startPoint x: 732, startPoint y: 503, endPoint x: 766, endPoint y: 503, distance: 33.3
click at [739, 503] on label "Published" at bounding box center [761, 508] width 44 height 12
click at [732, 503] on button "Published" at bounding box center [727, 507] width 24 height 10
click at [819, 502] on label "Published" at bounding box center [841, 508] width 44 height 12
click at [808, 502] on button "Published" at bounding box center [806, 507] width 24 height 10
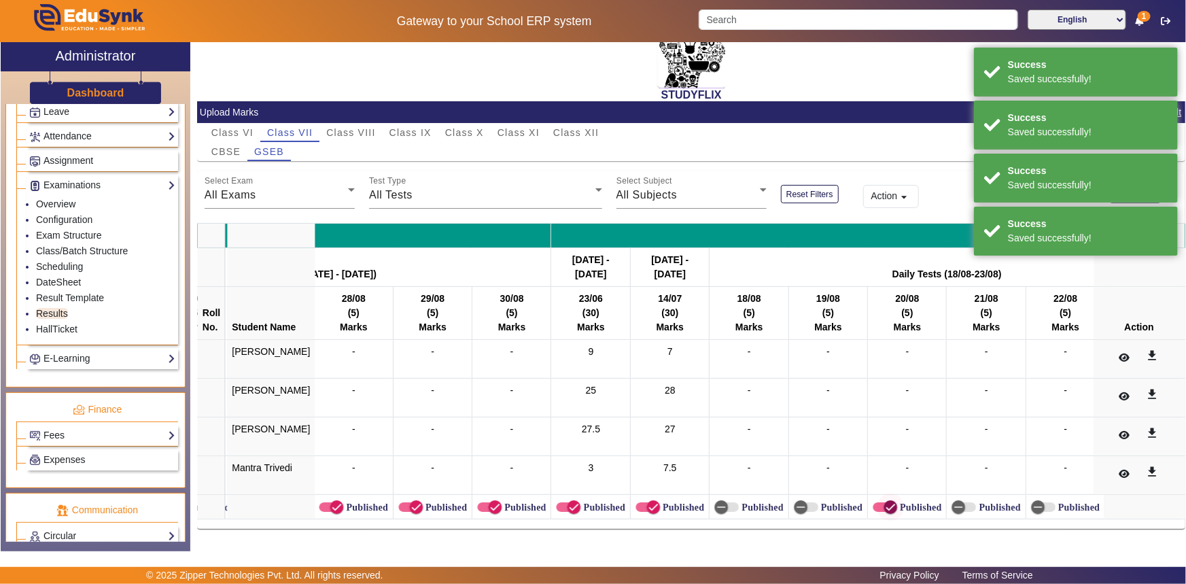
click at [885, 501] on icon "button" at bounding box center [891, 507] width 12 height 12
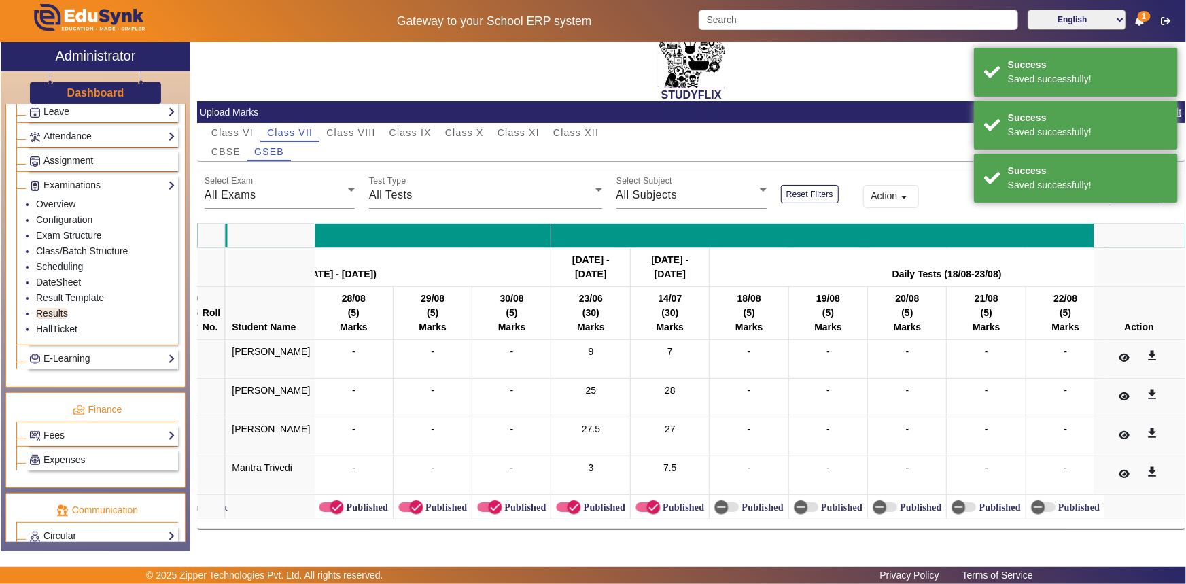
click at [502, 502] on label "Published" at bounding box center [524, 508] width 44 height 12
click at [490, 502] on button "Published" at bounding box center [489, 507] width 24 height 10
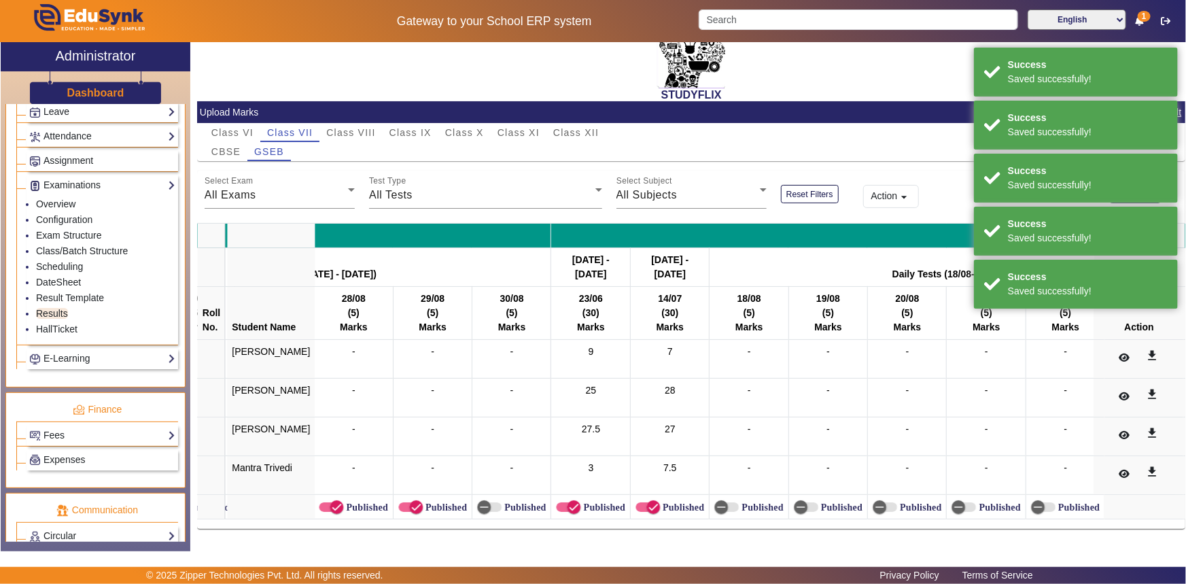
click at [432, 502] on label "Published" at bounding box center [445, 508] width 44 height 12
click at [423, 502] on button "Published" at bounding box center [410, 507] width 24 height 10
click at [343, 502] on label "Published" at bounding box center [365, 508] width 44 height 12
click at [343, 502] on button "Published" at bounding box center [331, 507] width 24 height 10
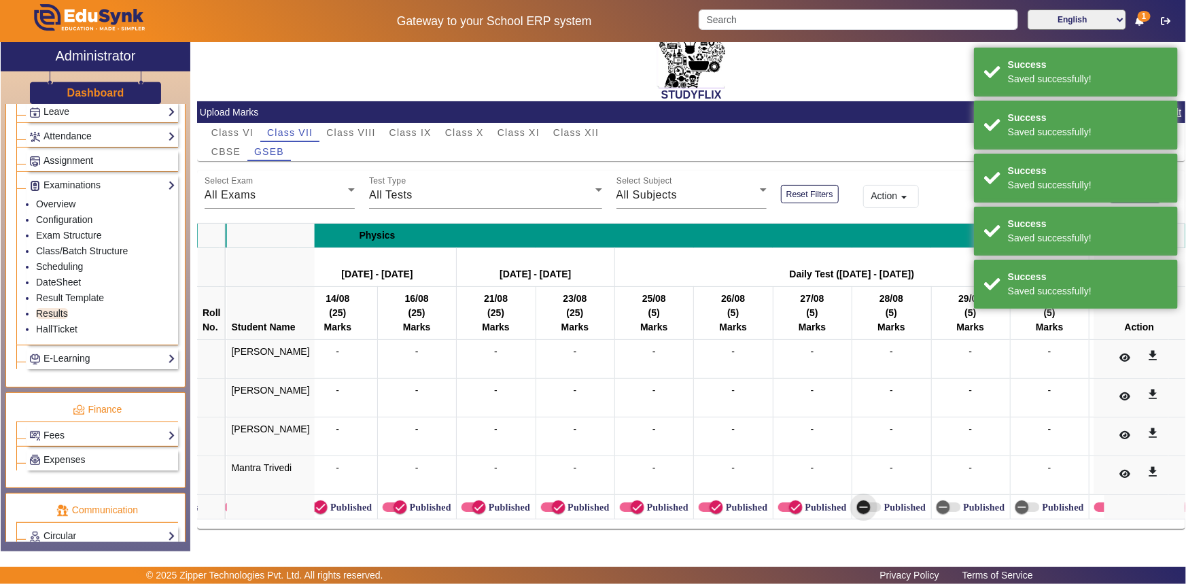
scroll to position [0, 6089]
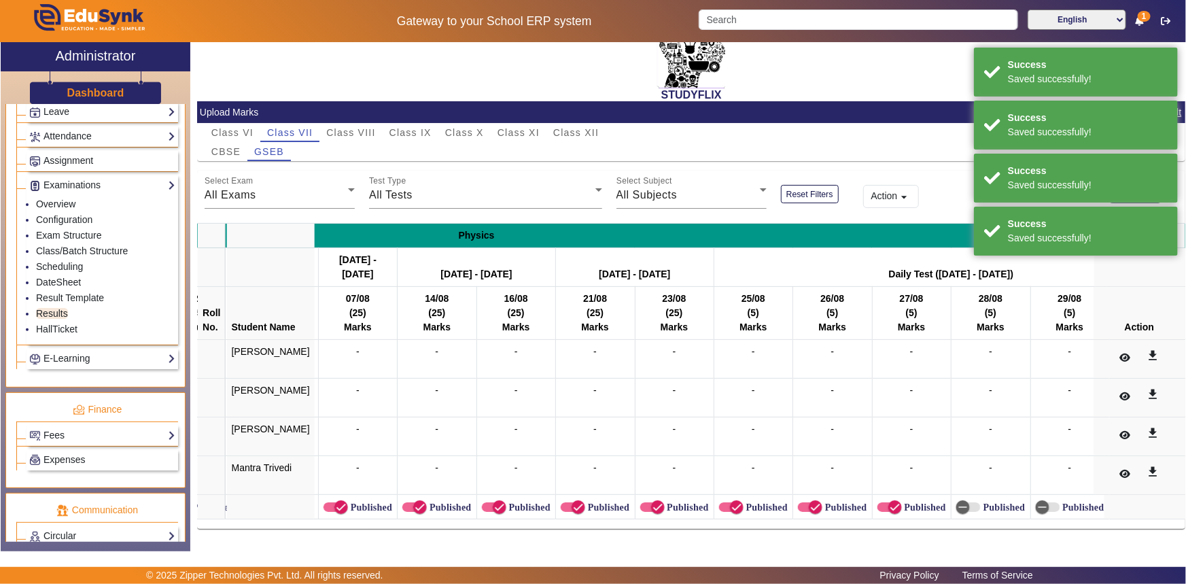
click at [436, 502] on label "Published" at bounding box center [449, 508] width 44 height 12
click at [427, 502] on button "Published" at bounding box center [414, 507] width 24 height 10
click at [487, 497] on span "button" at bounding box center [499, 507] width 27 height 27
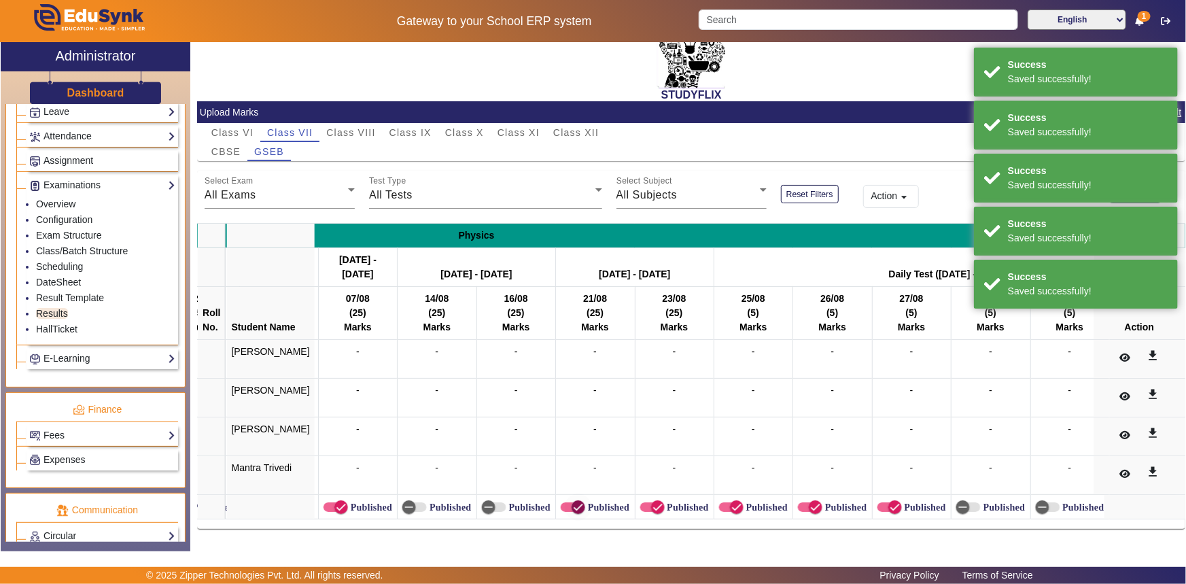
drag, startPoint x: 560, startPoint y: 499, endPoint x: 593, endPoint y: 501, distance: 32.7
click at [572, 501] on icon "button" at bounding box center [578, 507] width 12 height 12
click at [645, 501] on span "button" at bounding box center [658, 507] width 27 height 27
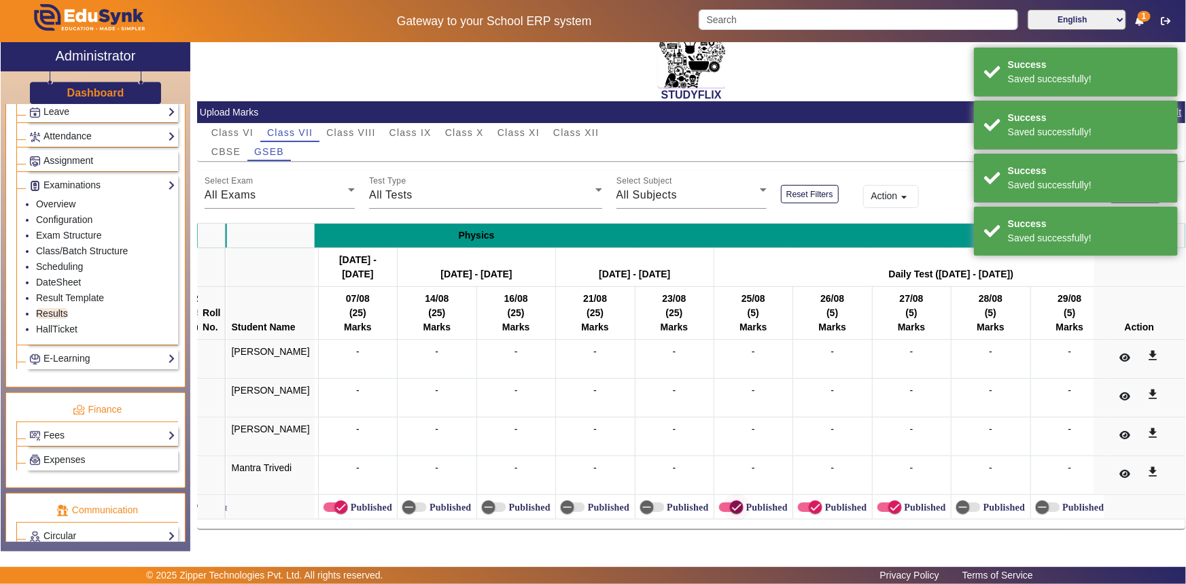
click at [731, 501] on icon "button" at bounding box center [737, 507] width 12 height 12
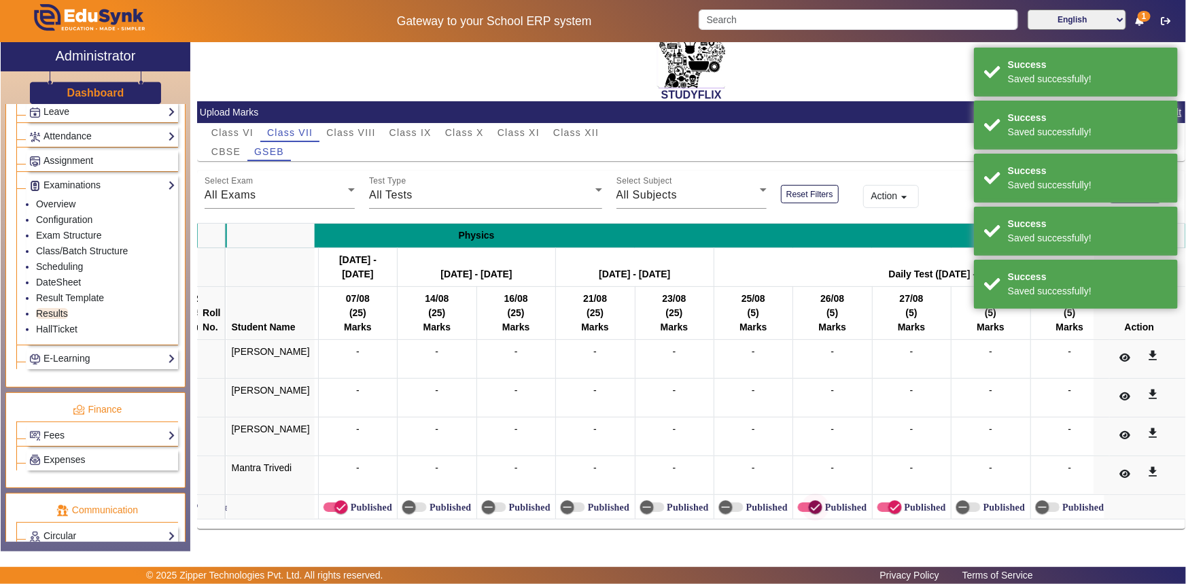
click at [802, 507] on span "button" at bounding box center [815, 507] width 27 height 27
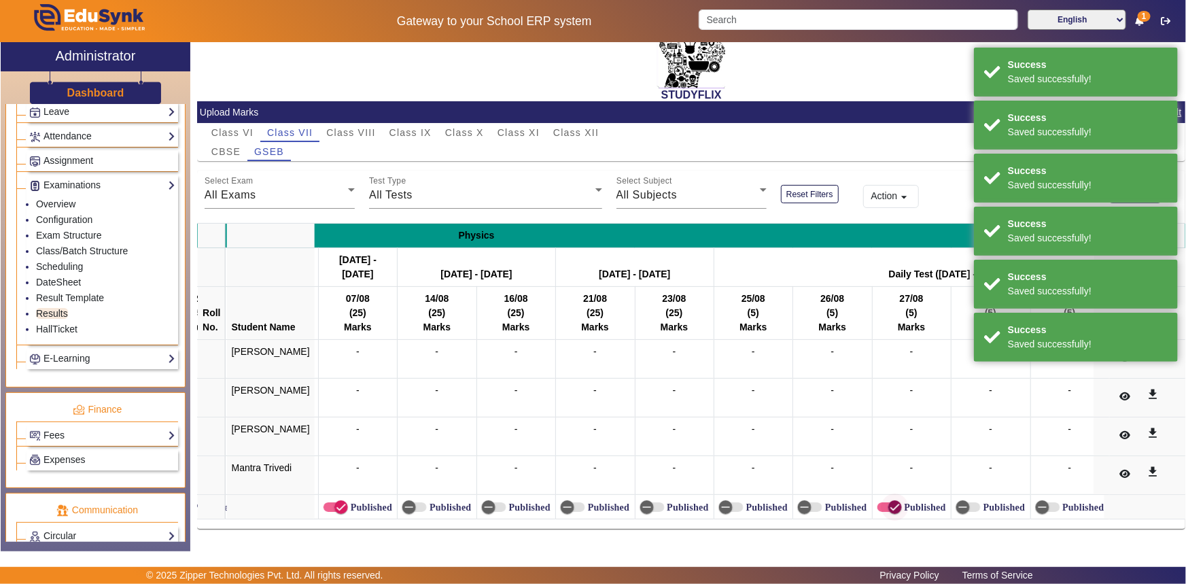
click at [889, 501] on icon "button" at bounding box center [895, 507] width 12 height 12
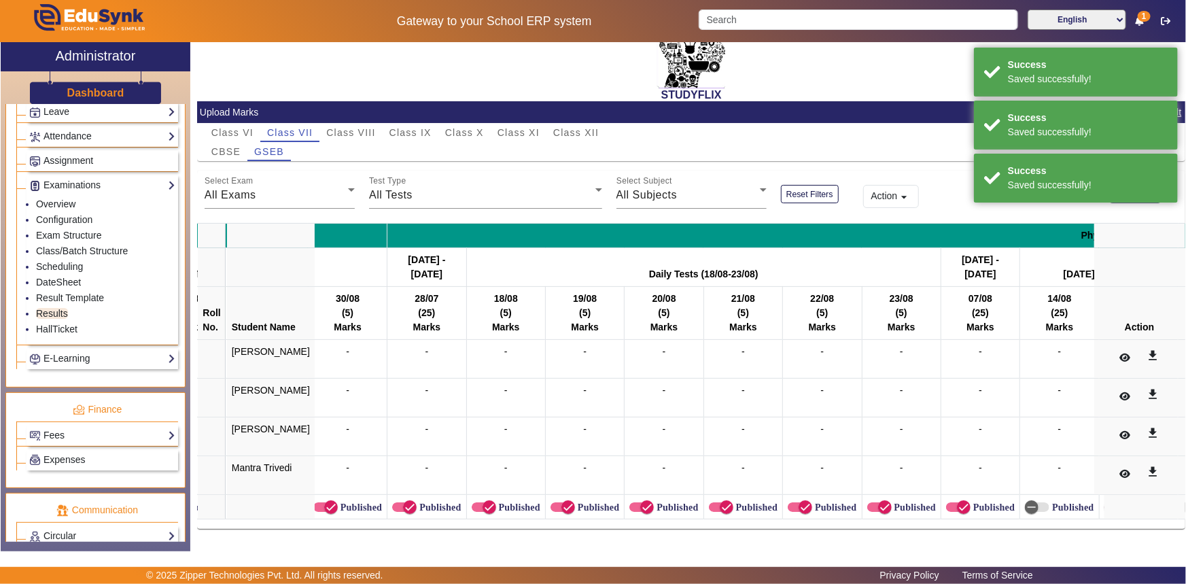
scroll to position [0, 5452]
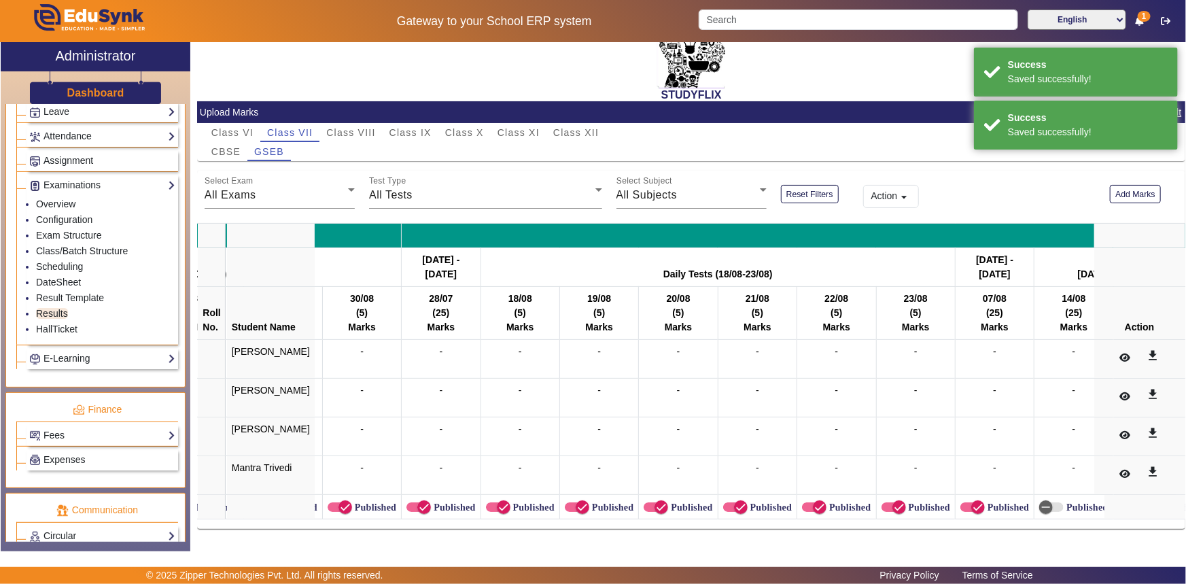
click at [431, 502] on label "Published" at bounding box center [453, 508] width 44 height 12
click at [422, 502] on button "Published" at bounding box center [419, 507] width 24 height 10
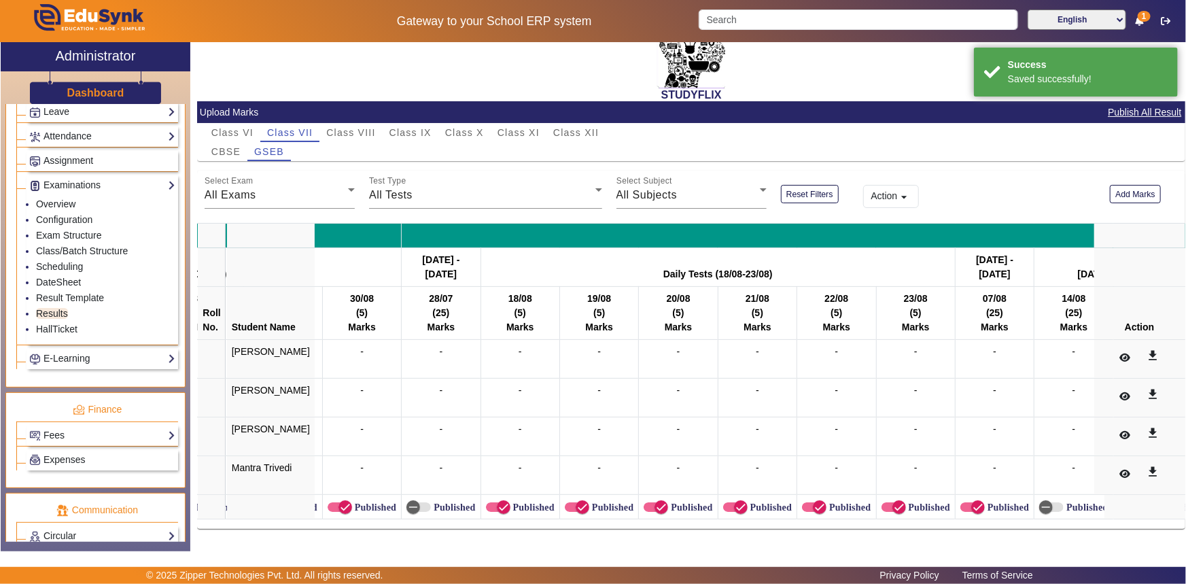
click at [511, 502] on label "Published" at bounding box center [533, 508] width 44 height 12
click at [500, 502] on button "Published" at bounding box center [498, 507] width 24 height 10
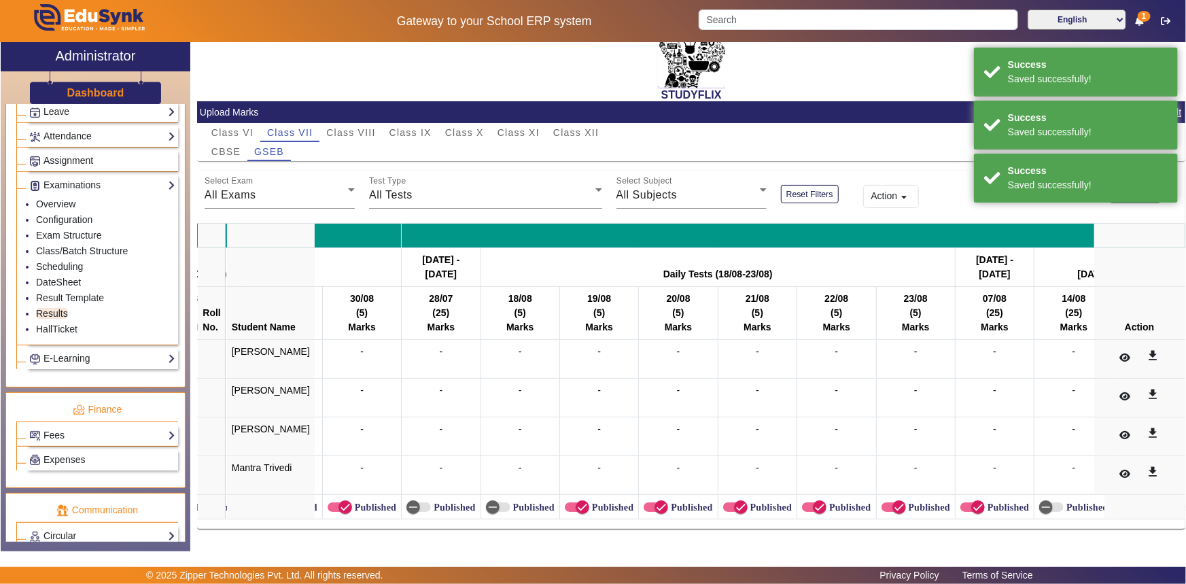
click at [589, 502] on label "Published" at bounding box center [611, 508] width 44 height 12
click at [583, 502] on button "Published" at bounding box center [577, 507] width 24 height 10
click at [657, 507] on icon "button" at bounding box center [661, 507] width 8 height 1
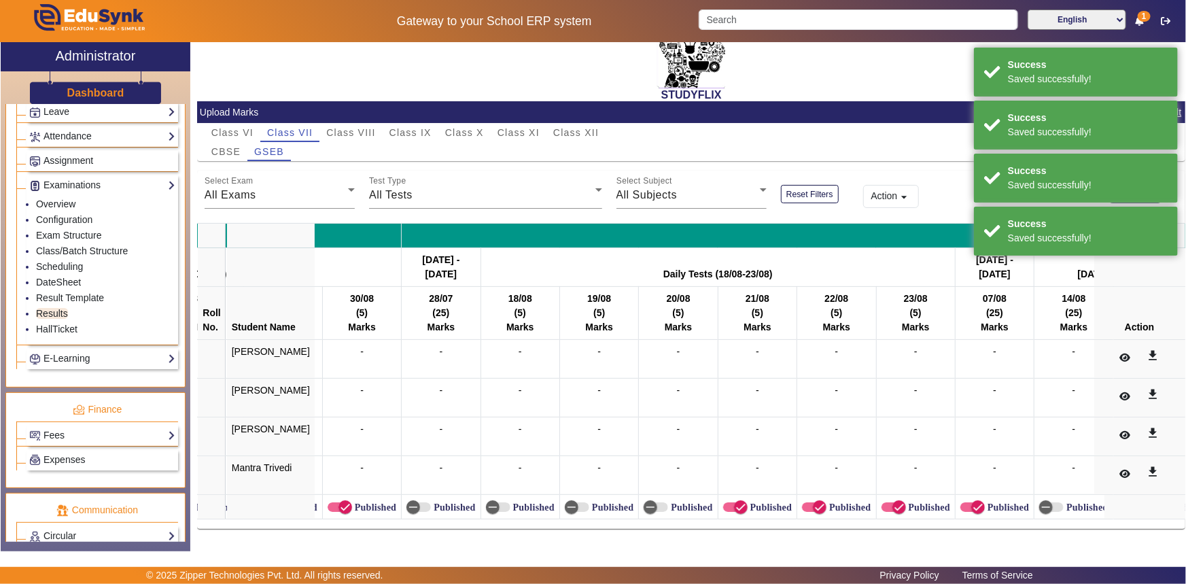
click at [748, 502] on label "Published" at bounding box center [770, 508] width 44 height 12
click at [739, 502] on button "Published" at bounding box center [735, 507] width 24 height 10
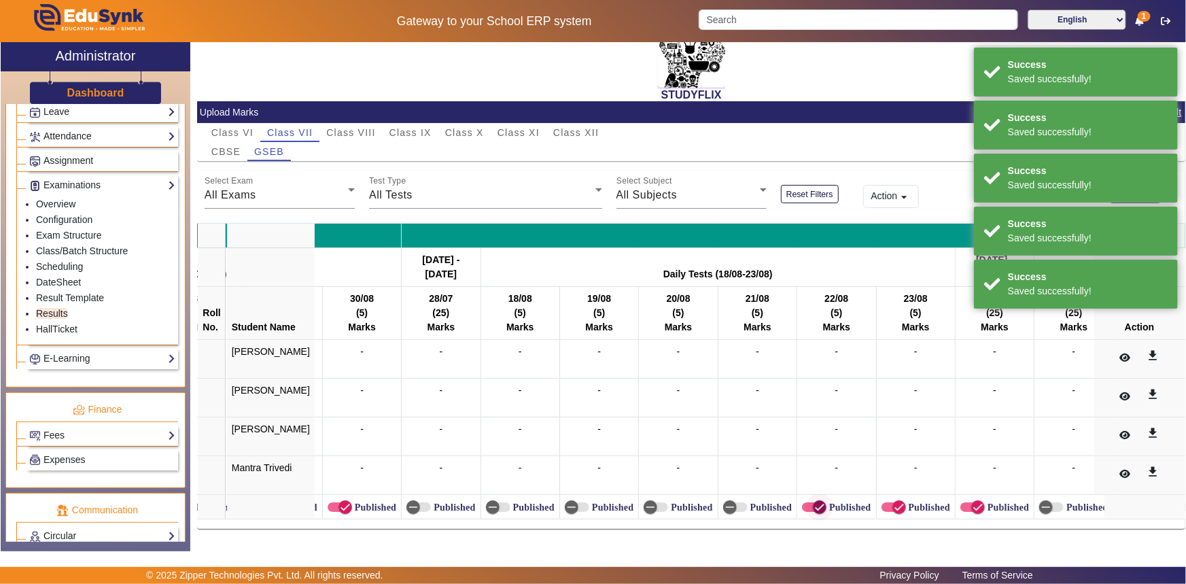
click at [810, 498] on span "button" at bounding box center [819, 507] width 27 height 27
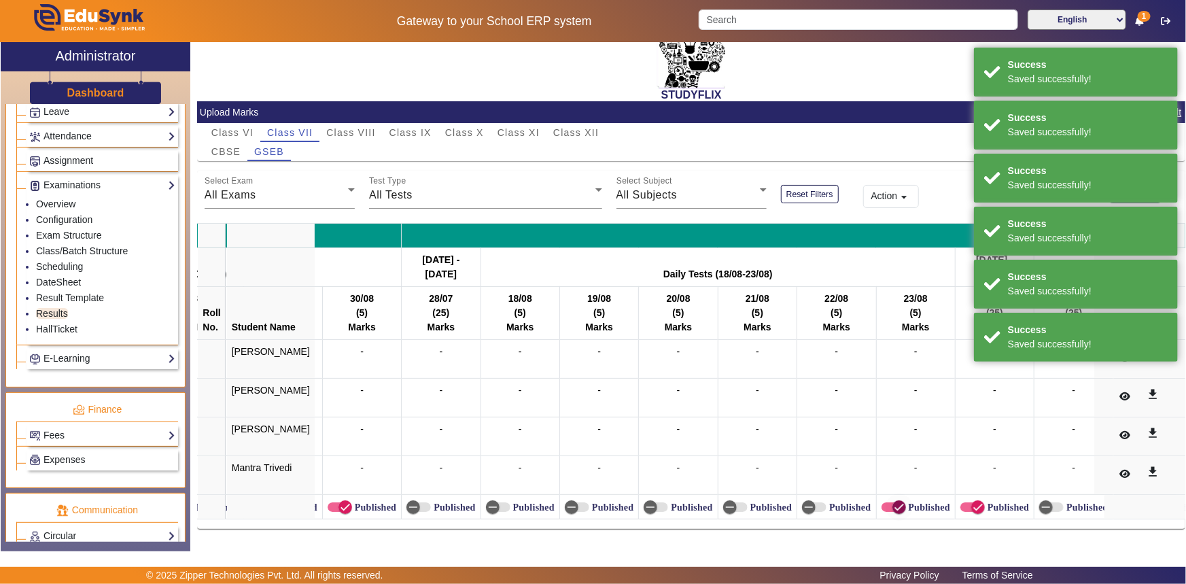
drag, startPoint x: 872, startPoint y: 496, endPoint x: 925, endPoint y: 496, distance: 52.4
click at [893, 500] on span "button" at bounding box center [900, 507] width 14 height 14
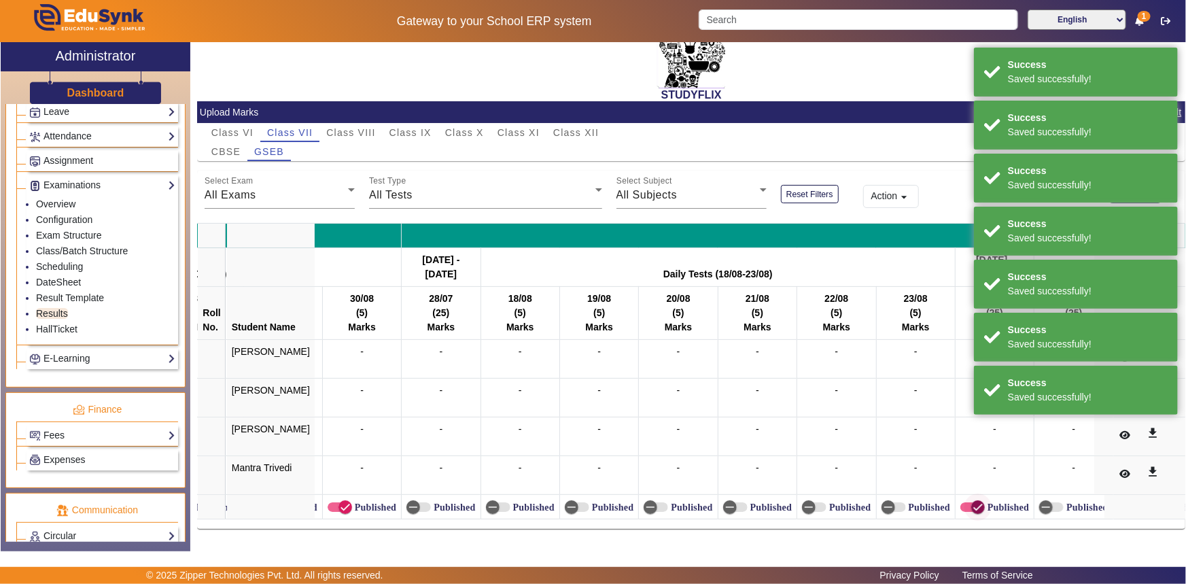
click at [972, 501] on icon "button" at bounding box center [978, 507] width 12 height 12
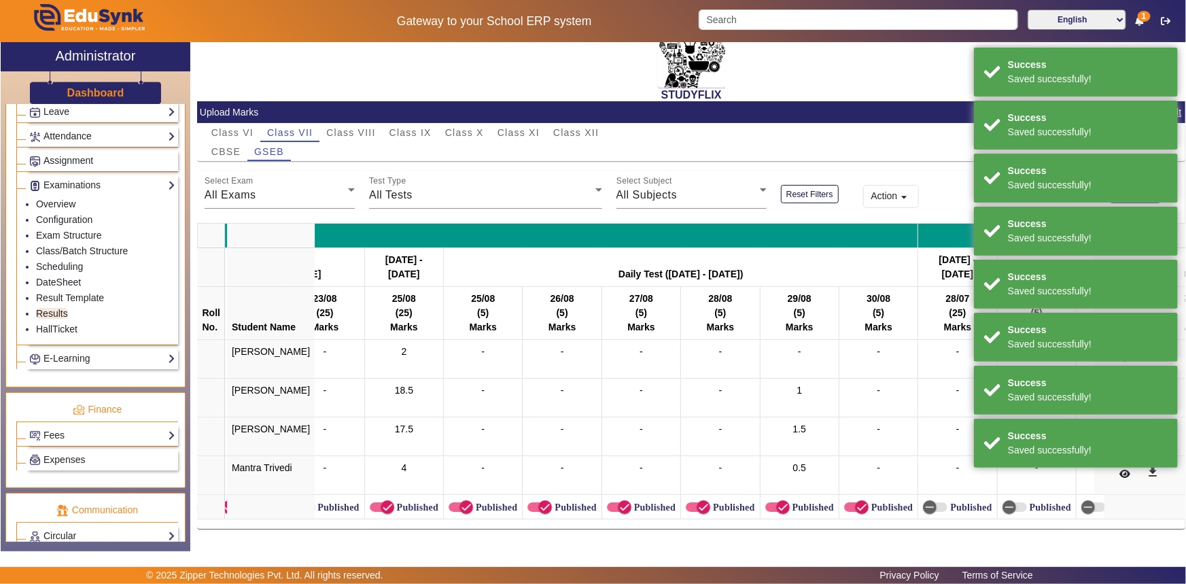
scroll to position [0, 4913]
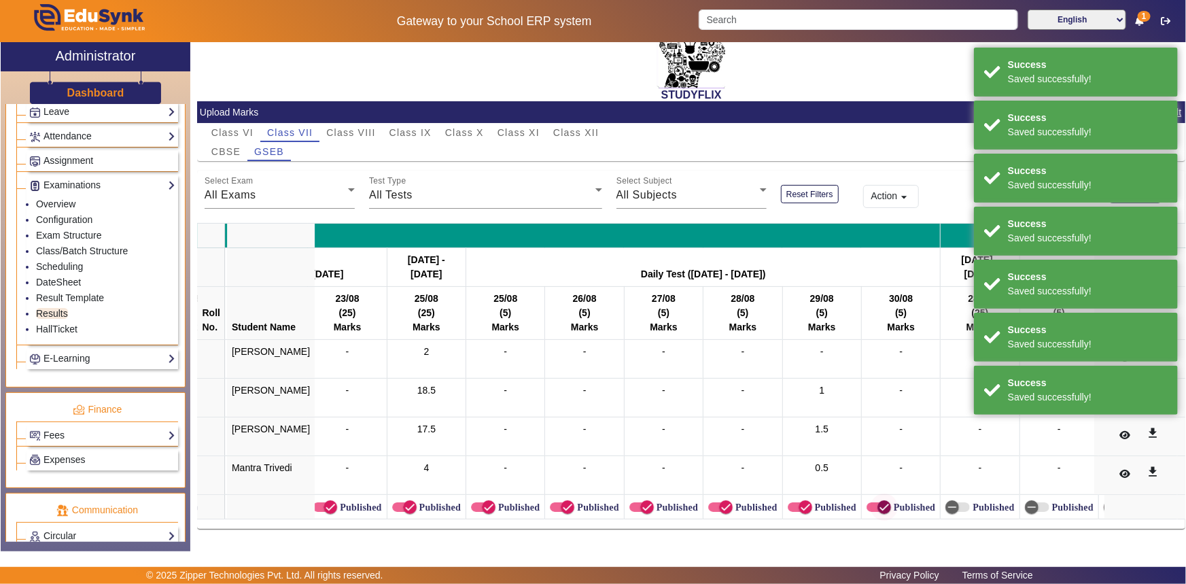
click at [871, 502] on span "button" at bounding box center [884, 507] width 27 height 27
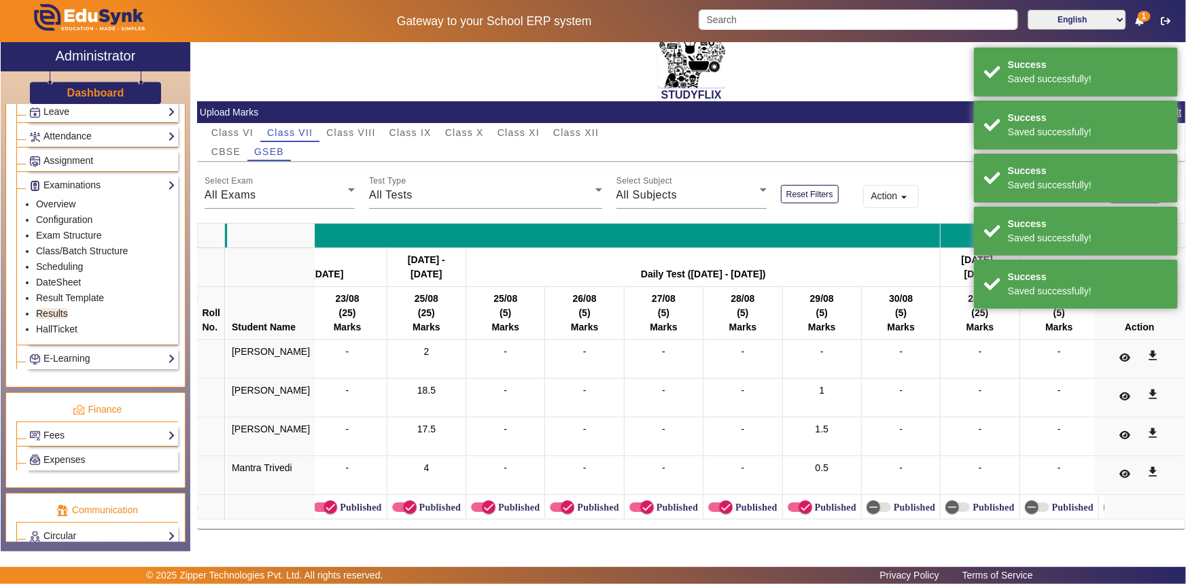
click at [509, 502] on label "Published" at bounding box center [518, 508] width 44 height 12
click at [496, 502] on button "Published" at bounding box center [483, 507] width 24 height 10
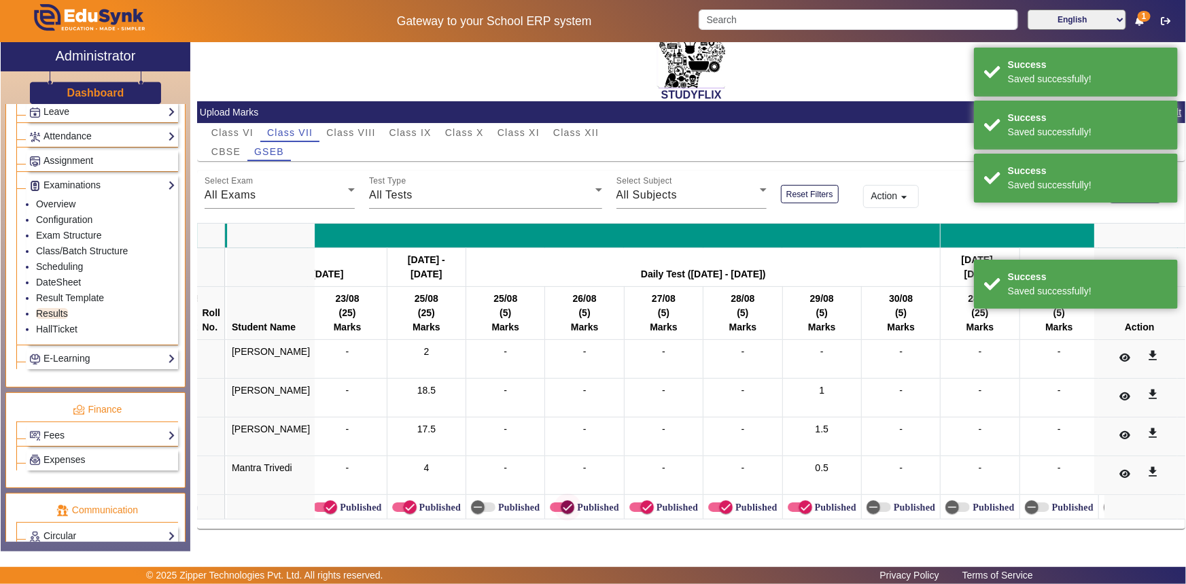
click at [557, 505] on span "button" at bounding box center [567, 507] width 27 height 27
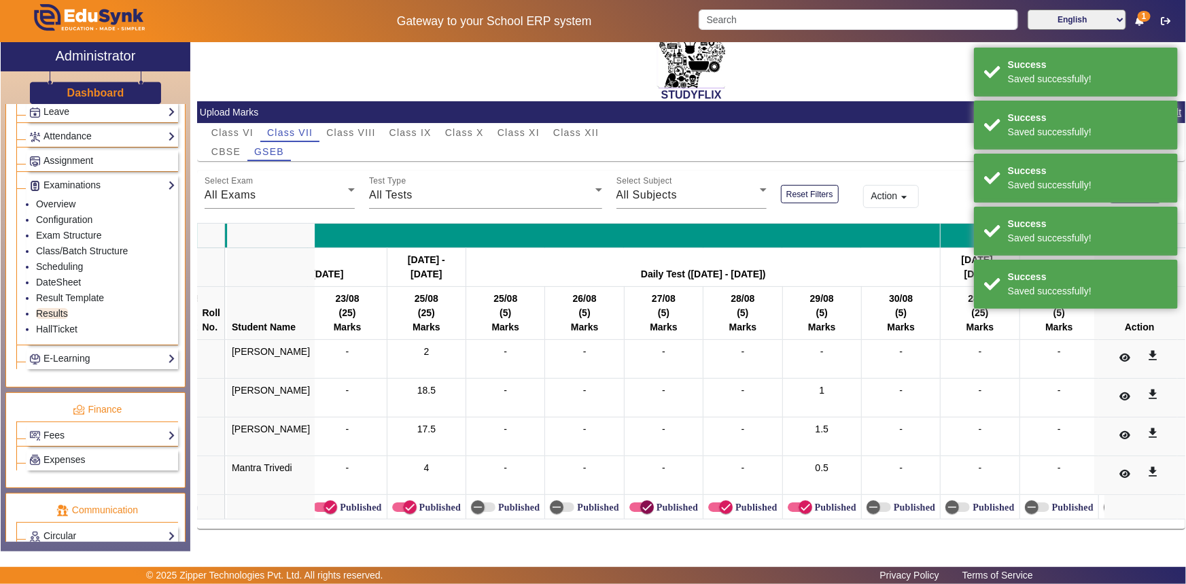
click at [636, 503] on span "button" at bounding box center [647, 507] width 27 height 27
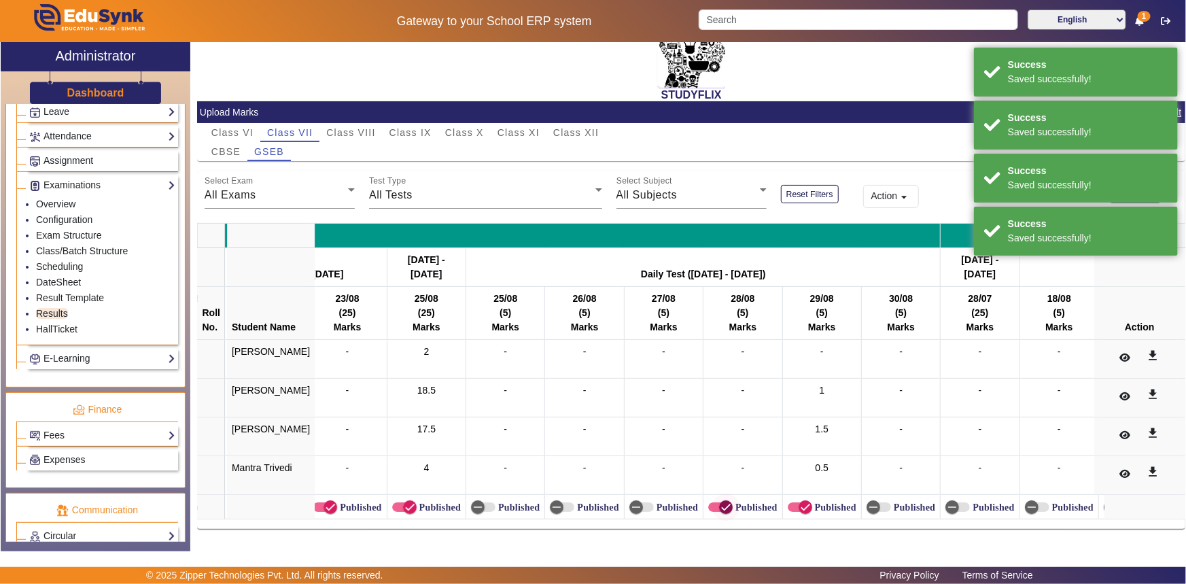
click at [720, 501] on icon "button" at bounding box center [726, 507] width 12 height 12
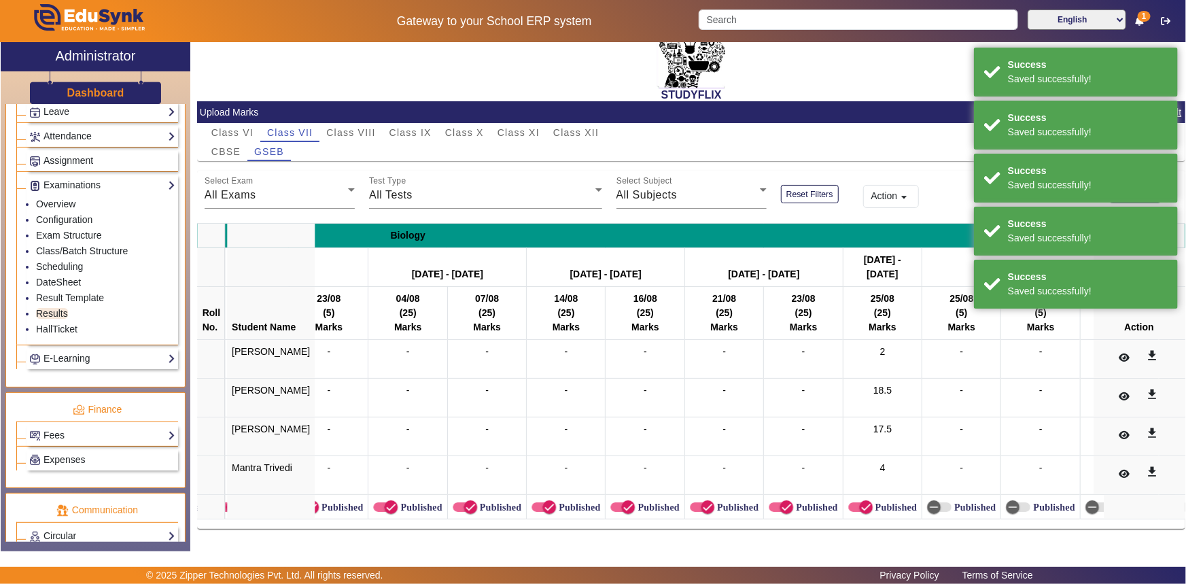
scroll to position [0, 4426]
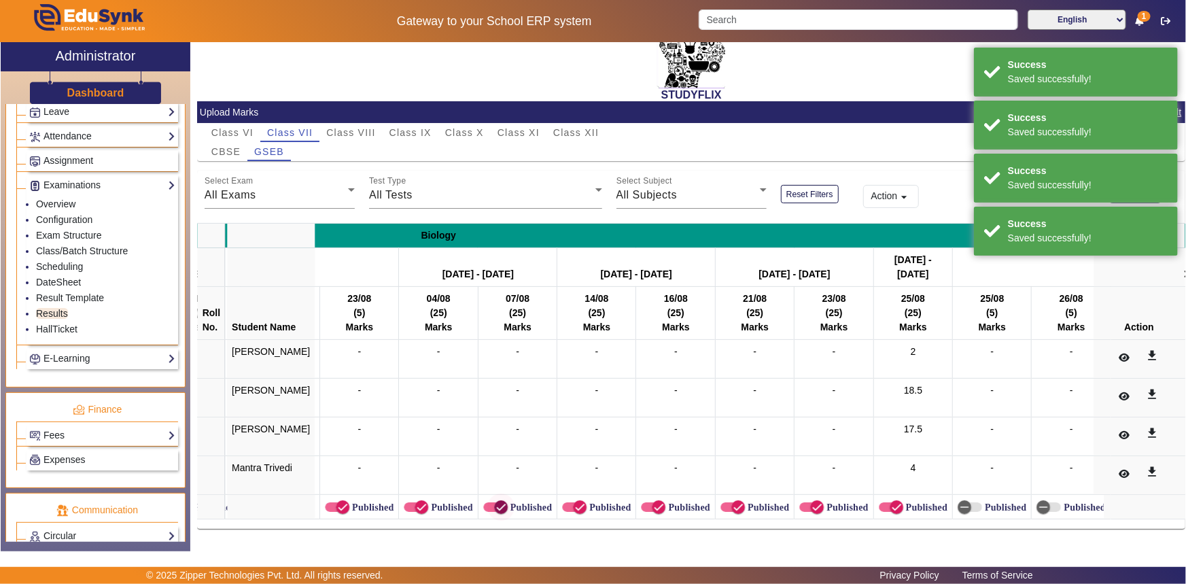
drag, startPoint x: 419, startPoint y: 499, endPoint x: 465, endPoint y: 498, distance: 46.3
click at [428, 502] on label "Published" at bounding box center [450, 508] width 44 height 12
click at [422, 502] on button "Published" at bounding box center [416, 507] width 24 height 10
click at [494, 500] on span "button" at bounding box center [501, 507] width 14 height 14
click at [571, 498] on span "button" at bounding box center [579, 507] width 27 height 27
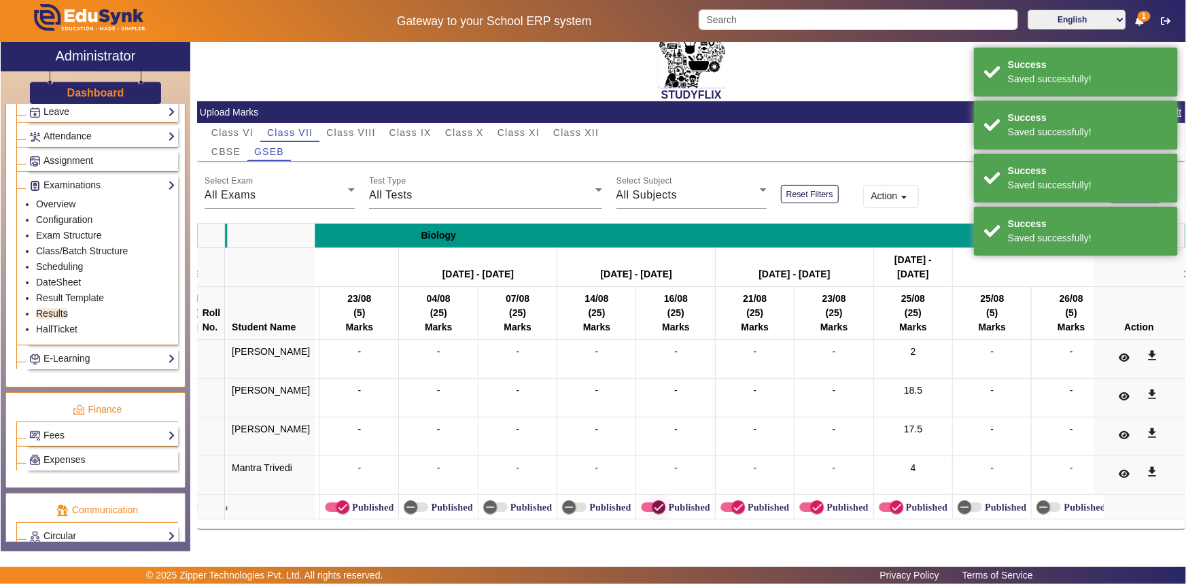
click at [653, 501] on icon "button" at bounding box center [659, 507] width 12 height 12
click at [715, 498] on td "Published" at bounding box center [754, 507] width 79 height 24
click at [741, 500] on mat-slide-toggle "Published" at bounding box center [755, 507] width 69 height 14
click at [811, 501] on icon "button" at bounding box center [817, 507] width 12 height 12
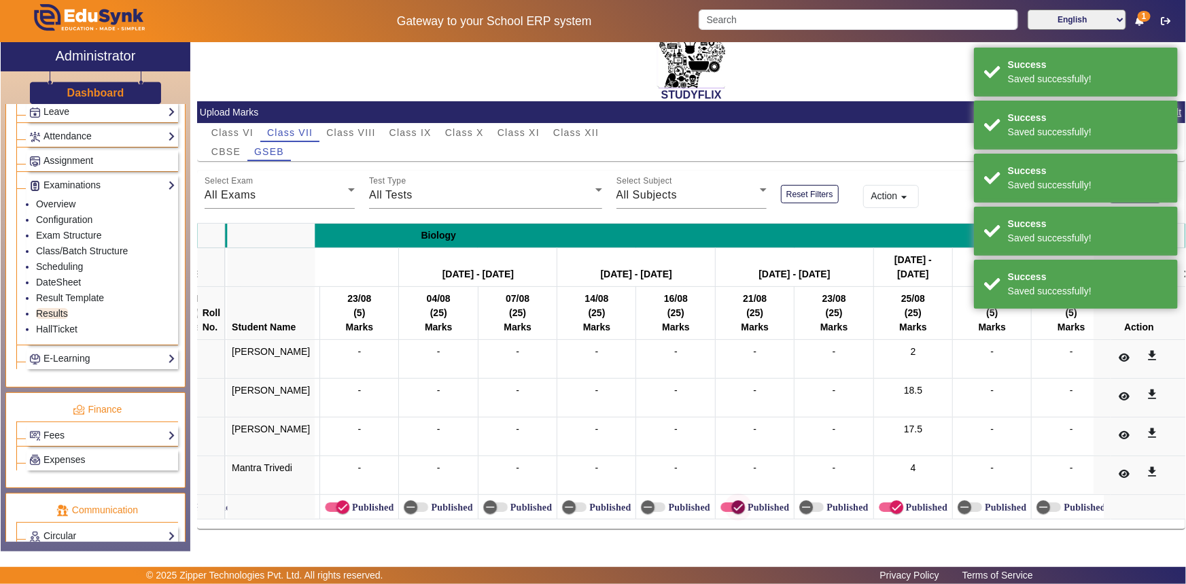
click at [727, 500] on span "button" at bounding box center [738, 507] width 27 height 27
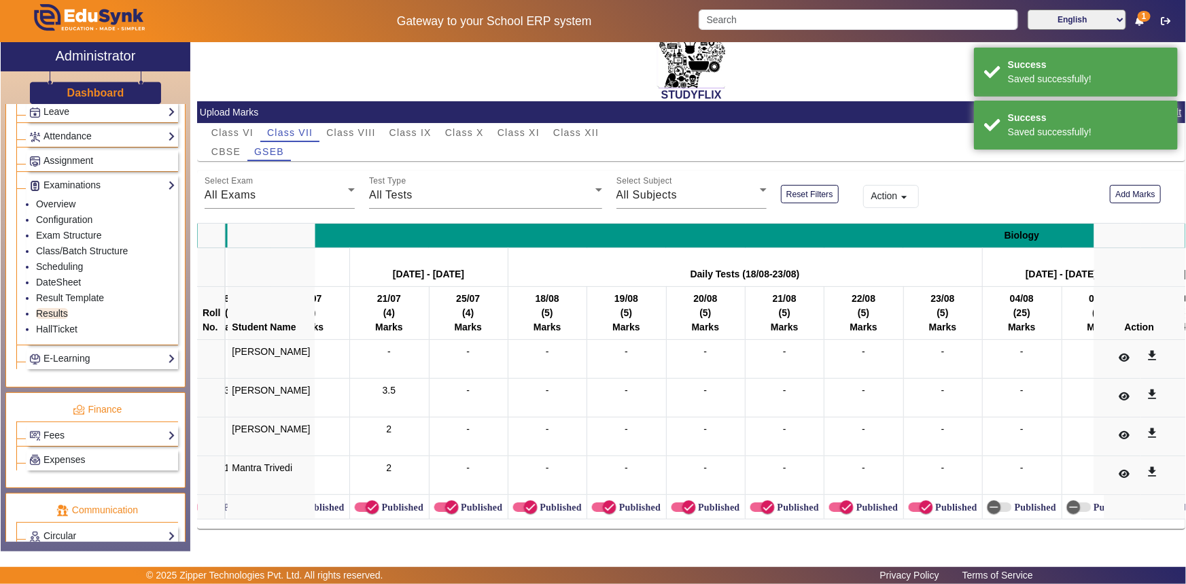
scroll to position [0, 3826]
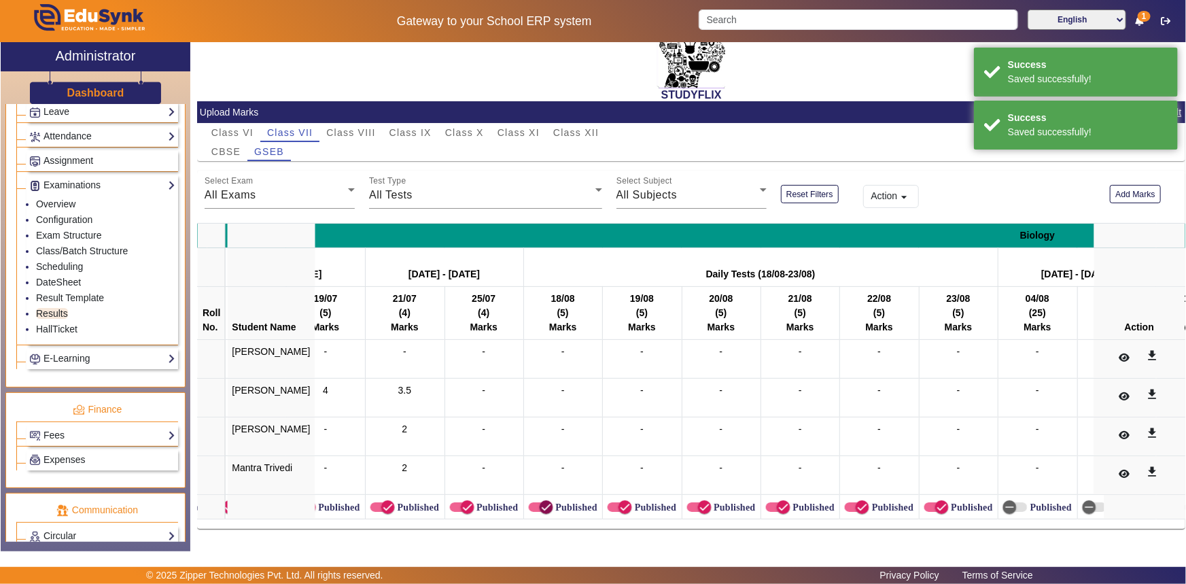
drag, startPoint x: 524, startPoint y: 500, endPoint x: 542, endPoint y: 502, distance: 17.8
click at [541, 501] on icon "button" at bounding box center [547, 507] width 12 height 12
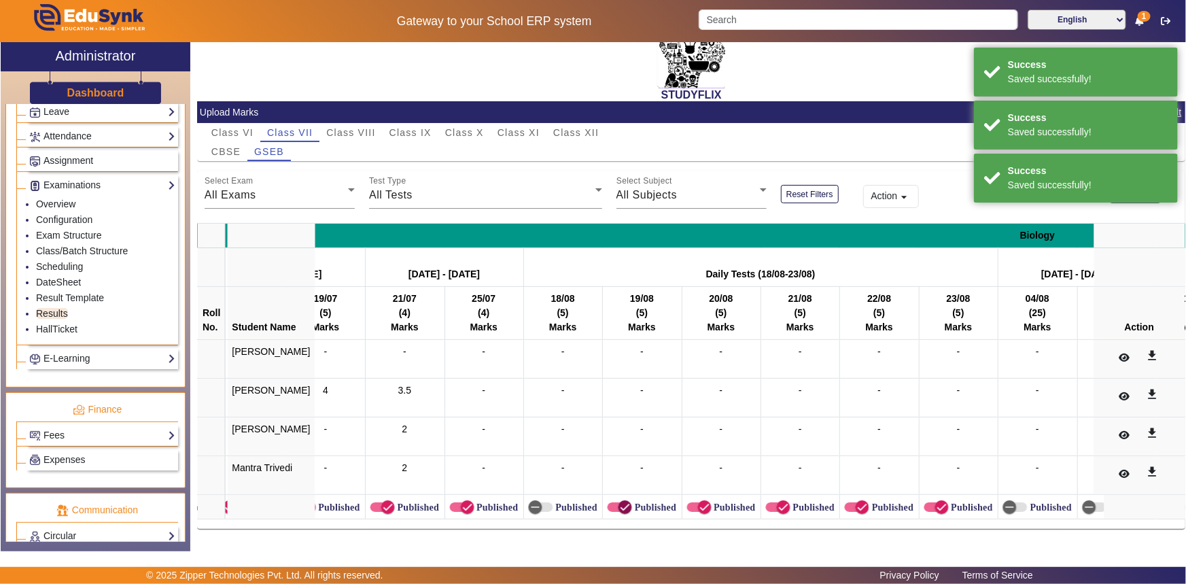
drag, startPoint x: 602, startPoint y: 503, endPoint x: 652, endPoint y: 507, distance: 50.5
click at [619, 503] on icon "button" at bounding box center [625, 507] width 12 height 12
click at [699, 504] on icon "button" at bounding box center [705, 507] width 12 height 12
click at [774, 503] on span "button" at bounding box center [783, 507] width 27 height 27
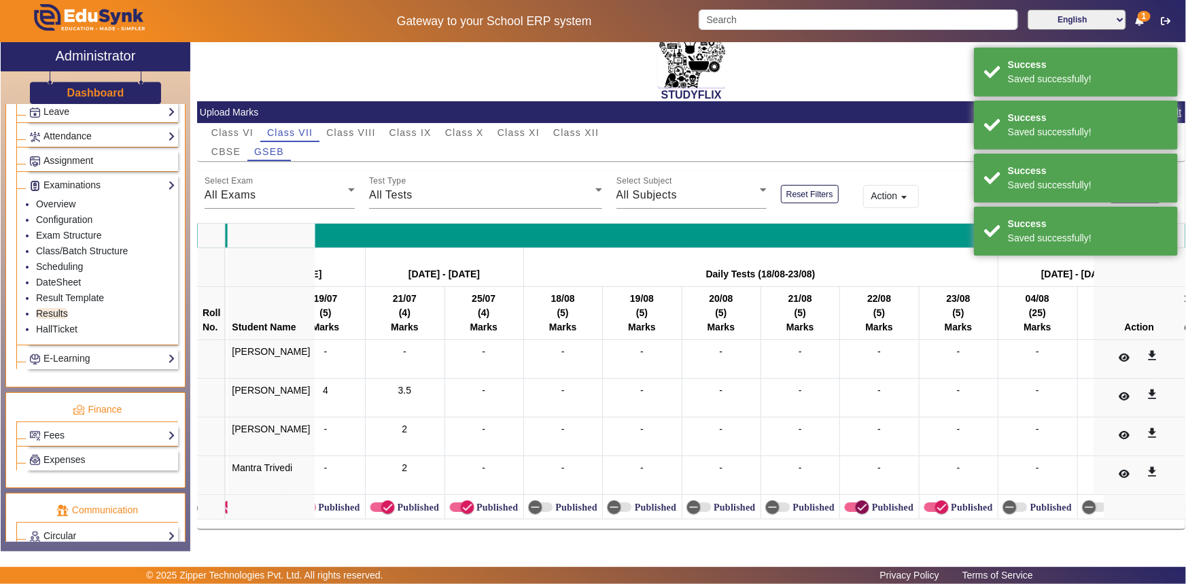
drag, startPoint x: 842, startPoint y: 498, endPoint x: 895, endPoint y: 498, distance: 52.4
click at [857, 501] on icon "button" at bounding box center [863, 507] width 12 height 12
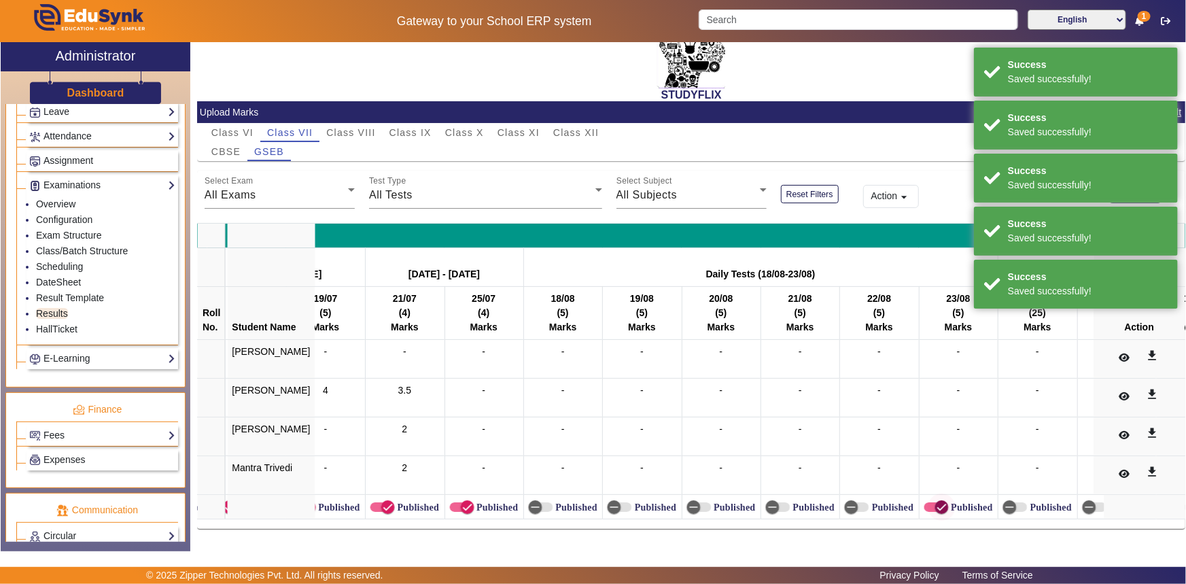
click at [929, 496] on span "button" at bounding box center [942, 507] width 27 height 27
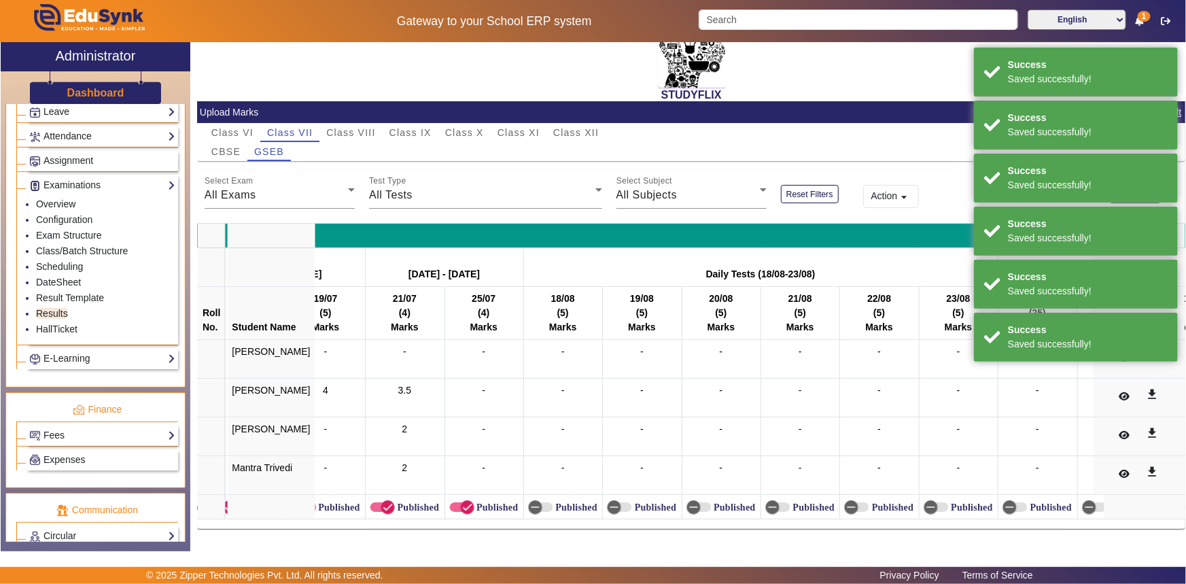
click at [475, 502] on label "Published" at bounding box center [497, 508] width 44 height 12
click at [475, 502] on button "Published" at bounding box center [462, 507] width 24 height 10
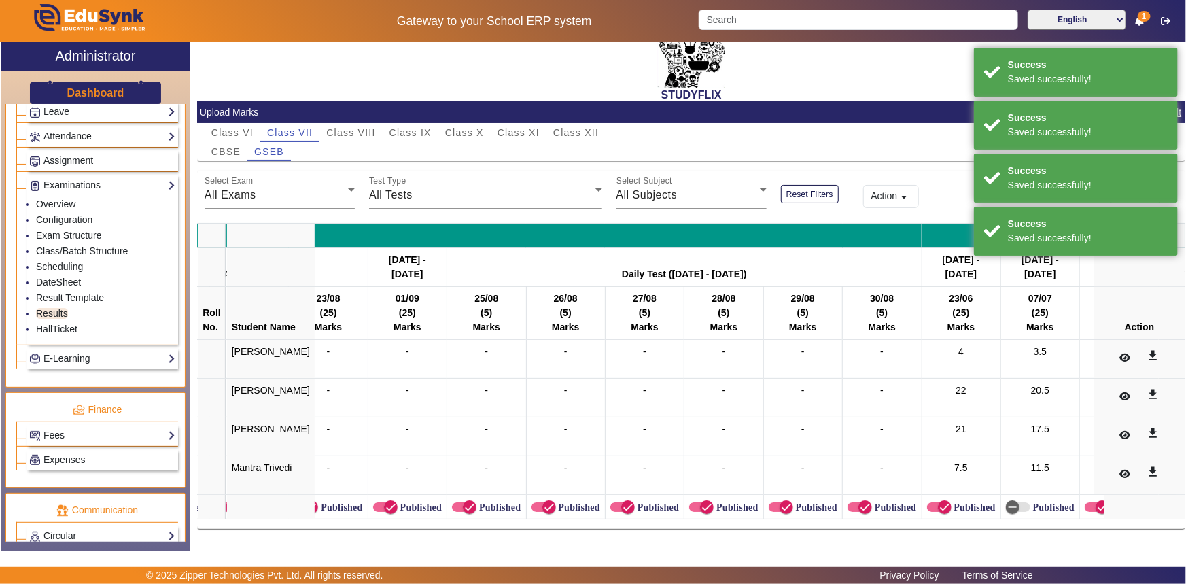
scroll to position [0, 2946]
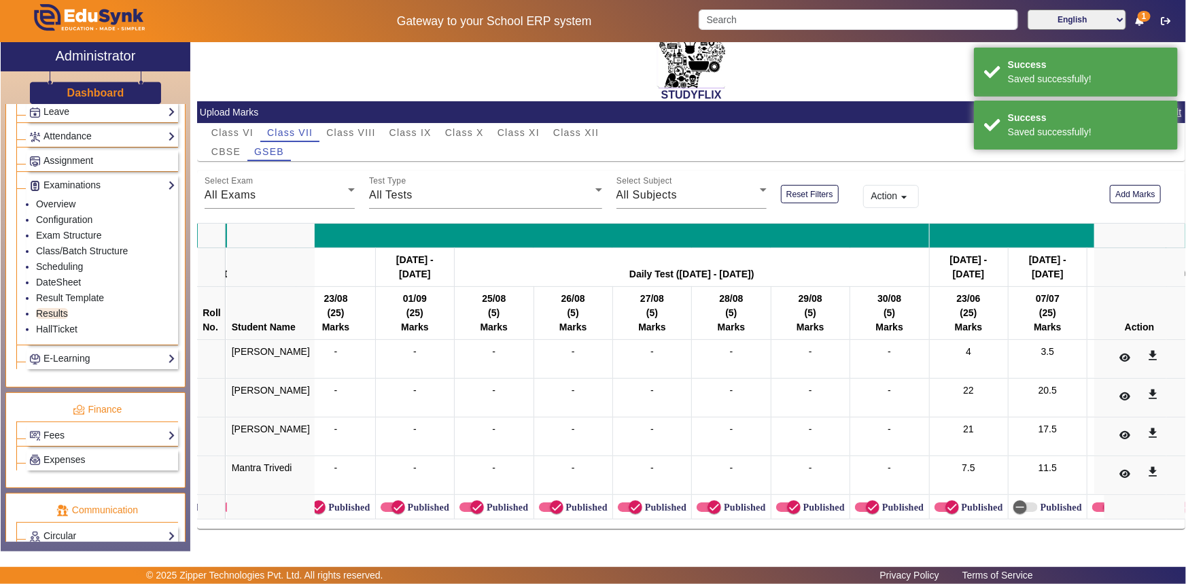
click at [405, 504] on label "Published" at bounding box center [427, 508] width 44 height 12
click at [396, 504] on button "Published" at bounding box center [393, 507] width 24 height 10
drag, startPoint x: 471, startPoint y: 502, endPoint x: 547, endPoint y: 498, distance: 75.5
click at [473, 502] on div "Published" at bounding box center [494, 508] width 69 height 12
click at [549, 498] on span "button" at bounding box center [556, 507] width 27 height 27
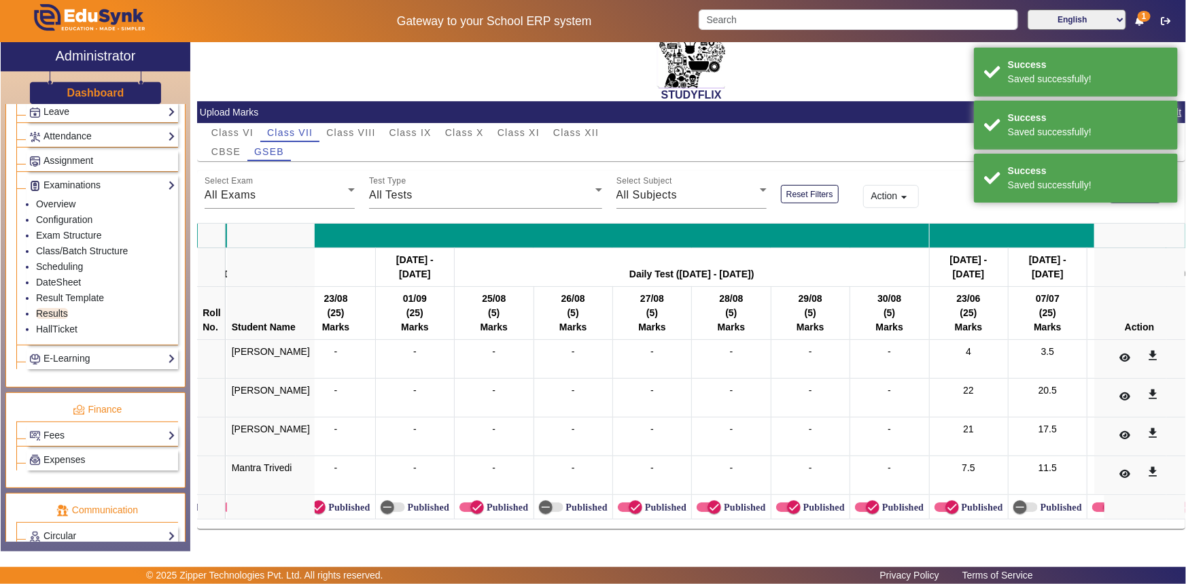
drag, startPoint x: 633, startPoint y: 496, endPoint x: 574, endPoint y: 500, distance: 59.2
click at [643, 502] on label "Published" at bounding box center [665, 508] width 44 height 12
click at [633, 502] on button "Published" at bounding box center [630, 507] width 24 height 10
click at [484, 502] on label "Published" at bounding box center [506, 508] width 44 height 12
click at [483, 502] on button "Published" at bounding box center [472, 507] width 24 height 10
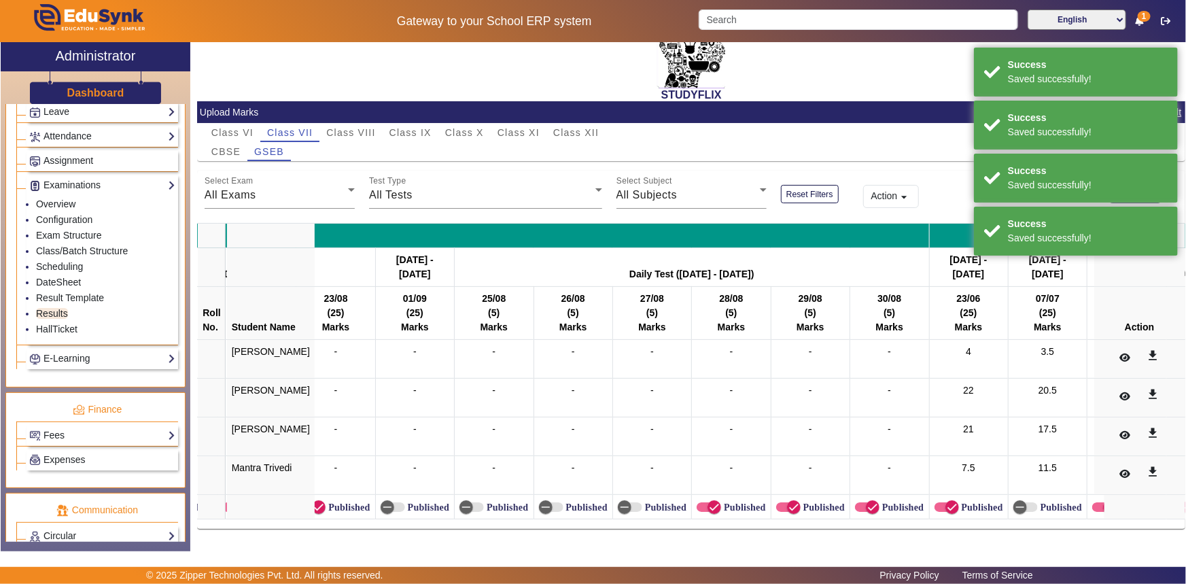
click at [721, 502] on label "Published" at bounding box center [743, 508] width 44 height 12
click at [715, 502] on button "Published" at bounding box center [709, 507] width 24 height 10
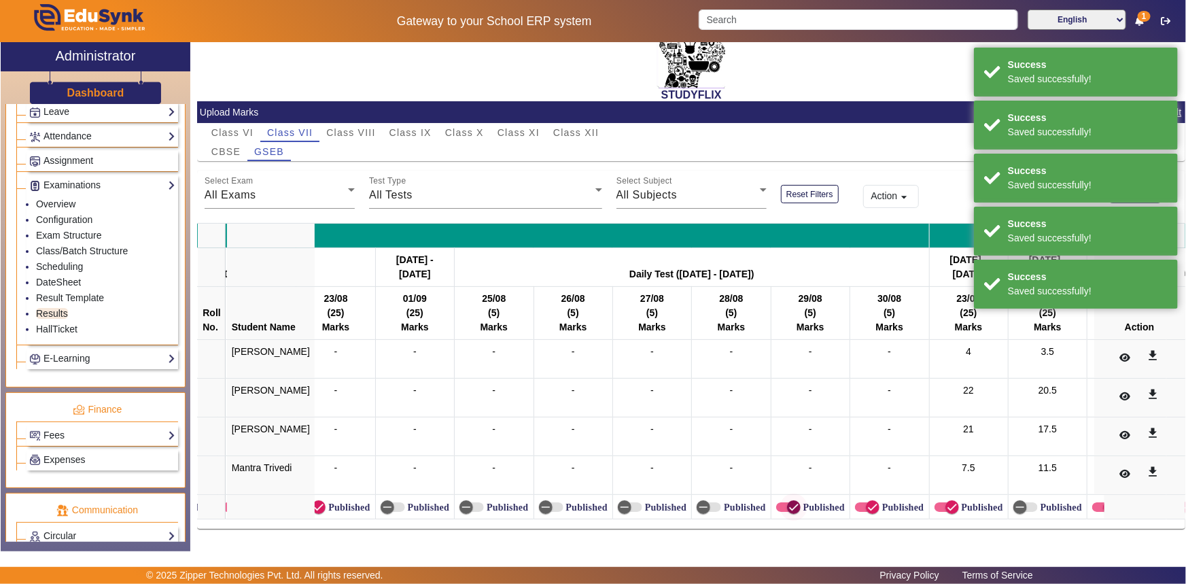
click at [788, 503] on icon "button" at bounding box center [794, 507] width 12 height 12
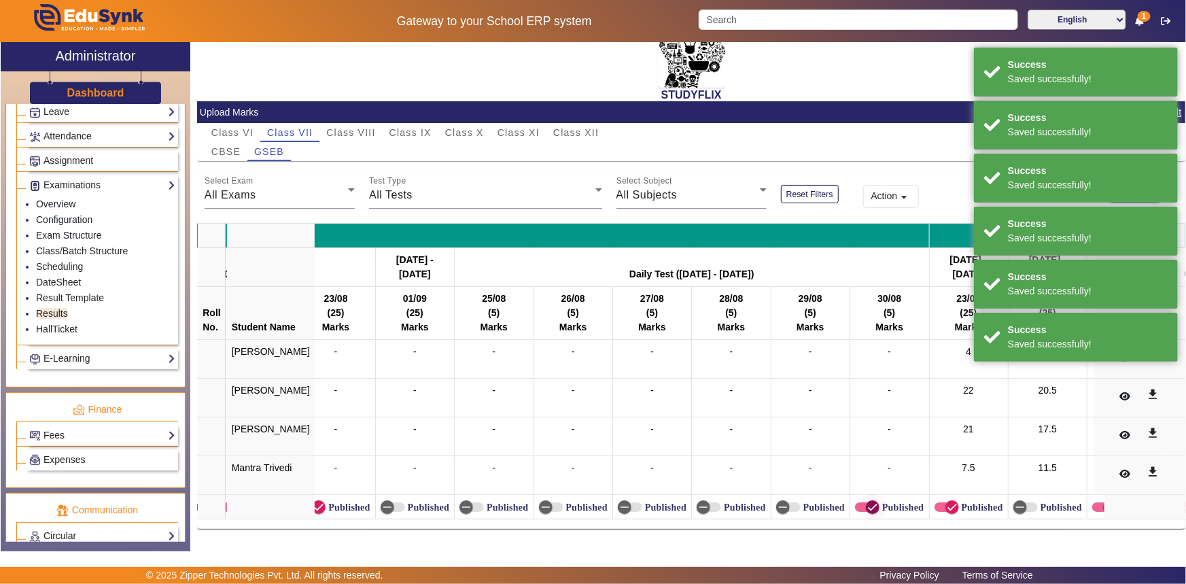
click at [859, 500] on span "button" at bounding box center [872, 507] width 27 height 27
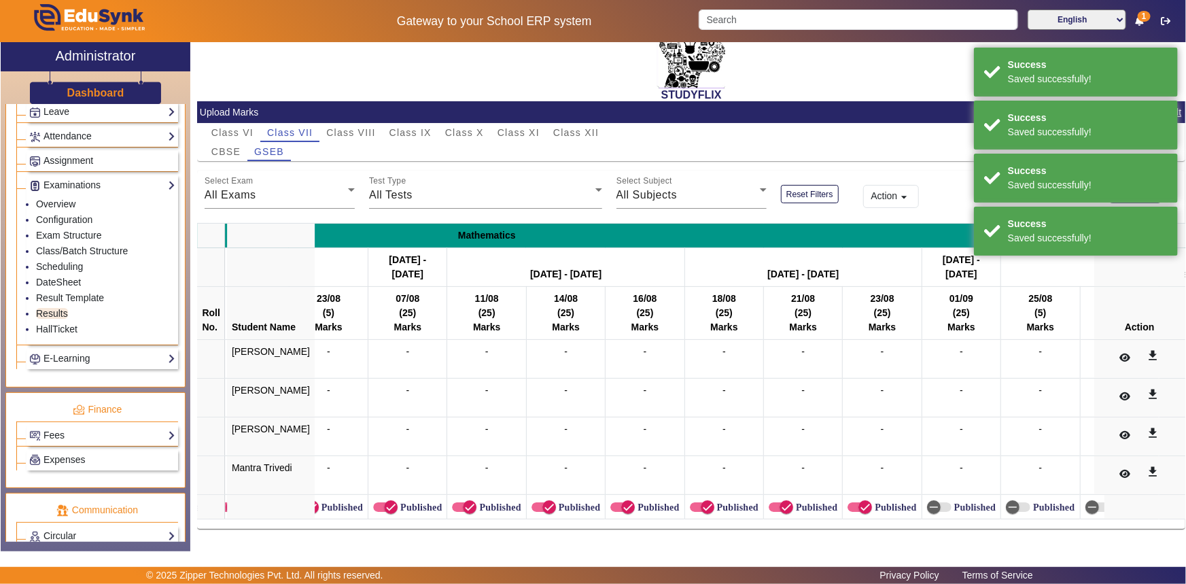
scroll to position [0, 2202]
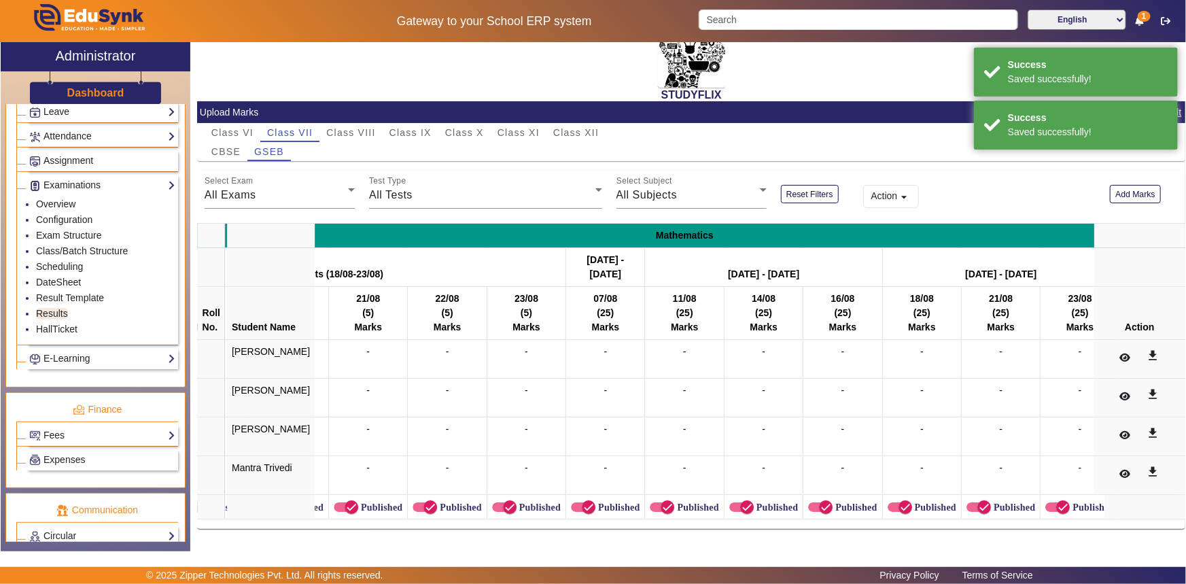
click at [358, 502] on label "Published" at bounding box center [380, 508] width 44 height 12
click at [355, 502] on button "Published" at bounding box center [346, 507] width 24 height 10
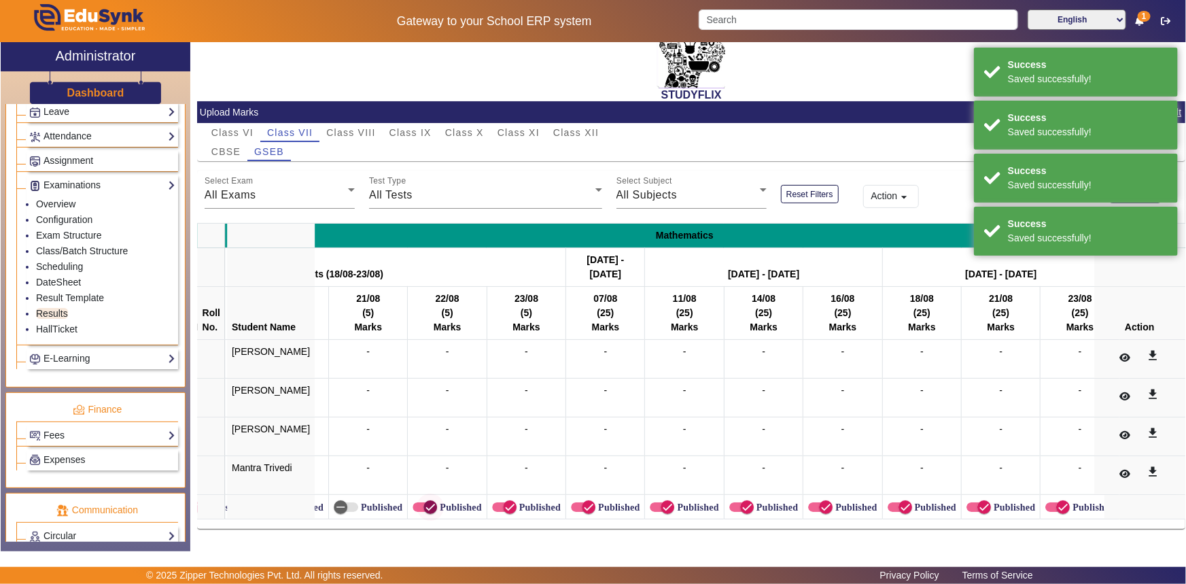
click at [417, 500] on span "button" at bounding box center [430, 507] width 27 height 27
click at [503, 500] on span "button" at bounding box center [509, 507] width 27 height 27
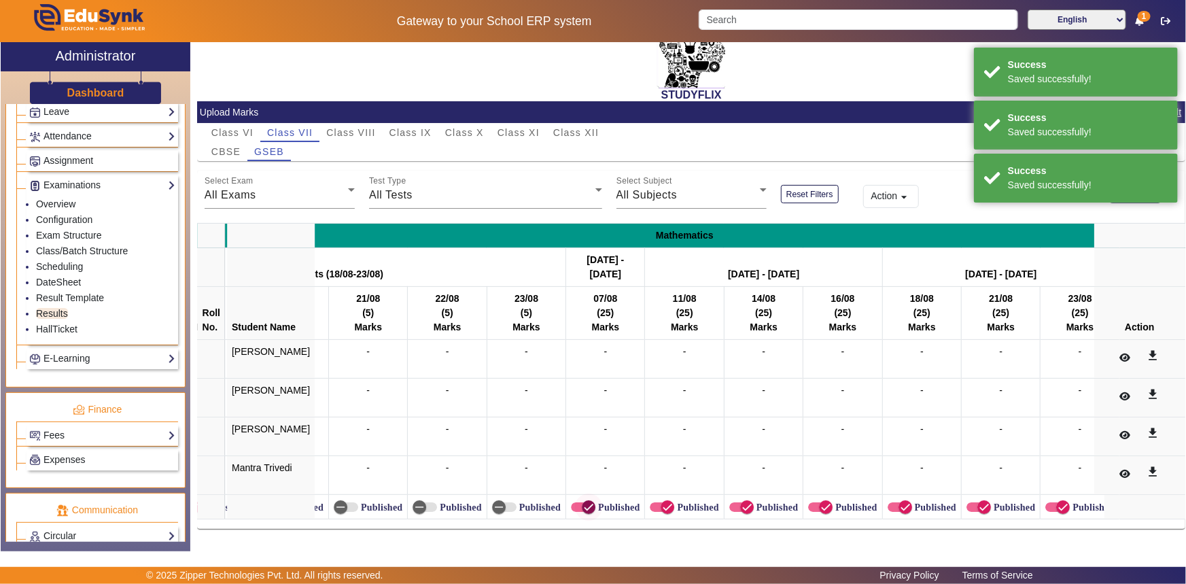
click at [583, 501] on icon "button" at bounding box center [589, 507] width 12 height 12
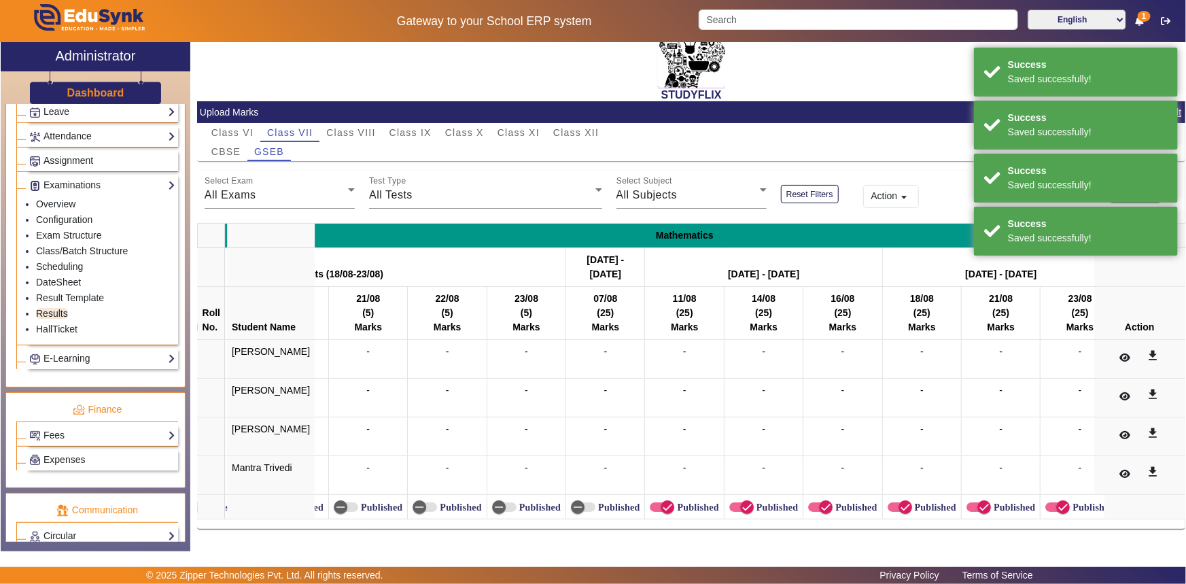
click at [674, 502] on label "Published" at bounding box center [696, 508] width 44 height 12
click at [667, 502] on button "Published" at bounding box center [662, 507] width 24 height 10
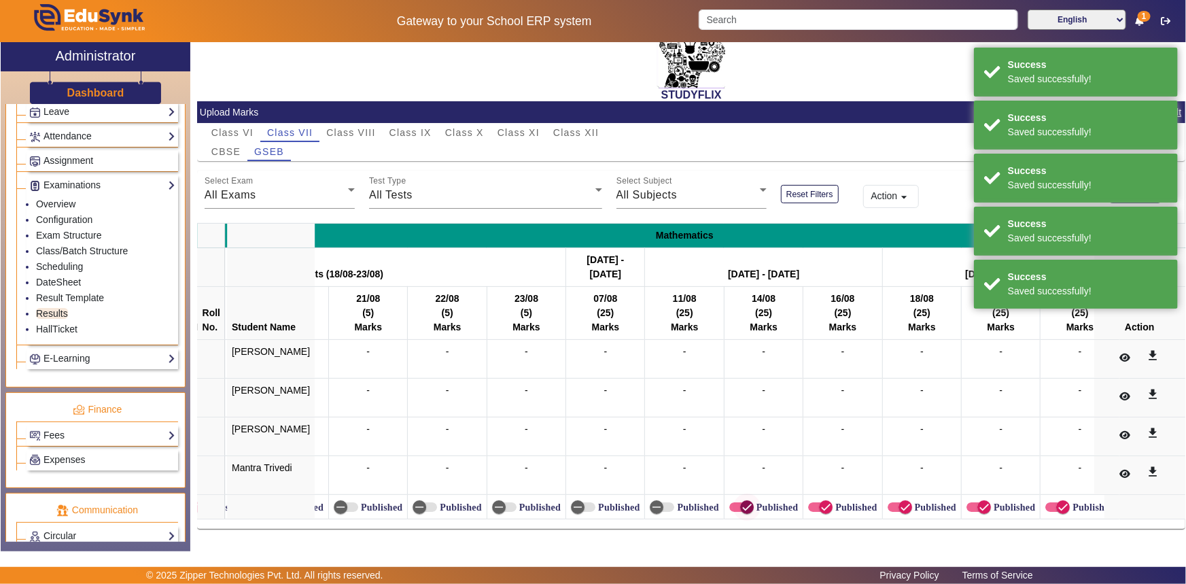
click at [742, 498] on span "button" at bounding box center [747, 507] width 27 height 27
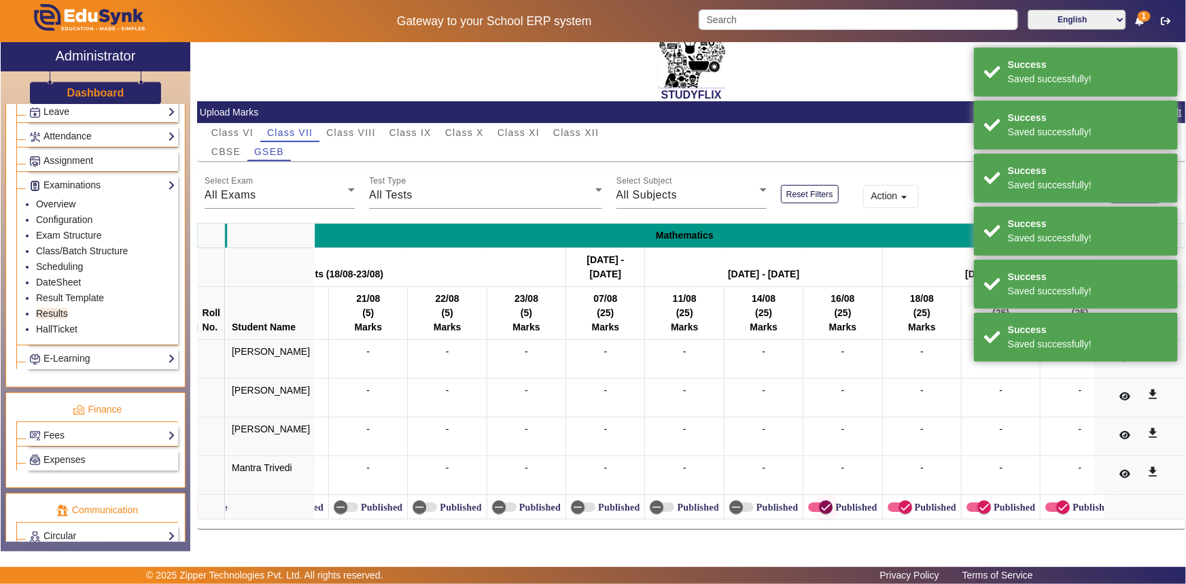
click at [817, 498] on span "button" at bounding box center [825, 507] width 27 height 27
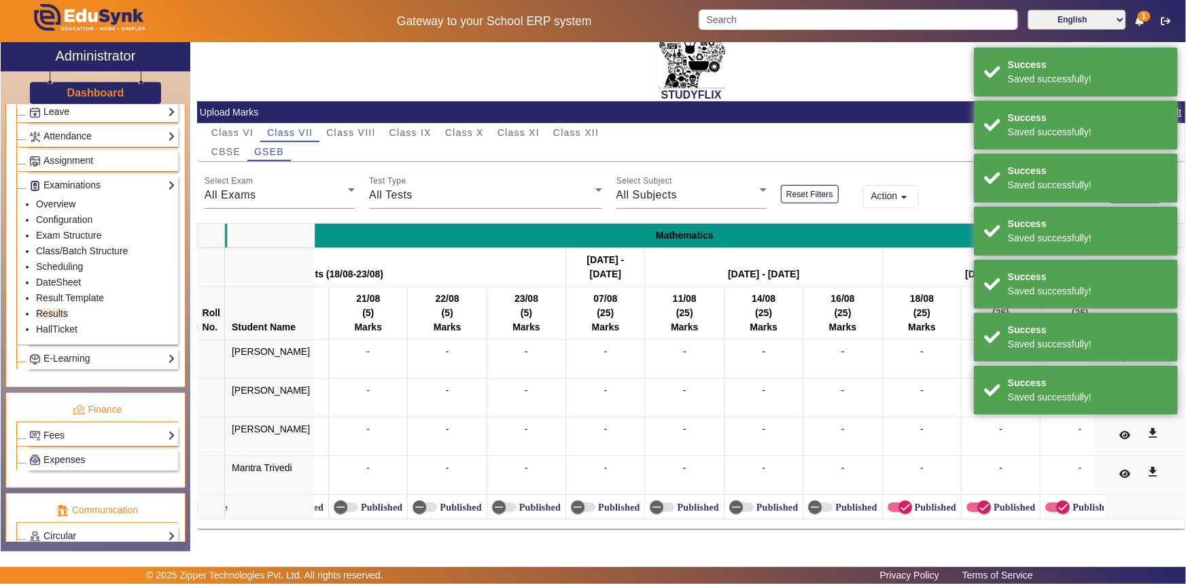
click at [912, 502] on label "Published" at bounding box center [934, 508] width 44 height 12
click at [908, 502] on button "Published" at bounding box center [900, 507] width 24 height 10
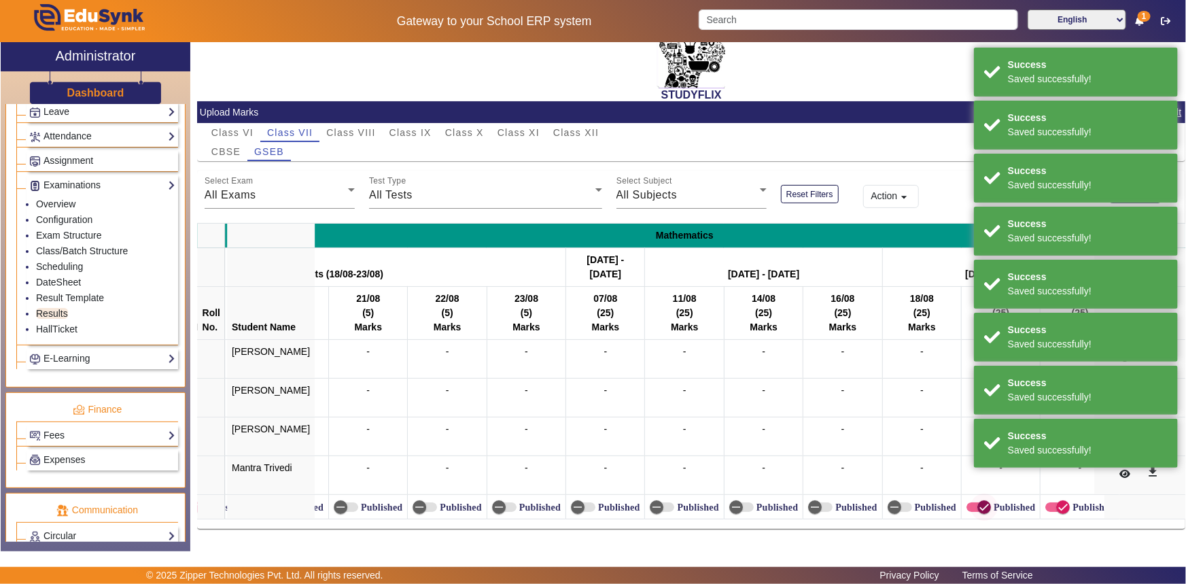
click at [980, 507] on icon "button" at bounding box center [984, 507] width 8 height 1
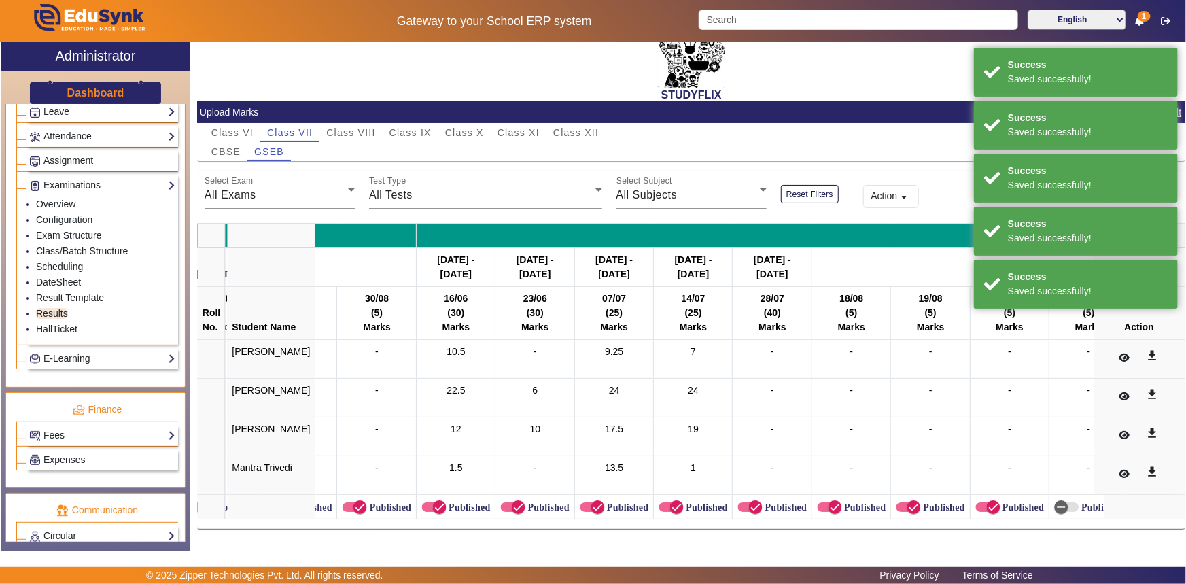
scroll to position [0, 1450]
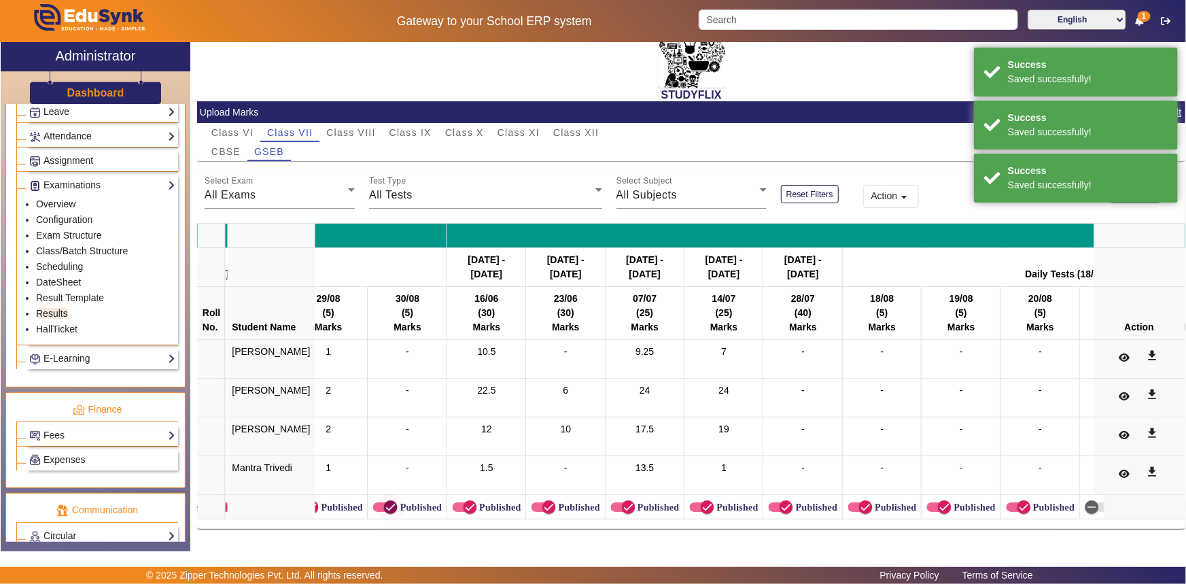
click at [383, 500] on span "button" at bounding box center [390, 507] width 14 height 14
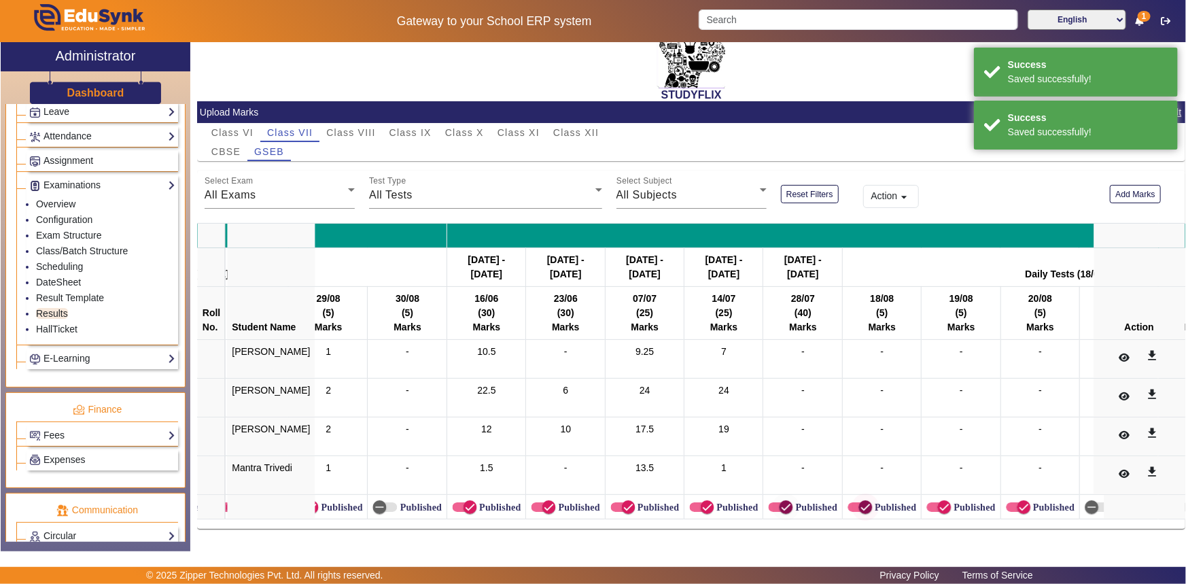
drag, startPoint x: 765, startPoint y: 498, endPoint x: 830, endPoint y: 498, distance: 65.3
click at [780, 501] on icon "button" at bounding box center [786, 507] width 12 height 12
drag, startPoint x: 851, startPoint y: 501, endPoint x: 893, endPoint y: 501, distance: 42.8
click at [859, 501] on icon "button" at bounding box center [865, 507] width 12 height 12
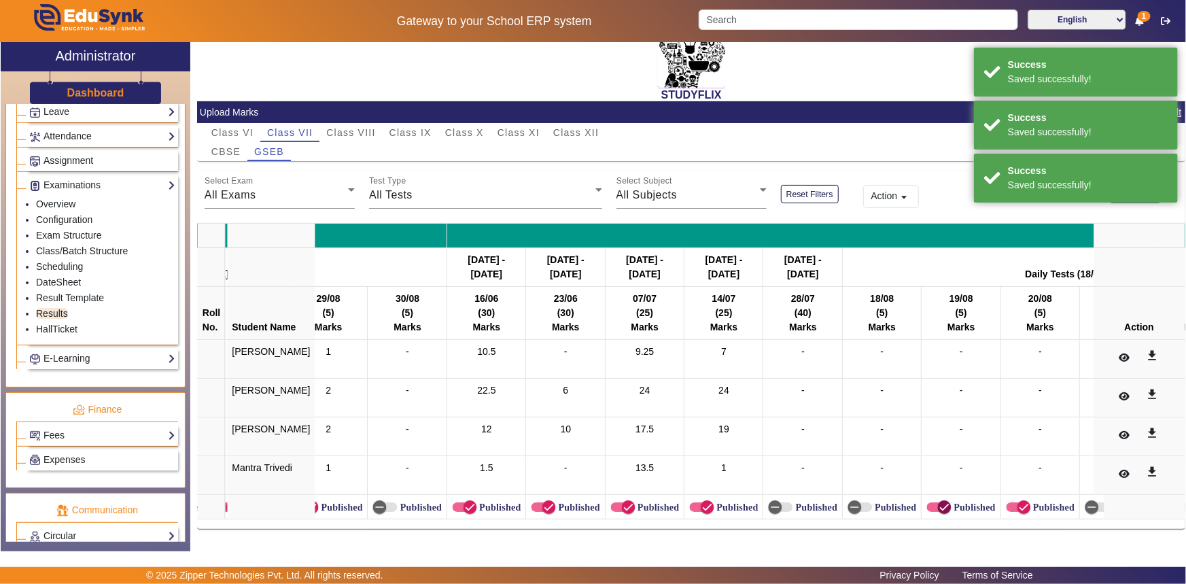
drag, startPoint x: 927, startPoint y: 504, endPoint x: 944, endPoint y: 502, distance: 16.4
click at [938, 503] on icon "button" at bounding box center [944, 507] width 12 height 12
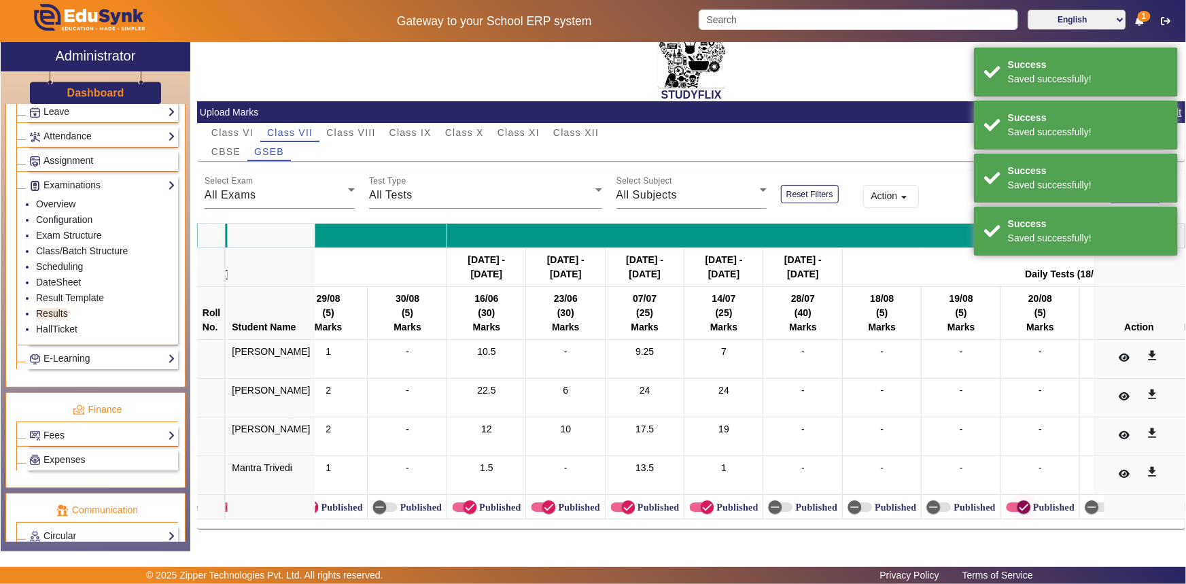
click at [1006, 502] on button "Published" at bounding box center [1018, 507] width 24 height 10
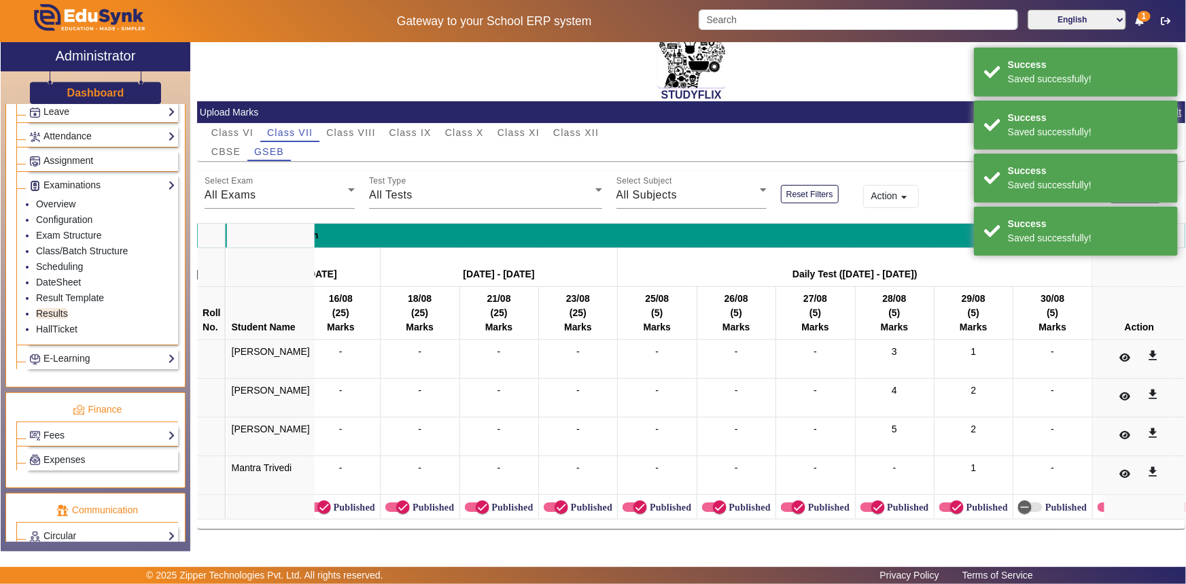
scroll to position [0, 759]
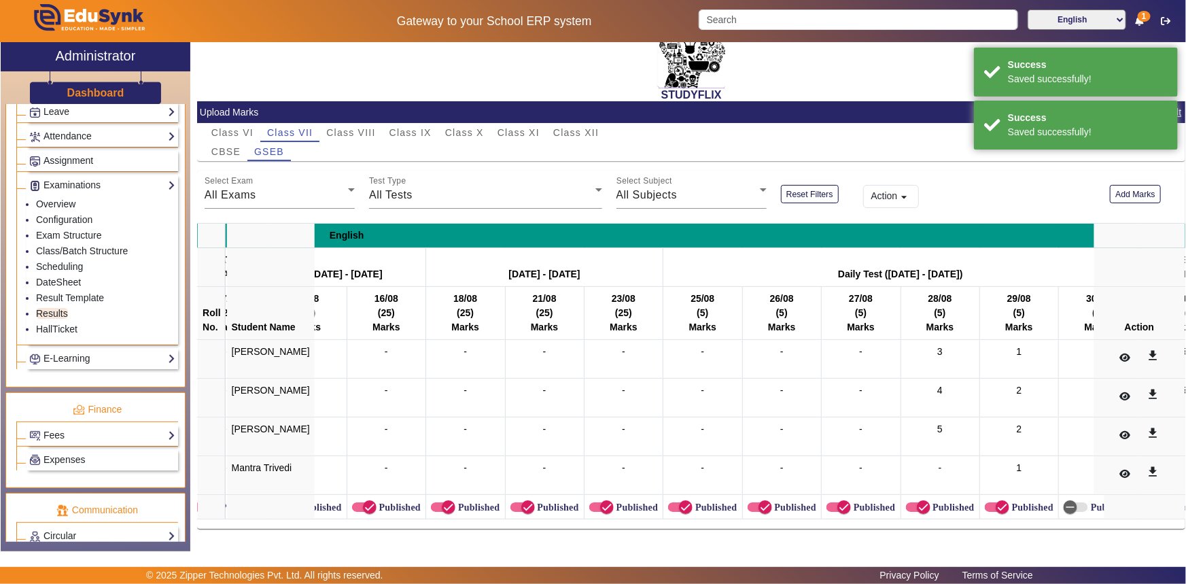
click at [377, 502] on label "Published" at bounding box center [399, 508] width 44 height 12
click at [373, 502] on button "Published" at bounding box center [364, 507] width 24 height 10
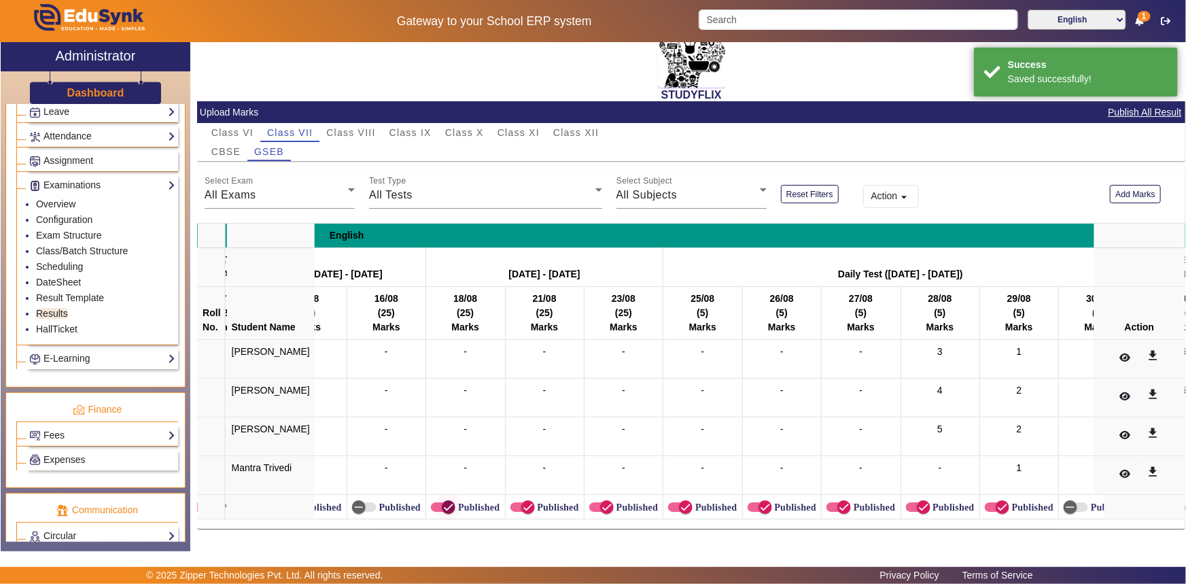
click at [445, 507] on icon "button" at bounding box center [449, 507] width 8 height 1
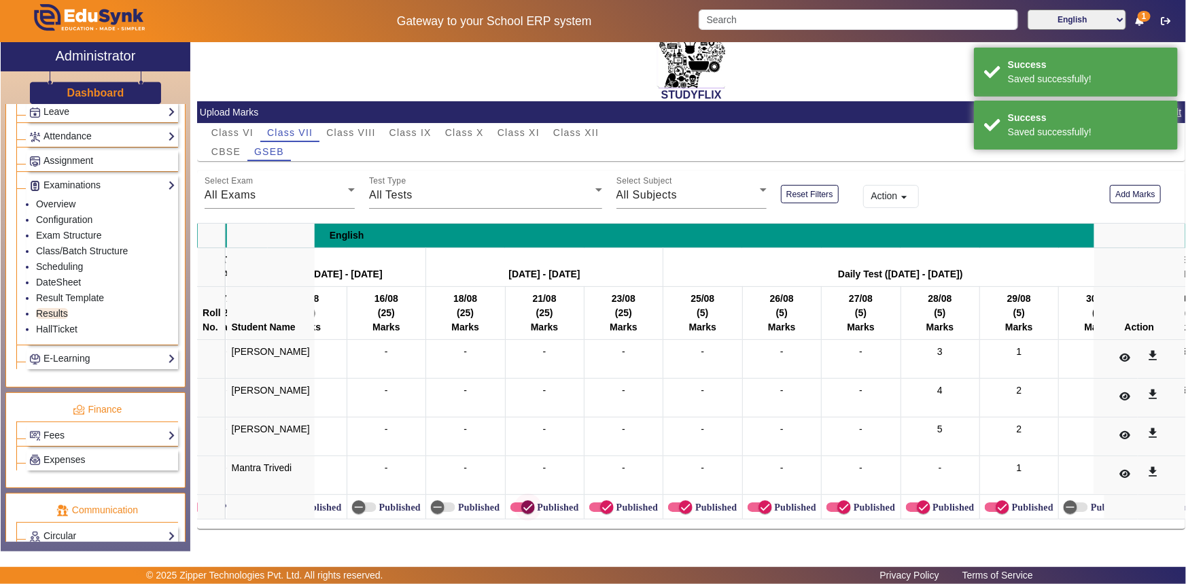
click at [522, 501] on icon "button" at bounding box center [528, 507] width 12 height 12
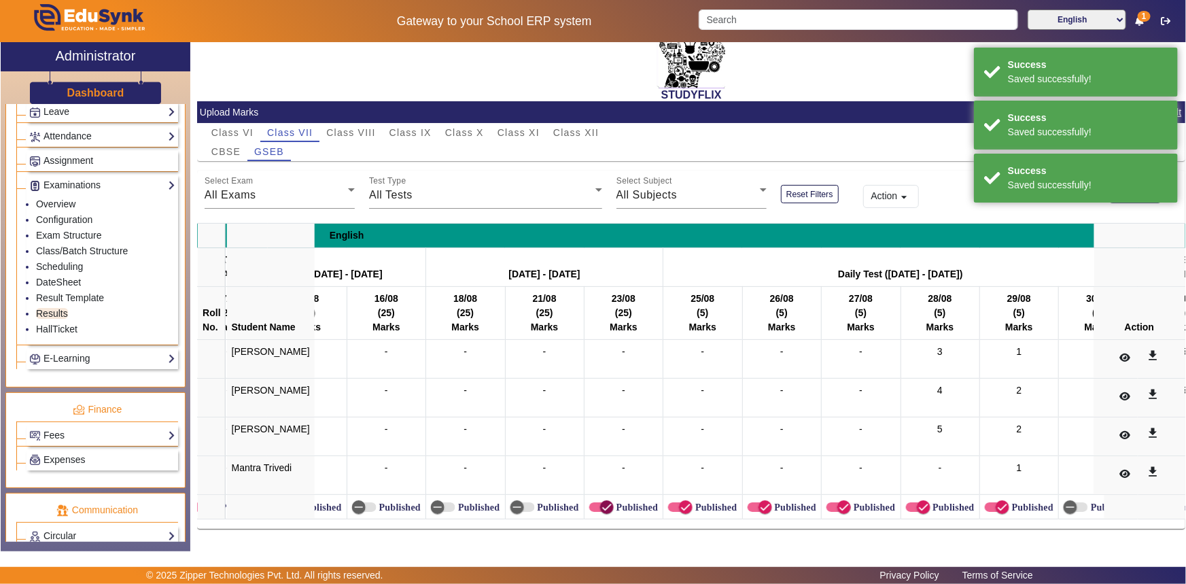
drag, startPoint x: 591, startPoint y: 499, endPoint x: 628, endPoint y: 499, distance: 36.7
click at [601, 501] on icon "button" at bounding box center [607, 507] width 12 height 12
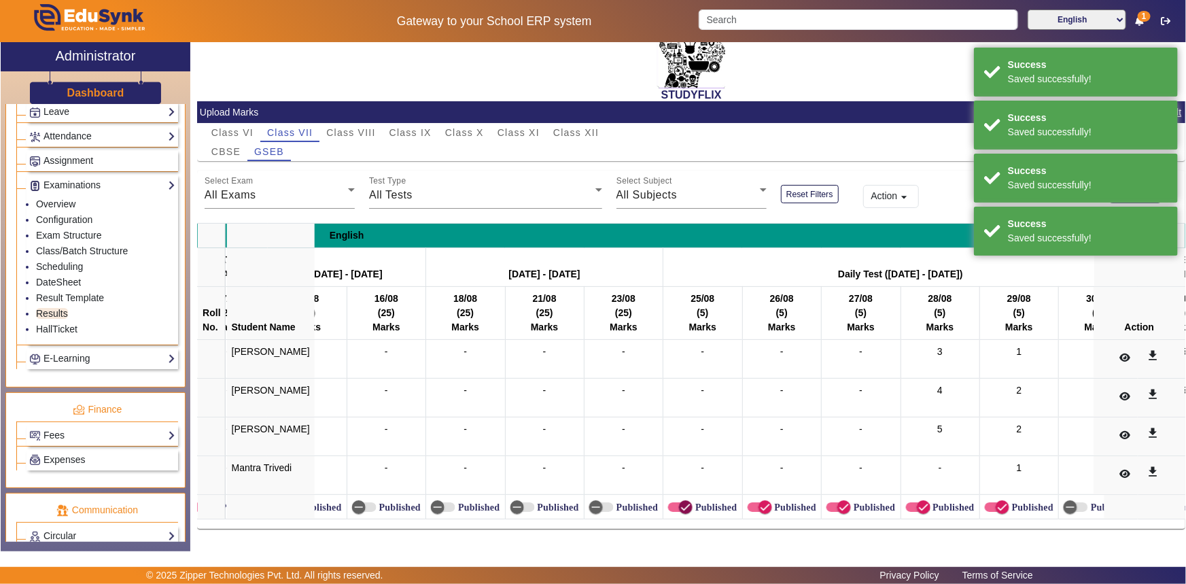
drag, startPoint x: 674, startPoint y: 500, endPoint x: 721, endPoint y: 496, distance: 47.0
click at [680, 501] on icon "button" at bounding box center [686, 507] width 12 height 12
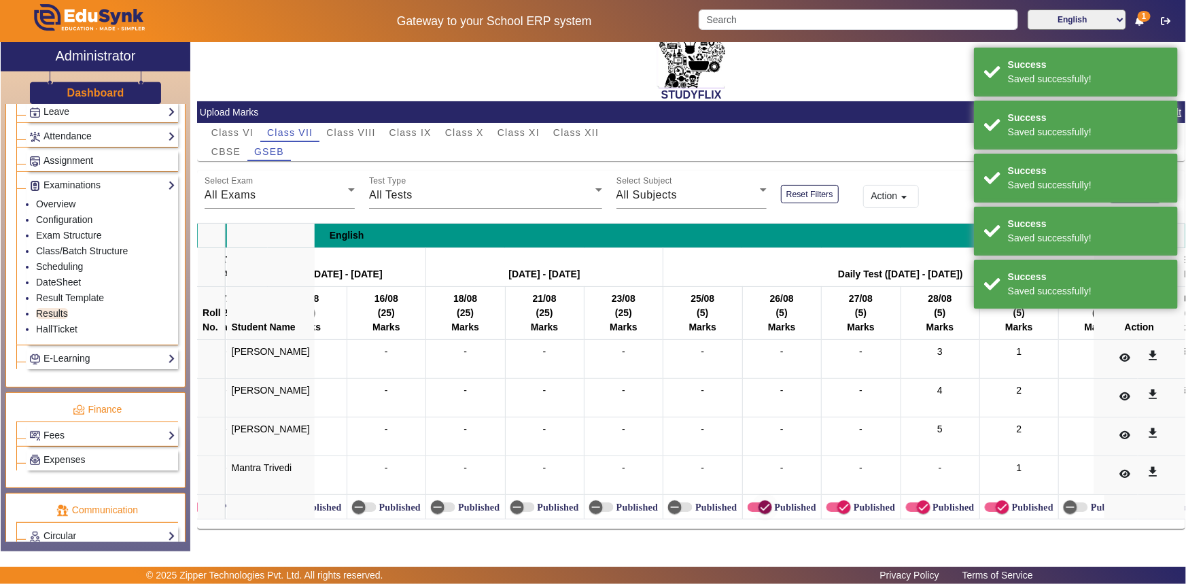
drag, startPoint x: 752, startPoint y: 496, endPoint x: 806, endPoint y: 500, distance: 53.8
click at [759, 500] on span "button" at bounding box center [766, 507] width 14 height 14
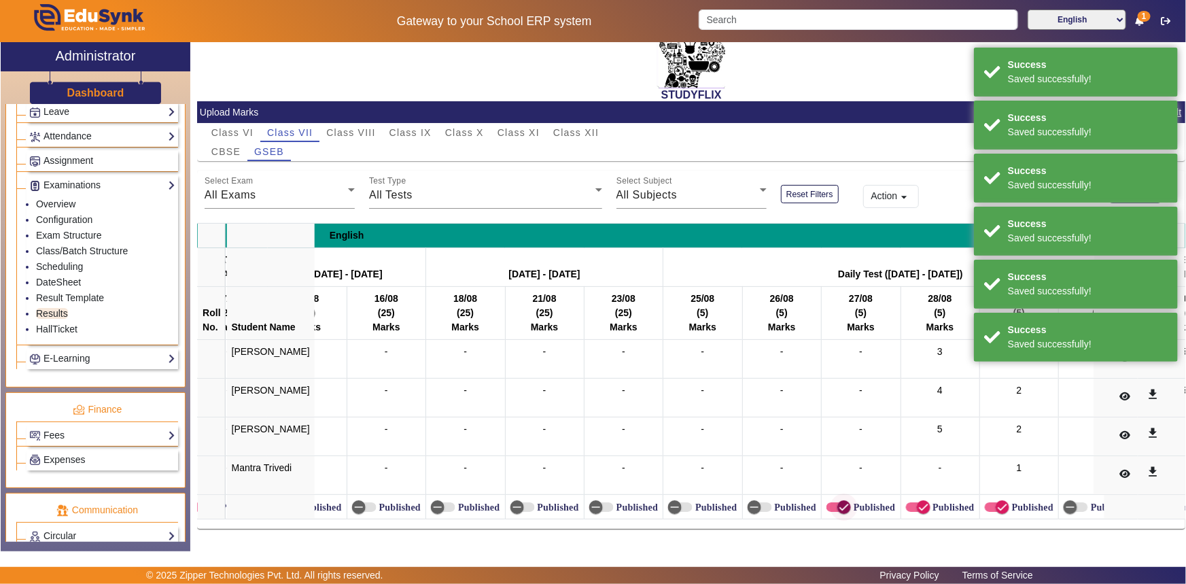
click at [838, 501] on icon "button" at bounding box center [844, 507] width 12 height 12
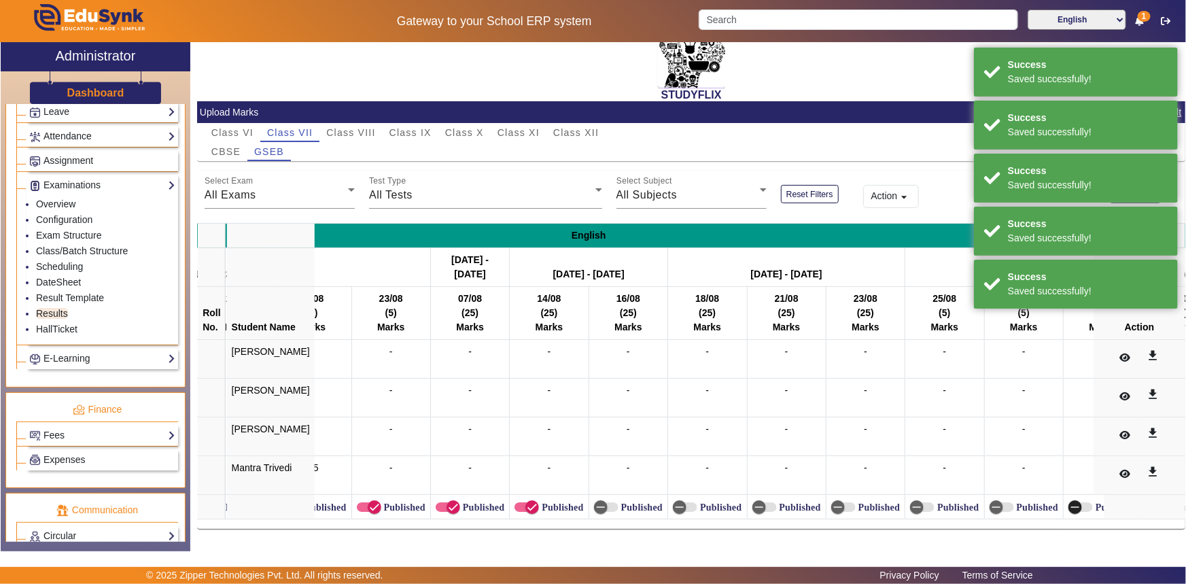
scroll to position [0, 0]
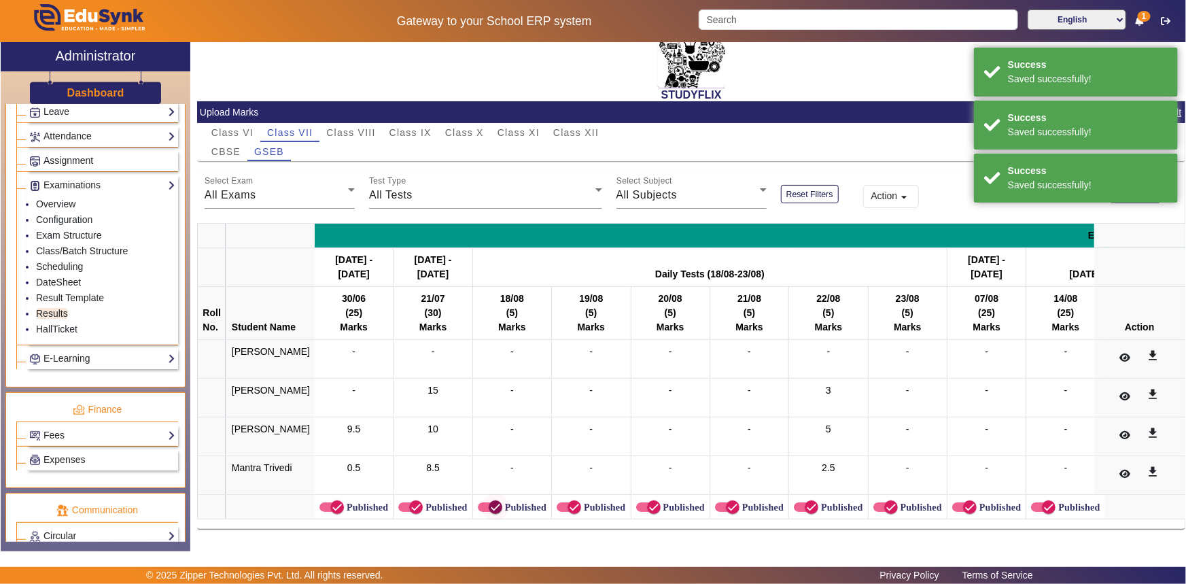
click at [489, 500] on span "button" at bounding box center [496, 507] width 14 height 14
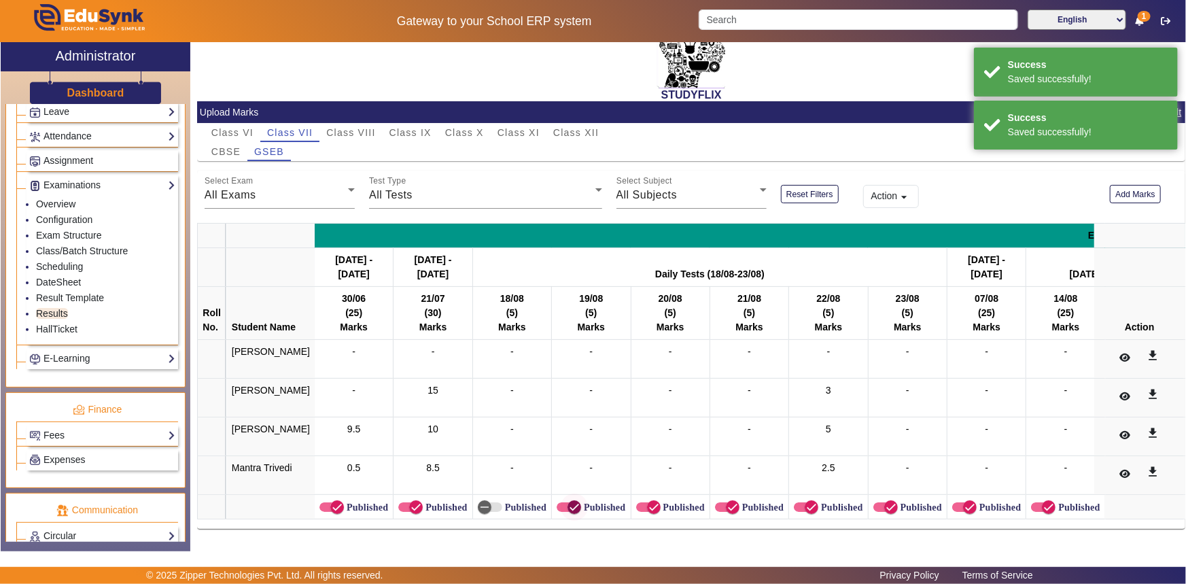
click at [568, 501] on icon "button" at bounding box center [574, 507] width 12 height 12
click at [650, 507] on icon "button" at bounding box center [654, 507] width 8 height 1
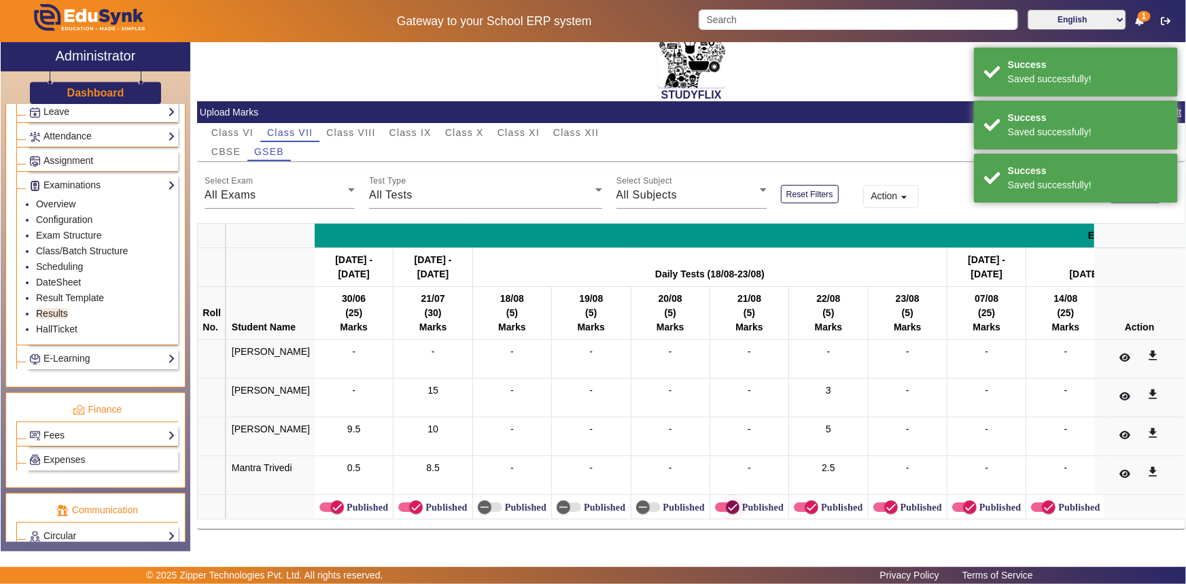
click at [727, 501] on icon "button" at bounding box center [733, 507] width 12 height 12
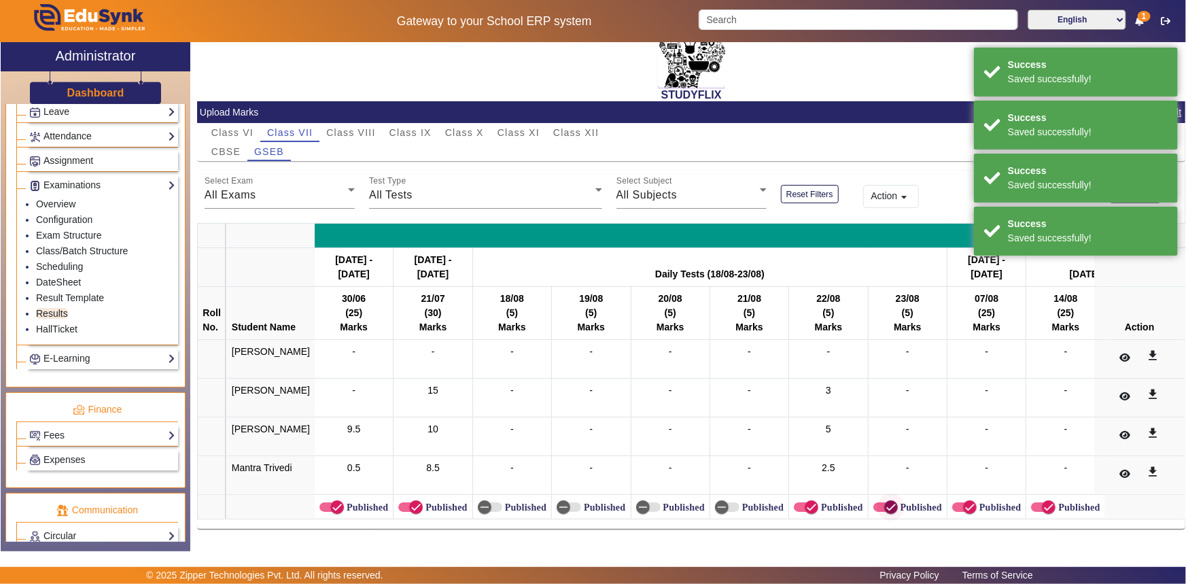
click at [887, 507] on icon "button" at bounding box center [891, 507] width 8 height 1
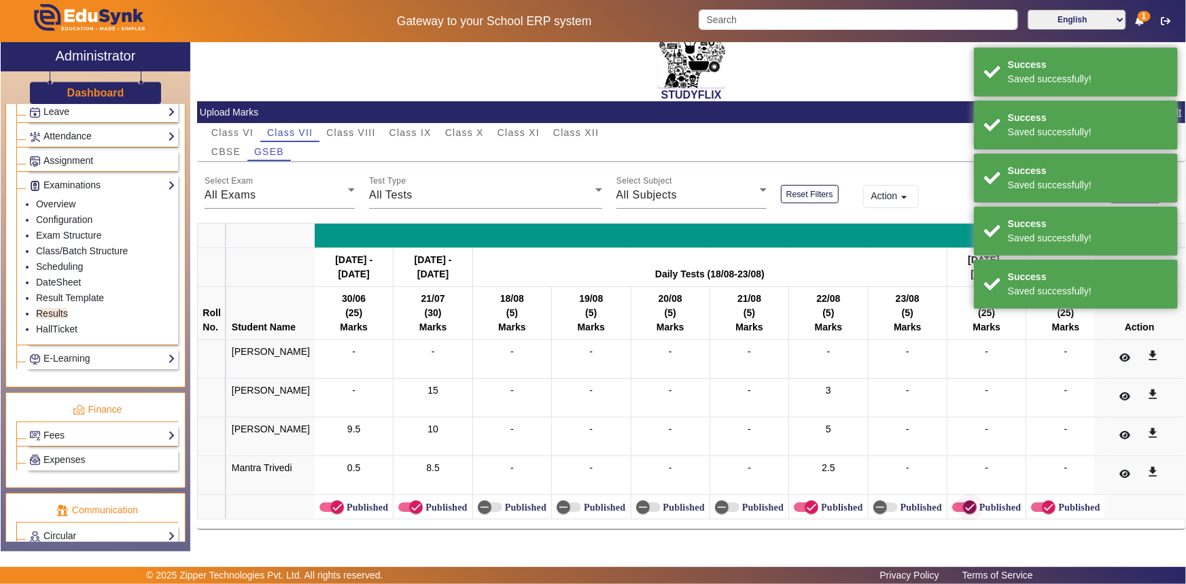
click at [964, 501] on icon "button" at bounding box center [970, 507] width 12 height 12
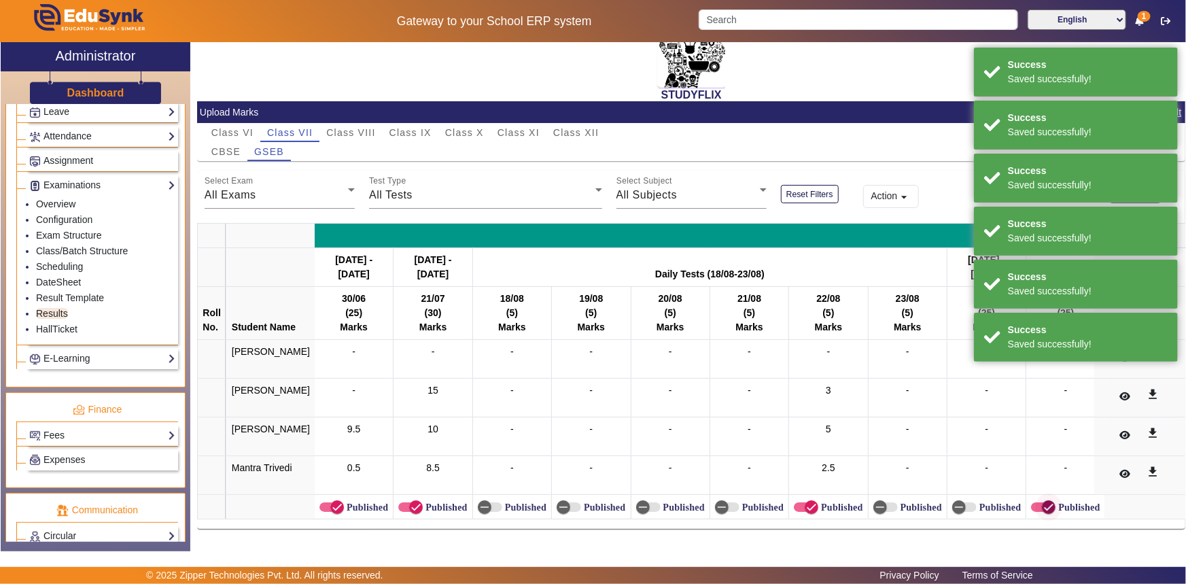
click at [1043, 501] on icon "button" at bounding box center [1049, 507] width 12 height 12
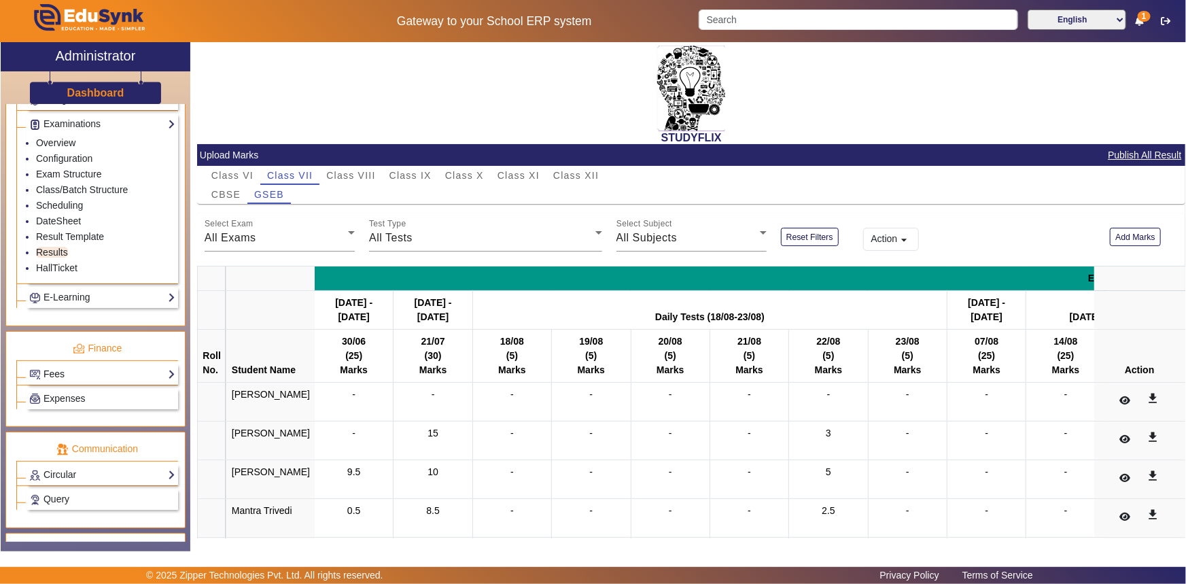
scroll to position [640, 0]
click at [61, 267] on link "HallTicket" at bounding box center [56, 267] width 41 height 11
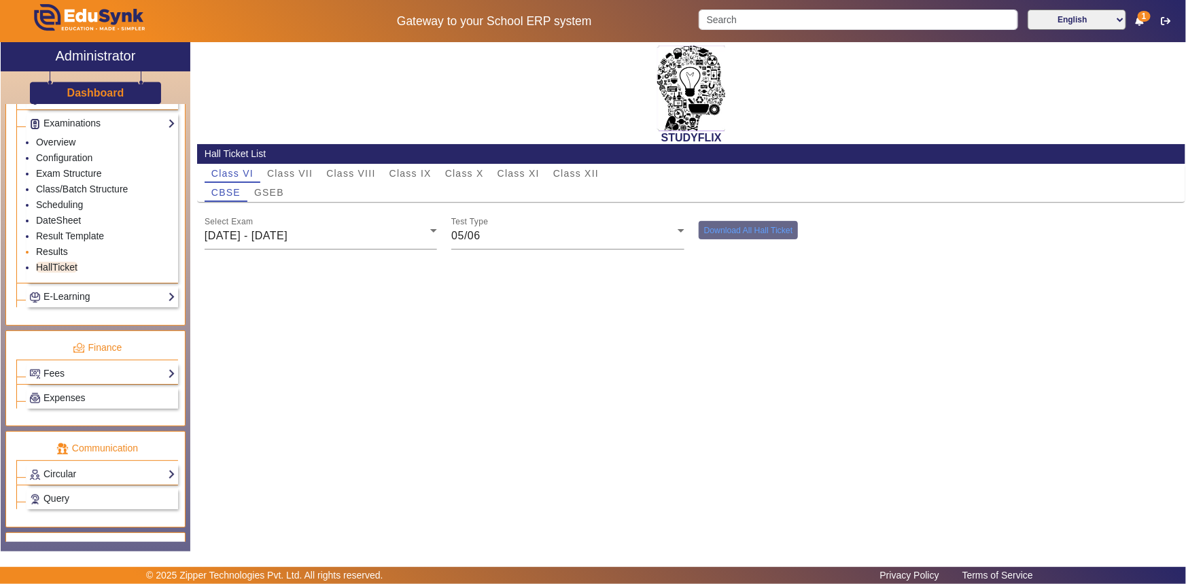
click at [61, 252] on link "Results" at bounding box center [52, 251] width 32 height 11
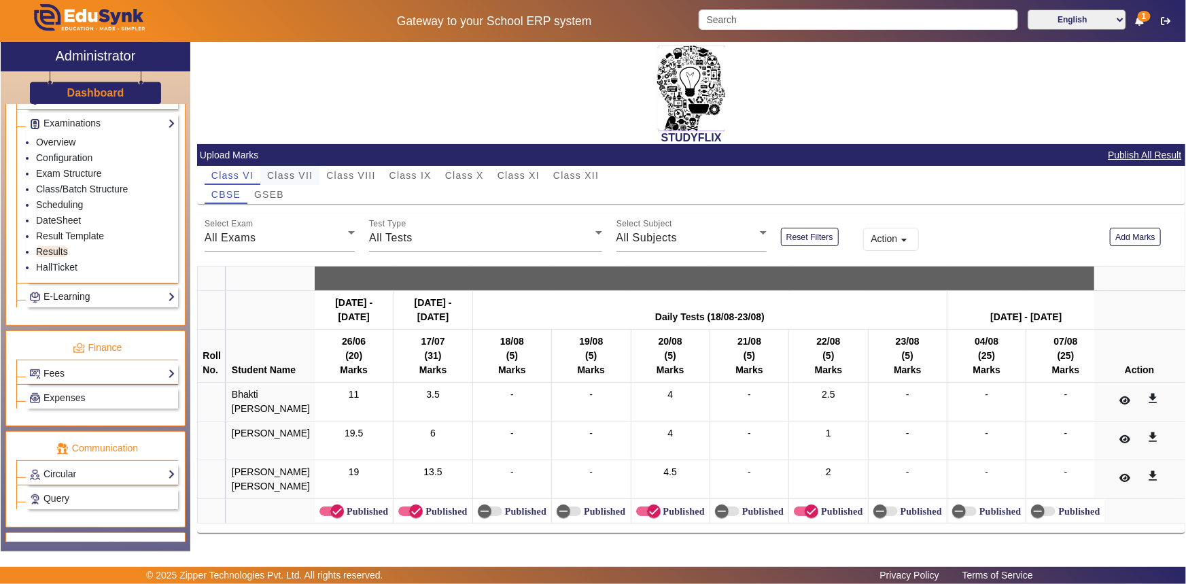
click at [292, 174] on span "Class VII" at bounding box center [290, 176] width 46 height 10
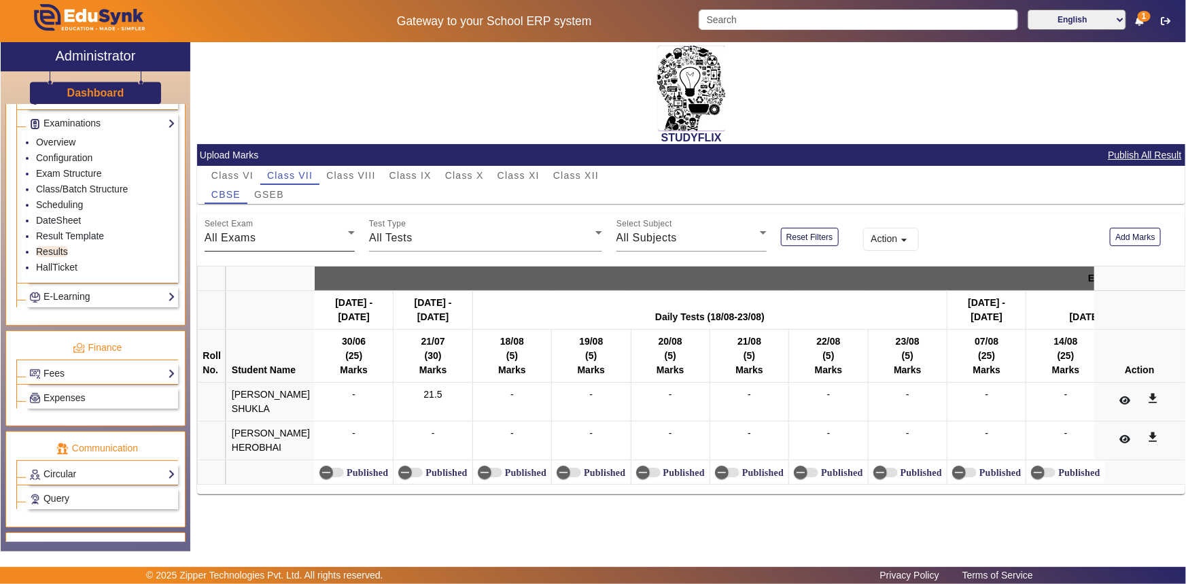
click at [274, 230] on div "All Exams" at bounding box center [276, 238] width 143 height 16
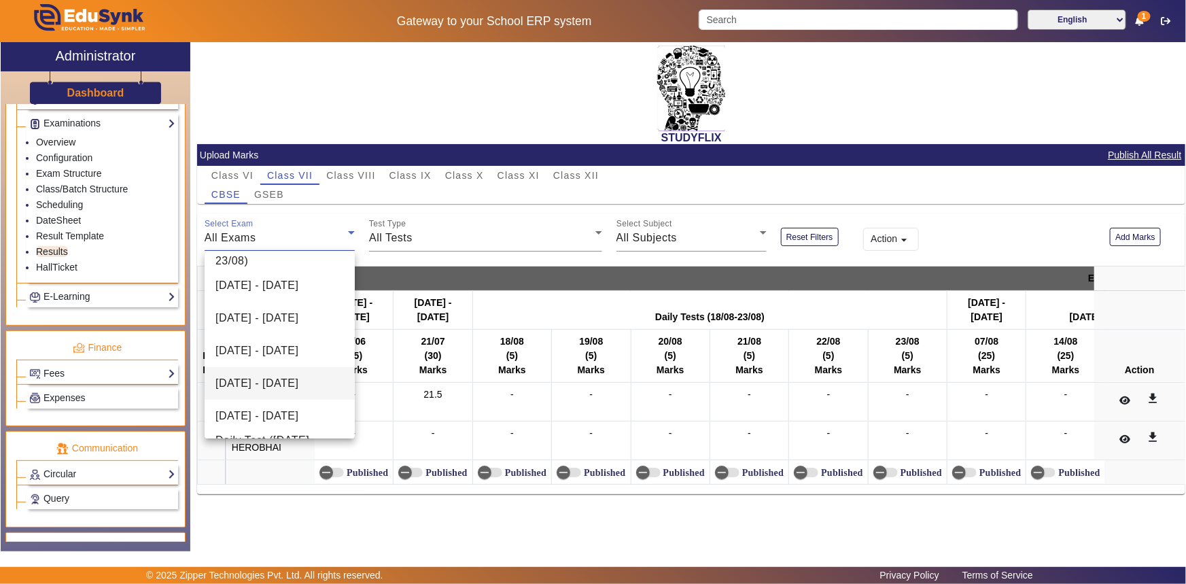
scroll to position [313, 0]
click at [256, 409] on span "Daily Test ([DATE] - [DATE])" at bounding box center [280, 417] width 129 height 33
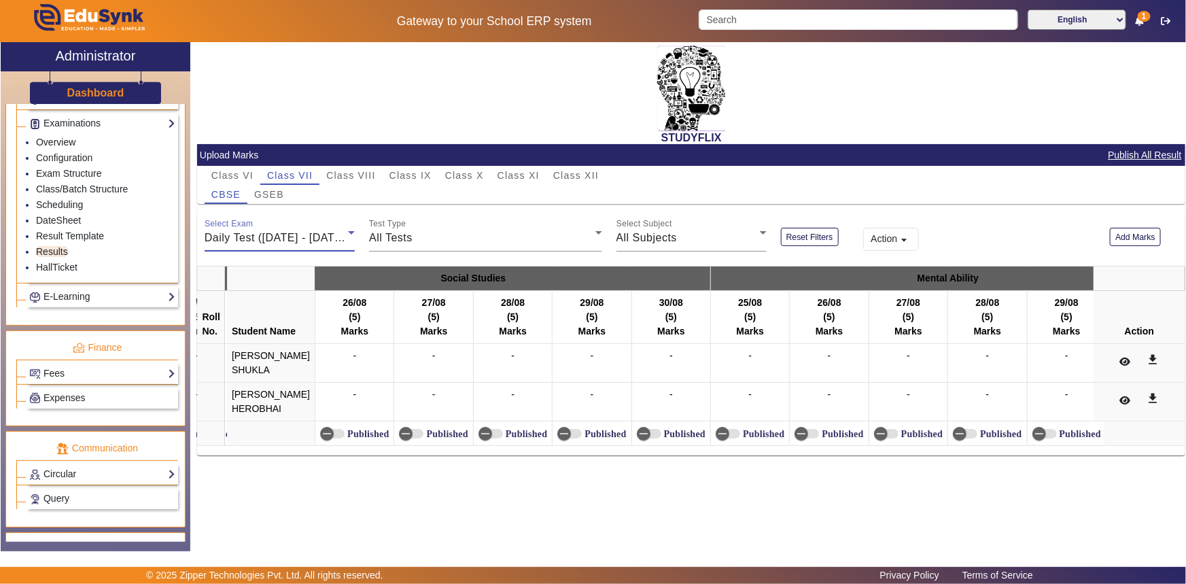
scroll to position [0, 2526]
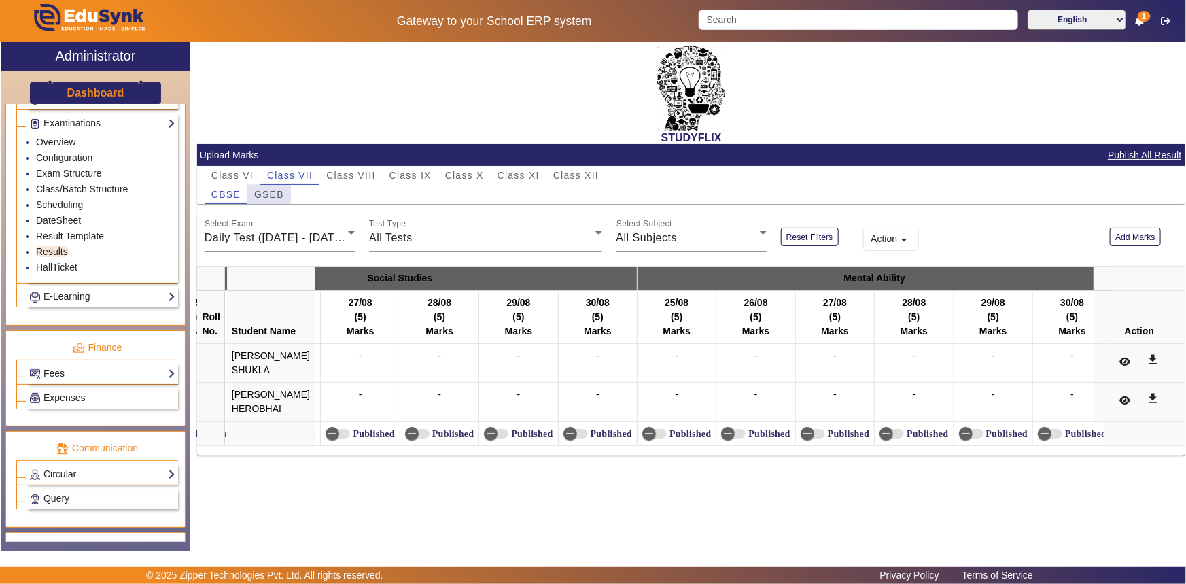
click at [282, 194] on span "GSEB" at bounding box center [269, 195] width 30 height 10
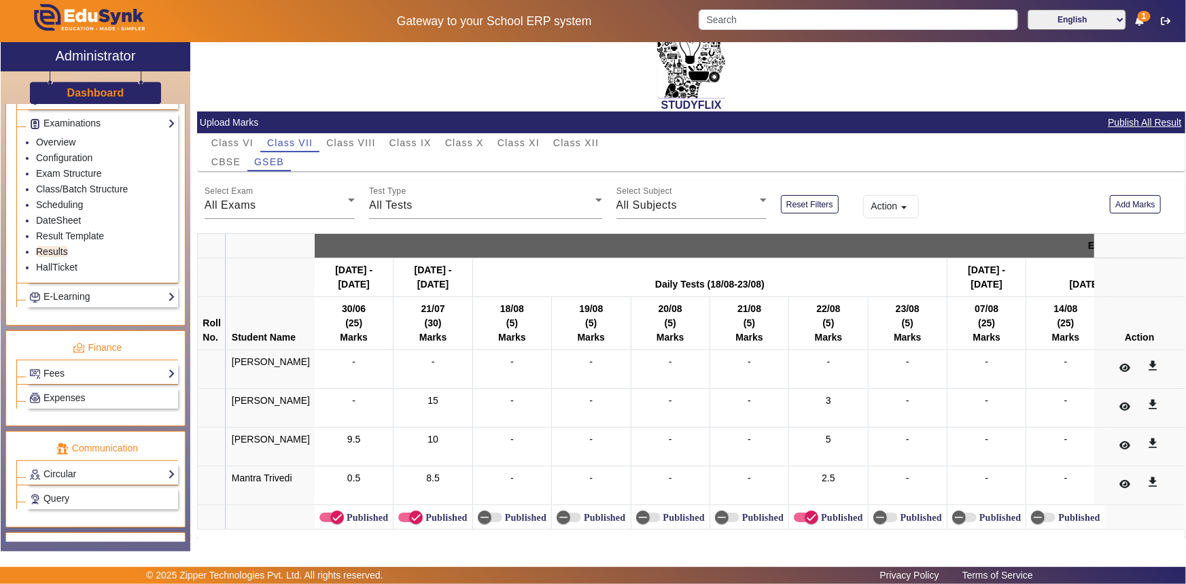
scroll to position [48, 0]
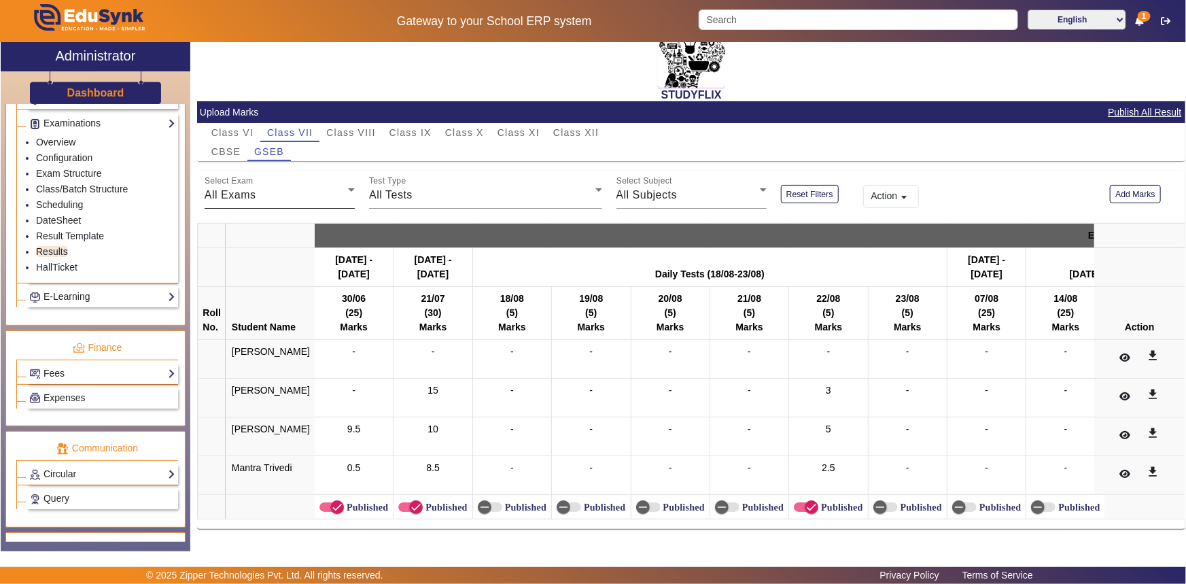
click at [266, 197] on div "All Exams" at bounding box center [276, 195] width 143 height 16
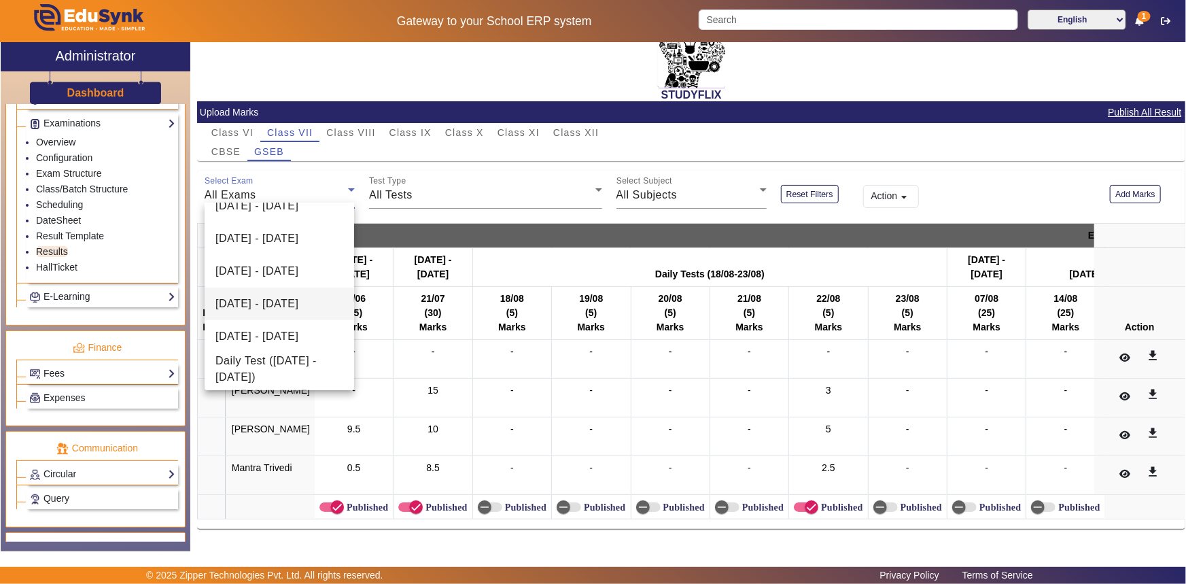
scroll to position [313, 0]
click at [268, 362] on span "Daily Test ([DATE] - [DATE])" at bounding box center [280, 369] width 128 height 33
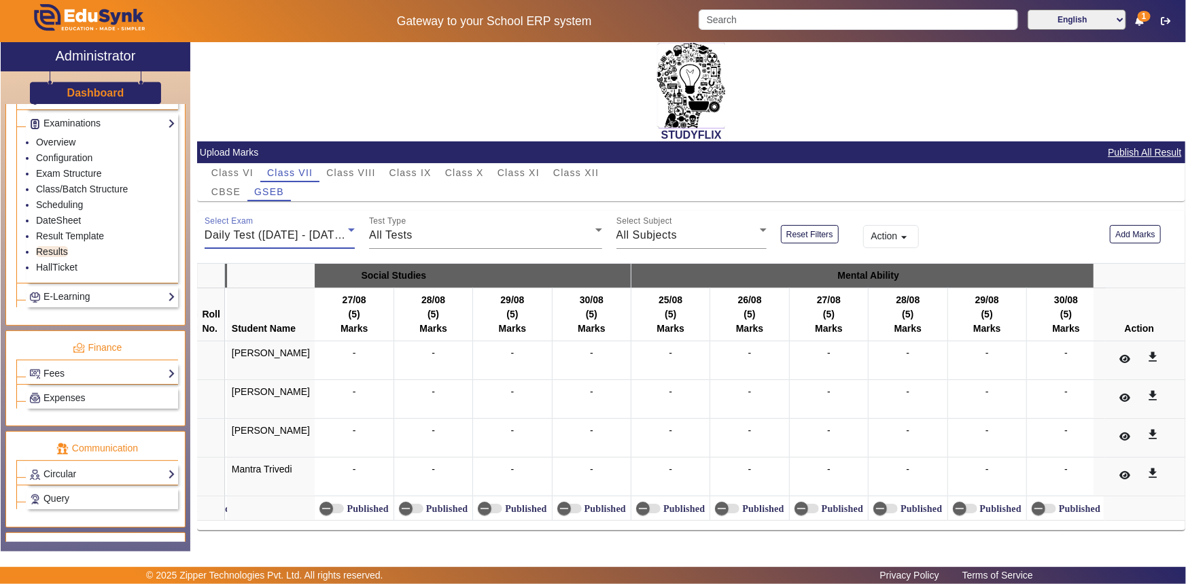
scroll to position [0, 0]
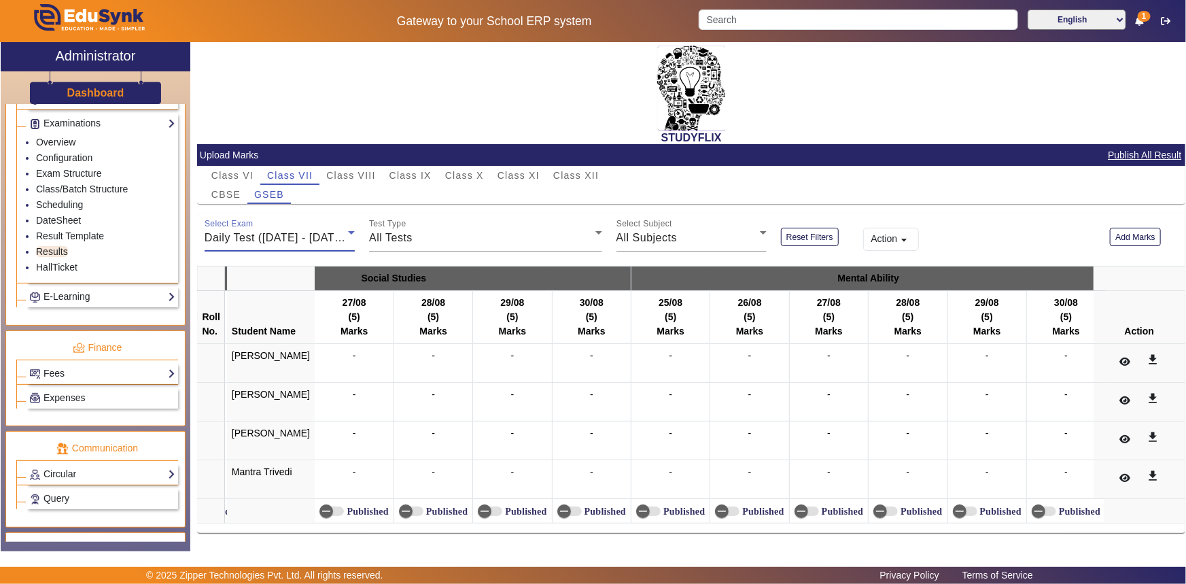
click at [644, 193] on div "CBSE GSEB" at bounding box center [692, 194] width 974 height 19
click at [228, 190] on span "CBSE" at bounding box center [225, 195] width 29 height 10
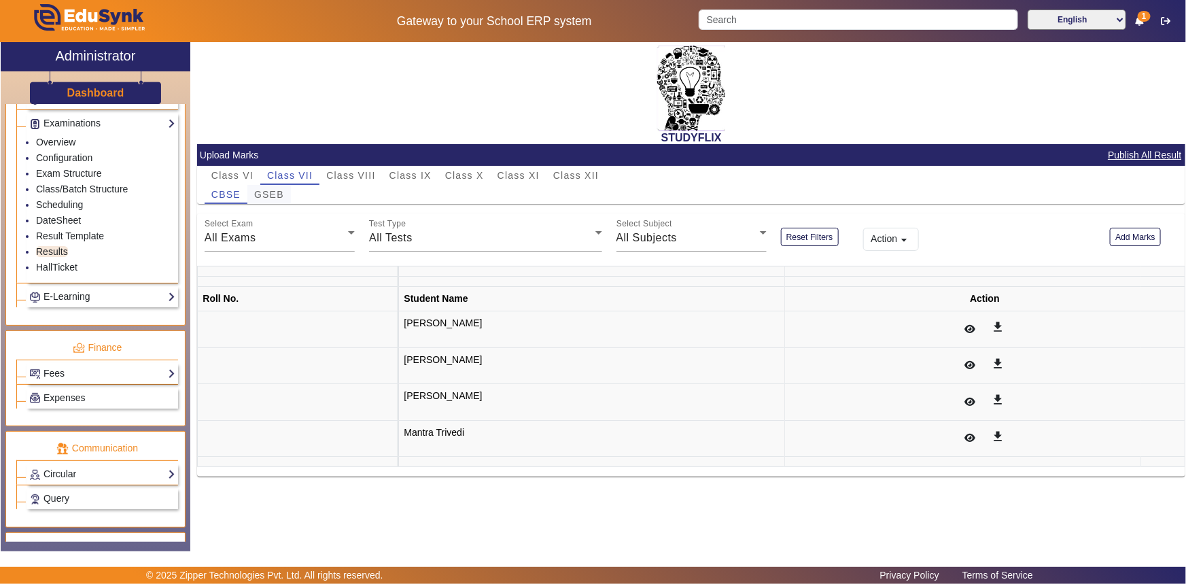
click at [254, 193] on span "GSEB" at bounding box center [269, 195] width 30 height 10
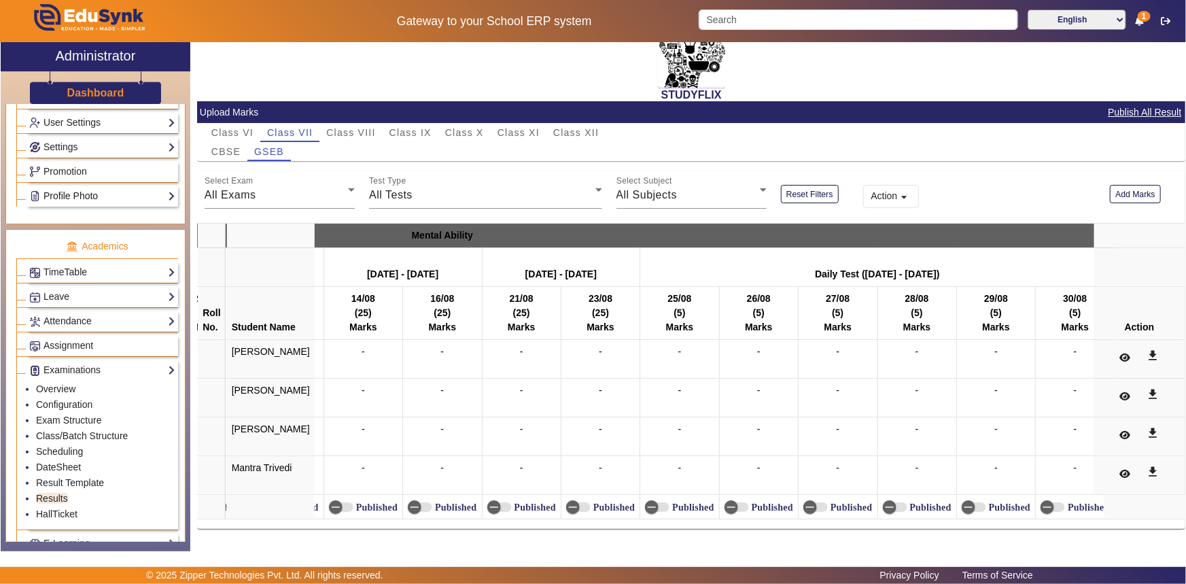
scroll to position [331, 0]
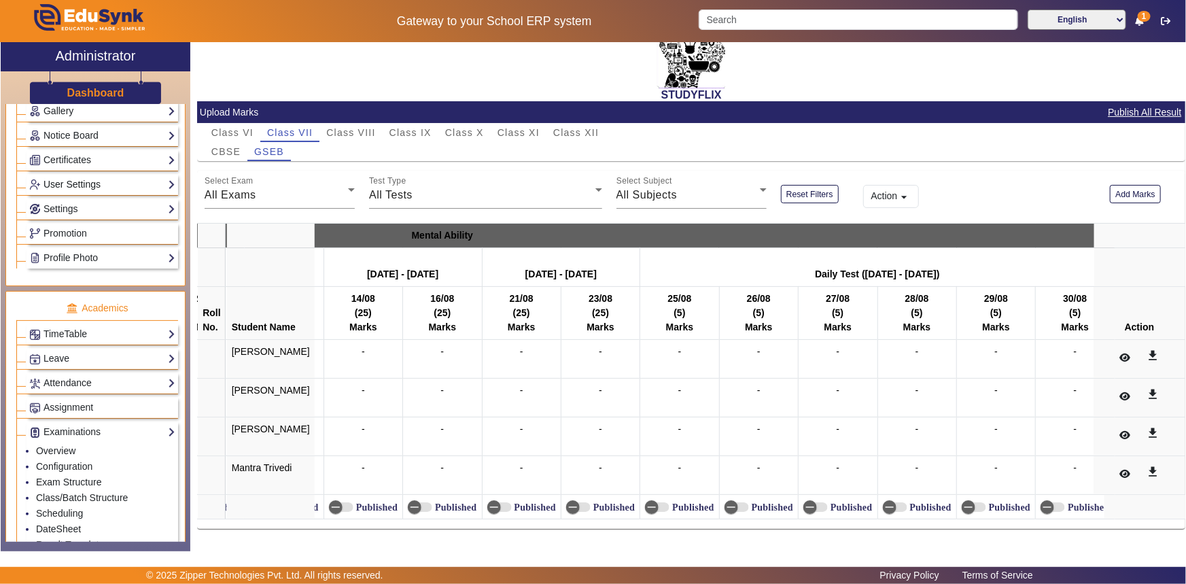
click at [64, 188] on link "User Settings" at bounding box center [102, 185] width 146 height 16
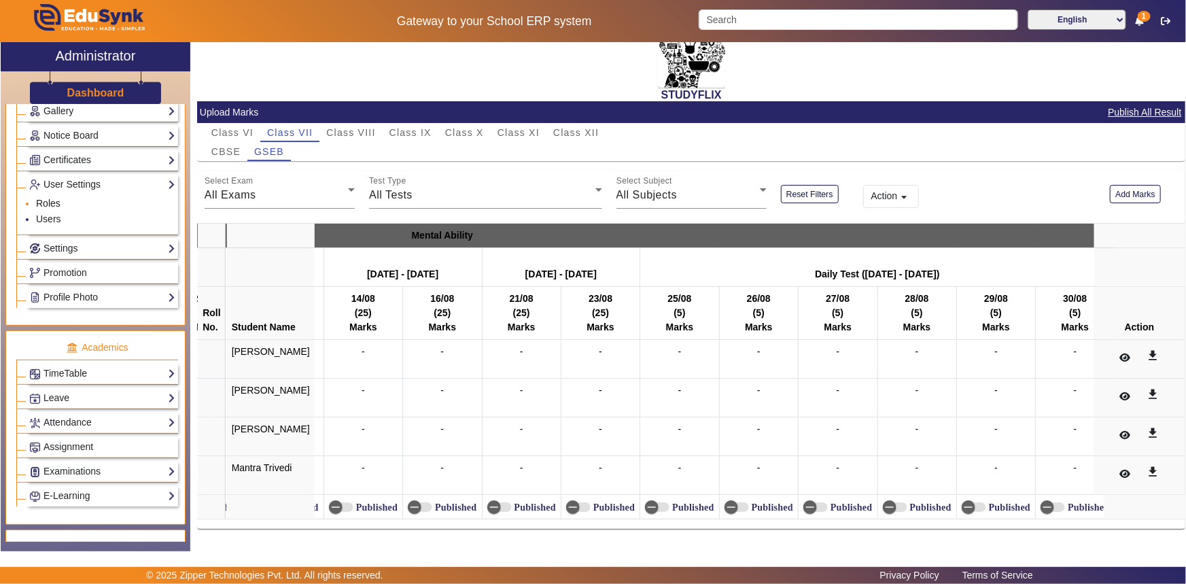
click at [54, 203] on link "Roles" at bounding box center [48, 203] width 24 height 11
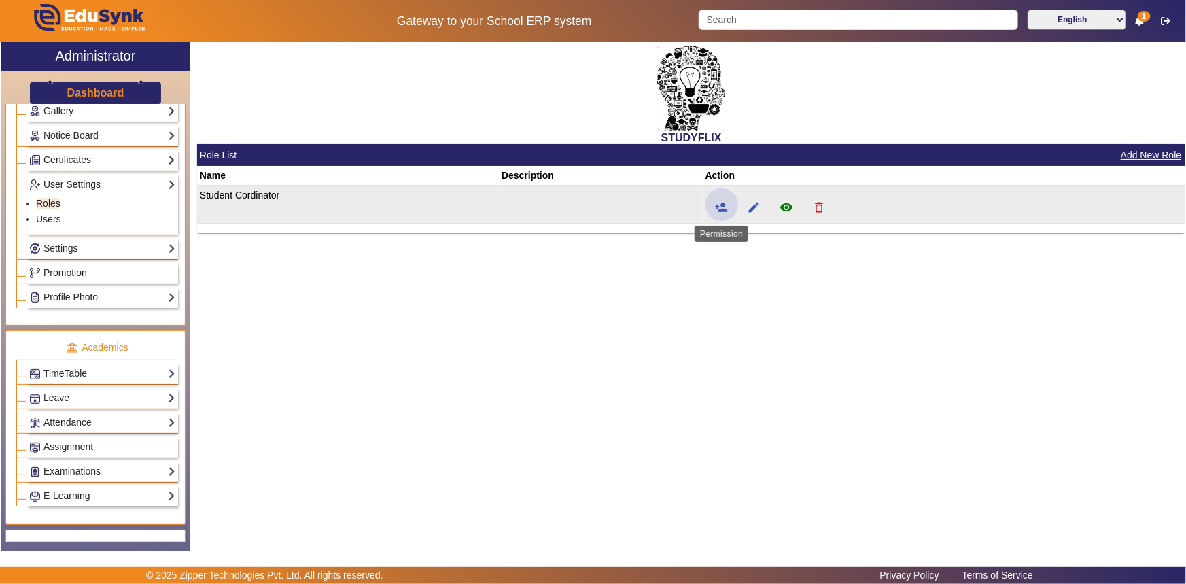
click at [729, 209] on span at bounding box center [722, 204] width 33 height 33
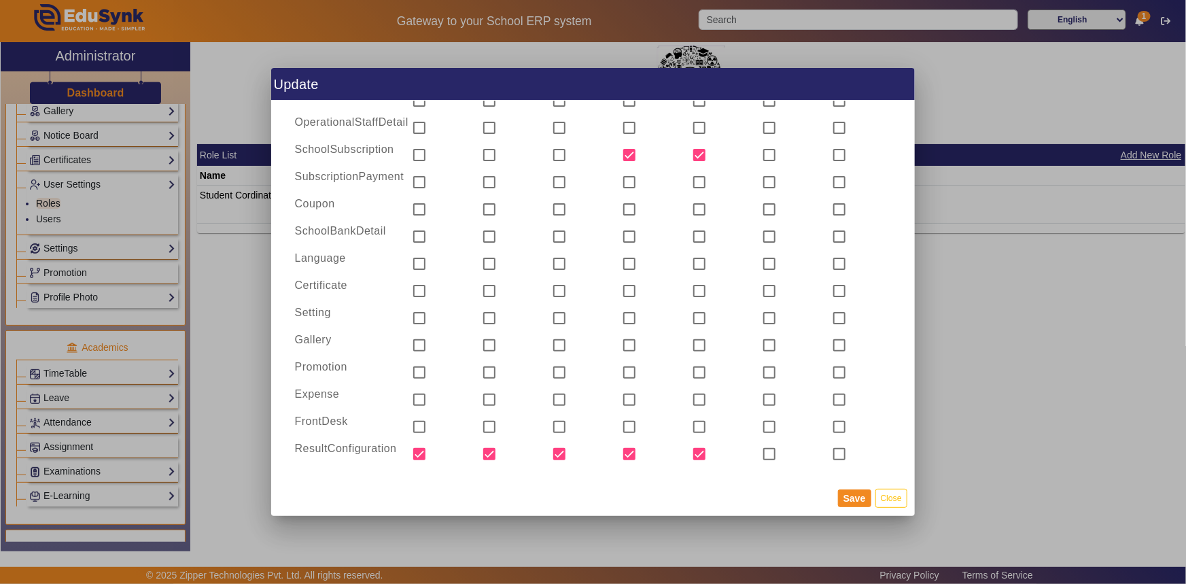
scroll to position [1001, 0]
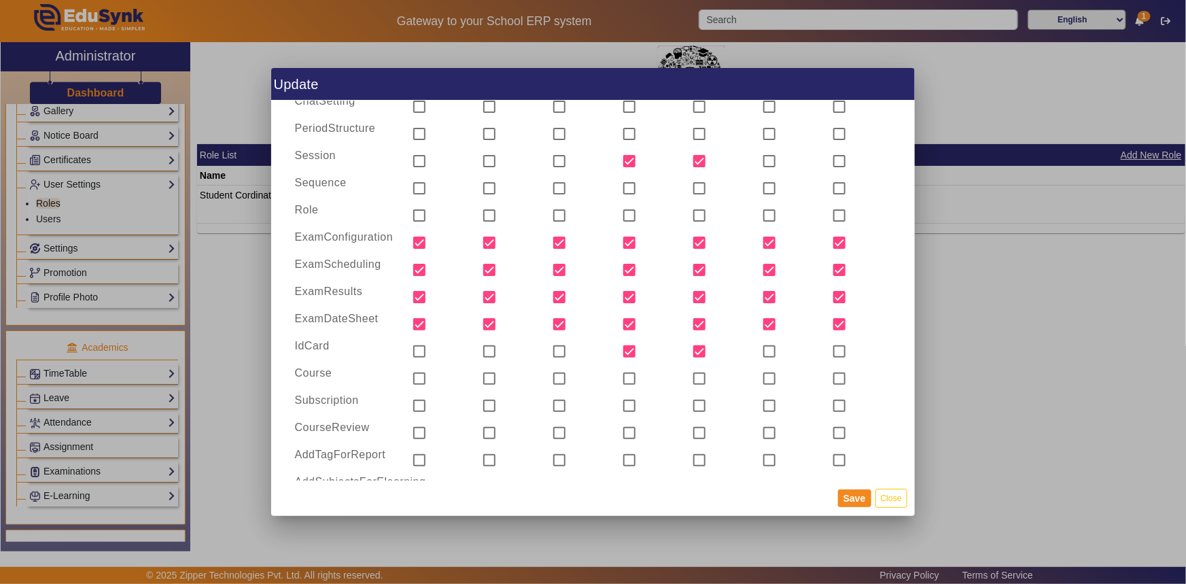
click at [980, 332] on div at bounding box center [593, 292] width 1186 height 584
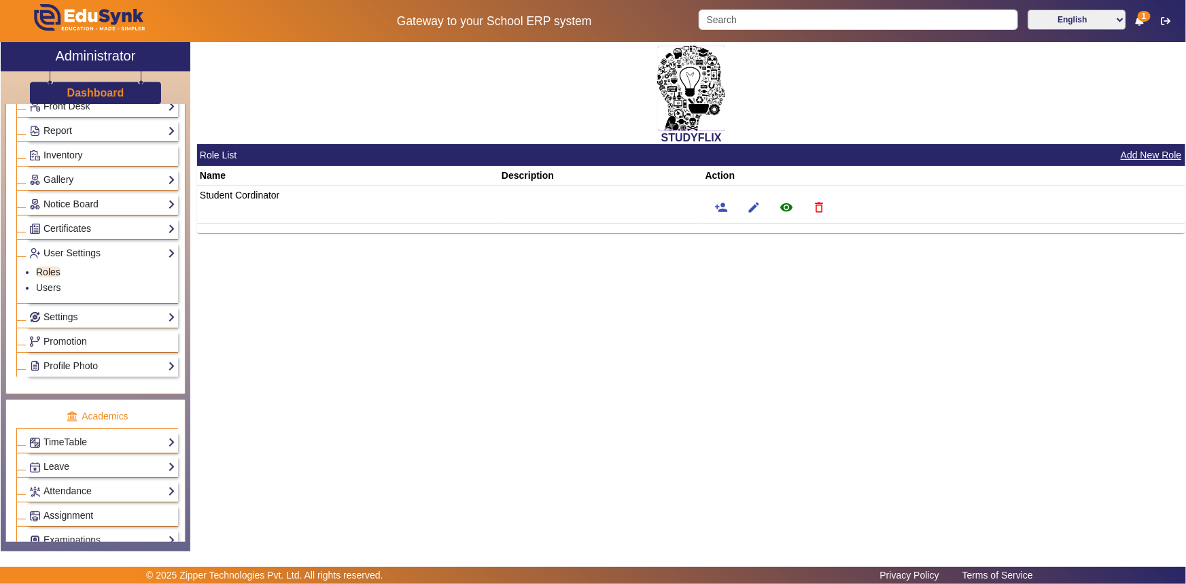
scroll to position [222, 0]
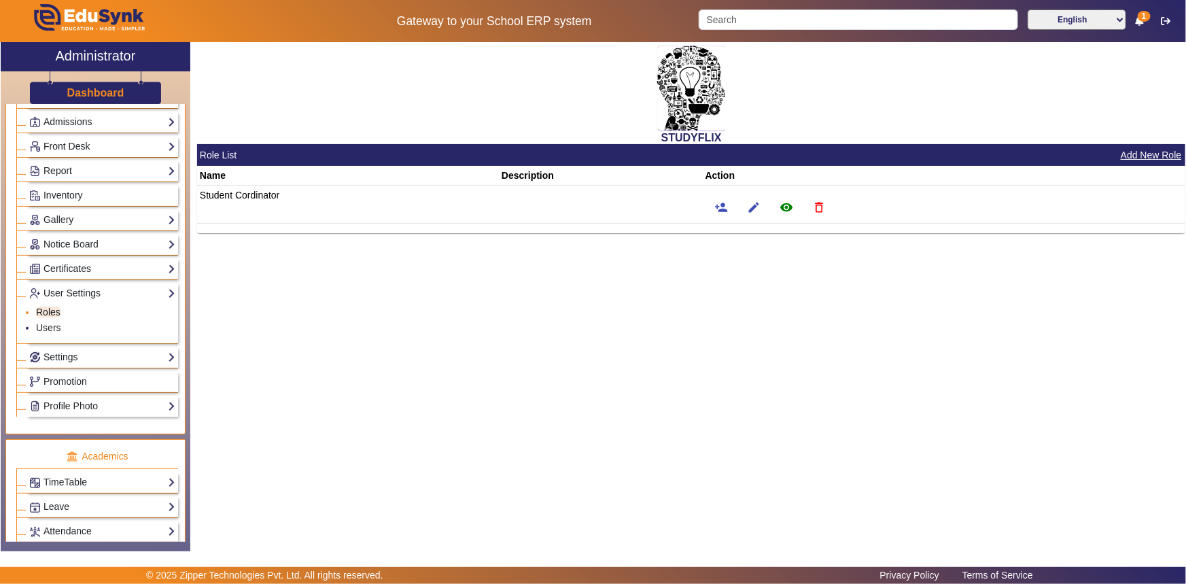
click at [40, 315] on link "Roles" at bounding box center [48, 312] width 24 height 11
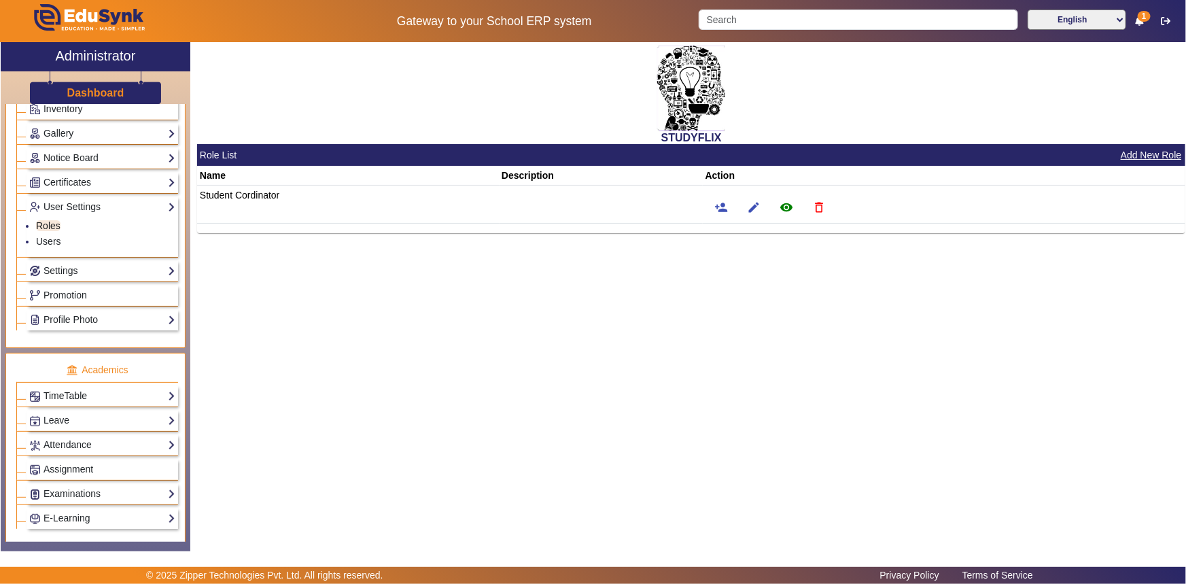
scroll to position [371, 0]
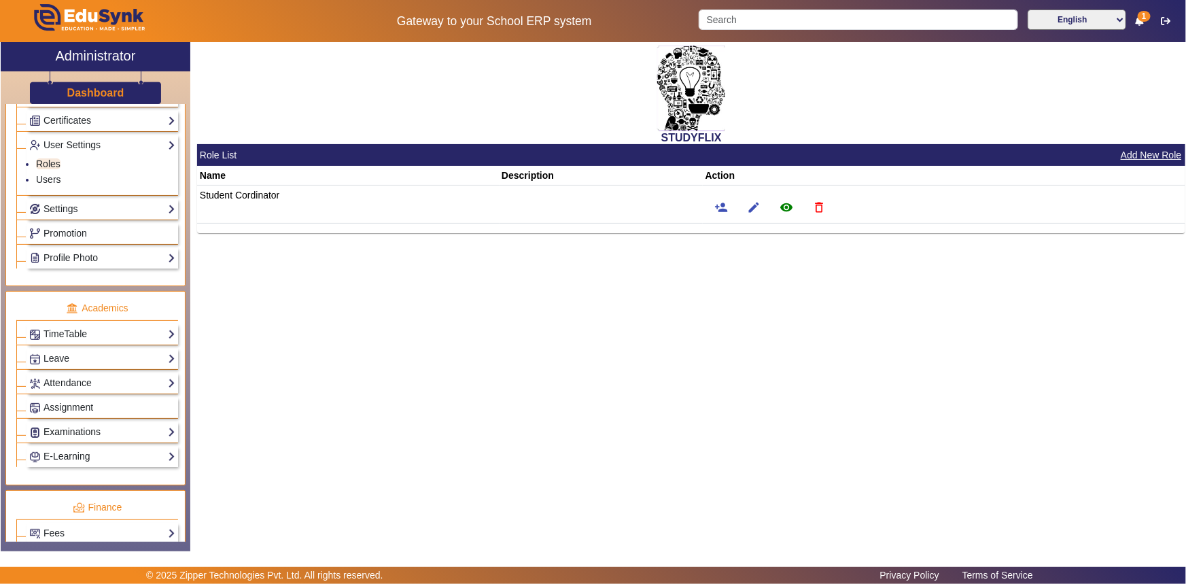
click at [63, 425] on link "Examinations" at bounding box center [102, 432] width 146 height 16
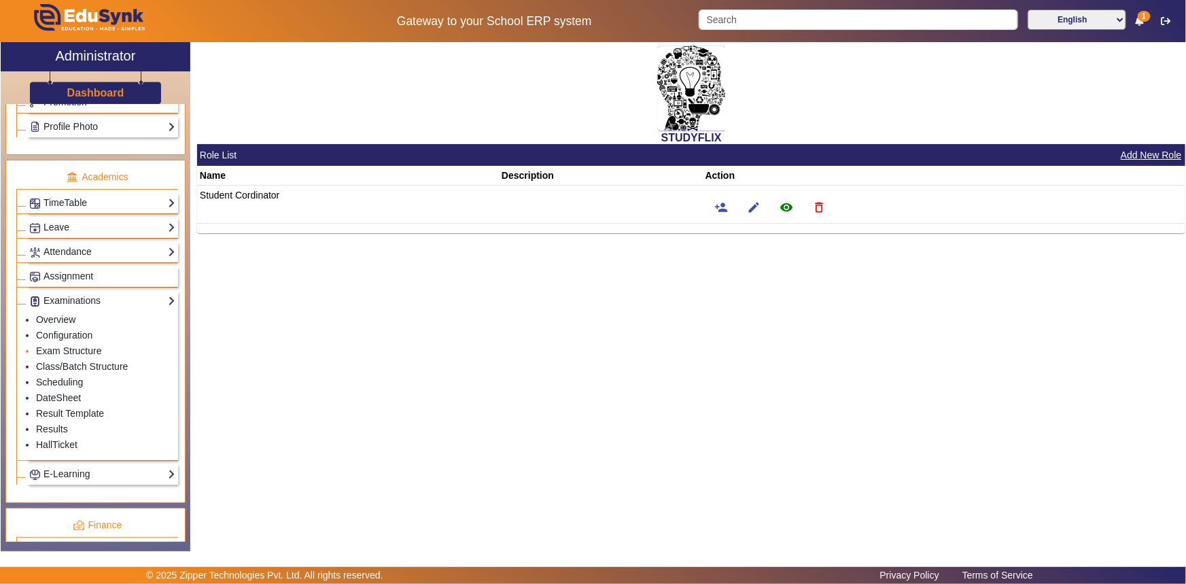
scroll to position [618, 0]
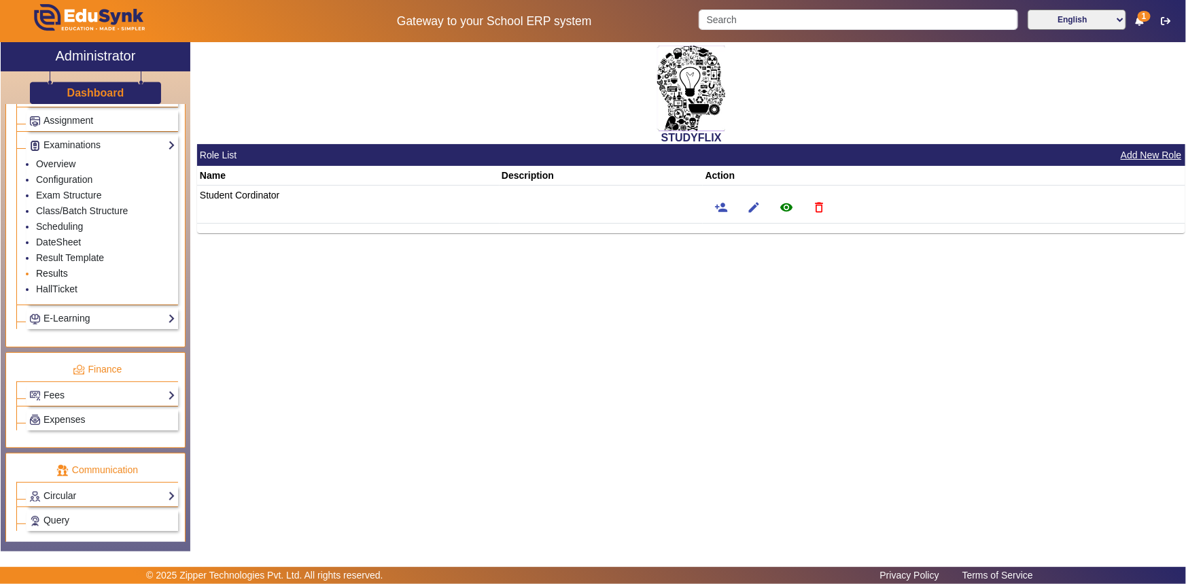
click at [60, 272] on link "Results" at bounding box center [52, 273] width 32 height 11
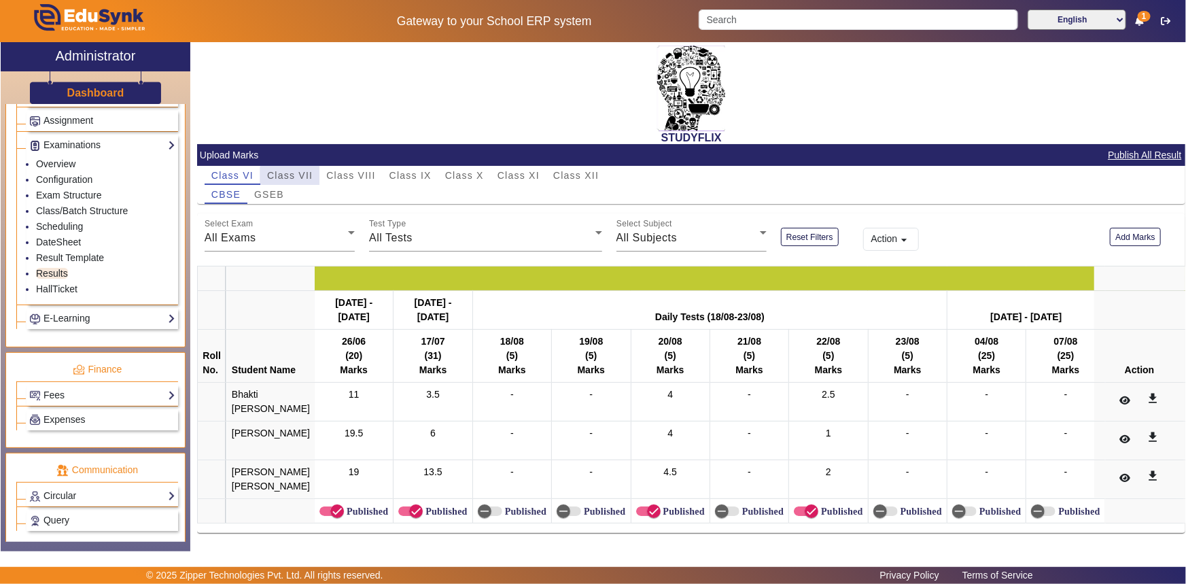
click at [301, 181] on span "Class VII" at bounding box center [290, 175] width 46 height 19
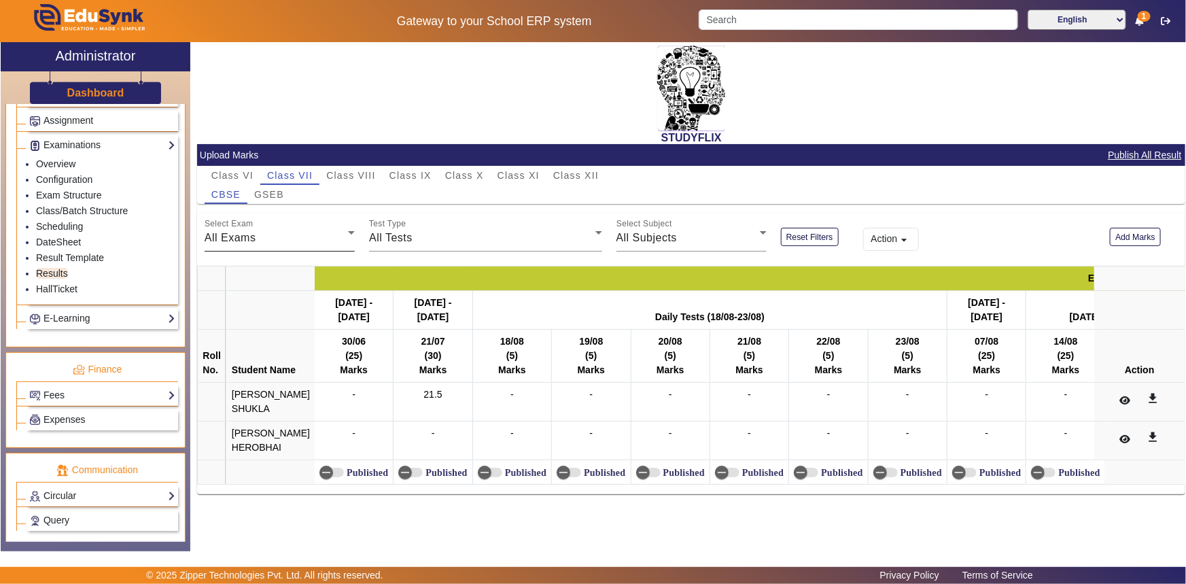
click at [278, 226] on div "Select Exam All Exams" at bounding box center [280, 232] width 150 height 38
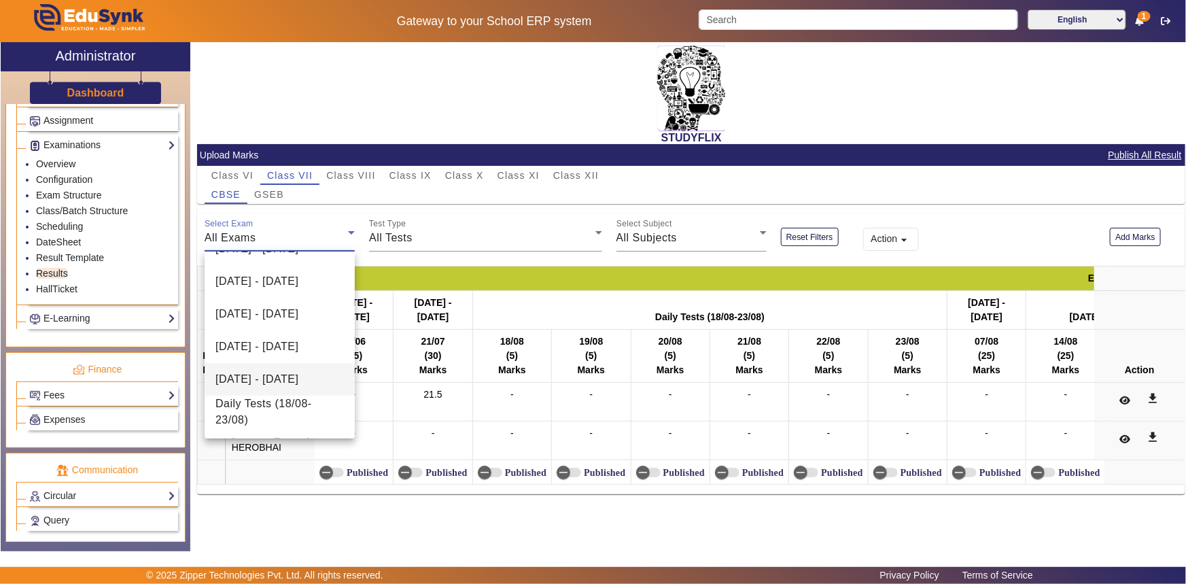
scroll to position [123, 0]
click at [262, 371] on span "[DATE] - [DATE]" at bounding box center [257, 379] width 83 height 16
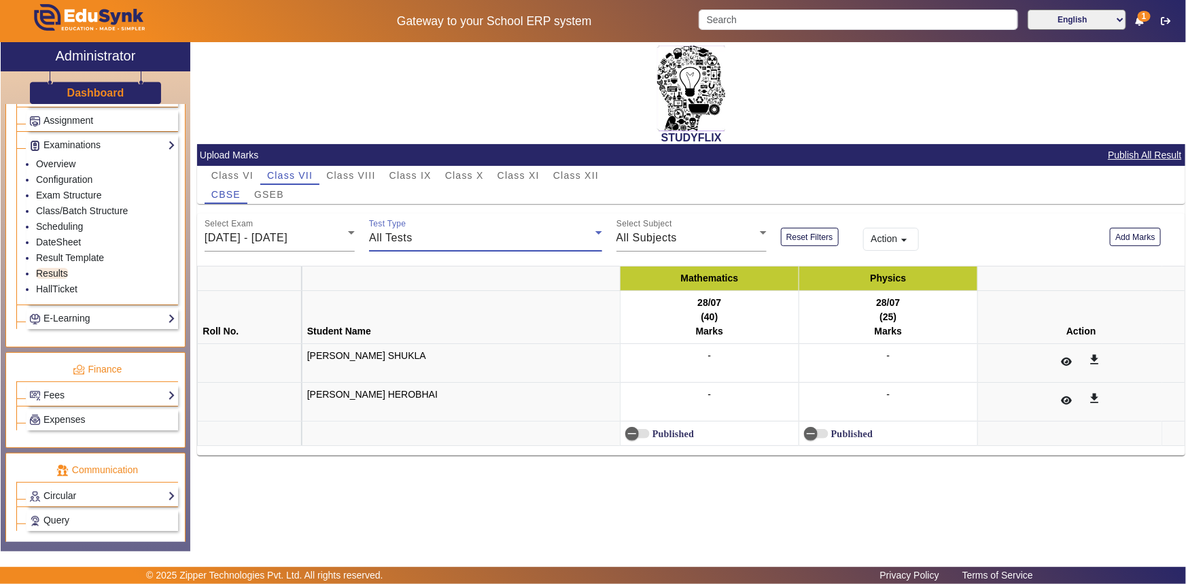
click at [430, 245] on div "All Tests" at bounding box center [482, 238] width 226 height 16
click at [411, 313] on mat-option "28/07" at bounding box center [485, 306] width 233 height 33
click at [1128, 237] on button "Add Marks" at bounding box center [1135, 237] width 51 height 18
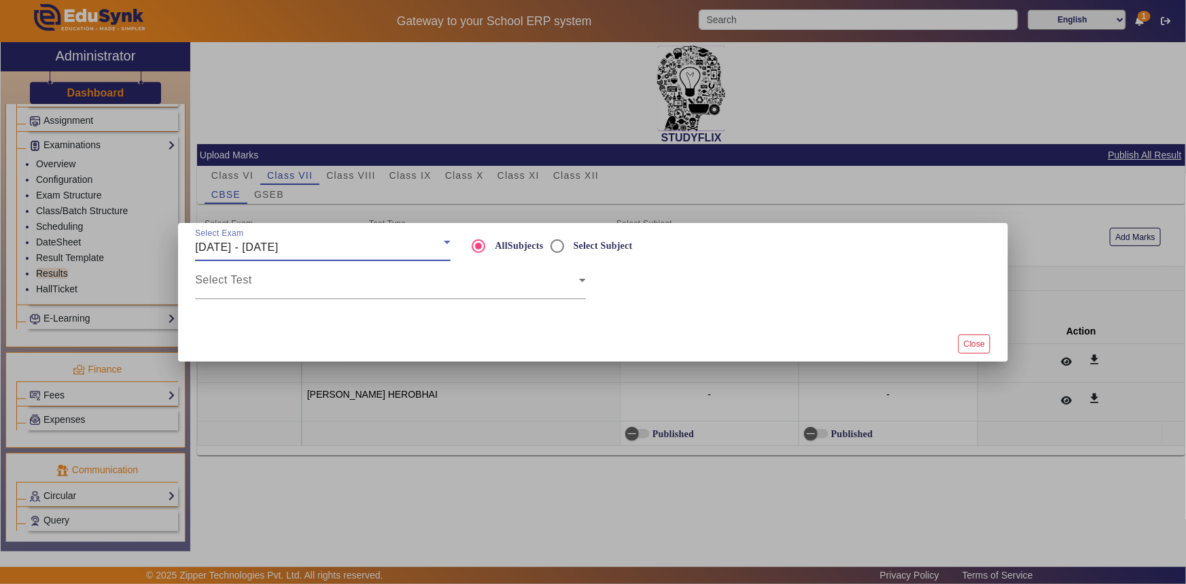
click at [278, 247] on span "[DATE] - [DATE]" at bounding box center [236, 247] width 83 height 12
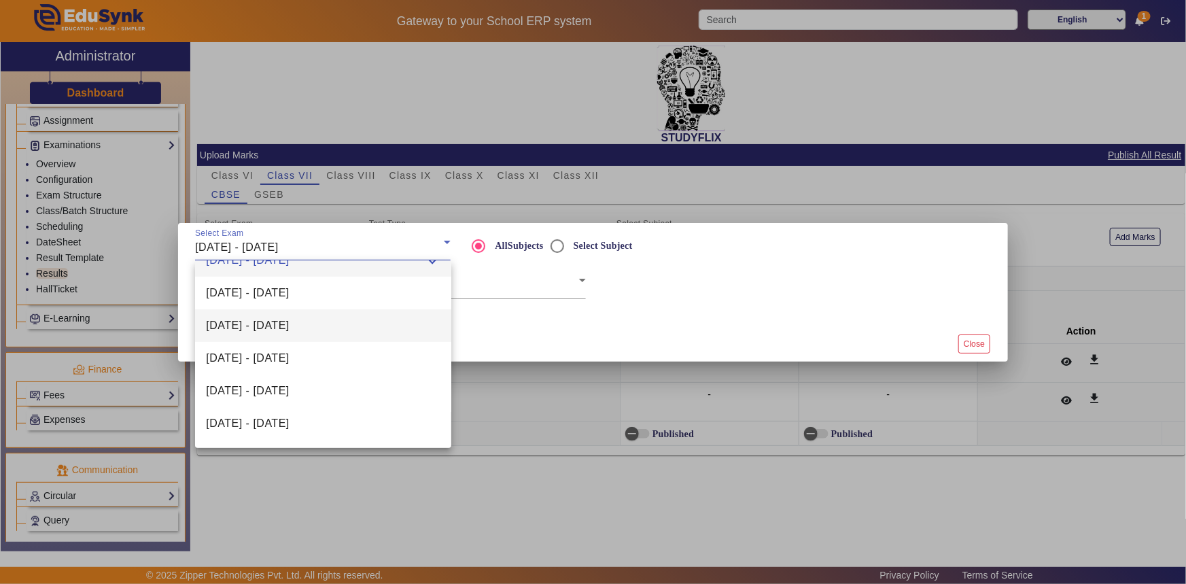
scroll to position [61, 0]
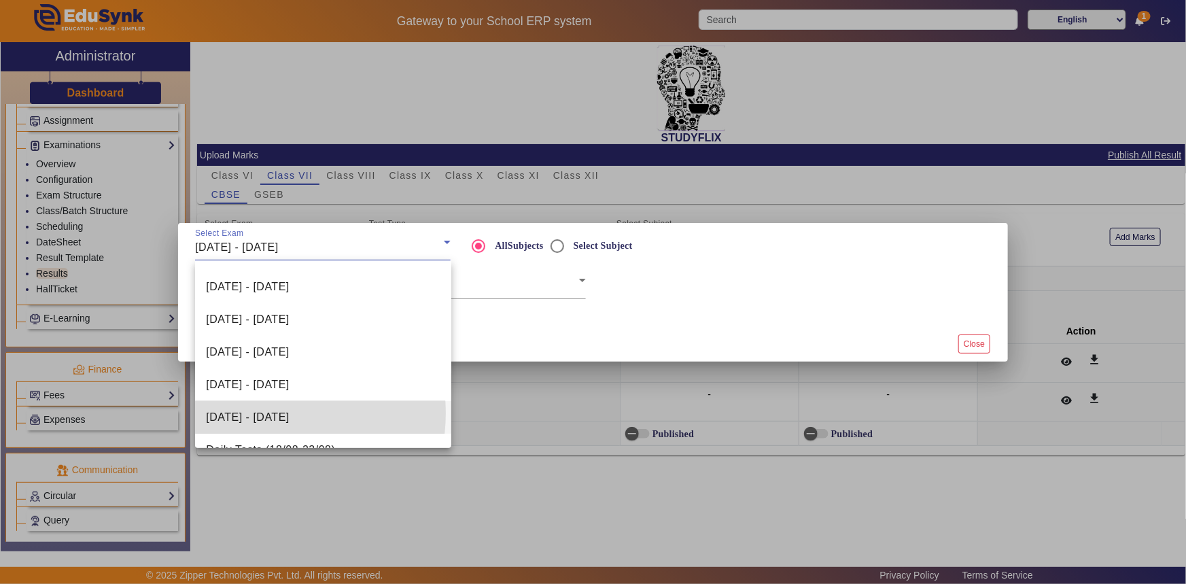
click at [263, 413] on span "[DATE] - [DATE]" at bounding box center [247, 417] width 83 height 16
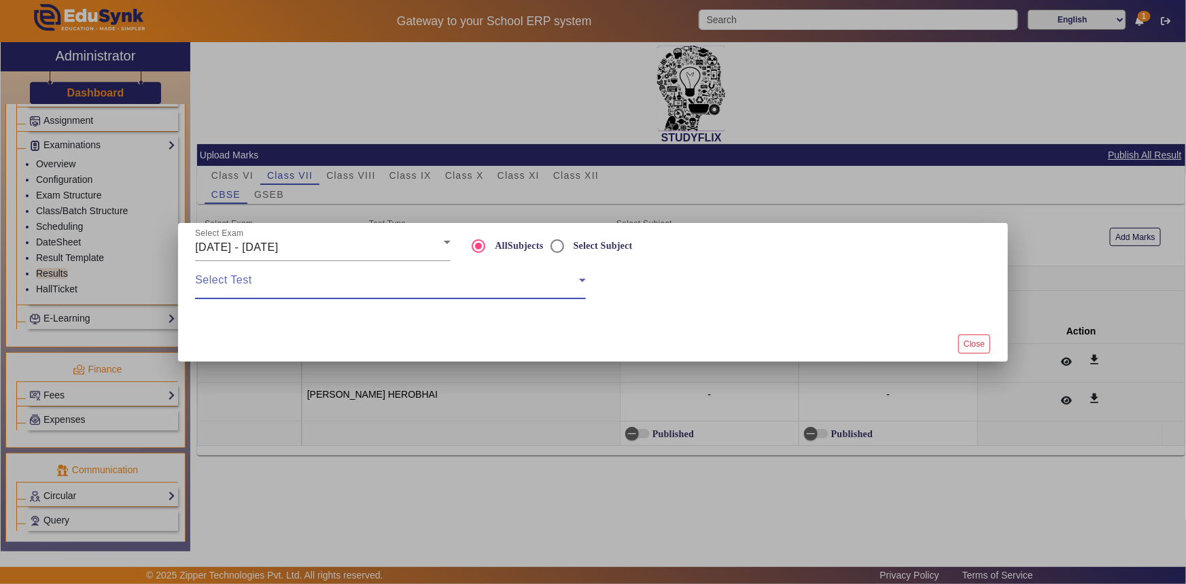
click at [258, 278] on span at bounding box center [387, 285] width 384 height 16
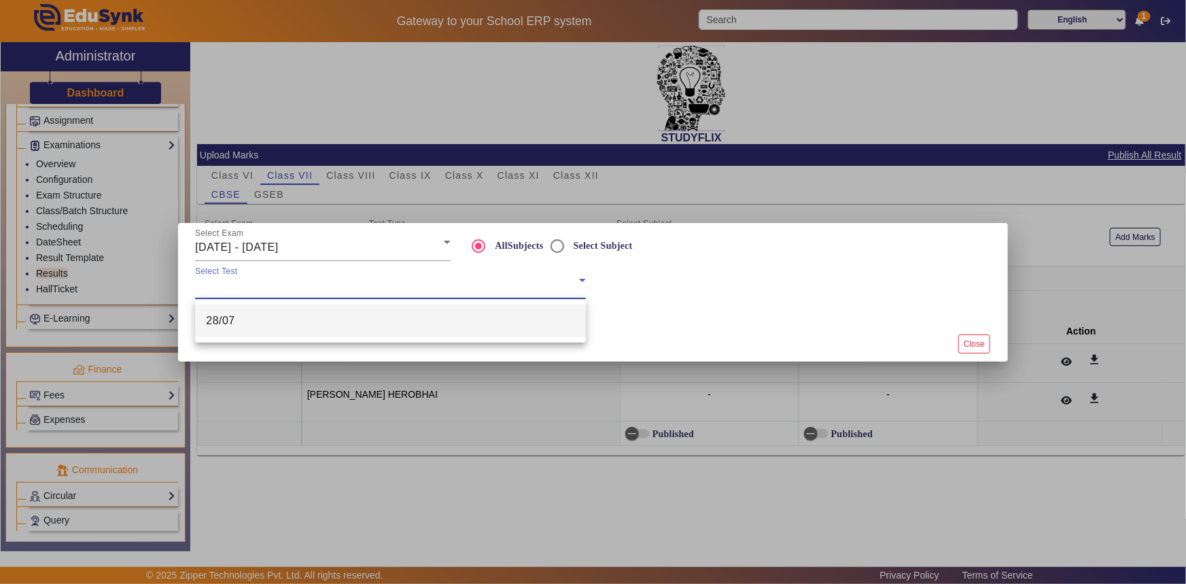
click at [243, 315] on mat-option "28/07" at bounding box center [390, 321] width 391 height 33
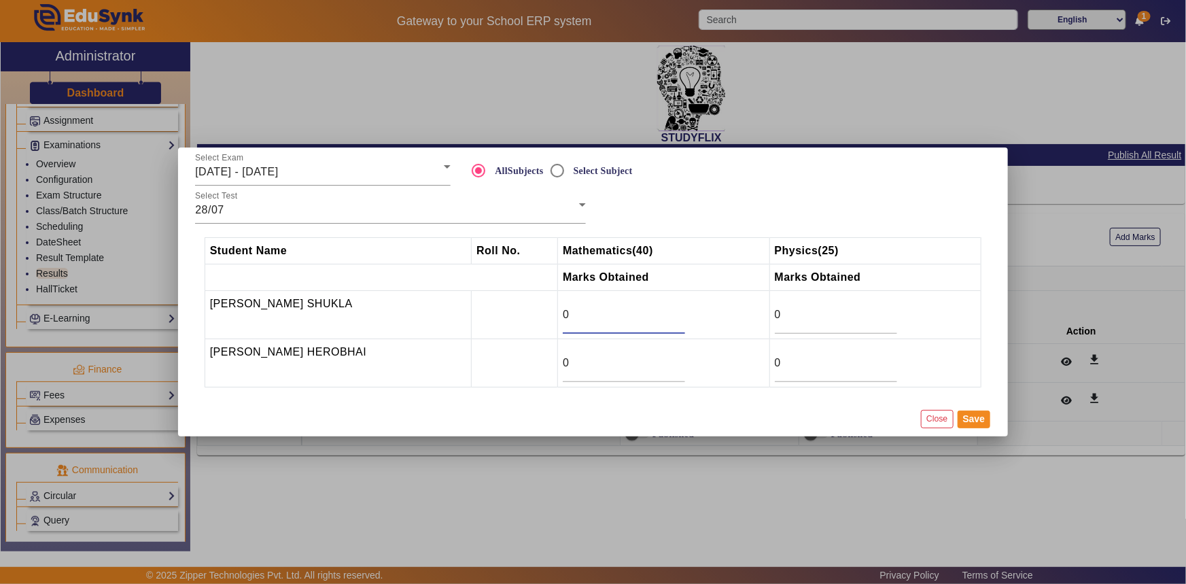
drag, startPoint x: 586, startPoint y: 318, endPoint x: 547, endPoint y: 312, distance: 39.8
click at [547, 313] on tr "SHIVANSH NAMAN SHUKLA 0 0" at bounding box center [593, 315] width 777 height 48
type input "22.5"
click at [978, 422] on button "Save" at bounding box center [974, 420] width 33 height 18
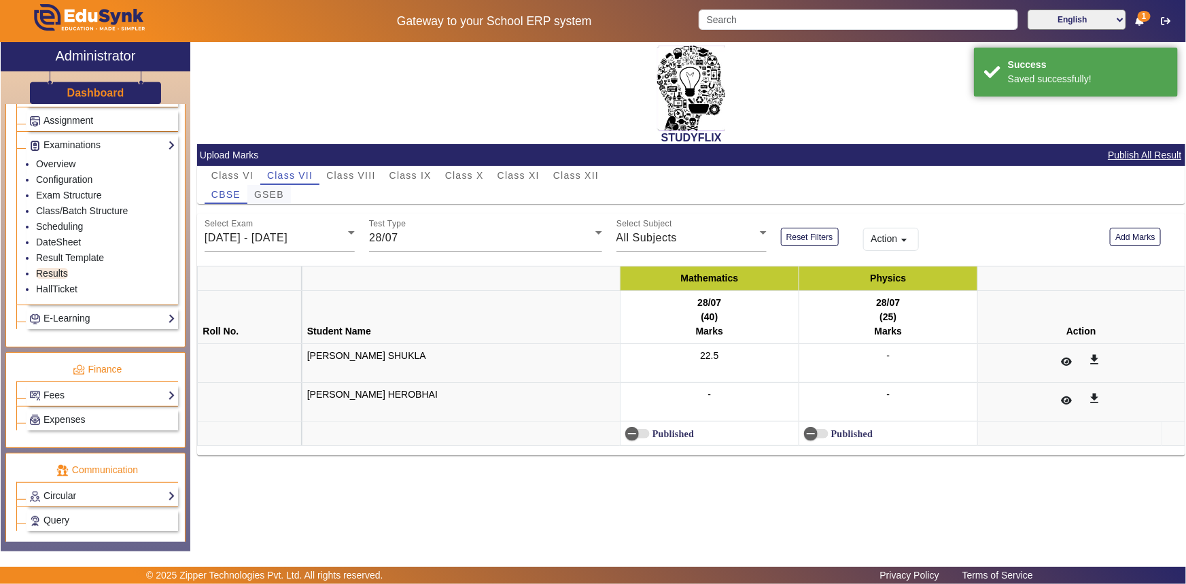
click at [262, 192] on span "GSEB" at bounding box center [269, 195] width 30 height 10
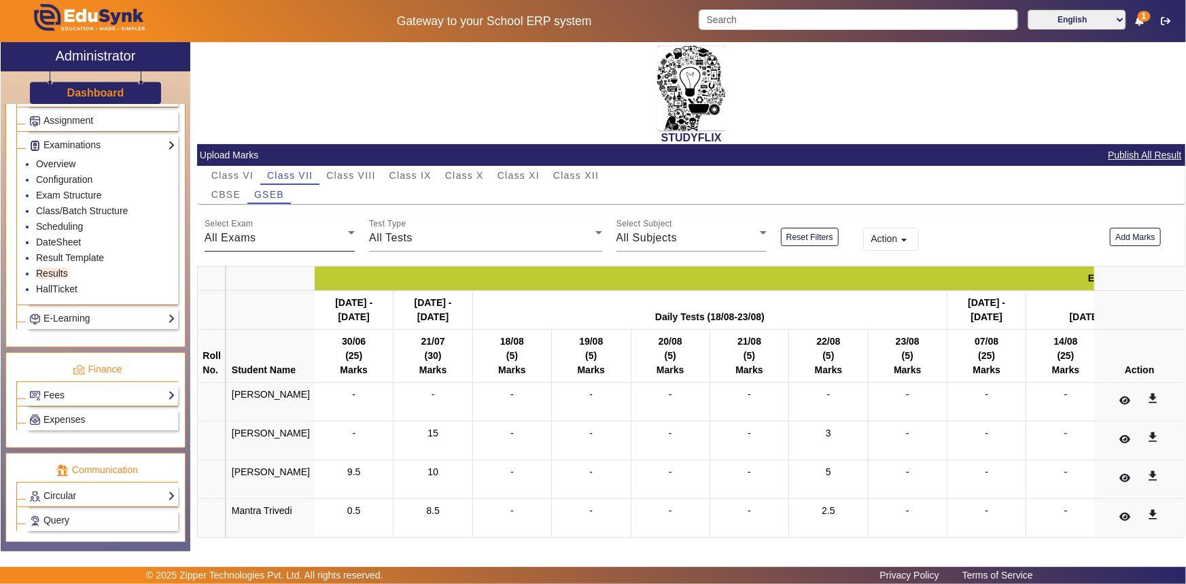
click at [254, 232] on span "All Exams" at bounding box center [231, 238] width 52 height 12
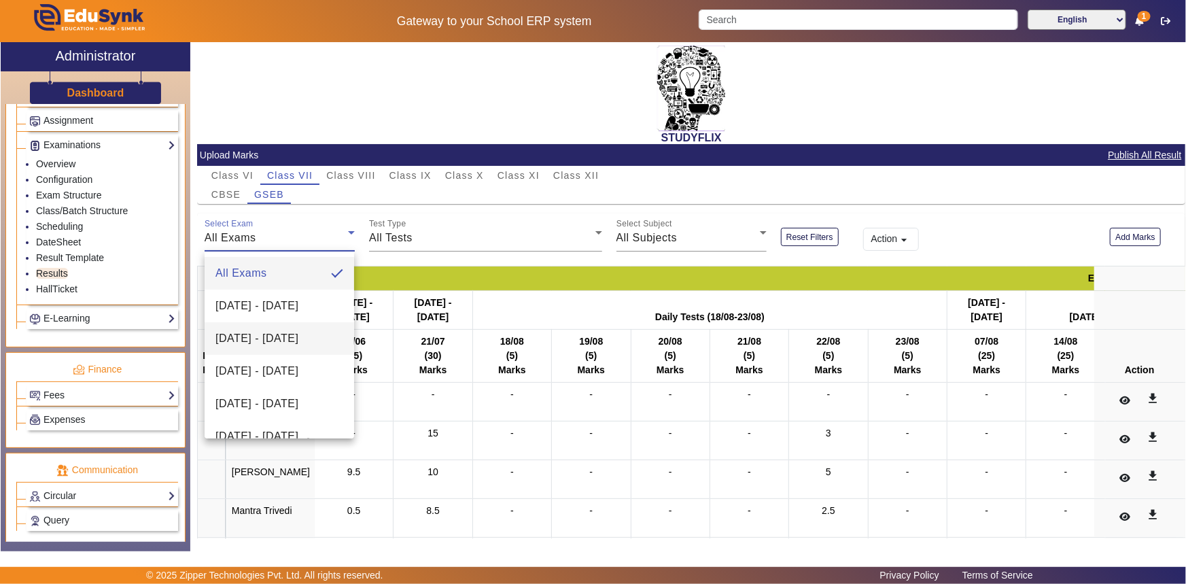
scroll to position [185, 0]
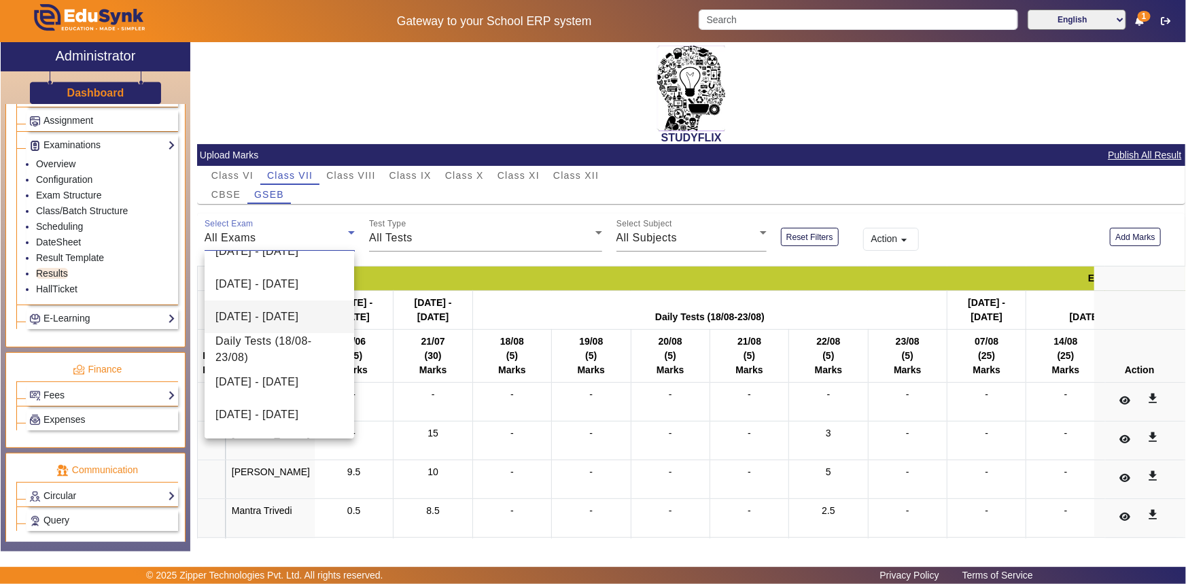
click at [265, 309] on span "[DATE] - [DATE]" at bounding box center [257, 317] width 83 height 16
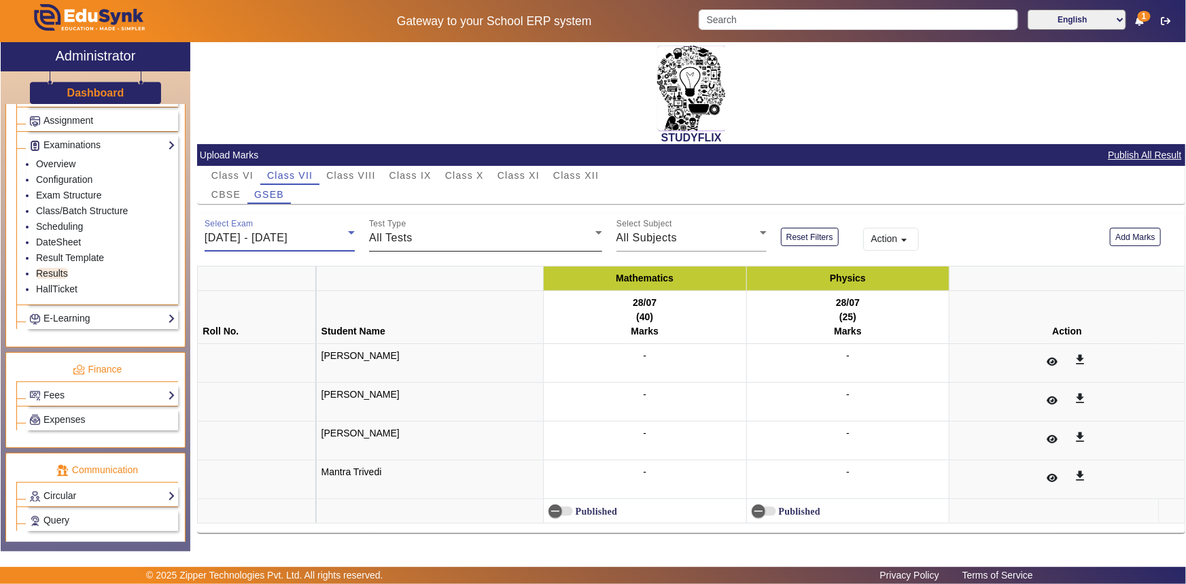
click at [381, 235] on span "All Tests" at bounding box center [391, 238] width 44 height 12
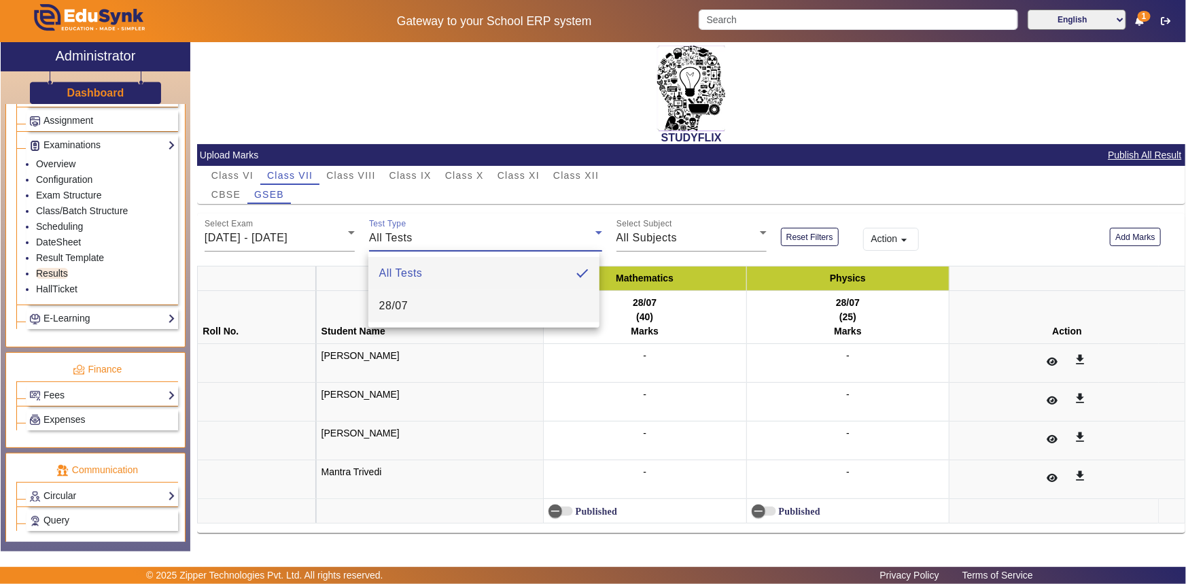
click at [394, 303] on span "28/07" at bounding box center [393, 306] width 29 height 16
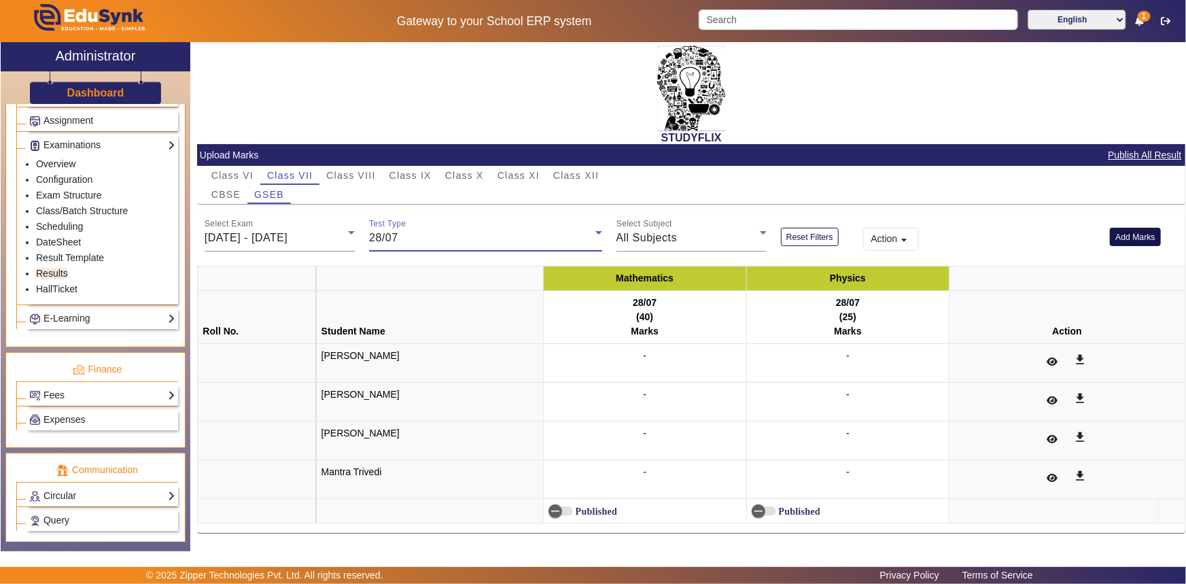
click at [1142, 237] on button "Add Marks" at bounding box center [1135, 237] width 51 height 18
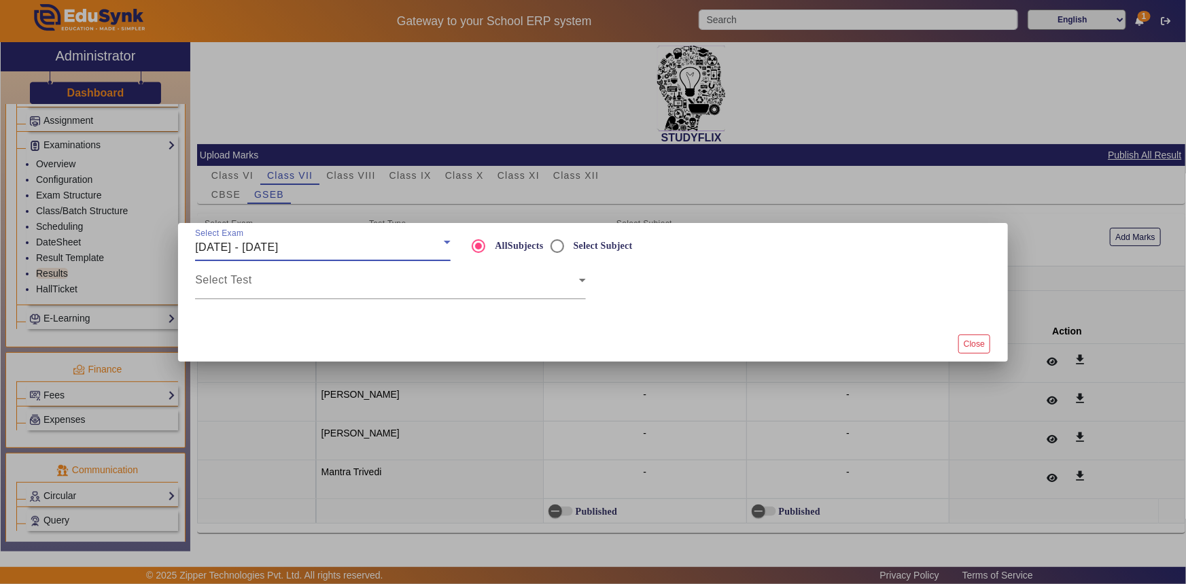
click at [335, 244] on div "[DATE] - [DATE]" at bounding box center [319, 247] width 249 height 16
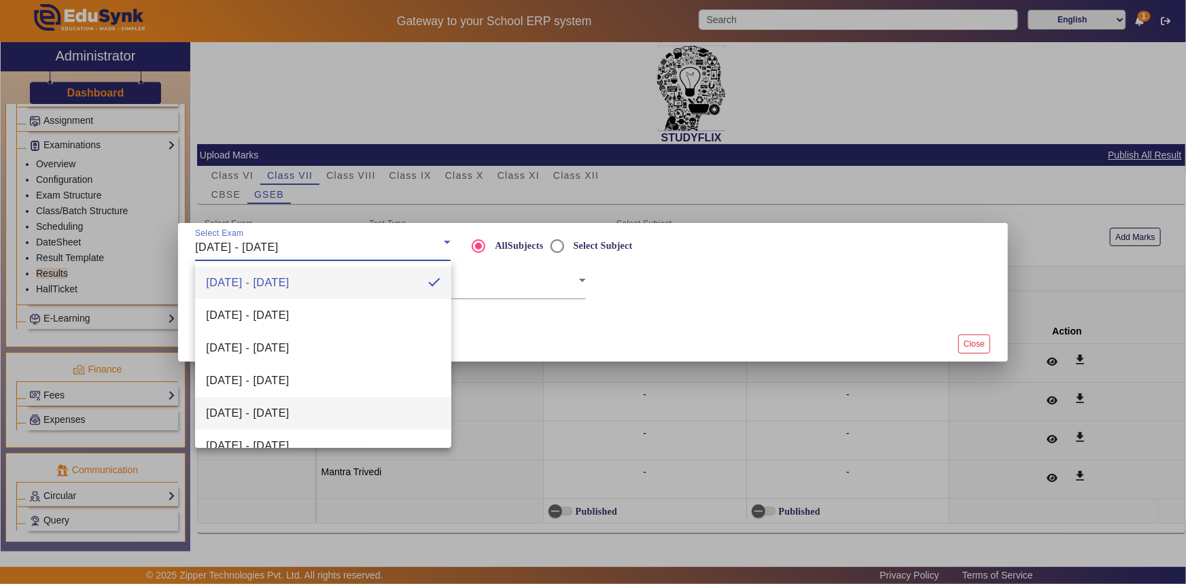
scroll to position [61, 0]
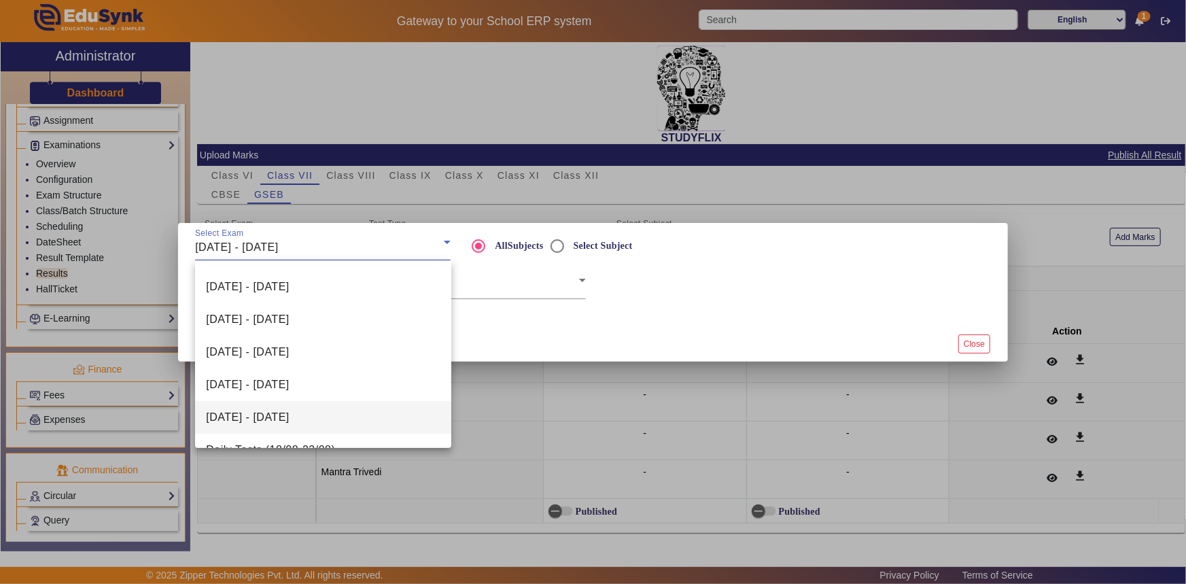
click at [290, 405] on mat-option "[DATE] - [DATE]" at bounding box center [323, 417] width 256 height 33
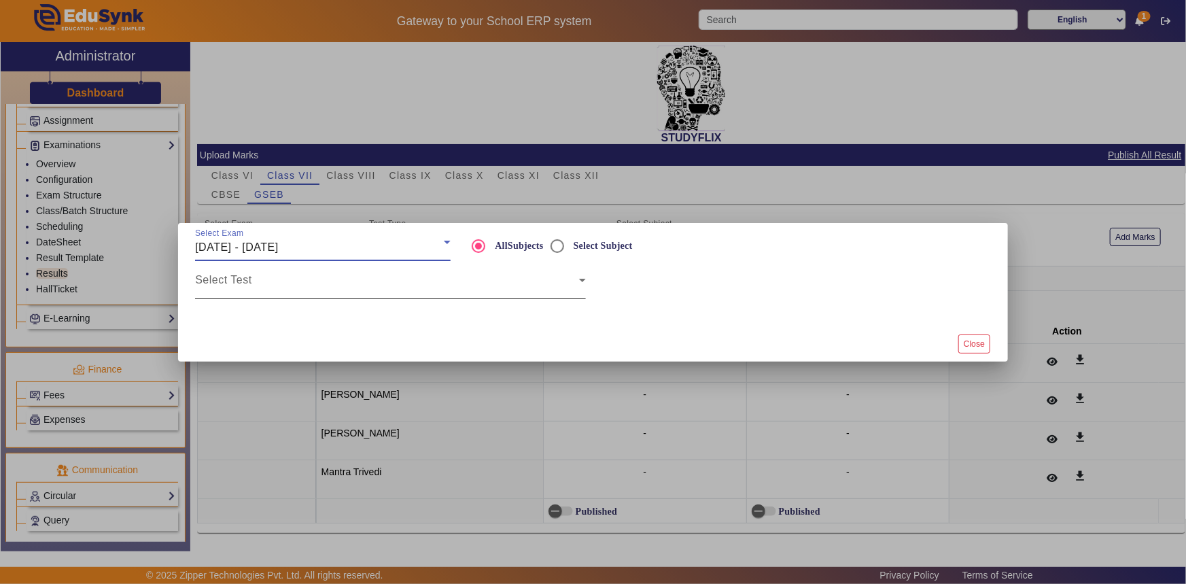
click at [250, 279] on span at bounding box center [387, 285] width 384 height 16
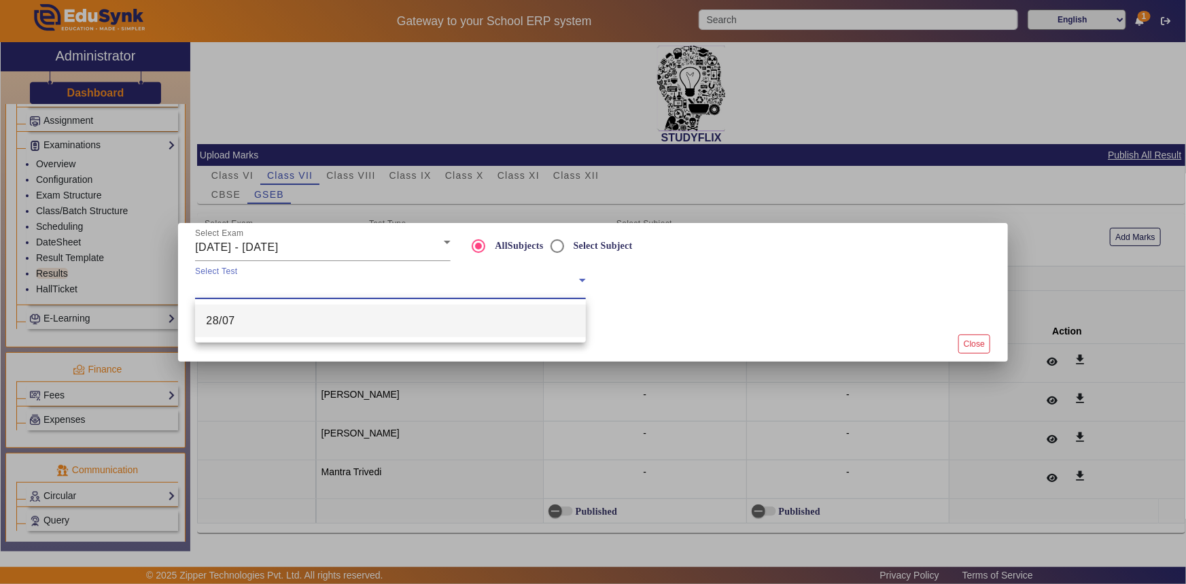
click at [248, 320] on mat-option "28/07" at bounding box center [390, 321] width 391 height 33
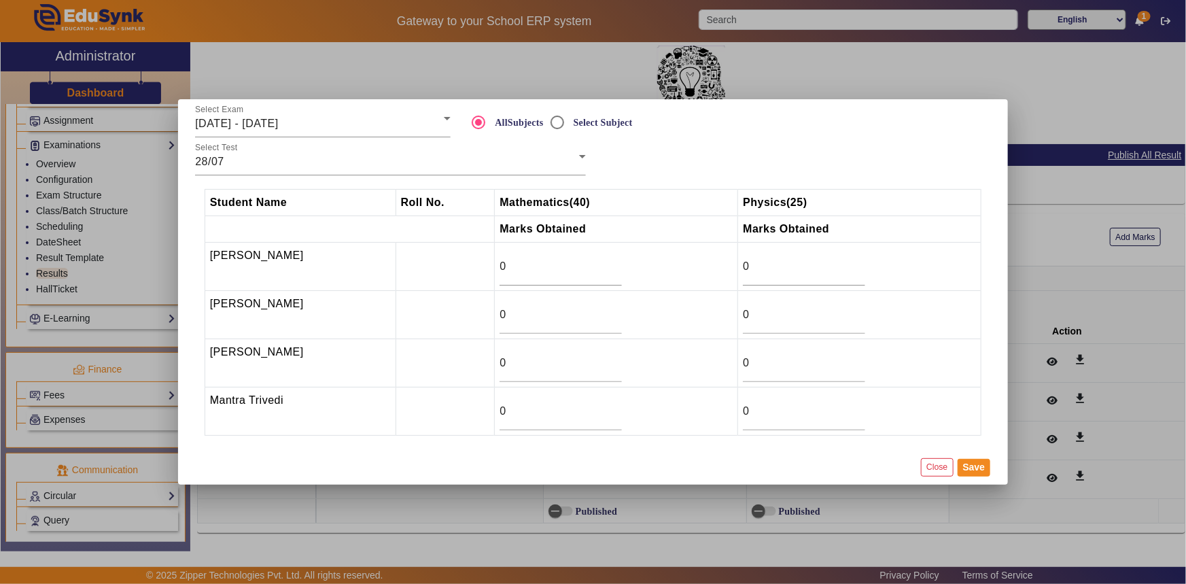
click at [615, 260] on td "0" at bounding box center [616, 267] width 243 height 48
click at [607, 262] on input "1" at bounding box center [561, 266] width 122 height 16
type input "2"
click at [607, 262] on input "2" at bounding box center [561, 266] width 122 height 16
click at [613, 407] on input "1" at bounding box center [561, 411] width 122 height 16
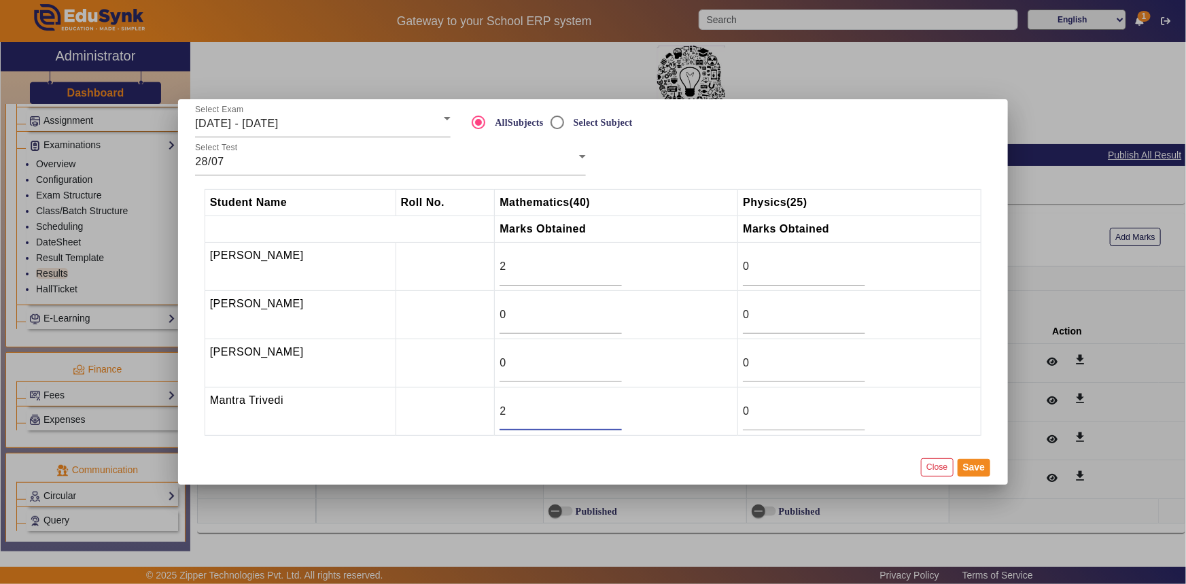
click at [610, 407] on input "2" at bounding box center [561, 411] width 122 height 16
click at [610, 407] on input "3" at bounding box center [561, 411] width 122 height 16
click at [610, 407] on input "4" at bounding box center [561, 411] width 122 height 16
type input "5"
click at [610, 407] on input "5" at bounding box center [561, 411] width 122 height 16
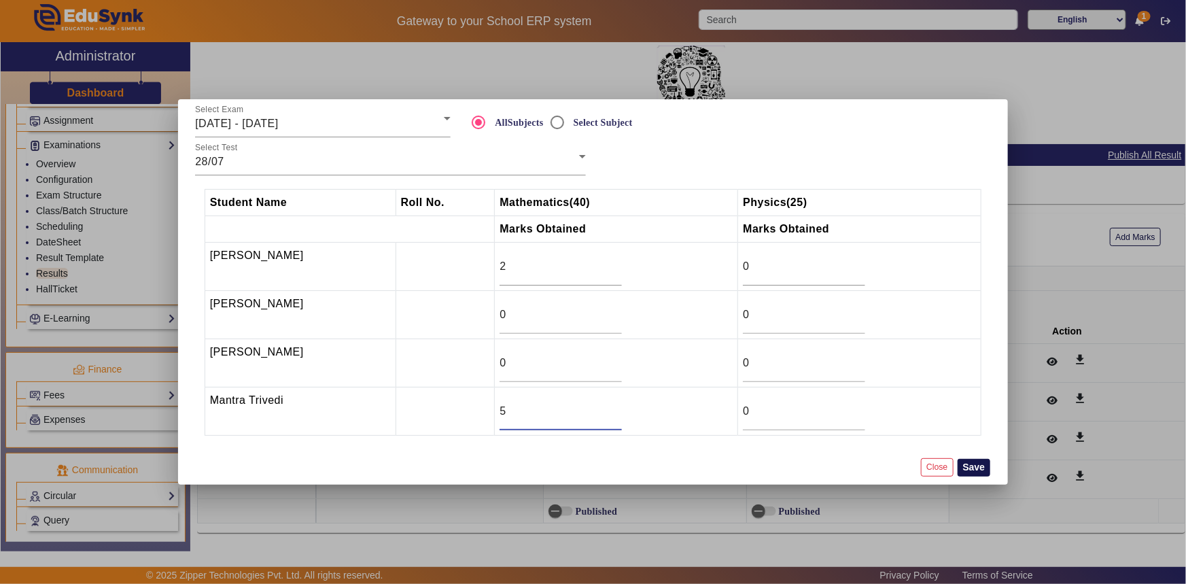
click at [978, 466] on button "Save" at bounding box center [974, 468] width 33 height 18
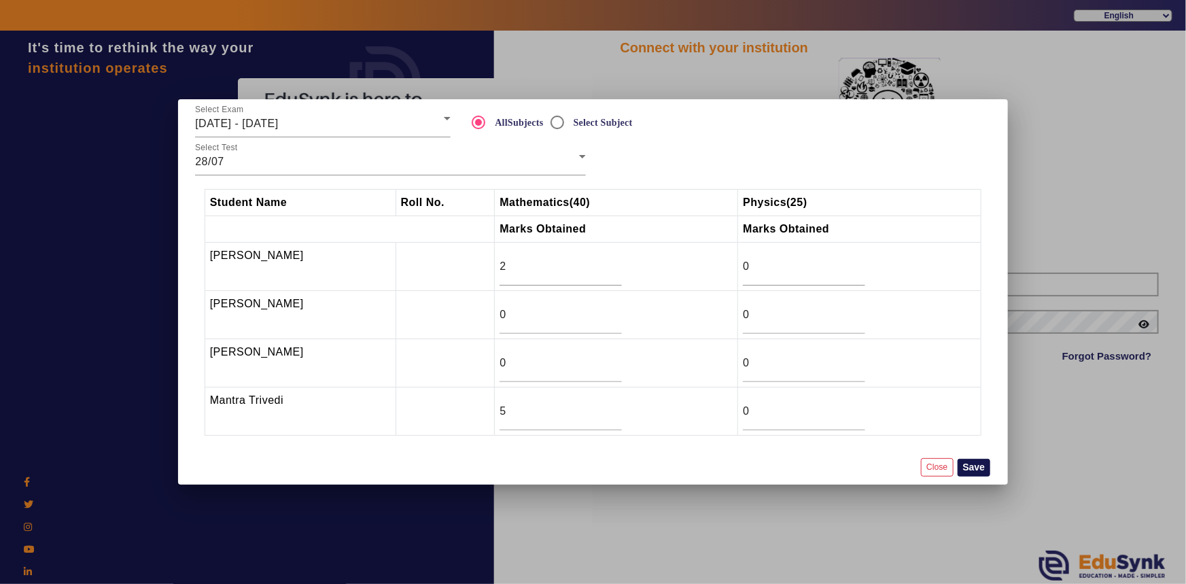
click at [978, 465] on button "Save" at bounding box center [974, 468] width 33 height 18
click at [925, 470] on button "Close" at bounding box center [937, 467] width 32 height 18
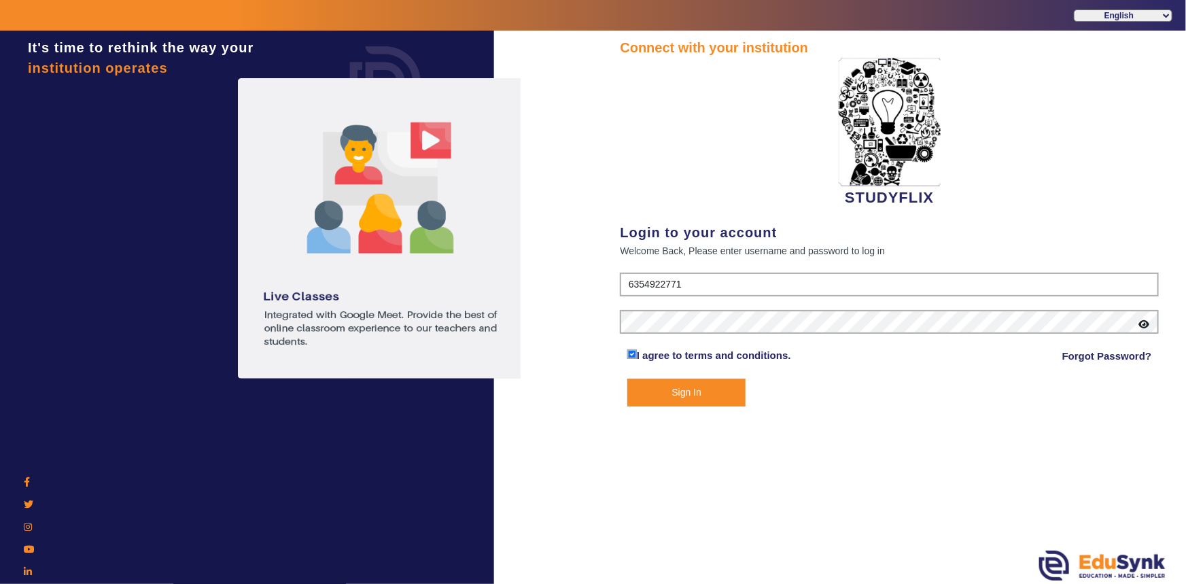
click at [734, 381] on button "Sign In" at bounding box center [687, 393] width 119 height 28
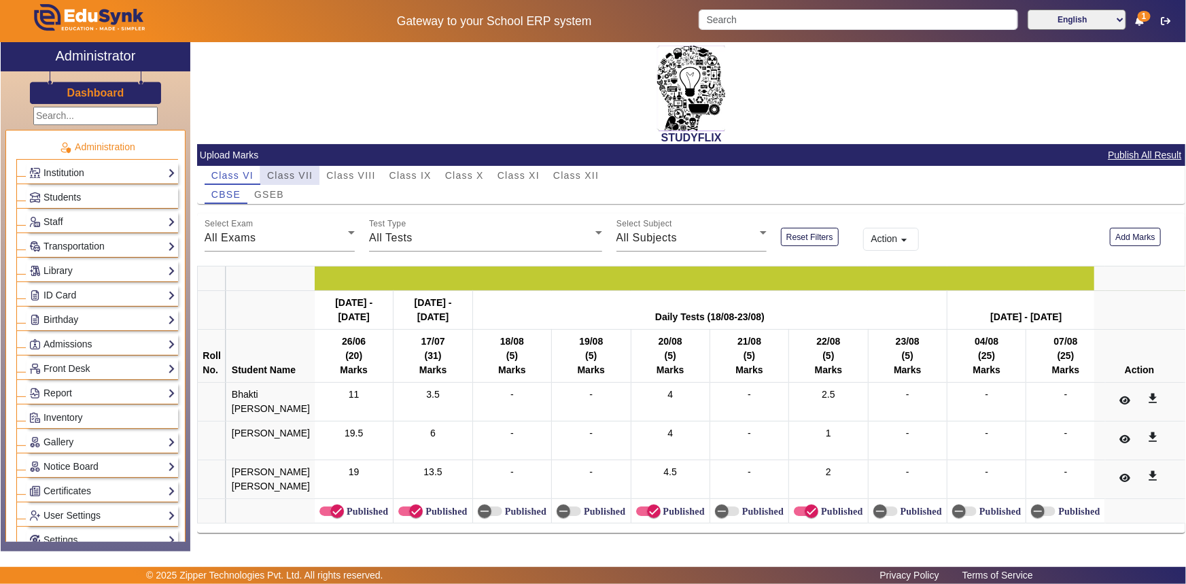
click at [309, 171] on span "Class VII" at bounding box center [290, 176] width 46 height 10
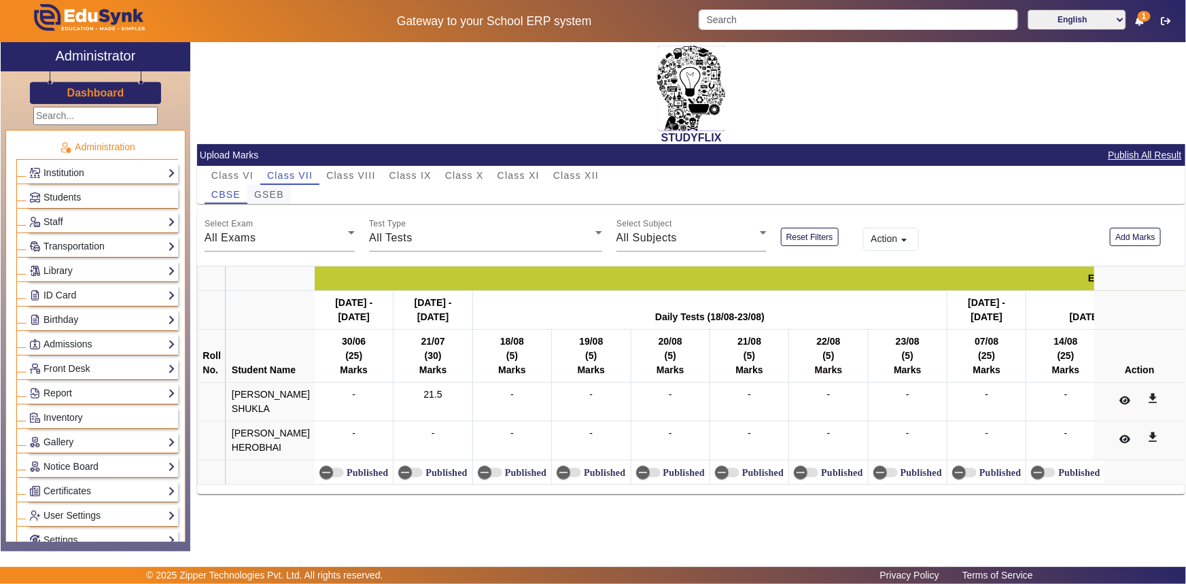
click at [258, 190] on span "GSEB" at bounding box center [269, 195] width 30 height 10
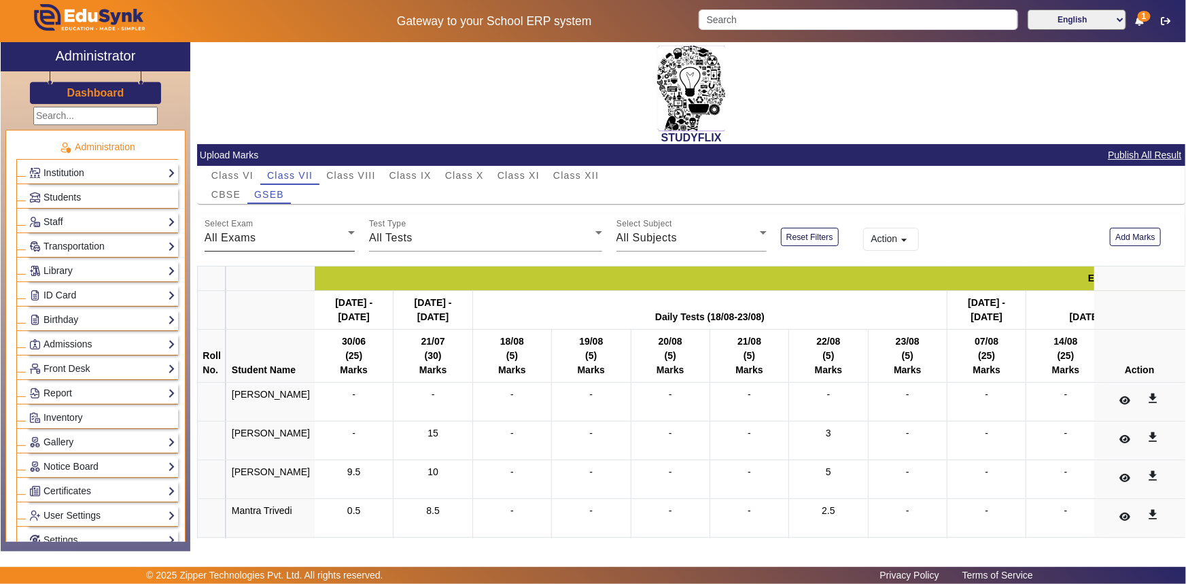
click at [266, 233] on div "All Exams" at bounding box center [276, 238] width 143 height 16
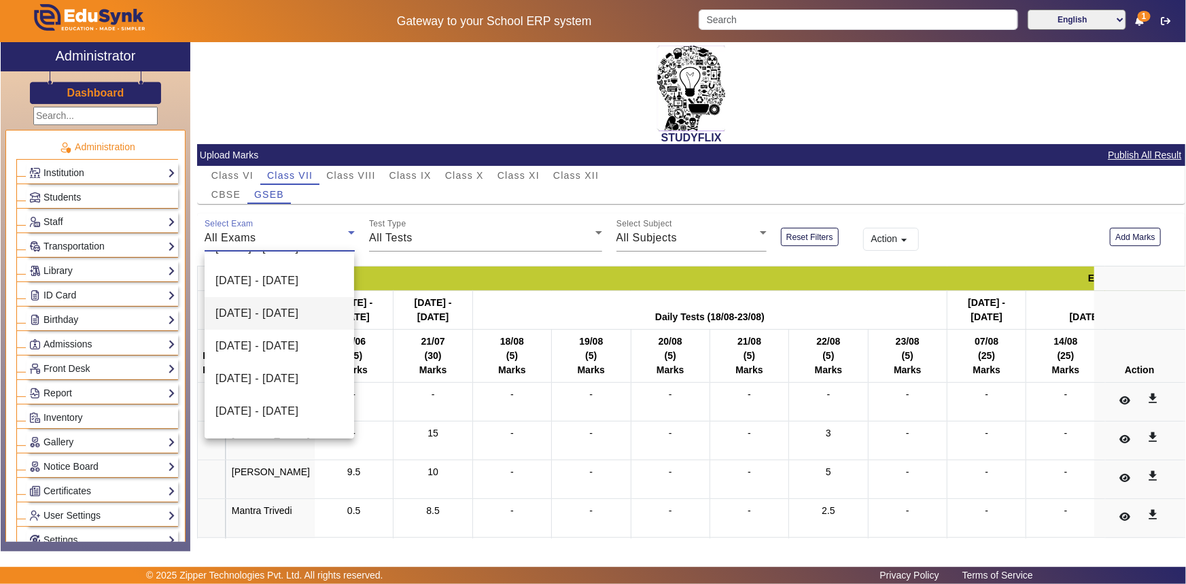
scroll to position [185, 0]
click at [265, 309] on span "[DATE] - [DATE]" at bounding box center [257, 317] width 83 height 16
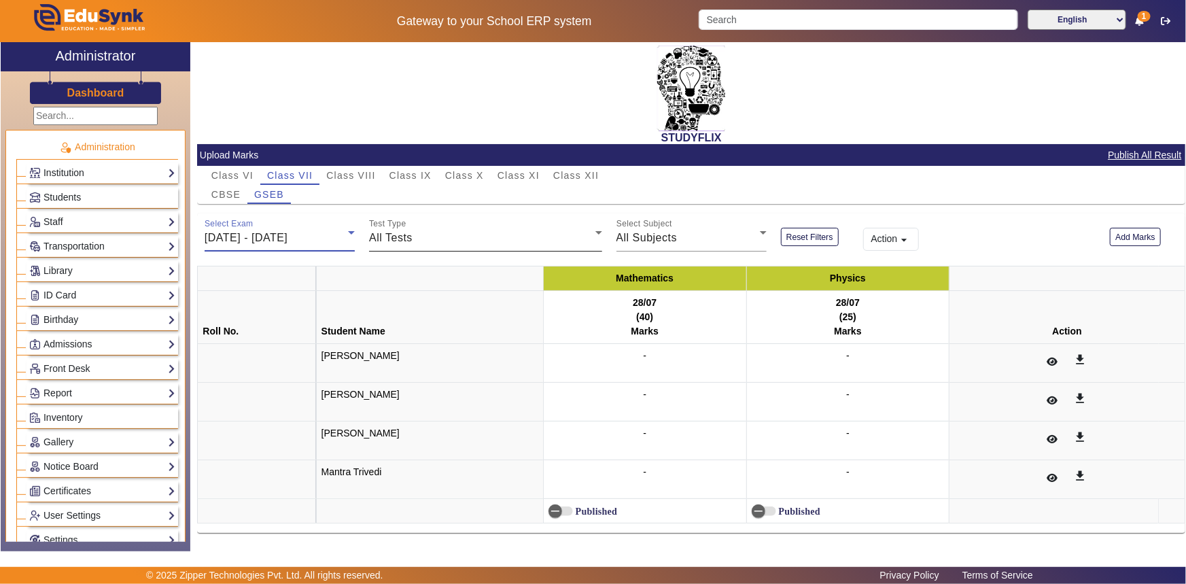
click at [381, 238] on span "All Tests" at bounding box center [391, 238] width 44 height 12
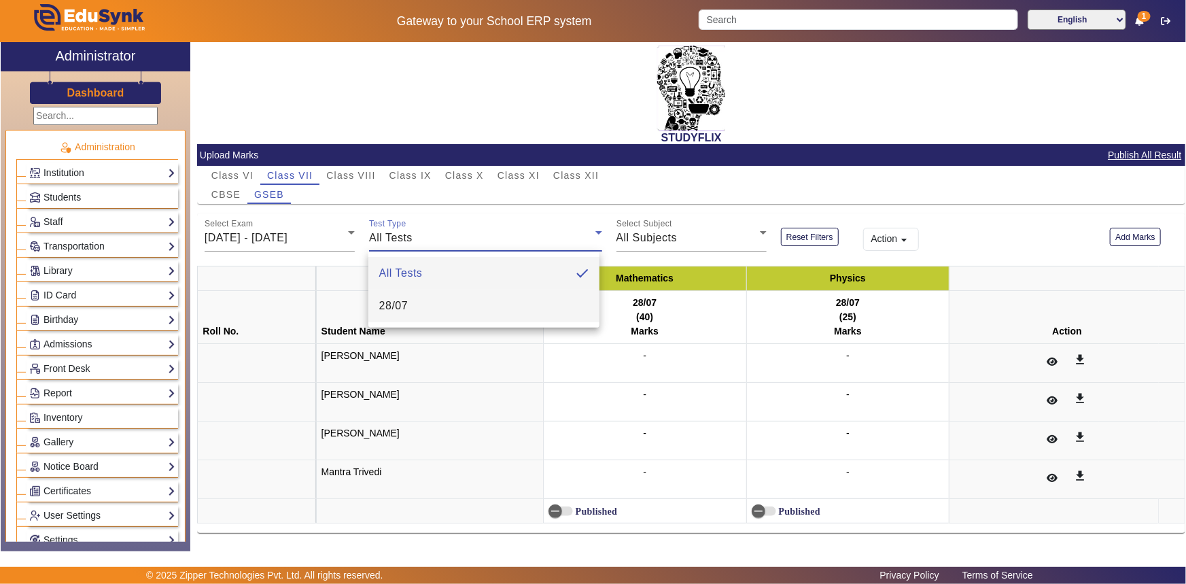
click at [387, 302] on span "28/07" at bounding box center [393, 306] width 29 height 16
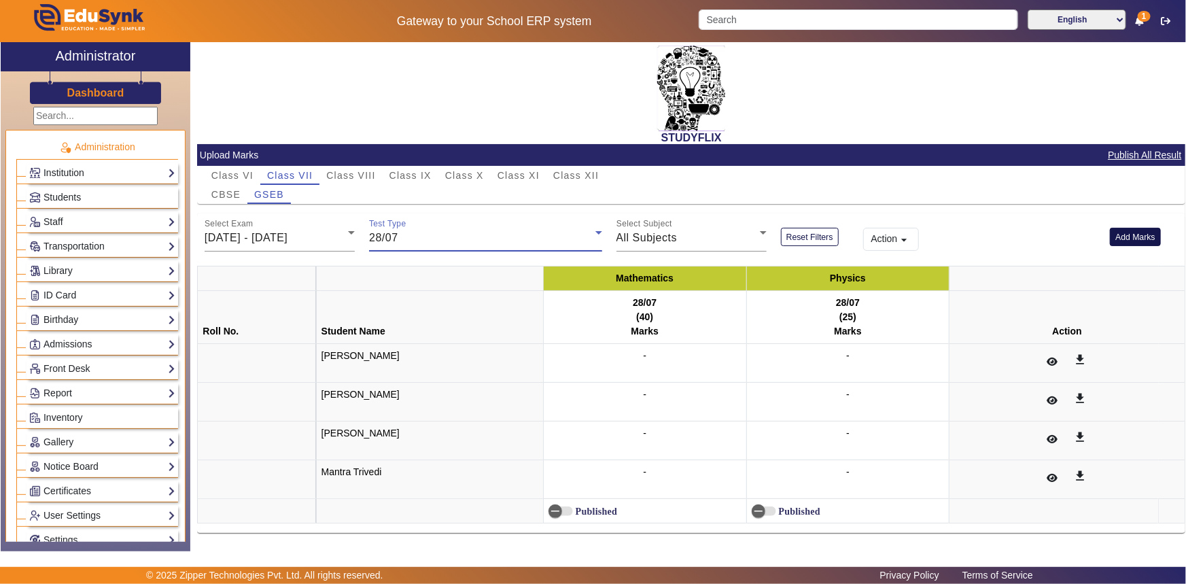
click at [1133, 237] on button "Add Marks" at bounding box center [1135, 237] width 51 height 18
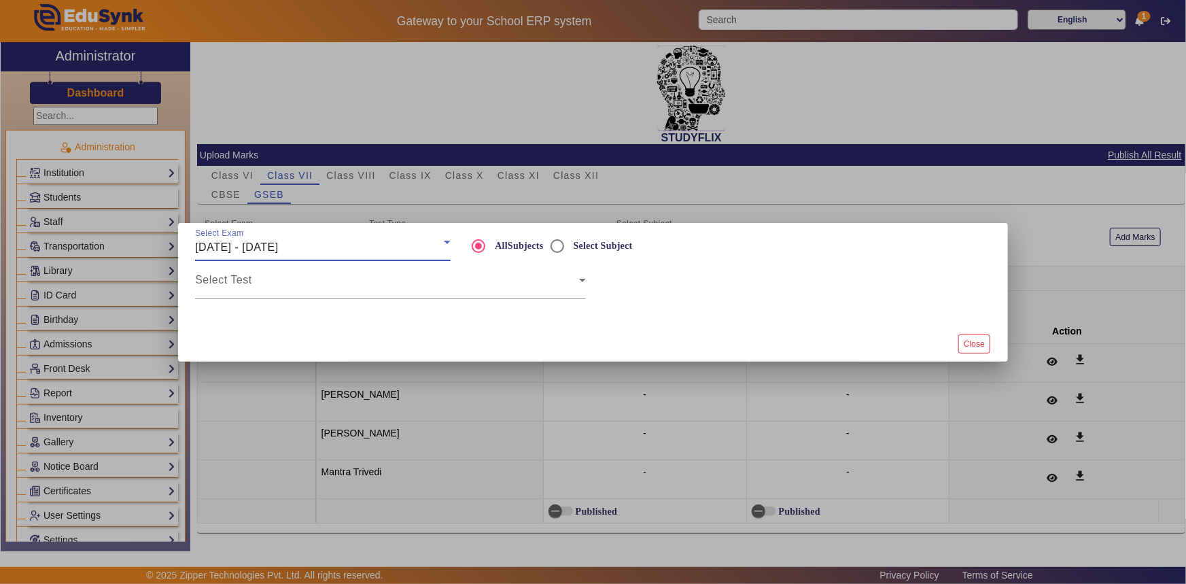
click at [352, 252] on div "[DATE] - [DATE]" at bounding box center [319, 247] width 249 height 16
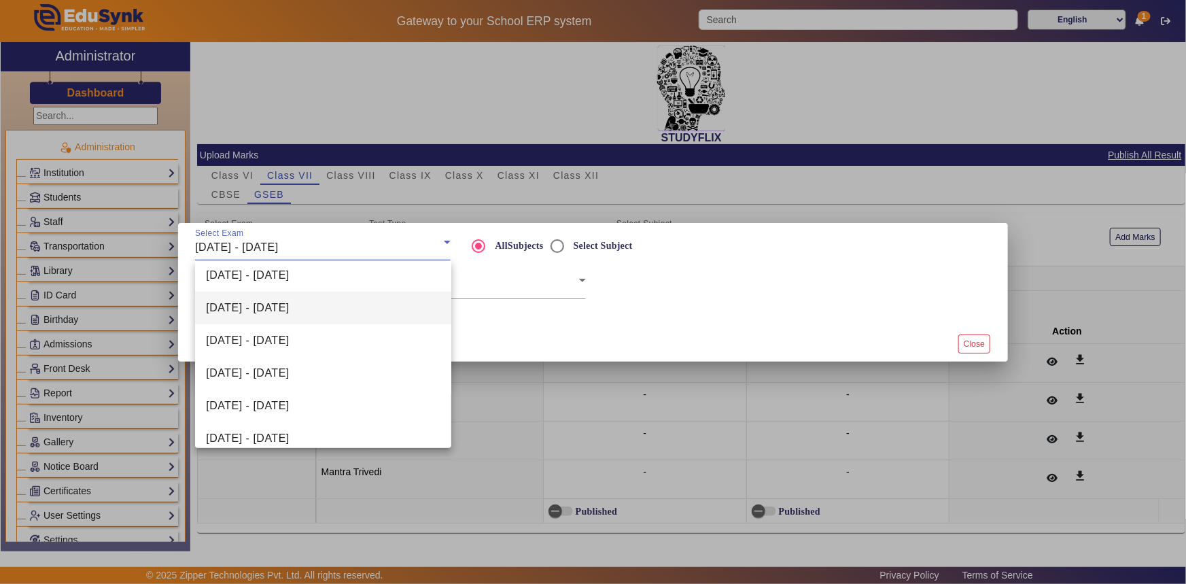
scroll to position [61, 0]
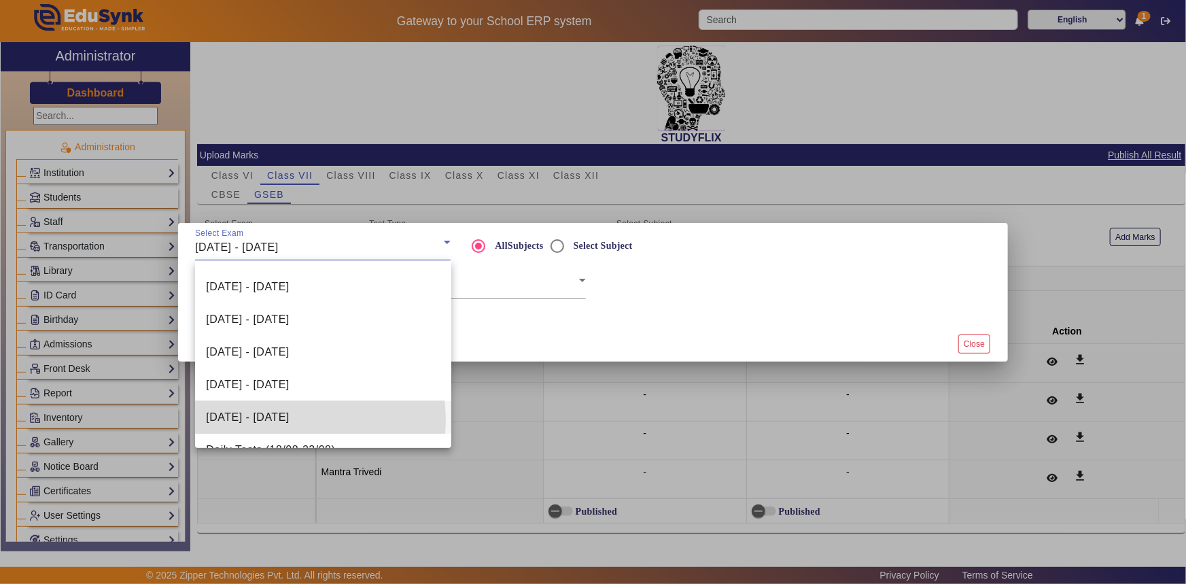
click at [288, 419] on span "[DATE] - [DATE]" at bounding box center [247, 417] width 83 height 16
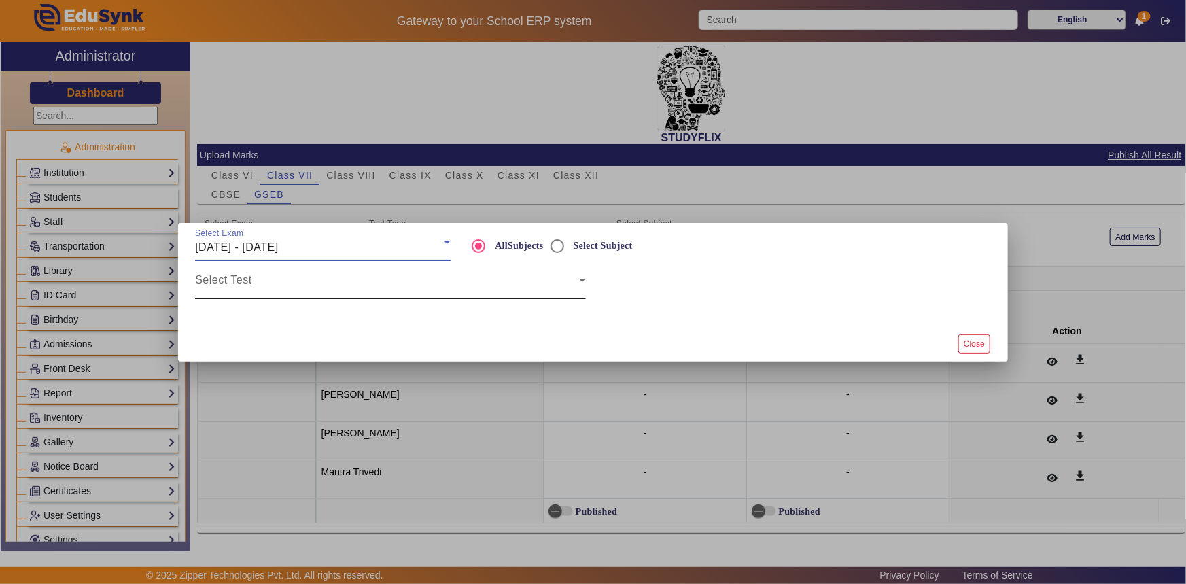
click at [321, 272] on div "Select Test" at bounding box center [390, 280] width 391 height 38
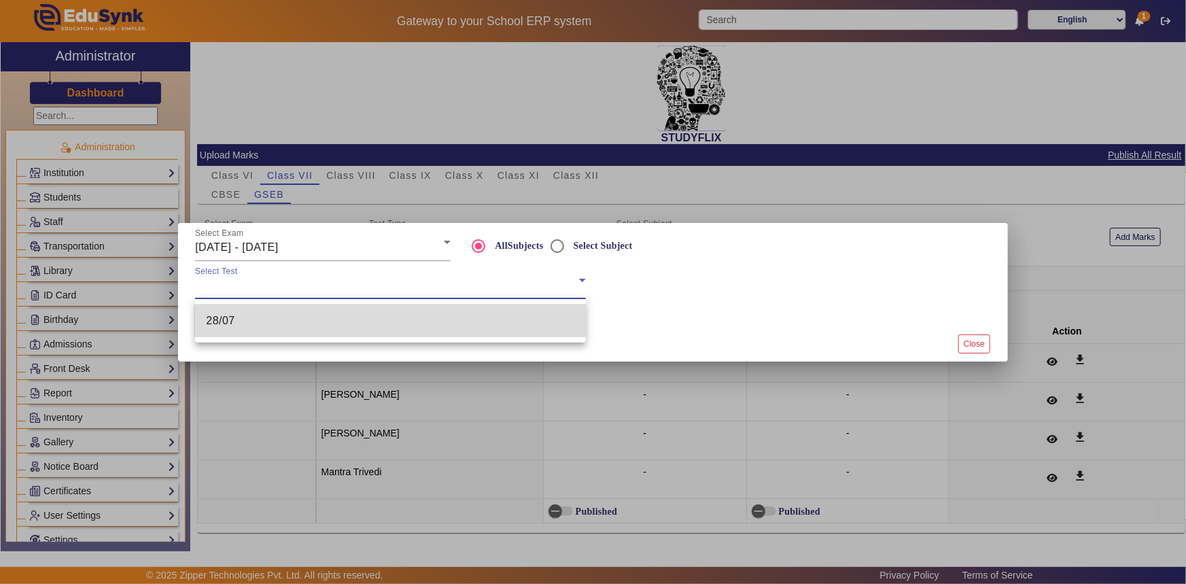
click at [304, 313] on mat-option "28/07" at bounding box center [390, 321] width 391 height 33
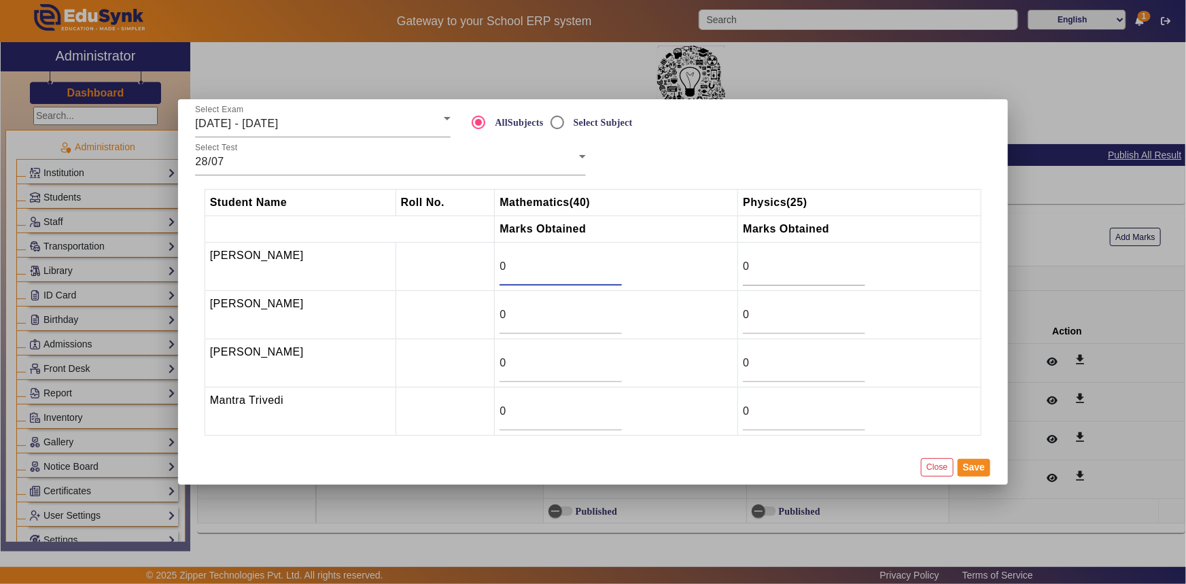
drag, startPoint x: 525, startPoint y: 272, endPoint x: 492, endPoint y: 272, distance: 33.3
click at [500, 272] on input "0" at bounding box center [561, 266] width 122 height 16
type input "2"
drag, startPoint x: 501, startPoint y: 409, endPoint x: 475, endPoint y: 411, distance: 25.9
click at [476, 412] on tr "Mantra Trivedi 0 0" at bounding box center [593, 412] width 777 height 48
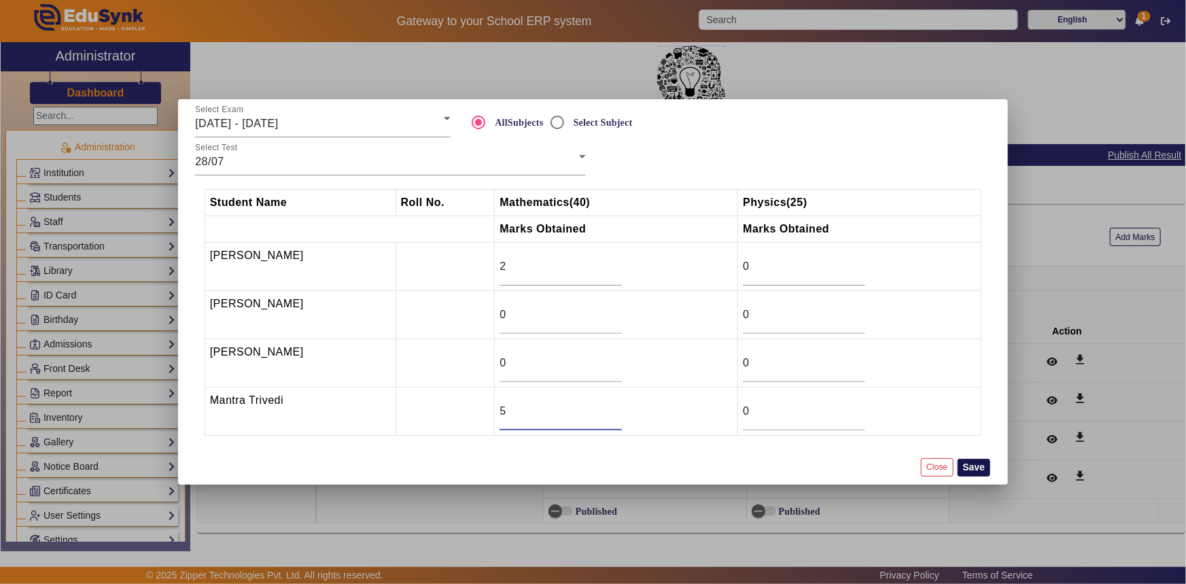
type input "5"
click at [986, 465] on button "Save" at bounding box center [974, 468] width 33 height 18
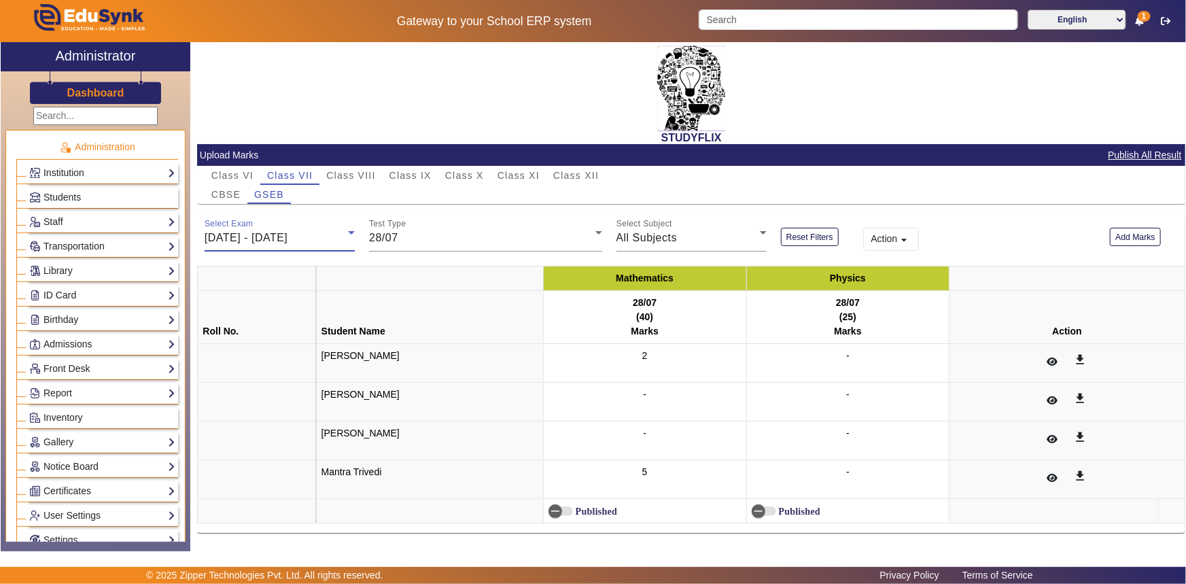
click at [303, 230] on div "[DATE] - [DATE]" at bounding box center [276, 238] width 143 height 16
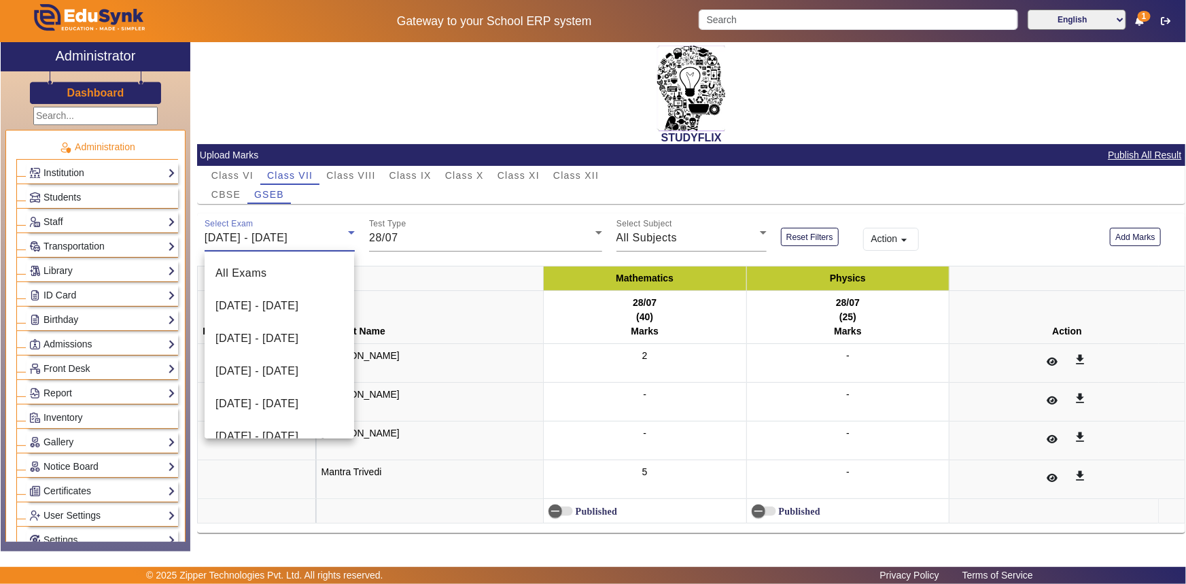
scroll to position [80, 0]
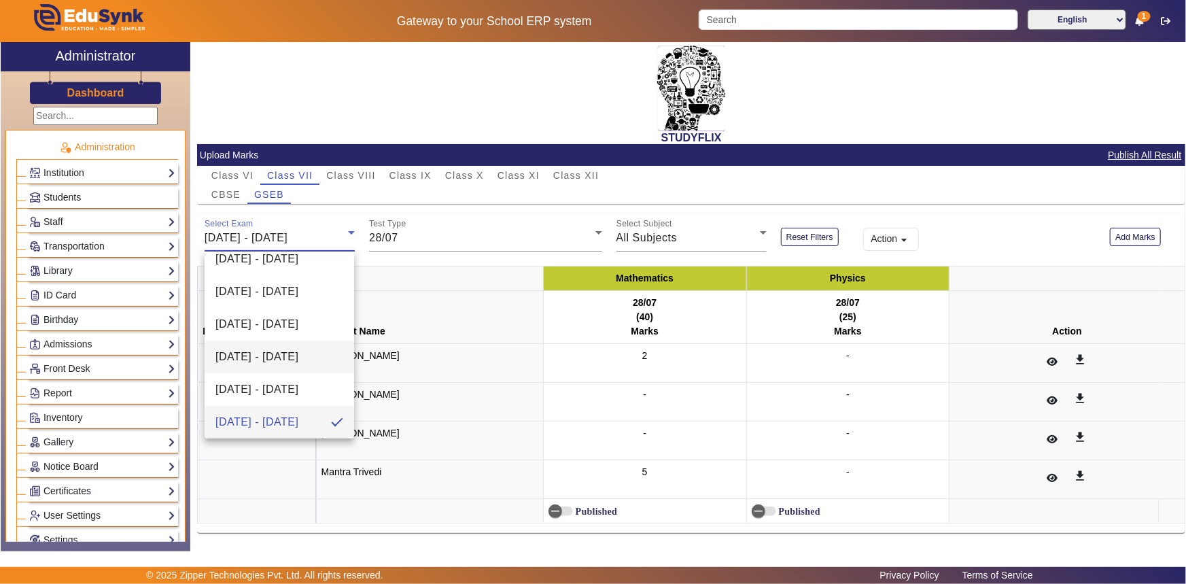
click at [244, 349] on span "[DATE] - [DATE]" at bounding box center [257, 357] width 83 height 16
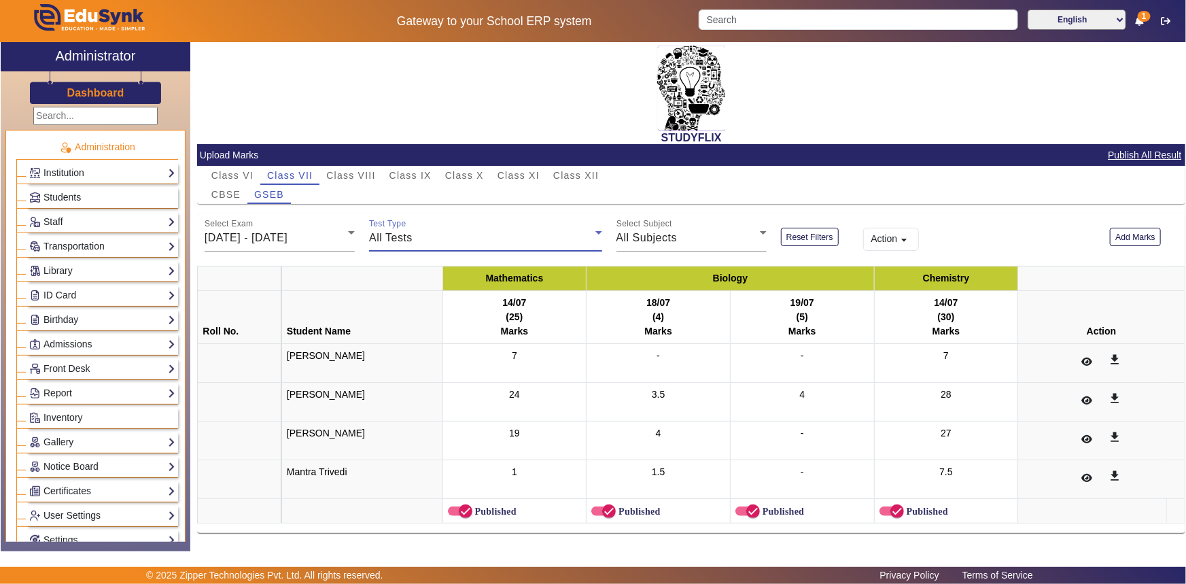
click at [381, 239] on span "All Tests" at bounding box center [391, 238] width 44 height 12
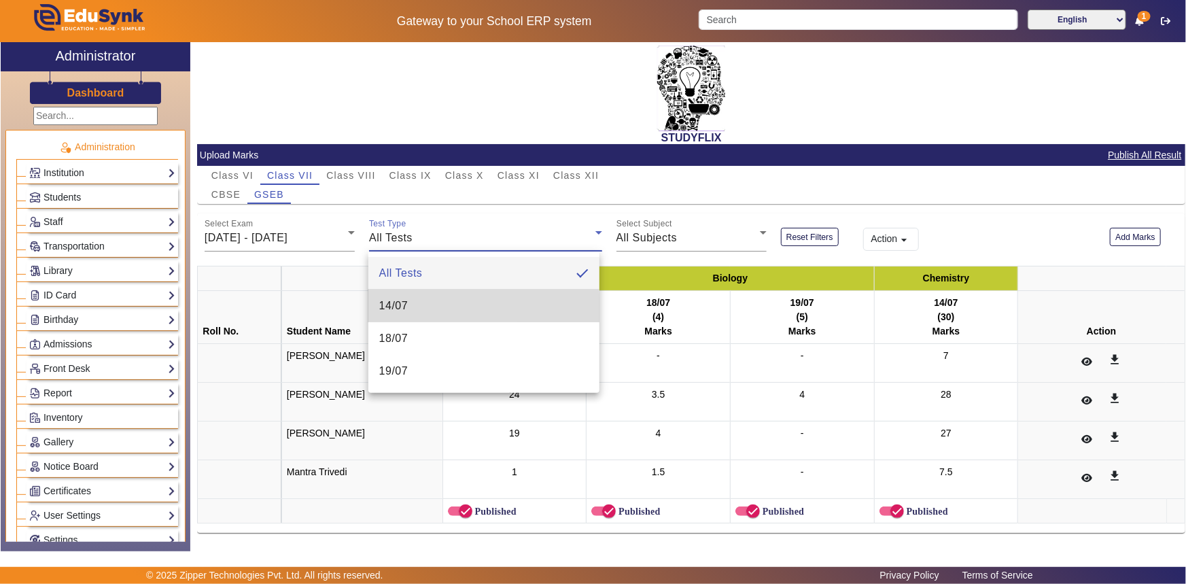
click at [386, 308] on span "14/07" at bounding box center [393, 306] width 29 height 16
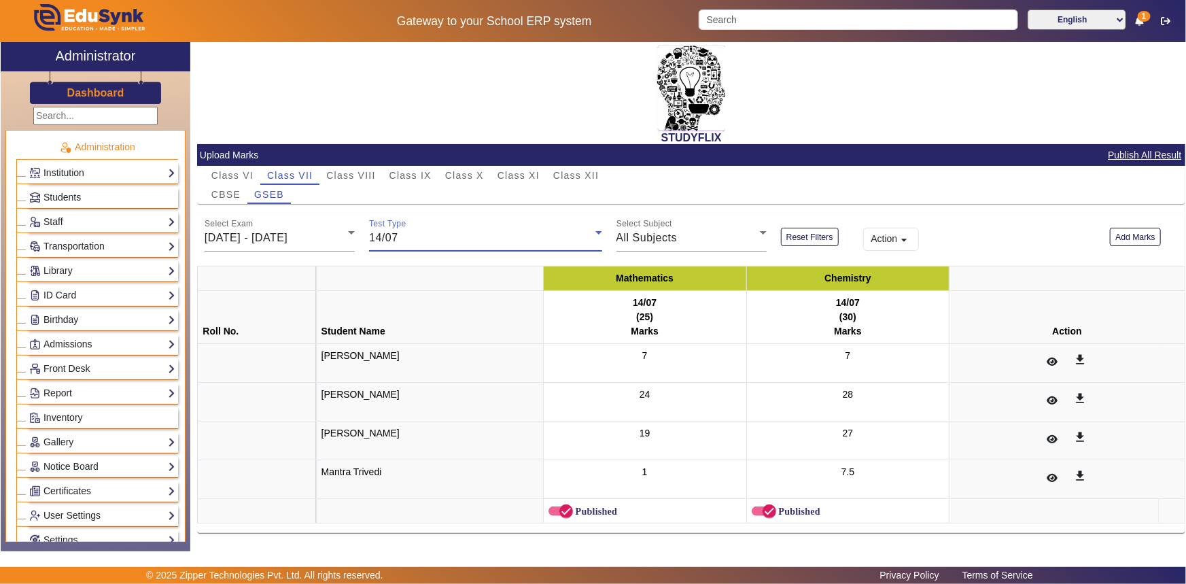
scroll to position [3, 0]
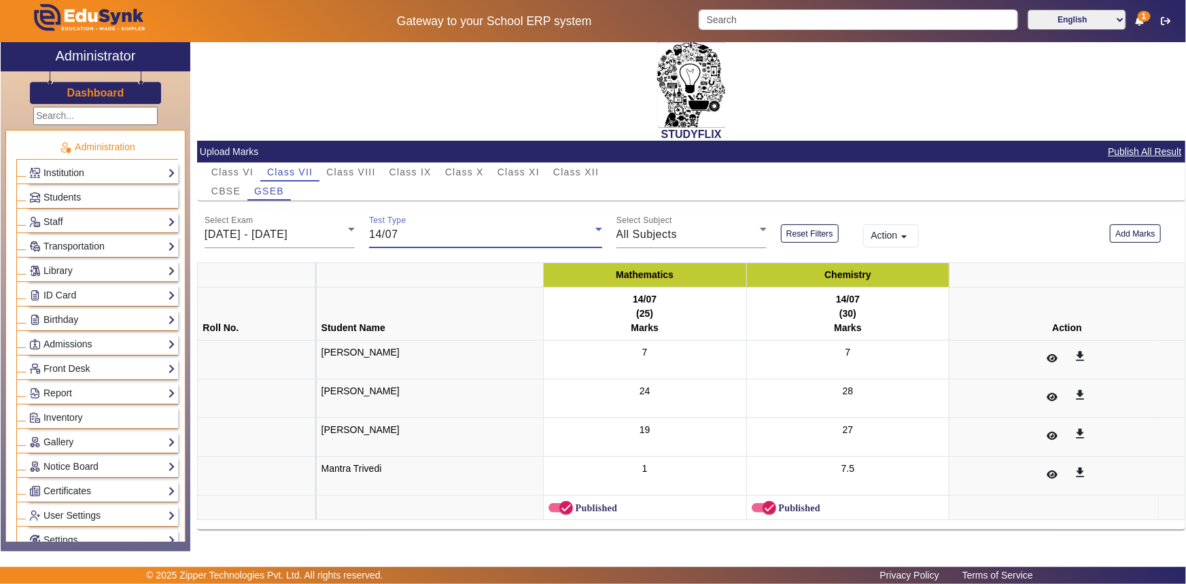
click at [382, 229] on span "14/07" at bounding box center [383, 234] width 29 height 12
click at [322, 238] on div at bounding box center [593, 292] width 1186 height 584
click at [288, 236] on span "[DATE] - [DATE]" at bounding box center [246, 234] width 83 height 12
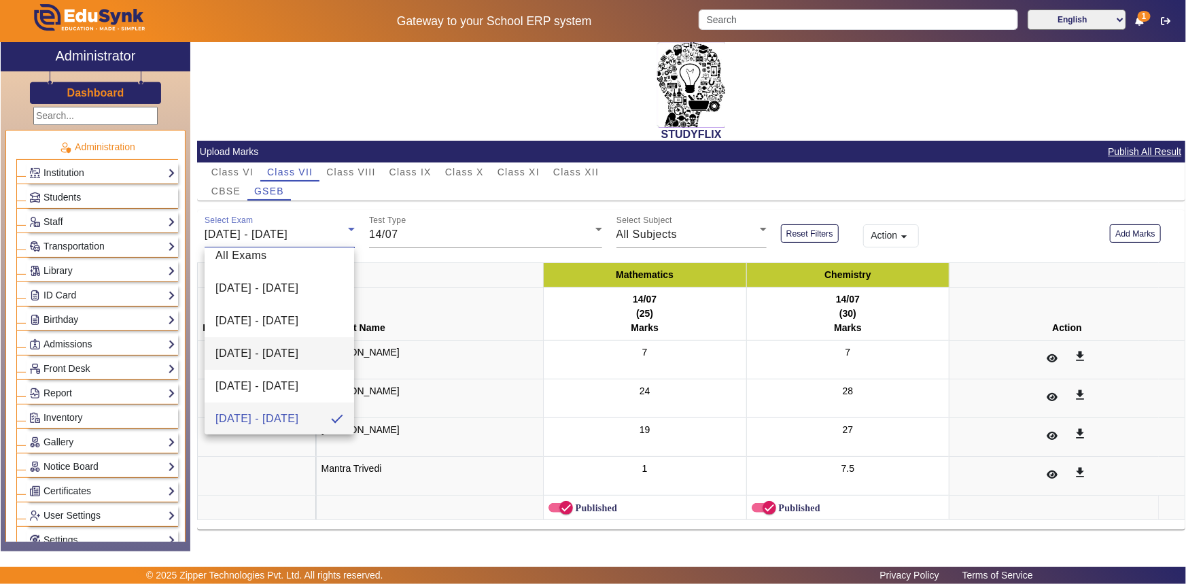
scroll to position [75, 0]
click at [241, 424] on span "[DATE] - [DATE]" at bounding box center [257, 422] width 83 height 16
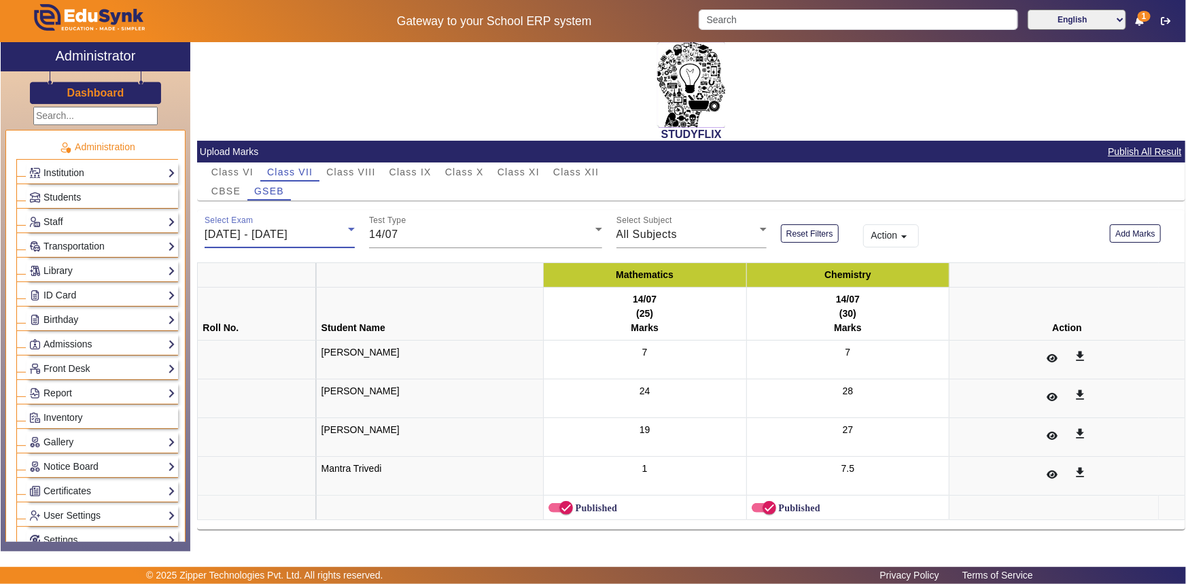
scroll to position [80, 0]
click at [288, 238] on span "[DATE] - [DATE]" at bounding box center [246, 234] width 83 height 12
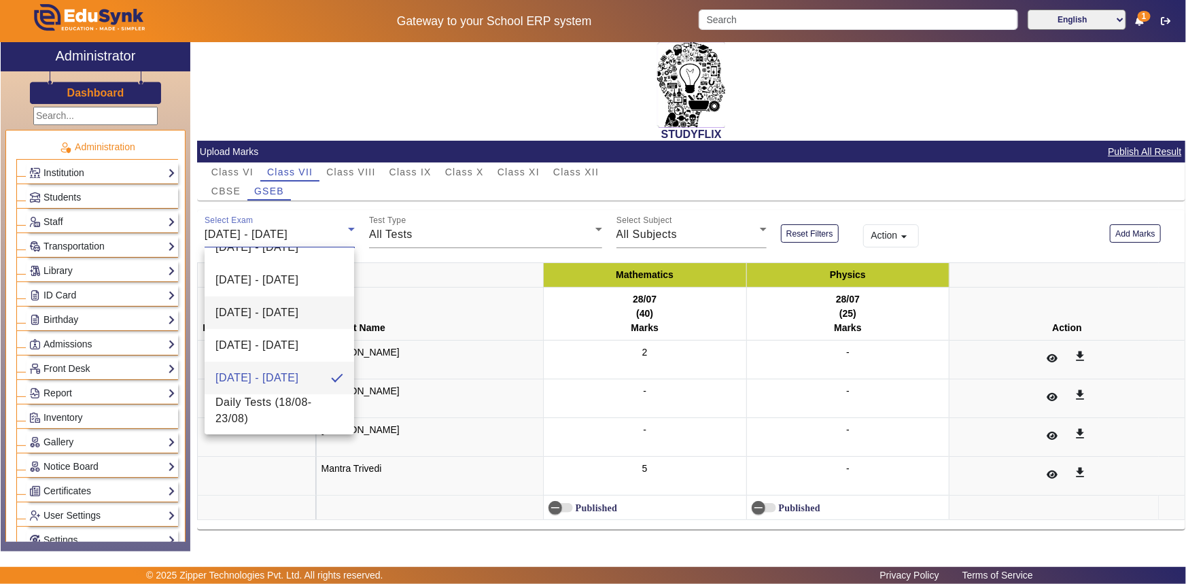
scroll to position [141, 0]
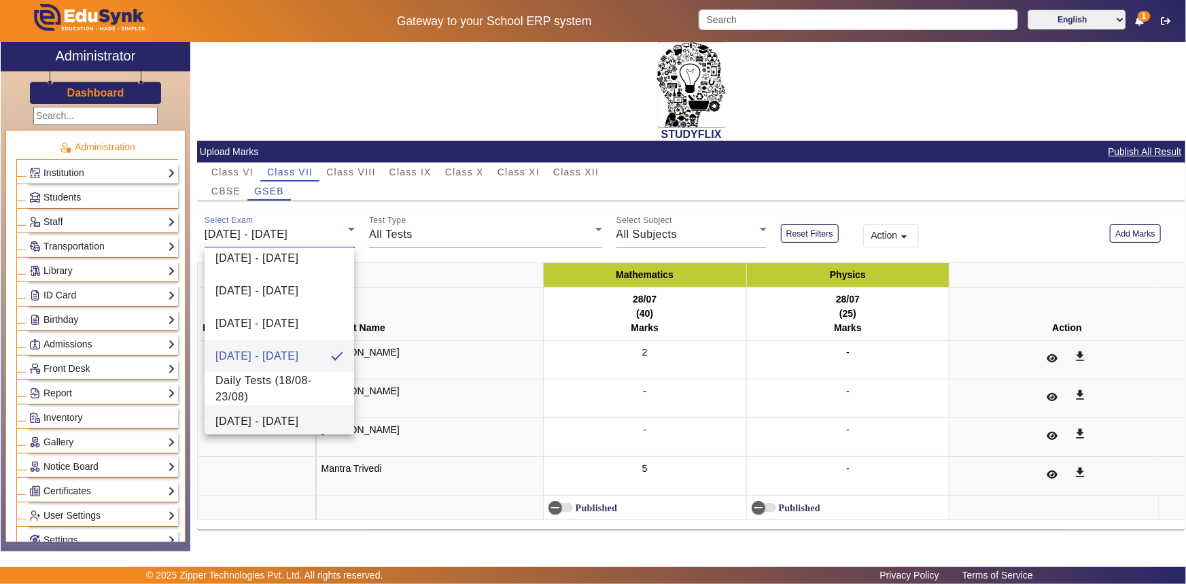
click at [241, 413] on span "[DATE] - [DATE]" at bounding box center [257, 421] width 83 height 16
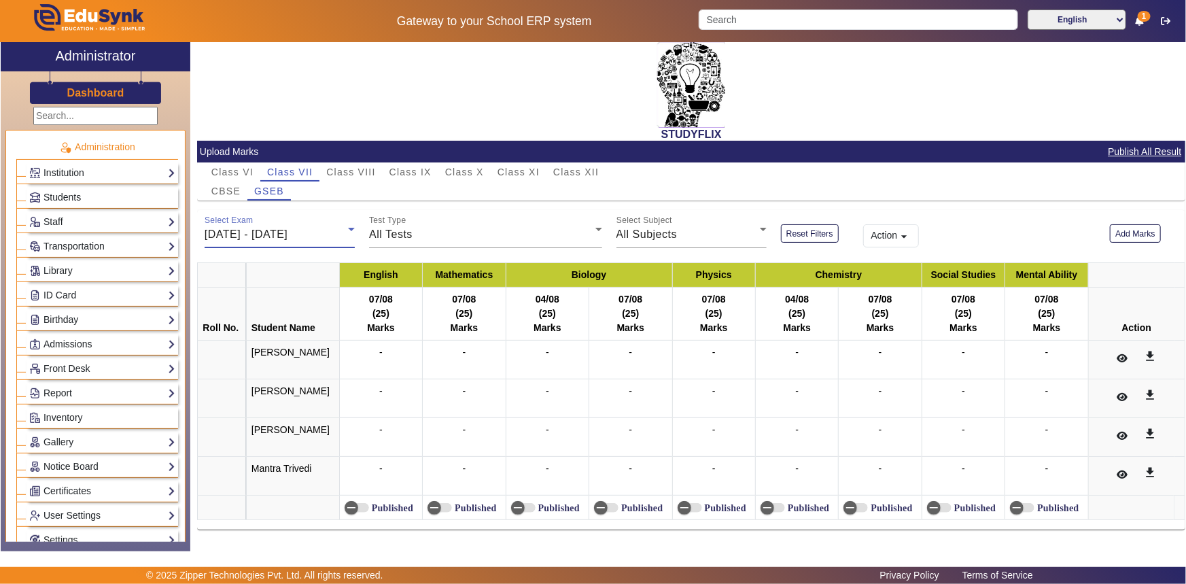
scroll to position [144, 0]
click at [443, 237] on div "All Tests" at bounding box center [482, 234] width 226 height 16
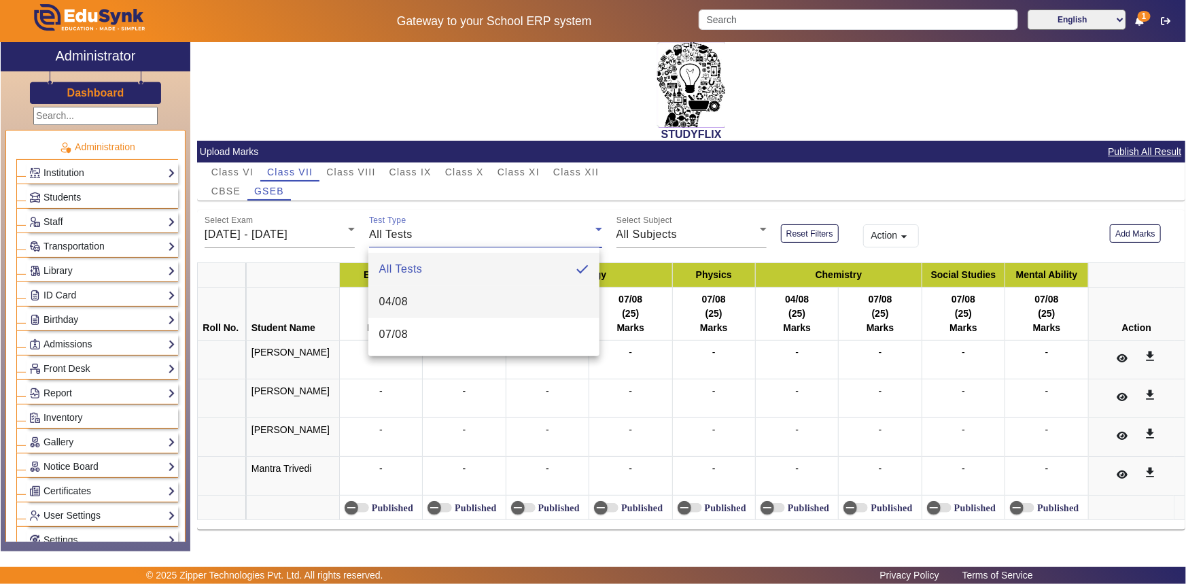
click at [413, 296] on mat-option "04/08" at bounding box center [484, 302] width 231 height 33
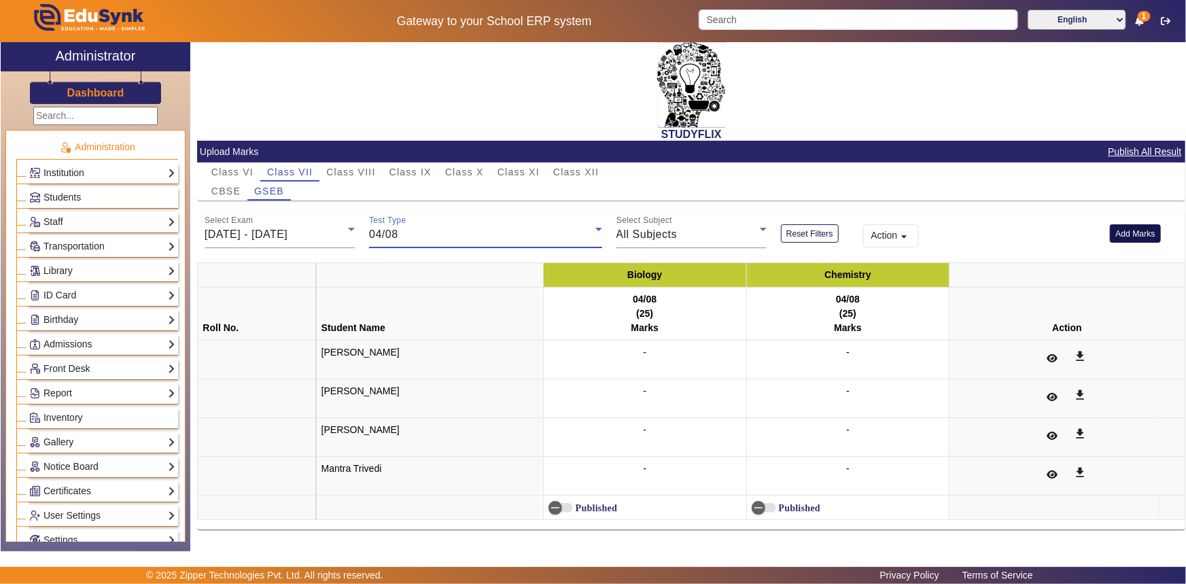
click at [1115, 235] on button "Add Marks" at bounding box center [1135, 233] width 51 height 18
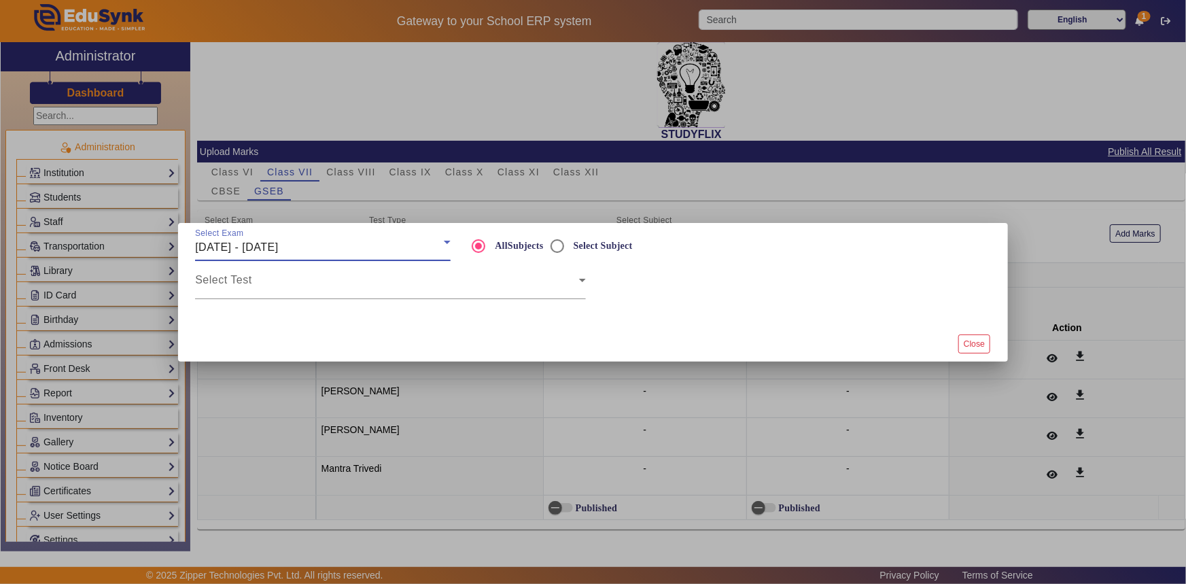
click at [345, 247] on div "[DATE] - [DATE]" at bounding box center [319, 247] width 249 height 16
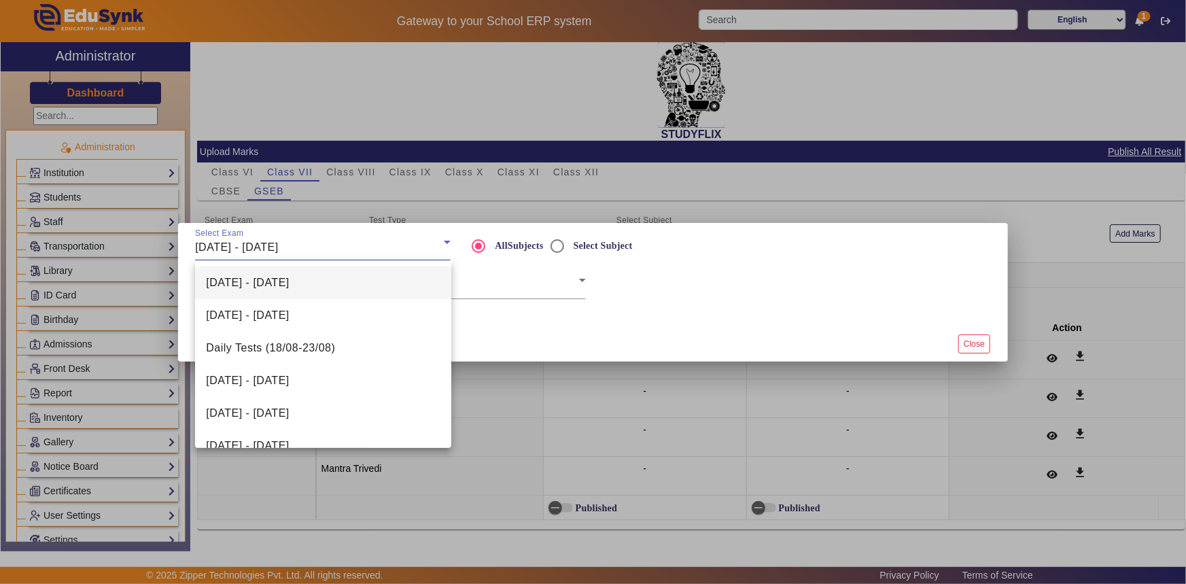
scroll to position [185, 0]
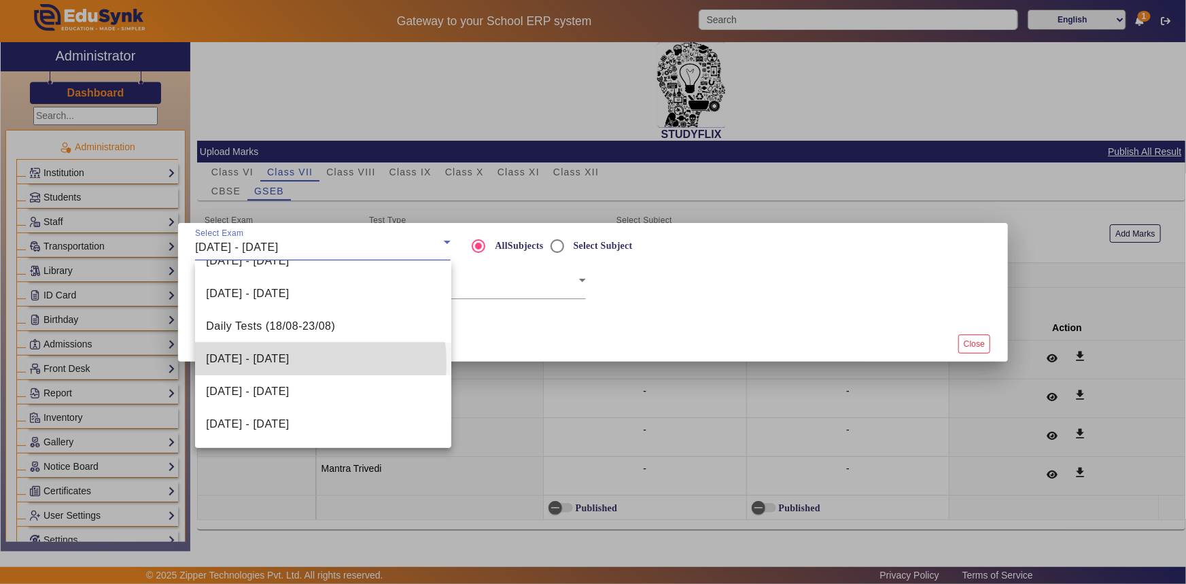
click at [288, 363] on span "[DATE] - [DATE]" at bounding box center [247, 359] width 83 height 16
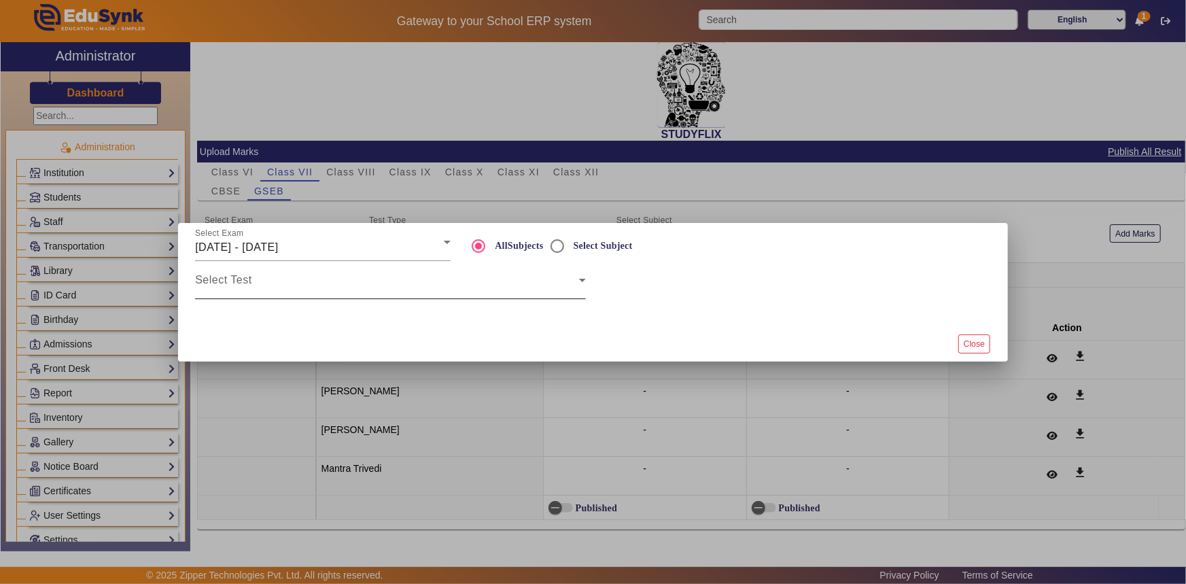
click at [286, 293] on div "Select Test" at bounding box center [390, 280] width 391 height 38
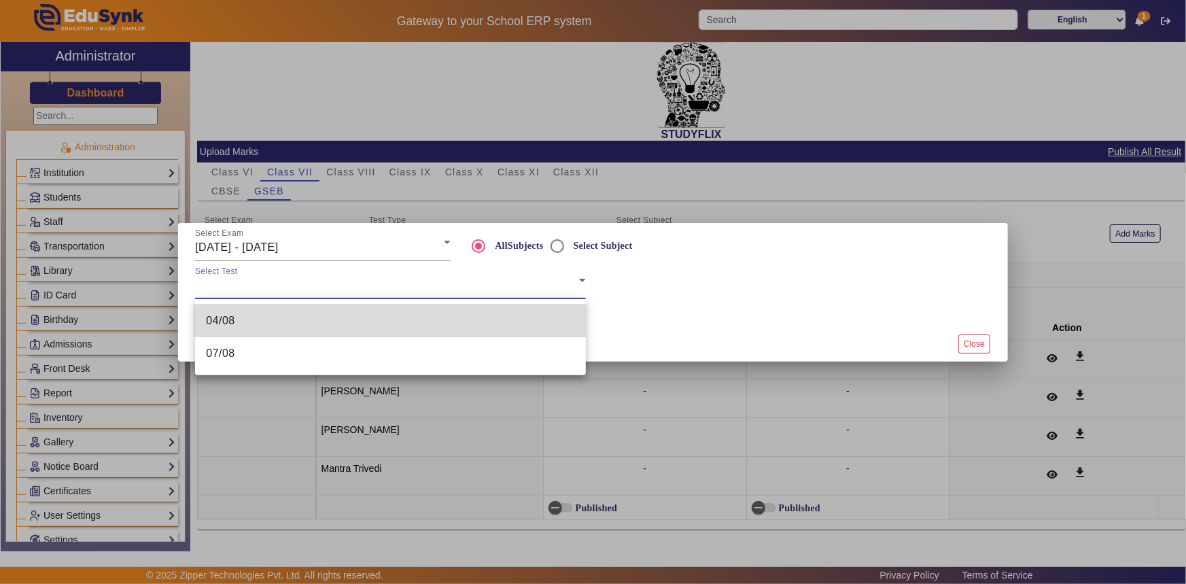
click at [276, 323] on mat-option "04/08" at bounding box center [390, 321] width 391 height 33
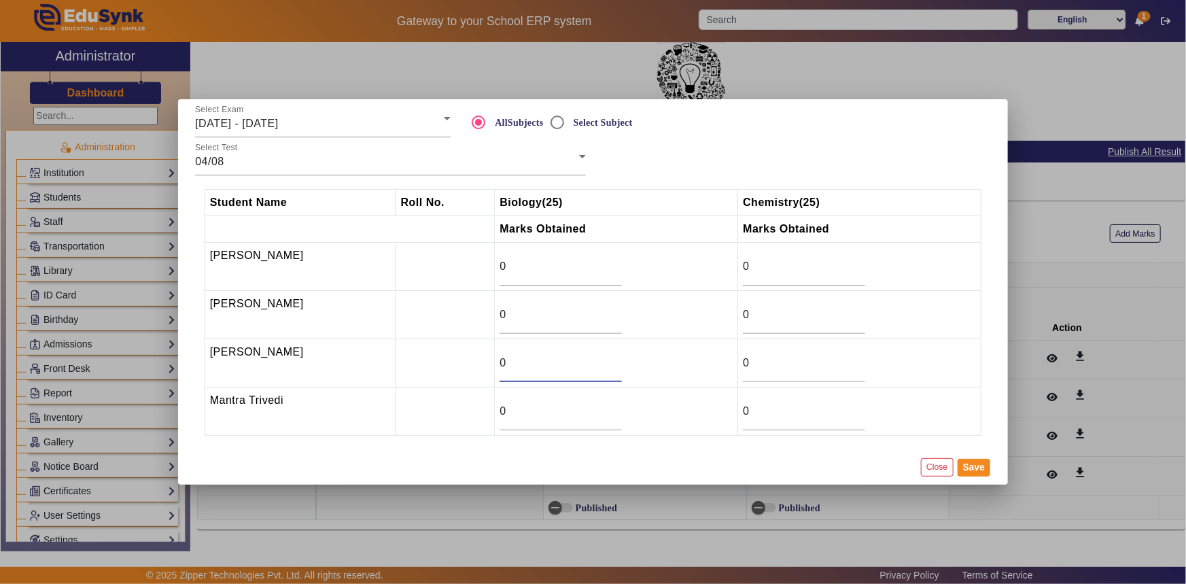
drag, startPoint x: 496, startPoint y: 363, endPoint x: 476, endPoint y: 363, distance: 20.4
click at [476, 363] on tr "Krish Shah 0 0" at bounding box center [593, 363] width 777 height 48
type input "21.25"
drag, startPoint x: 503, startPoint y: 309, endPoint x: 479, endPoint y: 313, distance: 24.8
click at [479, 313] on tr "Devansh Parmar 0 0" at bounding box center [593, 315] width 777 height 48
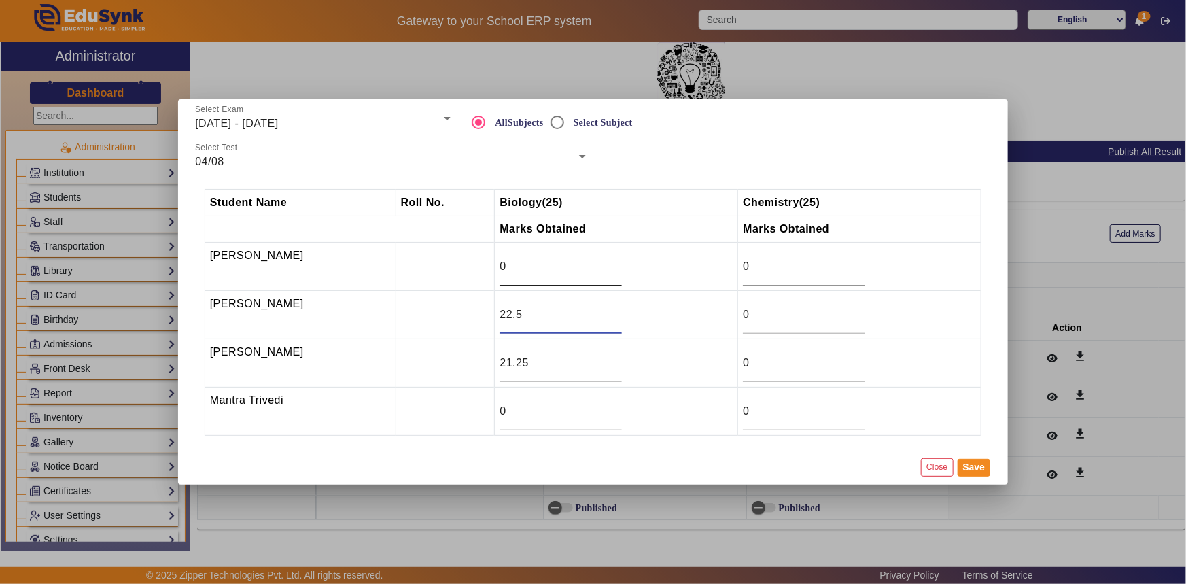
type input "22.5"
drag, startPoint x: 511, startPoint y: 266, endPoint x: 485, endPoint y: 267, distance: 25.2
click at [495, 267] on td "0" at bounding box center [616, 267] width 243 height 48
type input "3"
click at [970, 464] on button "Save" at bounding box center [974, 468] width 33 height 18
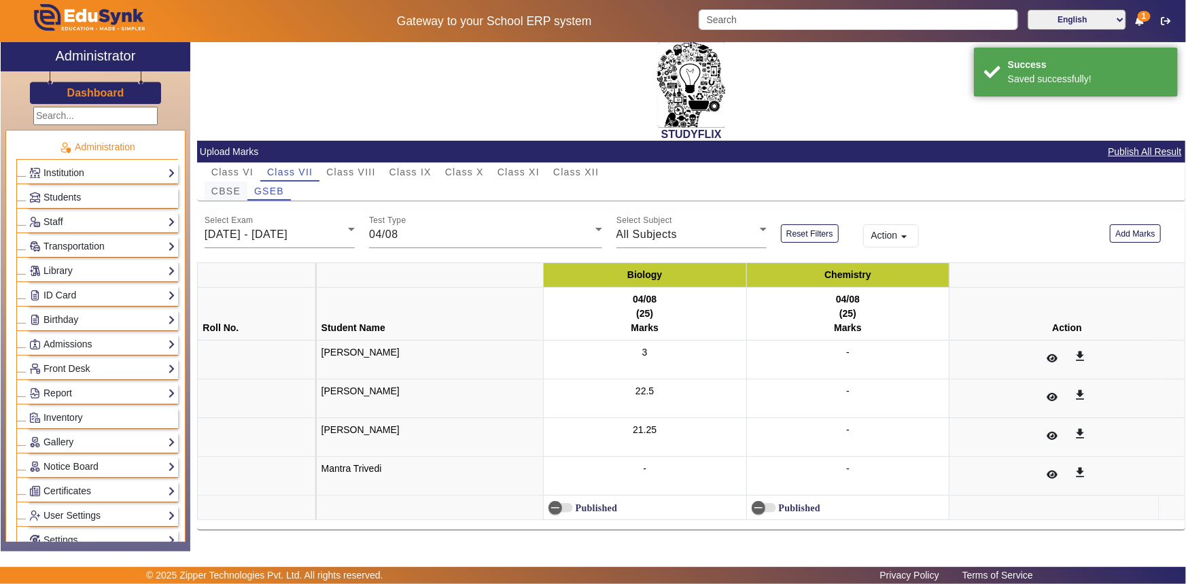
click at [238, 192] on span "CBSE" at bounding box center [225, 191] width 29 height 10
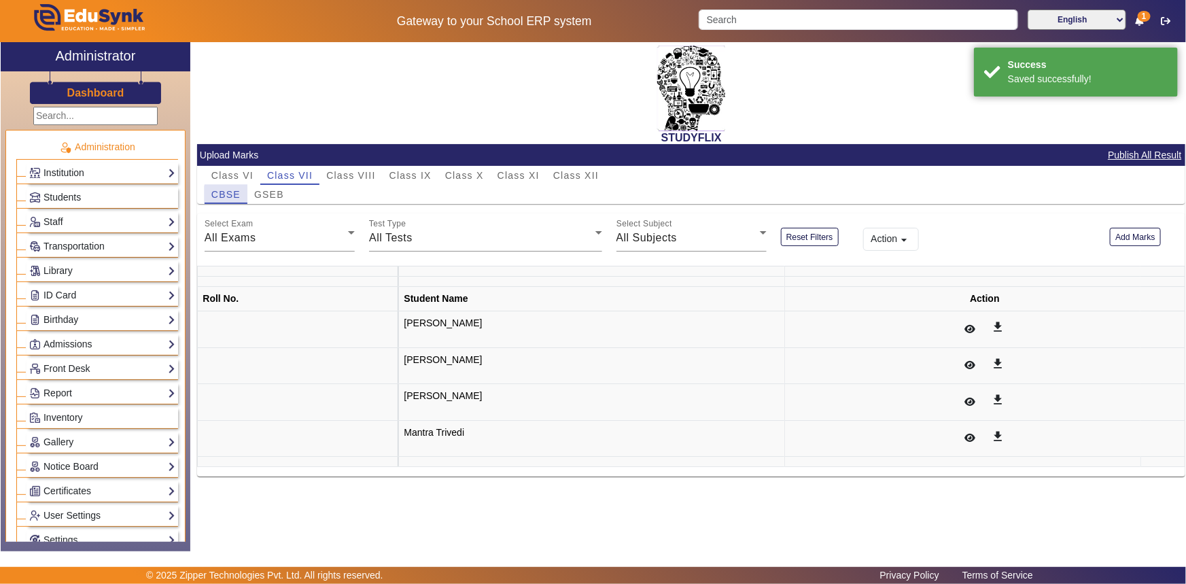
scroll to position [0, 0]
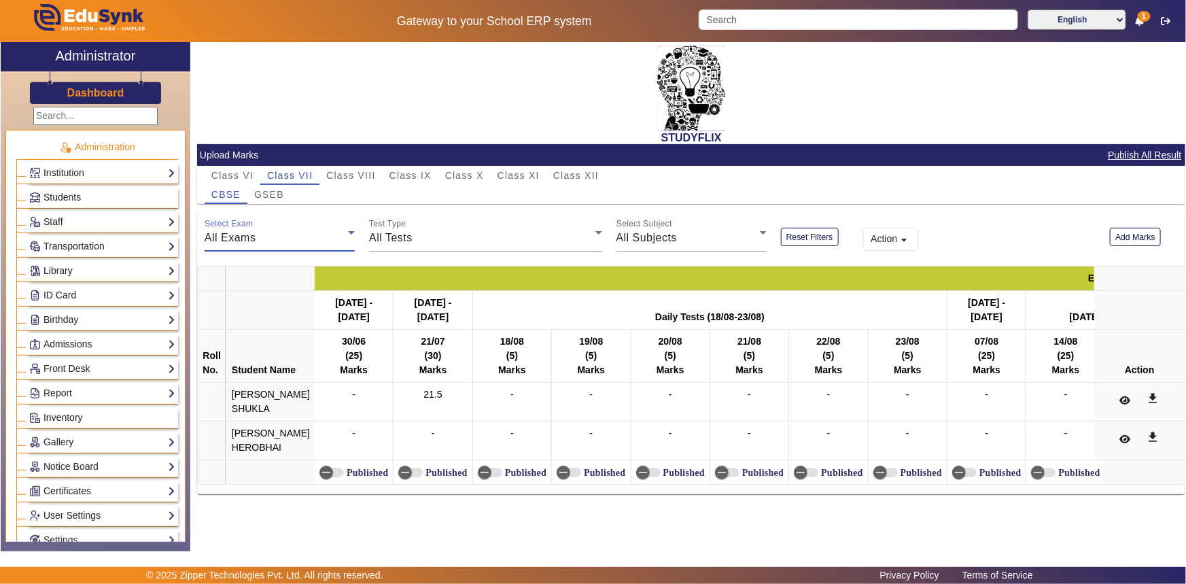
click at [309, 236] on div "All Exams" at bounding box center [276, 238] width 143 height 16
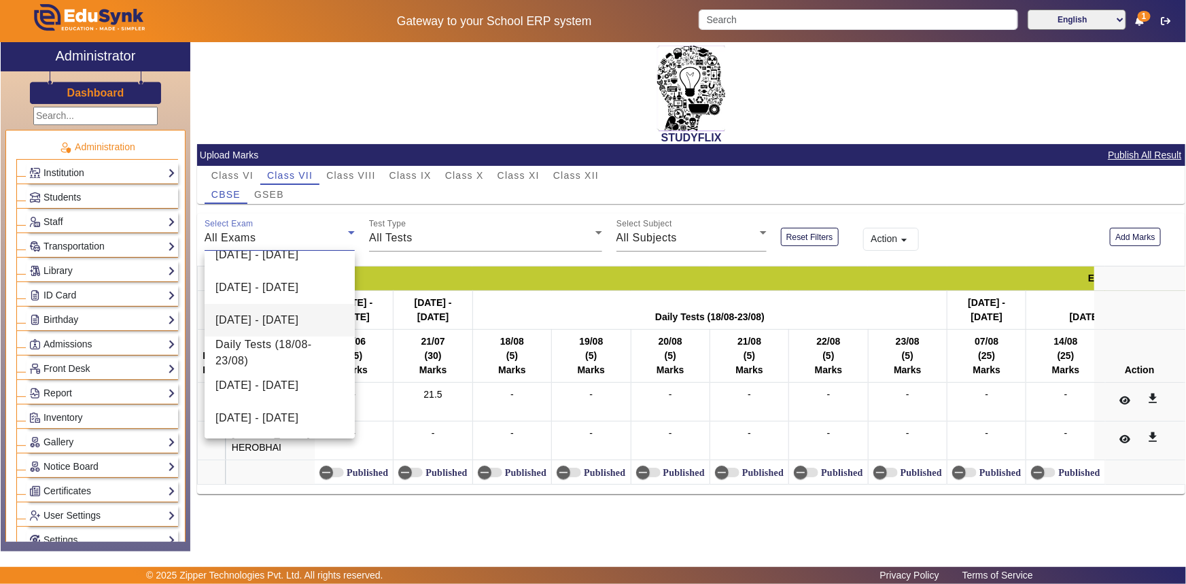
scroll to position [185, 0]
click at [268, 381] on span "[DATE] - [DATE]" at bounding box center [257, 382] width 83 height 16
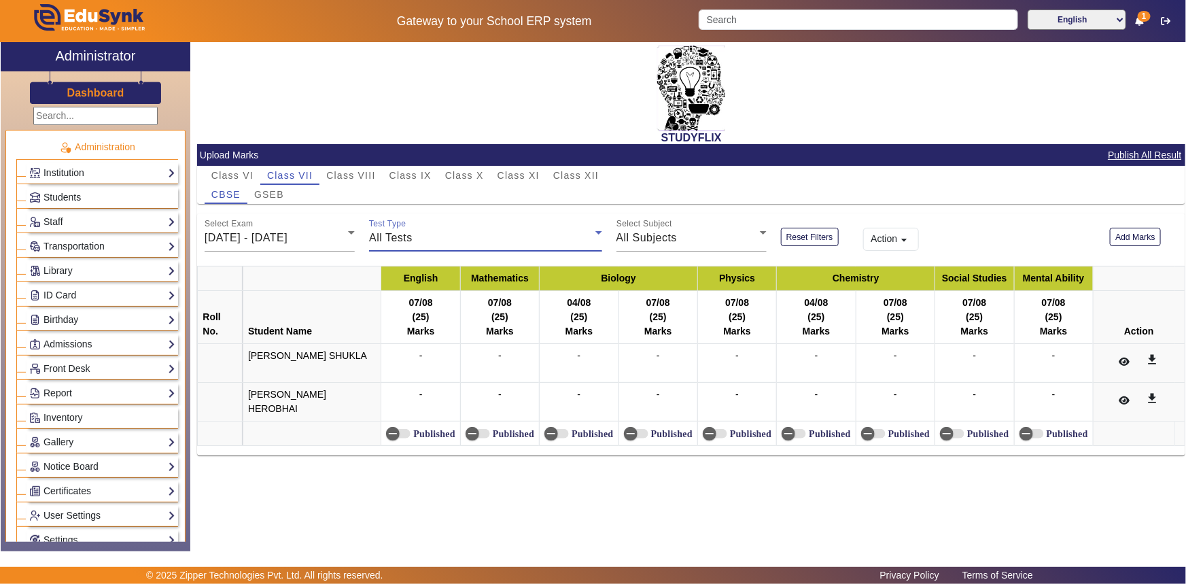
click at [377, 243] on span "All Tests" at bounding box center [391, 238] width 44 height 12
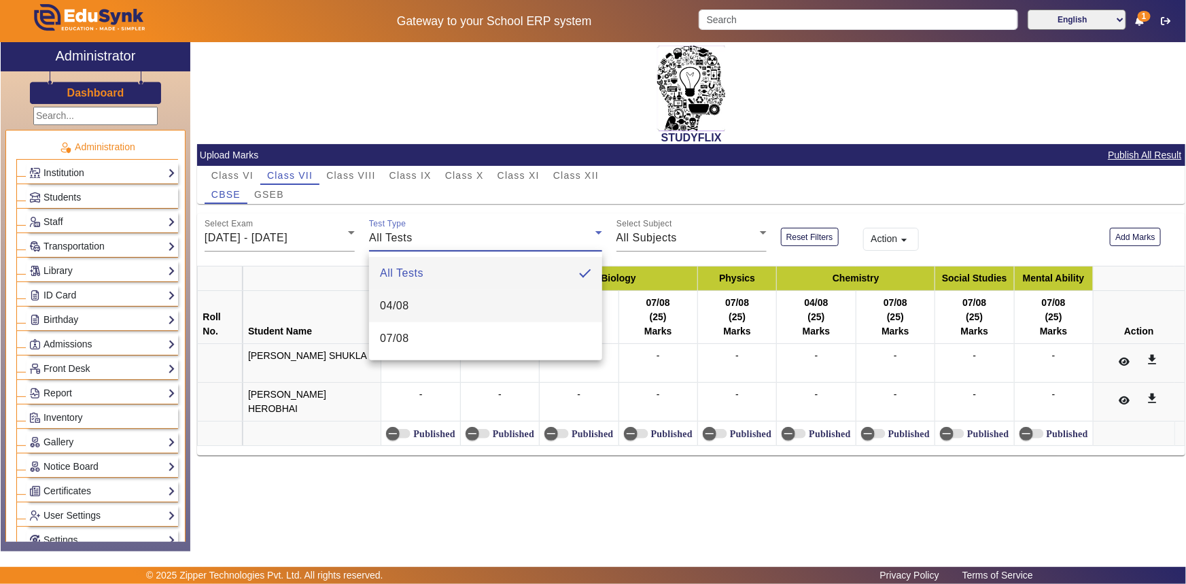
click at [379, 308] on mat-option "04/08" at bounding box center [485, 306] width 233 height 33
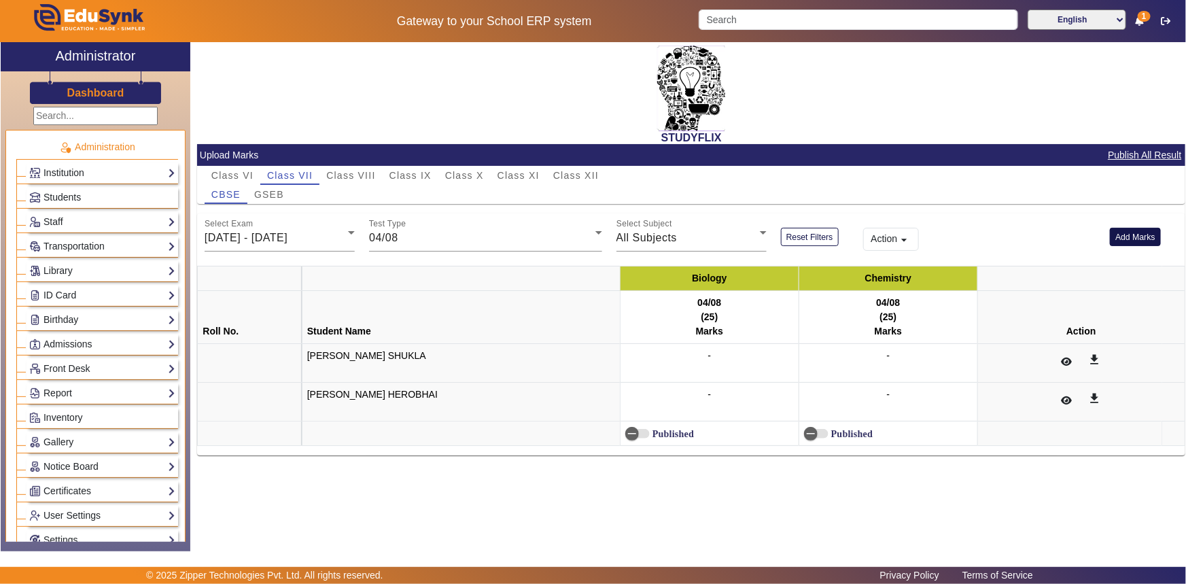
click at [1150, 239] on button "Add Marks" at bounding box center [1135, 237] width 51 height 18
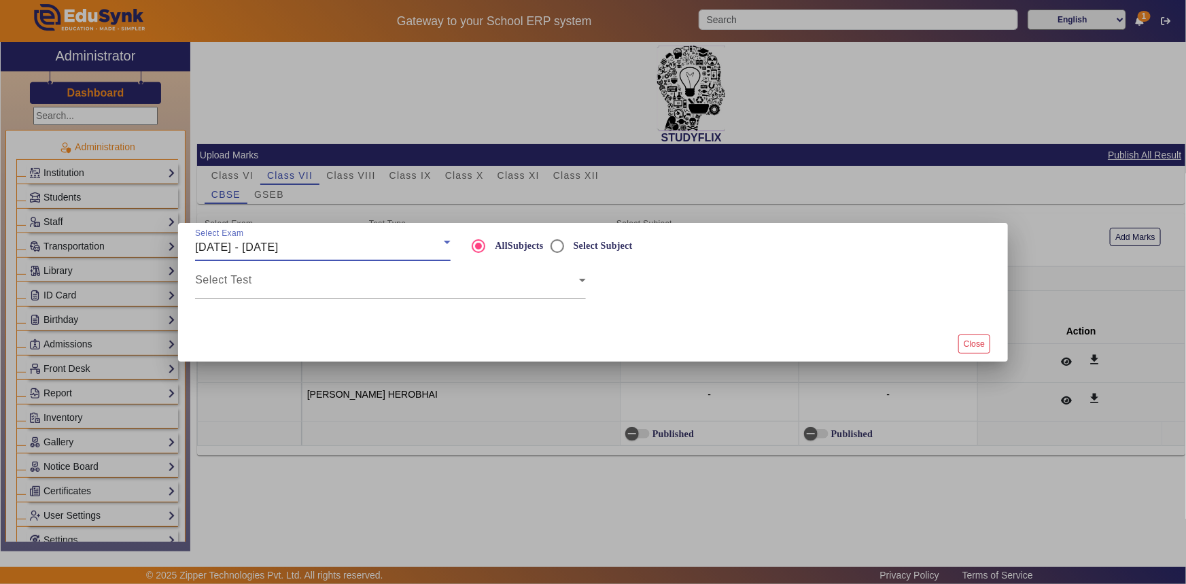
click at [336, 251] on div "[DATE] - [DATE]" at bounding box center [319, 247] width 249 height 16
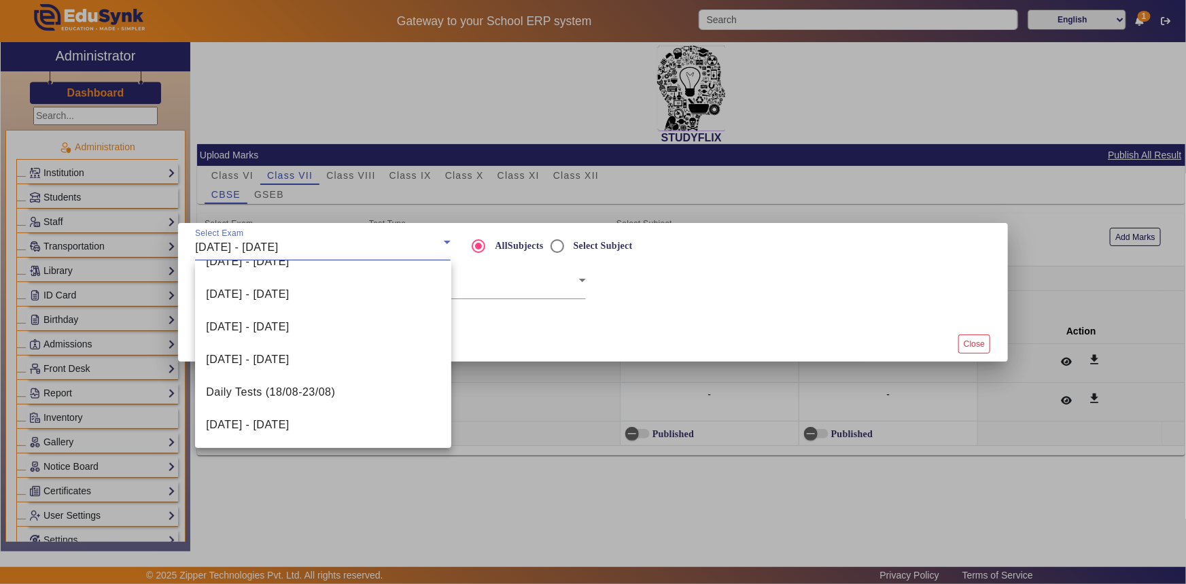
scroll to position [123, 0]
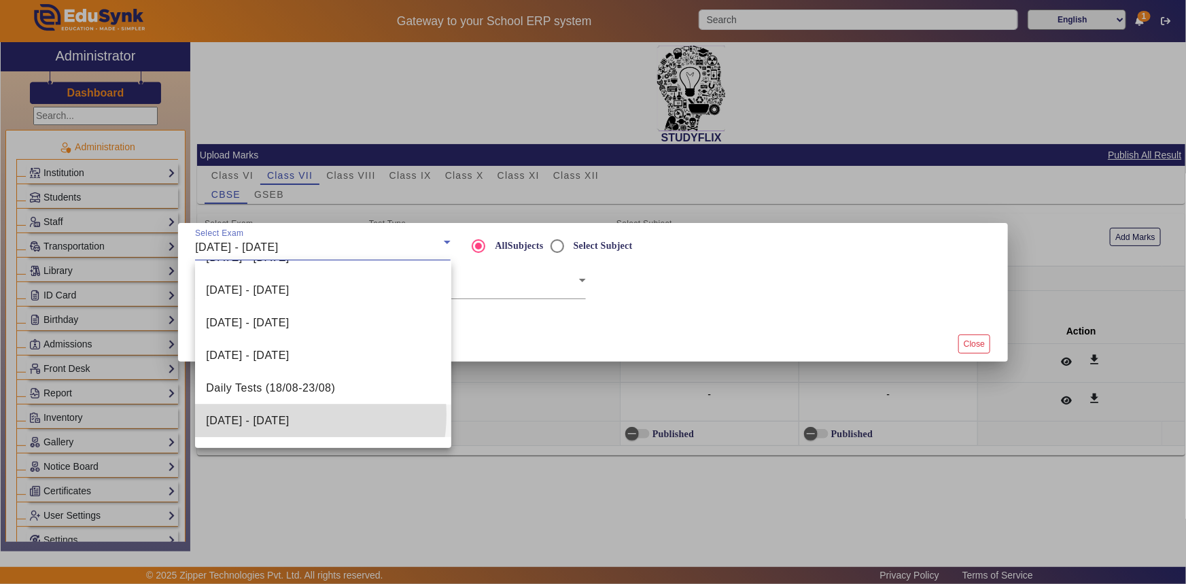
click at [281, 414] on span "[DATE] - [DATE]" at bounding box center [247, 421] width 83 height 16
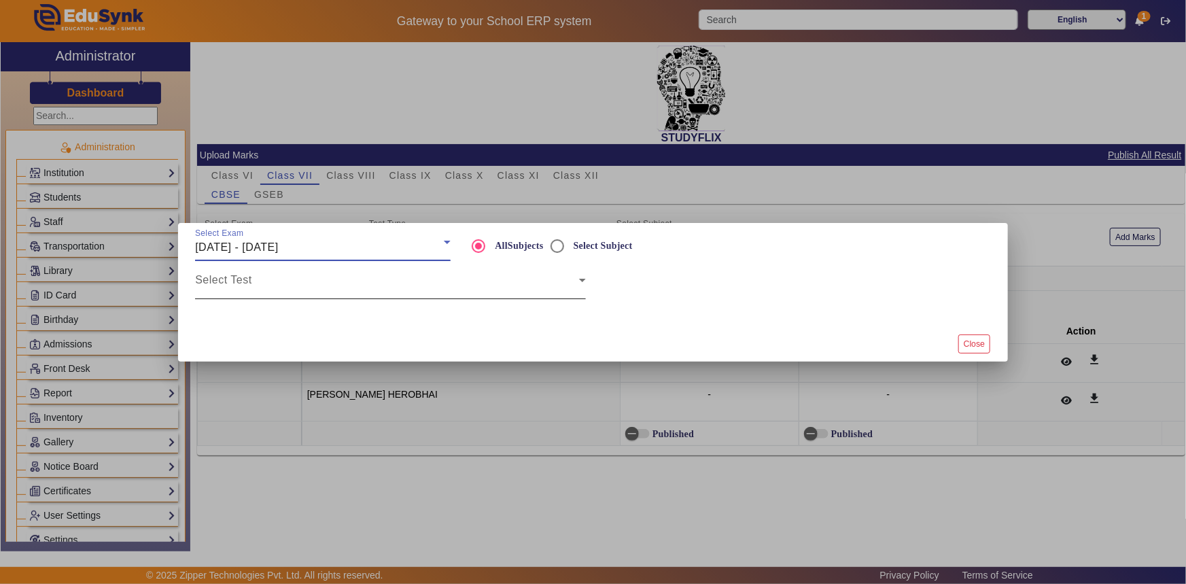
click at [288, 295] on div "Select Test" at bounding box center [390, 280] width 391 height 38
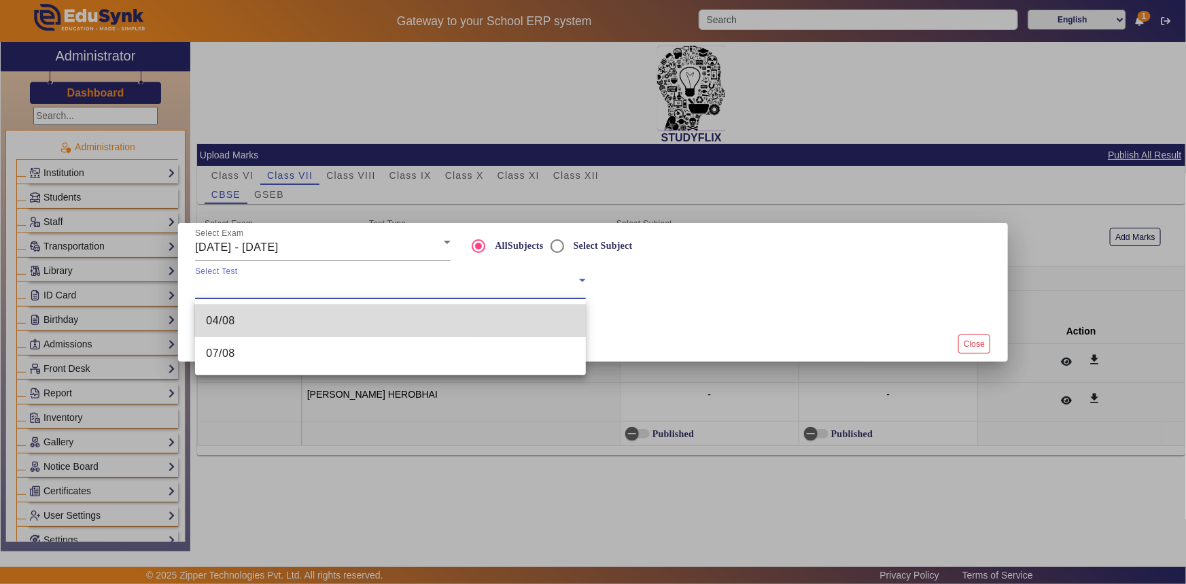
click at [272, 329] on mat-option "04/08" at bounding box center [390, 321] width 391 height 33
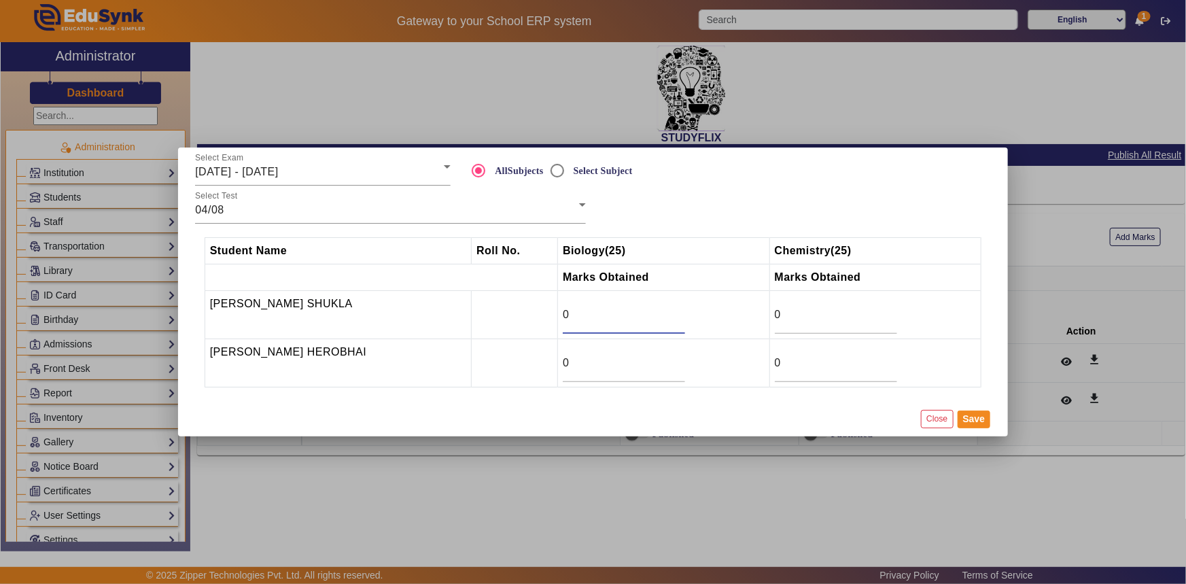
drag, startPoint x: 564, startPoint y: 322, endPoint x: 558, endPoint y: 320, distance: 7.3
click at [563, 320] on input "0" at bounding box center [624, 315] width 122 height 16
type input "3"
drag, startPoint x: 571, startPoint y: 358, endPoint x: 555, endPoint y: 360, distance: 15.9
click at [558, 360] on td "0" at bounding box center [664, 363] width 212 height 48
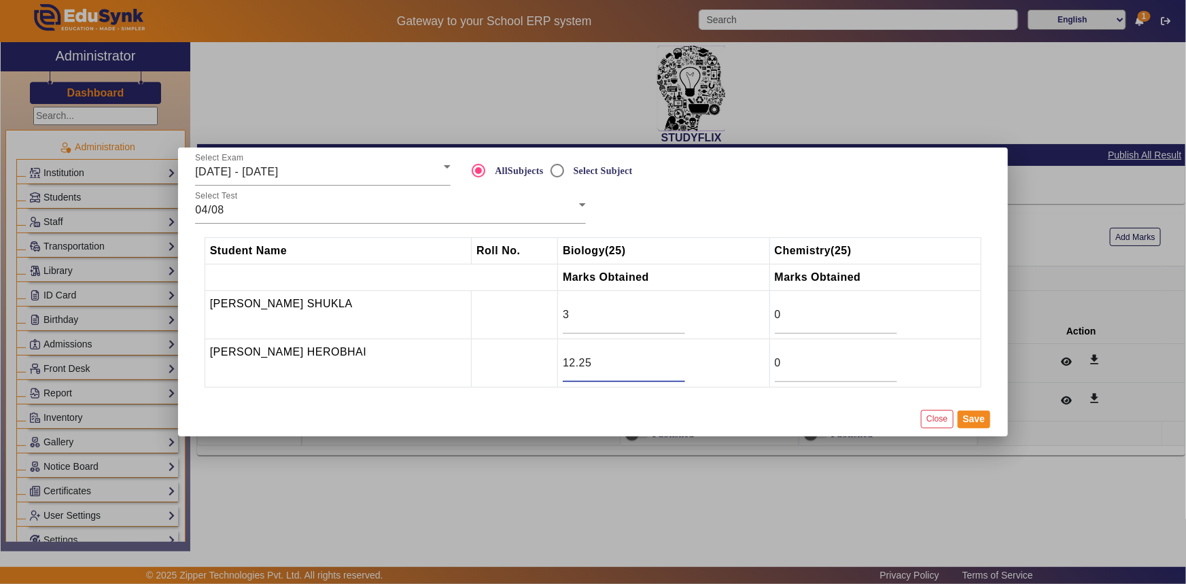
click at [567, 362] on input "12.25" at bounding box center [624, 363] width 122 height 16
click at [571, 360] on input "12.25" at bounding box center [624, 363] width 122 height 16
type input "19.25"
click at [967, 420] on button "Save" at bounding box center [974, 420] width 33 height 18
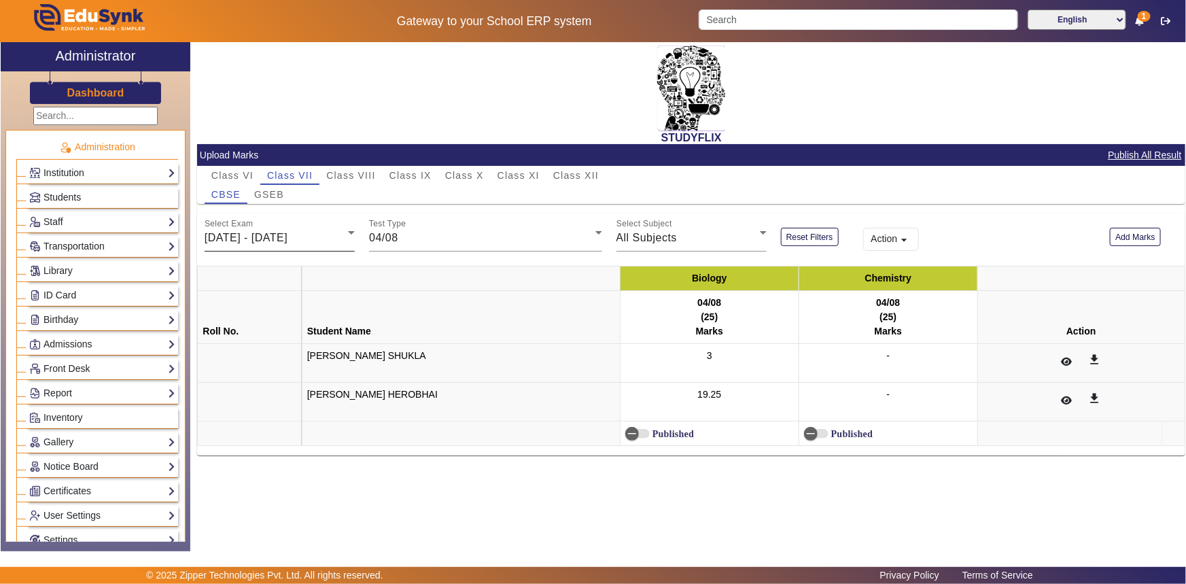
click at [288, 238] on span "[DATE] - [DATE]" at bounding box center [246, 238] width 83 height 12
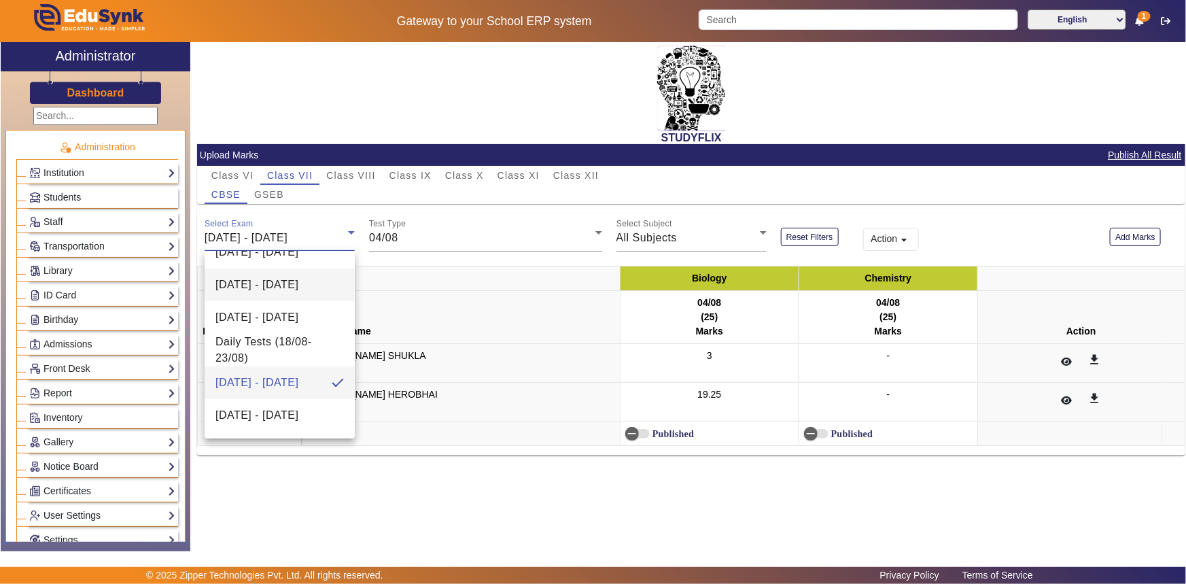
scroll to position [206, 0]
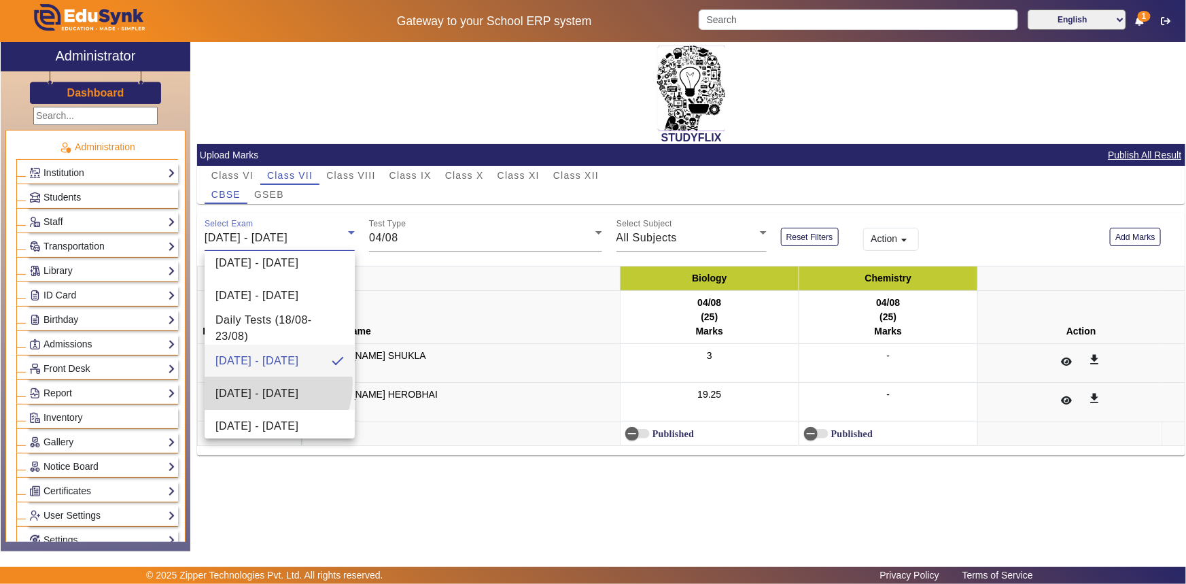
click at [256, 386] on span "[DATE] - [DATE]" at bounding box center [257, 394] width 83 height 16
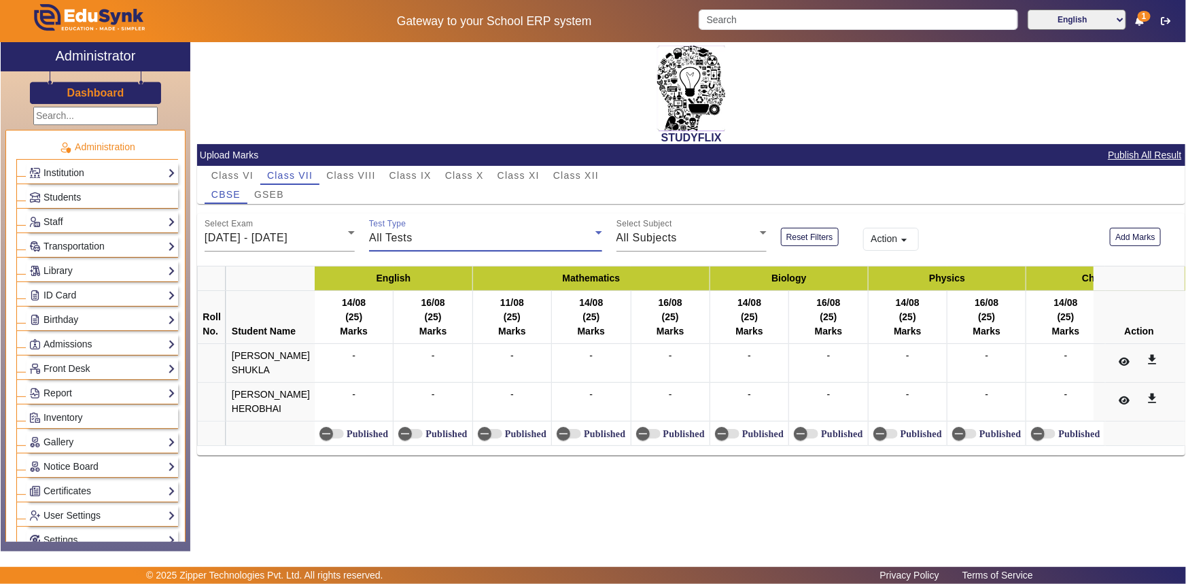
click at [383, 235] on span "All Tests" at bounding box center [391, 238] width 44 height 12
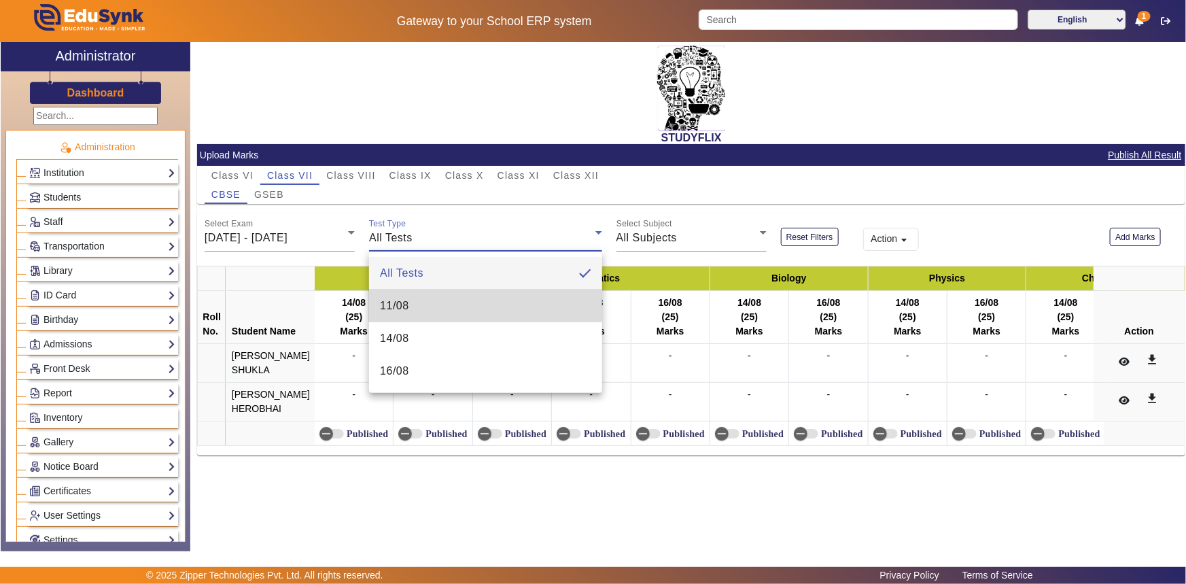
click at [386, 303] on span "11/08" at bounding box center [394, 306] width 29 height 16
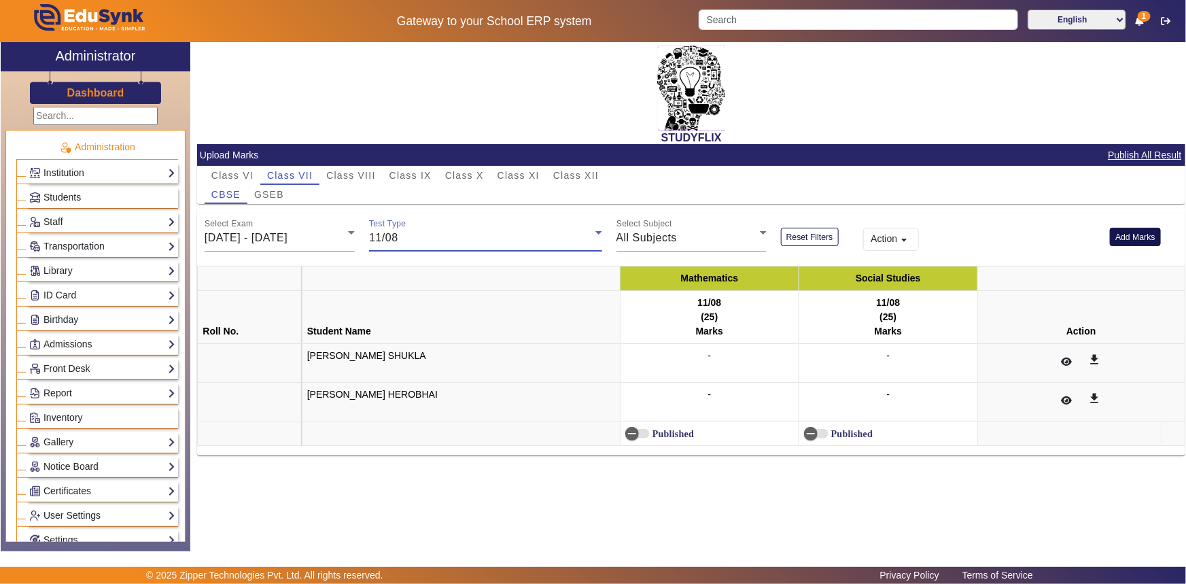
click at [1135, 236] on button "Add Marks" at bounding box center [1135, 237] width 51 height 18
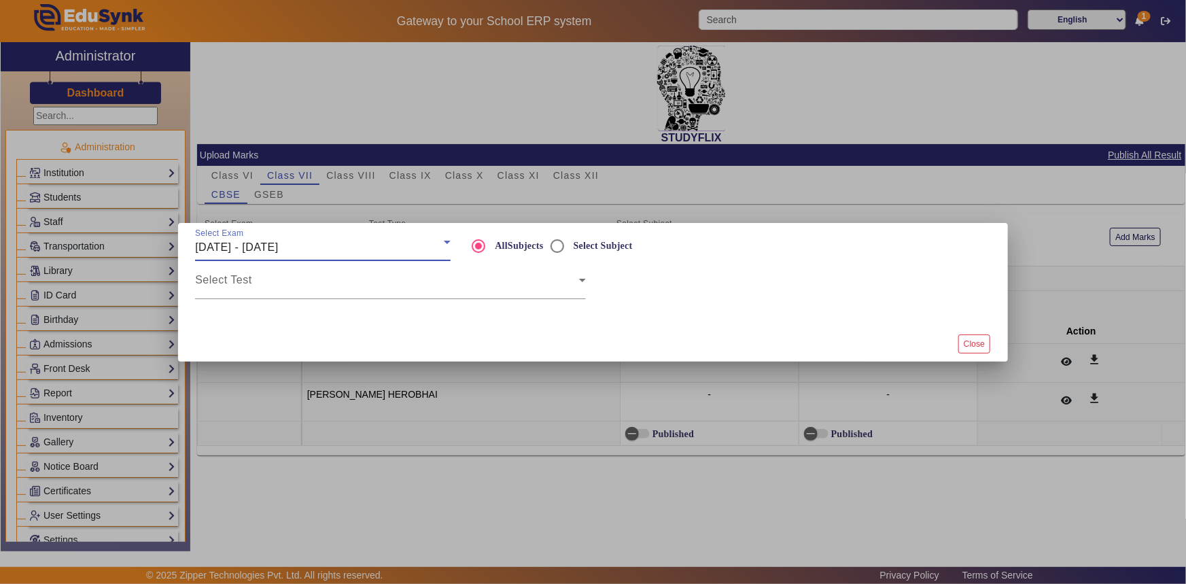
click at [328, 236] on div "Select Exam 16/06/2025 - 21/06/2025" at bounding box center [323, 242] width 256 height 38
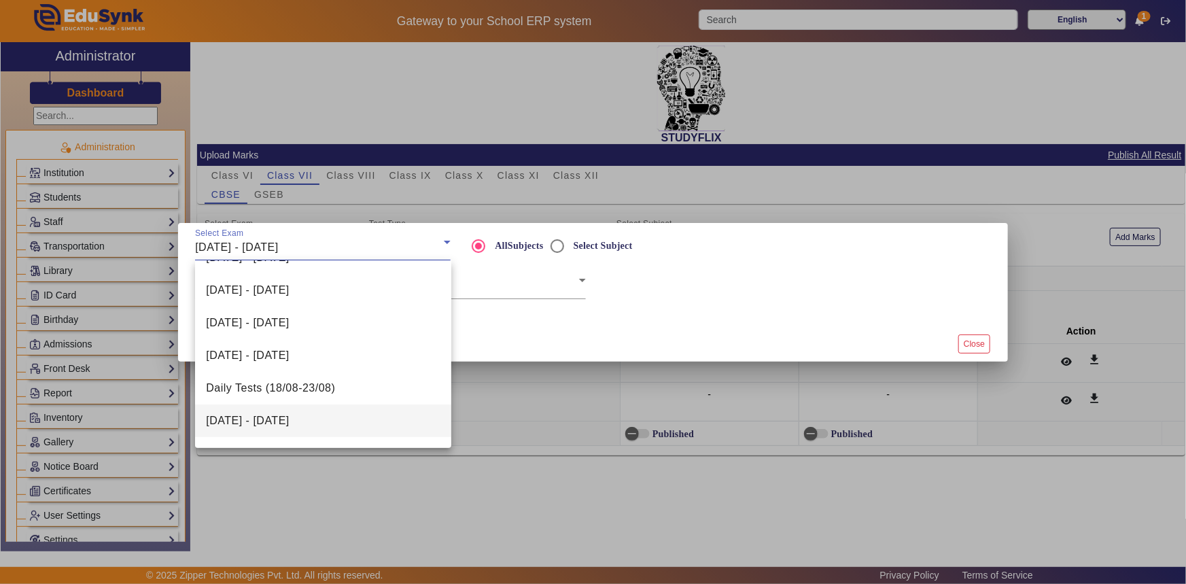
scroll to position [185, 0]
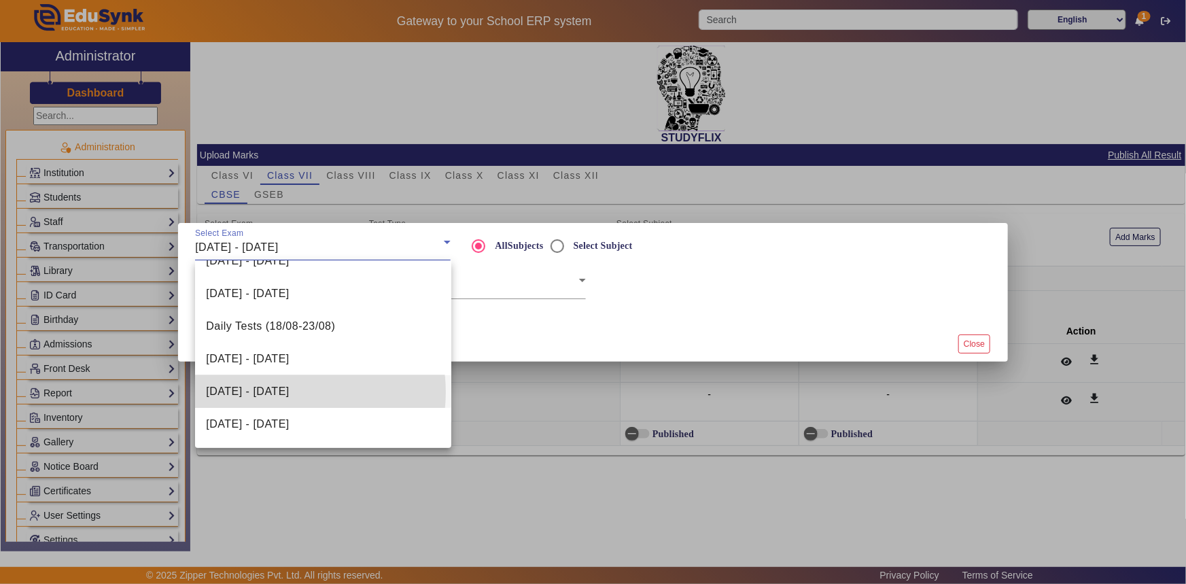
click at [286, 392] on span "[DATE] - [DATE]" at bounding box center [247, 391] width 83 height 16
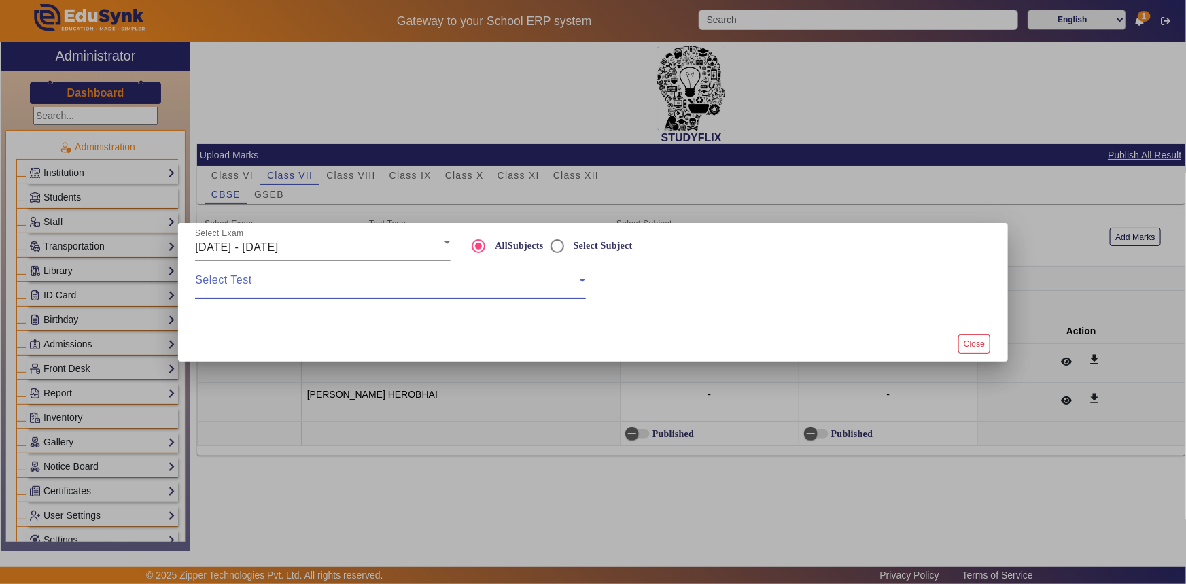
click at [286, 291] on span at bounding box center [387, 285] width 384 height 16
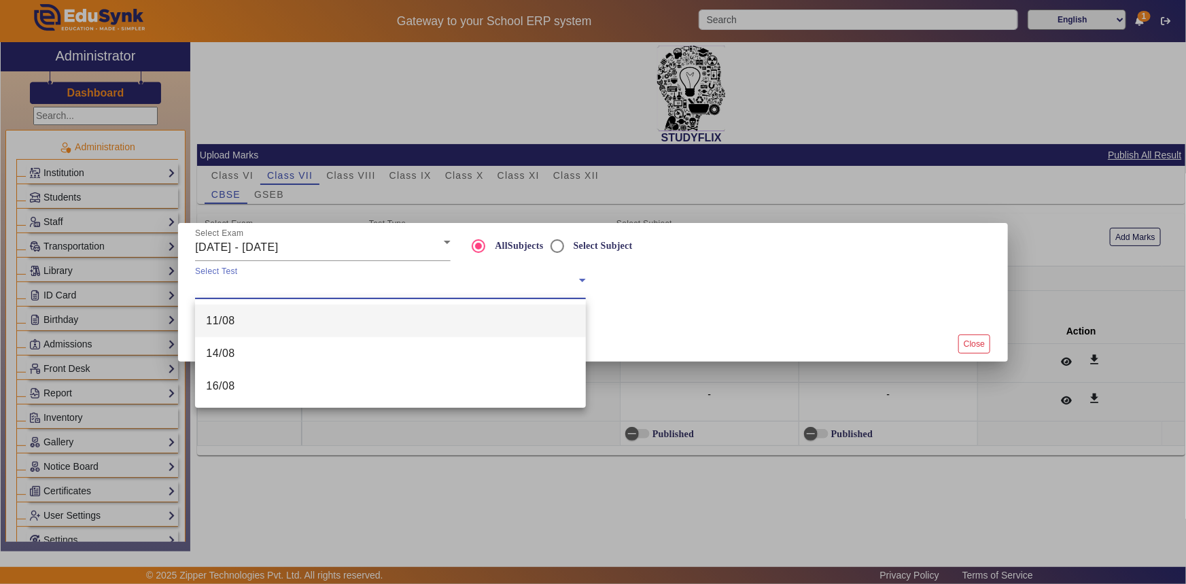
click at [266, 322] on mat-option "11/08" at bounding box center [390, 321] width 391 height 33
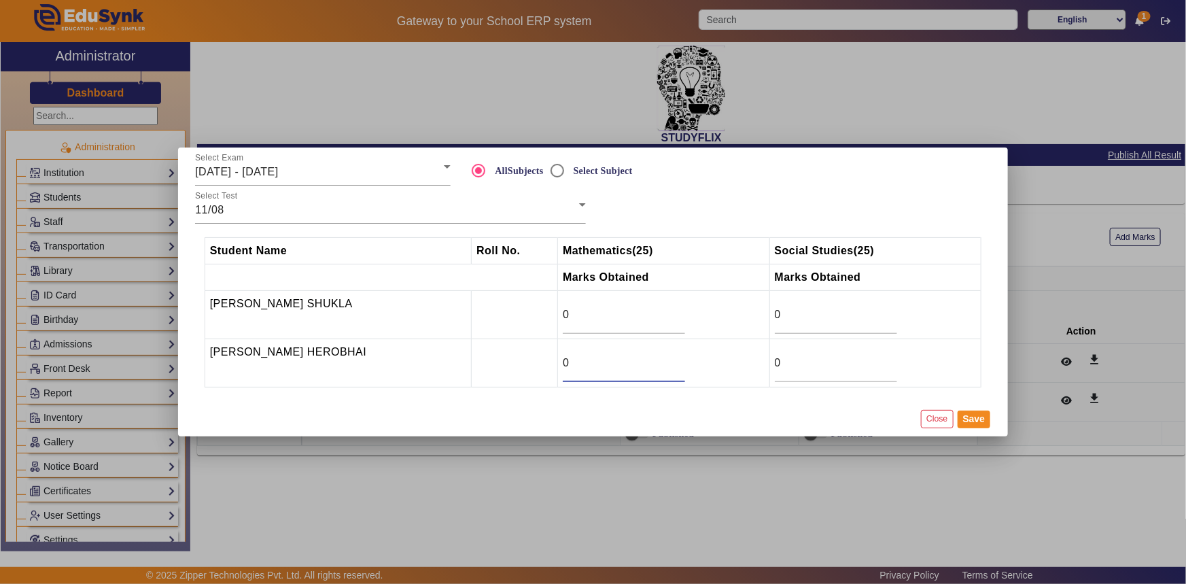
drag, startPoint x: 587, startPoint y: 367, endPoint x: 545, endPoint y: 367, distance: 42.2
click at [545, 367] on tr "TILWANI VIHAN HEROBHAI 0 0" at bounding box center [593, 363] width 777 height 48
type input "9.5"
drag, startPoint x: 572, startPoint y: 320, endPoint x: 558, endPoint y: 320, distance: 14.3
click at [563, 320] on input "0" at bounding box center [624, 315] width 122 height 16
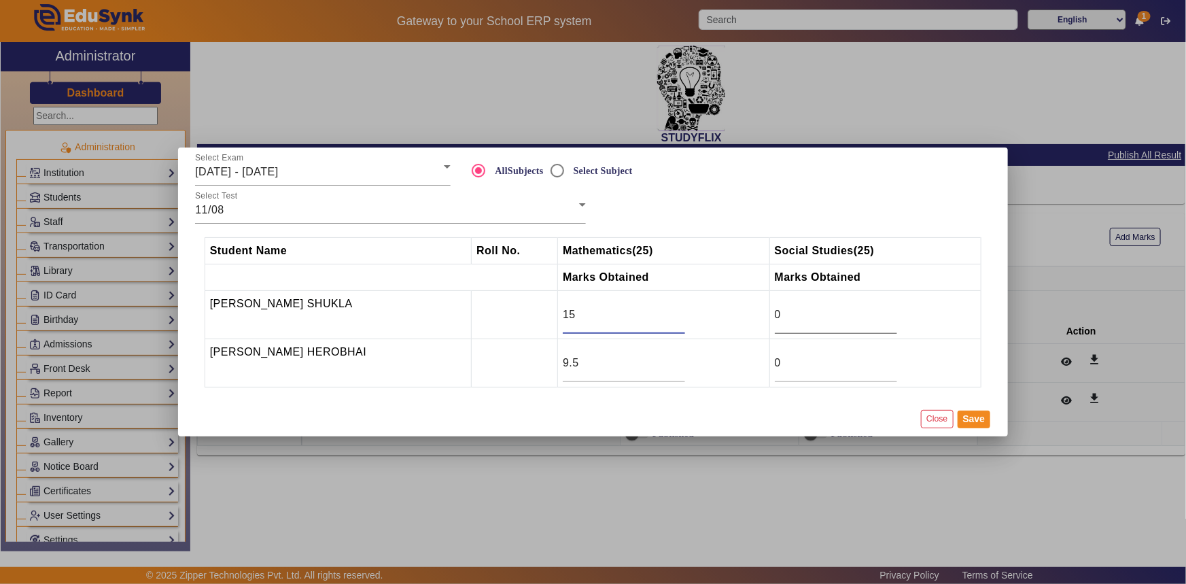
type input "15"
drag, startPoint x: 804, startPoint y: 319, endPoint x: 755, endPoint y: 318, distance: 49.0
click at [756, 318] on tr "SHIVANSH NAMAN SHUKLA 15 0" at bounding box center [593, 315] width 777 height 48
type input "22"
click at [974, 423] on button "Save" at bounding box center [974, 420] width 33 height 18
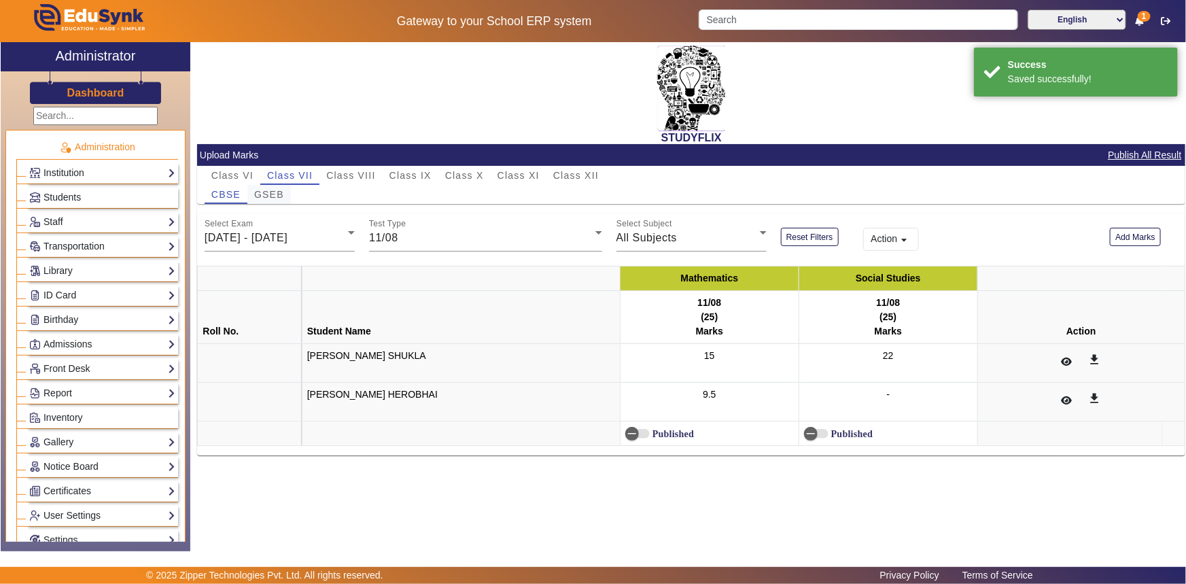
click at [279, 190] on span "GSEB" at bounding box center [269, 195] width 30 height 10
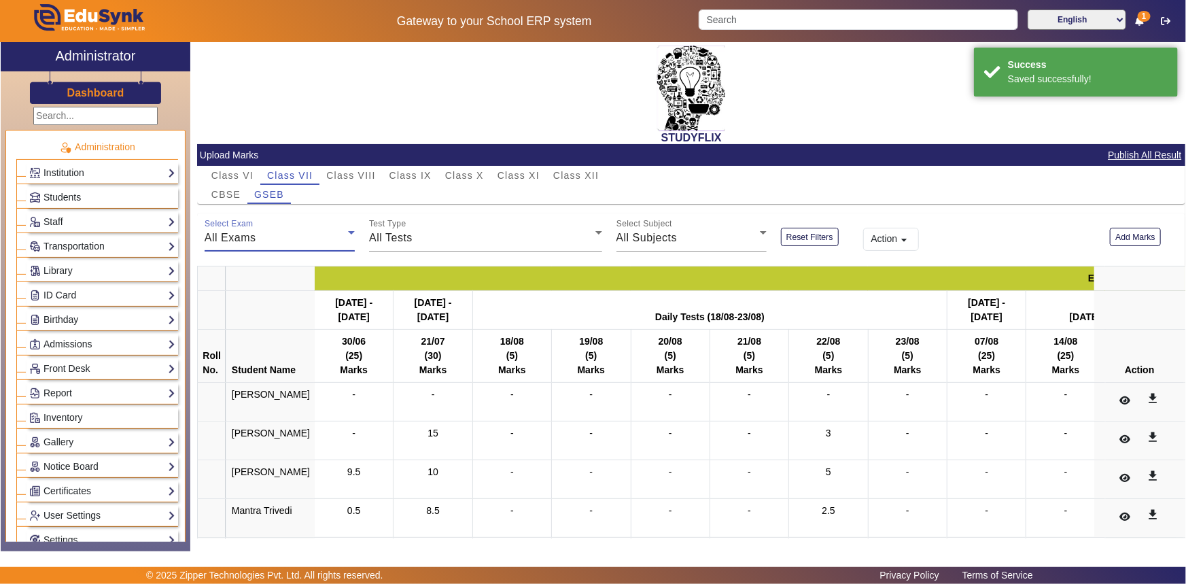
click at [247, 232] on span "All Exams" at bounding box center [231, 238] width 52 height 12
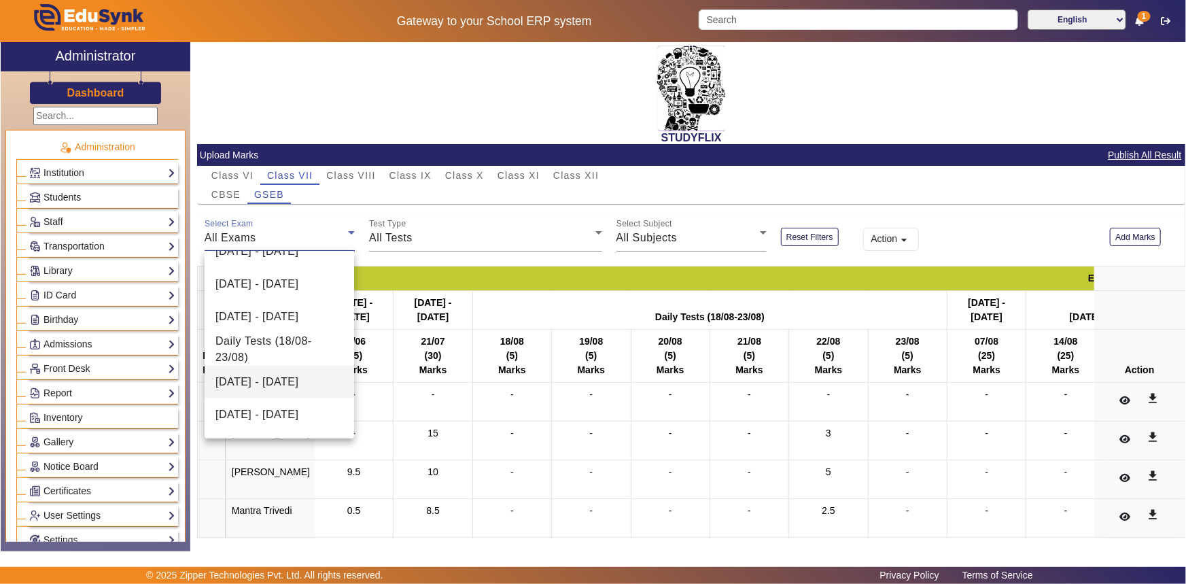
click at [250, 383] on span "[DATE] - [DATE]" at bounding box center [257, 382] width 83 height 16
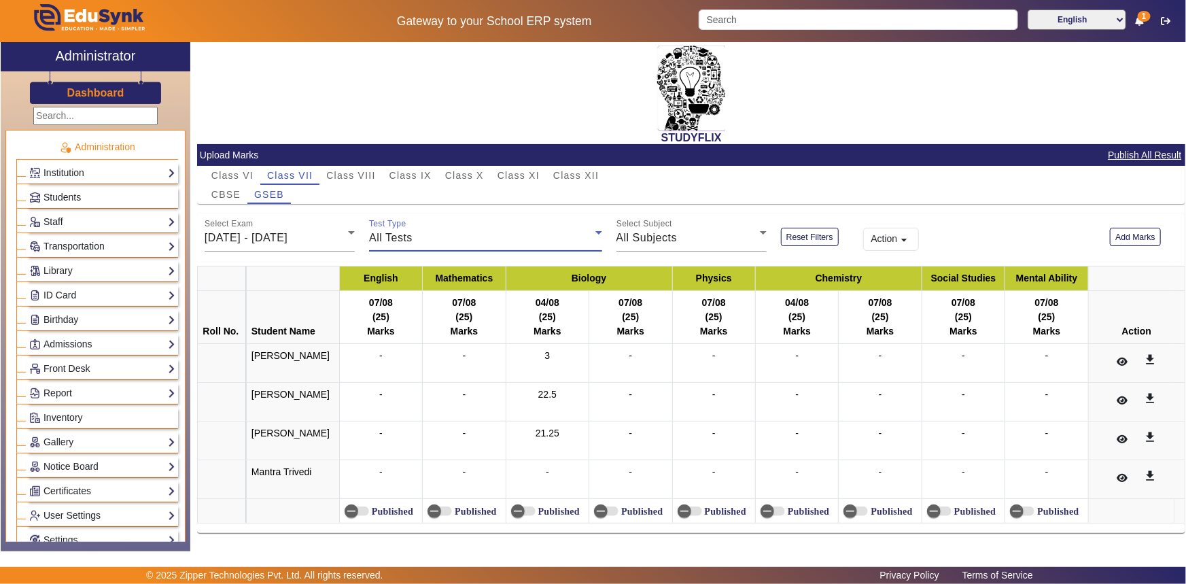
click at [415, 245] on div "All Tests" at bounding box center [482, 238] width 226 height 16
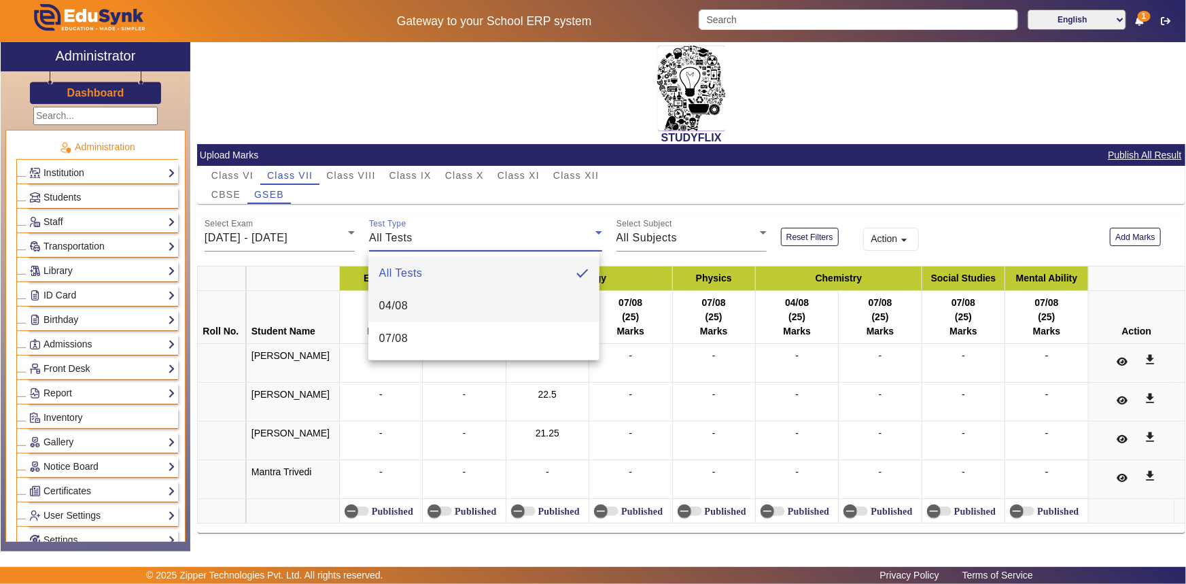
click at [400, 309] on span "04/08" at bounding box center [393, 306] width 29 height 16
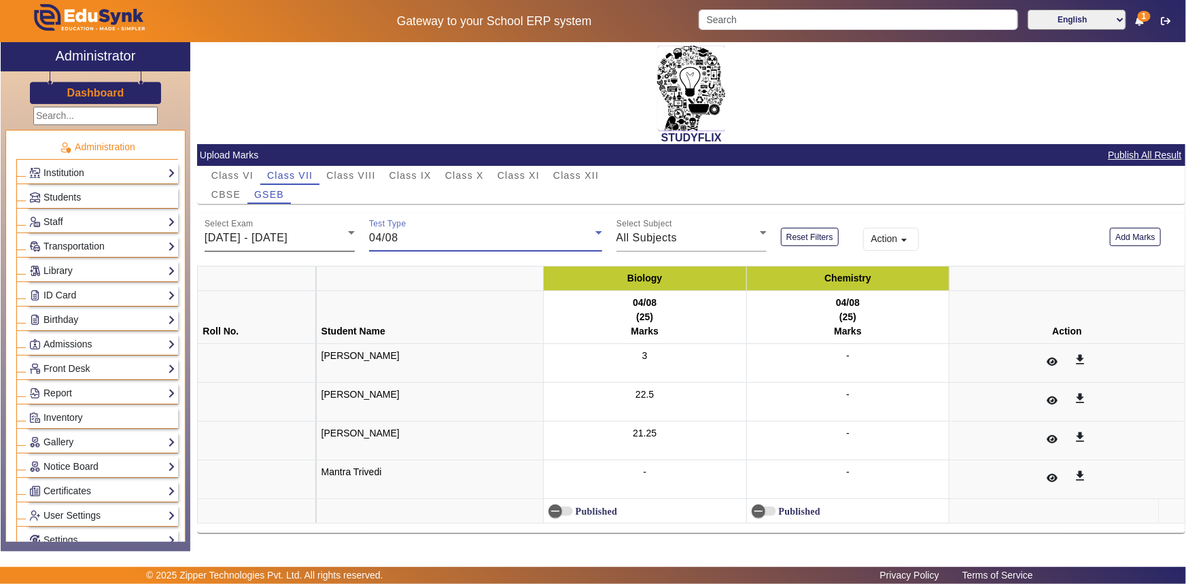
click at [315, 245] on div "[DATE] - [DATE]" at bounding box center [276, 238] width 143 height 16
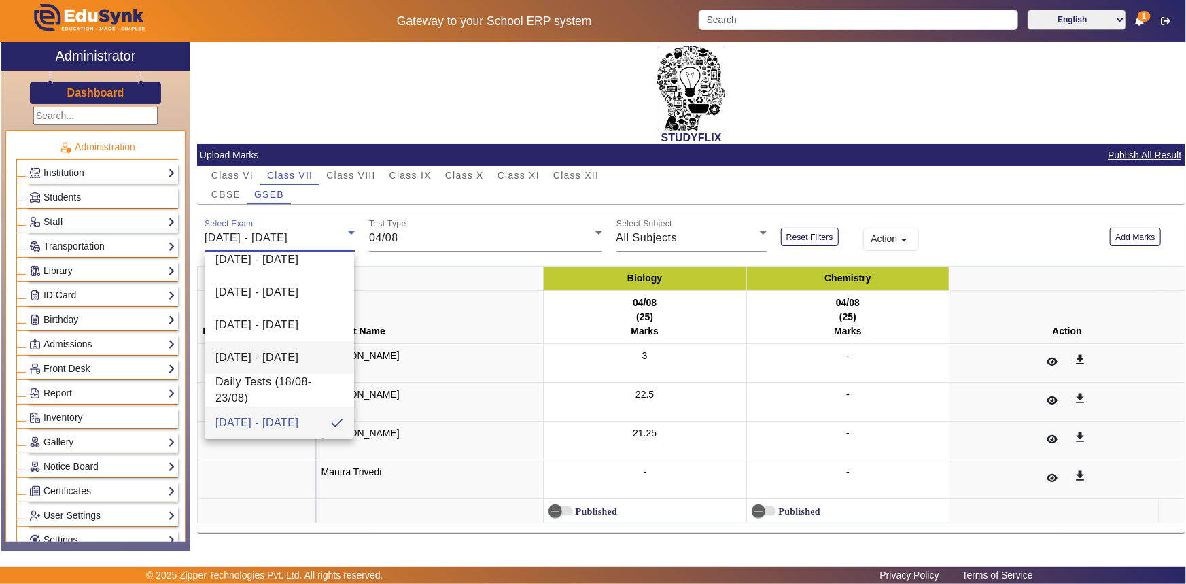
scroll to position [206, 0]
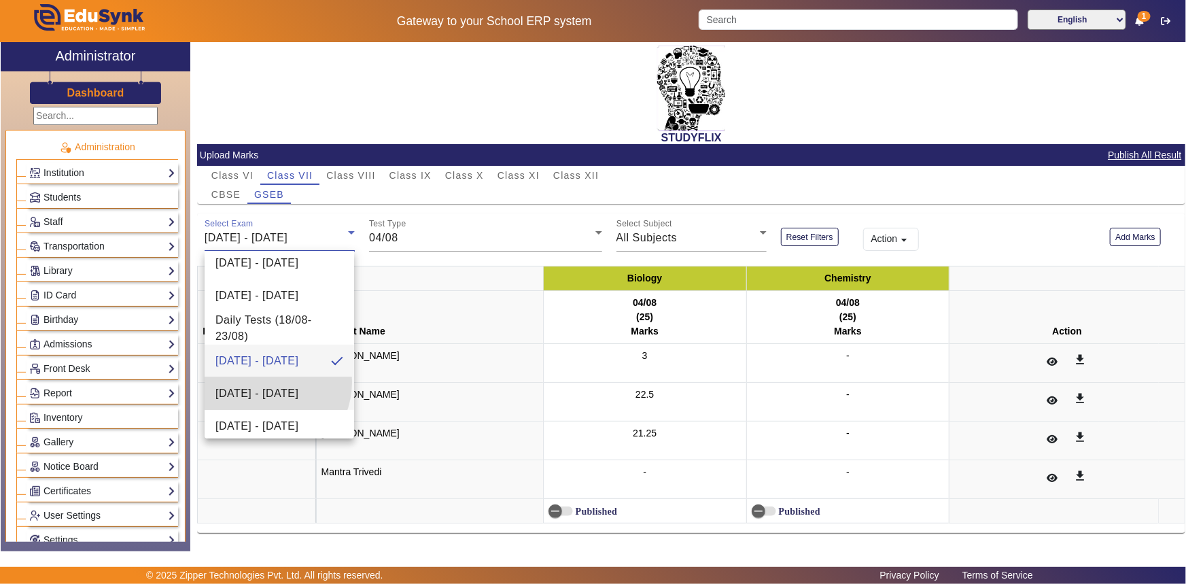
click at [264, 386] on span "[DATE] - [DATE]" at bounding box center [257, 394] width 83 height 16
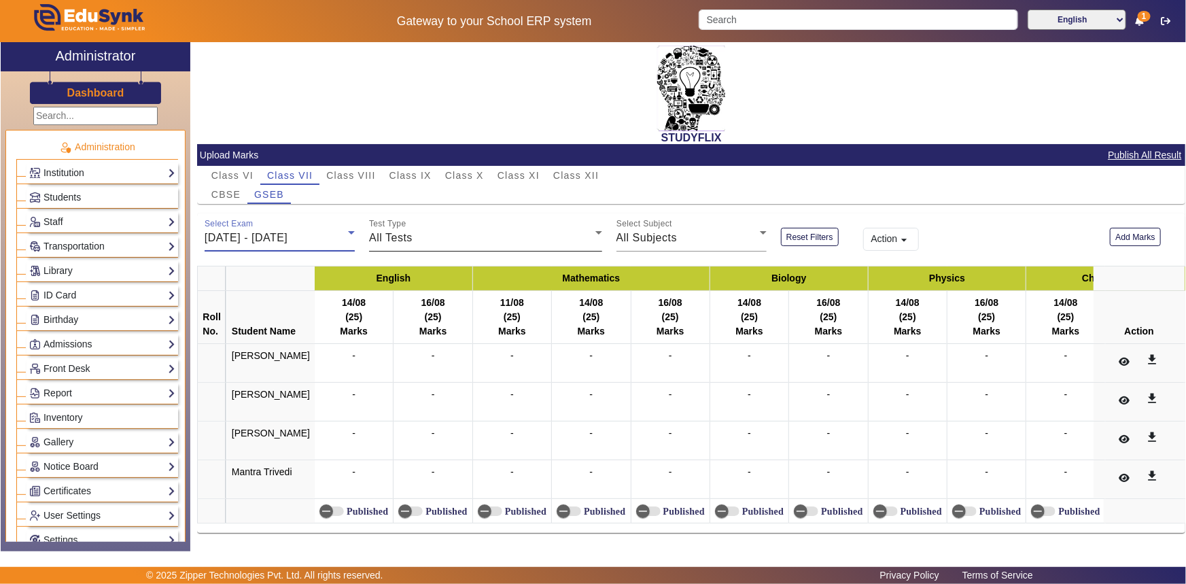
click at [398, 241] on span "All Tests" at bounding box center [391, 238] width 44 height 12
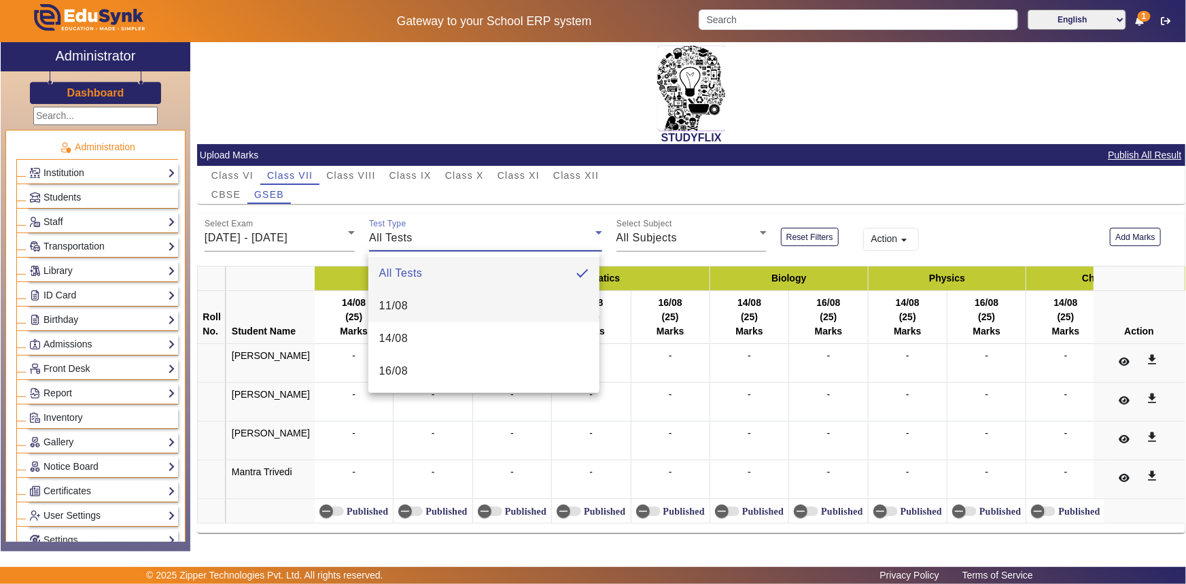
click at [390, 310] on span "11/08" at bounding box center [393, 306] width 29 height 16
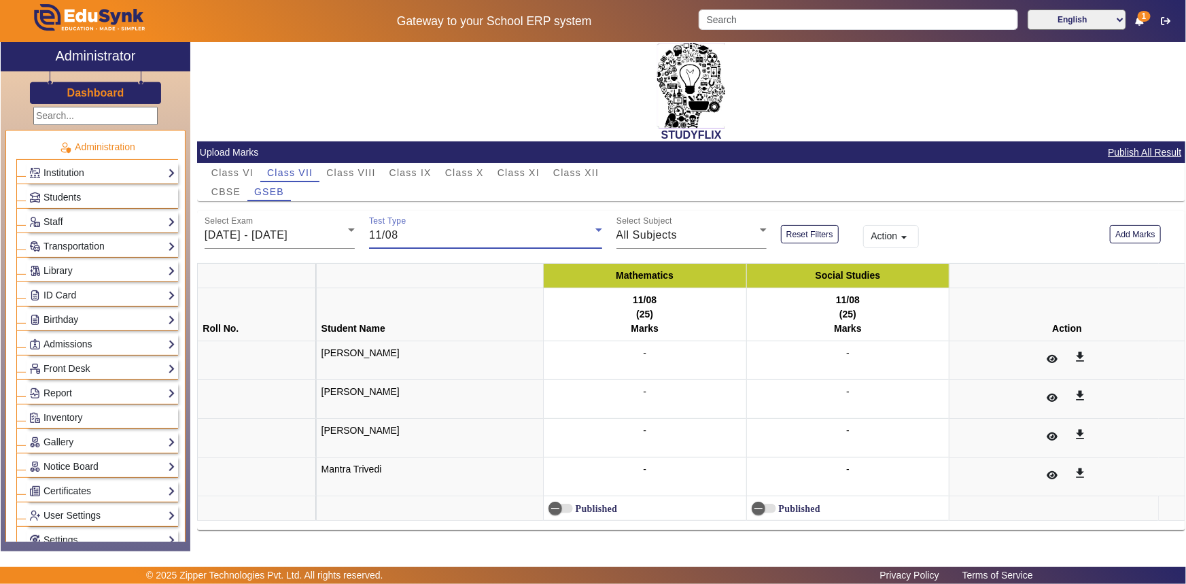
scroll to position [3, 0]
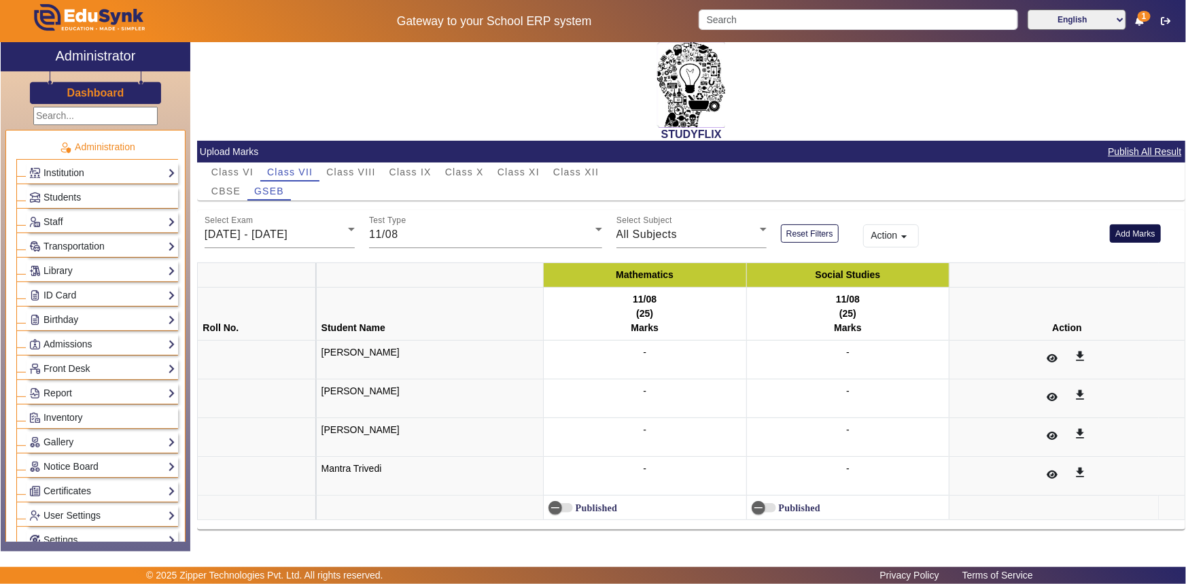
click at [1119, 233] on button "Add Marks" at bounding box center [1135, 233] width 51 height 18
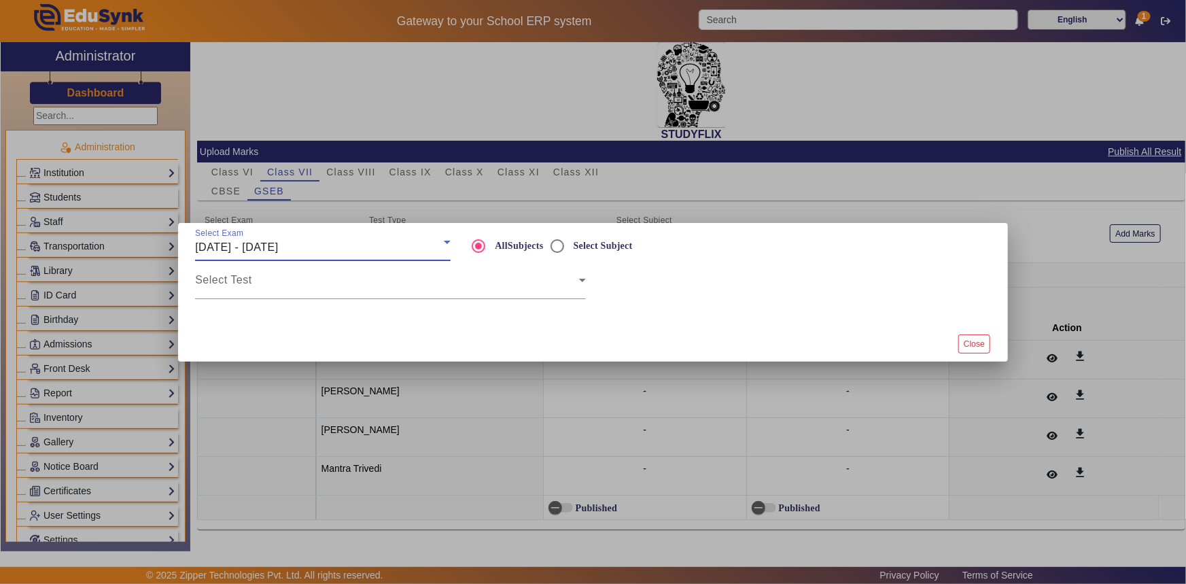
click at [328, 245] on div "[DATE] - [DATE]" at bounding box center [319, 247] width 249 height 16
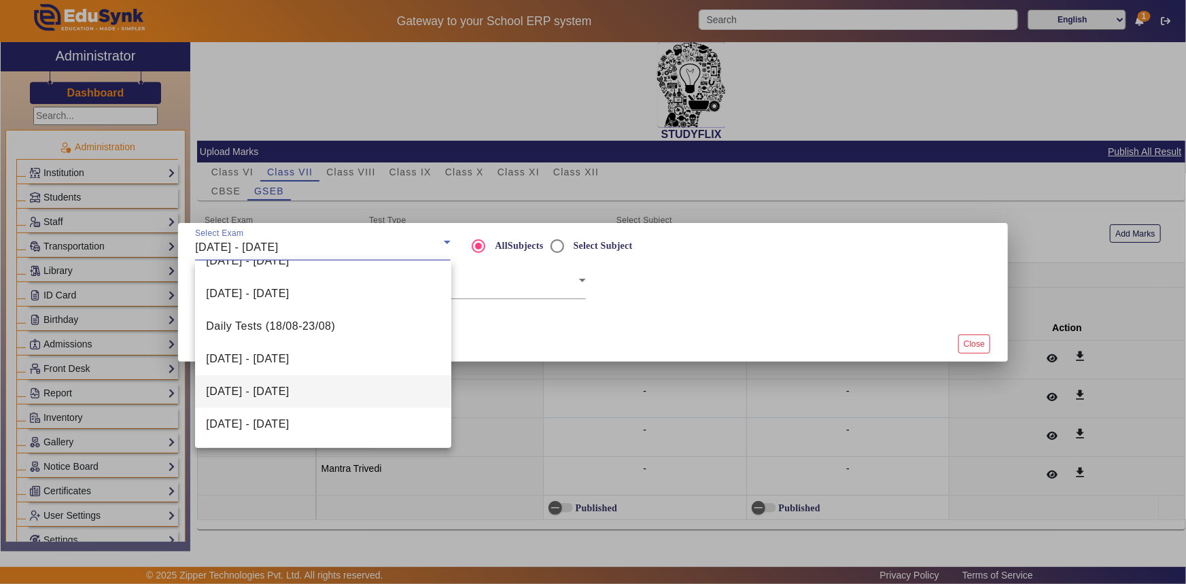
scroll to position [247, 0]
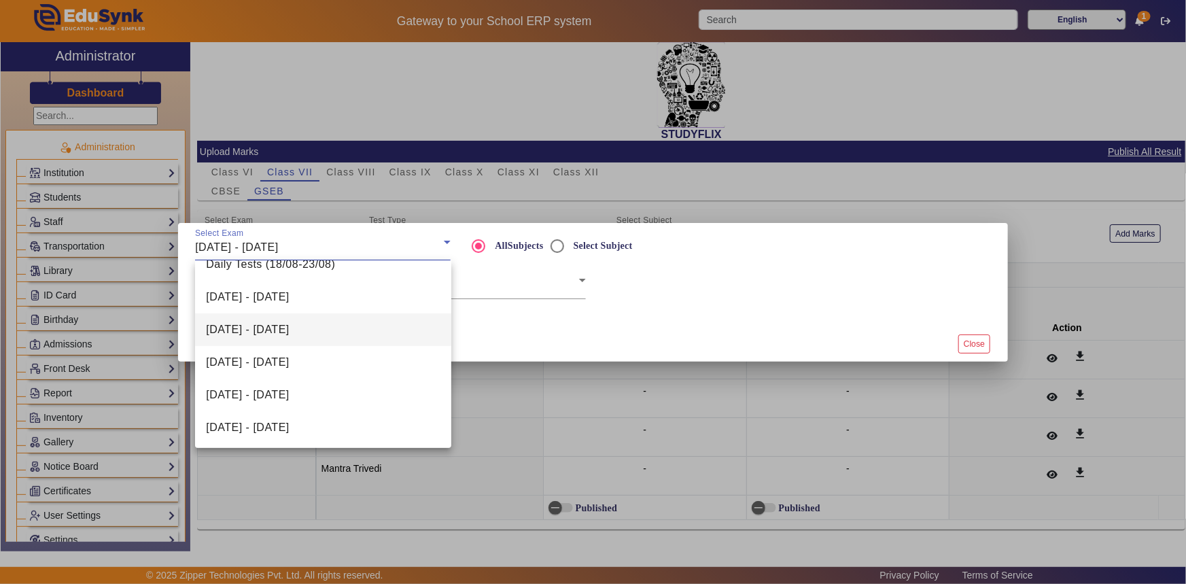
click at [273, 328] on span "[DATE] - [DATE]" at bounding box center [247, 330] width 83 height 16
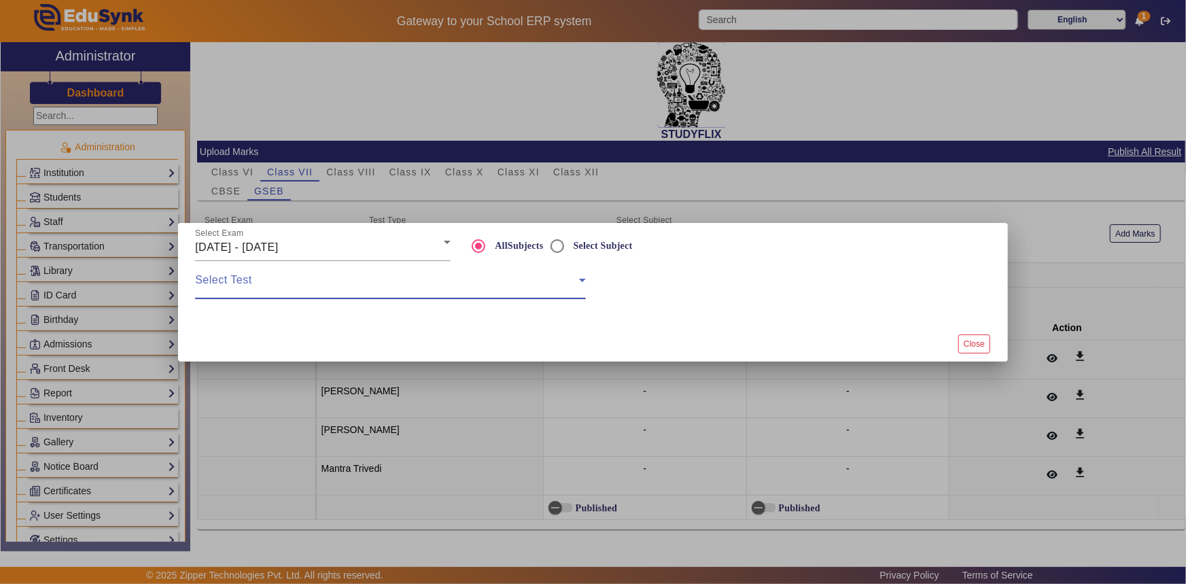
click at [294, 288] on span at bounding box center [387, 285] width 384 height 16
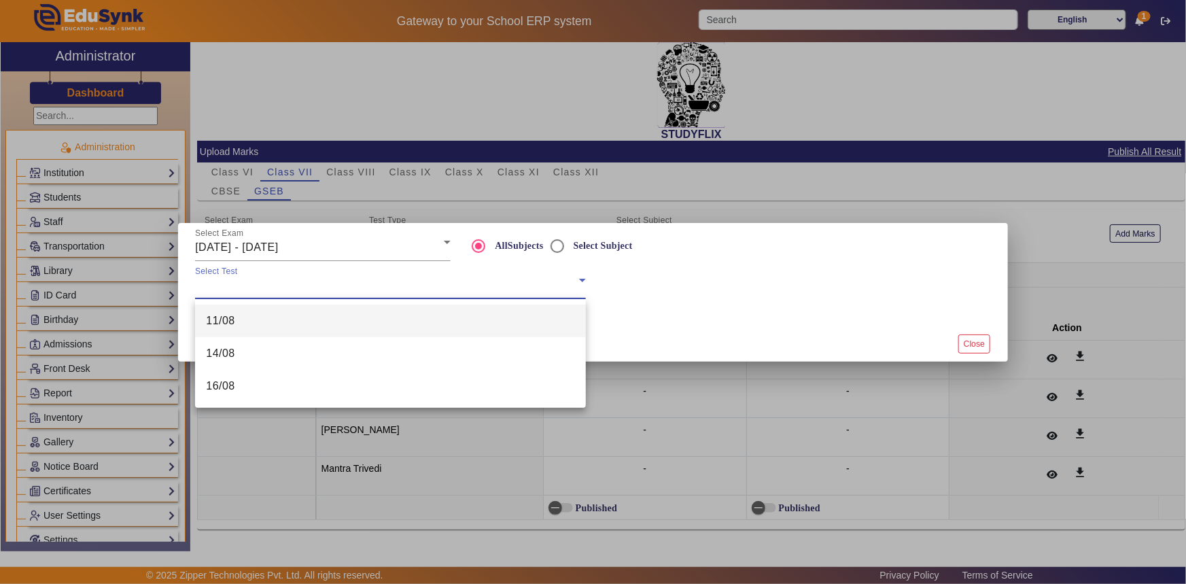
click at [277, 326] on mat-option "11/08" at bounding box center [390, 321] width 391 height 33
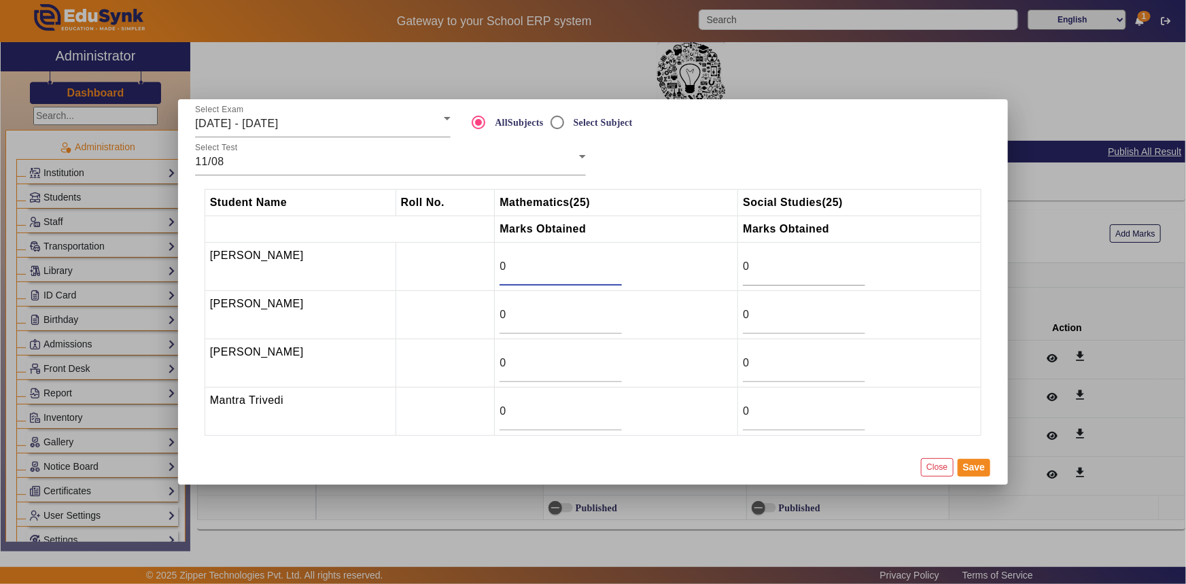
drag, startPoint x: 525, startPoint y: 263, endPoint x: 475, endPoint y: 266, distance: 49.7
click at [475, 266] on tr "DEV SONI 0 0" at bounding box center [593, 267] width 777 height 48
type input "4.5"
drag, startPoint x: 755, startPoint y: 411, endPoint x: 720, endPoint y: 411, distance: 34.7
click at [720, 411] on tr "Mantra Trivedi 0 0" at bounding box center [593, 412] width 777 height 48
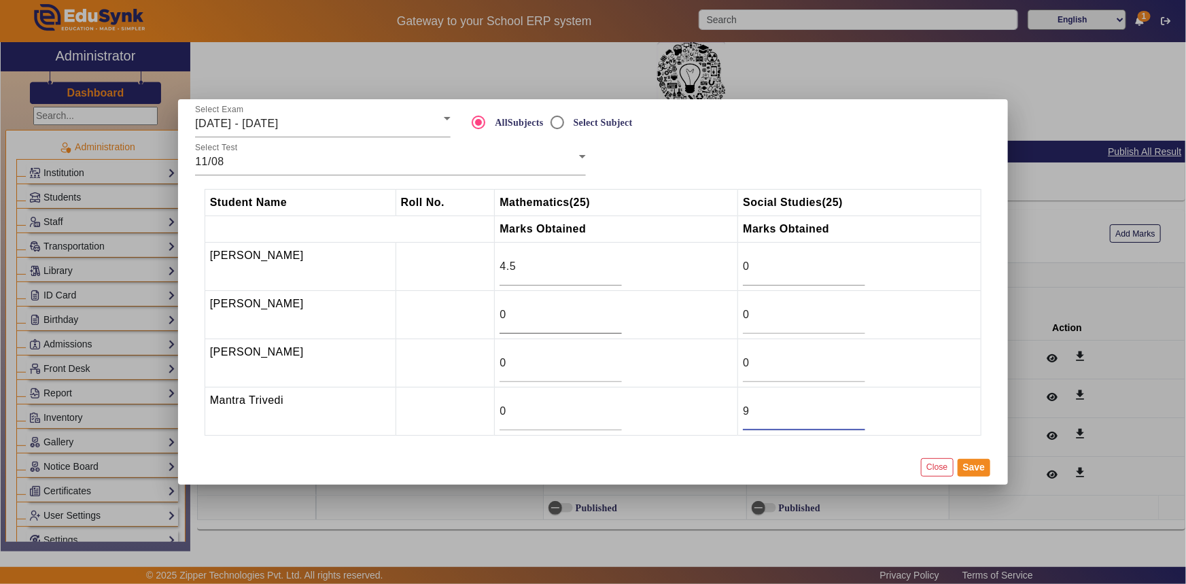
type input "9"
drag, startPoint x: 509, startPoint y: 318, endPoint x: 481, endPoint y: 318, distance: 27.9
click at [481, 318] on tr "Devansh Parmar 0 0" at bounding box center [593, 315] width 777 height 48
type input "15.5"
drag, startPoint x: 748, startPoint y: 318, endPoint x: 734, endPoint y: 318, distance: 14.3
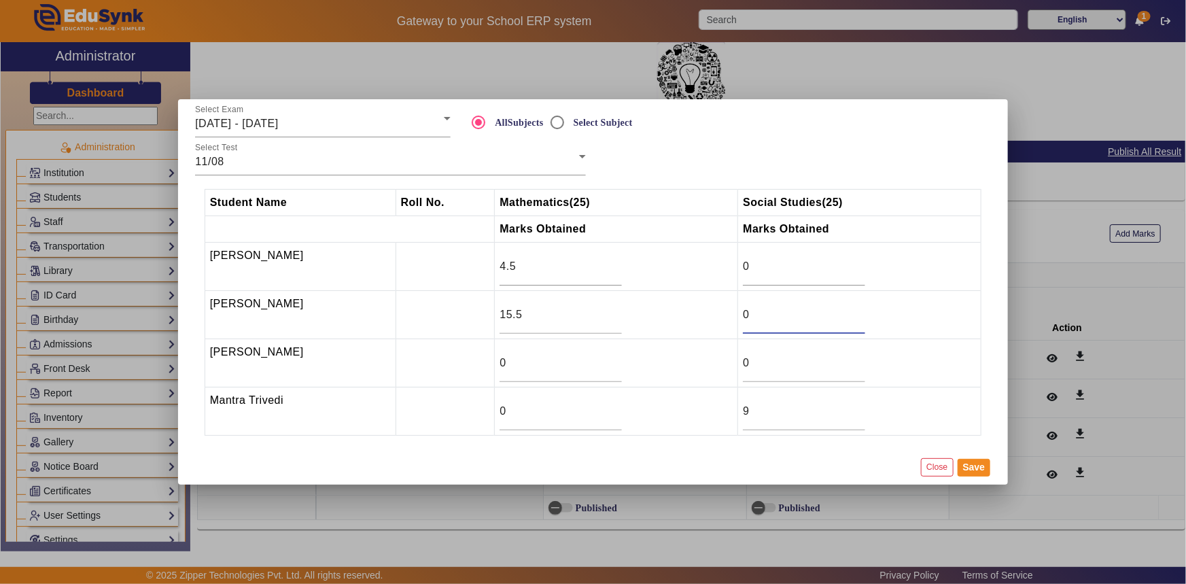
click at [738, 318] on td "0" at bounding box center [859, 315] width 243 height 48
type input "20"
click at [562, 365] on input "0" at bounding box center [561, 363] width 122 height 16
click at [612, 357] on input "9" at bounding box center [561, 363] width 122 height 16
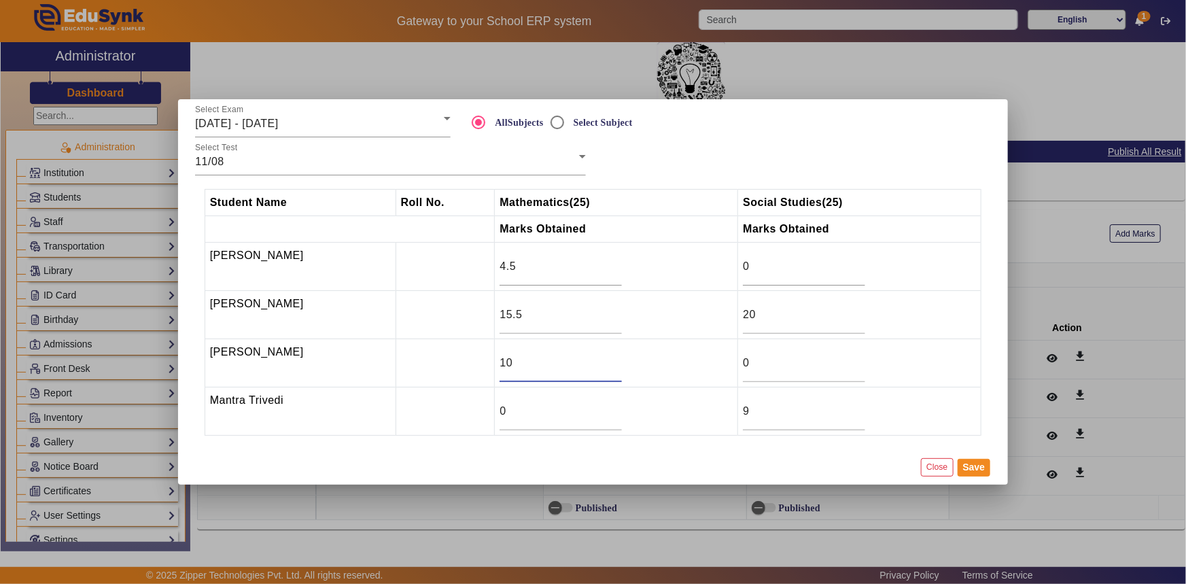
type input "10"
click at [612, 357] on input "10" at bounding box center [561, 363] width 122 height 16
click at [748, 362] on input "0" at bounding box center [804, 363] width 122 height 16
type input "17"
click at [980, 468] on button "Save" at bounding box center [974, 468] width 33 height 18
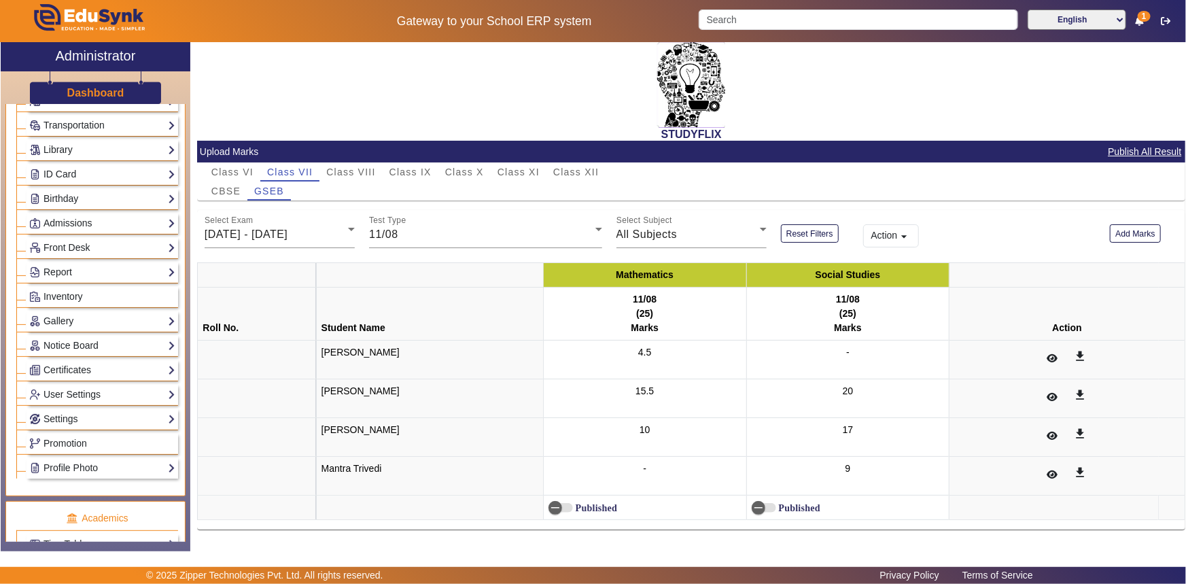
scroll to position [0, 0]
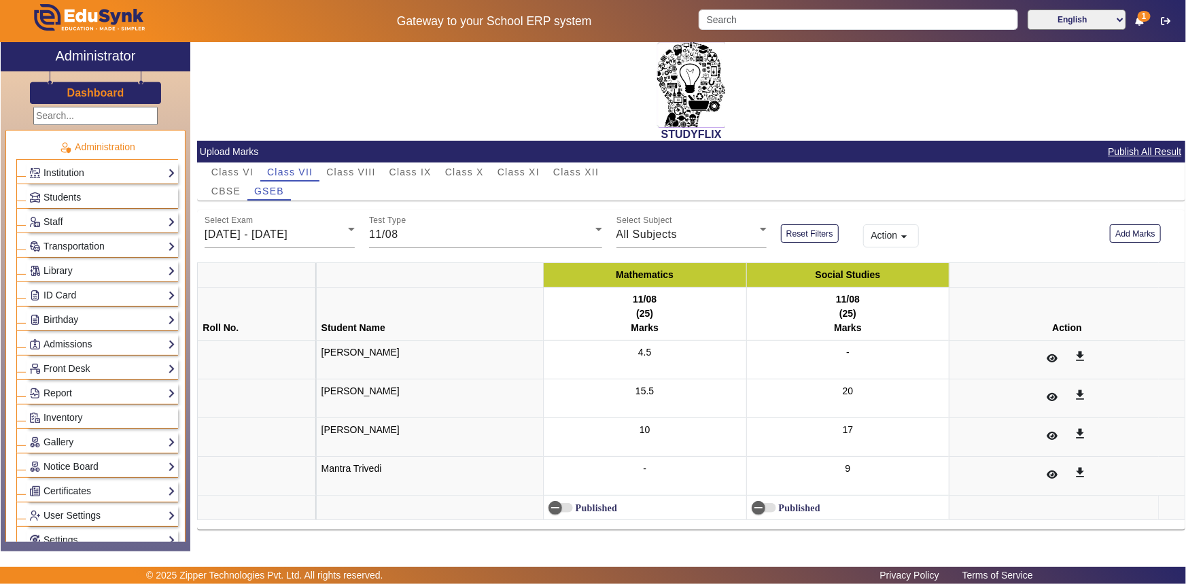
click at [68, 405] on div "Inventory" at bounding box center [97, 416] width 162 height 24
click at [395, 167] on span "Class IX" at bounding box center [411, 172] width 42 height 10
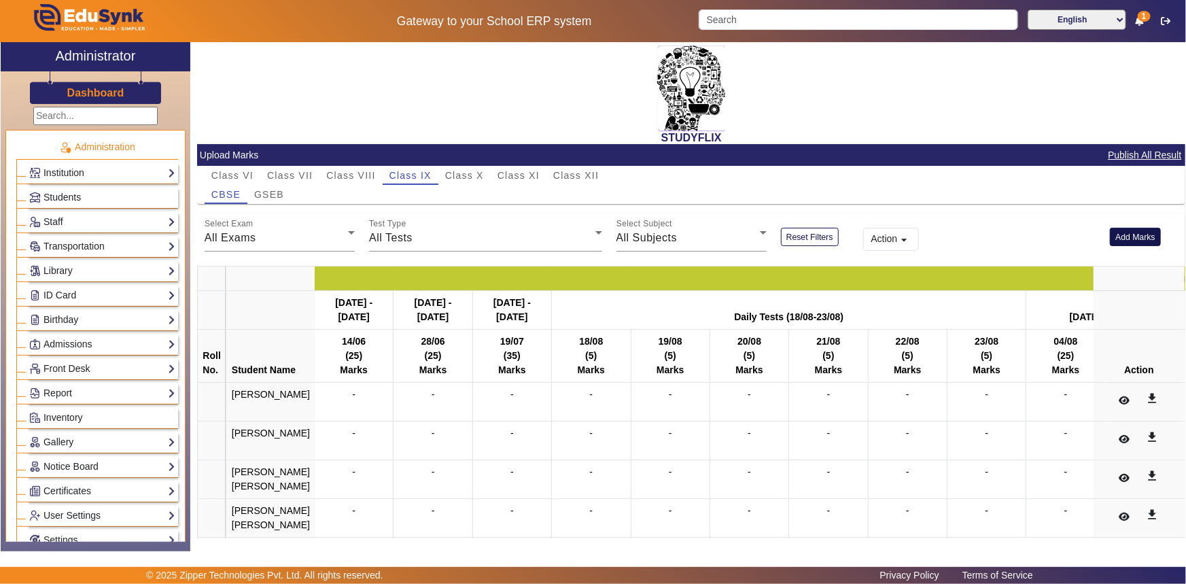
click at [1119, 234] on button "Add Marks" at bounding box center [1135, 237] width 51 height 18
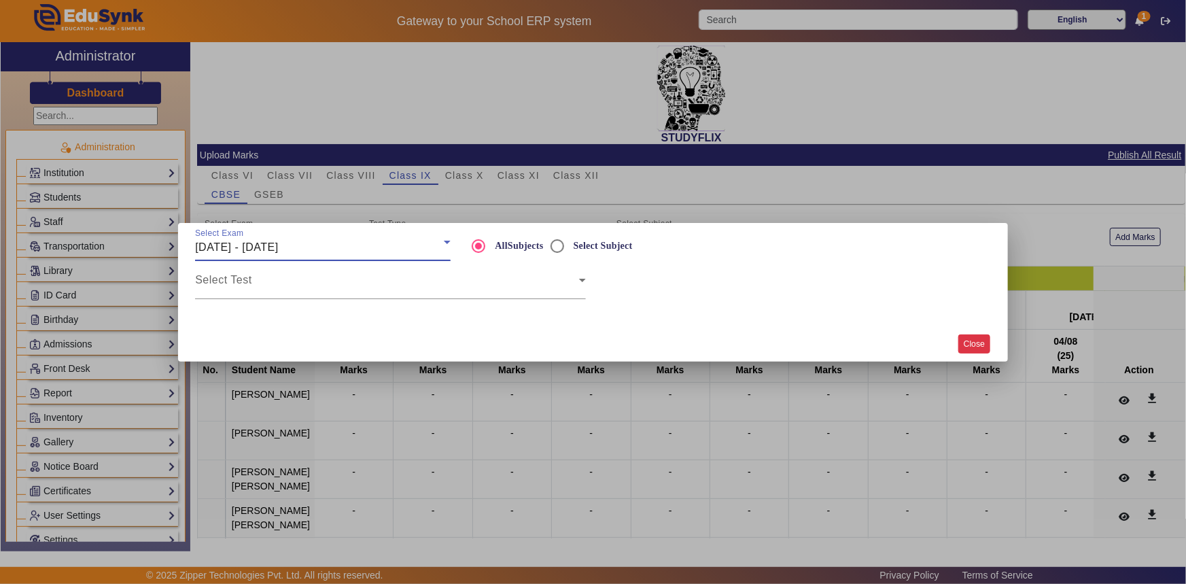
click at [965, 350] on button "Close" at bounding box center [975, 344] width 32 height 18
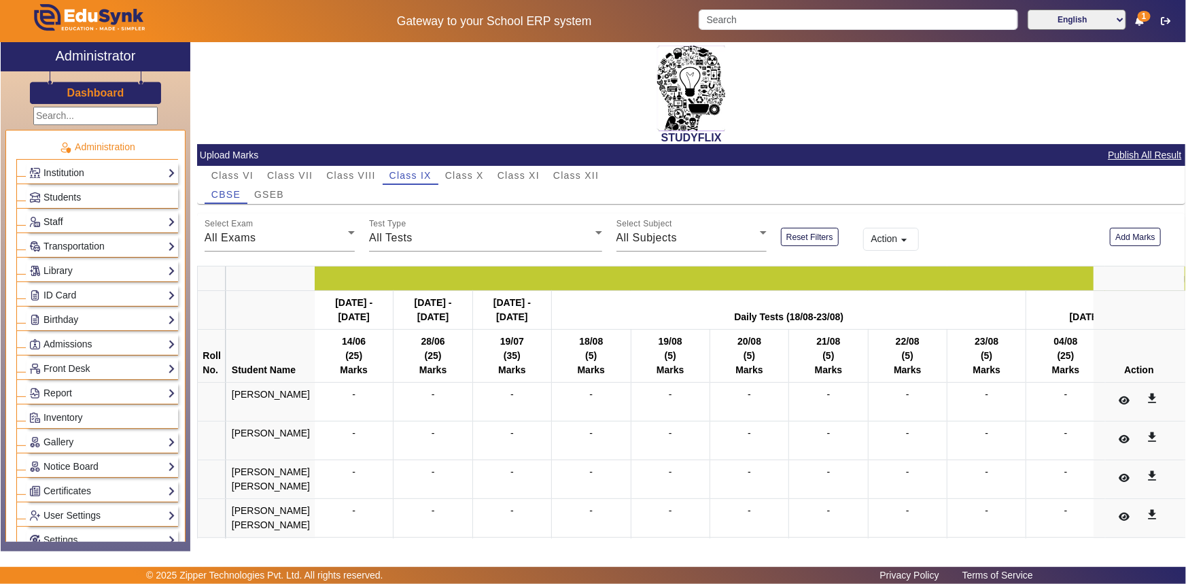
click at [80, 214] on link "Staff" at bounding box center [102, 222] width 146 height 16
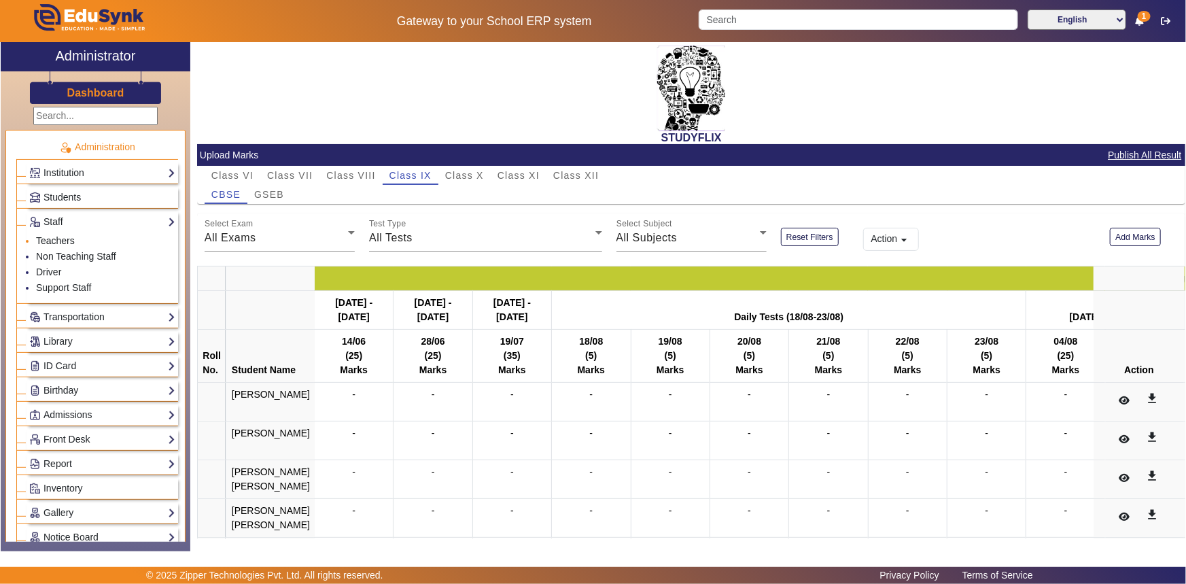
click at [57, 239] on link "Teachers" at bounding box center [55, 240] width 39 height 11
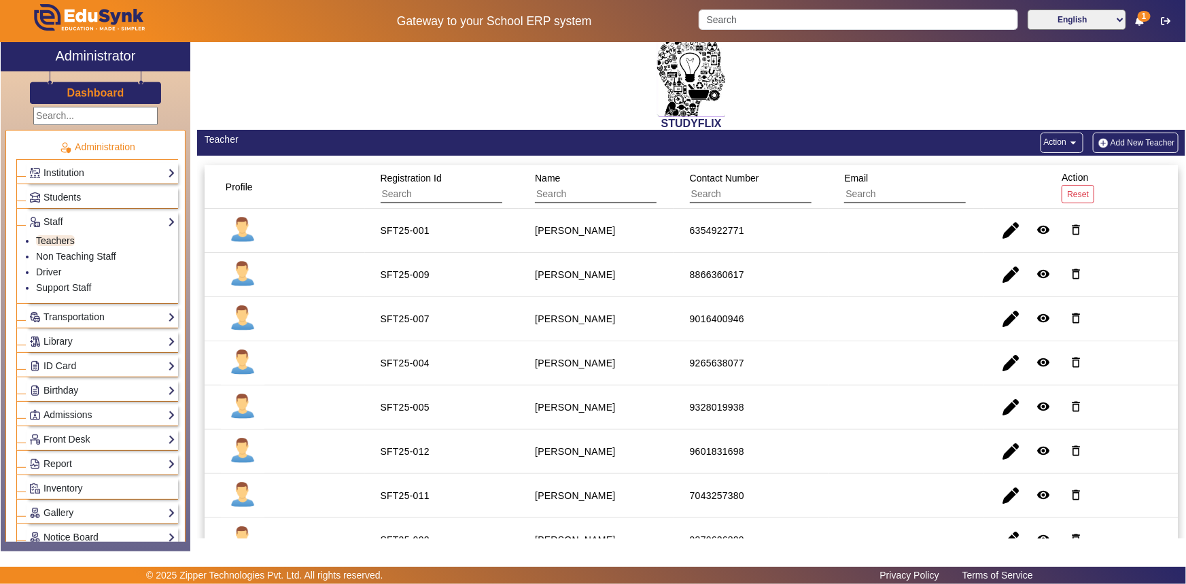
scroll to position [14, 0]
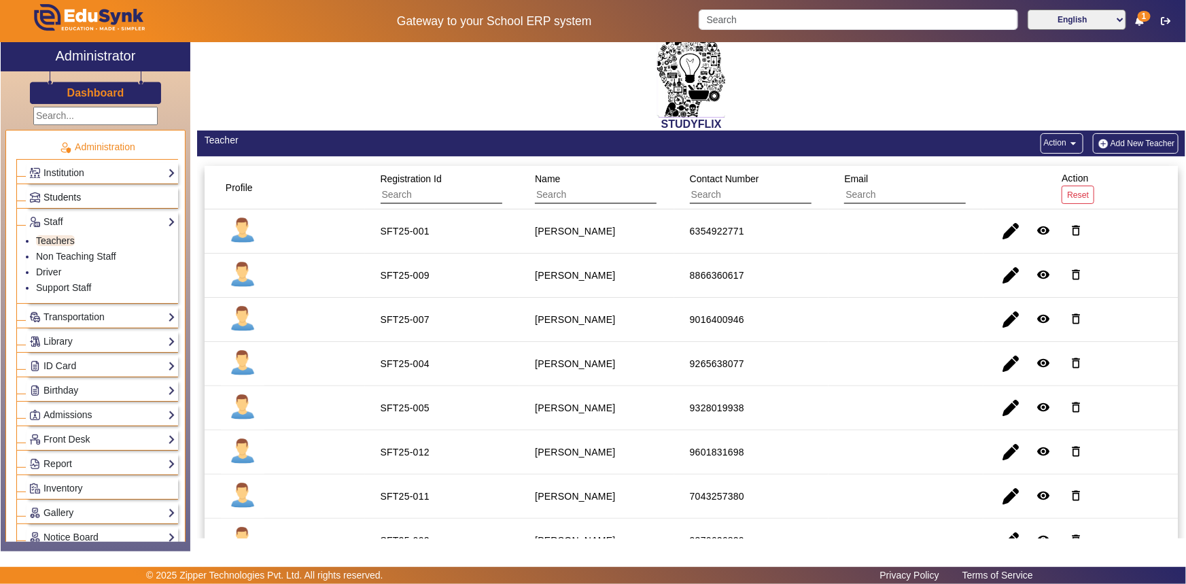
click at [68, 194] on span "Students" at bounding box center [62, 197] width 37 height 11
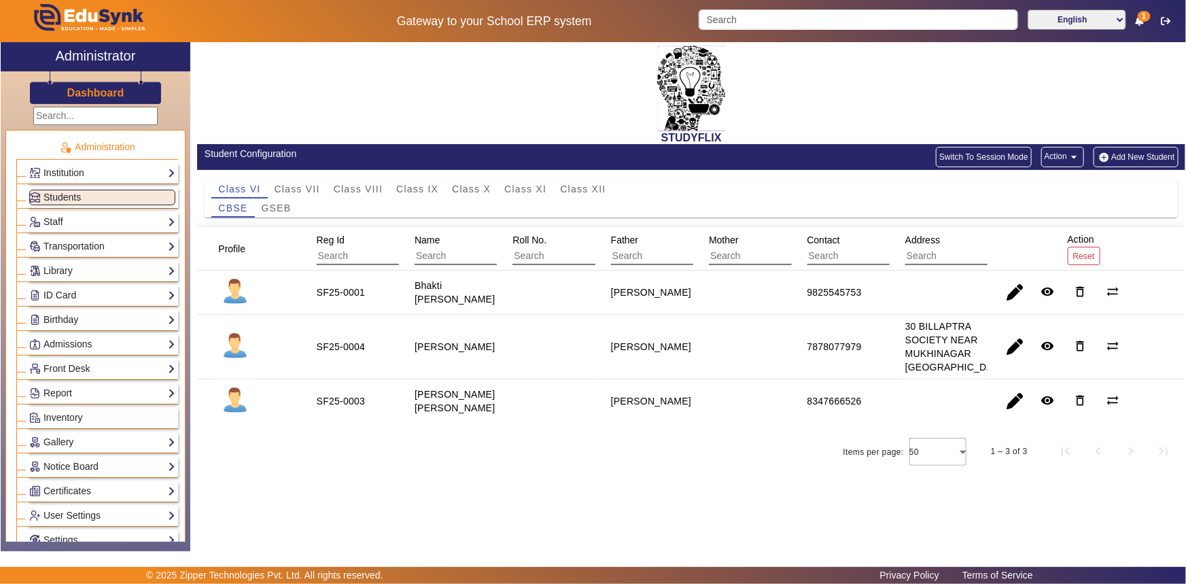
click at [1065, 156] on button "Action arrow_drop_down" at bounding box center [1063, 157] width 43 height 20
click at [1021, 211] on button "Export Data" at bounding box center [1035, 221] width 97 height 33
click at [93, 191] on link "Students" at bounding box center [102, 198] width 146 height 16
click at [355, 187] on span "Class VIII" at bounding box center [358, 189] width 49 height 10
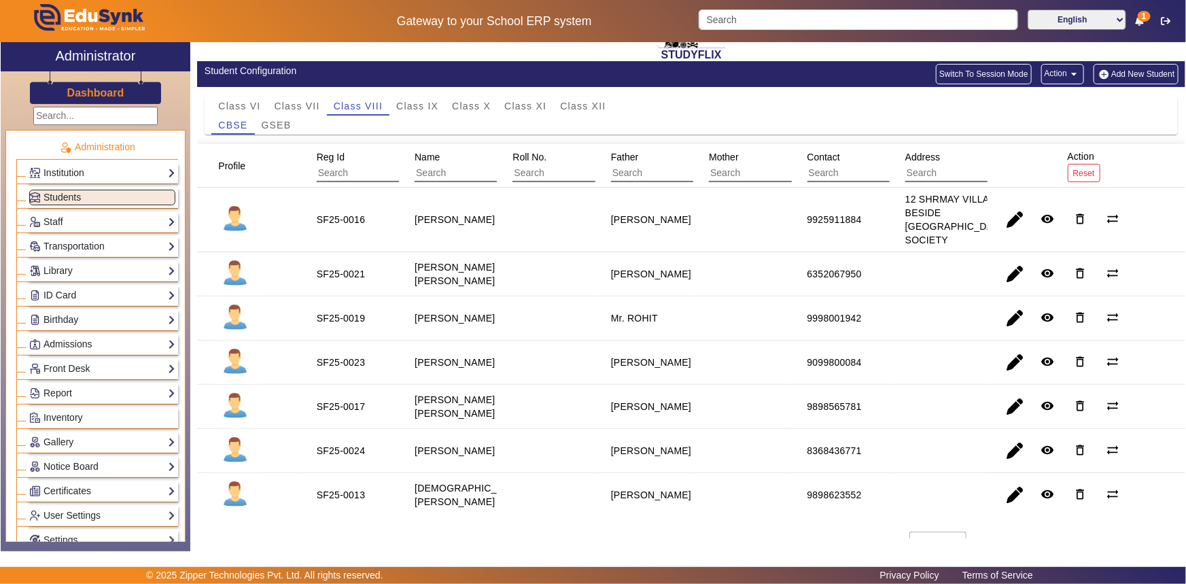
scroll to position [61, 0]
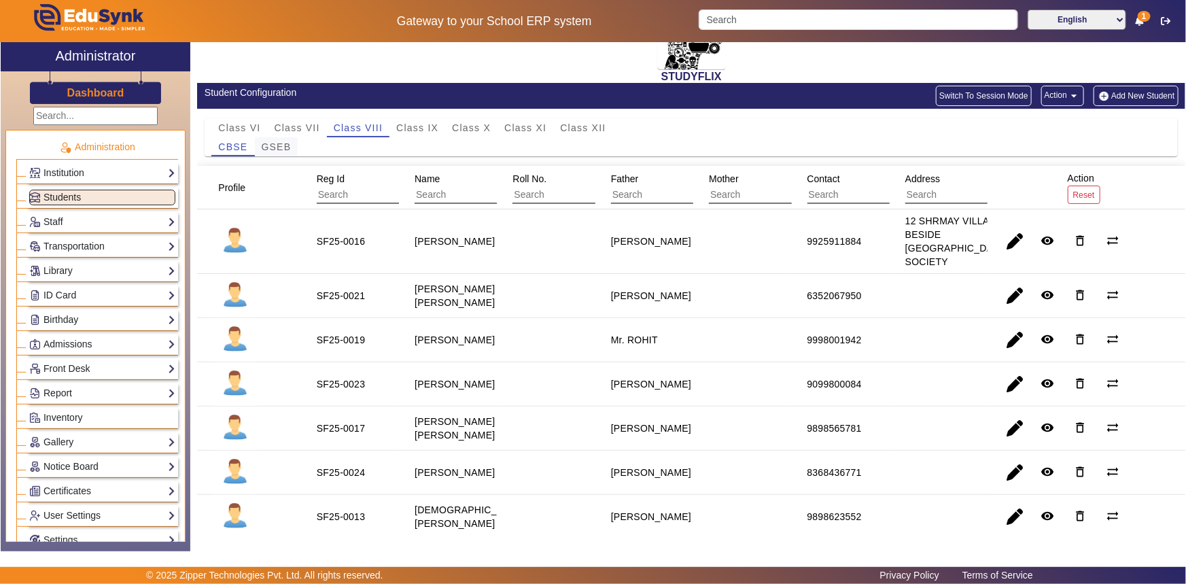
click at [286, 149] on span "GSEB" at bounding box center [277, 147] width 30 height 10
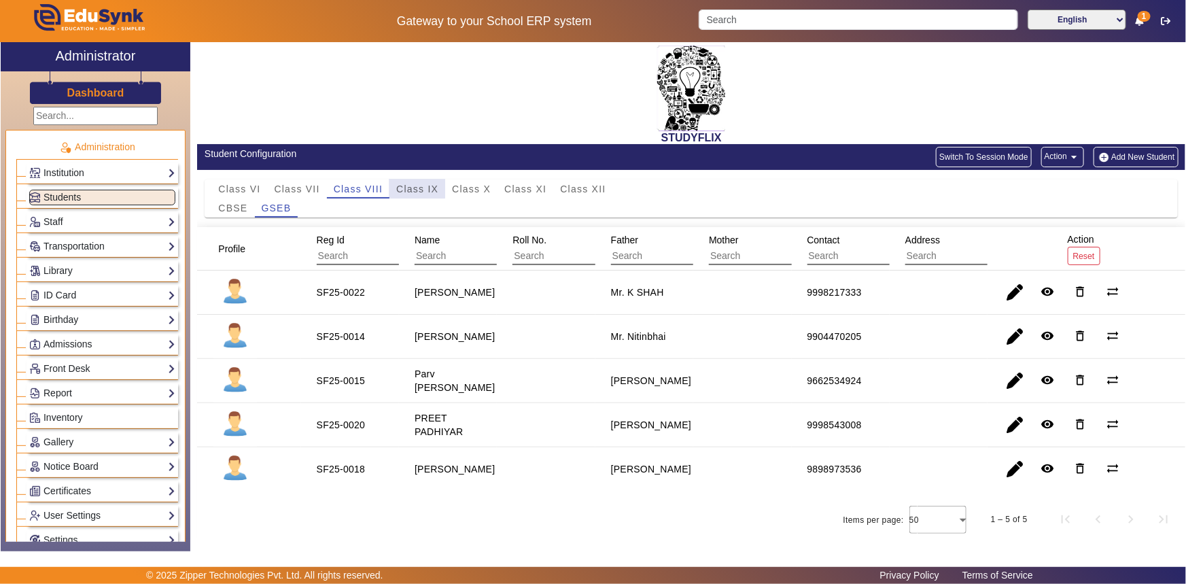
click at [402, 182] on span "Class IX" at bounding box center [417, 188] width 42 height 19
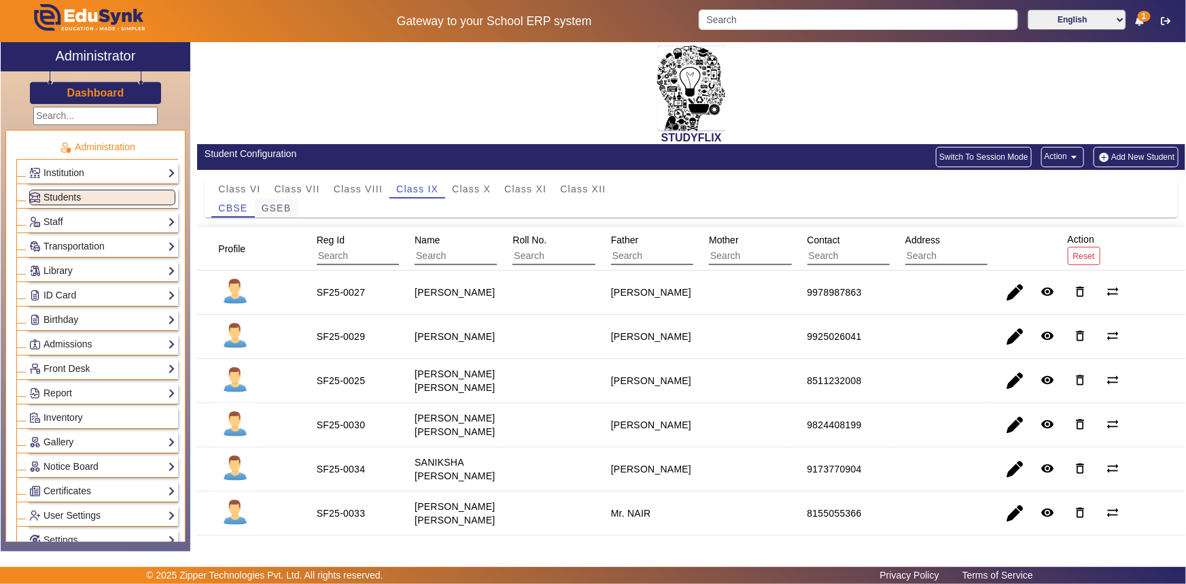
click at [284, 210] on span "GSEB" at bounding box center [277, 208] width 30 height 10
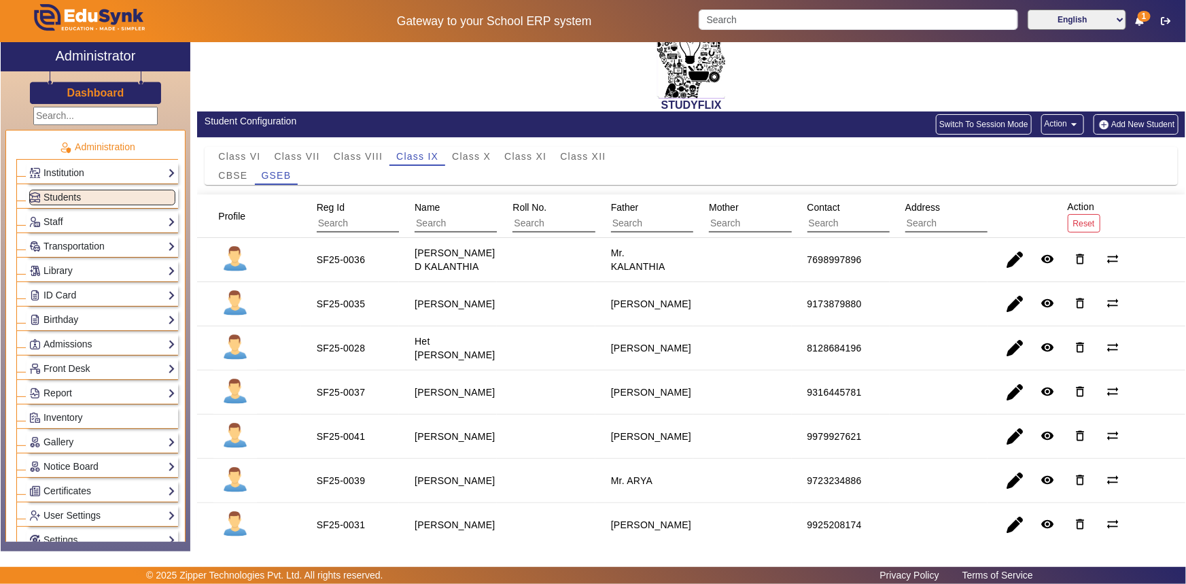
scroll to position [123, 0]
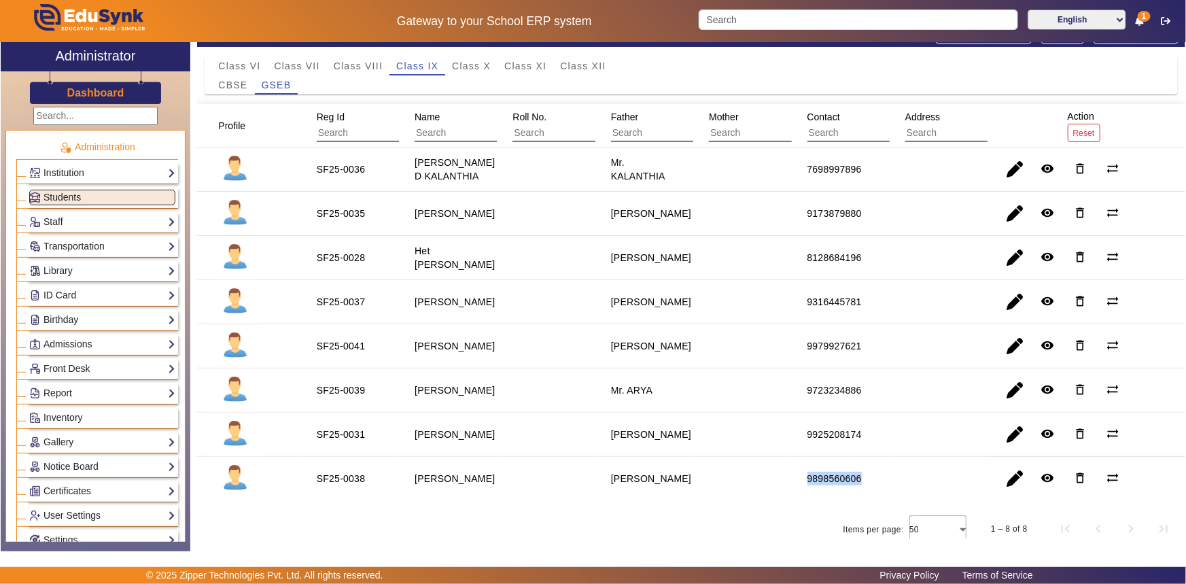
drag, startPoint x: 805, startPoint y: 478, endPoint x: 876, endPoint y: 483, distance: 70.9
click at [876, 483] on mat-cell "9898560606" at bounding box center [841, 479] width 98 height 44
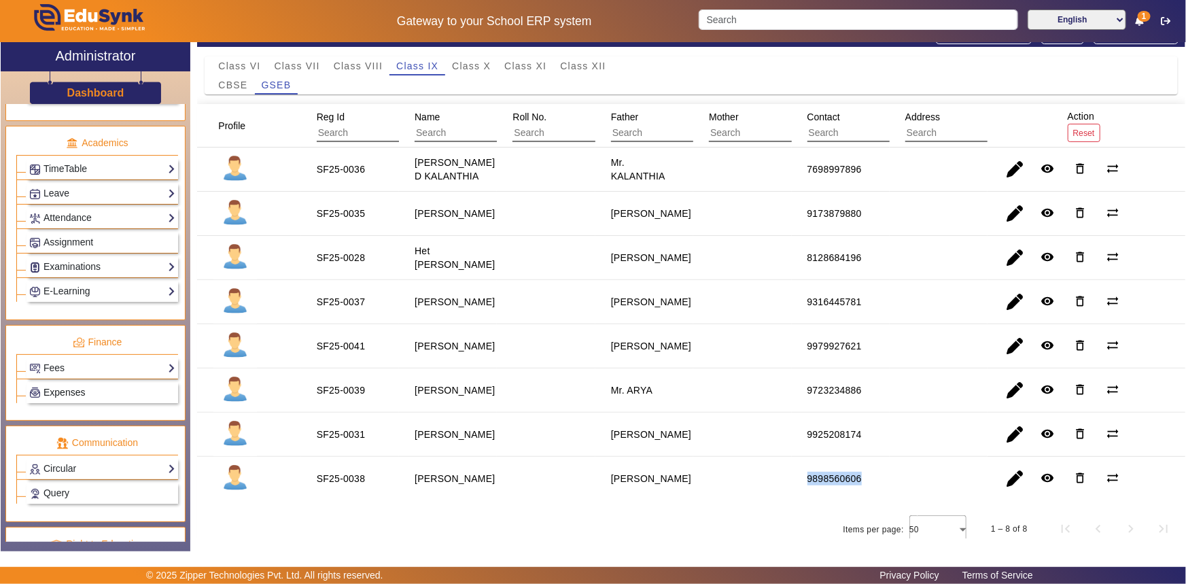
scroll to position [553, 0]
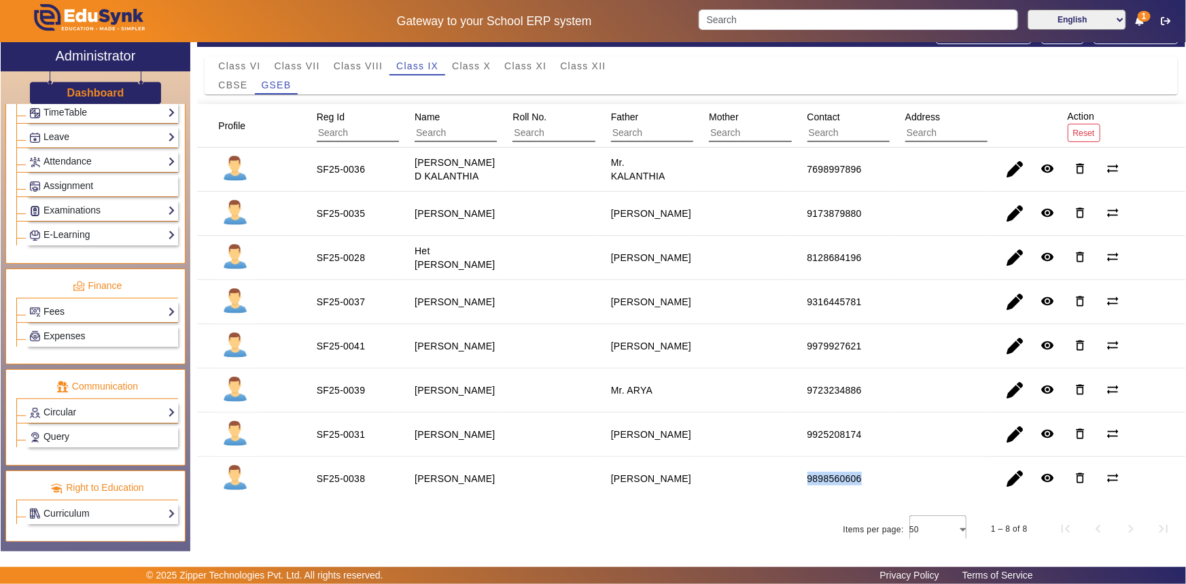
click at [61, 311] on link "Fees" at bounding box center [102, 312] width 146 height 16
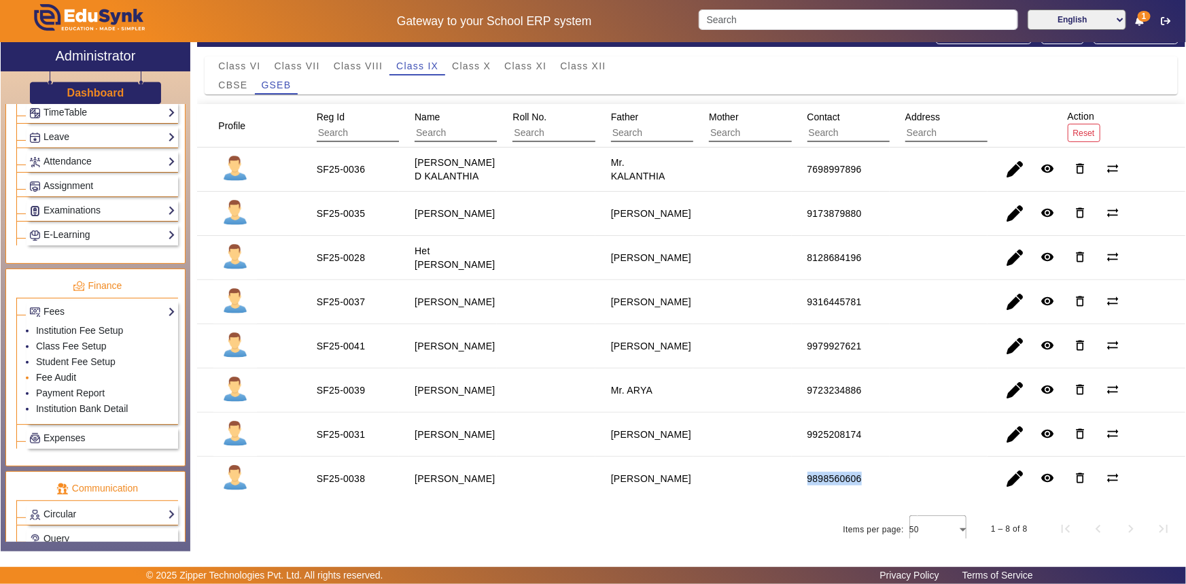
click at [57, 379] on link "Fee Audit" at bounding box center [56, 377] width 40 height 11
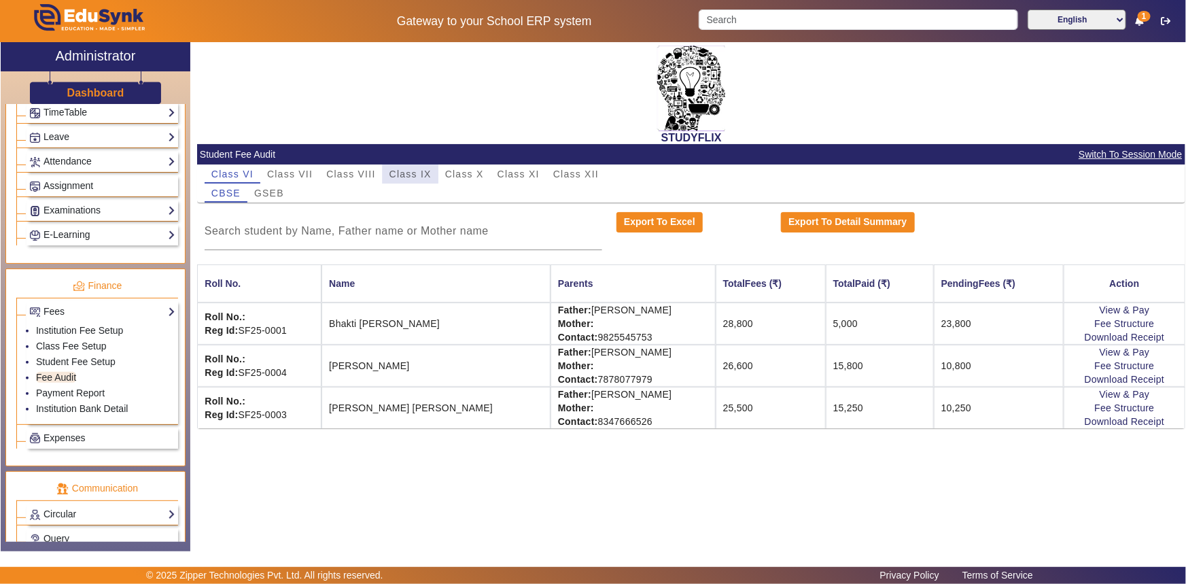
click at [409, 172] on span "Class IX" at bounding box center [411, 174] width 42 height 10
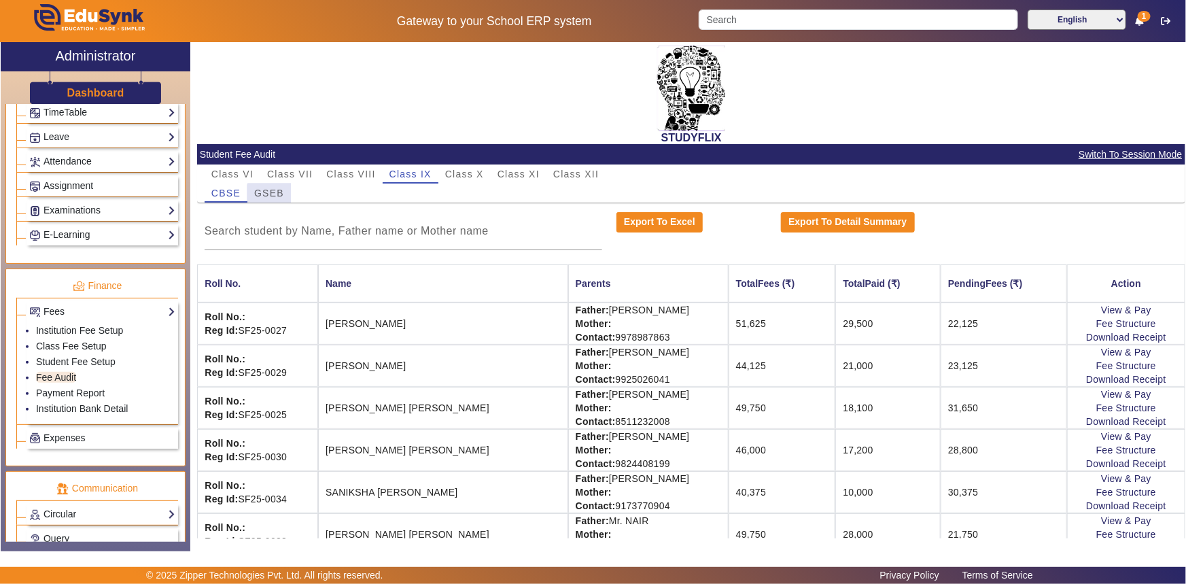
click at [276, 198] on span "GSEB" at bounding box center [269, 193] width 30 height 19
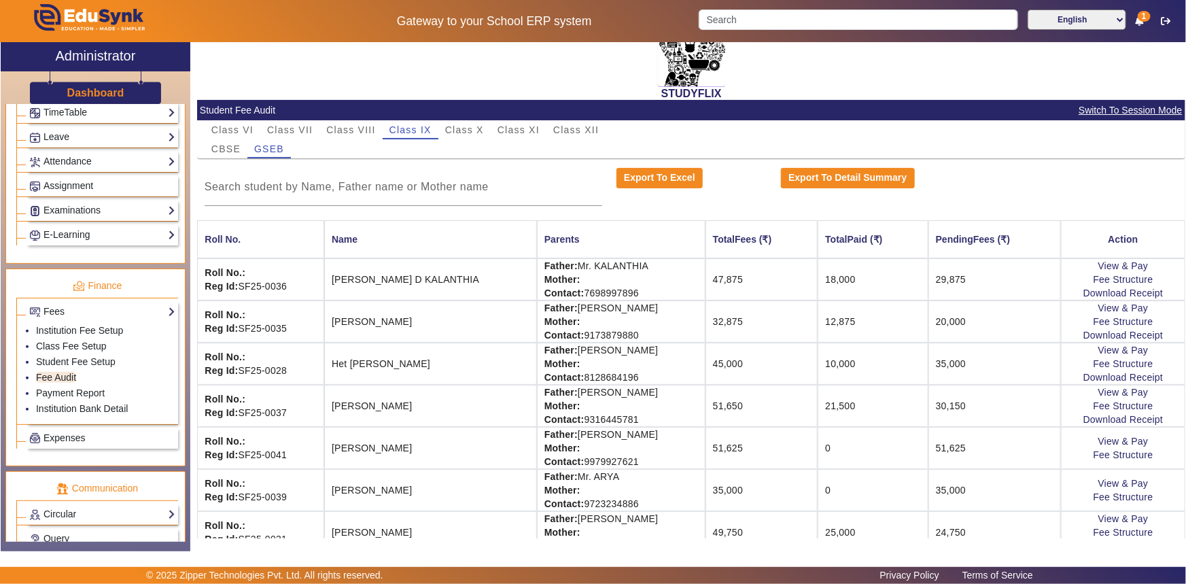
scroll to position [109, 0]
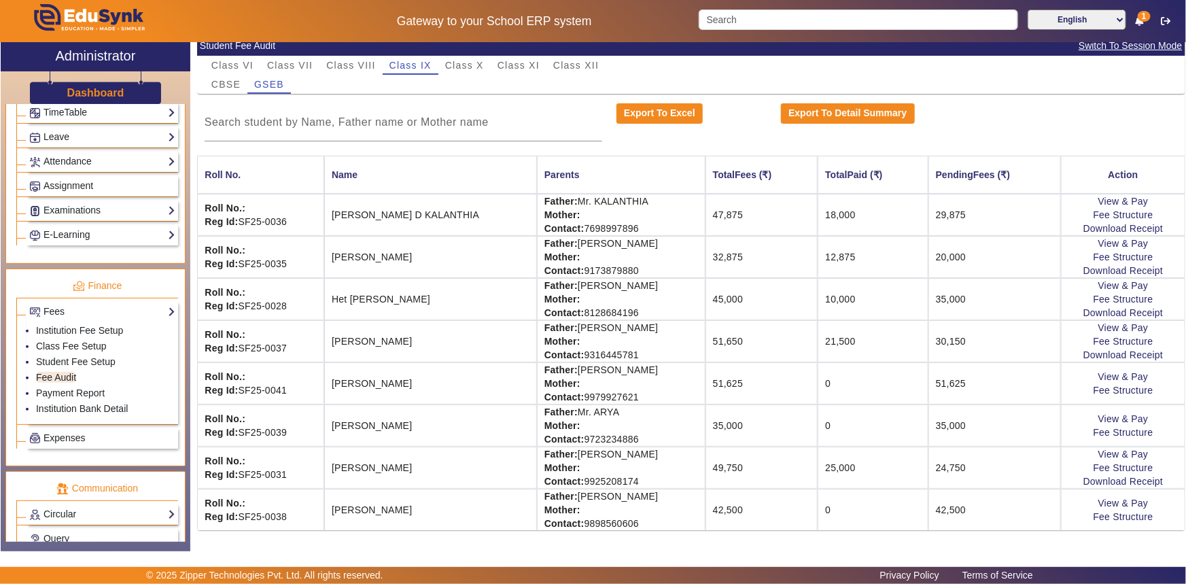
click at [820, 510] on td "0" at bounding box center [873, 509] width 110 height 41
drag, startPoint x: 547, startPoint y: 398, endPoint x: 630, endPoint y: 398, distance: 82.9
click at [630, 398] on td "Father: Mr. SAINI Mother: Contact: 9979927621" at bounding box center [621, 383] width 169 height 42
click at [473, 68] on span "Class X" at bounding box center [464, 66] width 39 height 10
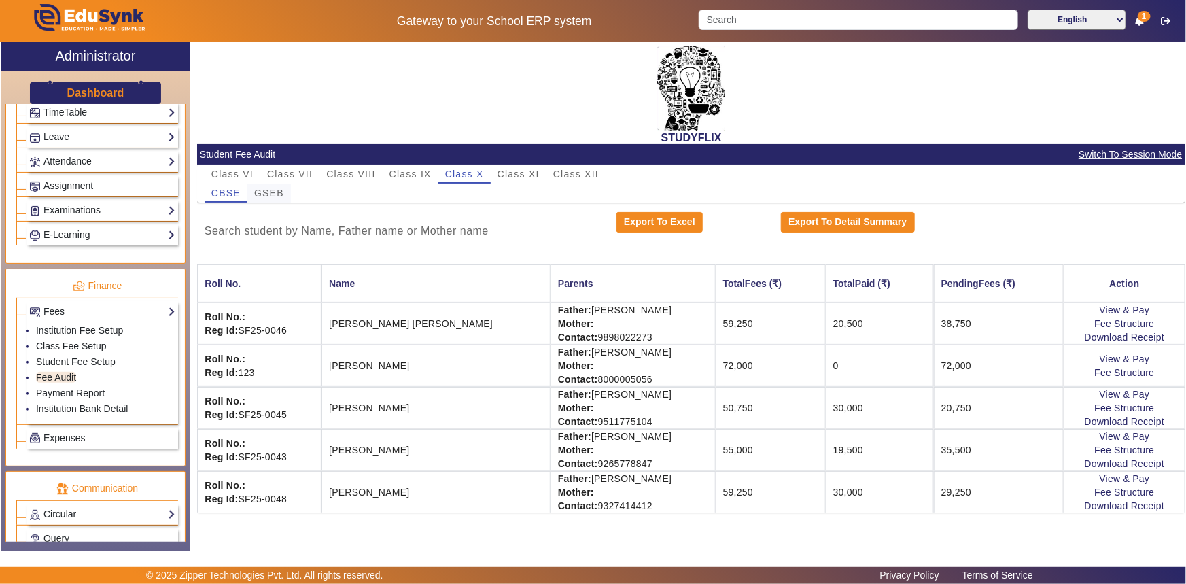
click at [264, 190] on span "GSEB" at bounding box center [269, 193] width 30 height 10
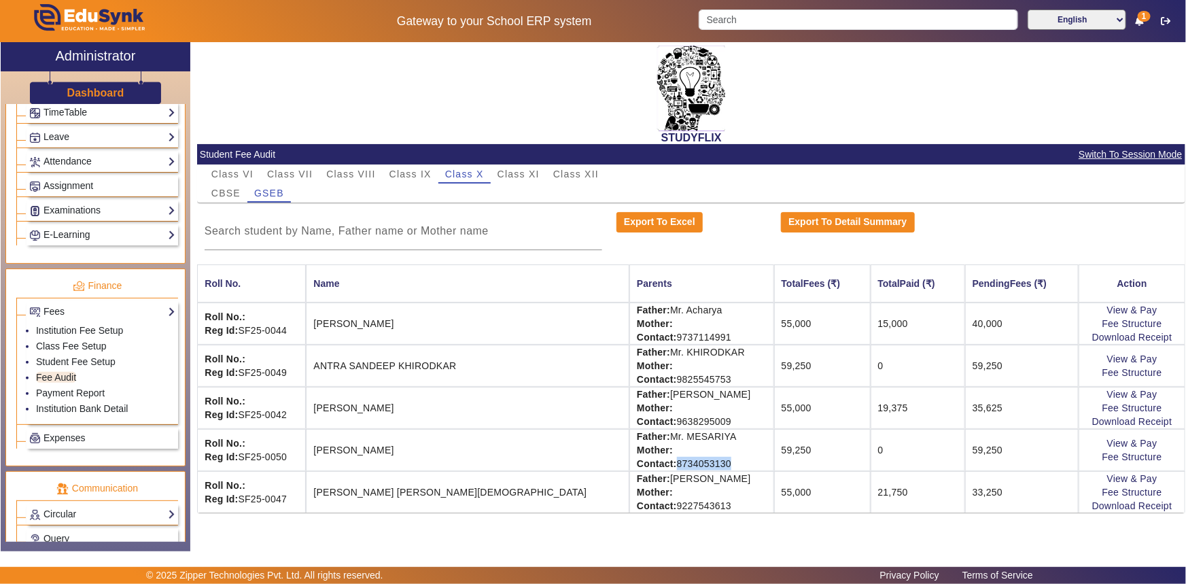
drag, startPoint x: 584, startPoint y: 461, endPoint x: 685, endPoint y: 464, distance: 101.4
click at [685, 464] on td "Father: Mr. MESARIYA Mother: Contact: 8734053130" at bounding box center [702, 450] width 145 height 42
click at [528, 167] on span "Class XI" at bounding box center [519, 174] width 42 height 19
click at [579, 177] on span "Class XII" at bounding box center [576, 174] width 46 height 10
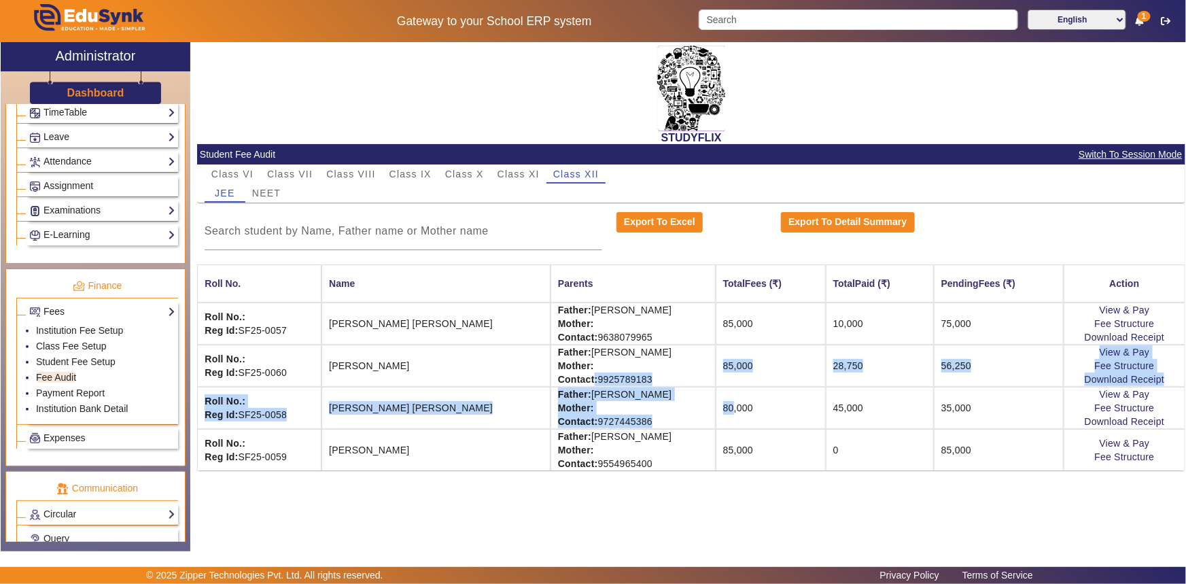
drag, startPoint x: 559, startPoint y: 377, endPoint x: 686, endPoint y: 388, distance: 127.5
click at [686, 388] on mat-table "Roll No. Name Parents TotalFees (₹) TotalPaid (₹) PendingFees (₹) Action Roll N…" at bounding box center [691, 367] width 989 height 206
click at [716, 377] on td "85,000" at bounding box center [771, 366] width 110 height 42
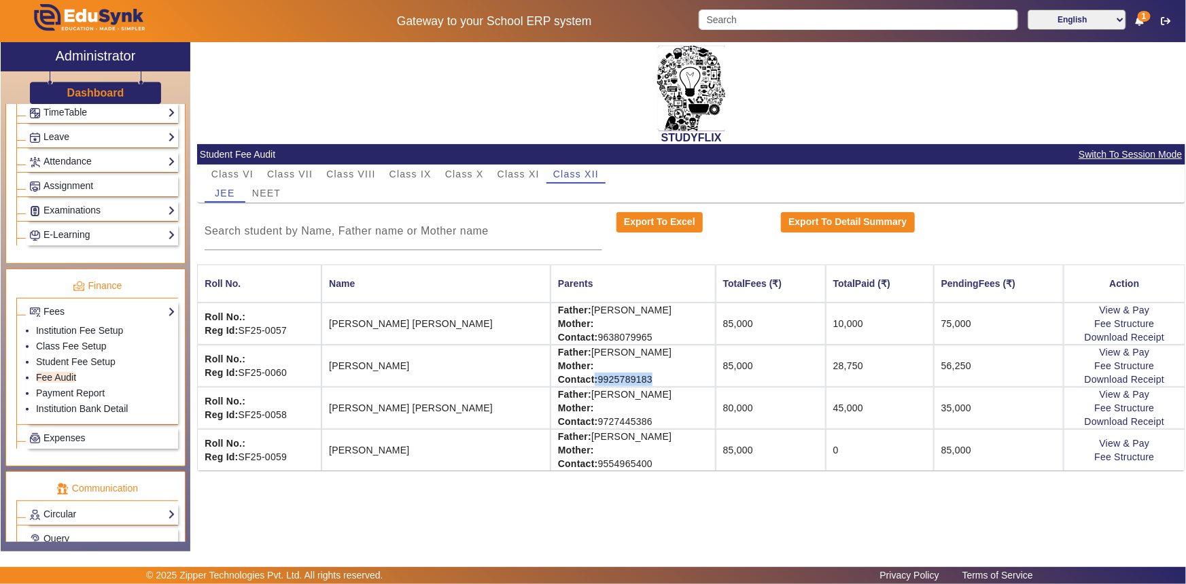
drag, startPoint x: 559, startPoint y: 379, endPoint x: 632, endPoint y: 376, distance: 72.8
click at [632, 376] on td "Father: Mr. Kumar Mother: Contact: 9925789183" at bounding box center [633, 366] width 165 height 42
click at [652, 439] on td "Father: Mr. Shukla Mother: Contact: 9554965400" at bounding box center [633, 449] width 165 height 41
drag, startPoint x: 562, startPoint y: 460, endPoint x: 683, endPoint y: 462, distance: 121.0
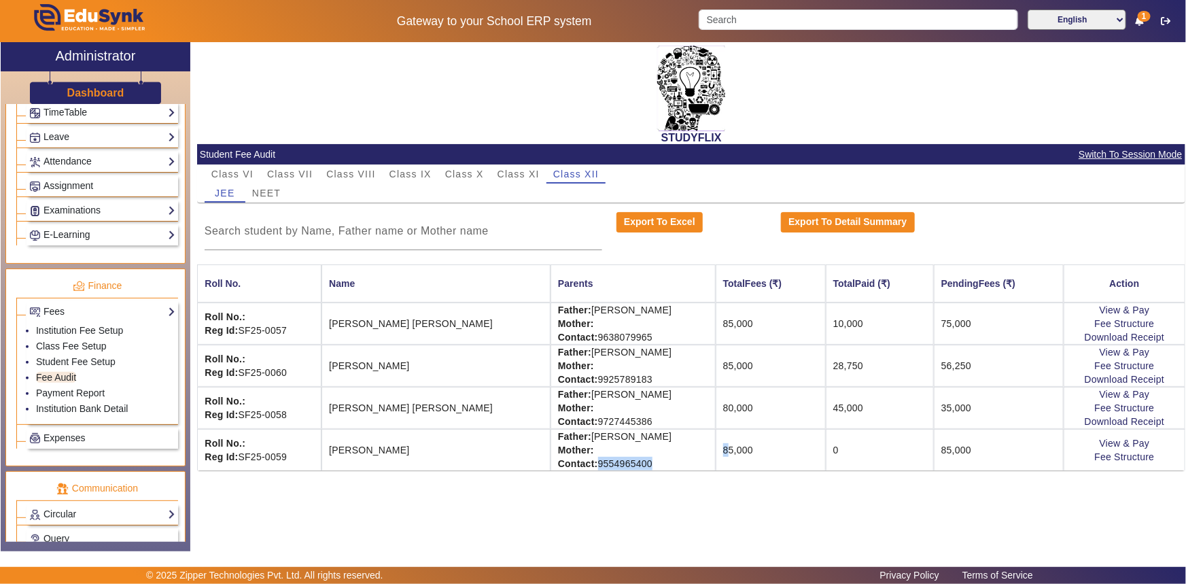
click at [683, 462] on tr "Roll No.: Reg Id: SF25-0059 Shivoham Naman Shukla Father: Mr. Shukla Mother: Co…" at bounding box center [691, 449] width 989 height 41
click at [558, 464] on strong "Contact:" at bounding box center [578, 463] width 40 height 11
click at [87, 347] on link "Class Fee Setup" at bounding box center [71, 346] width 71 height 11
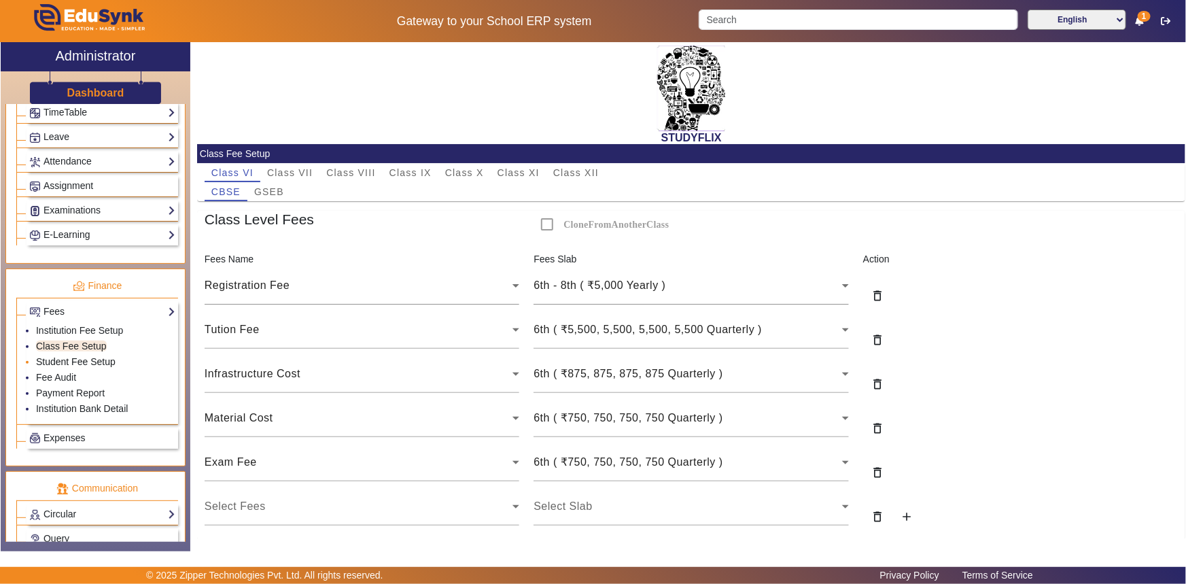
click at [72, 360] on link "Student Fee Setup" at bounding box center [76, 361] width 80 height 11
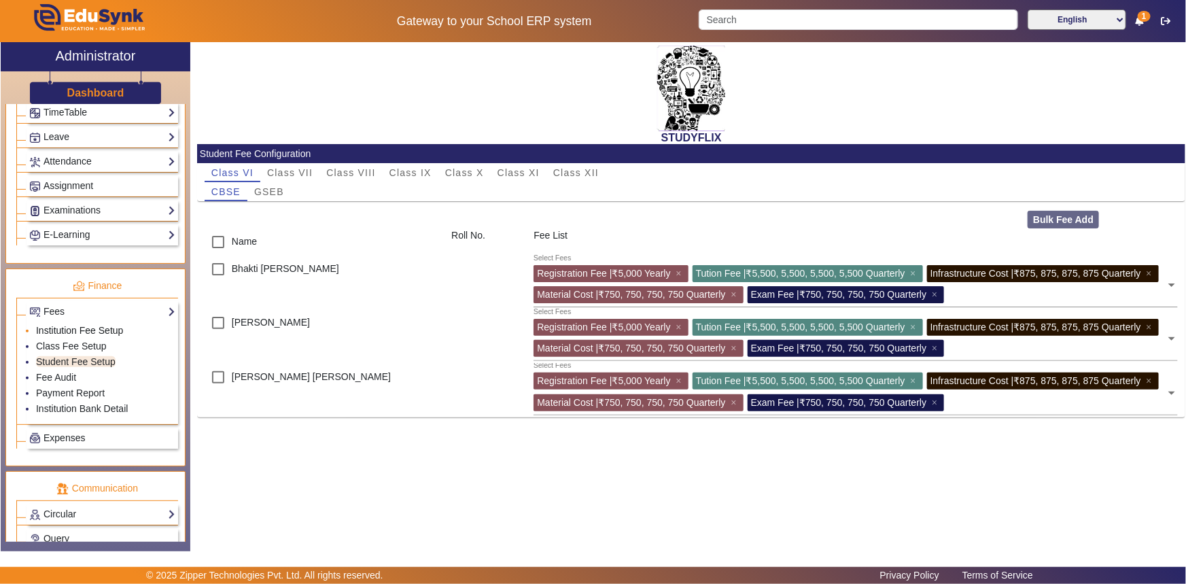
click at [70, 332] on link "Institution Fee Setup" at bounding box center [79, 330] width 87 height 11
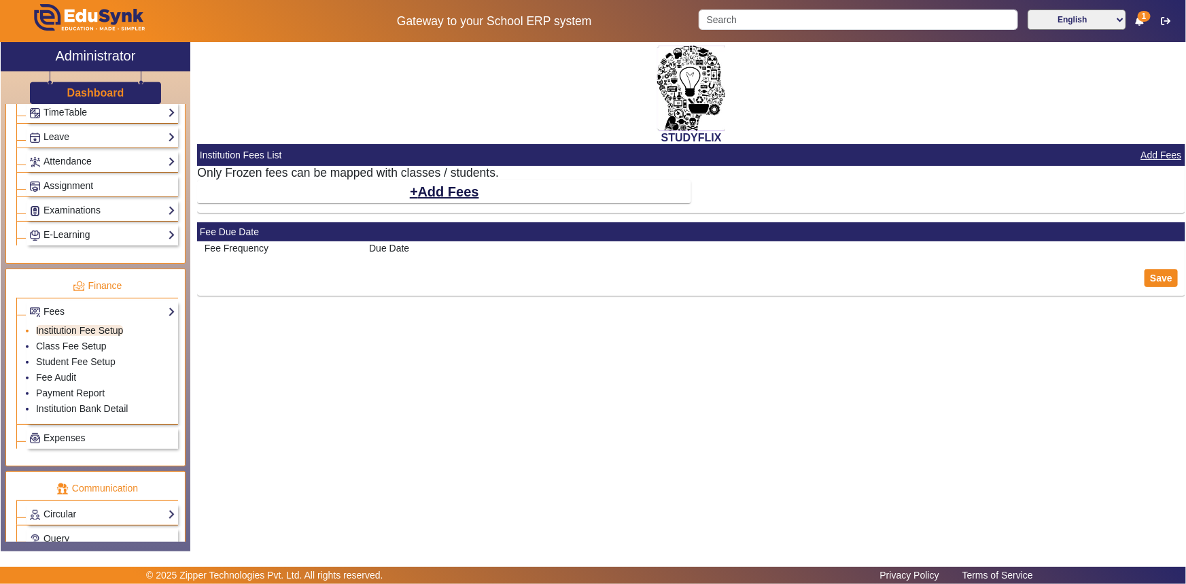
select select "10"
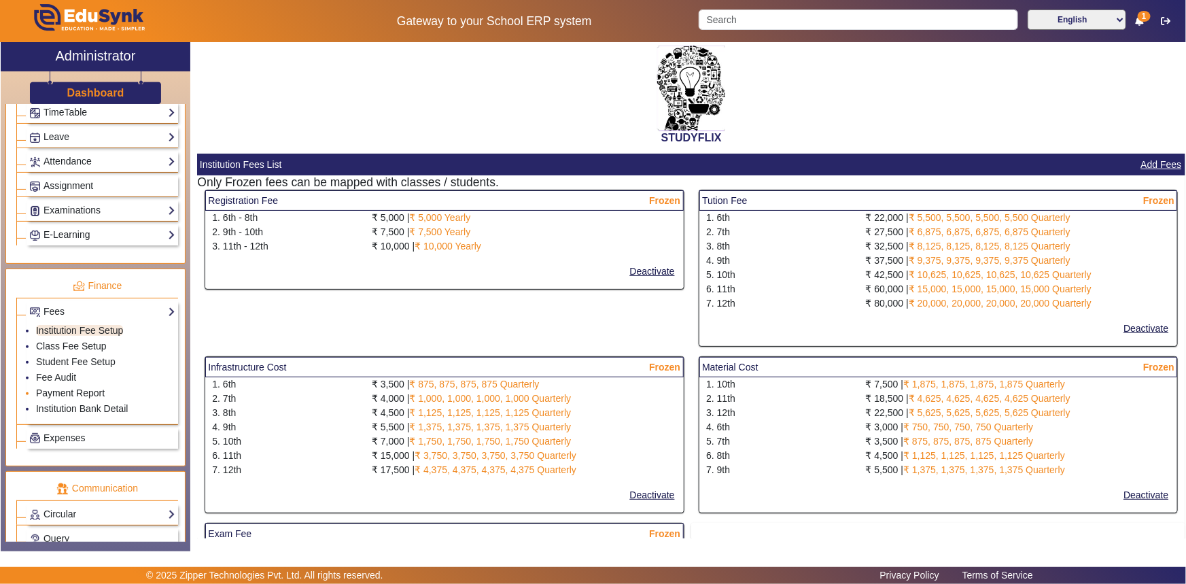
click at [63, 394] on link "Payment Report" at bounding box center [70, 393] width 69 height 11
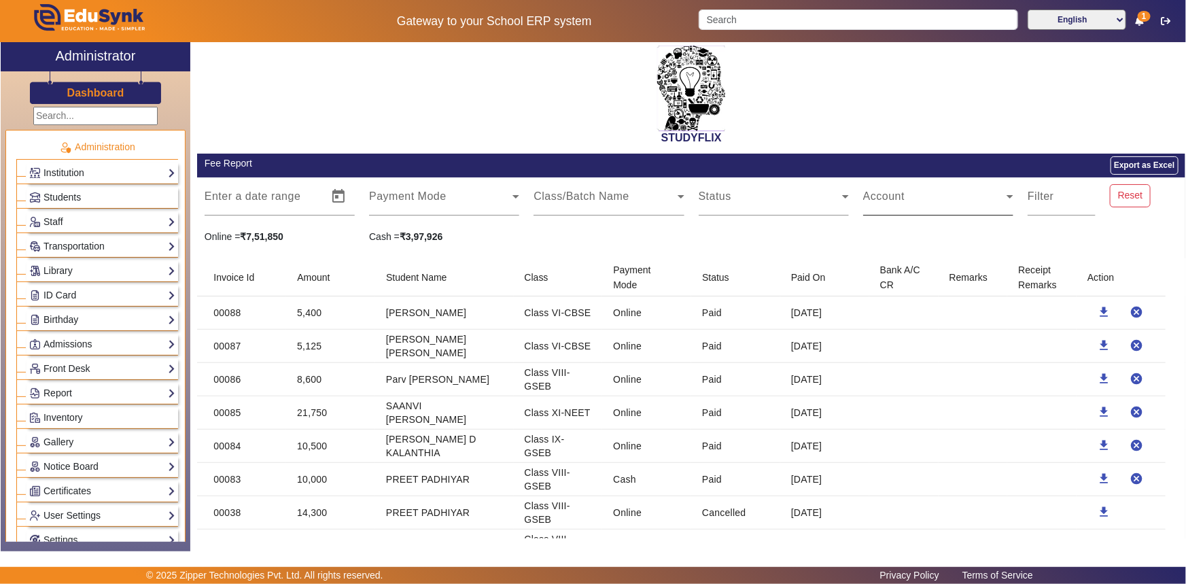
scroll to position [553, 0]
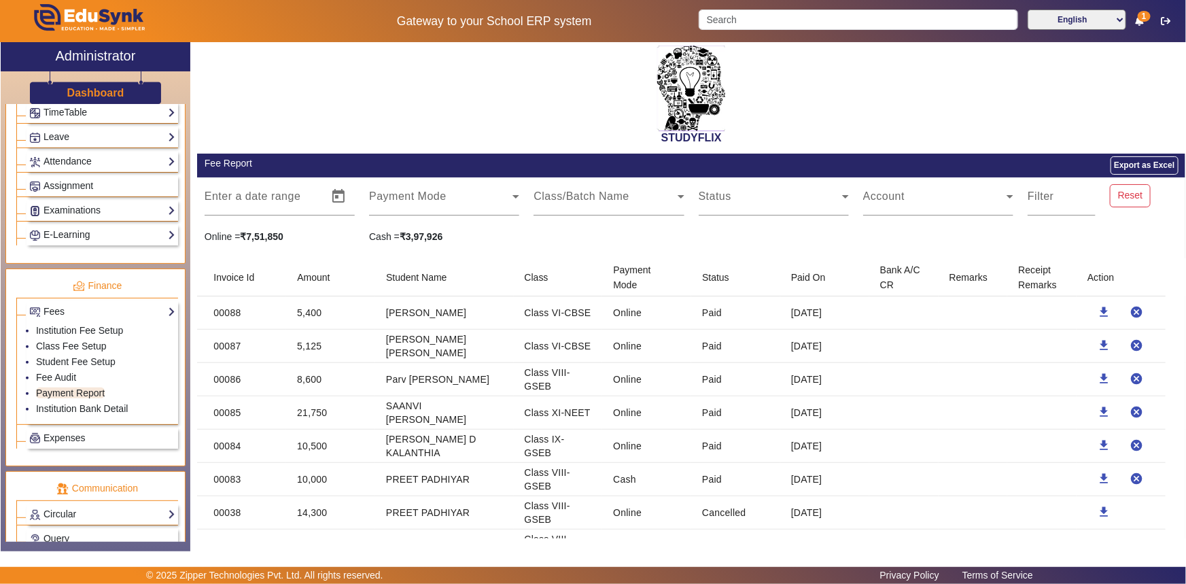
click at [1096, 277] on mat-header-cell "Action" at bounding box center [1121, 277] width 89 height 38
click at [67, 410] on link "Institution Bank Detail" at bounding box center [82, 408] width 92 height 11
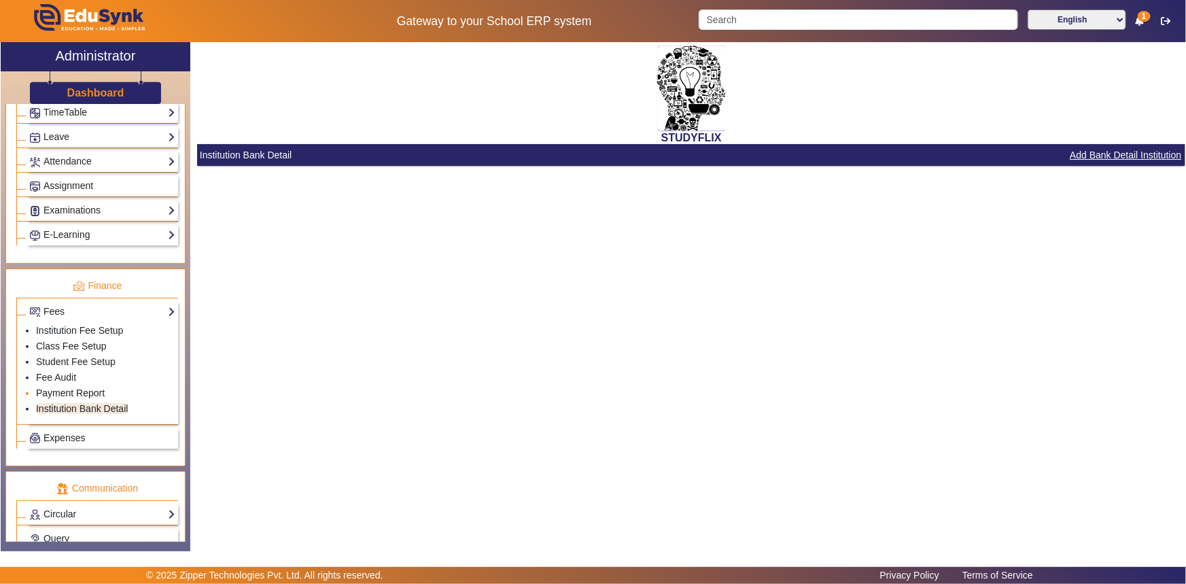
click at [80, 394] on link "Payment Report" at bounding box center [70, 393] width 69 height 11
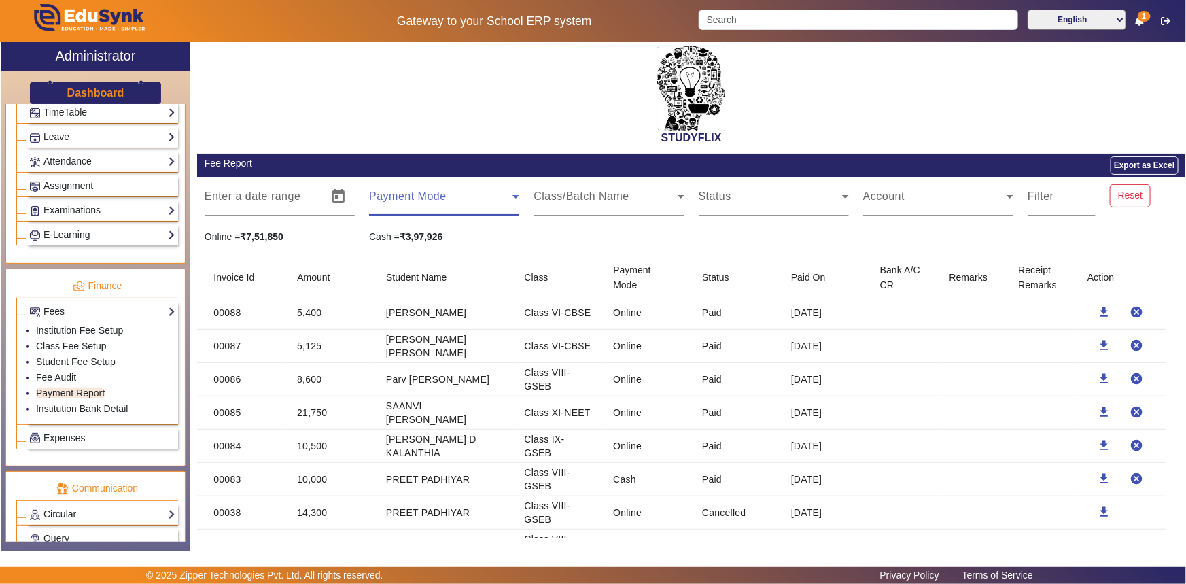
click at [456, 196] on span at bounding box center [440, 202] width 143 height 16
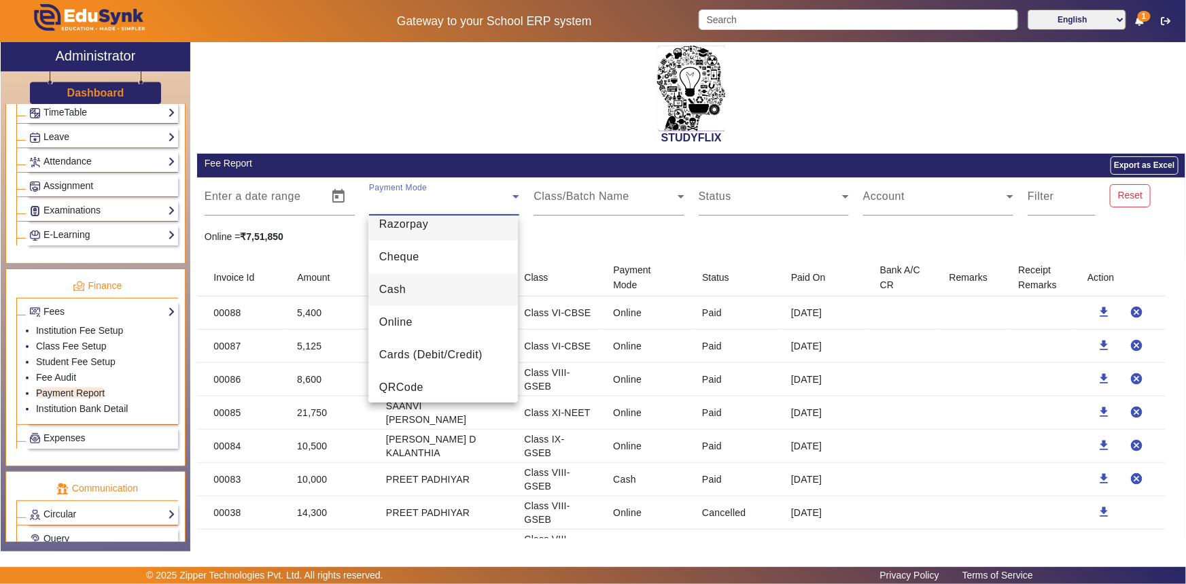
scroll to position [19, 0]
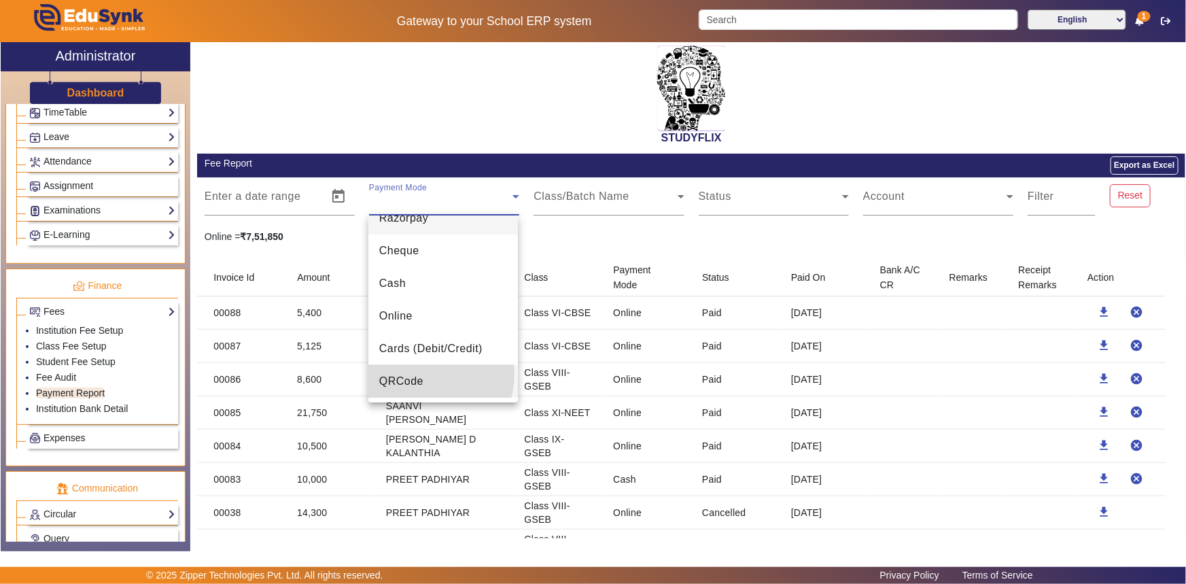
click at [408, 373] on span "QRCode" at bounding box center [401, 381] width 44 height 16
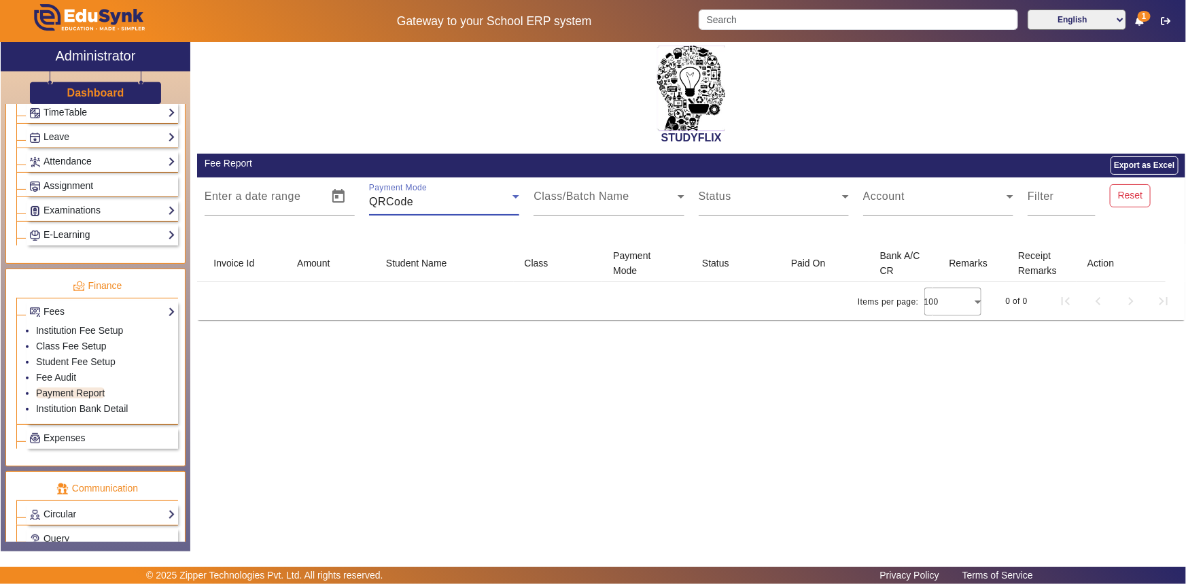
click at [388, 202] on span "QRCode" at bounding box center [391, 202] width 44 height 12
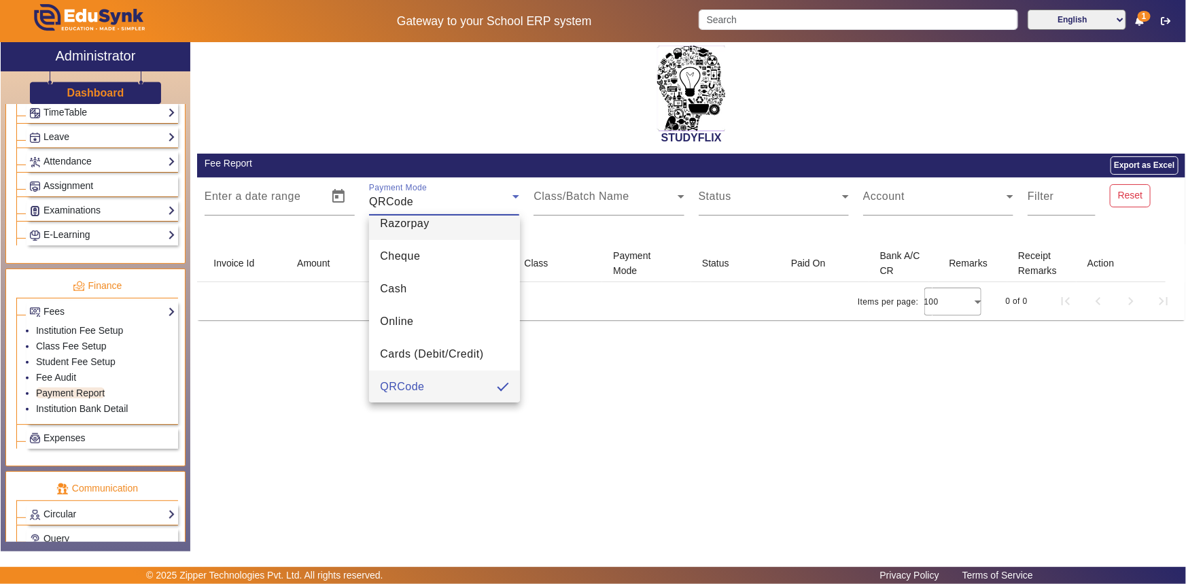
scroll to position [0, 0]
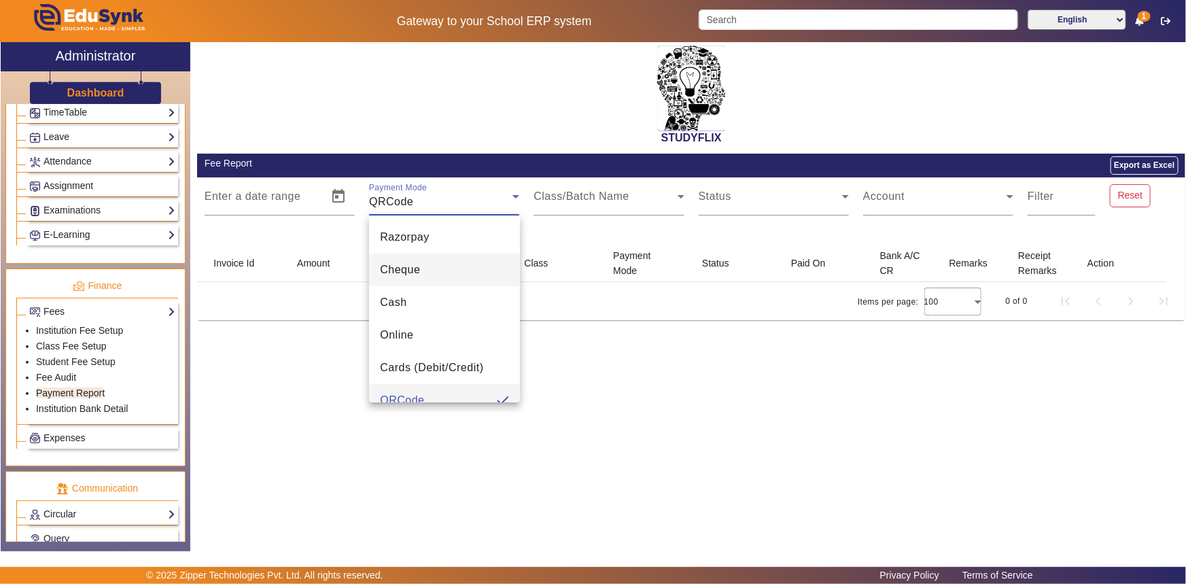
click at [401, 254] on mat-option "Cheque" at bounding box center [444, 270] width 150 height 33
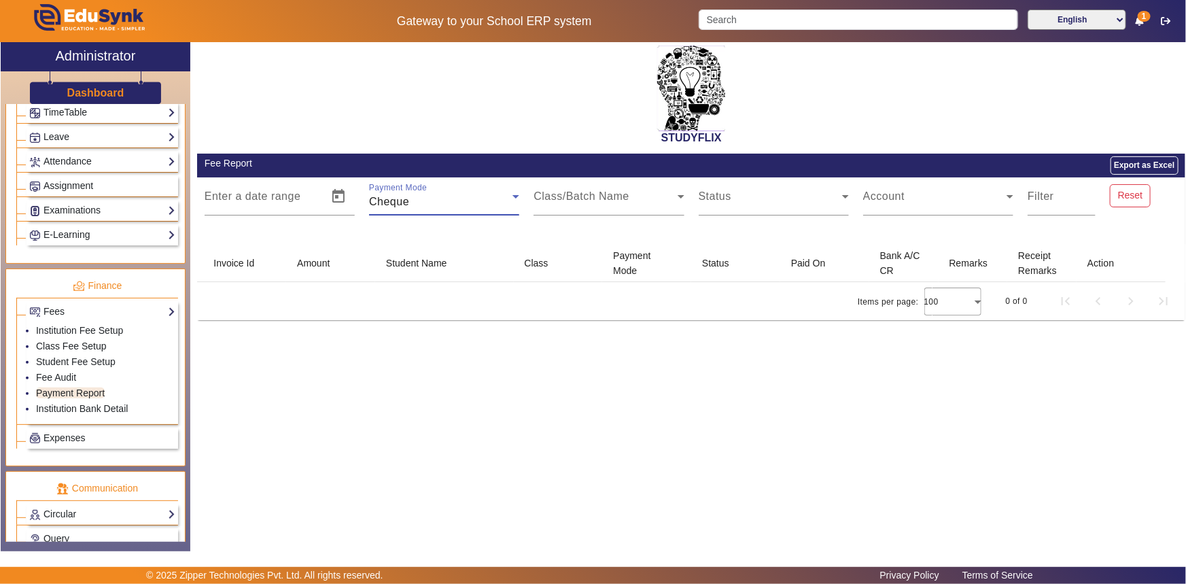
click at [420, 201] on div "Cheque" at bounding box center [440, 202] width 143 height 16
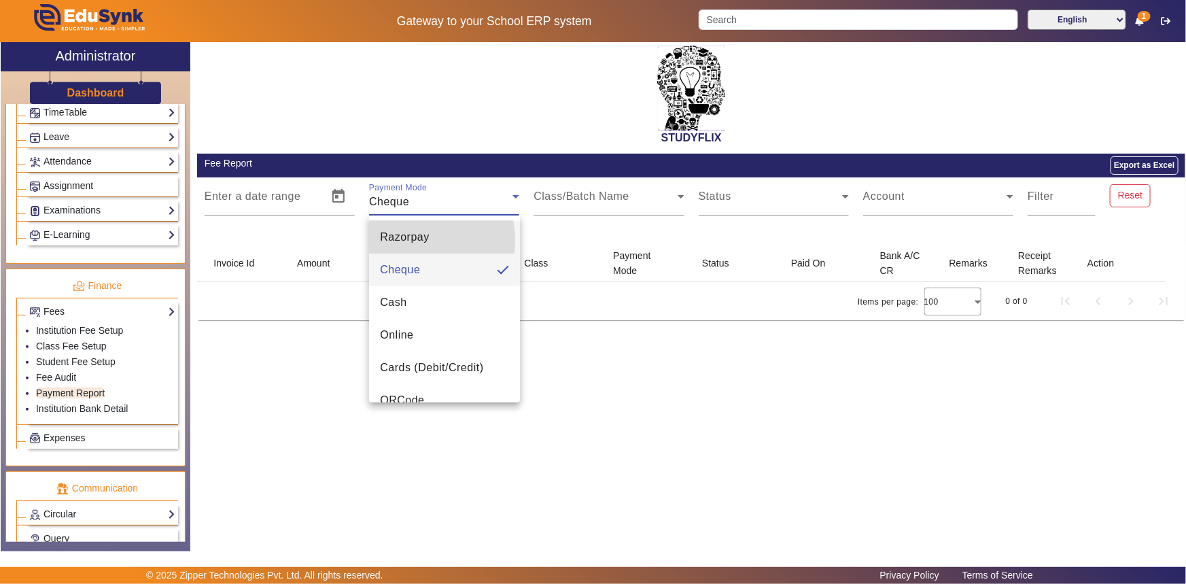
click at [409, 240] on span "Razorpay" at bounding box center [404, 237] width 49 height 16
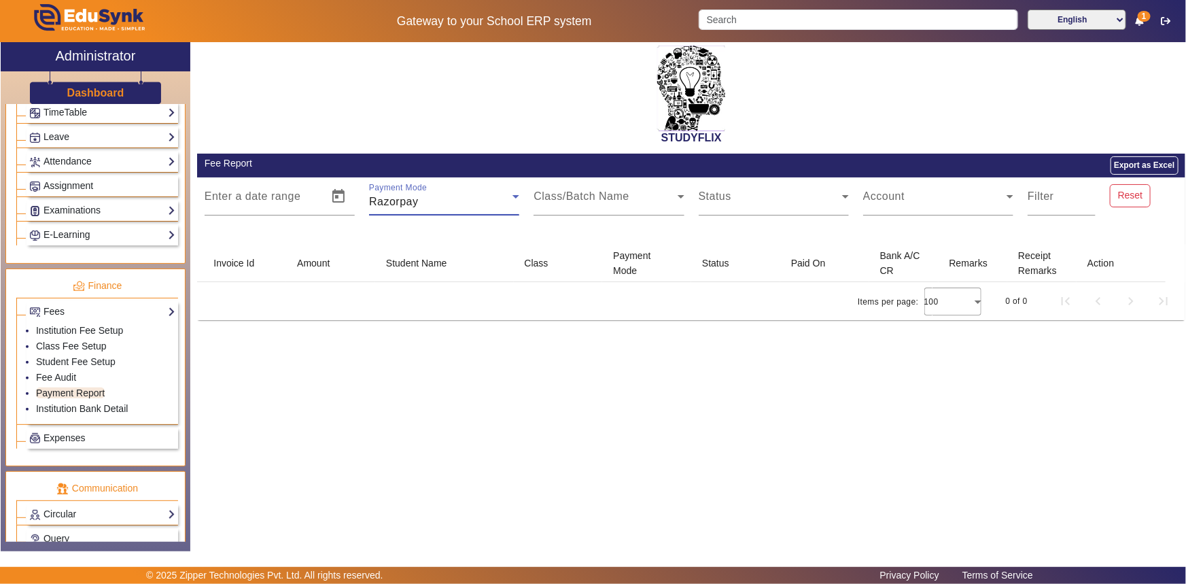
click at [421, 201] on div "Razorpay" at bounding box center [440, 202] width 143 height 16
click at [540, 237] on div at bounding box center [593, 292] width 1186 height 584
click at [496, 209] on div "Razorpay" at bounding box center [440, 202] width 143 height 16
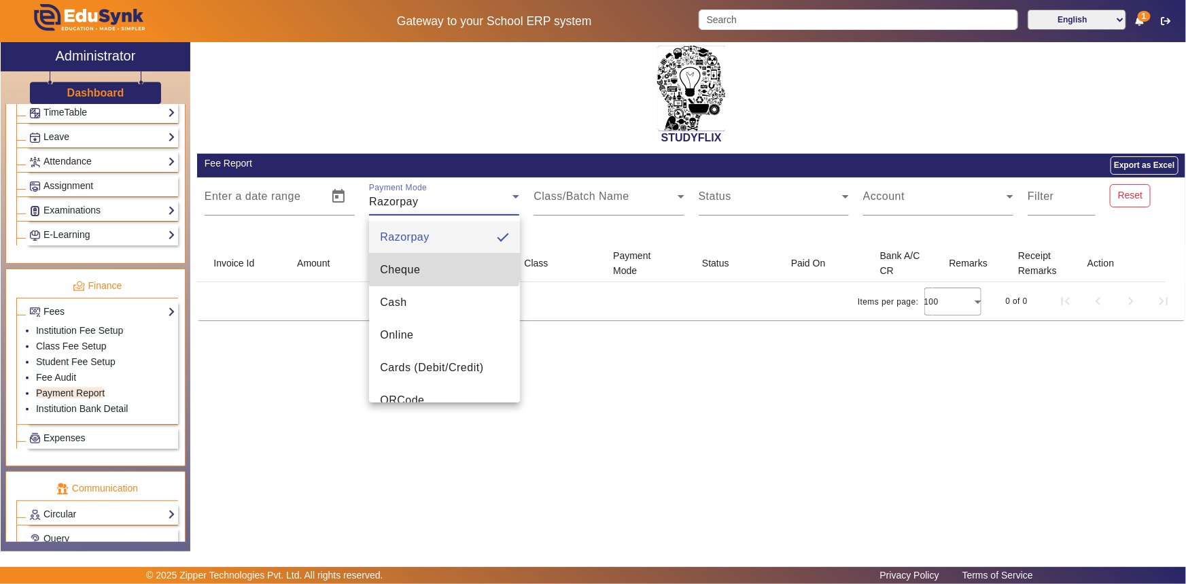
click at [444, 262] on mat-option "Cheque" at bounding box center [444, 270] width 150 height 33
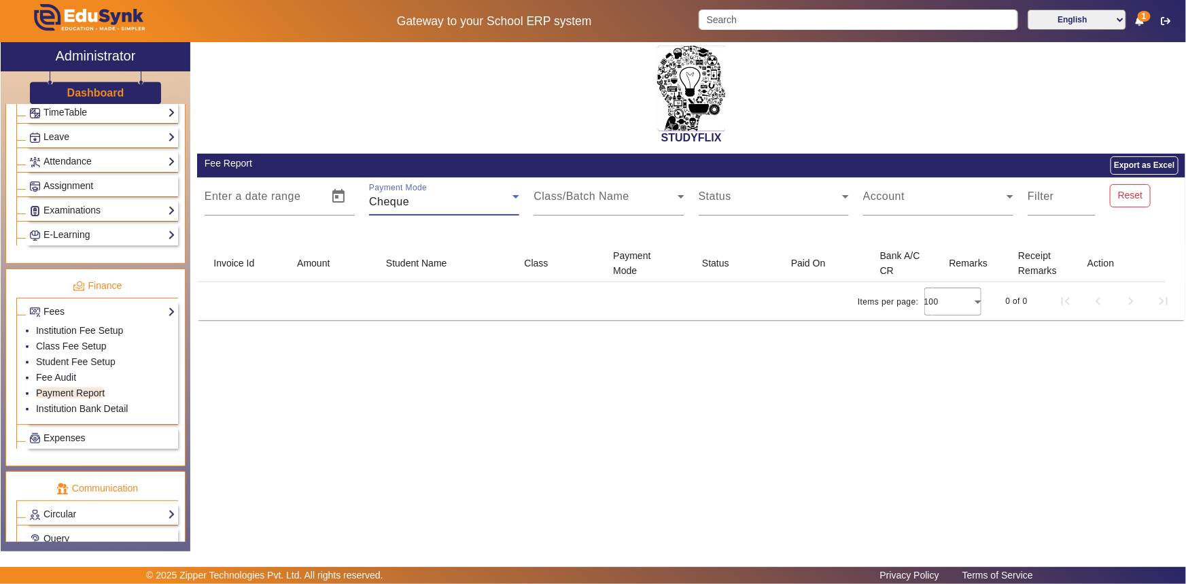
click at [456, 200] on div "Cheque" at bounding box center [440, 202] width 143 height 16
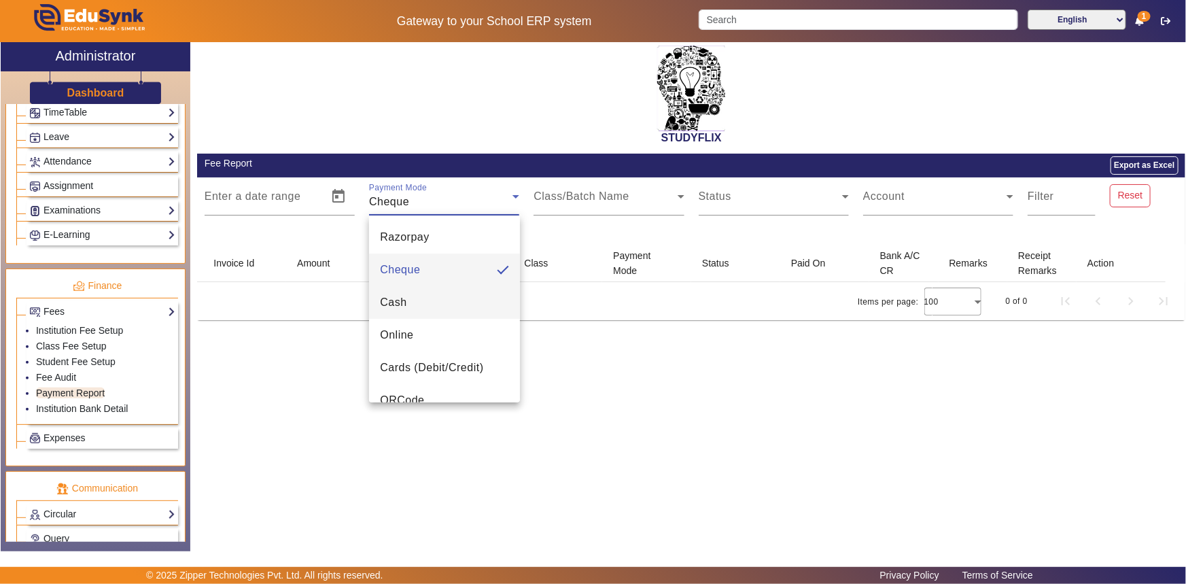
click at [426, 298] on mat-option "Cash" at bounding box center [444, 302] width 150 height 33
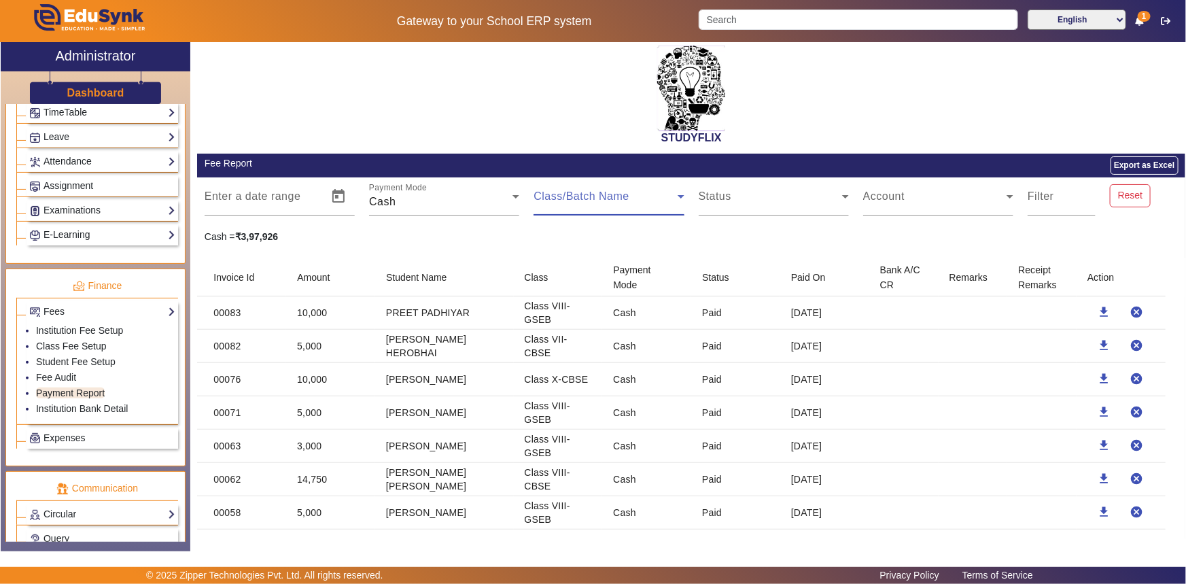
click at [556, 194] on span at bounding box center [605, 202] width 143 height 16
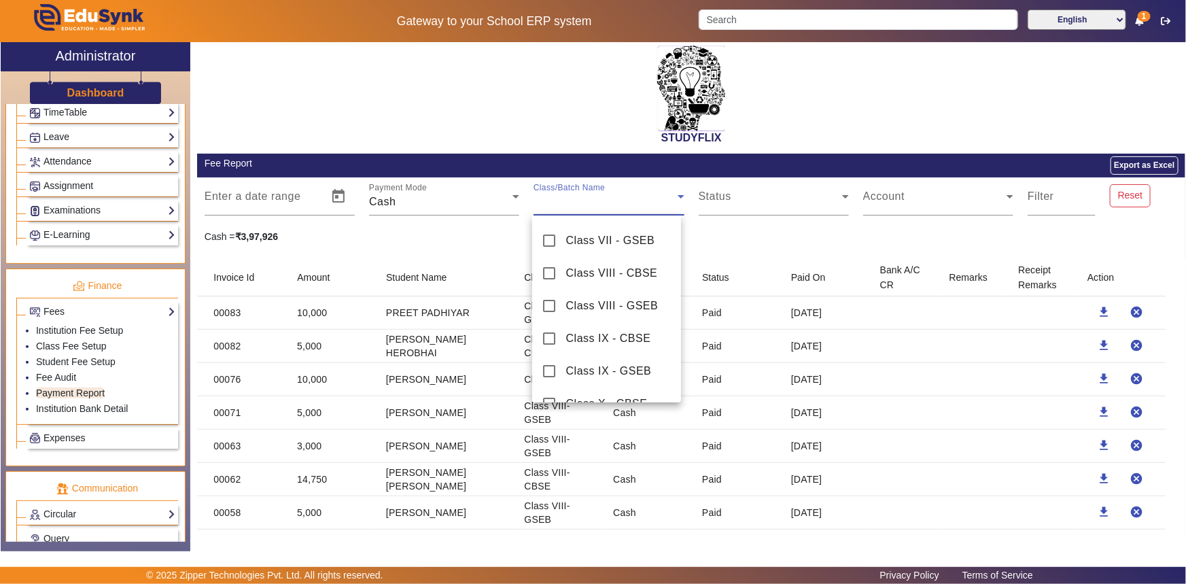
scroll to position [247, 0]
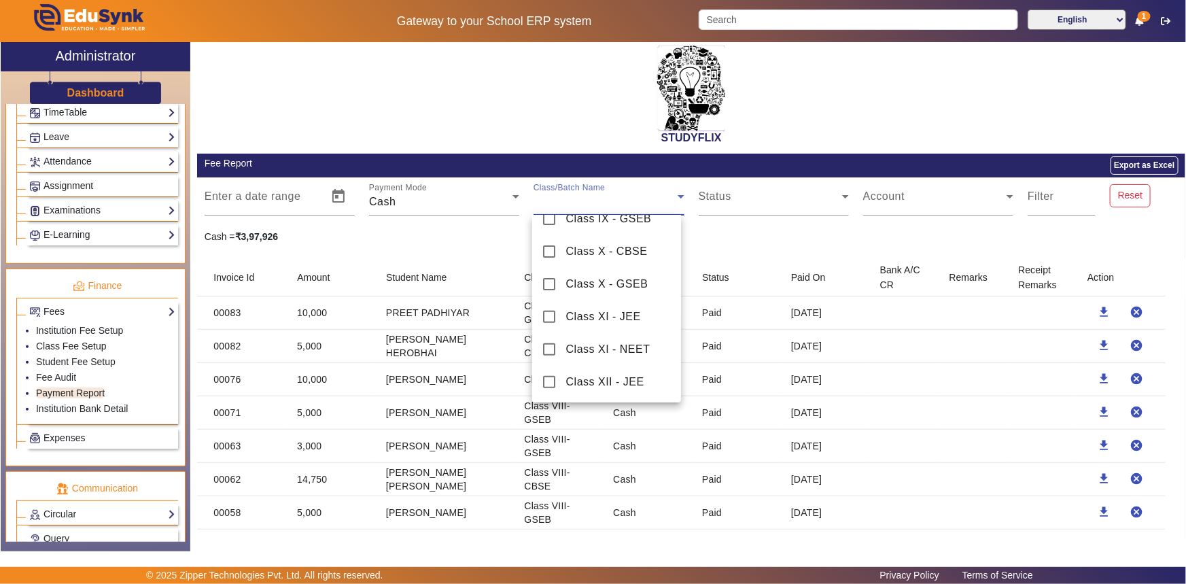
click at [704, 197] on div at bounding box center [593, 292] width 1186 height 584
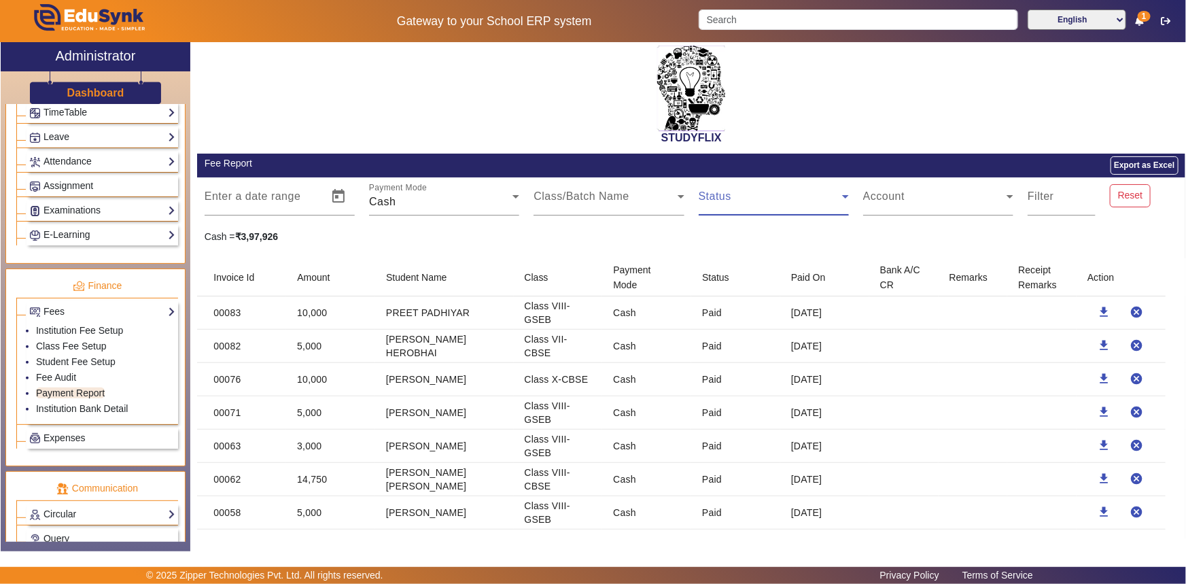
click at [706, 197] on span at bounding box center [770, 202] width 143 height 16
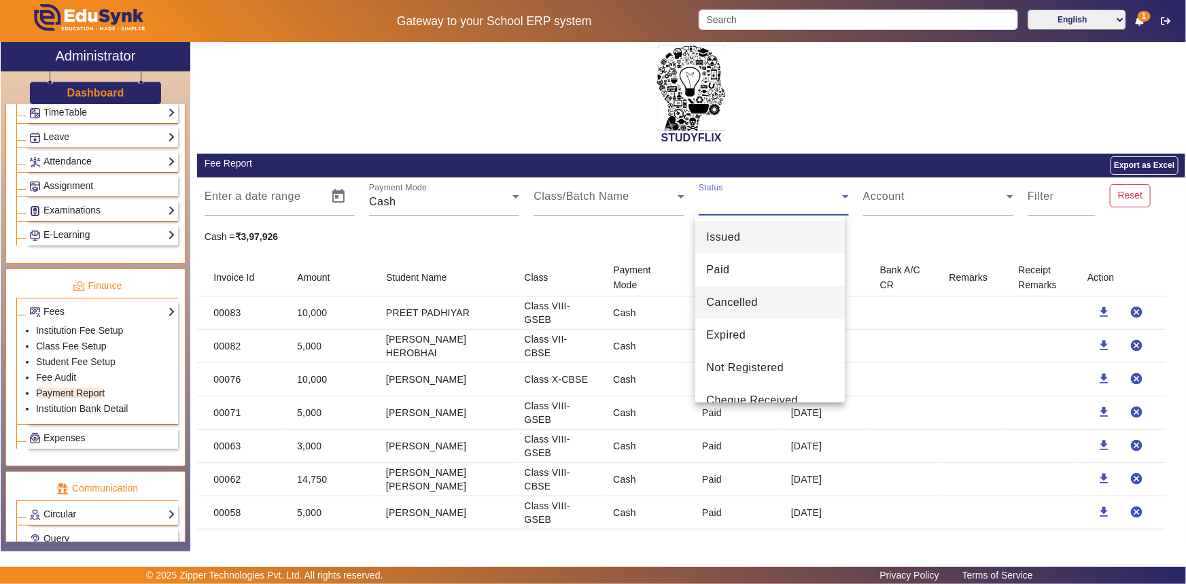
click at [739, 304] on span "Cancelled" at bounding box center [732, 302] width 52 height 16
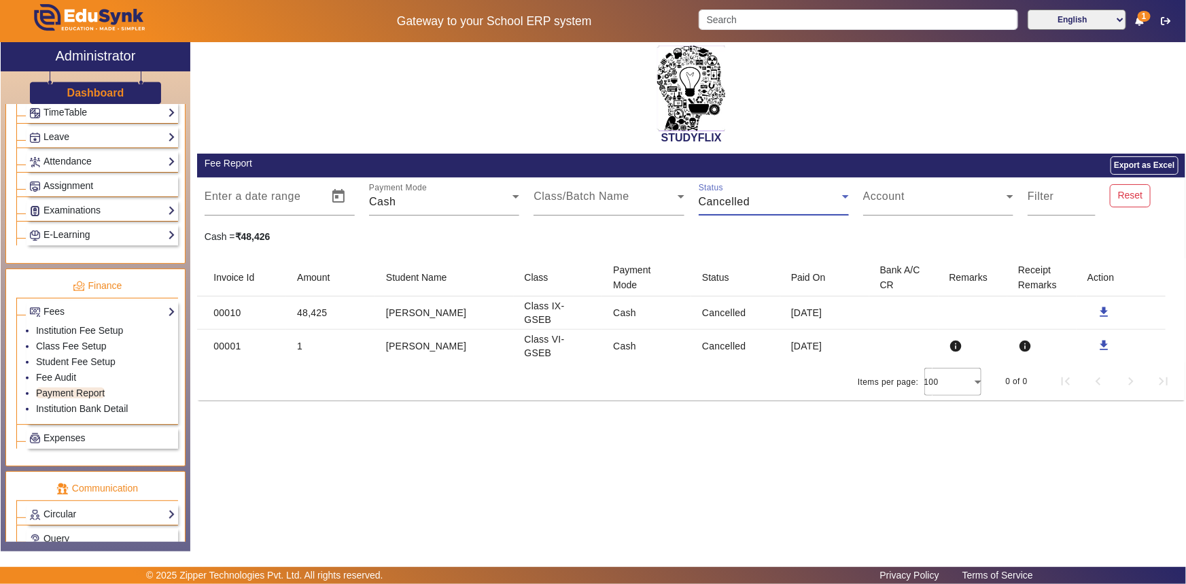
click at [722, 202] on span "Cancelled" at bounding box center [725, 202] width 52 height 12
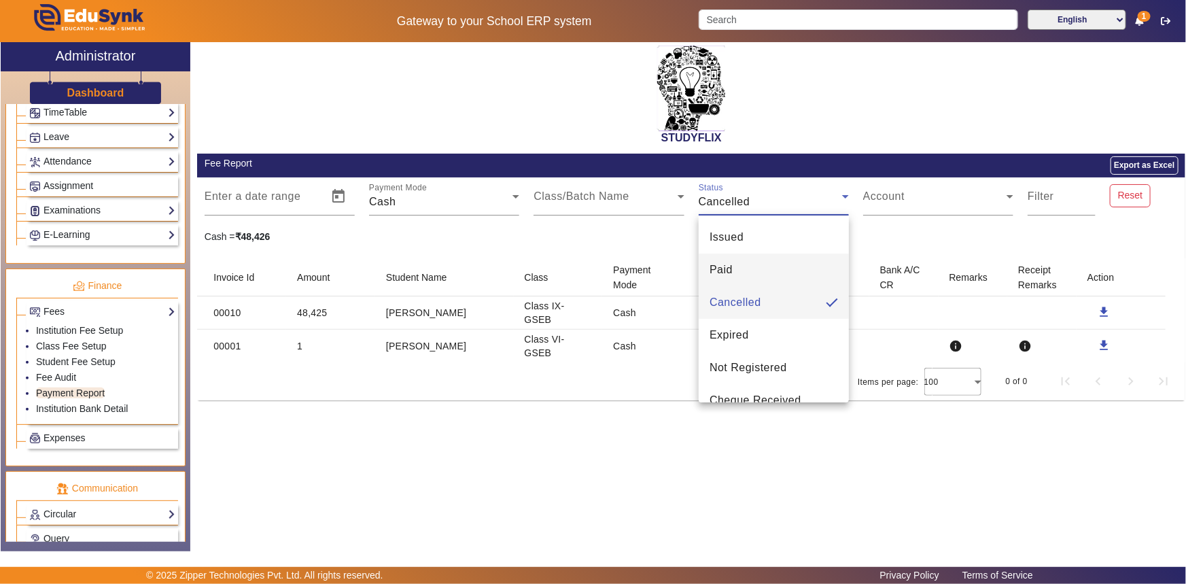
click at [734, 258] on mat-option "Paid" at bounding box center [774, 270] width 150 height 33
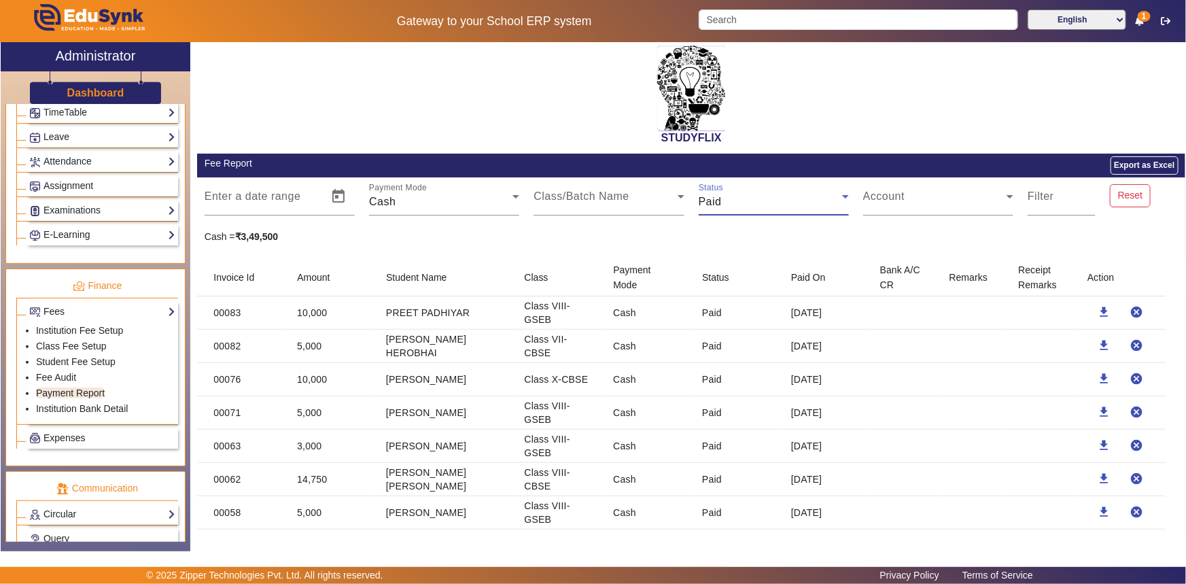
click at [721, 196] on div "Paid" at bounding box center [770, 202] width 143 height 16
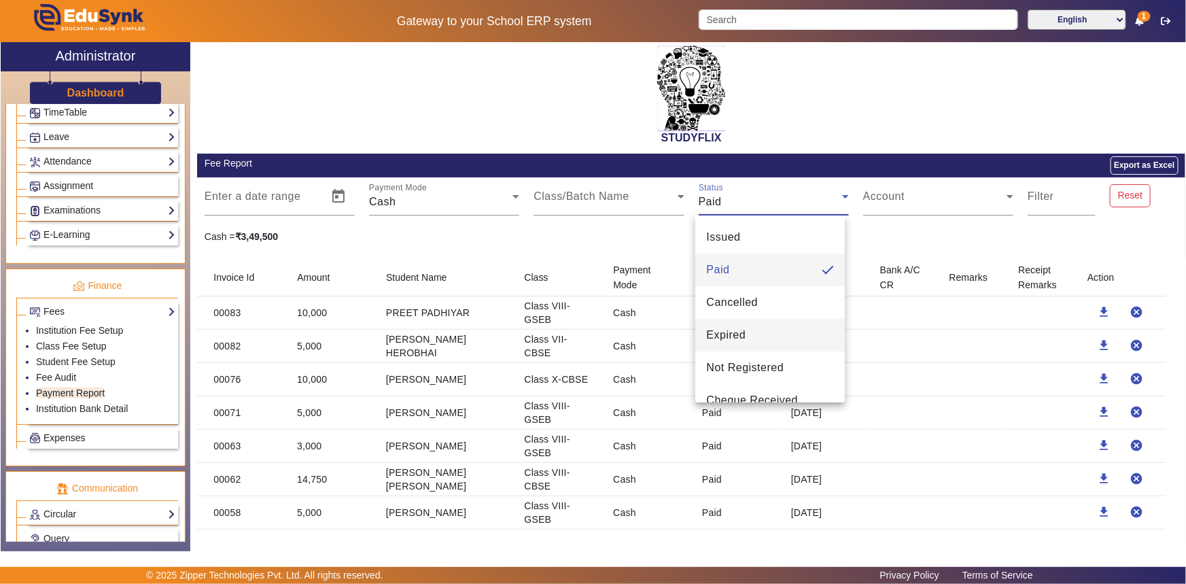
click at [740, 330] on span "Expired" at bounding box center [725, 335] width 39 height 16
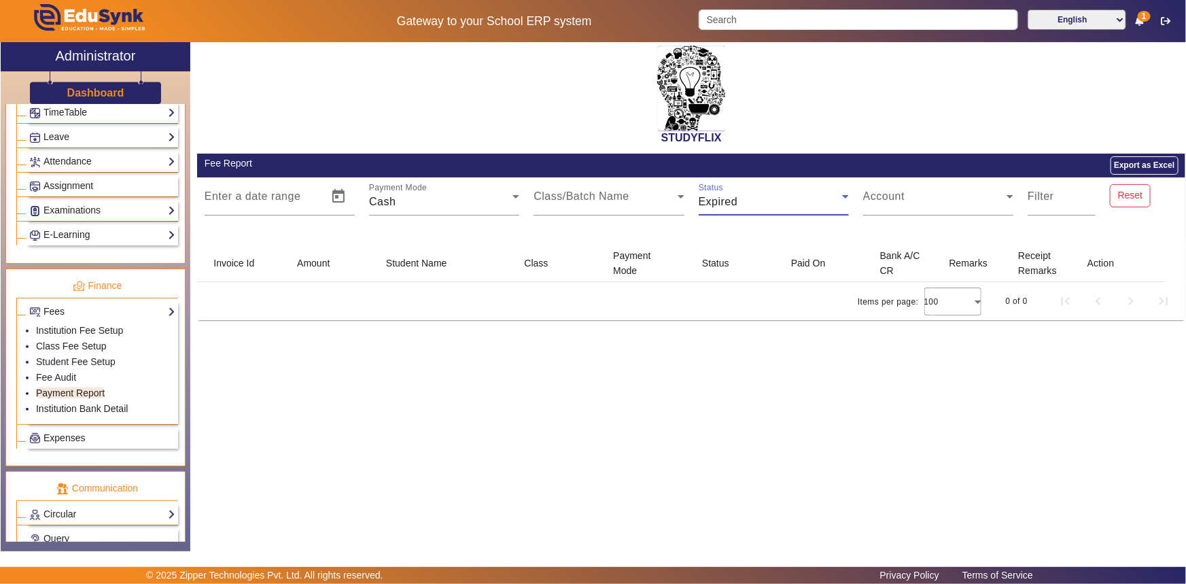
click at [751, 200] on div "Expired" at bounding box center [770, 202] width 143 height 16
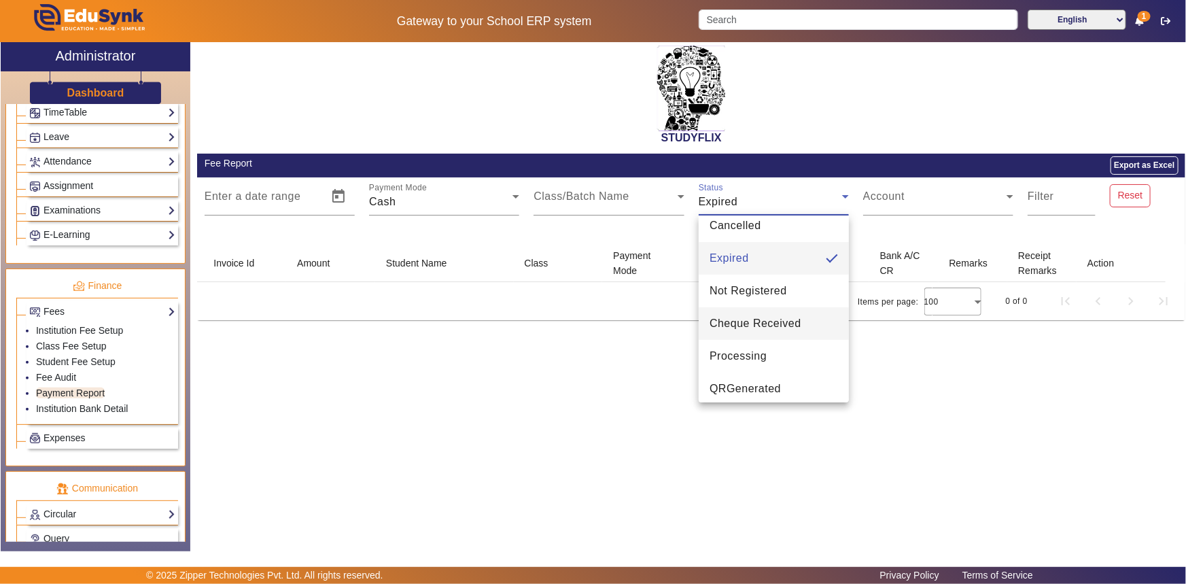
scroll to position [84, 0]
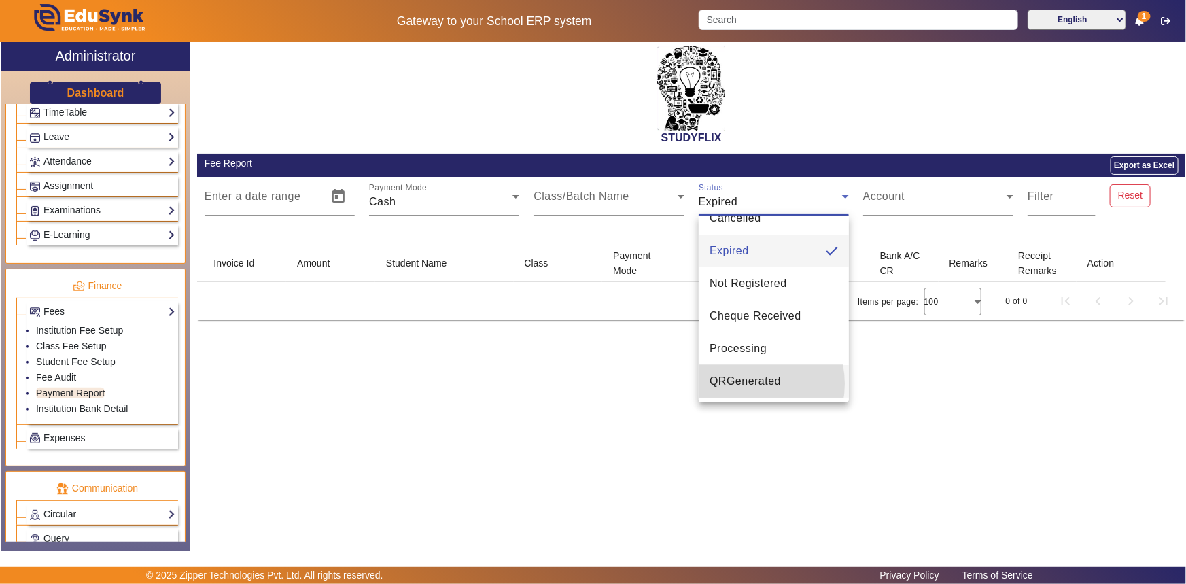
click at [744, 383] on span "QRGenerated" at bounding box center [745, 381] width 71 height 16
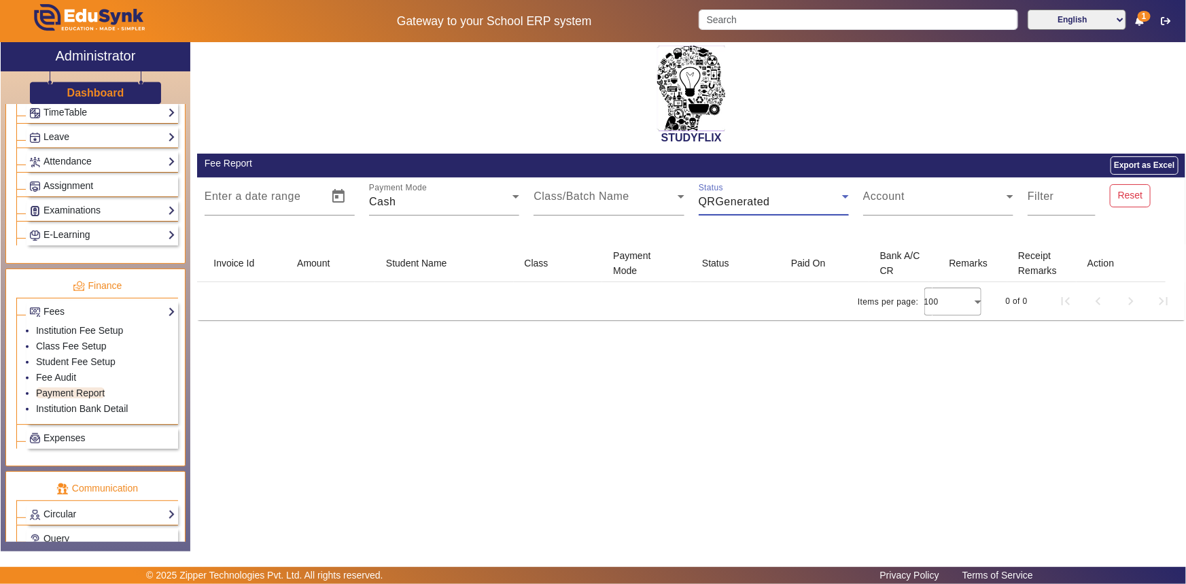
click at [766, 205] on span "QRGenerated" at bounding box center [734, 202] width 71 height 12
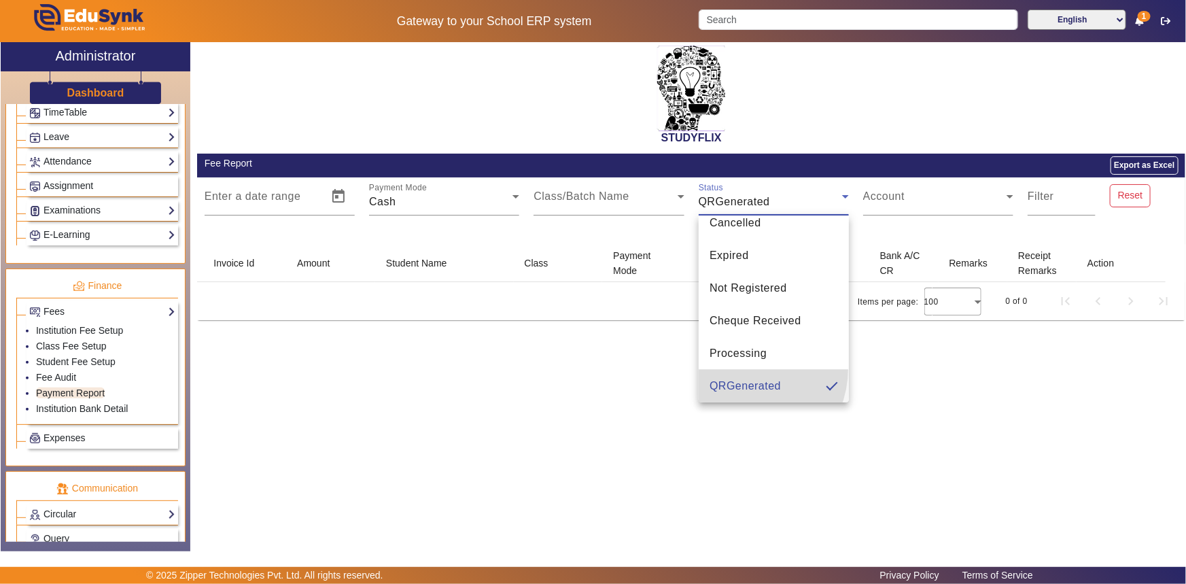
click at [741, 370] on mat-option "QRGenerated" at bounding box center [774, 386] width 150 height 33
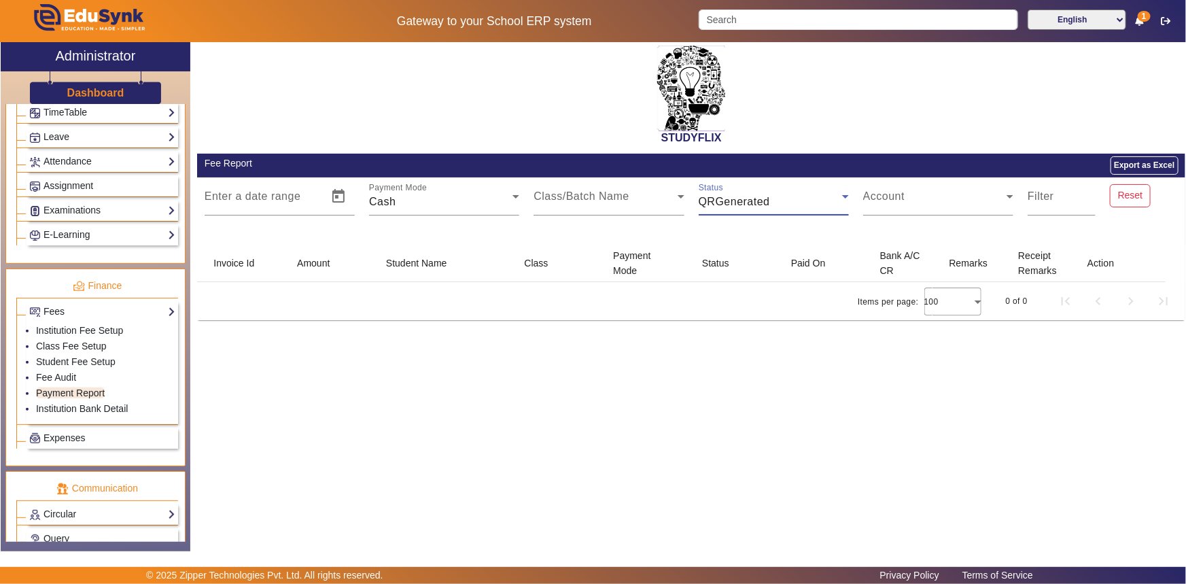
click at [768, 189] on div "Status QRGenerated" at bounding box center [774, 196] width 150 height 38
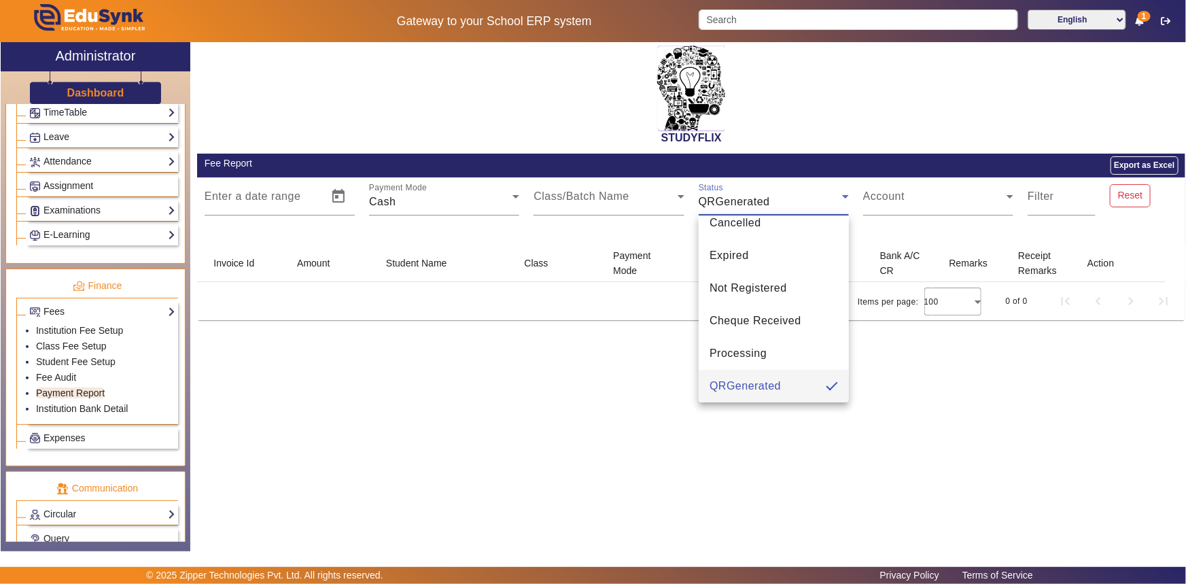
click at [912, 238] on div at bounding box center [593, 292] width 1186 height 584
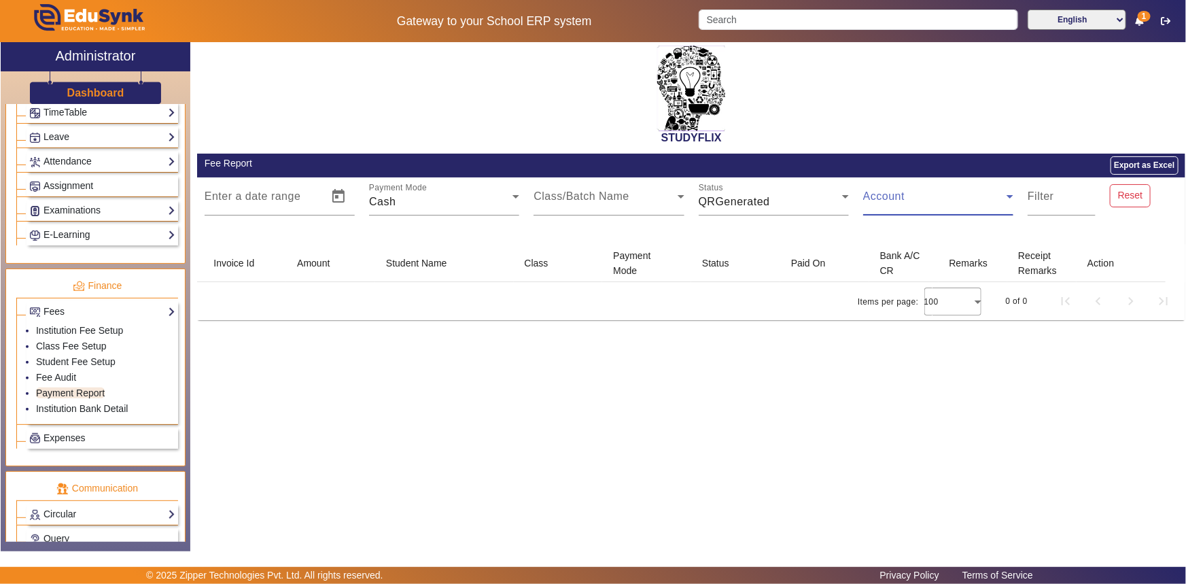
click at [912, 203] on span at bounding box center [934, 202] width 143 height 16
click at [1127, 196] on div at bounding box center [593, 292] width 1186 height 584
click at [1127, 196] on button "Reset" at bounding box center [1130, 195] width 41 height 23
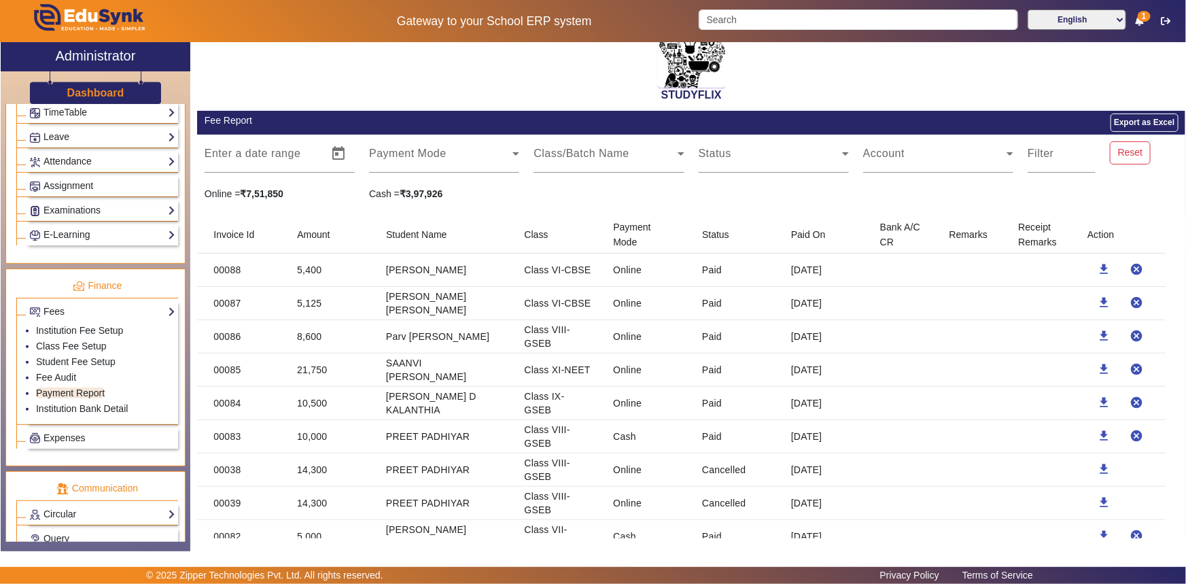
scroll to position [0, 0]
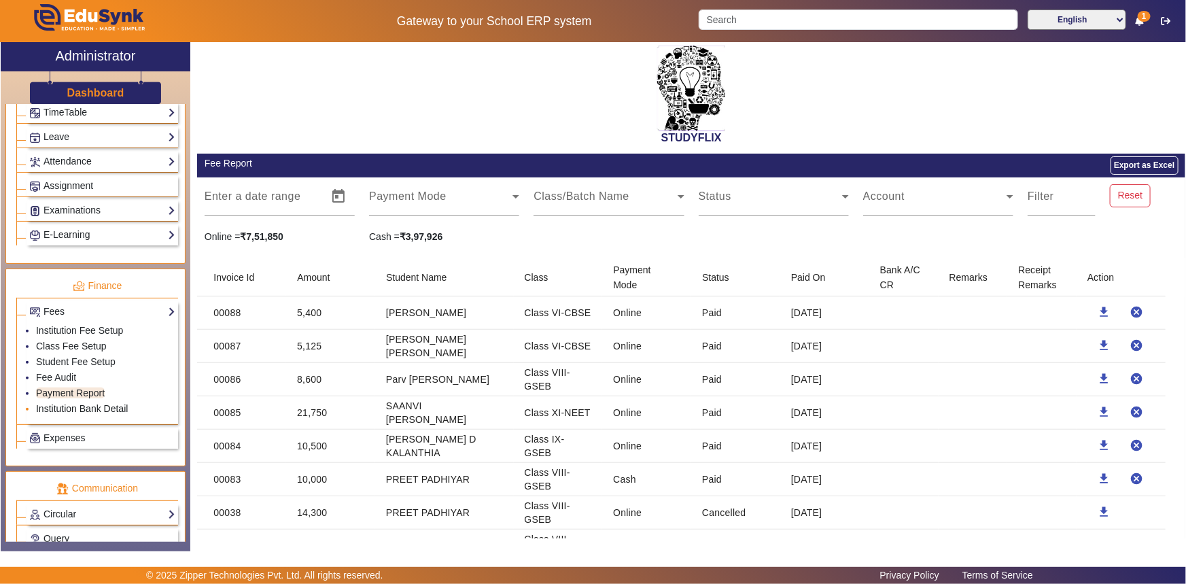
click at [69, 409] on link "Institution Bank Detail" at bounding box center [82, 408] width 92 height 11
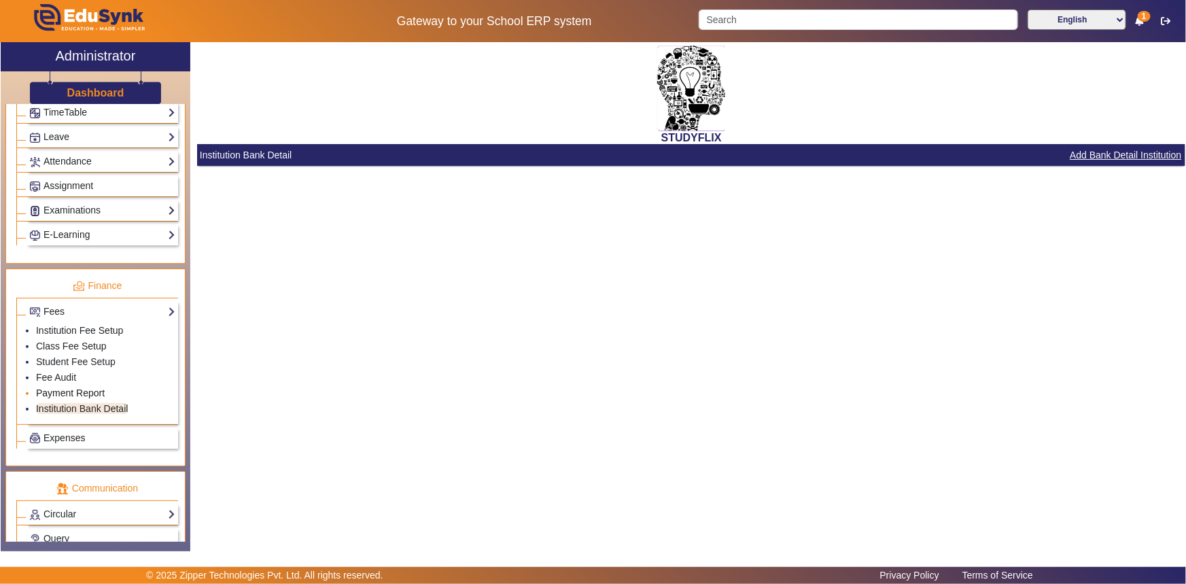
click at [66, 394] on link "Payment Report" at bounding box center [70, 393] width 69 height 11
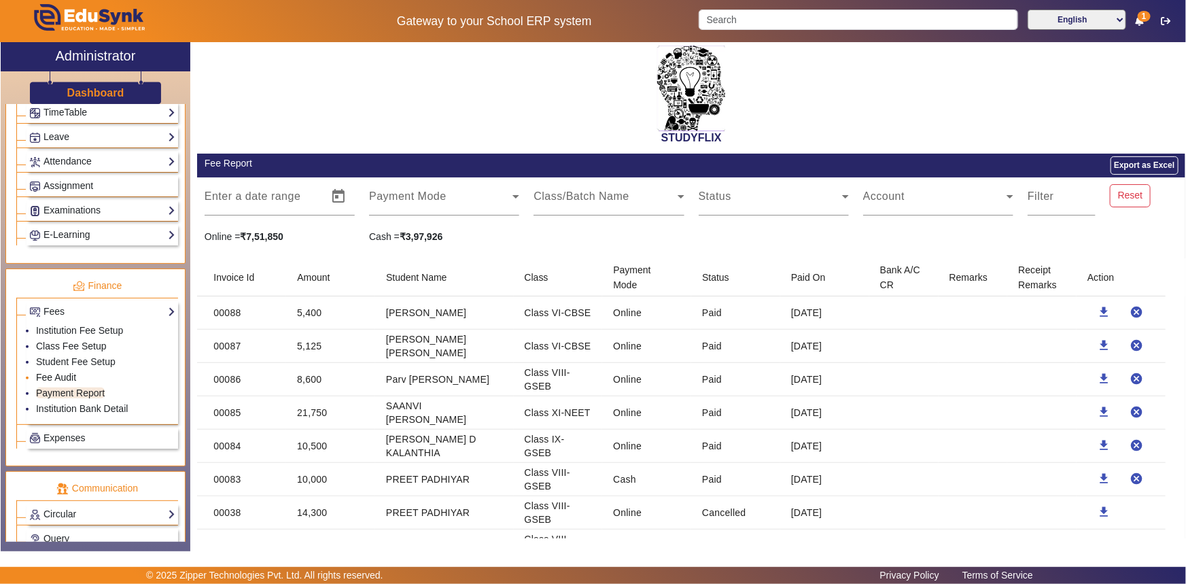
click at [67, 379] on link "Fee Audit" at bounding box center [56, 377] width 40 height 11
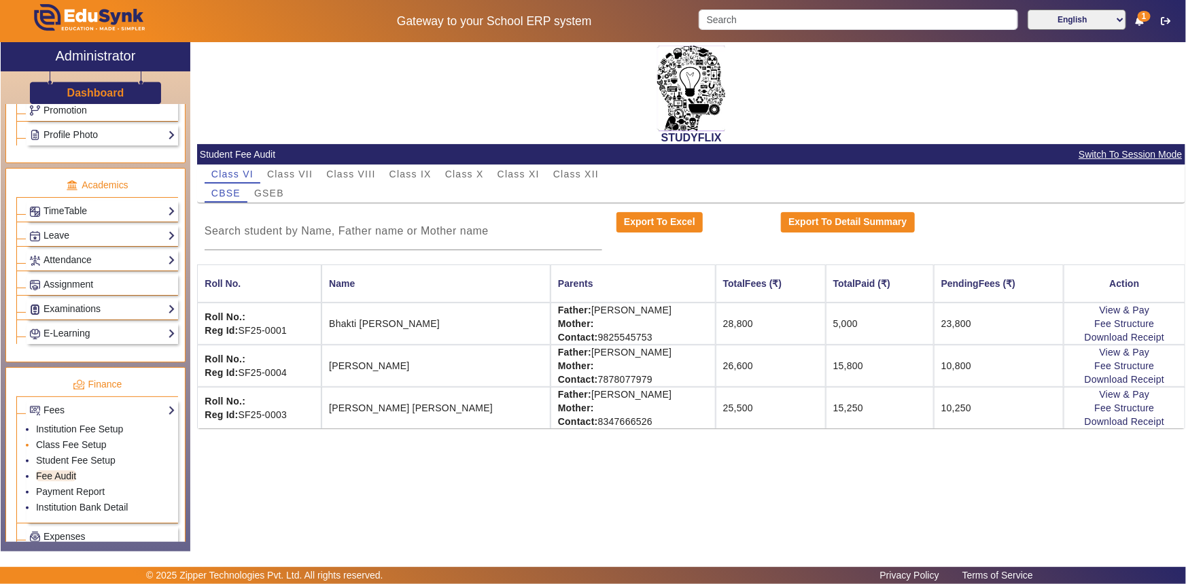
scroll to position [306, 0]
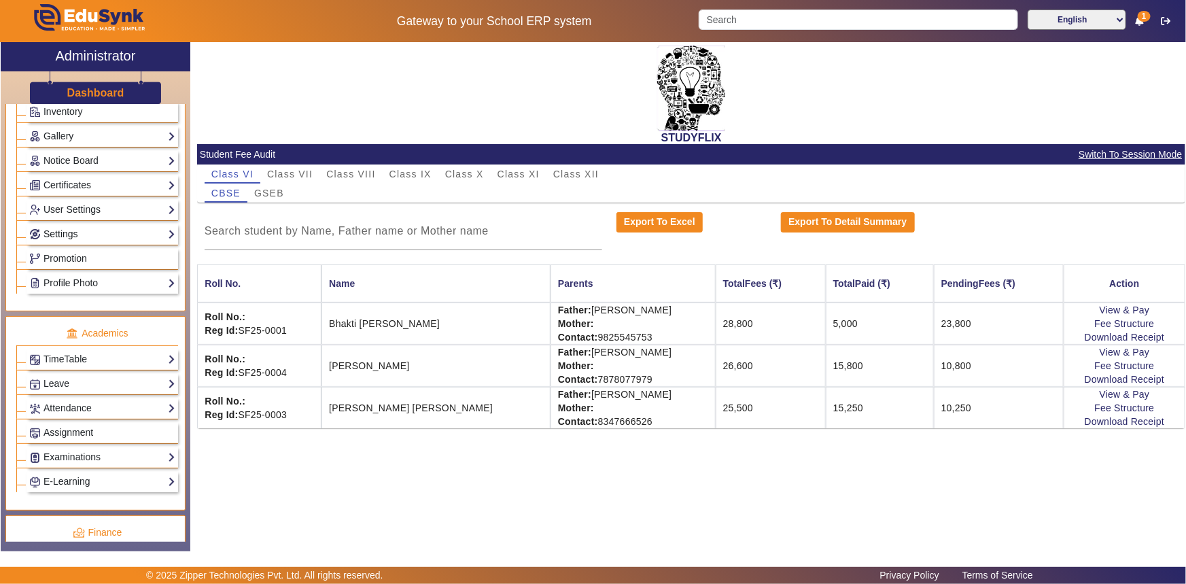
click at [74, 235] on link "Settings" at bounding box center [102, 234] width 146 height 16
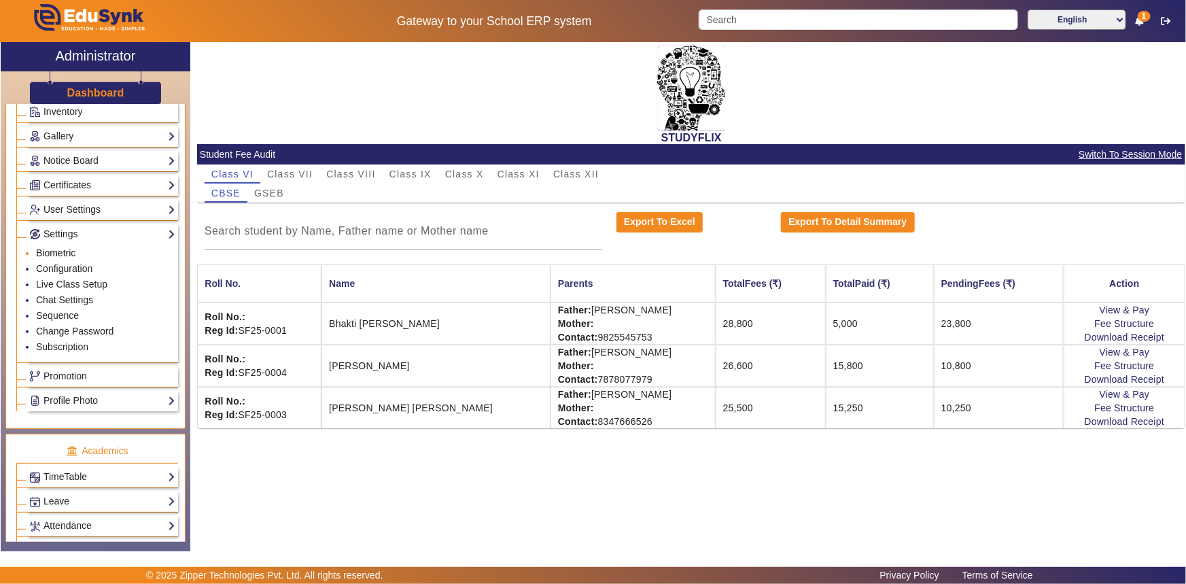
click at [55, 251] on link "Biometric" at bounding box center [55, 252] width 39 height 11
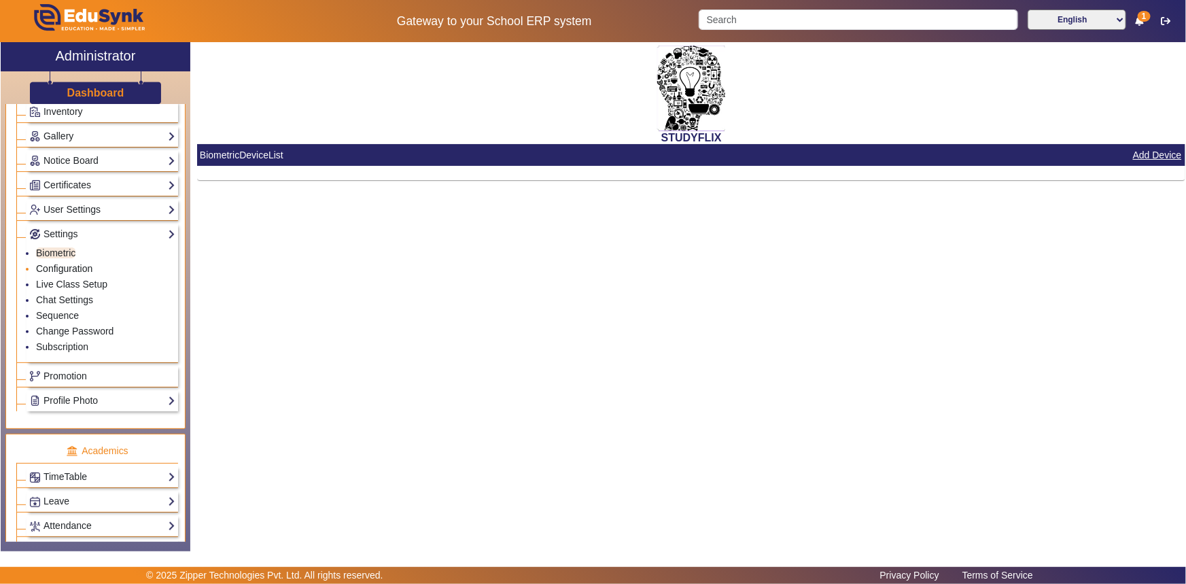
click at [71, 267] on link "Configuration" at bounding box center [64, 268] width 56 height 11
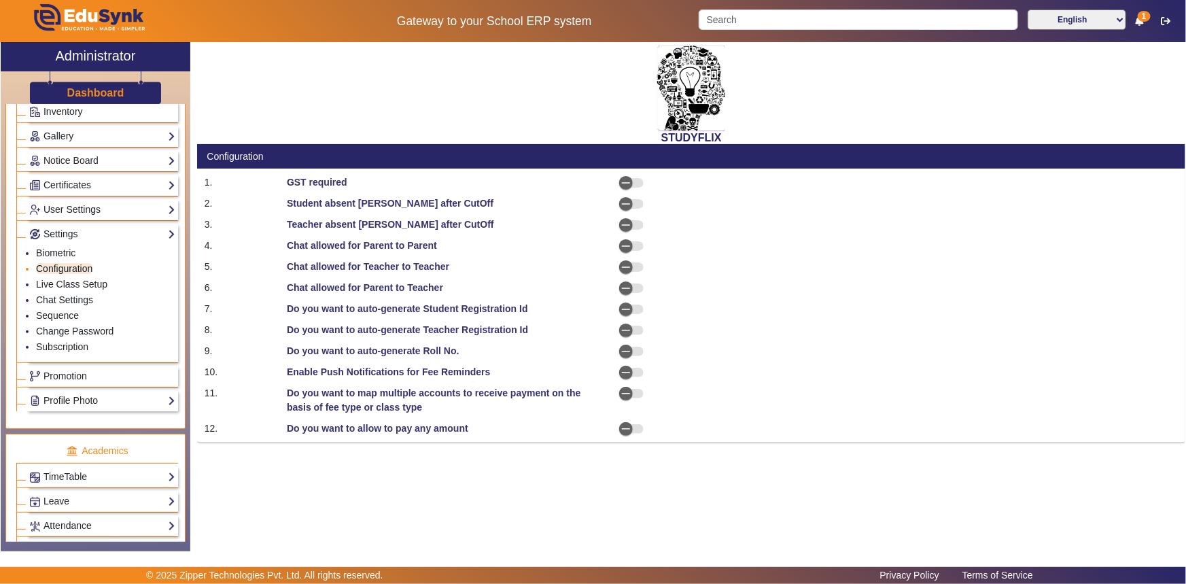
select select "AfterDueDate"
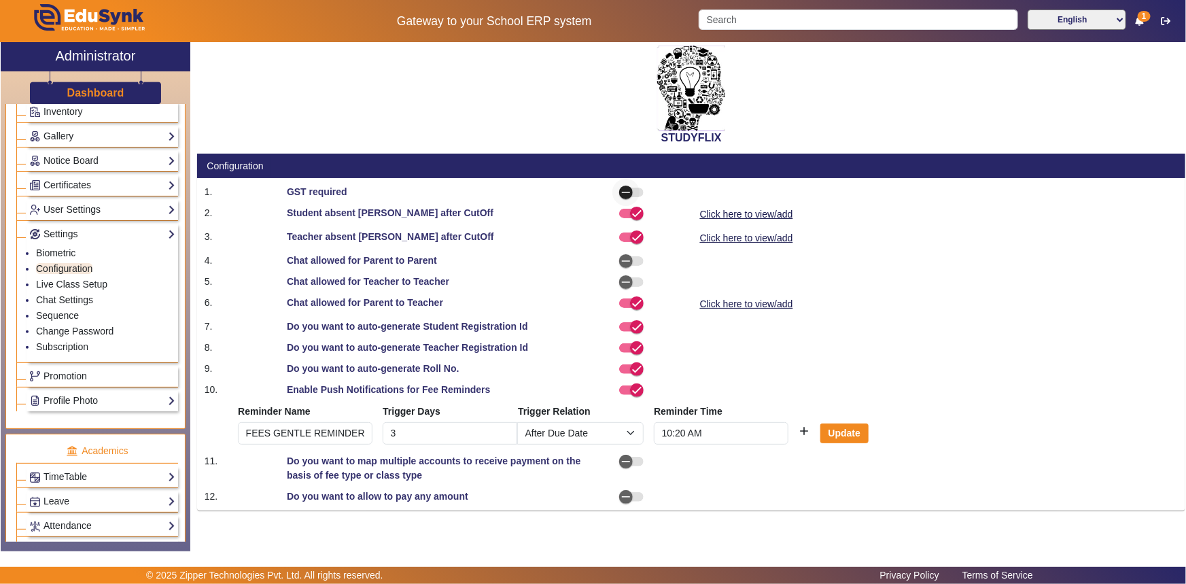
click at [624, 190] on icon "button" at bounding box center [626, 192] width 12 height 12
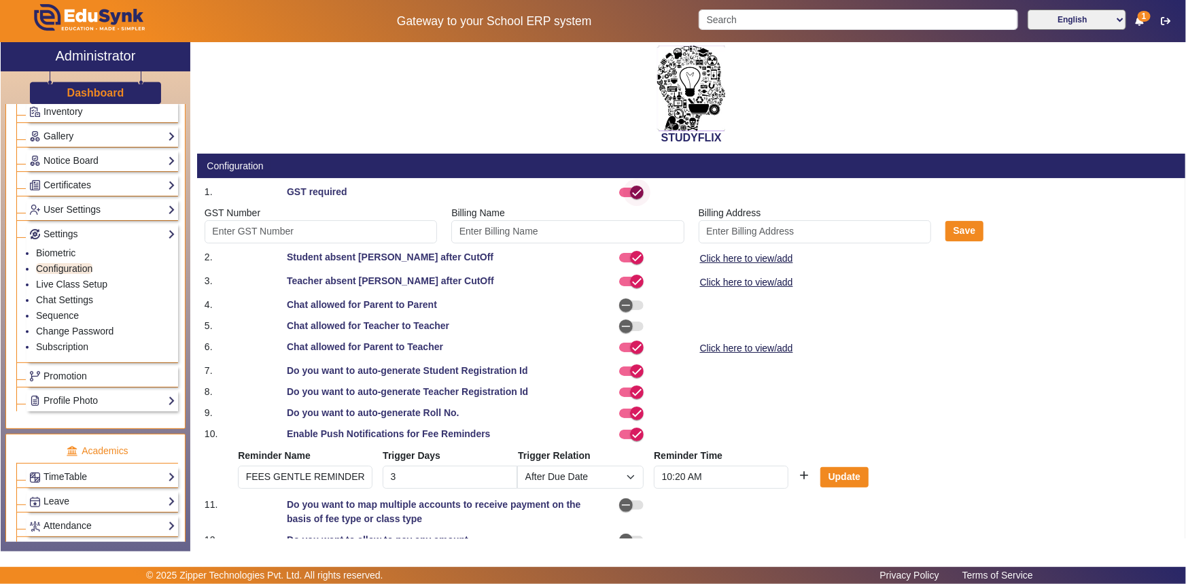
click at [634, 190] on icon "button" at bounding box center [637, 192] width 12 height 12
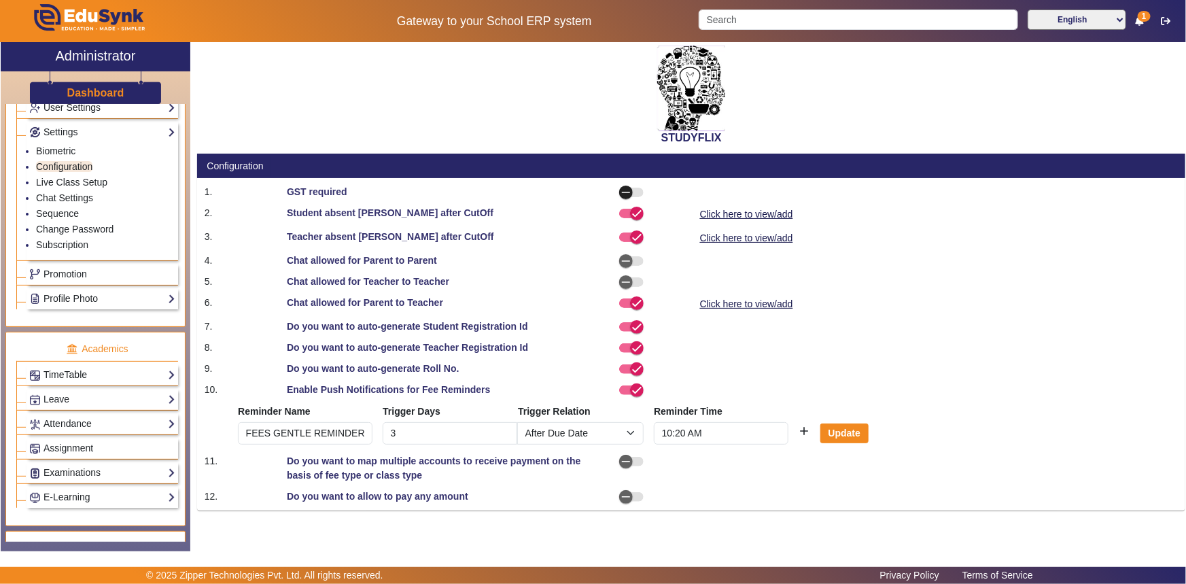
scroll to position [429, 0]
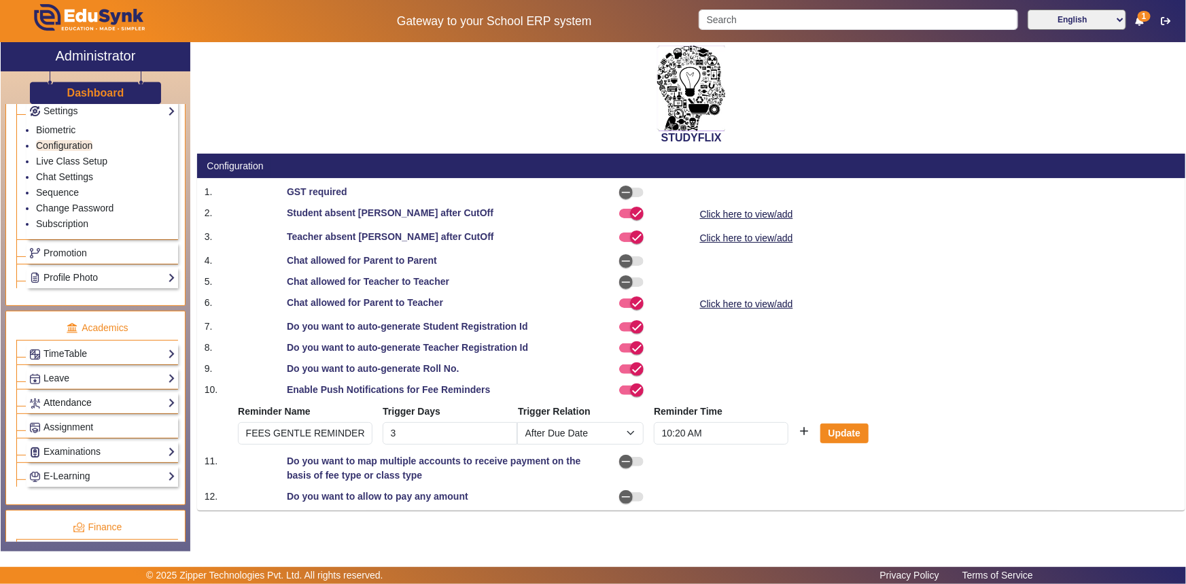
click at [74, 405] on link "Attendance" at bounding box center [102, 403] width 146 height 16
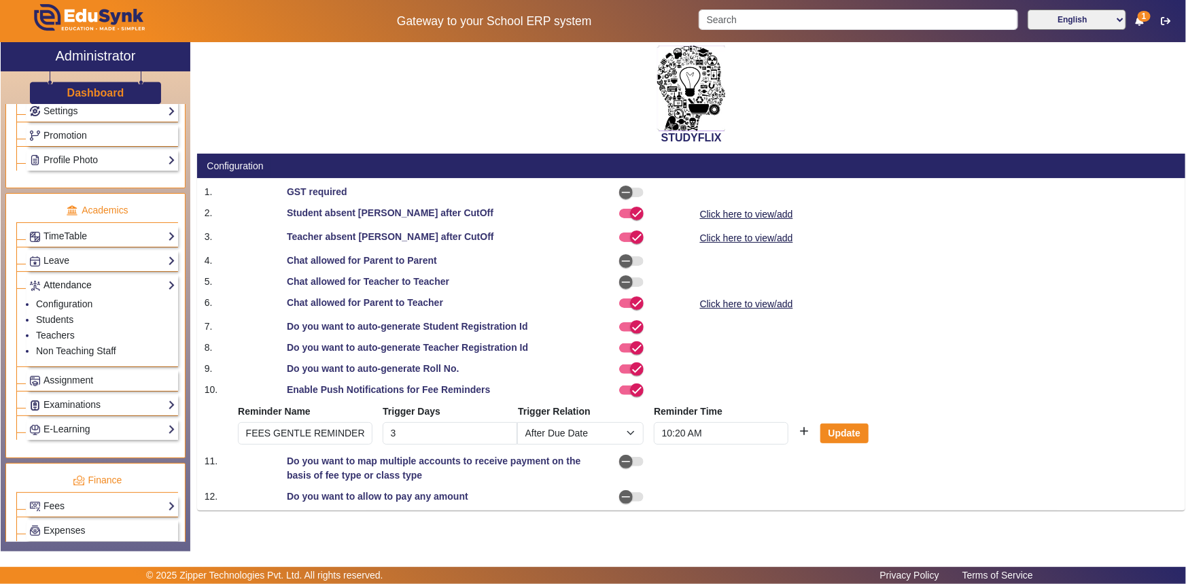
scroll to position [432, 0]
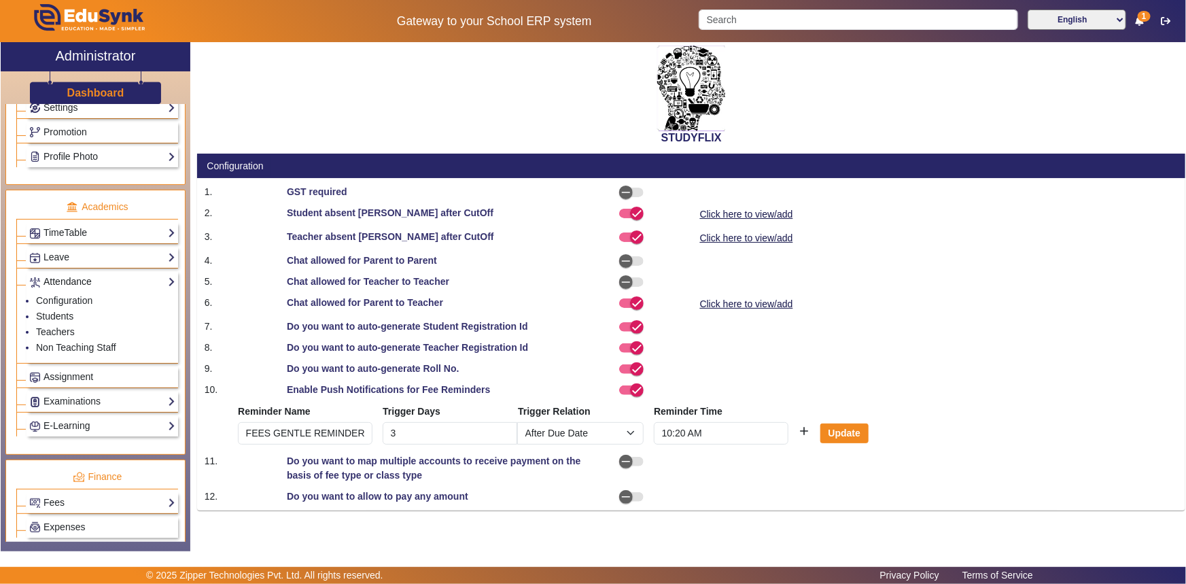
click at [65, 284] on link "Attendance" at bounding box center [102, 282] width 146 height 16
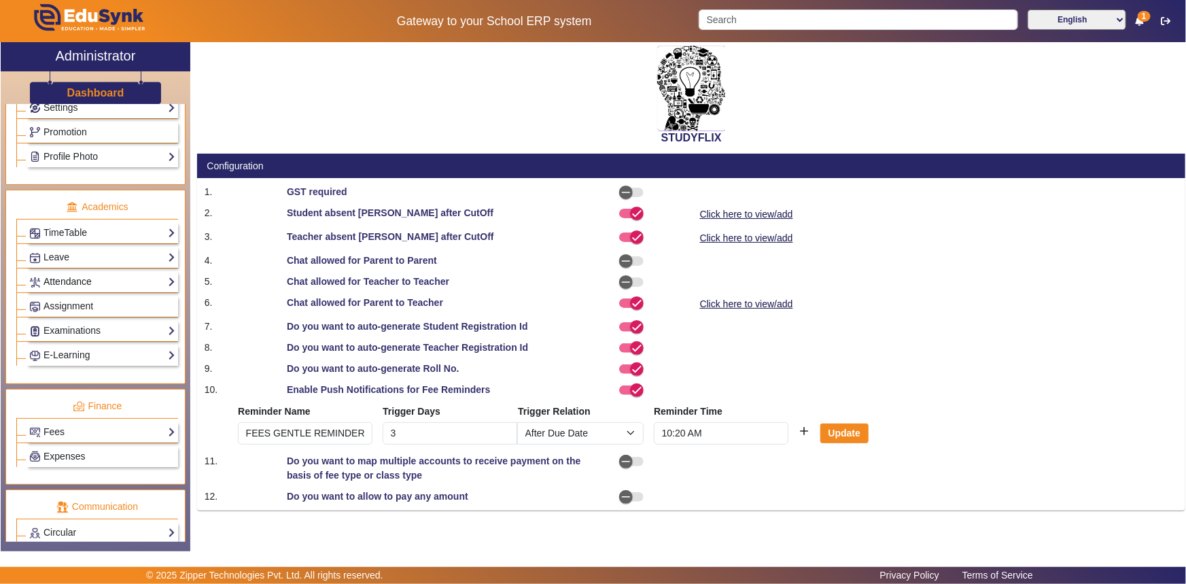
click at [65, 284] on link "Attendance" at bounding box center [102, 282] width 146 height 16
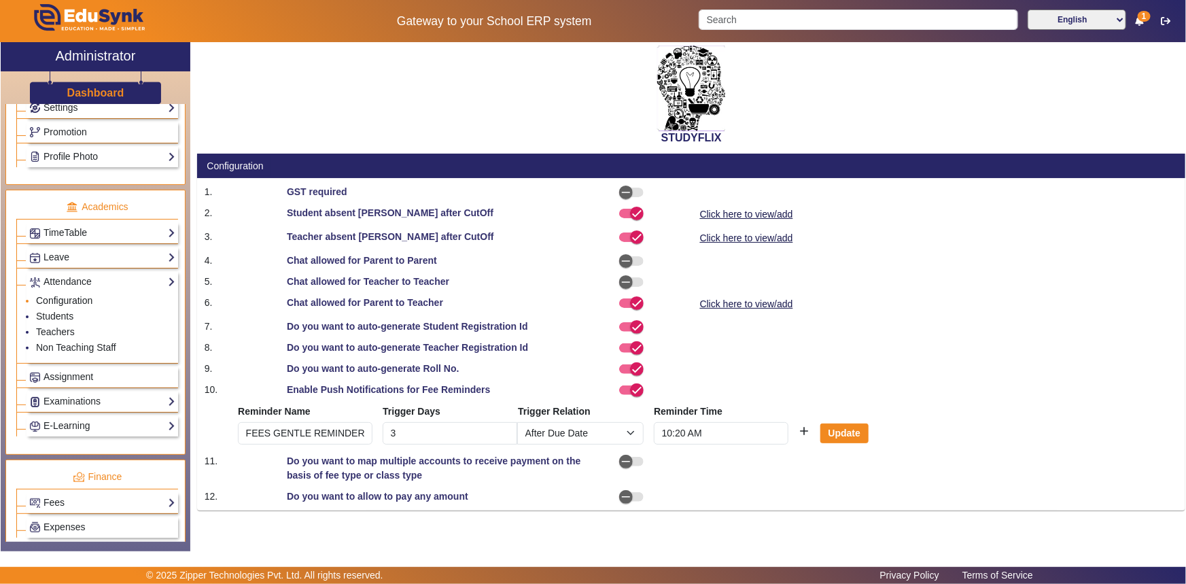
click at [65, 302] on link "Configuration" at bounding box center [64, 300] width 56 height 11
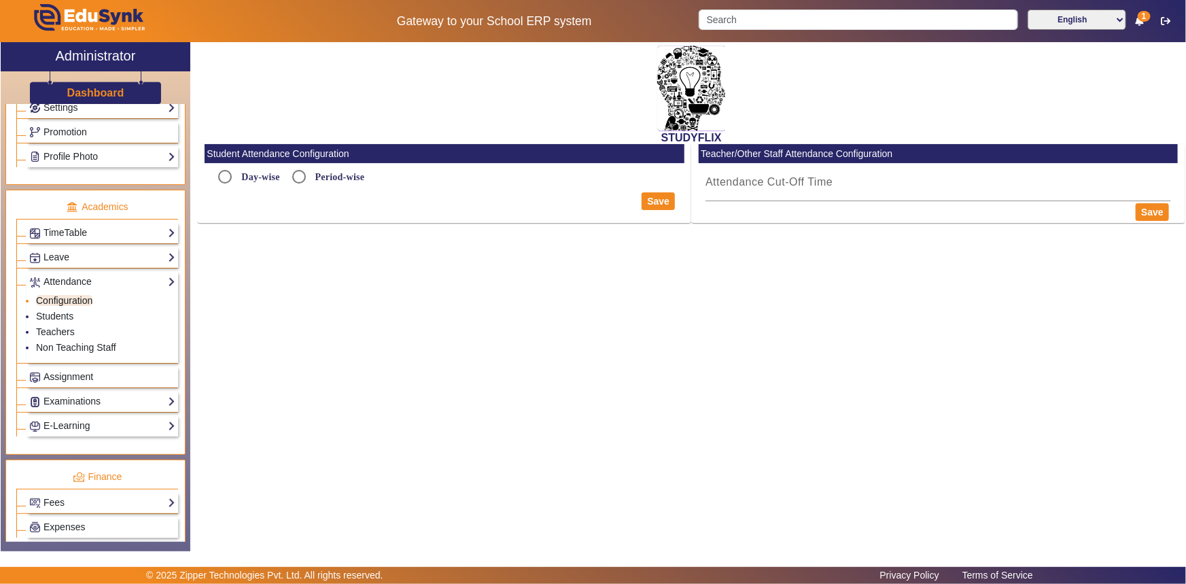
radio input "true"
click at [60, 313] on link "Students" at bounding box center [54, 316] width 37 height 11
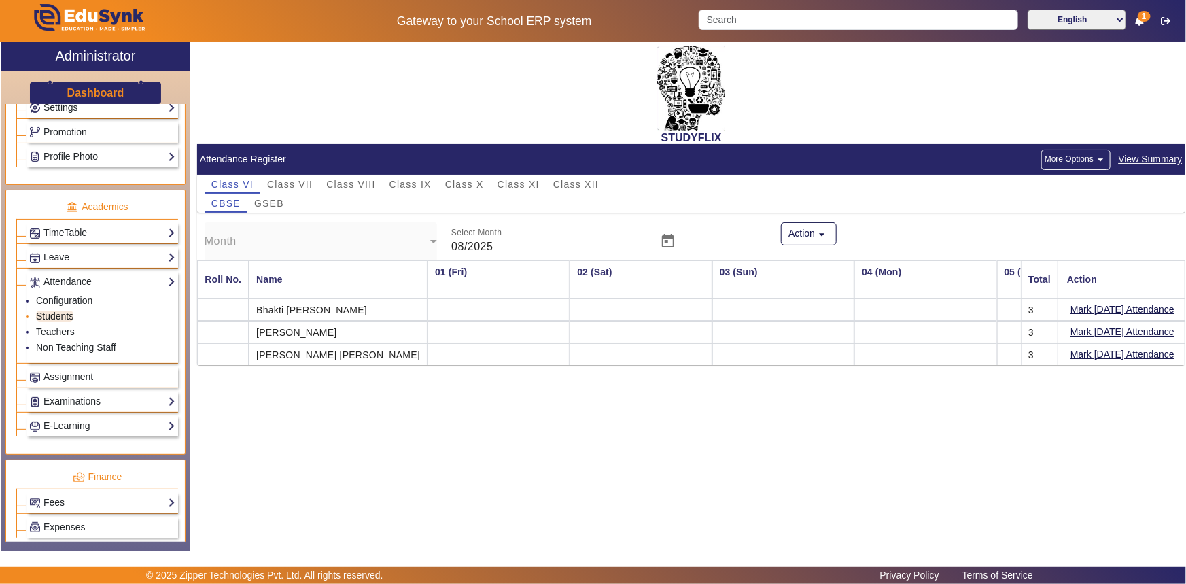
scroll to position [0, 3054]
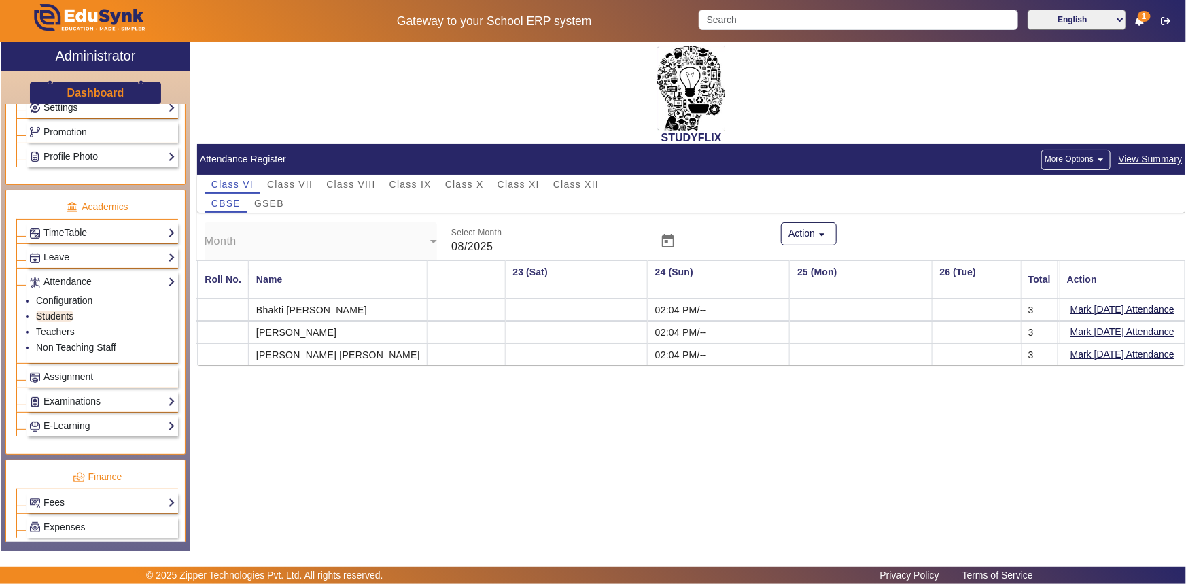
click at [211, 78] on div "STUDYFLIX" at bounding box center [691, 93] width 989 height 102
